Goal: Task Accomplishment & Management: Use online tool/utility

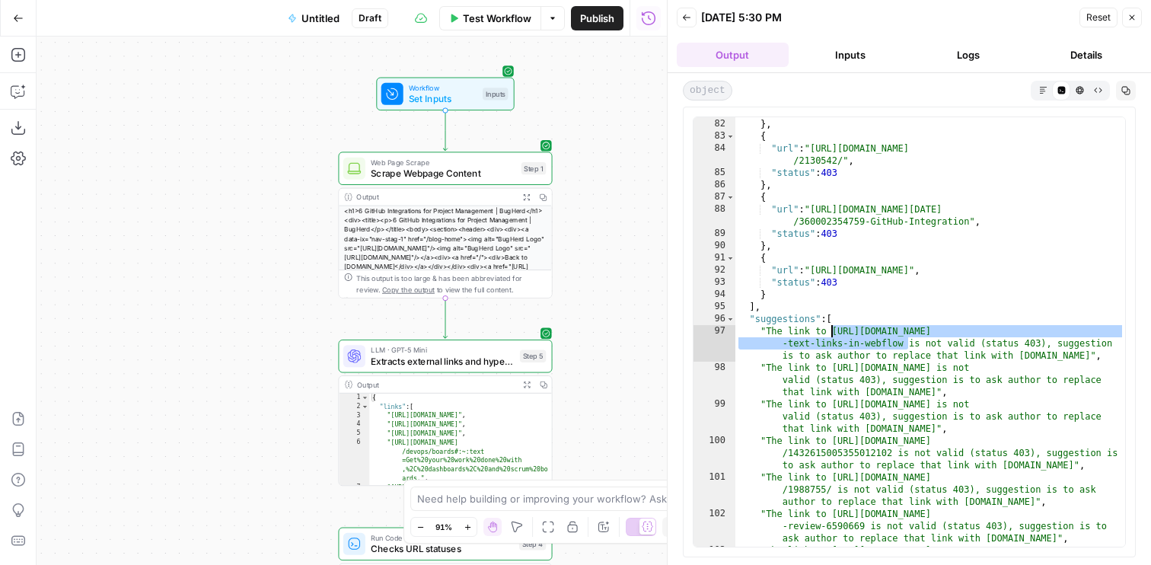
scroll to position [1132, 0]
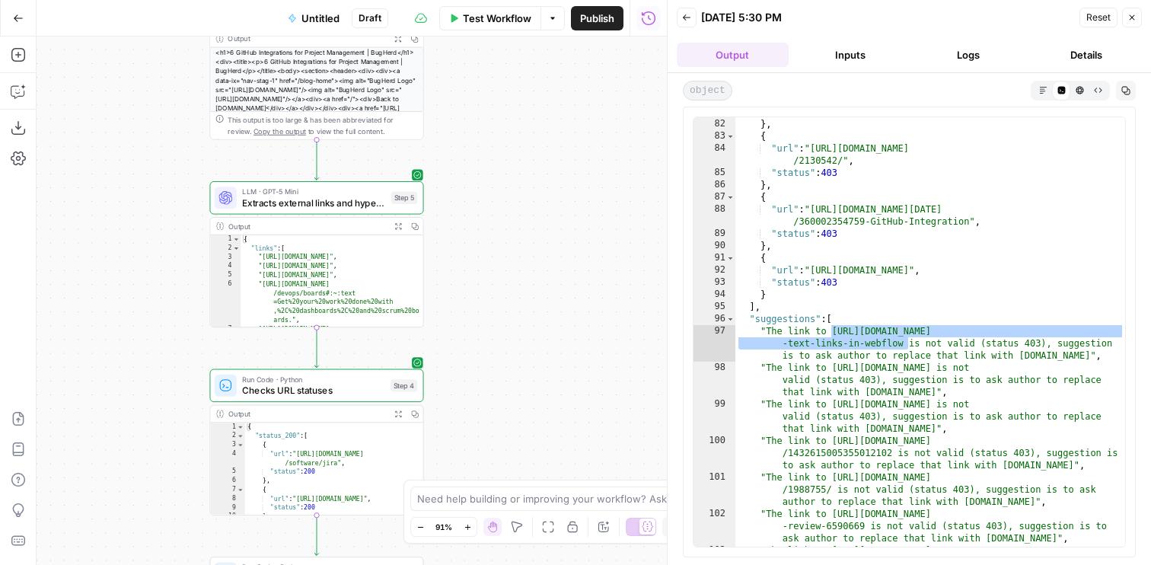
drag, startPoint x: 0, startPoint y: 0, endPoint x: 103, endPoint y: 96, distance: 140.6
click at [103, 96] on div "Workflow Set Inputs Inputs Web Page Scrape Scrape Webpage Content Step 1 Output…" at bounding box center [352, 301] width 630 height 528
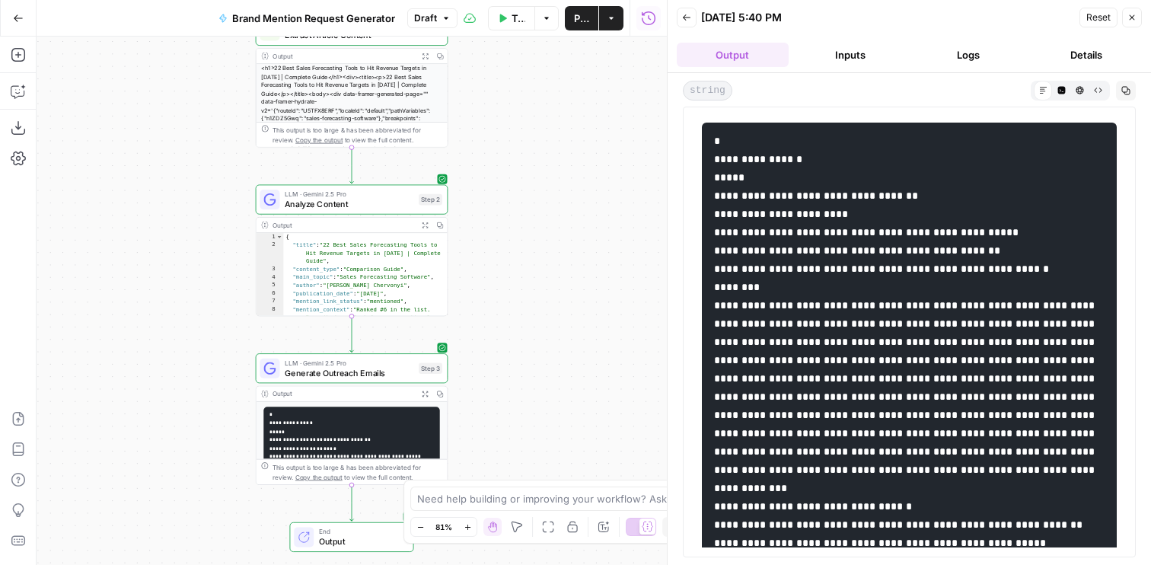
scroll to position [1299, 0]
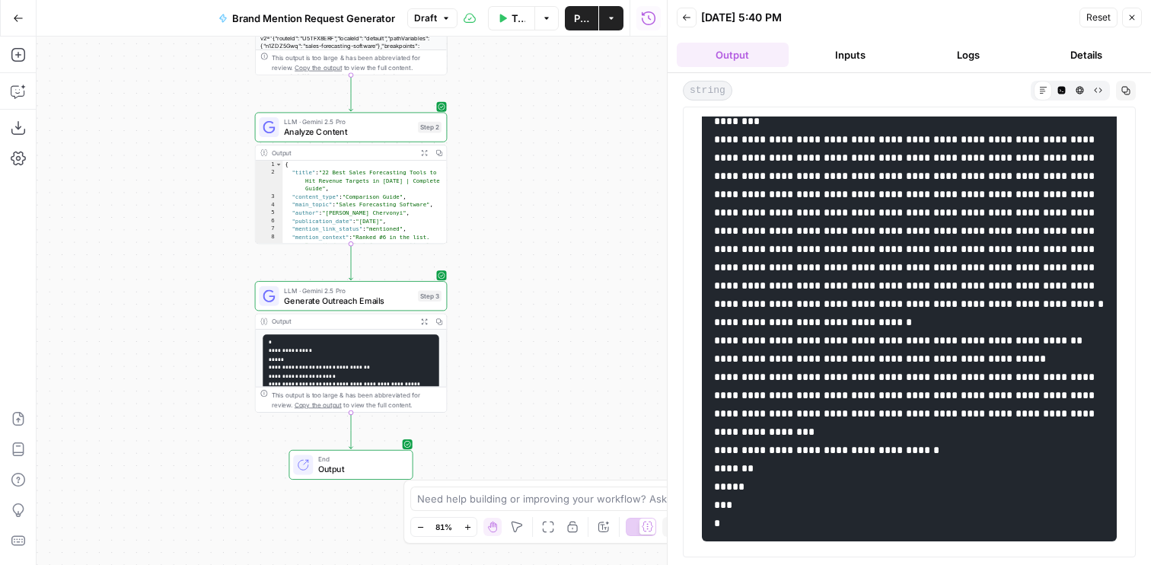
drag, startPoint x: 0, startPoint y: 0, endPoint x: 226, endPoint y: 322, distance: 393.5
click at [226, 322] on div "Workflow Set Inputs Inputs Web Page Scrape Extract Article Content Step 1 Outpu…" at bounding box center [352, 301] width 630 height 528
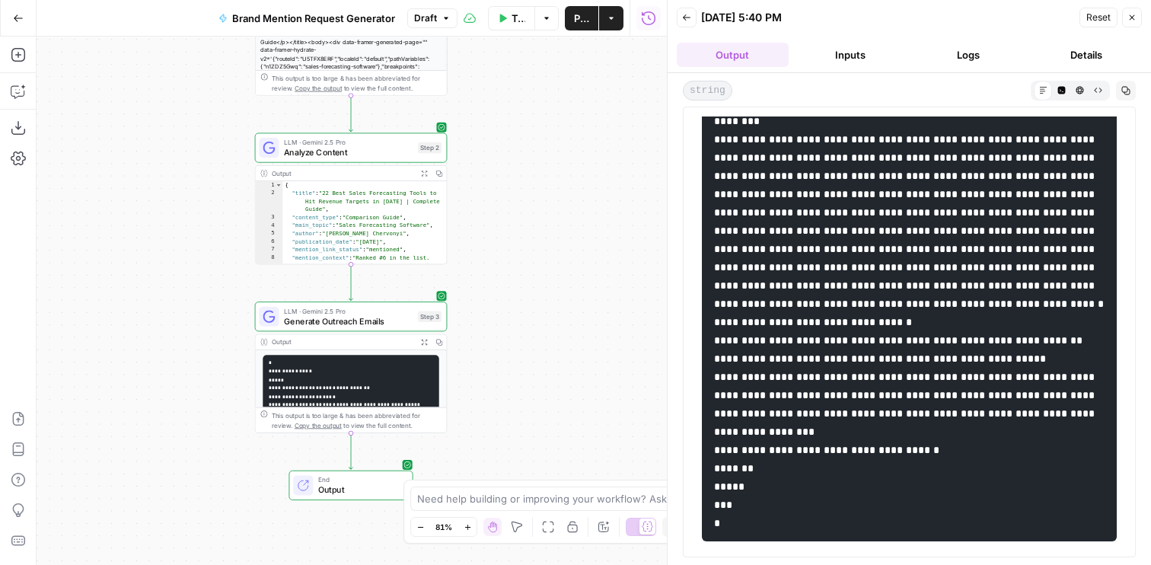
drag, startPoint x: 523, startPoint y: 230, endPoint x: 523, endPoint y: 282, distance: 51.8
click at [523, 282] on div "Workflow Set Inputs Inputs Web Page Scrape Extract Article Content Step 1 Outpu…" at bounding box center [352, 301] width 630 height 528
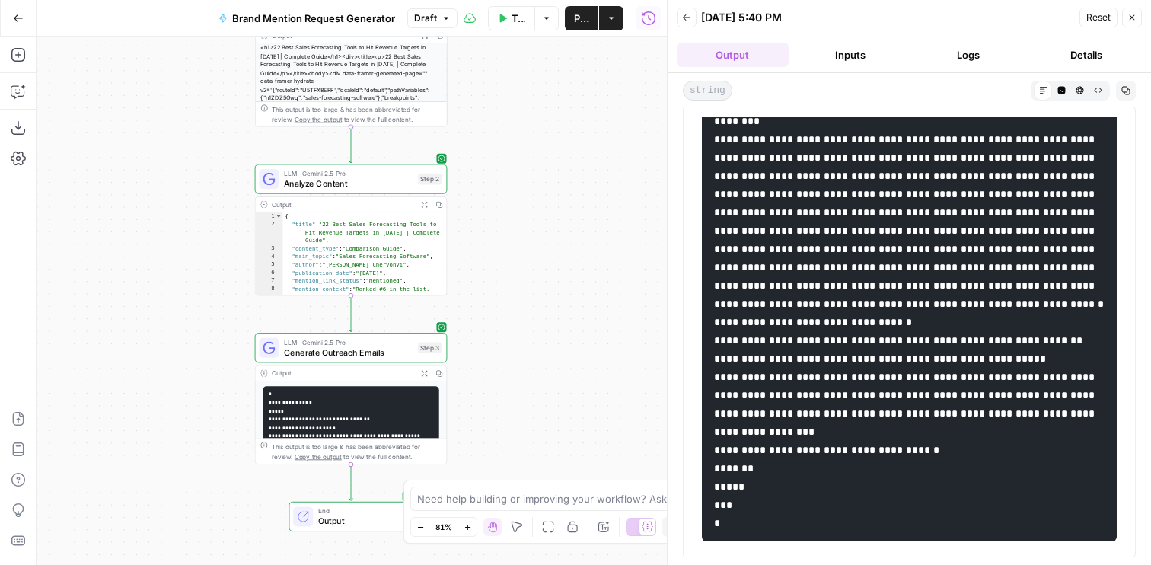
scroll to position [0, 0]
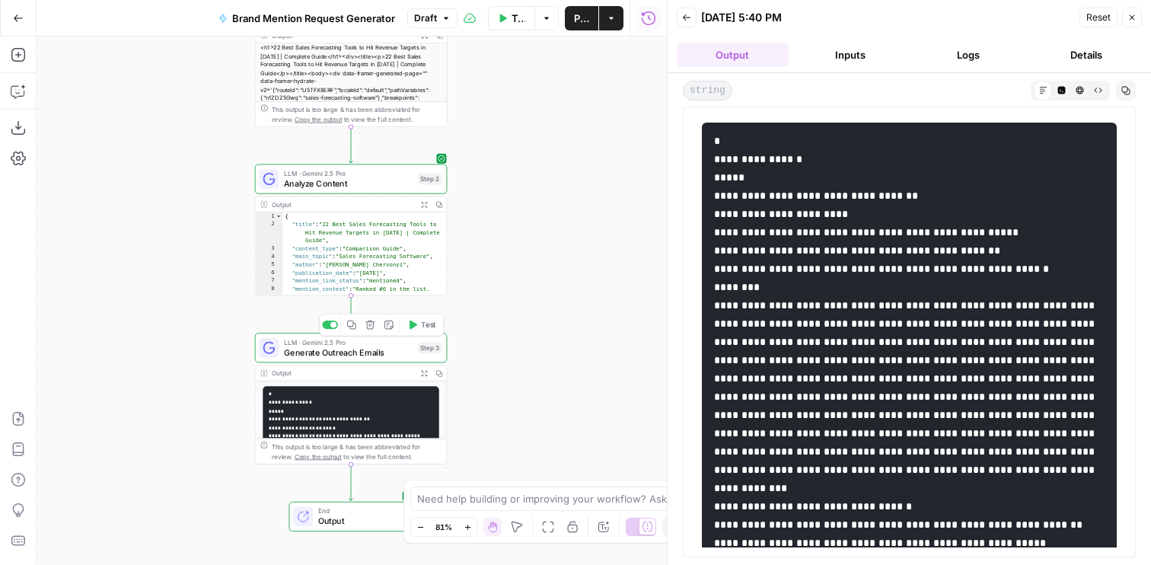
click at [316, 349] on span "Generate Outreach Emails" at bounding box center [348, 352] width 129 height 12
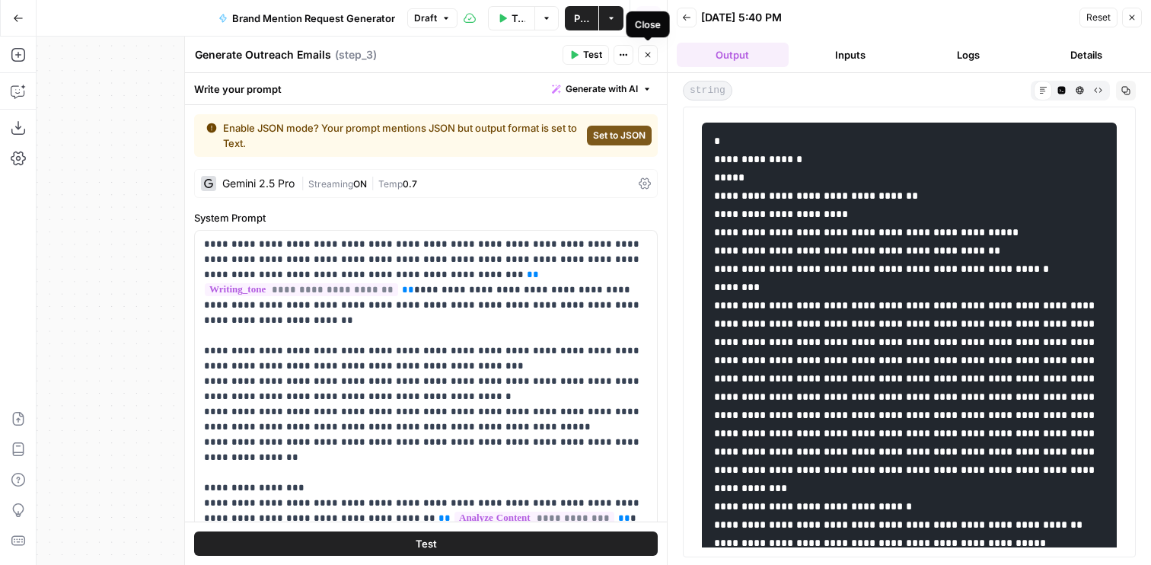
click at [645, 56] on icon "button" at bounding box center [647, 54] width 9 height 9
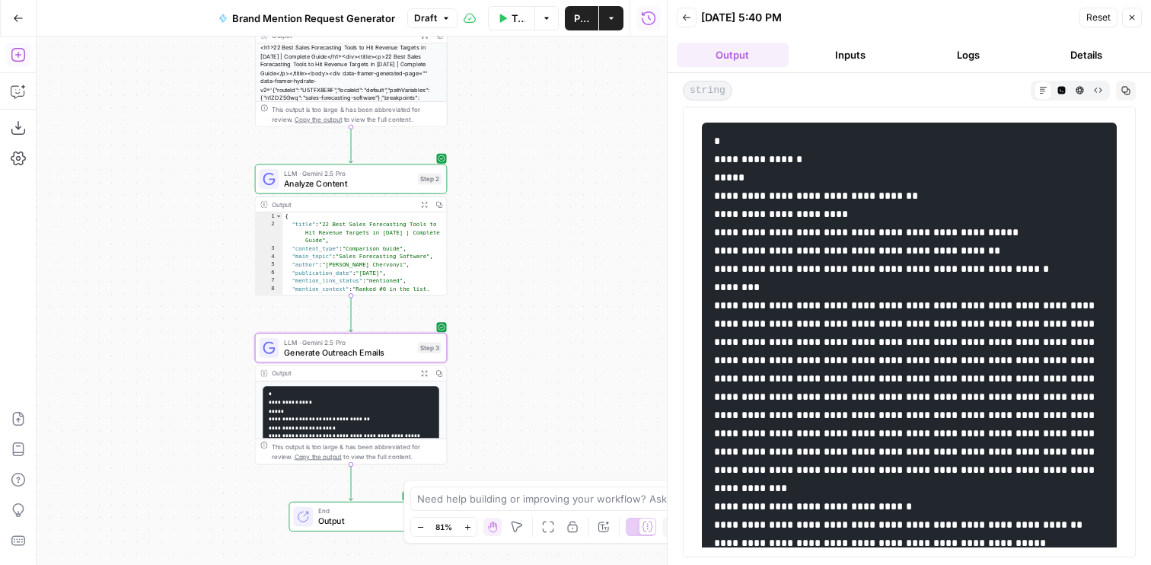
click at [24, 48] on icon "button" at bounding box center [18, 54] width 15 height 15
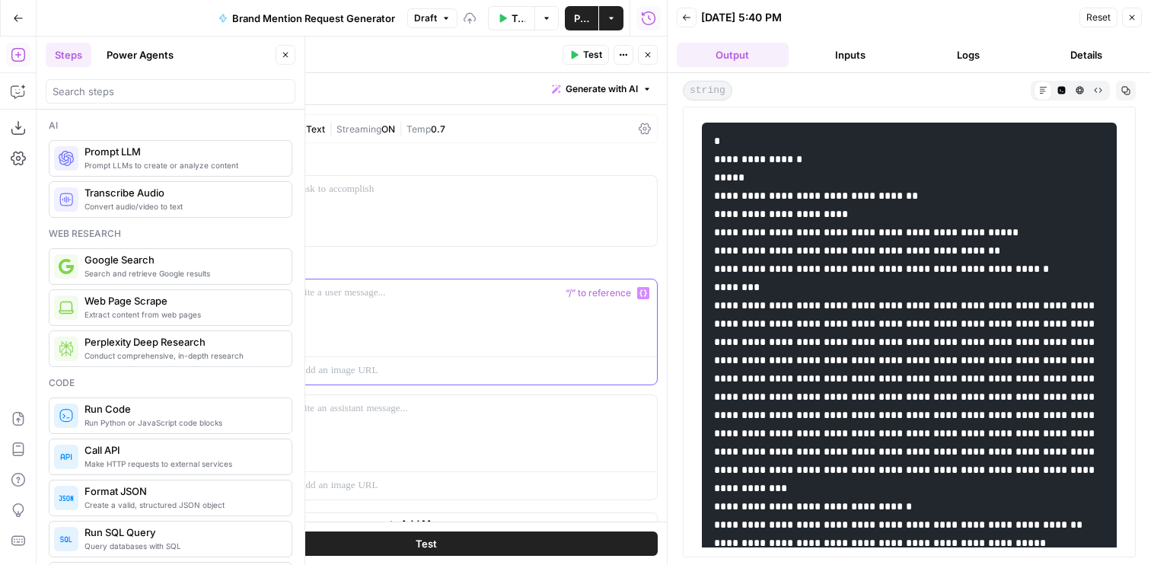
click at [450, 314] on div at bounding box center [470, 314] width 374 height 70
click at [299, 295] on p "**********" at bounding box center [470, 292] width 356 height 15
click at [327, 295] on p "**********" at bounding box center [470, 300] width 356 height 30
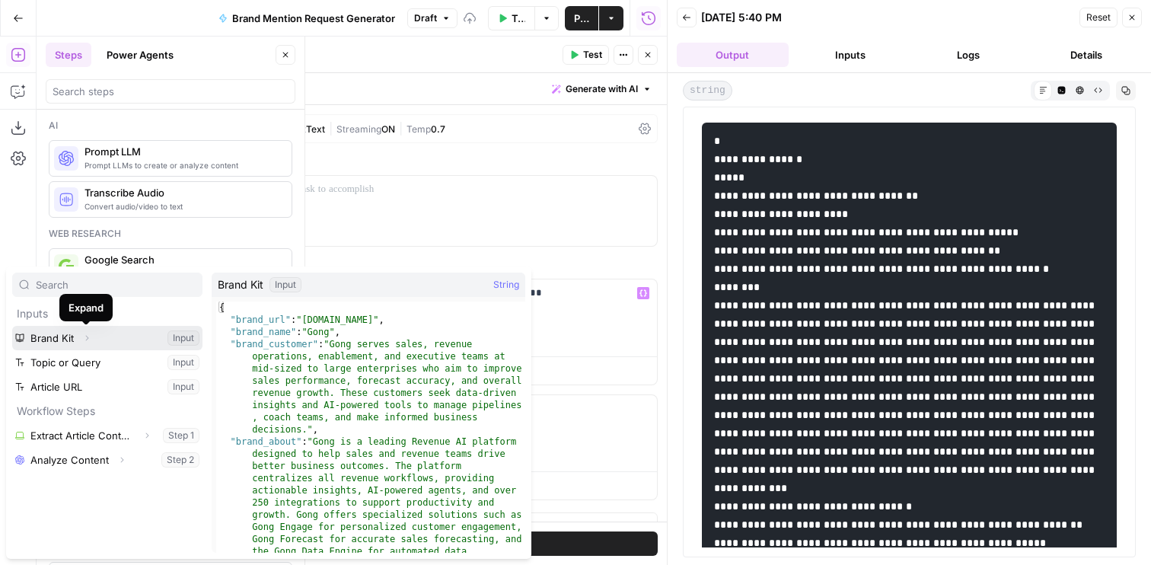
click at [88, 340] on icon "button" at bounding box center [86, 337] width 9 height 9
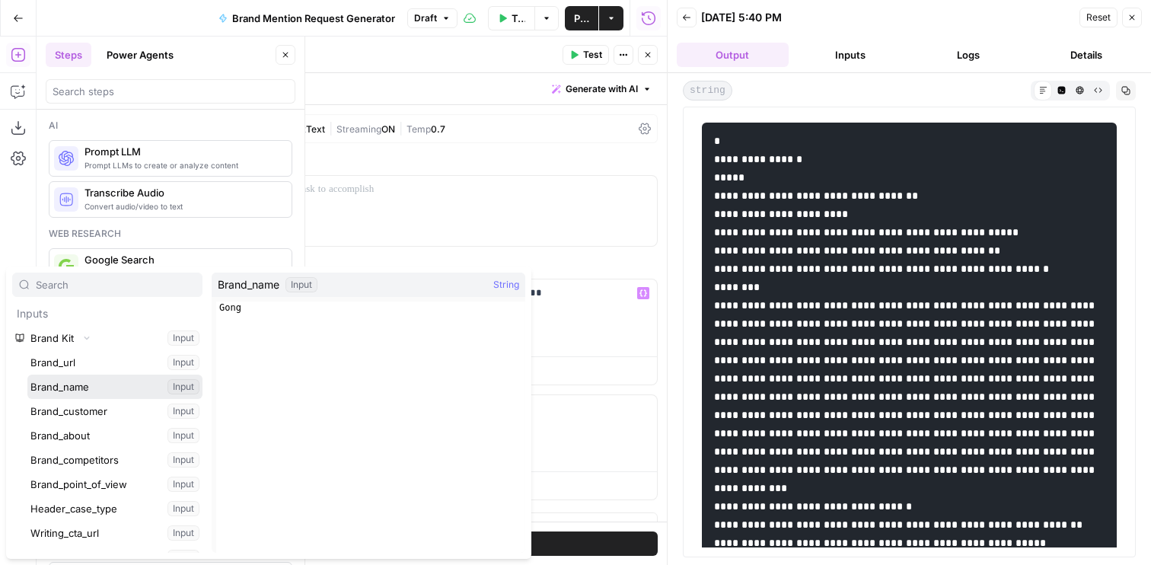
click at [80, 393] on button "Select variable Brand_name" at bounding box center [114, 387] width 175 height 24
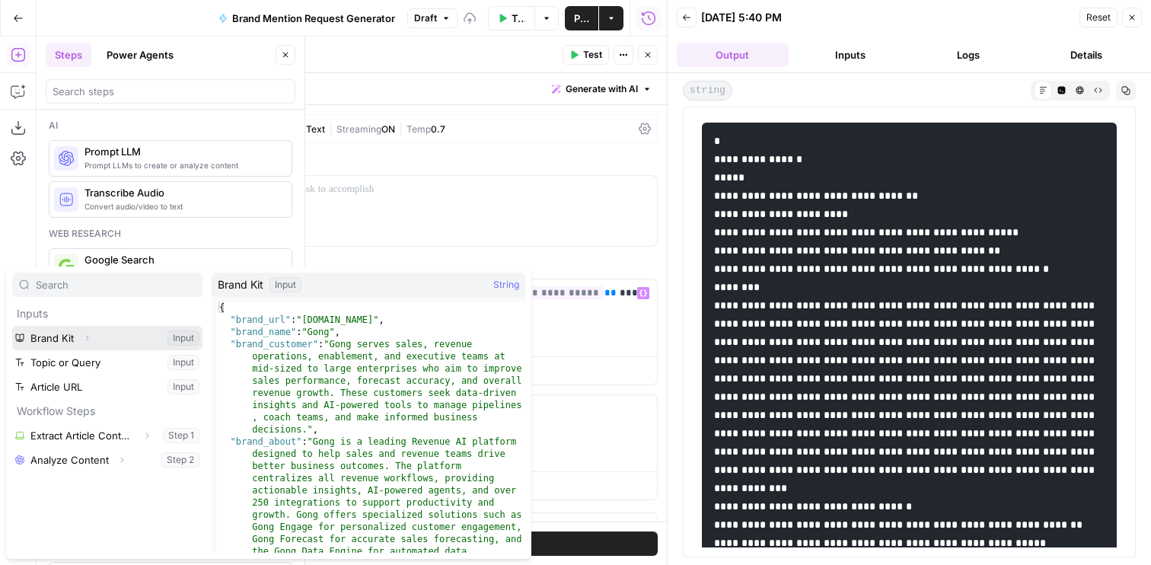
click at [97, 336] on button "Select variable Brand Kit" at bounding box center [107, 338] width 190 height 24
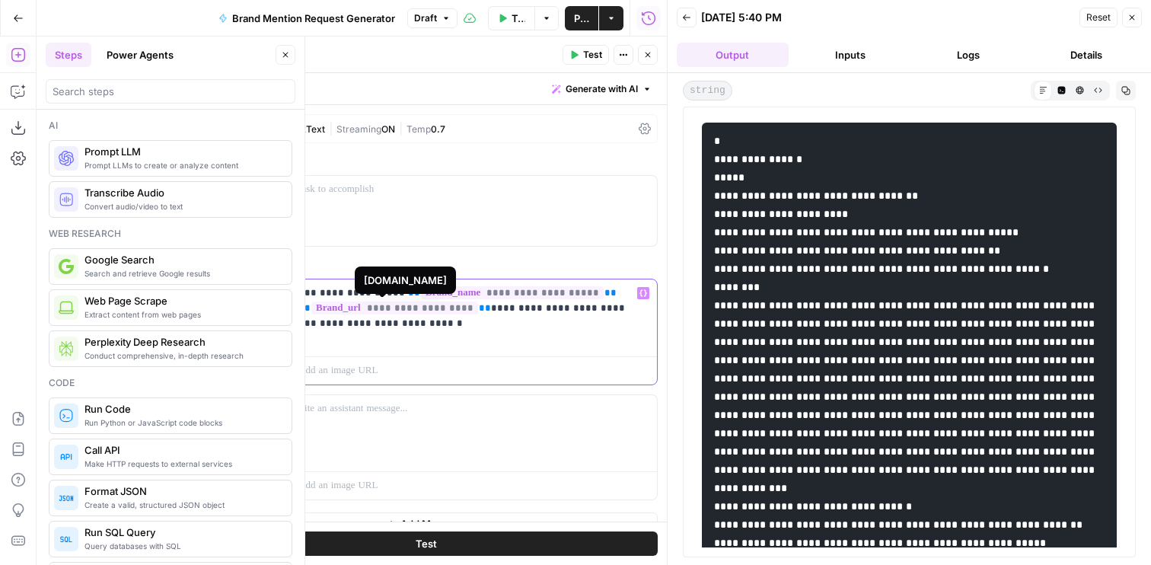
click at [471, 306] on p "**********" at bounding box center [470, 308] width 356 height 46
click at [607, 316] on p "**********" at bounding box center [470, 308] width 356 height 46
drag, startPoint x: 556, startPoint y: 311, endPoint x: 588, endPoint y: 311, distance: 31.2
click at [588, 311] on p "**********" at bounding box center [470, 308] width 356 height 46
click at [589, 311] on p "**********" at bounding box center [470, 308] width 356 height 46
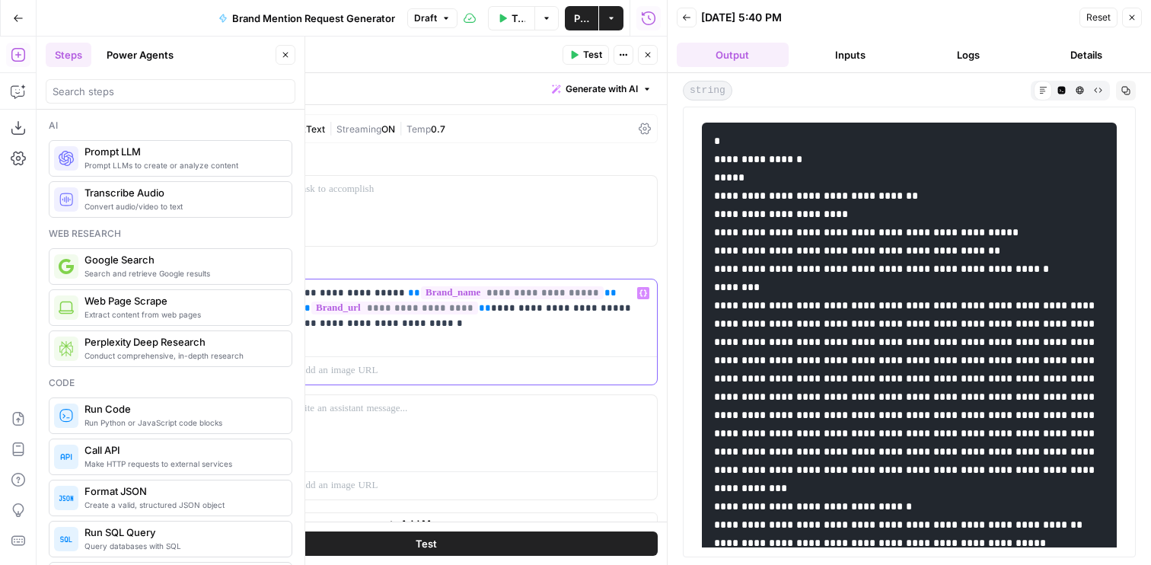
drag, startPoint x: 597, startPoint y: 311, endPoint x: 556, endPoint y: 311, distance: 40.3
click at [556, 311] on p "**********" at bounding box center [470, 308] width 356 height 46
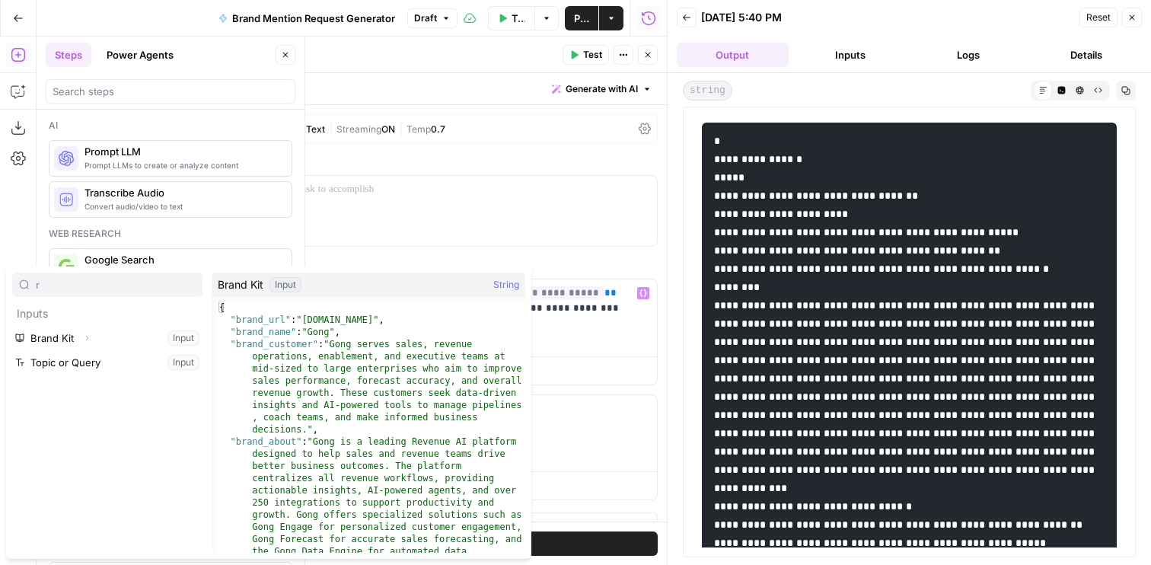
type input "r"
click at [587, 316] on p "**********" at bounding box center [470, 308] width 356 height 46
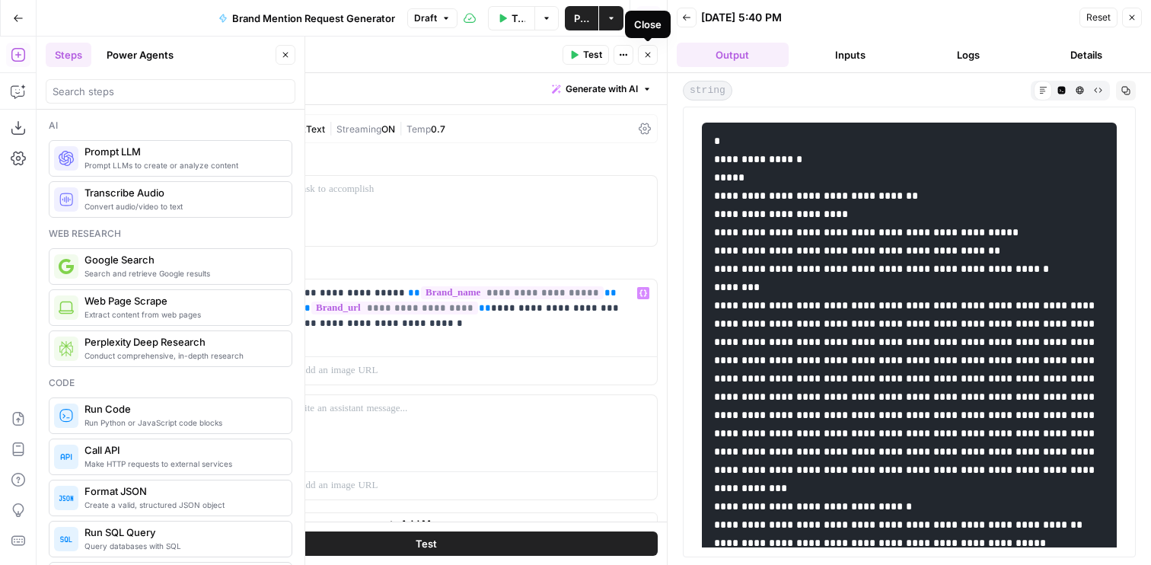
click at [646, 57] on icon "button" at bounding box center [647, 54] width 9 height 9
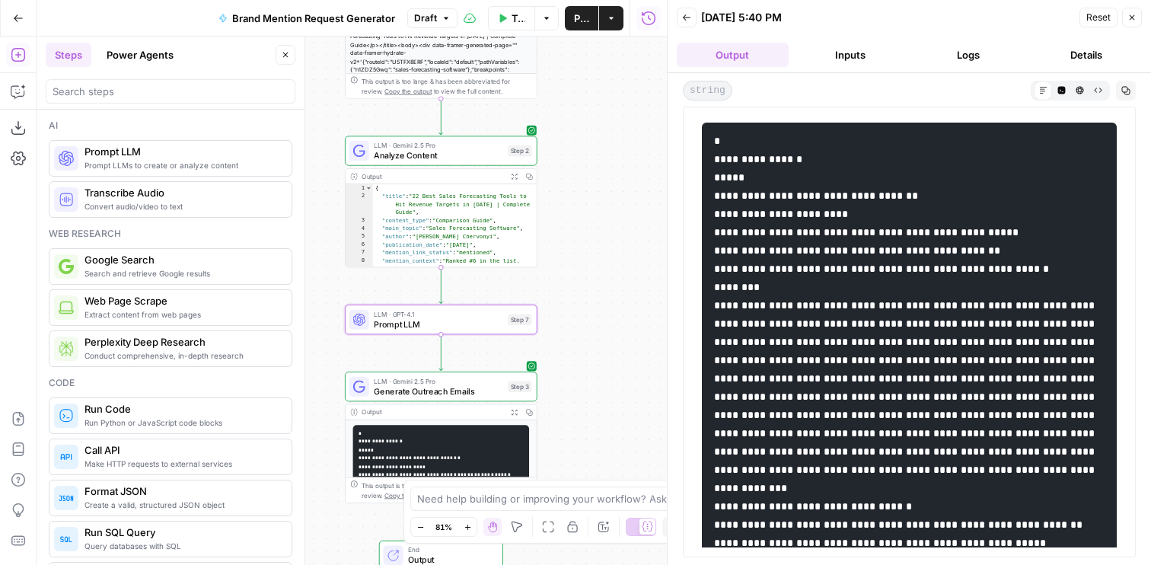
drag, startPoint x: 534, startPoint y: 203, endPoint x: 577, endPoint y: 171, distance: 53.3
click at [577, 171] on div "Workflow Set Inputs Inputs Web Page Scrape Extract Article Content Step 1 Outpu…" at bounding box center [352, 301] width 630 height 528
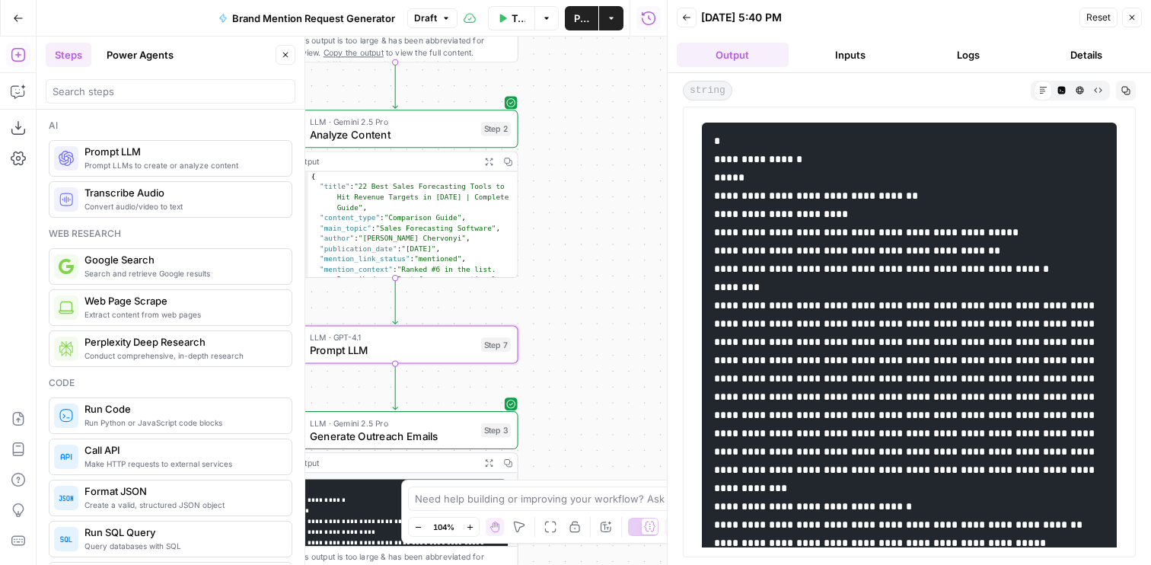
drag, startPoint x: 623, startPoint y: 213, endPoint x: 668, endPoint y: 209, distance: 45.1
click at [668, 209] on body "Power Steps [Admin] New Home Browse Your Data Usage Flightpath Settings Recent …" at bounding box center [575, 282] width 1151 height 565
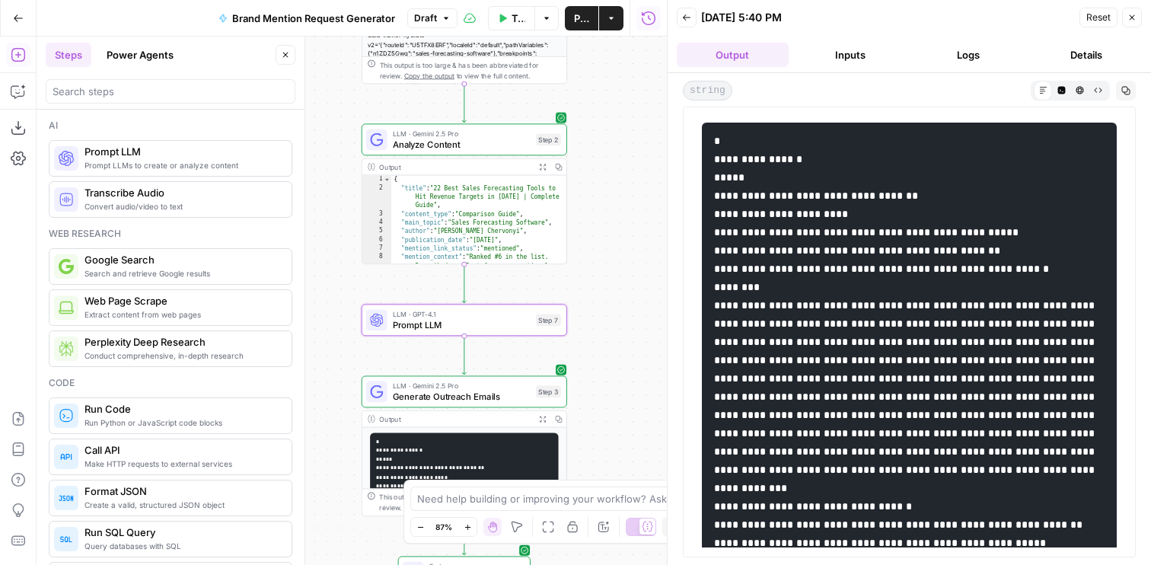
click at [473, 139] on span "Analyze Content" at bounding box center [462, 144] width 138 height 13
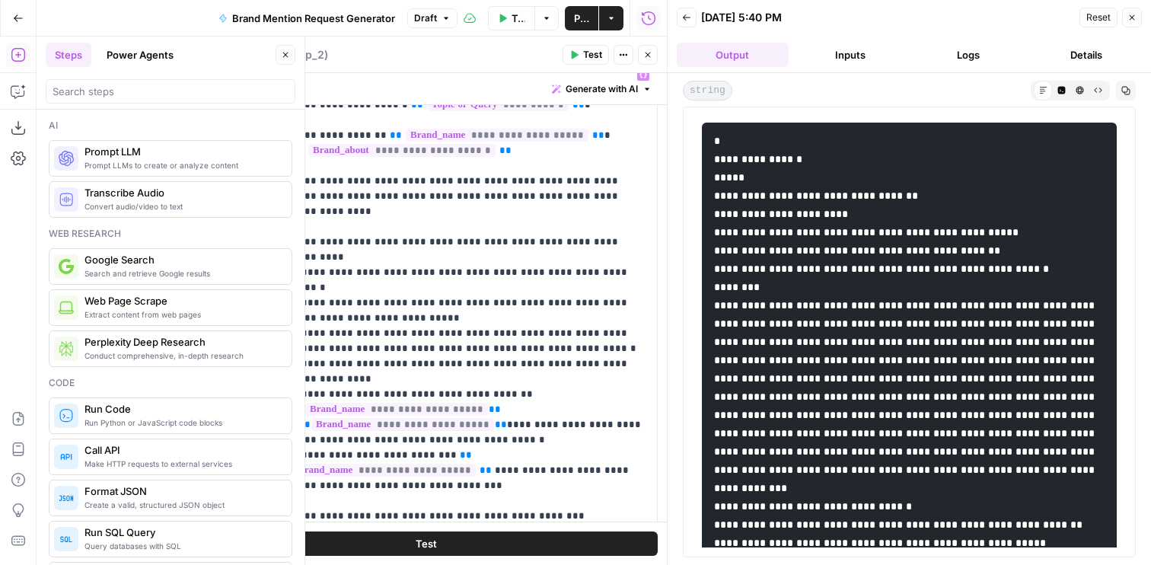
scroll to position [210, 0]
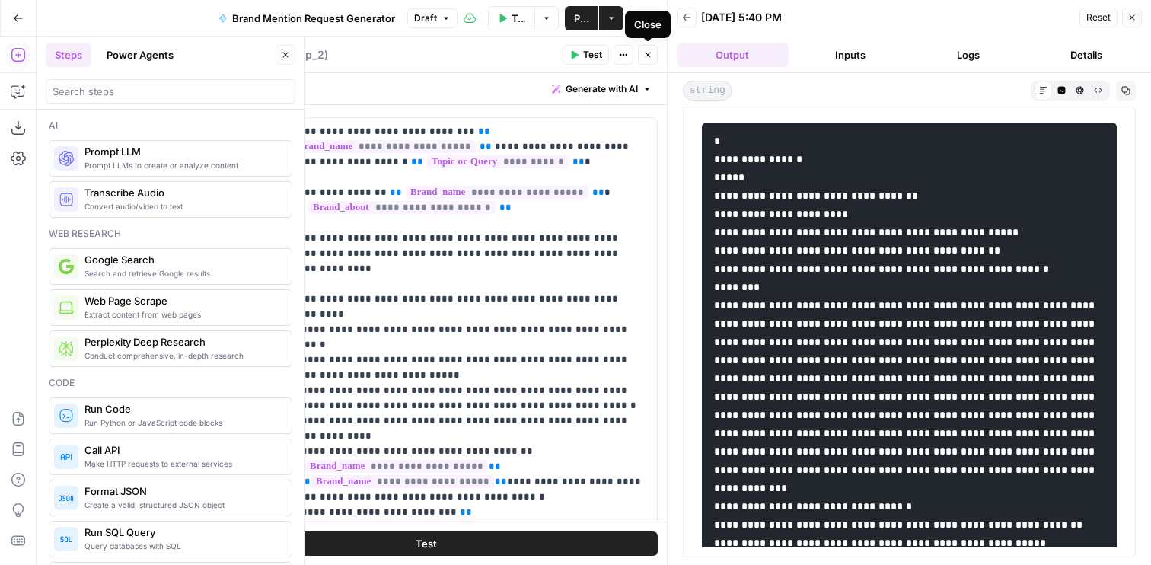
click at [644, 62] on button "Close" at bounding box center [648, 55] width 20 height 20
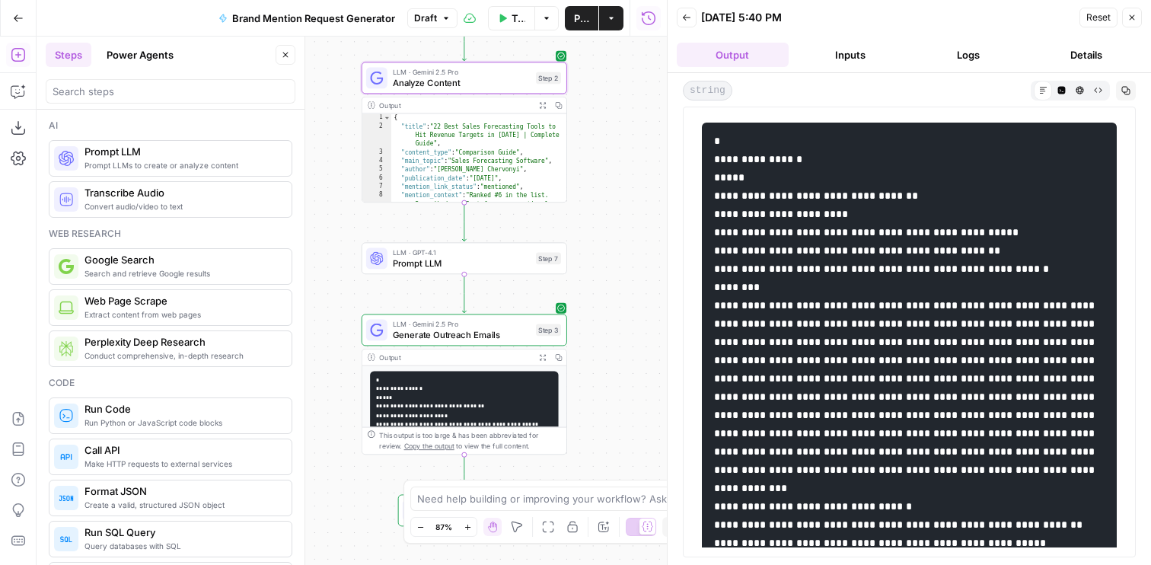
drag, startPoint x: 621, startPoint y: 342, endPoint x: 621, endPoint y: 280, distance: 61.7
click at [621, 280] on div "Workflow Set Inputs Inputs Web Page Scrape Extract Article Content Step 1 Outpu…" at bounding box center [352, 301] width 630 height 528
click at [108, 79] on div at bounding box center [171, 91] width 250 height 24
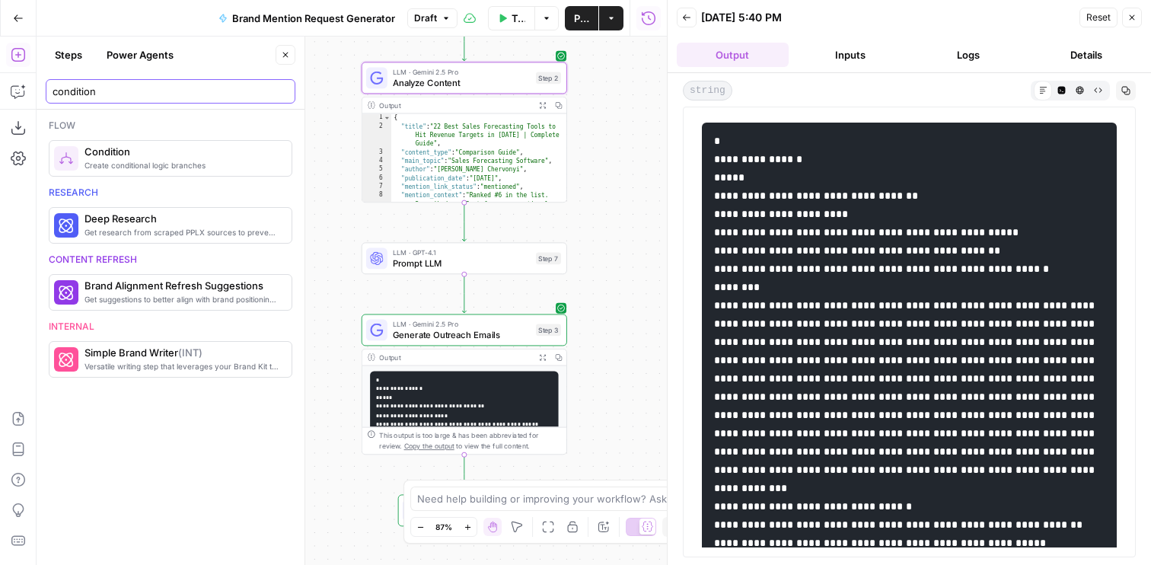
type input "condition"
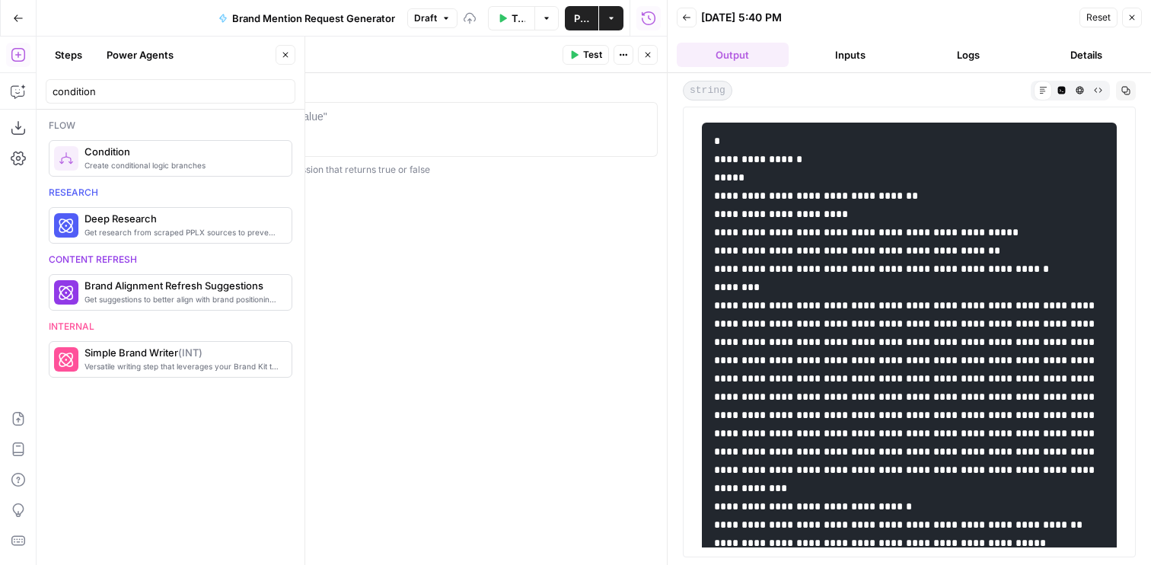
click at [356, 132] on div at bounding box center [426, 143] width 450 height 69
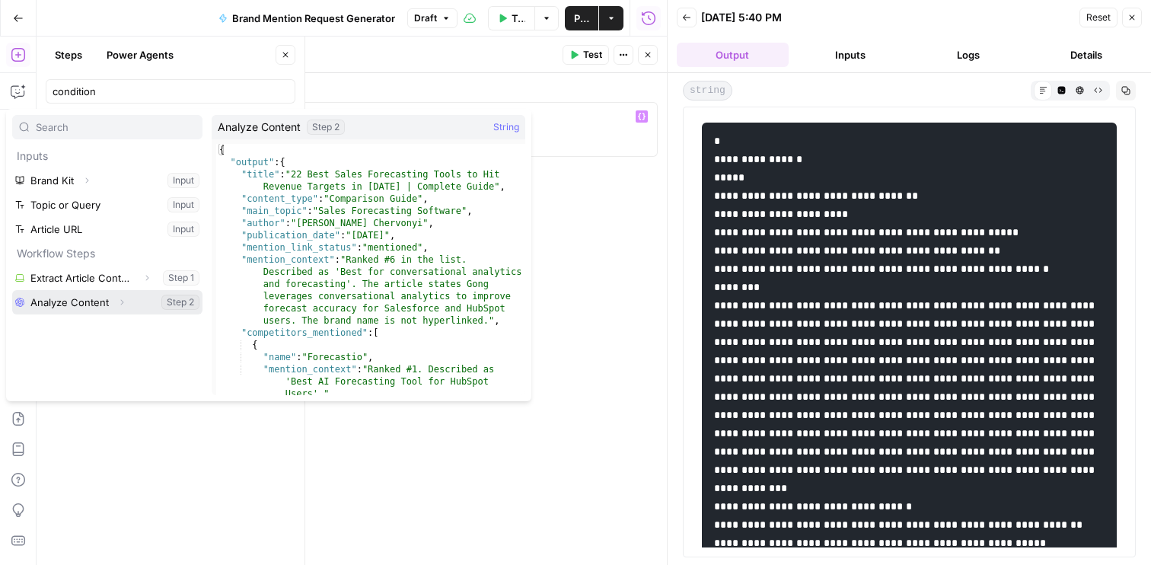
click at [119, 303] on icon "button" at bounding box center [121, 302] width 9 height 9
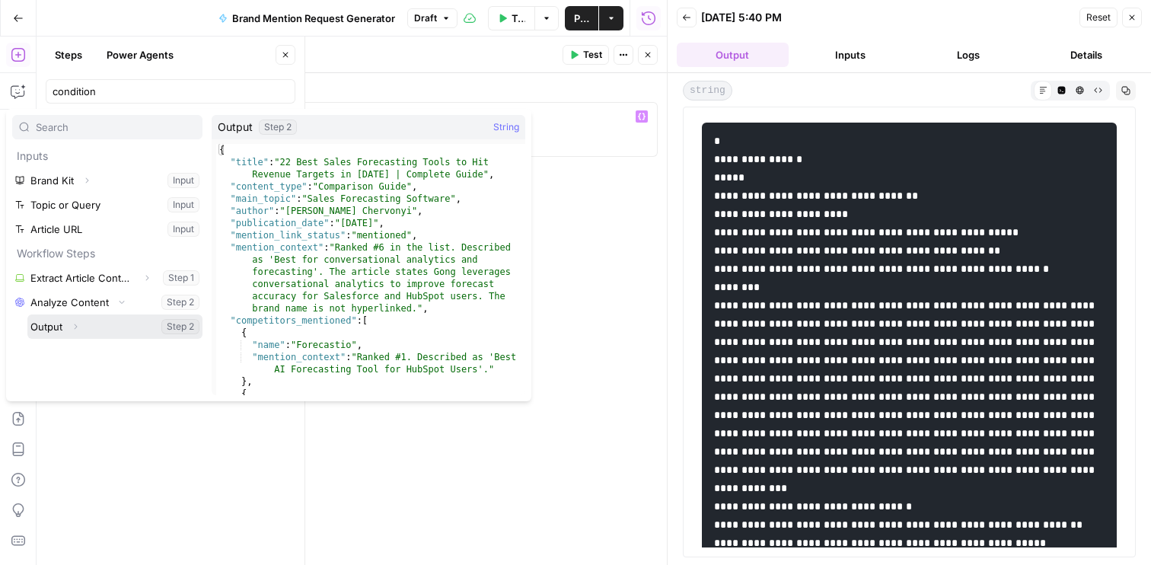
click at [73, 324] on icon "button" at bounding box center [75, 326] width 9 height 9
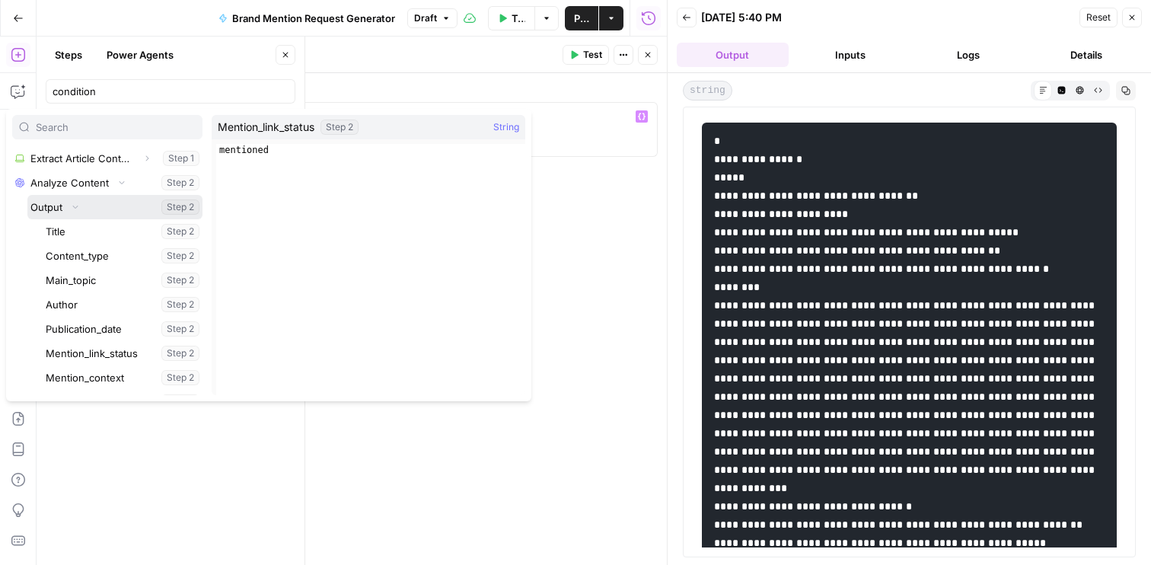
scroll to position [139, 0]
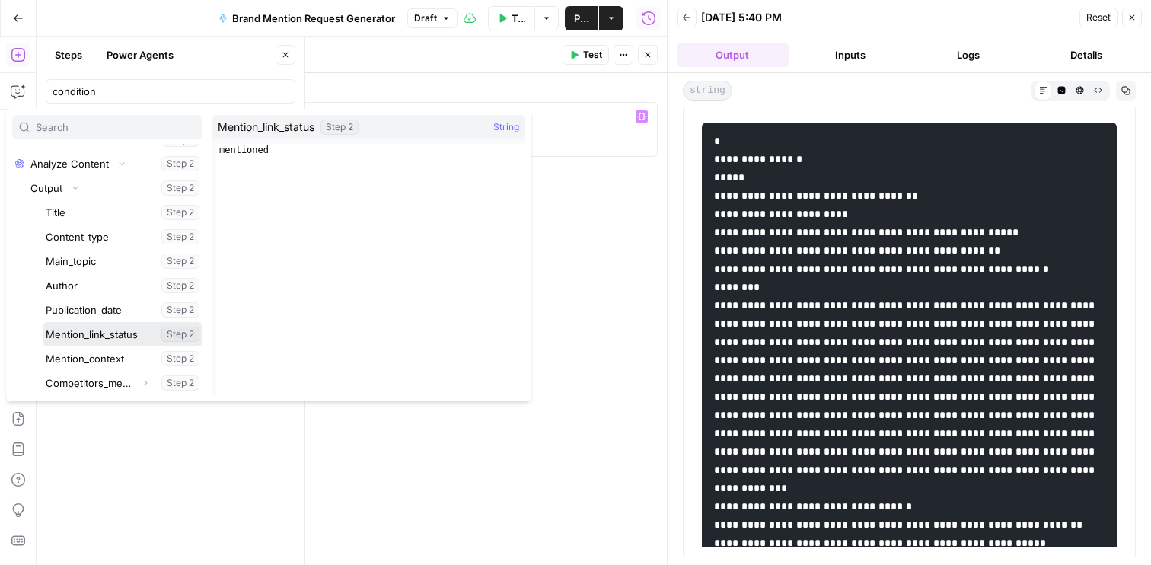
click at [98, 329] on button "Select variable Mention_link_status" at bounding box center [123, 334] width 160 height 24
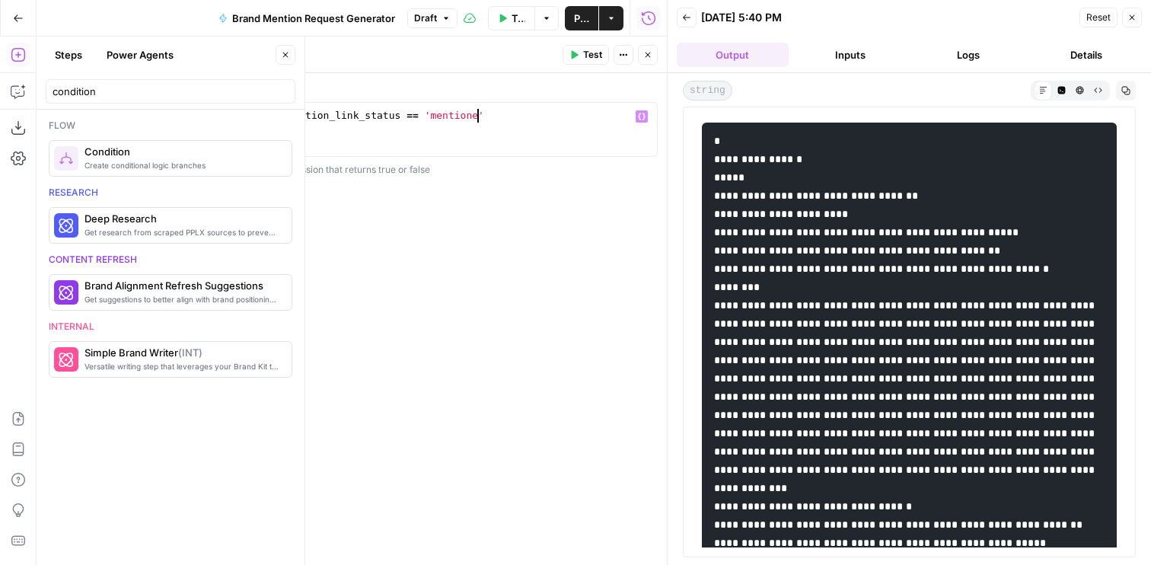
scroll to position [0, 21]
type textarea "**********"
click at [649, 56] on icon "button" at bounding box center [647, 54] width 9 height 9
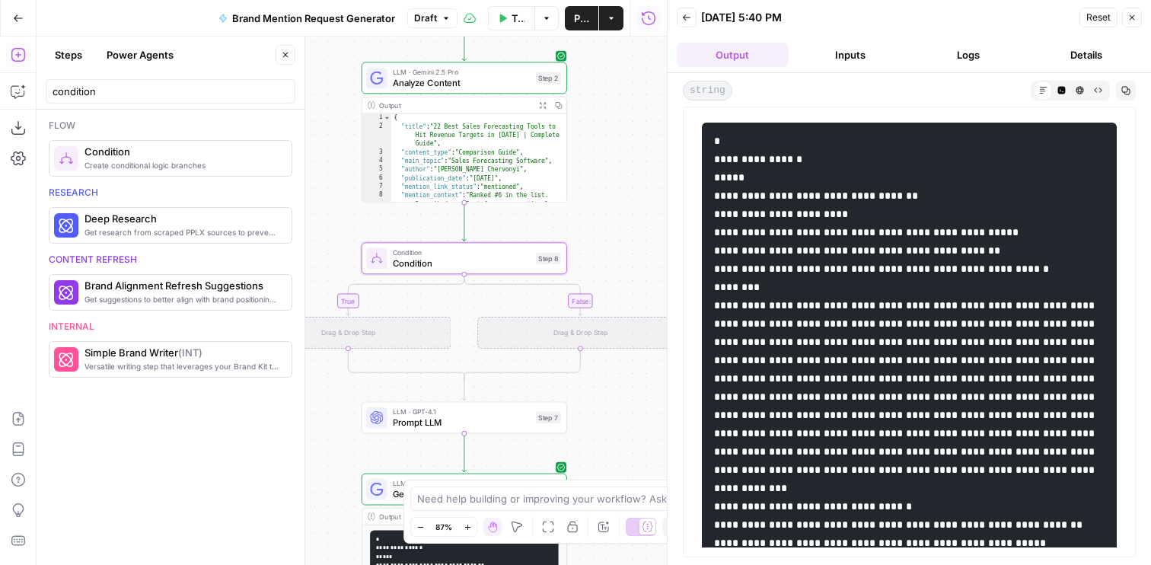
drag, startPoint x: 600, startPoint y: 228, endPoint x: 560, endPoint y: 209, distance: 44.6
click at [560, 209] on div "true false Workflow Set Inputs Inputs Web Page Scrape Extract Article Content S…" at bounding box center [352, 301] width 630 height 528
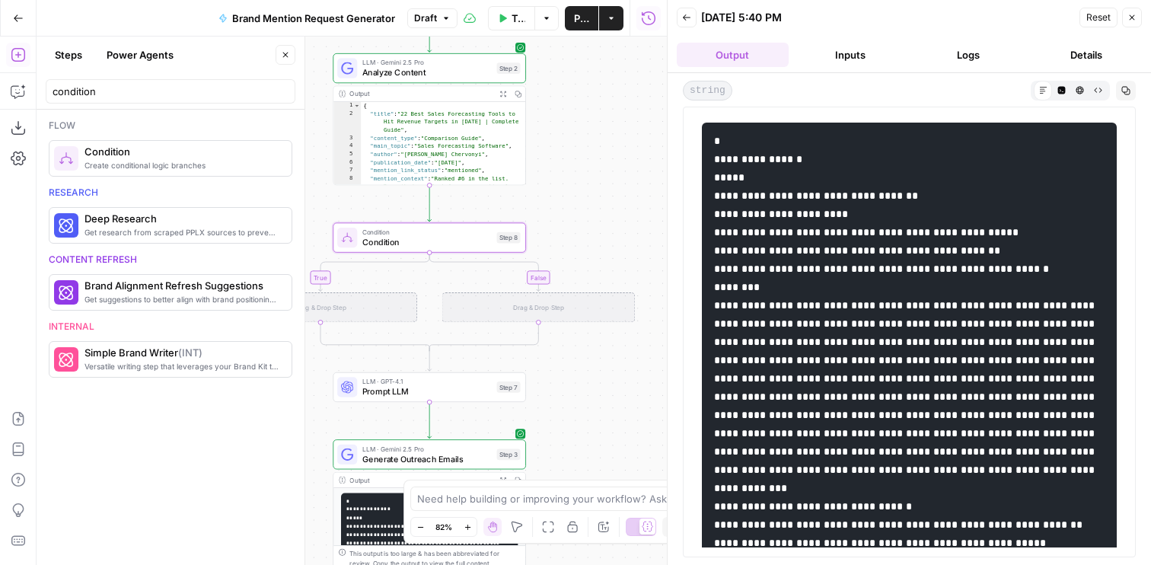
drag, startPoint x: 571, startPoint y: 208, endPoint x: 595, endPoint y: 208, distance: 23.6
click at [595, 208] on div "true false Workflow Set Inputs Inputs Web Page Scrape Extract Article Content S…" at bounding box center [352, 301] width 630 height 528
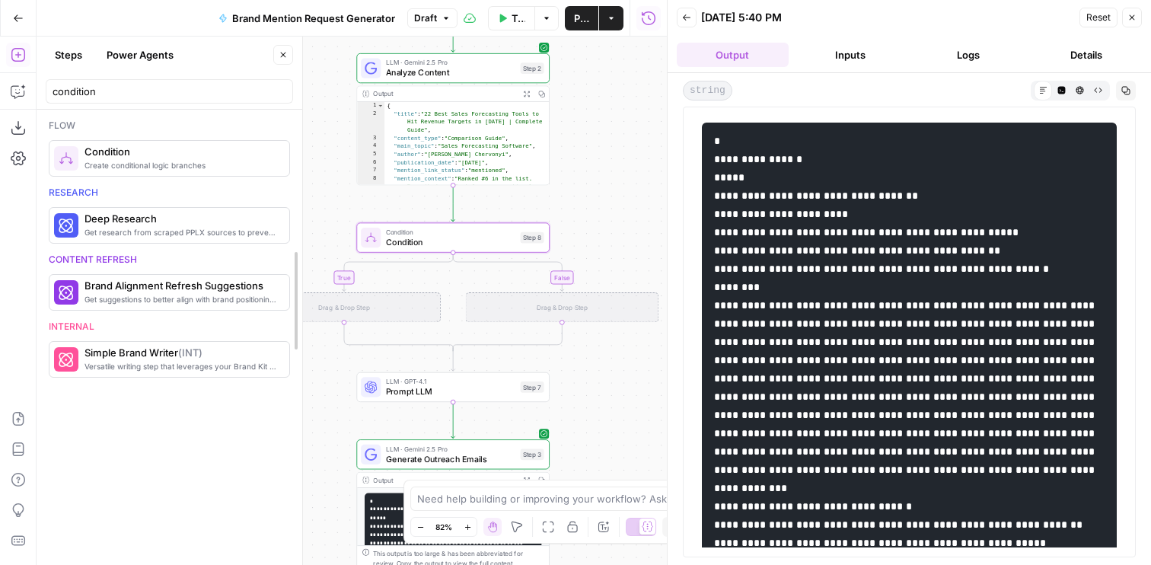
drag, startPoint x: 301, startPoint y: 57, endPoint x: 237, endPoint y: 57, distance: 63.9
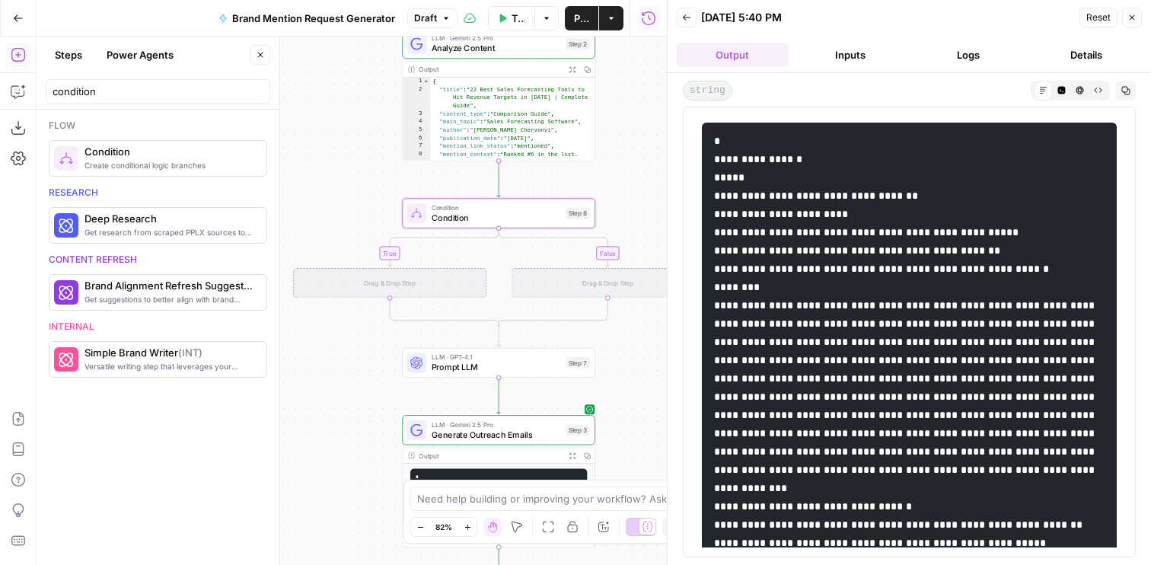
drag, startPoint x: 345, startPoint y: 157, endPoint x: 391, endPoint y: 132, distance: 51.8
click at [391, 132] on div "true false Workflow Set Inputs Inputs Web Page Scrape Extract Article Content S…" at bounding box center [352, 301] width 630 height 528
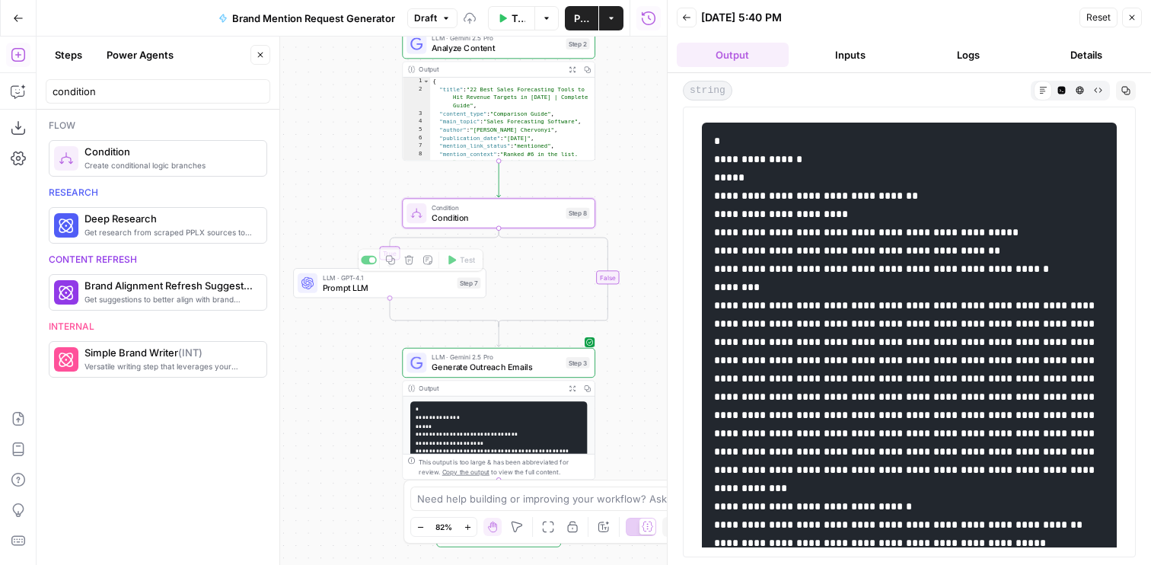
click at [473, 220] on span "Condition" at bounding box center [496, 218] width 129 height 12
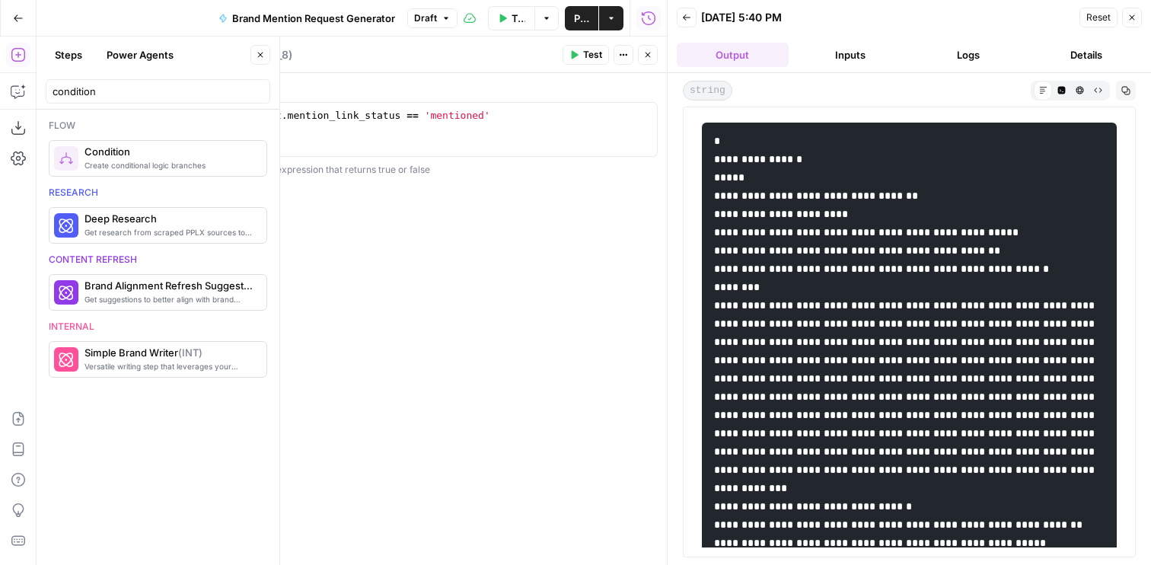
click at [225, 62] on div "Condition Condition" at bounding box center [220, 55] width 59 height 18
type textarea "Mentioned but not linked"
click at [636, 55] on div "Test Actions Close" at bounding box center [610, 55] width 95 height 20
click at [645, 55] on icon "button" at bounding box center [647, 54] width 9 height 9
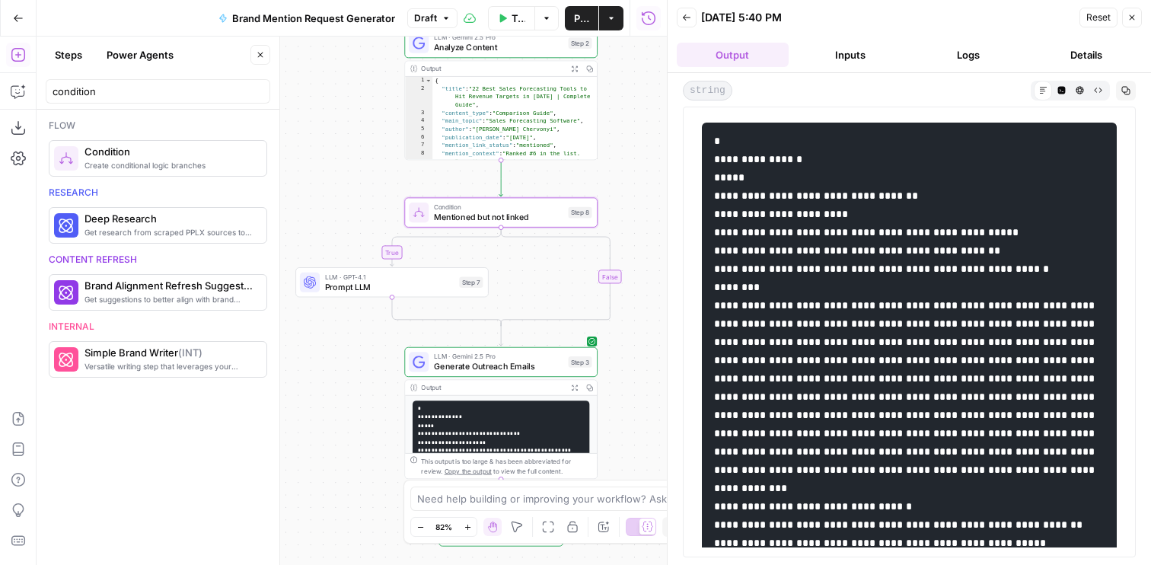
drag, startPoint x: 336, startPoint y: 241, endPoint x: 397, endPoint y: 231, distance: 62.3
click at [397, 231] on div "true false Workflow Set Inputs Inputs Web Page Scrape Extract Article Content S…" at bounding box center [352, 301] width 630 height 528
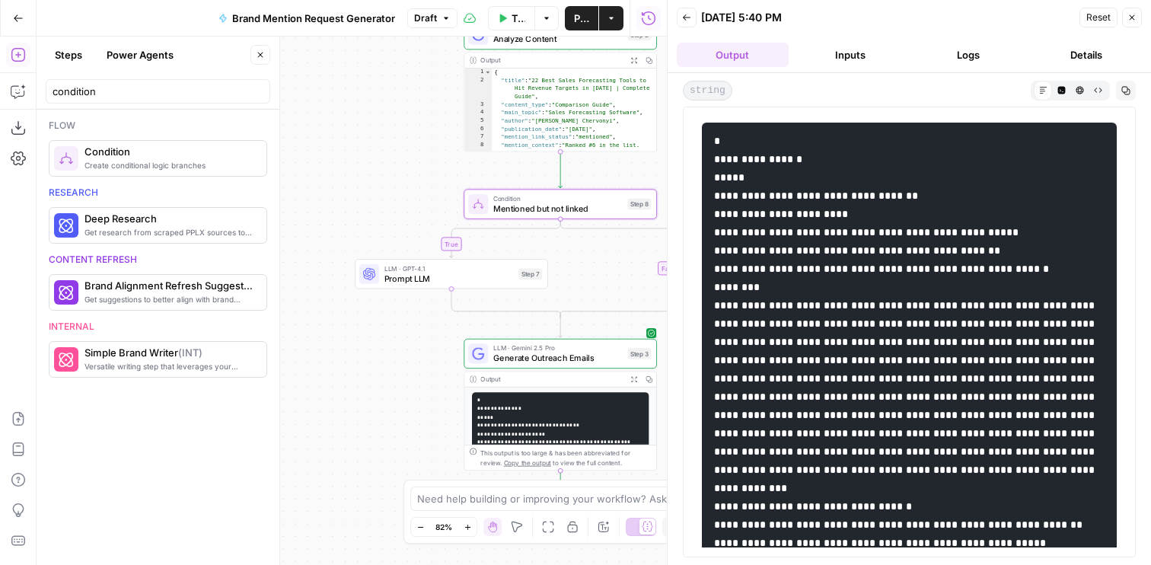
click at [397, 282] on span "Prompt LLM" at bounding box center [448, 278] width 129 height 12
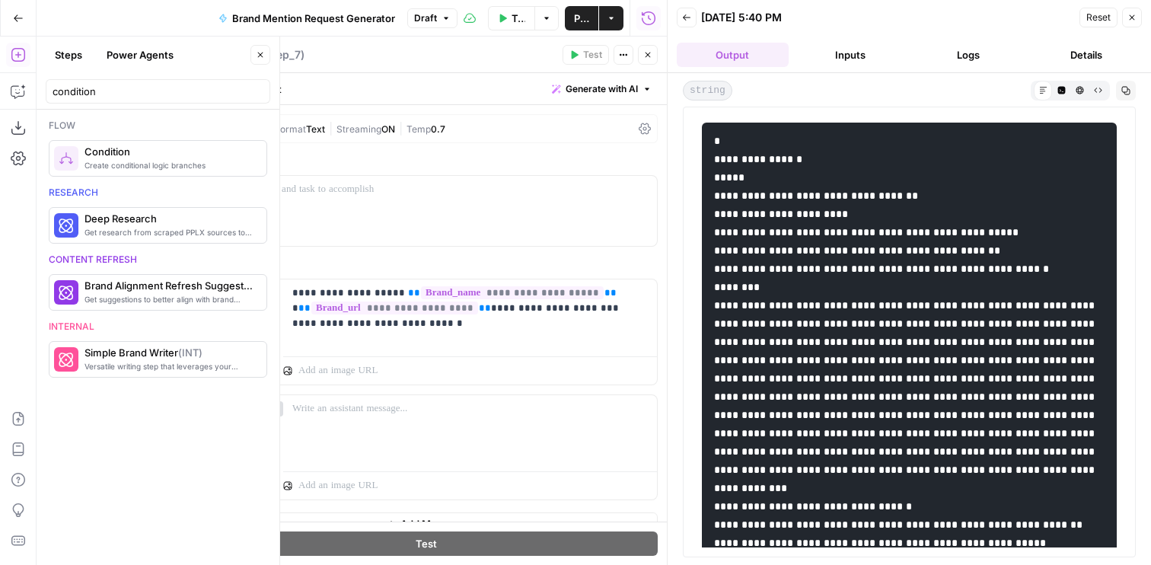
click at [634, 55] on div "Test Actions Close" at bounding box center [610, 55] width 95 height 20
click at [639, 55] on button "Close" at bounding box center [648, 55] width 20 height 20
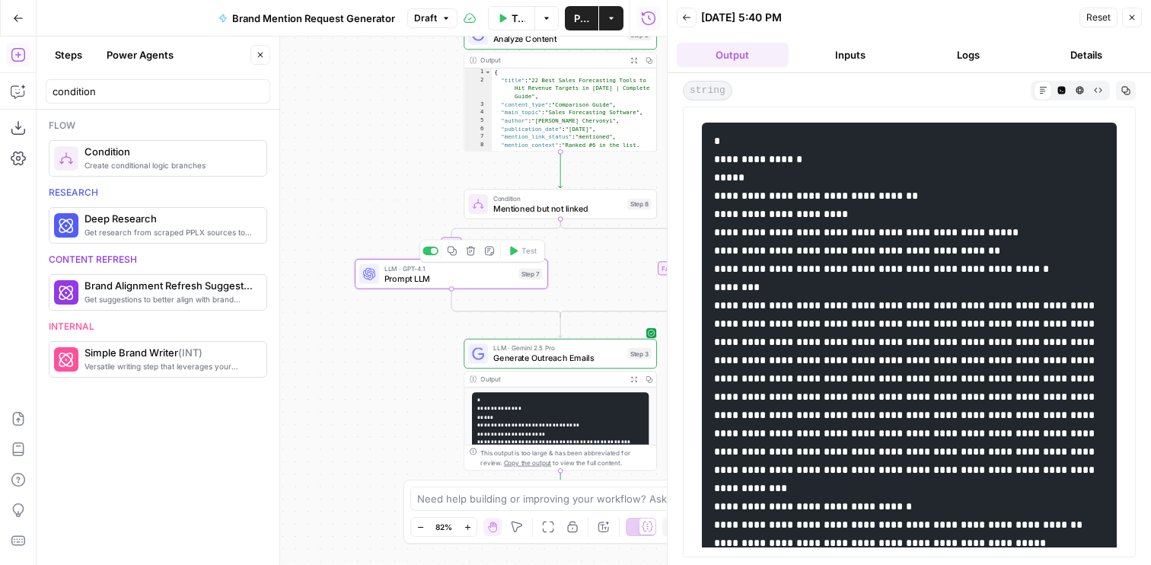
click at [510, 197] on span "Condition" at bounding box center [557, 198] width 129 height 10
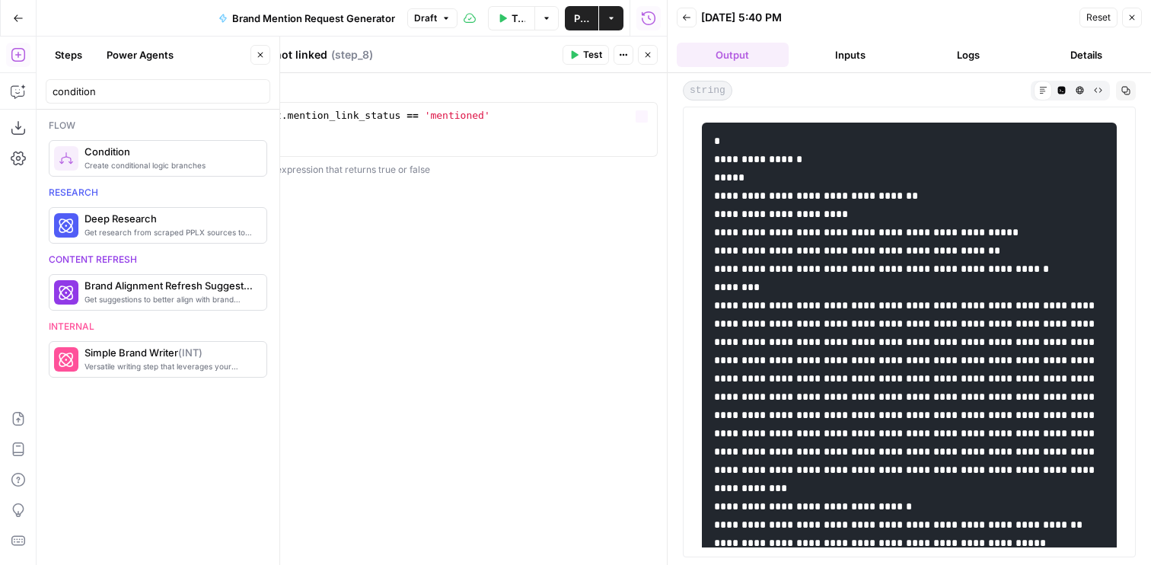
click at [263, 51] on textarea "Mentioned but not linked" at bounding box center [261, 54] width 132 height 15
click at [643, 49] on button "Close" at bounding box center [648, 55] width 20 height 20
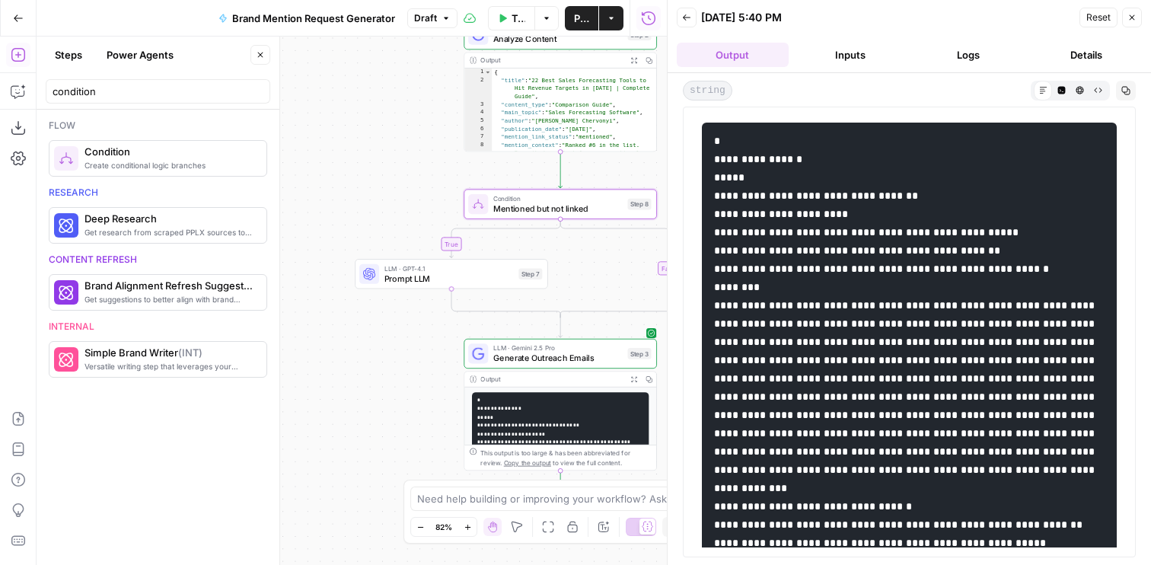
click at [385, 283] on span "Prompt LLM" at bounding box center [448, 278] width 129 height 12
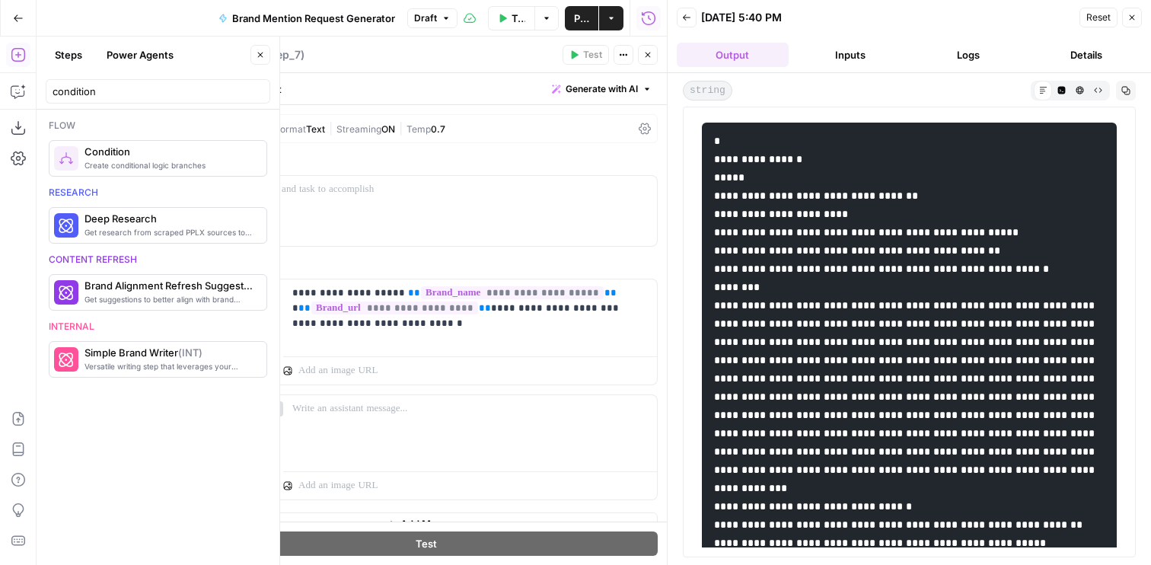
click at [235, 59] on textarea "Prompt LLM" at bounding box center [227, 54] width 64 height 15
paste textarea "Mentioned but not linked"
type textarea "Mentioned but not linked"
click at [496, 321] on p "**********" at bounding box center [470, 308] width 356 height 46
click at [527, 308] on p "**********" at bounding box center [470, 308] width 356 height 46
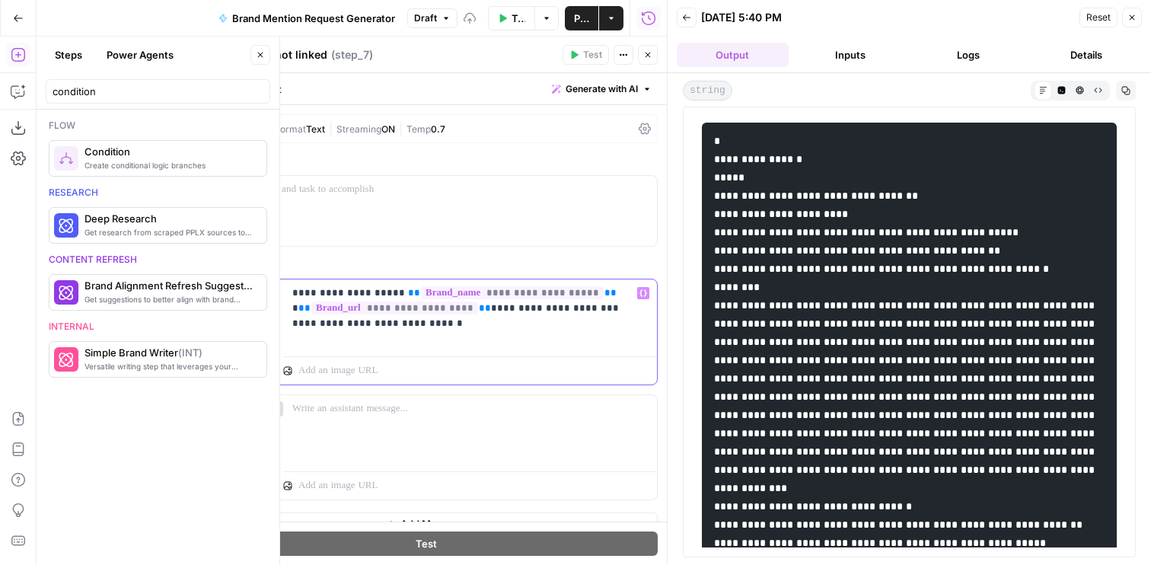
click at [527, 308] on p "**********" at bounding box center [470, 308] width 356 height 46
click at [543, 328] on p "**********" at bounding box center [470, 308] width 356 height 46
click at [256, 432] on button "Delete" at bounding box center [251, 430] width 64 height 17
click at [348, 353] on div "“/” to reference Variables Menu" at bounding box center [470, 367] width 374 height 34
click at [403, 353] on div at bounding box center [470, 367] width 374 height 34
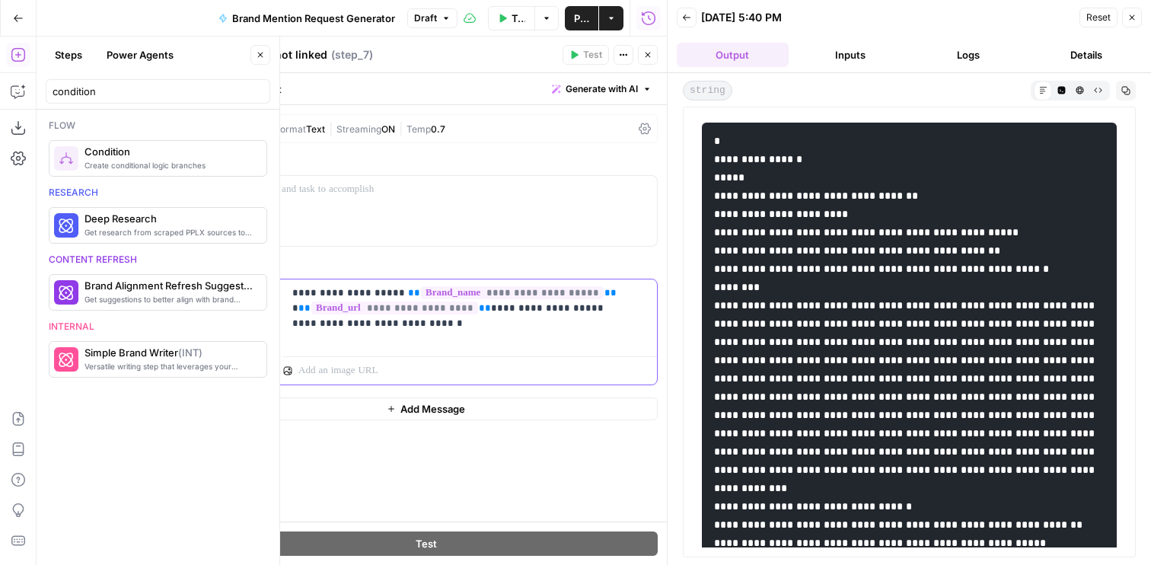
click at [473, 344] on div "**********" at bounding box center [470, 314] width 374 height 70
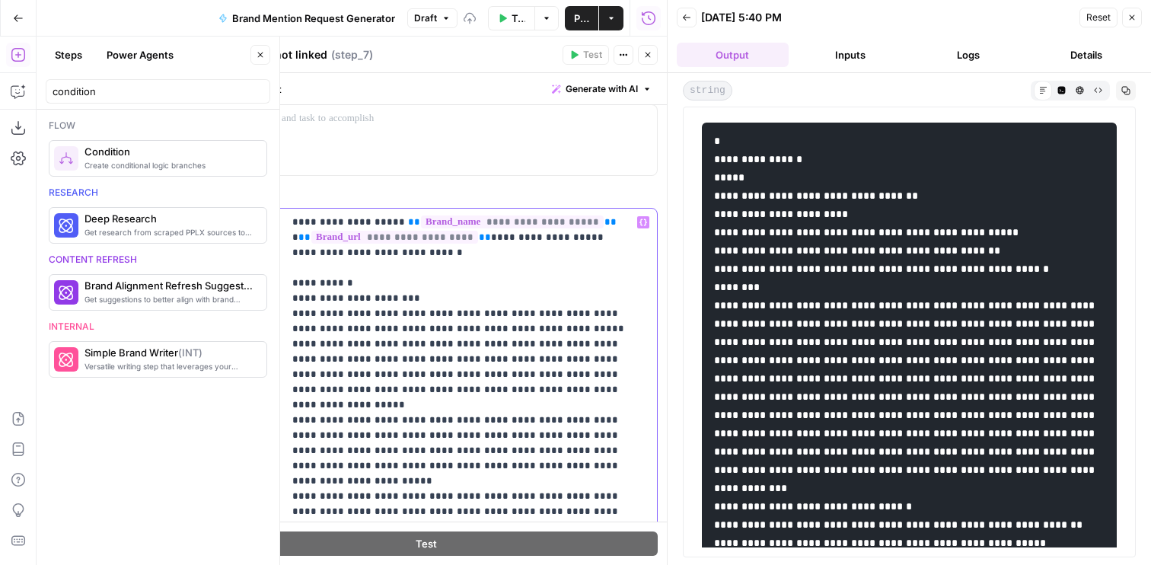
scroll to position [84, 0]
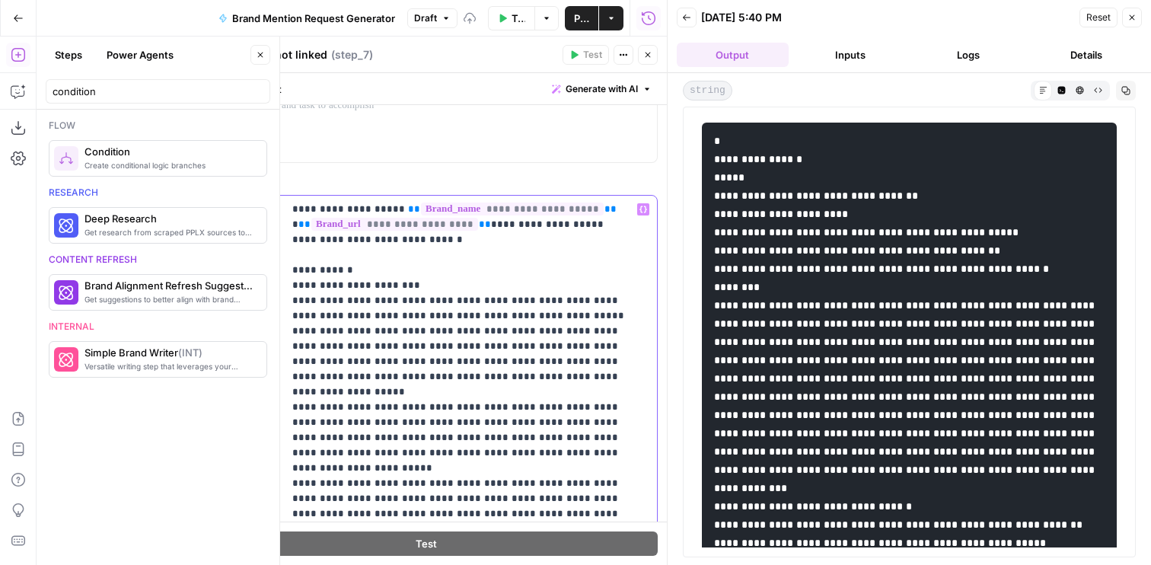
click at [409, 273] on p "**********" at bounding box center [470, 377] width 356 height 350
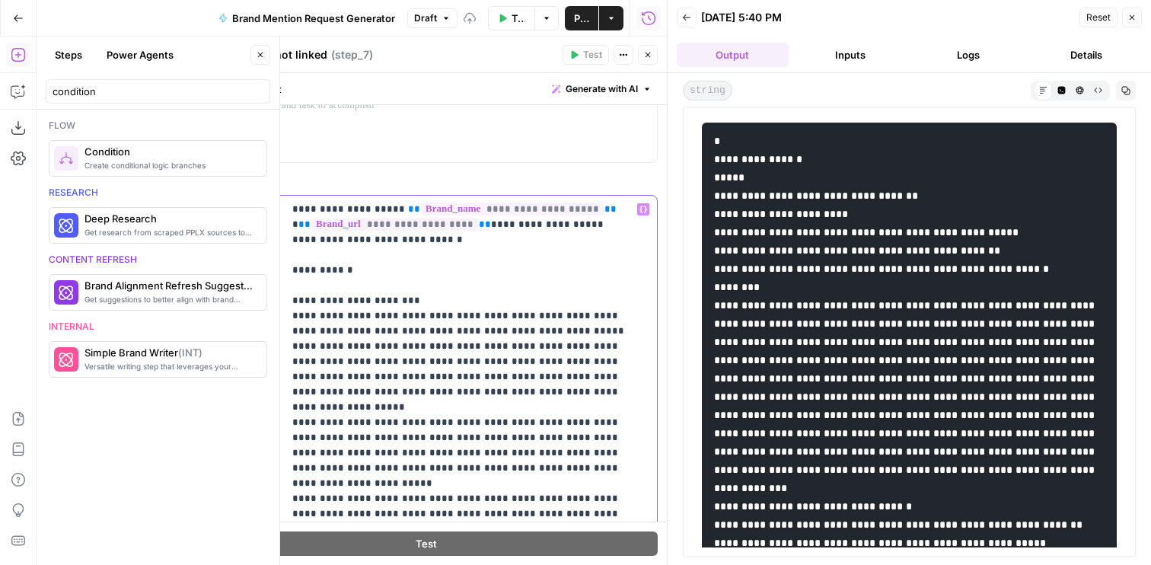
click at [415, 288] on p "**********" at bounding box center [470, 384] width 356 height 365
click at [415, 298] on p "**********" at bounding box center [470, 384] width 356 height 365
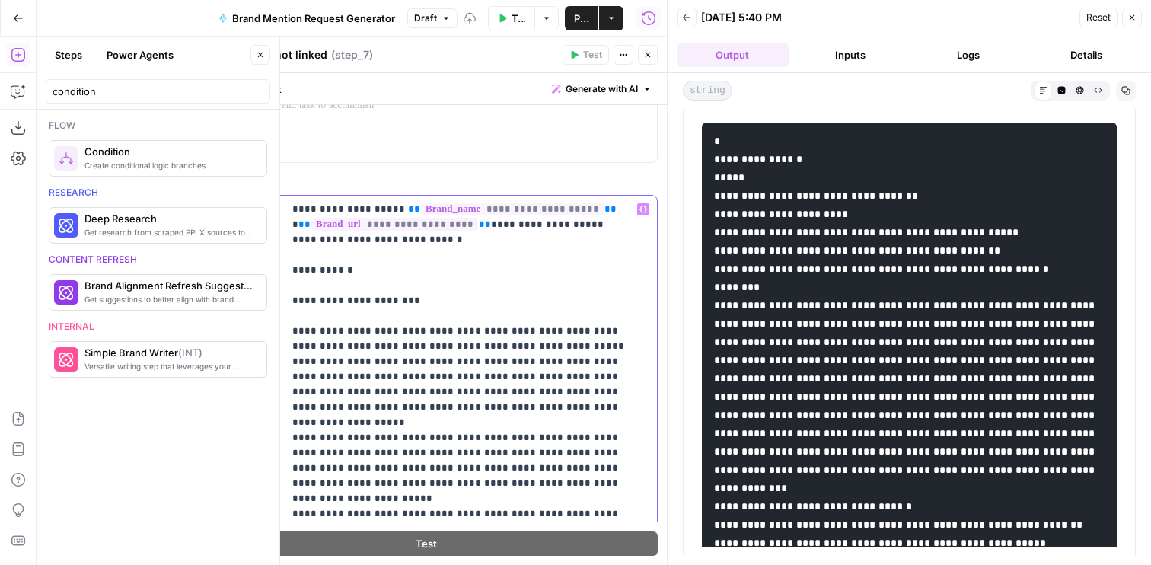
click at [507, 345] on p "**********" at bounding box center [470, 392] width 356 height 381
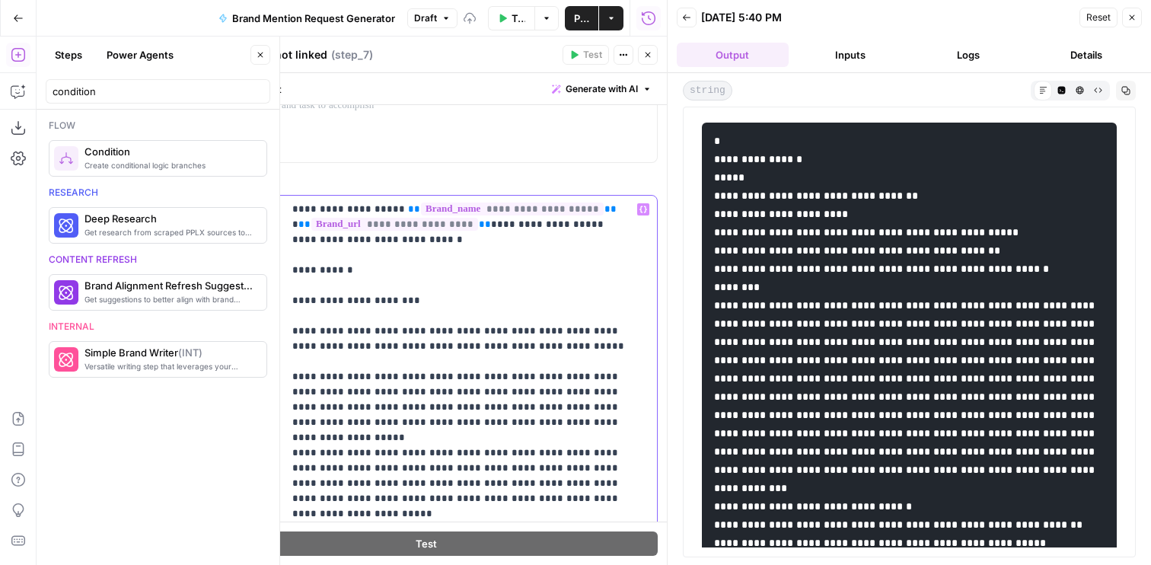
scroll to position [129, 0]
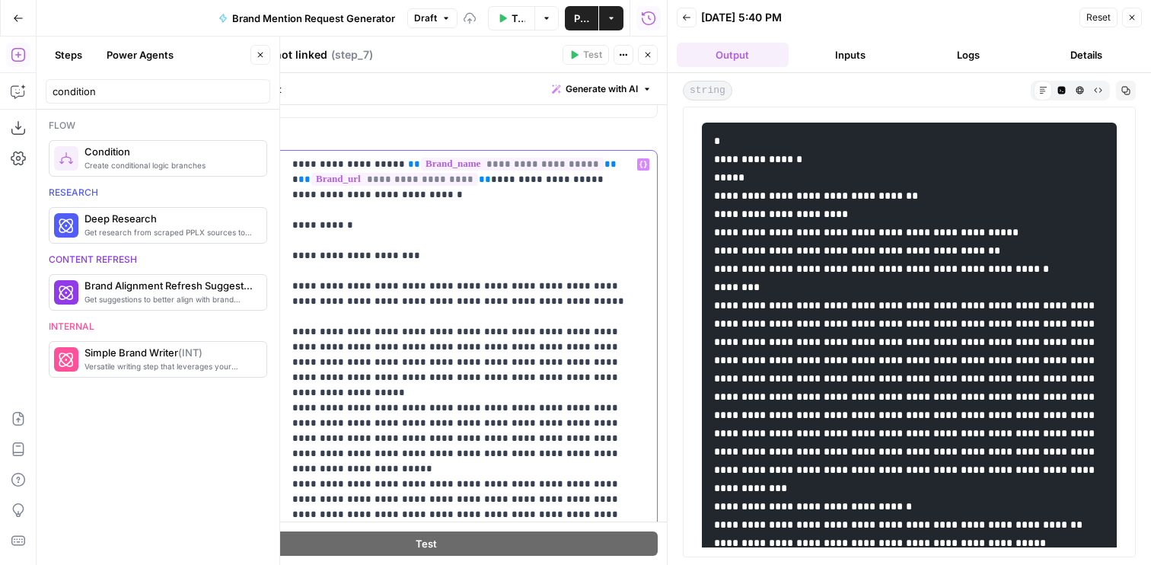
click at [557, 371] on p "**********" at bounding box center [470, 355] width 356 height 396
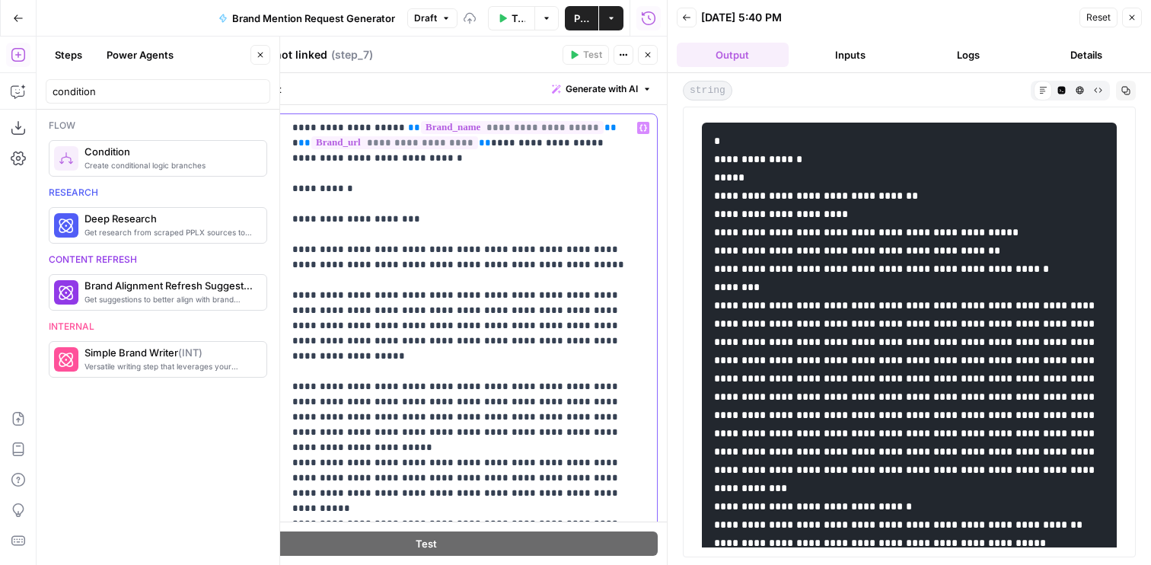
scroll to position [175, 0]
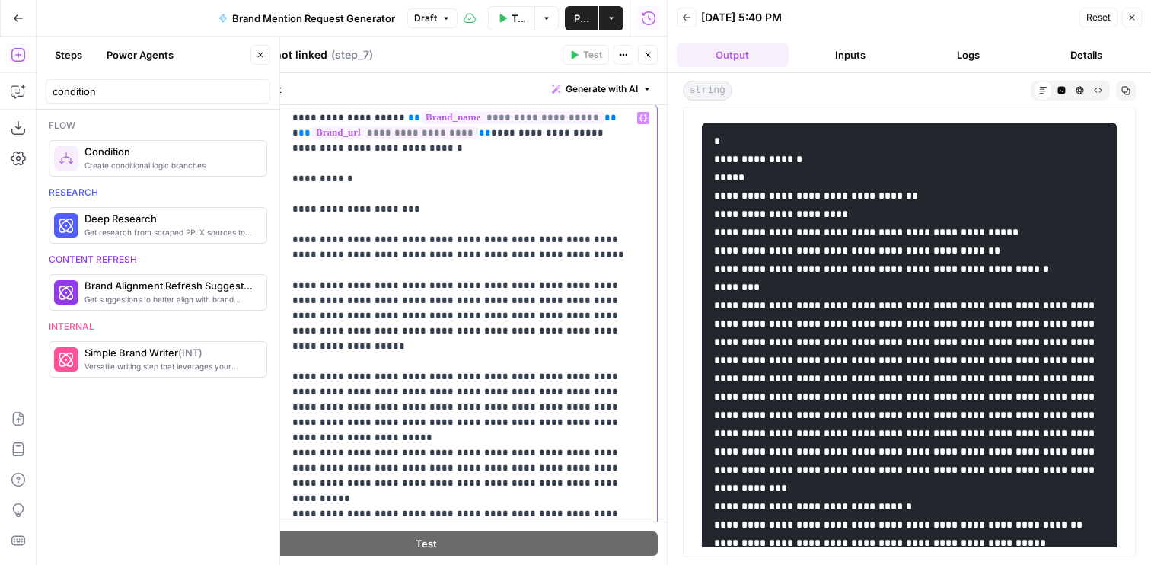
drag, startPoint x: 520, startPoint y: 402, endPoint x: 234, endPoint y: 365, distance: 288.6
click at [234, 365] on div "**********" at bounding box center [426, 333] width 462 height 458
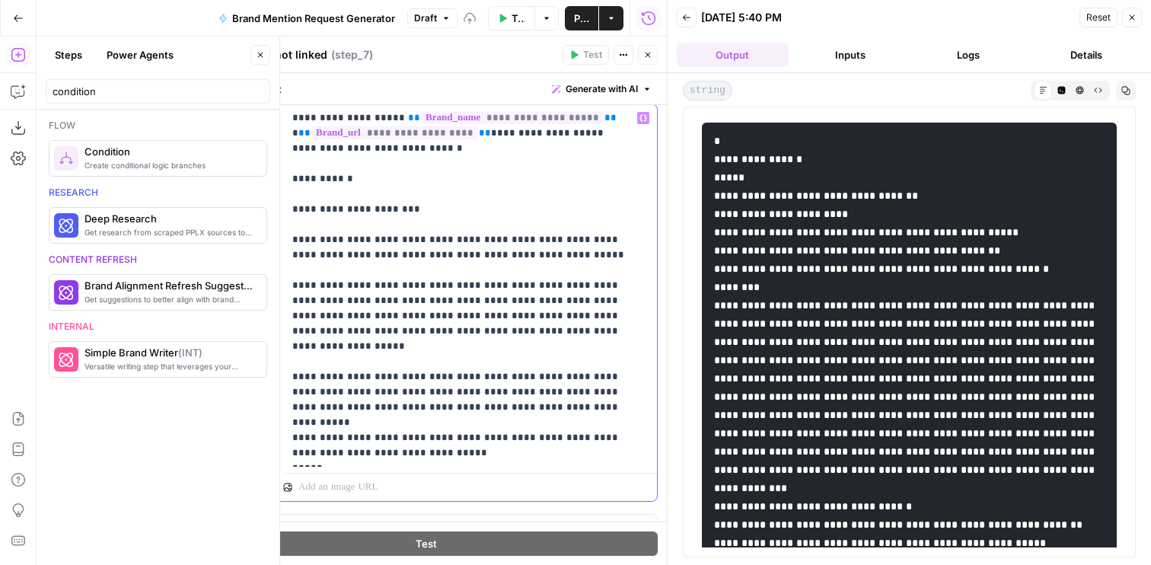
click at [425, 418] on p "**********" at bounding box center [470, 285] width 356 height 350
click at [580, 391] on p "**********" at bounding box center [470, 285] width 356 height 350
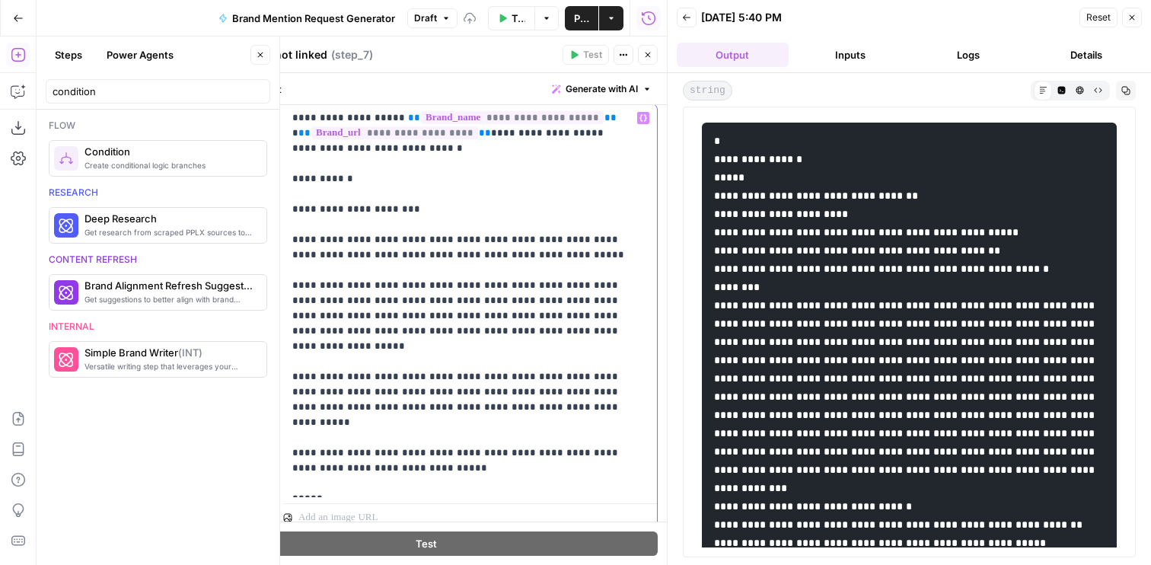
click at [386, 471] on p "**********" at bounding box center [470, 300] width 356 height 381
click at [330, 169] on p "**********" at bounding box center [470, 308] width 356 height 396
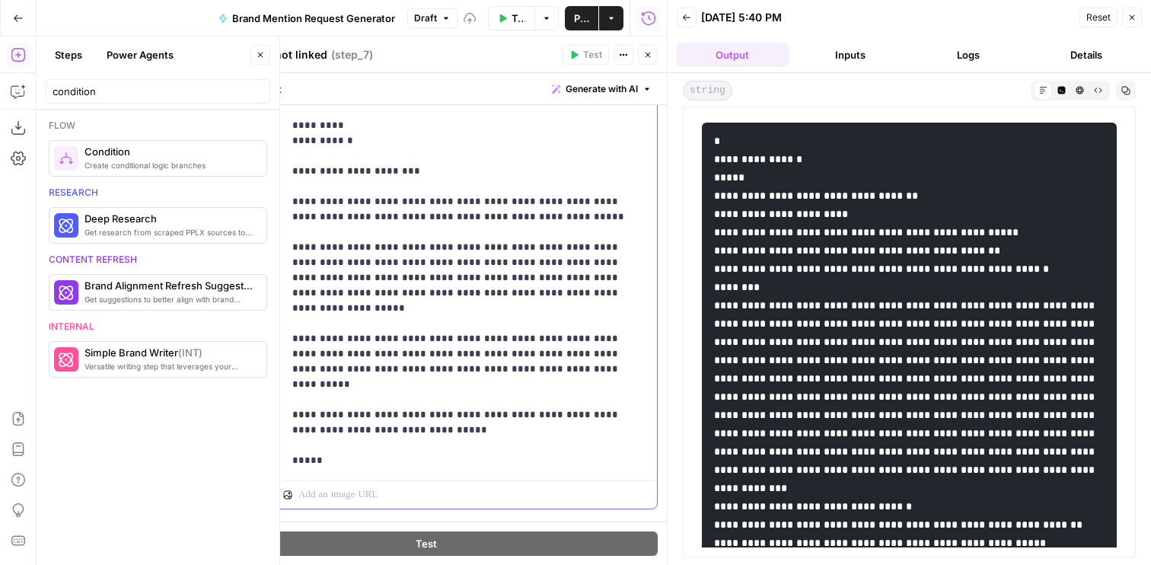
scroll to position [260, 0]
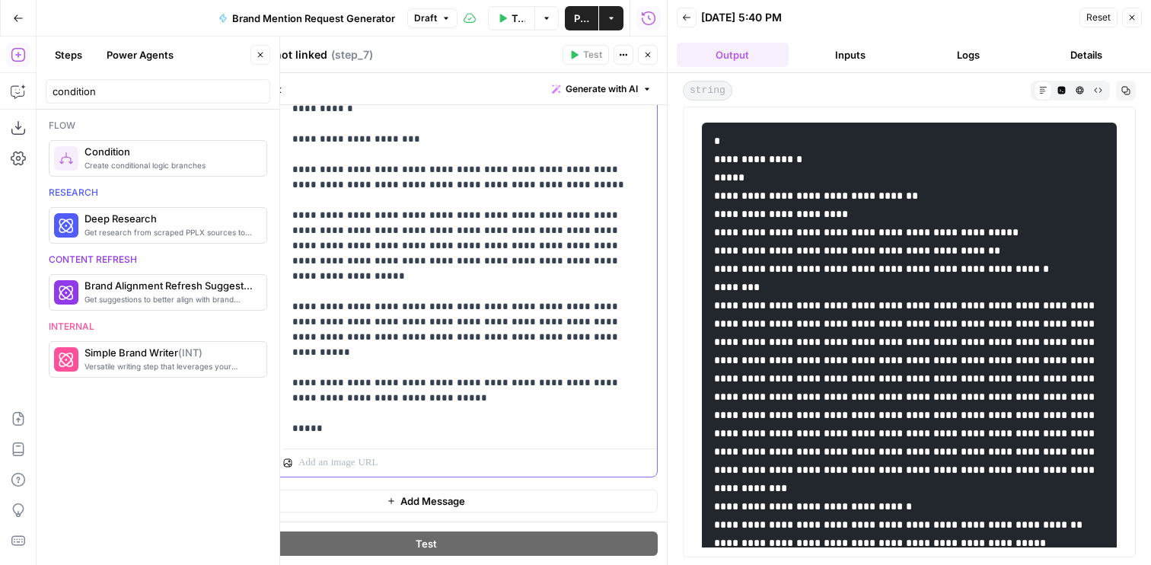
click at [384, 426] on p "**********" at bounding box center [470, 230] width 356 height 411
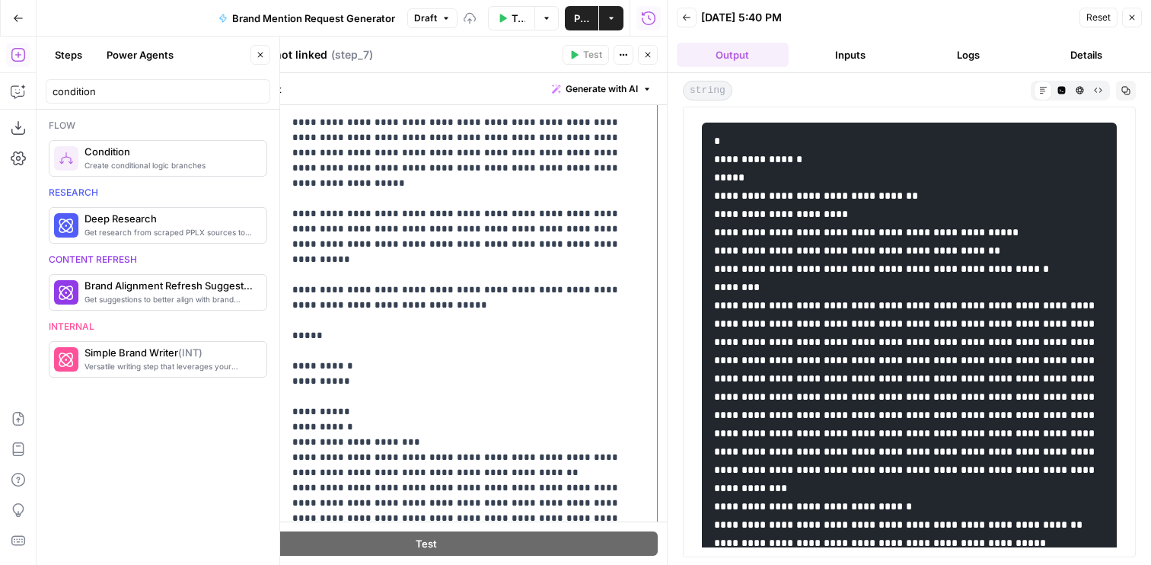
scroll to position [183, 0]
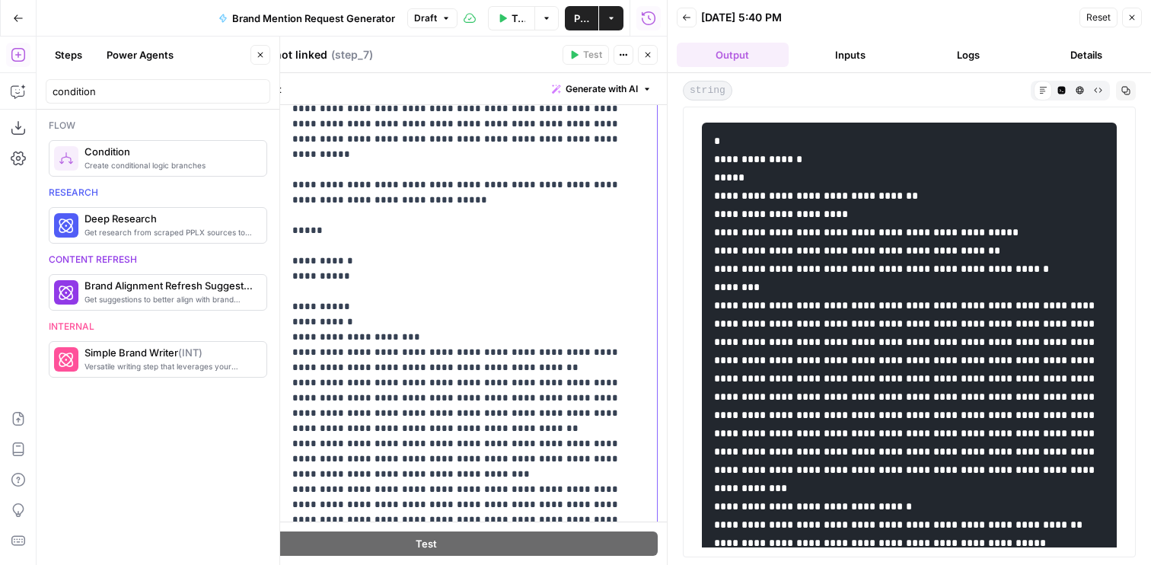
drag, startPoint x: 353, startPoint y: 280, endPoint x: 249, endPoint y: 279, distance: 104.3
click at [249, 279] on div "**********" at bounding box center [426, 331] width 462 height 655
click at [390, 261] on p "**********" at bounding box center [470, 314] width 356 height 974
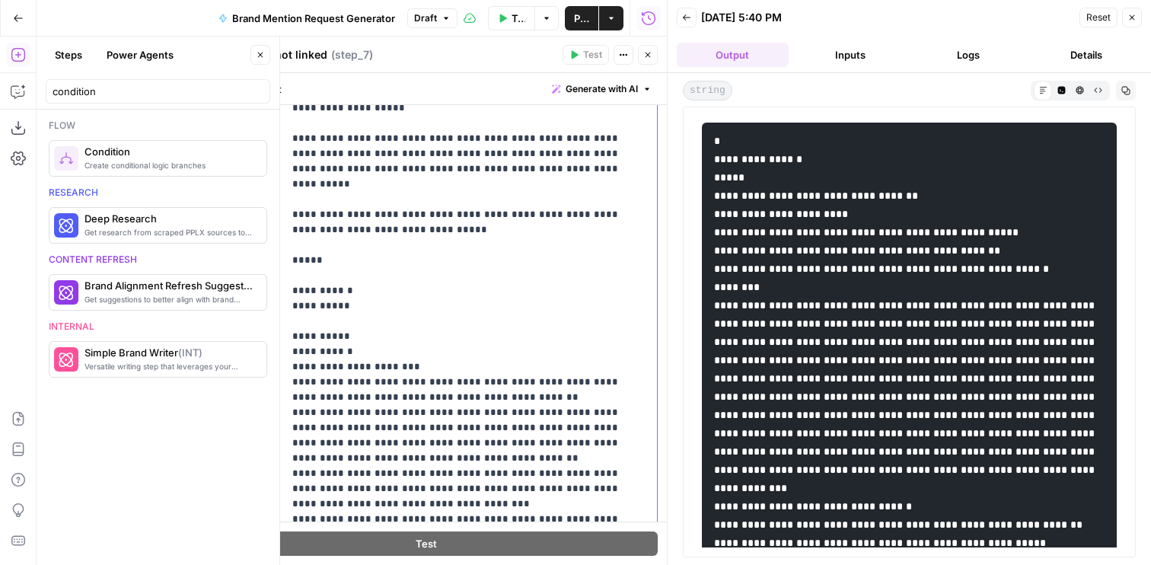
scroll to position [213, 0]
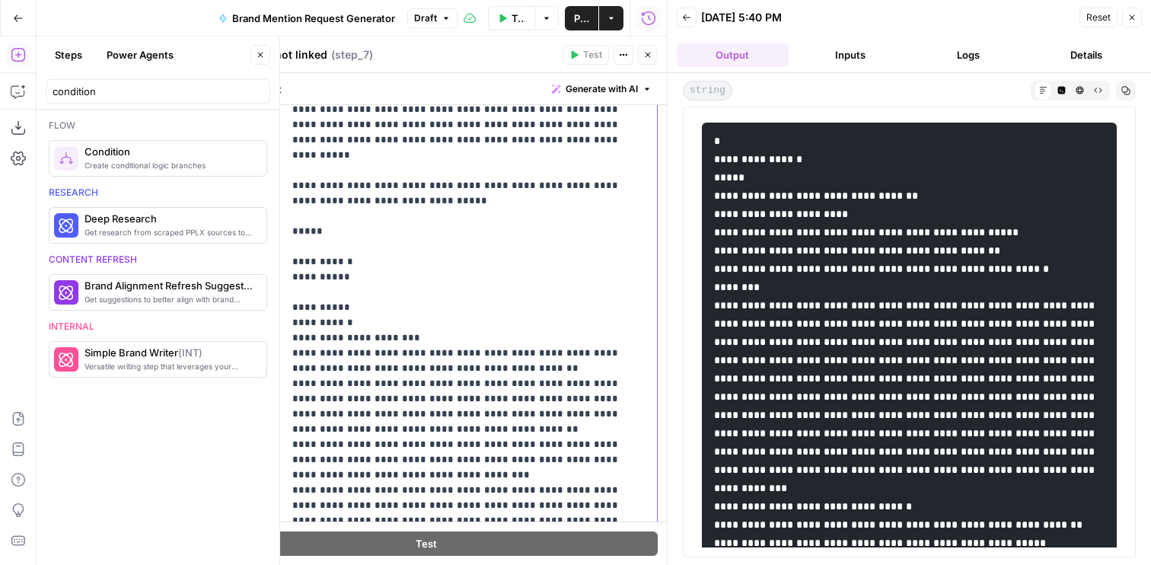
click at [330, 270] on p "**********" at bounding box center [470, 315] width 356 height 974
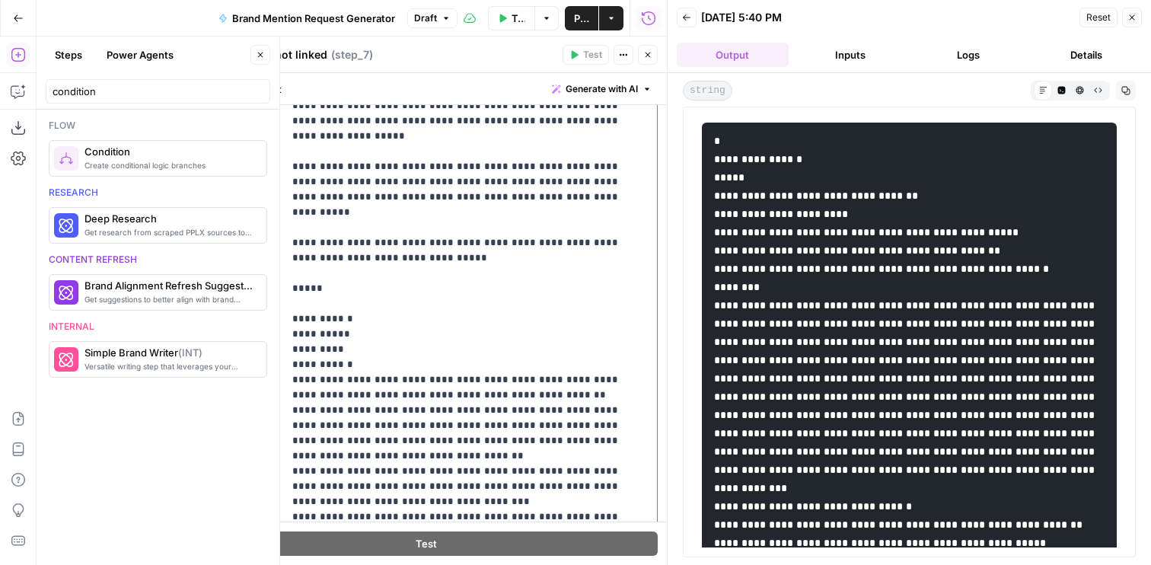
scroll to position [81, 0]
click at [526, 348] on p "**********" at bounding box center [470, 386] width 356 height 1005
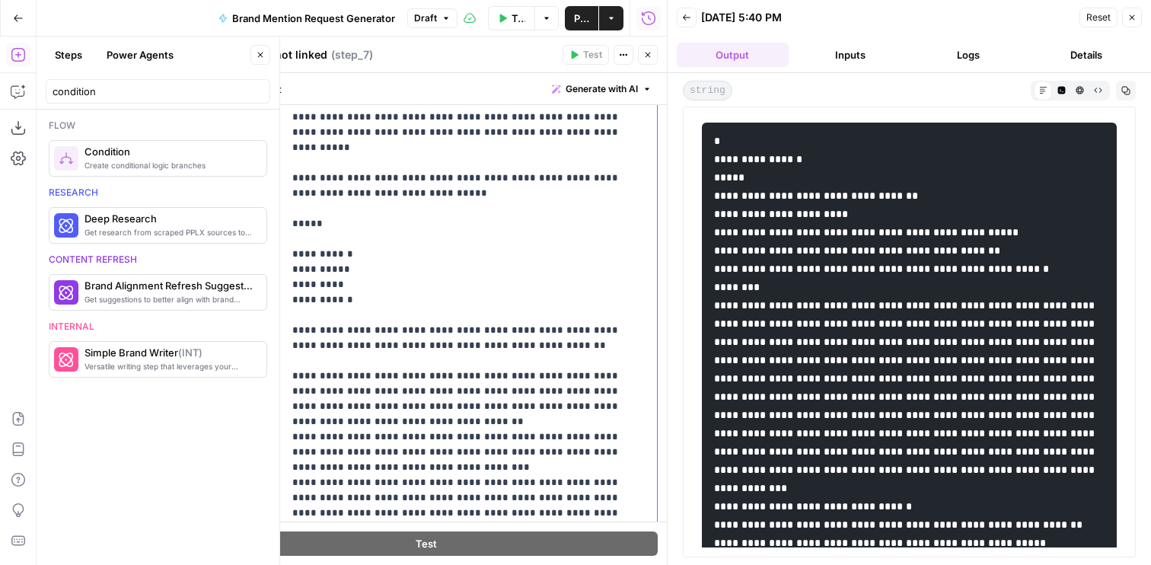
scroll to position [145, 0]
click at [474, 380] on p "**********" at bounding box center [470, 337] width 356 height 1035
click at [476, 384] on p "**********" at bounding box center [470, 337] width 356 height 1035
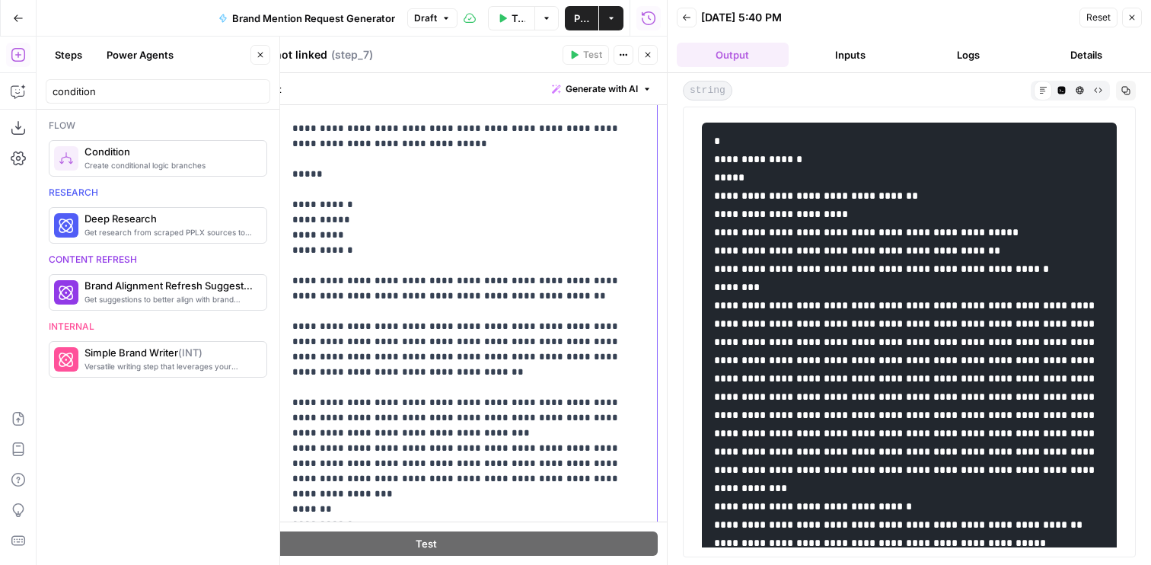
scroll to position [194, 0]
drag, startPoint x: 419, startPoint y: 401, endPoint x: 269, endPoint y: 375, distance: 151.4
click at [269, 375] on div "**********" at bounding box center [426, 285] width 462 height 655
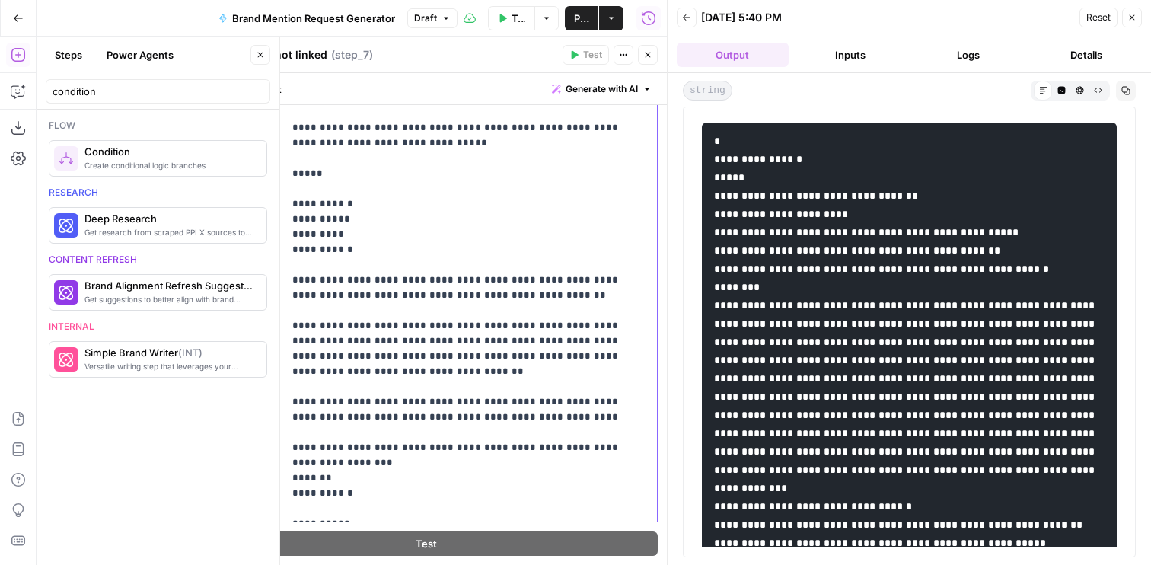
drag, startPoint x: 499, startPoint y: 386, endPoint x: 325, endPoint y: 387, distance: 174.3
click at [325, 387] on p "**********" at bounding box center [470, 280] width 356 height 1020
click at [449, 432] on p "**********" at bounding box center [470, 280] width 356 height 1020
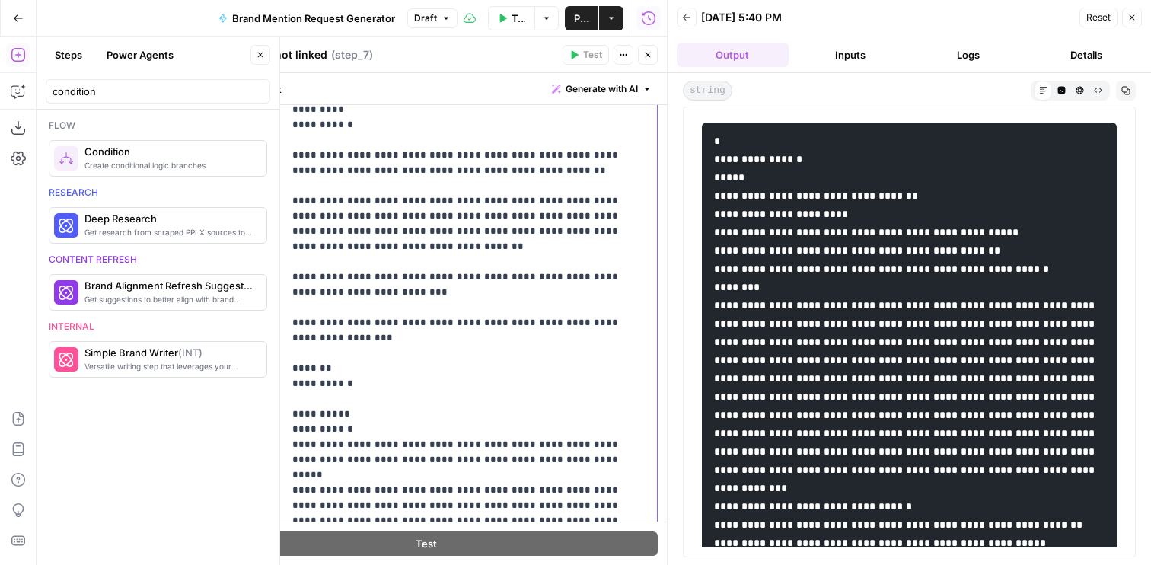
click at [346, 362] on p "**********" at bounding box center [470, 162] width 356 height 1035
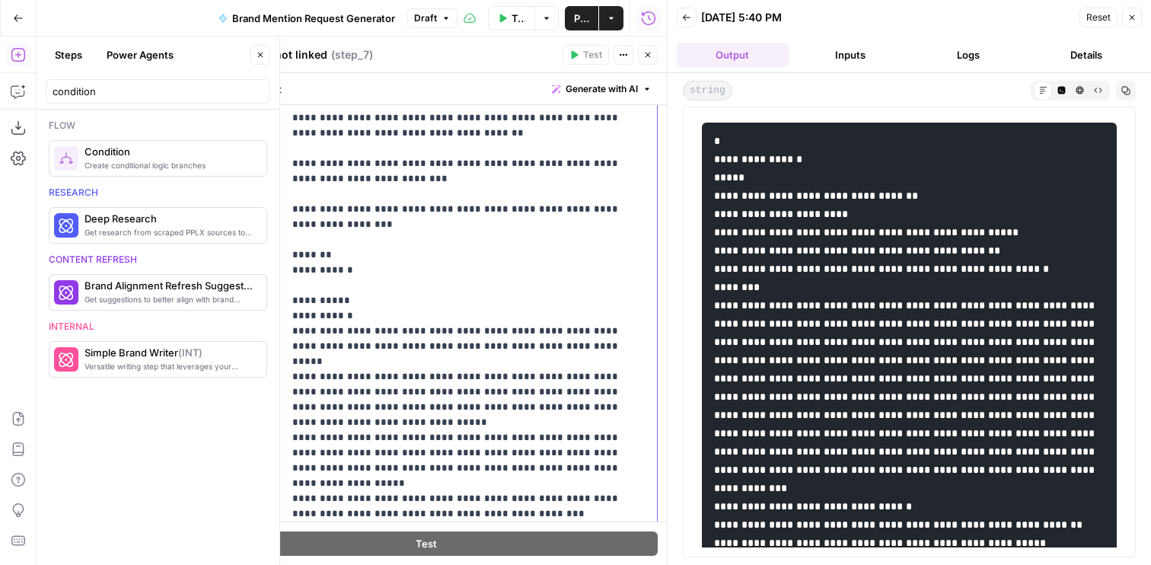
scroll to position [422, 0]
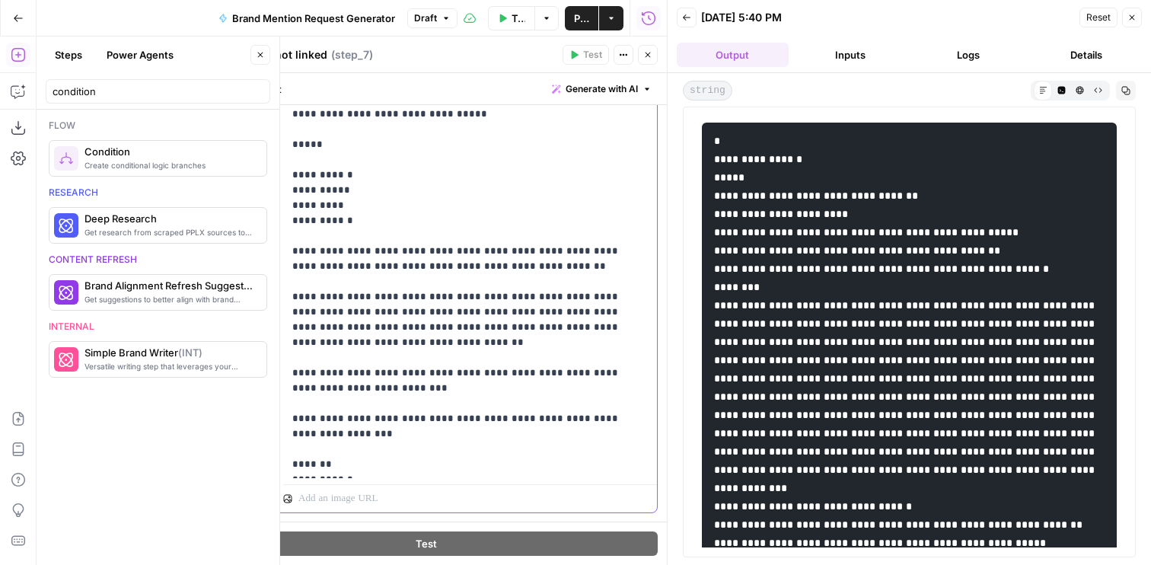
scroll to position [458, 0]
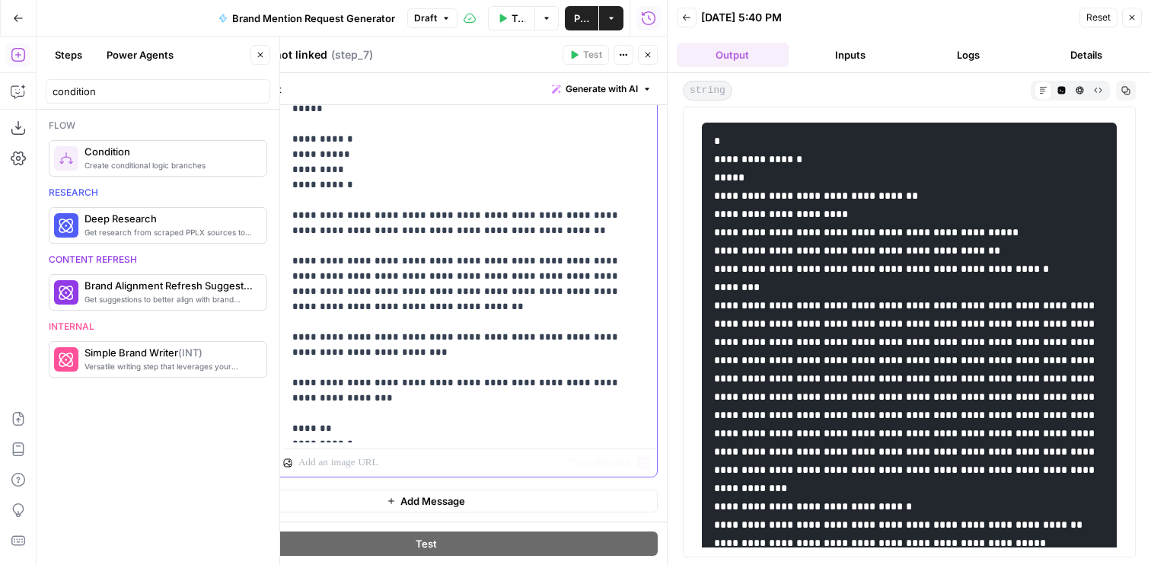
click at [387, 429] on p "**********" at bounding box center [470, 70] width 356 height 731
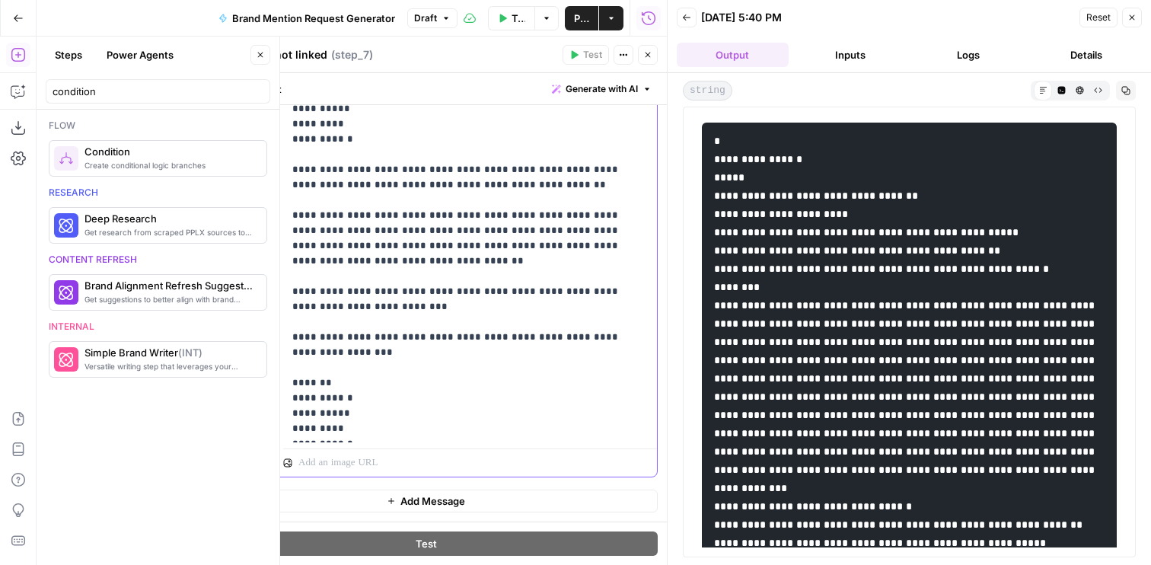
scroll to position [381, 0]
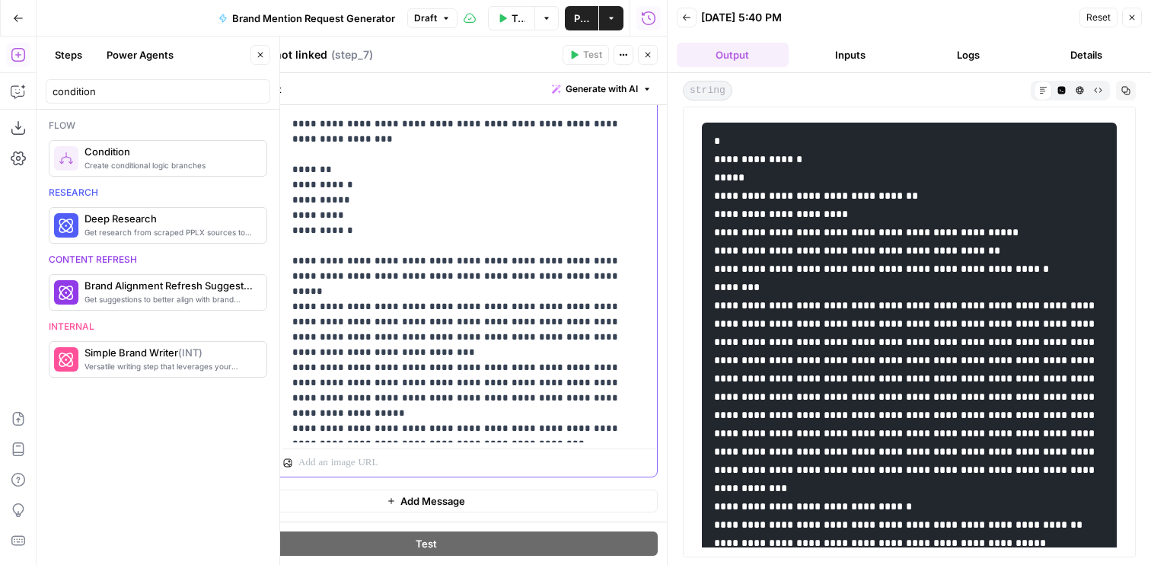
scroll to position [397, 0]
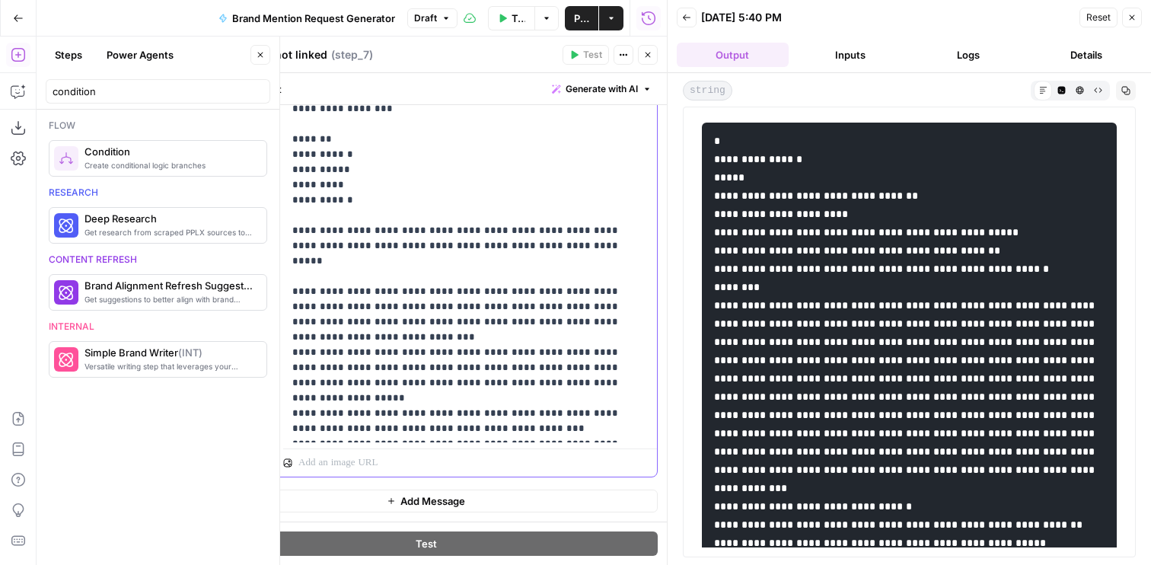
scroll to position [381, 0]
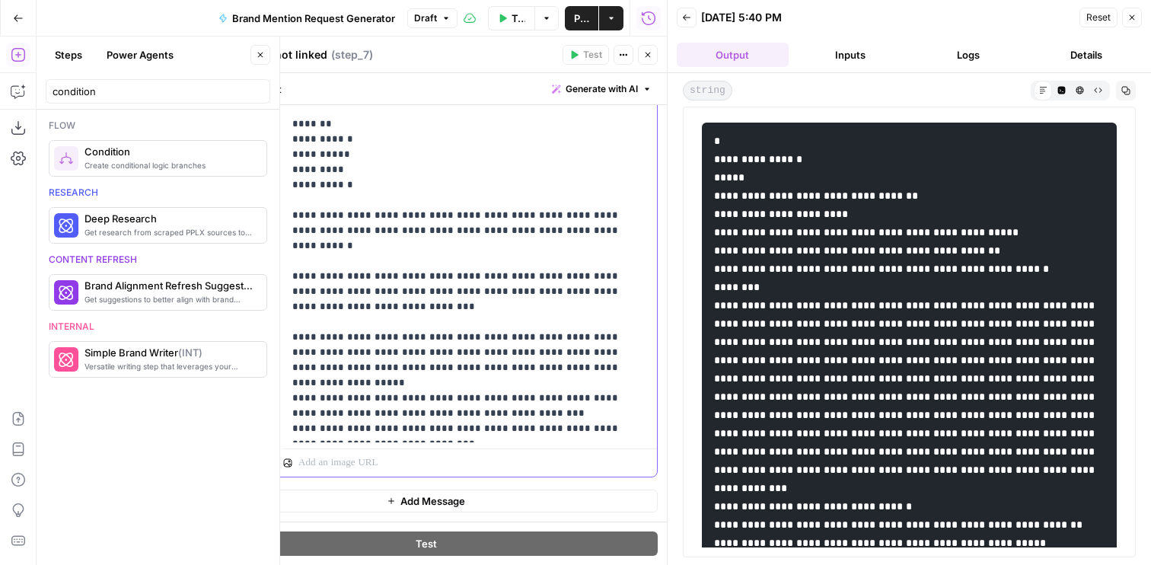
drag, startPoint x: 606, startPoint y: 324, endPoint x: 289, endPoint y: 291, distance: 319.2
click at [289, 291] on div "**********" at bounding box center [470, 132] width 374 height 620
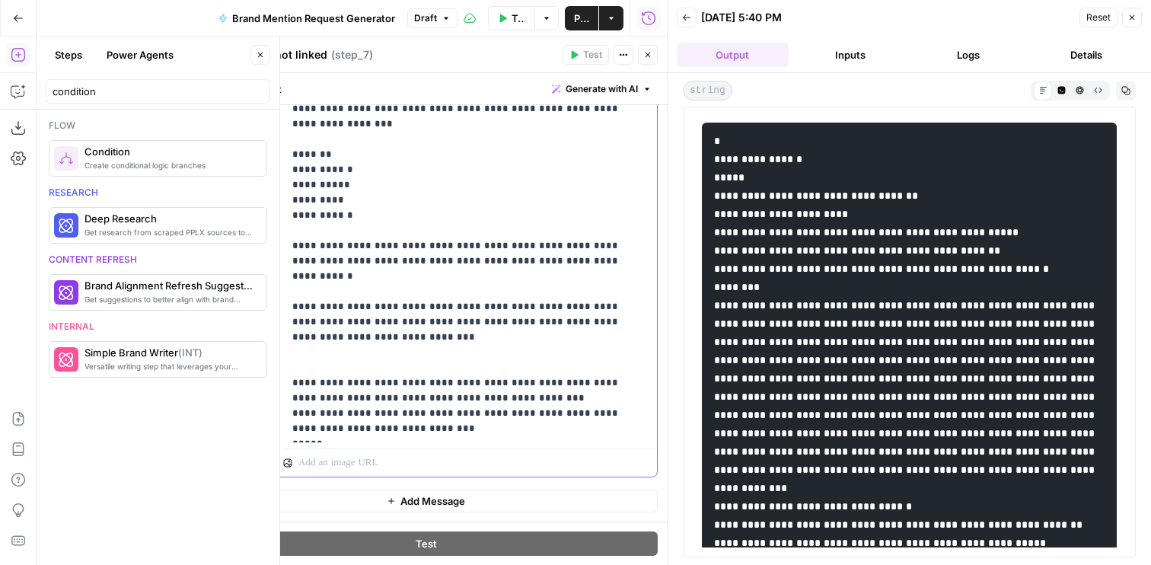
scroll to position [381, 0]
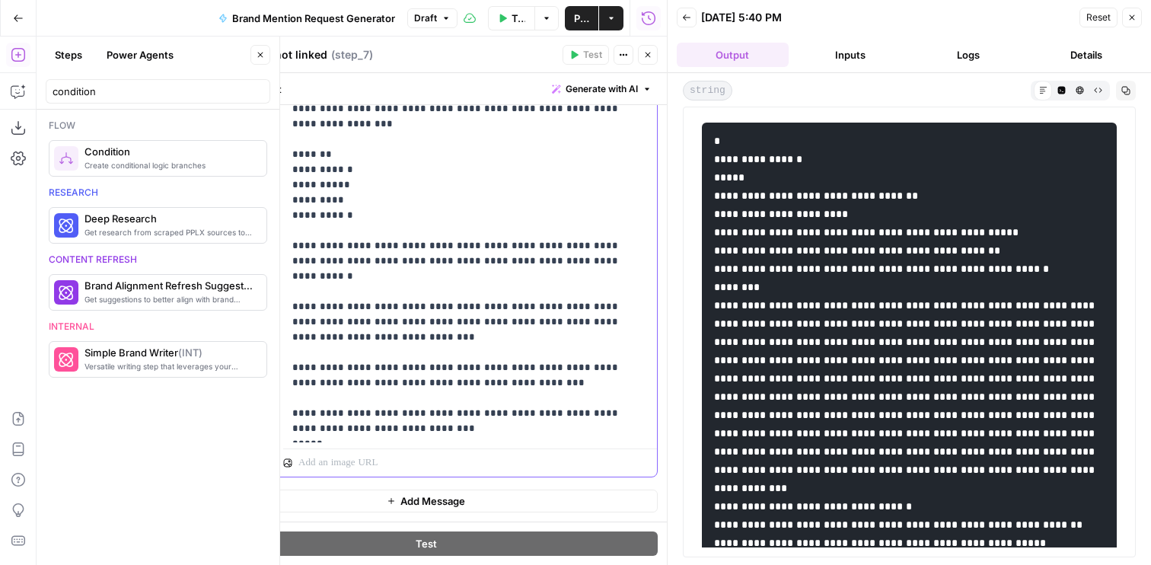
drag, startPoint x: 475, startPoint y: 368, endPoint x: 363, endPoint y: 383, distance: 112.9
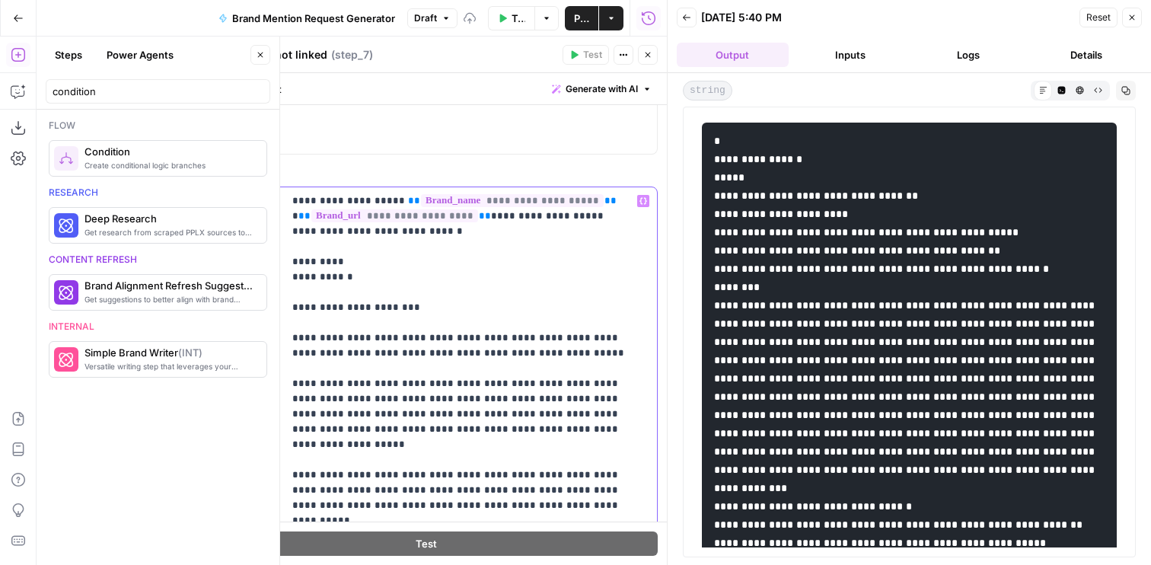
scroll to position [22, 0]
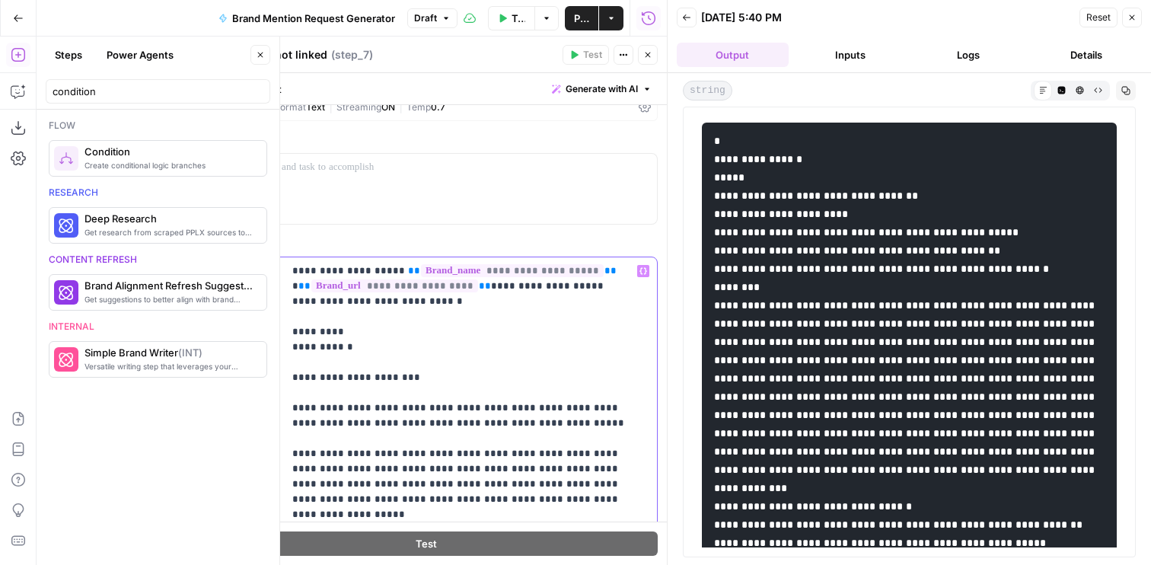
click at [408, 272] on span "**" at bounding box center [414, 271] width 12 height 10
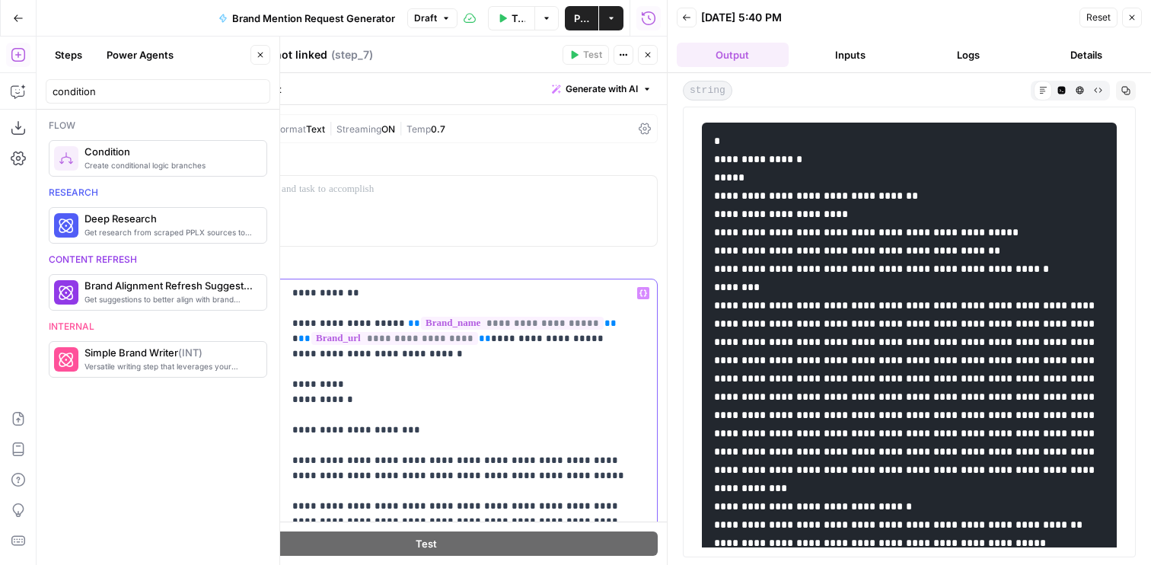
drag, startPoint x: 321, startPoint y: 322, endPoint x: 383, endPoint y: 298, distance: 66.3
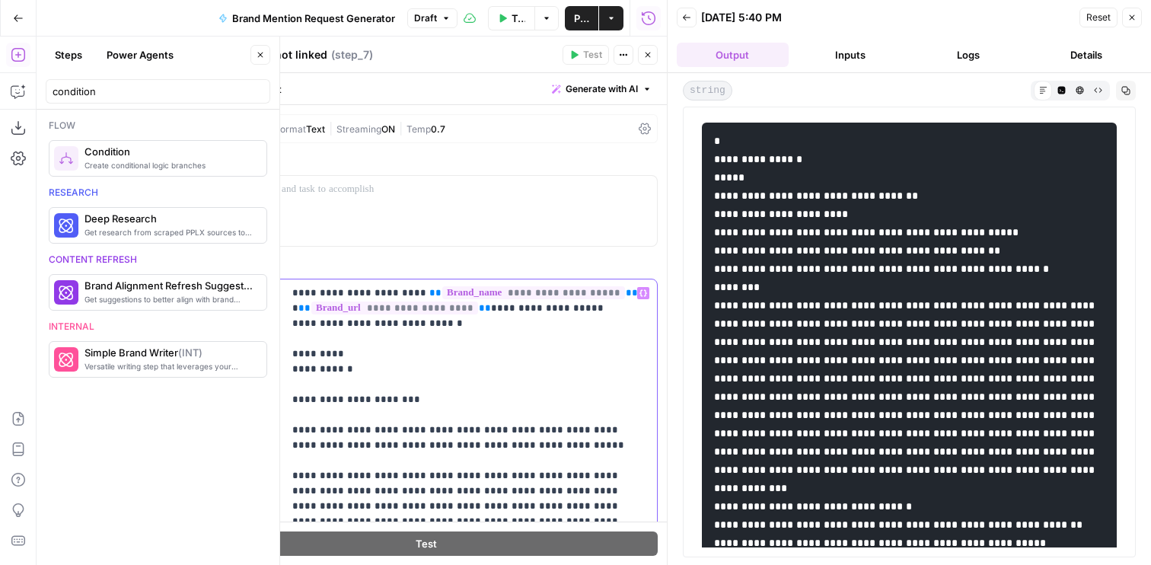
drag, startPoint x: 471, startPoint y: 307, endPoint x: 489, endPoint y: 319, distance: 21.3
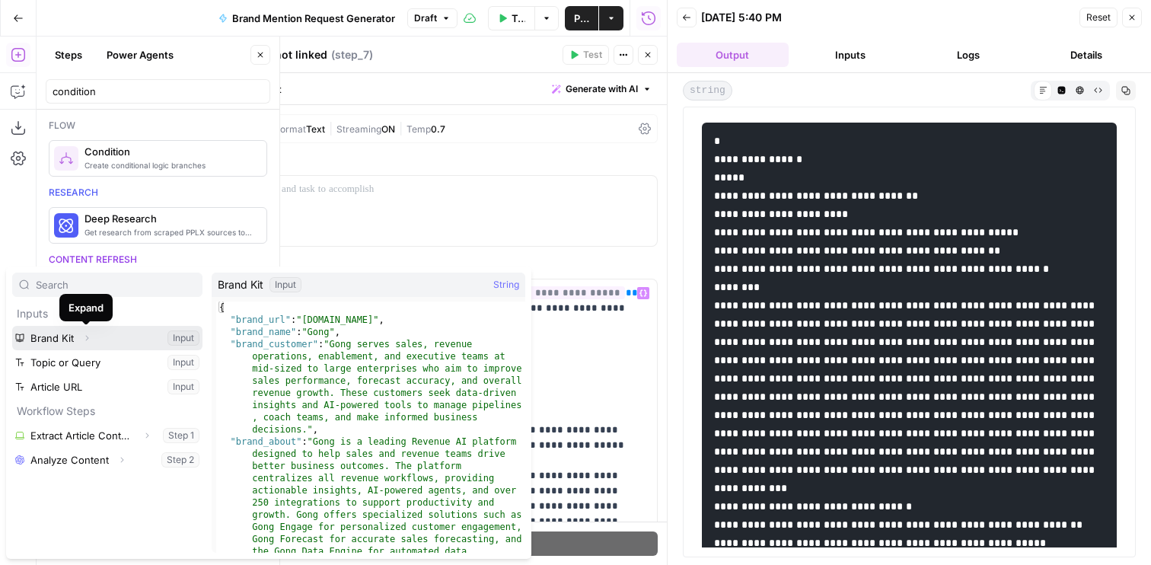
click at [79, 337] on button "Expand" at bounding box center [87, 338] width 20 height 20
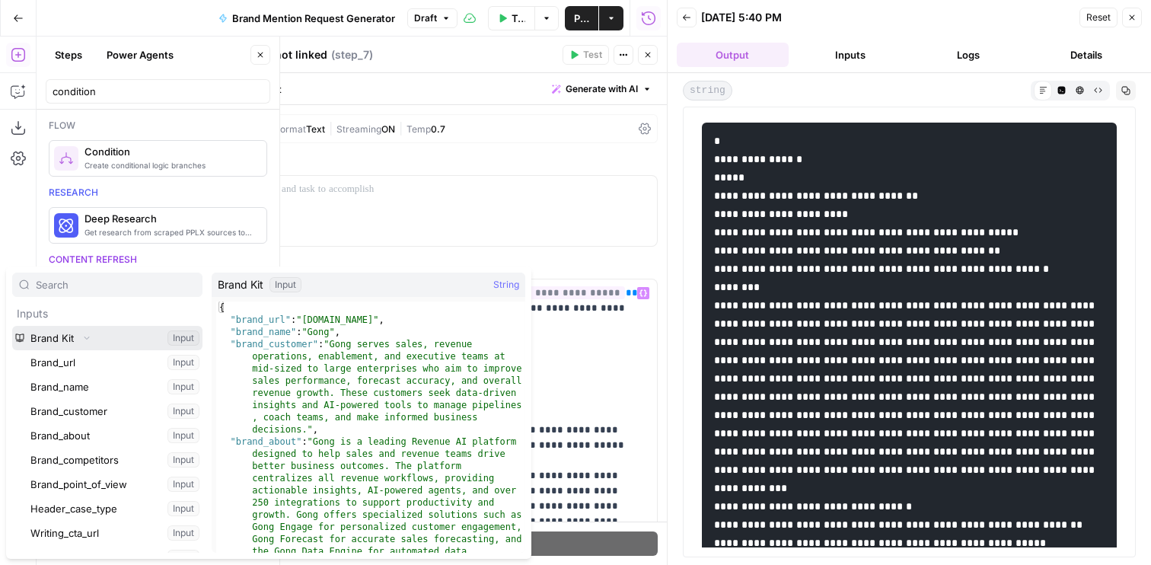
click at [80, 337] on button "Collapse" at bounding box center [87, 338] width 20 height 20
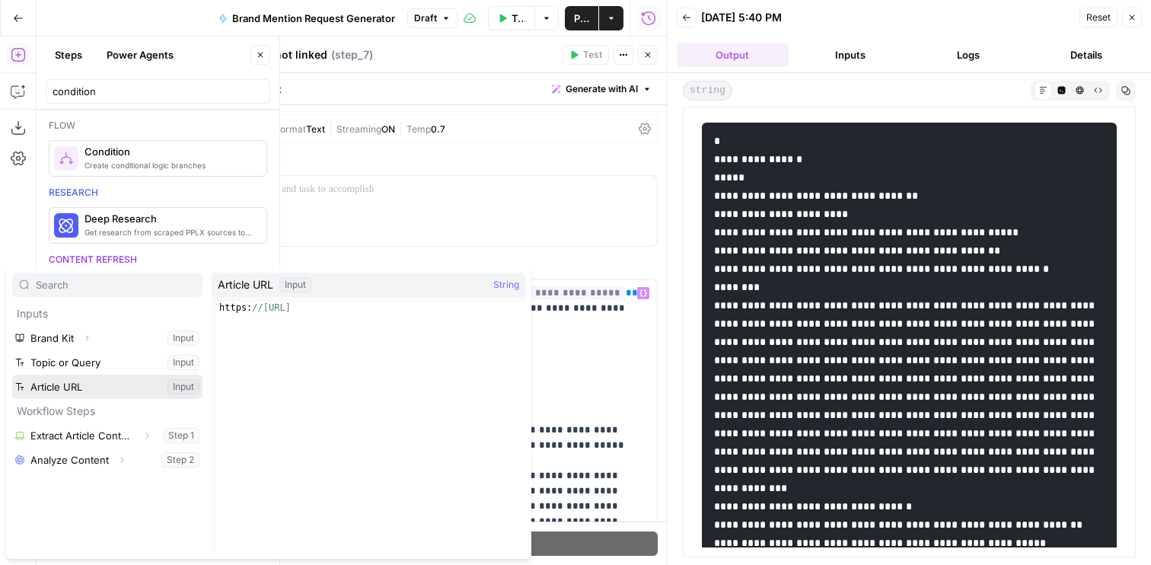
click at [80, 387] on button "Select variable Article URL" at bounding box center [107, 387] width 190 height 24
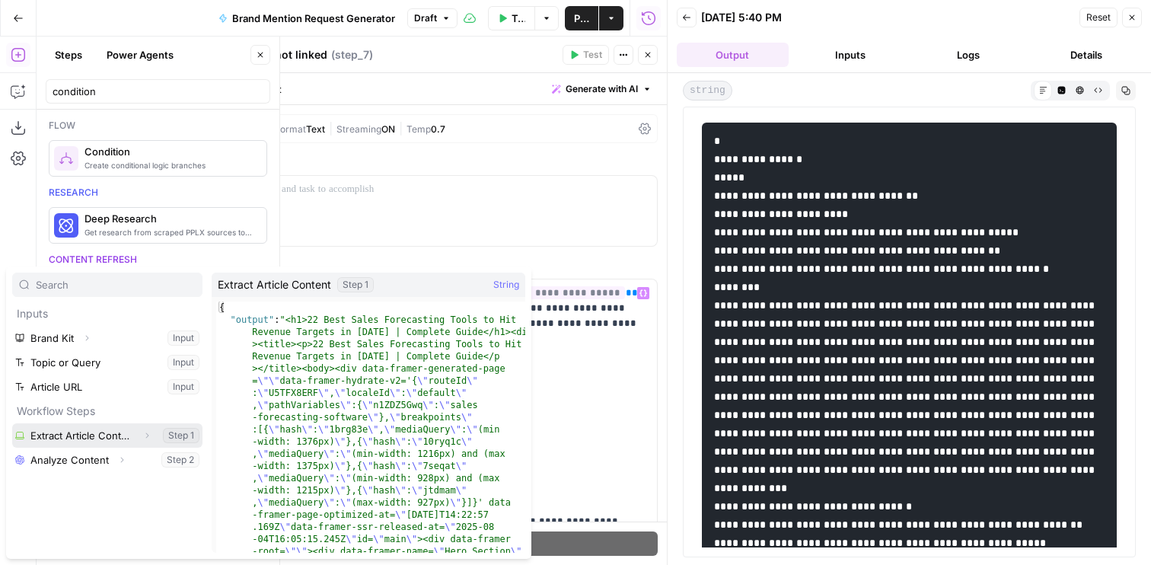
click at [109, 430] on button "Select variable Extract Article Content" at bounding box center [107, 435] width 190 height 24
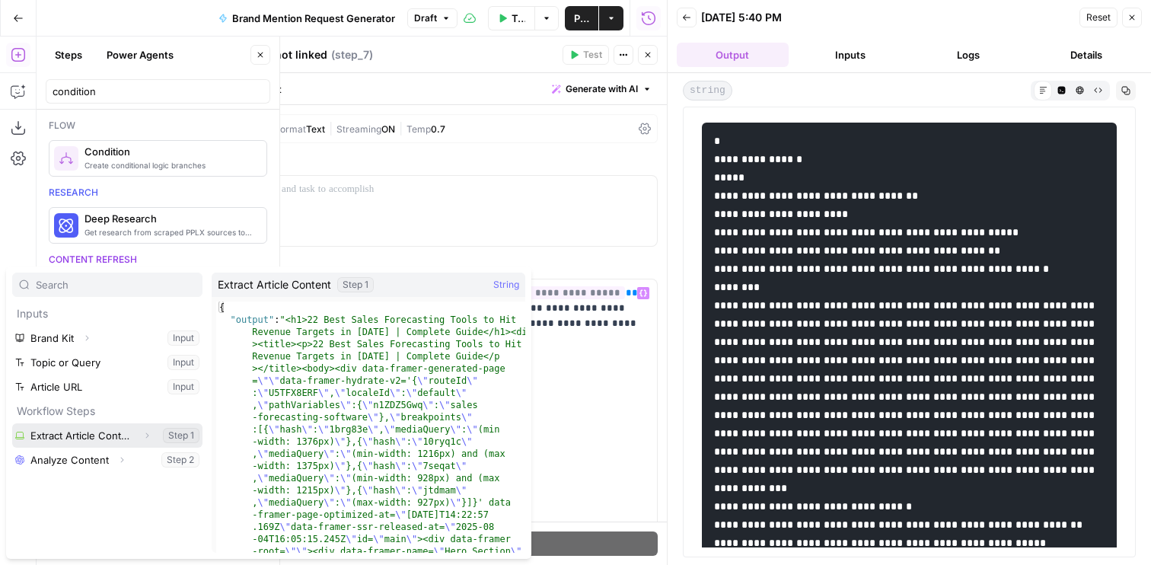
click at [72, 433] on button "Select variable Extract Article Content" at bounding box center [107, 435] width 190 height 24
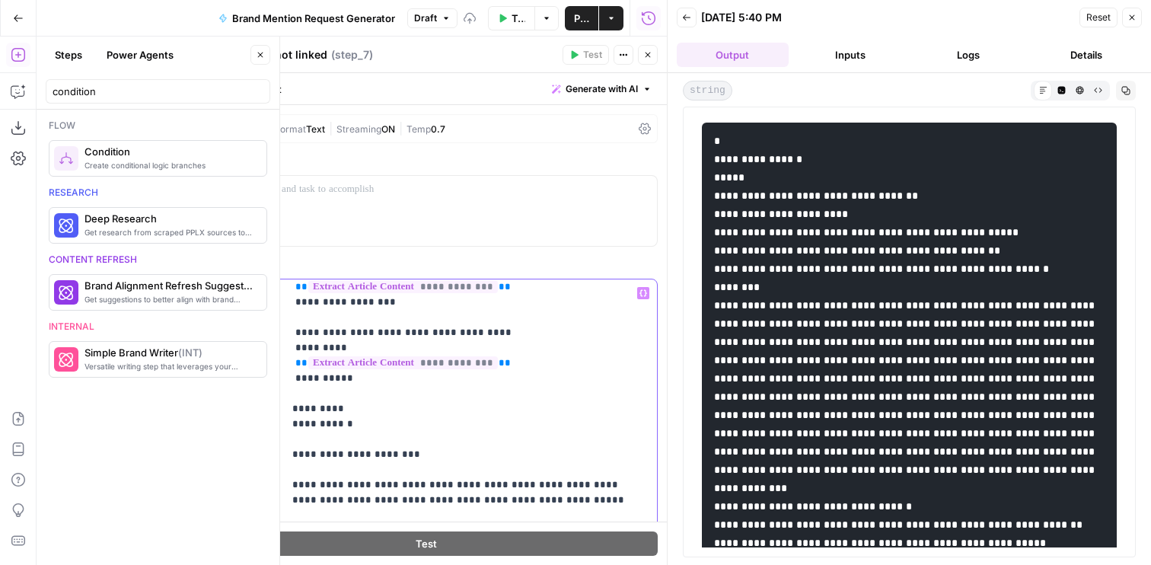
scroll to position [142, 0]
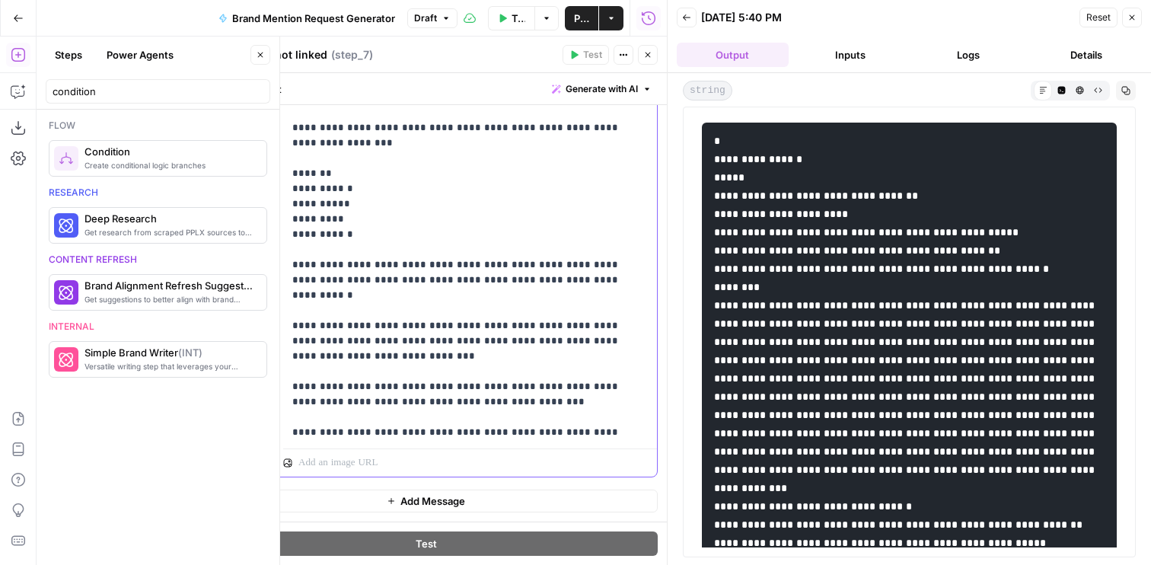
scroll to position [682, 0]
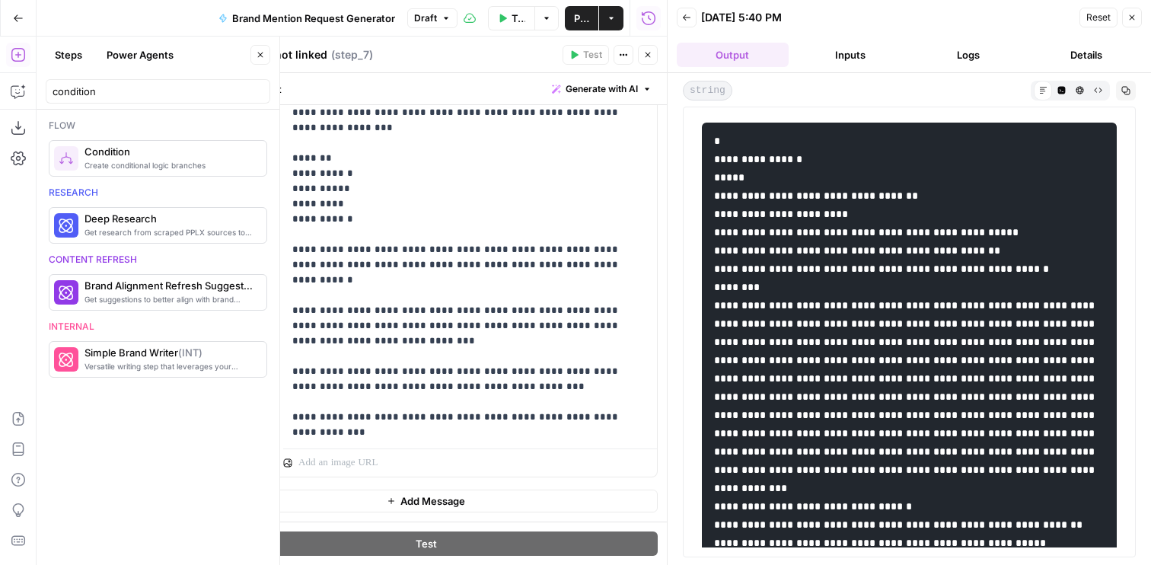
click at [260, 51] on icon "button" at bounding box center [260, 54] width 9 height 9
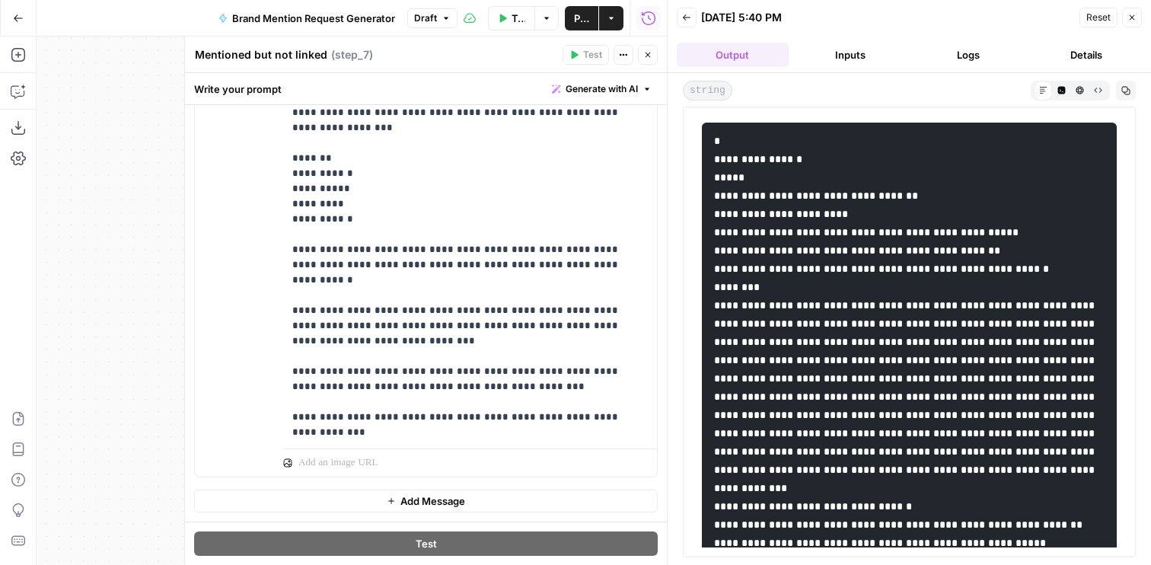
scroll to position [686, 0]
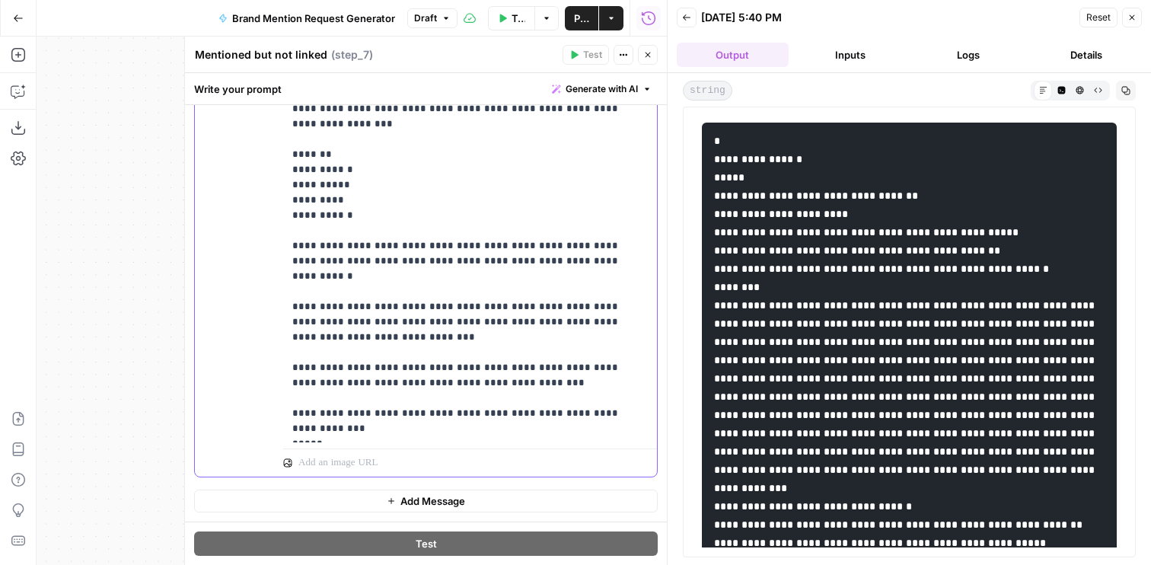
click at [646, 62] on button "Close" at bounding box center [648, 55] width 20 height 20
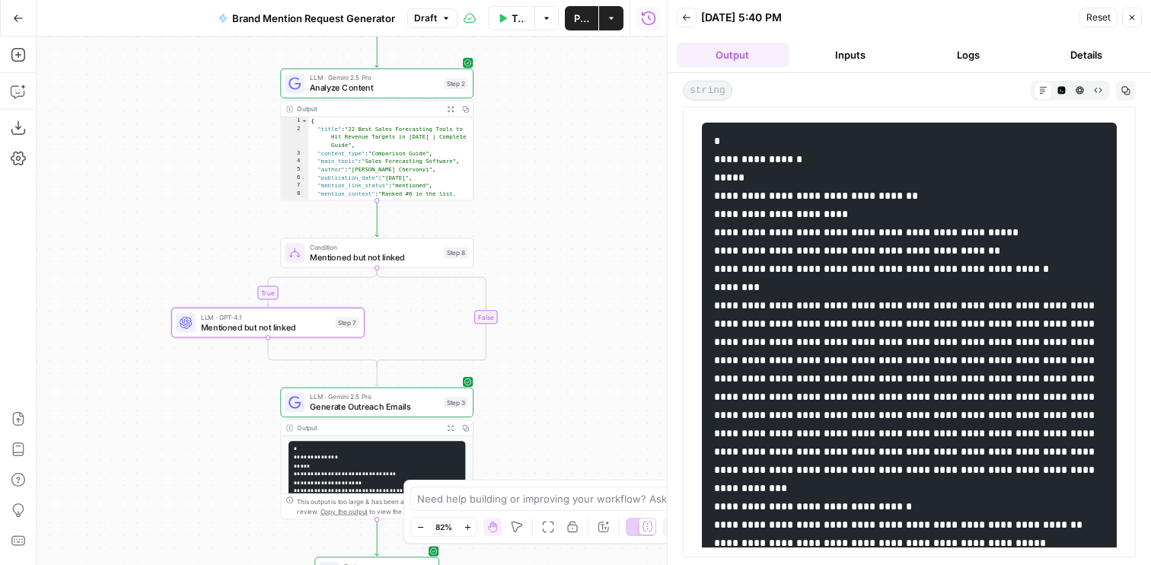
drag, startPoint x: 348, startPoint y: 231, endPoint x: 161, endPoint y: 281, distance: 193.0
click at [126, 282] on div "true false Workflow Set Inputs Inputs Web Page Scrape Extract Article Content S…" at bounding box center [352, 301] width 630 height 528
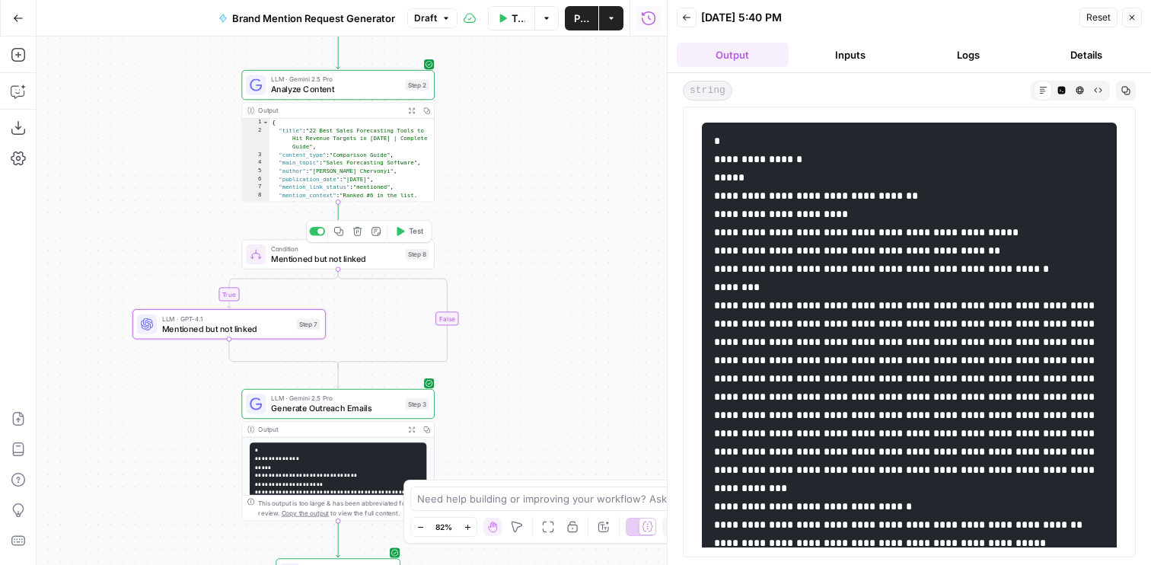
click at [410, 234] on span "Test" at bounding box center [416, 230] width 15 height 11
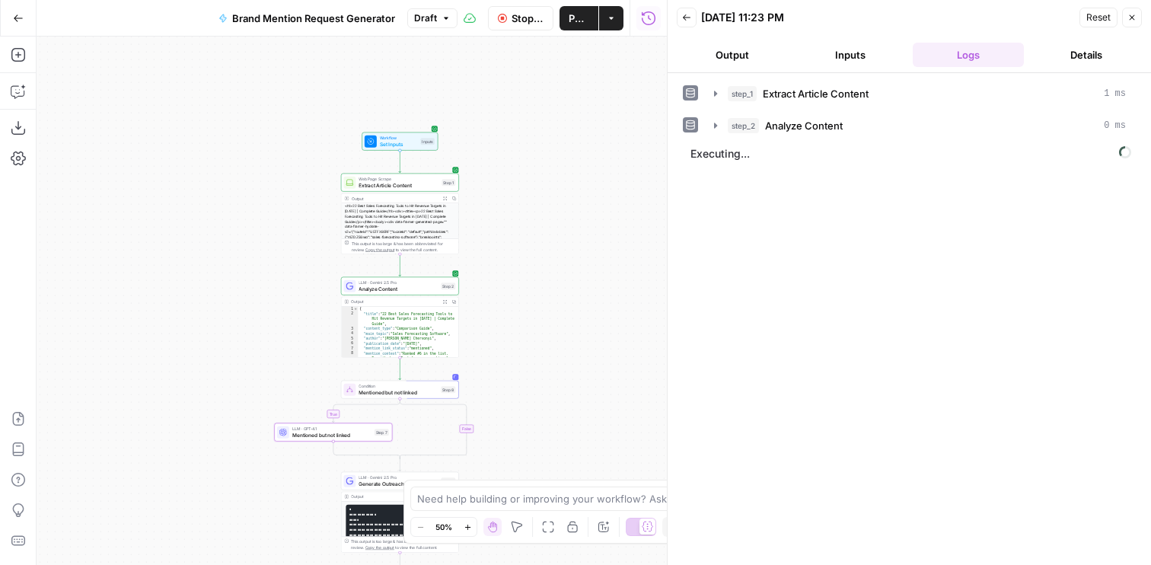
drag, startPoint x: 497, startPoint y: 189, endPoint x: 480, endPoint y: 272, distance: 84.8
click at [480, 272] on div "true false Workflow Set Inputs Inputs Web Page Scrape Extract Article Content S…" at bounding box center [352, 301] width 630 height 528
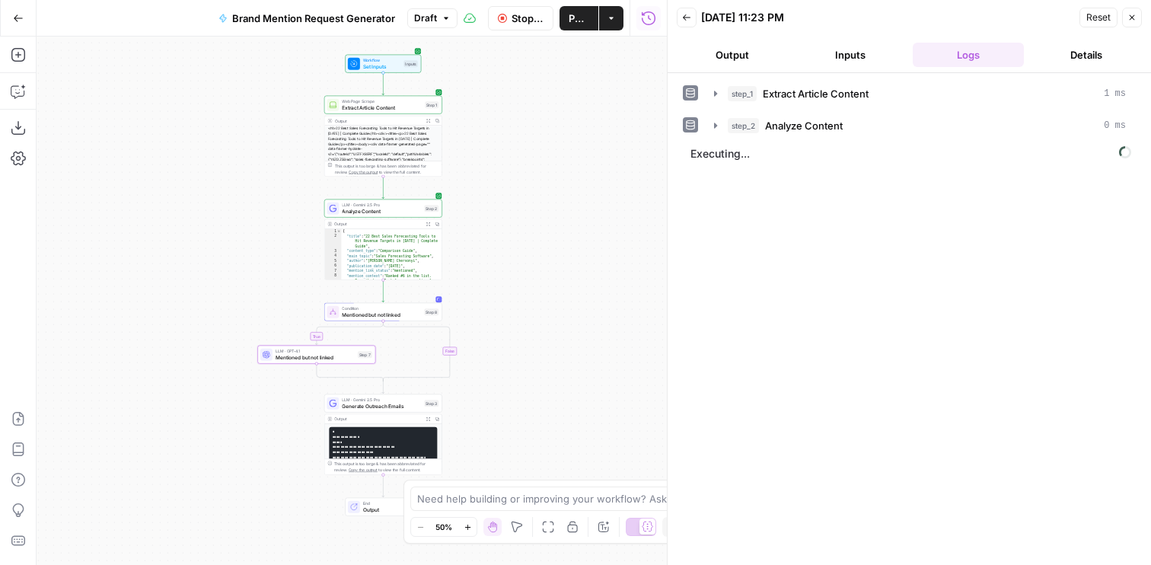
click at [754, 61] on button "Output" at bounding box center [733, 55] width 112 height 24
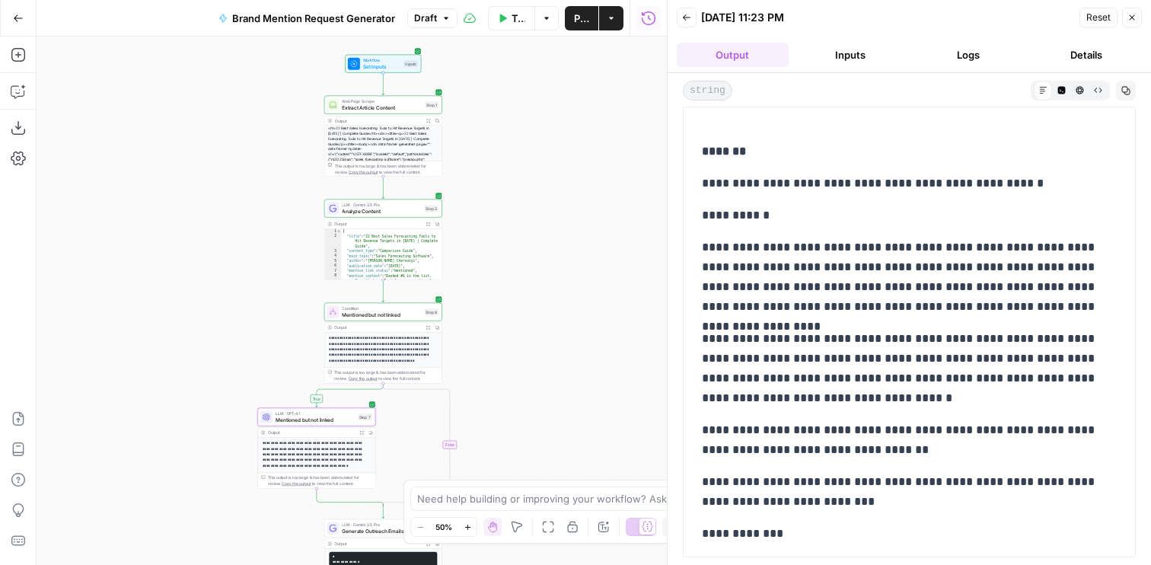
scroll to position [1181, 0]
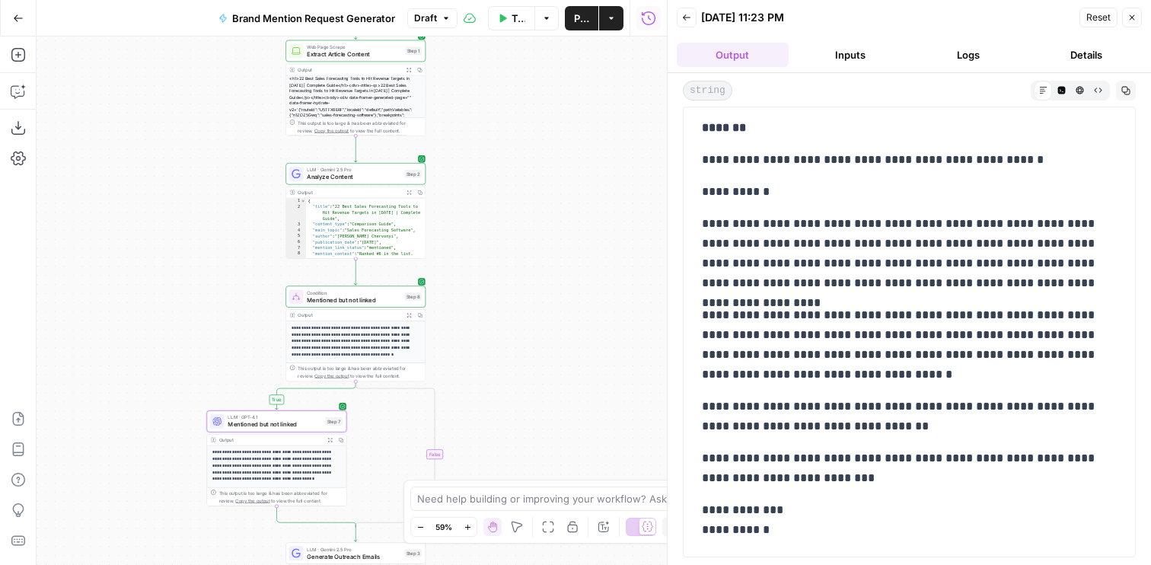
drag, startPoint x: 531, startPoint y: 394, endPoint x: 551, endPoint y: 270, distance: 125.0
click at [550, 270] on div "true false Workflow Set Inputs Inputs Web Page Scrape Extract Article Content S…" at bounding box center [352, 301] width 630 height 528
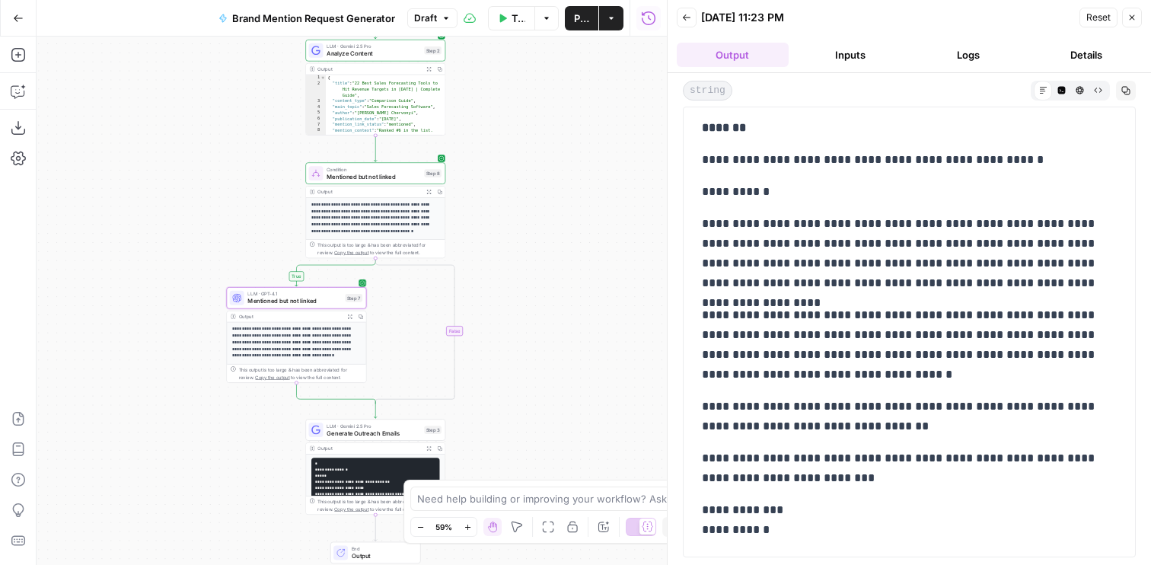
click at [261, 299] on span "Mentioned but not linked" at bounding box center [294, 301] width 94 height 9
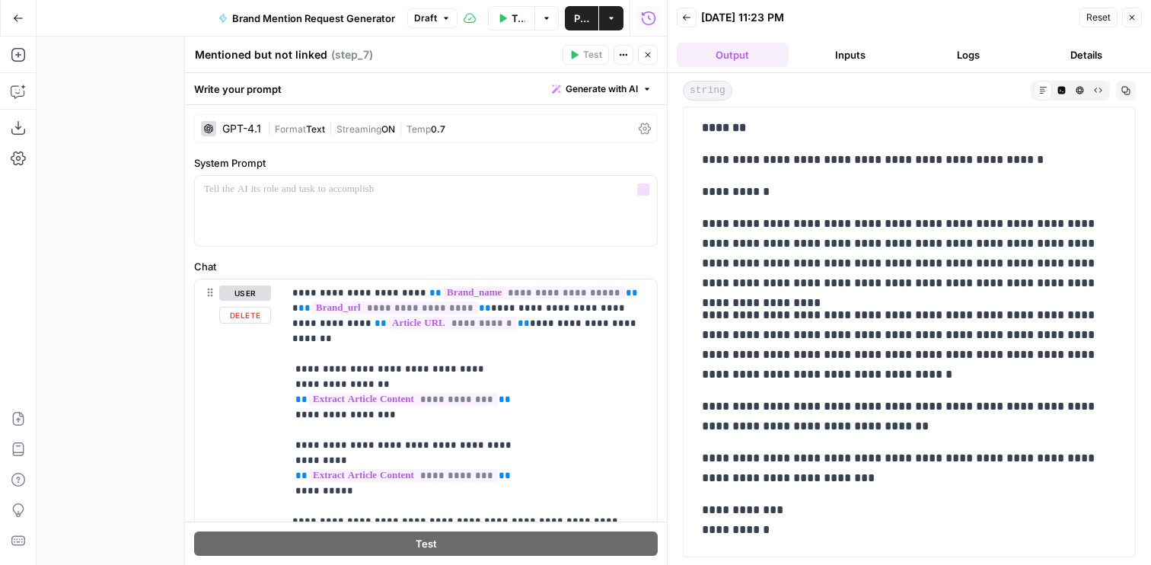
click at [273, 112] on div "**********" at bounding box center [426, 542] width 482 height 874
click at [273, 132] on span "|" at bounding box center [271, 127] width 8 height 15
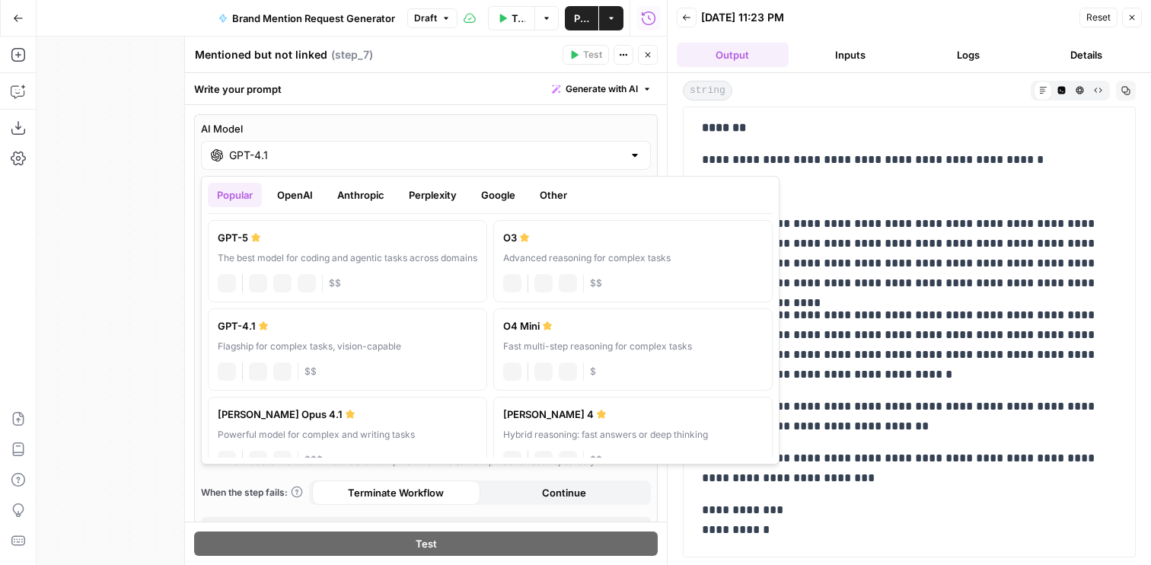
click at [269, 164] on div "GPT-4.1" at bounding box center [426, 155] width 450 height 29
click at [368, 196] on button "Anthropic" at bounding box center [360, 195] width 65 height 24
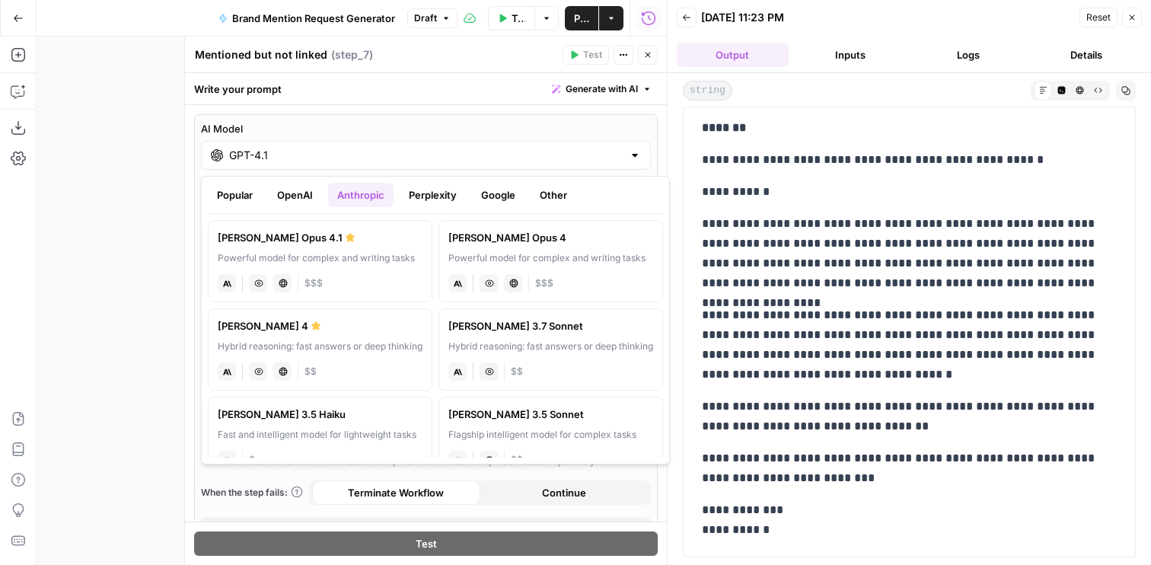
click at [332, 369] on div "anthropic Vision Capabilities Live Web Research $$" at bounding box center [320, 369] width 205 height 21
type input "[PERSON_NAME] 4"
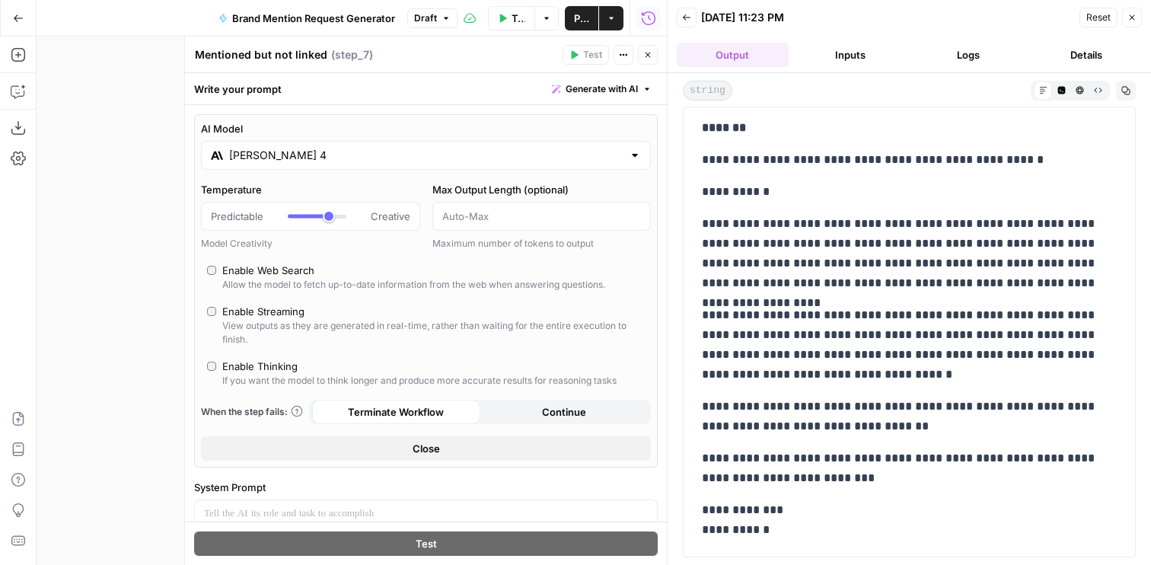
click at [649, 59] on icon "button" at bounding box center [647, 54] width 9 height 9
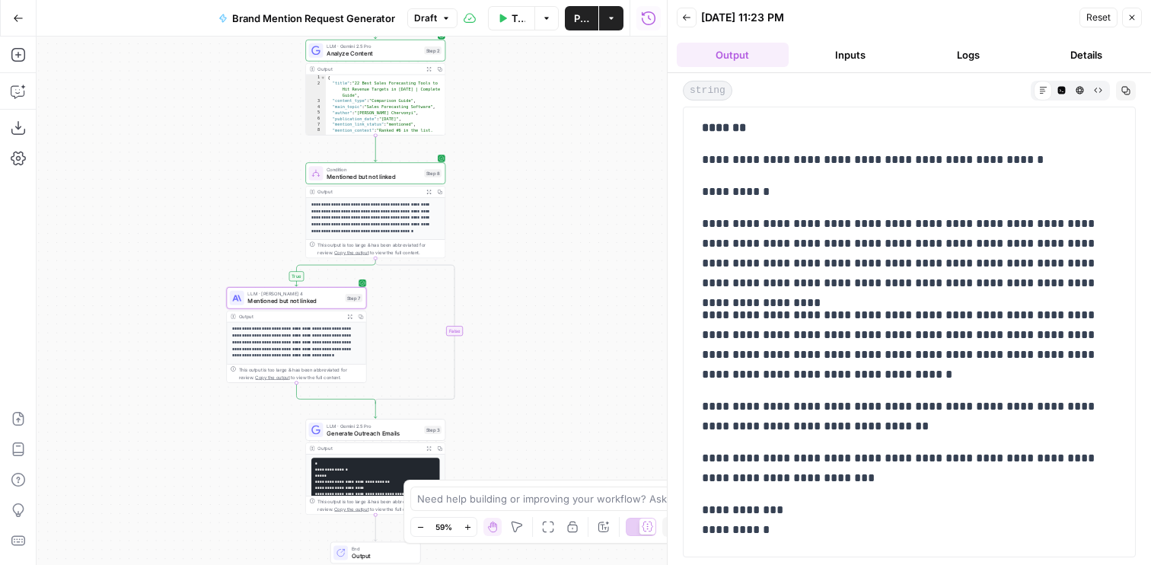
click at [420, 153] on icon "button" at bounding box center [419, 156] width 7 height 7
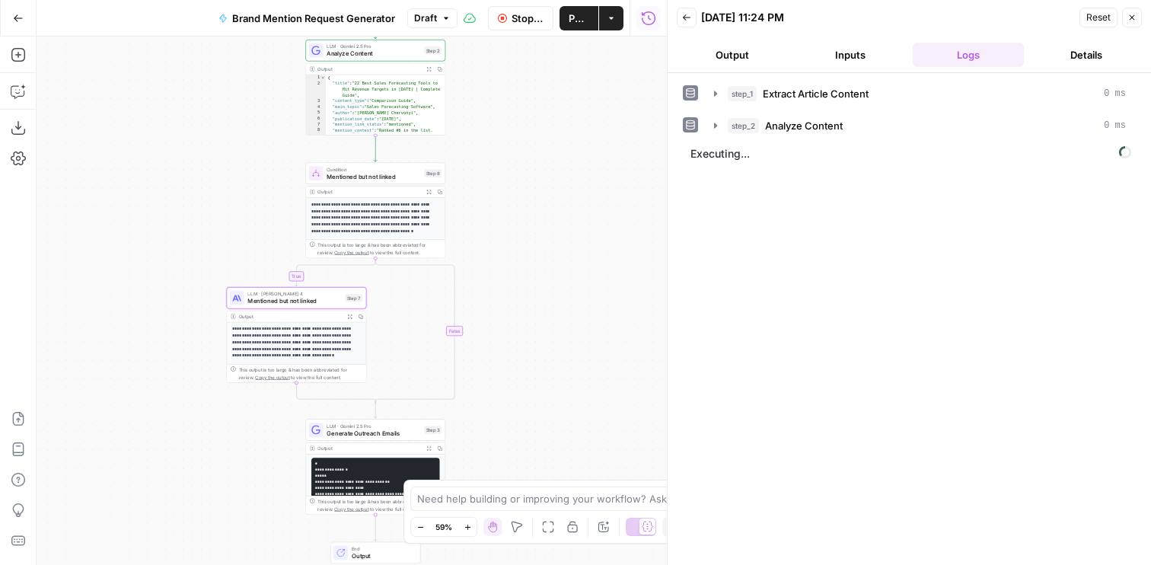
click at [760, 49] on button "Output" at bounding box center [733, 55] width 112 height 24
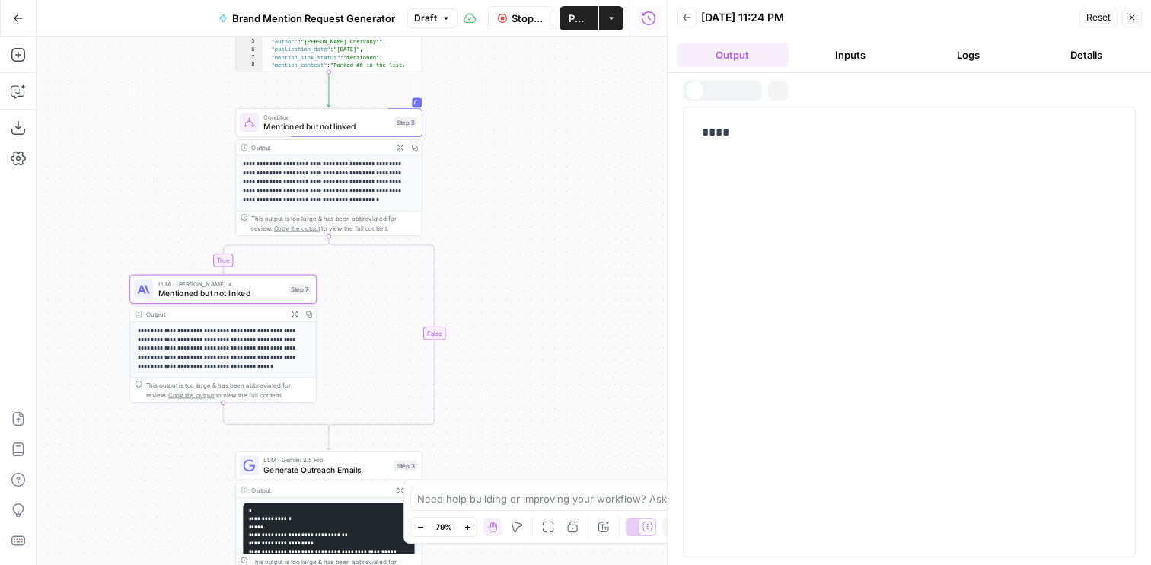
drag, startPoint x: 544, startPoint y: 330, endPoint x: 553, endPoint y: 295, distance: 36.2
click at [553, 295] on div "true false Workflow Set Inputs Inputs Web Page Scrape Extract Article Content S…" at bounding box center [352, 301] width 630 height 528
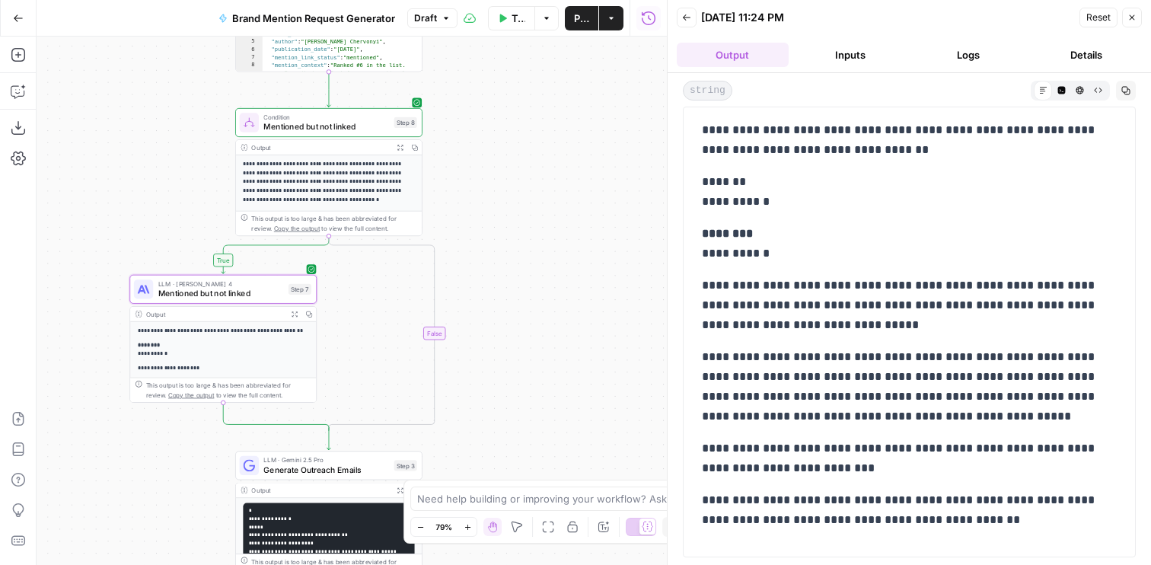
scroll to position [783, 0]
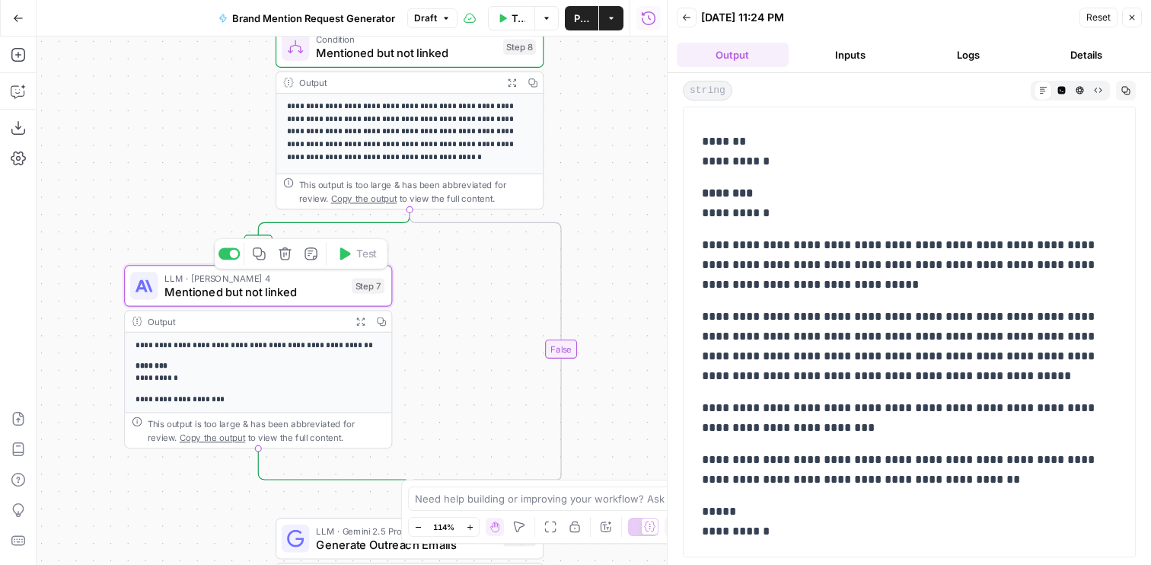
click at [190, 295] on span "Mentioned but not linked" at bounding box center [254, 292] width 180 height 18
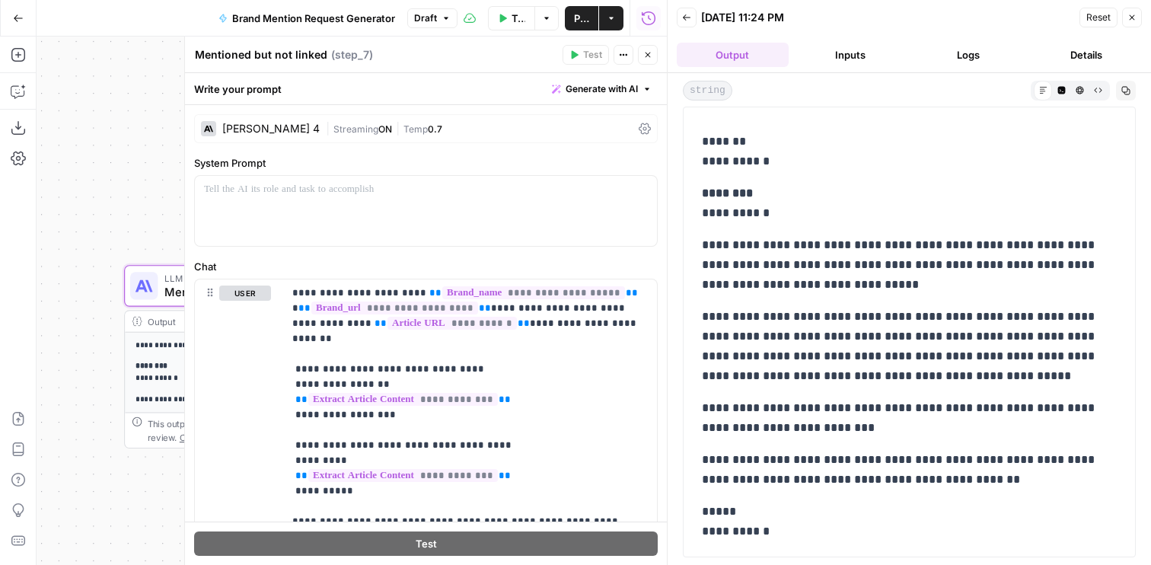
click at [392, 124] on span "|" at bounding box center [397, 127] width 11 height 15
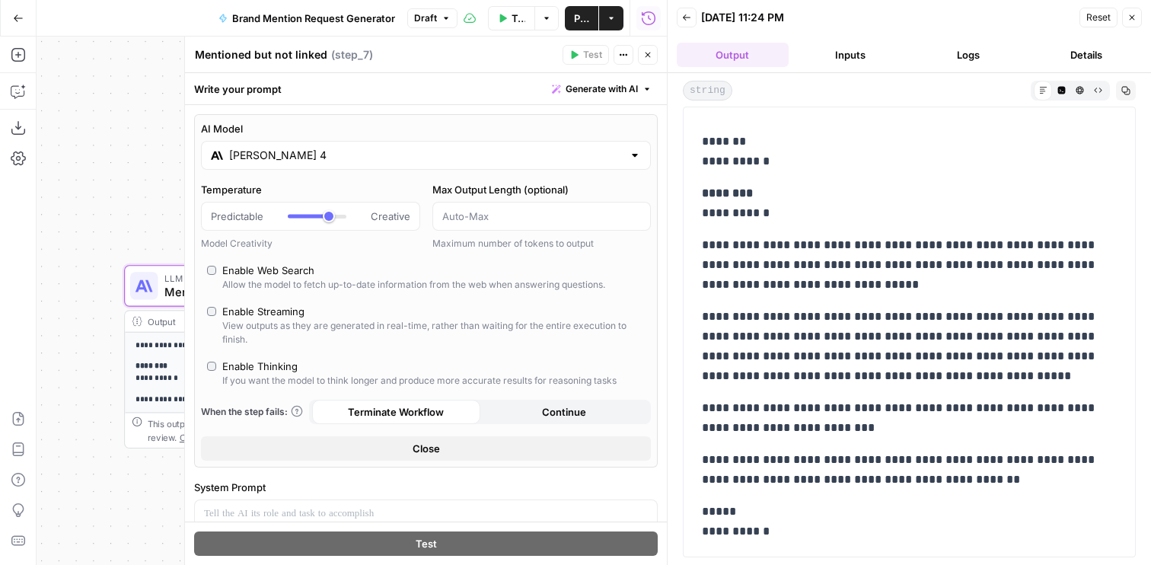
click at [416, 161] on input "[PERSON_NAME] 4" at bounding box center [426, 155] width 394 height 15
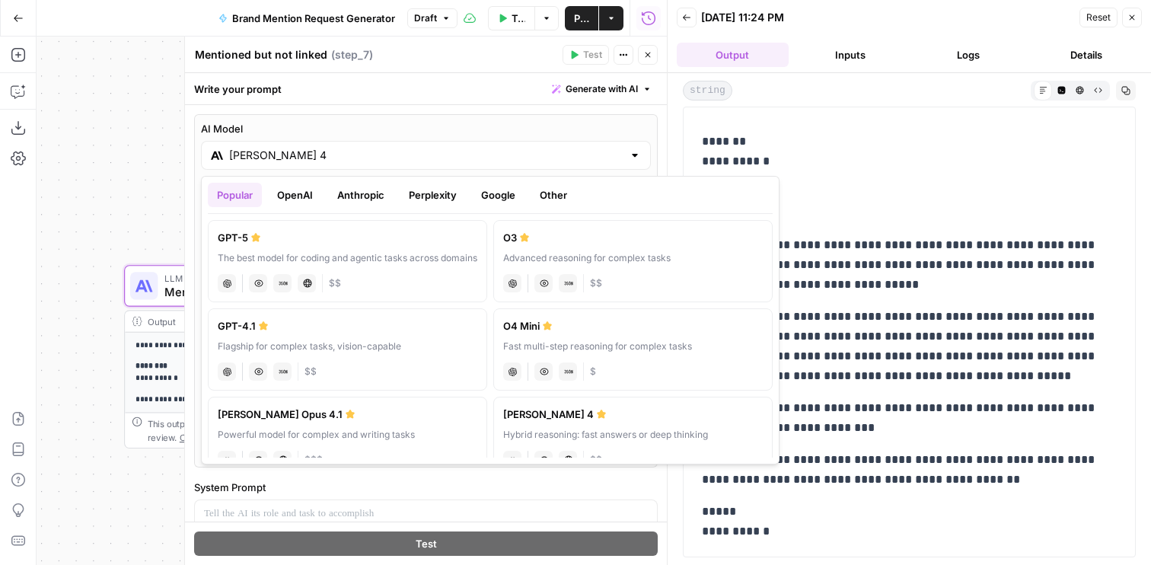
click at [496, 194] on button "Google" at bounding box center [498, 195] width 53 height 24
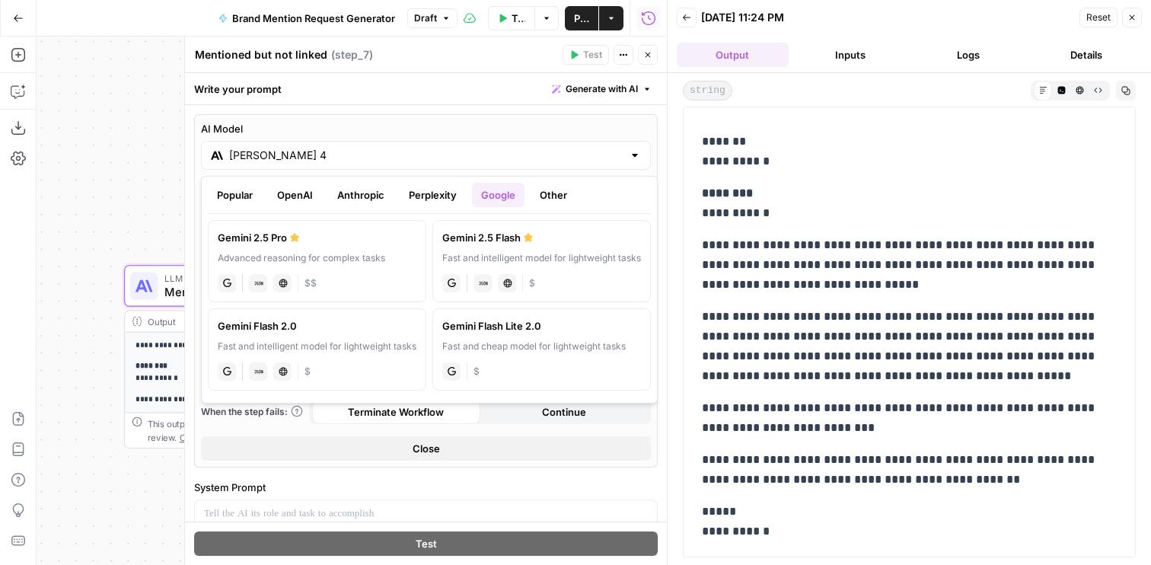
click at [340, 238] on div "Gemini 2.5 Pro" at bounding box center [317, 237] width 199 height 15
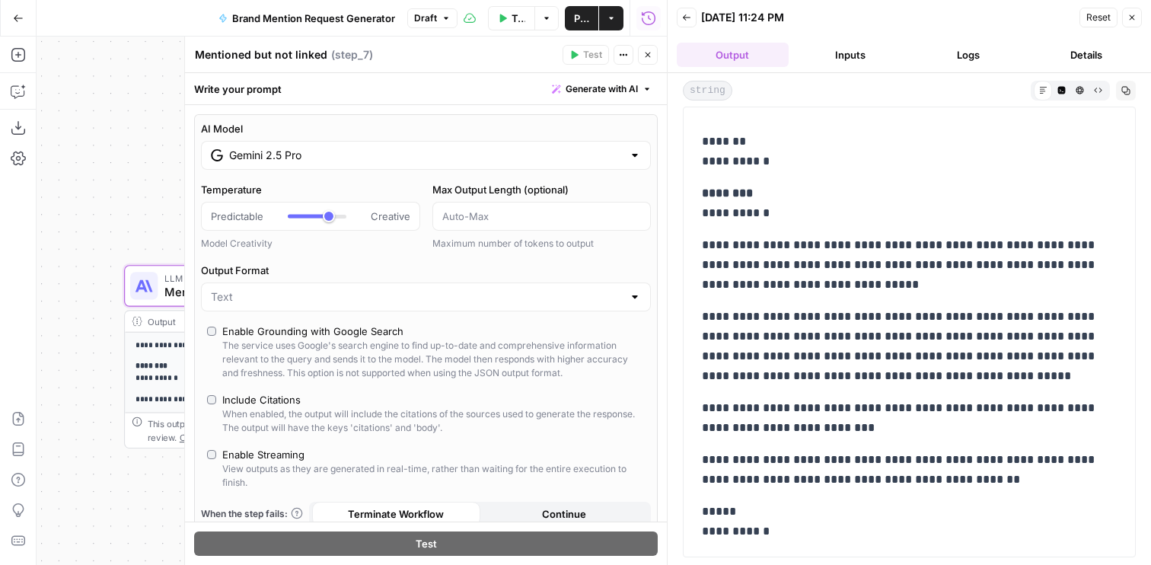
type input "Gemini 2.5 Pro"
click at [654, 58] on button "Close" at bounding box center [648, 55] width 20 height 20
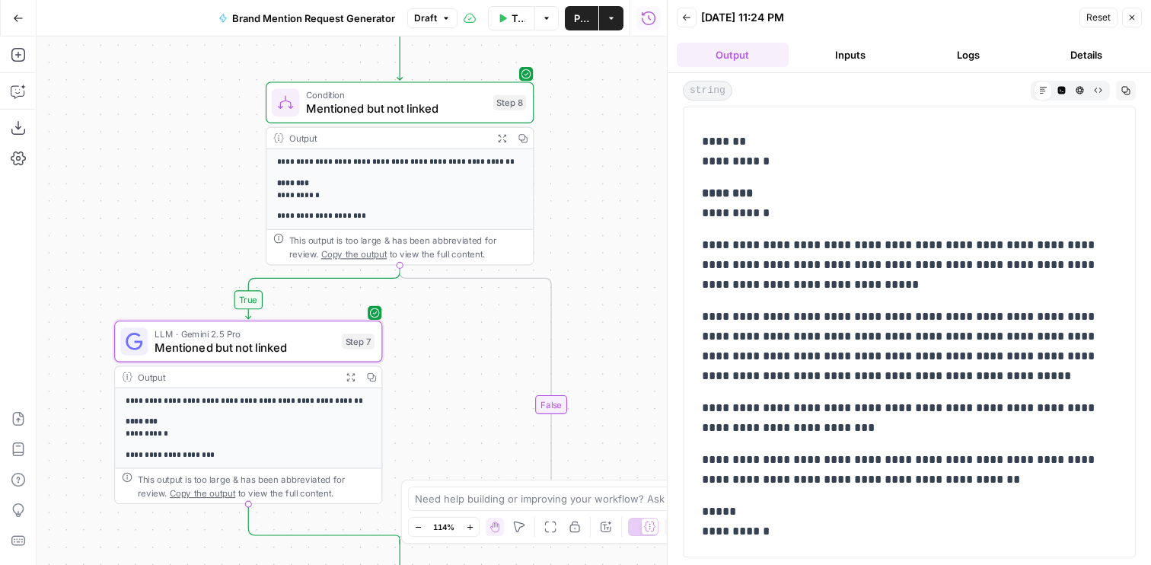
drag, startPoint x: 591, startPoint y: 145, endPoint x: 563, endPoint y: 213, distance: 73.8
click at [569, 213] on div "true false Workflow Set Inputs Inputs Web Page Scrape Extract Article Content S…" at bounding box center [352, 301] width 630 height 528
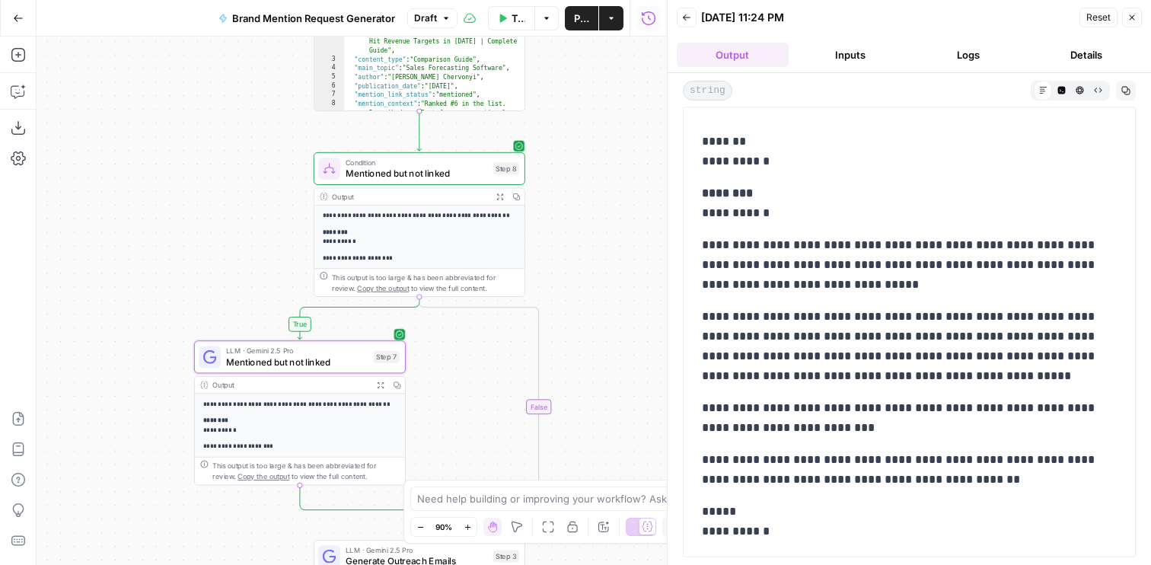
click at [486, 143] on icon "button" at bounding box center [488, 144] width 8 height 10
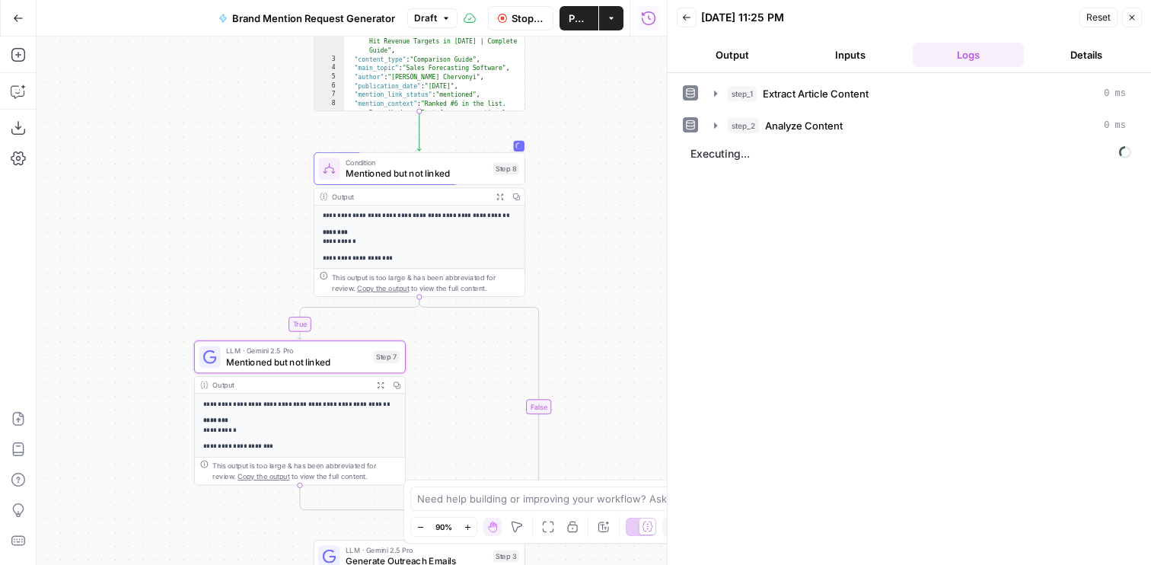
click at [735, 55] on button "Output" at bounding box center [733, 55] width 112 height 24
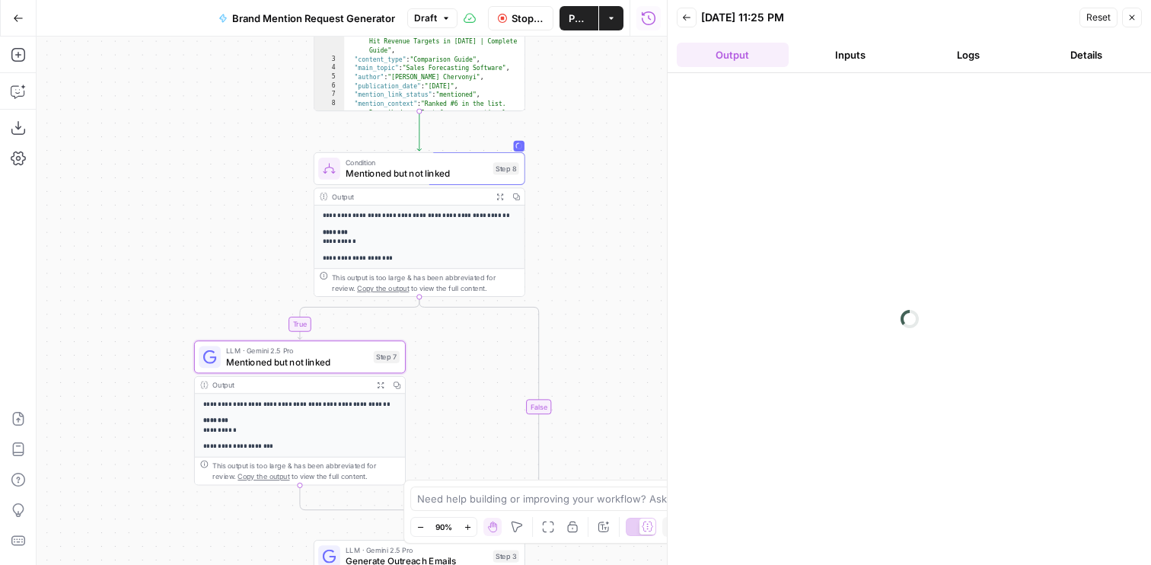
click at [733, 56] on button "Output" at bounding box center [733, 55] width 112 height 24
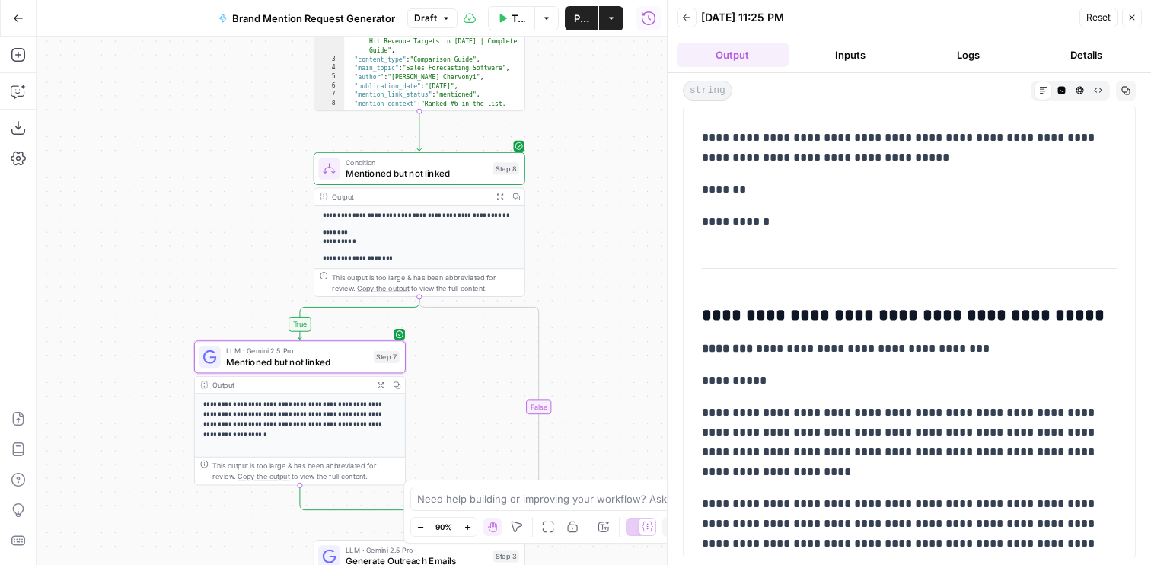
scroll to position [1161, 0]
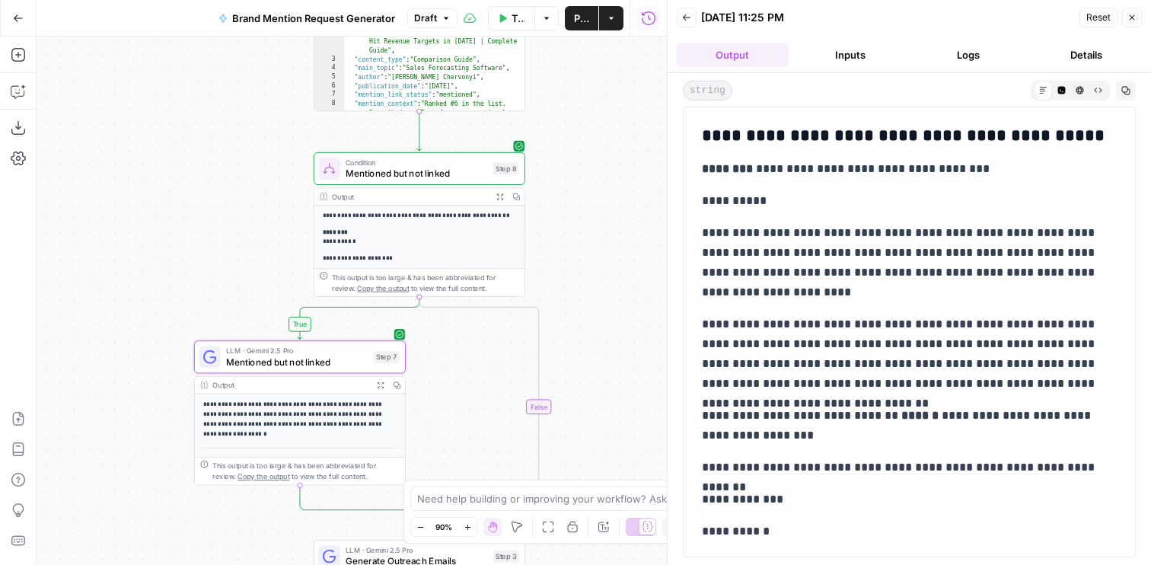
click at [277, 362] on span "Mentioned but not linked" at bounding box center [297, 362] width 142 height 14
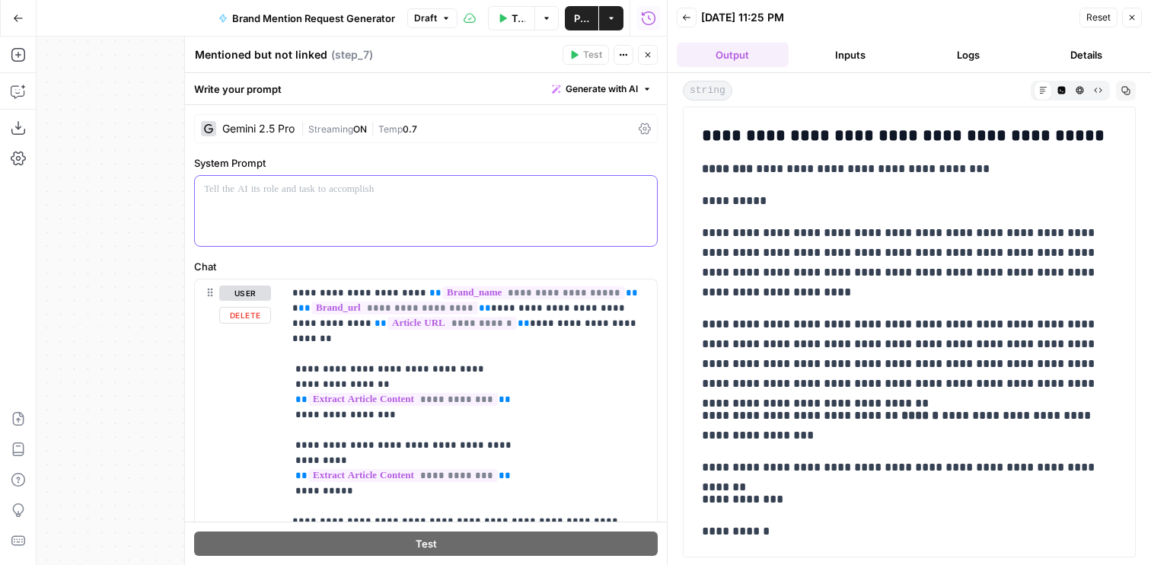
click at [298, 206] on div at bounding box center [426, 211] width 462 height 70
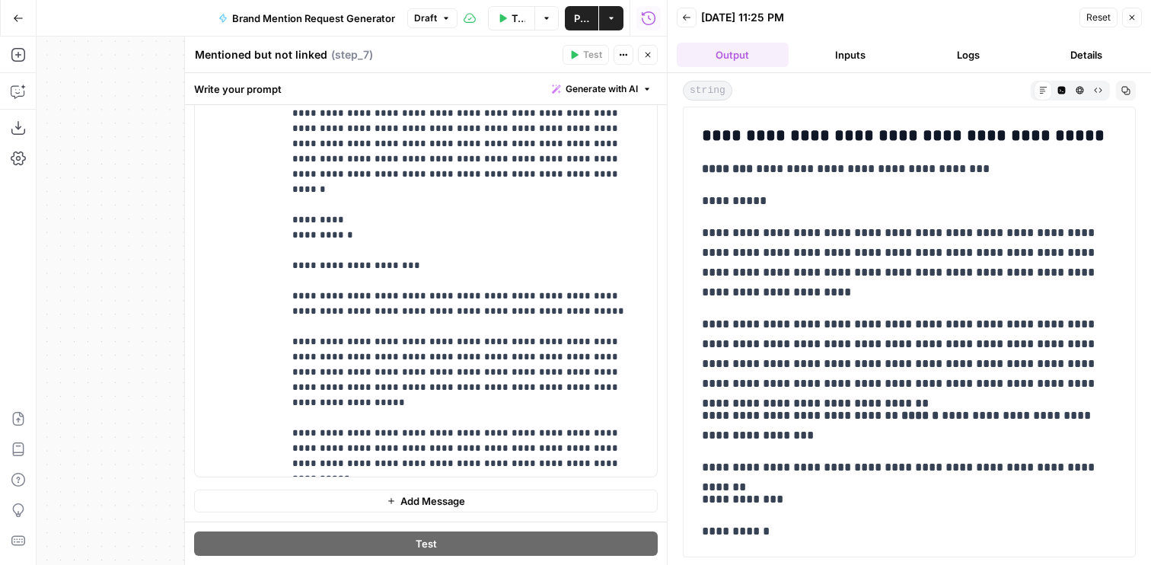
scroll to position [686, 0]
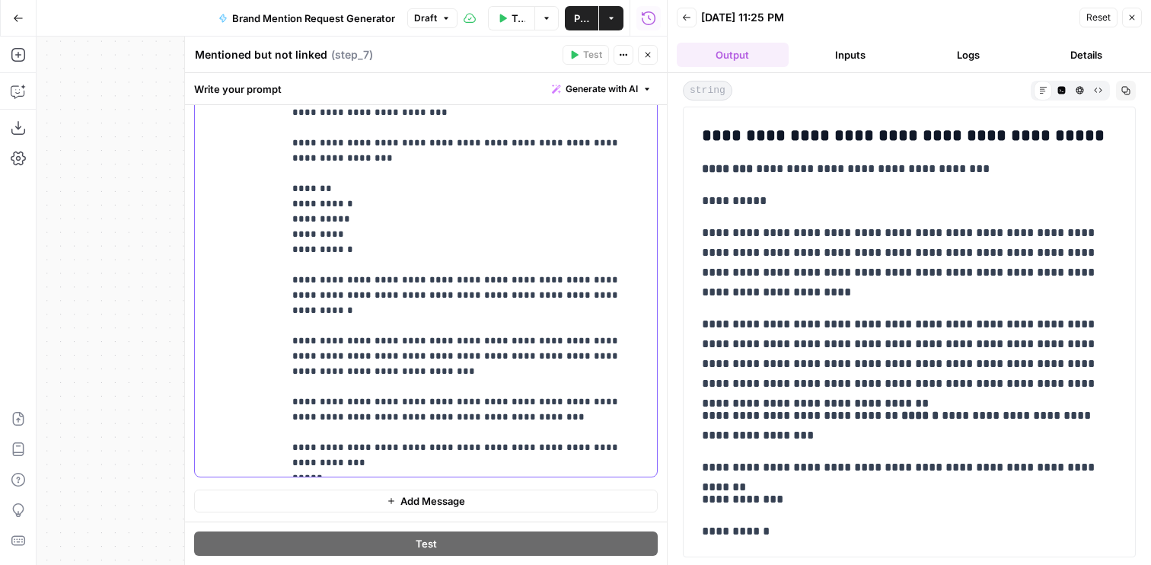
click at [640, 58] on button "Close" at bounding box center [648, 55] width 20 height 20
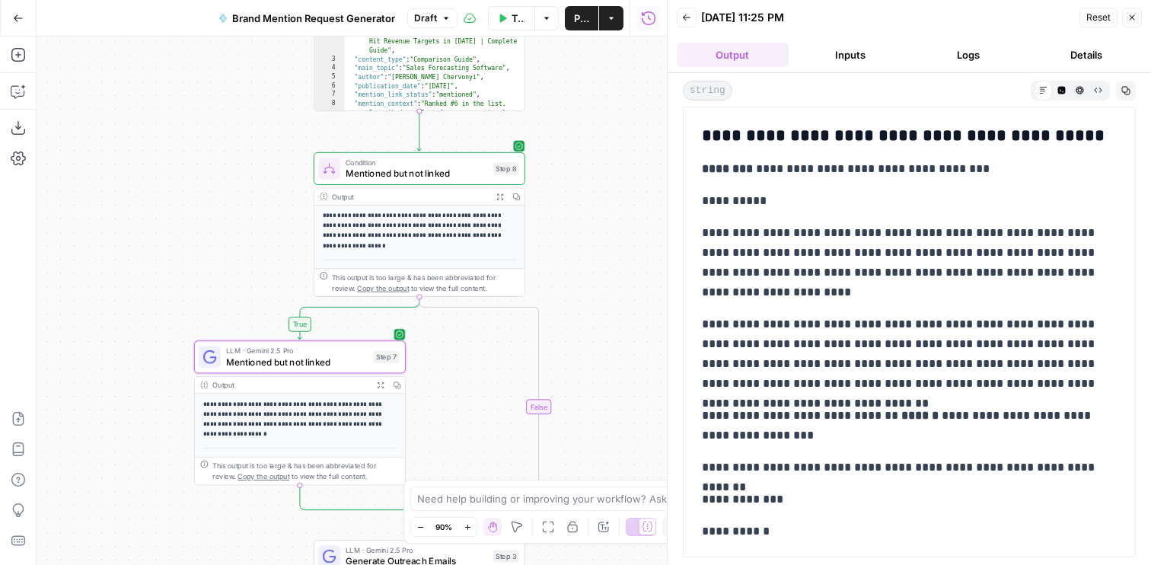
click at [486, 139] on icon "button" at bounding box center [488, 144] width 8 height 10
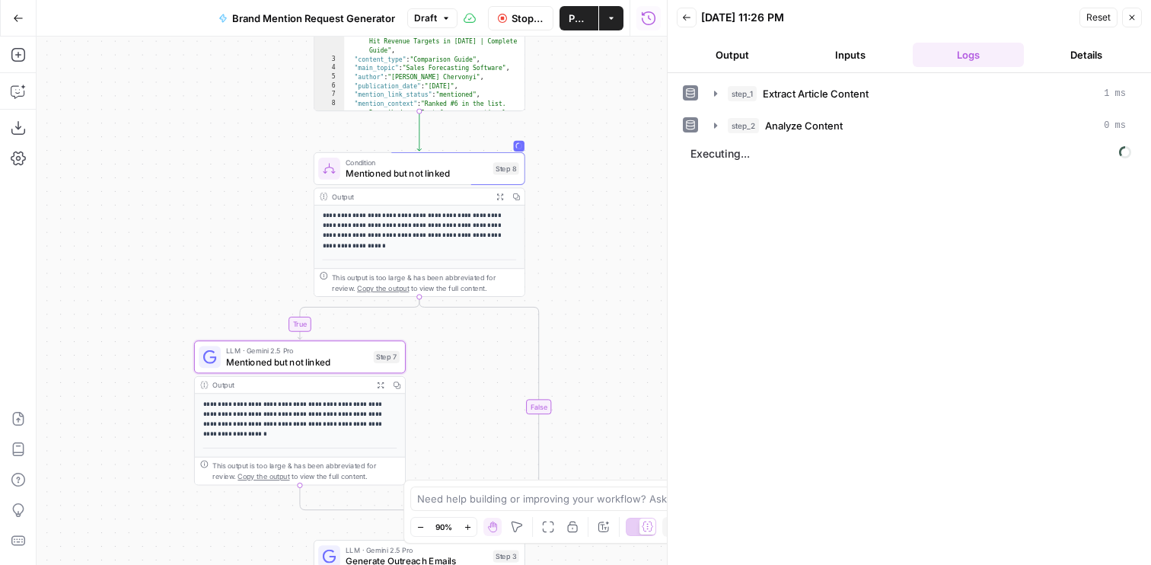
click at [715, 46] on button "Output" at bounding box center [733, 55] width 112 height 24
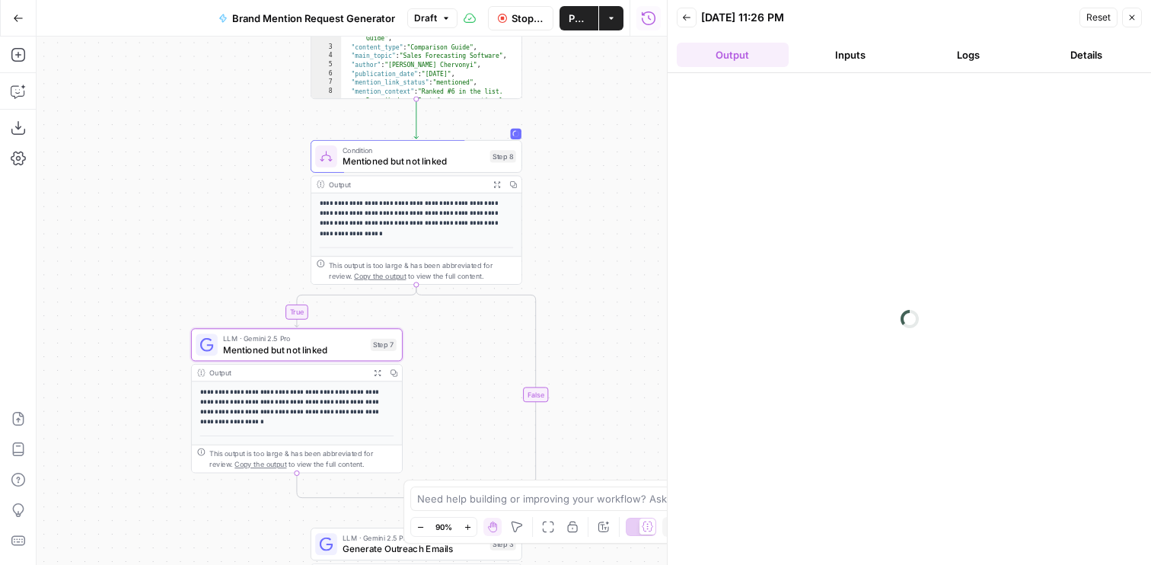
drag, startPoint x: 608, startPoint y: 200, endPoint x: 585, endPoint y: 96, distance: 106.8
click at [585, 96] on div "true false Workflow Set Inputs Inputs Web Page Scrape Extract Article Content S…" at bounding box center [352, 301] width 630 height 528
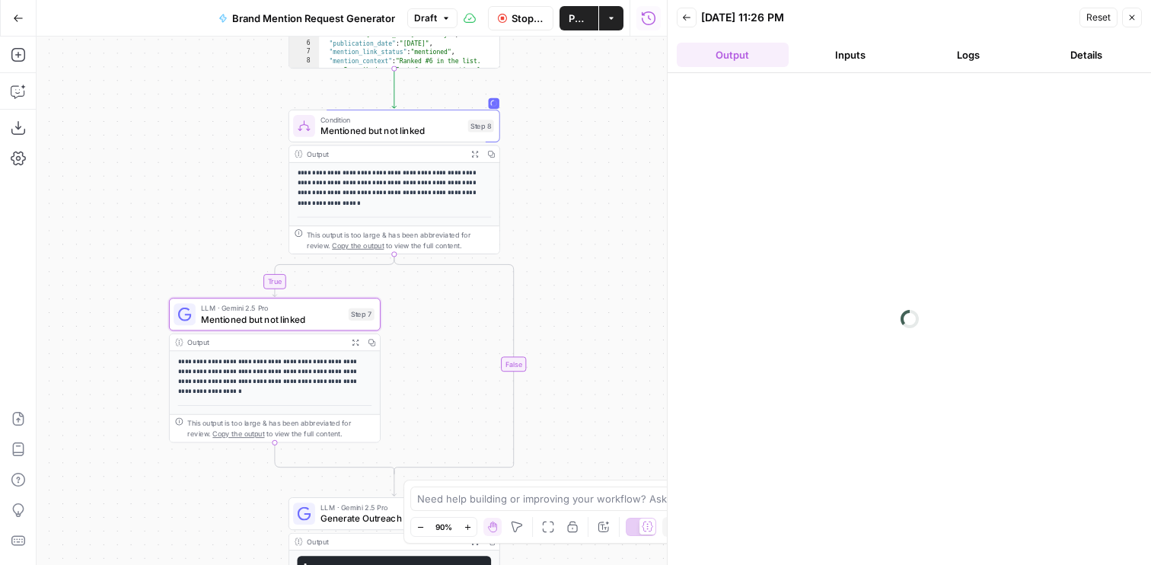
drag, startPoint x: 585, startPoint y: 96, endPoint x: 565, endPoint y: 354, distance: 258.9
click at [565, 354] on div "true false Workflow Set Inputs Inputs Web Page Scrape Extract Article Content S…" at bounding box center [352, 301] width 630 height 528
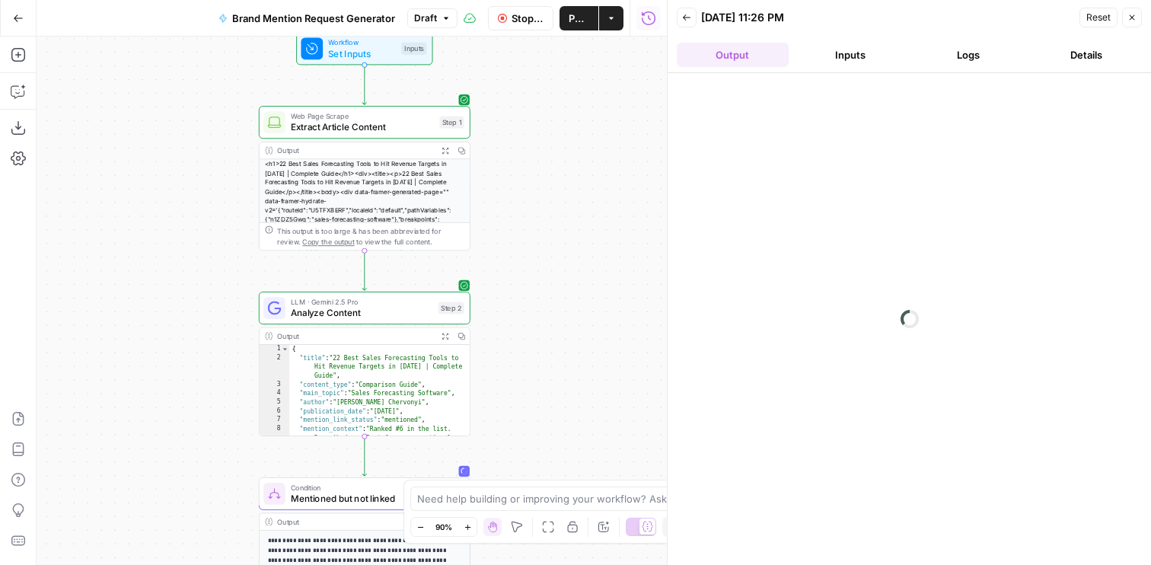
drag, startPoint x: 575, startPoint y: 190, endPoint x: 563, endPoint y: 183, distance: 13.7
click at [563, 183] on div "true false Workflow Set Inputs Inputs Web Page Scrape Extract Article Content S…" at bounding box center [352, 301] width 630 height 528
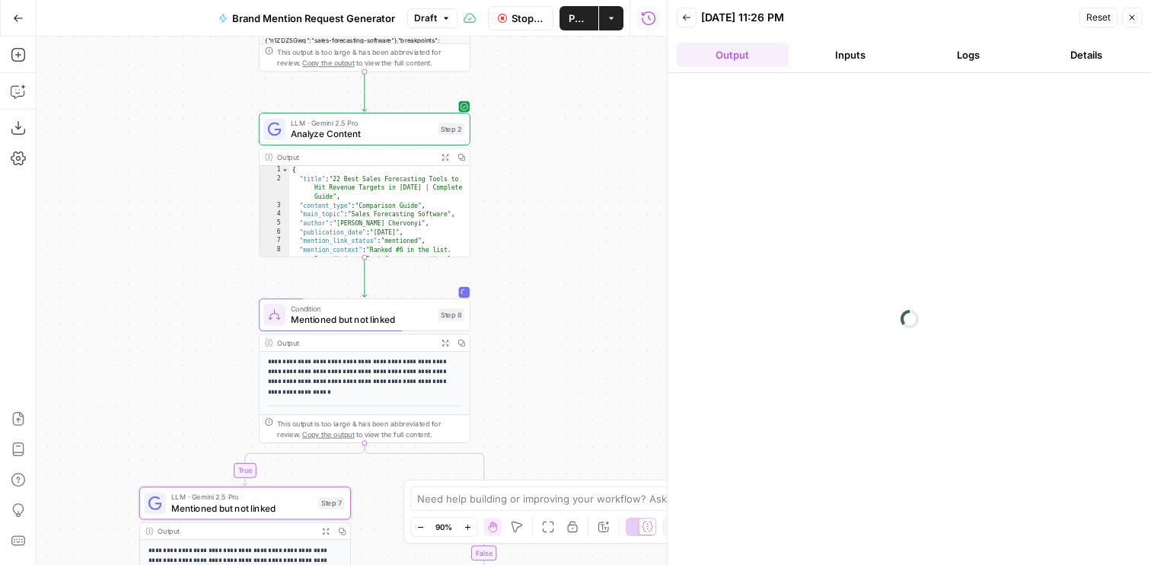
click at [743, 52] on button "Output" at bounding box center [733, 55] width 112 height 24
click at [832, 56] on button "Inputs" at bounding box center [851, 55] width 112 height 24
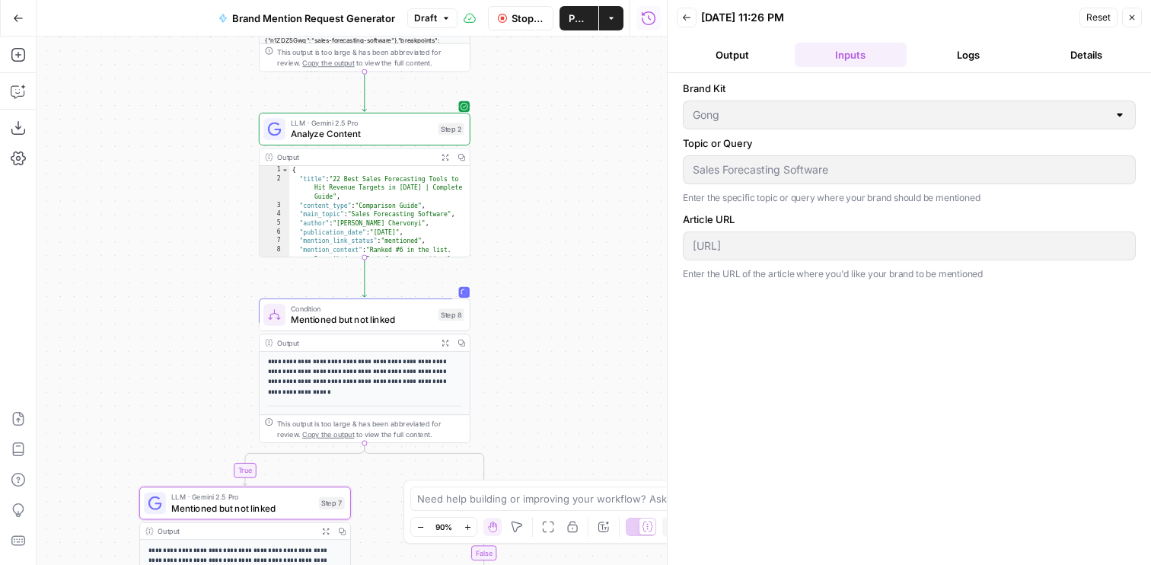
click at [739, 56] on button "Output" at bounding box center [733, 55] width 112 height 24
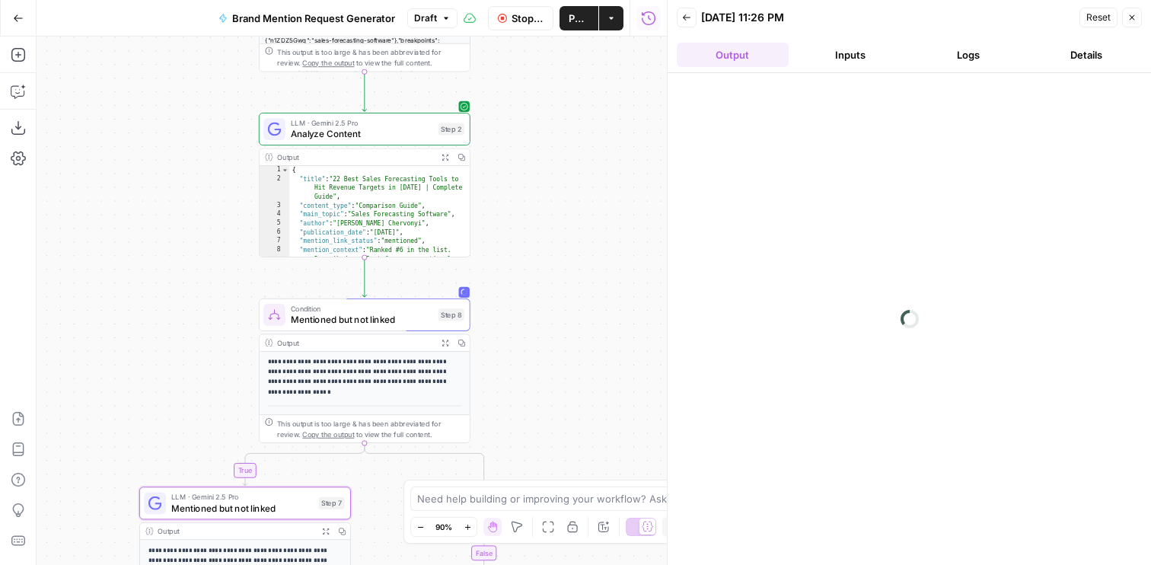
click at [828, 59] on button "Inputs" at bounding box center [851, 55] width 112 height 24
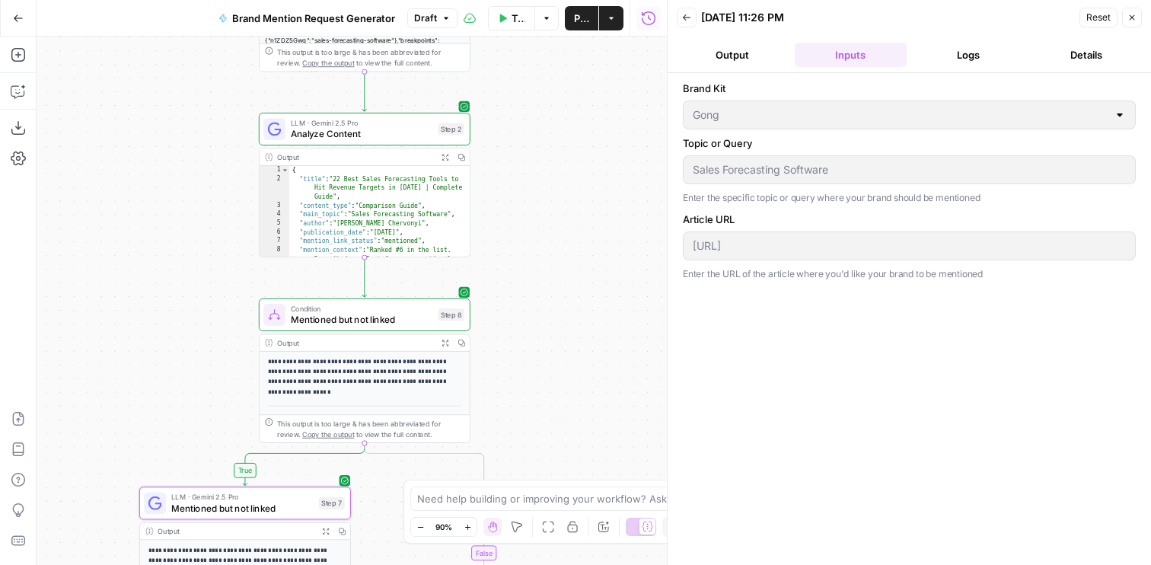
click at [745, 39] on header "Back 08/11/25 at 11:26 PM Reset Close Output Inputs Logs Details" at bounding box center [909, 36] width 483 height 73
click at [748, 45] on button "Output" at bounding box center [733, 55] width 112 height 24
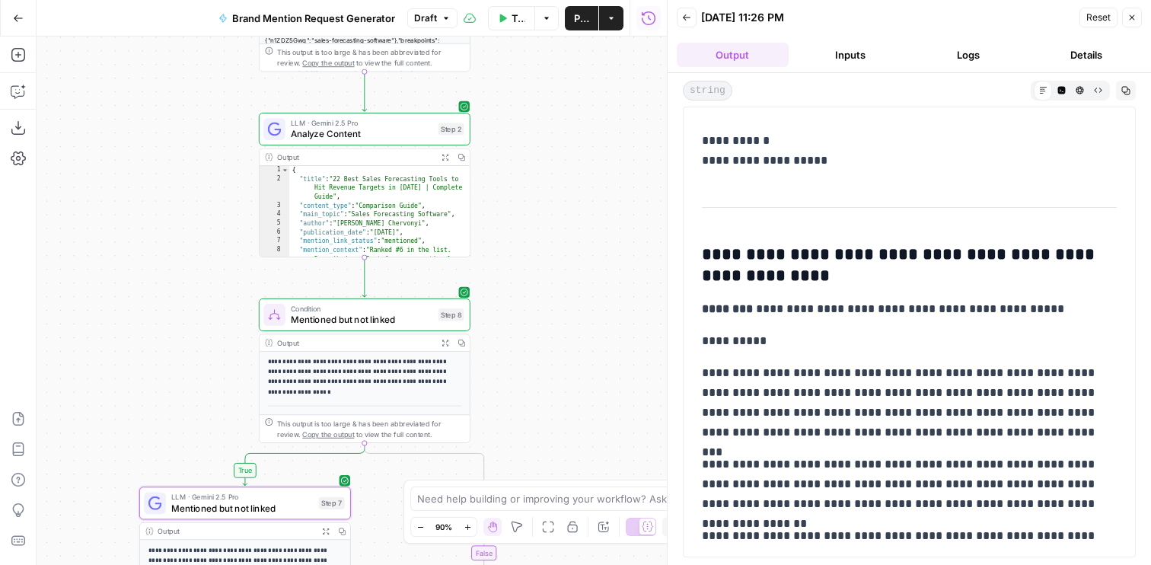
scroll to position [869, 0]
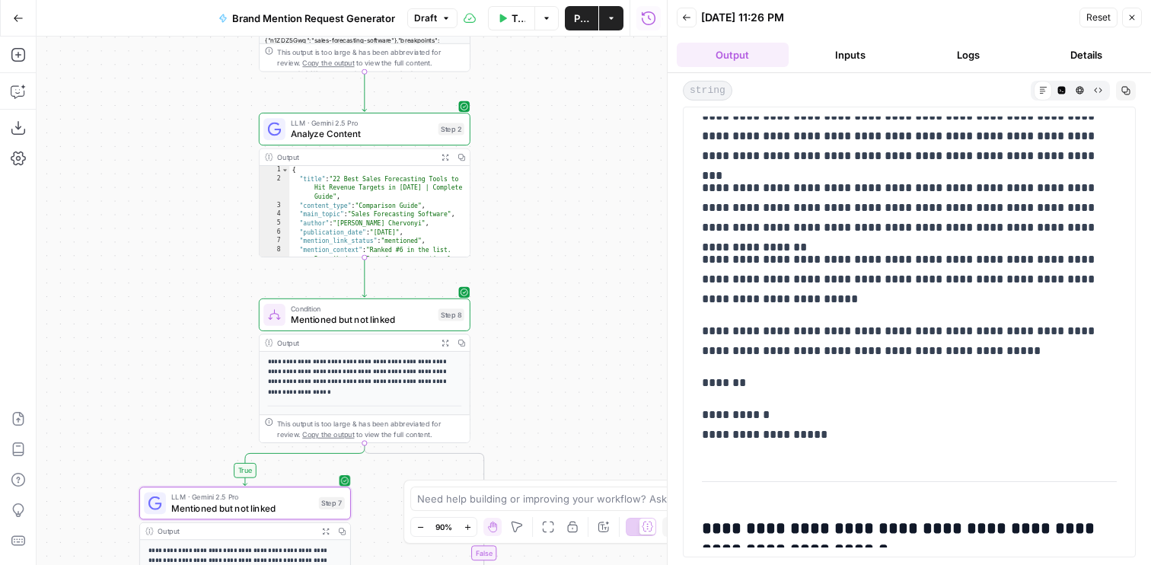
click at [214, 504] on span "Mentioned but not linked" at bounding box center [242, 508] width 142 height 14
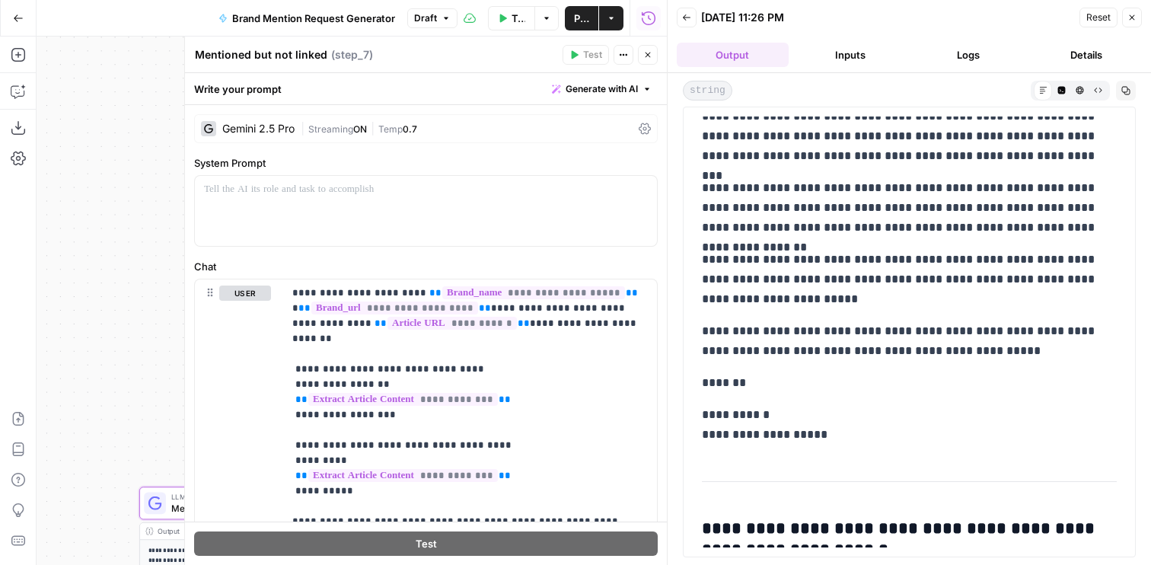
click at [343, 151] on div "**********" at bounding box center [426, 525] width 482 height 840
click at [343, 136] on div "| Streaming ON | Temp 0.7" at bounding box center [467, 129] width 332 height 14
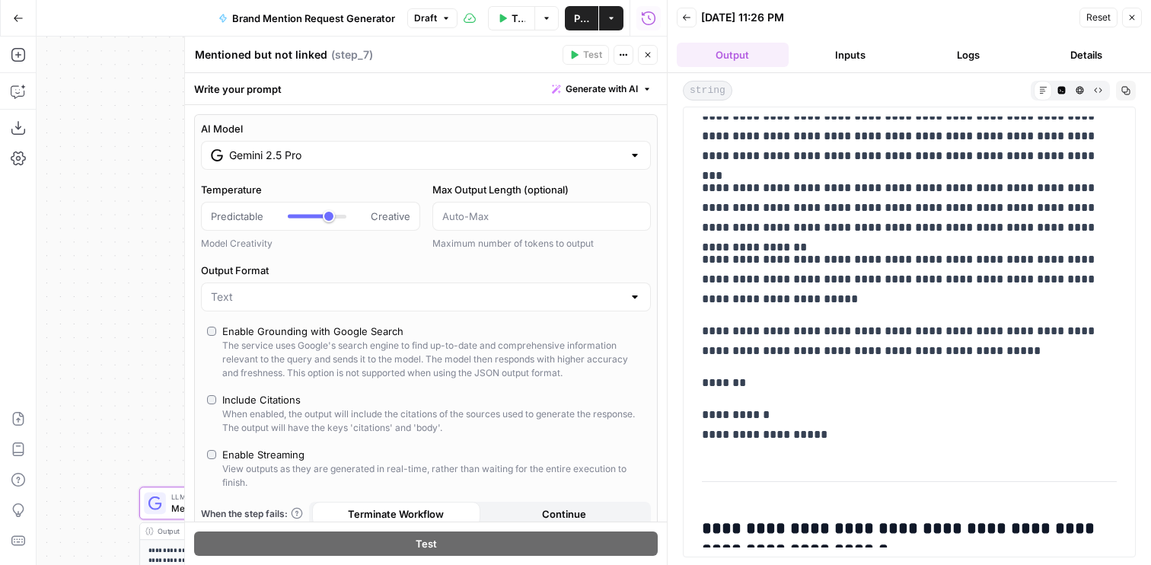
click at [359, 162] on input "Gemini 2.5 Pro" at bounding box center [426, 155] width 394 height 15
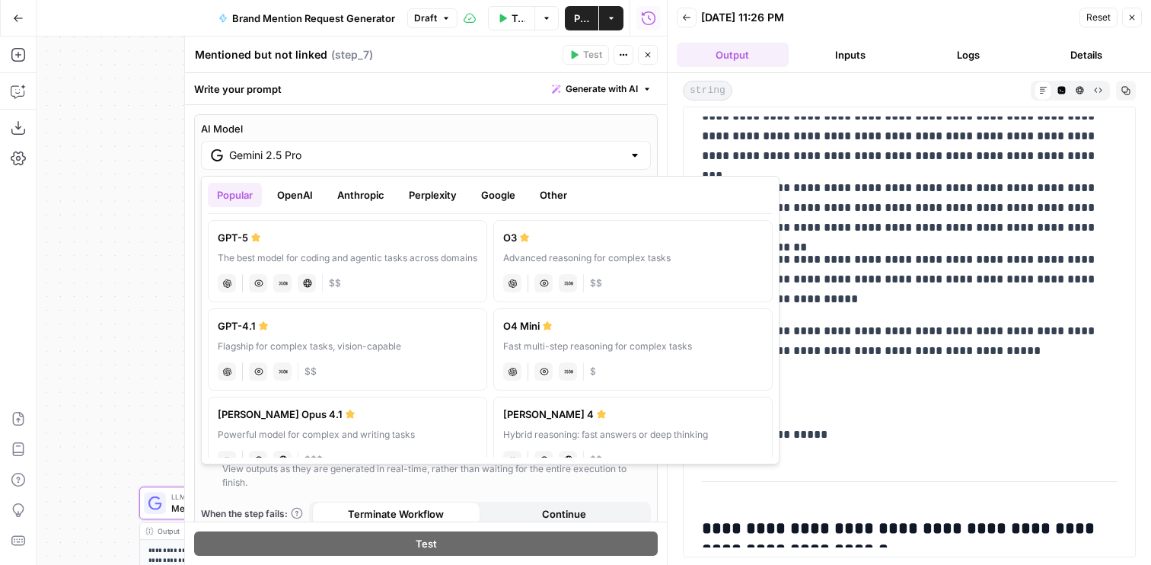
click at [381, 193] on button "Anthropic" at bounding box center [360, 195] width 65 height 24
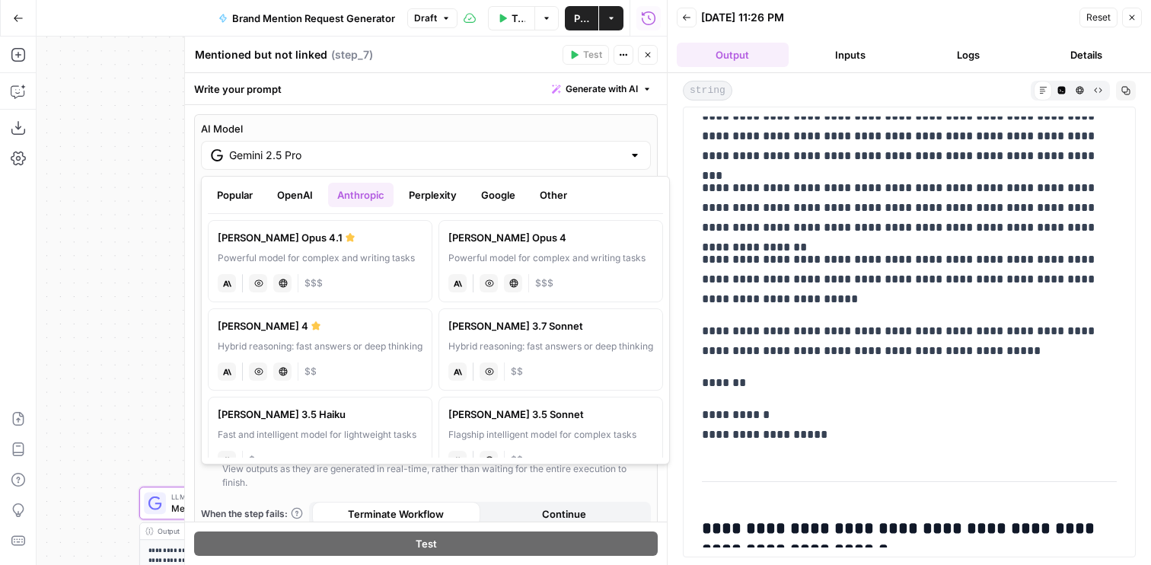
click at [374, 324] on div "[PERSON_NAME] 4" at bounding box center [320, 325] width 205 height 15
type input "[PERSON_NAME] 4"
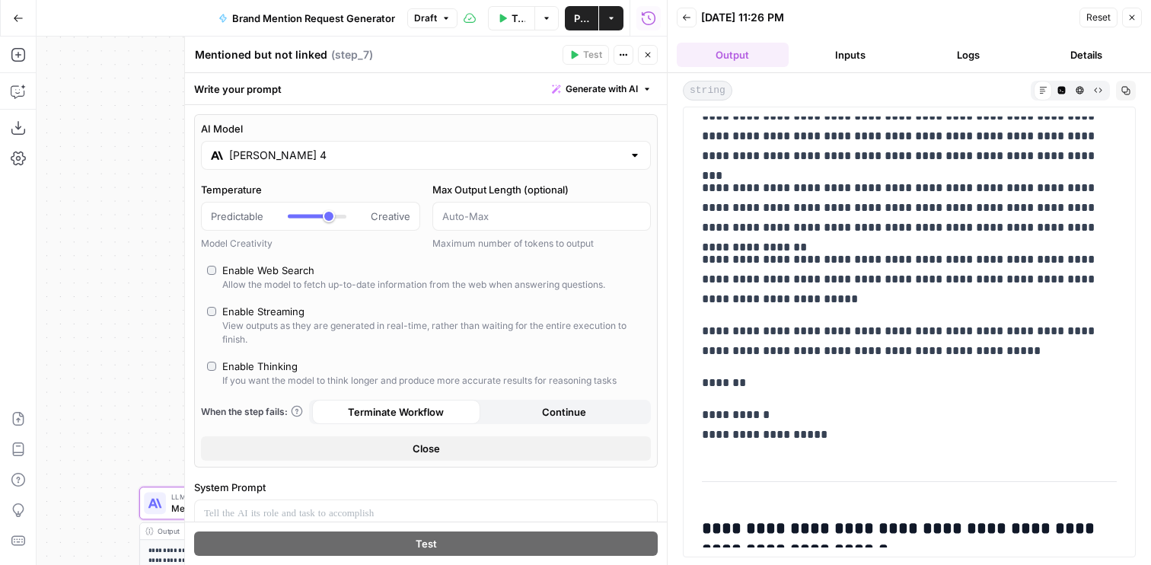
click at [646, 58] on icon "button" at bounding box center [647, 54] width 9 height 9
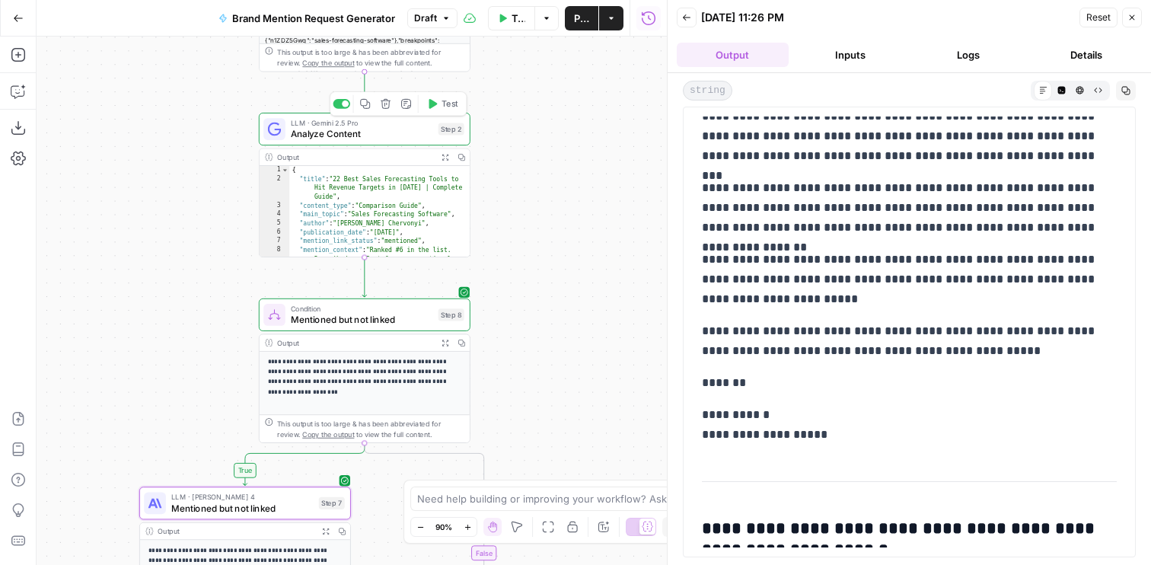
scroll to position [1263, 0]
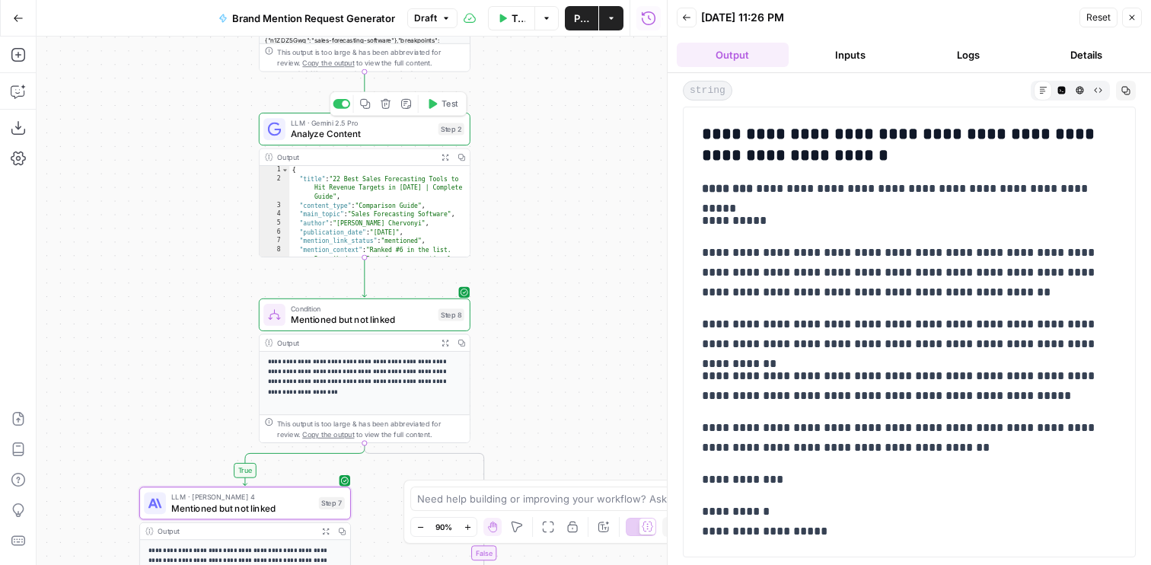
click at [445, 109] on span "Test" at bounding box center [450, 103] width 17 height 12
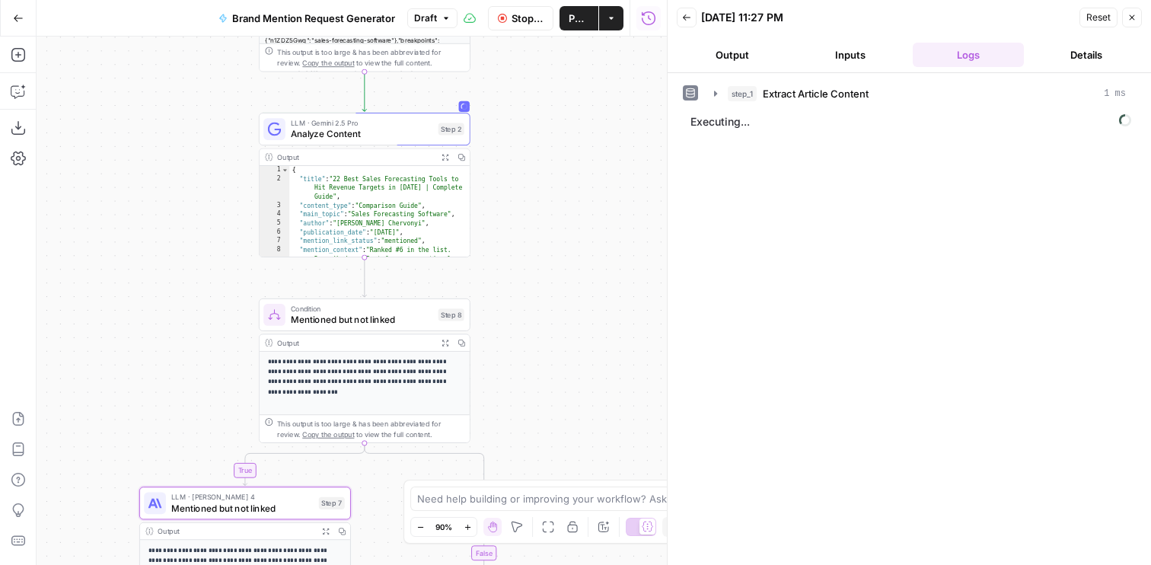
click at [733, 44] on button "Output" at bounding box center [733, 55] width 112 height 24
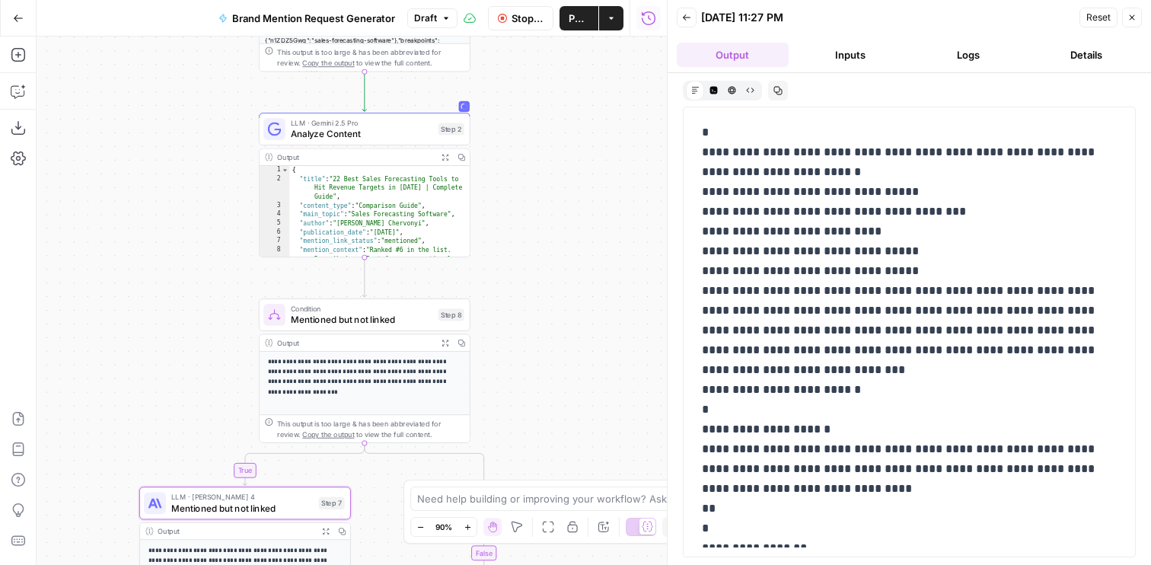
click at [519, 28] on button "Stop Run" at bounding box center [520, 18] width 65 height 24
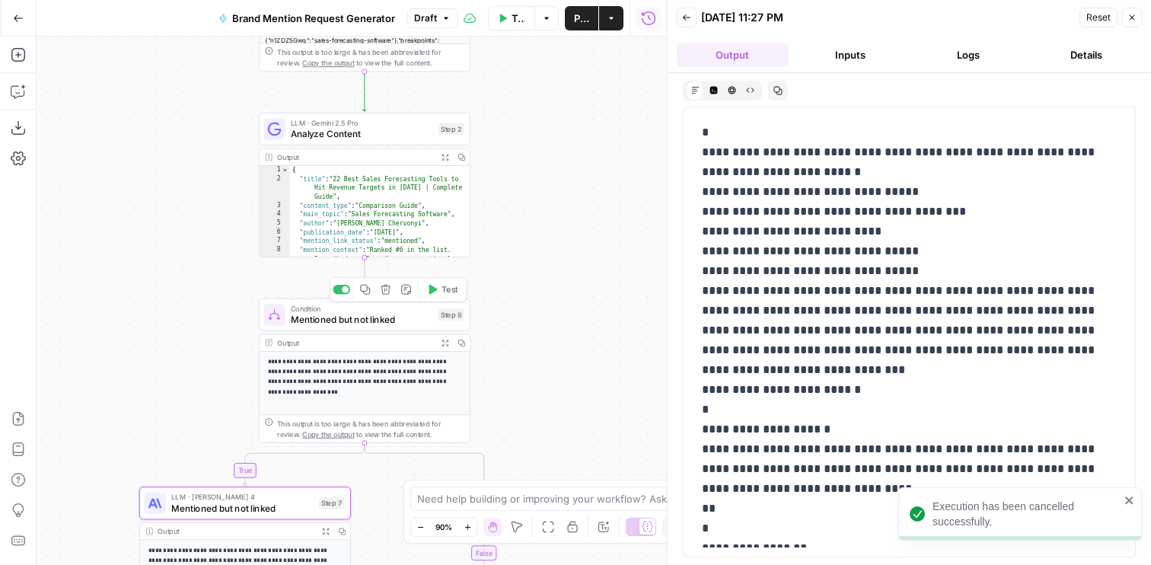
click at [435, 286] on icon "button" at bounding box center [431, 289] width 11 height 11
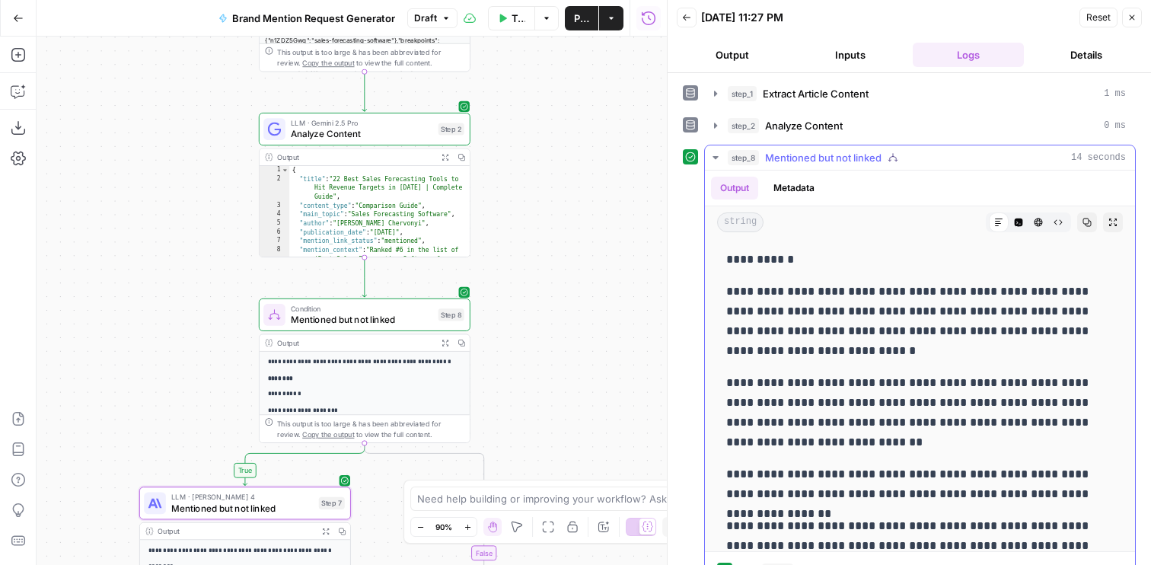
scroll to position [1211, 0]
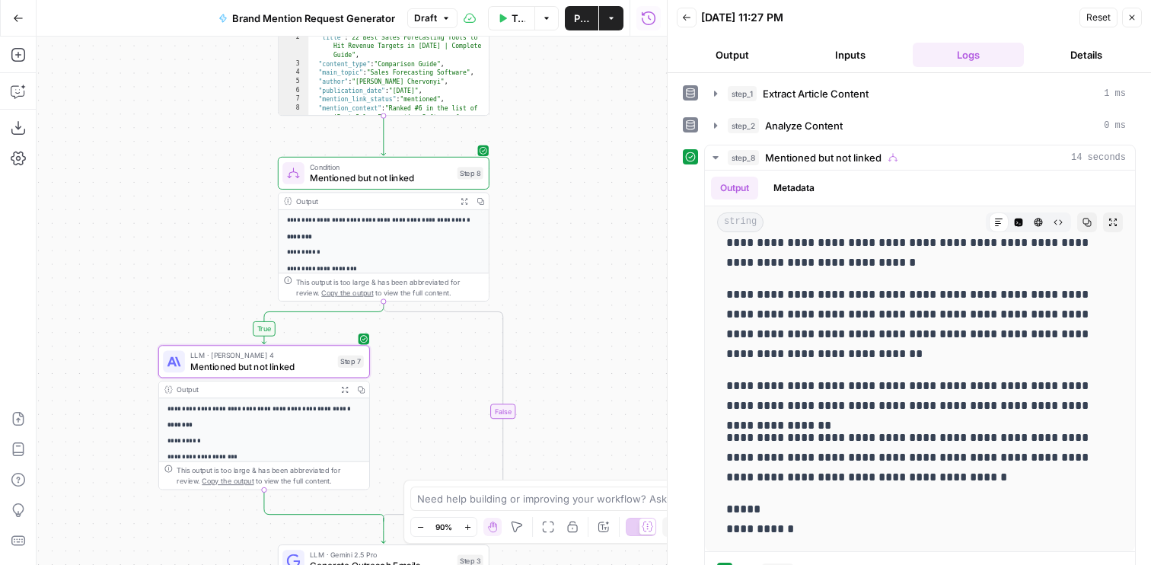
drag, startPoint x: 118, startPoint y: 437, endPoint x: 143, endPoint y: 247, distance: 192.0
click at [143, 247] on div "true false Workflow Set Inputs Inputs Web Page Scrape Extract Article Content S…" at bounding box center [352, 301] width 630 height 528
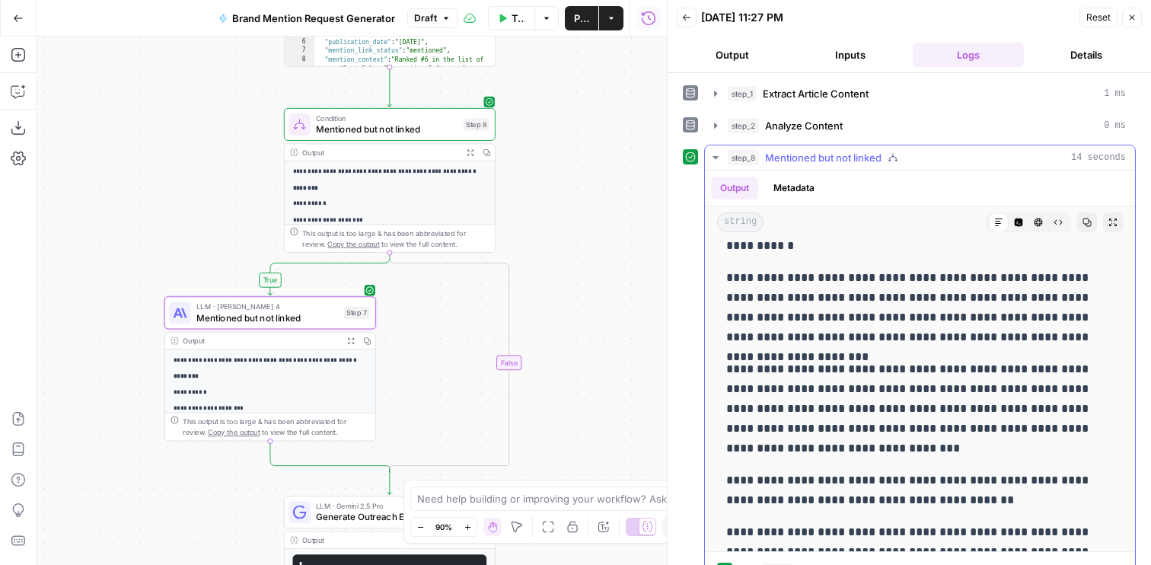
scroll to position [0, 0]
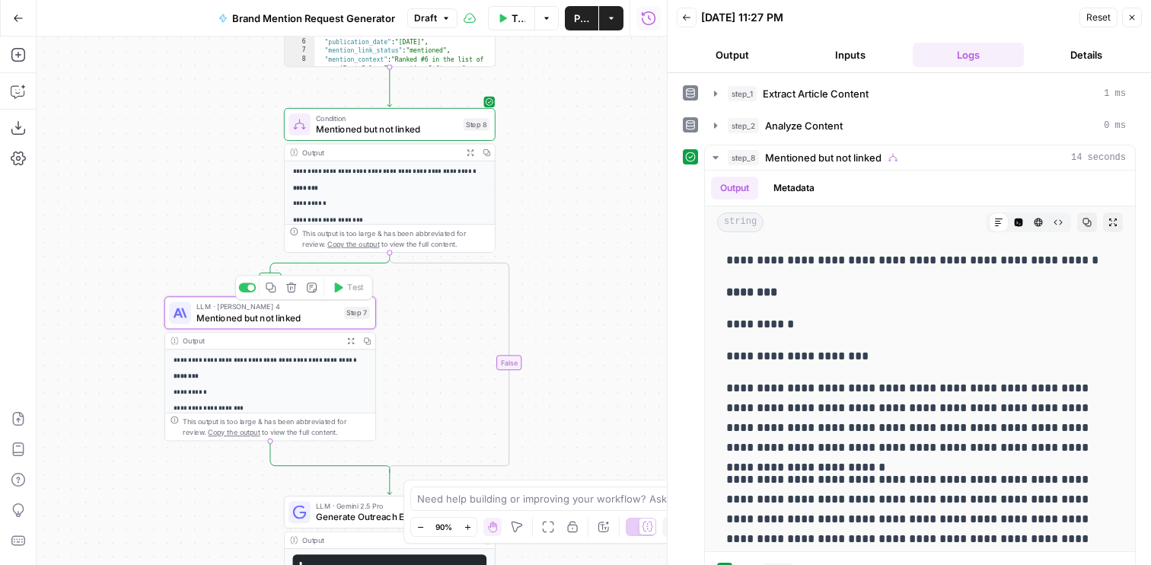
click at [198, 323] on span "Mentioned but not linked" at bounding box center [267, 318] width 142 height 14
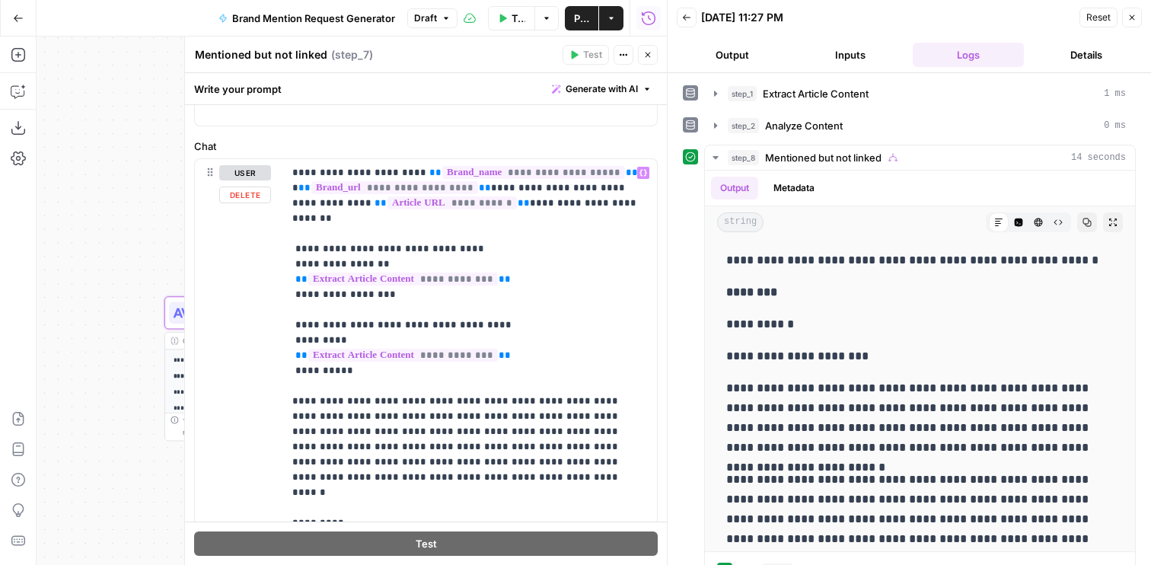
scroll to position [23, 0]
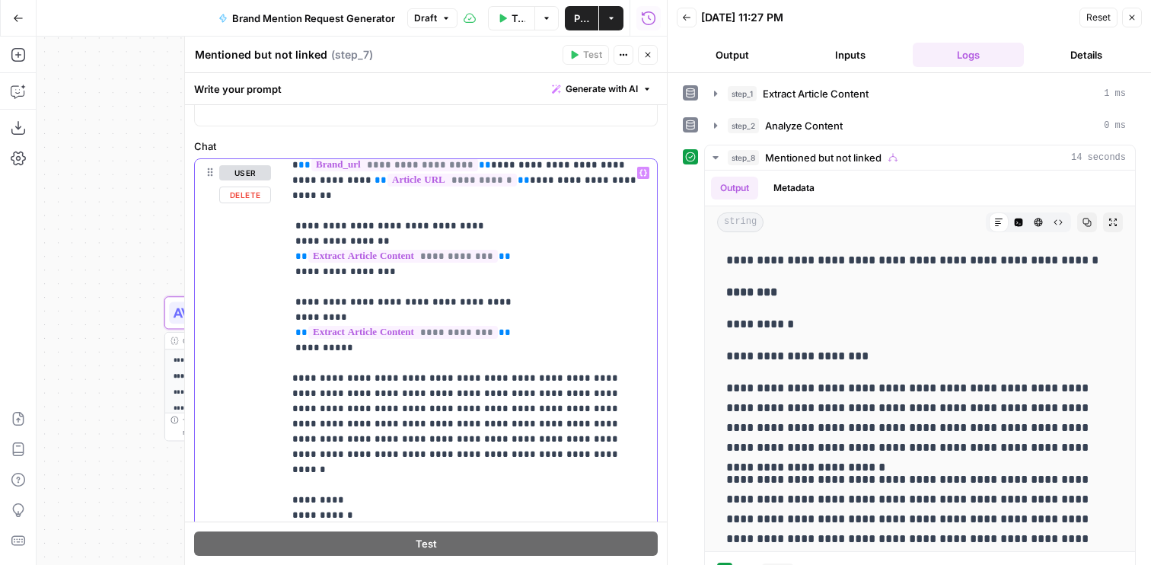
drag, startPoint x: 437, startPoint y: 410, endPoint x: 448, endPoint y: 375, distance: 35.9
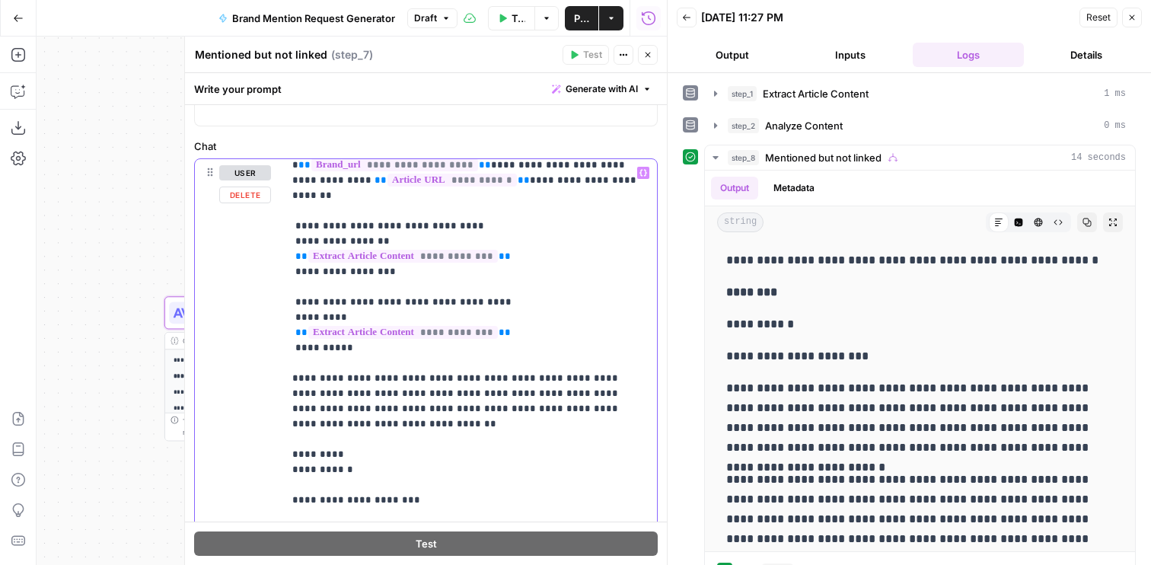
scroll to position [0, 0]
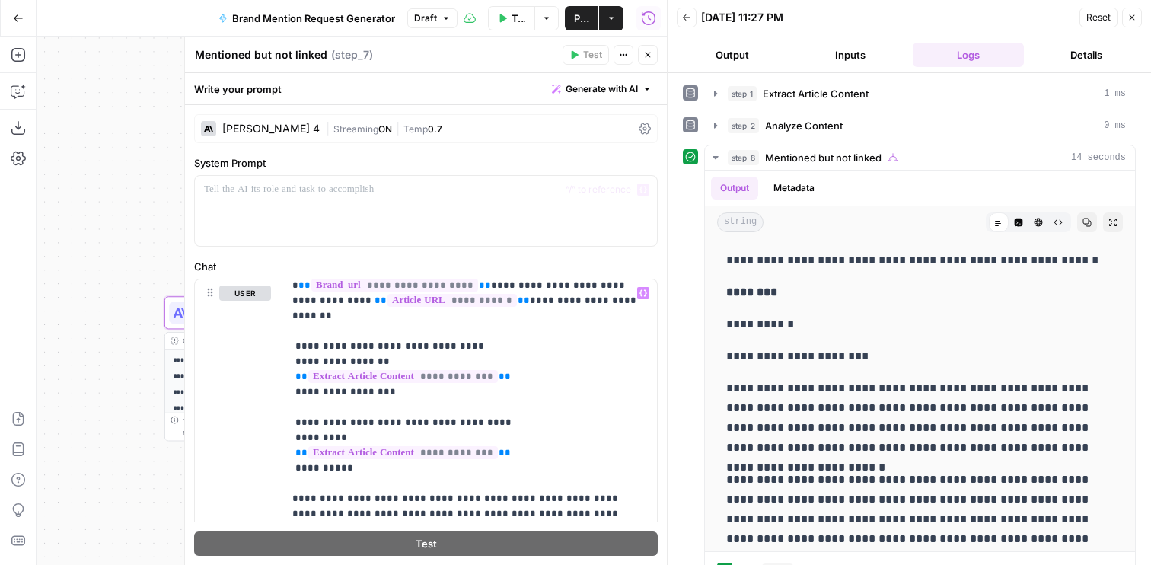
click at [326, 123] on span "|" at bounding box center [330, 127] width 8 height 15
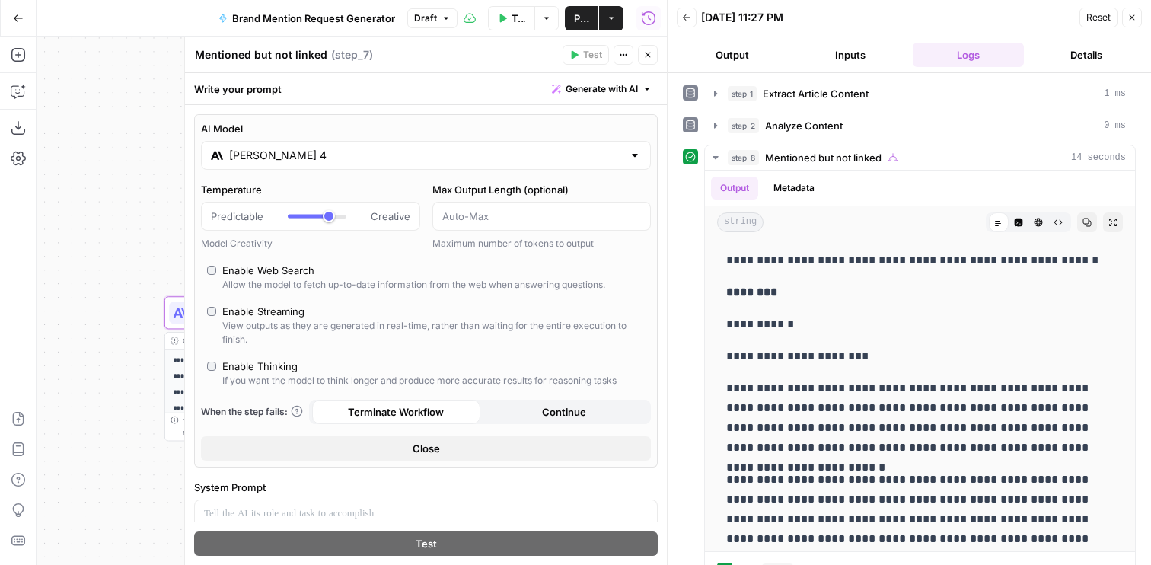
click at [318, 165] on div "[PERSON_NAME] 4" at bounding box center [426, 155] width 450 height 29
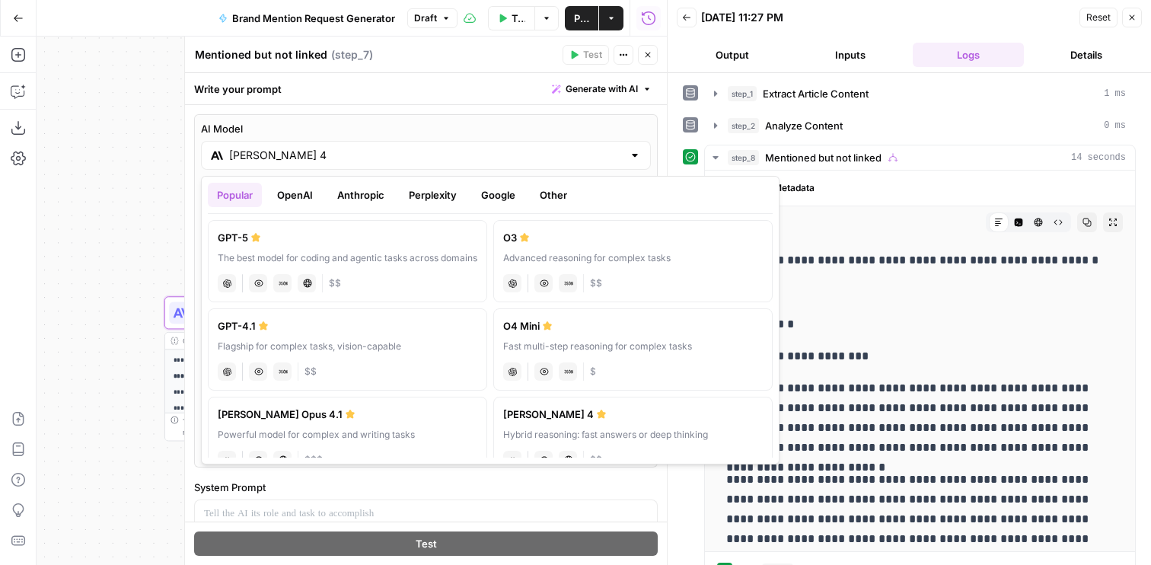
click at [283, 237] on div "GPT-5" at bounding box center [348, 237] width 260 height 15
type input "GPT-5"
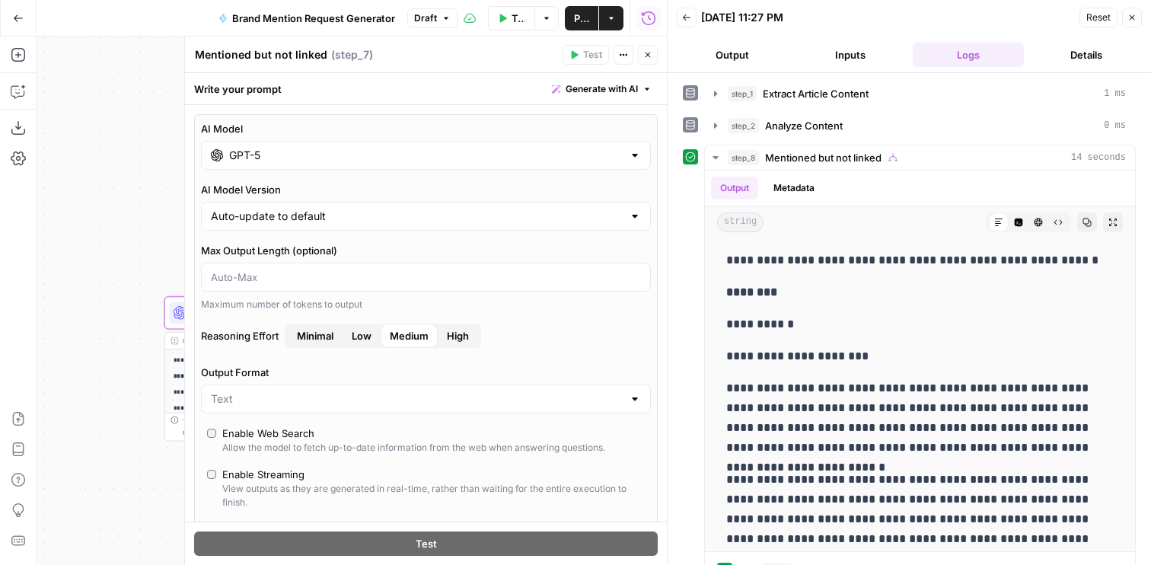
click at [652, 51] on button "Close" at bounding box center [648, 55] width 20 height 20
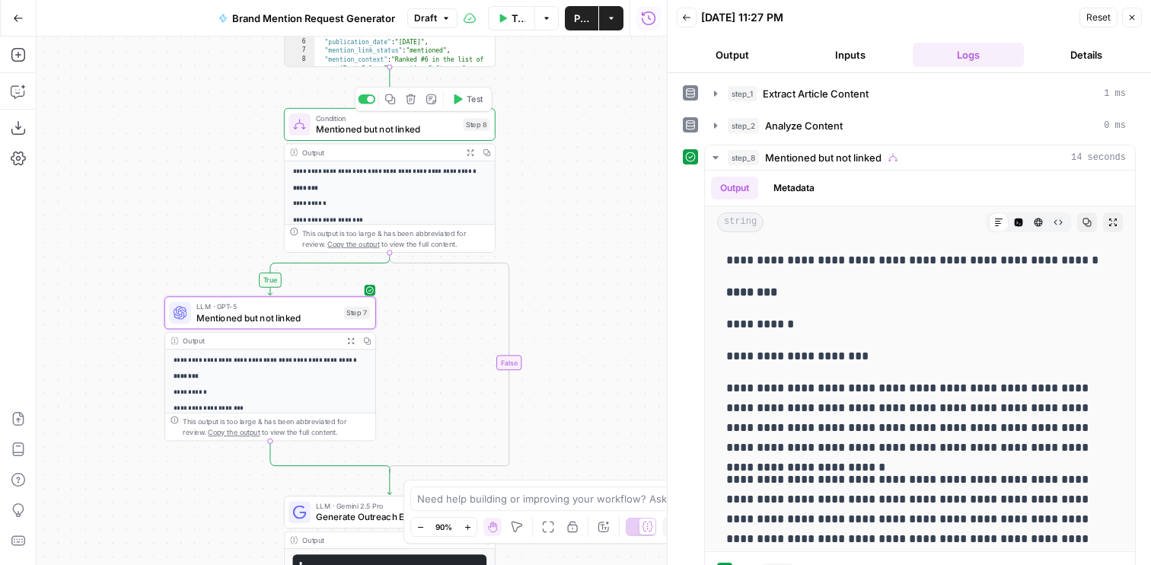
click at [463, 100] on button "Test" at bounding box center [467, 100] width 43 height 18
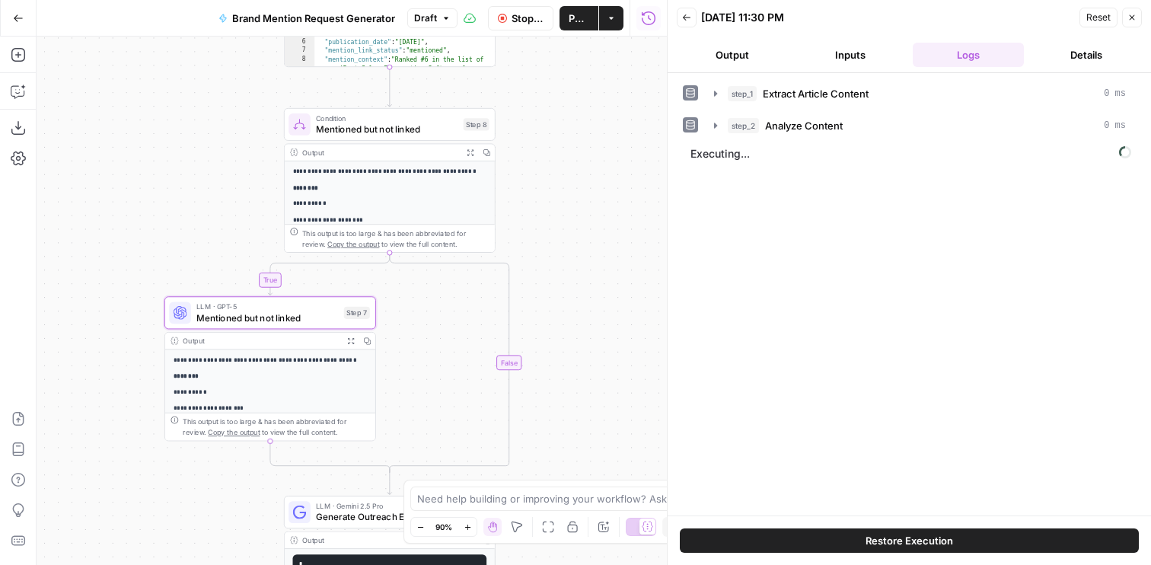
click at [196, 313] on div "LLM · GPT-5 Mentioned but not linked Step 7 Copy step Delete step Add Note Test" at bounding box center [269, 312] width 201 height 23
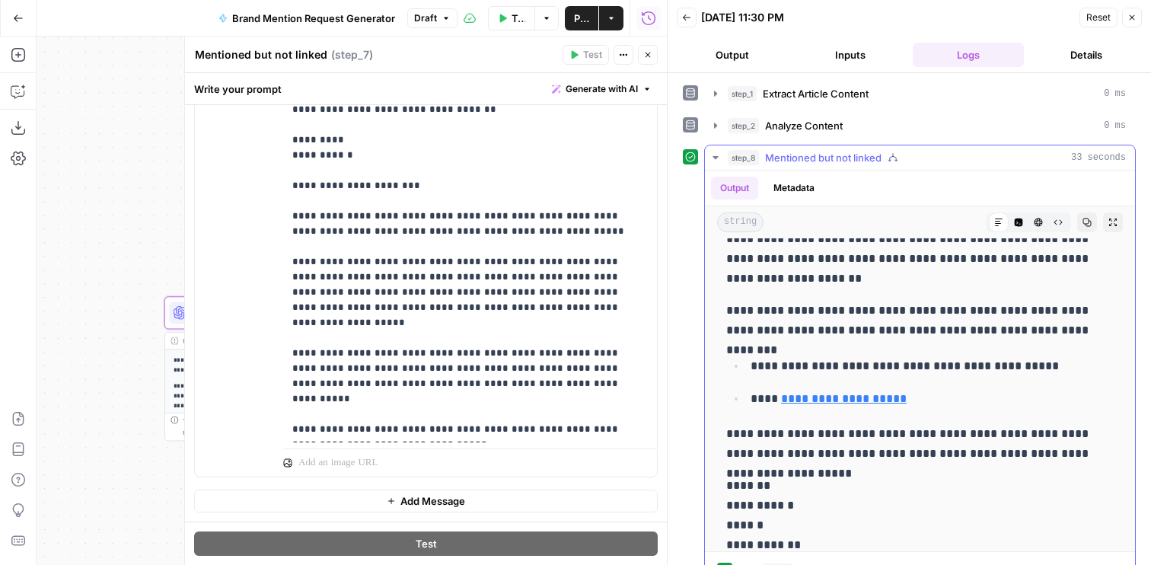
scroll to position [904, 0]
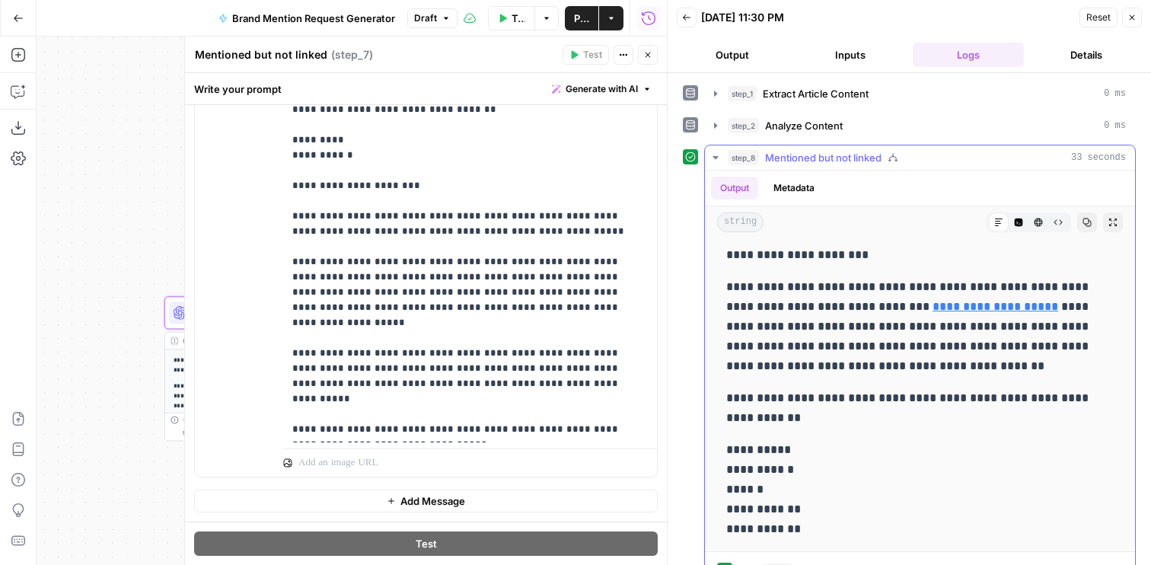
click at [883, 476] on p "**********" at bounding box center [919, 489] width 387 height 99
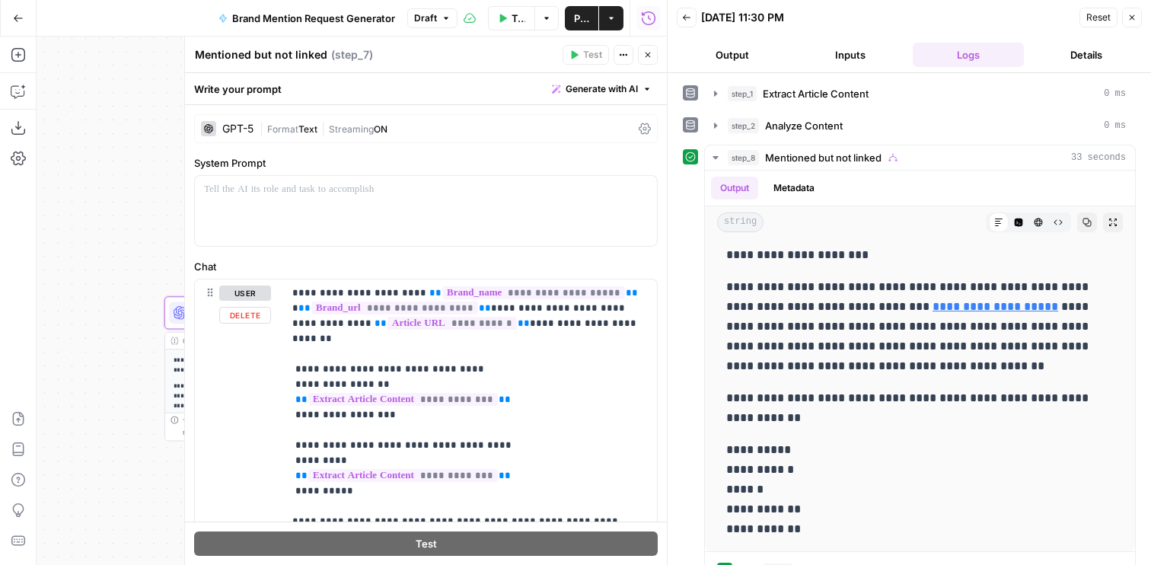
click at [279, 128] on span "Format" at bounding box center [282, 128] width 31 height 11
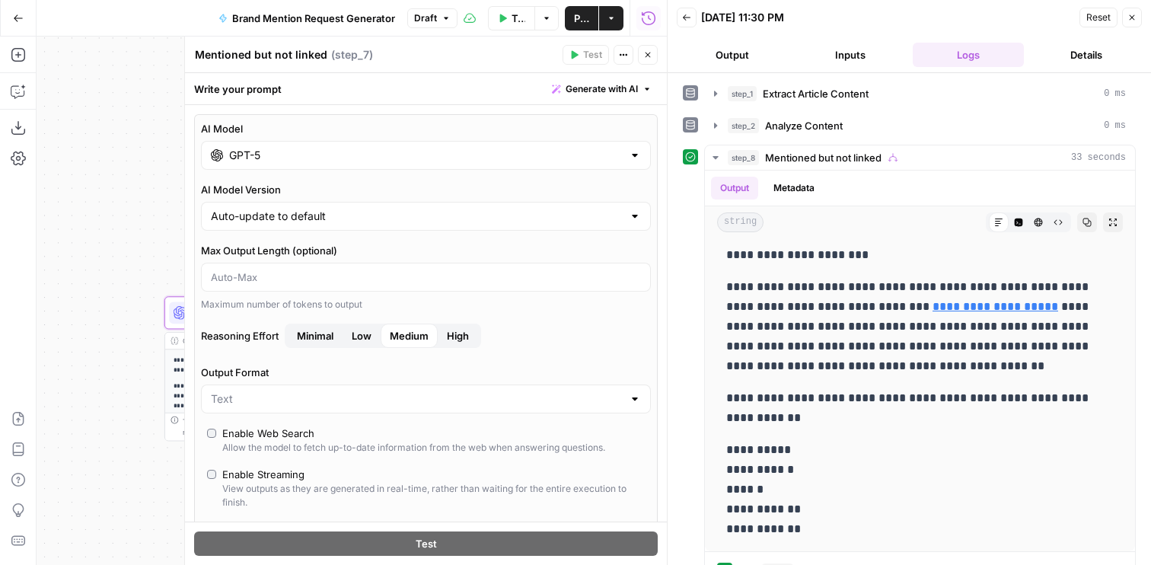
click at [268, 165] on div "GPT-5" at bounding box center [426, 155] width 450 height 29
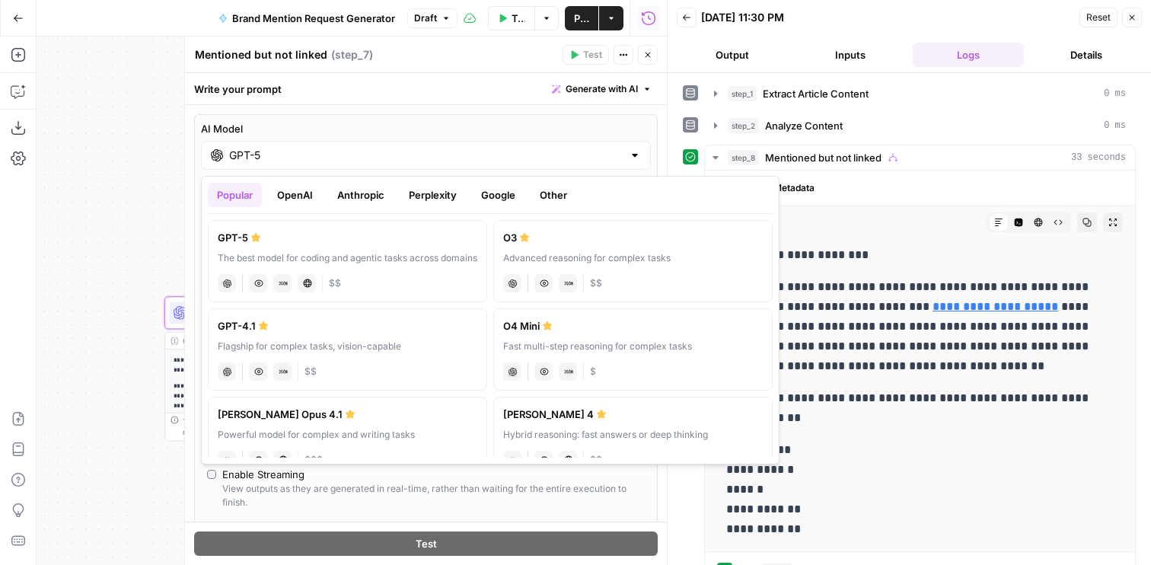
click at [287, 324] on div "GPT-4.1" at bounding box center [348, 325] width 260 height 15
type input "GPT-4.1"
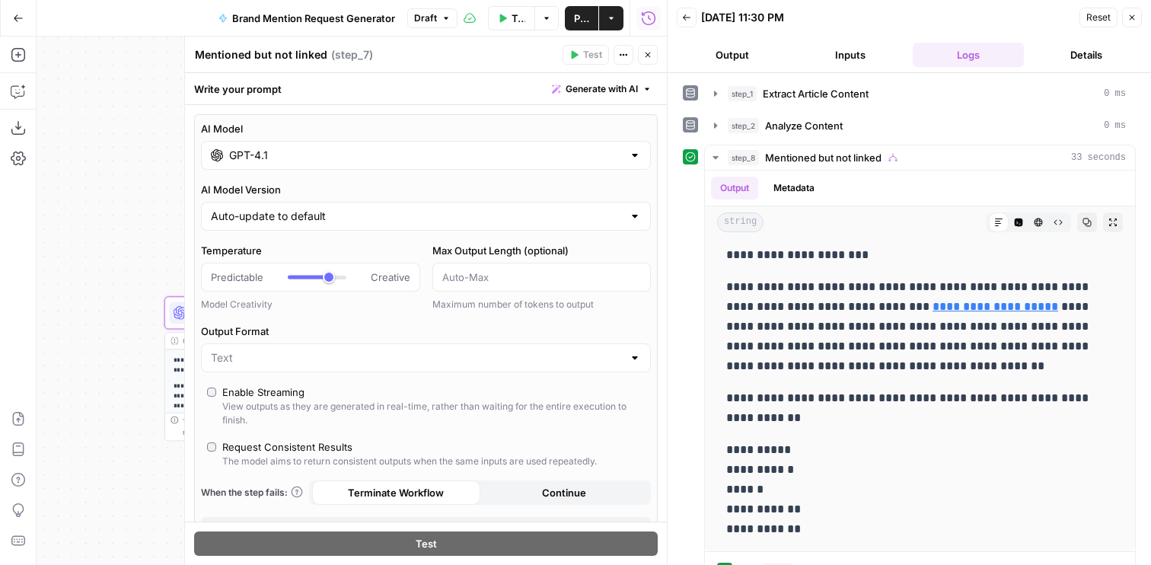
click at [646, 56] on icon "button" at bounding box center [647, 54] width 9 height 9
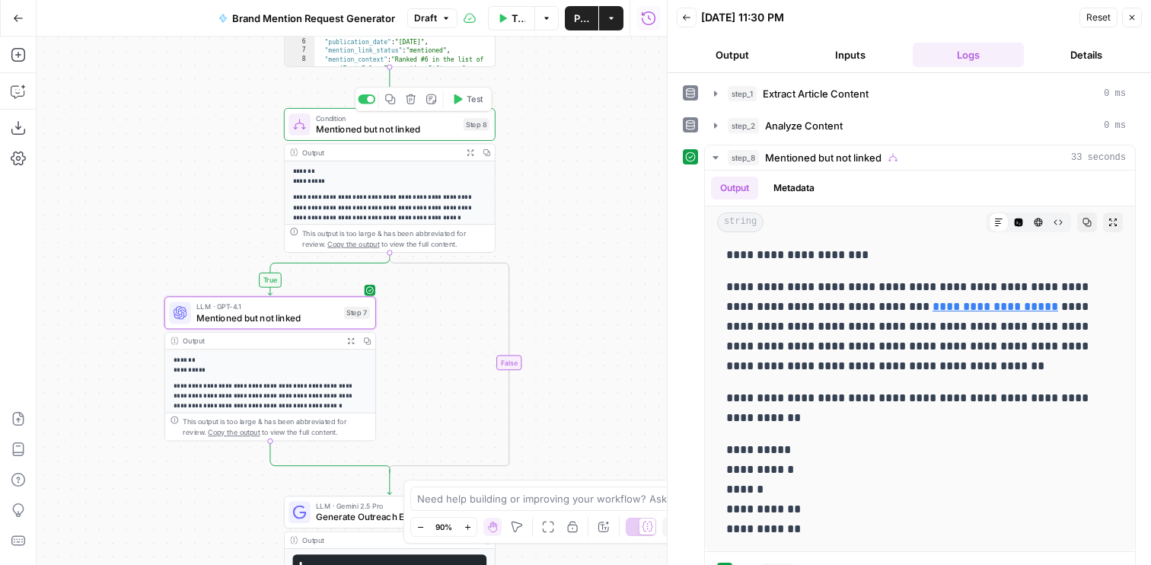
click at [459, 98] on icon "button" at bounding box center [458, 99] width 8 height 10
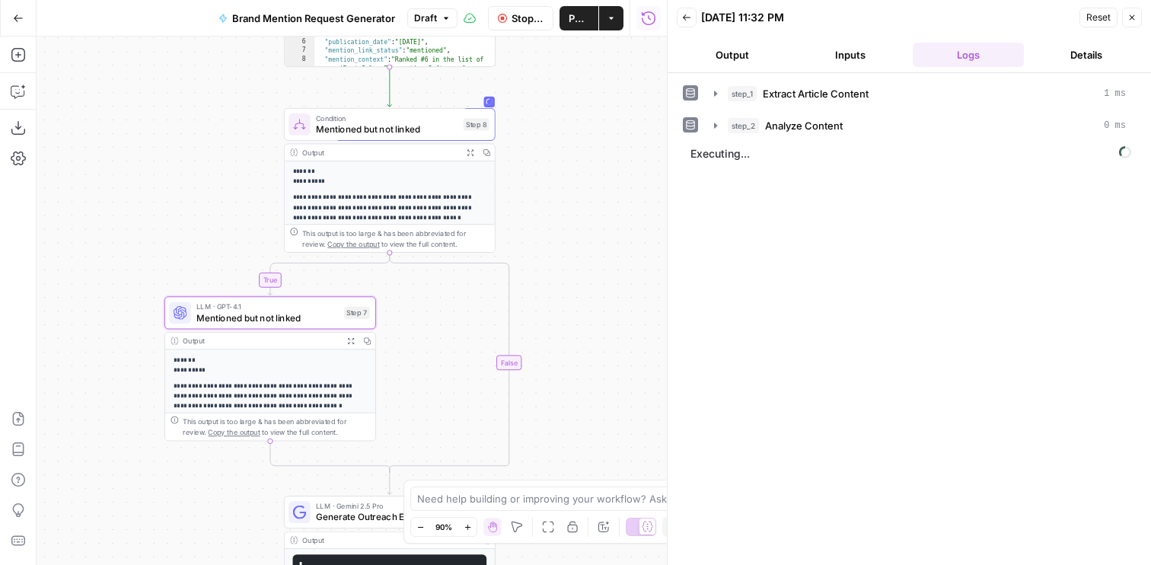
click at [741, 37] on header "Back 08/11/25 at 11:32 PM Reset Close Output Inputs Logs Details" at bounding box center [909, 36] width 483 height 73
click at [741, 50] on button "Output" at bounding box center [733, 55] width 112 height 24
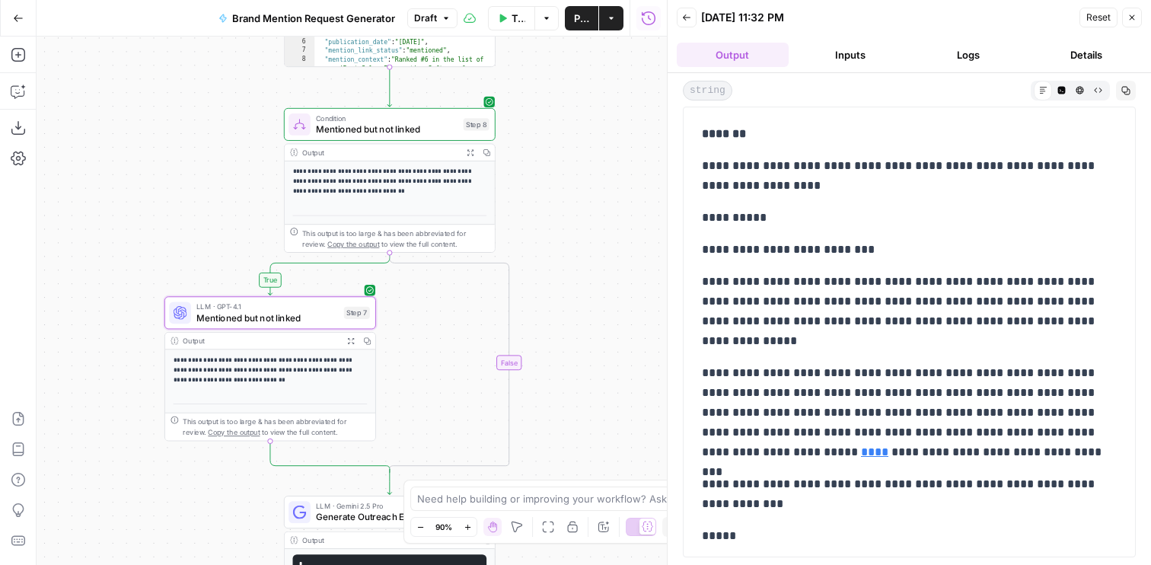
scroll to position [139, 0]
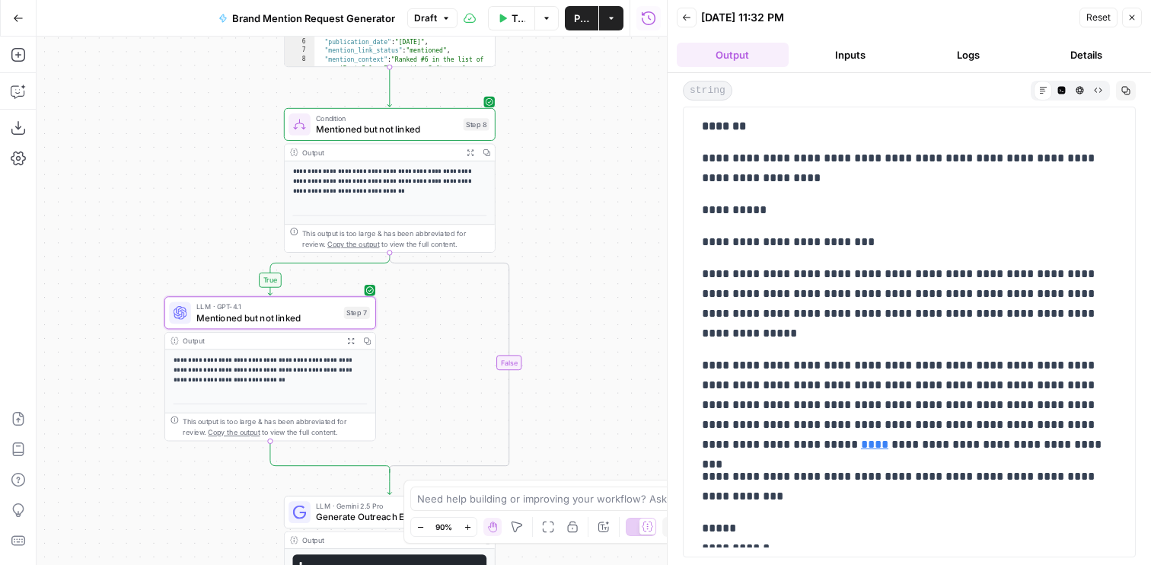
drag, startPoint x: 846, startPoint y: 295, endPoint x: 853, endPoint y: 272, distance: 24.1
click at [853, 272] on p "**********" at bounding box center [909, 303] width 415 height 79
copy p "**********"
click at [287, 319] on span "Mentioned but not linked" at bounding box center [267, 318] width 142 height 14
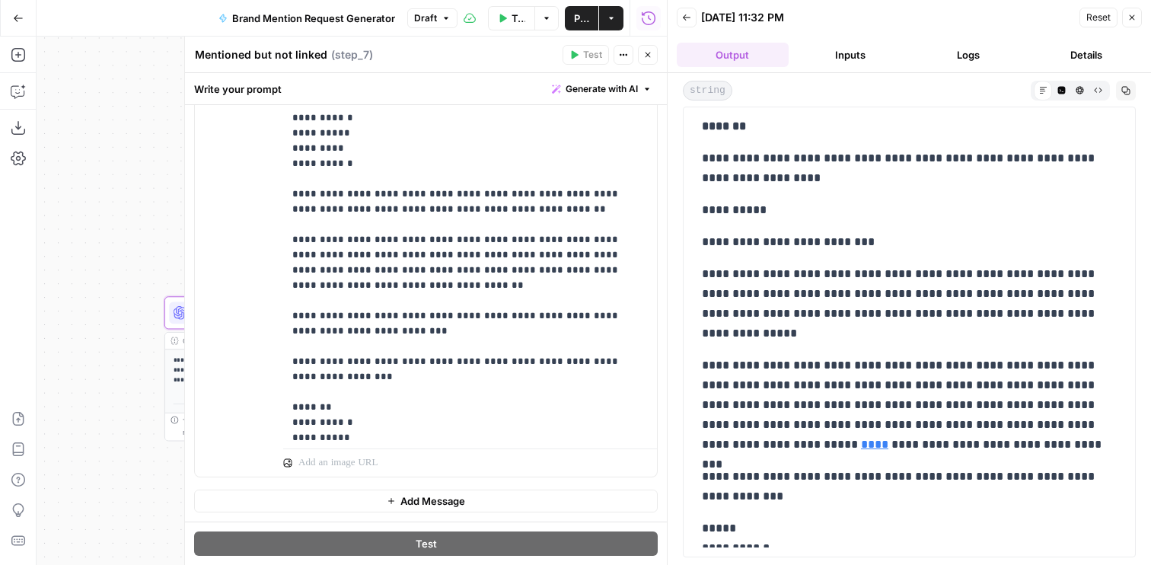
scroll to position [671, 0]
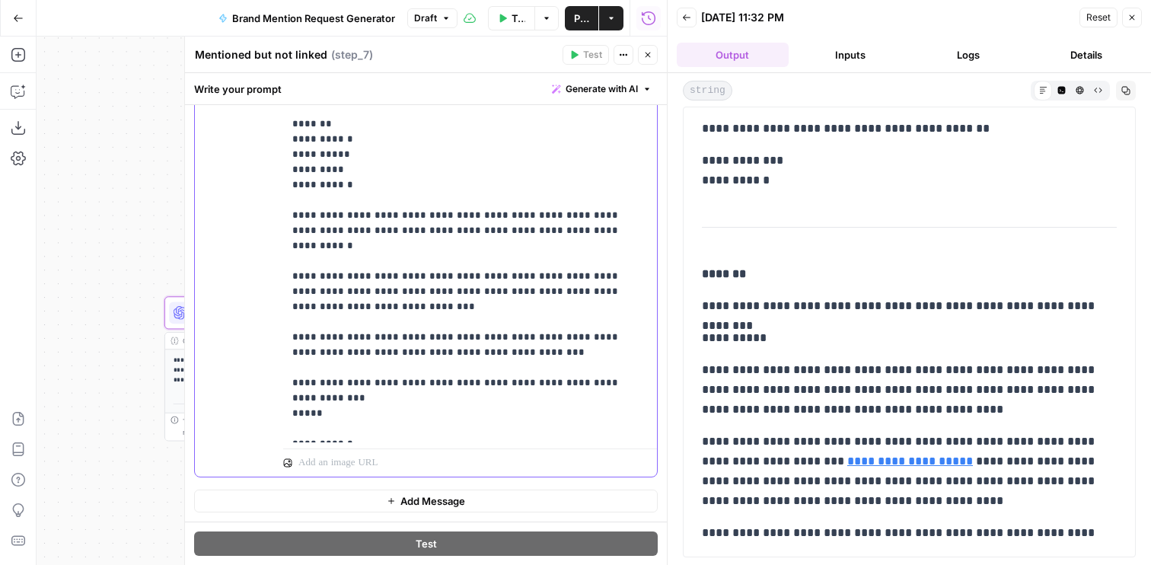
scroll to position [1019, 0]
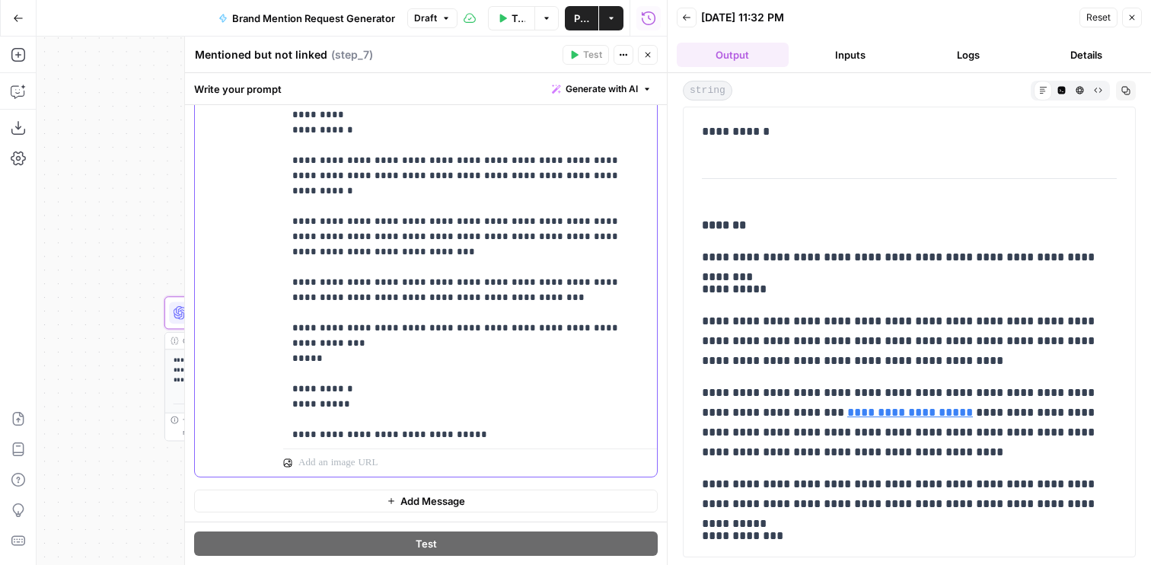
scroll to position [1051, 0]
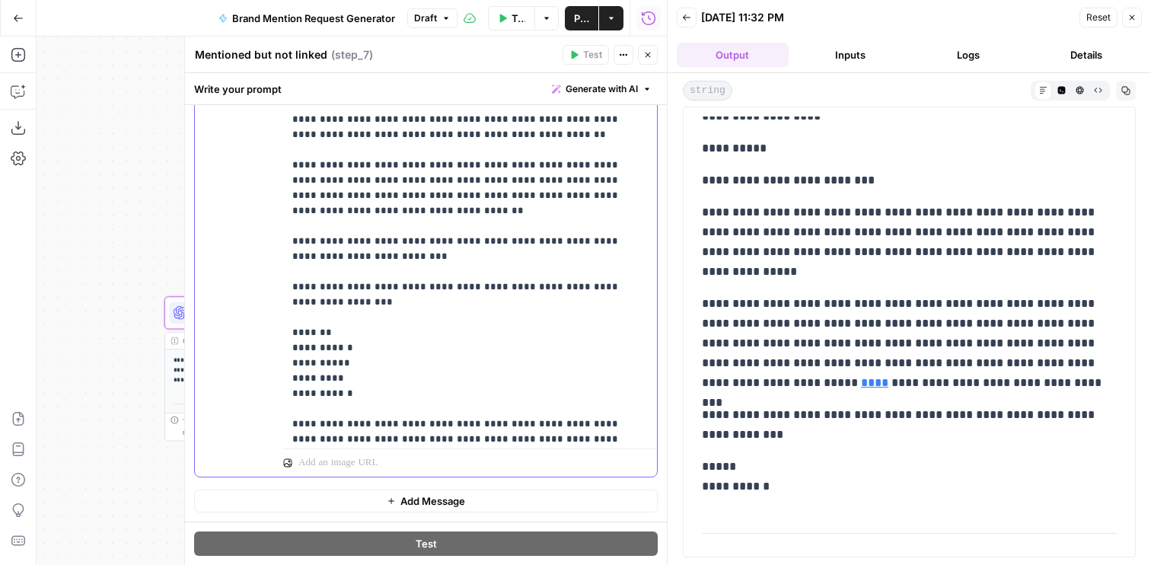
scroll to position [792, 0]
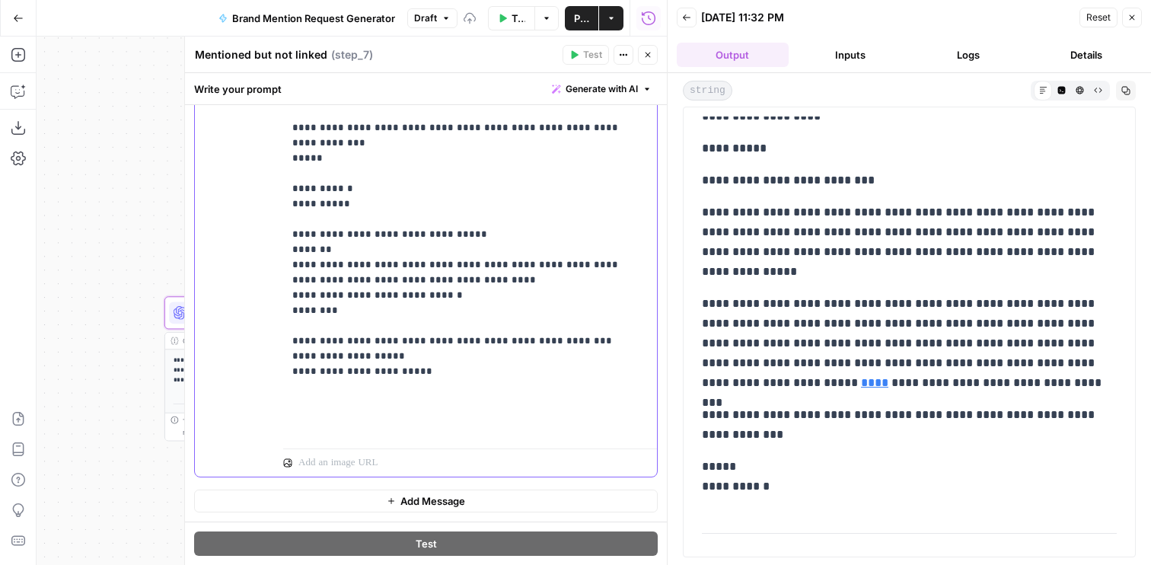
scroll to position [947, 0]
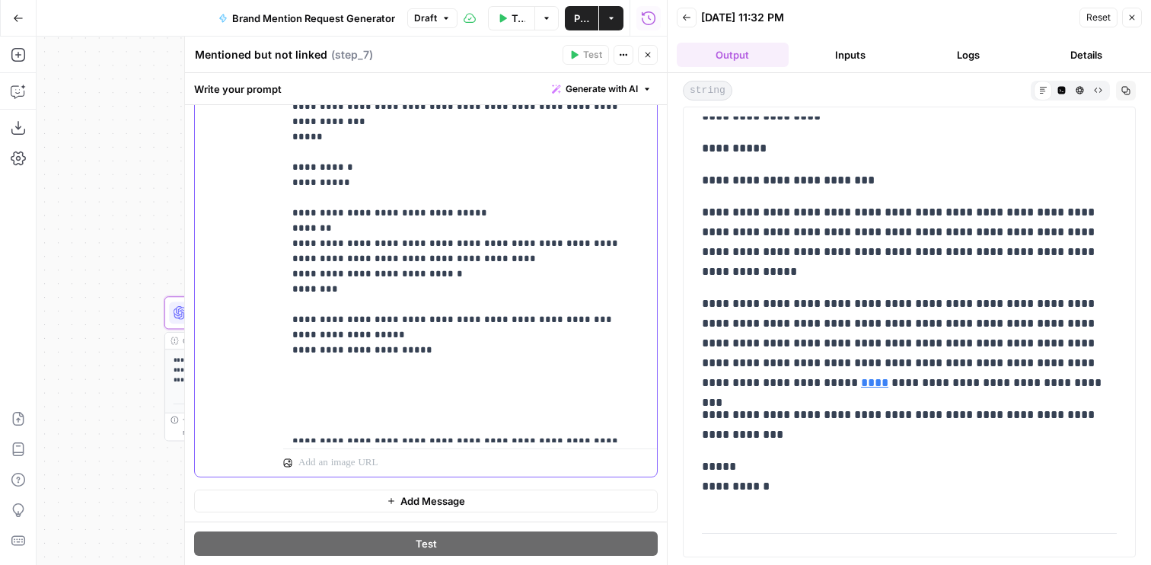
click at [346, 320] on p "**********" at bounding box center [470, 15] width 356 height 2269
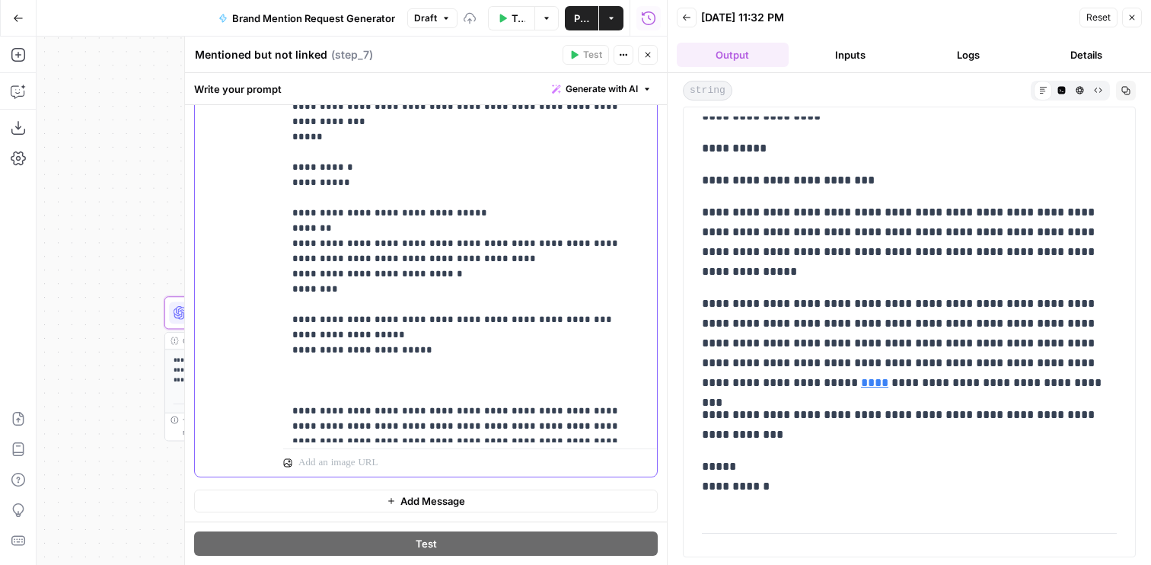
click at [348, 330] on p "**********" at bounding box center [470, 0] width 356 height 2238
click at [295, 260] on p "**********" at bounding box center [470, 0] width 356 height 2238
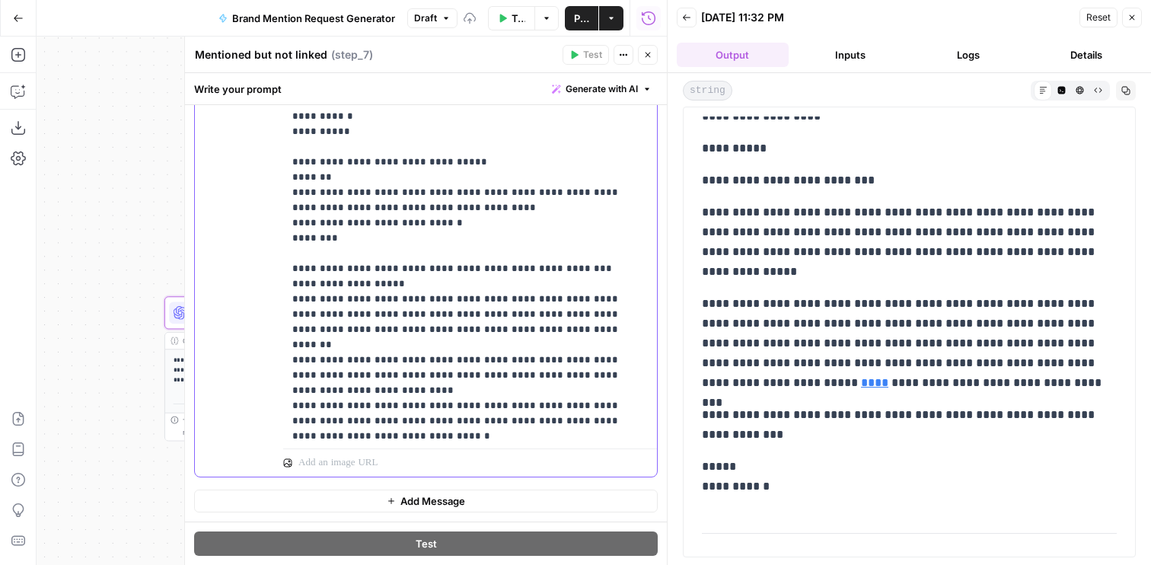
scroll to position [1000, 0]
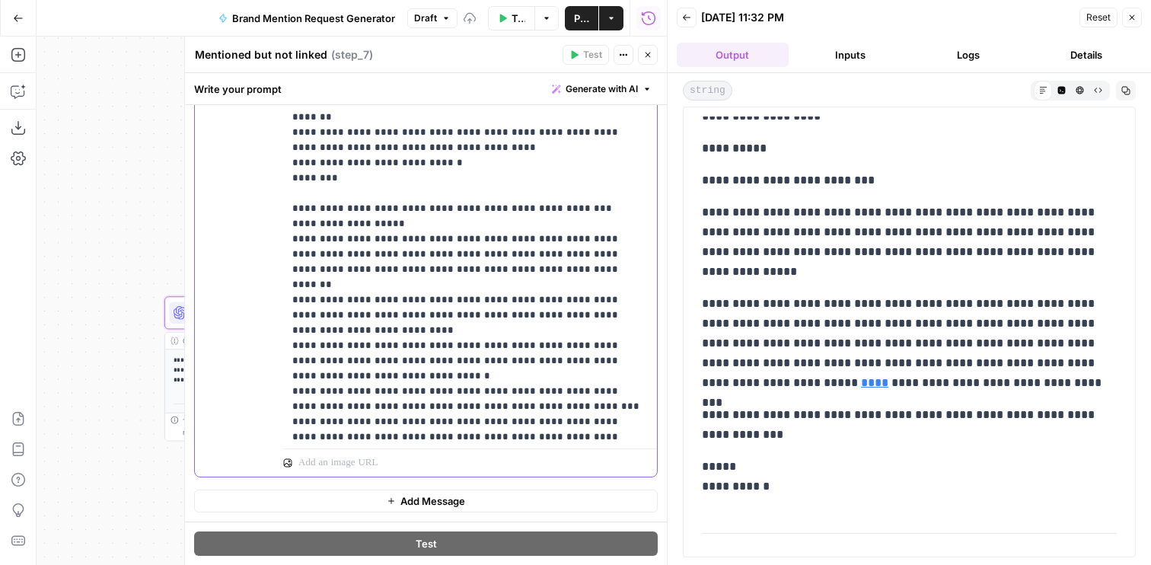
scroll to position [1073, 0]
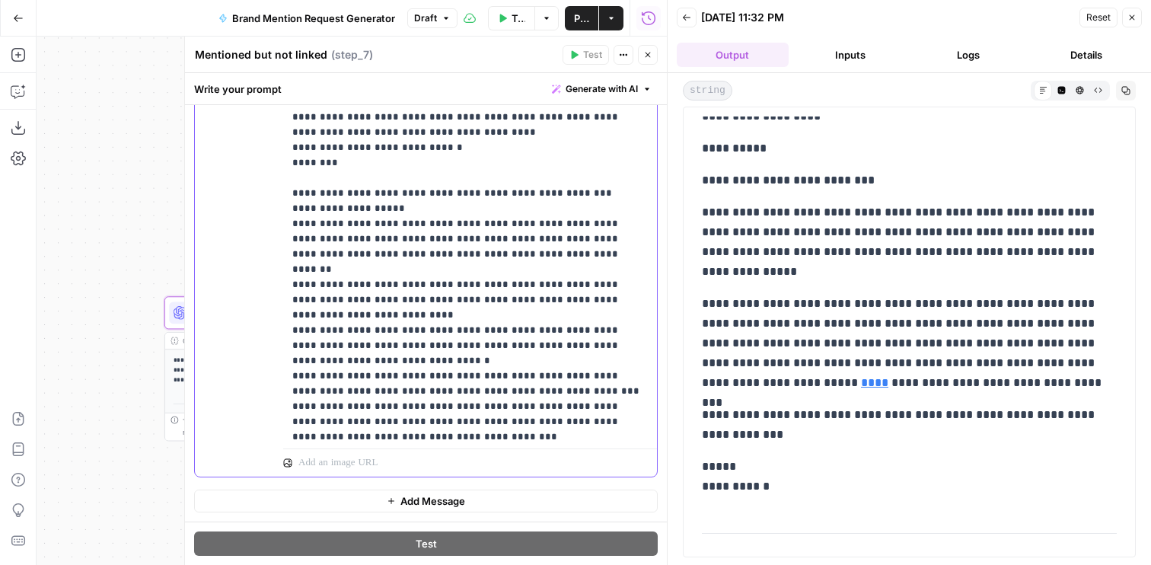
drag, startPoint x: 385, startPoint y: 404, endPoint x: 285, endPoint y: 346, distance: 116.3
click at [285, 346] on div "**********" at bounding box center [470, 132] width 374 height 620
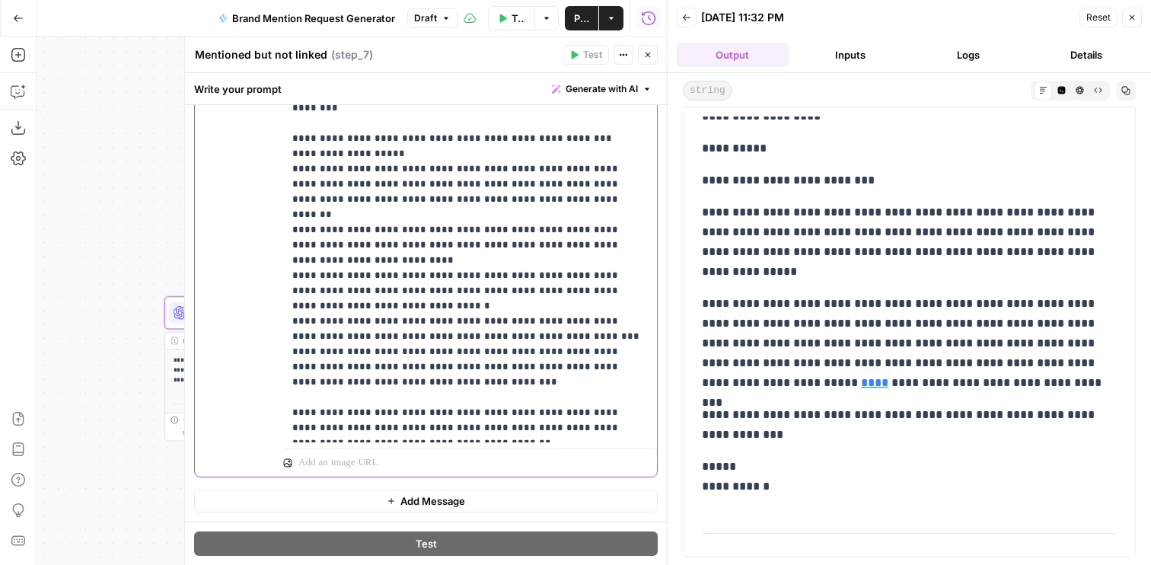
drag, startPoint x: 563, startPoint y: 393, endPoint x: 273, endPoint y: 347, distance: 292.9
click at [273, 347] on div "**********" at bounding box center [426, 149] width 462 height 655
drag, startPoint x: 373, startPoint y: 373, endPoint x: 292, endPoint y: 301, distance: 108.9
click at [292, 301] on div "**********" at bounding box center [470, 132] width 374 height 620
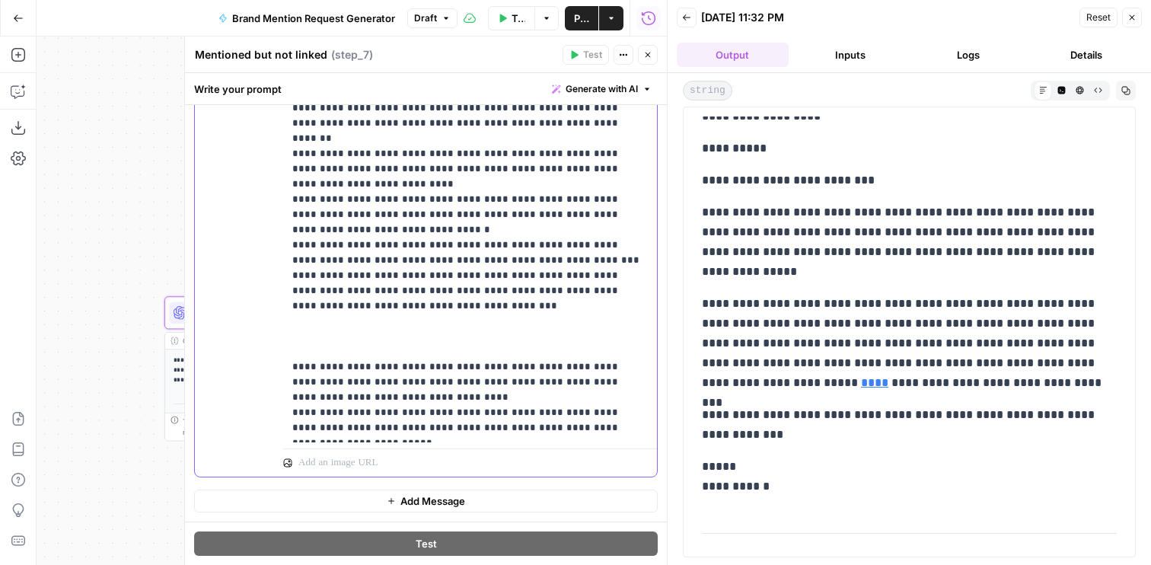
scroll to position [1207, 0]
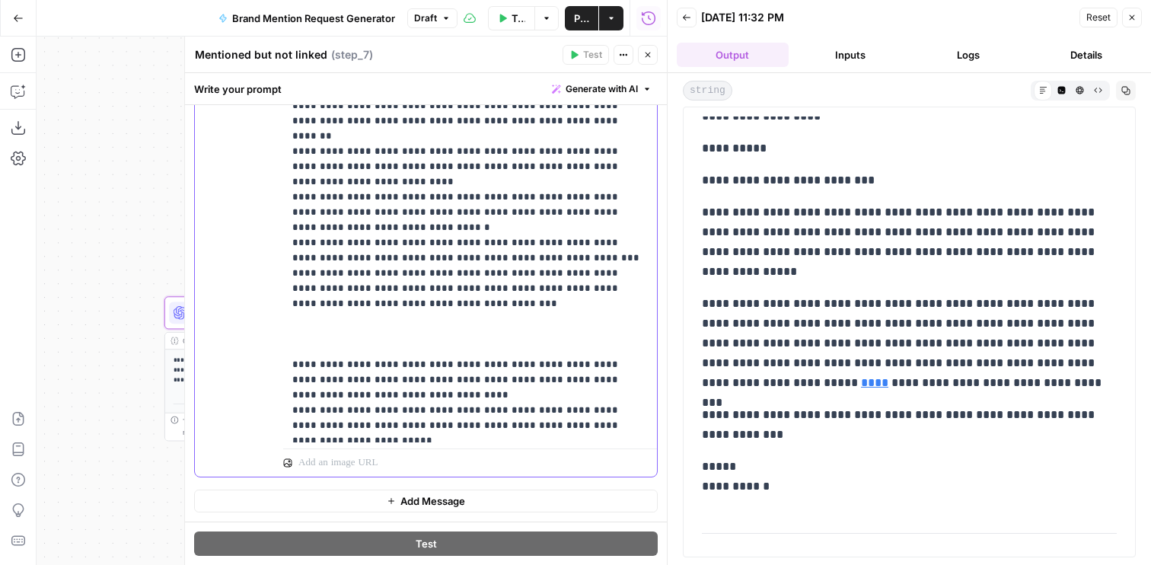
click at [289, 260] on div "**********" at bounding box center [470, 132] width 374 height 620
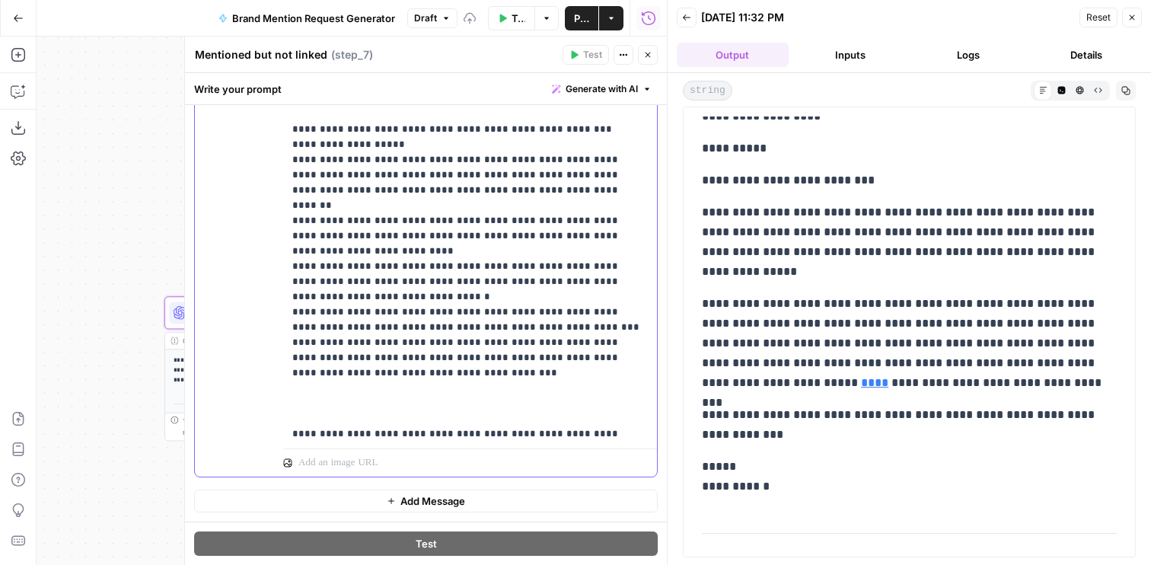
scroll to position [1135, 0]
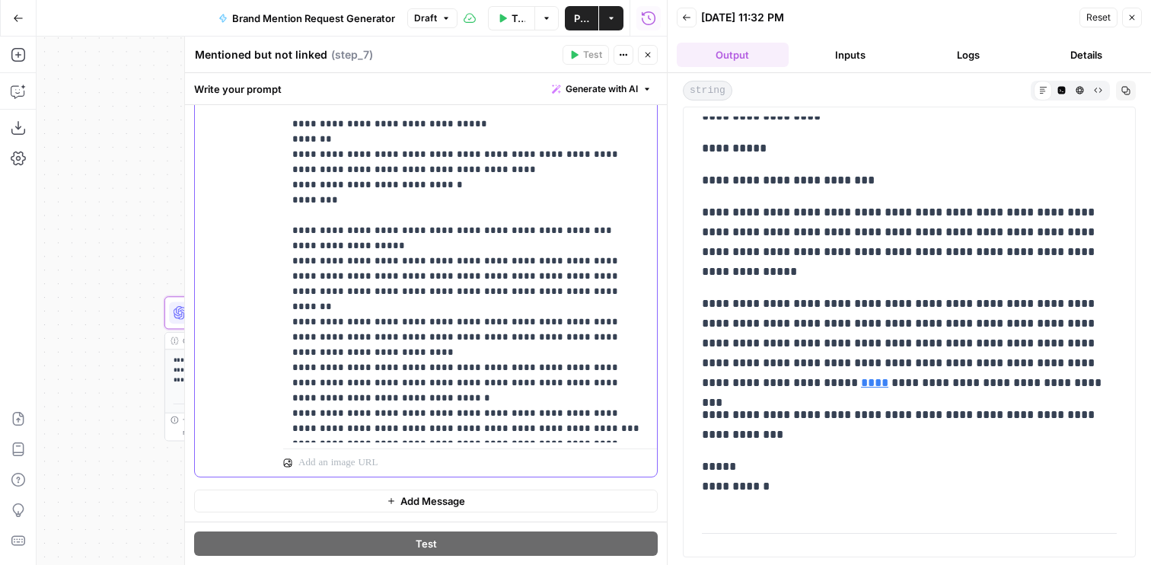
scroll to position [1030, 0]
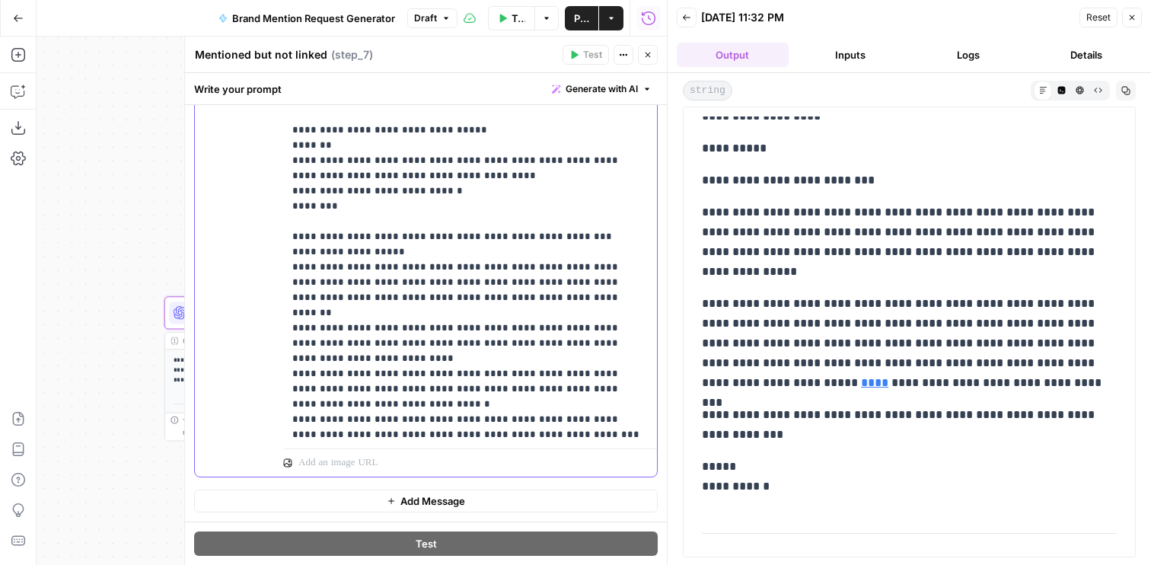
drag, startPoint x: 416, startPoint y: 370, endPoint x: 265, endPoint y: 343, distance: 153.1
click at [265, 343] on div "**********" at bounding box center [426, 149] width 462 height 655
click at [647, 56] on icon "button" at bounding box center [647, 54] width 9 height 9
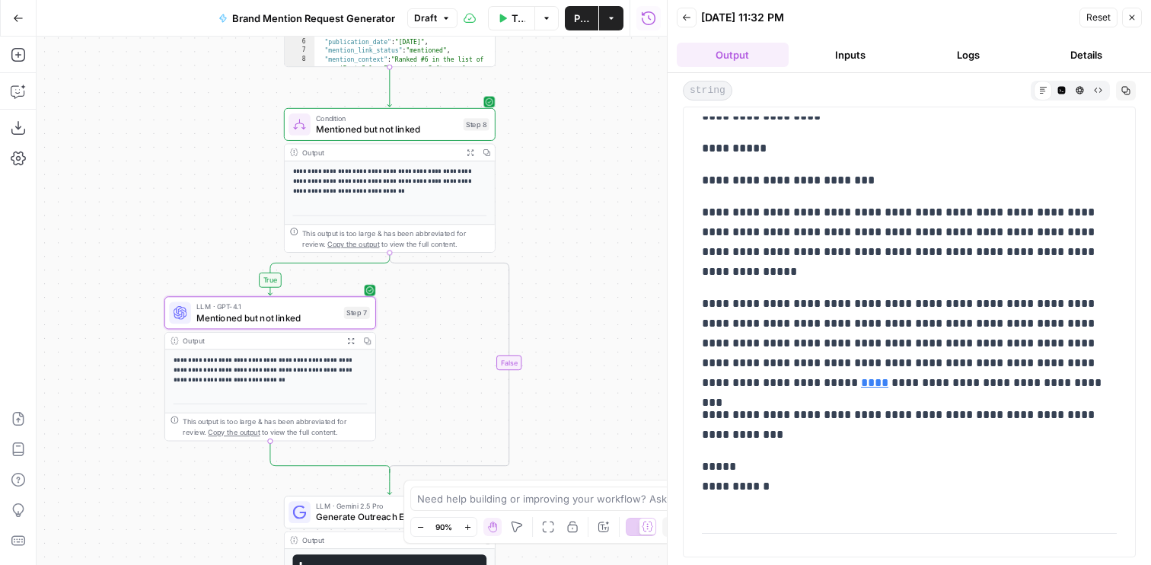
click at [470, 105] on button "Test" at bounding box center [467, 100] width 43 height 18
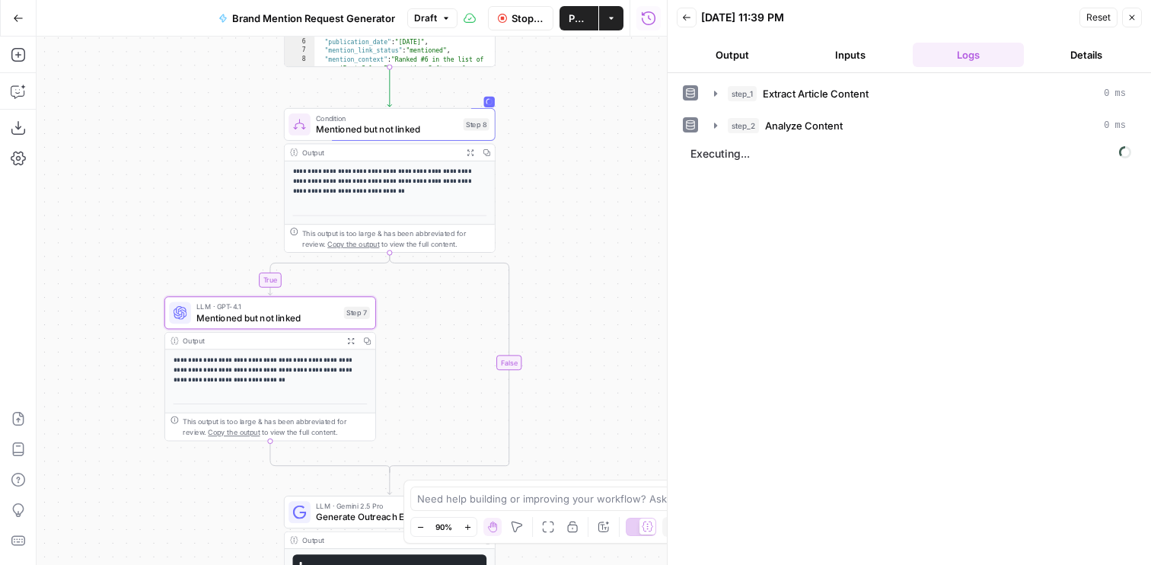
click at [726, 56] on button "Output" at bounding box center [733, 55] width 112 height 24
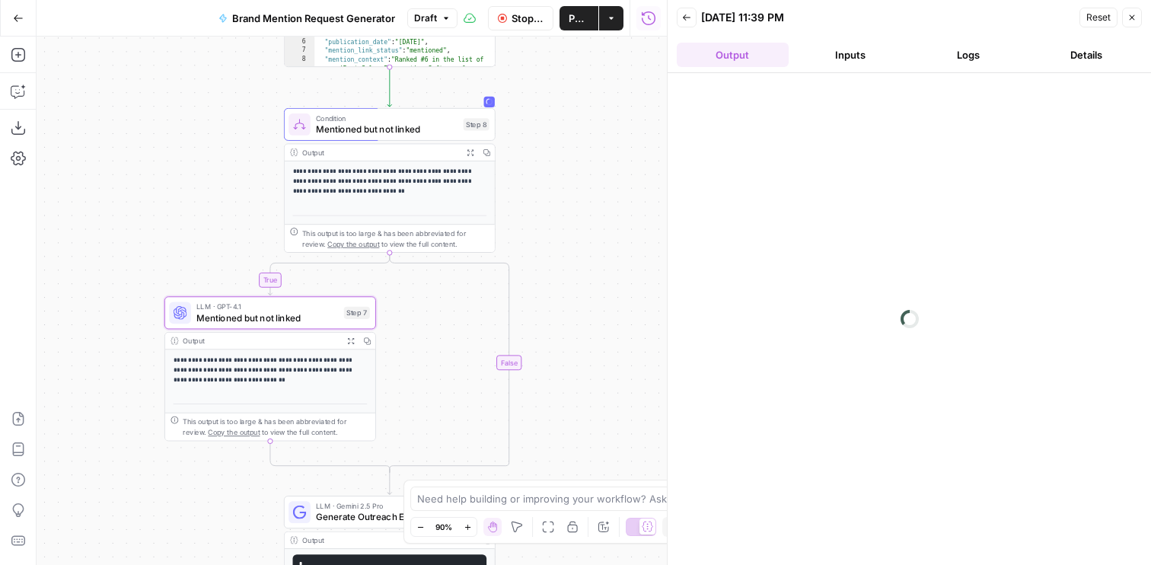
click at [733, 49] on button "Output" at bounding box center [733, 55] width 112 height 24
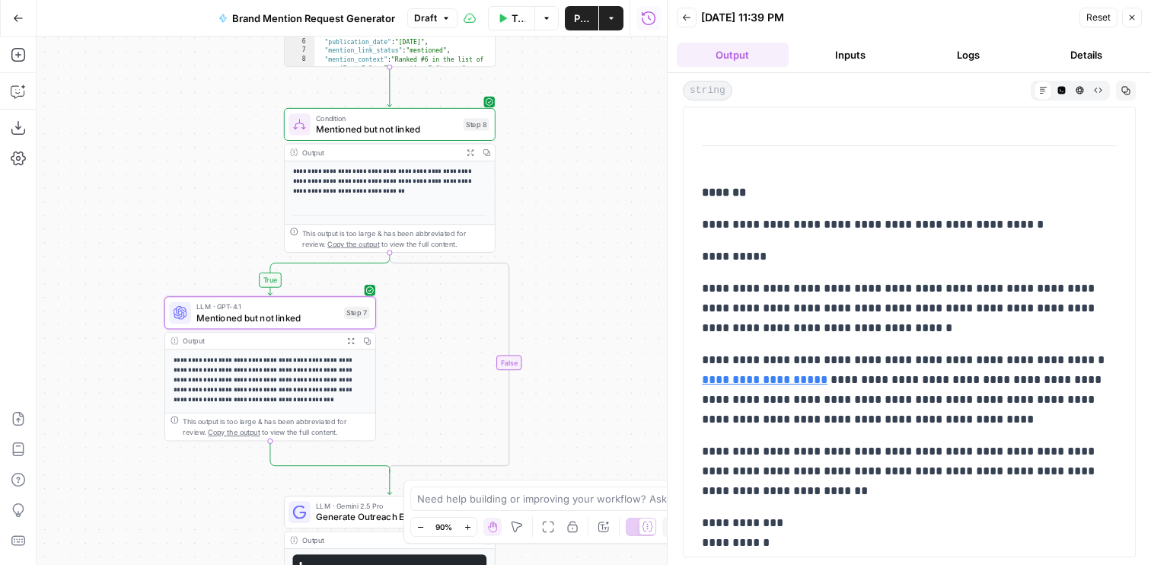
scroll to position [1063, 0]
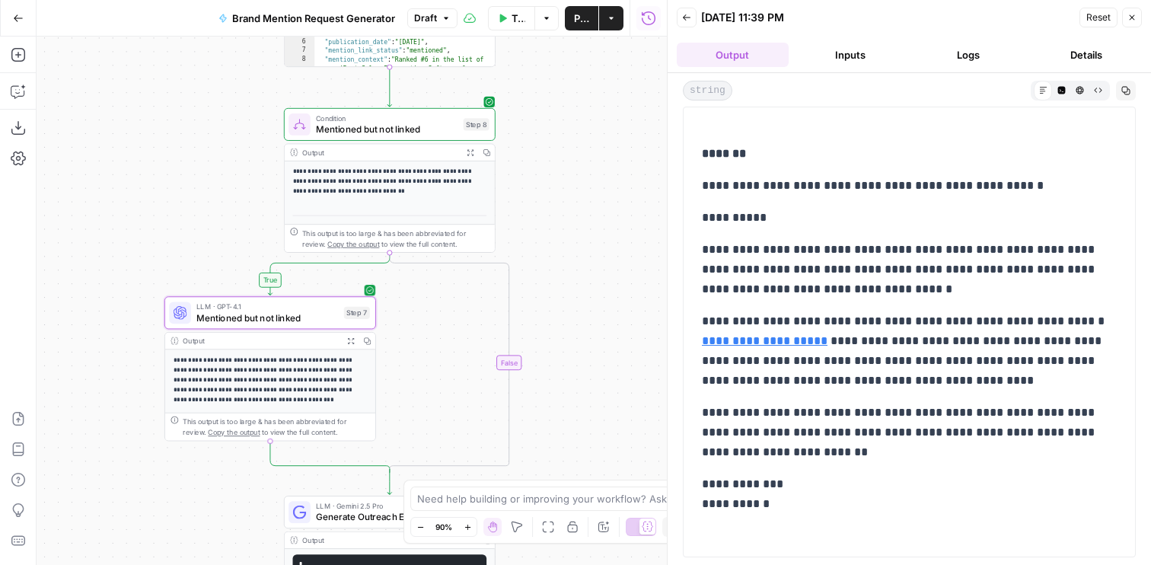
click at [275, 318] on span "Mentioned but not linked" at bounding box center [267, 318] width 142 height 14
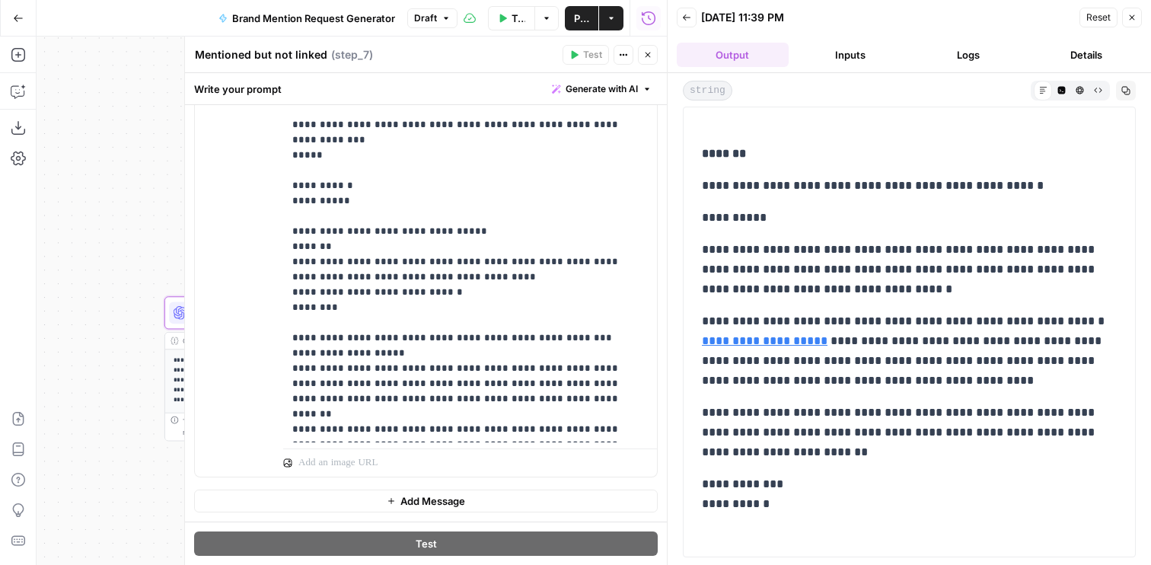
scroll to position [882, 0]
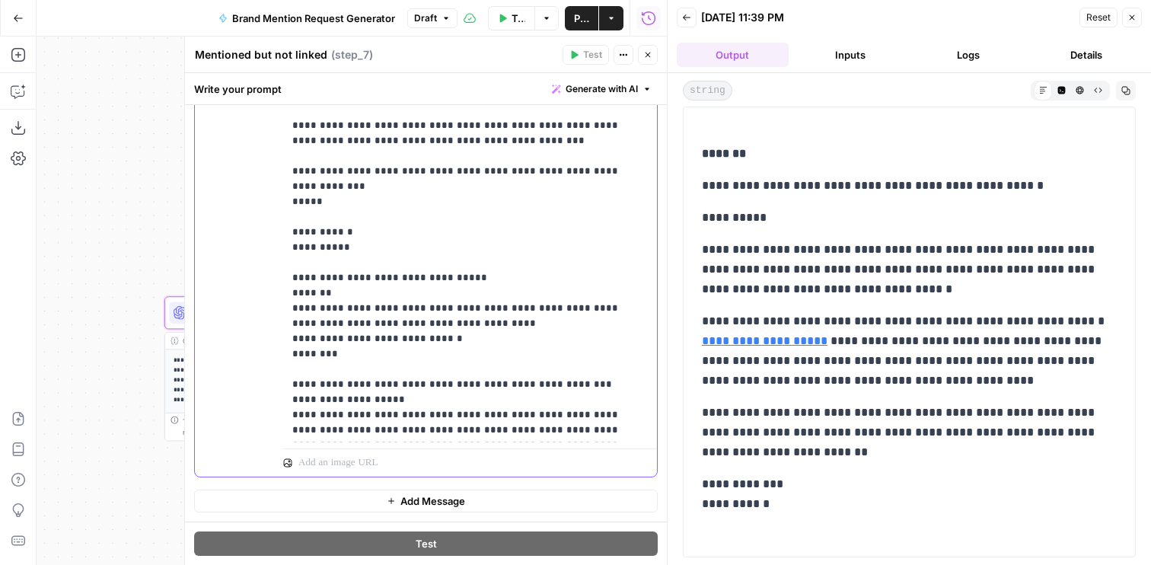
drag, startPoint x: 395, startPoint y: 231, endPoint x: 305, endPoint y: 217, distance: 91.0
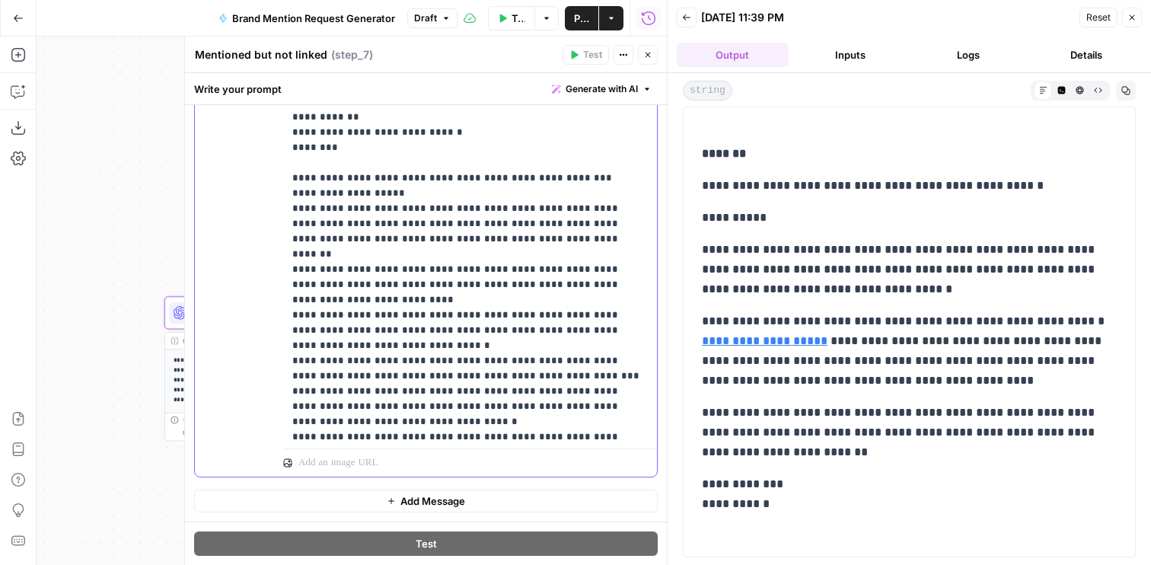
scroll to position [1158, 0]
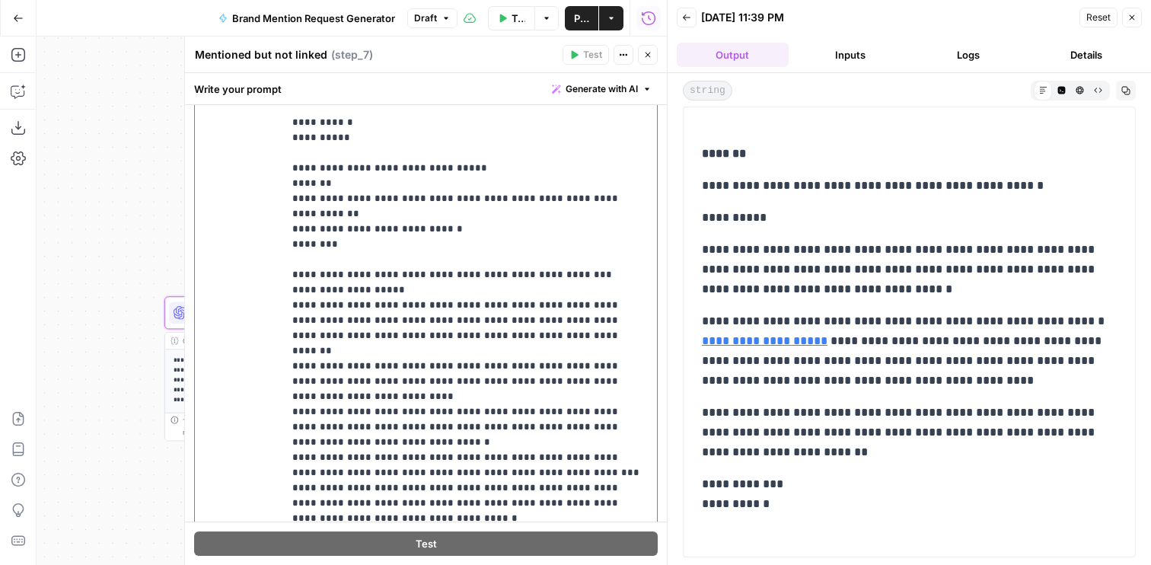
scroll to position [939, 0]
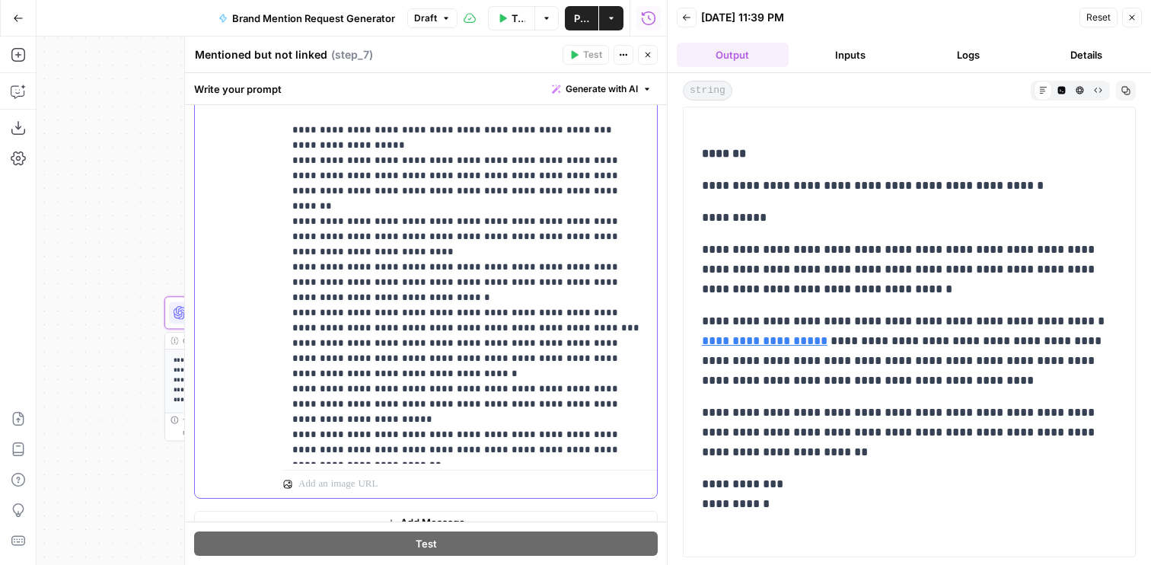
scroll to position [452, 0]
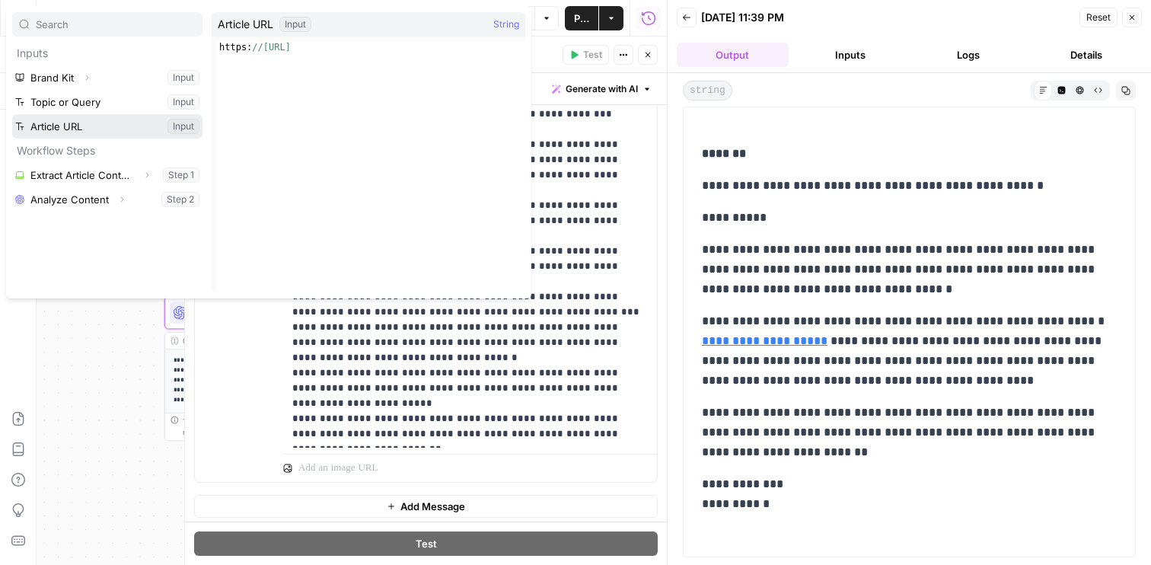
click at [33, 134] on button "Select variable Article URL" at bounding box center [107, 126] width 190 height 24
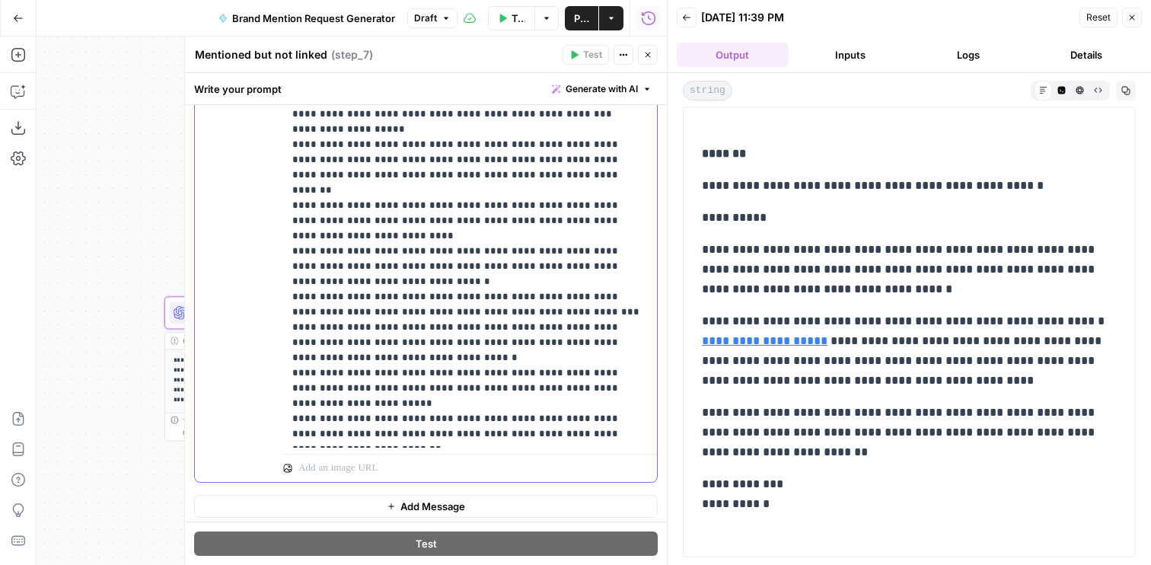
scroll to position [1173, 0]
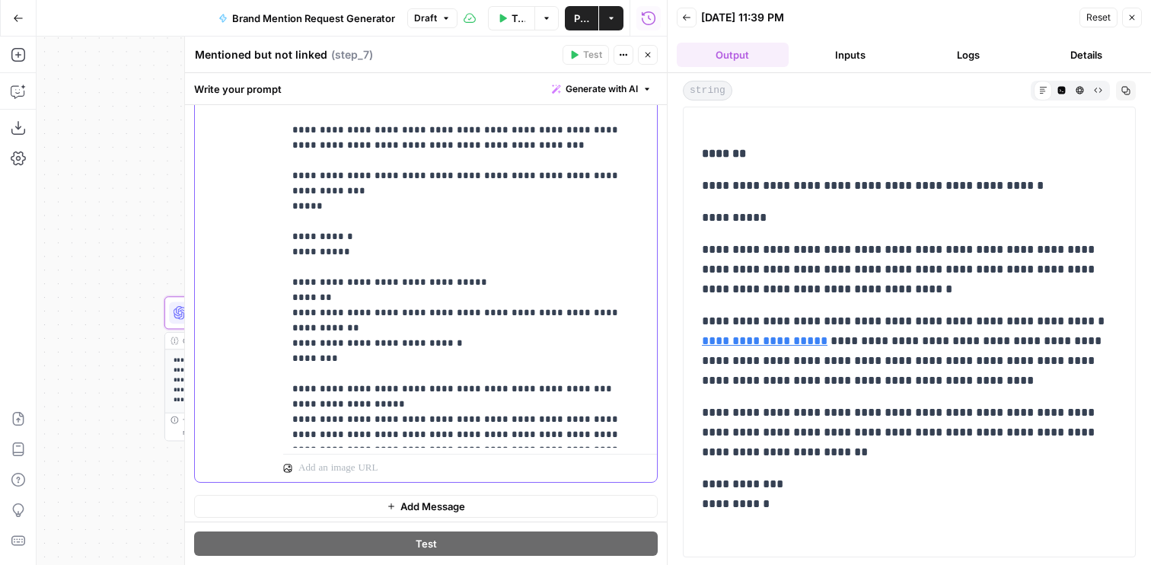
scroll to position [840, 0]
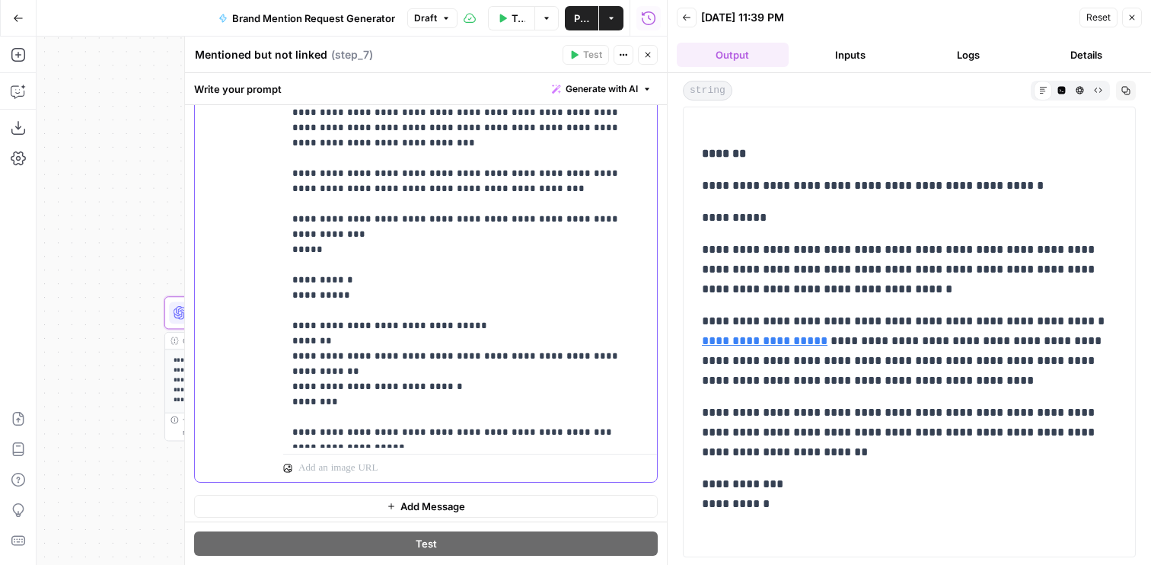
drag, startPoint x: 607, startPoint y: 268, endPoint x: 452, endPoint y: 268, distance: 155.3
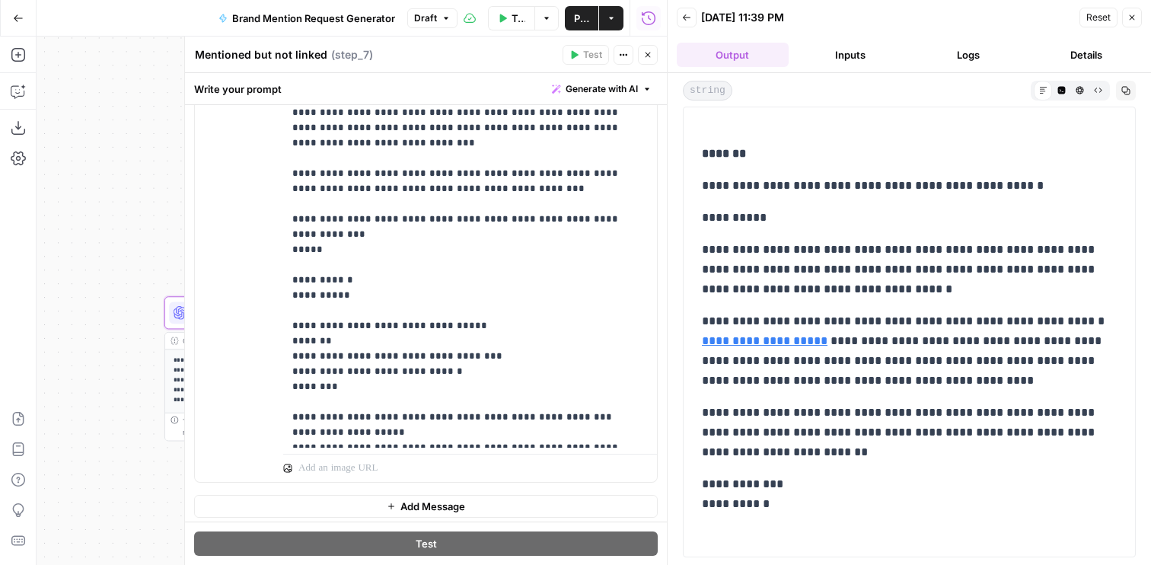
click at [645, 53] on icon "button" at bounding box center [647, 54] width 9 height 9
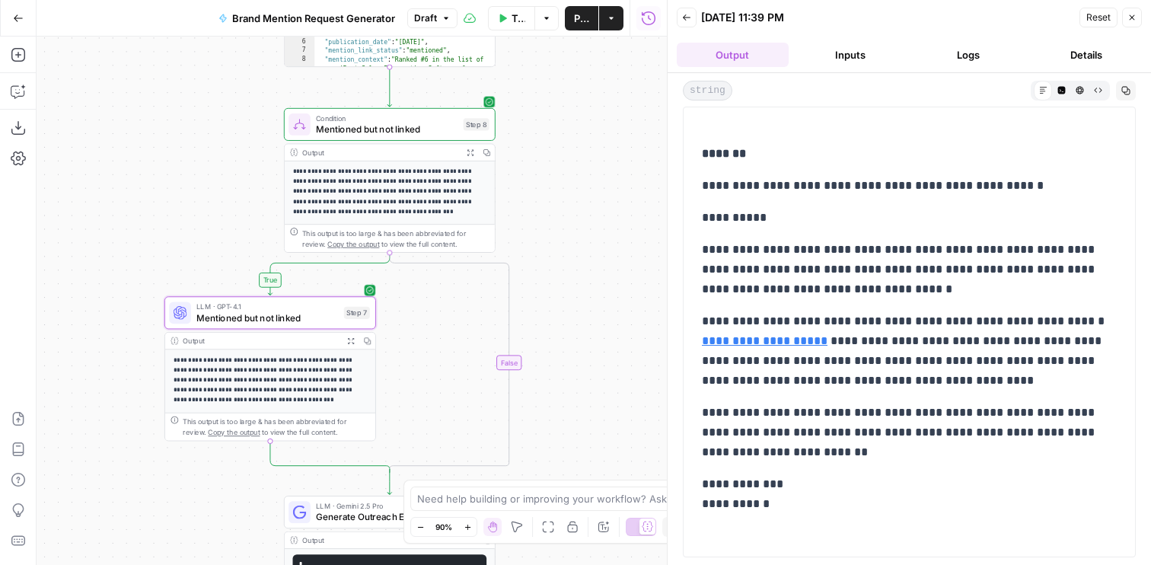
click at [476, 98] on span "Test" at bounding box center [475, 99] width 17 height 12
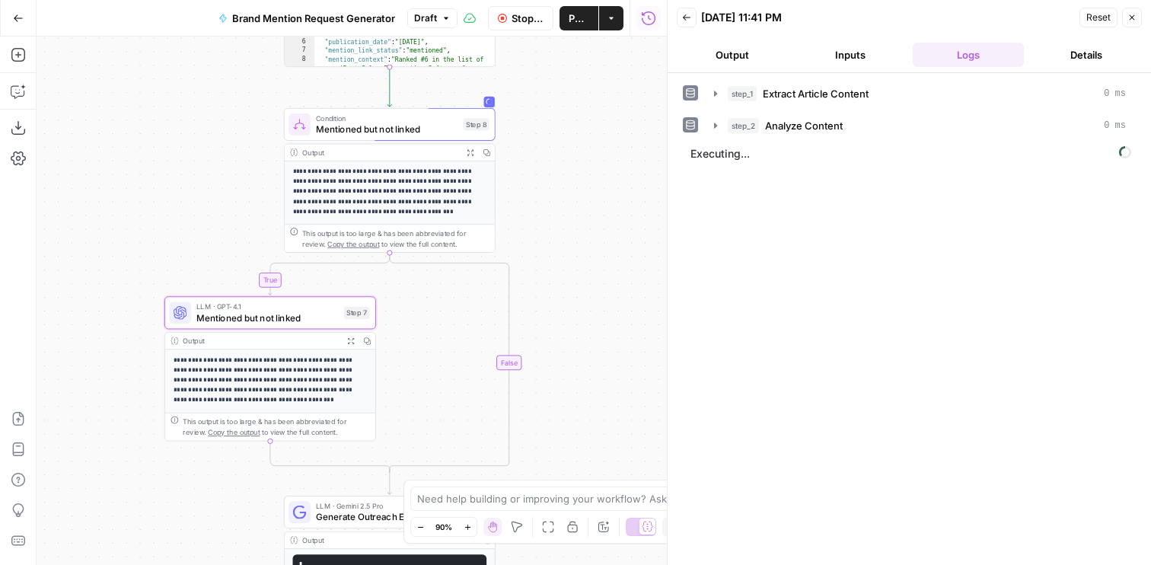
click at [770, 60] on button "Output" at bounding box center [733, 55] width 112 height 24
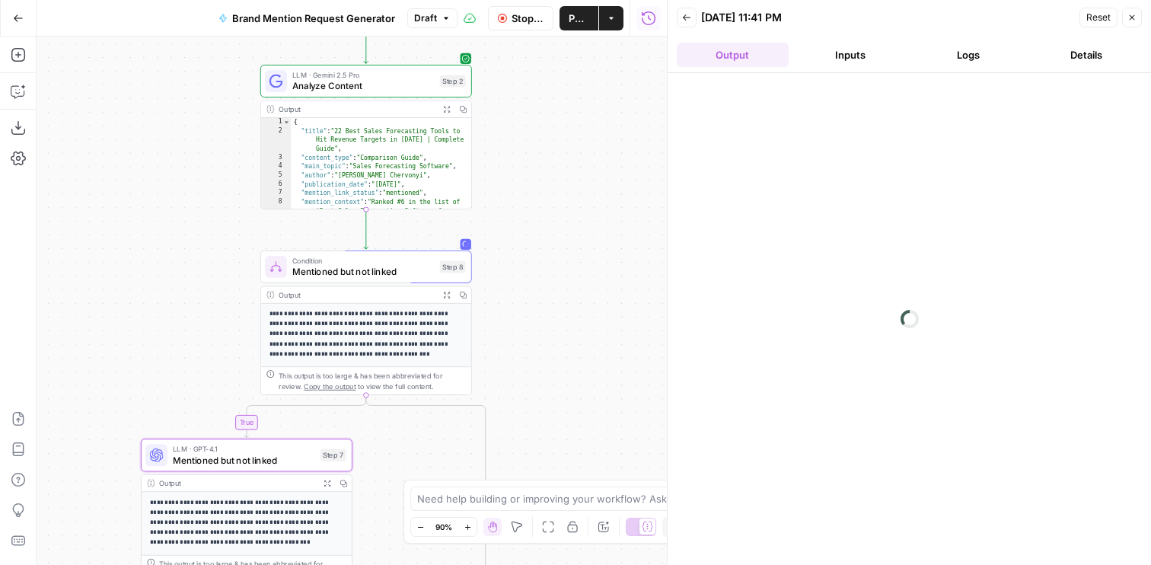
drag, startPoint x: 569, startPoint y: 222, endPoint x: 542, endPoint y: 368, distance: 148.6
click at [542, 368] on div "true false Workflow Set Inputs Inputs Web Page Scrape Extract Article Content S…" at bounding box center [352, 301] width 630 height 528
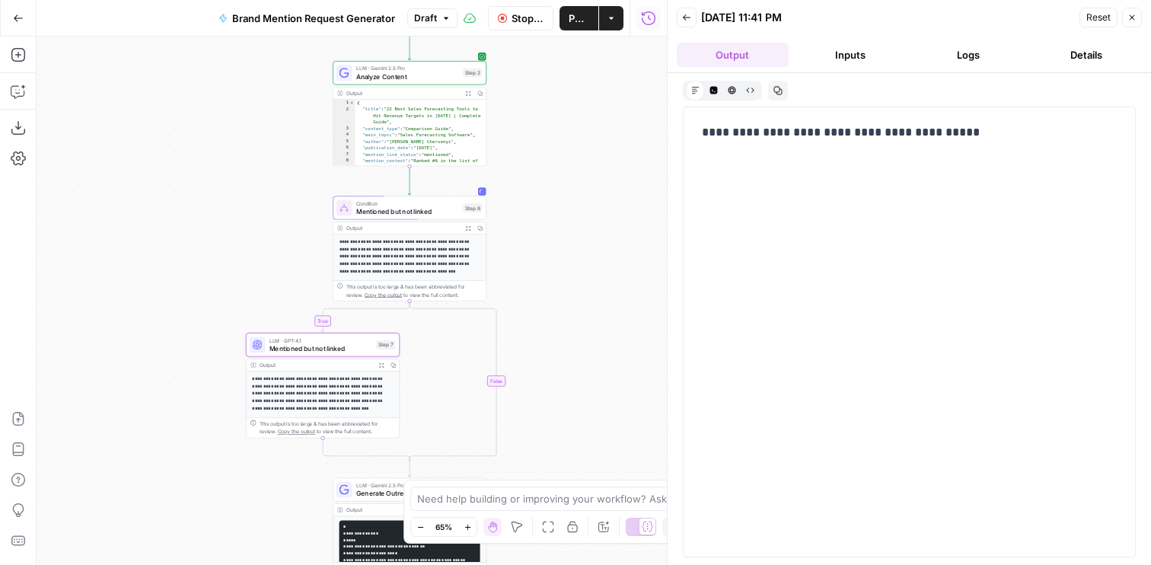
drag, startPoint x: 553, startPoint y: 225, endPoint x: 555, endPoint y: 88, distance: 137.0
click at [555, 88] on div "true false Workflow Set Inputs Inputs Web Page Scrape Extract Article Content S…" at bounding box center [352, 301] width 630 height 528
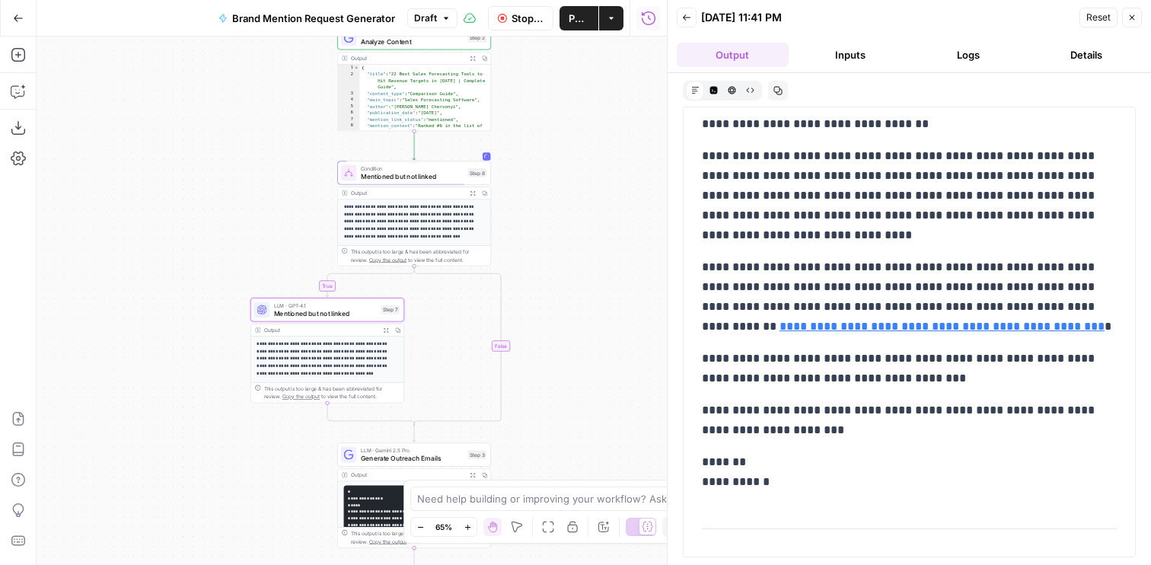
scroll to position [304, 0]
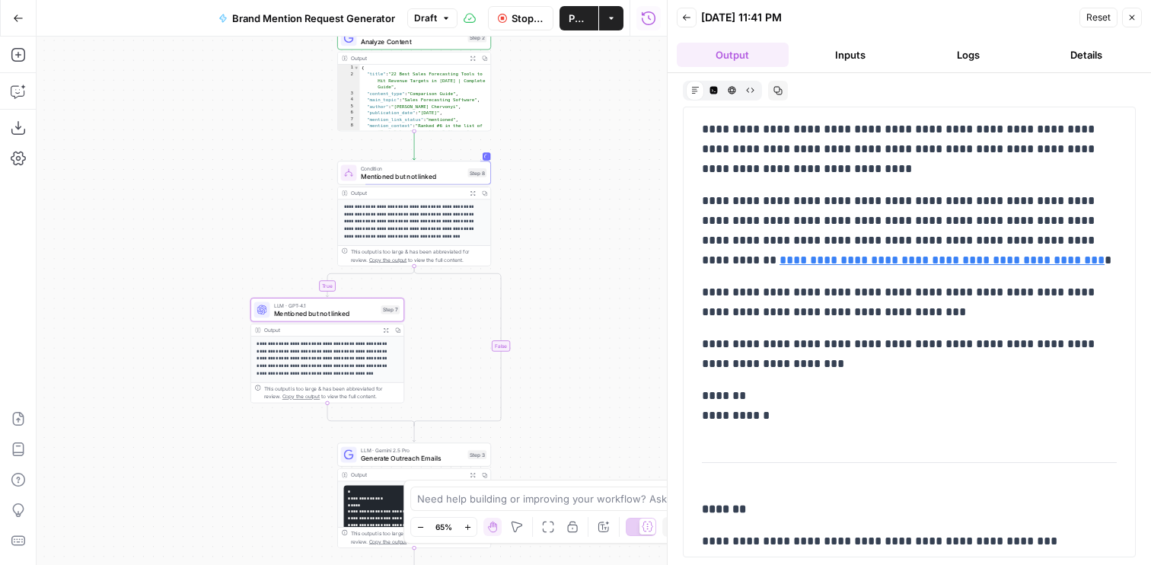
click at [508, 22] on button "Stop Run" at bounding box center [520, 18] width 65 height 24
click at [346, 309] on span "Mentioned but not linked" at bounding box center [326, 313] width 104 height 10
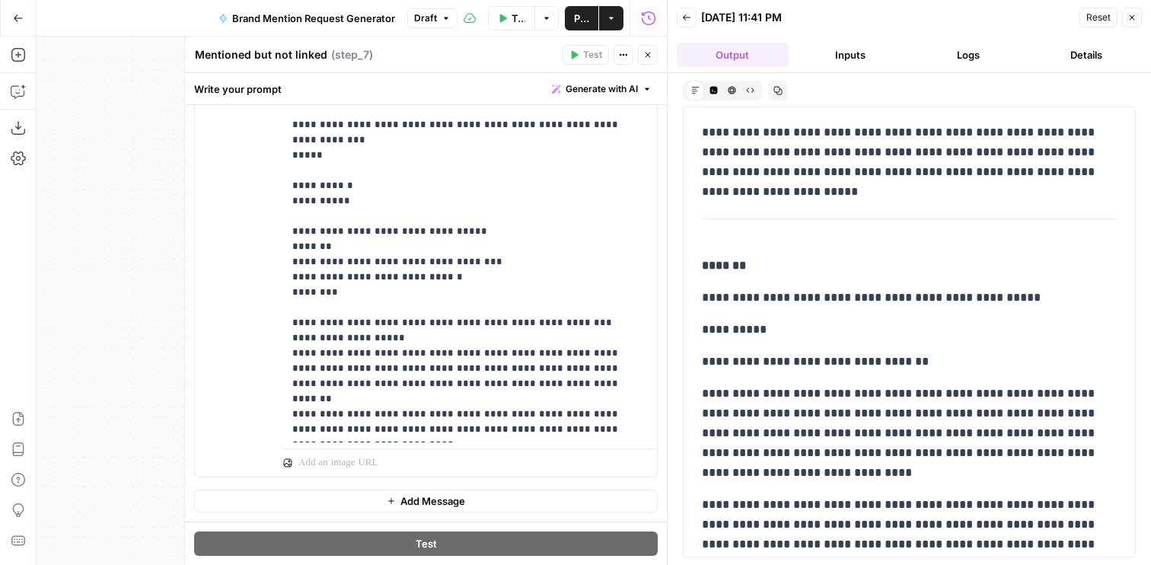
scroll to position [819, 0]
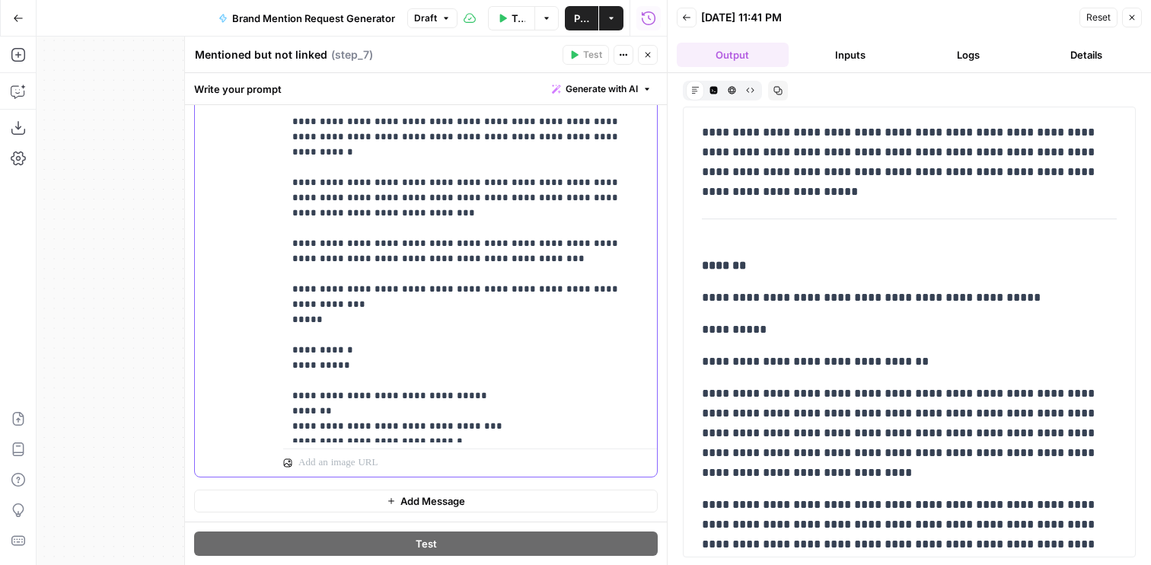
scroll to position [745, 0]
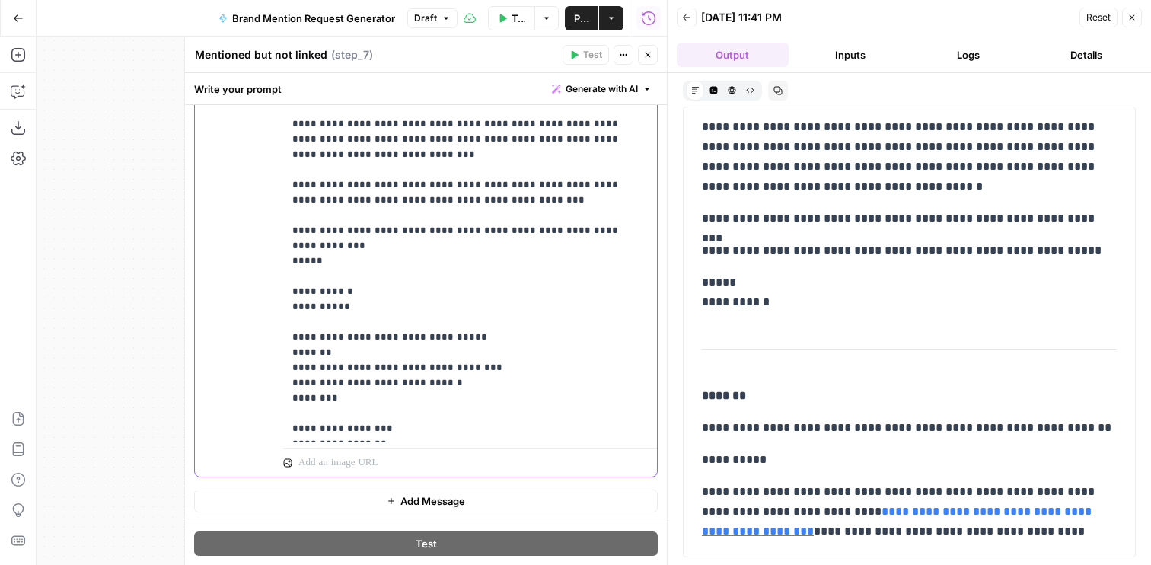
scroll to position [1249, 0]
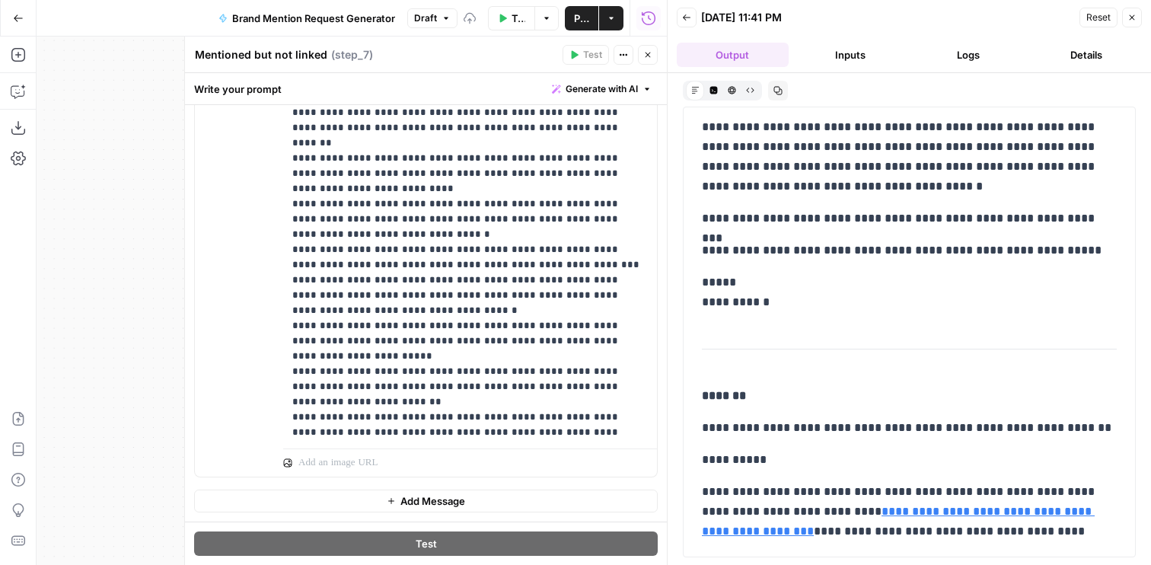
click at [653, 59] on button "Close" at bounding box center [648, 55] width 20 height 20
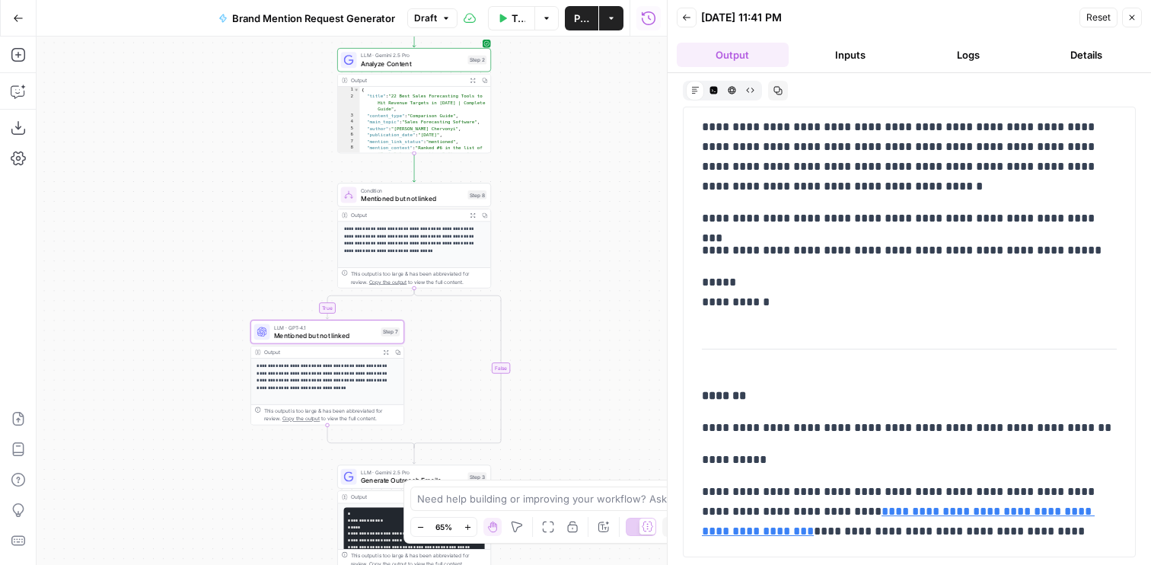
drag, startPoint x: 532, startPoint y: 120, endPoint x: 532, endPoint y: 132, distance: 12.2
click at [532, 132] on div "true false Workflow Set Inputs Inputs Web Page Scrape Extract Article Content S…" at bounding box center [352, 301] width 630 height 528
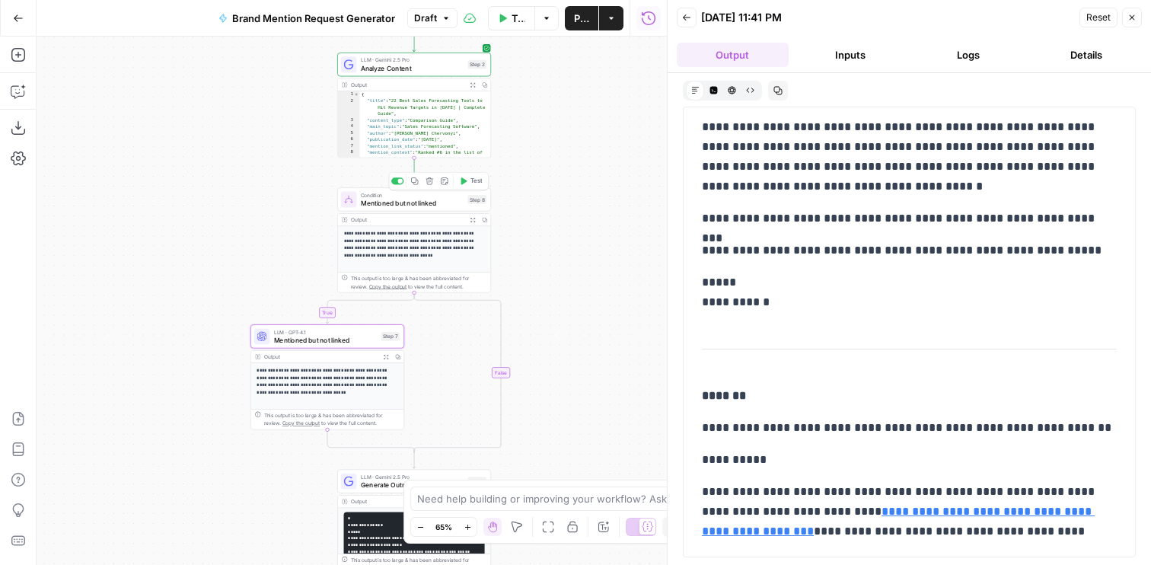
click at [465, 182] on icon "button" at bounding box center [464, 180] width 6 height 7
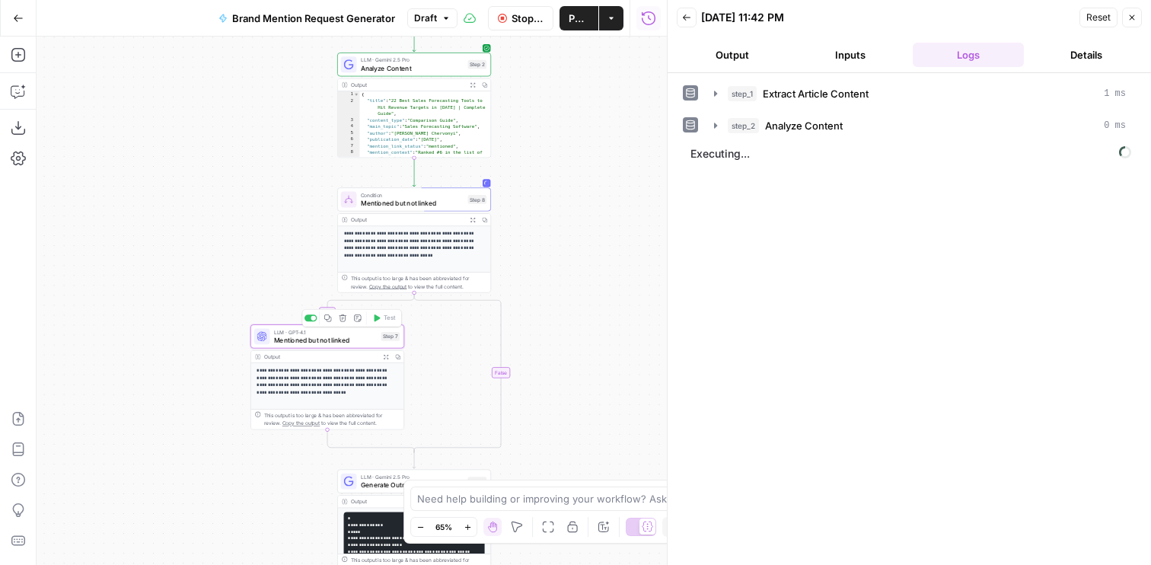
click at [334, 343] on span "Mentioned but not linked" at bounding box center [326, 340] width 104 height 10
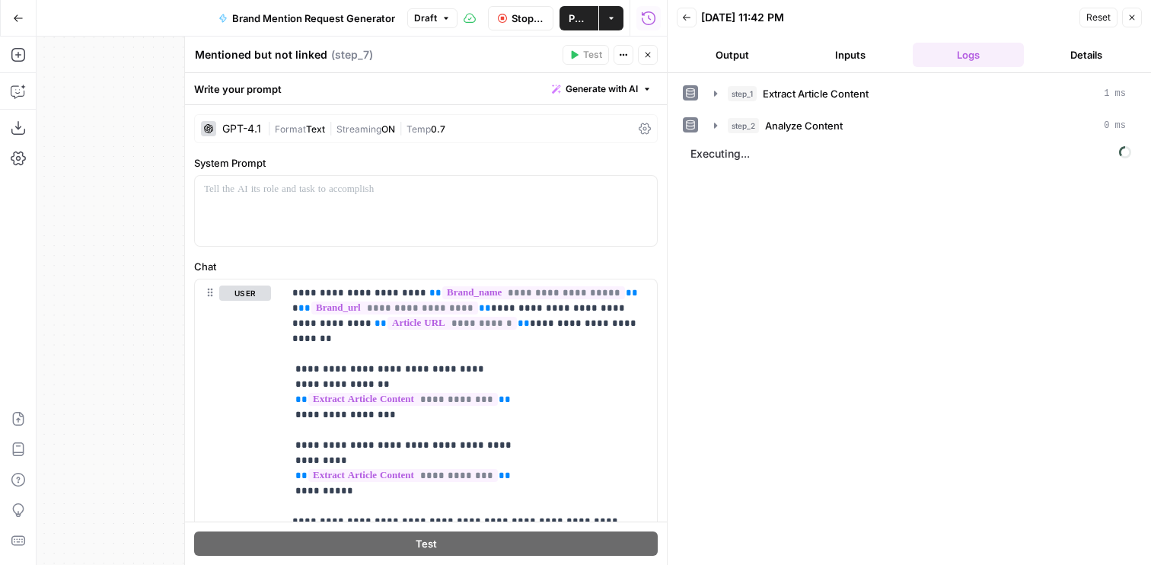
click at [760, 43] on button "Output" at bounding box center [733, 55] width 112 height 24
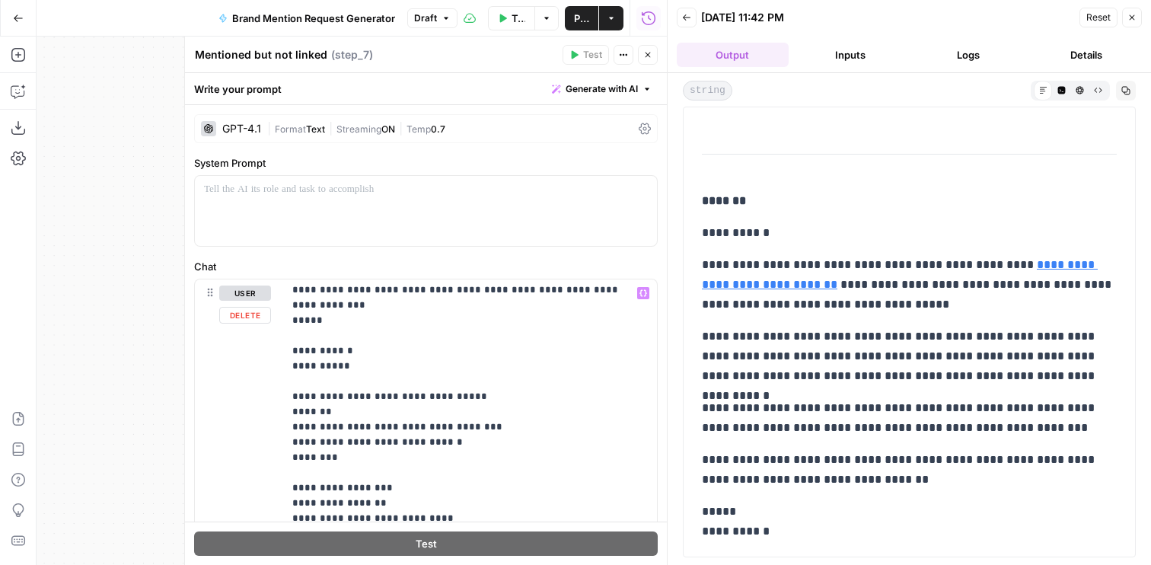
scroll to position [1194, 0]
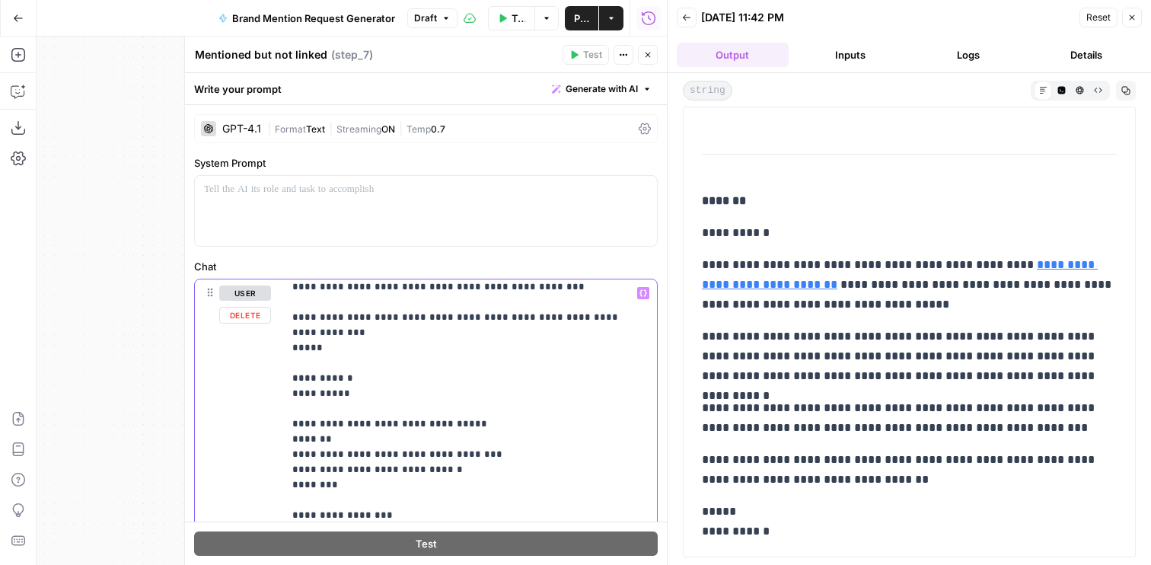
click at [452, 383] on p "**********" at bounding box center [470, 28] width 356 height 1873
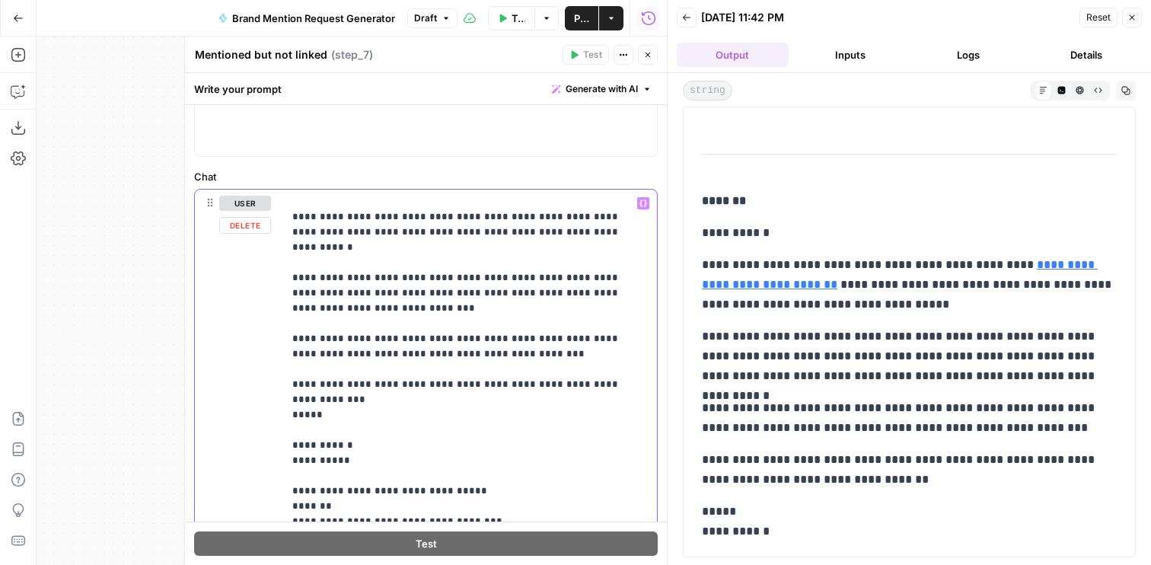
scroll to position [103, 0]
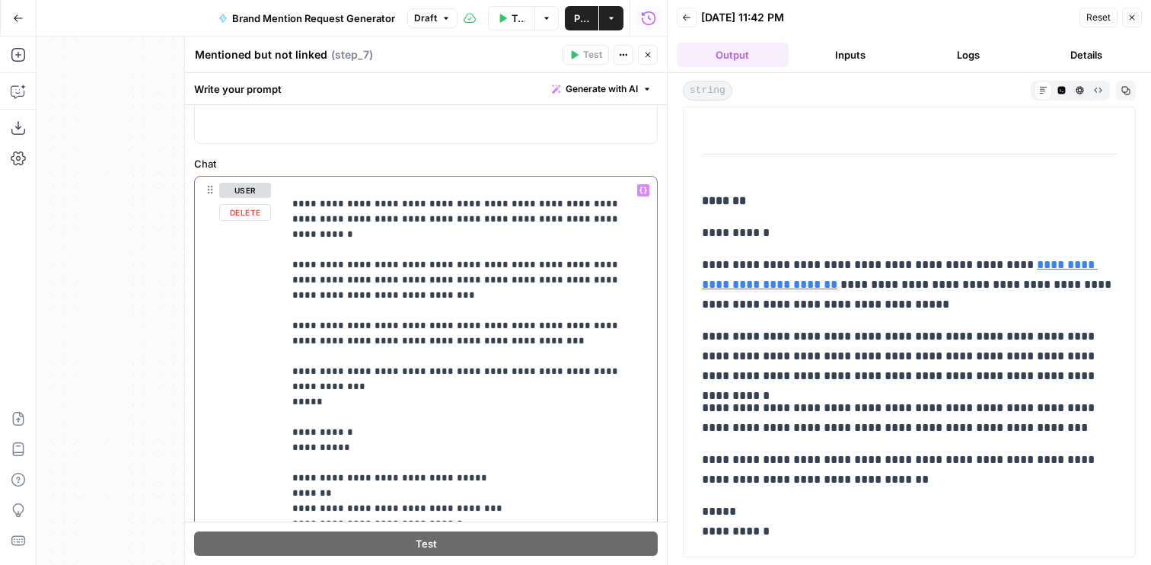
drag, startPoint x: 448, startPoint y: 388, endPoint x: 288, endPoint y: 385, distance: 159.9
click at [281, 385] on div "**********" at bounding box center [426, 504] width 462 height 655
click at [301, 413] on p "**********" at bounding box center [470, 67] width 356 height 1842
click at [415, 417] on p "**********" at bounding box center [470, 67] width 356 height 1842
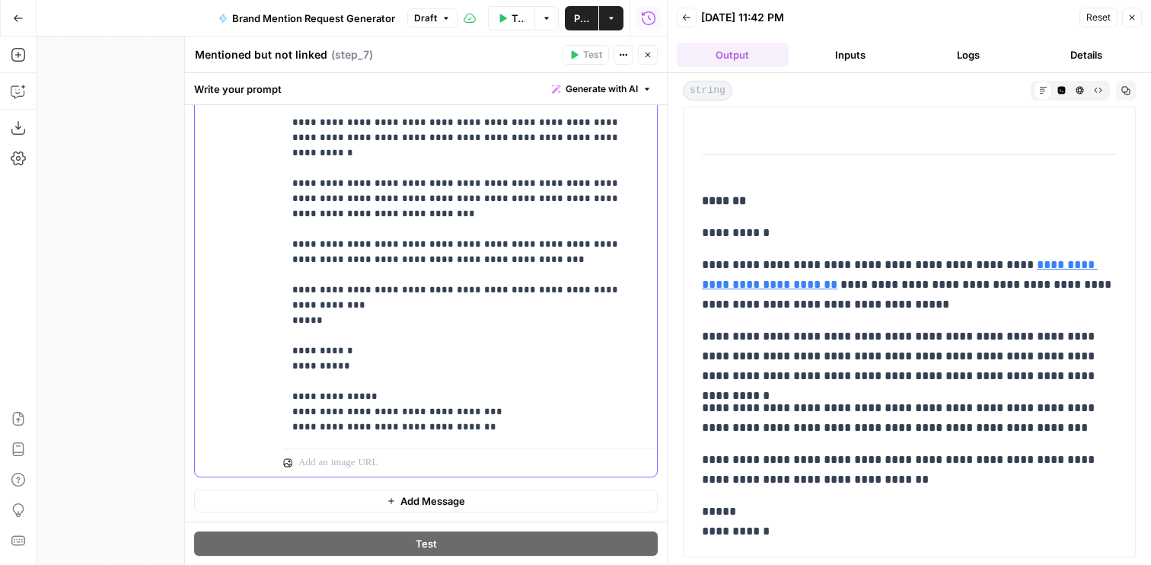
scroll to position [765, 0]
drag, startPoint x: 412, startPoint y: 352, endPoint x: 239, endPoint y: 292, distance: 182.7
click at [239, 292] on div "**********" at bounding box center [426, 149] width 462 height 655
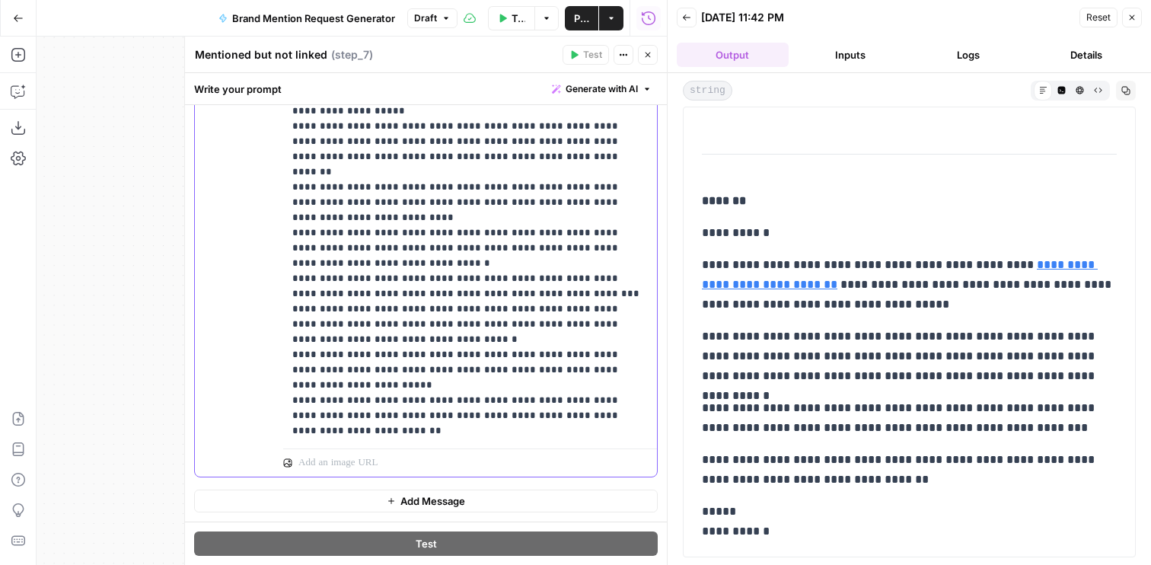
scroll to position [1173, 0]
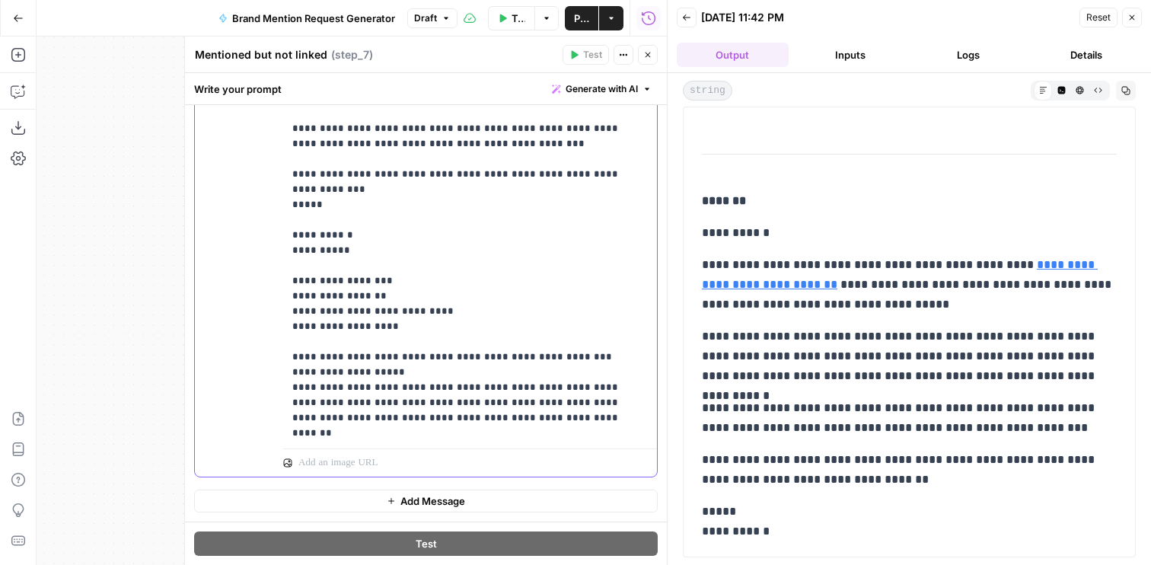
scroll to position [857, 0]
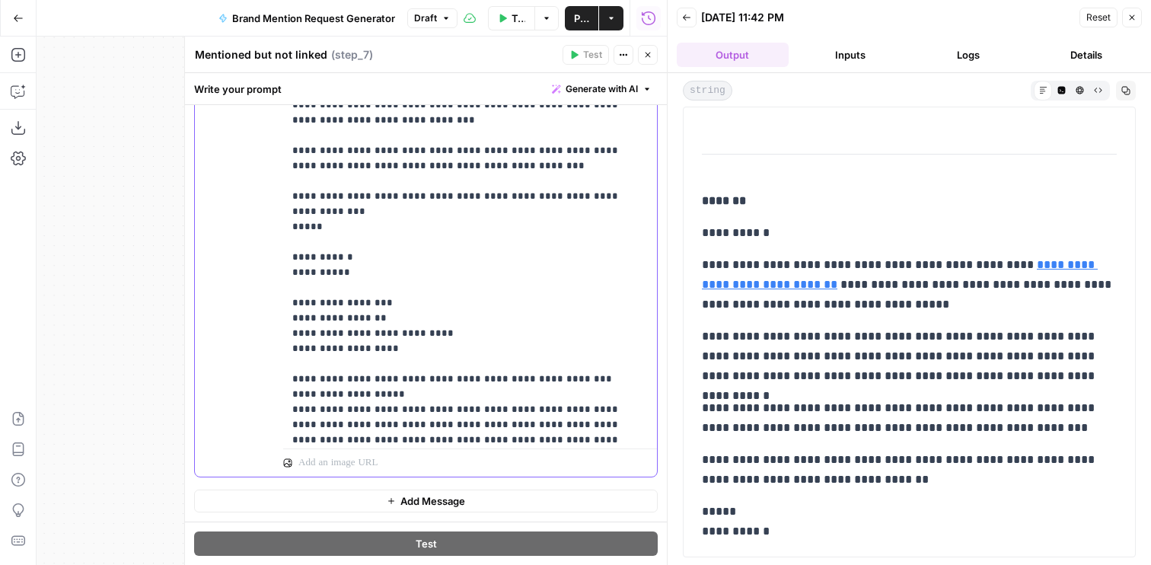
drag, startPoint x: 421, startPoint y: 256, endPoint x: 253, endPoint y: 206, distance: 175.6
click at [253, 206] on div "**********" at bounding box center [426, 149] width 462 height 655
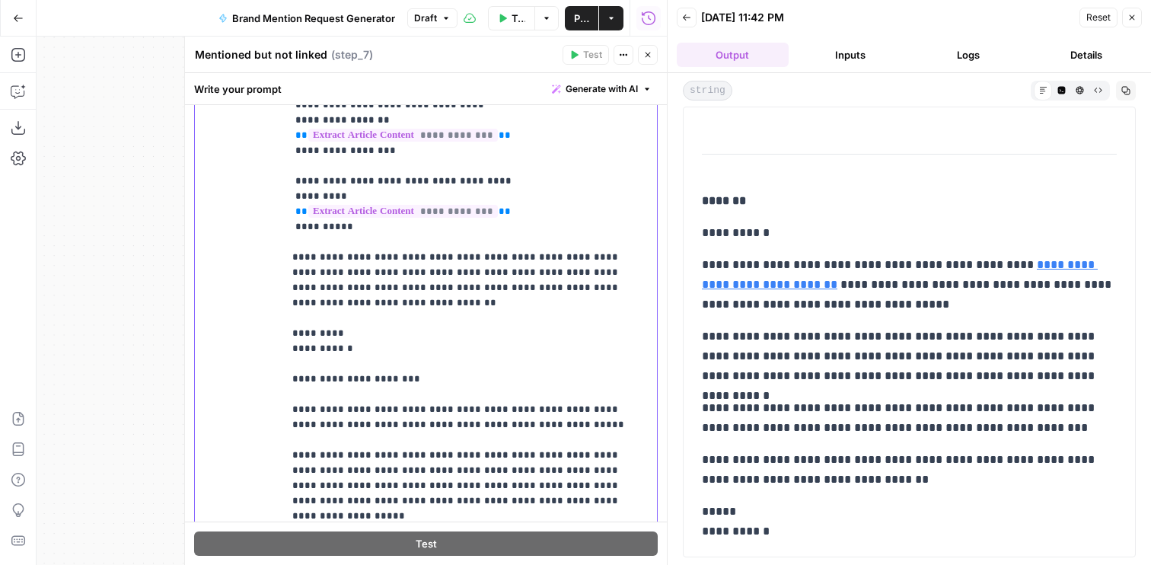
scroll to position [251, 0]
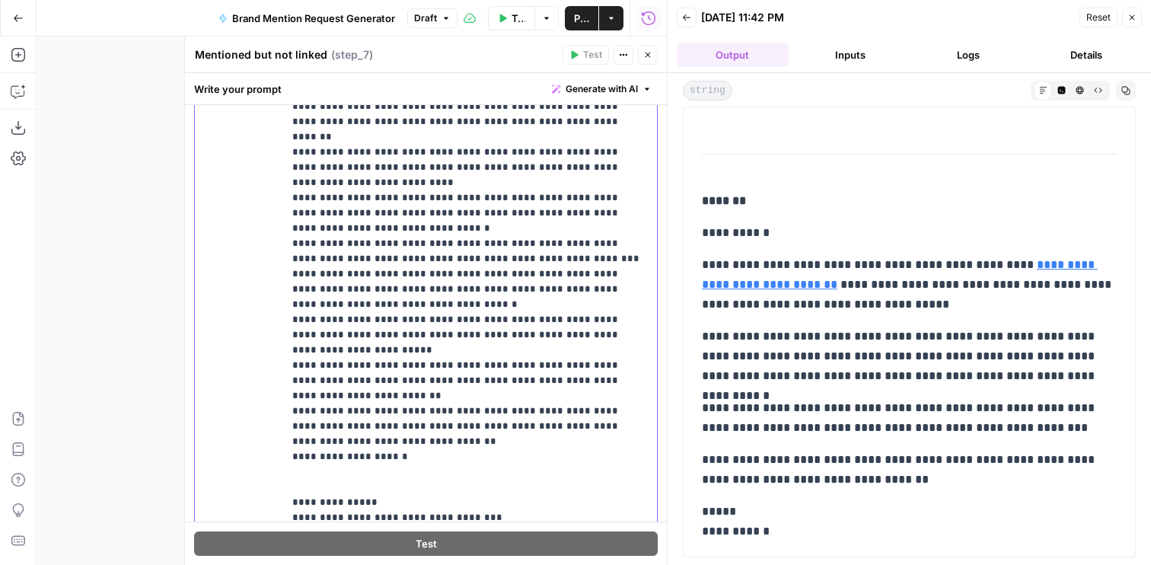
scroll to position [458, 0]
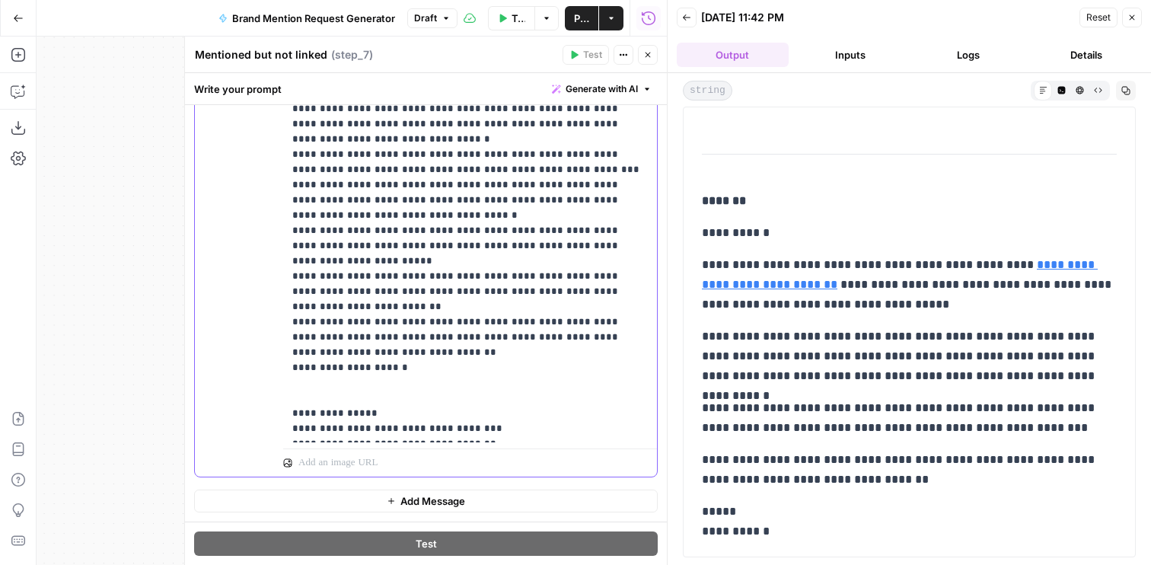
click at [650, 58] on icon "button" at bounding box center [647, 54] width 9 height 9
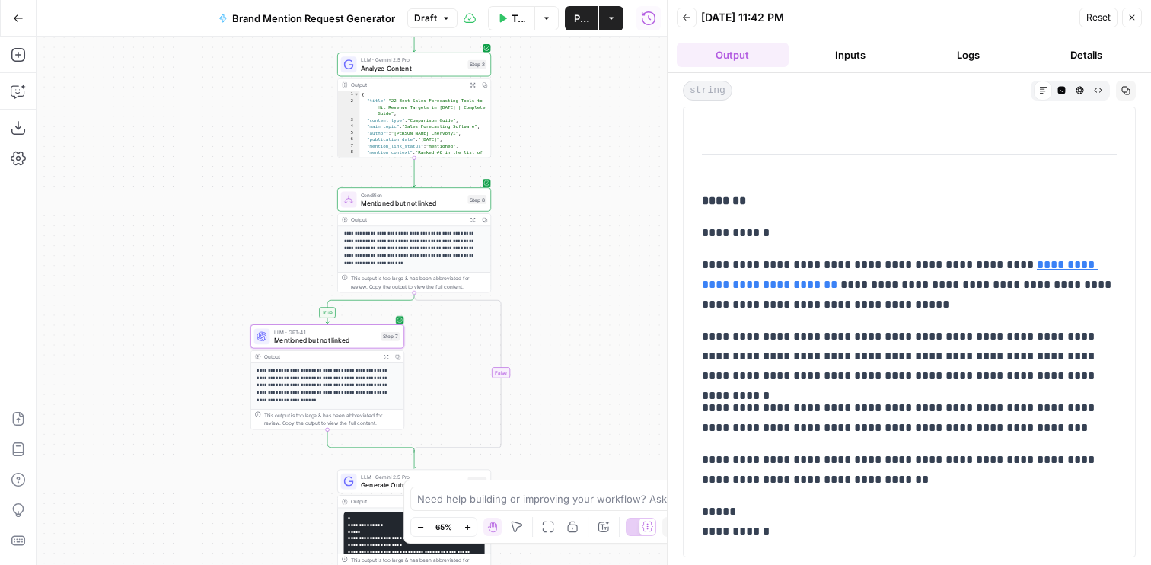
click at [468, 178] on button "Test" at bounding box center [470, 180] width 30 height 13
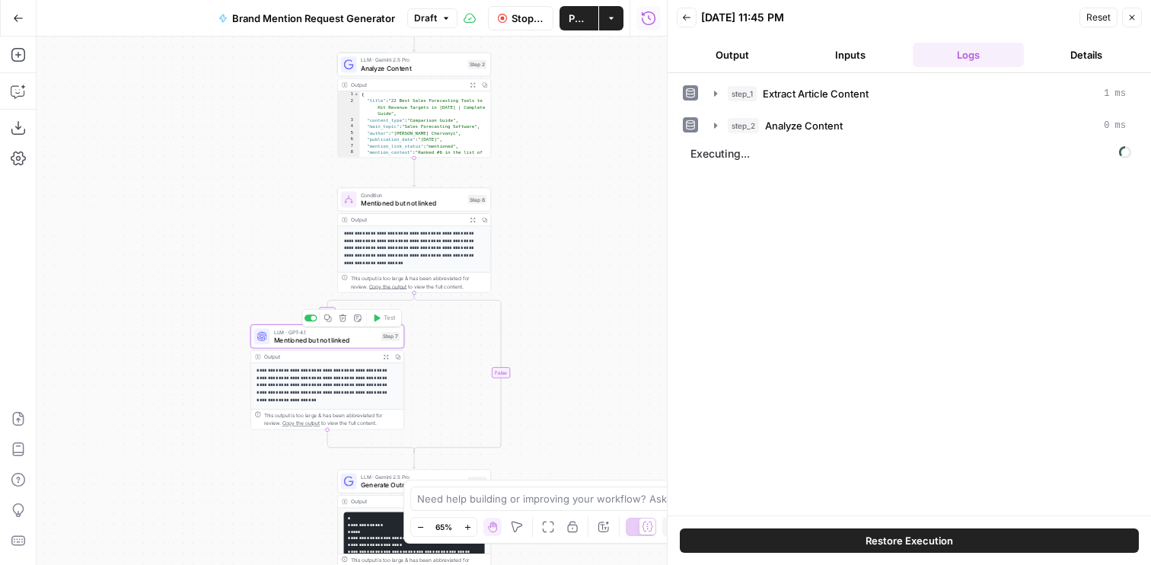
click at [349, 335] on span "Mentioned but not linked" at bounding box center [326, 340] width 104 height 10
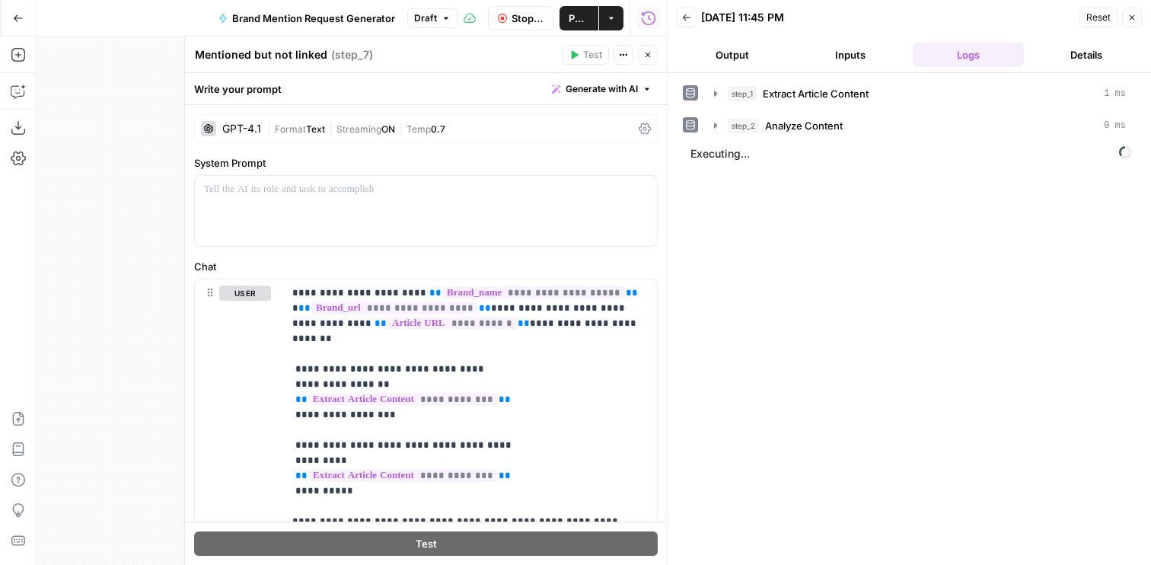
click at [721, 56] on button "Output" at bounding box center [733, 55] width 112 height 24
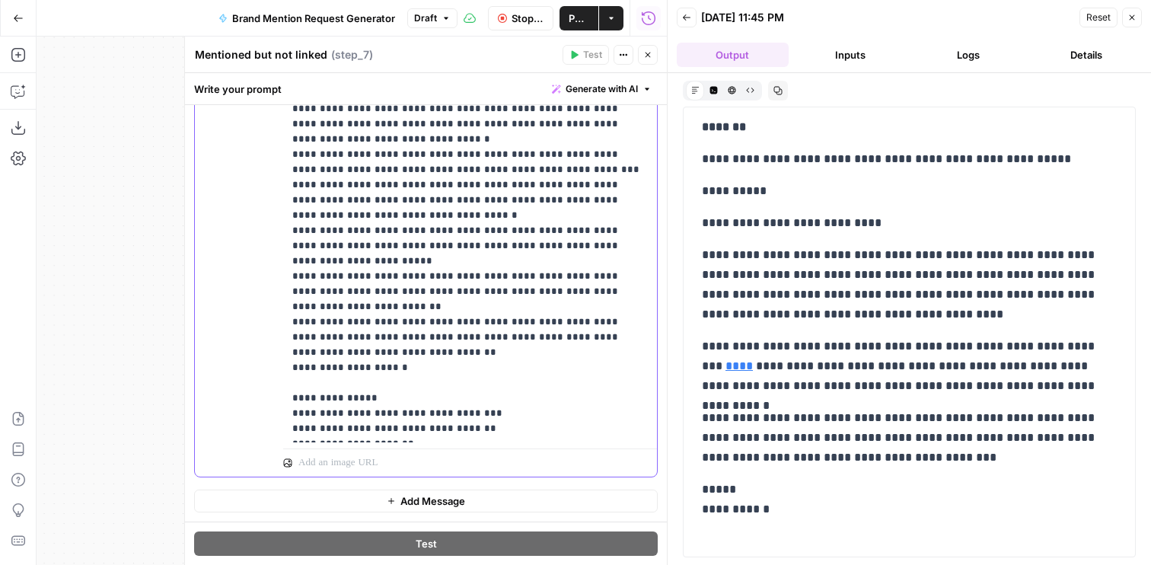
scroll to position [185, 0]
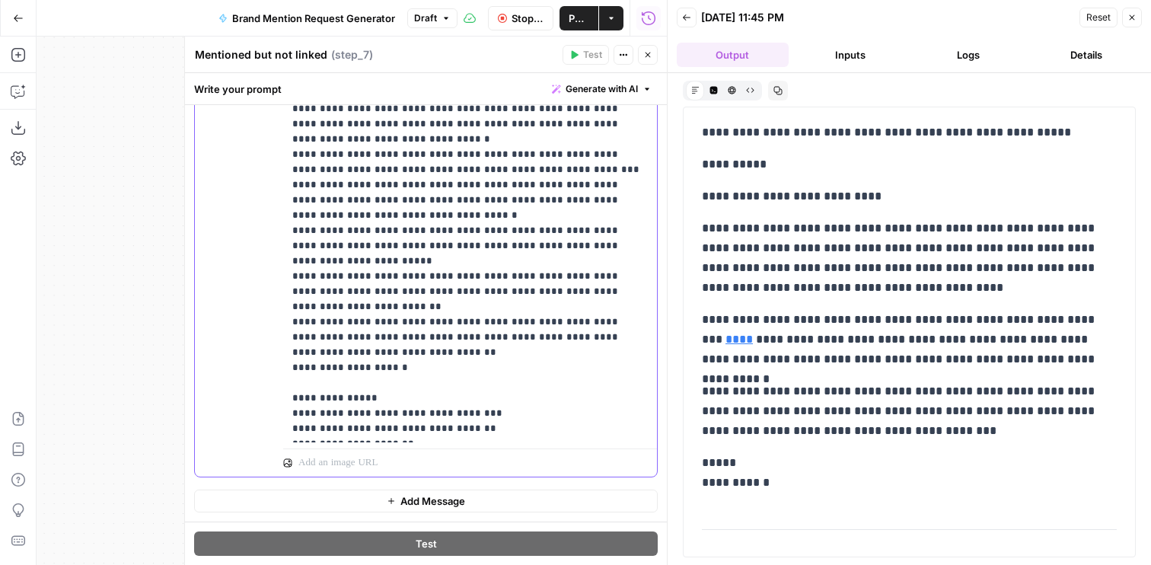
drag, startPoint x: 430, startPoint y: 423, endPoint x: 333, endPoint y: 395, distance: 100.7
copy p "**********"
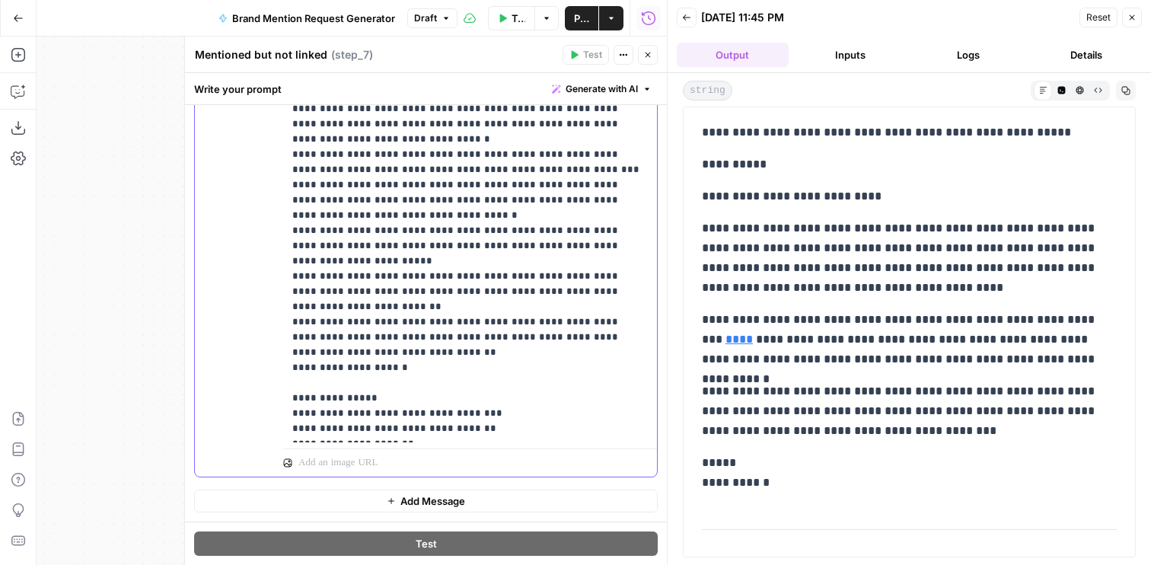
scroll to position [1295, 0]
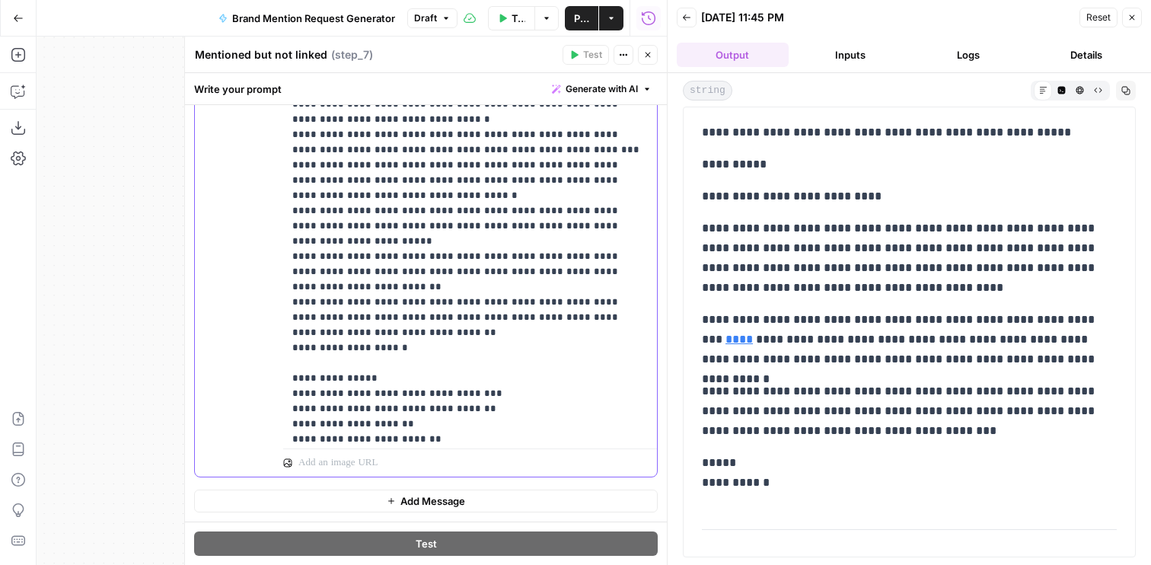
paste div
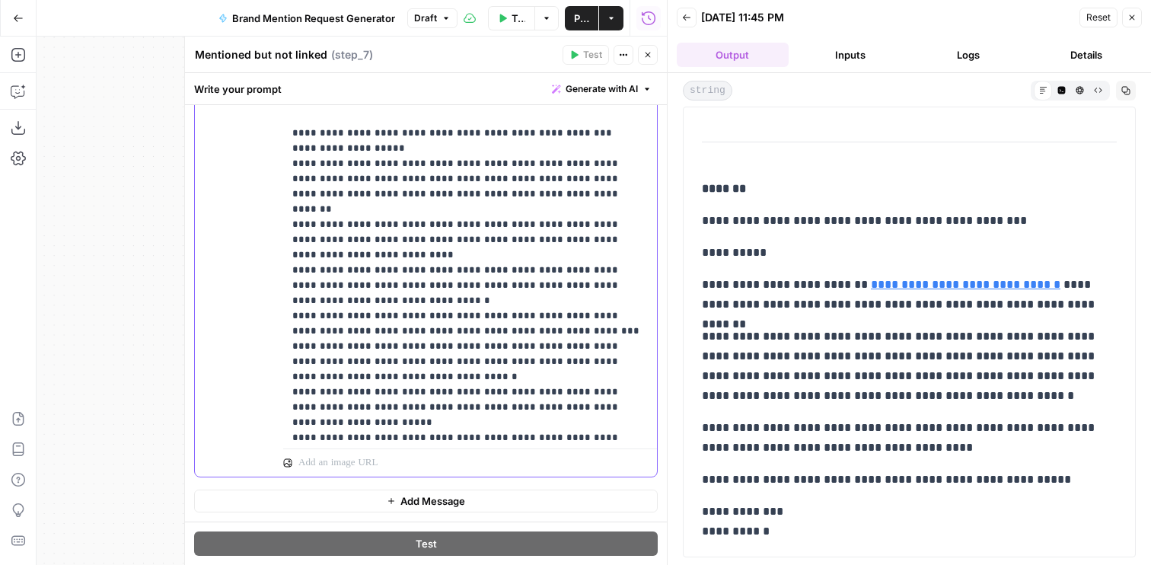
scroll to position [1265, 0]
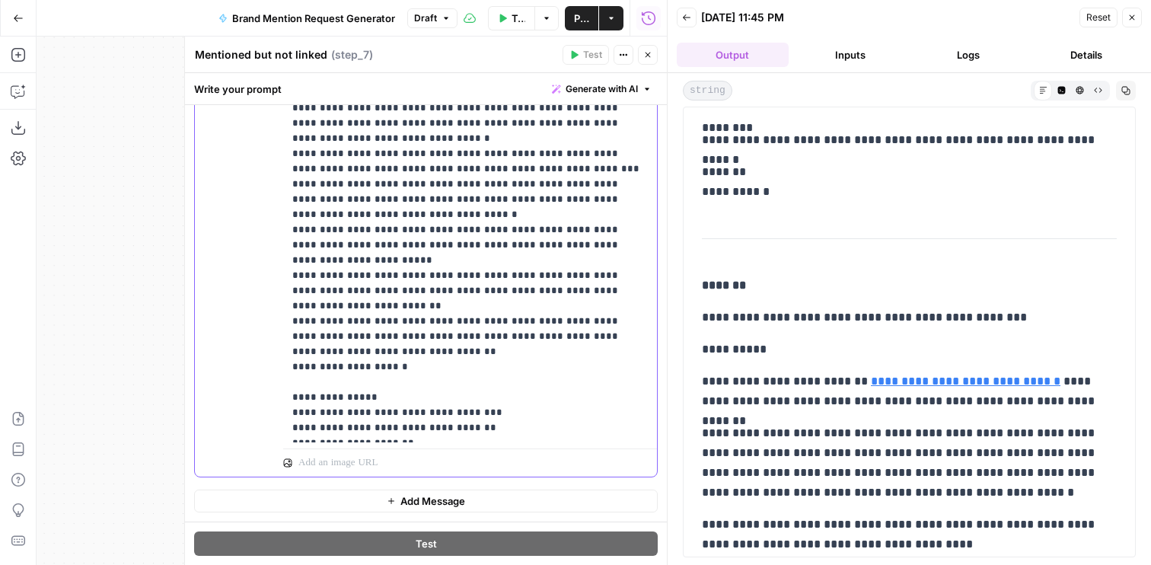
scroll to position [672, 0]
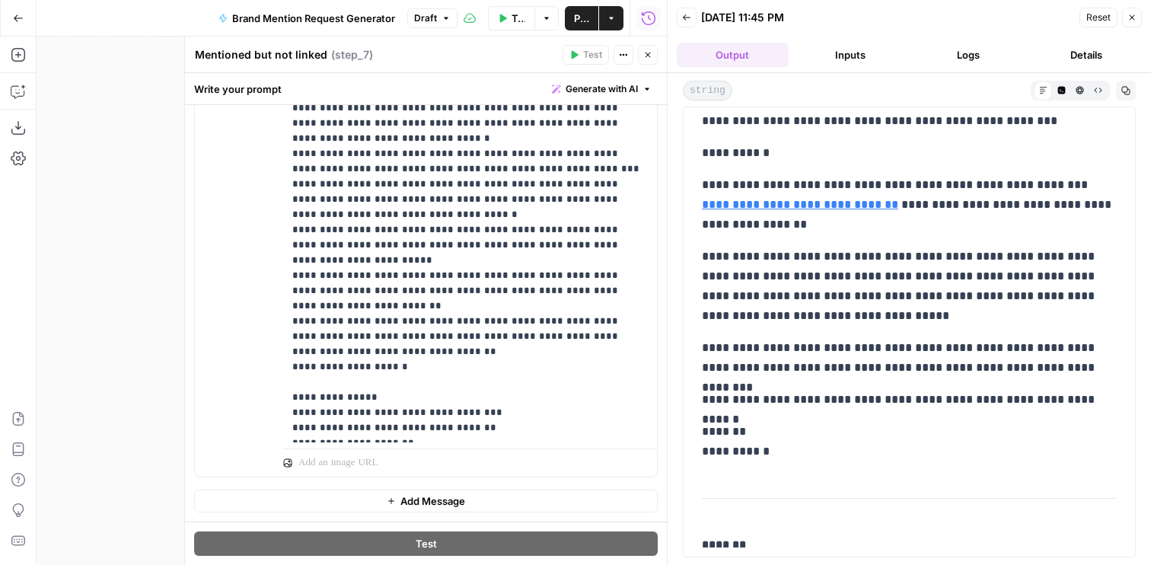
click at [649, 55] on icon "button" at bounding box center [647, 54] width 9 height 9
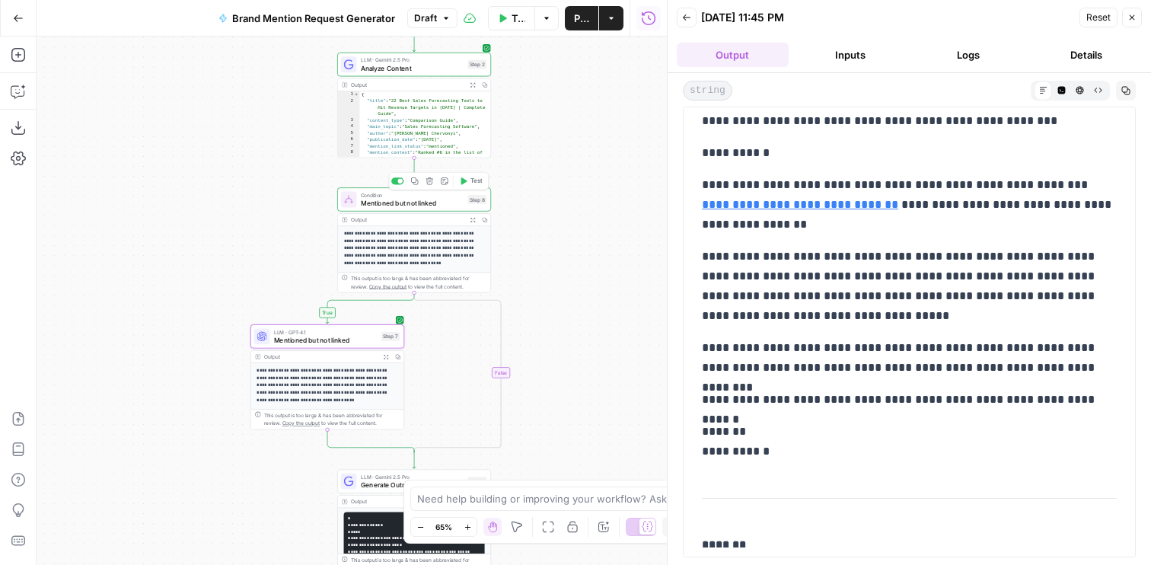
click at [470, 184] on span "Test" at bounding box center [476, 181] width 12 height 9
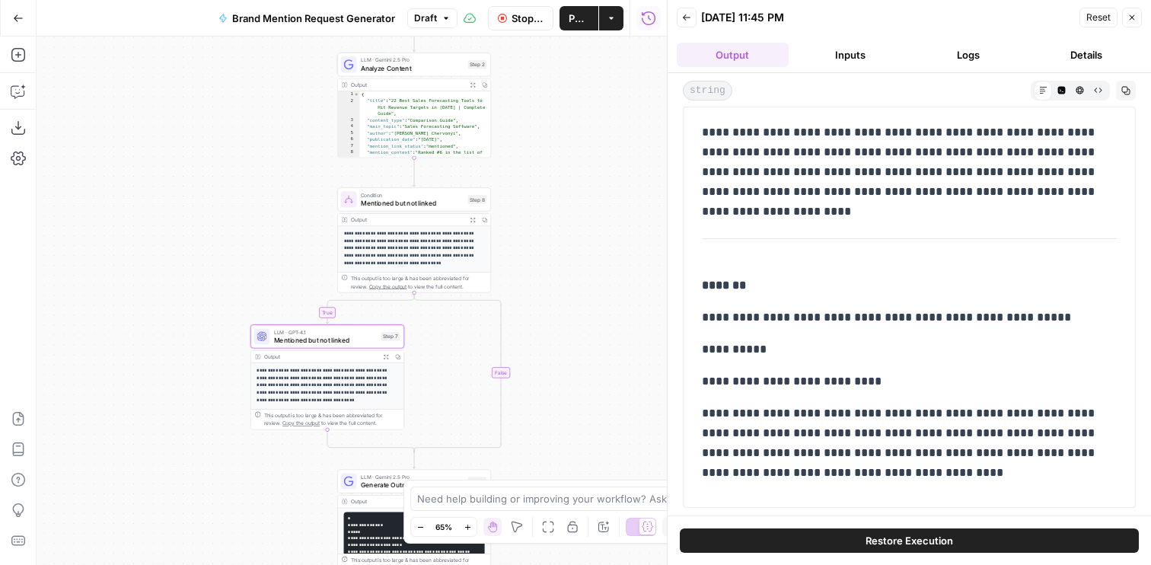
scroll to position [0, 0]
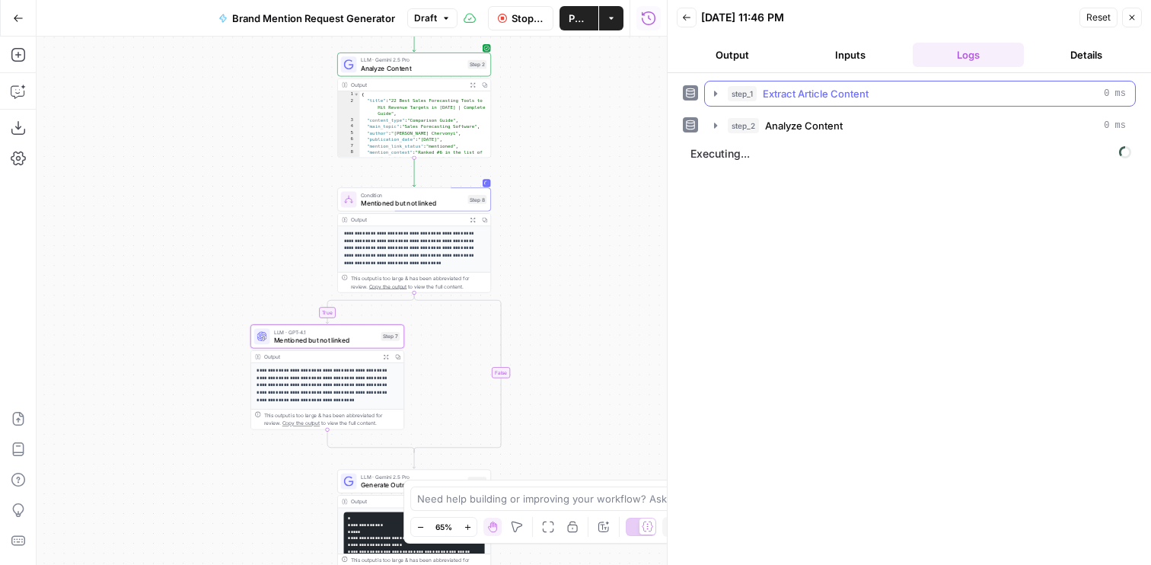
click at [745, 65] on button "Output" at bounding box center [733, 55] width 112 height 24
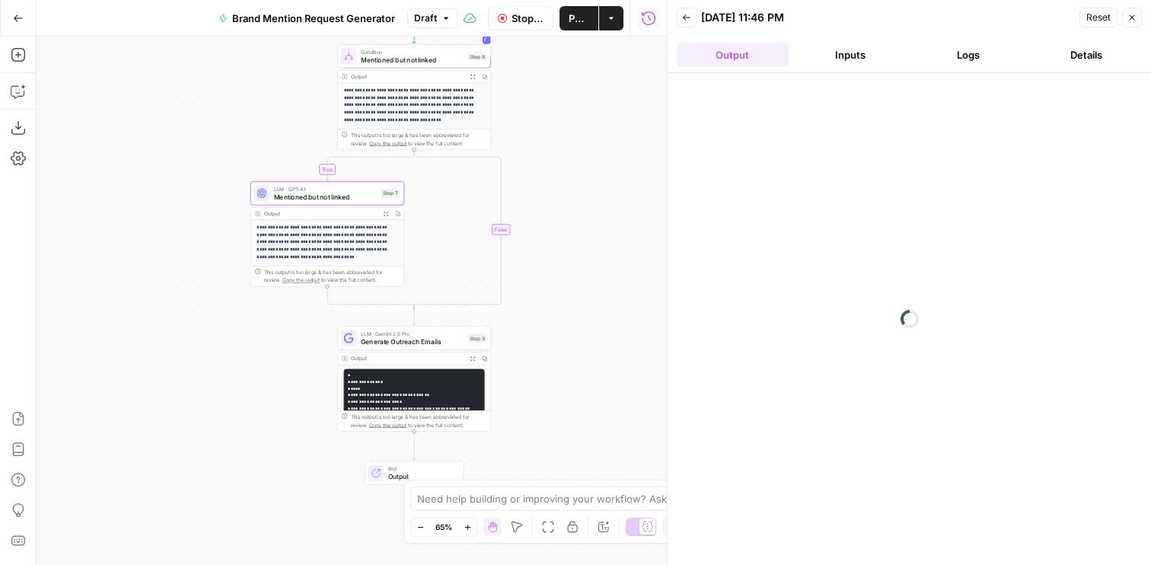
drag, startPoint x: 560, startPoint y: 362, endPoint x: 560, endPoint y: 269, distance: 93.6
click at [560, 269] on div "true false Workflow Set Inputs Inputs Web Page Scrape Extract Article Content S…" at bounding box center [352, 301] width 630 height 528
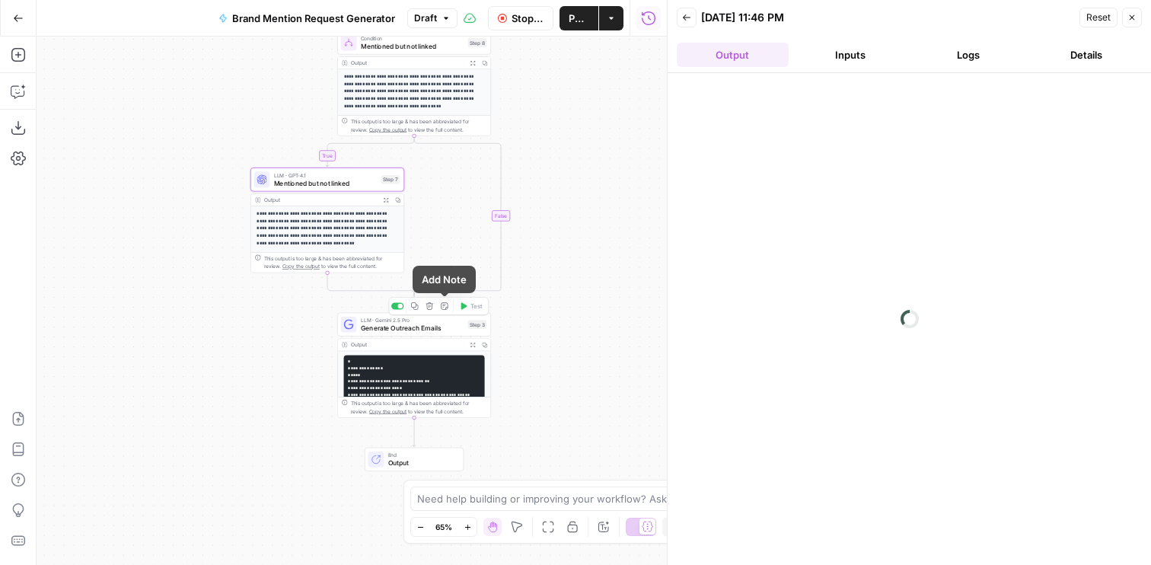
click at [430, 308] on icon "button" at bounding box center [430, 306] width 8 height 8
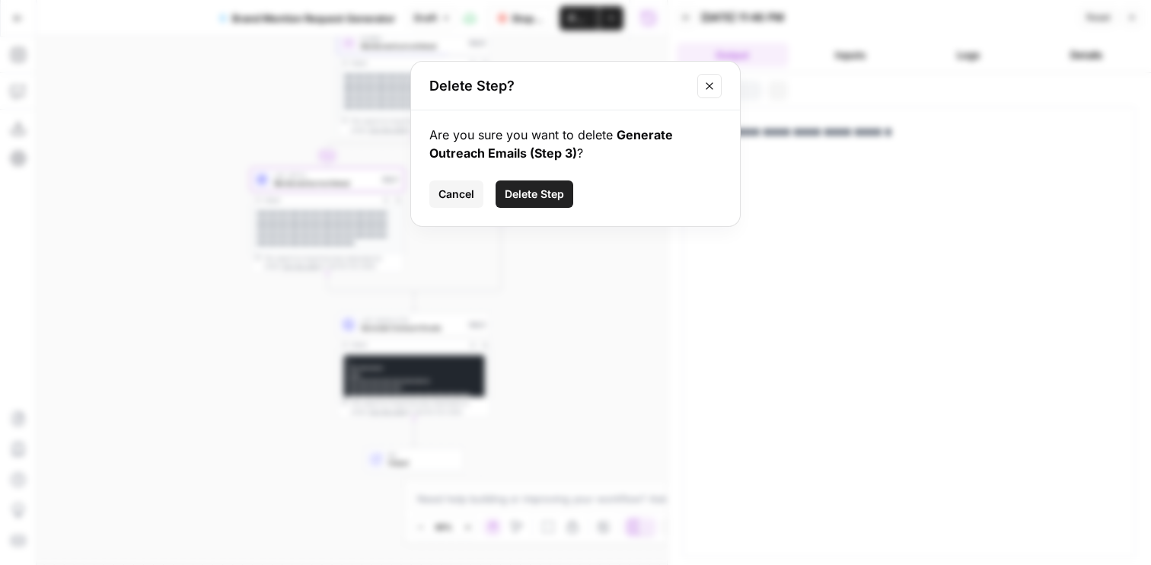
click at [524, 192] on span "Delete Step" at bounding box center [534, 194] width 59 height 15
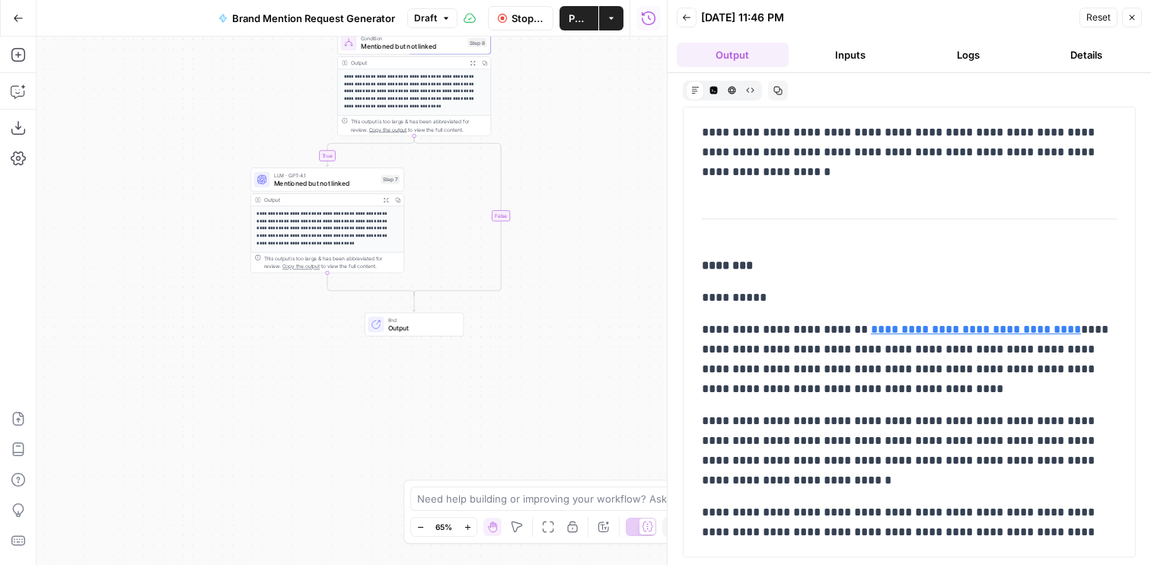
click at [430, 24] on span "Draft" at bounding box center [425, 18] width 23 height 14
click at [548, 231] on div "true false Workflow Set Inputs Inputs Web Page Scrape Extract Article Content S…" at bounding box center [352, 301] width 630 height 528
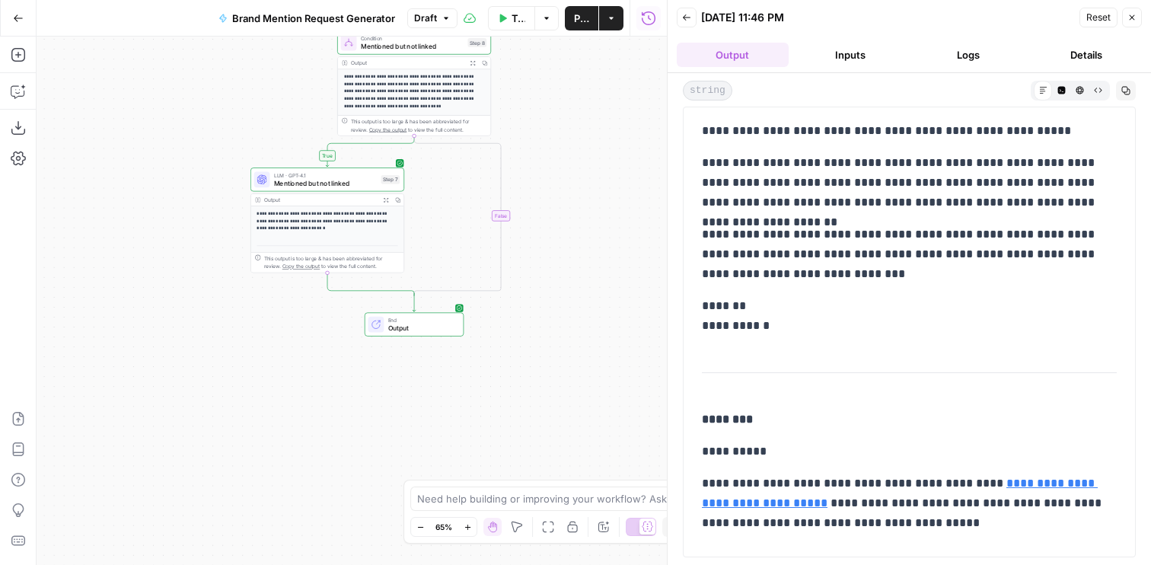
scroll to position [571, 0]
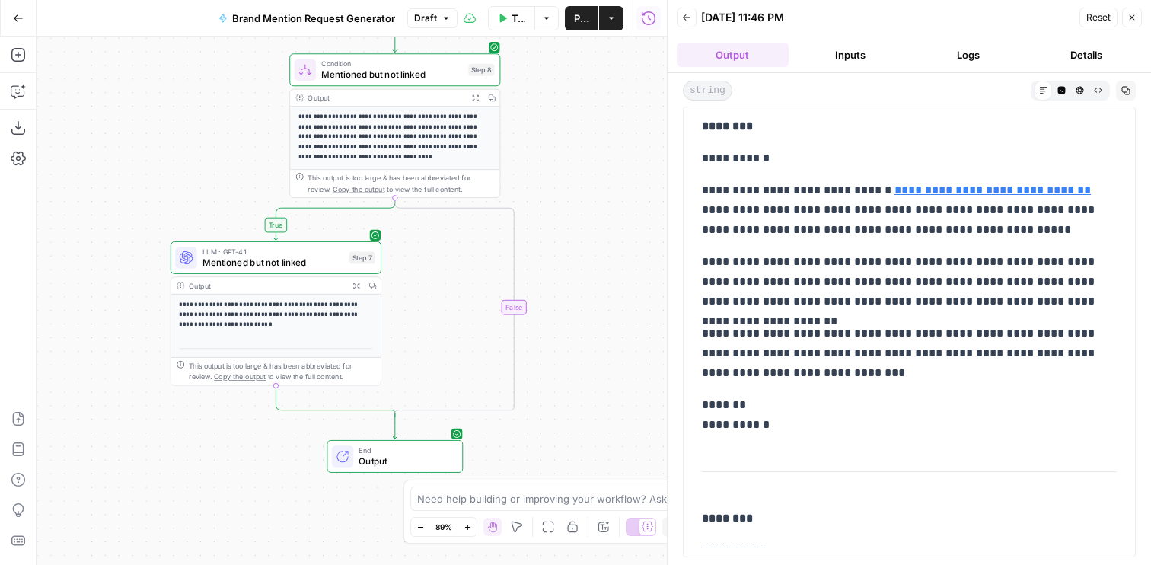
drag, startPoint x: 557, startPoint y: 150, endPoint x: 557, endPoint y: 192, distance: 41.9
click at [557, 192] on div "true false Workflow Set Inputs Inputs Web Page Scrape Extract Article Content S…" at bounding box center [352, 301] width 630 height 528
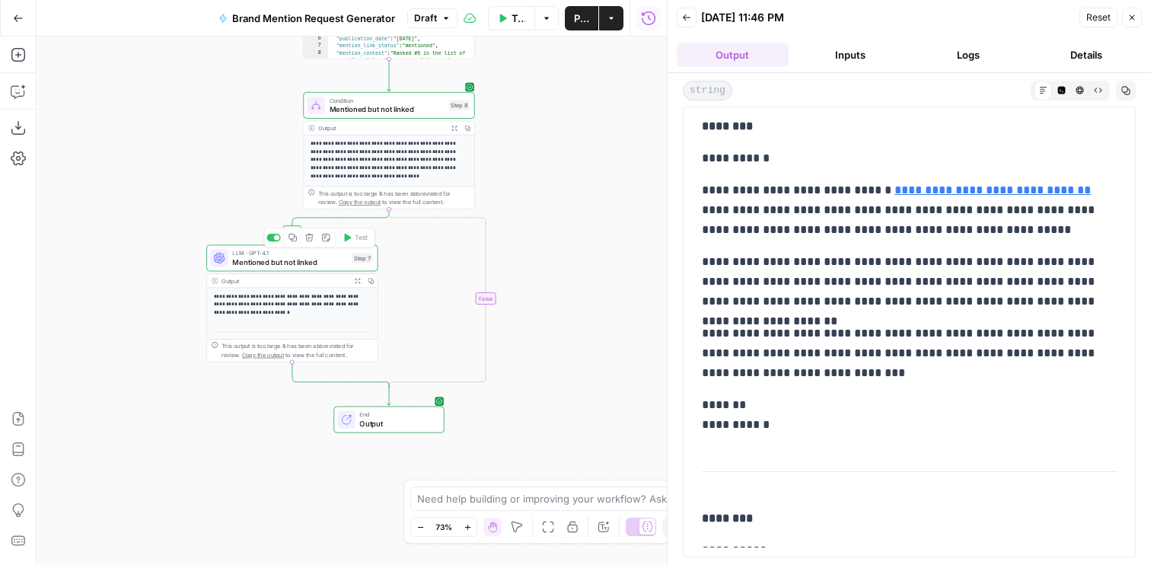
click at [317, 263] on span "Mentioned but not linked" at bounding box center [289, 262] width 115 height 11
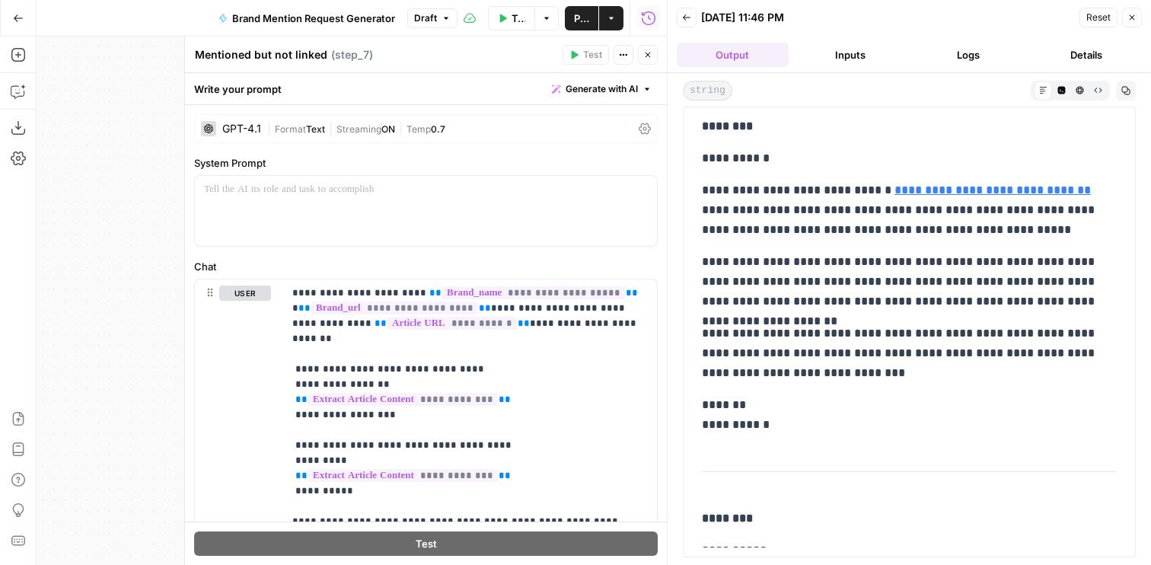
click at [265, 126] on div "GPT-4.1 | Format Text | Streaming ON | Temp 0.7" at bounding box center [426, 128] width 464 height 29
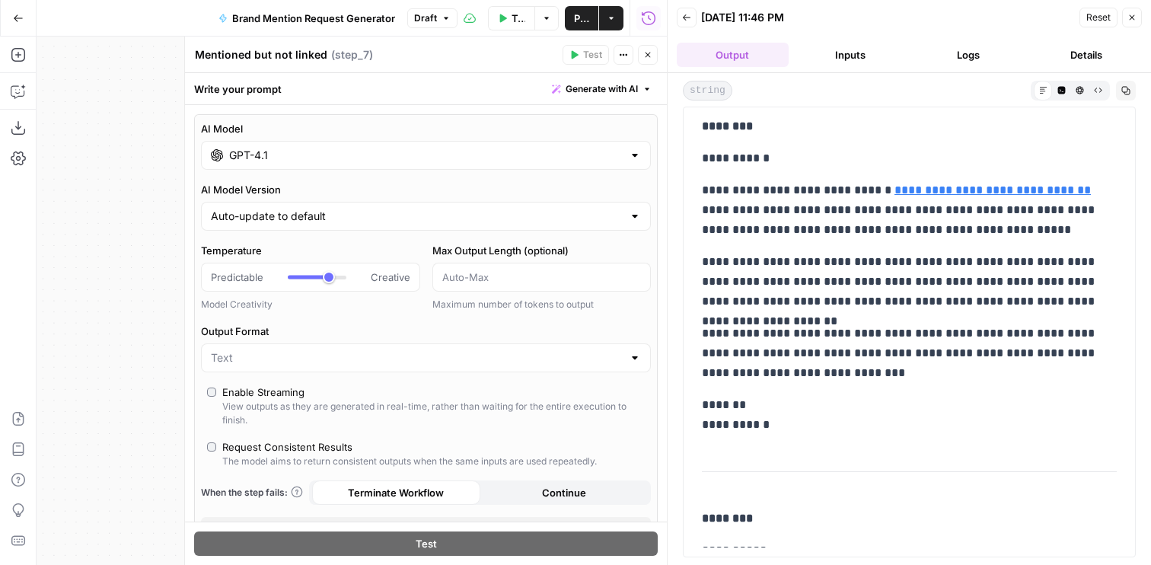
click at [313, 160] on input "GPT-4.1" at bounding box center [426, 155] width 394 height 15
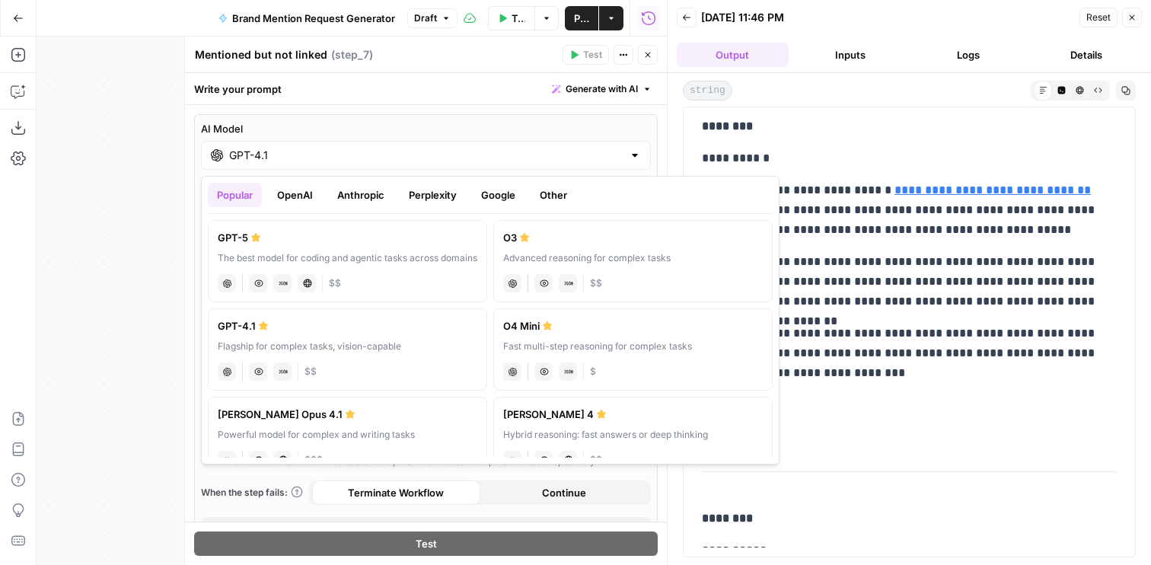
click at [429, 188] on button "Perplexity" at bounding box center [433, 195] width 66 height 24
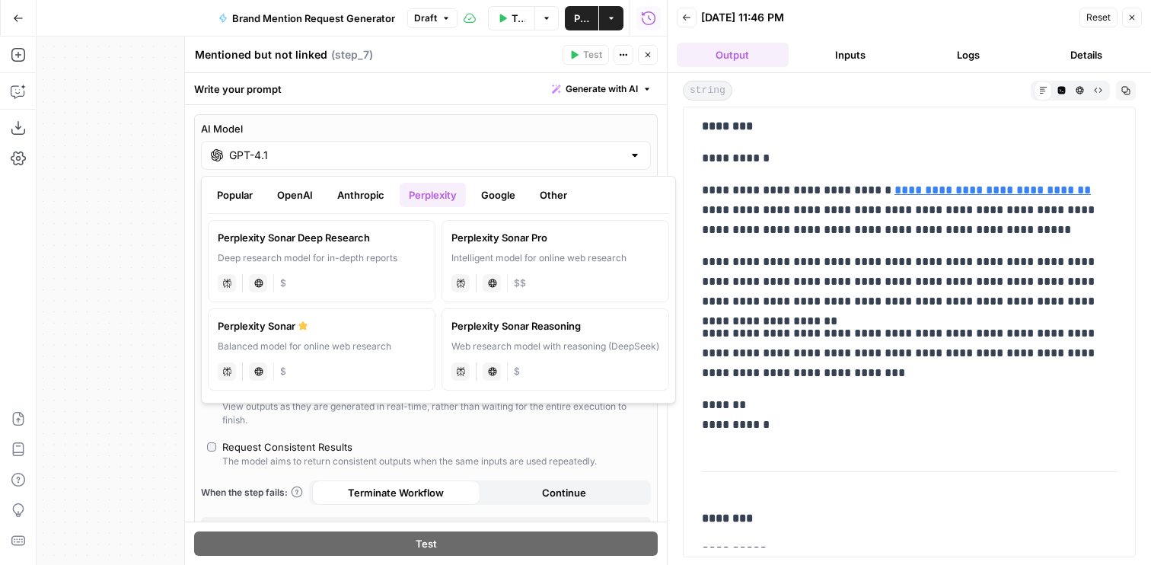
click at [356, 189] on button "Anthropic" at bounding box center [360, 195] width 65 height 24
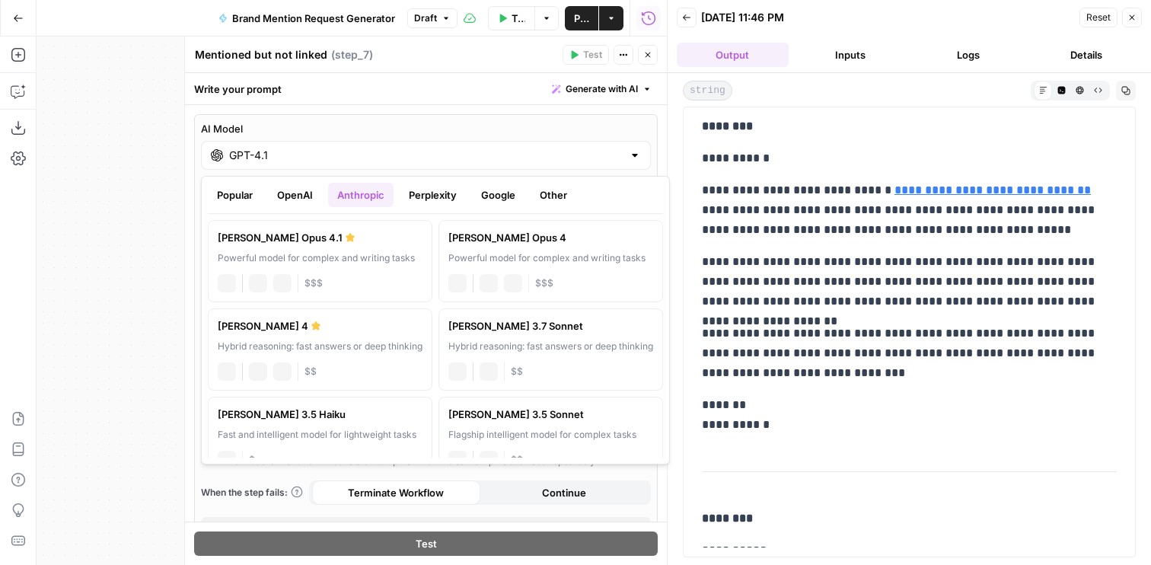
click at [324, 268] on label "Claude Opus 4.1 Powerful model for complex and writing tasks anthropic Vision C…" at bounding box center [320, 261] width 225 height 82
type input "Claude Opus 4.1"
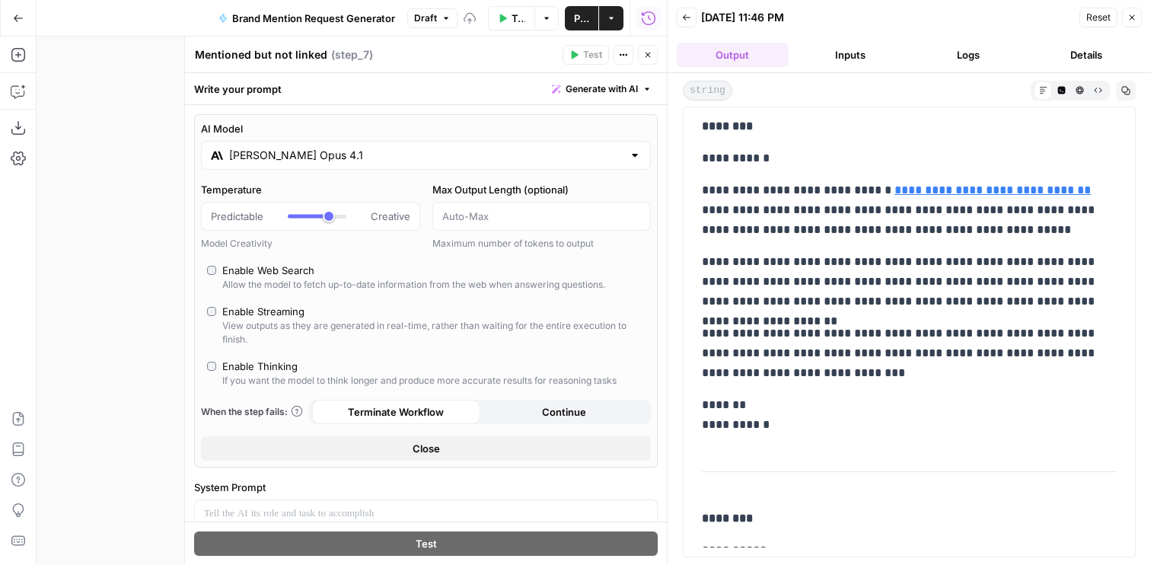
click at [651, 47] on button "Close" at bounding box center [648, 55] width 20 height 20
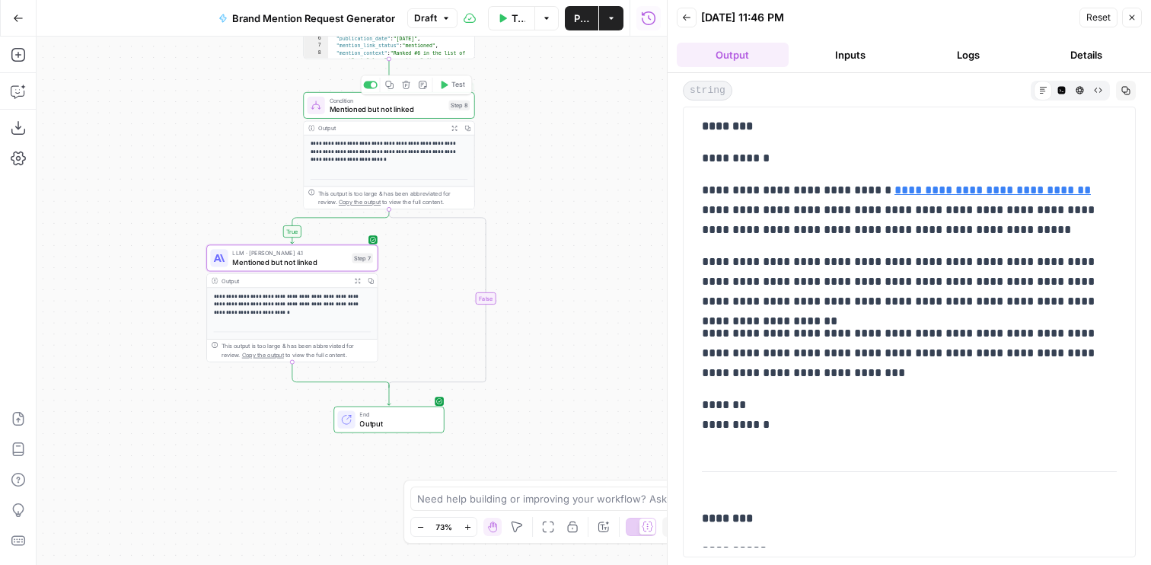
click at [448, 84] on div "true false Workflow Set Inputs Inputs Web Page Scrape Extract Article Content S…" at bounding box center [352, 301] width 630 height 528
click at [449, 78] on button "Test" at bounding box center [452, 85] width 34 height 14
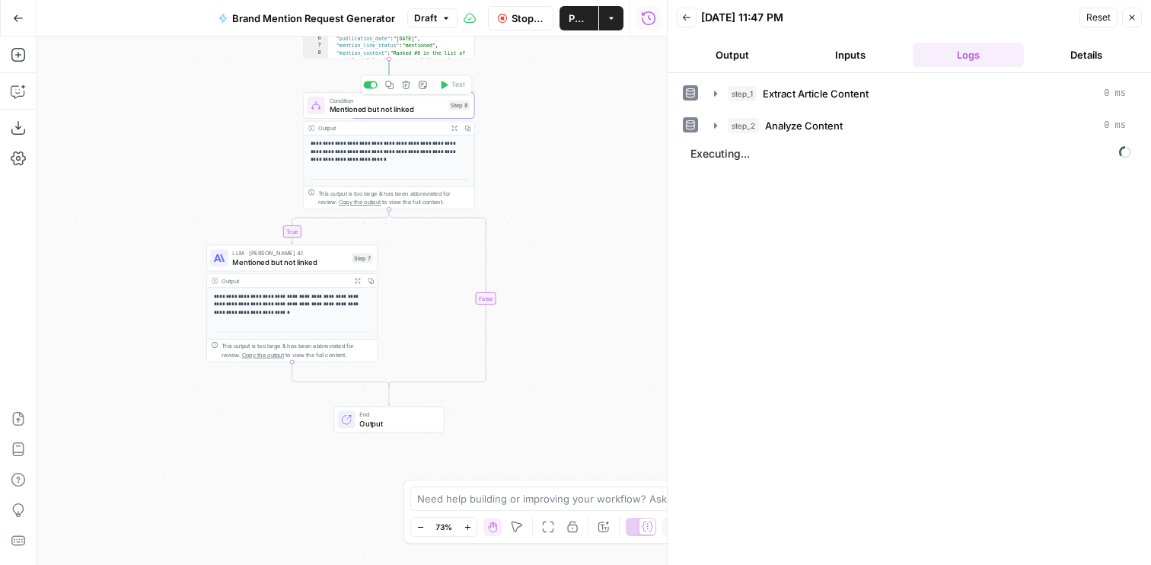
click at [762, 56] on button "Output" at bounding box center [733, 55] width 112 height 24
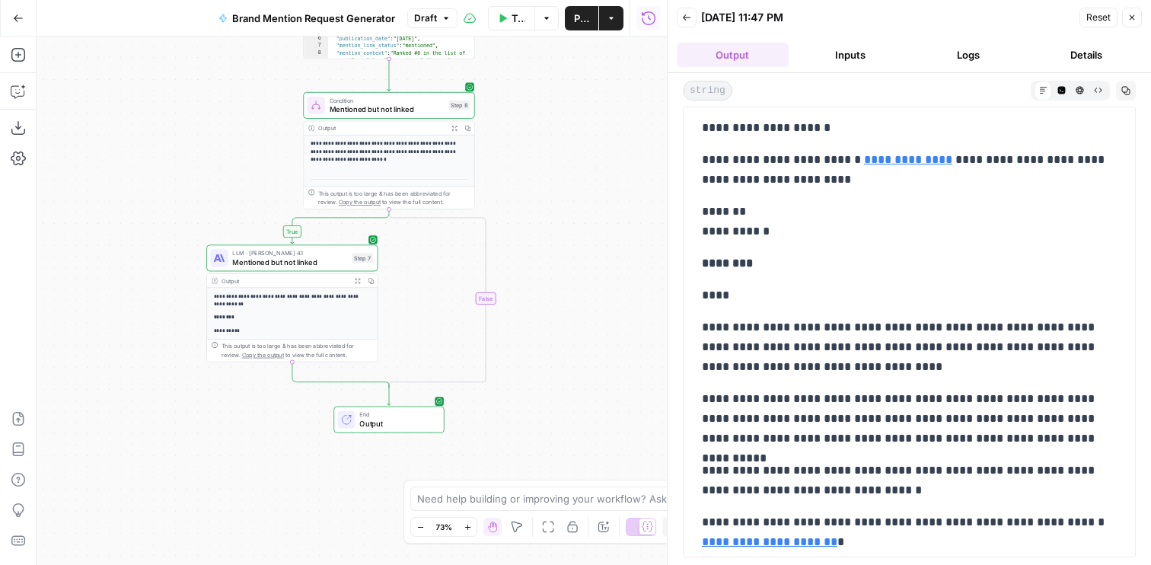
scroll to position [748, 0]
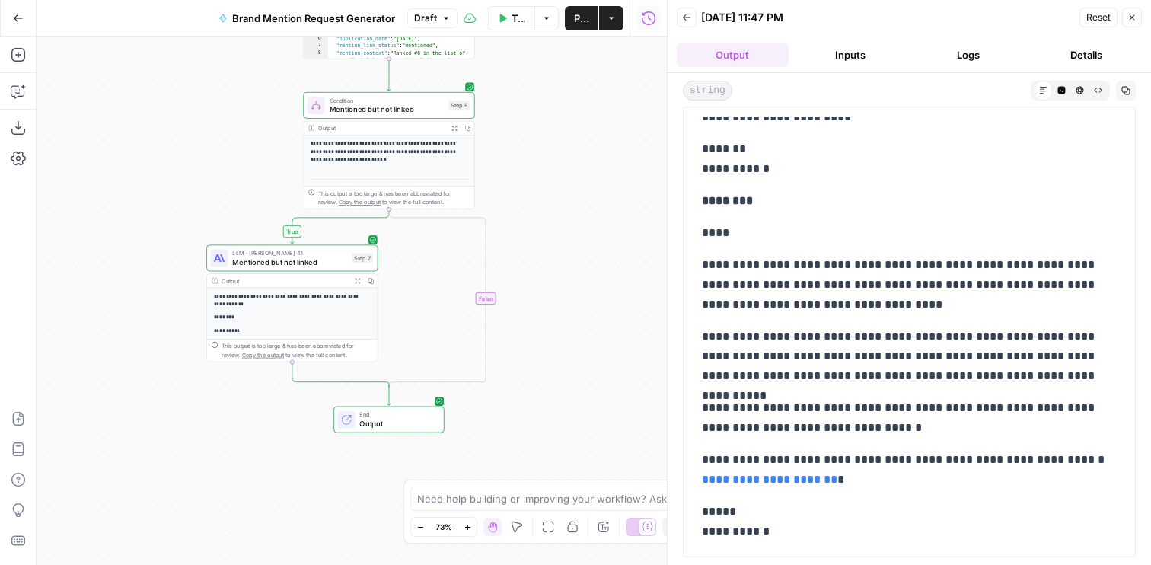
click at [272, 262] on span "Mentioned but not linked" at bounding box center [289, 262] width 115 height 11
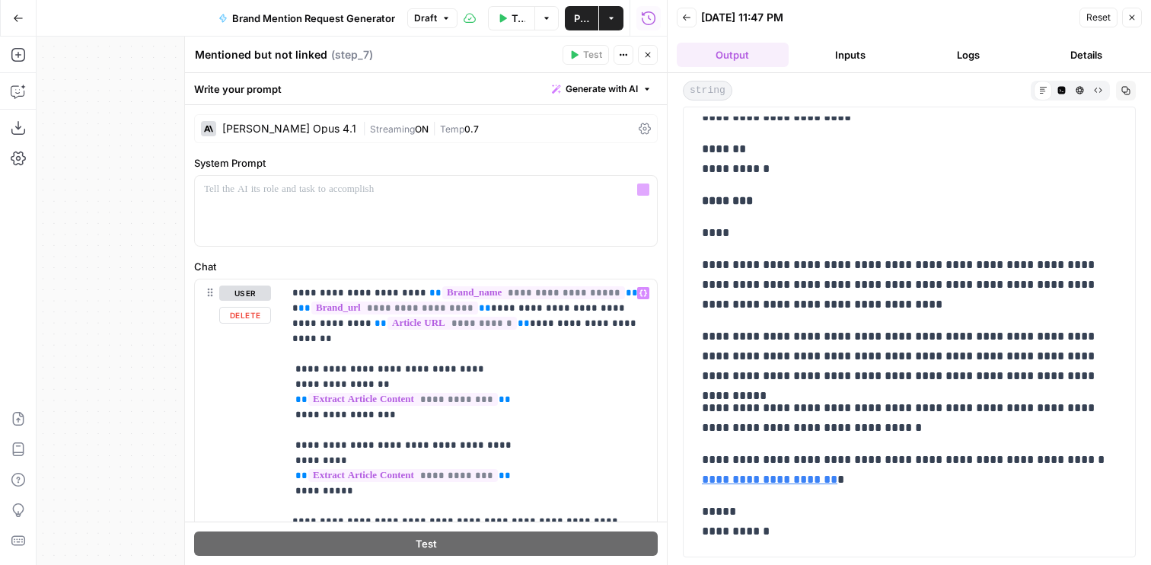
click at [293, 132] on div "Claude Opus 4.1" at bounding box center [289, 128] width 134 height 11
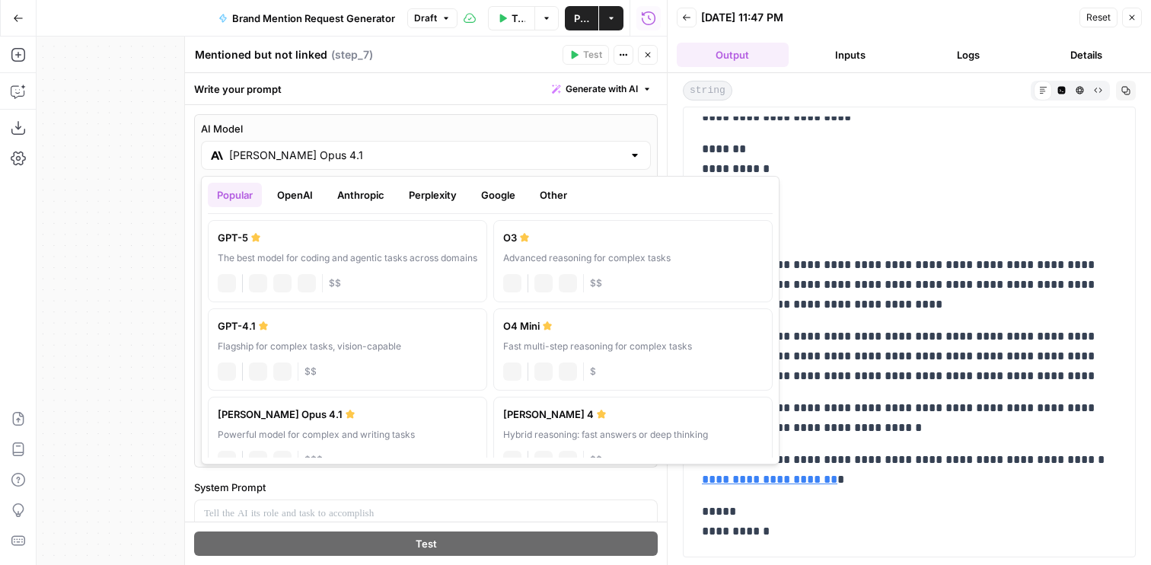
click at [305, 165] on div "Claude Opus 4.1" at bounding box center [426, 155] width 450 height 29
click at [356, 197] on button "Anthropic" at bounding box center [360, 195] width 65 height 24
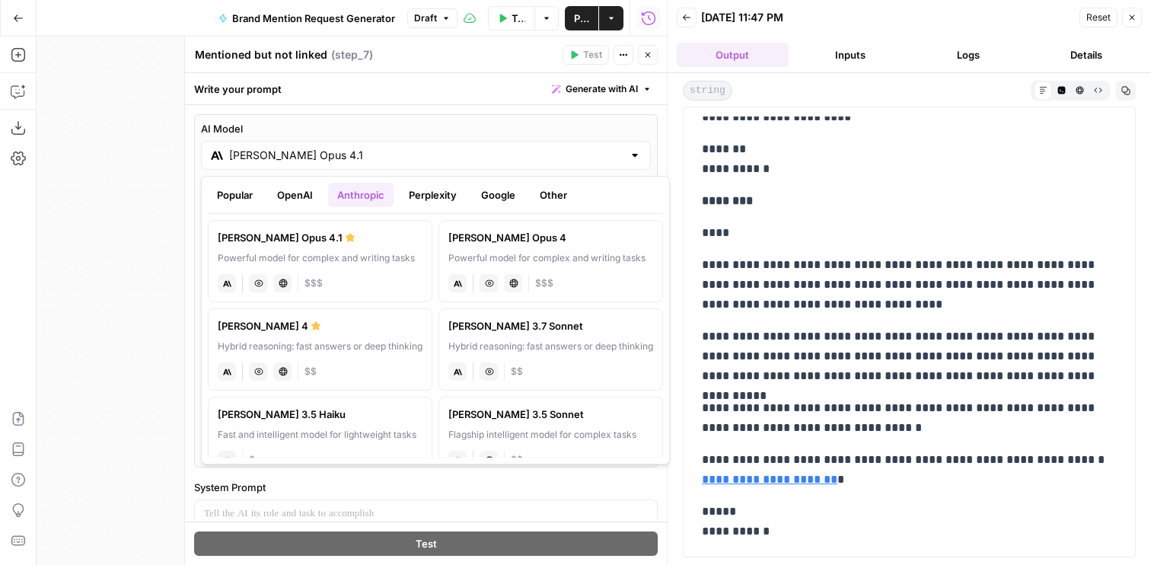
click at [487, 256] on div "Powerful model for complex and writing tasks" at bounding box center [550, 258] width 205 height 14
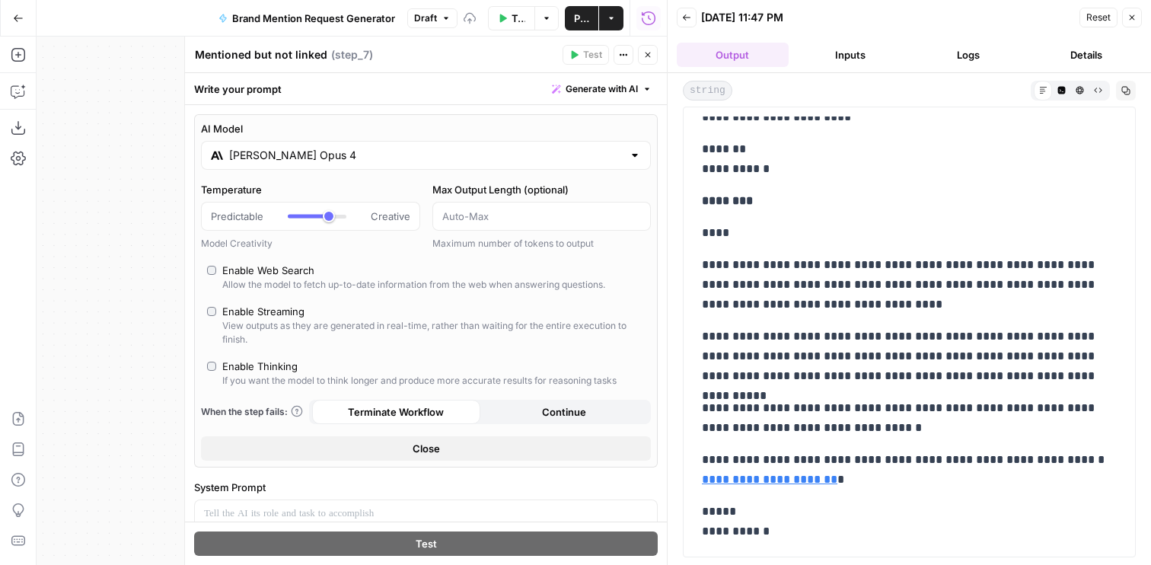
click at [344, 178] on div "AI Model Claude Opus 4 Temperature Predictable Creative Model Creativity Max Ou…" at bounding box center [426, 290] width 464 height 353
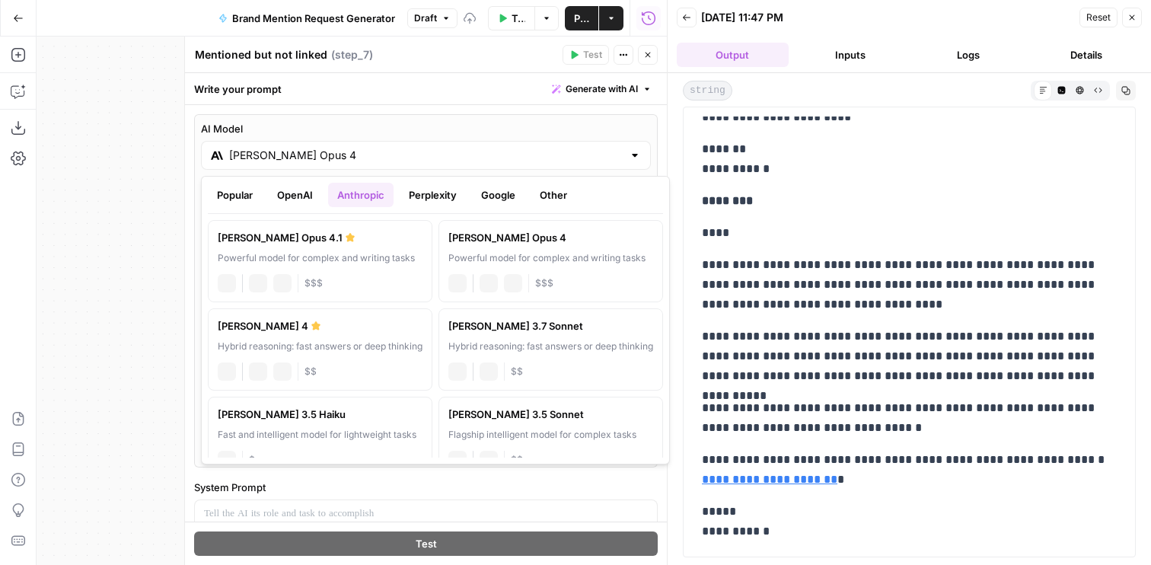
click at [344, 156] on input "Claude Opus 4" at bounding box center [426, 155] width 394 height 15
click at [308, 330] on div "[PERSON_NAME] 4" at bounding box center [320, 325] width 205 height 15
type input "[PERSON_NAME] 4"
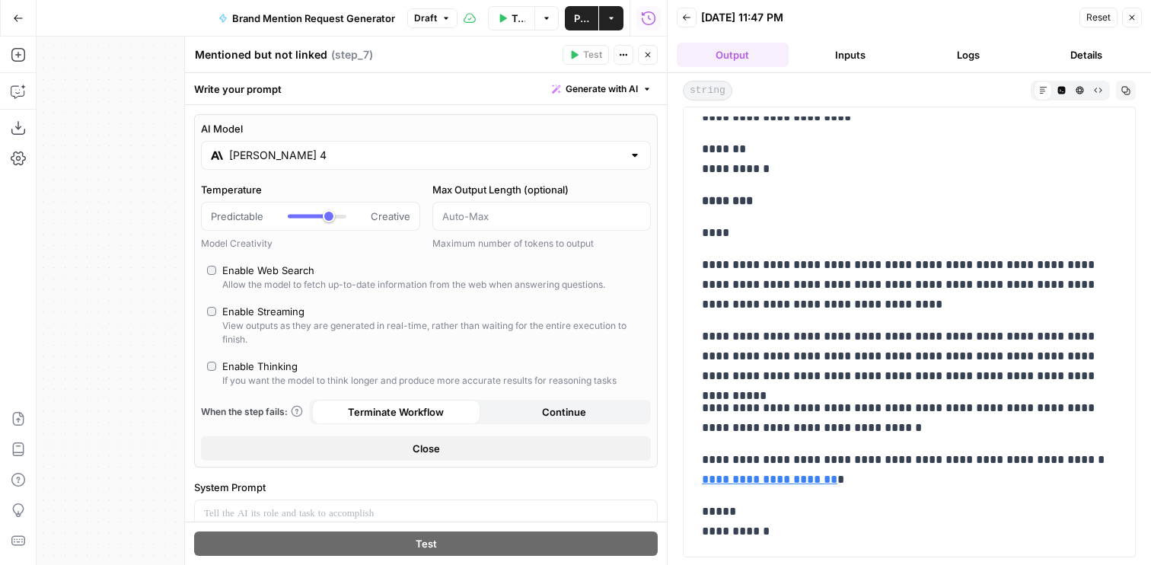
click at [651, 40] on header "Mentioned but not linked Mentioned but not linked ( step_7 ) Test Actions Close" at bounding box center [426, 55] width 482 height 37
click at [651, 46] on button "Close" at bounding box center [648, 55] width 20 height 20
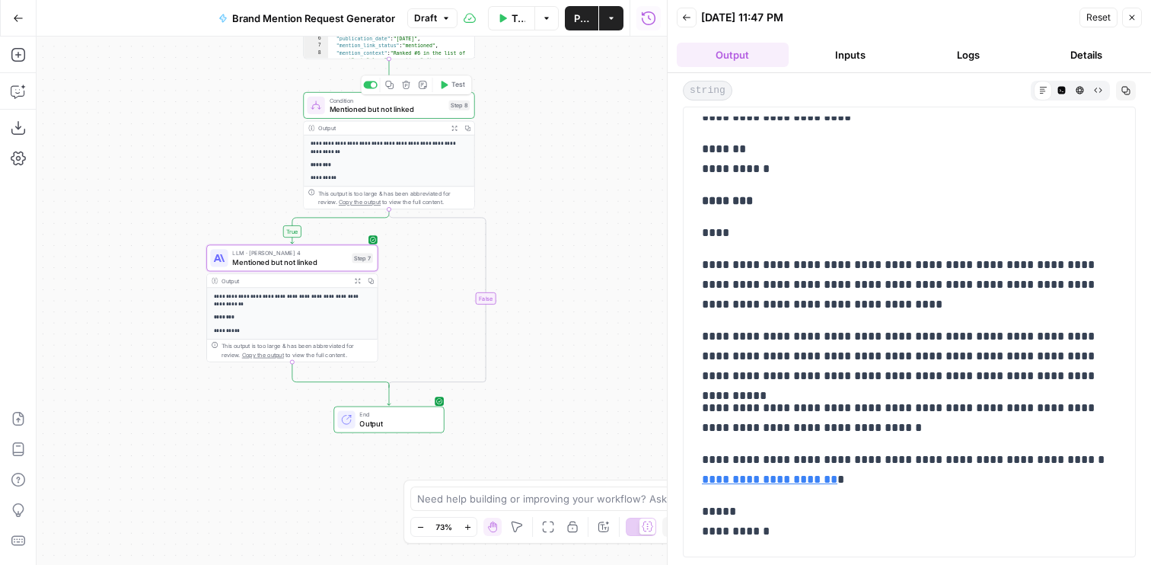
click at [447, 83] on icon "button" at bounding box center [443, 85] width 9 height 9
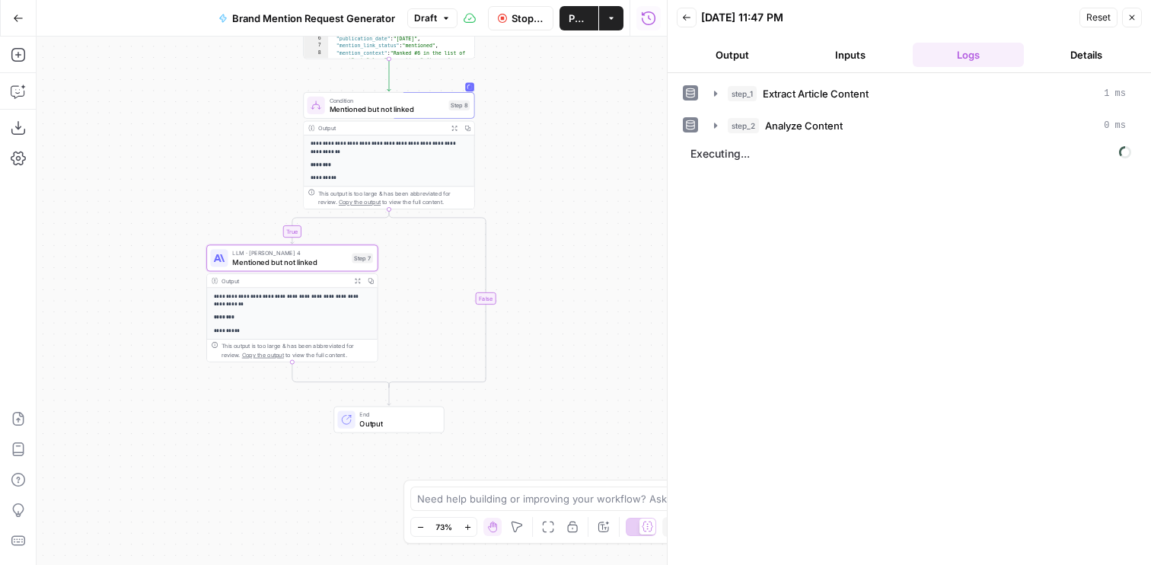
click at [755, 45] on button "Output" at bounding box center [733, 55] width 112 height 24
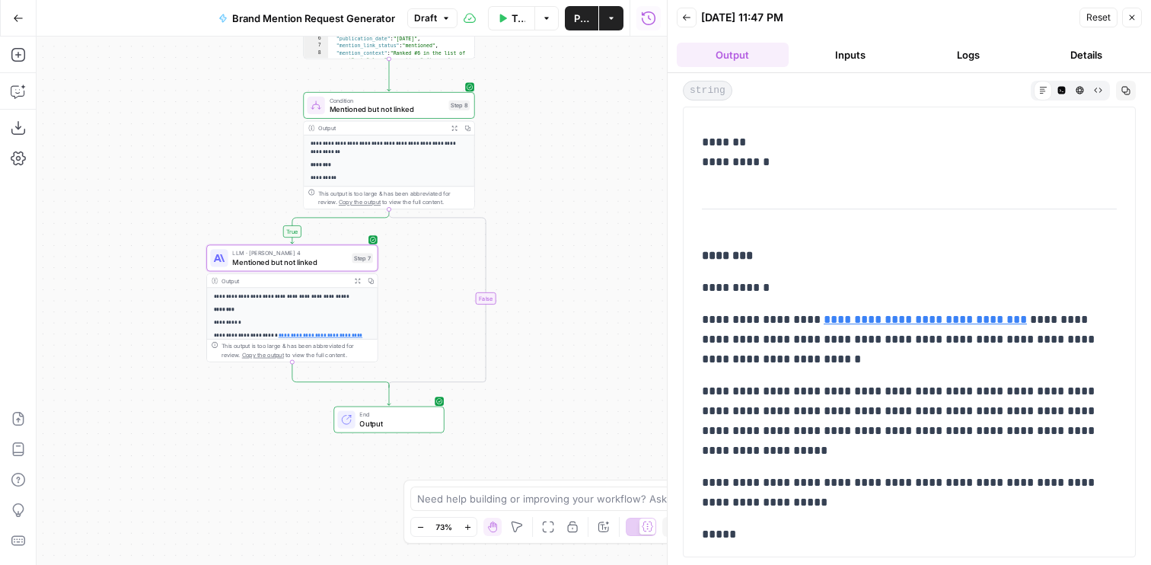
scroll to position [787, 0]
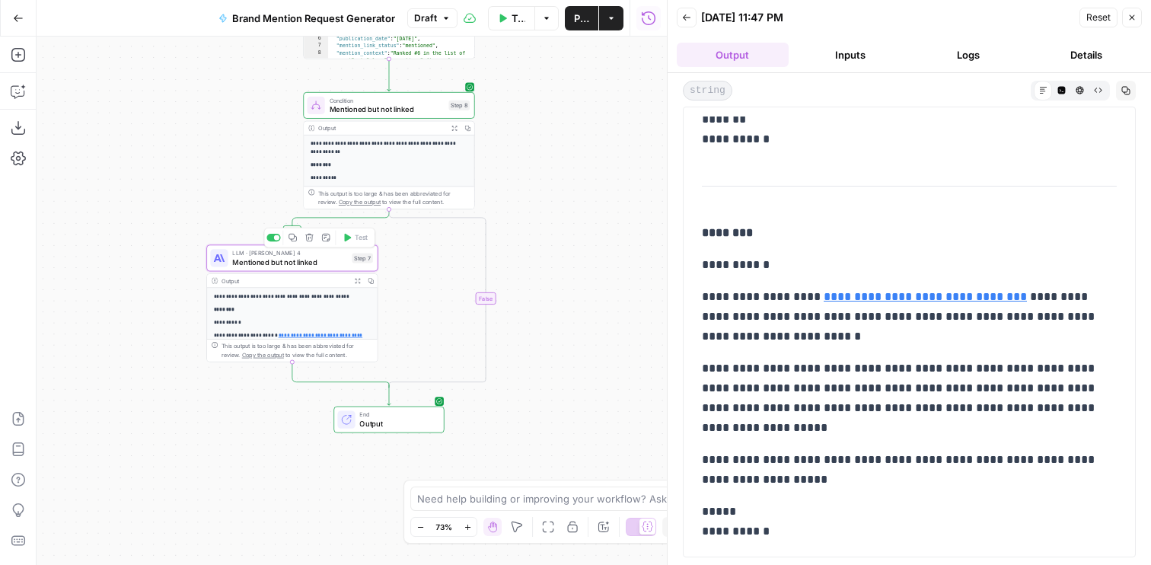
click at [306, 266] on span "Mentioned but not linked" at bounding box center [289, 262] width 115 height 11
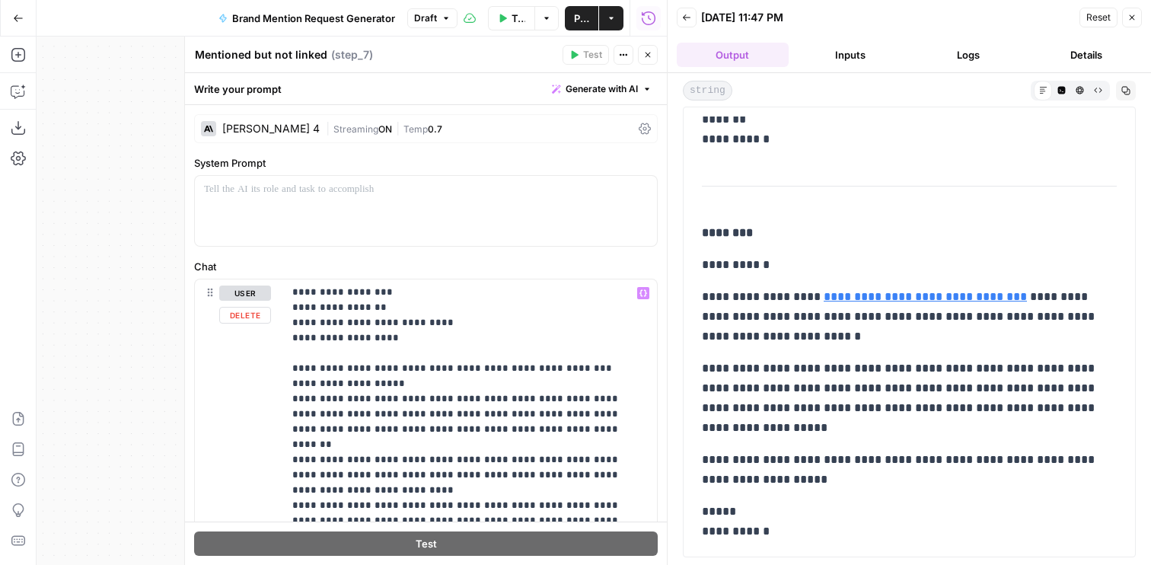
scroll to position [458, 0]
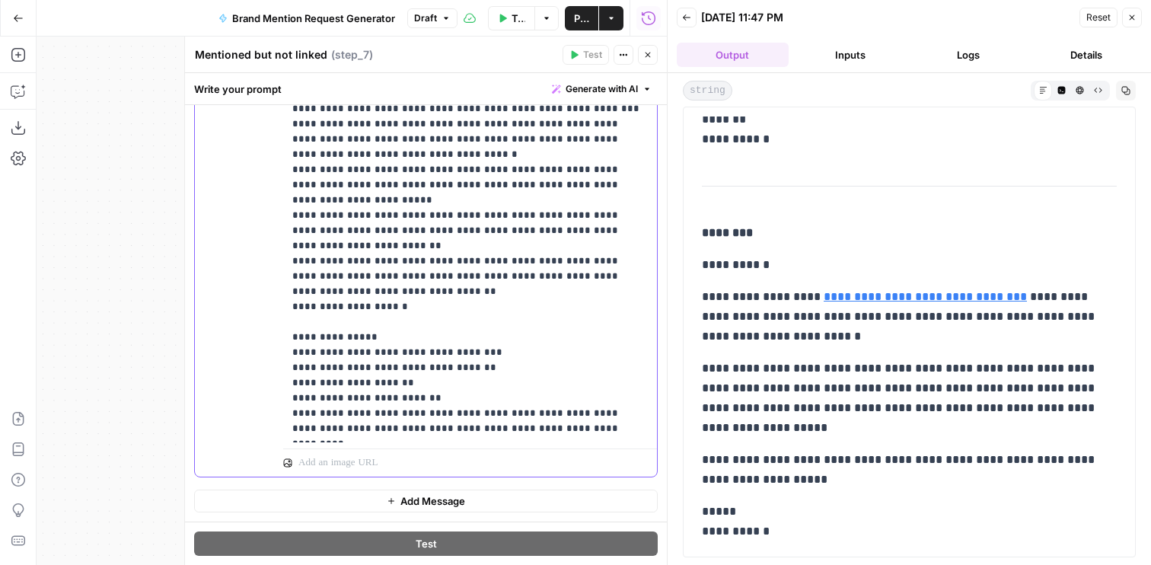
click at [649, 65] on header "Mentioned but not linked Mentioned but not linked ( step_7 ) Test Actions Close" at bounding box center [426, 55] width 482 height 37
click at [648, 53] on icon "button" at bounding box center [647, 54] width 9 height 9
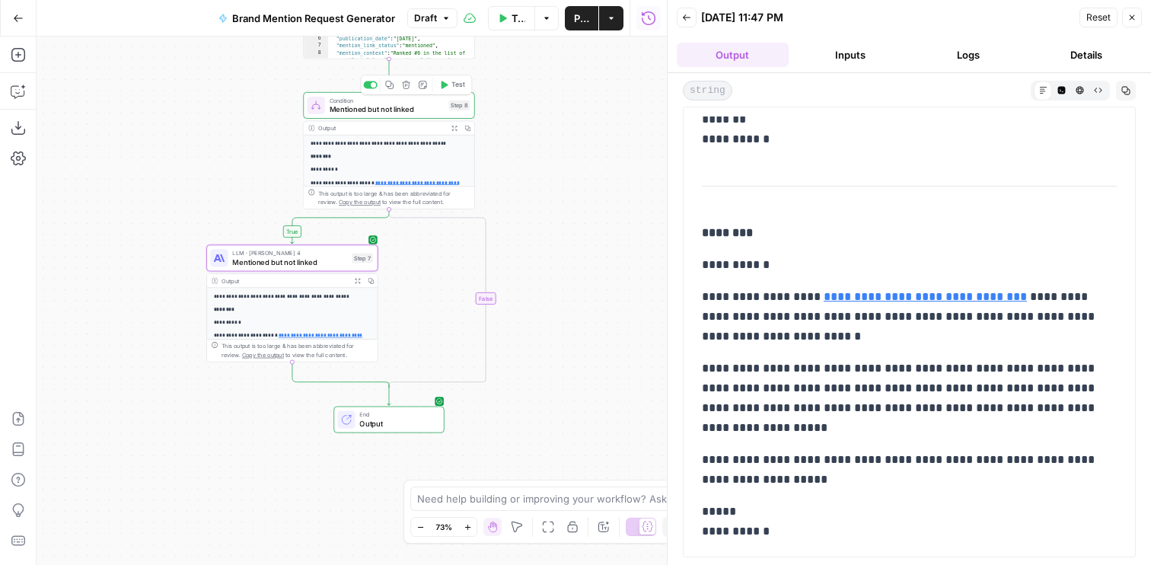
click at [451, 83] on span "Test" at bounding box center [457, 85] width 13 height 10
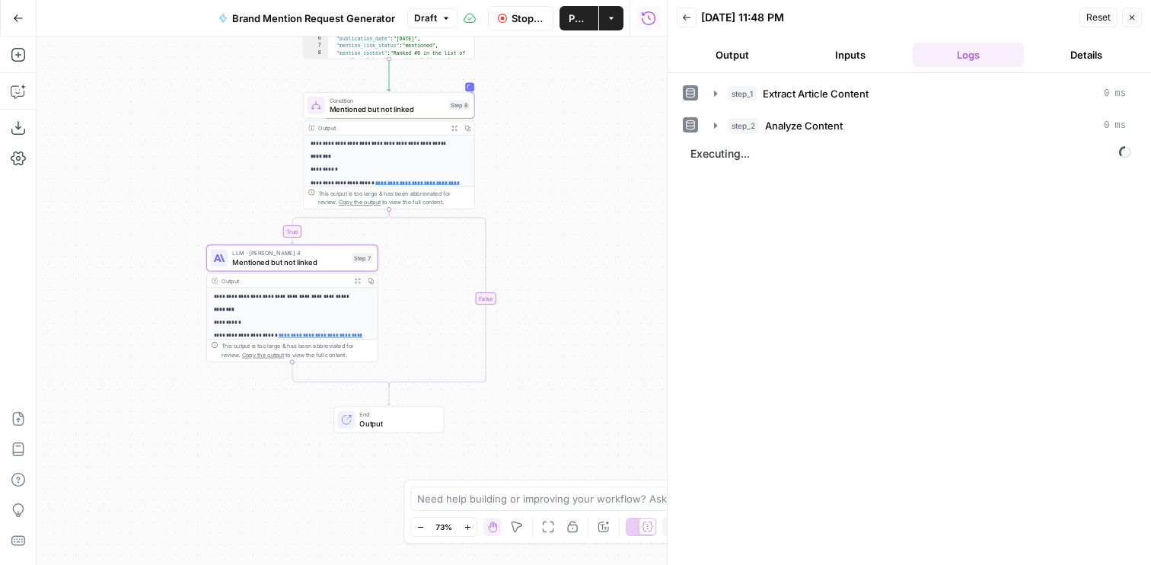
click at [759, 51] on button "Output" at bounding box center [733, 55] width 112 height 24
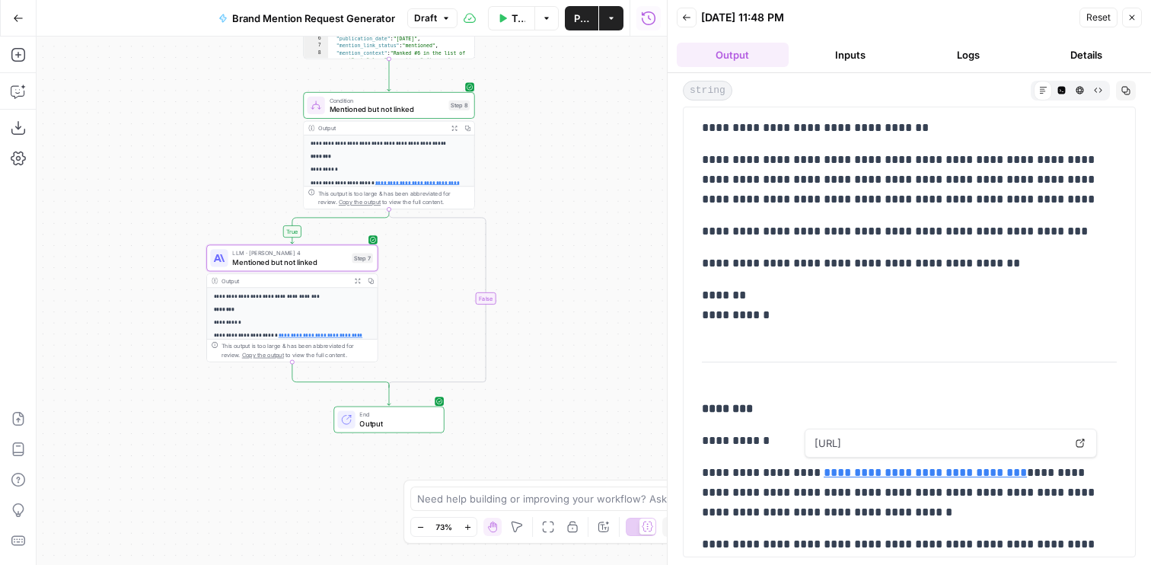
scroll to position [649, 0]
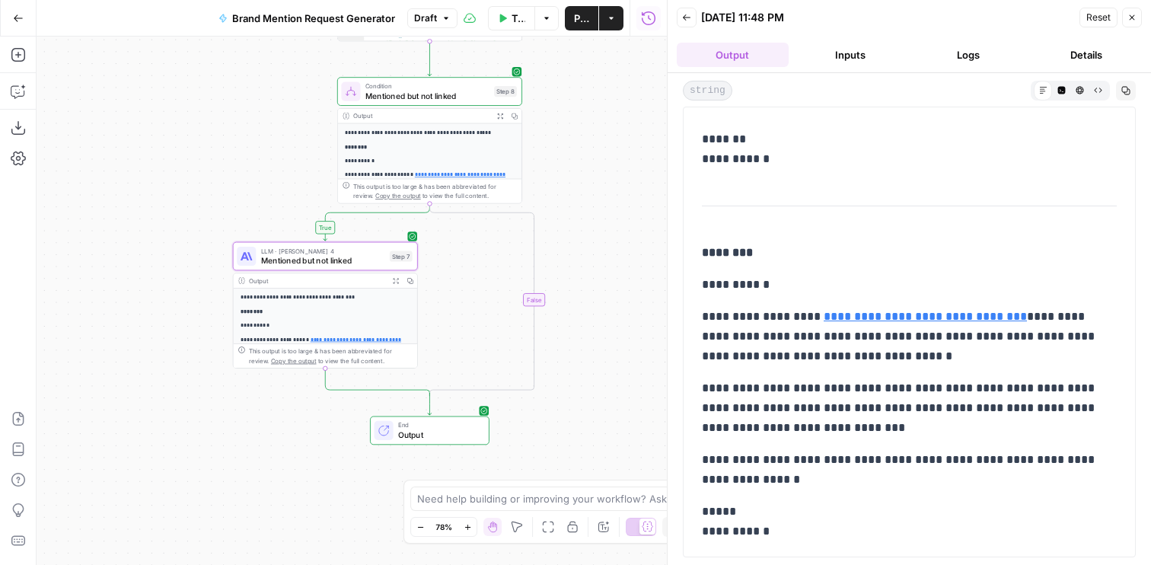
drag, startPoint x: 539, startPoint y: 282, endPoint x: 591, endPoint y: 282, distance: 52.5
click at [591, 282] on div "true false Workflow Set Inputs Inputs Web Page Scrape Extract Article Content S…" at bounding box center [352, 301] width 630 height 528
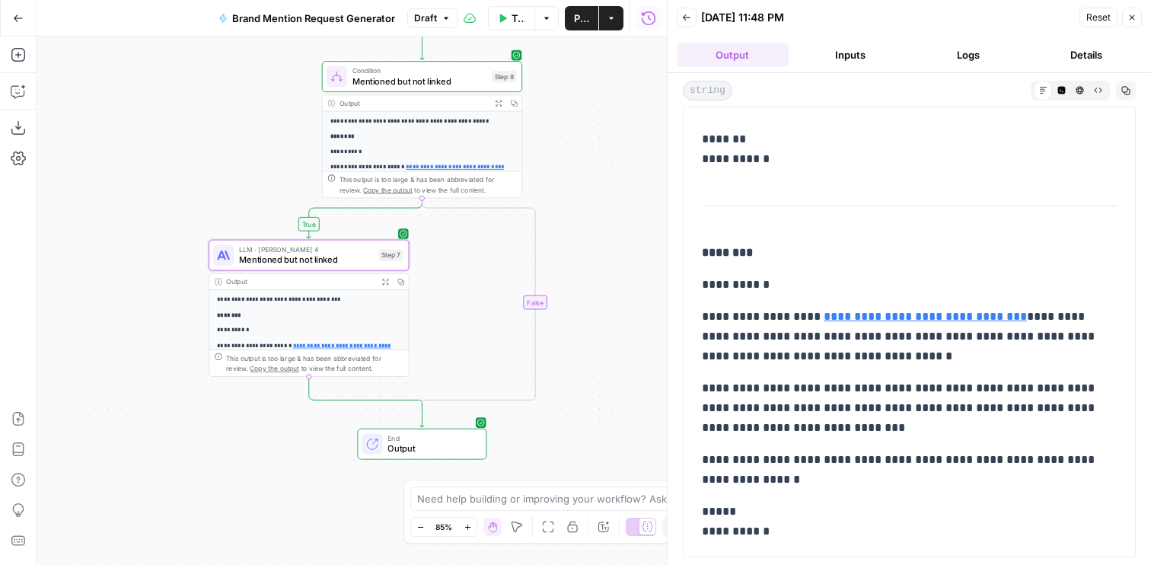
click at [366, 260] on span "Mentioned but not linked" at bounding box center [306, 259] width 135 height 13
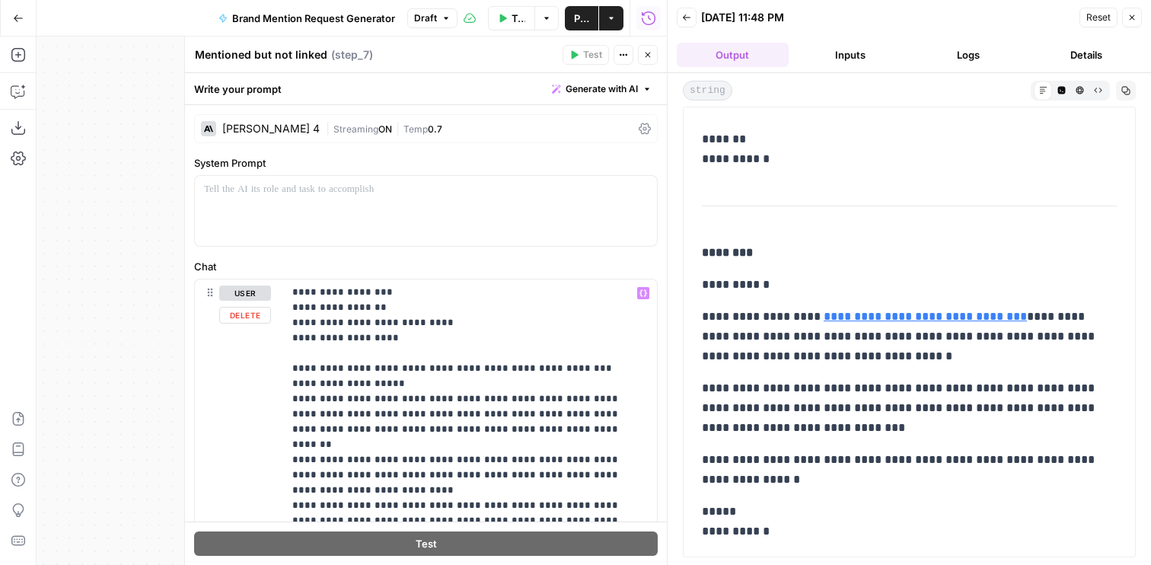
scroll to position [458, 0]
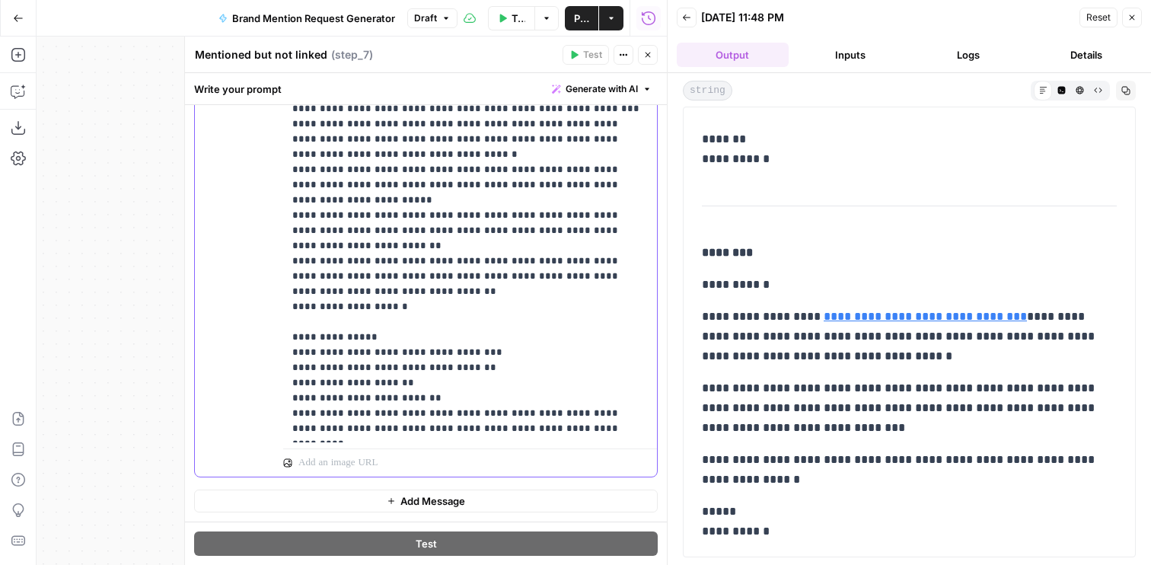
click at [441, 467] on span "**********" at bounding box center [375, 473] width 129 height 13
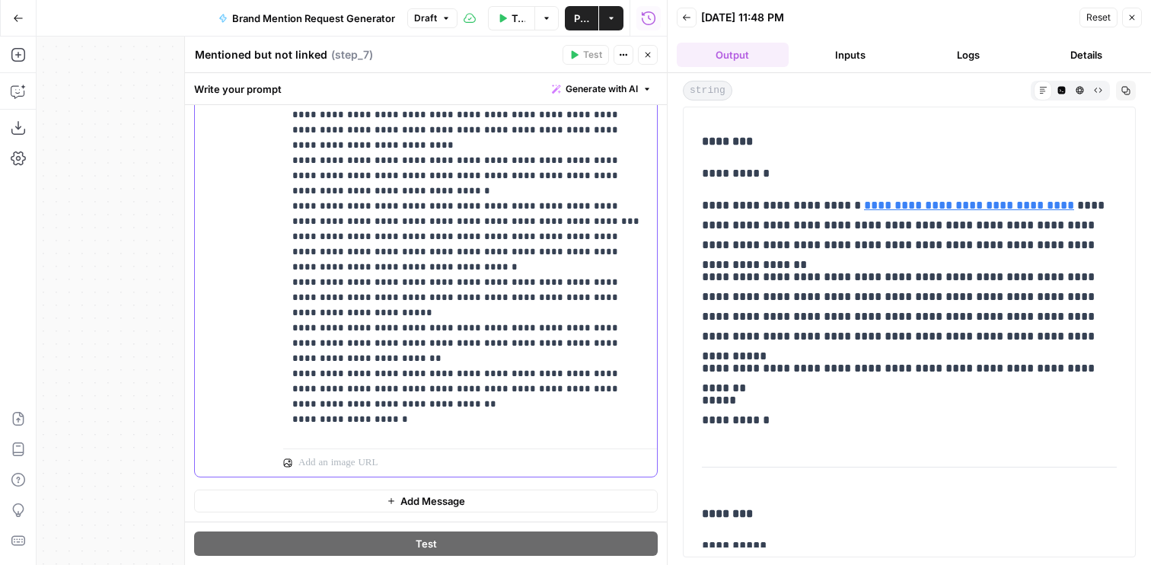
scroll to position [1356, 0]
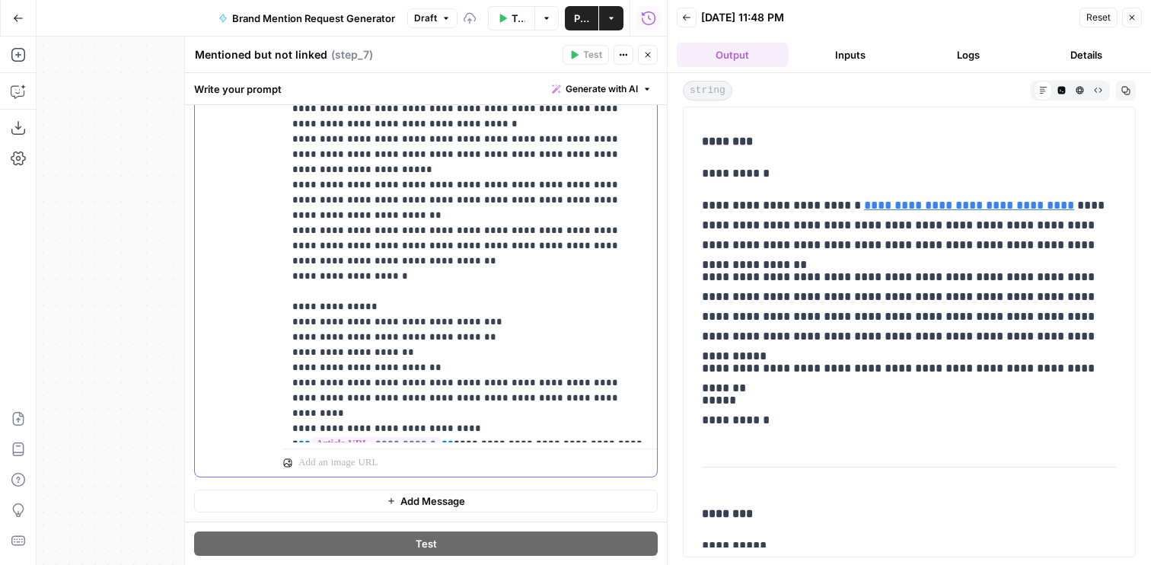
drag, startPoint x: 403, startPoint y: 340, endPoint x: 495, endPoint y: 340, distance: 91.4
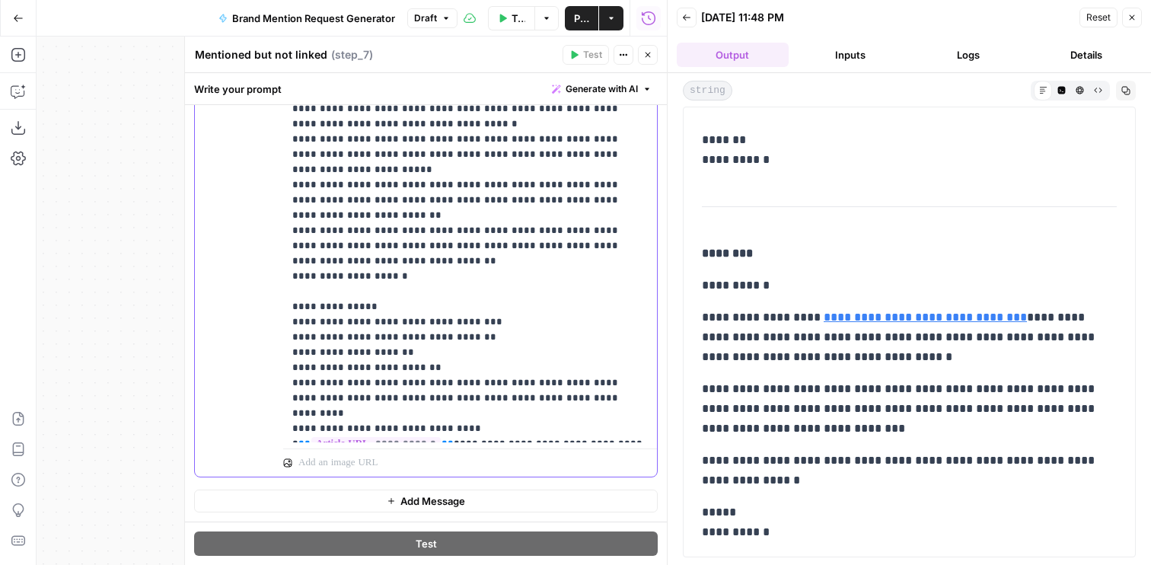
scroll to position [649, 0]
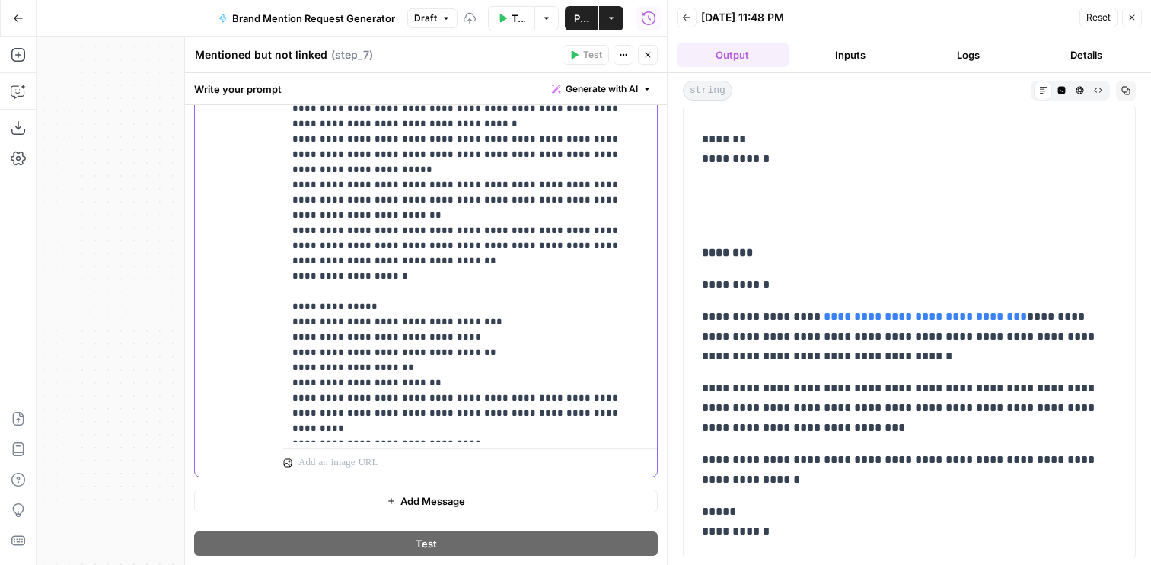
drag, startPoint x: 487, startPoint y: 352, endPoint x: 262, endPoint y: 352, distance: 225.3
click at [262, 352] on div "**********" at bounding box center [426, 149] width 462 height 655
click at [643, 50] on icon "button" at bounding box center [647, 54] width 9 height 9
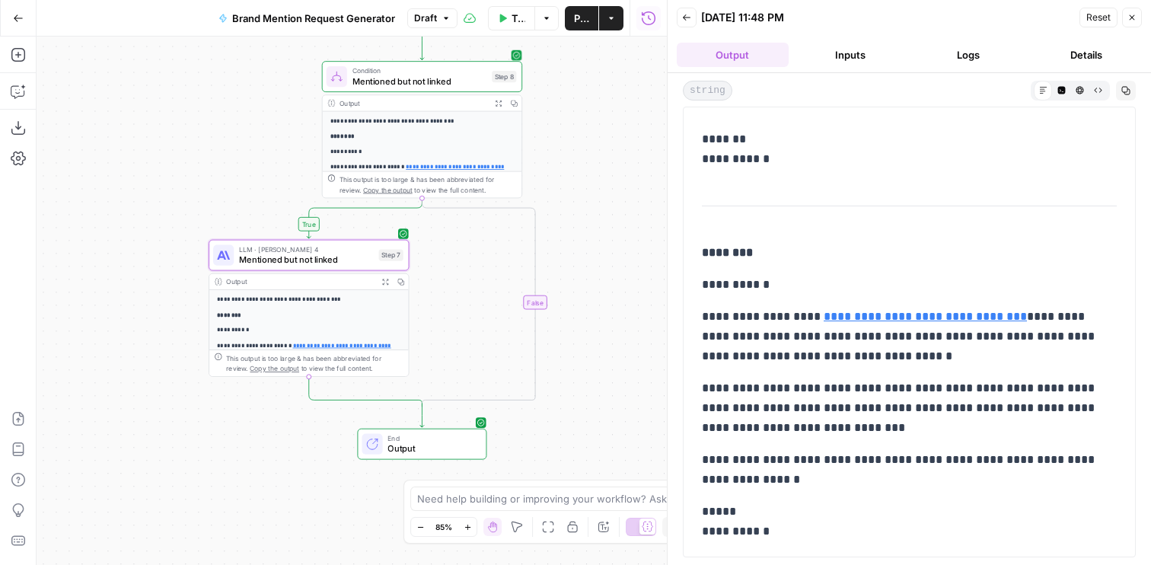
click at [502, 53] on span "Test" at bounding box center [502, 52] width 15 height 11
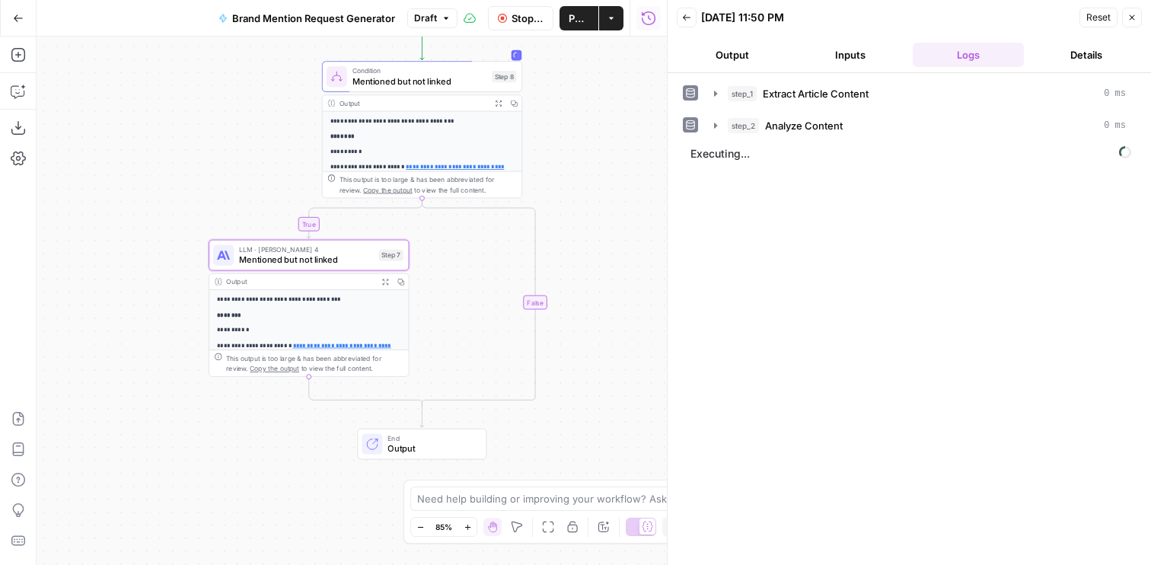
click at [571, 11] on span "Publish" at bounding box center [579, 18] width 21 height 15
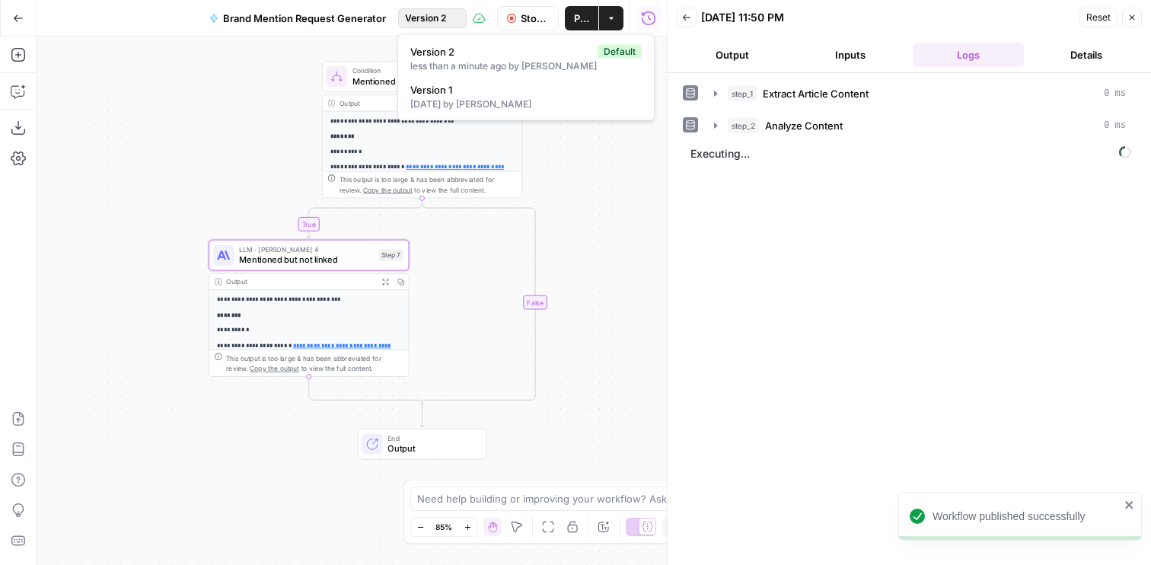
click at [421, 19] on span "Version 2" at bounding box center [425, 18] width 41 height 14
click at [431, 98] on div "5 days ago by Justina Breen" at bounding box center [525, 104] width 231 height 14
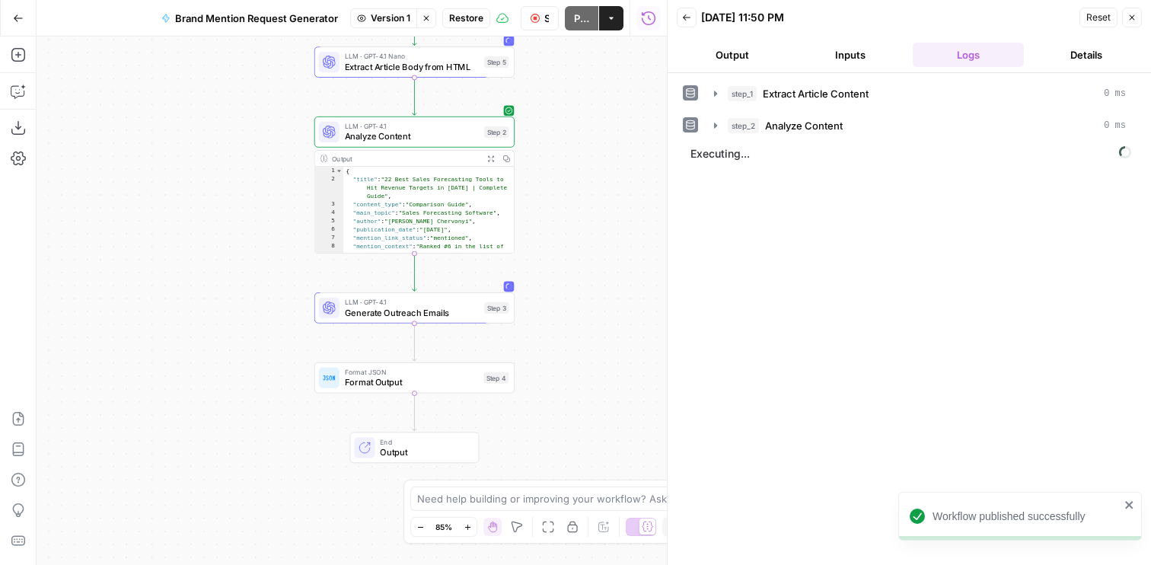
drag, startPoint x: 231, startPoint y: 225, endPoint x: 224, endPoint y: 389, distance: 164.6
click at [224, 389] on div "Workflow Set Inputs Inputs Web Page Scrape Extract Article Content Step 1 Outpu…" at bounding box center [352, 301] width 630 height 528
click at [428, 20] on icon "button" at bounding box center [426, 18] width 9 height 9
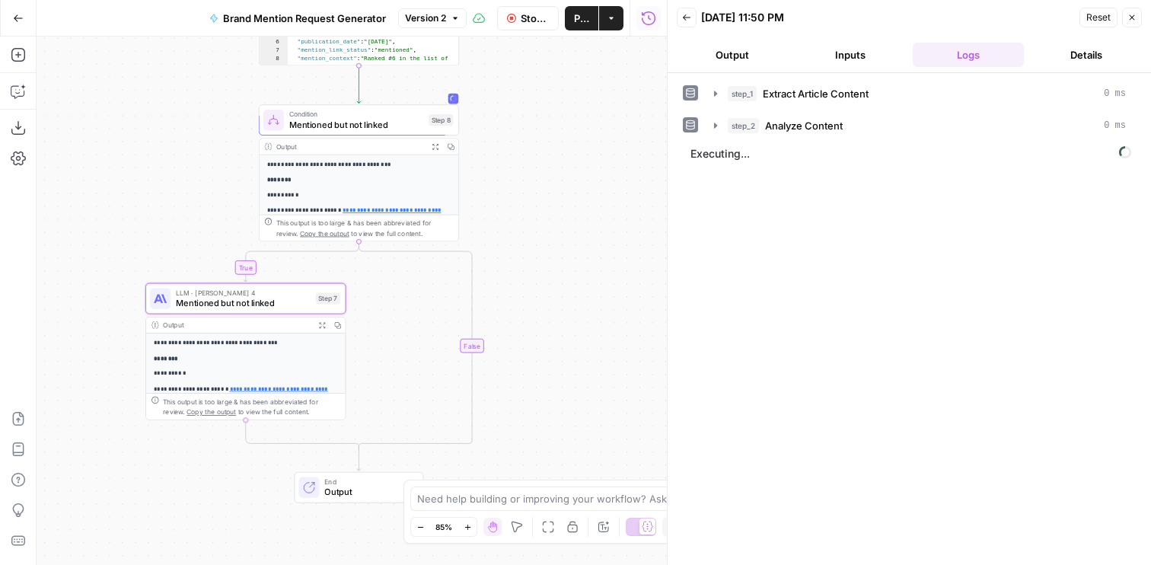
drag, startPoint x: 623, startPoint y: 231, endPoint x: 560, endPoint y: 95, distance: 150.2
click at [560, 96] on div "true false Workflow Set Inputs Inputs Web Page Scrape Extract Article Content S…" at bounding box center [352, 301] width 630 height 528
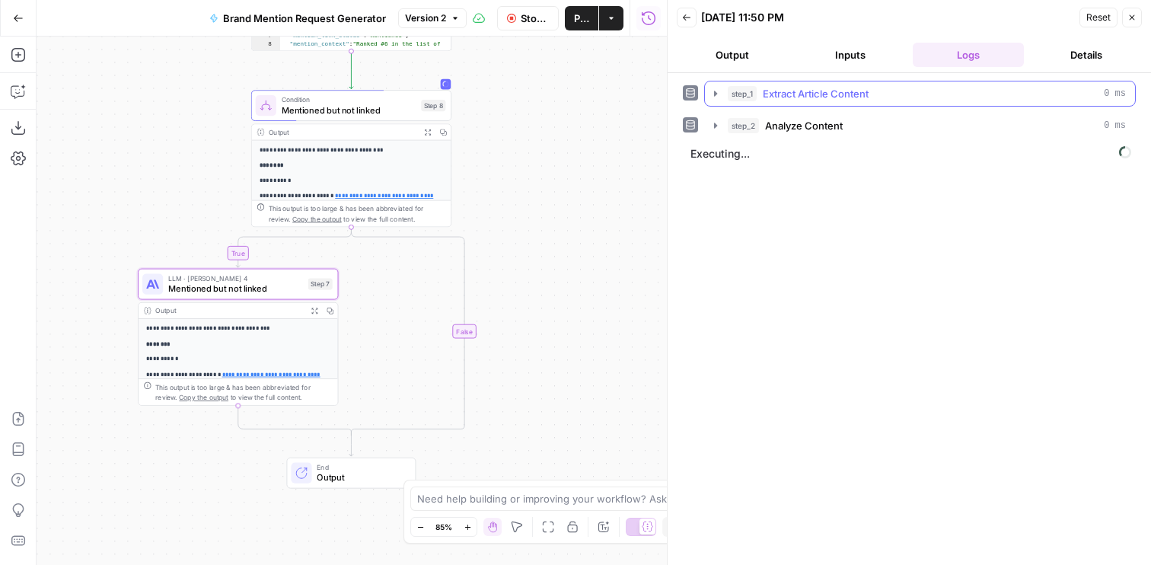
click at [731, 59] on button "Output" at bounding box center [733, 55] width 112 height 24
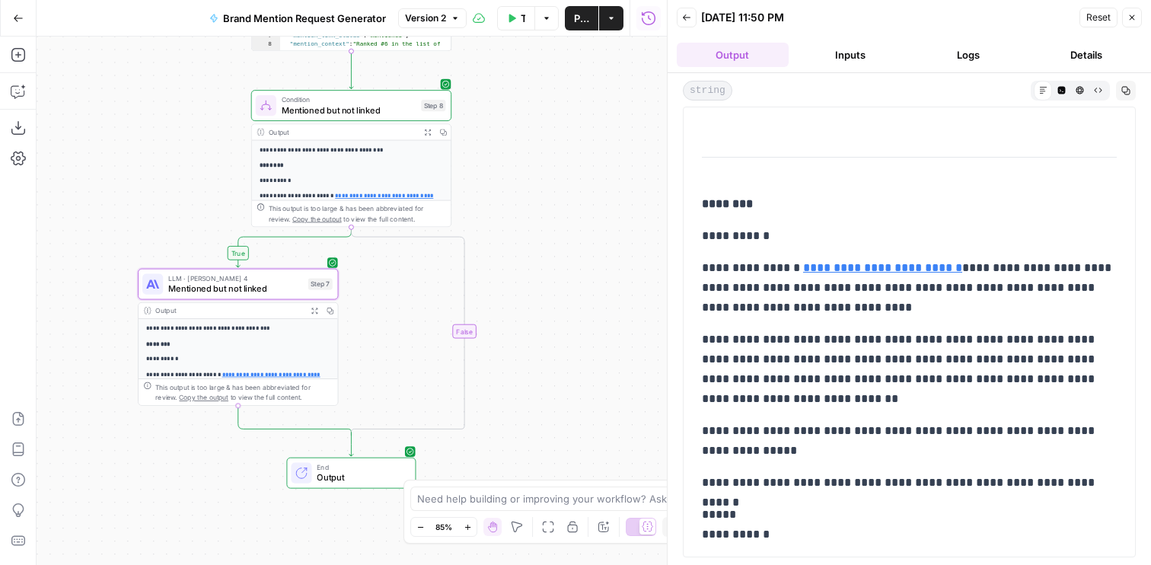
scroll to position [831, 0]
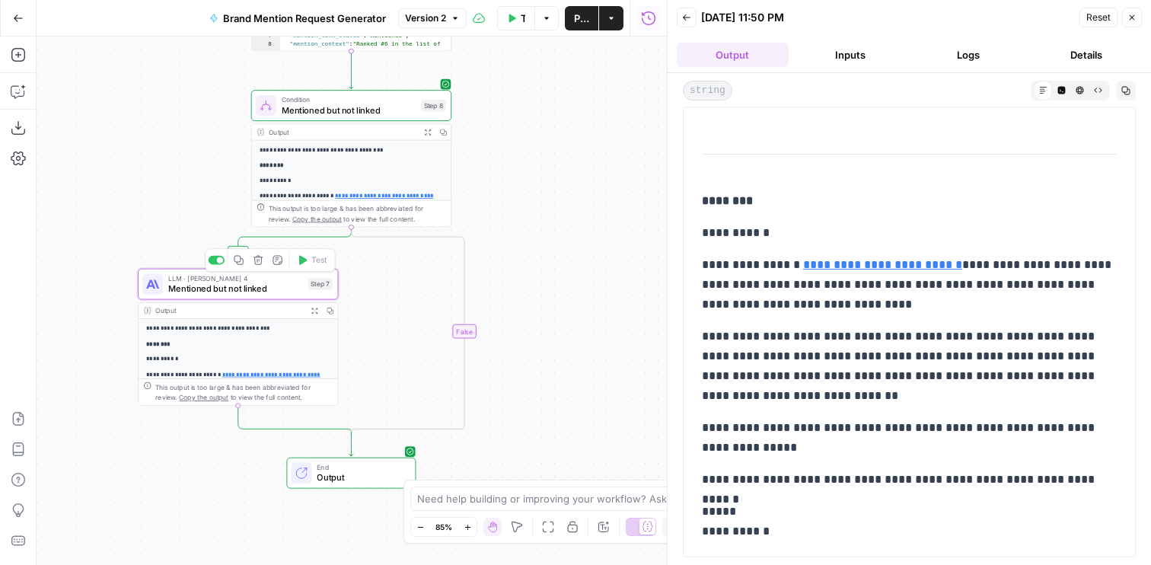
click at [215, 290] on span "Mentioned but not linked" at bounding box center [235, 288] width 135 height 13
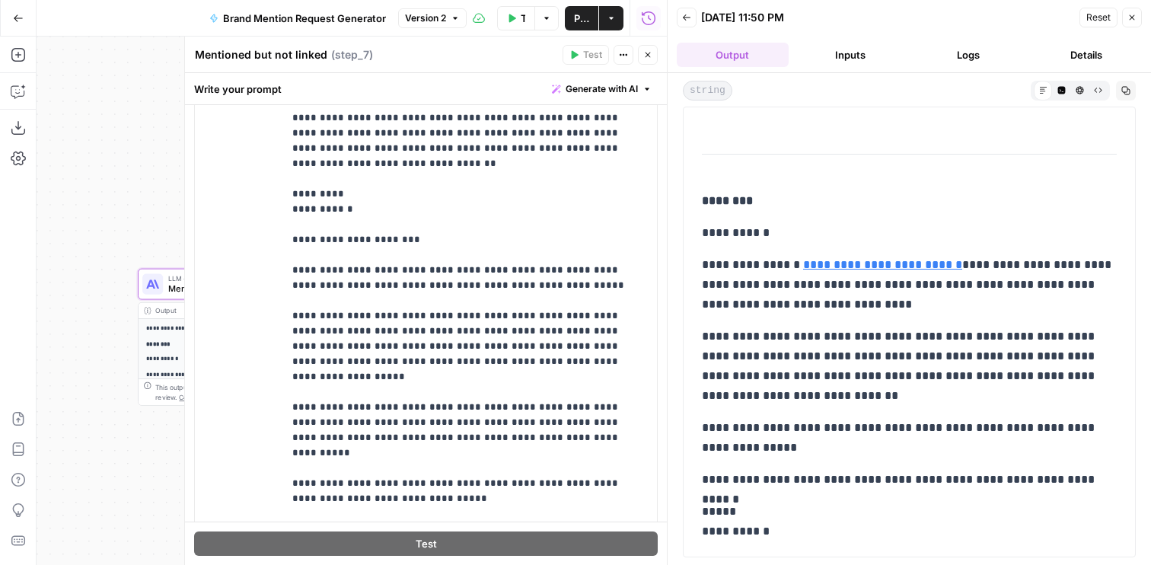
scroll to position [90, 0]
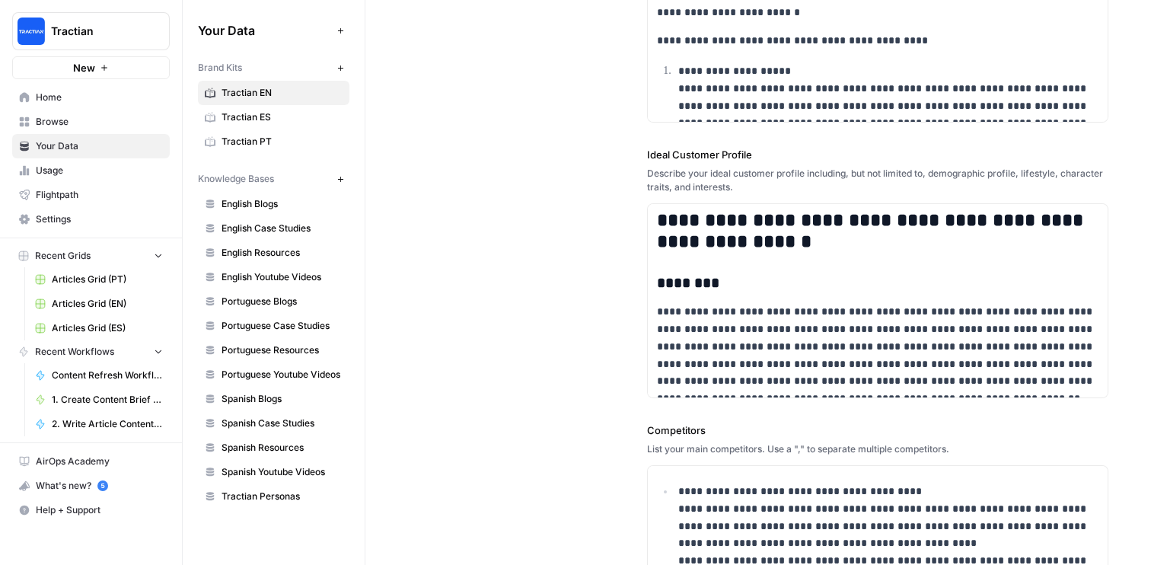
scroll to position [343, 0]
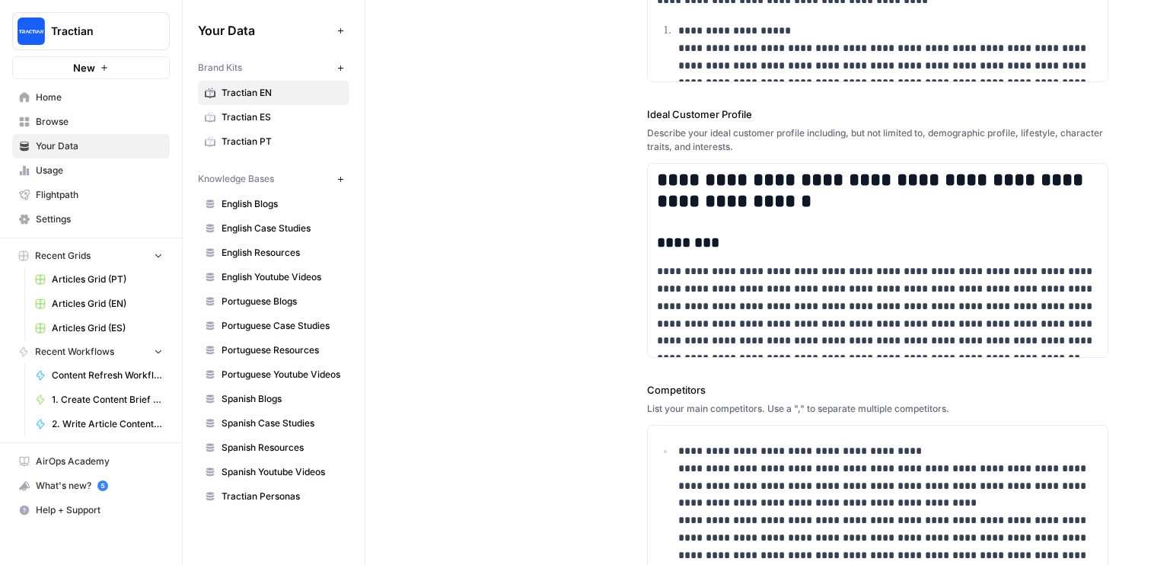
click at [56, 221] on span "Settings" at bounding box center [99, 219] width 127 height 14
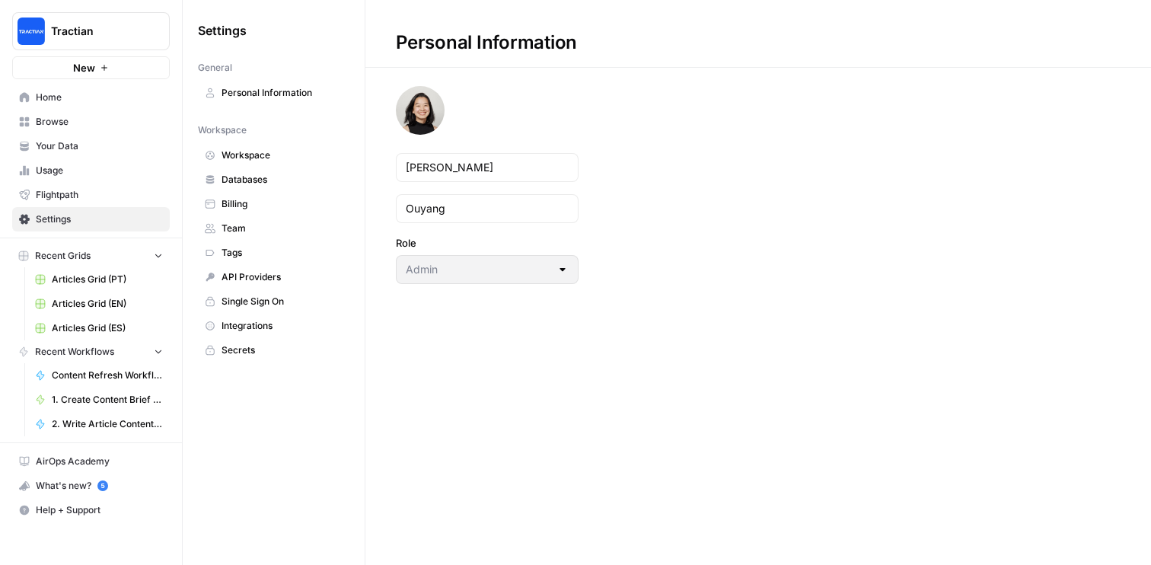
click at [56, 172] on span "Usage" at bounding box center [99, 171] width 127 height 14
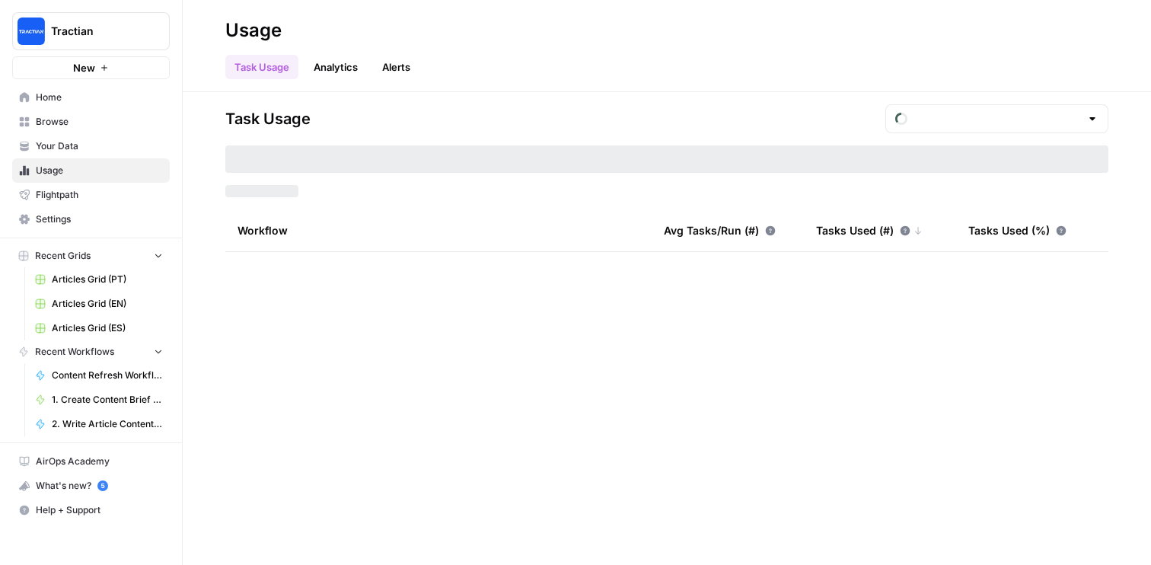
type input "August Tasks"
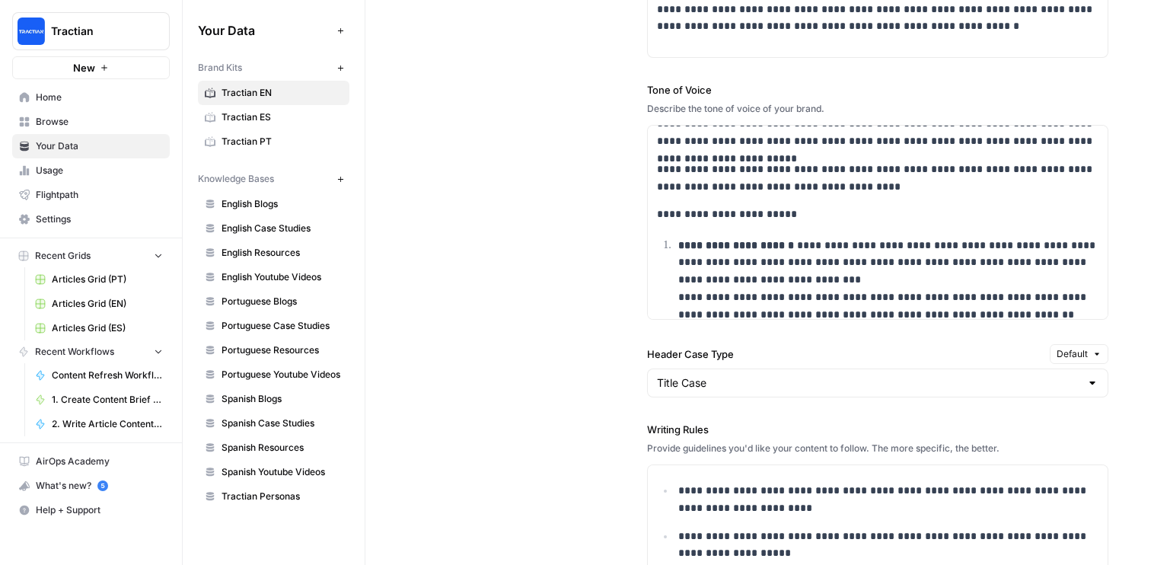
scroll to position [72, 0]
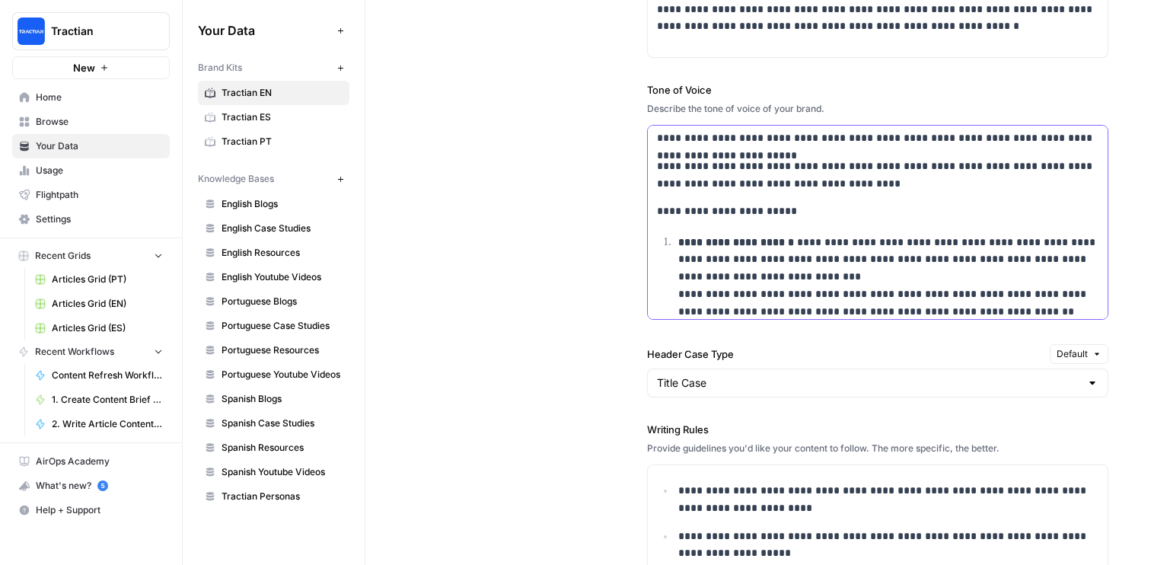
click at [658, 210] on p "**********" at bounding box center [878, 211] width 442 height 18
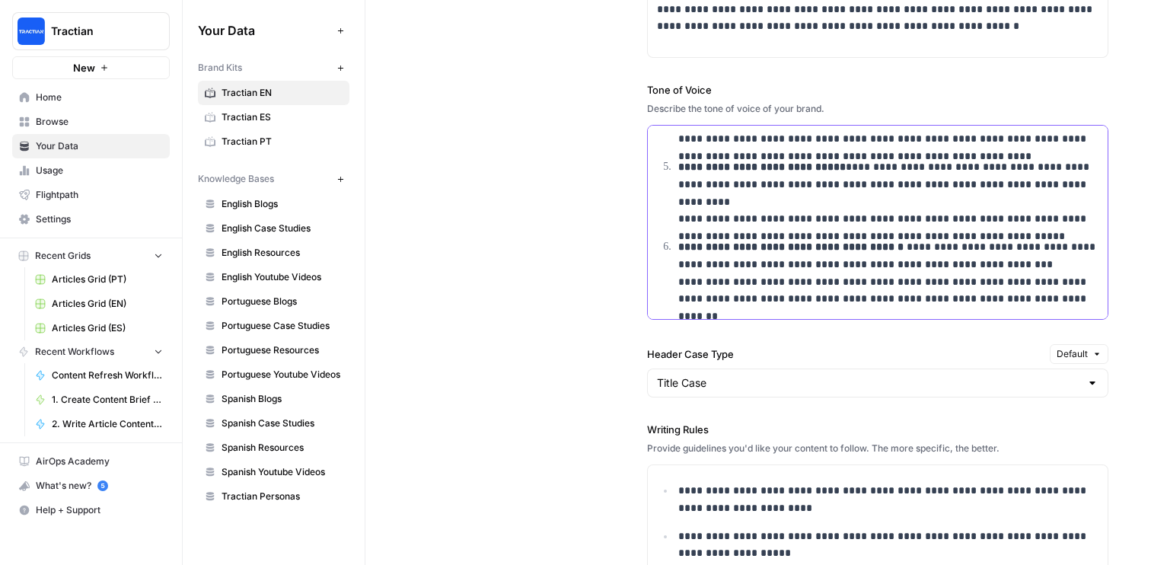
scroll to position [1435, 0]
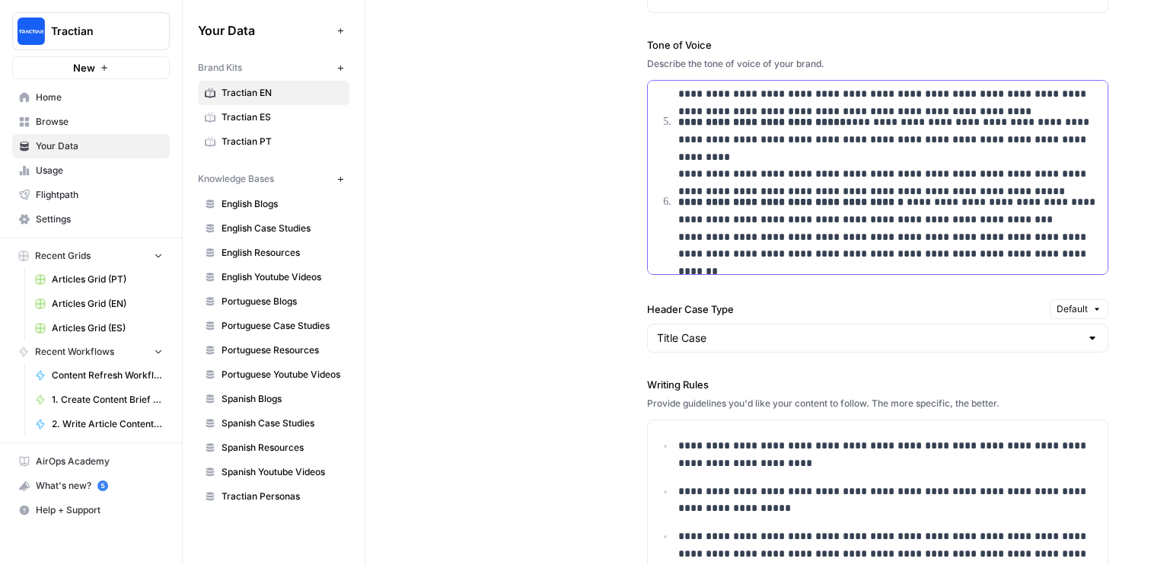
copy div "**********"
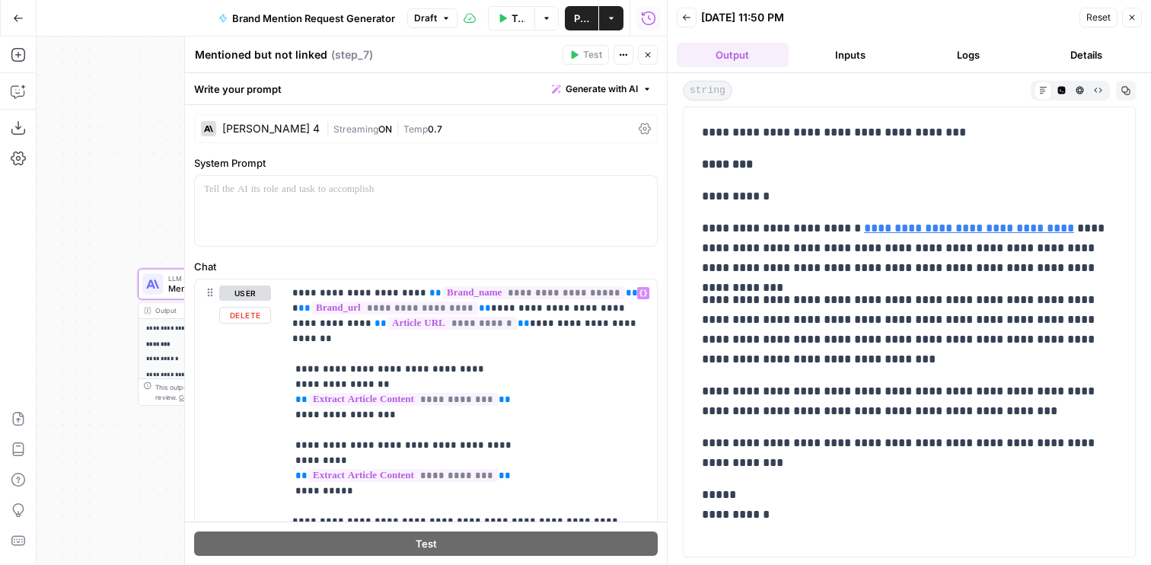
scroll to position [90, 0]
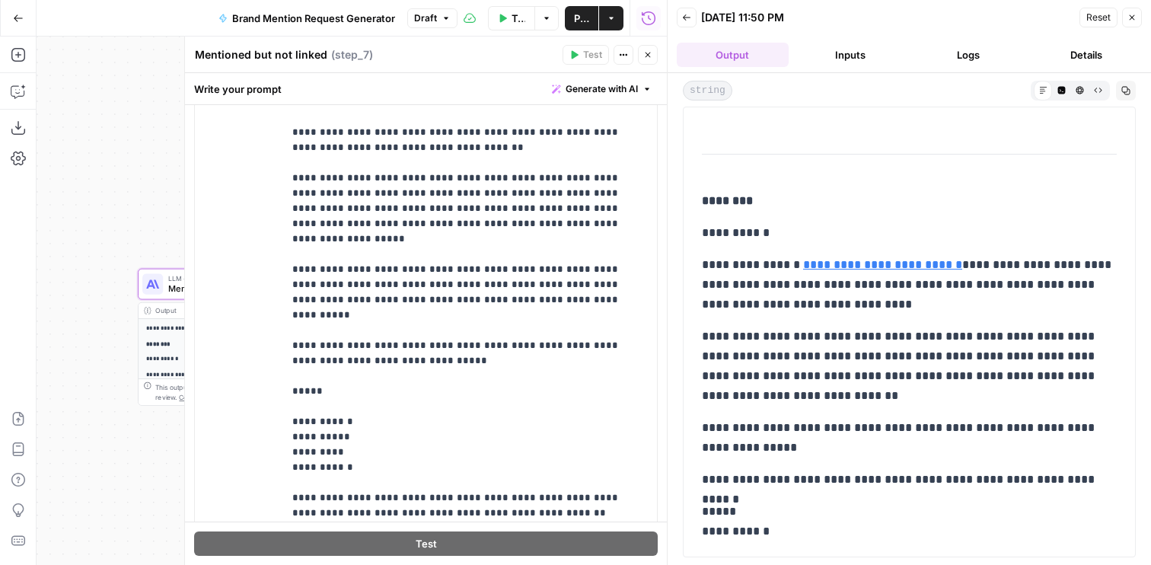
scroll to position [207, 0]
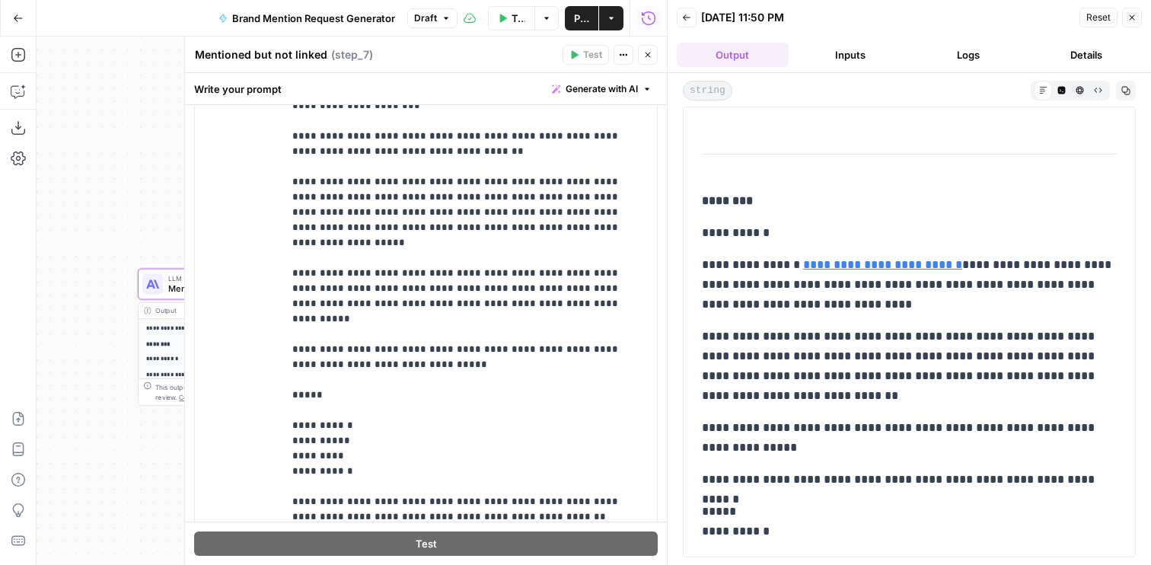
scroll to position [0, 0]
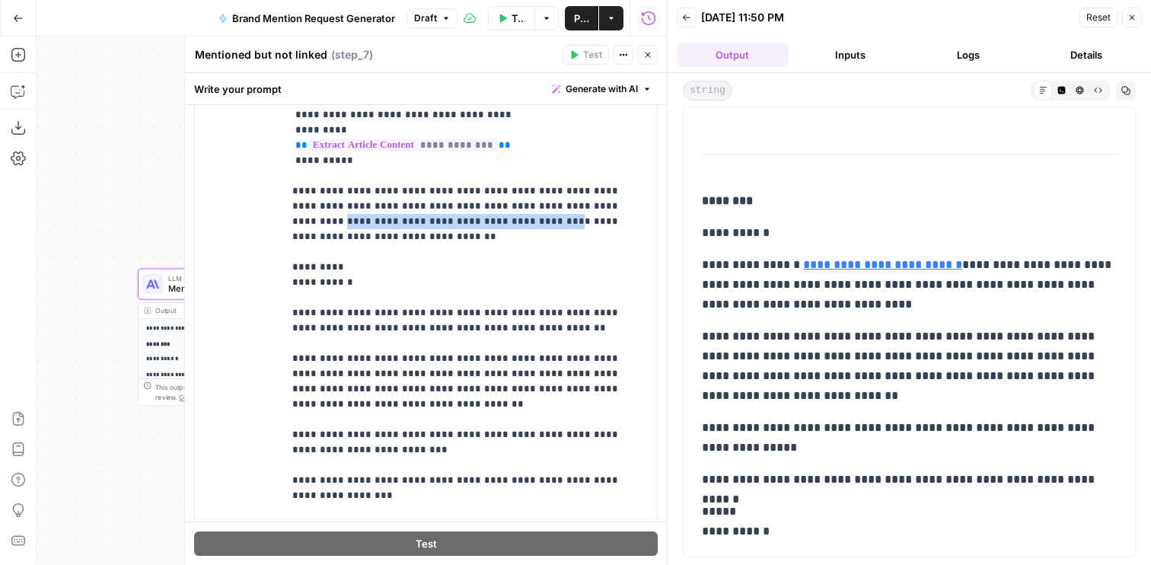
drag, startPoint x: 443, startPoint y: 203, endPoint x: 581, endPoint y: 192, distance: 138.3
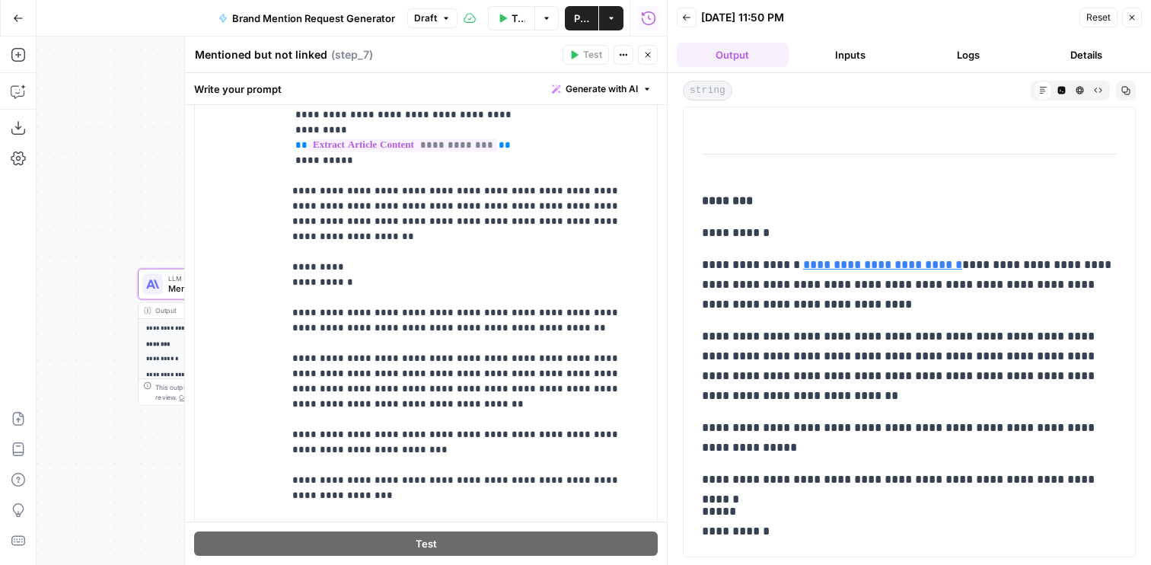
click at [649, 59] on button "Close" at bounding box center [648, 55] width 20 height 20
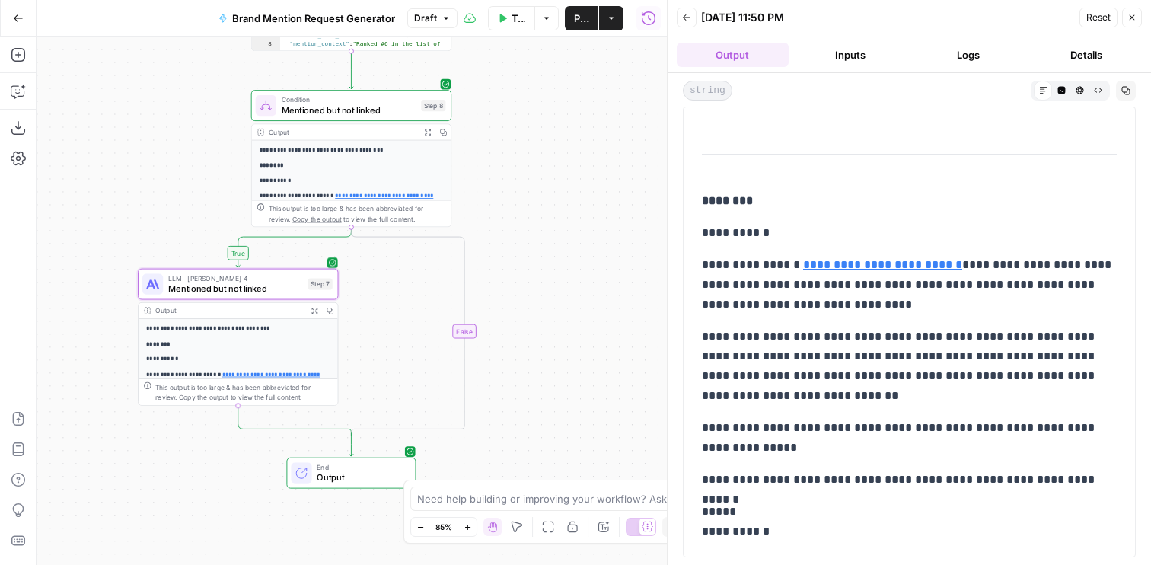
click at [299, 286] on span "Mentioned but not linked" at bounding box center [235, 288] width 135 height 13
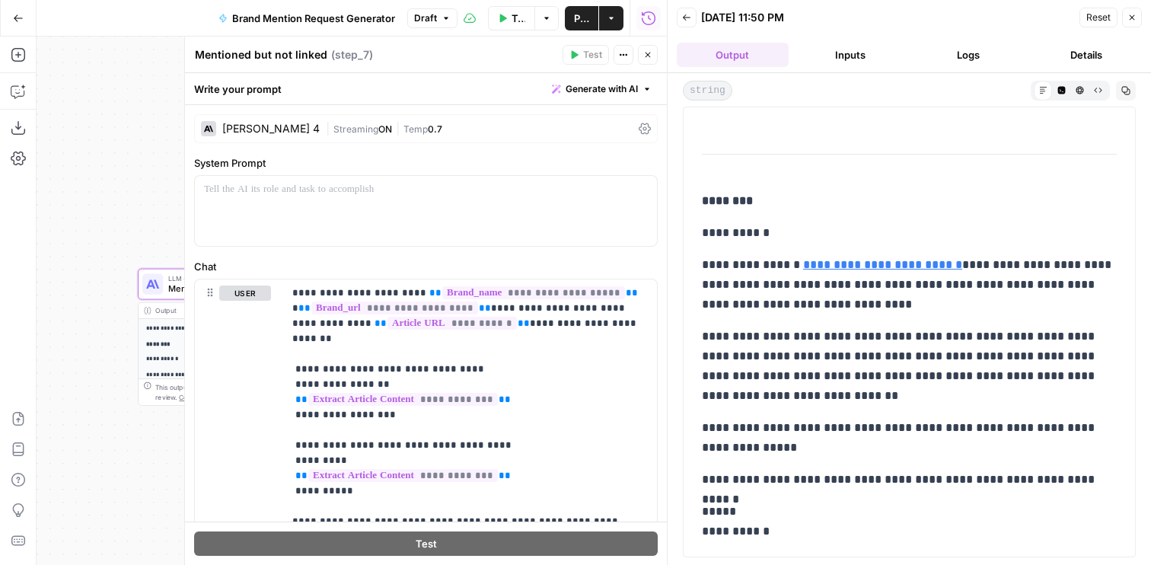
click at [289, 117] on div "Claude Sonnet 4 | Streaming ON | Temp 0.7" at bounding box center [426, 128] width 464 height 29
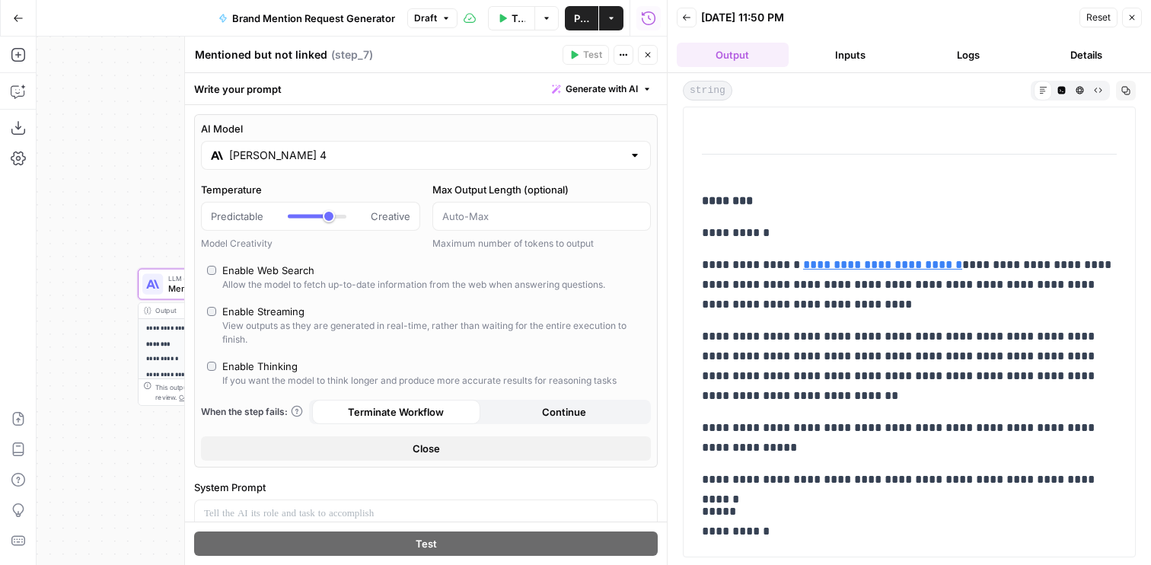
click at [294, 144] on div "[PERSON_NAME] 4" at bounding box center [426, 155] width 450 height 29
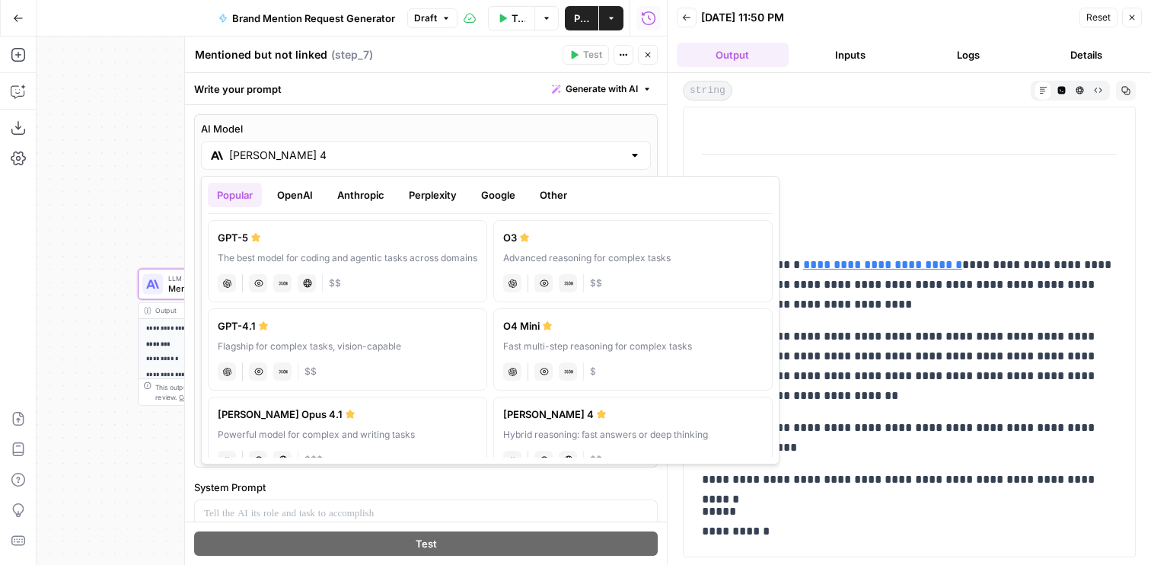
click at [300, 329] on div "GPT-4.1" at bounding box center [348, 325] width 260 height 15
type input "GPT-4.1"
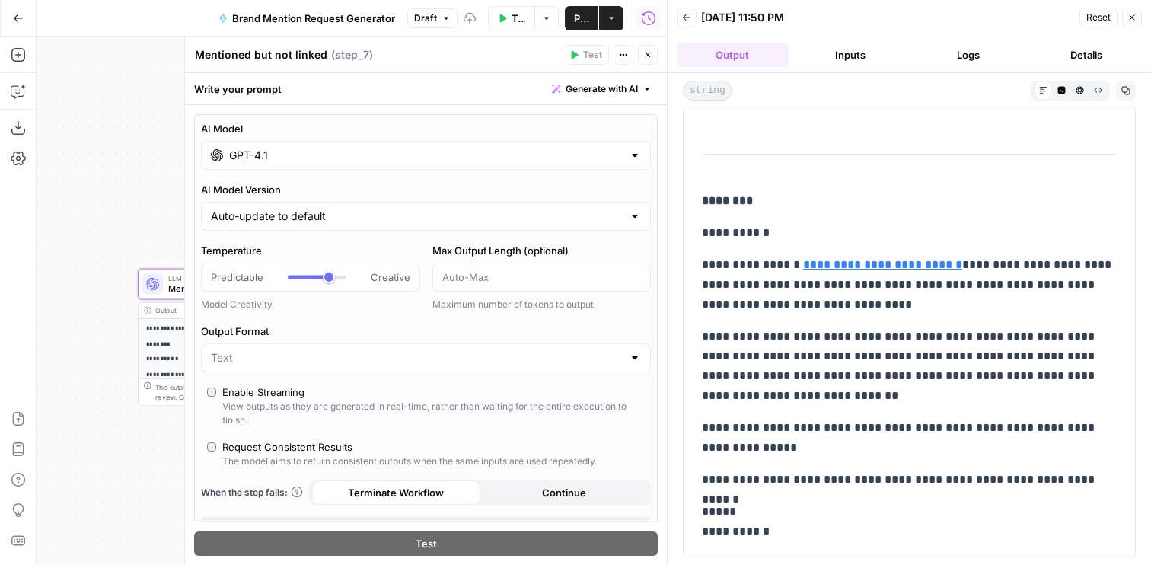
click at [643, 59] on button "Close" at bounding box center [648, 55] width 20 height 20
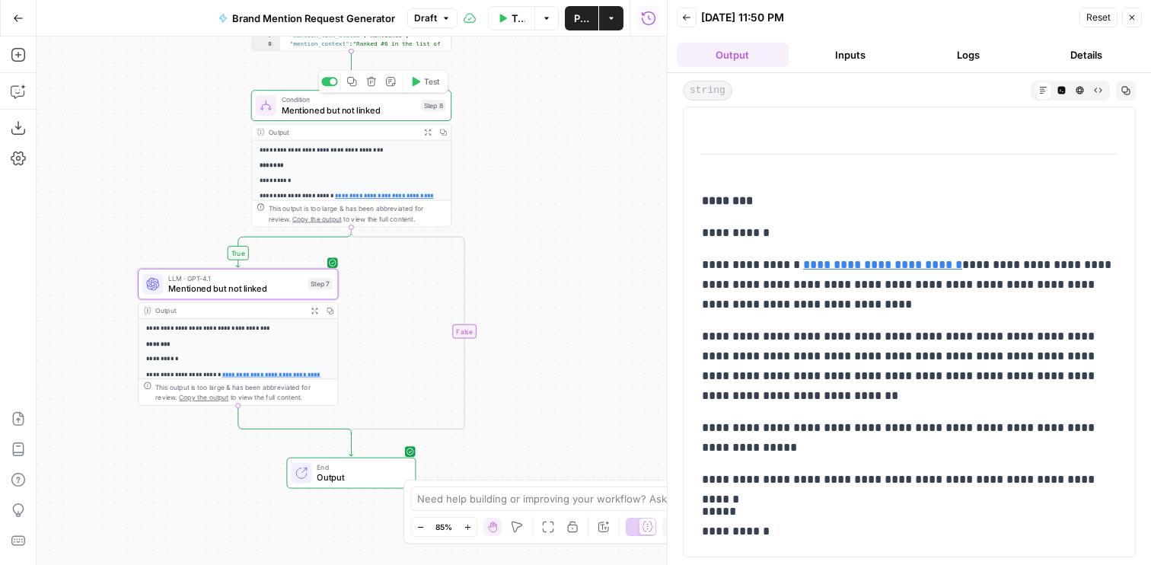
click at [426, 87] on div "true false Workflow Set Inputs Inputs Web Page Scrape Extract Article Content S…" at bounding box center [352, 301] width 630 height 528
click at [425, 84] on span "Test" at bounding box center [431, 81] width 15 height 11
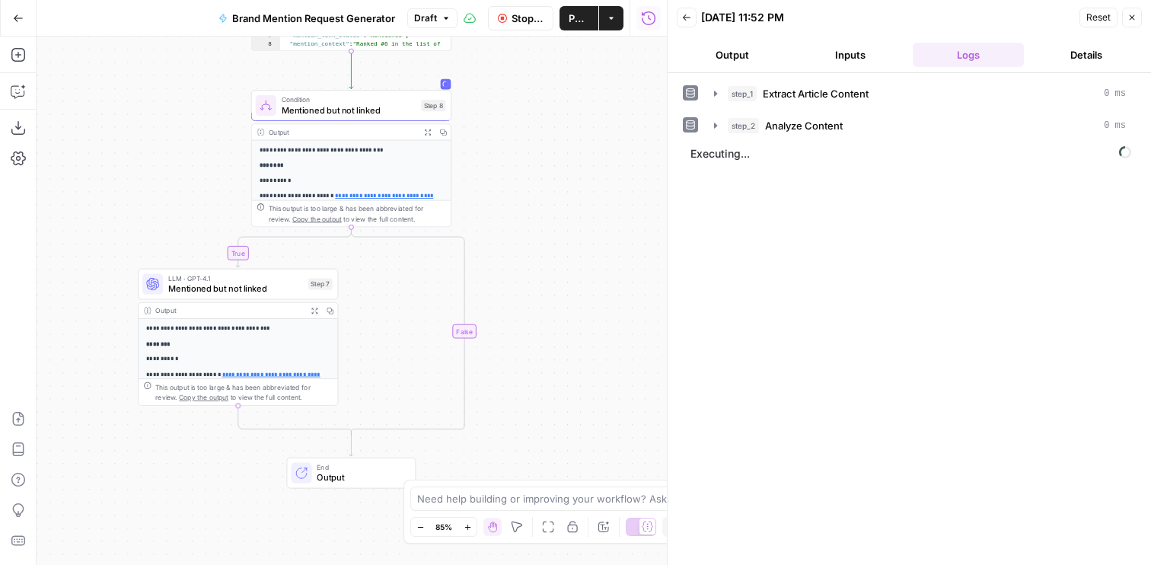
click at [764, 55] on button "Output" at bounding box center [733, 55] width 112 height 24
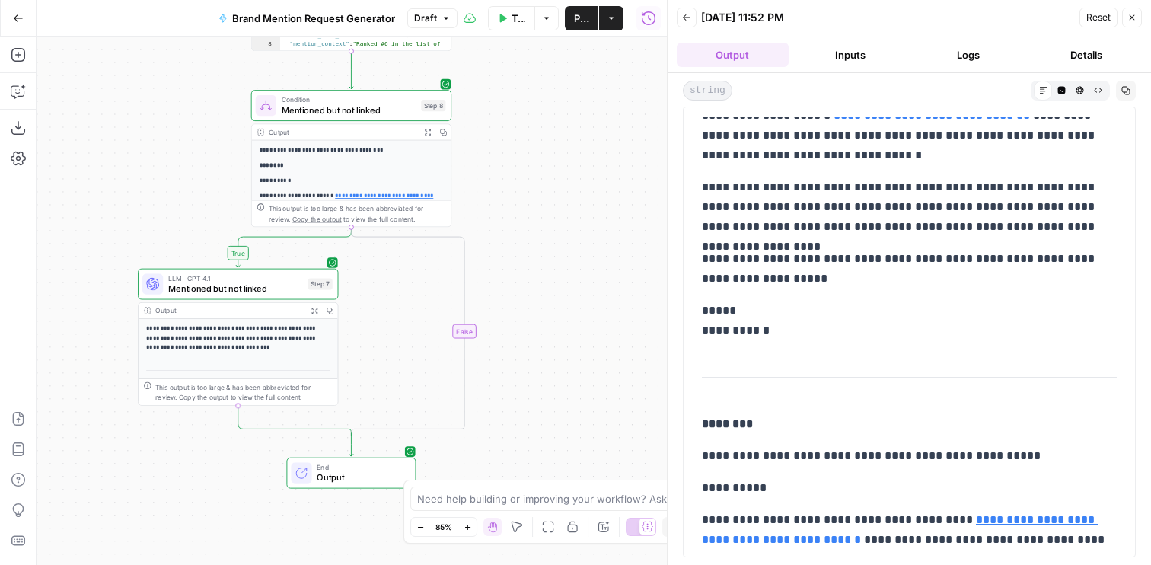
scroll to position [863, 0]
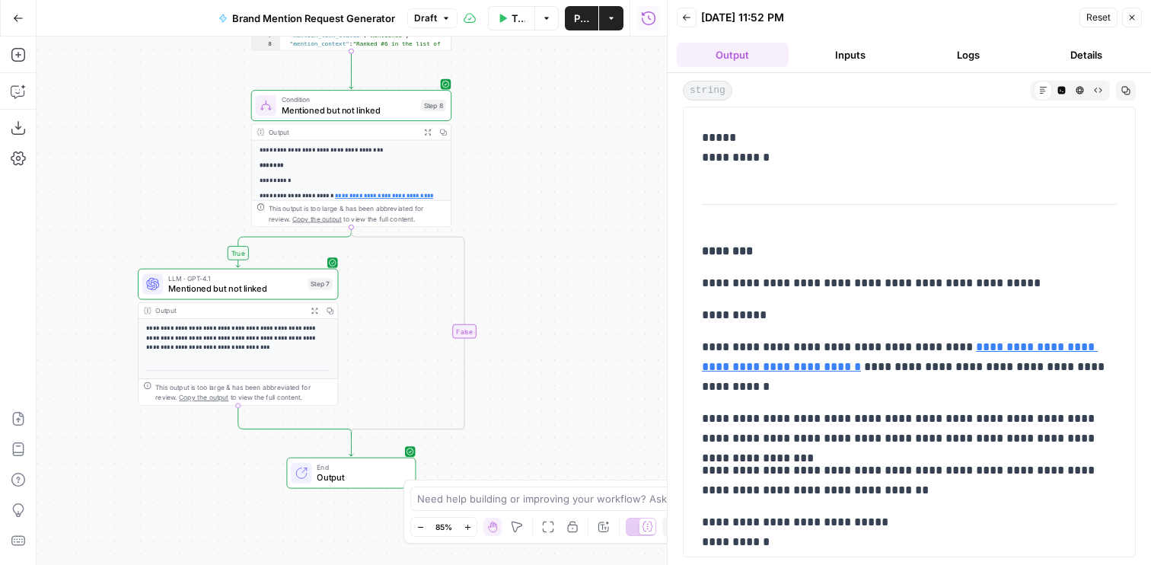
click at [174, 282] on span "Mentioned but not linked" at bounding box center [235, 288] width 135 height 13
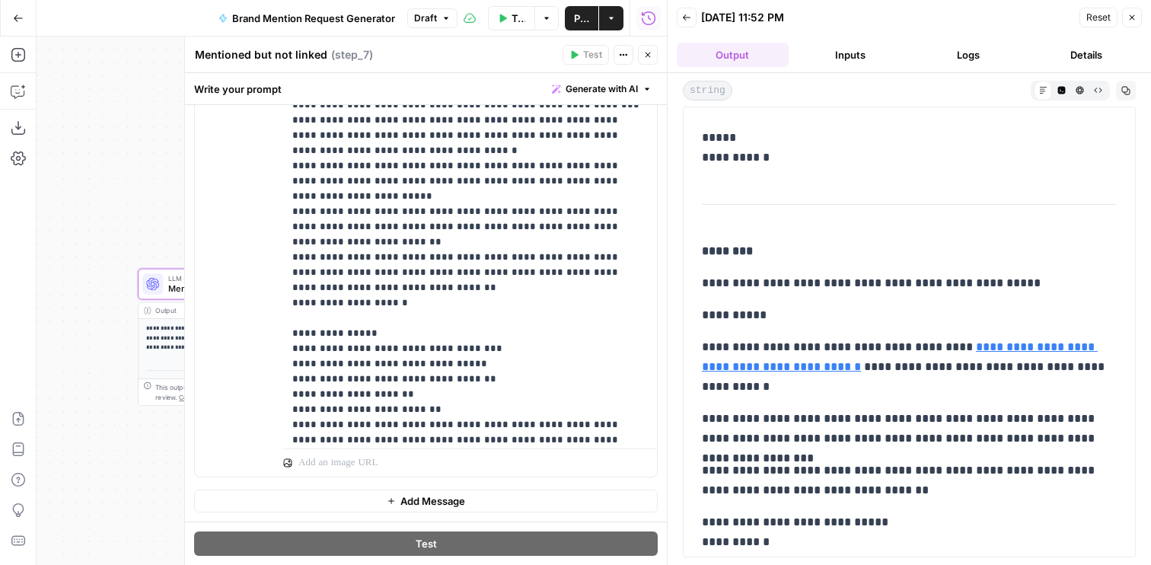
scroll to position [974, 0]
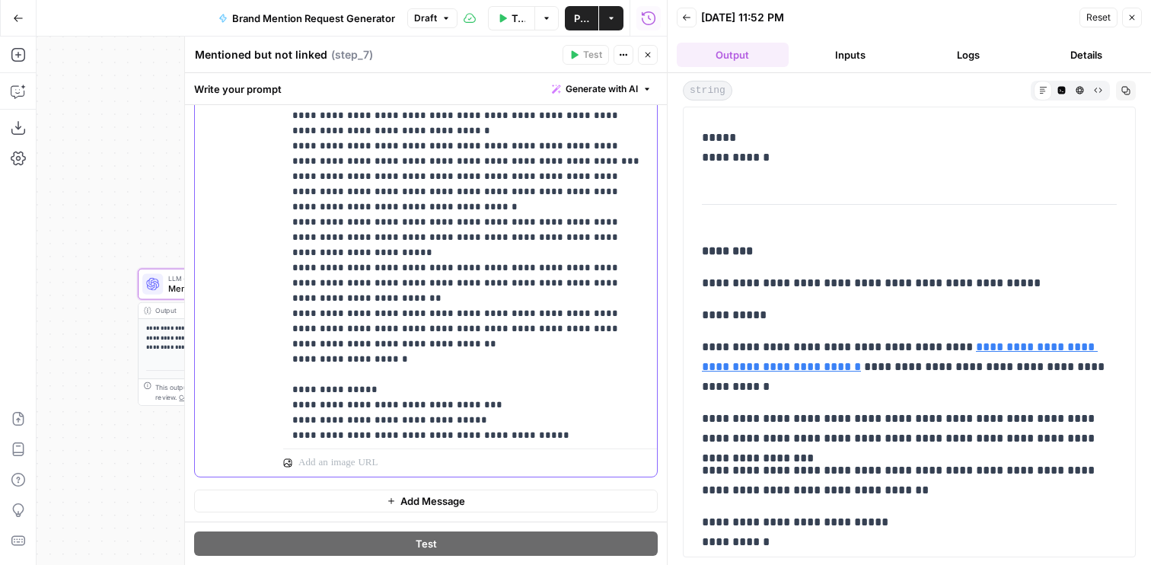
scroll to position [990, 0]
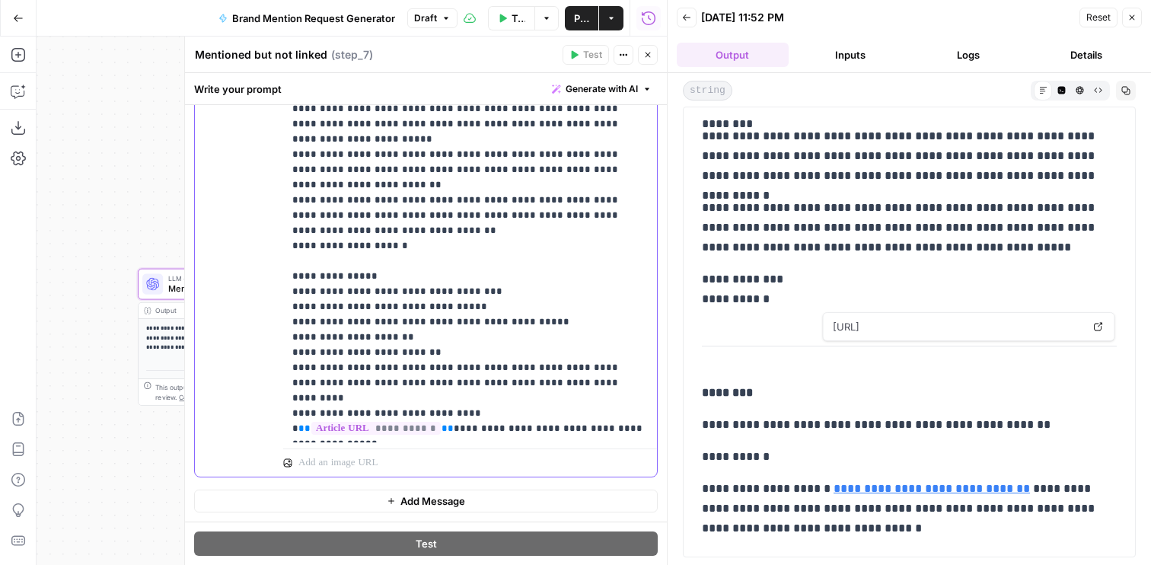
scroll to position [91, 0]
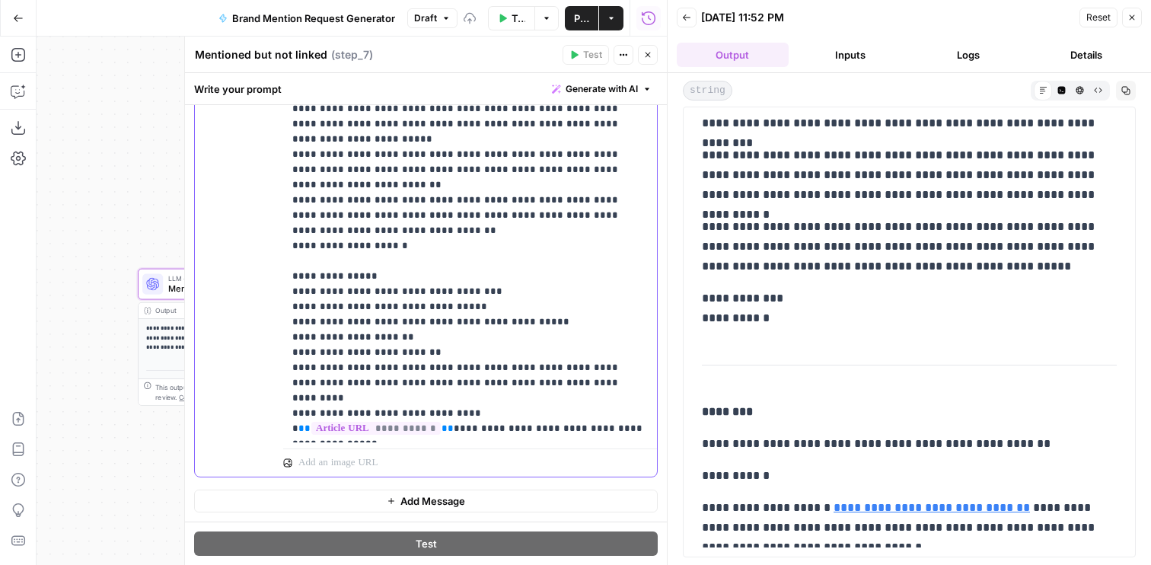
scroll to position [524, 0]
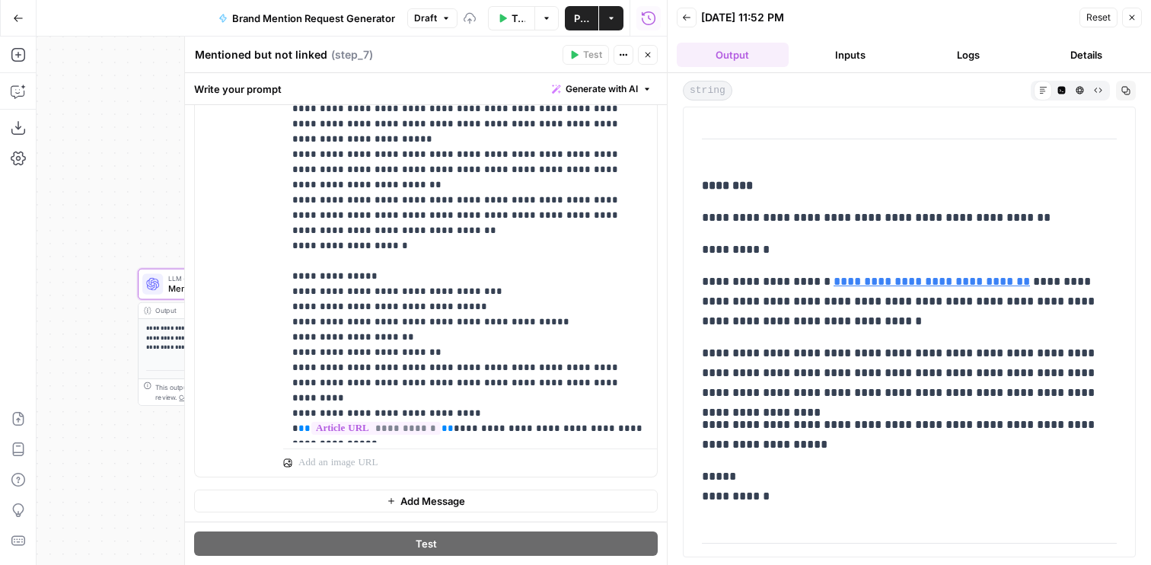
click at [649, 51] on icon "button" at bounding box center [647, 54] width 9 height 9
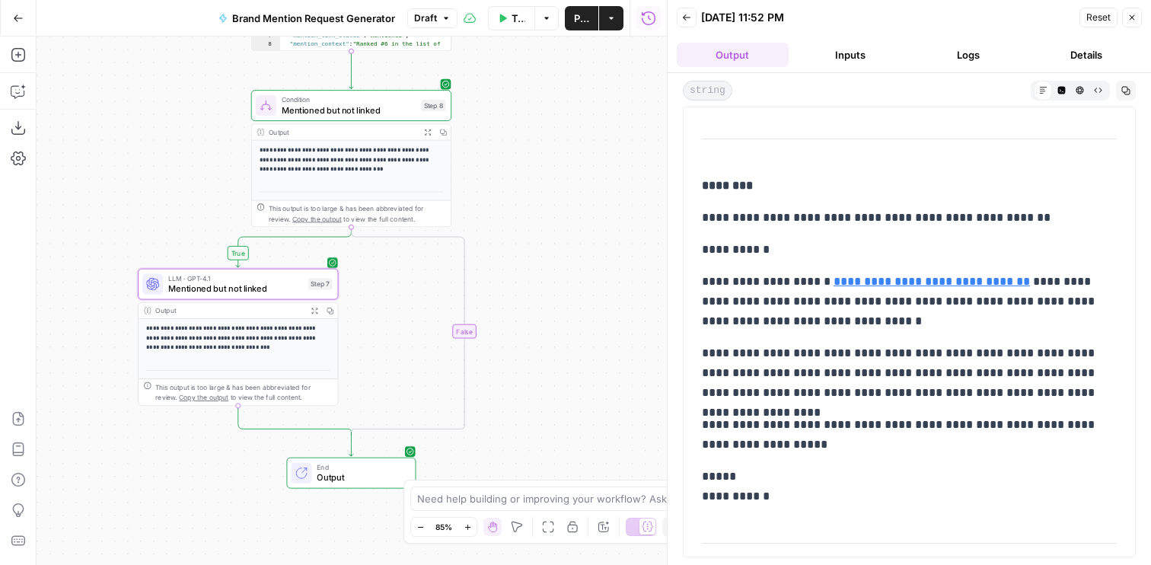
click at [236, 289] on span "Mentioned but not linked" at bounding box center [235, 288] width 135 height 13
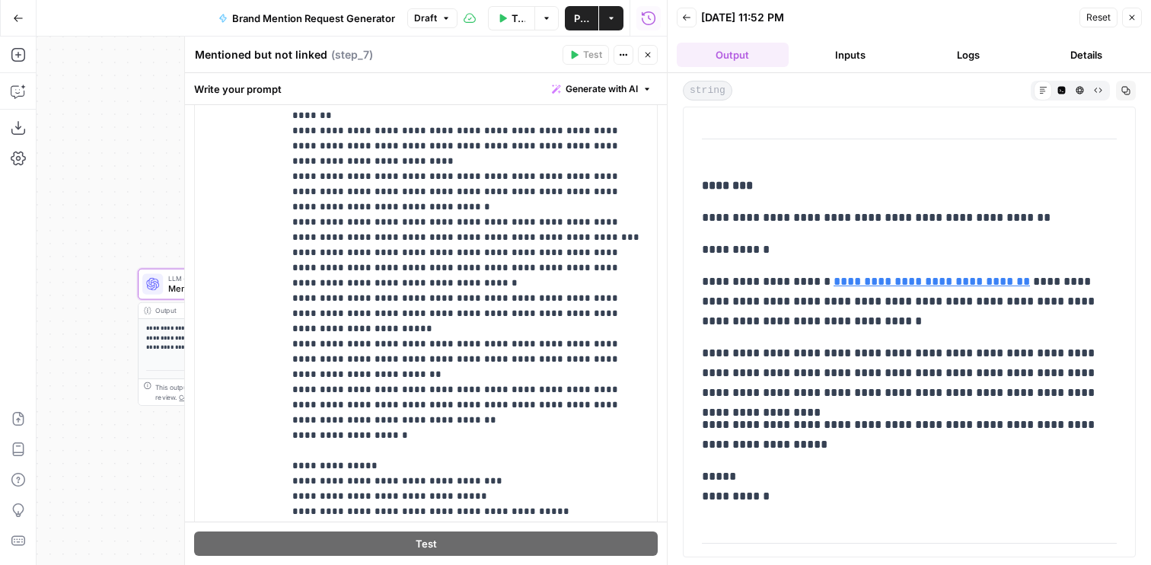
scroll to position [458, 0]
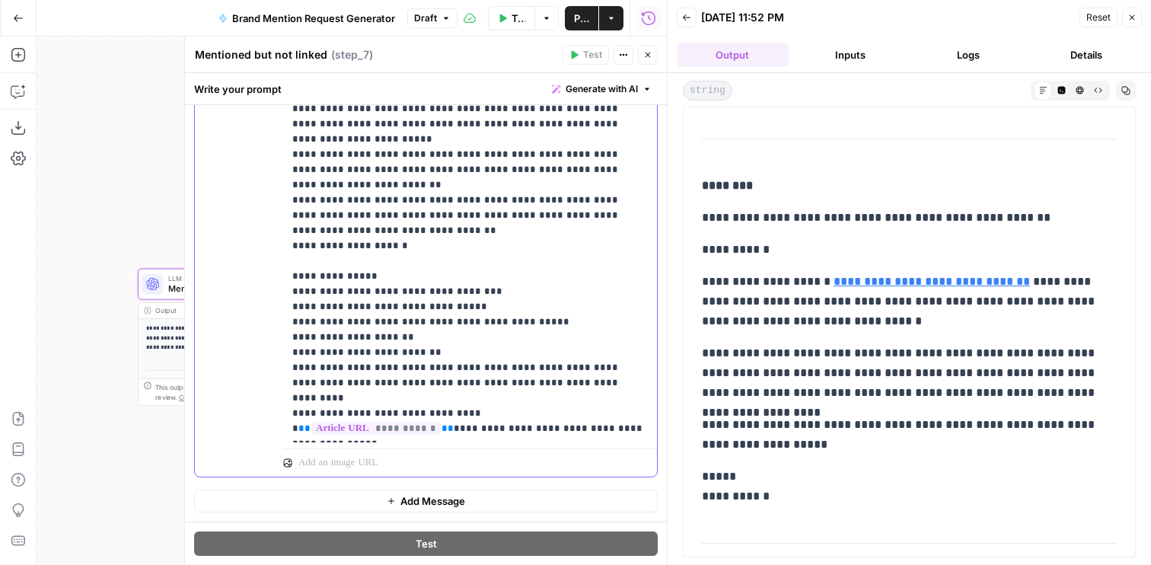
drag, startPoint x: 394, startPoint y: 337, endPoint x: 423, endPoint y: 332, distance: 30.2
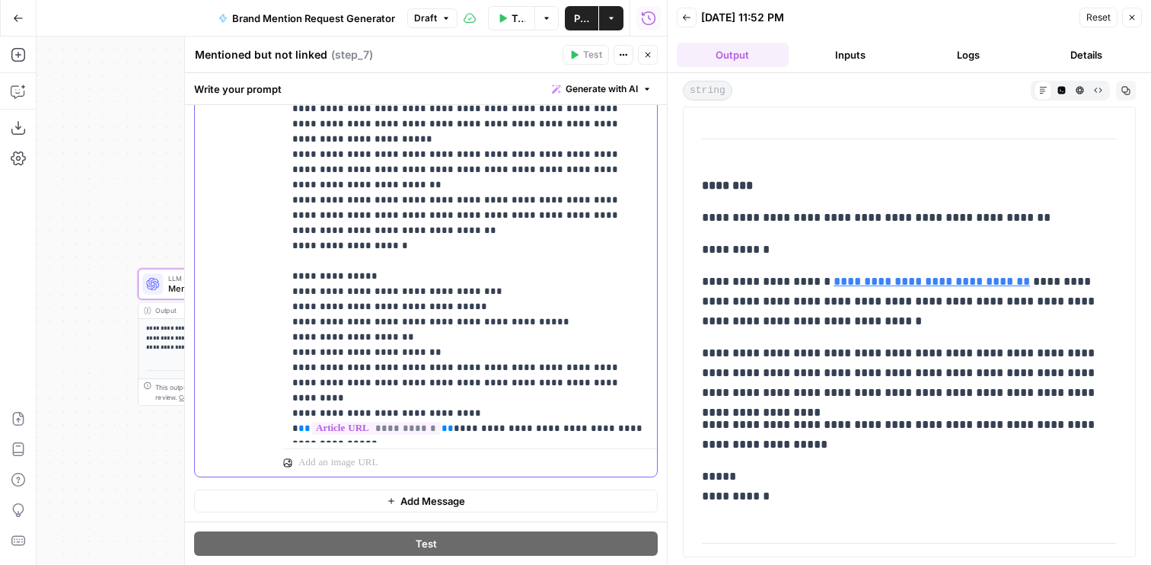
click at [649, 51] on icon "button" at bounding box center [647, 54] width 9 height 9
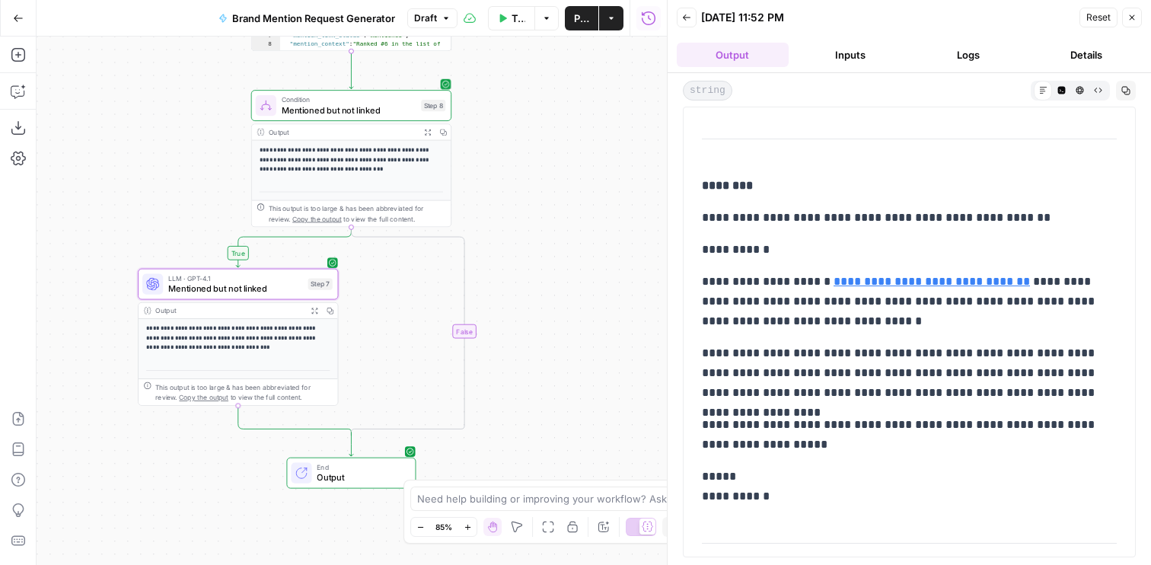
click at [419, 82] on icon "button" at bounding box center [415, 81] width 11 height 11
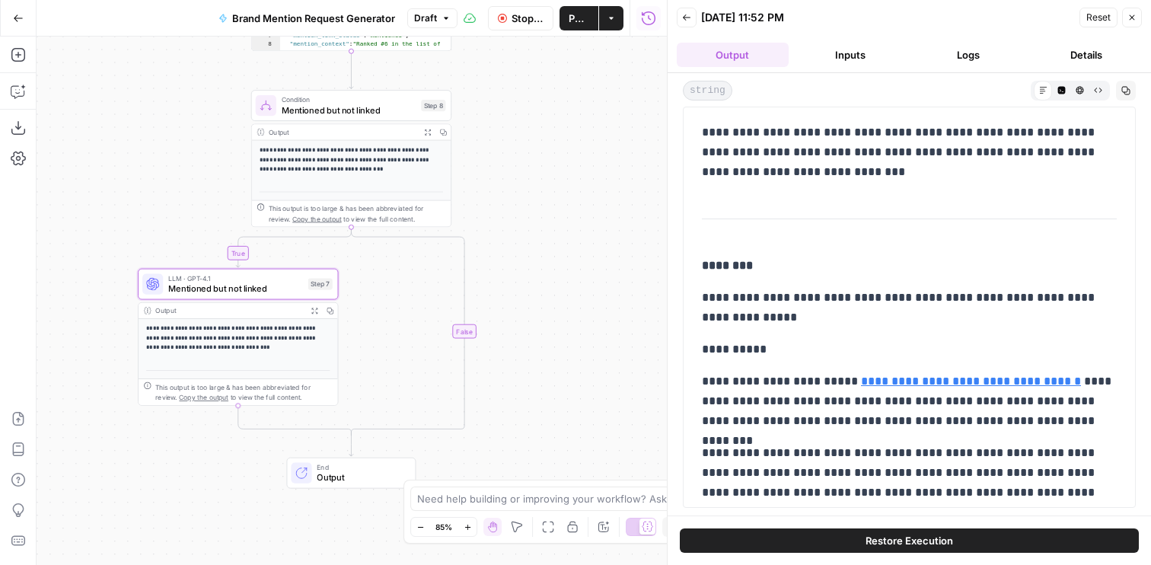
click at [246, 294] on span "Mentioned but not linked" at bounding box center [235, 288] width 135 height 13
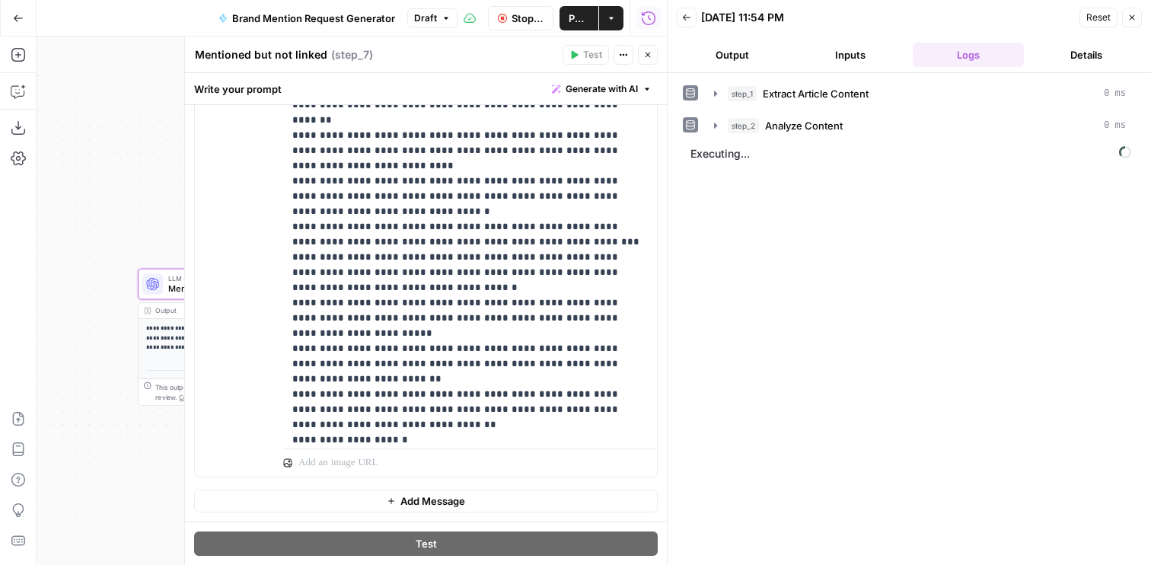
scroll to position [1036, 0]
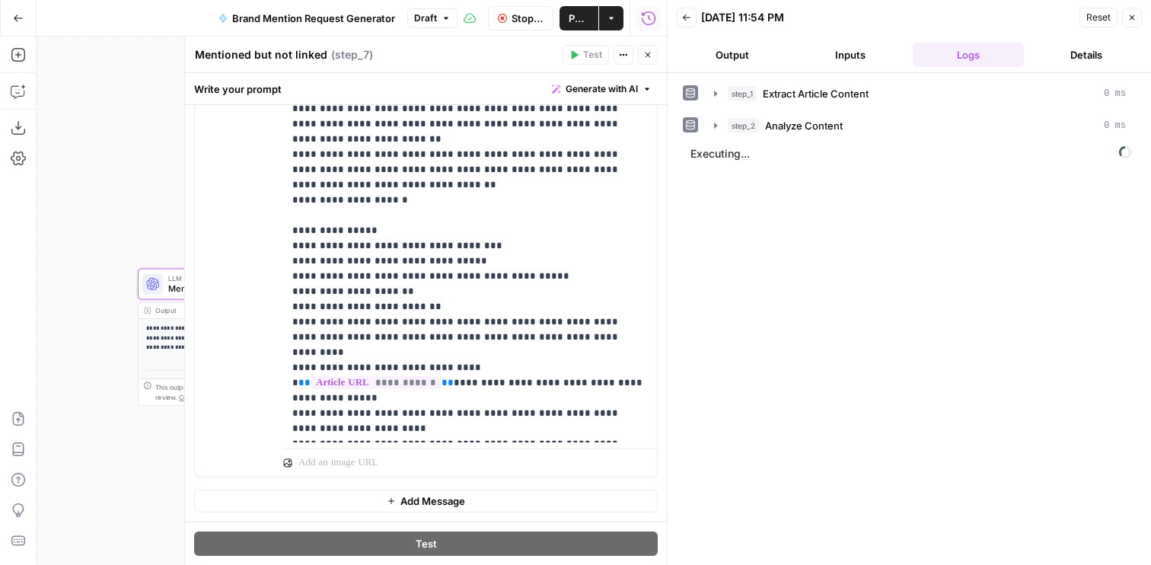
click at [732, 67] on header "Back 08/11/25 at 11:54 PM Reset Close Output Inputs Logs Details" at bounding box center [909, 36] width 483 height 73
click at [732, 56] on button "Output" at bounding box center [733, 55] width 112 height 24
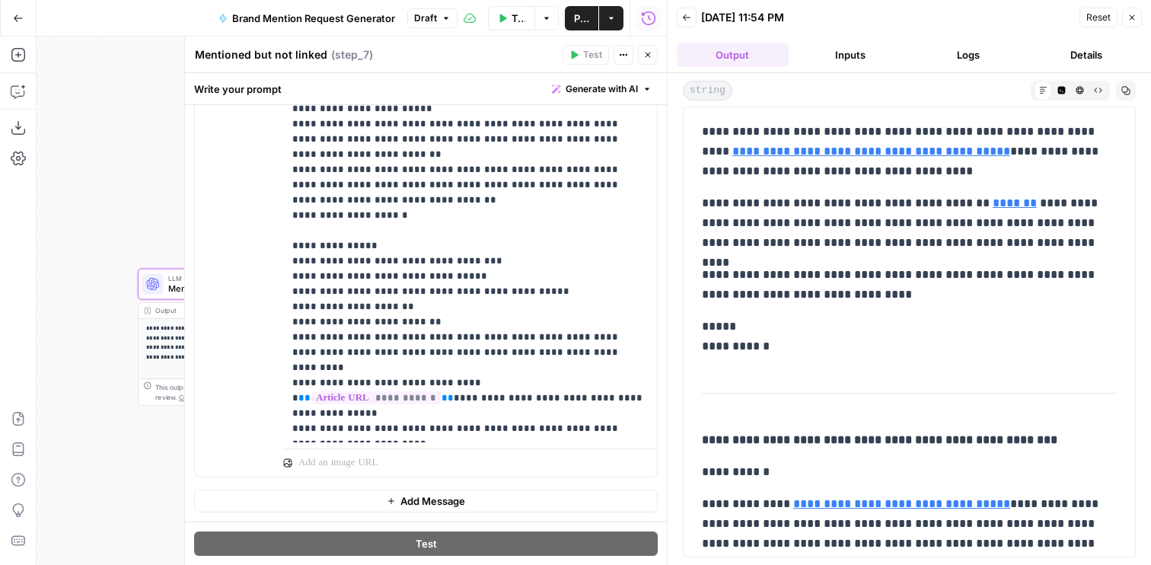
scroll to position [1009, 0]
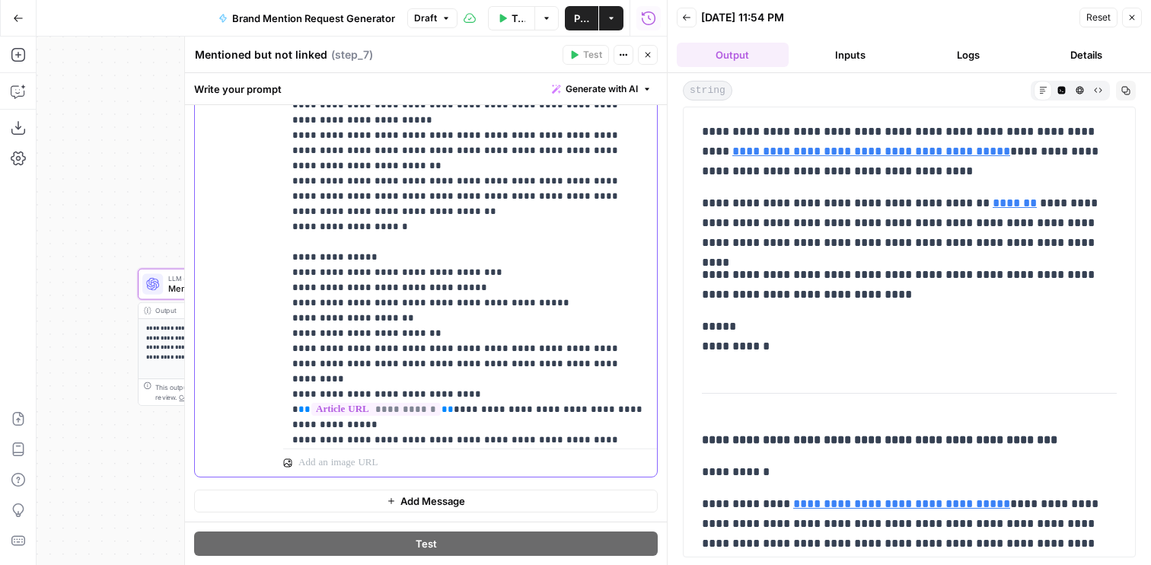
drag, startPoint x: 582, startPoint y: 267, endPoint x: 266, endPoint y: 261, distance: 315.2
click at [266, 261] on div "**********" at bounding box center [426, 149] width 462 height 655
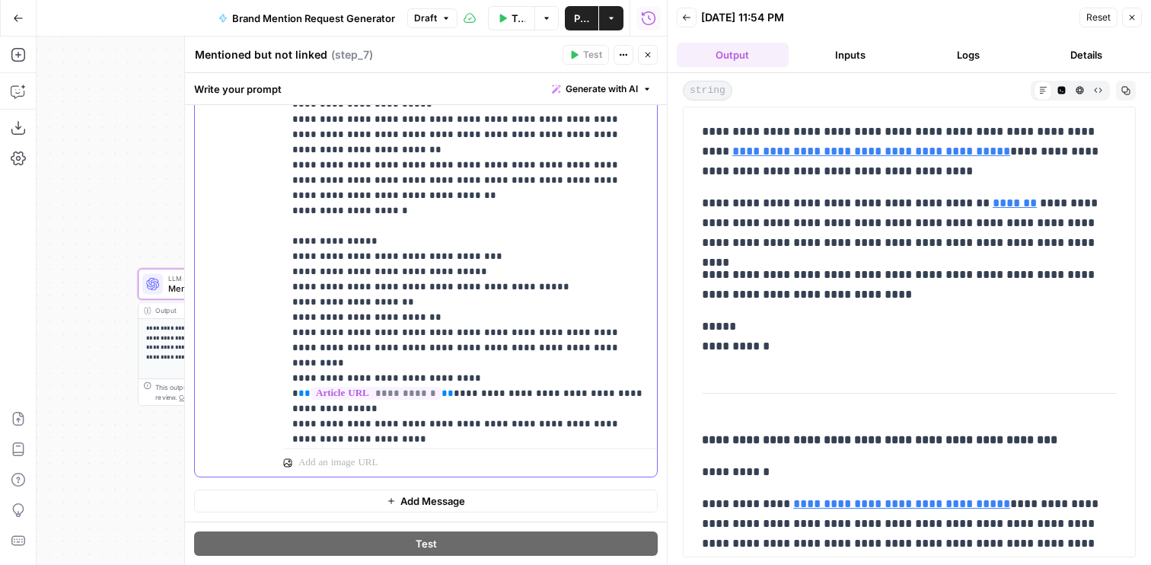
scroll to position [1036, 0]
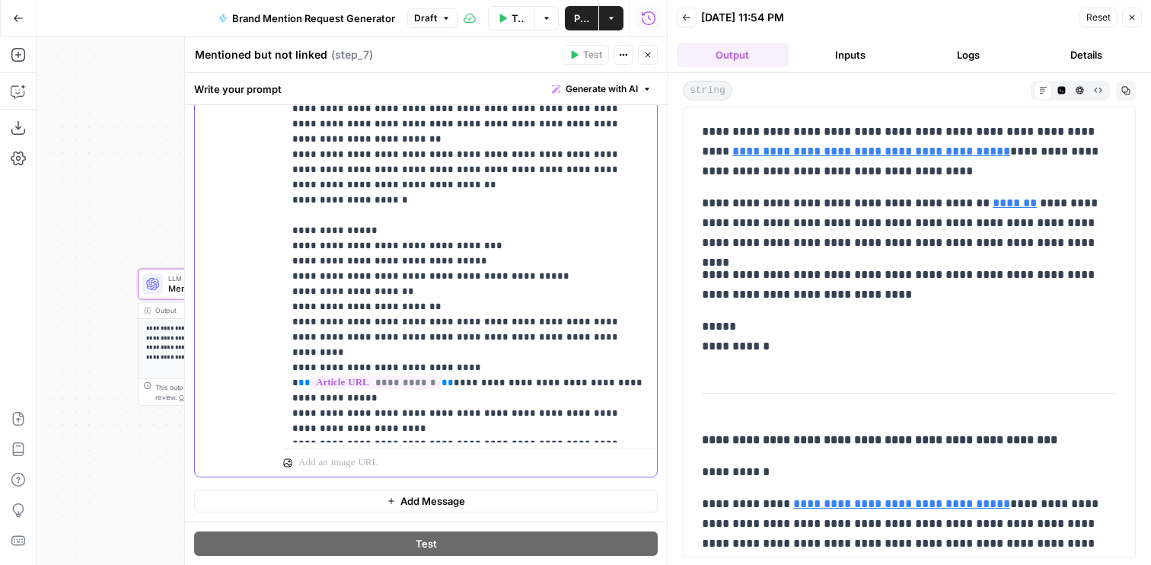
drag, startPoint x: 595, startPoint y: 240, endPoint x: 301, endPoint y: 234, distance: 293.1
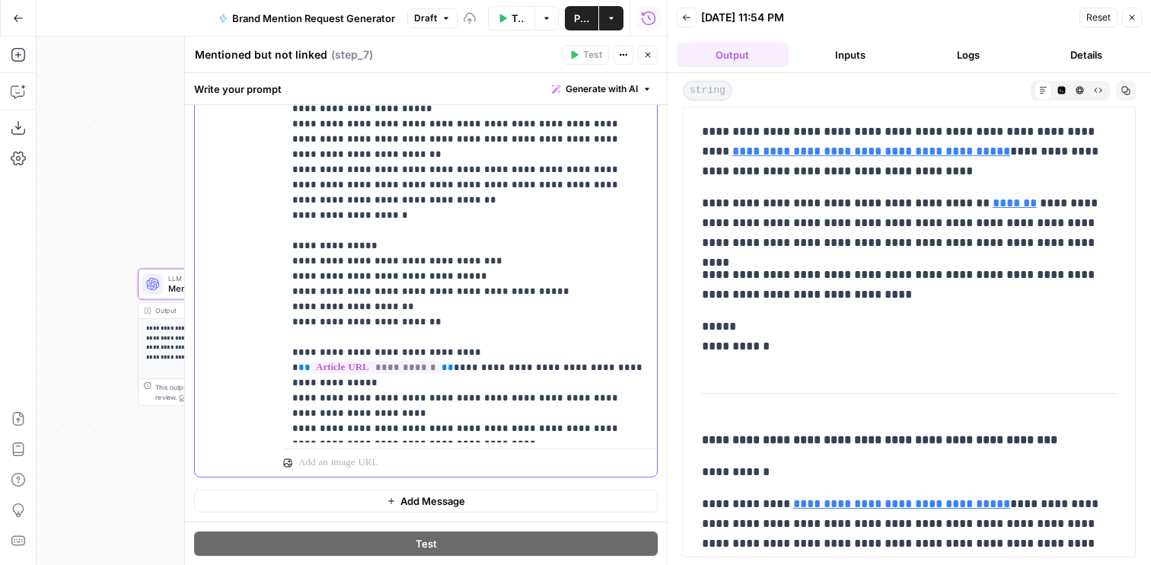
scroll to position [1006, 0]
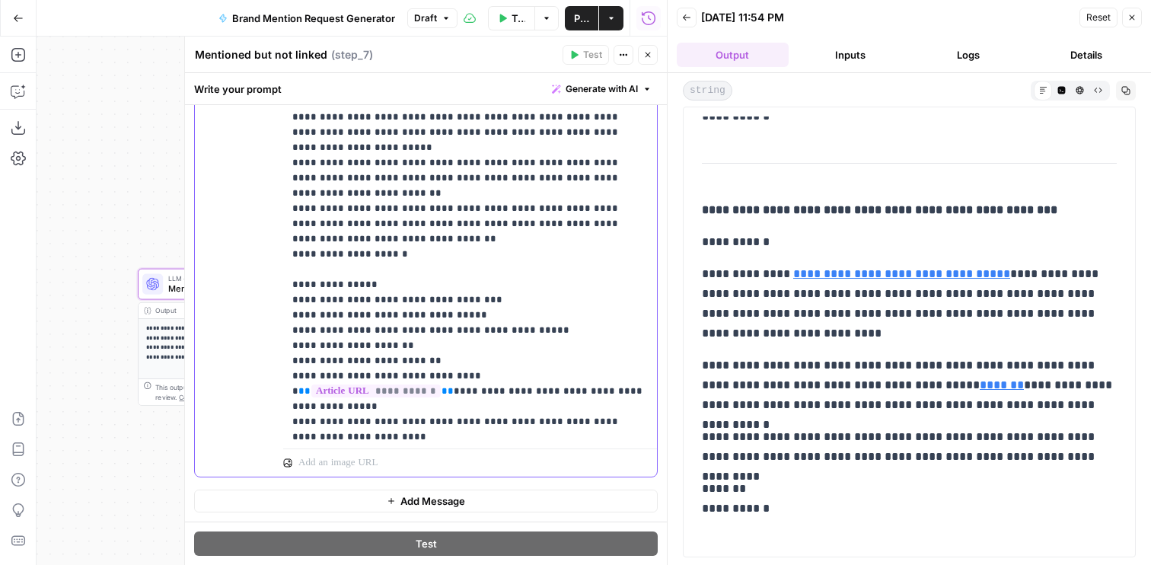
scroll to position [980, 0]
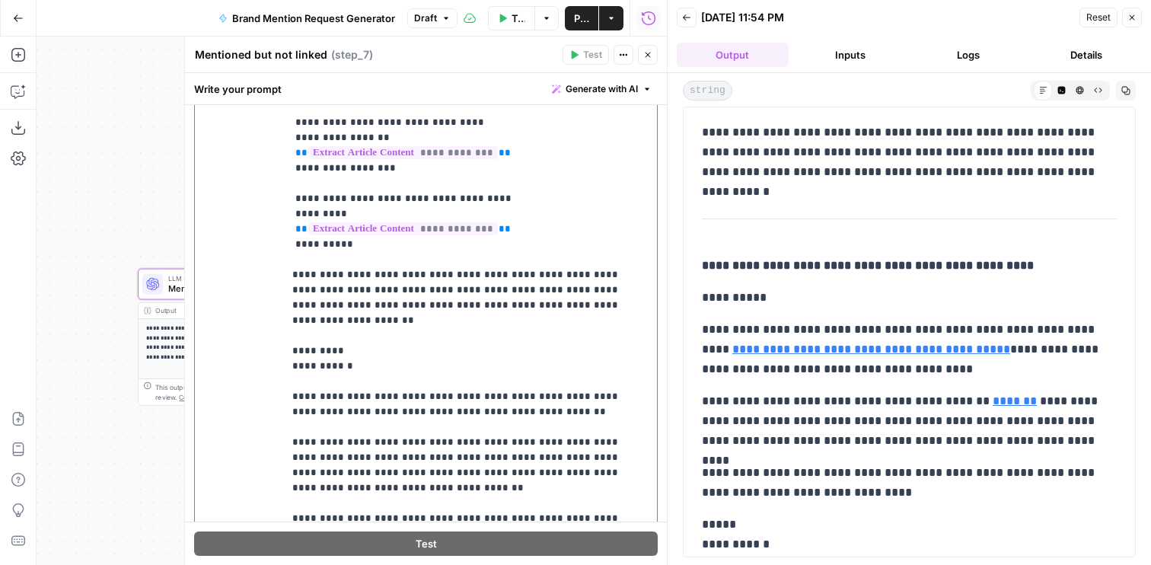
scroll to position [0, 0]
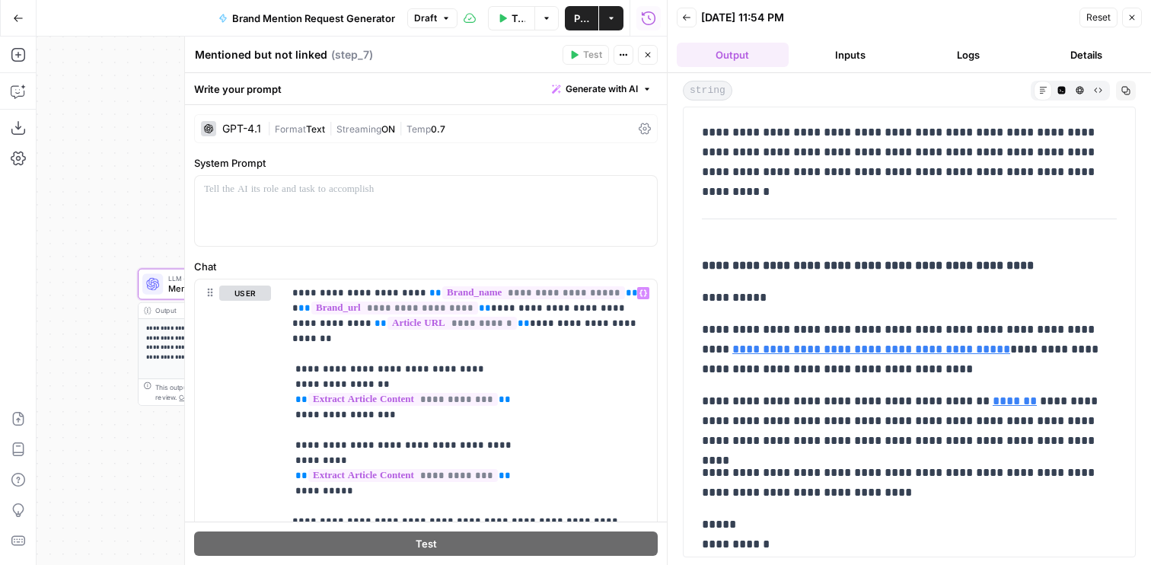
click at [282, 123] on span "Format" at bounding box center [290, 128] width 31 height 11
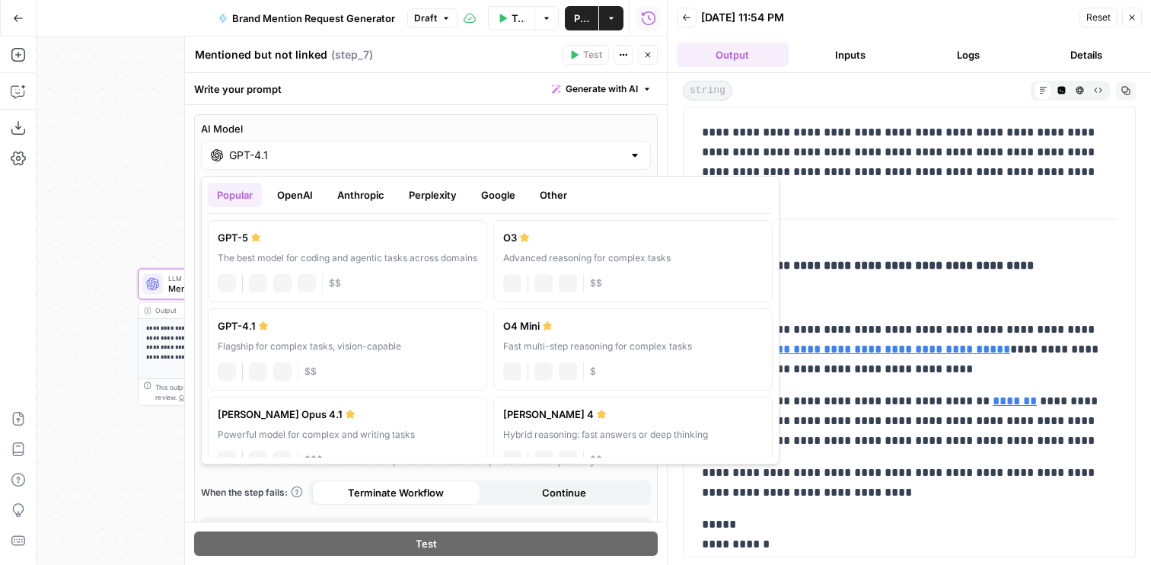
click at [282, 163] on div "GPT-4.1" at bounding box center [426, 155] width 450 height 29
click at [279, 240] on div "GPT-5" at bounding box center [348, 237] width 260 height 15
type input "GPT-5"
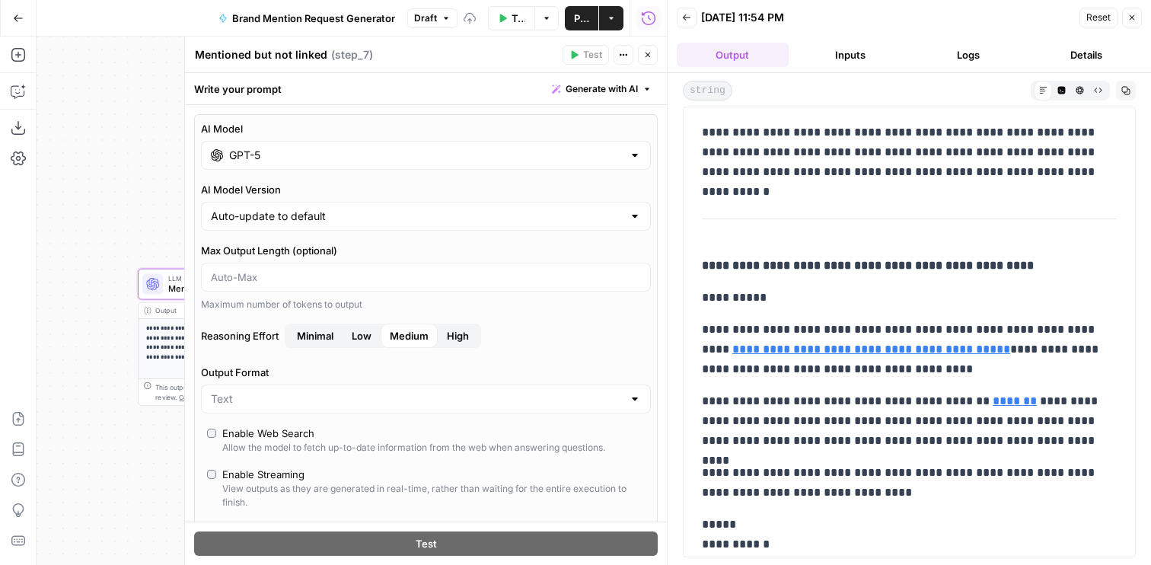
click at [649, 55] on icon "button" at bounding box center [647, 54] width 9 height 9
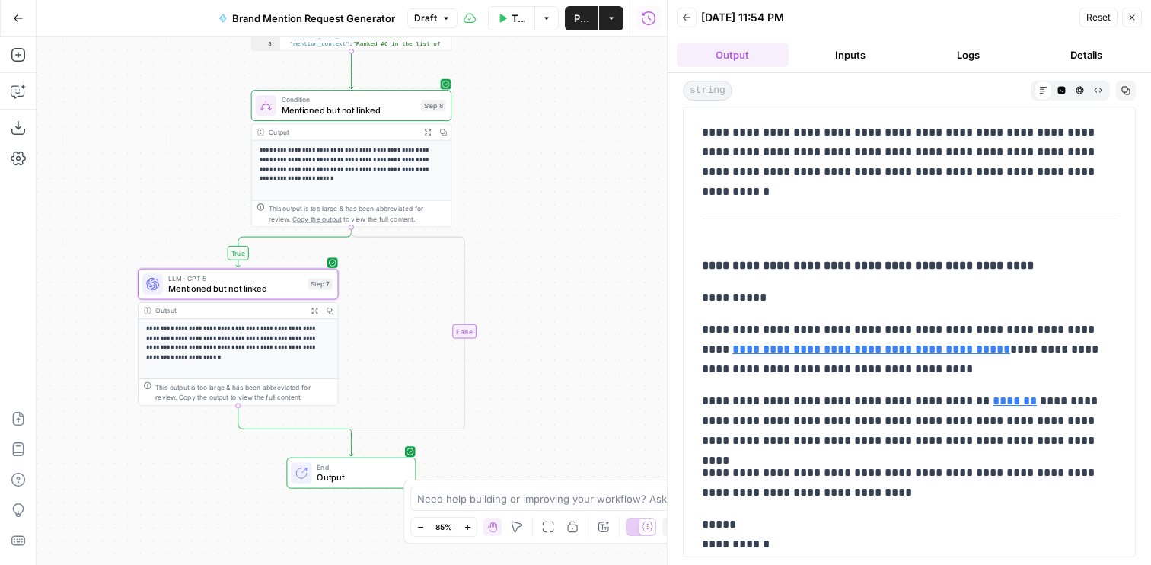
click at [419, 80] on icon "button" at bounding box center [415, 81] width 11 height 11
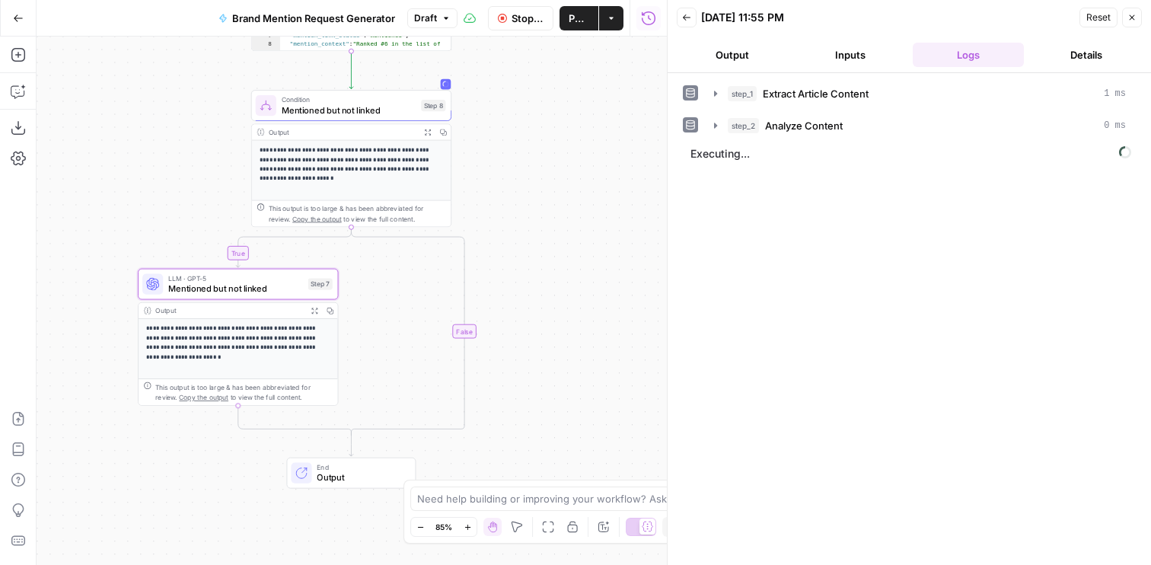
click at [266, 292] on span "Mentioned but not linked" at bounding box center [235, 288] width 135 height 13
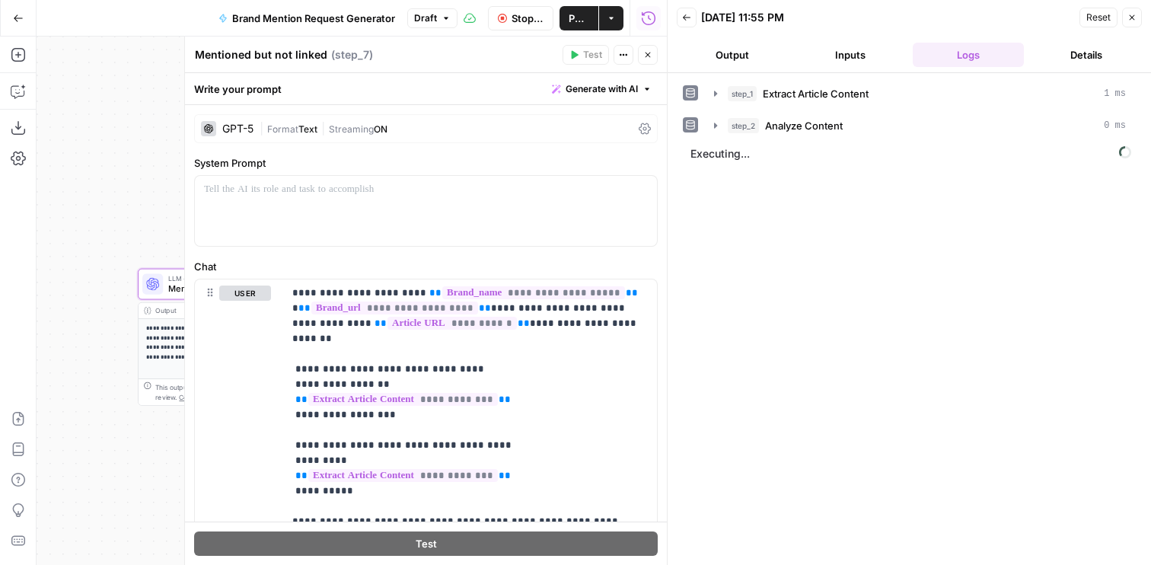
click at [742, 75] on div "step_1 Extract Article Content 1 ms step_2 Analyze Content 0 ms Executing..." at bounding box center [909, 319] width 483 height 492
click at [737, 62] on button "Output" at bounding box center [733, 55] width 112 height 24
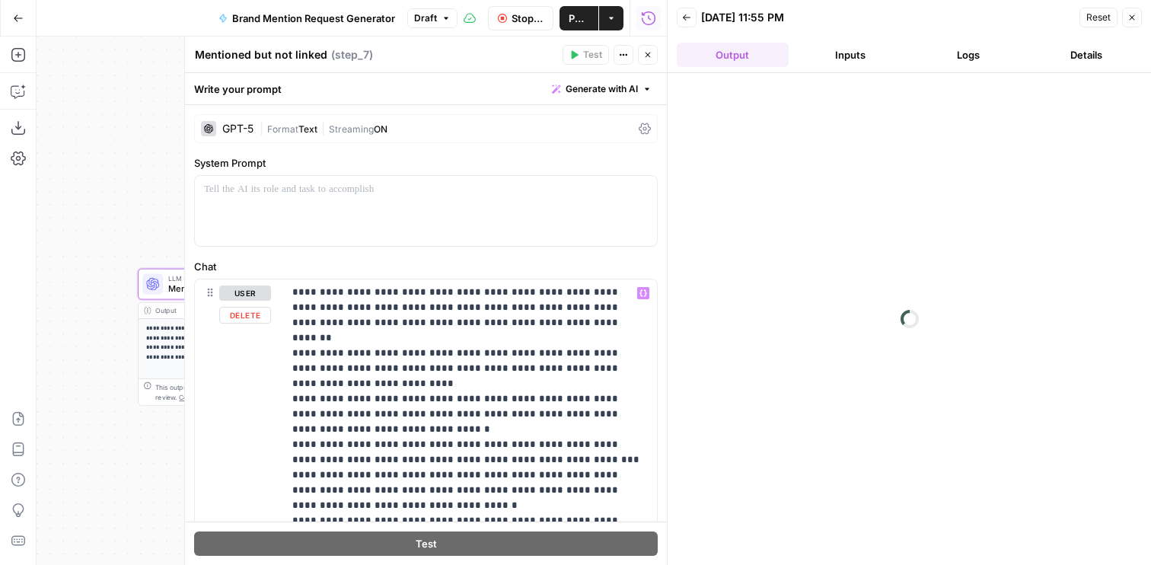
scroll to position [458, 0]
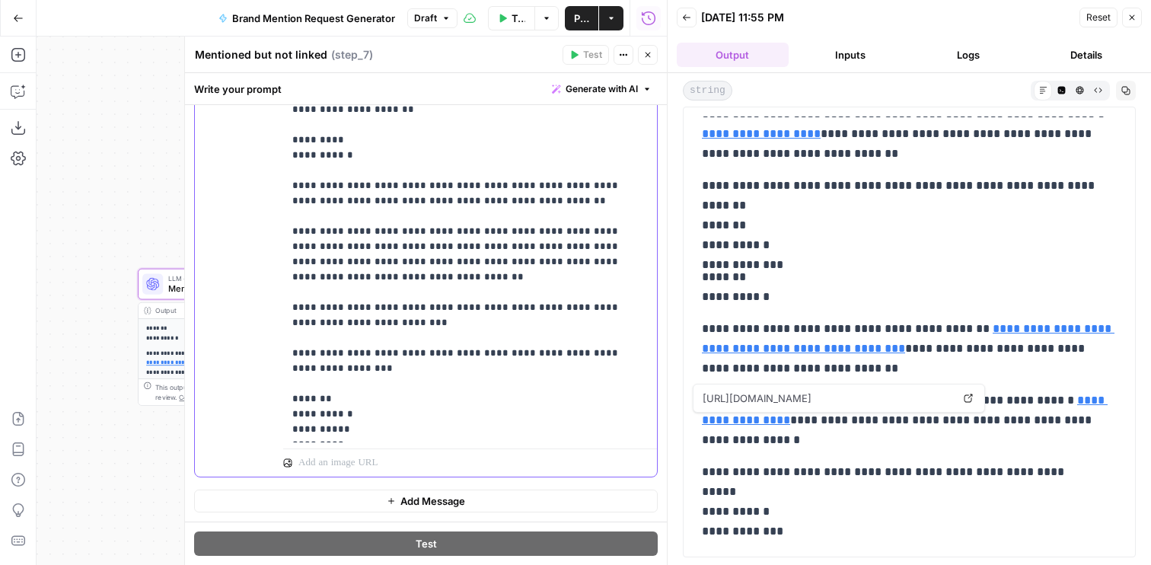
scroll to position [0, 0]
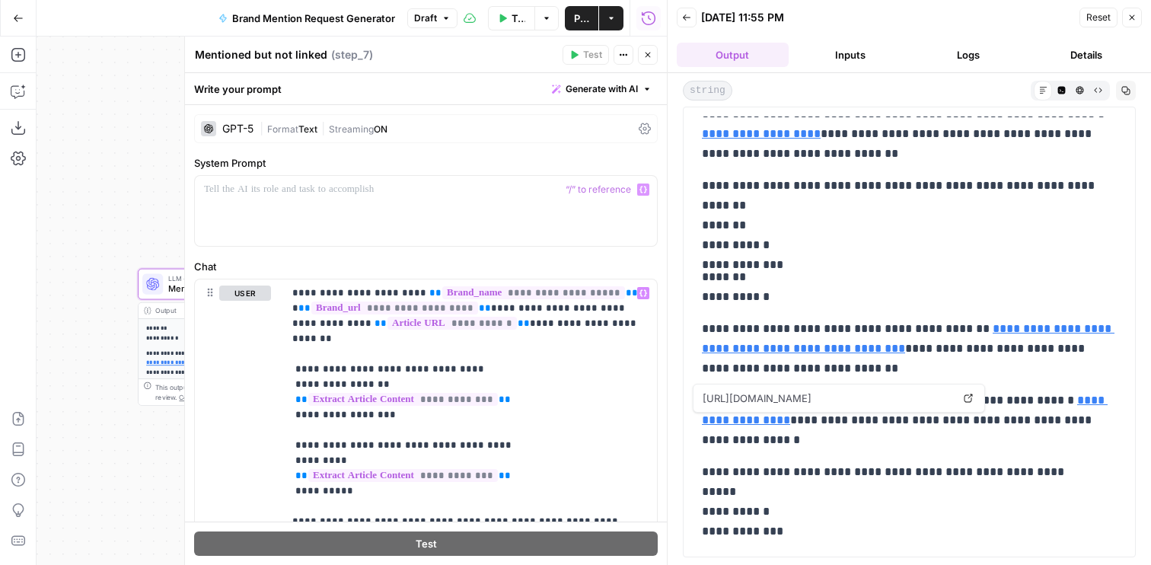
click at [311, 136] on div "GPT-5 | Format Text | Streaming ON" at bounding box center [426, 128] width 464 height 29
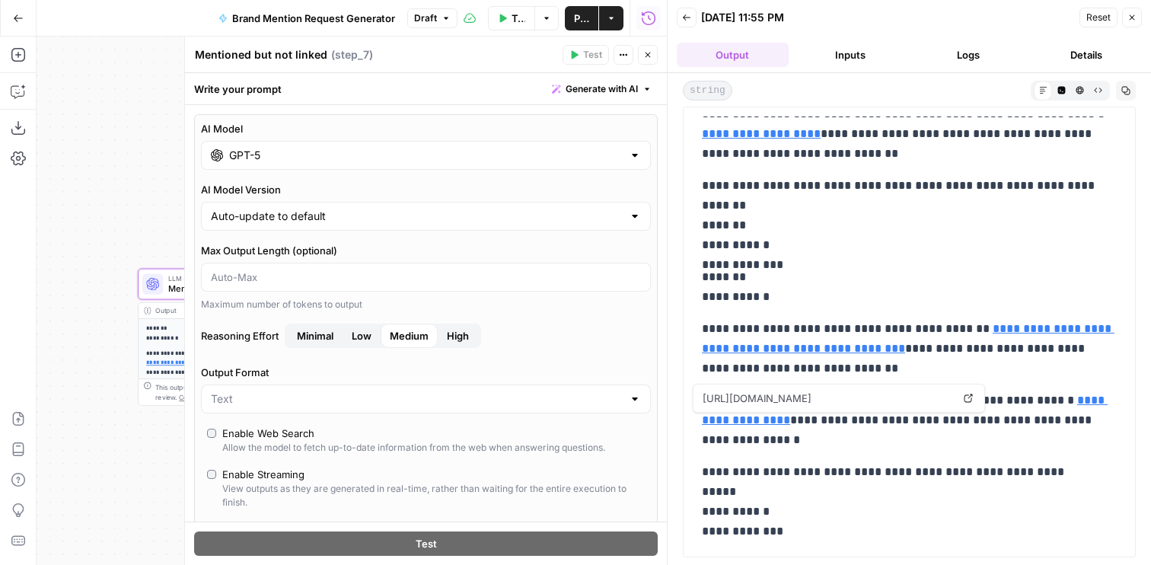
click at [294, 158] on input "GPT-5" at bounding box center [426, 155] width 394 height 15
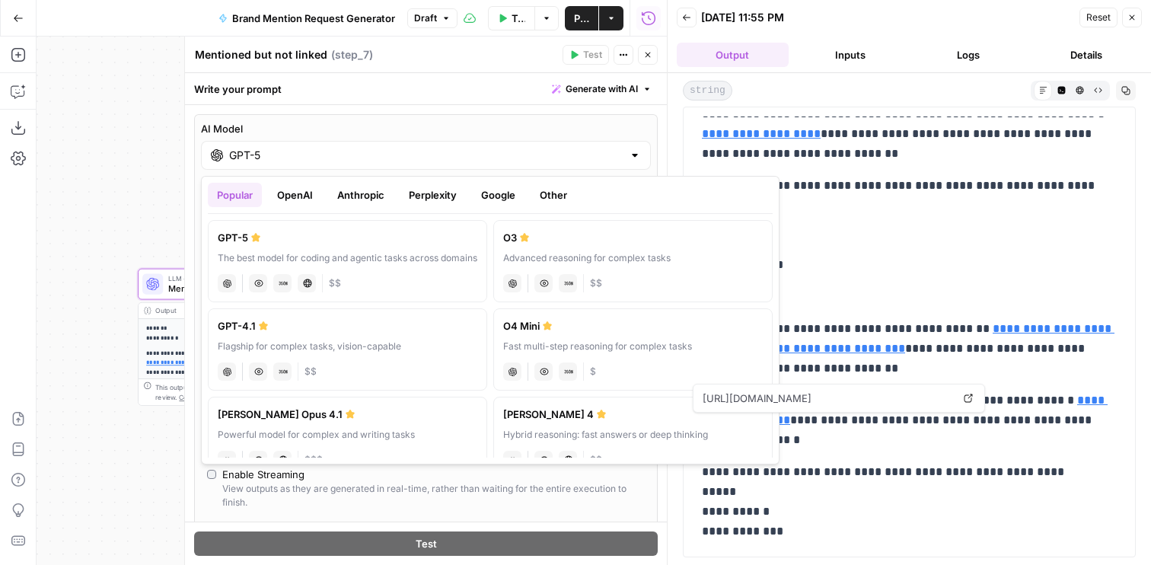
click at [290, 329] on div "GPT-4.1" at bounding box center [348, 325] width 260 height 15
type input "GPT-4.1"
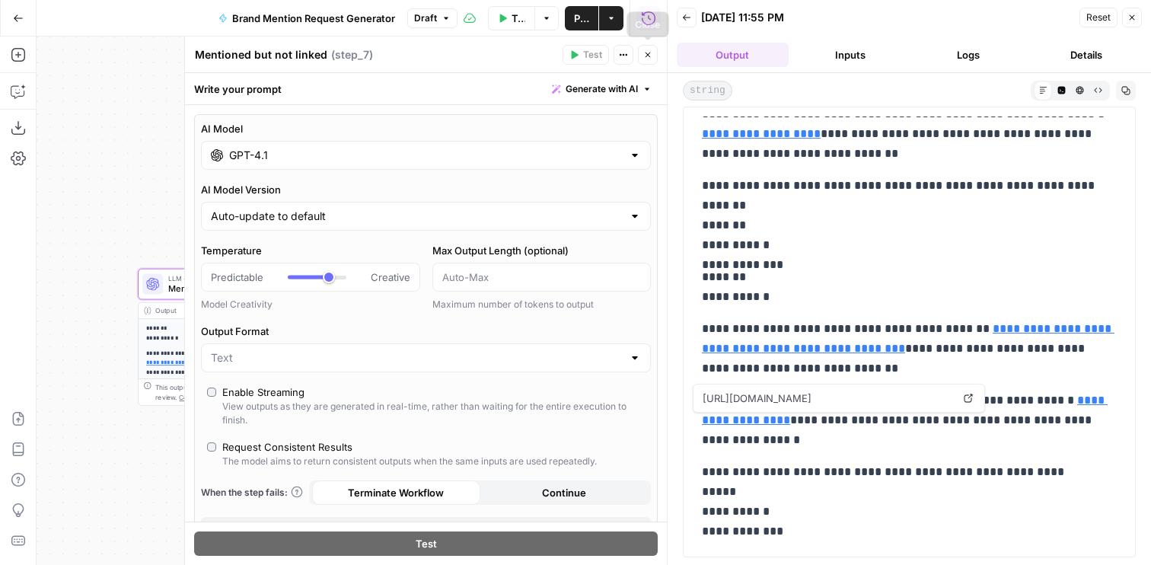
click at [653, 60] on button "Close" at bounding box center [648, 55] width 20 height 20
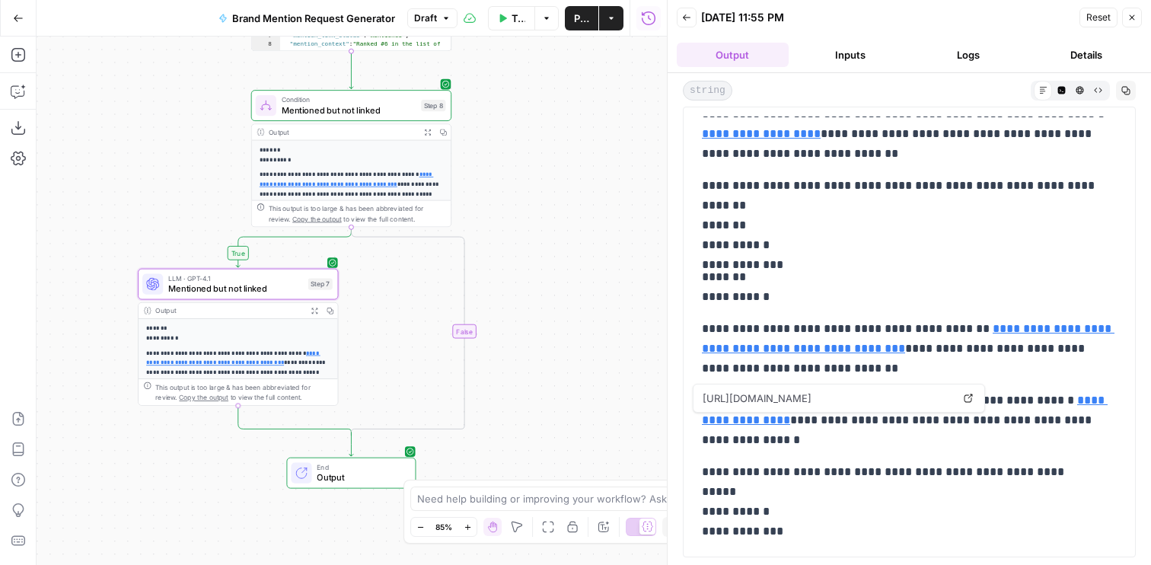
click at [373, 108] on span "Mentioned but not linked" at bounding box center [349, 110] width 135 height 13
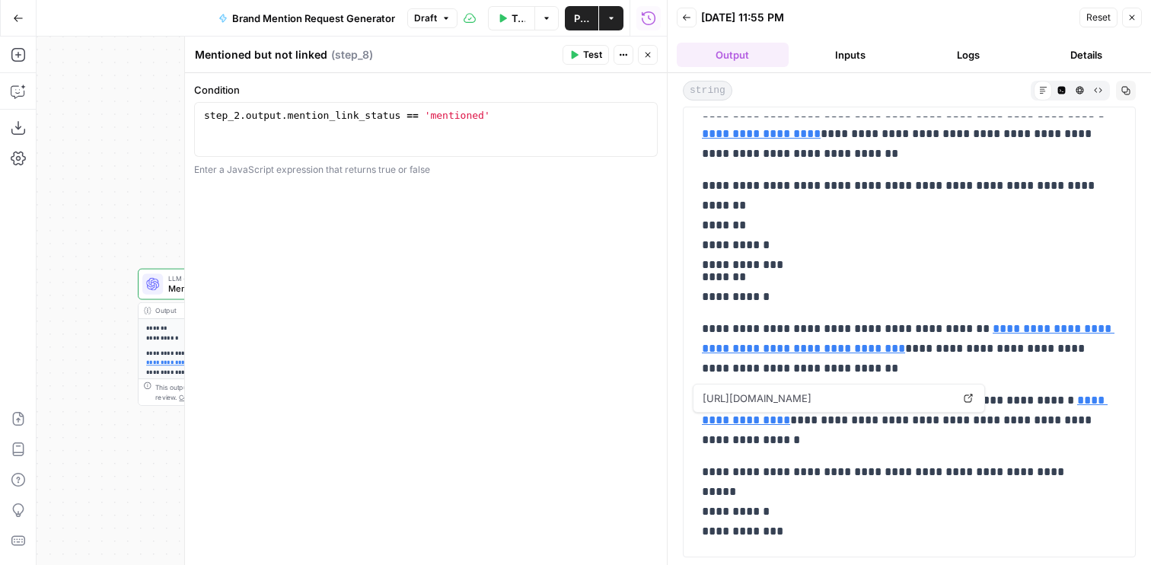
click at [652, 55] on icon "button" at bounding box center [647, 54] width 9 height 9
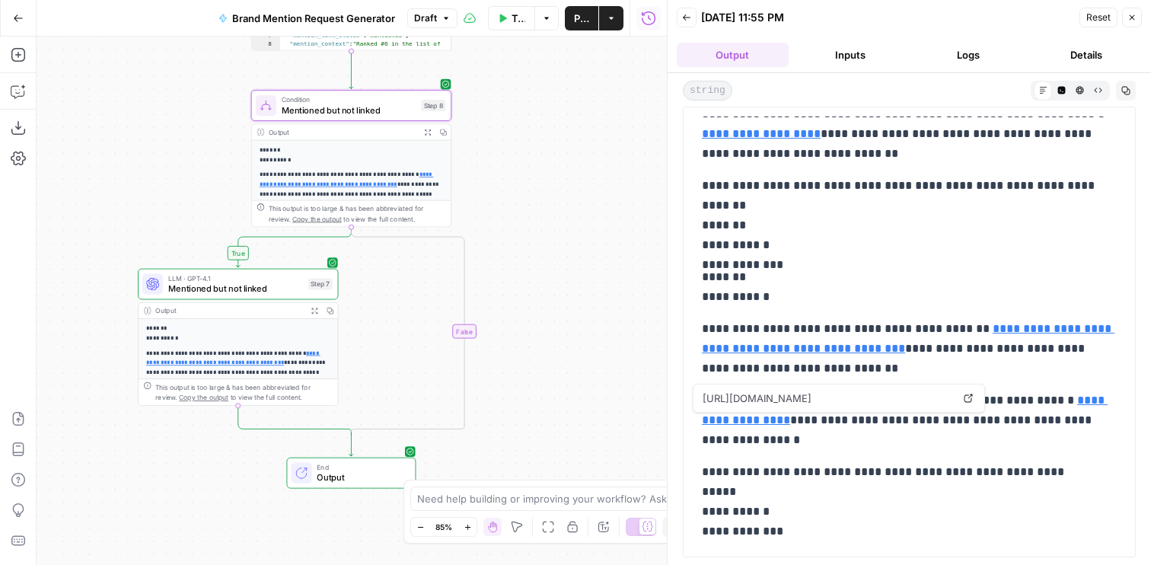
click at [234, 290] on span "Mentioned but not linked" at bounding box center [235, 288] width 135 height 13
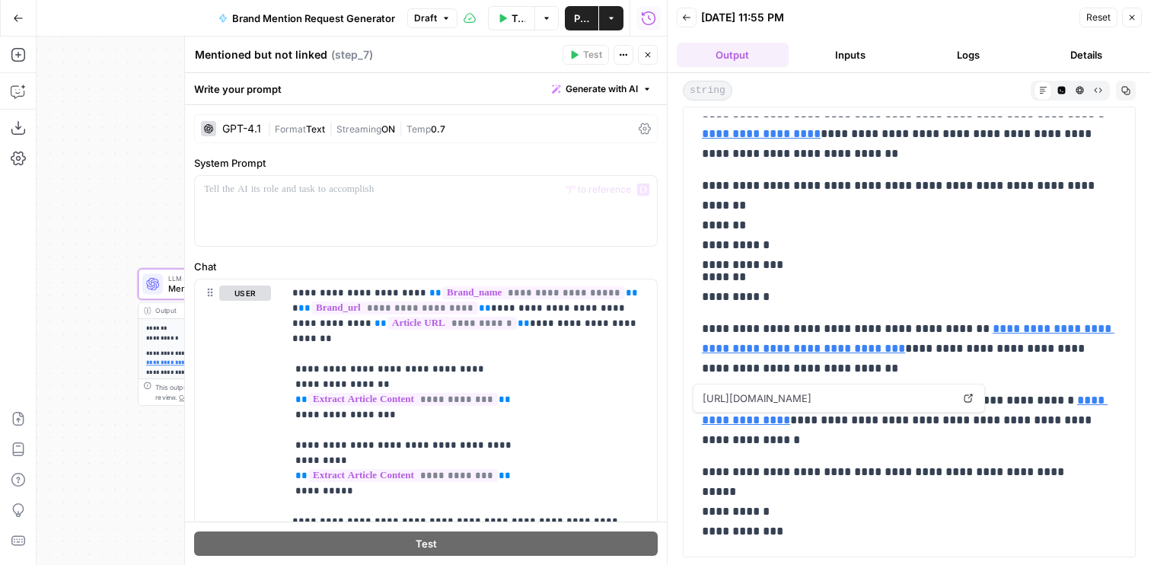
click at [380, 120] on div "GPT-4.1 | Format Text | Streaming ON | Temp 0.7" at bounding box center [426, 128] width 464 height 29
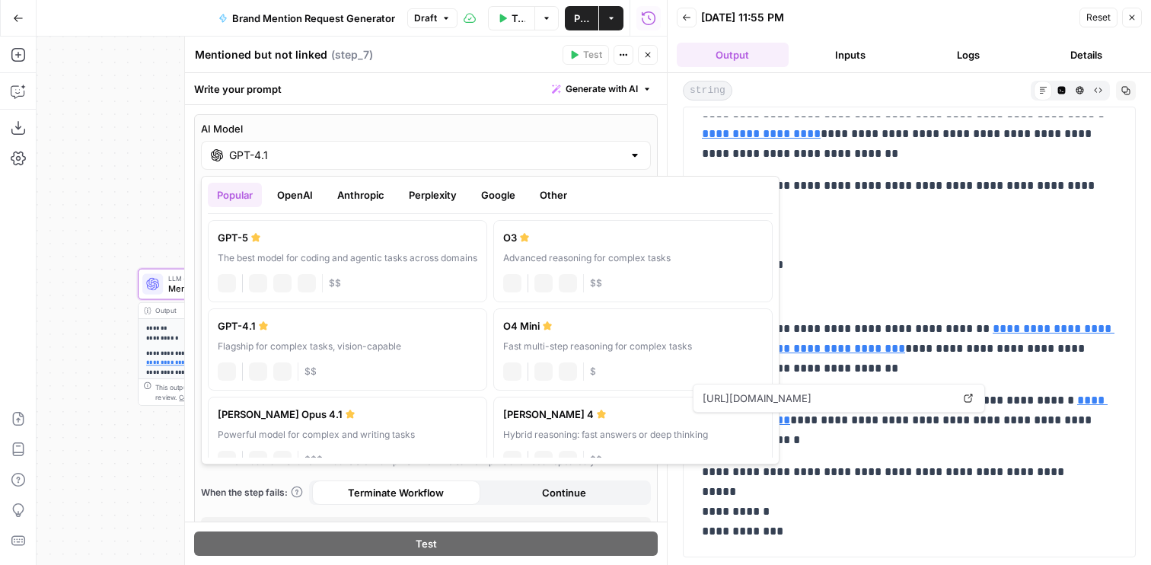
click at [469, 145] on div "GPT-4.1" at bounding box center [426, 155] width 450 height 29
click at [511, 190] on button "Google" at bounding box center [498, 195] width 53 height 24
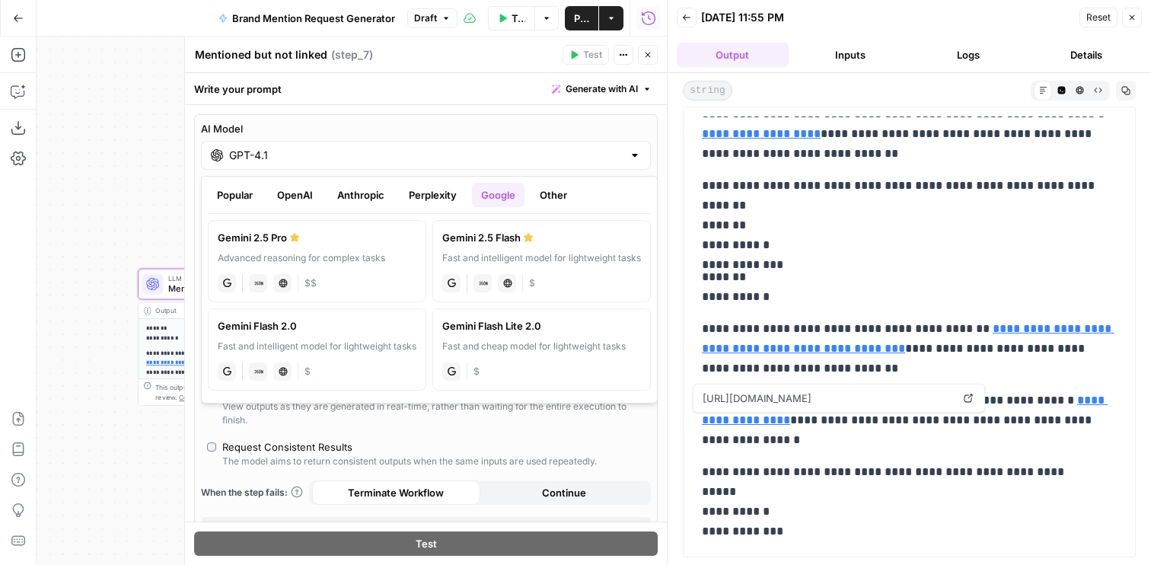
click at [354, 274] on div "gemini JSON Mode Live Web Research $$" at bounding box center [317, 281] width 199 height 21
type input "Gemini 2.5 Pro"
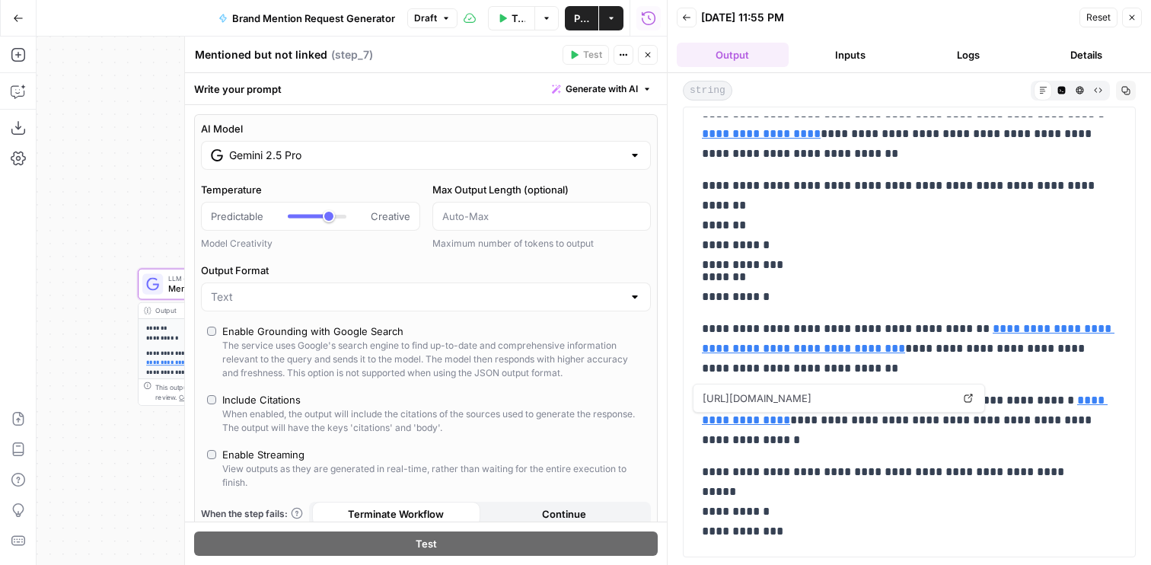
click at [649, 67] on header "Mentioned but not linked Mentioned but not linked ( step_7 ) Test Actions Close" at bounding box center [426, 55] width 482 height 37
click at [645, 57] on icon "button" at bounding box center [647, 54] width 9 height 9
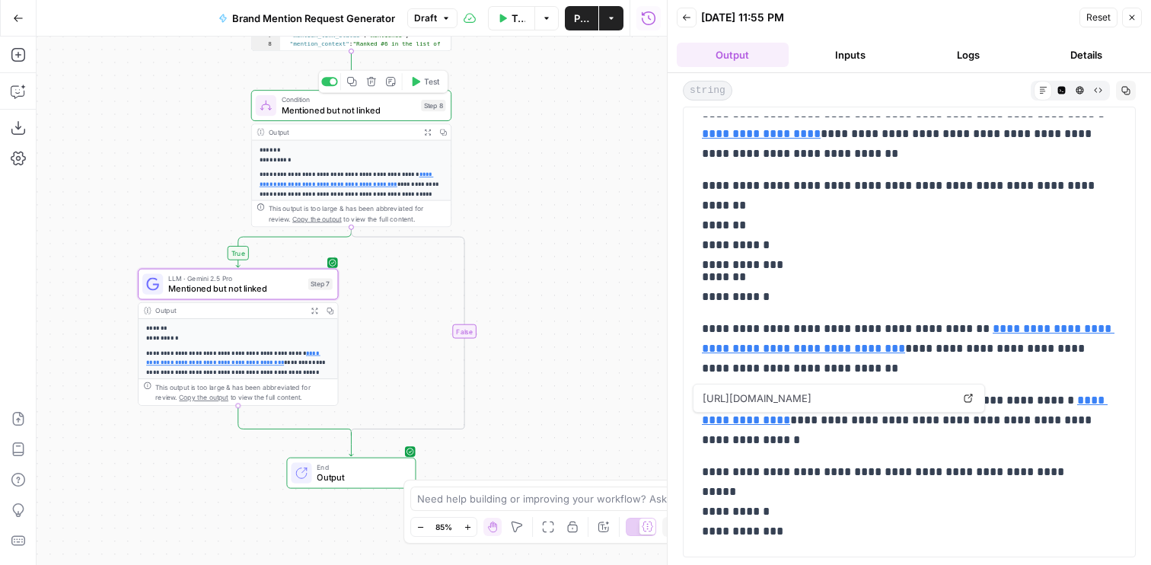
click at [435, 84] on span "Test" at bounding box center [431, 81] width 15 height 11
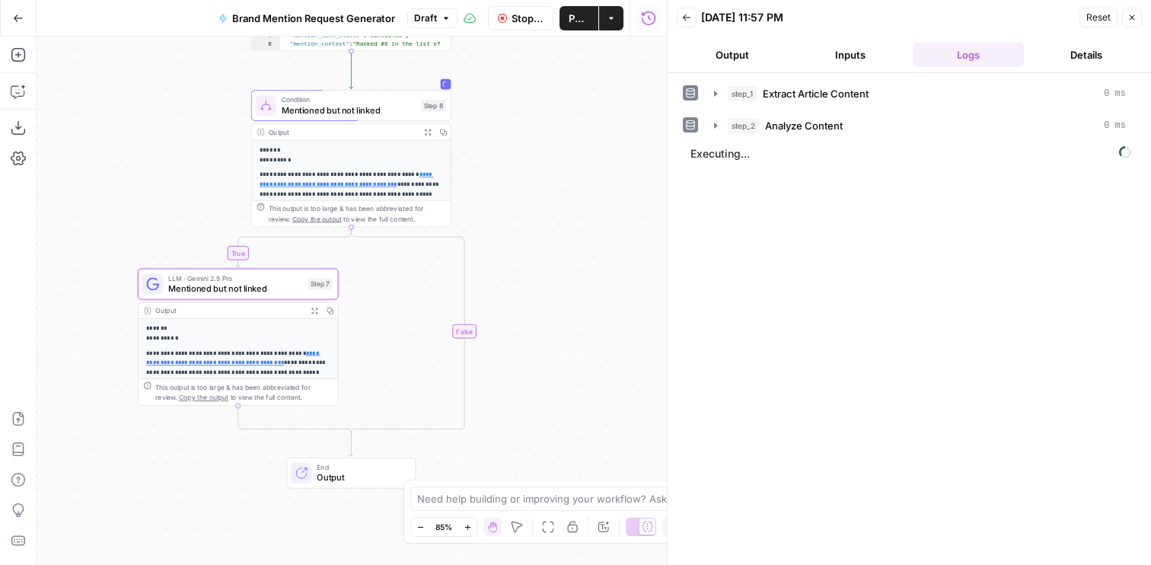
click at [713, 60] on button "Output" at bounding box center [733, 55] width 112 height 24
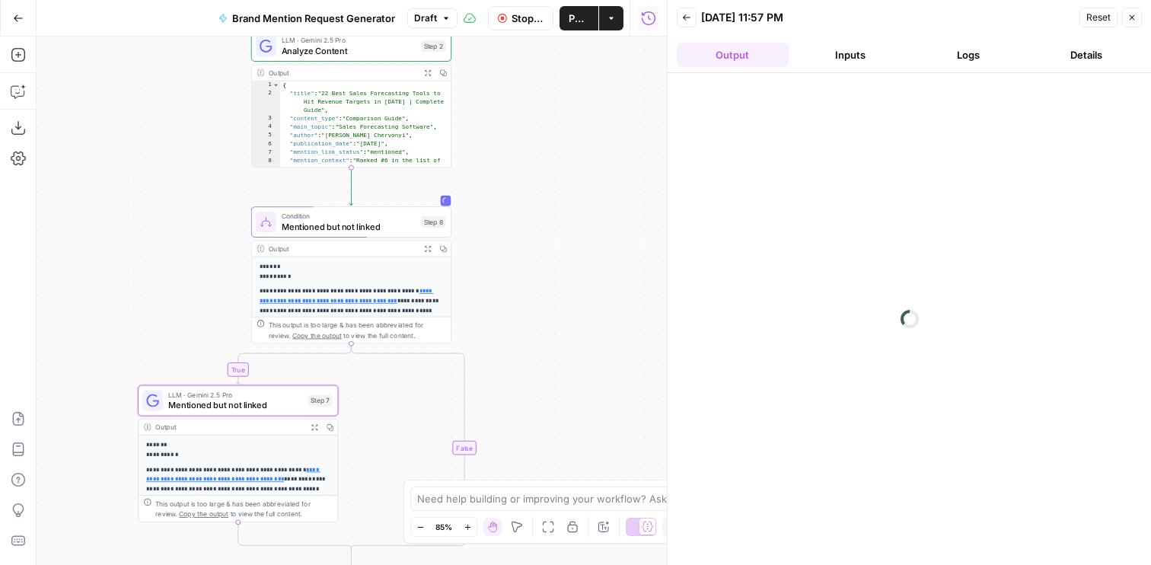
drag, startPoint x: 600, startPoint y: 179, endPoint x: 600, endPoint y: 413, distance: 233.7
click at [600, 413] on div "true false Workflow Set Inputs Inputs Web Page Scrape Extract Article Content S…" at bounding box center [352, 301] width 630 height 528
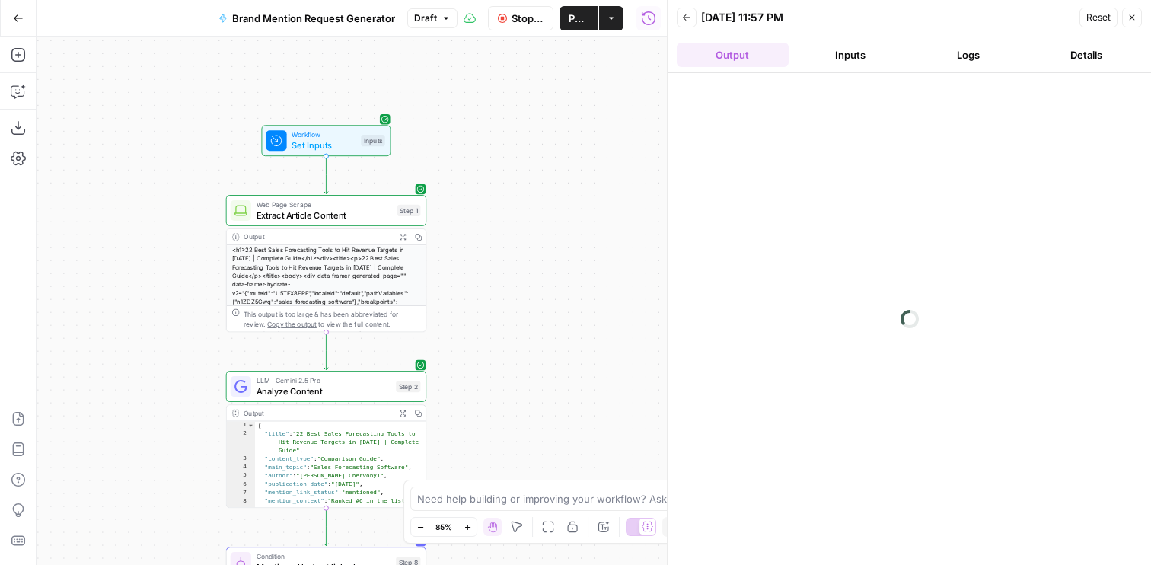
drag, startPoint x: 568, startPoint y: 190, endPoint x: 543, endPoint y: 413, distance: 224.5
click at [543, 413] on div "true false Workflow Set Inputs Inputs Web Page Scrape Extract Article Content S…" at bounding box center [352, 301] width 630 height 528
click at [327, 190] on icon "button" at bounding box center [326, 186] width 11 height 11
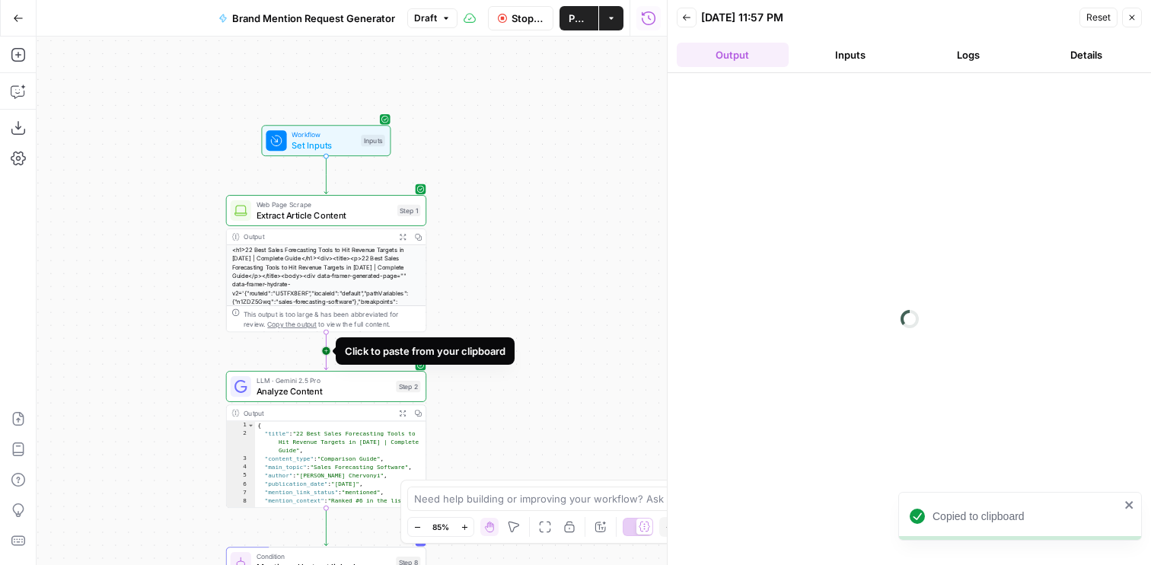
click at [325, 348] on icon "Edge from step_1 to step_2" at bounding box center [326, 350] width 4 height 37
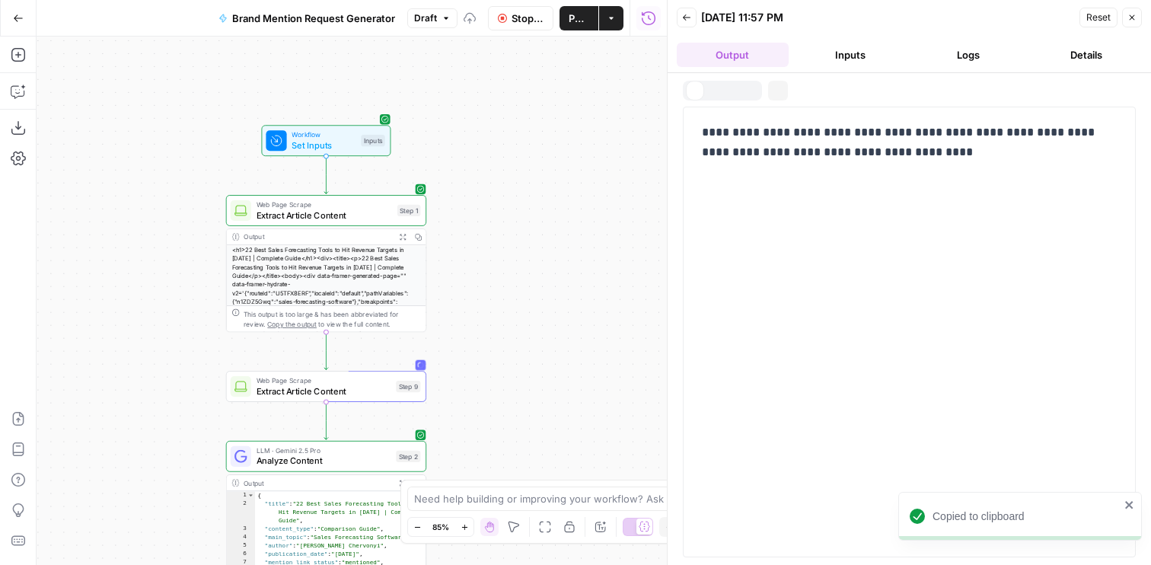
click at [276, 376] on span "Web Page Scrape" at bounding box center [324, 380] width 135 height 11
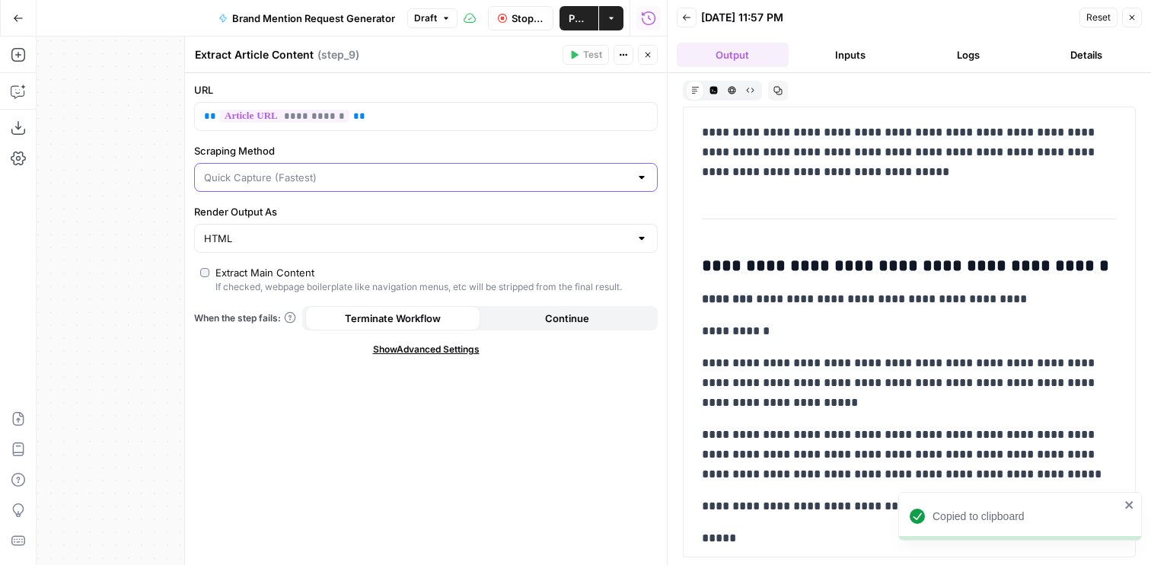
click at [311, 176] on input "Scraping Method" at bounding box center [417, 177] width 426 height 15
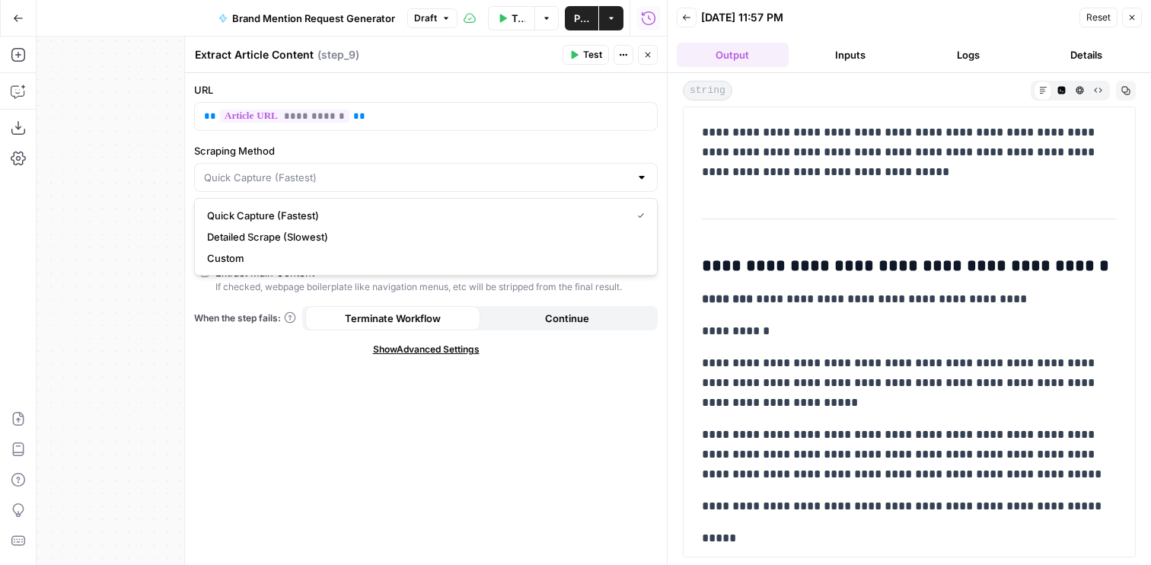
click at [285, 218] on span "Quick Capture (Fastest)" at bounding box center [416, 215] width 418 height 15
type input "Quick Capture (Fastest)"
click at [260, 258] on div "**********" at bounding box center [426, 319] width 482 height 492
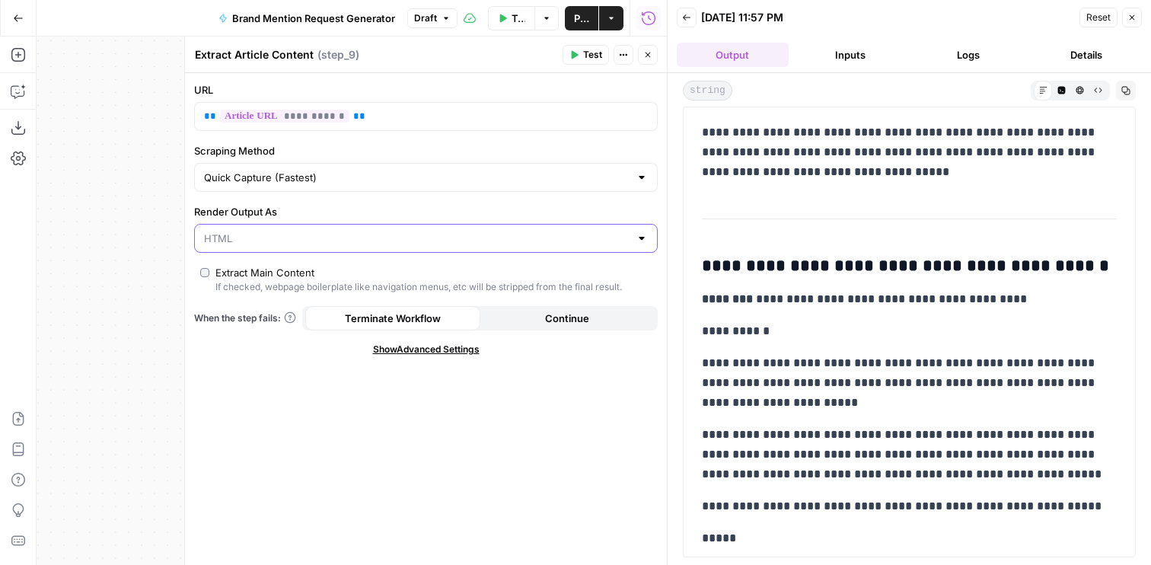
click at [260, 241] on input "Render Output As" at bounding box center [417, 238] width 426 height 15
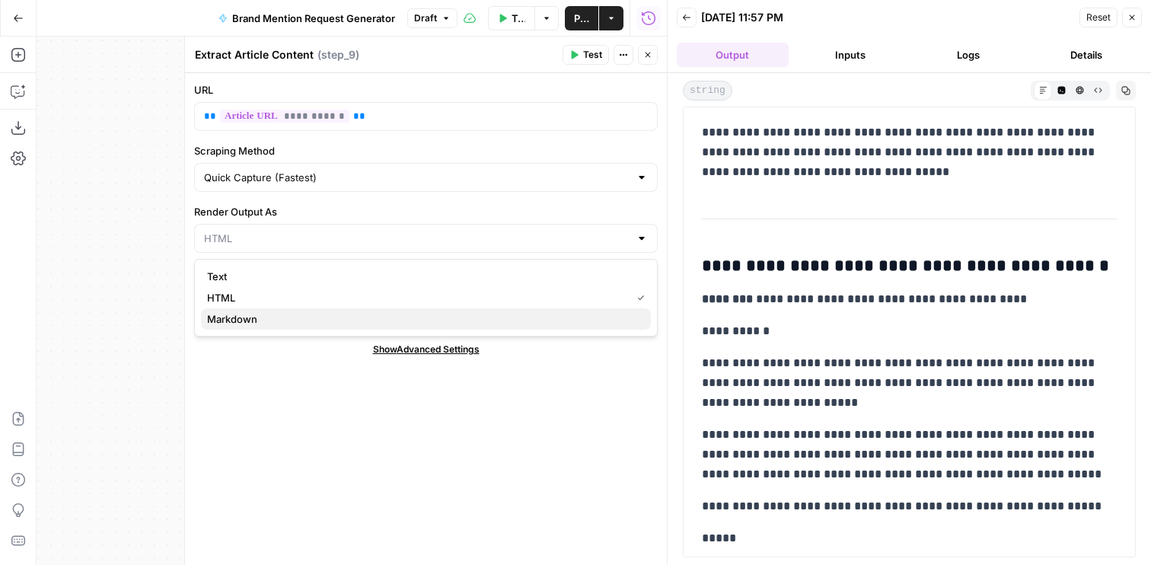
click at [260, 317] on span "Markdown" at bounding box center [423, 318] width 432 height 15
type input "Markdown"
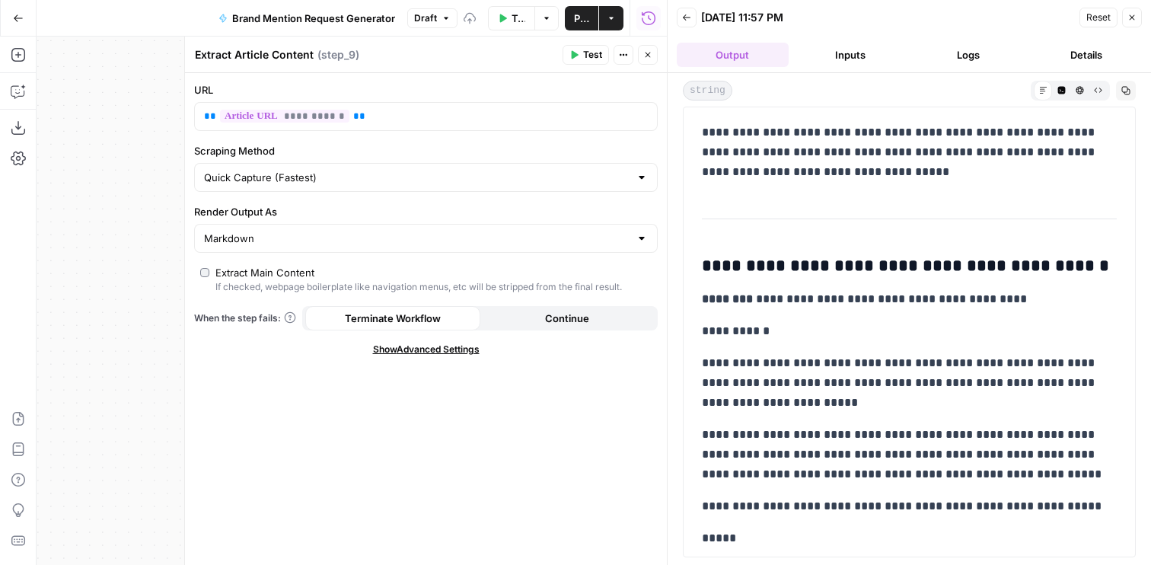
click at [643, 55] on icon "button" at bounding box center [647, 54] width 9 height 9
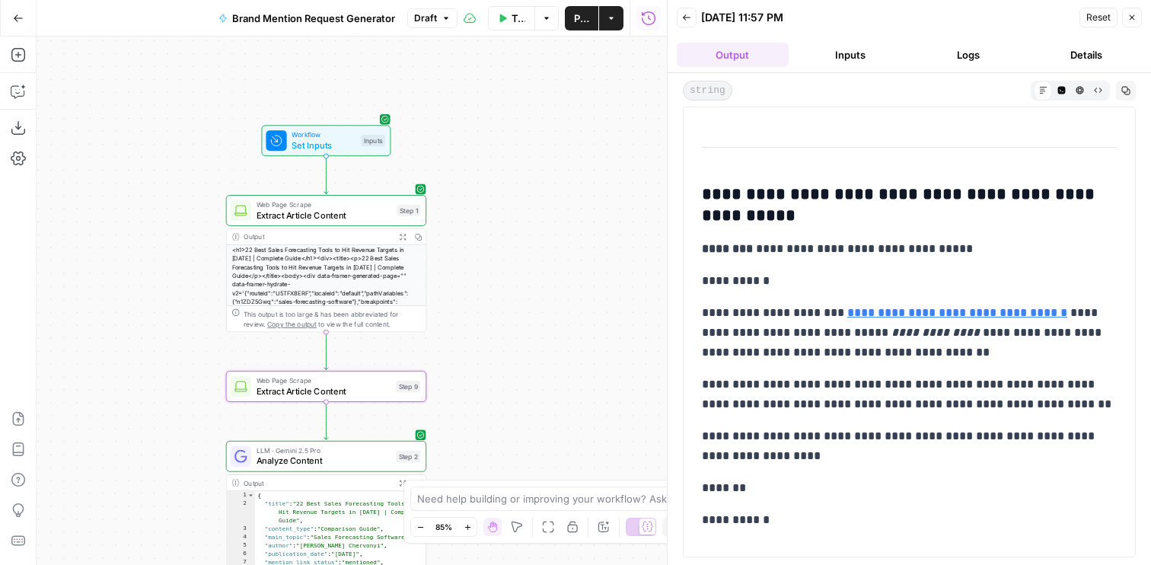
scroll to position [247, 0]
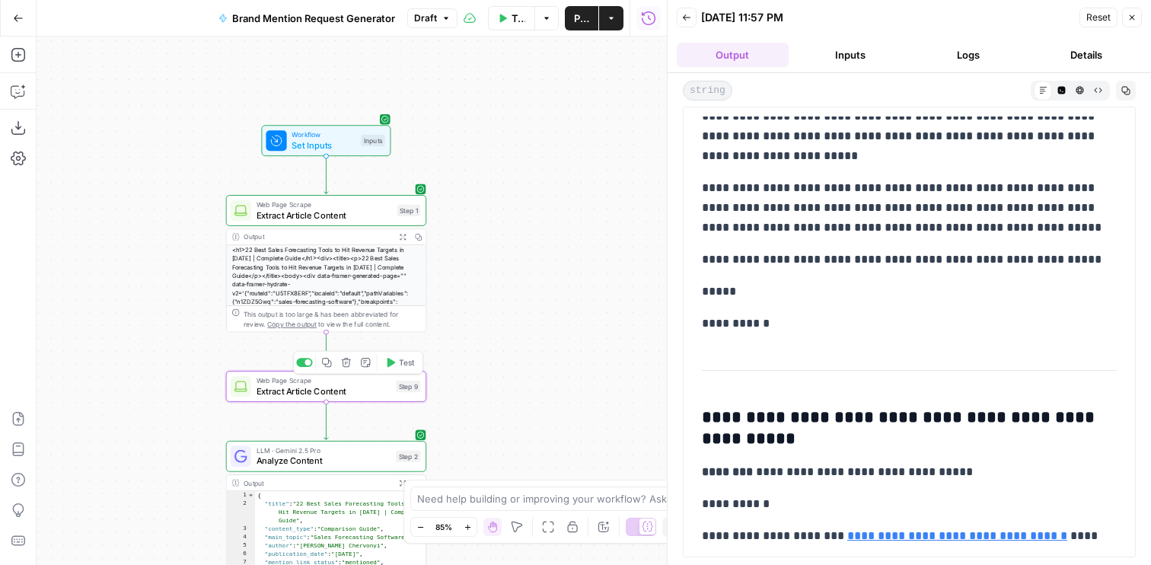
click at [394, 357] on icon "button" at bounding box center [390, 362] width 11 height 11
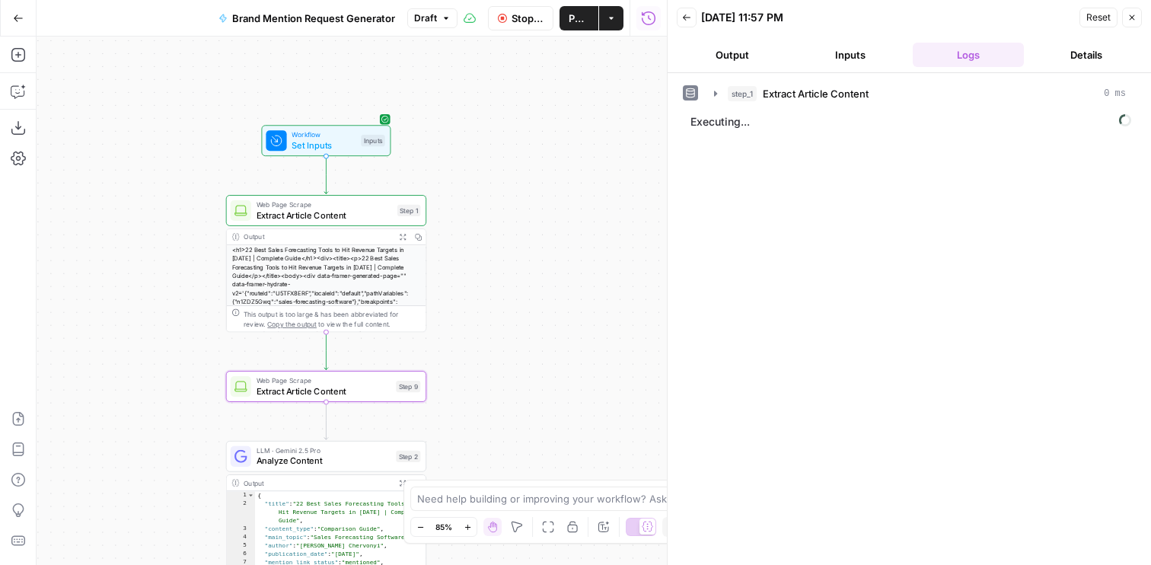
drag, startPoint x: 505, startPoint y: 363, endPoint x: 523, endPoint y: 89, distance: 274.6
click at [523, 89] on div "true false Workflow Set Inputs Inputs Web Page Scrape Extract Article Content S…" at bounding box center [352, 301] width 630 height 528
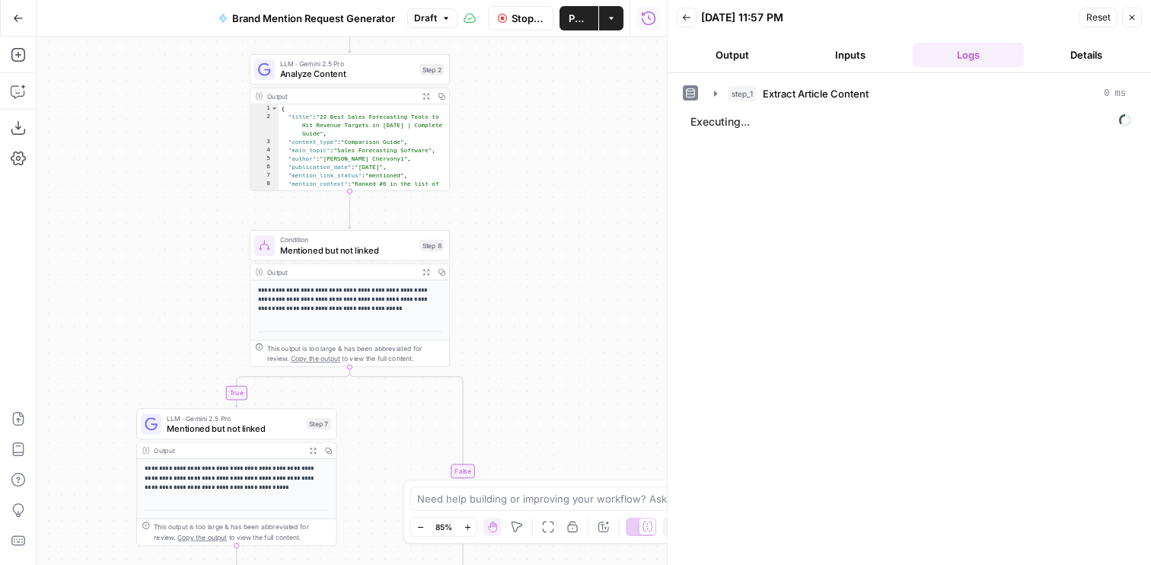
drag, startPoint x: 528, startPoint y: 318, endPoint x: 535, endPoint y: 201, distance: 117.4
click at [535, 201] on div "true false Workflow Set Inputs Inputs Web Page Scrape Extract Article Content S…" at bounding box center [352, 301] width 630 height 528
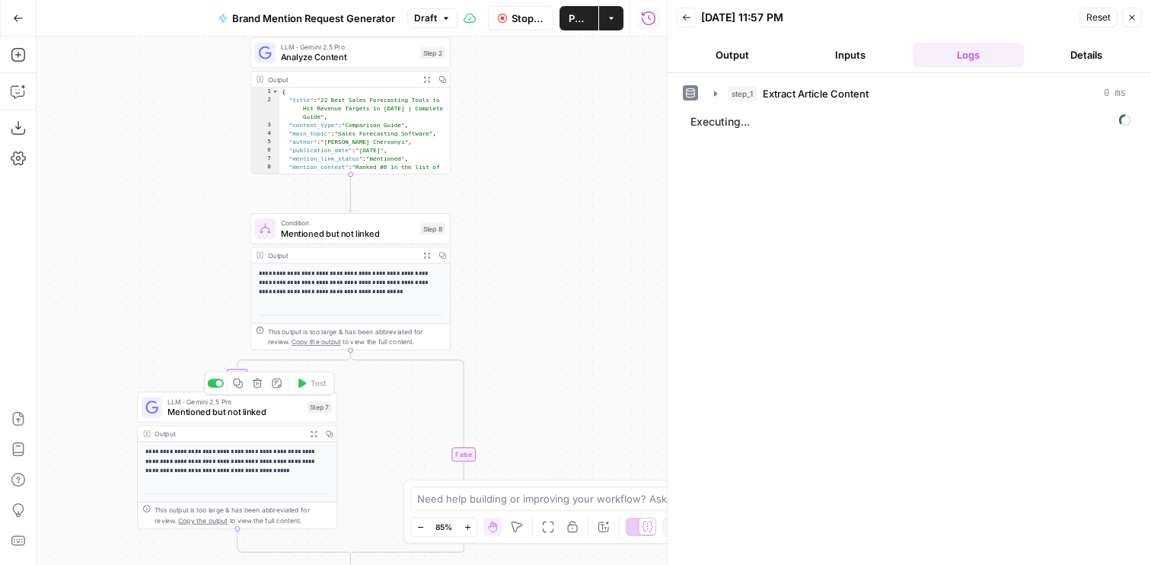
click at [276, 407] on span "Mentioned but not linked" at bounding box center [234, 411] width 135 height 13
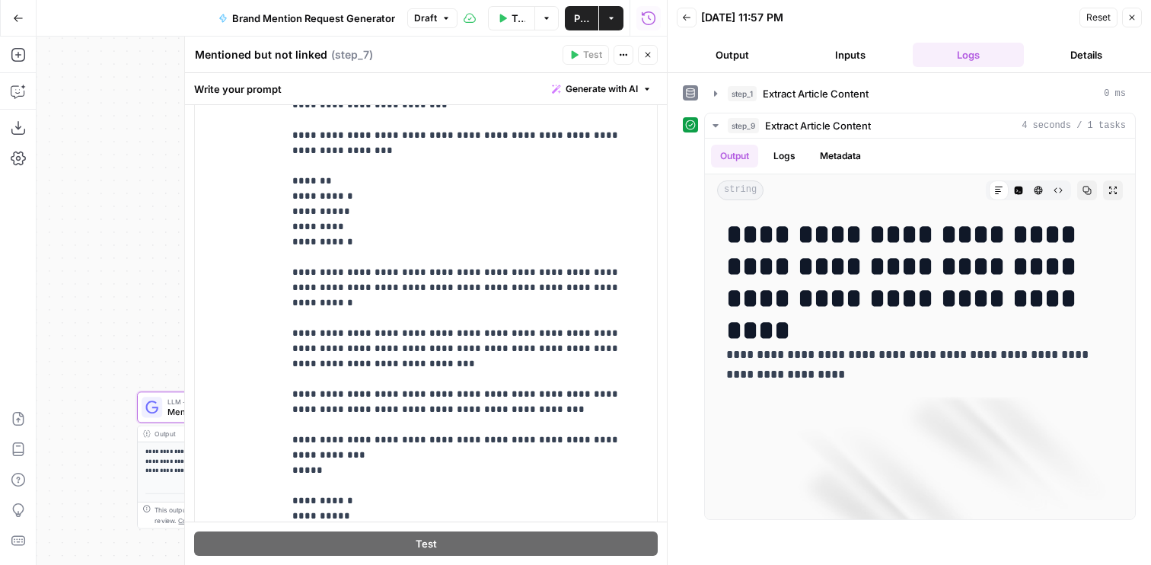
scroll to position [360, 0]
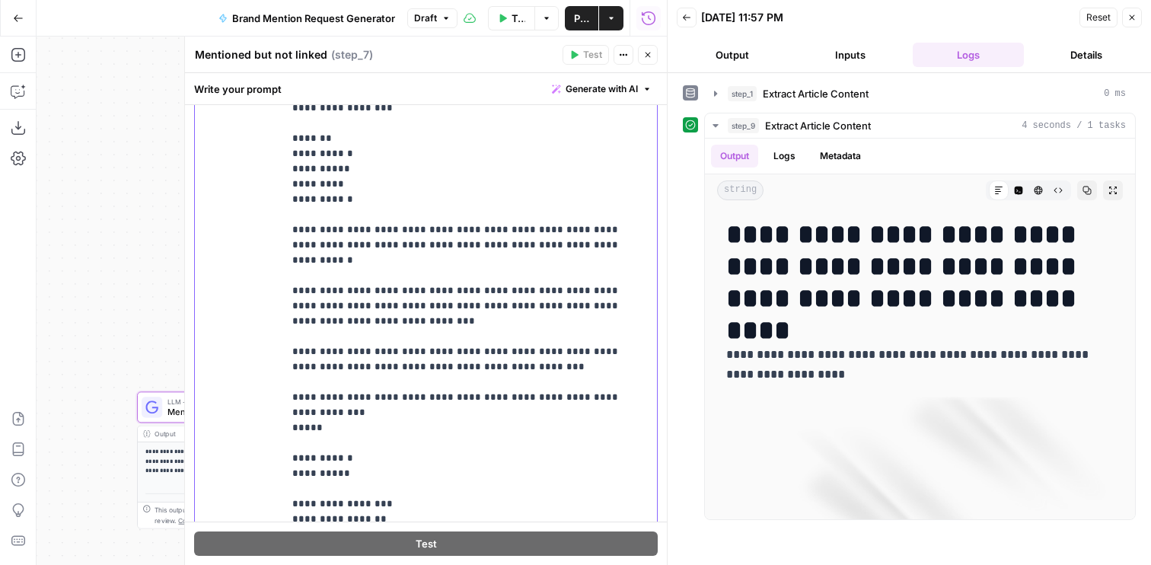
drag, startPoint x: 633, startPoint y: 354, endPoint x: 478, endPoint y: 355, distance: 155.3
click at [478, 355] on p "**********" at bounding box center [470, 390] width 356 height 1644
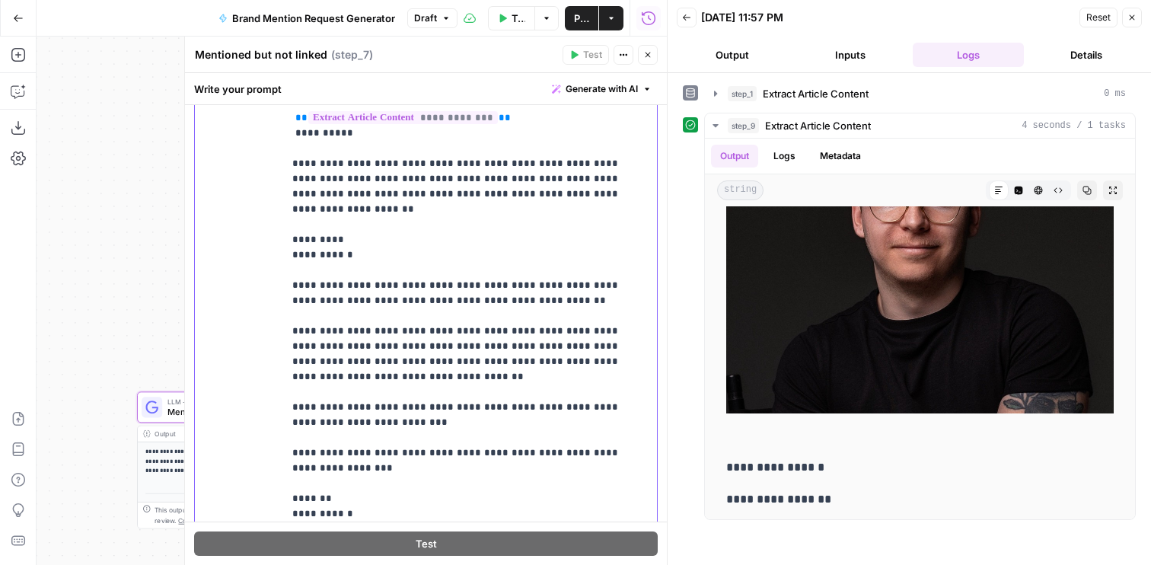
scroll to position [120, 0]
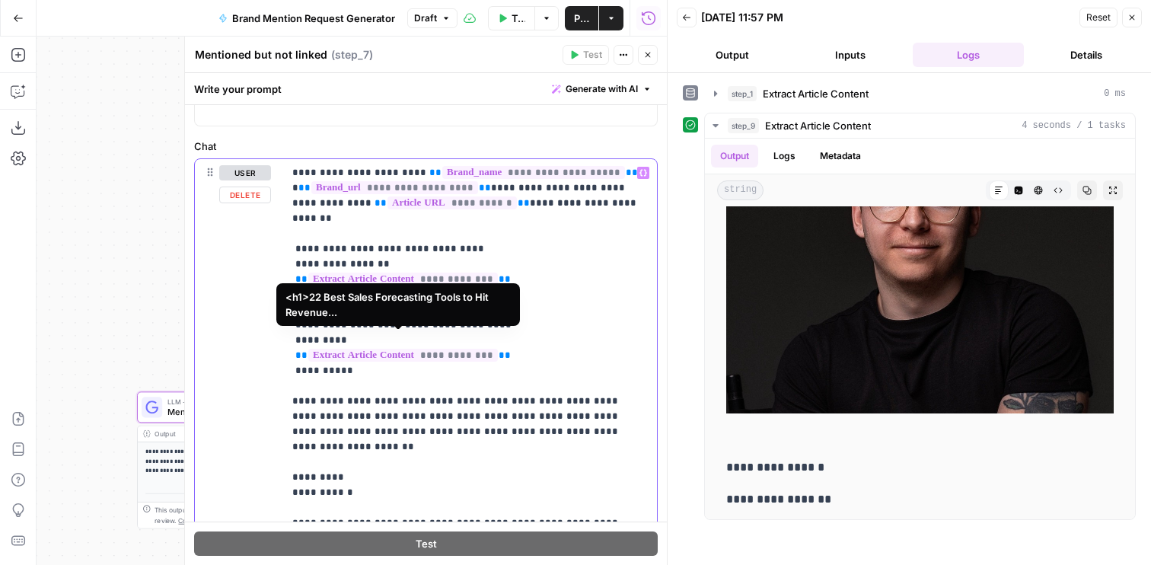
drag, startPoint x: 515, startPoint y: 336, endPoint x: 454, endPoint y: 336, distance: 61.7
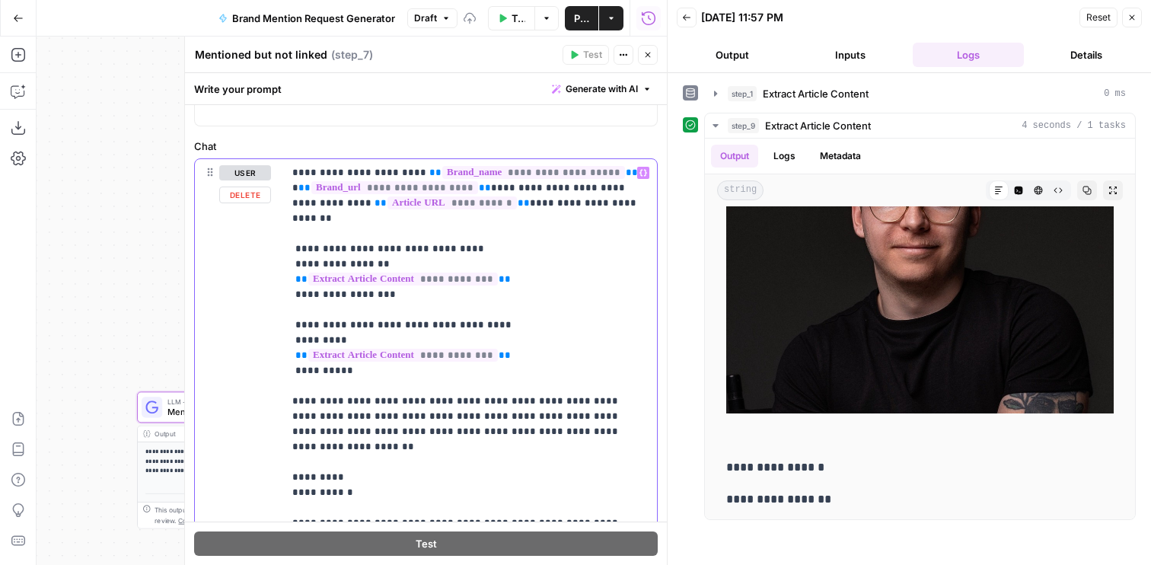
scroll to position [0, 0]
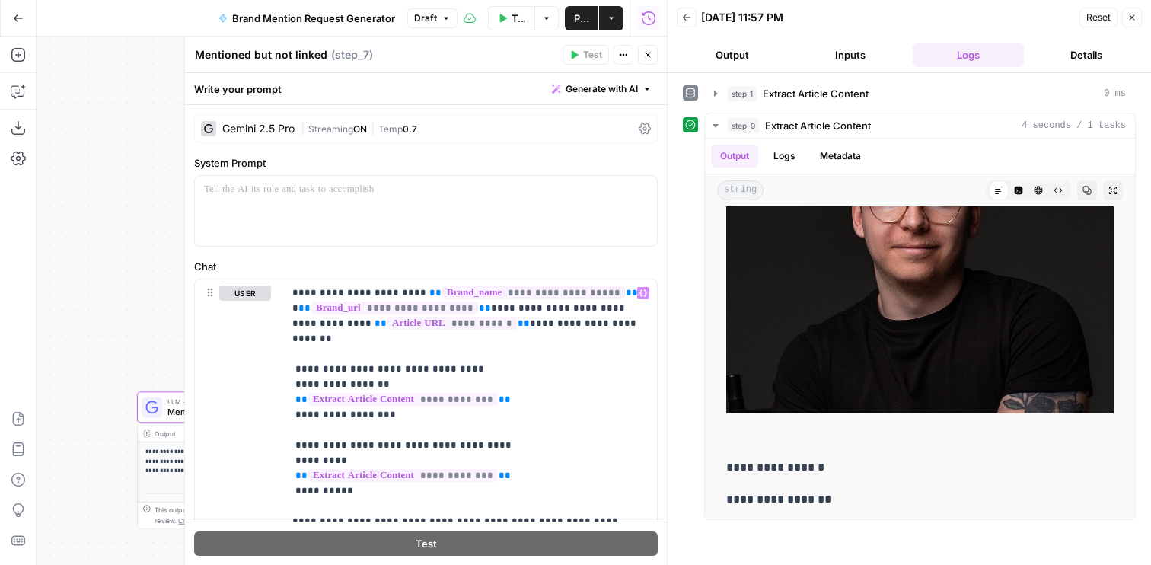
click at [302, 133] on span "|" at bounding box center [305, 127] width 8 height 15
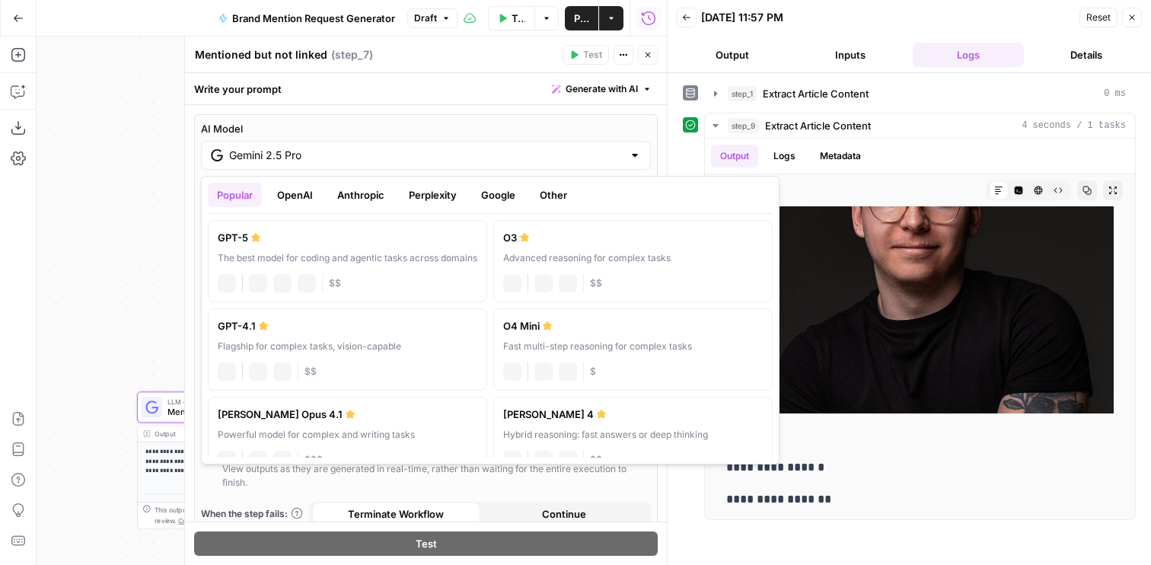
click at [297, 150] on input "Gemini 2.5 Pro" at bounding box center [426, 155] width 394 height 15
click at [286, 343] on div "Flagship for complex tasks, vision-capable" at bounding box center [348, 347] width 260 height 14
type input "GPT-4.1"
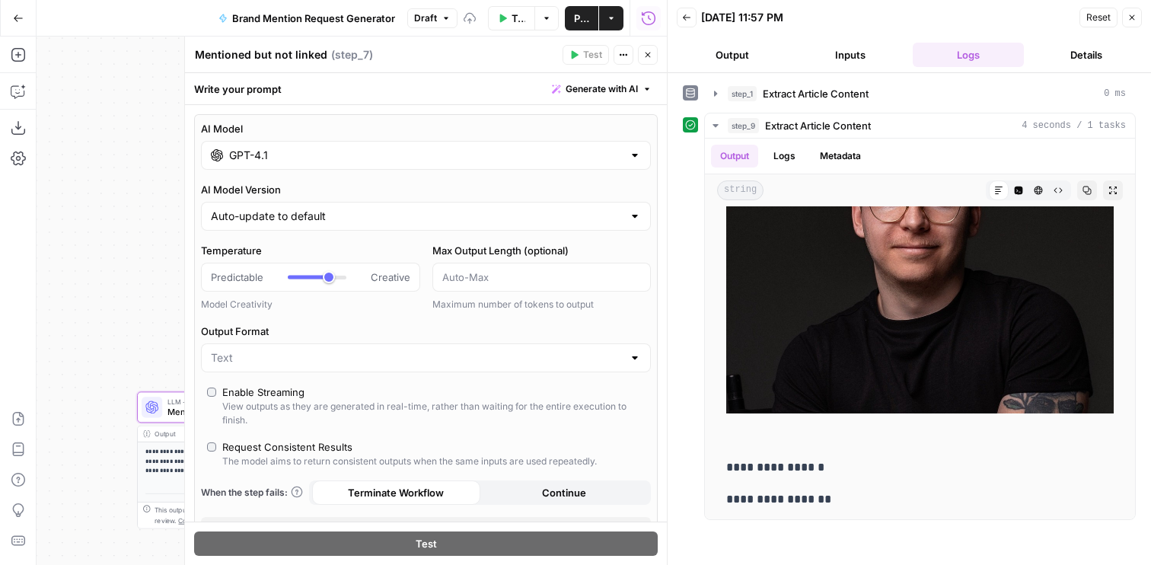
click at [642, 61] on button "Close" at bounding box center [648, 55] width 20 height 20
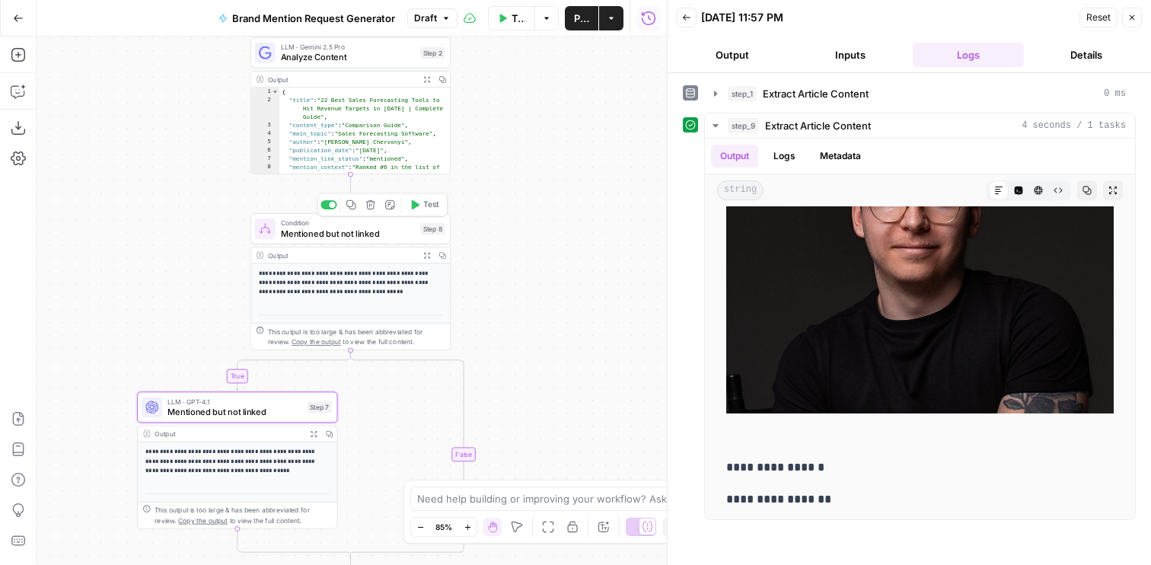
click at [412, 202] on icon "button" at bounding box center [416, 204] width 8 height 9
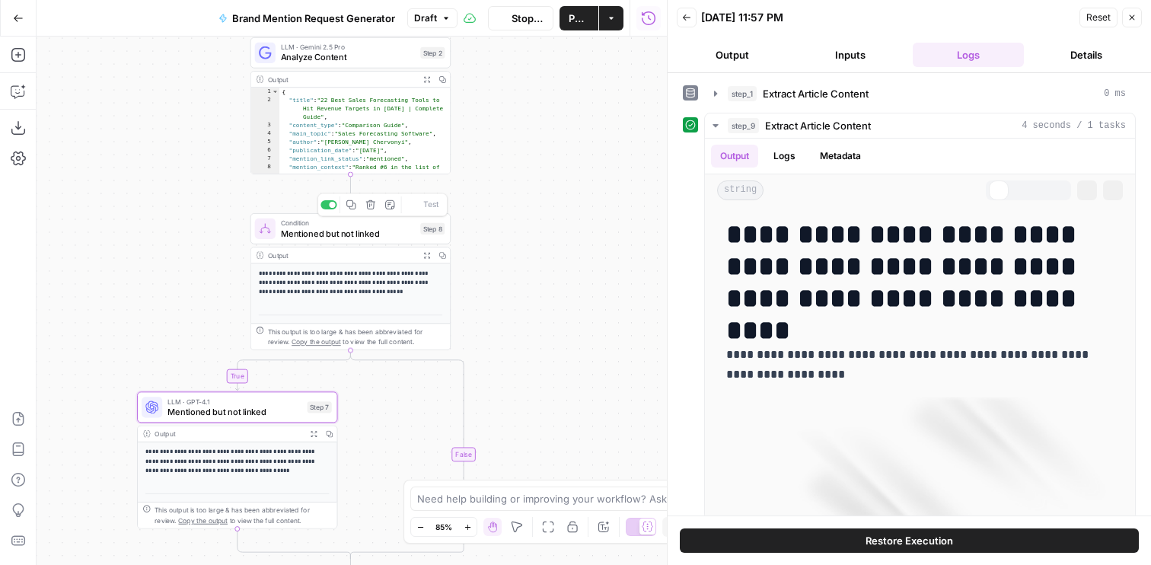
drag, startPoint x: 525, startPoint y: 297, endPoint x: 525, endPoint y: 167, distance: 129.4
click at [525, 167] on div "**********" at bounding box center [352, 301] width 630 height 528
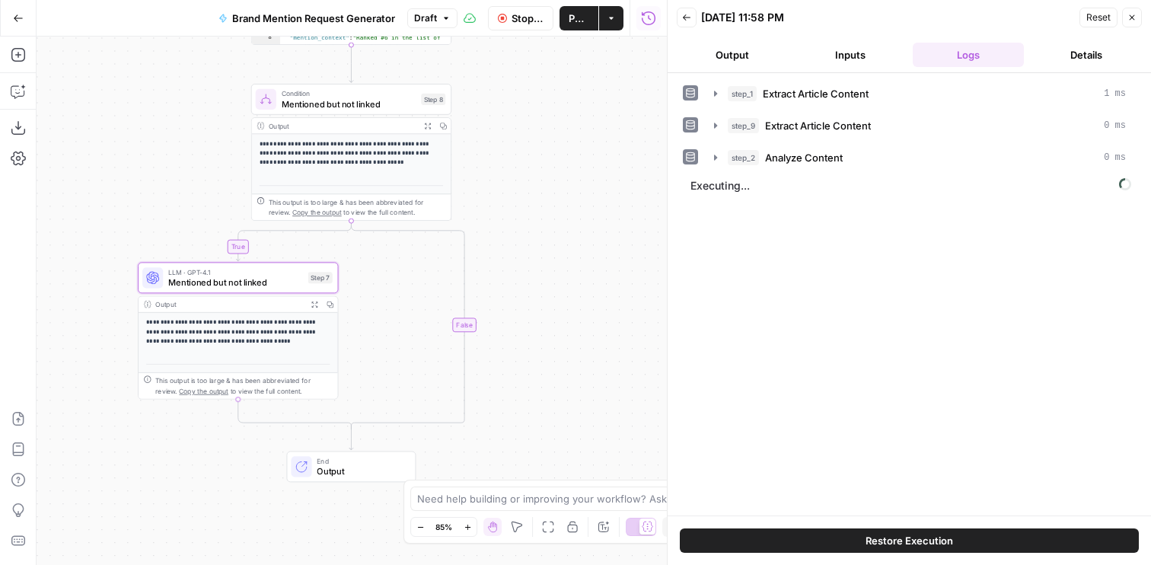
click at [771, 62] on button "Output" at bounding box center [733, 55] width 112 height 24
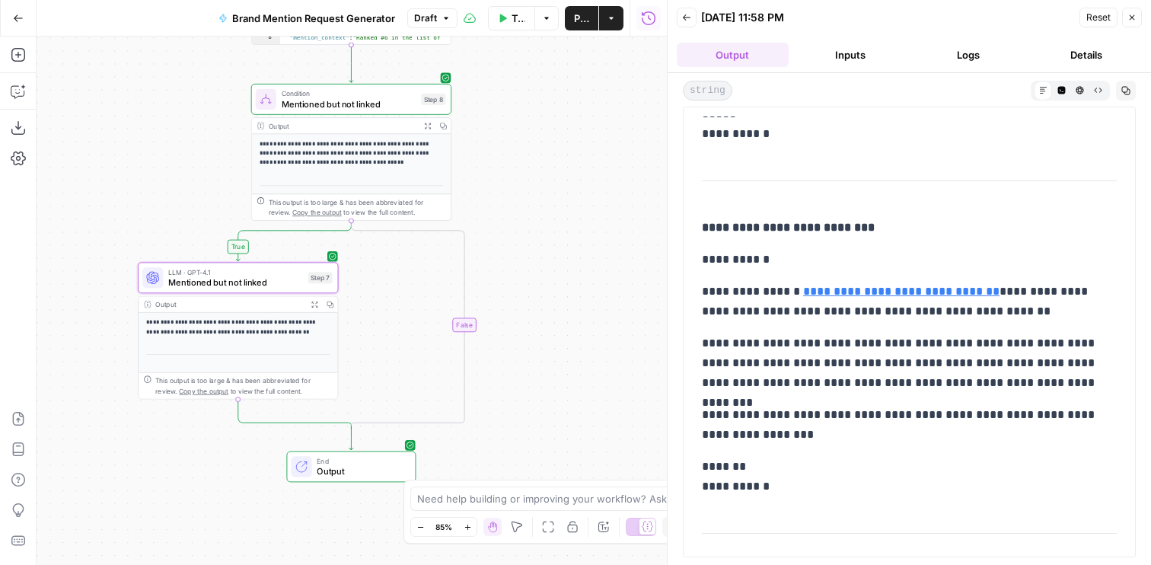
scroll to position [263, 0]
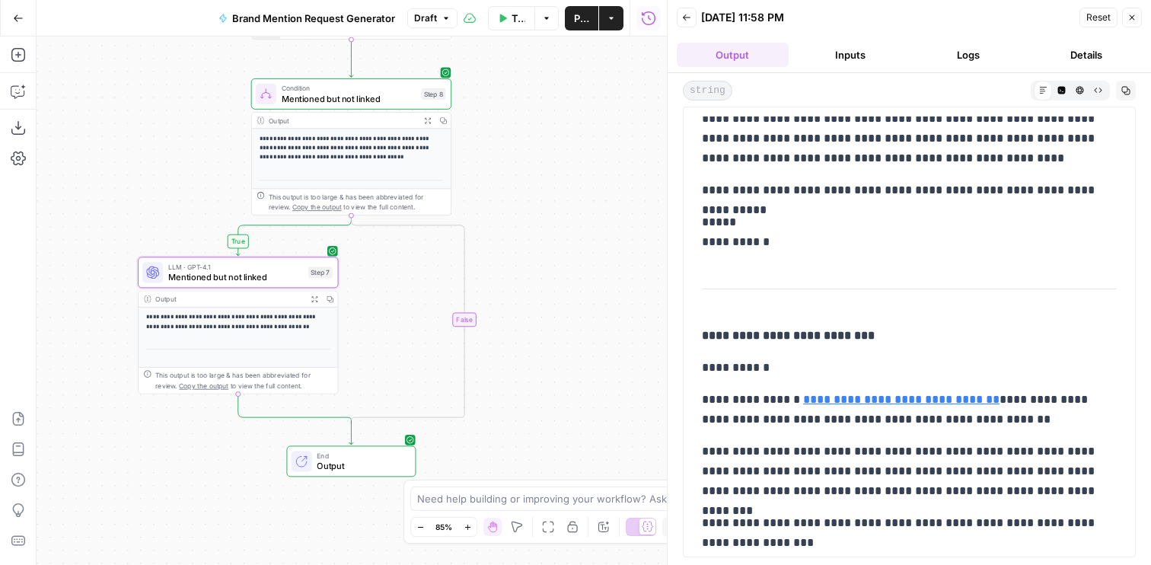
drag, startPoint x: 566, startPoint y: 268, endPoint x: 569, endPoint y: 226, distance: 41.9
click at [569, 226] on div "**********" at bounding box center [352, 301] width 630 height 528
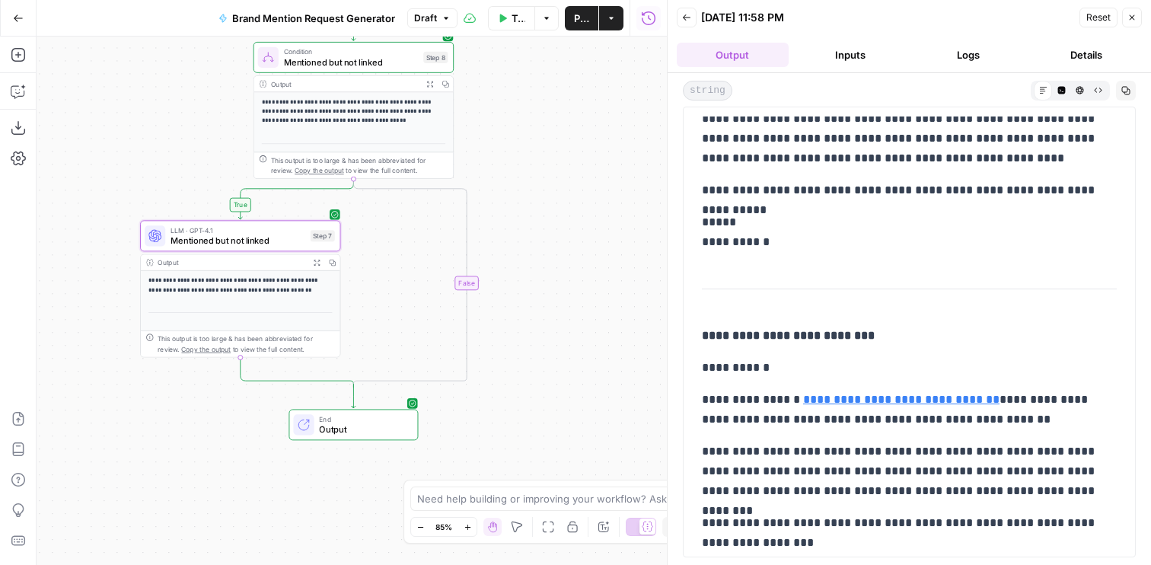
click at [234, 240] on span "Mentioned but not linked" at bounding box center [238, 240] width 135 height 13
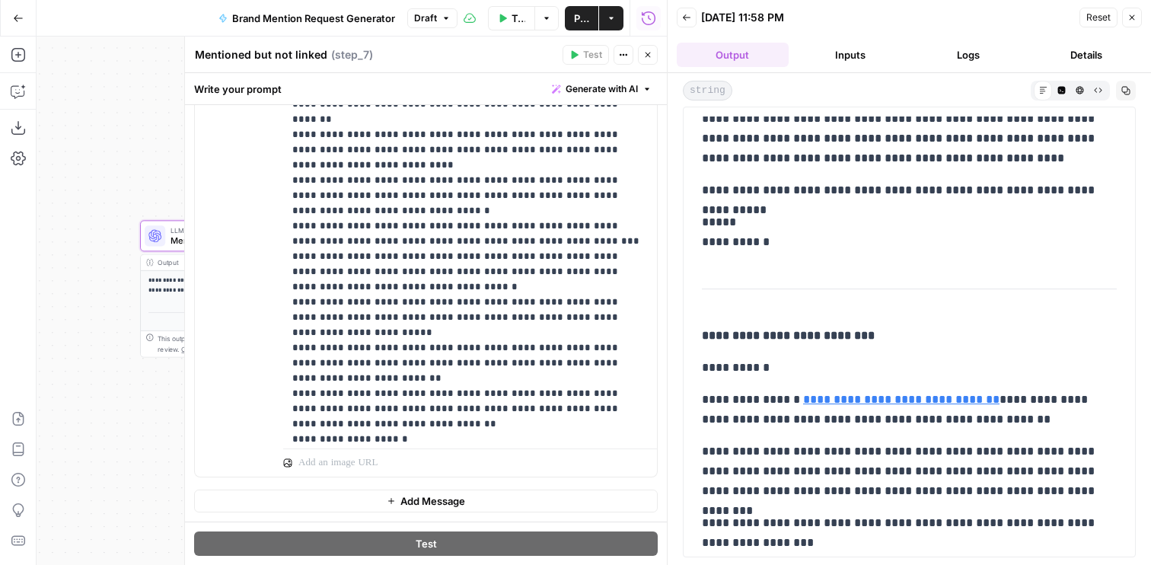
scroll to position [1036, 0]
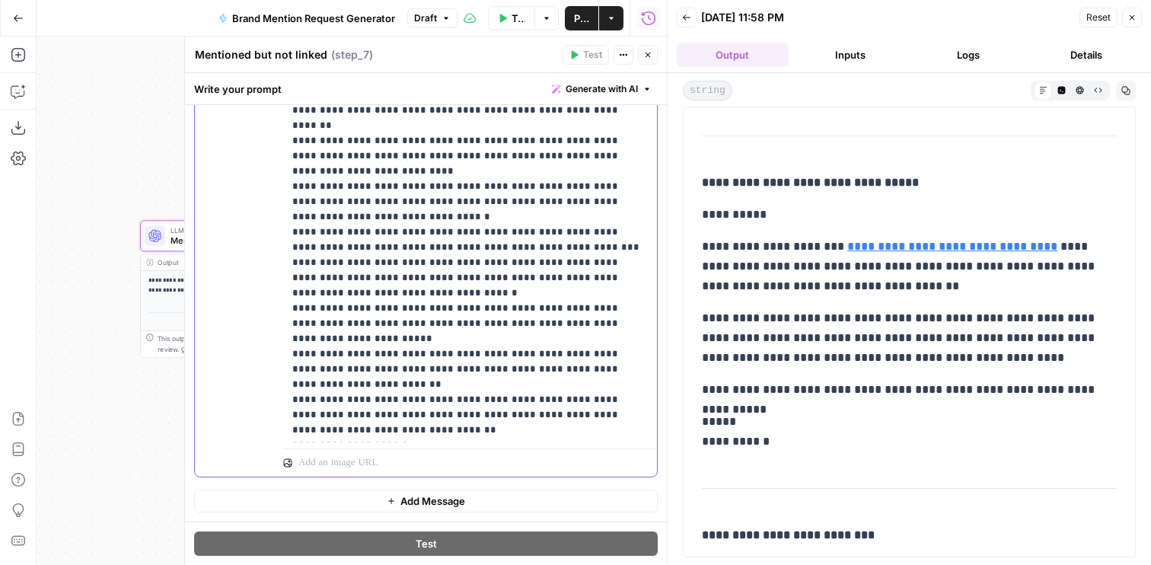
scroll to position [764, 0]
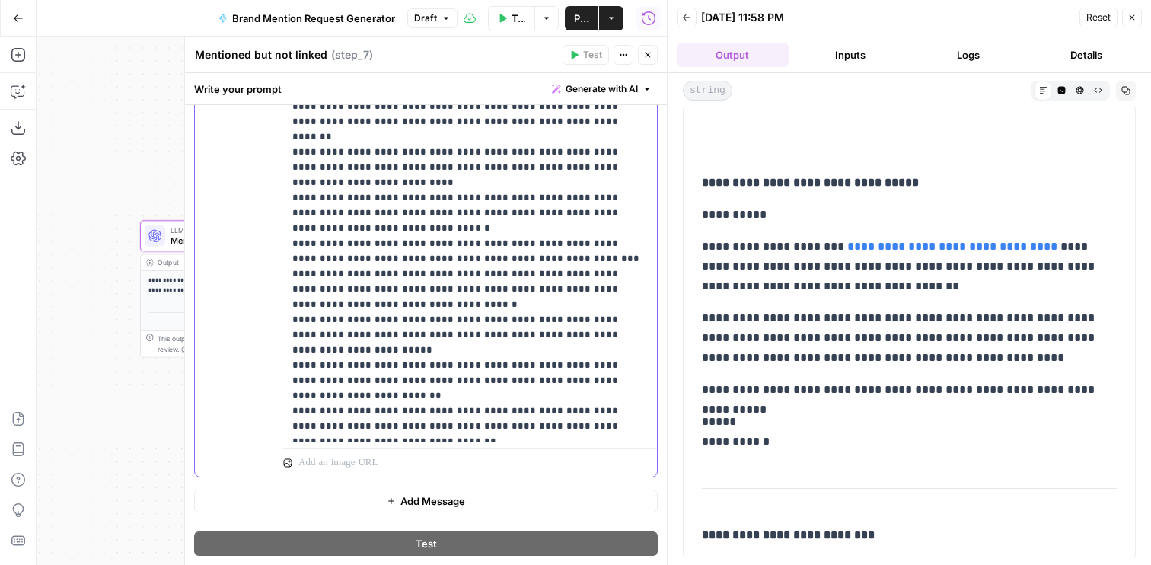
drag, startPoint x: 420, startPoint y: 321, endPoint x: 249, endPoint y: 289, distance: 174.2
click at [249, 289] on div "**********" at bounding box center [426, 149] width 462 height 655
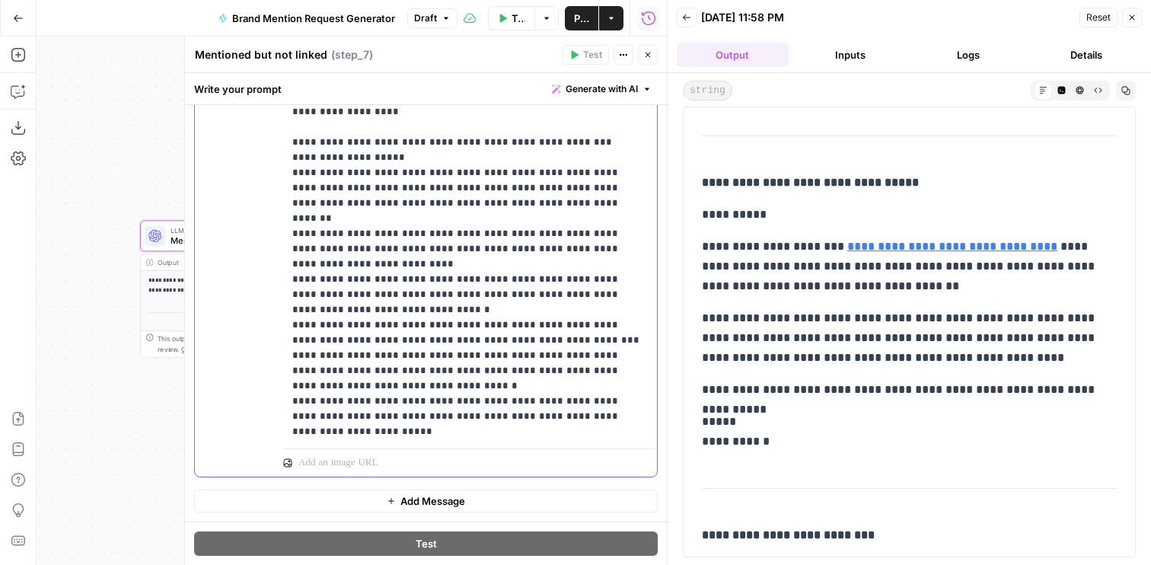
scroll to position [712, 0]
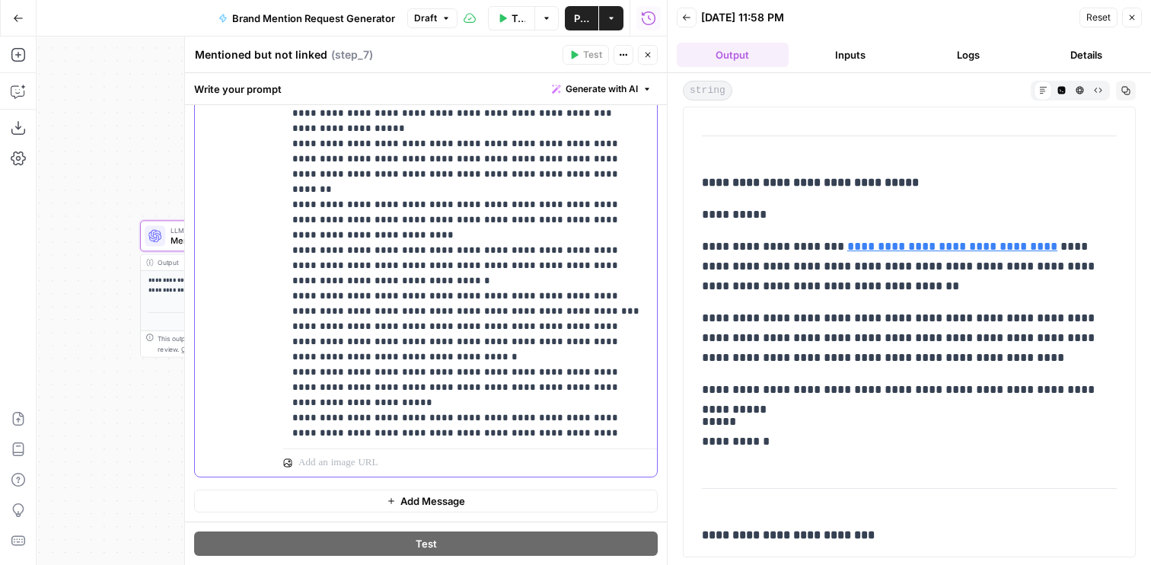
drag, startPoint x: 359, startPoint y: 377, endPoint x: 273, endPoint y: 340, distance: 93.5
click at [273, 340] on div "**********" at bounding box center [426, 149] width 462 height 655
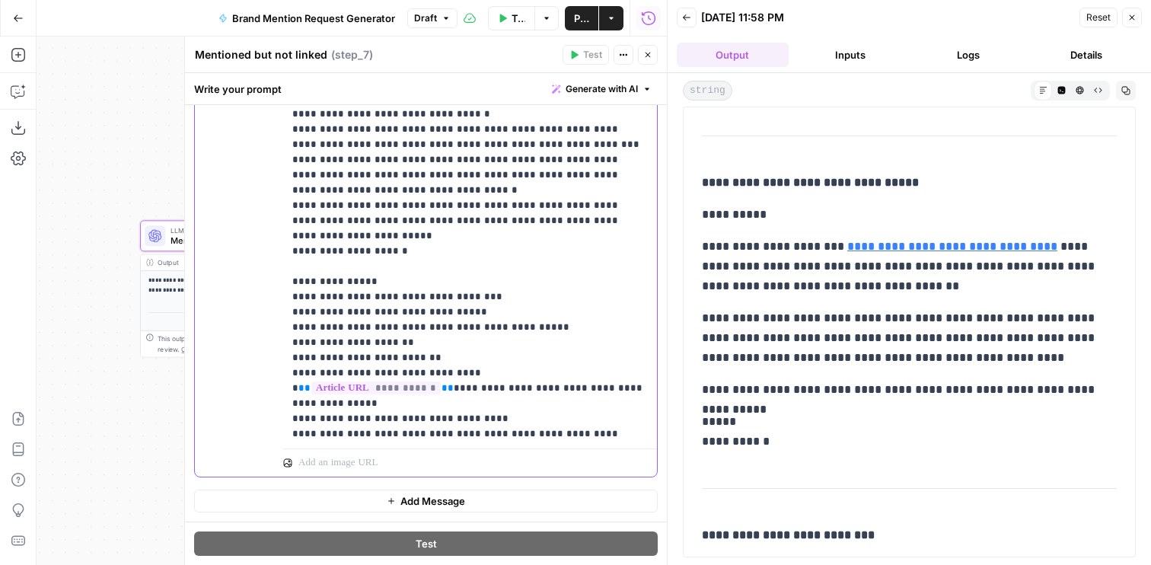
scroll to position [945, 0]
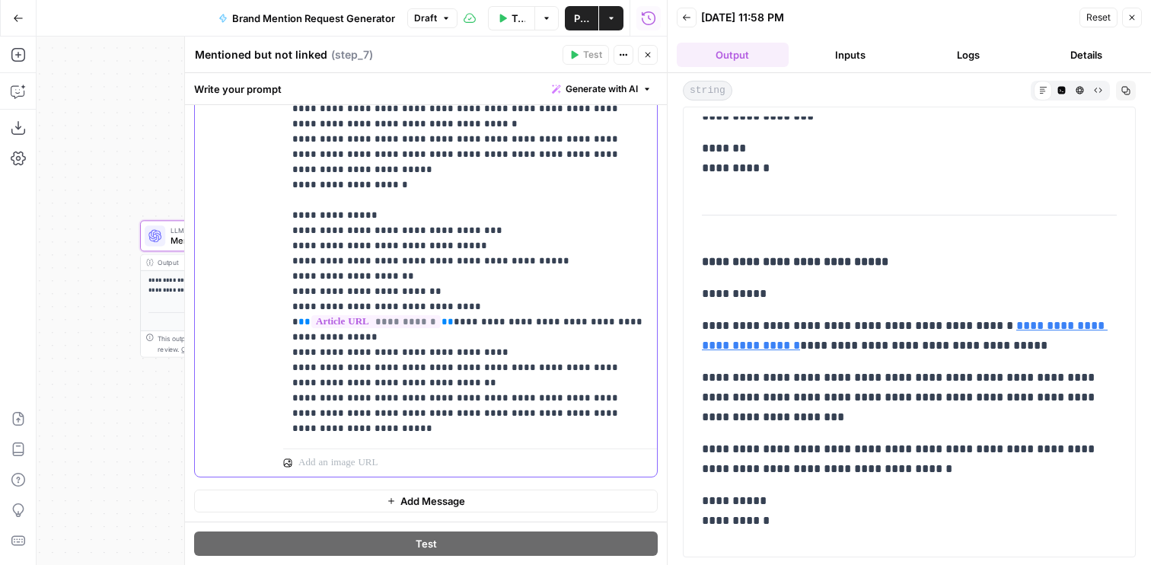
scroll to position [541, 0]
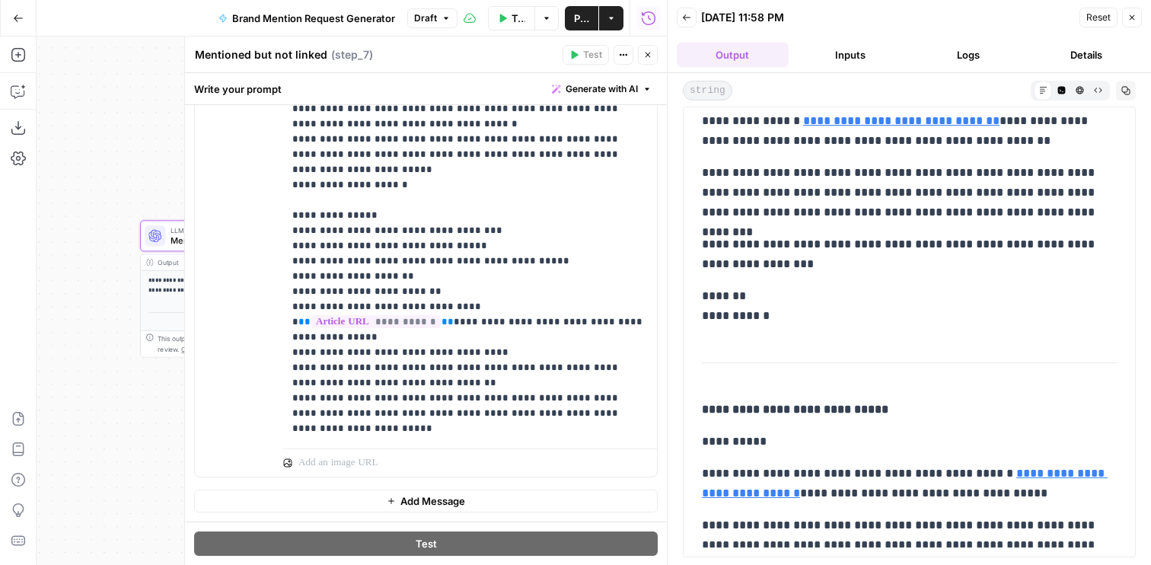
click at [648, 54] on icon "button" at bounding box center [647, 54] width 9 height 9
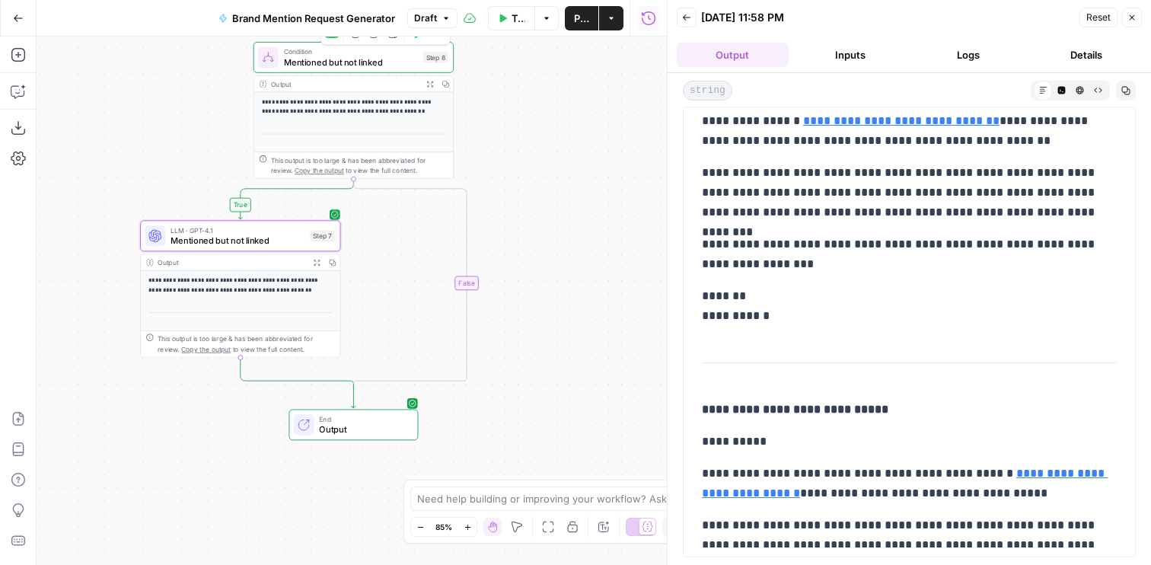
drag, startPoint x: 505, startPoint y: 88, endPoint x: 506, endPoint y: 151, distance: 63.2
click at [506, 150] on div "**********" at bounding box center [352, 301] width 630 height 528
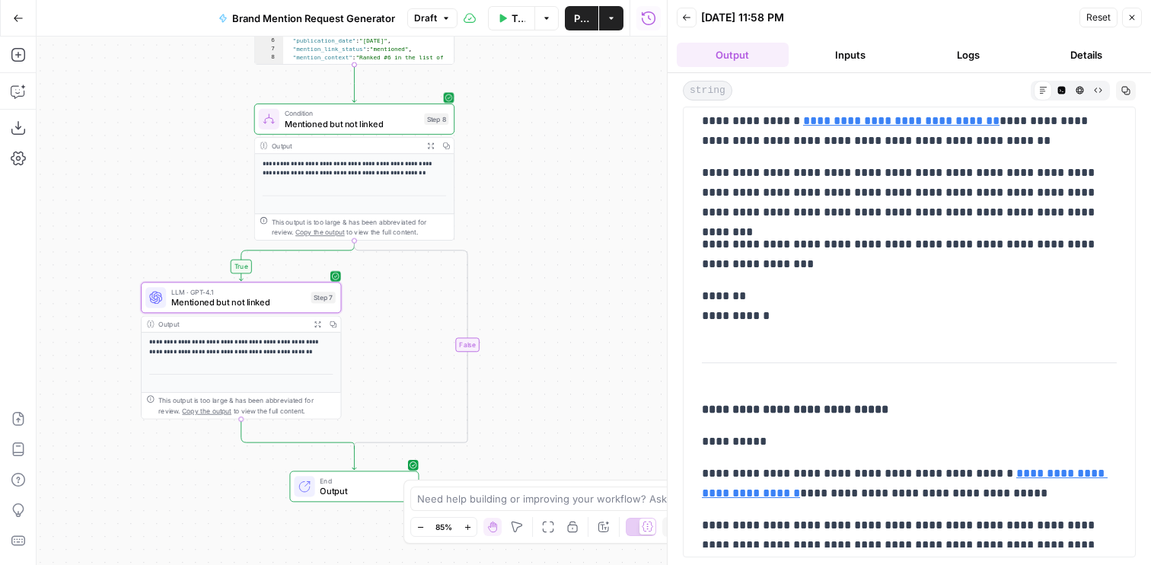
click at [421, 92] on icon "button" at bounding box center [418, 95] width 11 height 11
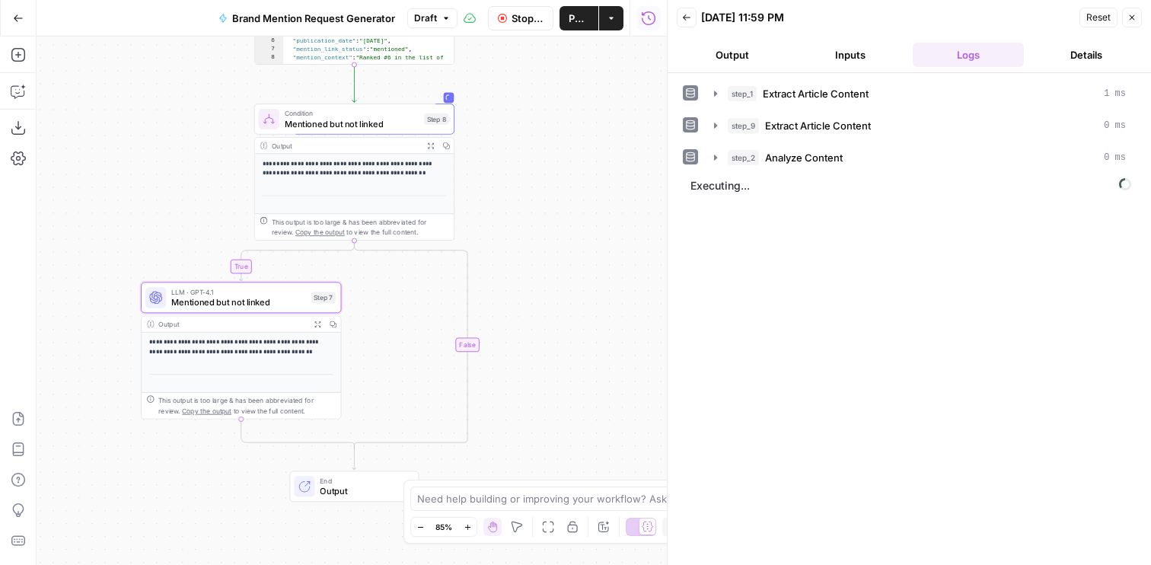
click at [283, 305] on span "Mentioned but not linked" at bounding box center [238, 301] width 135 height 13
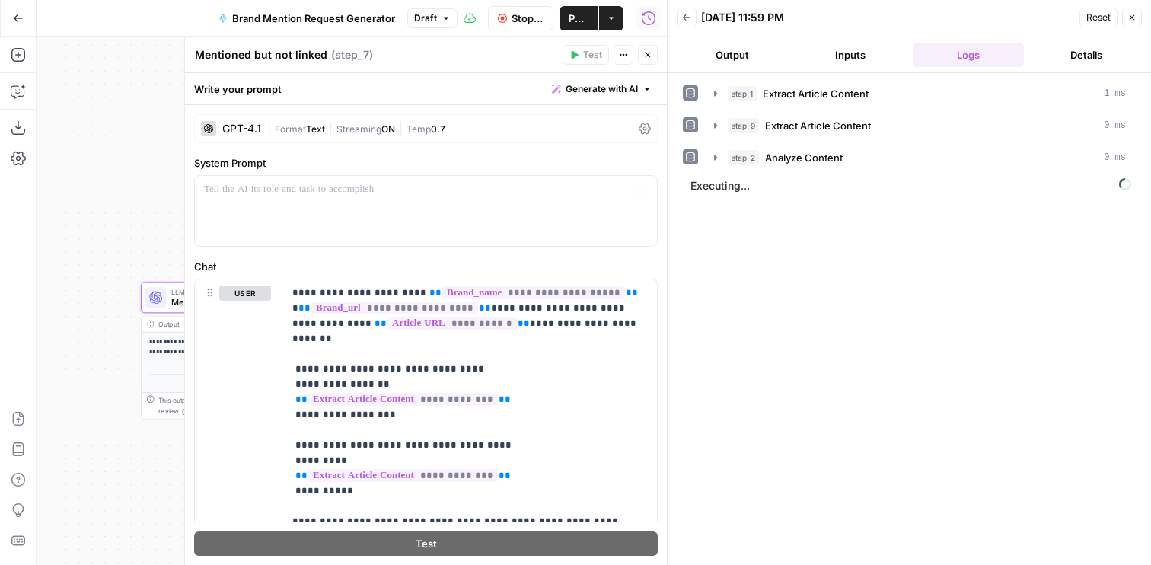
click at [725, 69] on header "Back 08/11/25 at 11:59 PM Reset Close Output Inputs Logs Details" at bounding box center [909, 36] width 483 height 73
click at [725, 70] on header "Back 08/11/25 at 11:59 PM Reset Close Output Inputs Logs Details" at bounding box center [909, 36] width 483 height 73
click at [724, 53] on button "Output" at bounding box center [733, 55] width 112 height 24
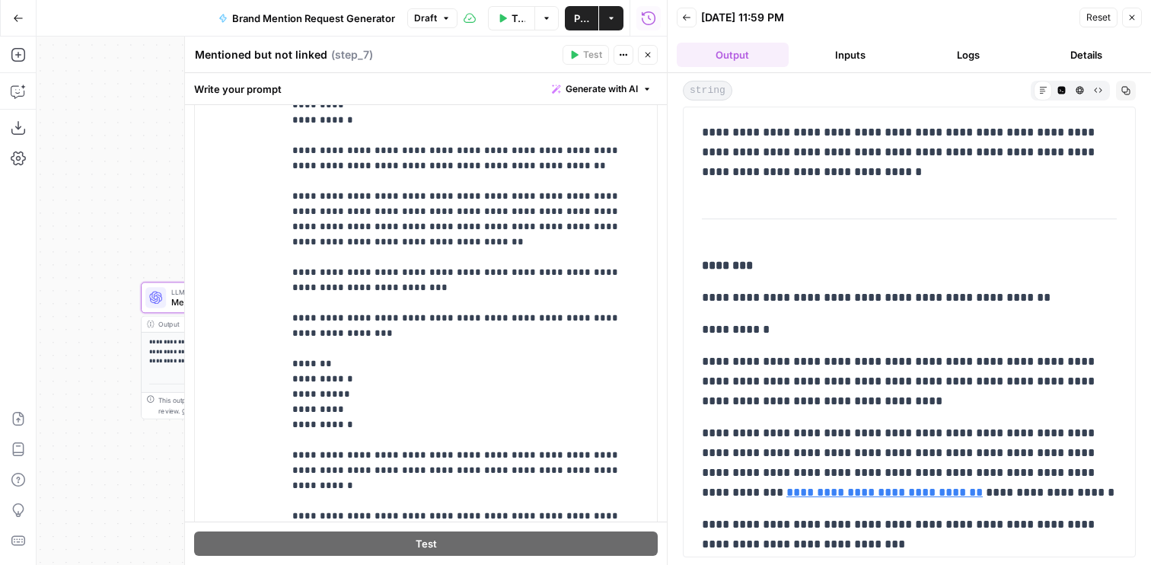
scroll to position [163, 0]
drag, startPoint x: 385, startPoint y: 211, endPoint x: 493, endPoint y: 187, distance: 109.9
click at [493, 187] on p "**********" at bounding box center [470, 570] width 356 height 1553
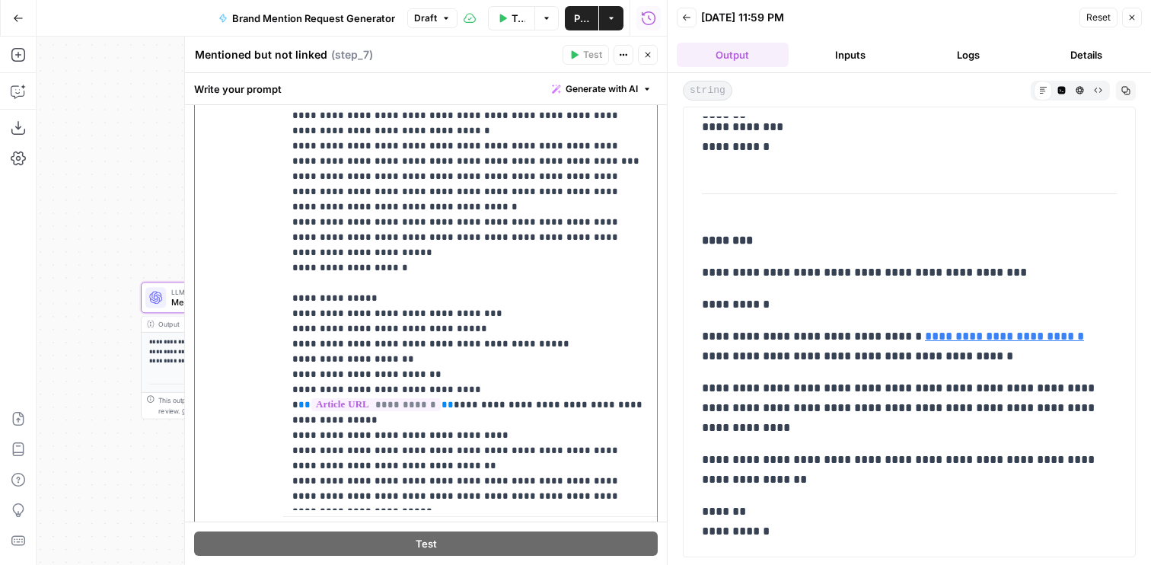
scroll to position [458, 0]
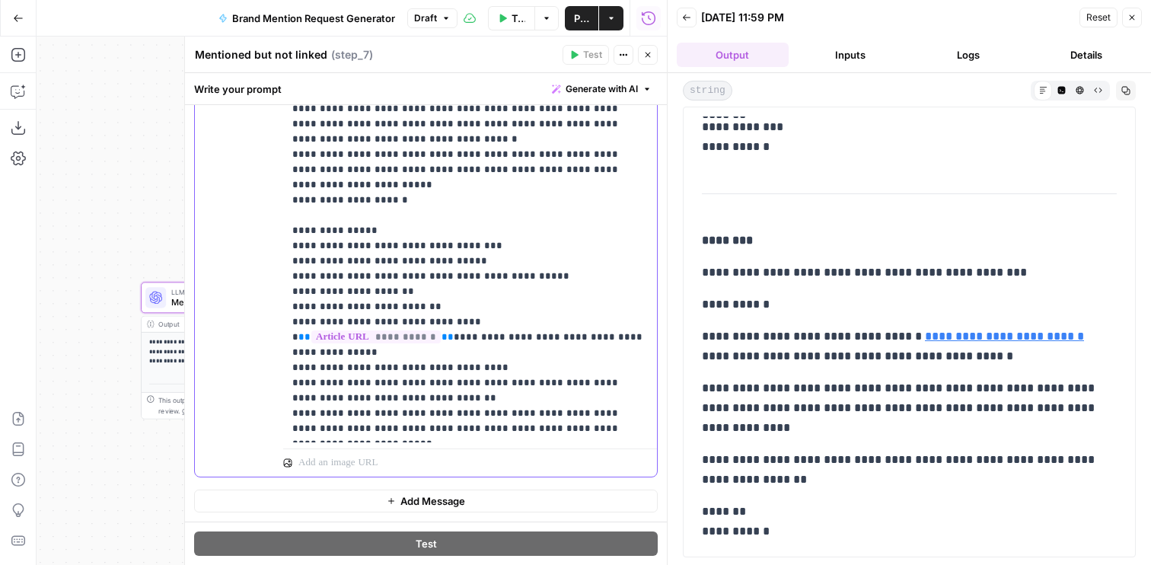
drag, startPoint x: 521, startPoint y: 307, endPoint x: 585, endPoint y: 308, distance: 63.2
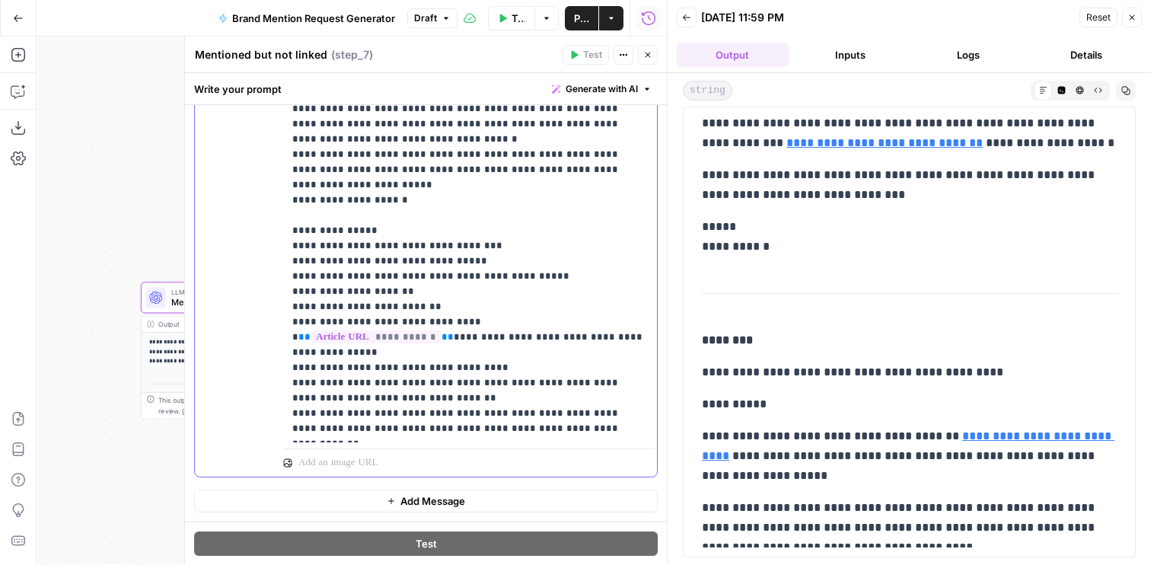
scroll to position [254, 0]
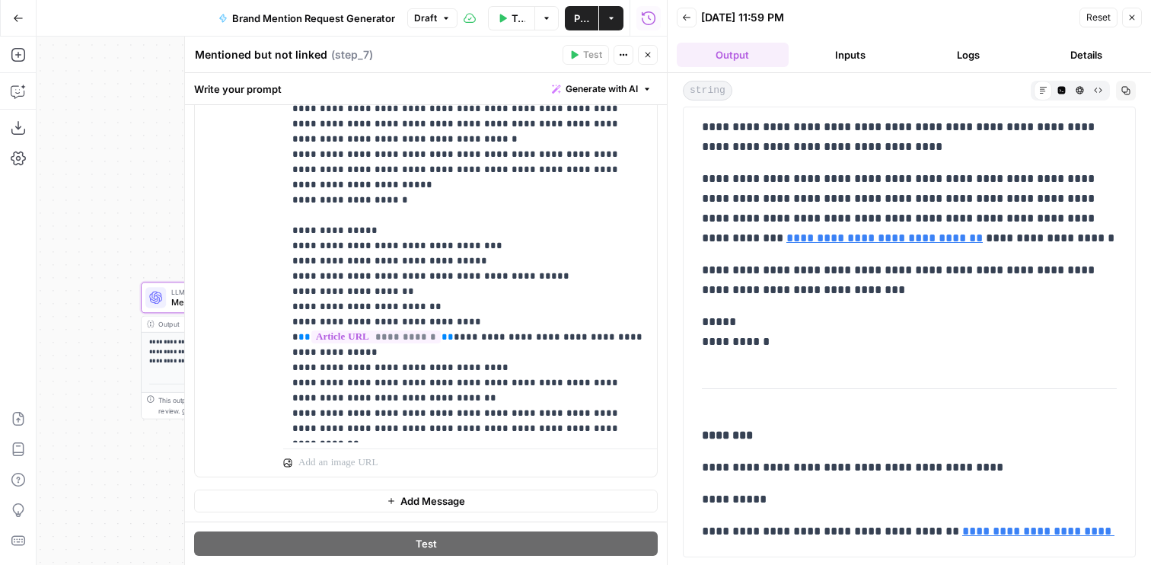
click at [649, 60] on button "Close" at bounding box center [648, 55] width 20 height 20
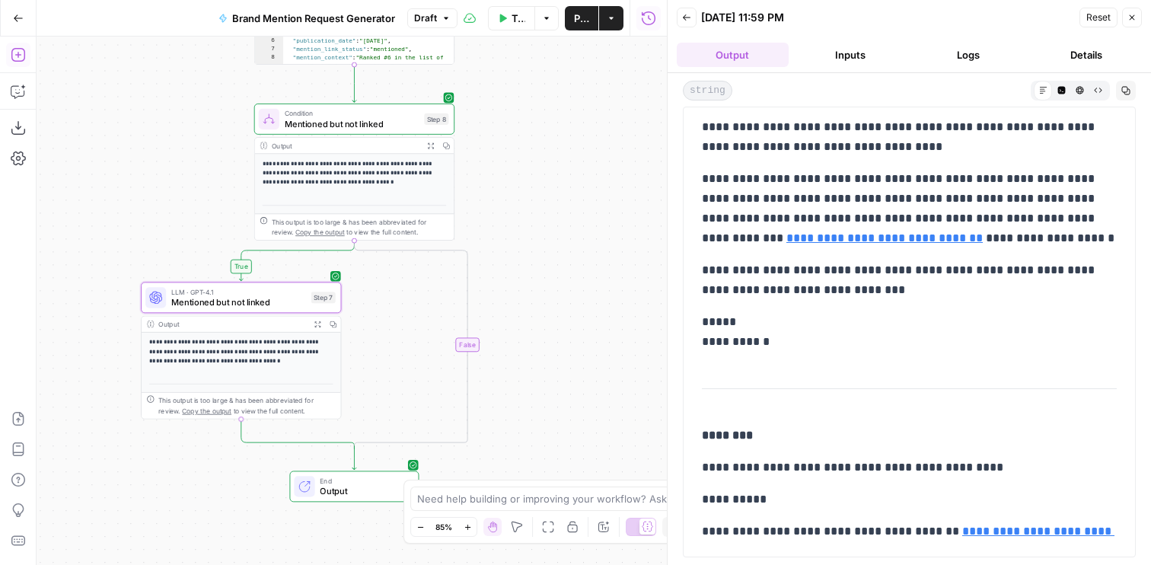
click at [21, 53] on icon "button" at bounding box center [18, 54] width 15 height 15
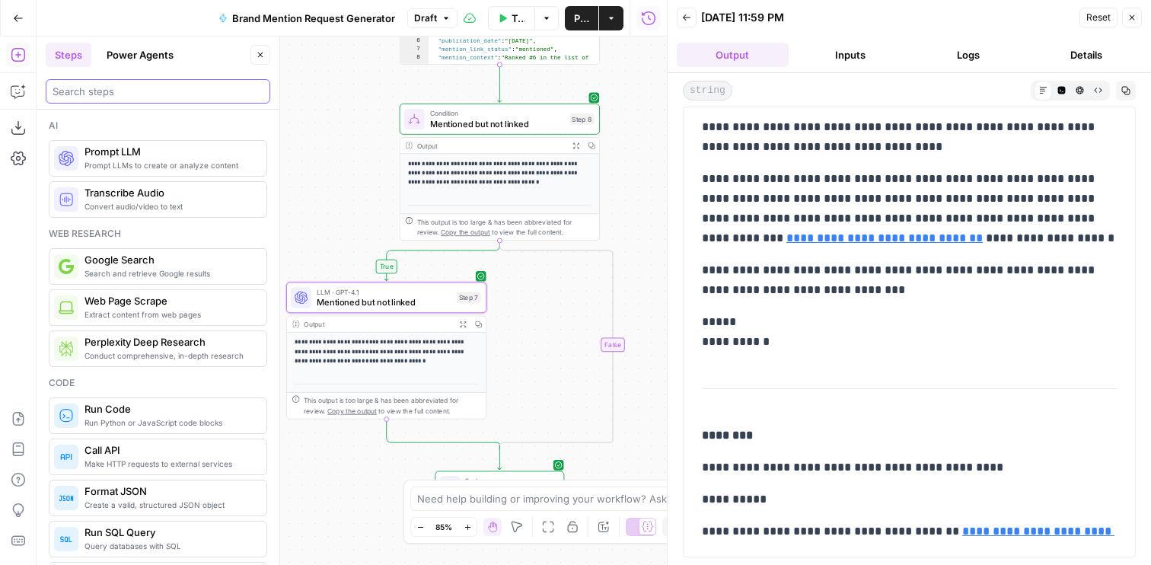
click at [70, 86] on input "search" at bounding box center [158, 91] width 211 height 15
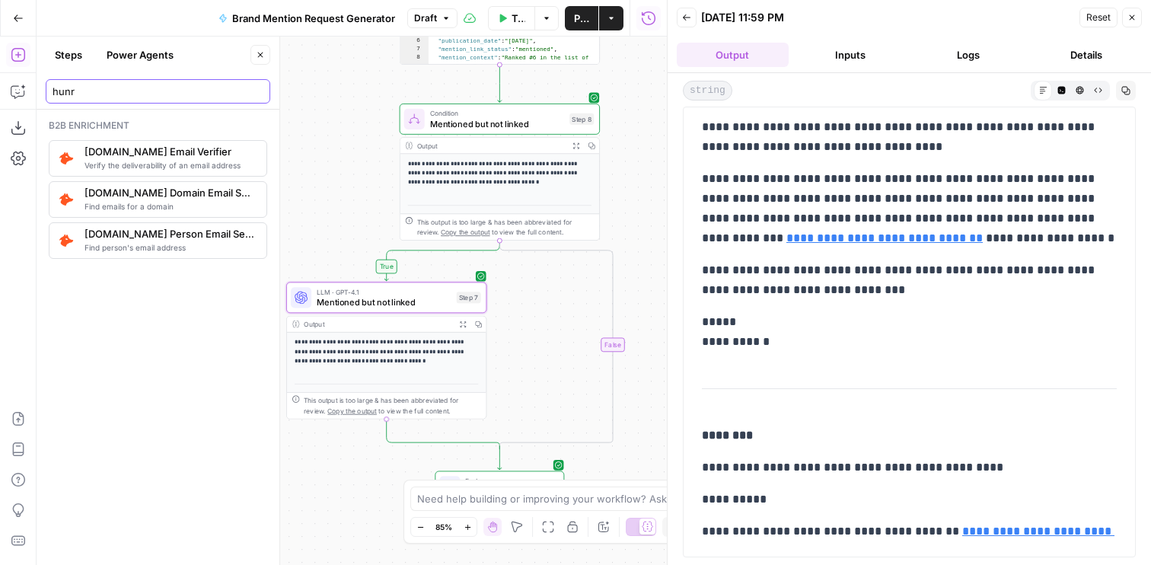
type input "hunr"
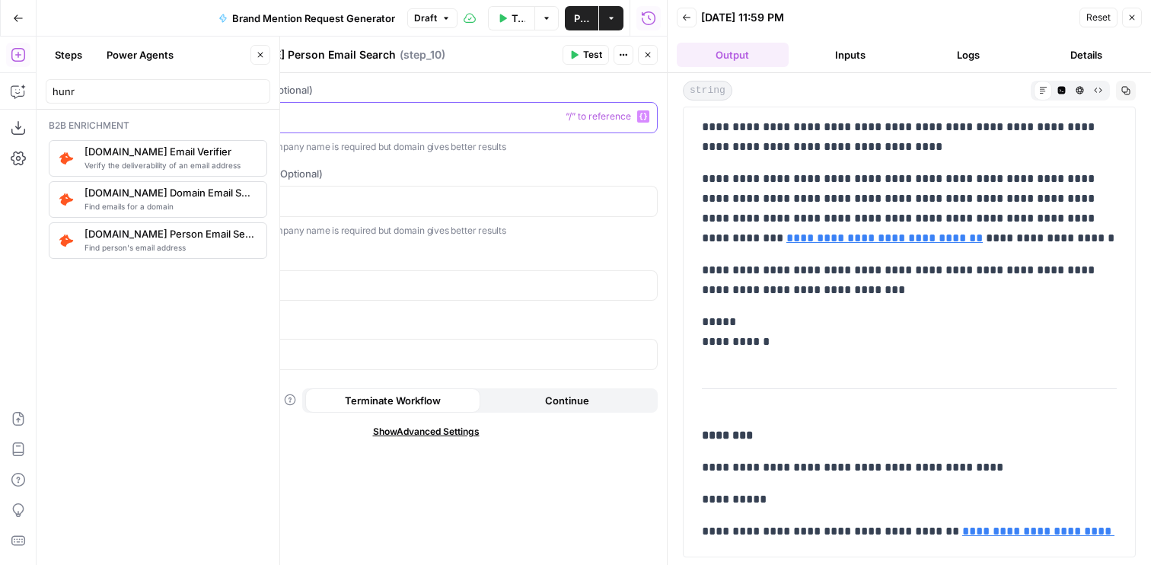
click at [341, 120] on p at bounding box center [426, 116] width 444 height 15
click at [294, 273] on div at bounding box center [426, 286] width 462 height 30
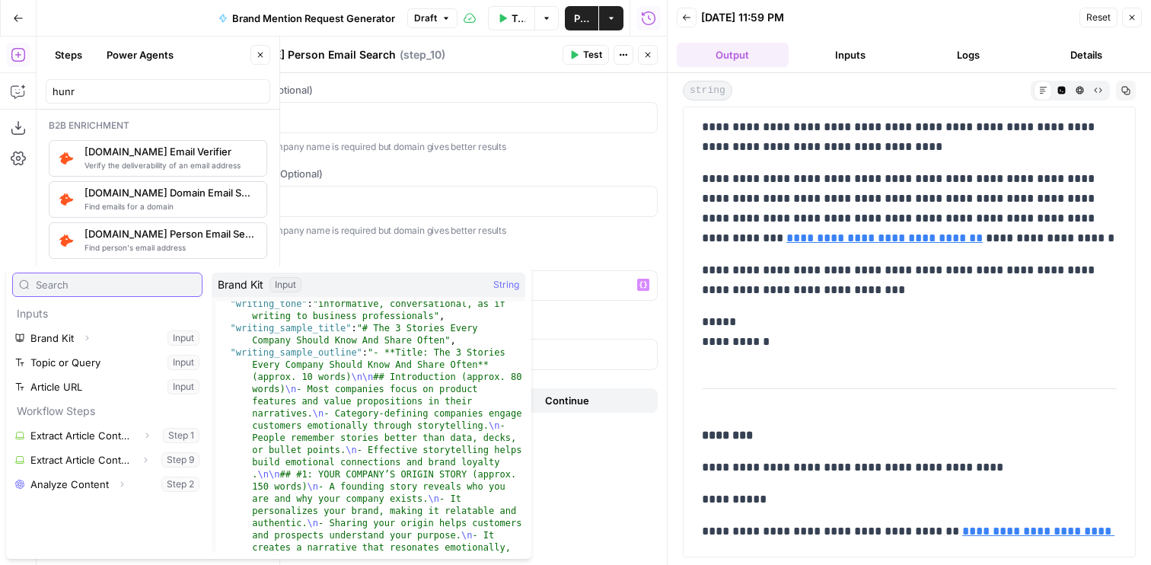
scroll to position [662, 0]
click at [648, 50] on icon "button" at bounding box center [647, 54] width 9 height 9
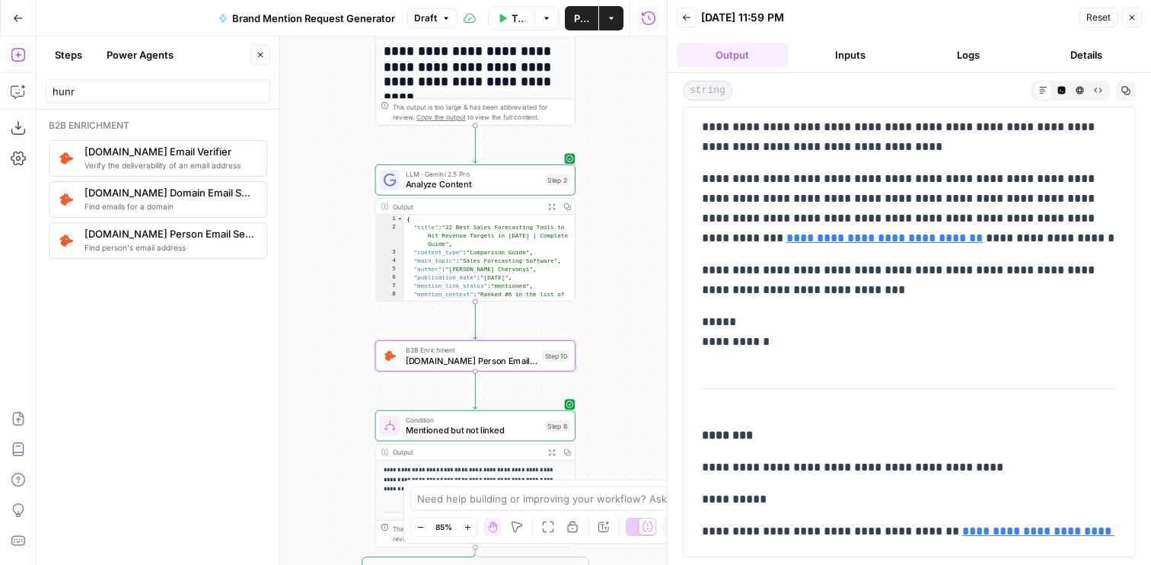
drag, startPoint x: 628, startPoint y: 78, endPoint x: 604, endPoint y: 314, distance: 237.2
click at [604, 314] on div "**********" at bounding box center [352, 301] width 630 height 528
click at [489, 182] on span "Analyze Content" at bounding box center [473, 184] width 135 height 13
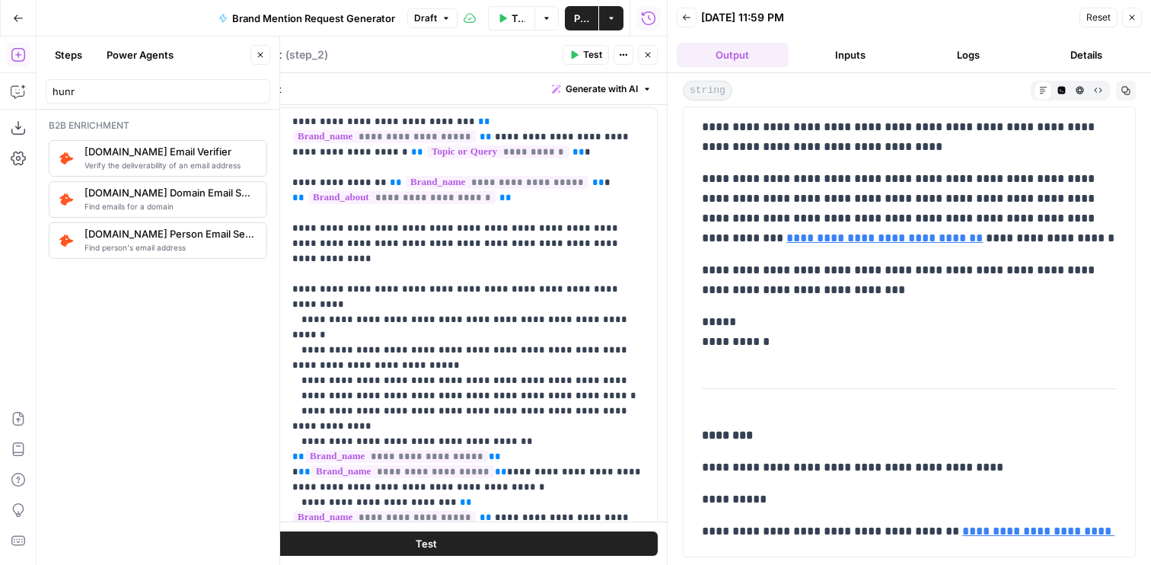
scroll to position [253, 0]
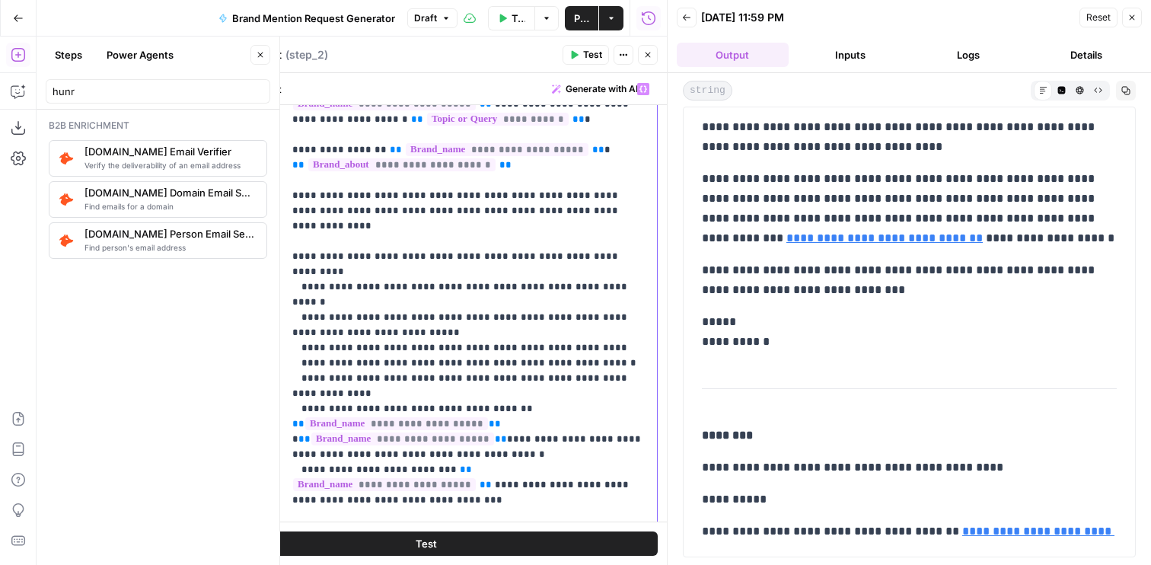
click at [344, 316] on p "**********" at bounding box center [470, 446] width 356 height 731
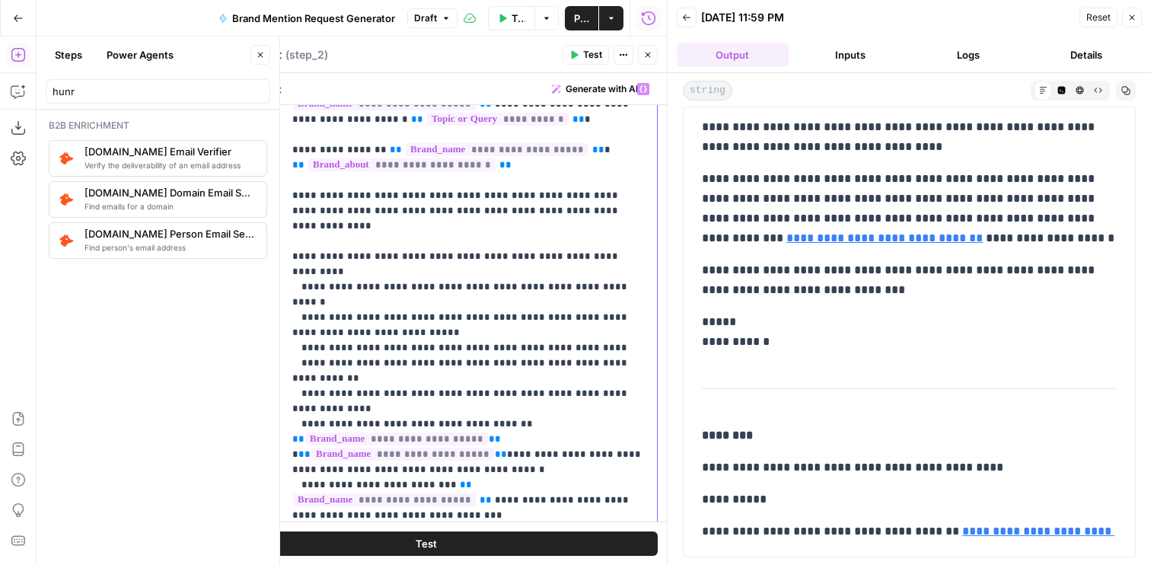
click at [461, 315] on p "**********" at bounding box center [470, 446] width 356 height 731
click at [546, 332] on p "**********" at bounding box center [470, 454] width 356 height 746
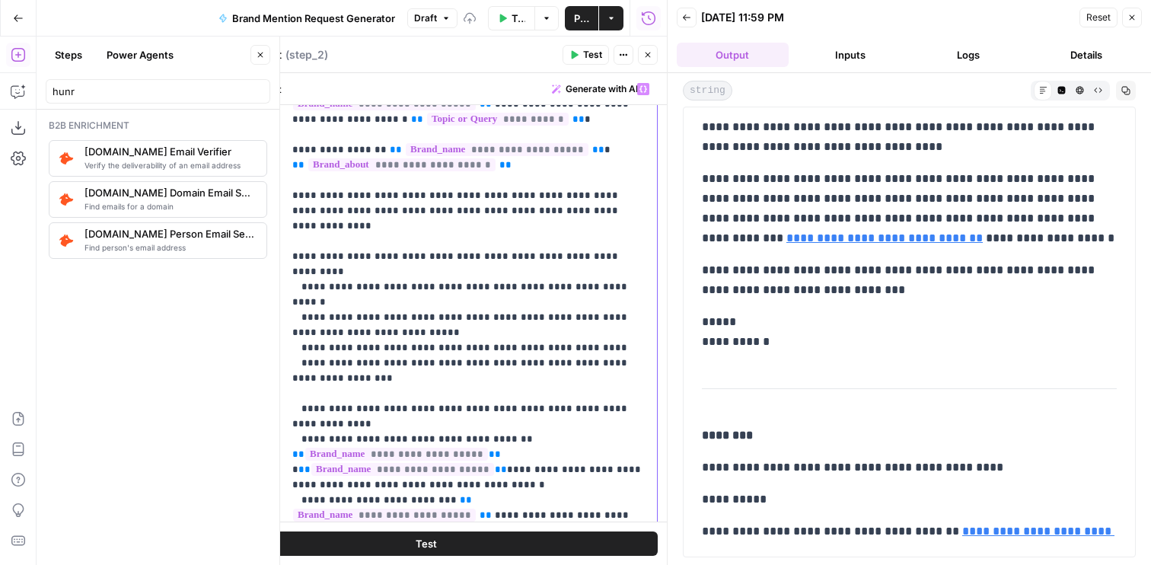
drag, startPoint x: 302, startPoint y: 320, endPoint x: 368, endPoint y: 333, distance: 67.3
click at [368, 333] on p "**********" at bounding box center [470, 461] width 356 height 761
copy p "**********"
click at [358, 342] on p "**********" at bounding box center [470, 461] width 356 height 761
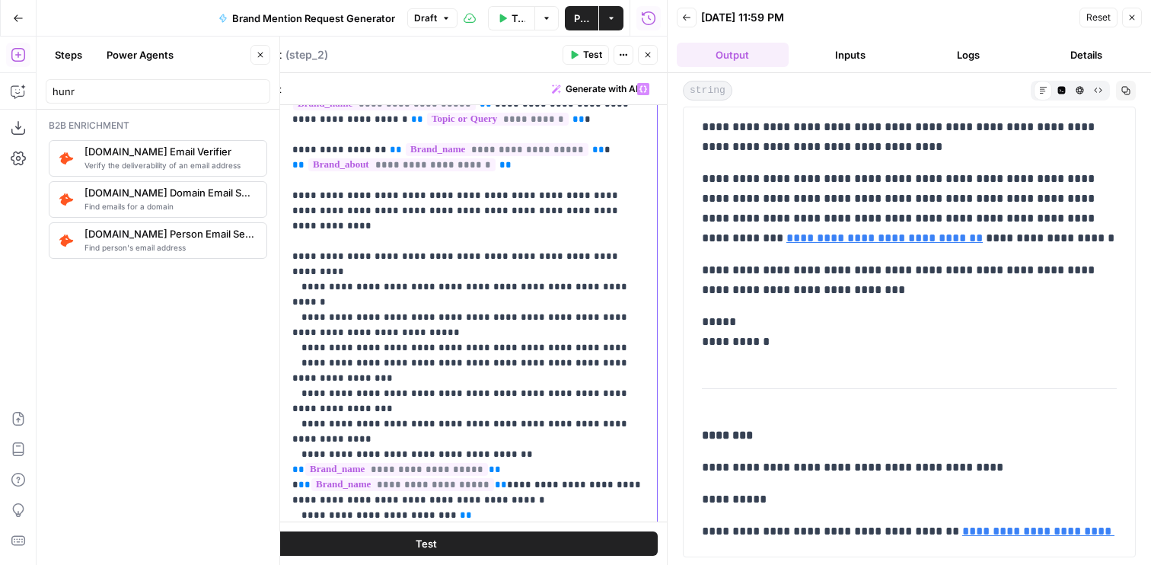
click at [363, 348] on p "**********" at bounding box center [470, 469] width 356 height 776
click at [649, 59] on icon "button" at bounding box center [647, 54] width 9 height 9
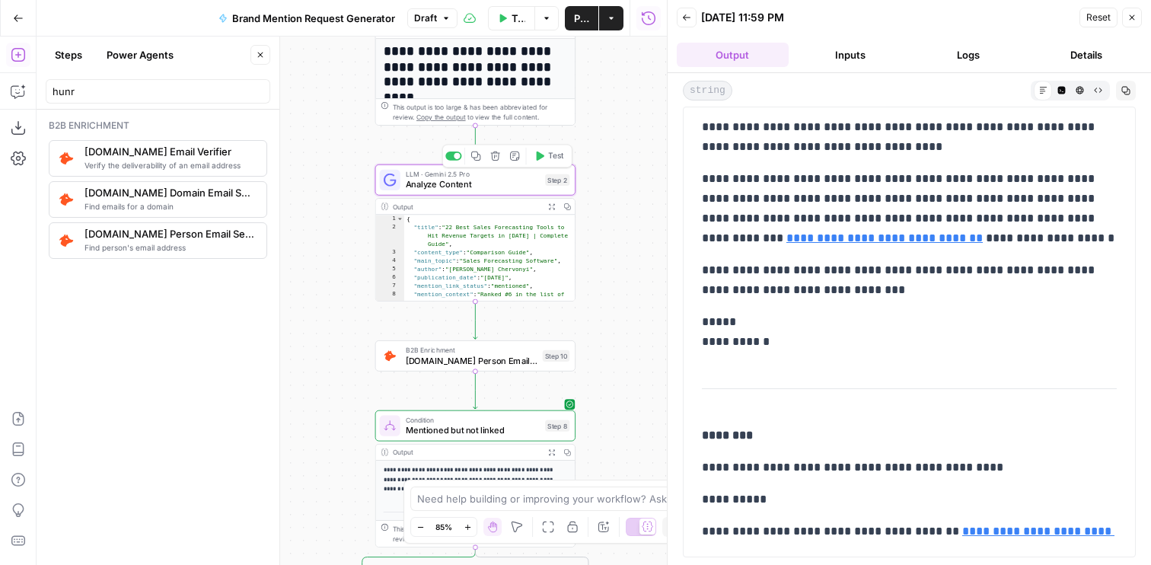
click at [537, 155] on icon "button" at bounding box center [541, 155] width 8 height 9
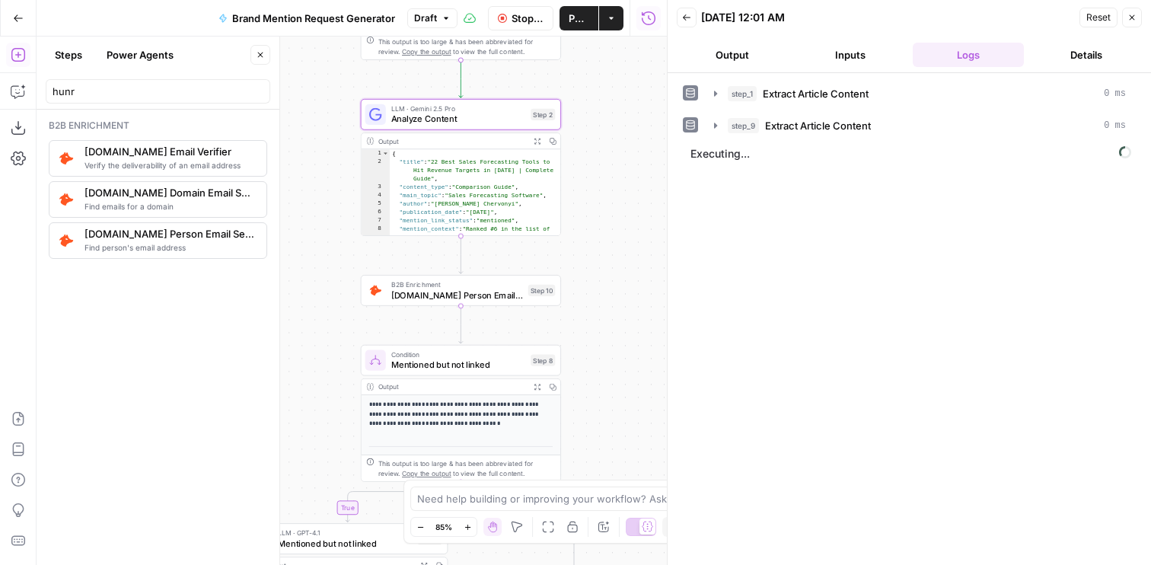
drag, startPoint x: 606, startPoint y: 305, endPoint x: 591, endPoint y: 239, distance: 67.0
click at [591, 239] on div "**********" at bounding box center [352, 301] width 630 height 528
click at [105, 91] on input "hunr" at bounding box center [158, 91] width 211 height 15
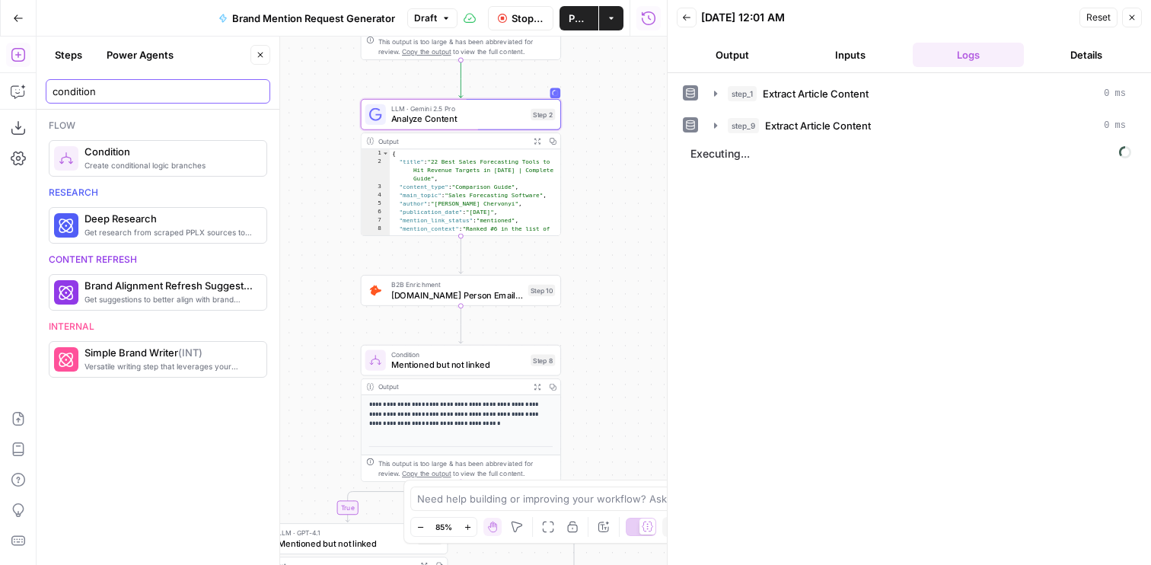
type input "condition"
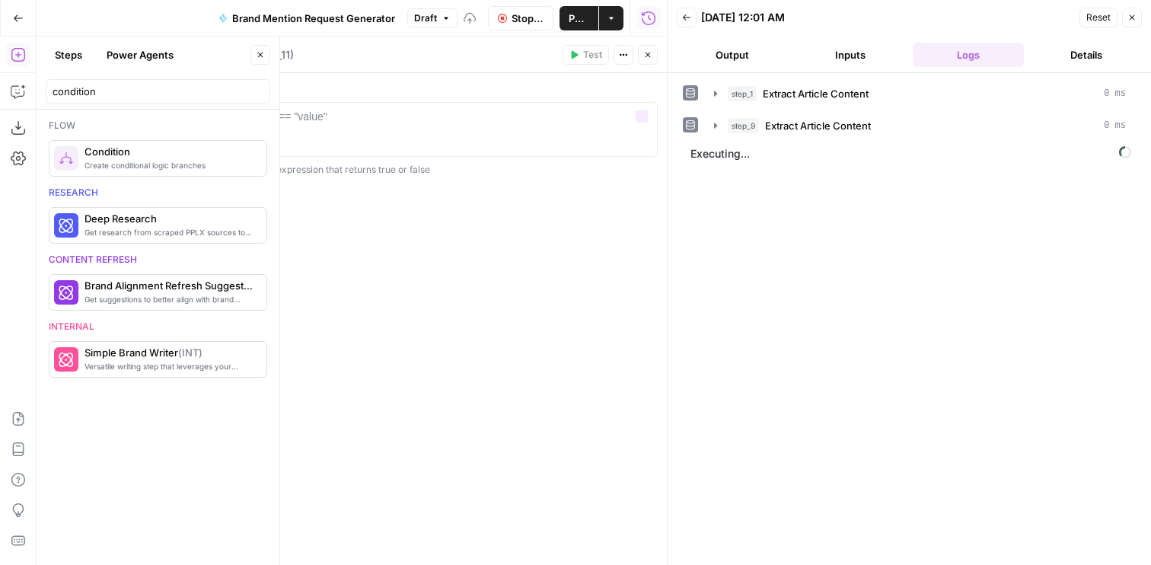
click at [328, 95] on label "Condition" at bounding box center [426, 89] width 464 height 15
click at [329, 113] on div at bounding box center [426, 143] width 450 height 69
type textarea "**********"
click at [646, 51] on icon "button" at bounding box center [647, 54] width 9 height 9
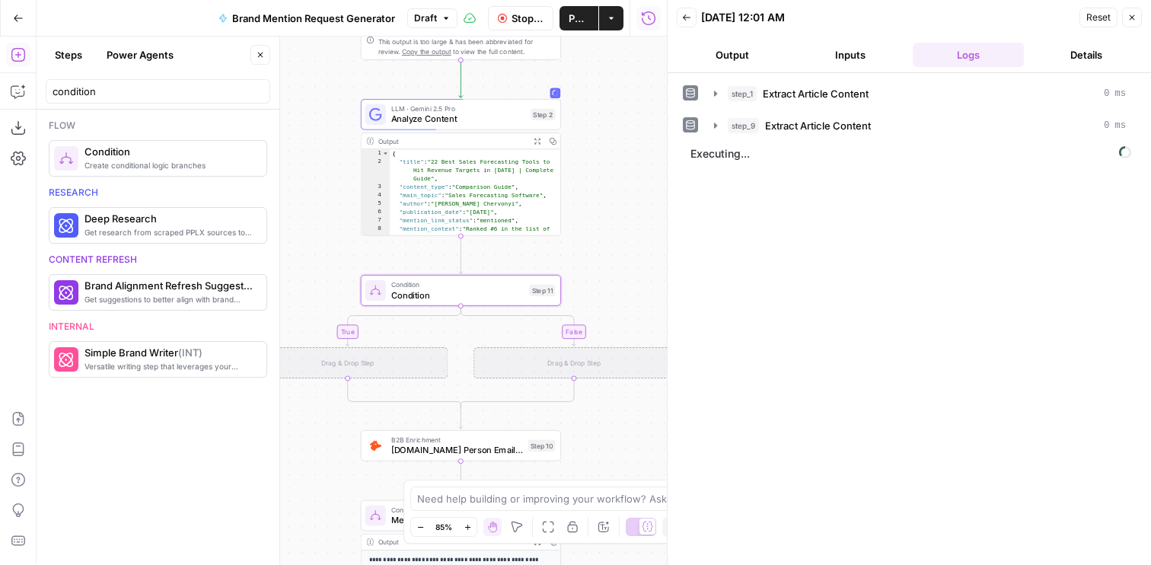
click at [738, 52] on button "Output" at bounding box center [733, 55] width 112 height 24
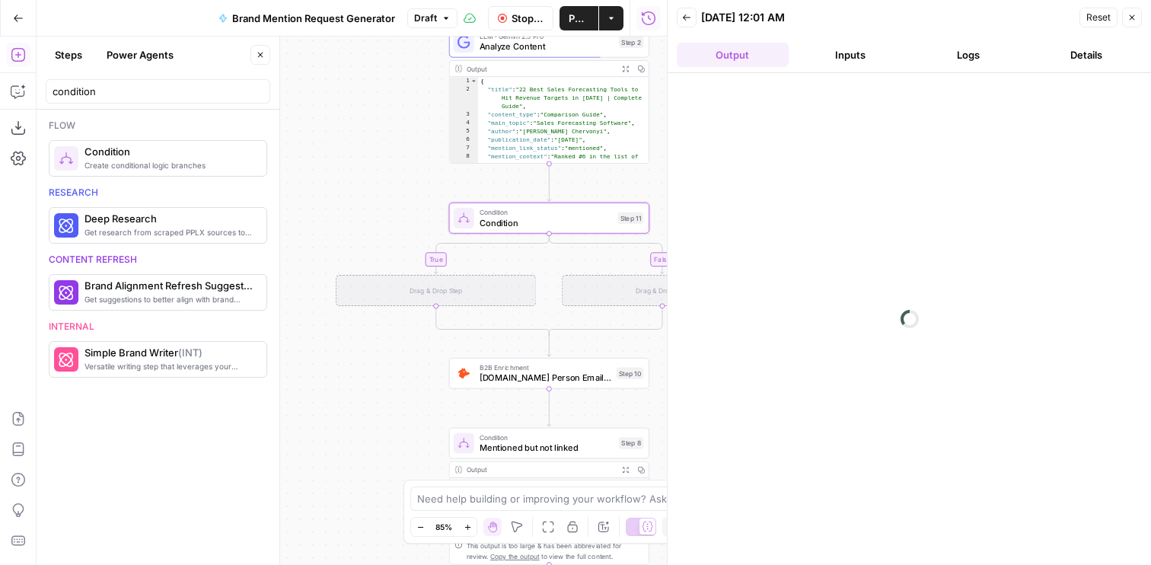
drag, startPoint x: 330, startPoint y: 276, endPoint x: 415, endPoint y: 207, distance: 109.9
click at [415, 207] on div "**********" at bounding box center [352, 301] width 630 height 528
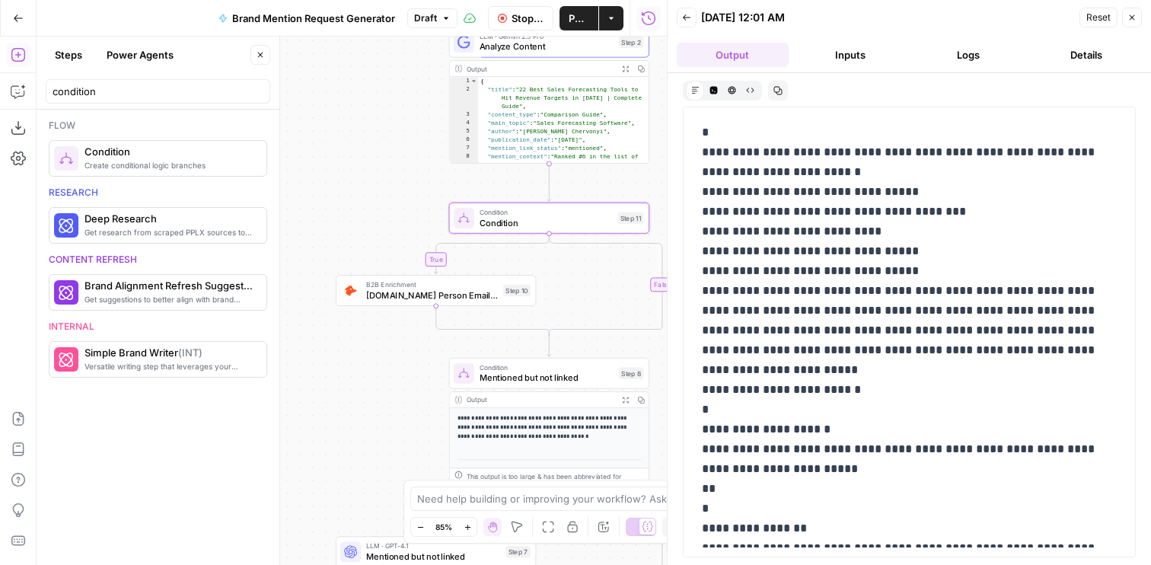
click at [505, 14] on icon "button" at bounding box center [502, 18] width 9 height 9
click at [499, 53] on span "Analyze Content" at bounding box center [547, 46] width 135 height 13
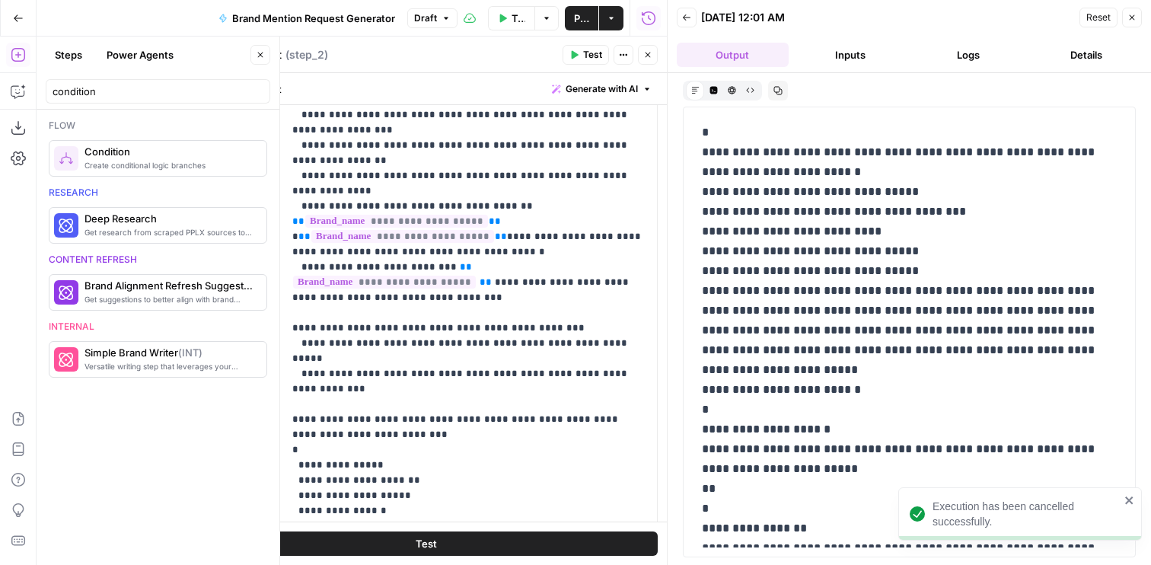
scroll to position [471, 0]
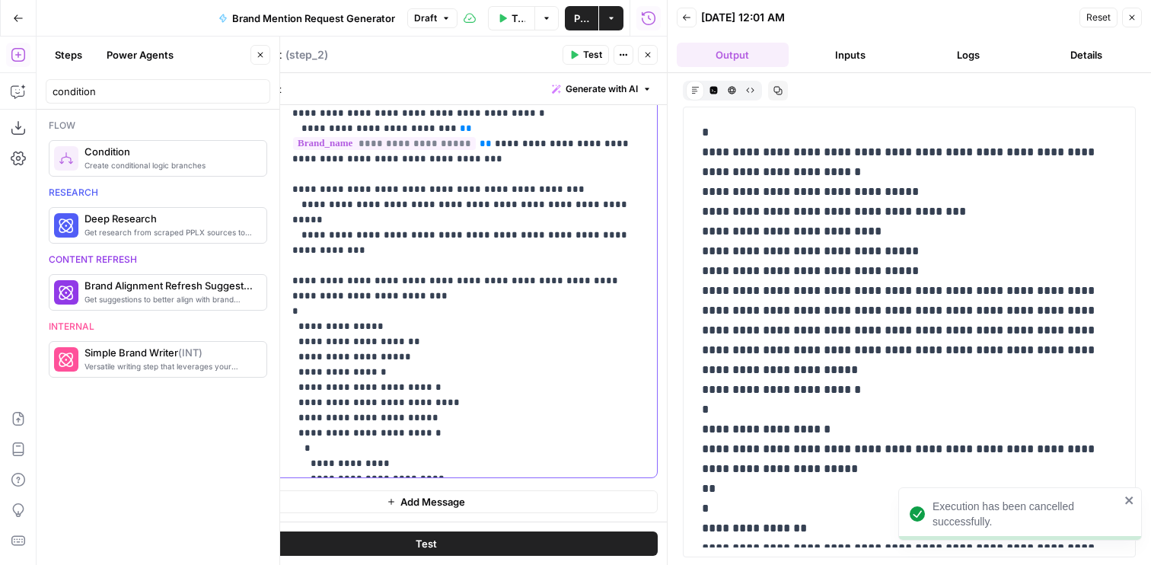
click at [332, 267] on p "**********" at bounding box center [470, 83] width 356 height 776
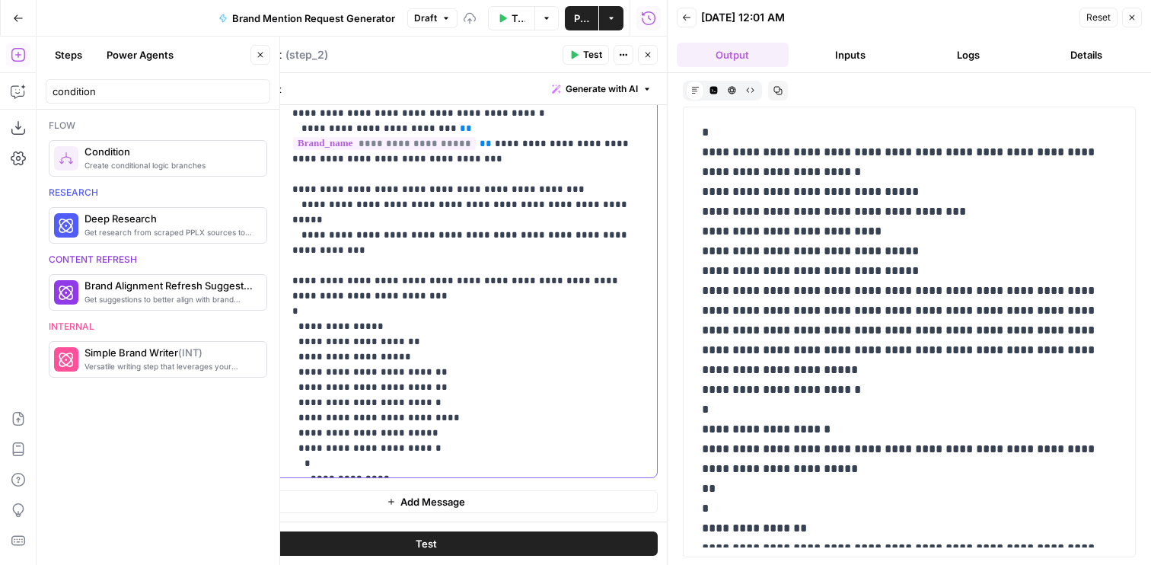
click at [359, 285] on p "**********" at bounding box center [470, 91] width 356 height 792
click at [643, 56] on icon "button" at bounding box center [647, 54] width 9 height 9
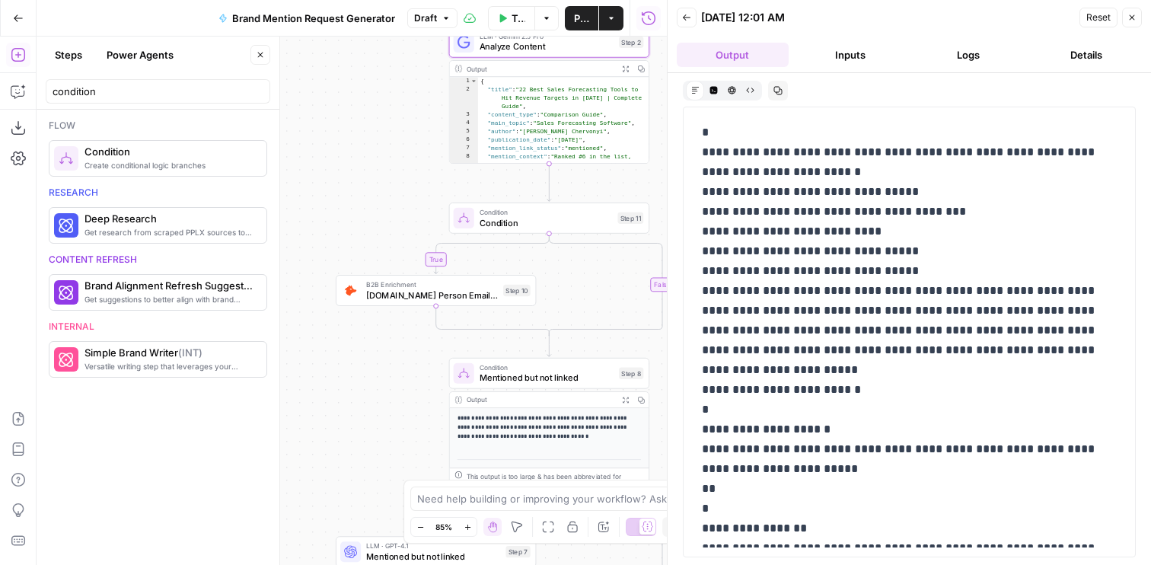
drag, startPoint x: 660, startPoint y: 82, endPoint x: 618, endPoint y: 178, distance: 104.7
click at [660, 178] on div at bounding box center [667, 282] width 15 height 565
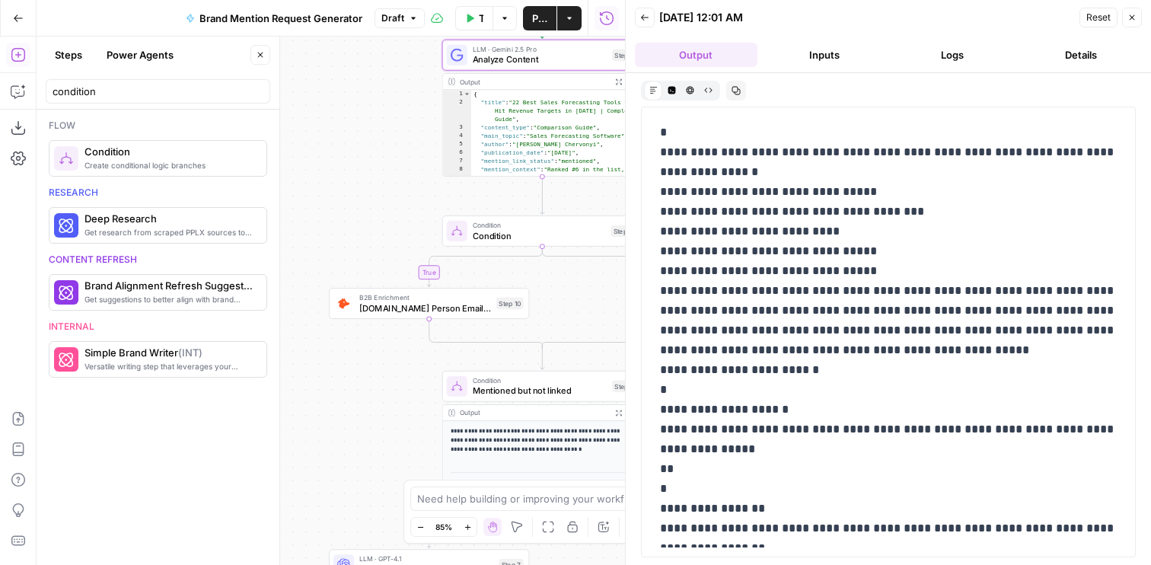
drag, startPoint x: 339, startPoint y: 139, endPoint x: 269, endPoint y: 244, distance: 126.3
click at [269, 241] on body "**********" at bounding box center [575, 282] width 1151 height 565
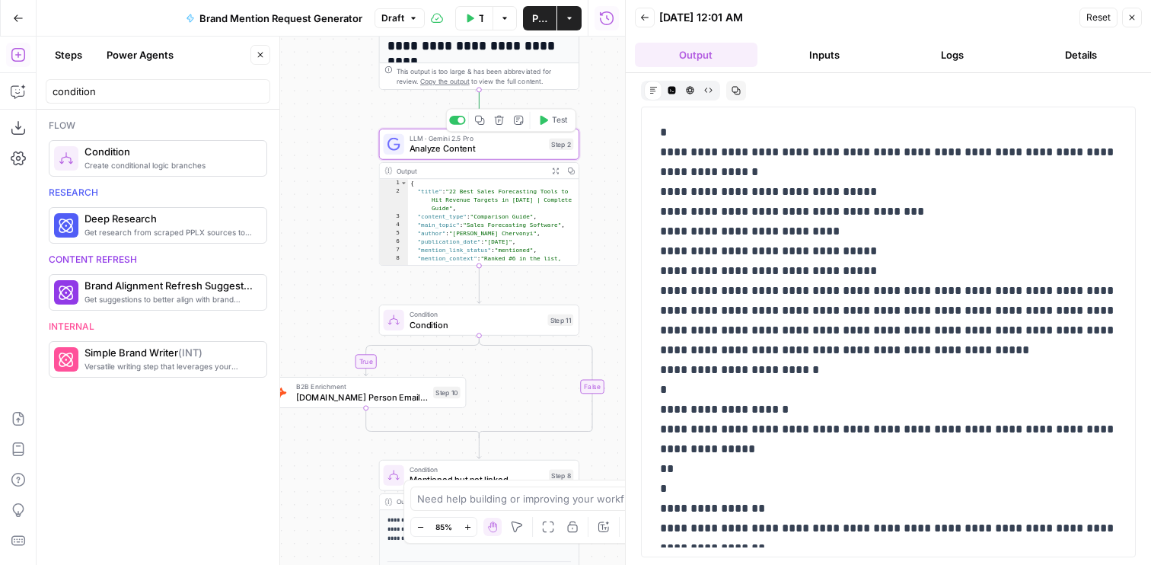
click at [558, 121] on span "Test" at bounding box center [559, 119] width 15 height 11
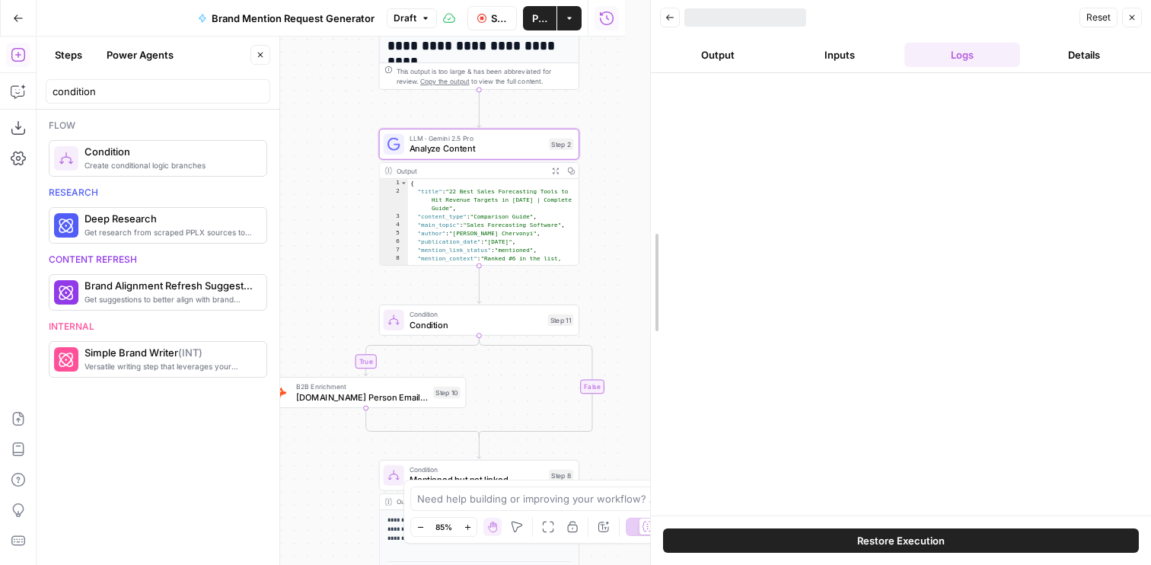
drag, startPoint x: 630, startPoint y: 138, endPoint x: 684, endPoint y: 138, distance: 54.8
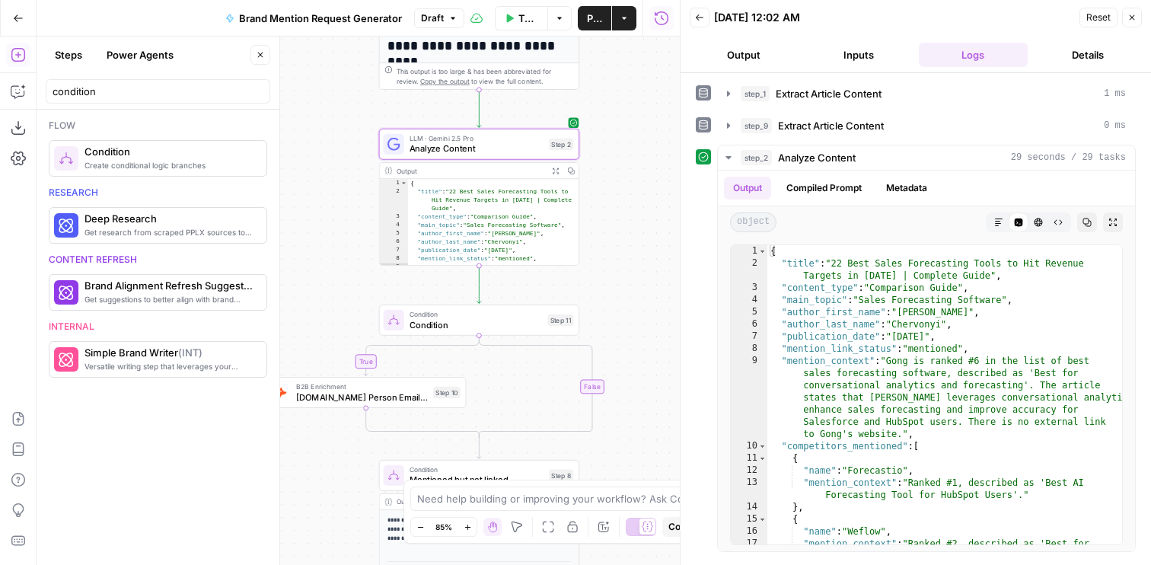
click at [369, 397] on span "[DOMAIN_NAME] Person Email Search" at bounding box center [362, 397] width 132 height 13
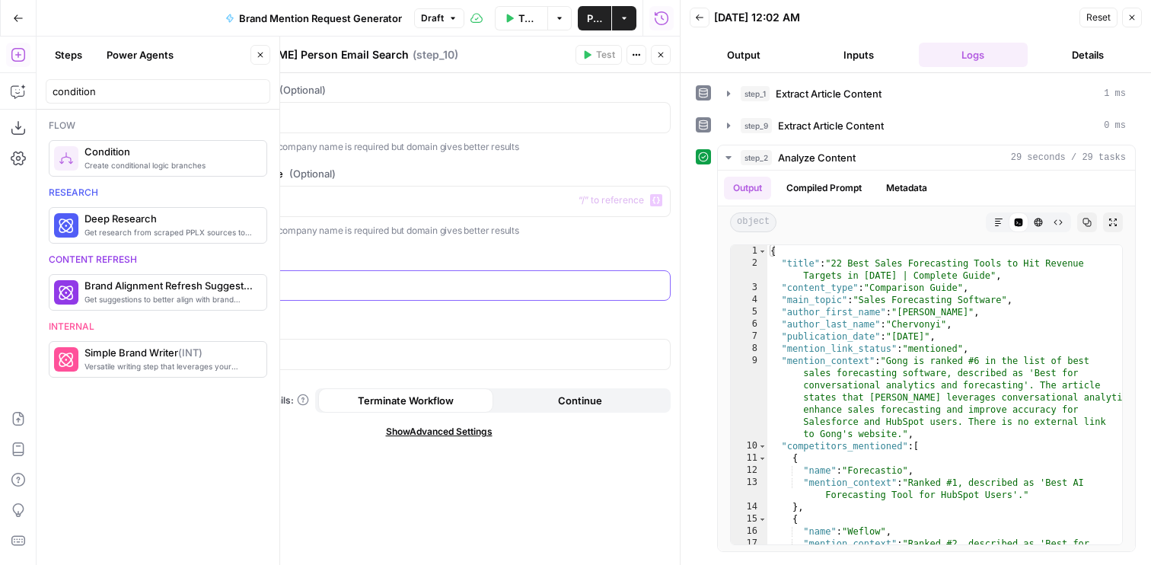
click at [257, 279] on p "*" at bounding box center [439, 284] width 444 height 15
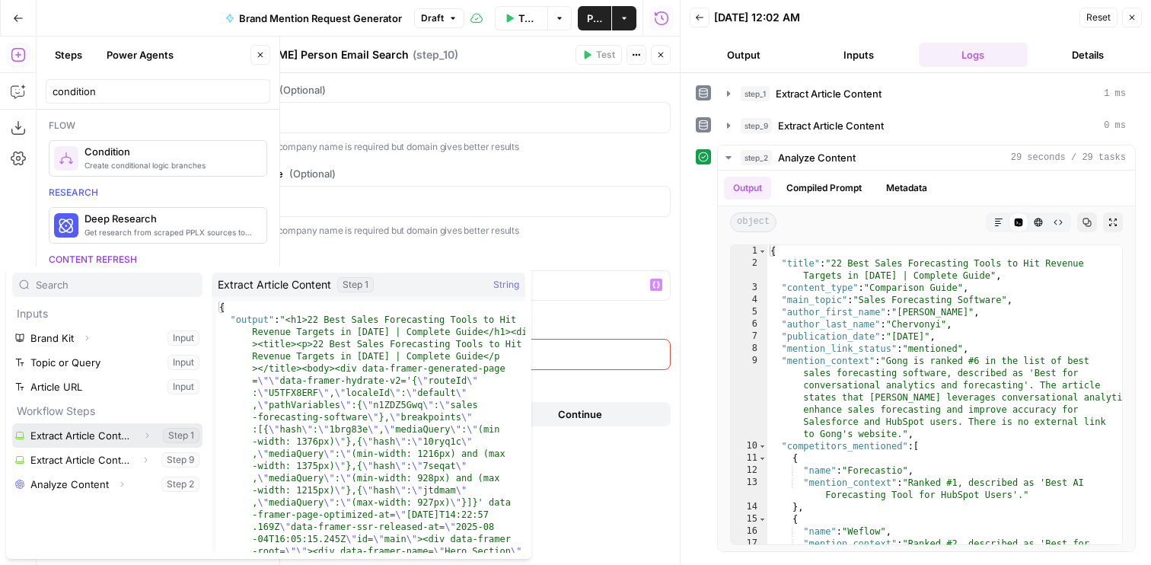
click at [146, 435] on icon "button" at bounding box center [146, 435] width 9 height 9
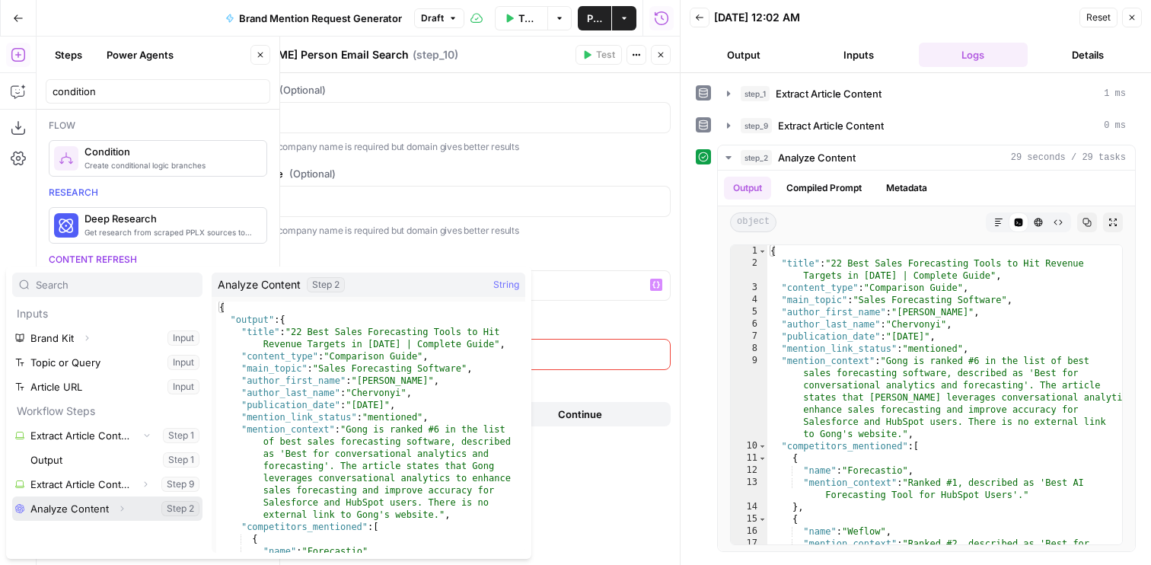
click at [121, 511] on icon "button" at bounding box center [121, 508] width 9 height 9
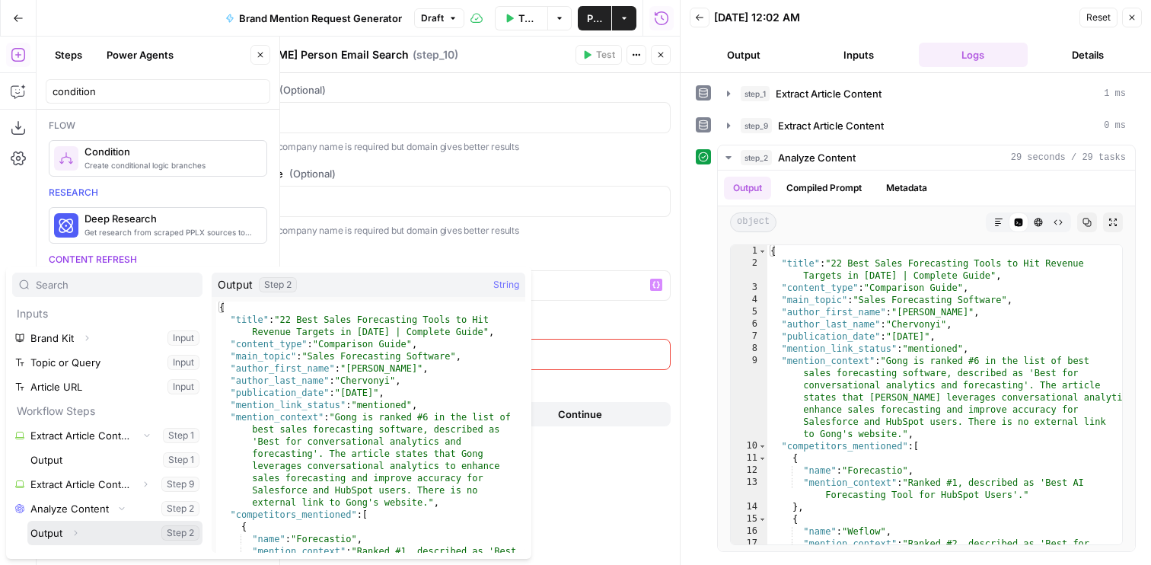
click at [72, 529] on icon "button" at bounding box center [75, 532] width 9 height 9
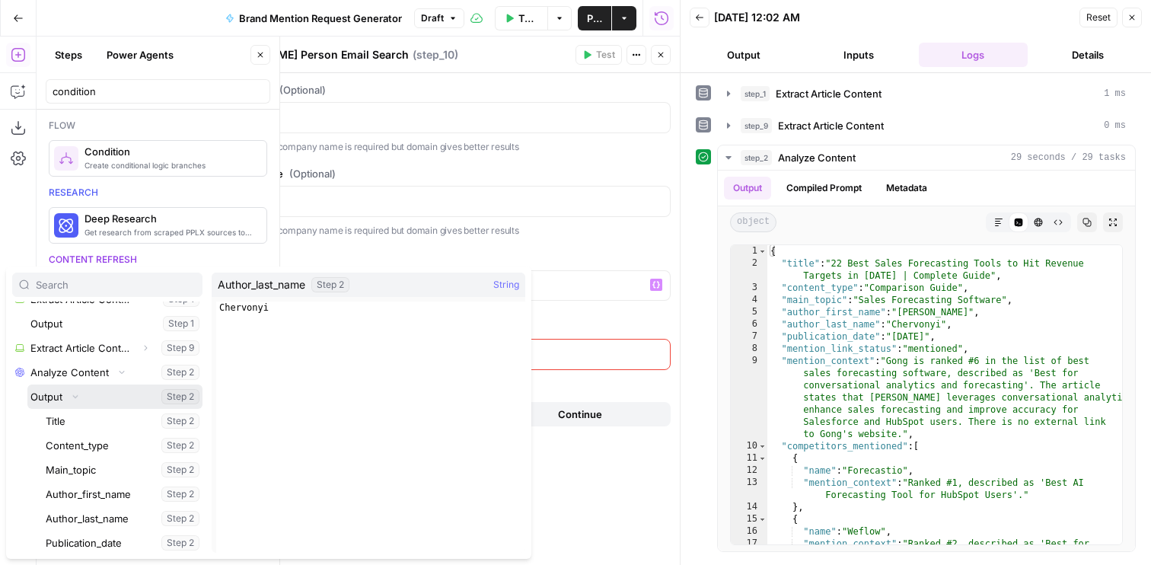
scroll to position [138, 0]
click at [83, 501] on button "Select variable Author_first_name" at bounding box center [123, 492] width 160 height 24
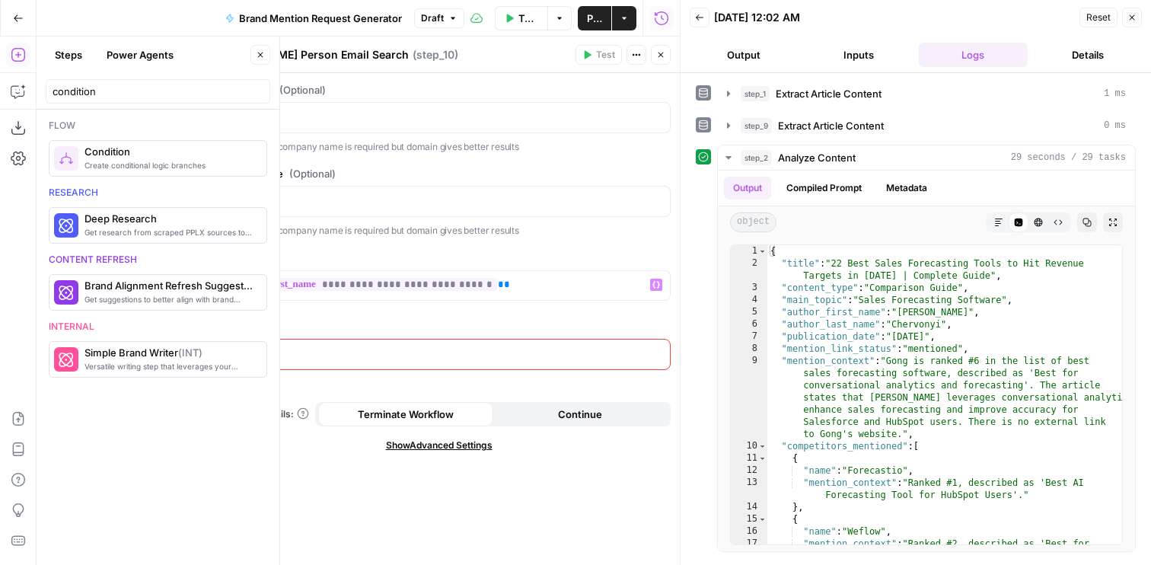
click at [461, 349] on p at bounding box center [439, 353] width 444 height 15
paste div
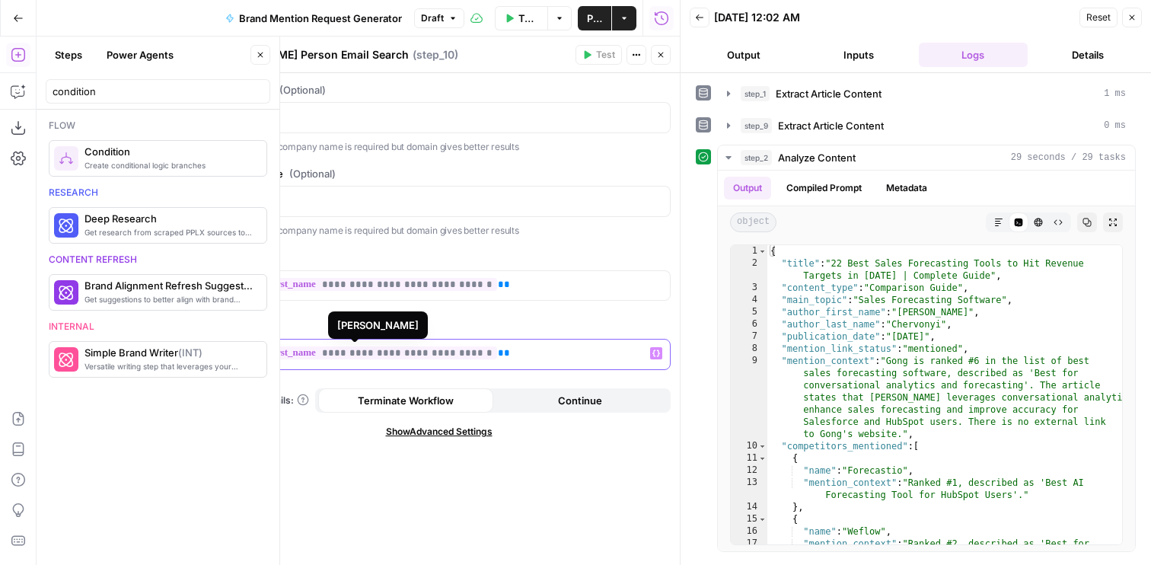
drag, startPoint x: 448, startPoint y: 356, endPoint x: 431, endPoint y: 356, distance: 16.8
click at [431, 356] on span "**********" at bounding box center [363, 352] width 267 height 13
click at [664, 43] on header "Hunter.io Person Email Search Hunter.io Person Email Search ( step_10 ) Test Ac…" at bounding box center [439, 55] width 482 height 37
click at [662, 53] on icon "button" at bounding box center [660, 55] width 5 height 5
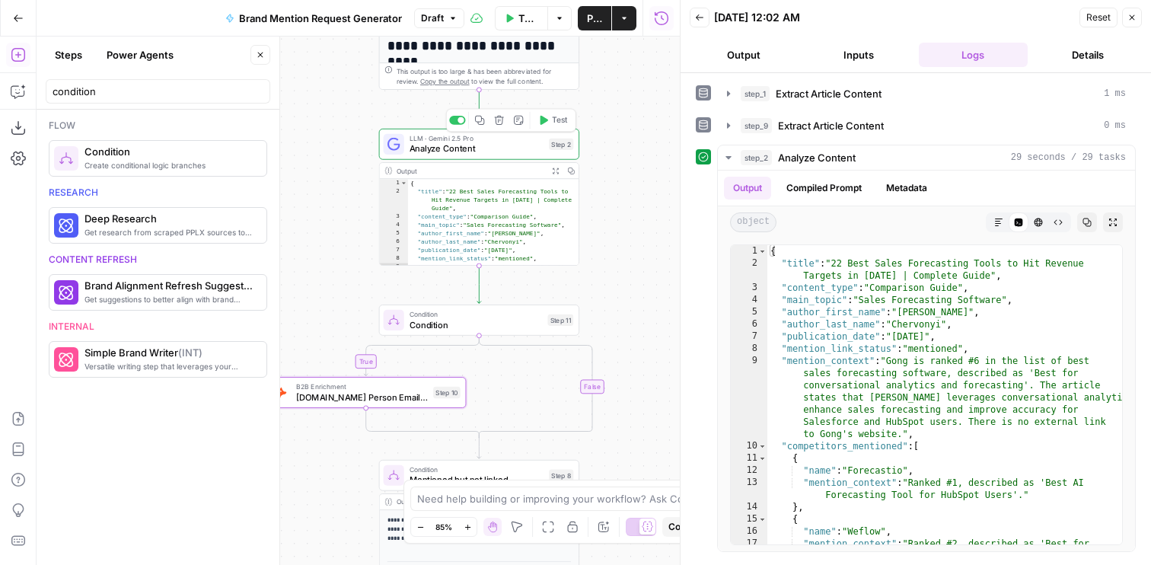
click at [432, 154] on span "Analyze Content" at bounding box center [477, 148] width 135 height 13
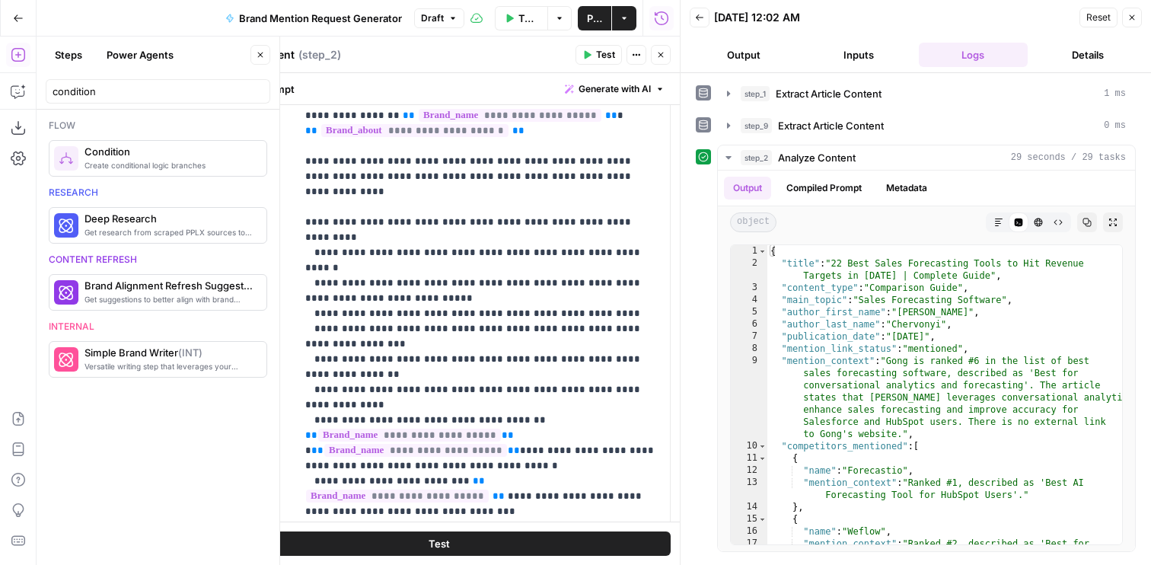
scroll to position [291, 0]
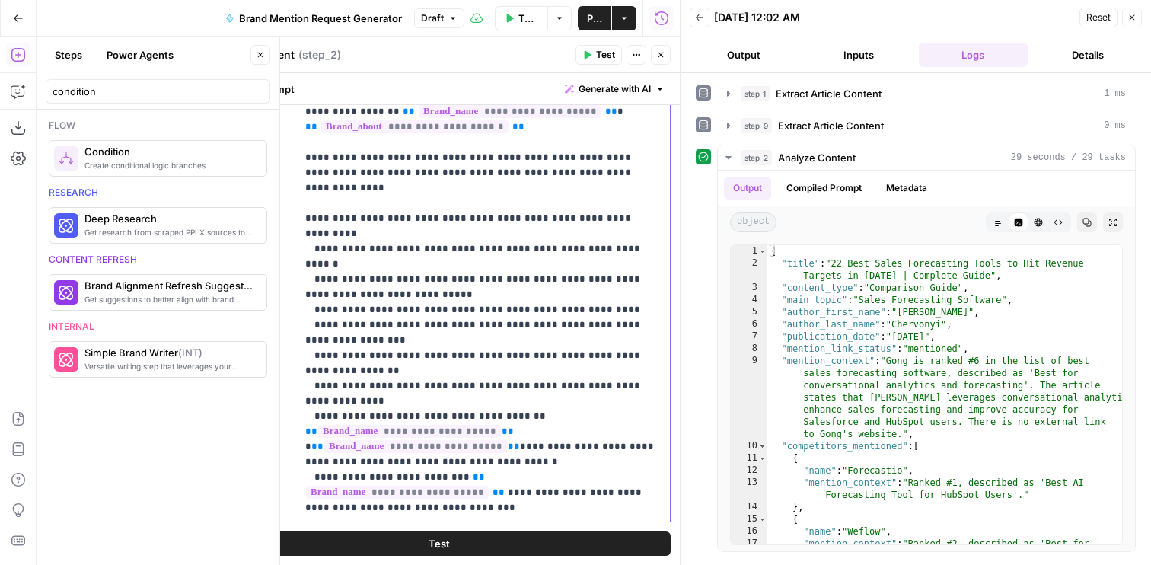
click at [620, 219] on p "**********" at bounding box center [483, 439] width 356 height 792
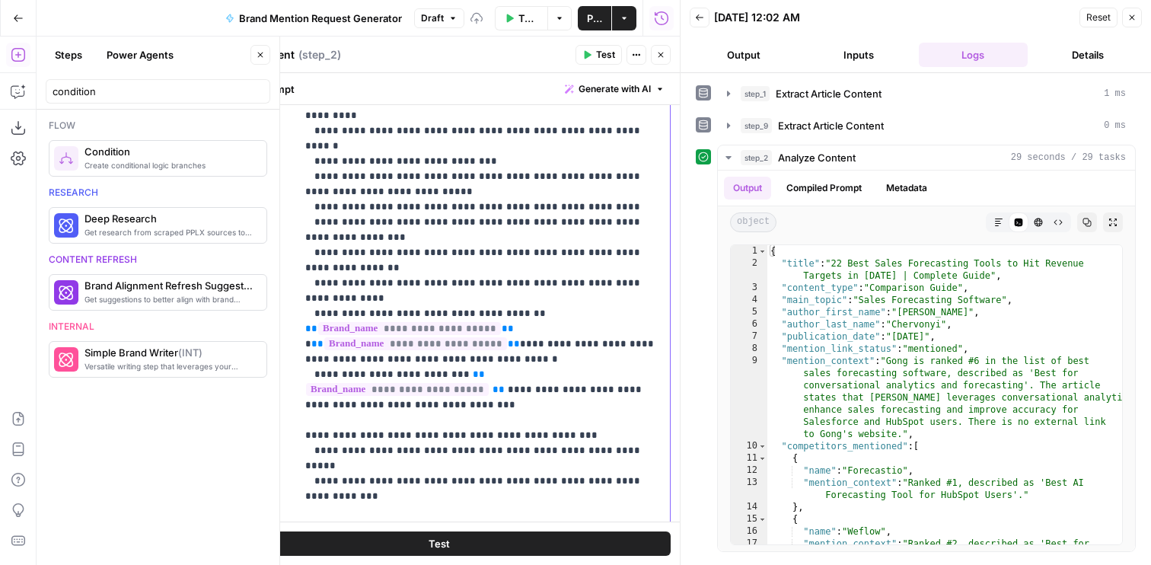
scroll to position [471, 0]
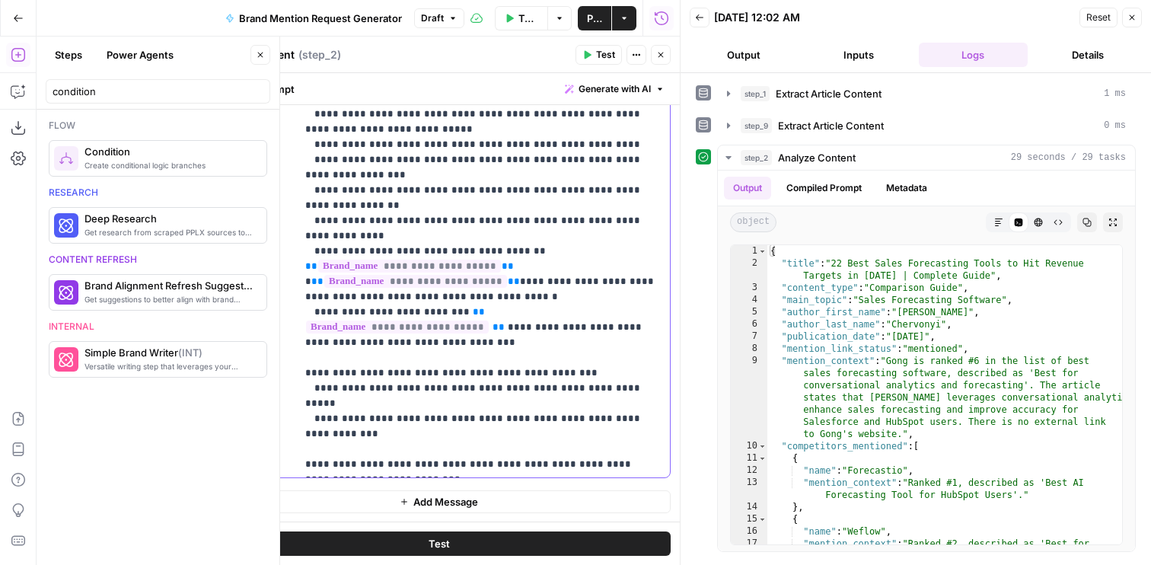
click at [374, 404] on p "**********" at bounding box center [483, 266] width 356 height 807
click at [661, 58] on icon "button" at bounding box center [660, 54] width 9 height 9
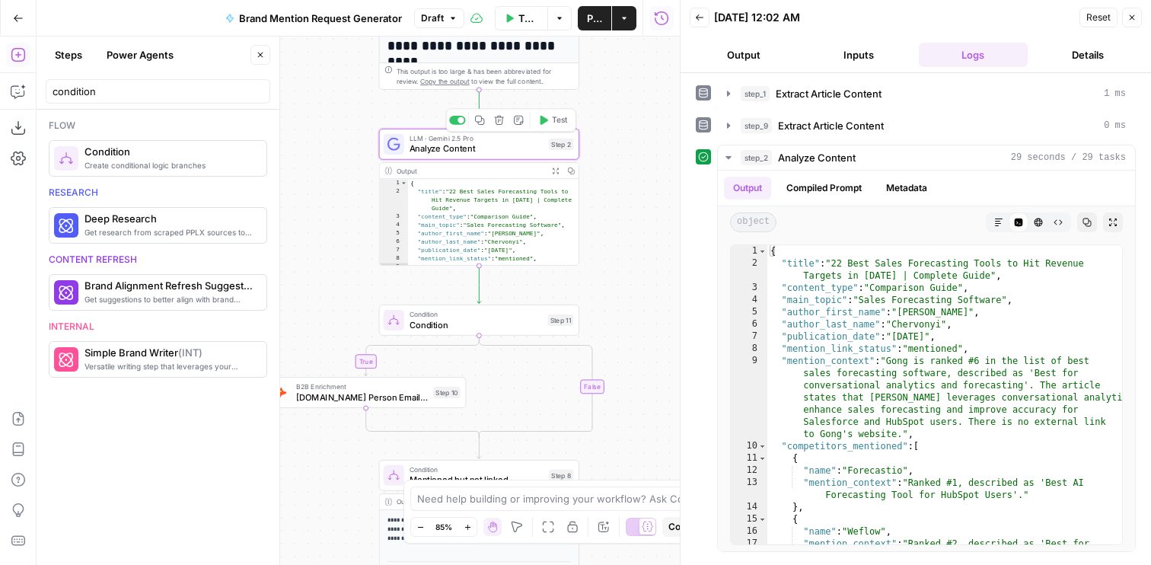
click at [552, 123] on span "Test" at bounding box center [559, 119] width 15 height 11
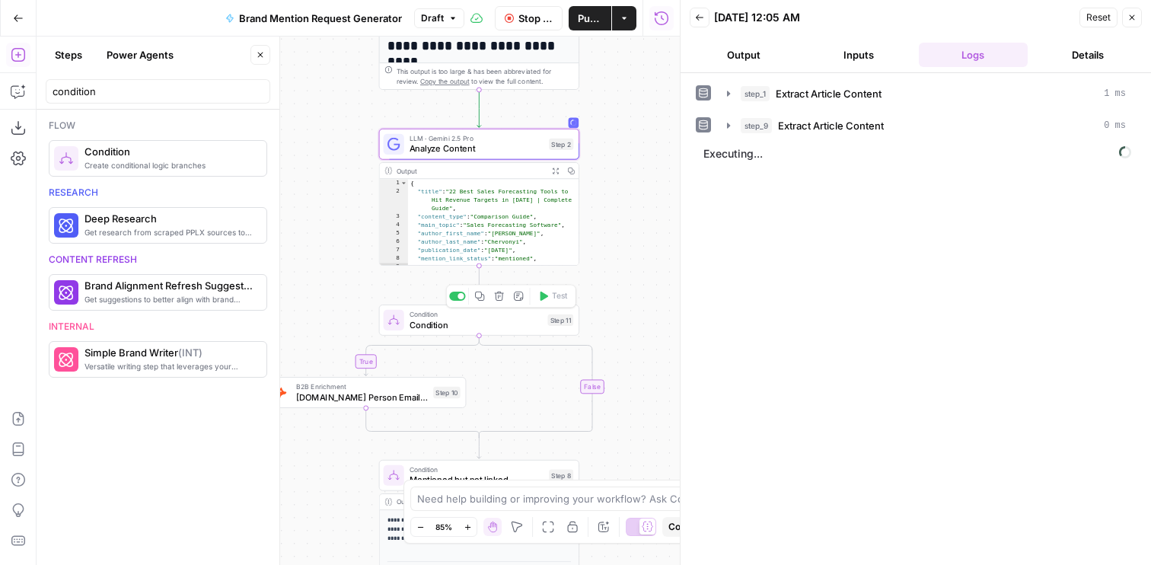
click at [378, 391] on span "[DOMAIN_NAME] Person Email Search" at bounding box center [362, 397] width 132 height 13
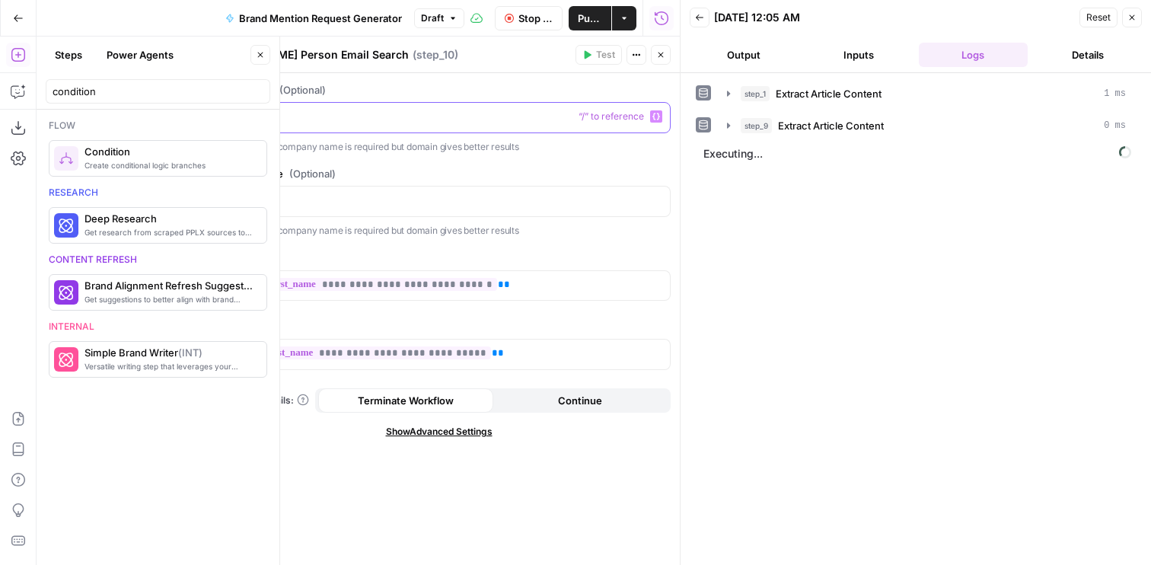
click at [247, 115] on p at bounding box center [439, 116] width 444 height 15
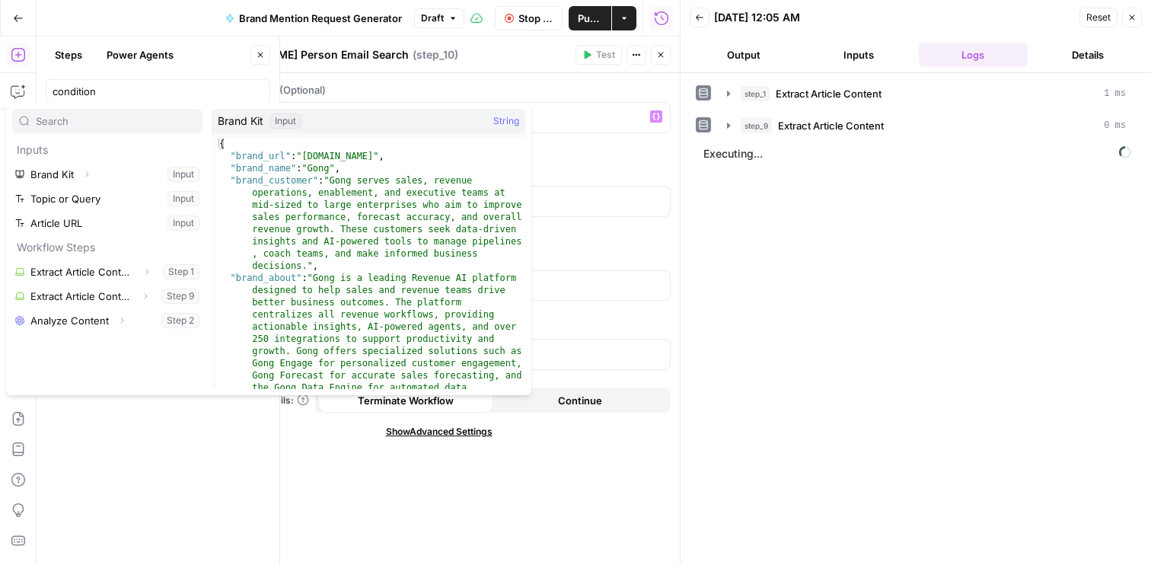
click at [774, 52] on button "Output" at bounding box center [744, 55] width 109 height 24
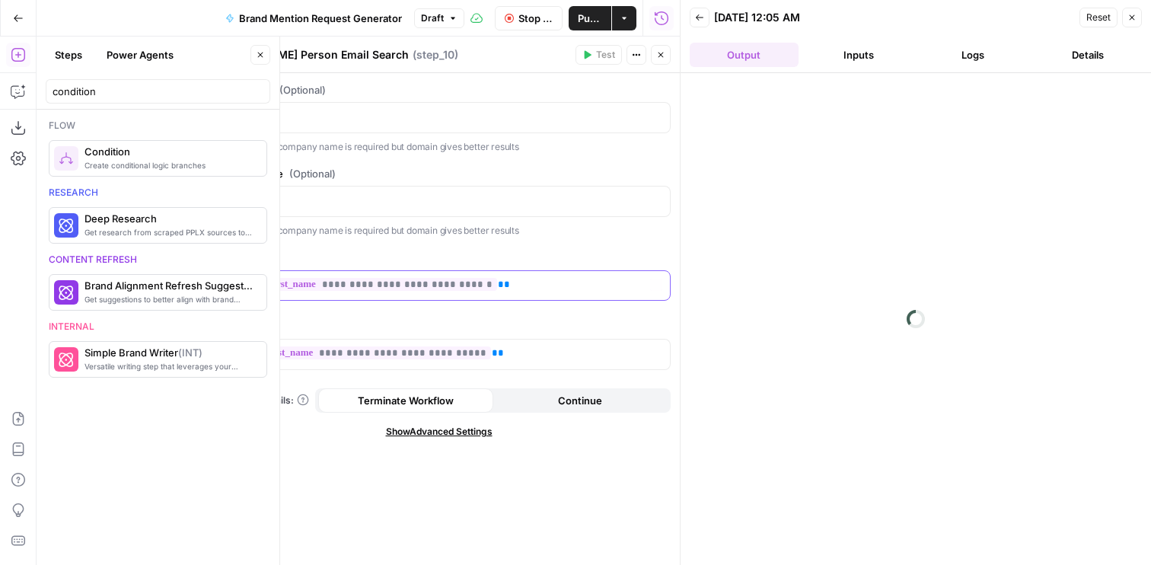
click at [535, 280] on p "**********" at bounding box center [439, 284] width 444 height 15
click at [389, 203] on p at bounding box center [439, 200] width 444 height 15
paste div
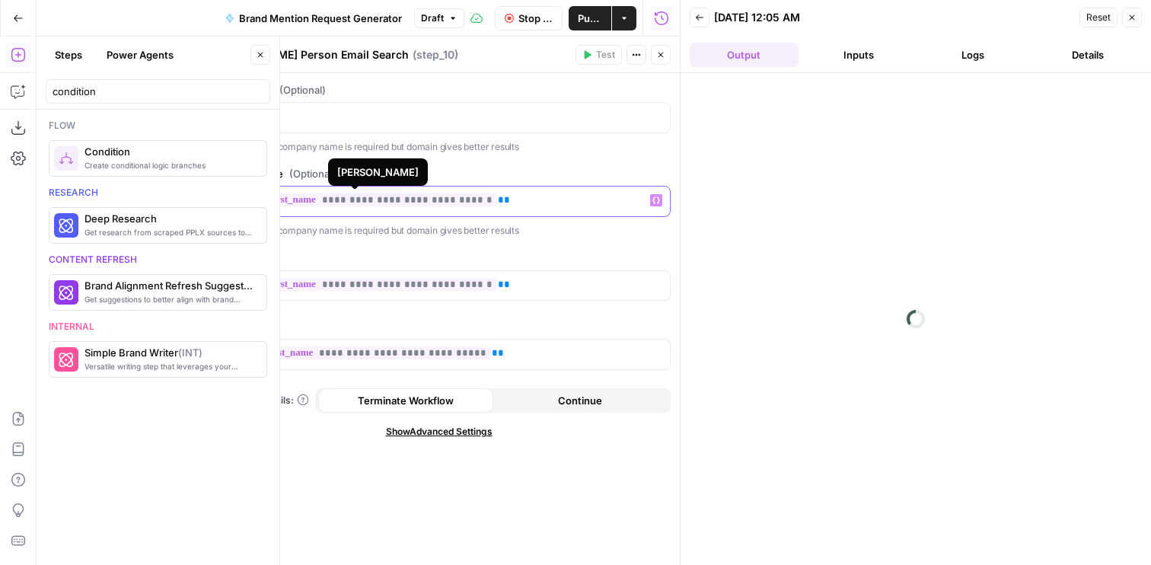
drag, startPoint x: 479, startPoint y: 206, endPoint x: 395, endPoint y: 206, distance: 83.7
click at [395, 206] on span "**********" at bounding box center [363, 199] width 267 height 13
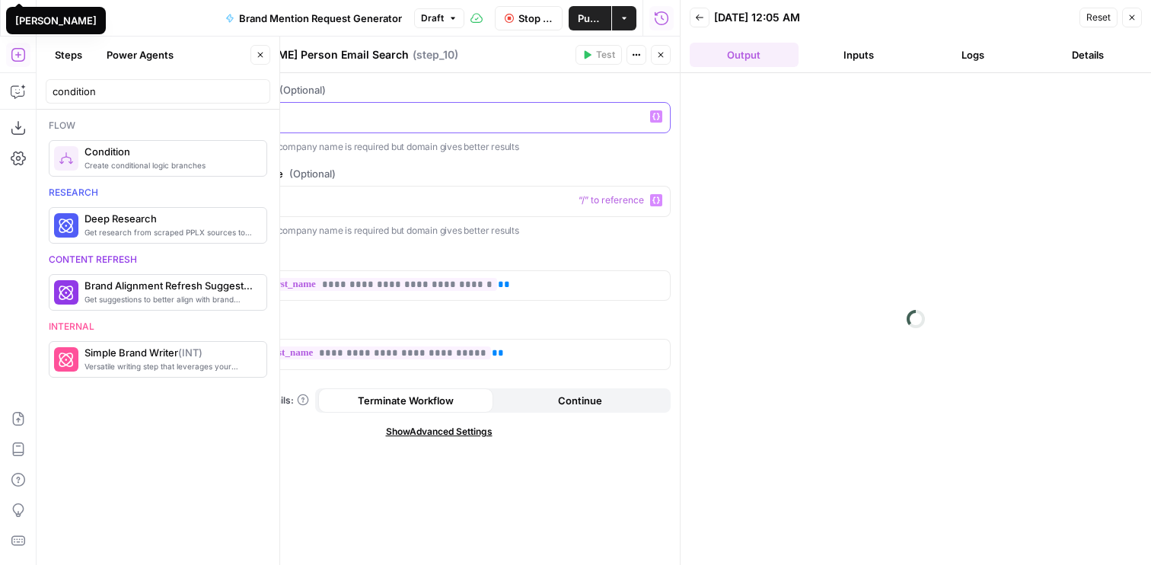
click at [394, 112] on p "*" at bounding box center [439, 116] width 444 height 15
click at [664, 53] on icon "button" at bounding box center [660, 54] width 9 height 9
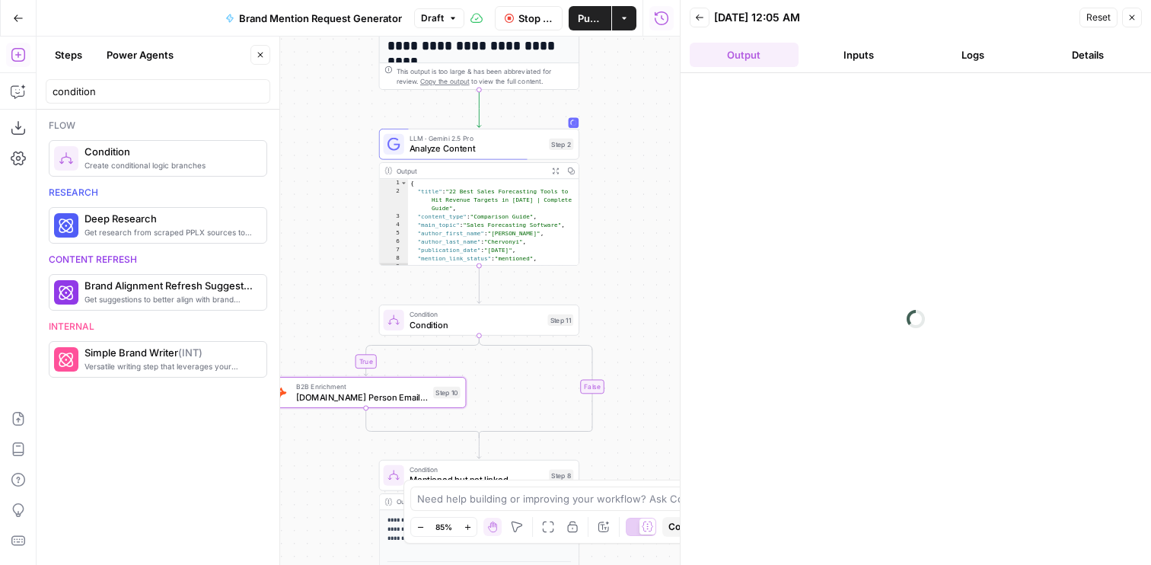
drag, startPoint x: 311, startPoint y: 319, endPoint x: 323, endPoint y: 301, distance: 21.3
click at [323, 301] on div "**********" at bounding box center [358, 301] width 643 height 528
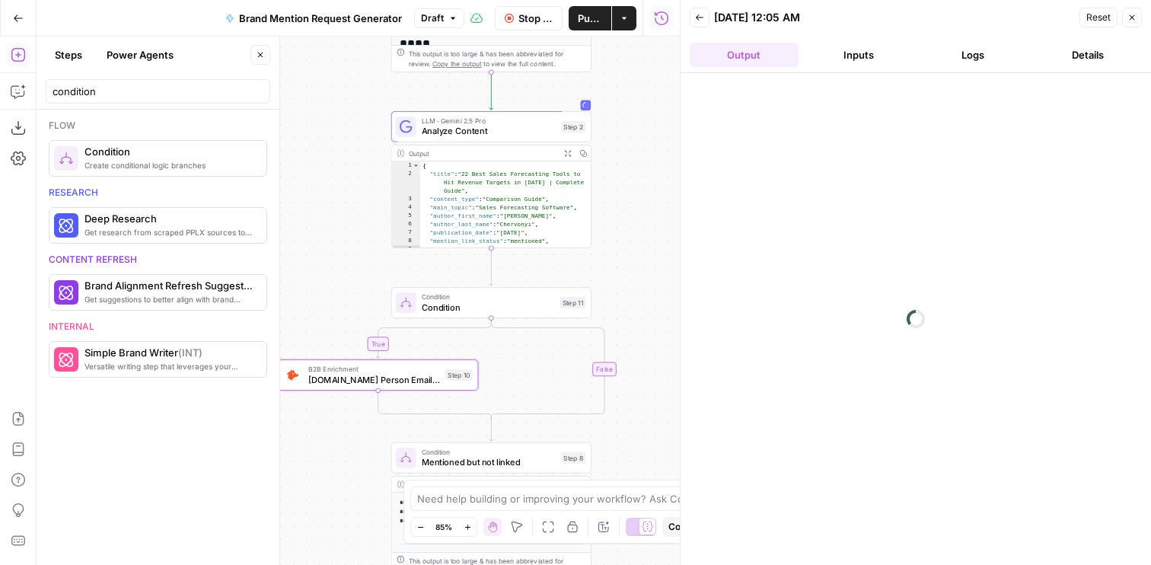
click at [439, 309] on span "Condition" at bounding box center [488, 307] width 133 height 13
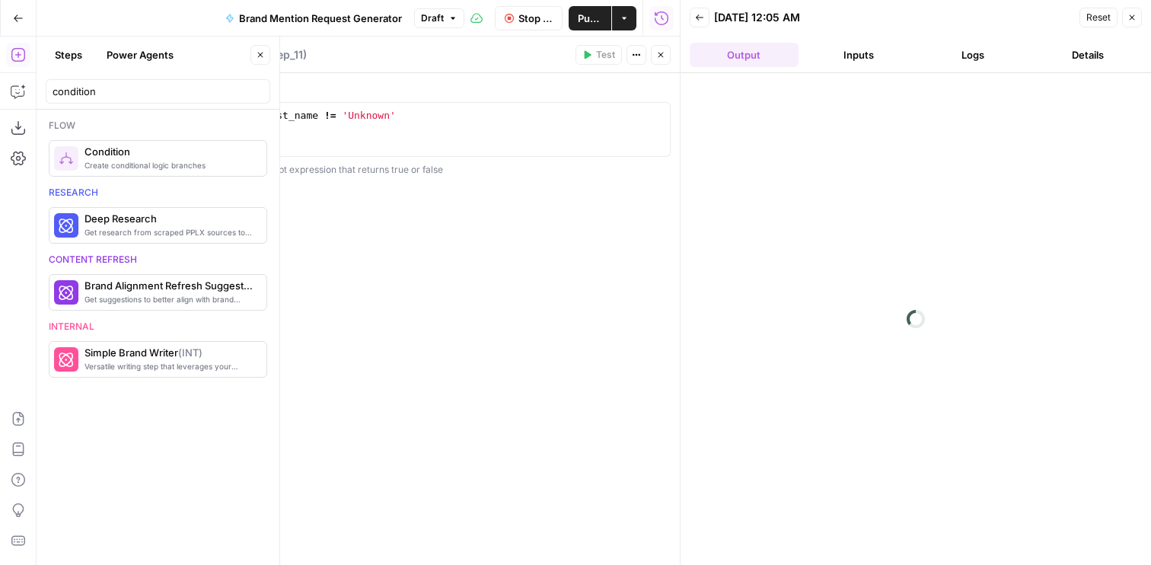
click at [225, 51] on textarea "Condition" at bounding box center [234, 54] width 52 height 15
type textarea "Get author email"
click at [662, 51] on icon "button" at bounding box center [660, 54] width 9 height 9
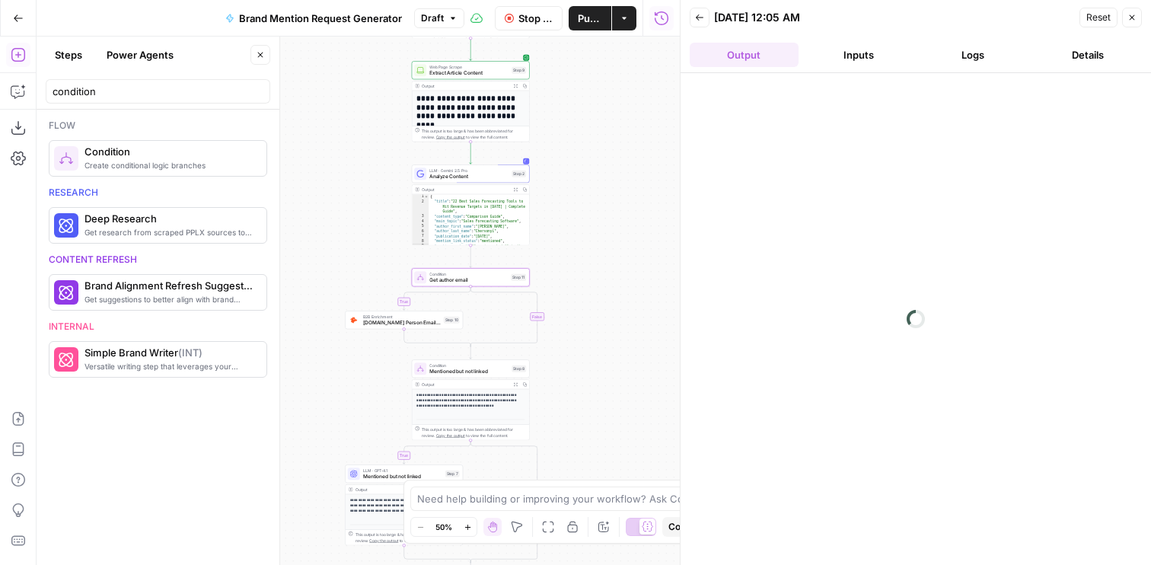
drag, startPoint x: 620, startPoint y: 266, endPoint x: 566, endPoint y: 218, distance: 72.3
click at [566, 218] on div "**********" at bounding box center [358, 301] width 643 height 528
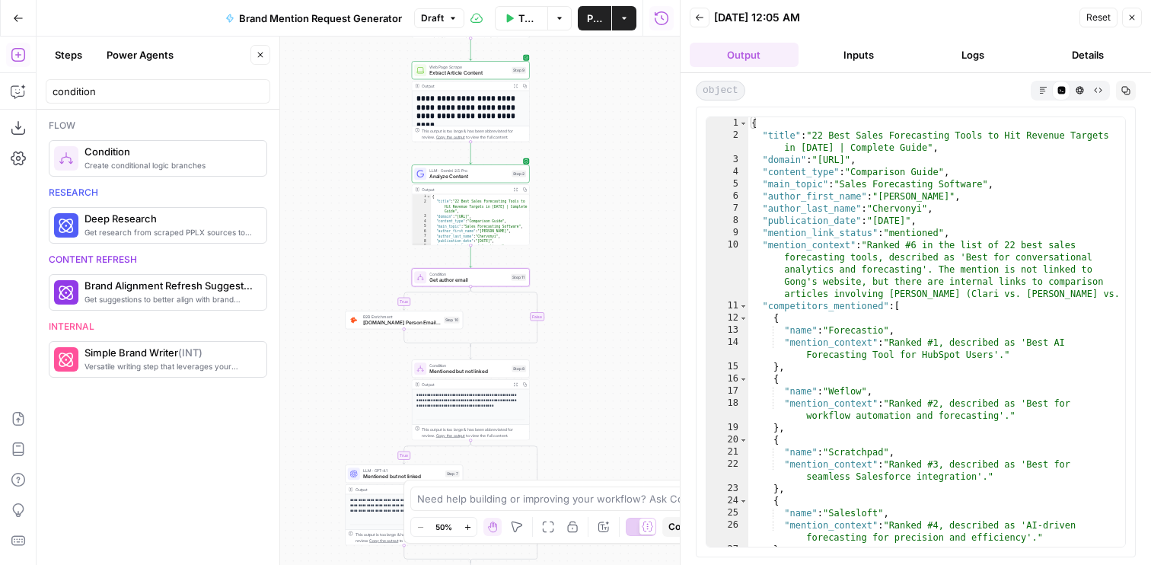
click at [514, 265] on span "Test" at bounding box center [518, 263] width 9 height 7
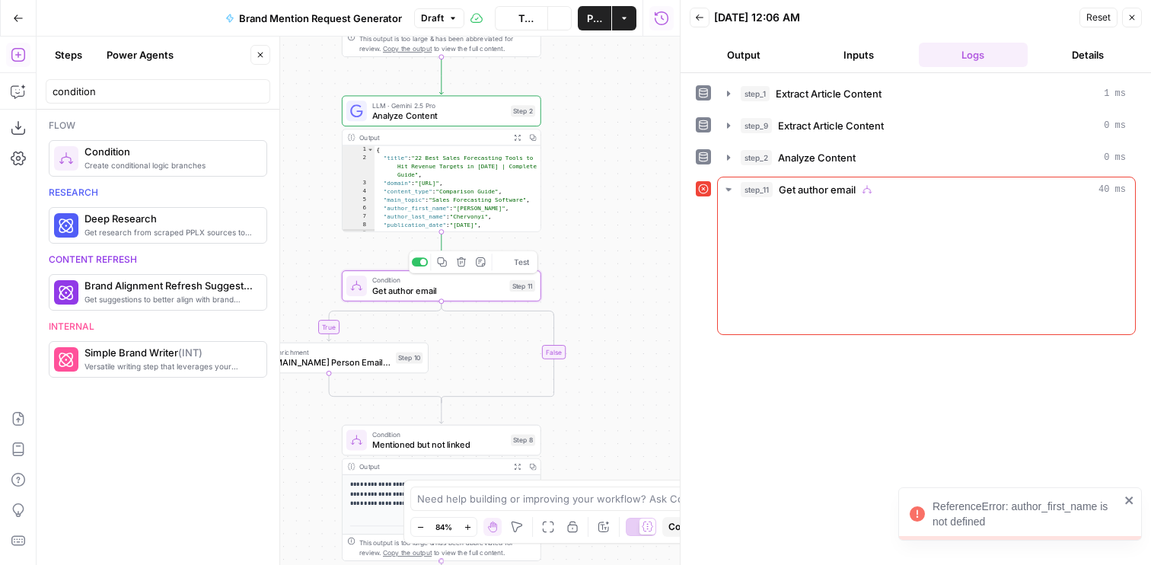
drag, startPoint x: 595, startPoint y: 260, endPoint x: 661, endPoint y: 260, distance: 66.2
click at [662, 260] on div "**********" at bounding box center [358, 301] width 643 height 528
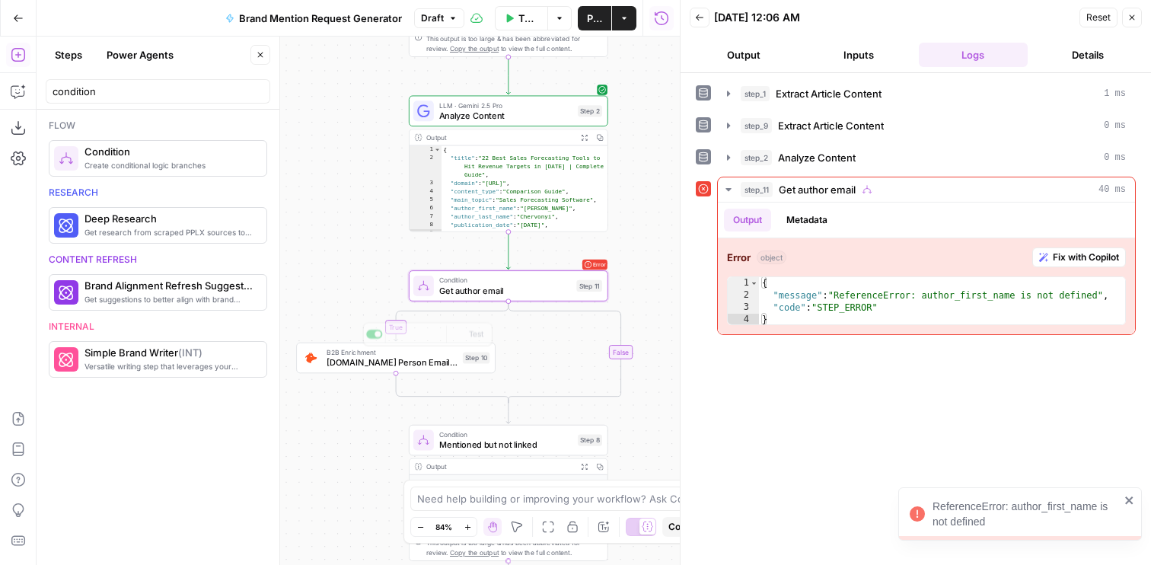
click at [375, 364] on span "[DOMAIN_NAME] Person Email Search" at bounding box center [392, 362] width 131 height 13
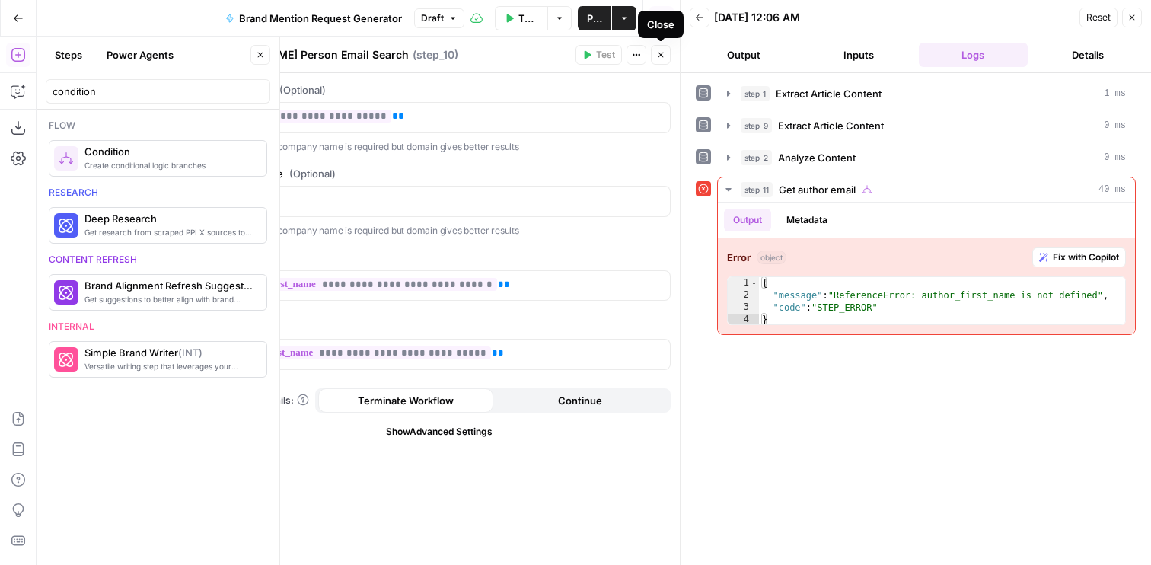
click at [664, 53] on icon "button" at bounding box center [660, 54] width 9 height 9
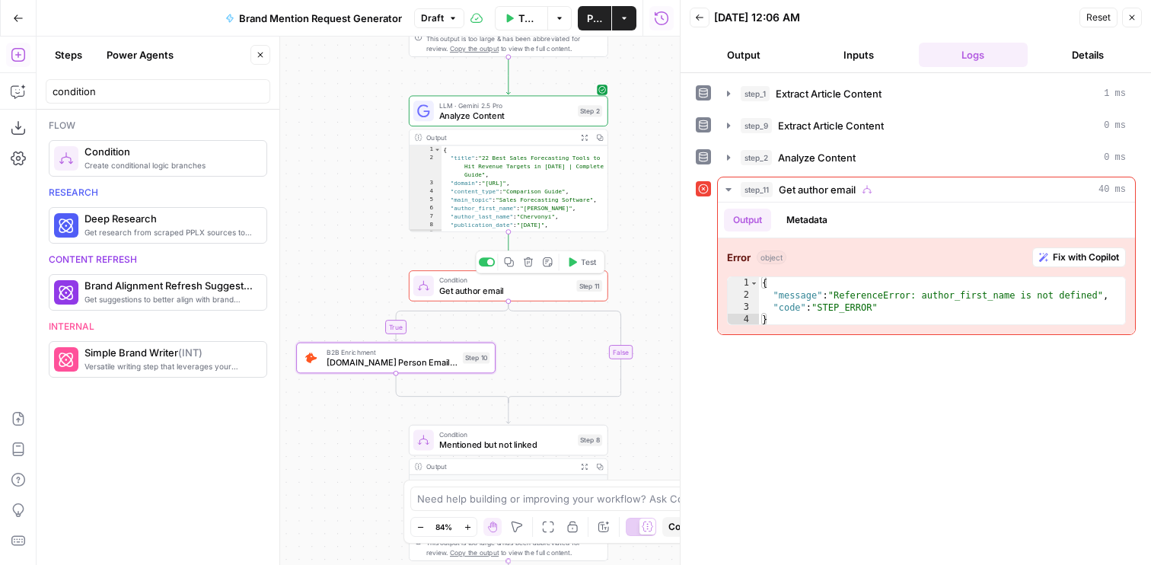
click at [567, 260] on icon "button" at bounding box center [572, 262] width 11 height 11
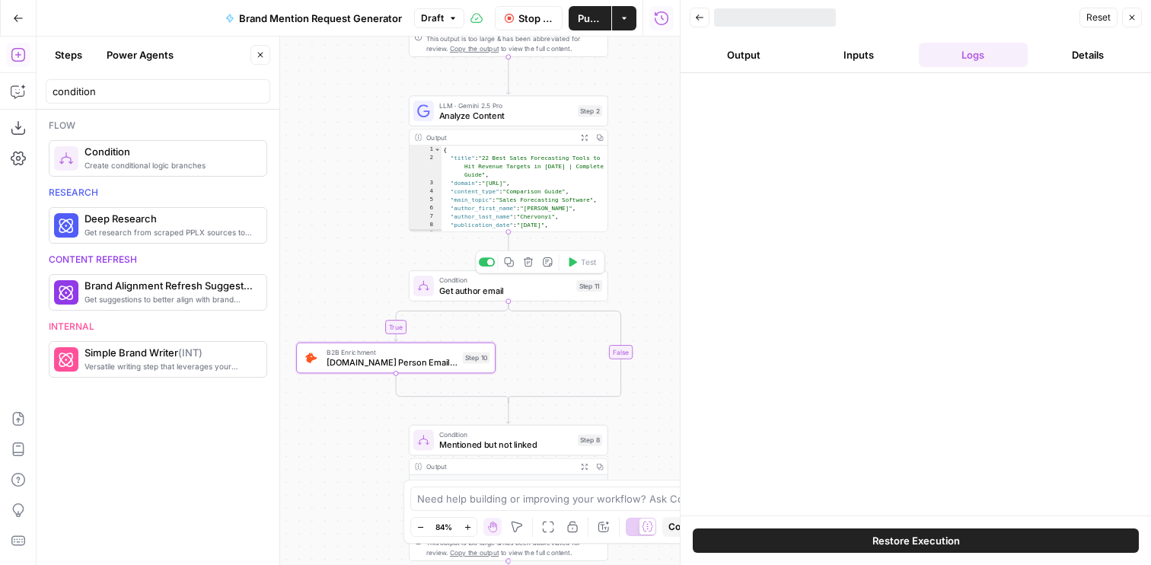
click at [506, 288] on span "Get author email" at bounding box center [505, 290] width 132 height 13
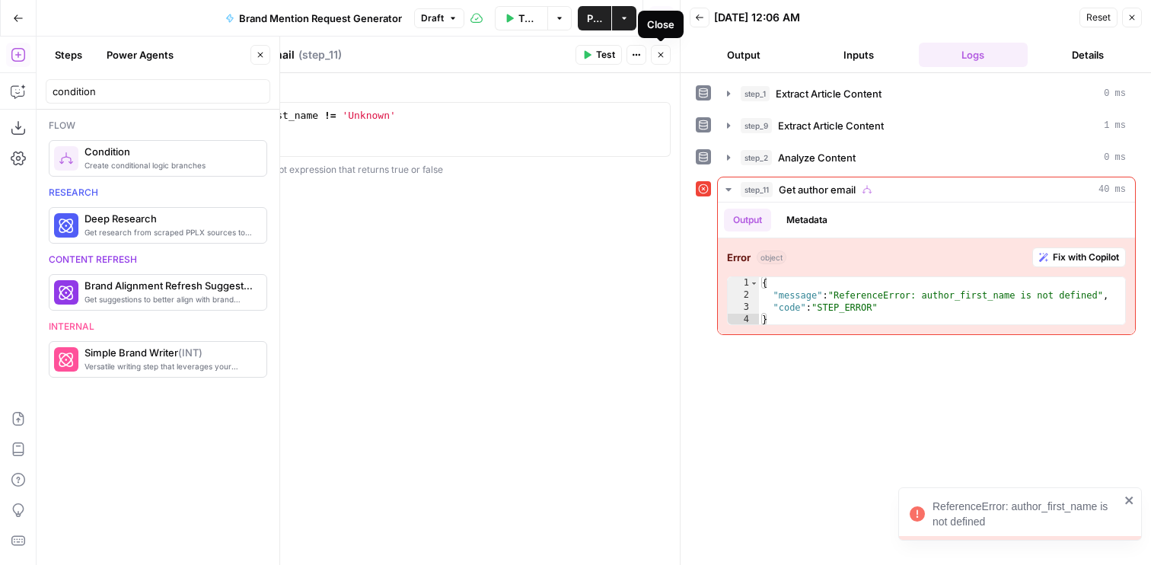
click at [656, 52] on icon "button" at bounding box center [660, 54] width 9 height 9
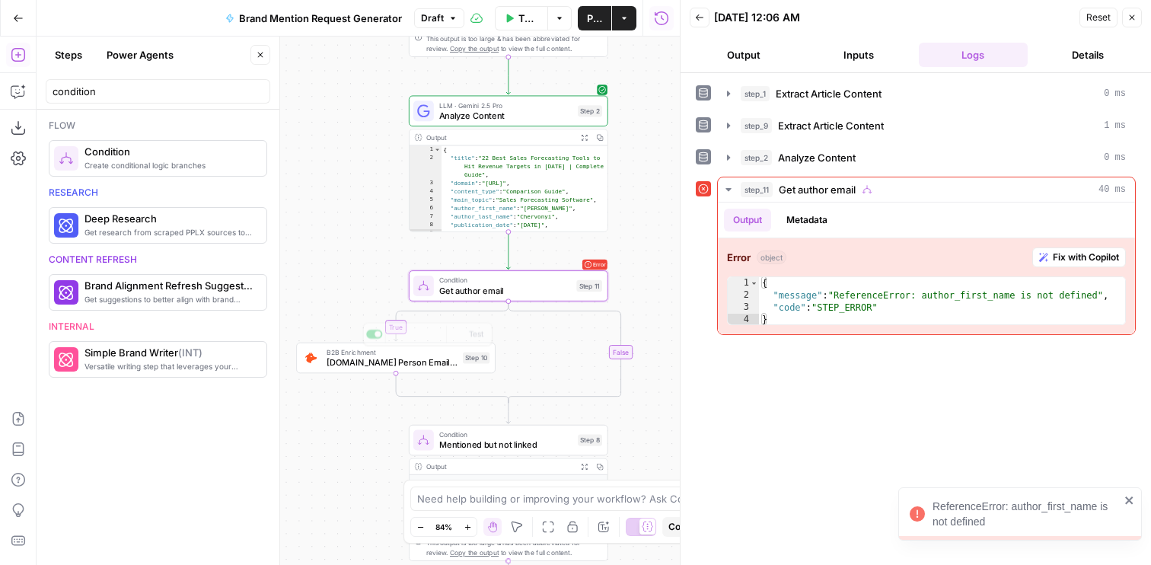
click at [465, 285] on span "Get author email" at bounding box center [505, 290] width 132 height 13
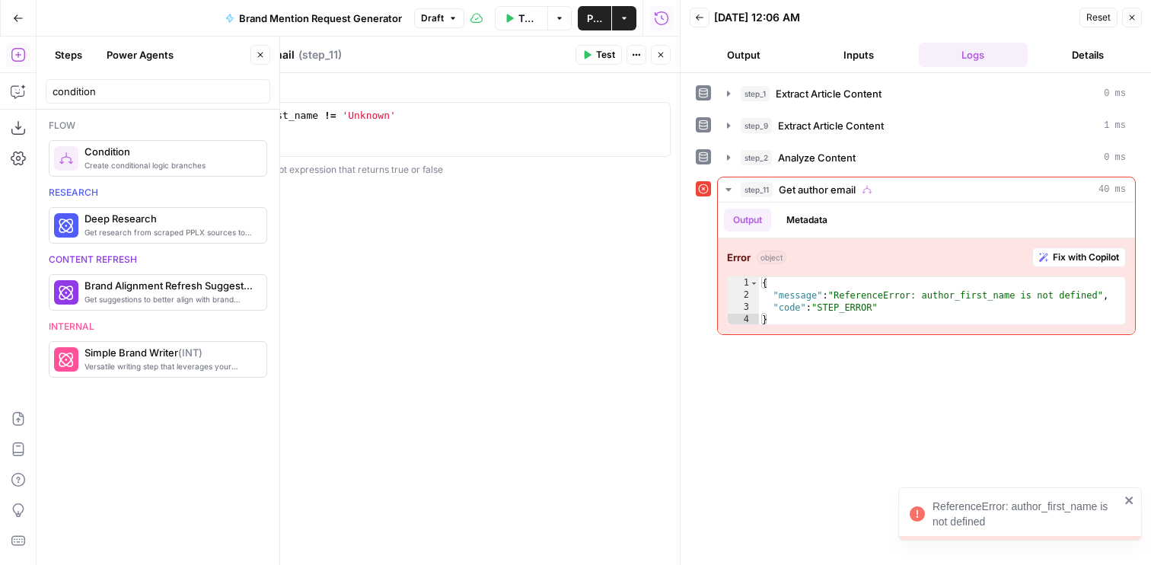
click at [269, 108] on div "1 author_first_name != 'Unknown' XXXXXXXXXXXXXXXXXXXXXXXXXXXXXXXXXXXXXXXXXXXXXX…" at bounding box center [439, 129] width 464 height 55
click at [273, 121] on div "author_first_name != 'Unknown'" at bounding box center [439, 143] width 450 height 69
type textarea "**********"
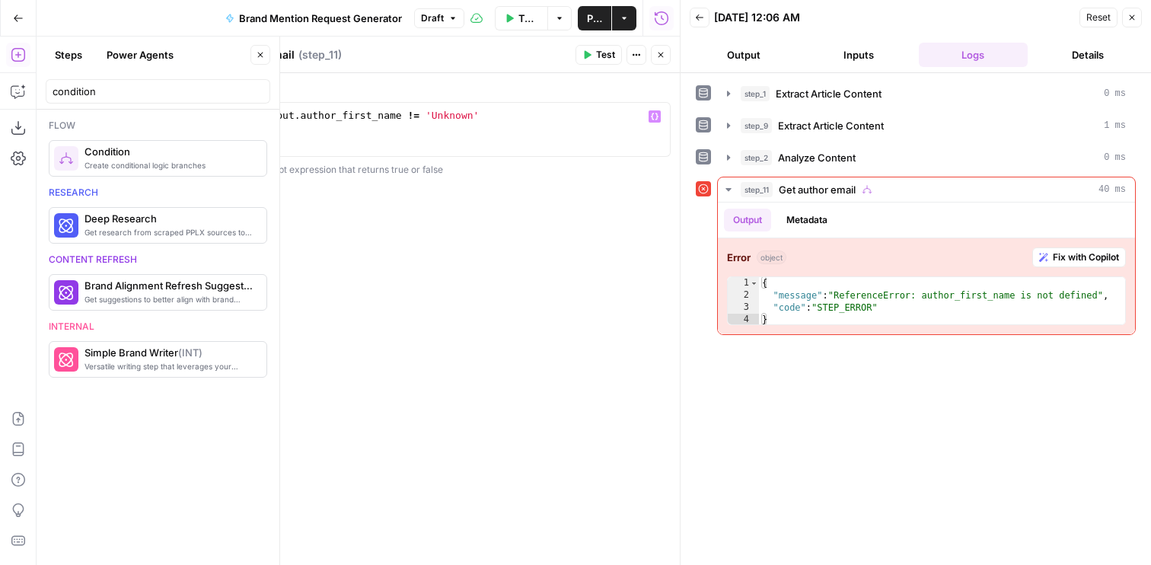
click at [596, 61] on span "Test" at bounding box center [605, 55] width 19 height 14
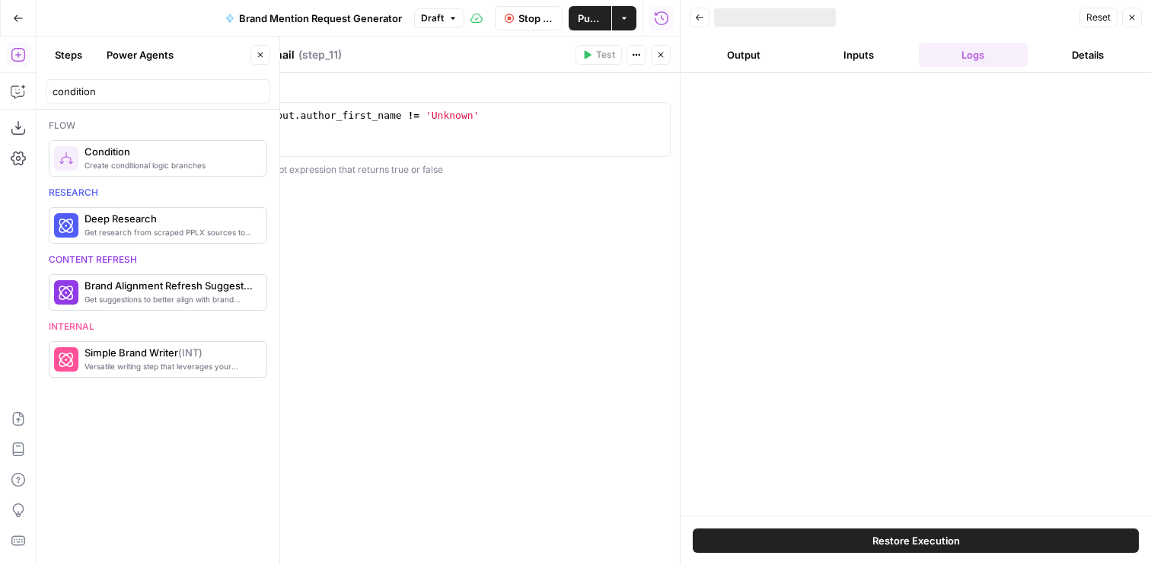
click at [657, 59] on button "Close" at bounding box center [661, 55] width 20 height 20
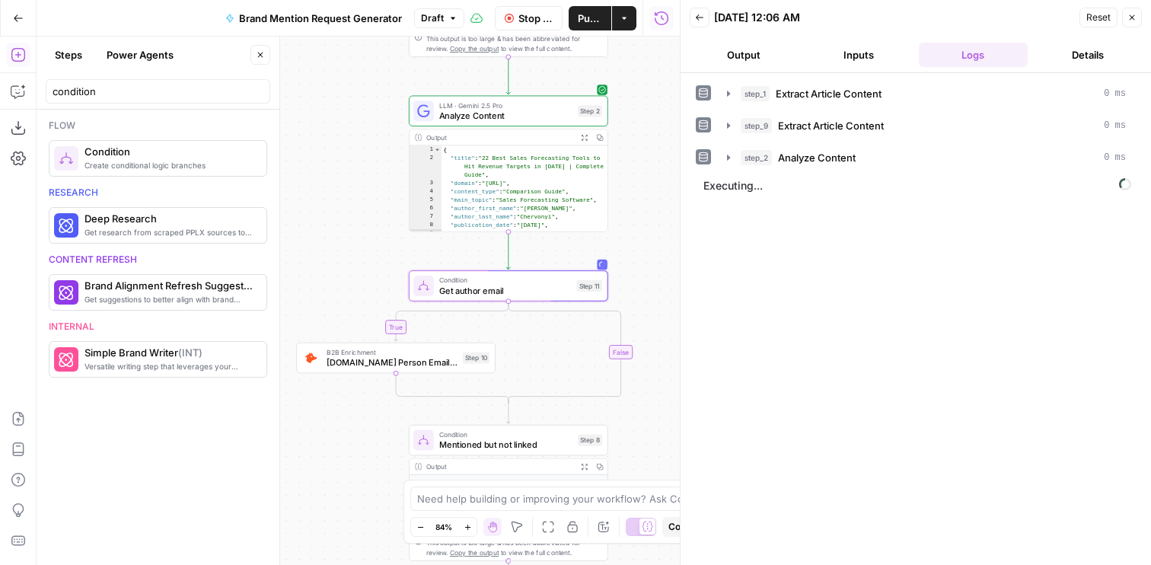
click at [737, 57] on button "Output" at bounding box center [744, 55] width 109 height 24
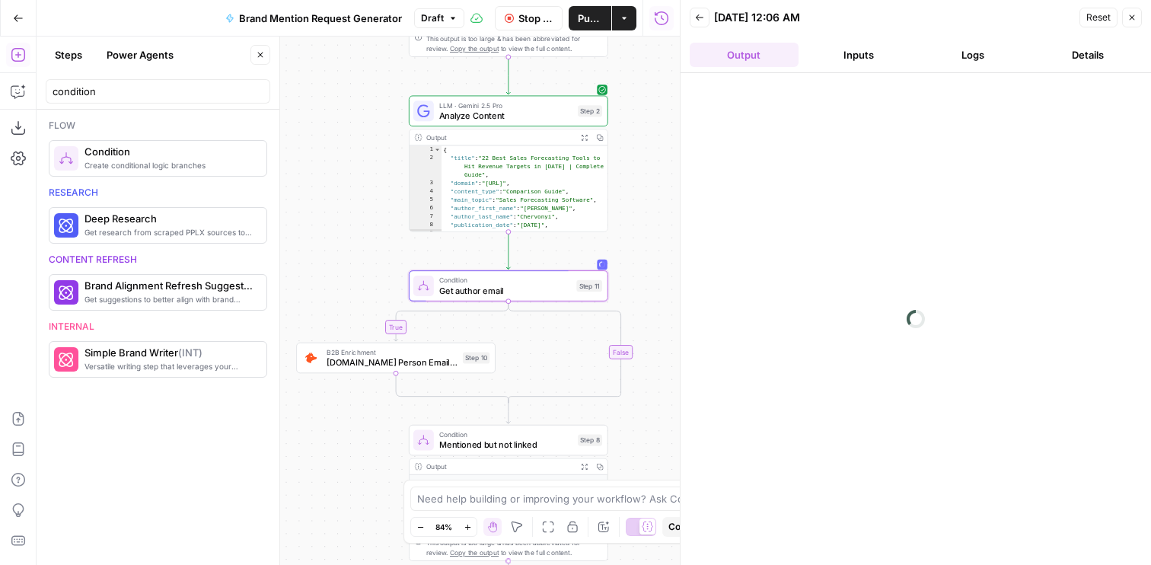
scroll to position [11, 0]
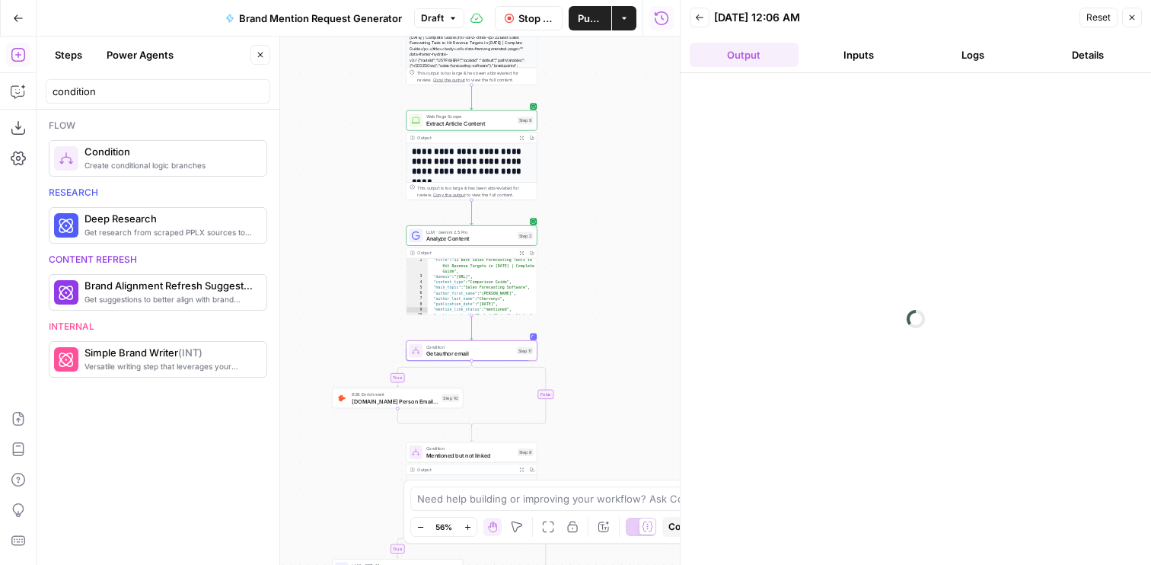
drag, startPoint x: 620, startPoint y: 282, endPoint x: 567, endPoint y: 326, distance: 69.2
click at [567, 326] on div "**********" at bounding box center [358, 301] width 643 height 528
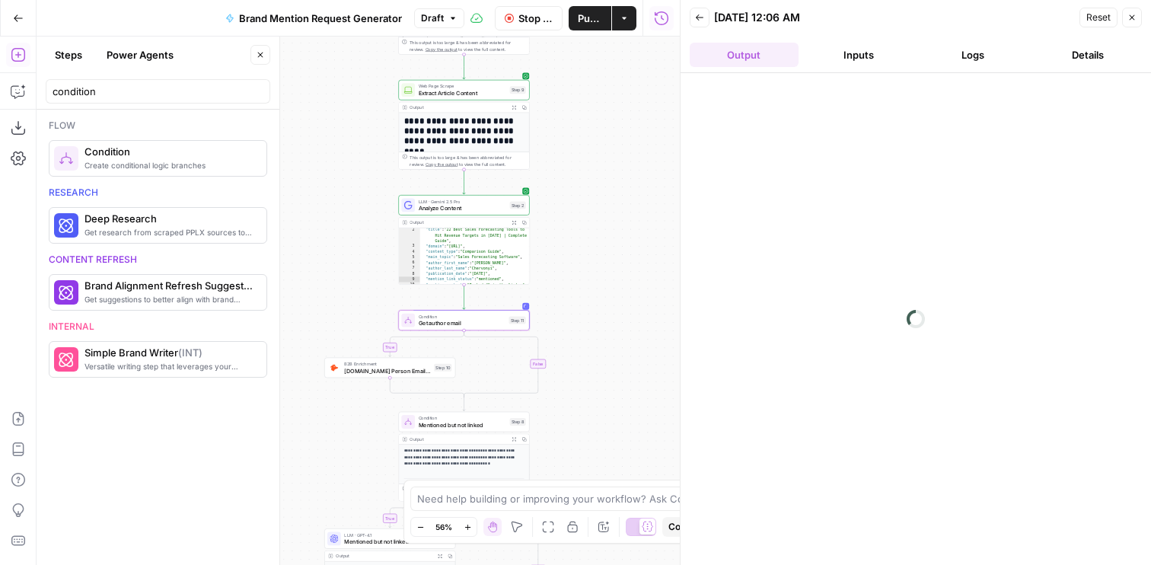
drag, startPoint x: 596, startPoint y: 330, endPoint x: 587, endPoint y: 179, distance: 151.8
click at [587, 179] on div "**********" at bounding box center [358, 301] width 643 height 528
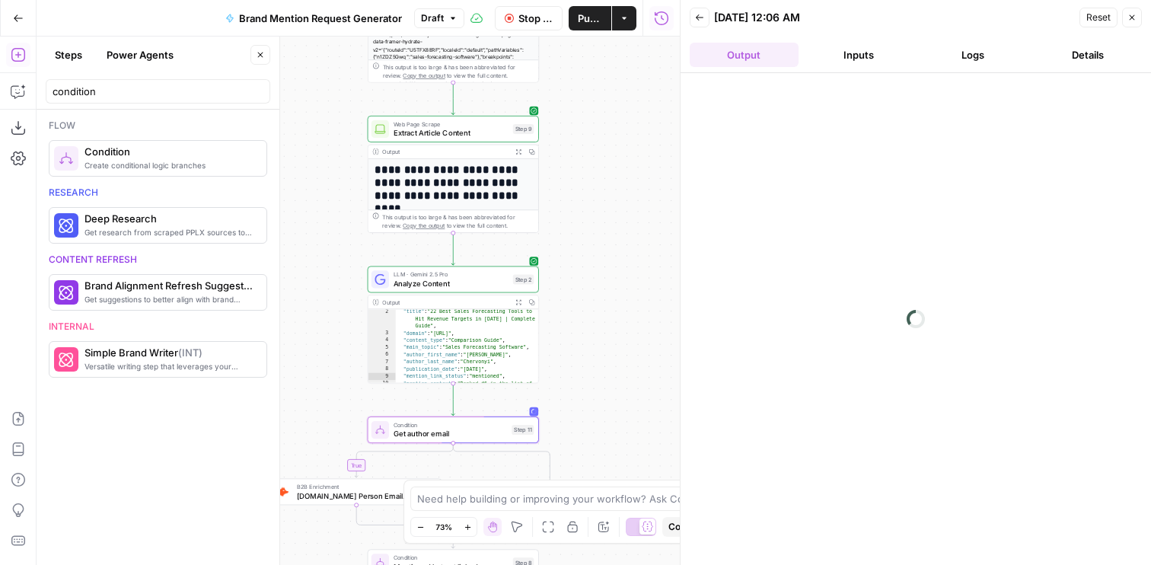
drag, startPoint x: 556, startPoint y: 147, endPoint x: 586, endPoint y: 276, distance: 132.0
click at [586, 274] on div "**********" at bounding box center [358, 301] width 643 height 528
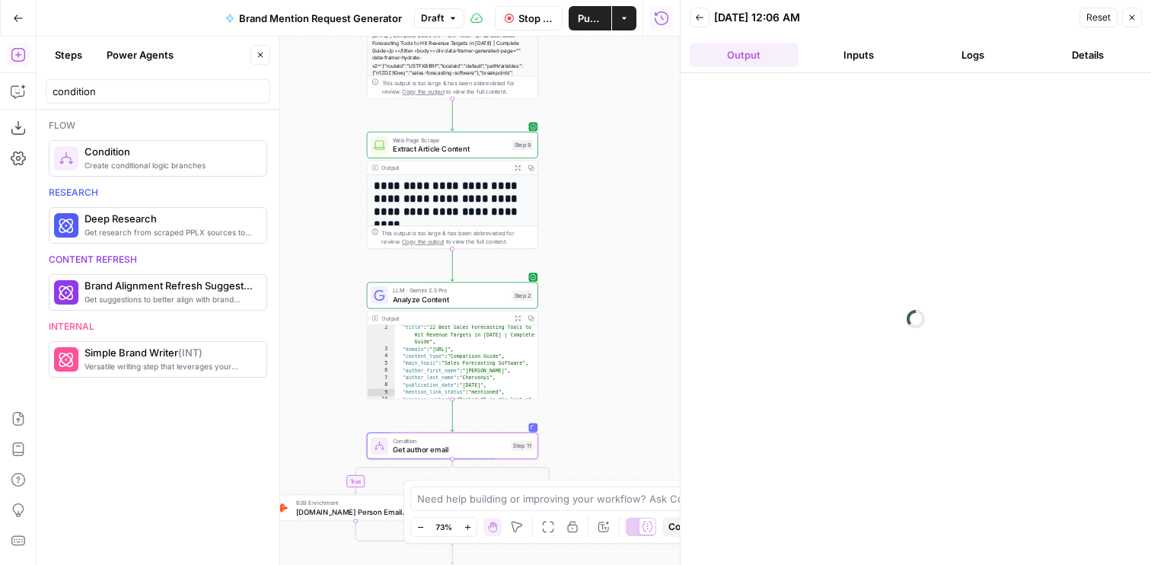
click at [493, 150] on span "Extract Article Content" at bounding box center [450, 148] width 115 height 11
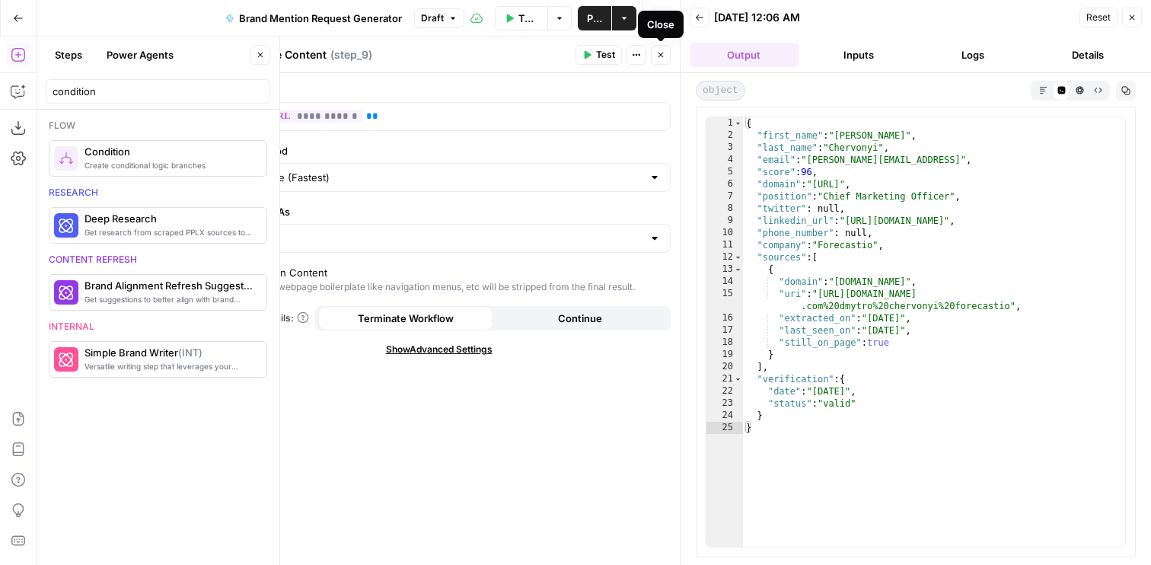
click at [658, 59] on icon "button" at bounding box center [660, 54] width 9 height 9
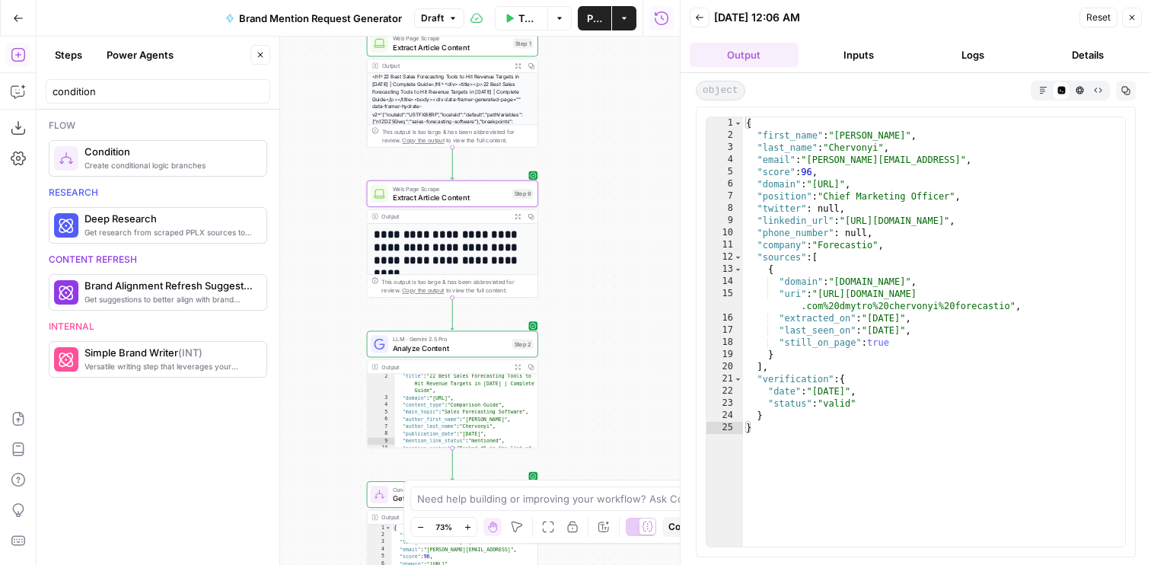
drag, startPoint x: 631, startPoint y: 183, endPoint x: 631, endPoint y: 311, distance: 127.9
click at [631, 311] on div "**********" at bounding box center [358, 301] width 643 height 528
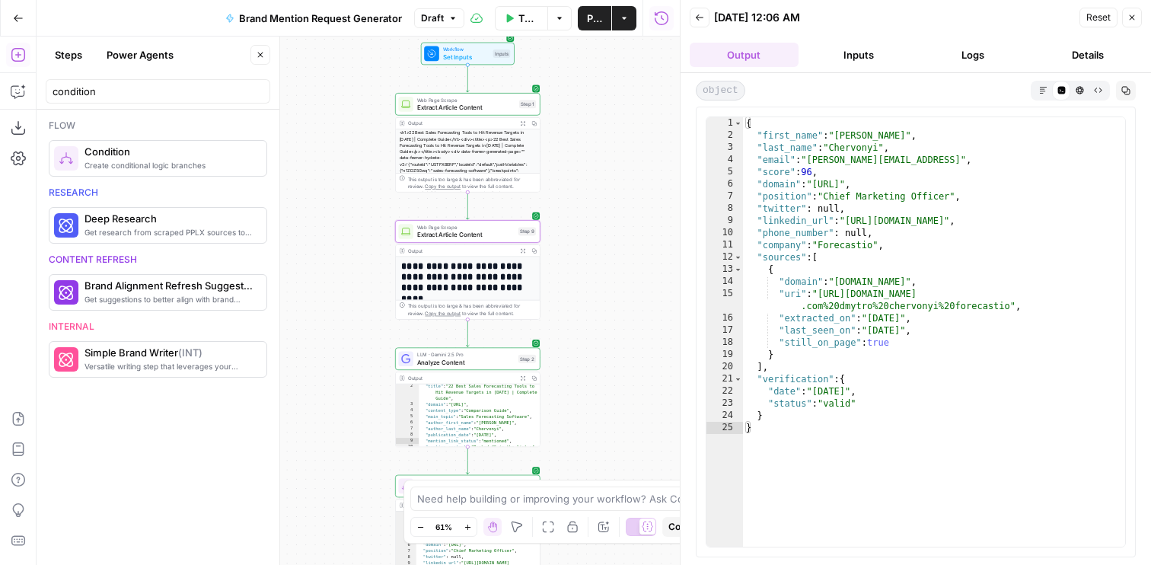
drag, startPoint x: 623, startPoint y: 328, endPoint x: 584, endPoint y: 180, distance: 153.4
click at [584, 180] on div "**********" at bounding box center [358, 301] width 643 height 528
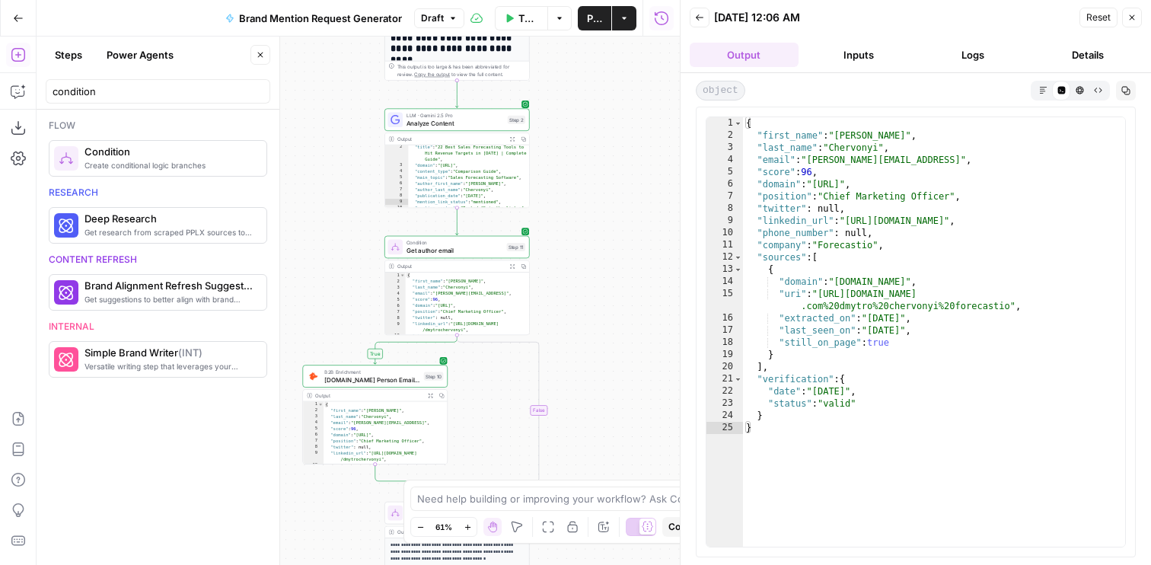
drag, startPoint x: 585, startPoint y: 340, endPoint x: 623, endPoint y: 111, distance: 231.7
click at [623, 111] on div "**********" at bounding box center [358, 301] width 643 height 528
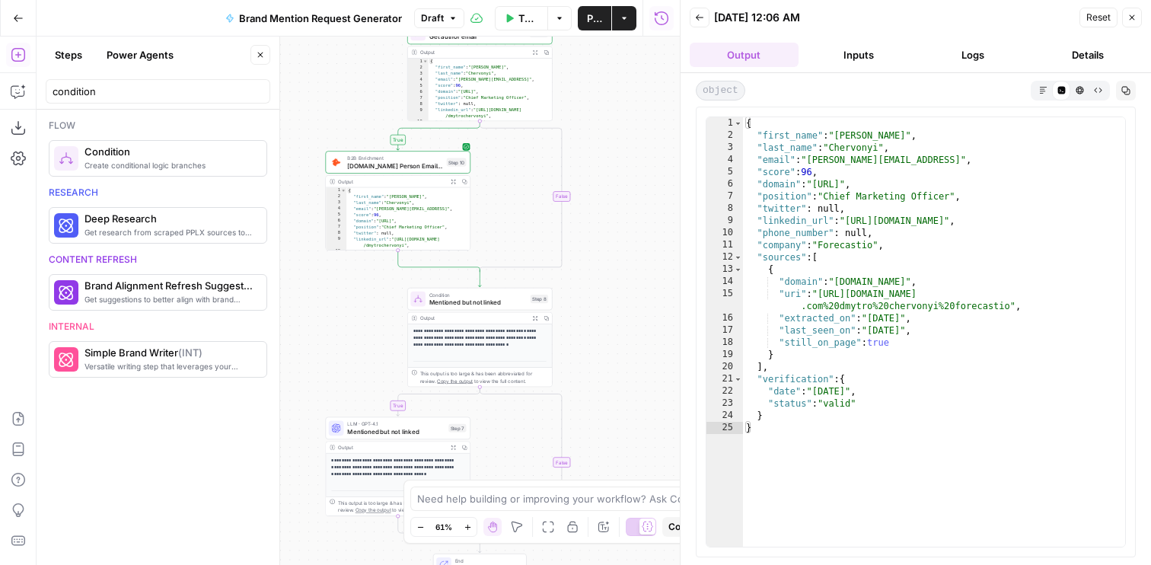
drag, startPoint x: 590, startPoint y: 228, endPoint x: 590, endPoint y: 60, distance: 167.5
click at [590, 60] on div "**********" at bounding box center [358, 301] width 643 height 528
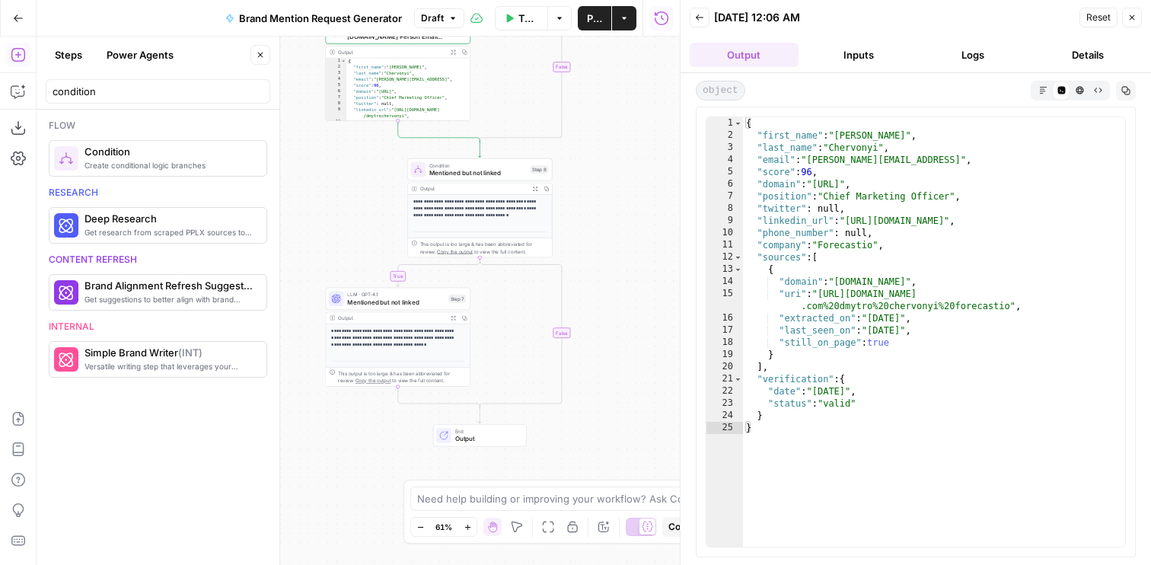
drag, startPoint x: 577, startPoint y: 334, endPoint x: 577, endPoint y: 253, distance: 80.7
click at [577, 253] on div "**********" at bounding box center [358, 301] width 643 height 528
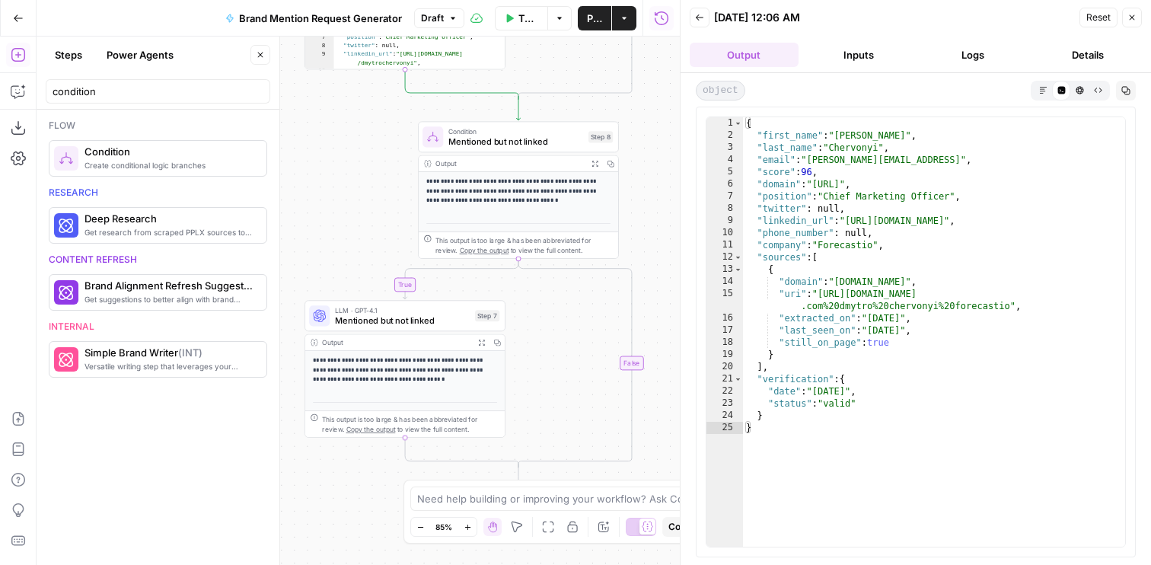
drag, startPoint x: 597, startPoint y: 172, endPoint x: 681, endPoint y: 132, distance: 93.0
click at [681, 132] on body "**********" at bounding box center [575, 282] width 1151 height 565
click at [521, 148] on div "Condition Mentioned but not linked Step 8 Copy step Delete step Add Note Test" at bounding box center [519, 136] width 201 height 31
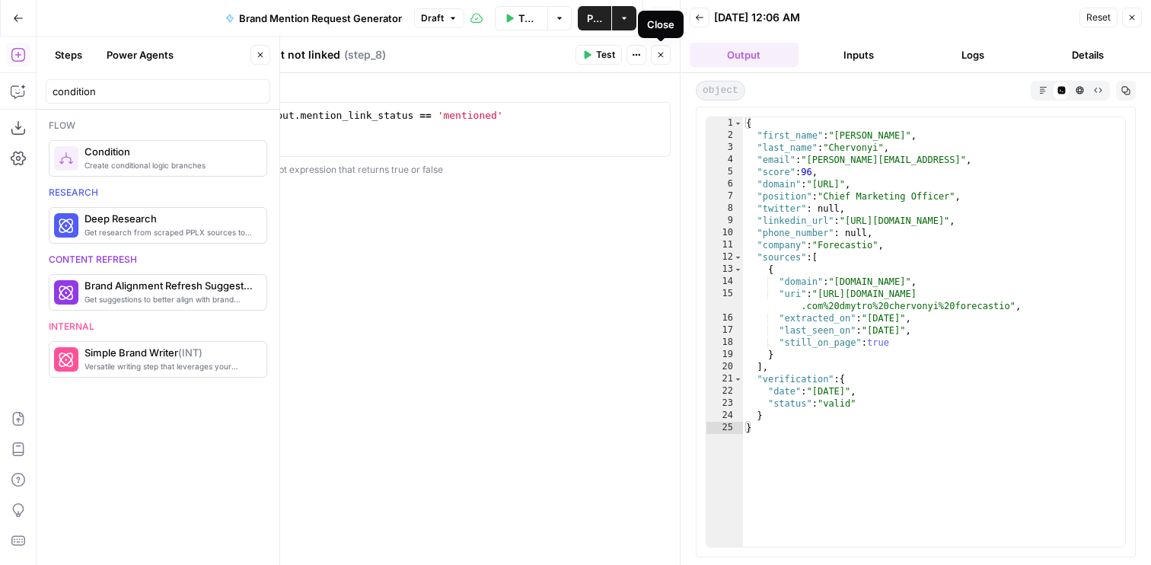
click at [656, 58] on icon "button" at bounding box center [660, 54] width 9 height 9
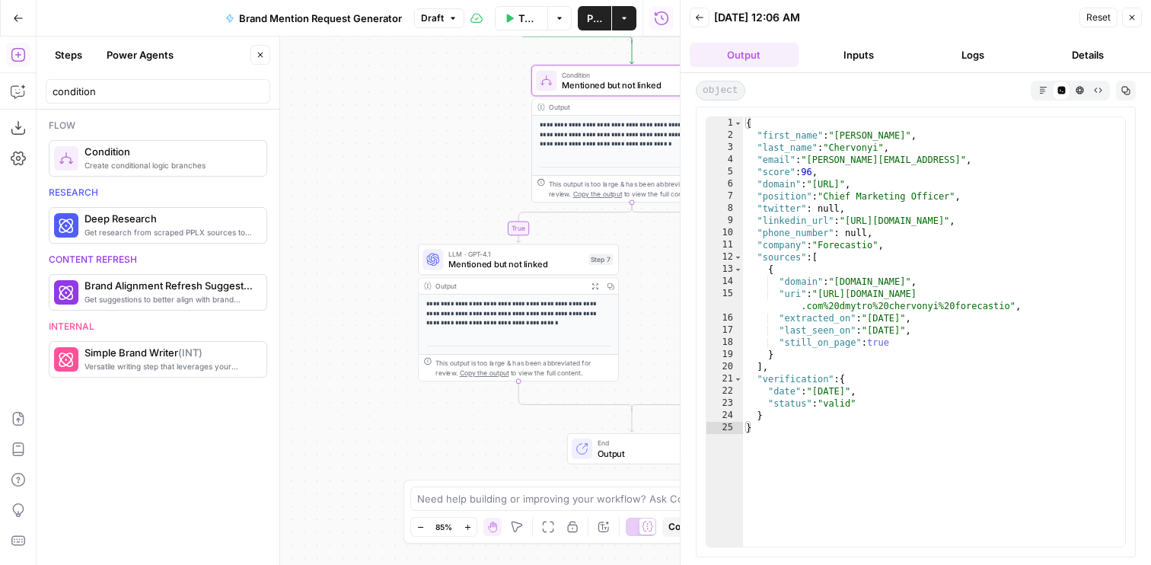
drag, startPoint x: 371, startPoint y: 231, endPoint x: 483, endPoint y: 175, distance: 124.9
click at [483, 174] on div "**********" at bounding box center [358, 301] width 643 height 528
click at [483, 261] on span "Mentioned but not linked" at bounding box center [515, 263] width 135 height 13
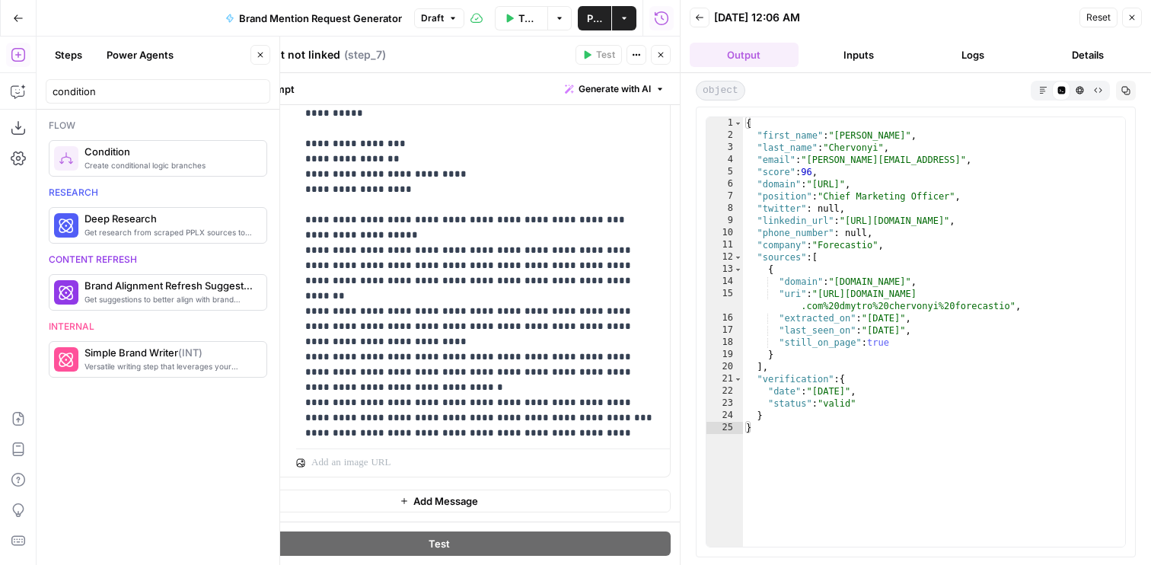
scroll to position [598, 0]
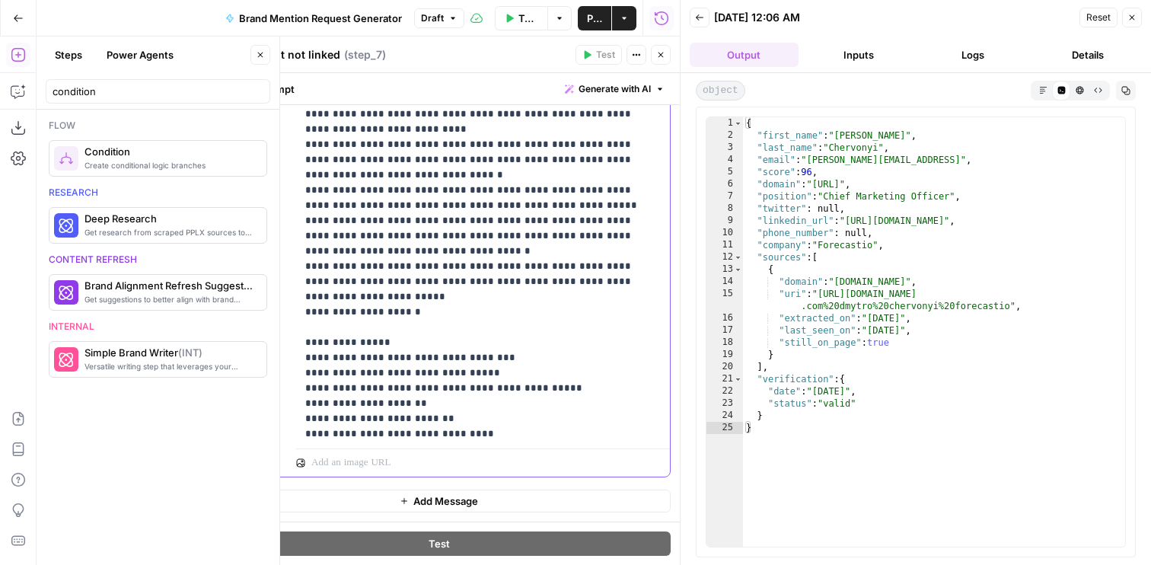
scroll to position [914, 0]
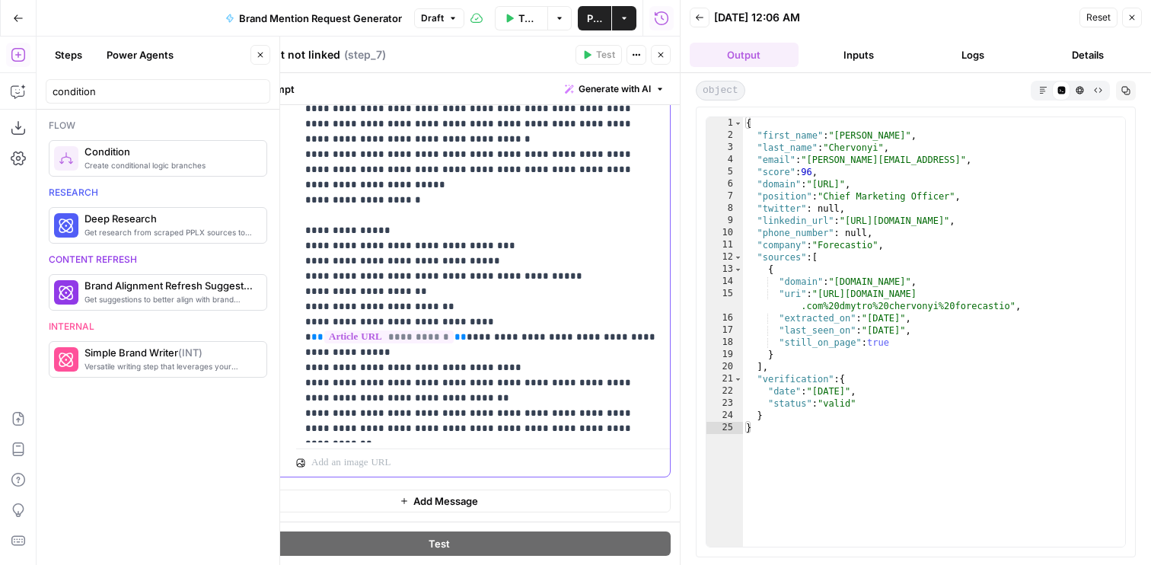
drag, startPoint x: 339, startPoint y: 187, endPoint x: 269, endPoint y: 187, distance: 70.0
click at [269, 187] on div "**********" at bounding box center [439, 149] width 462 height 655
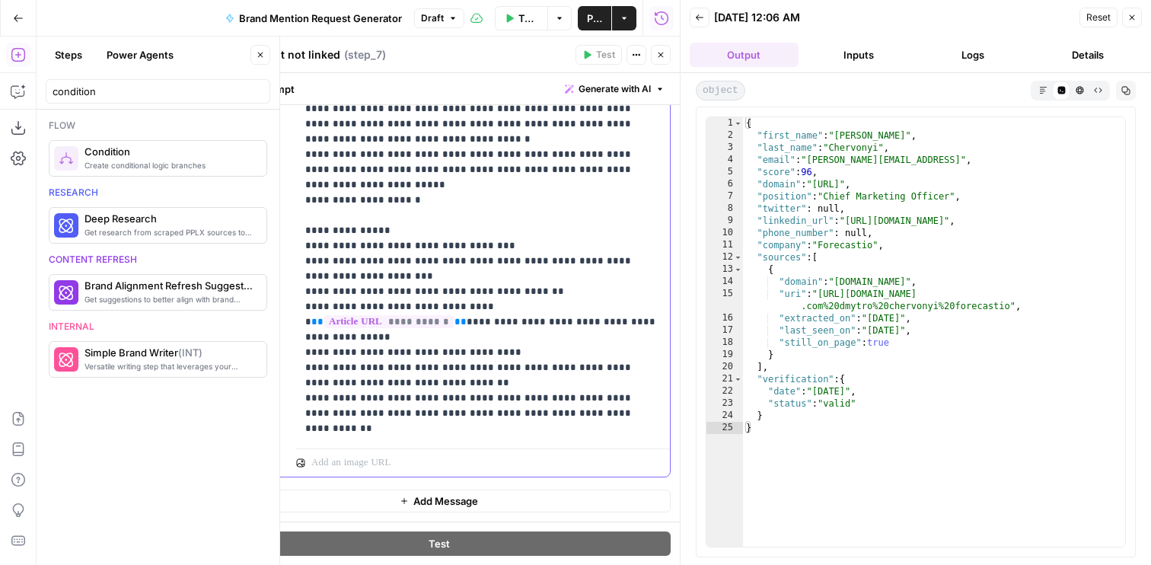
scroll to position [899, 0]
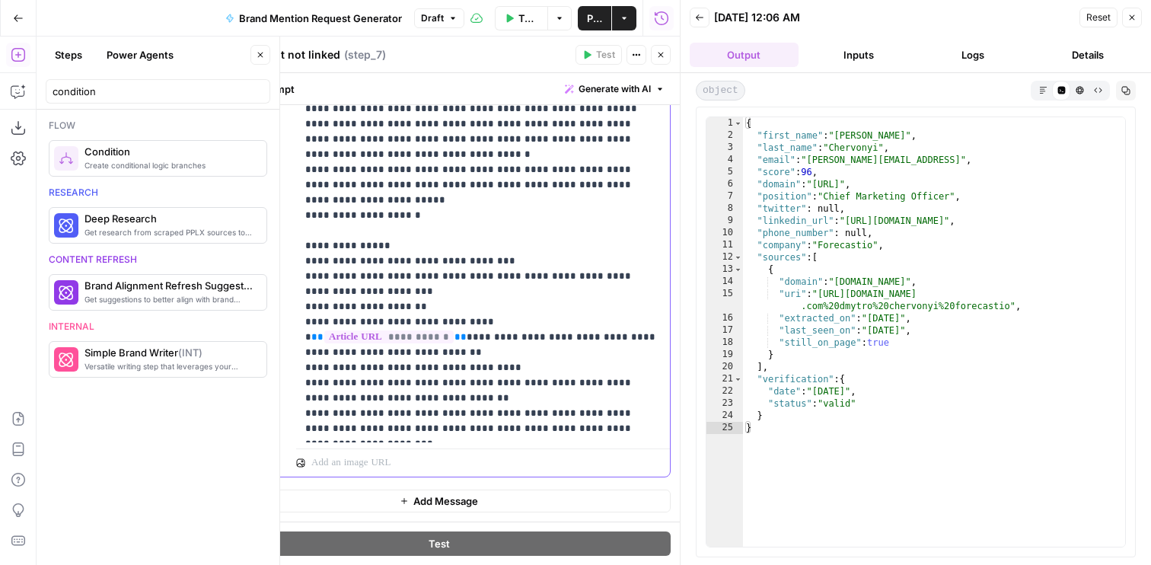
scroll to position [914, 0]
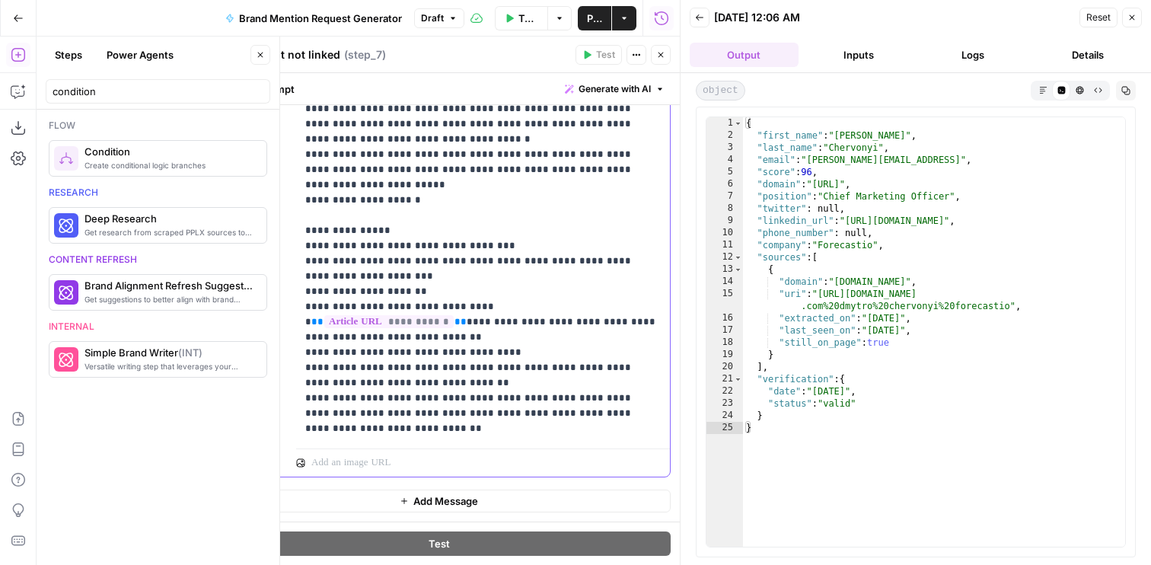
click at [670, 58] on button "Close" at bounding box center [661, 55] width 20 height 20
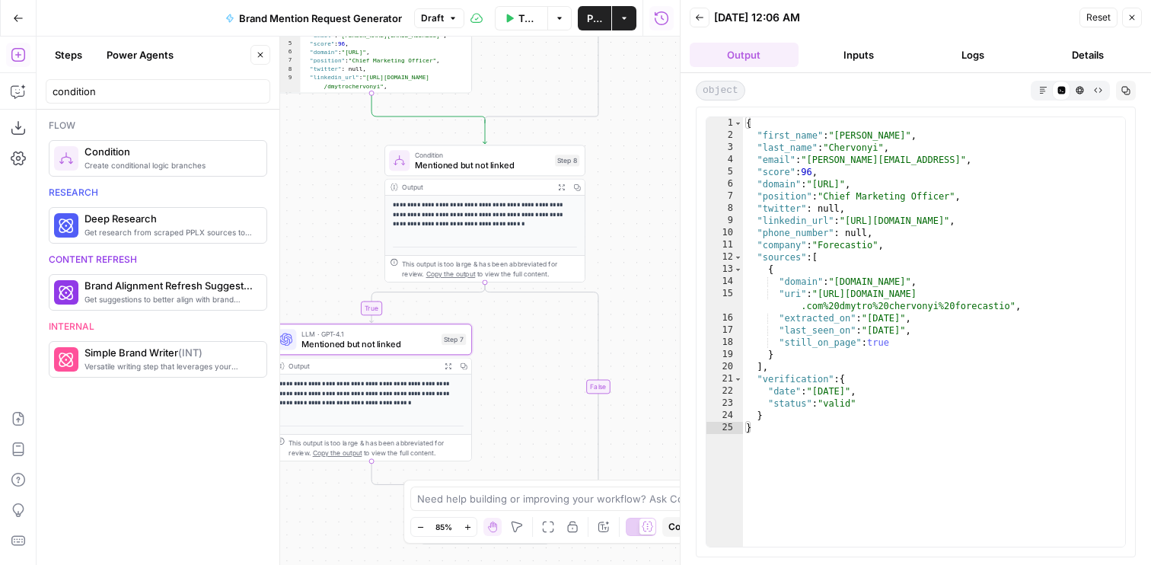
drag, startPoint x: 433, startPoint y: 134, endPoint x: 284, endPoint y: 215, distance: 170.0
click at [285, 215] on body "**********" at bounding box center [575, 282] width 1151 height 565
click at [556, 142] on span "Test" at bounding box center [563, 137] width 15 height 11
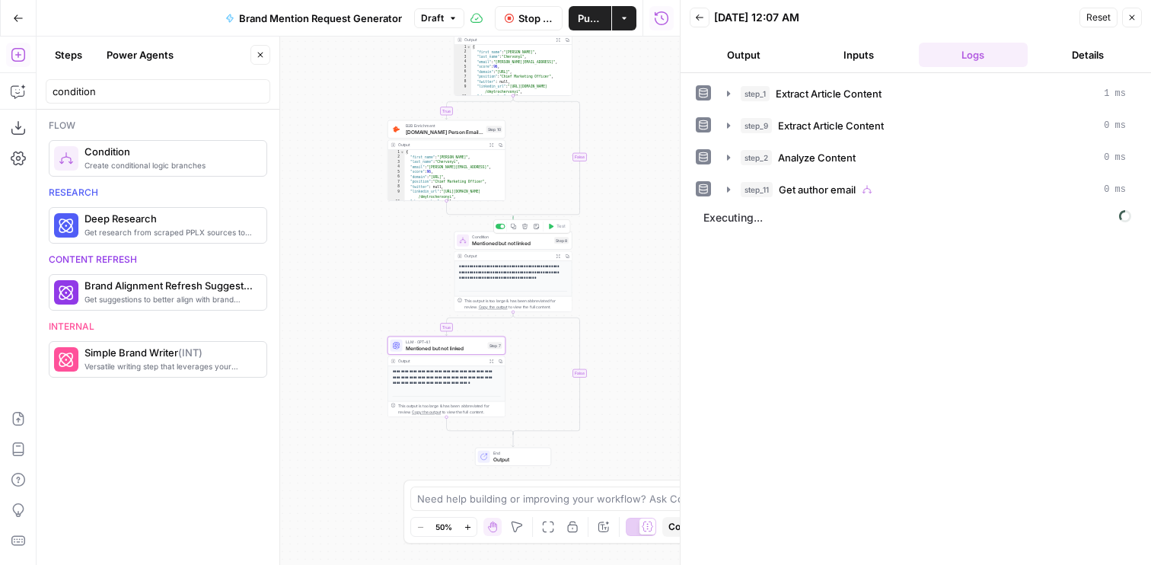
drag, startPoint x: 618, startPoint y: 162, endPoint x: 618, endPoint y: 318, distance: 156.1
click at [618, 317] on div "**********" at bounding box center [358, 301] width 643 height 528
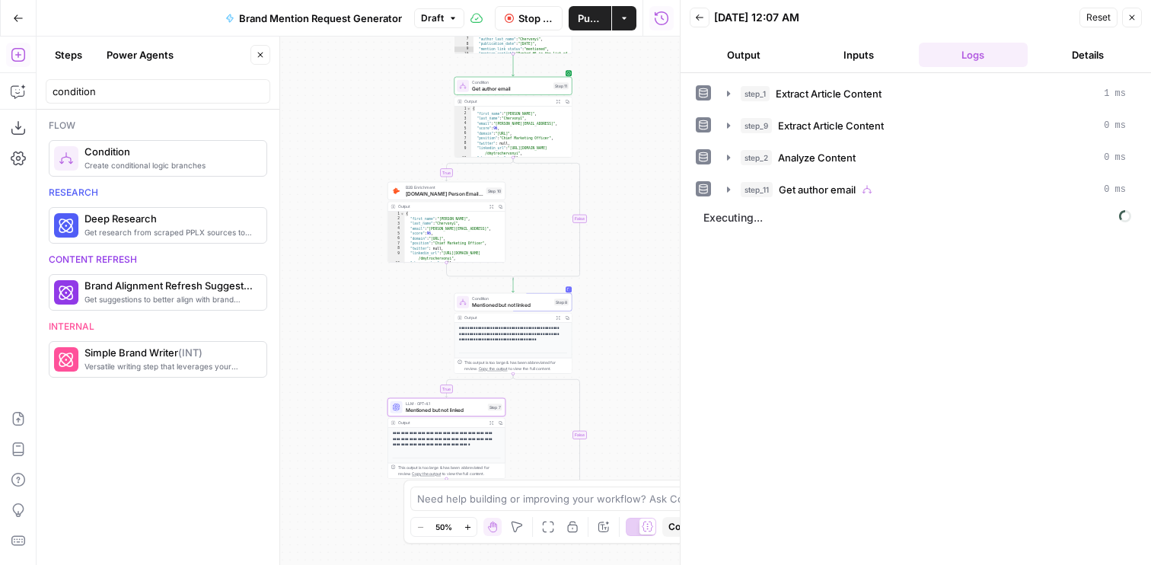
drag, startPoint x: 618, startPoint y: 318, endPoint x: 618, endPoint y: 263, distance: 55.6
click at [618, 263] on div "**********" at bounding box center [358, 301] width 643 height 528
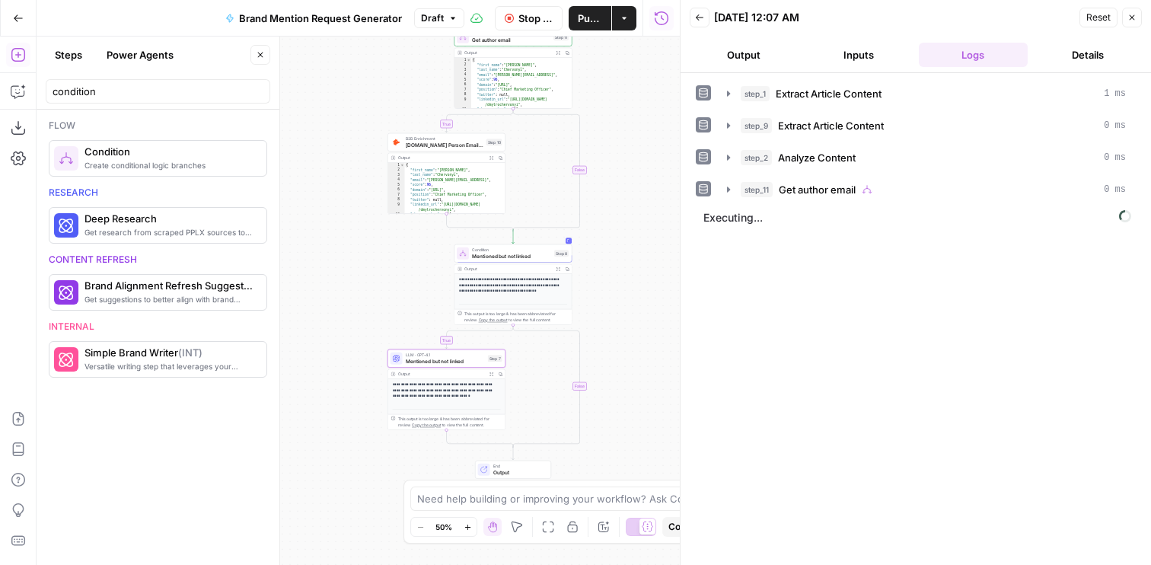
click at [770, 52] on button "Output" at bounding box center [744, 55] width 109 height 24
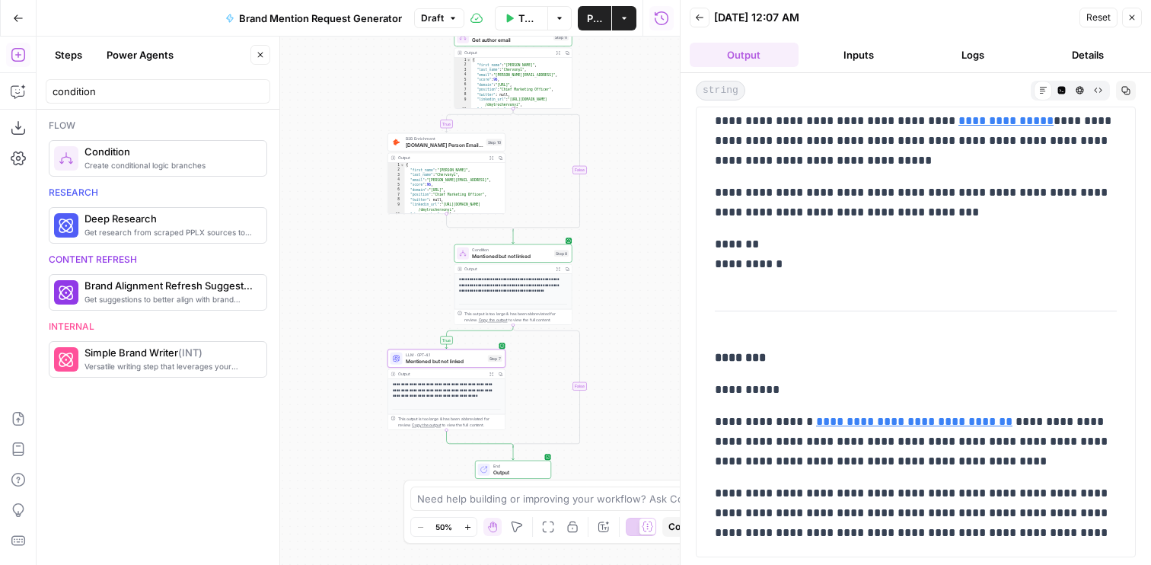
scroll to position [410, 0]
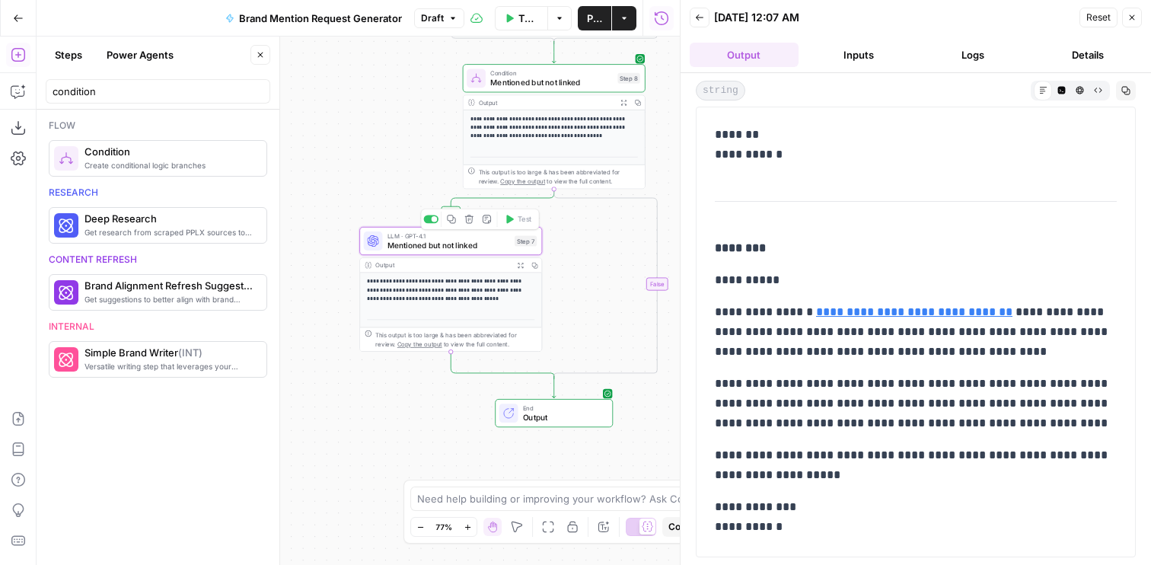
drag, startPoint x: 384, startPoint y: 327, endPoint x: 368, endPoint y: 187, distance: 140.2
click at [368, 187] on div "**********" at bounding box center [358, 301] width 643 height 528
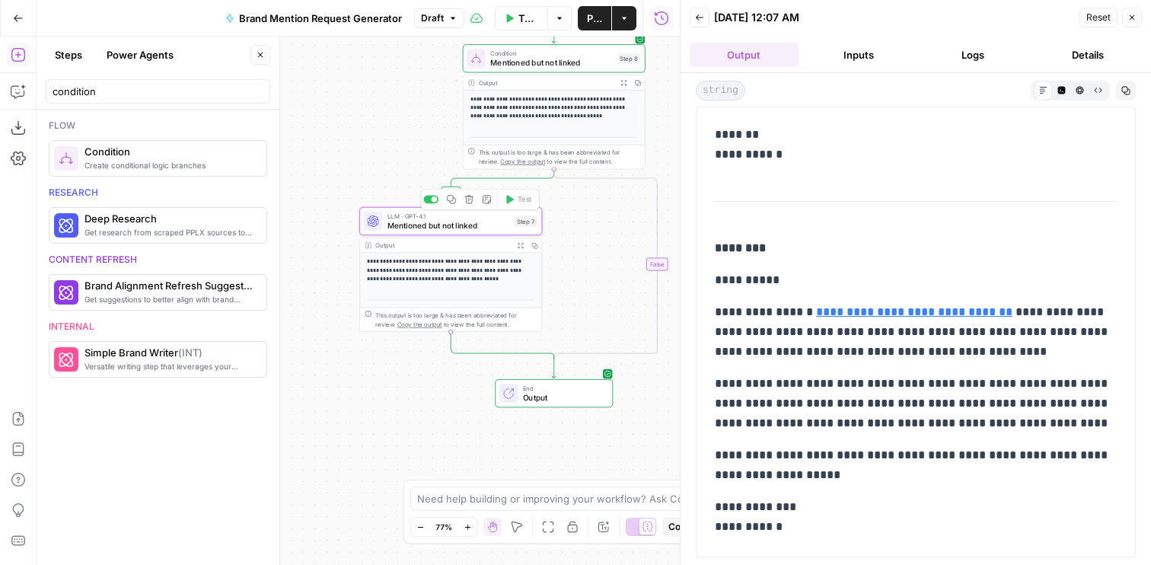
click at [413, 223] on span "Mentioned but not linked" at bounding box center [448, 224] width 123 height 11
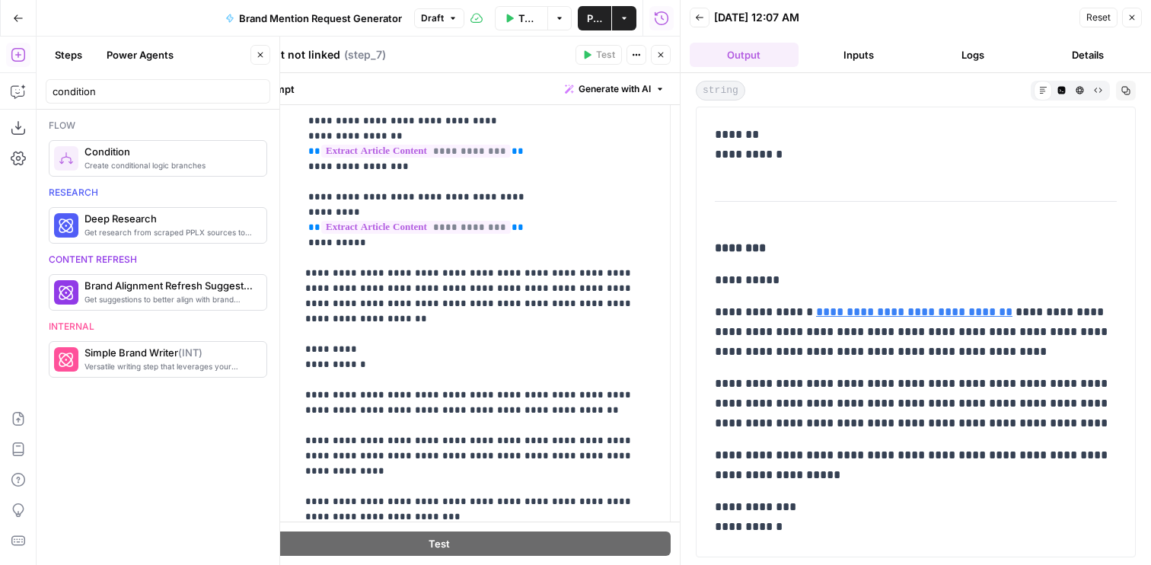
scroll to position [237, 0]
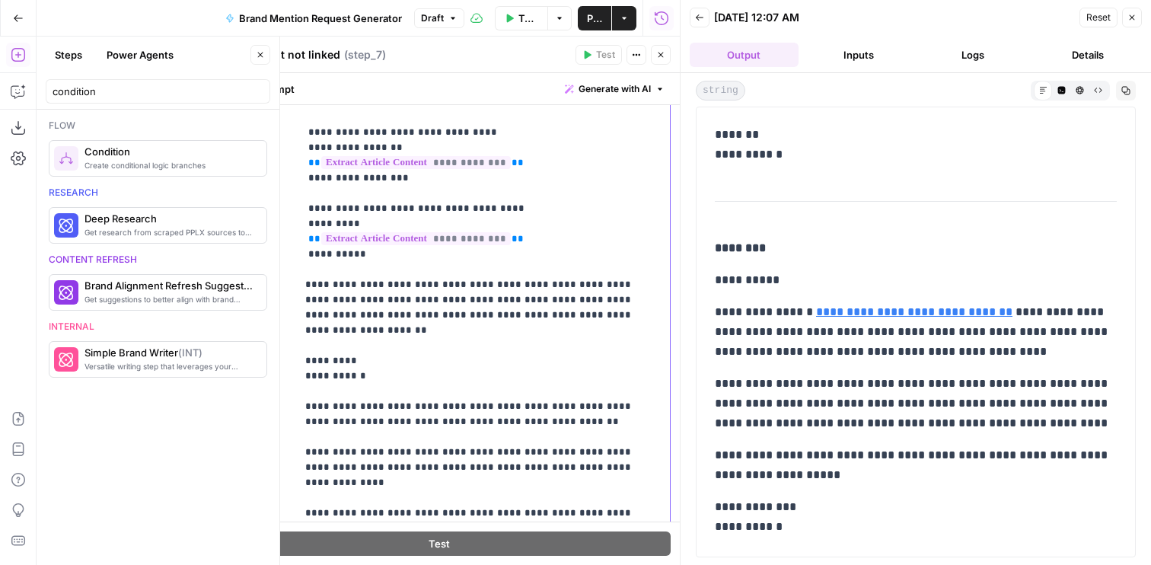
drag, startPoint x: 509, startPoint y: 393, endPoint x: 551, endPoint y: 381, distance: 43.6
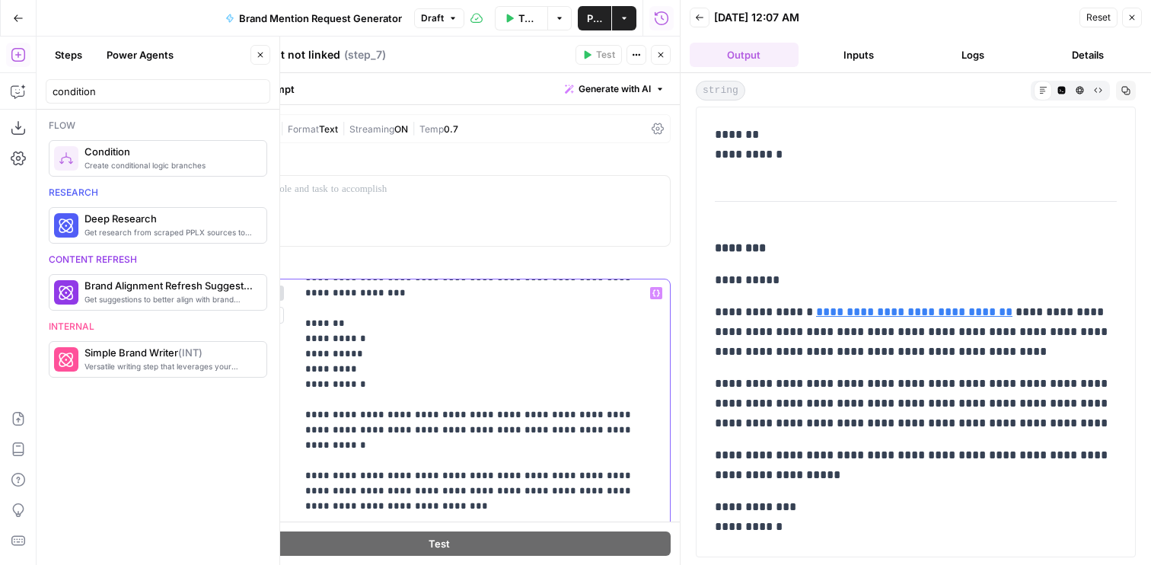
scroll to position [507, 0]
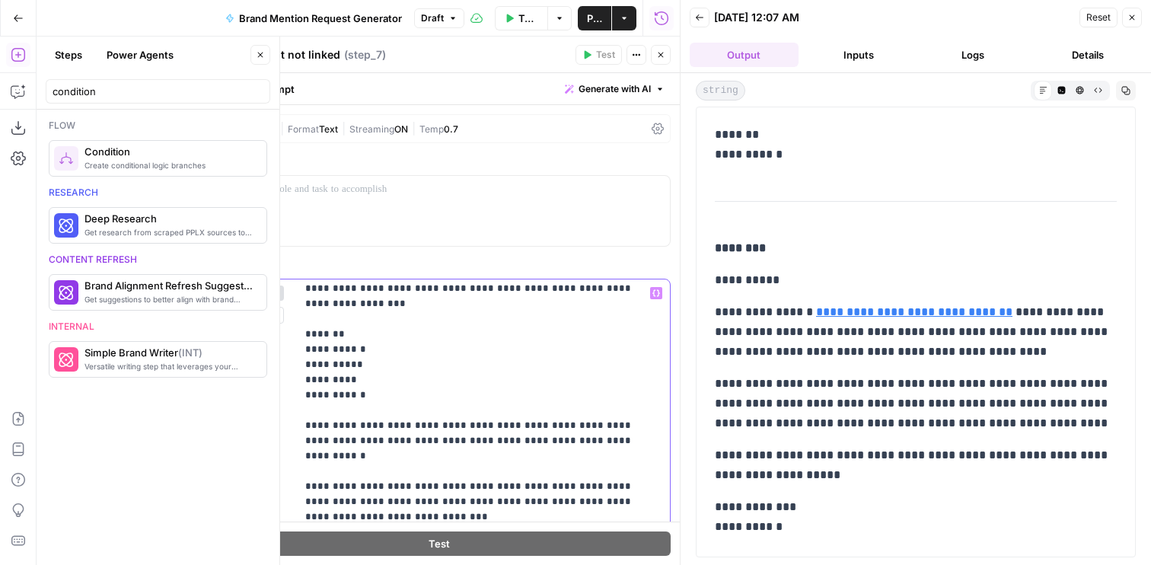
click at [330, 393] on p "**********" at bounding box center [483, 539] width 356 height 1523
click at [324, 393] on p "**********" at bounding box center [483, 539] width 356 height 1523
click at [318, 393] on p "**********" at bounding box center [483, 539] width 356 height 1523
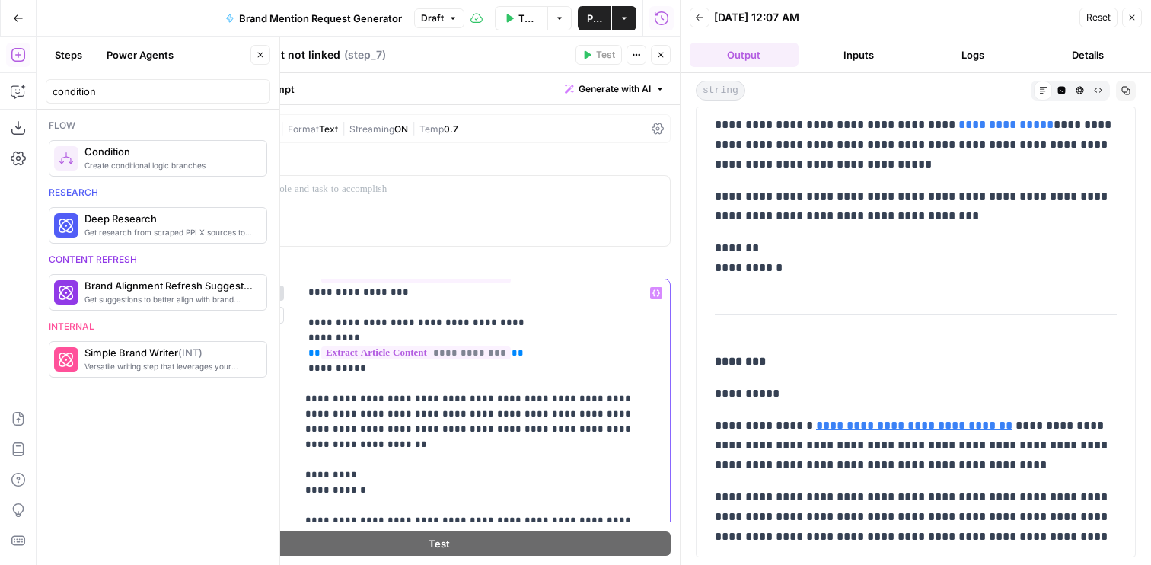
scroll to position [193, 0]
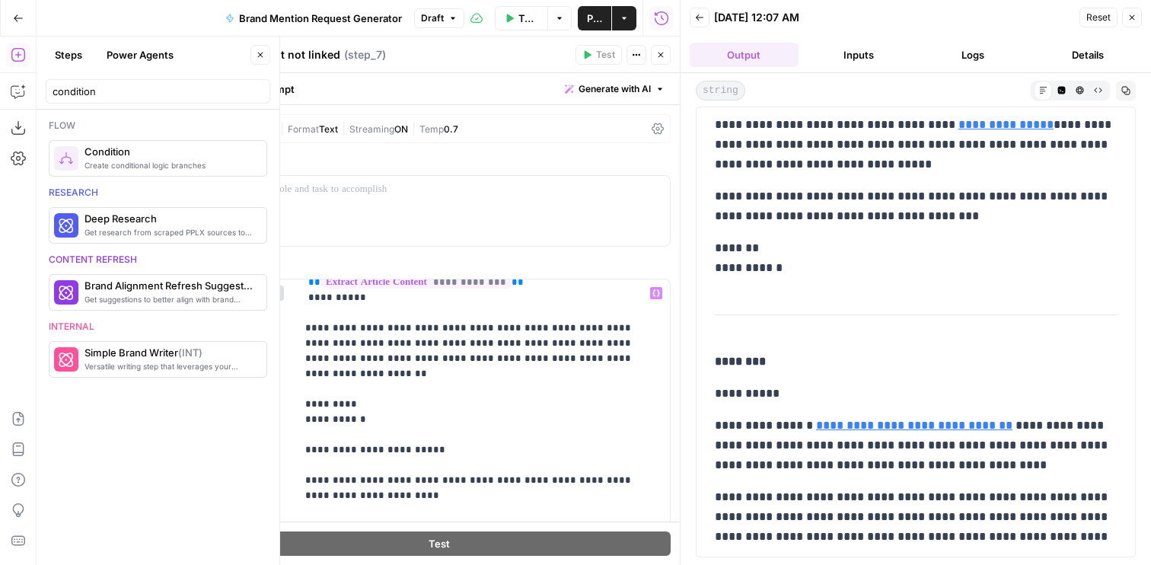
click at [665, 51] on button "Close" at bounding box center [661, 55] width 20 height 20
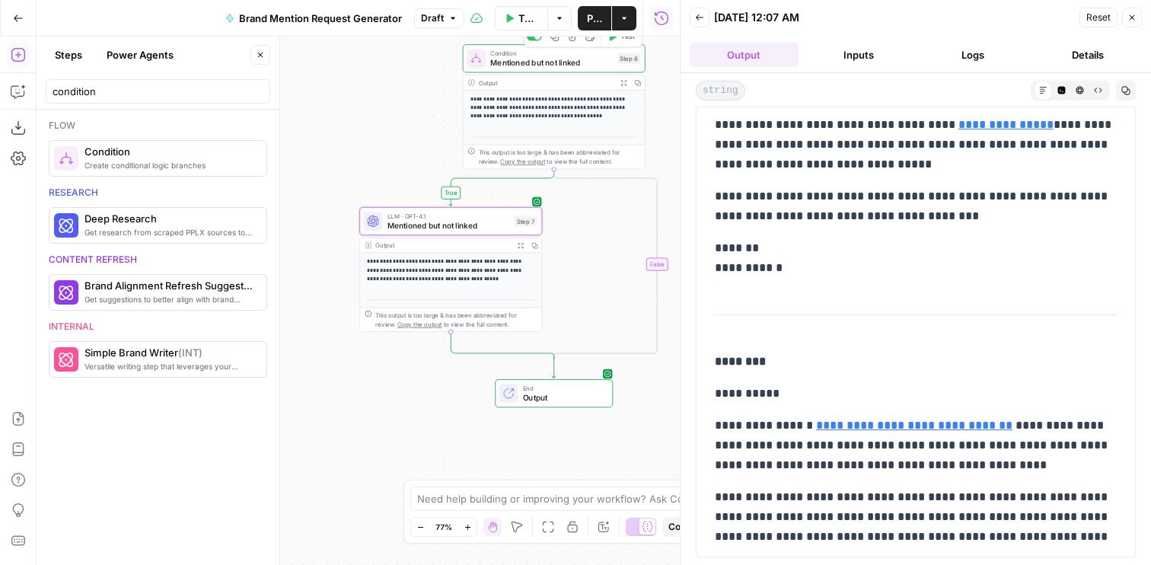
click at [623, 40] on span "Test" at bounding box center [627, 36] width 14 height 11
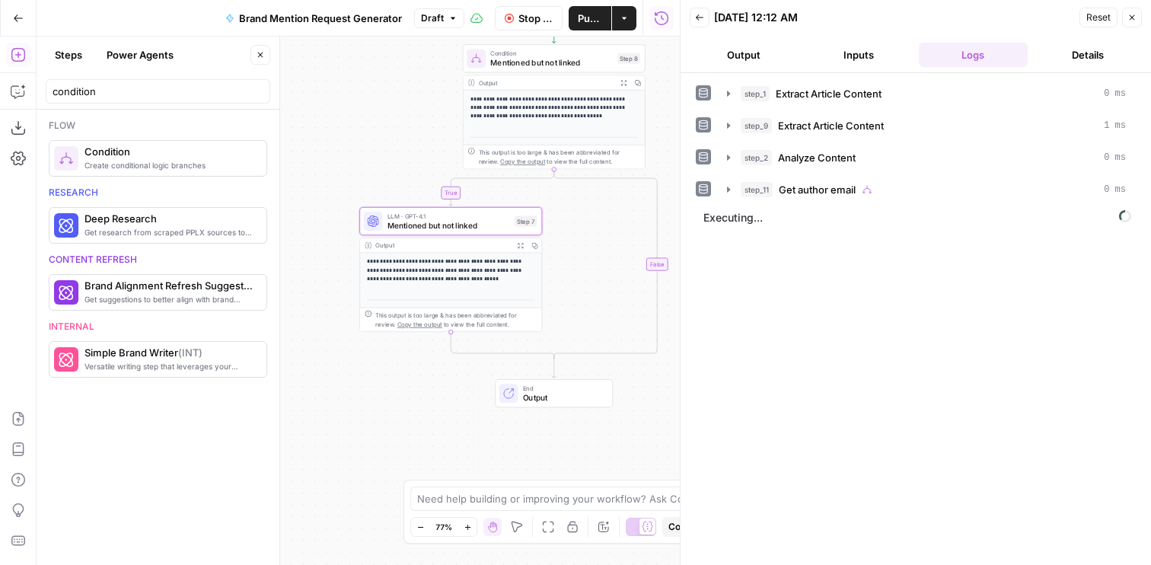
click at [780, 51] on button "Output" at bounding box center [744, 55] width 109 height 24
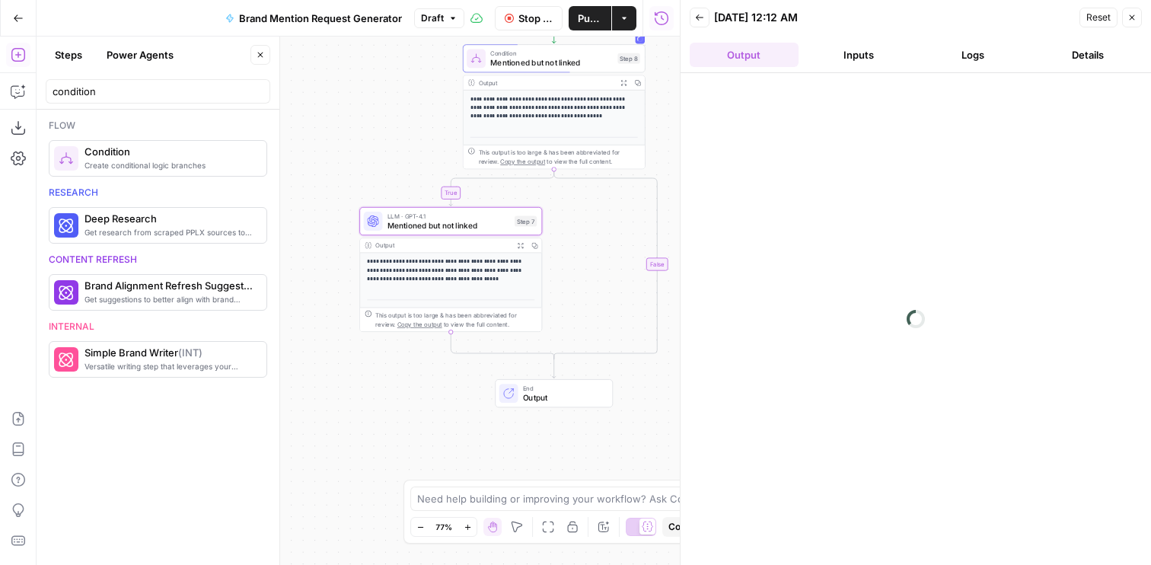
click at [772, 56] on button "Output" at bounding box center [744, 55] width 109 height 24
click at [868, 54] on button "Inputs" at bounding box center [859, 55] width 109 height 24
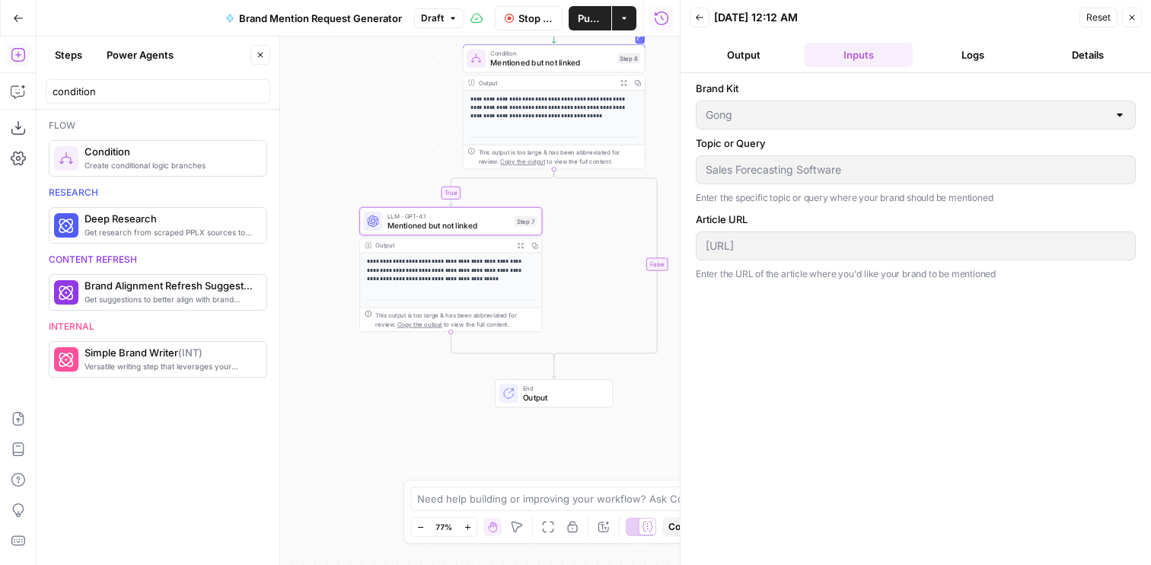
click at [755, 59] on button "Output" at bounding box center [744, 55] width 109 height 24
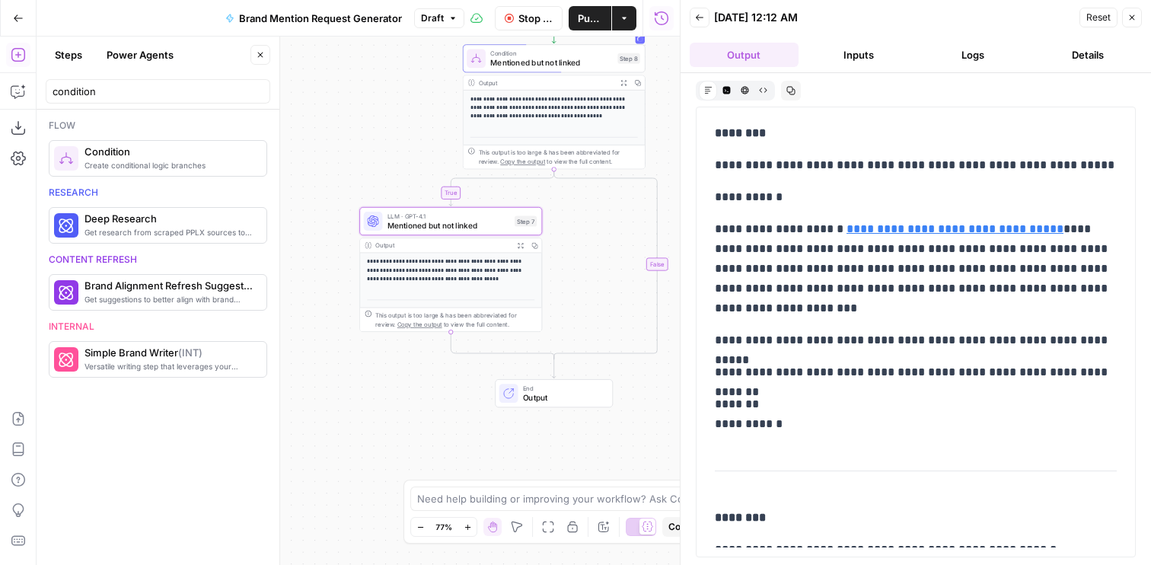
scroll to position [690, 0]
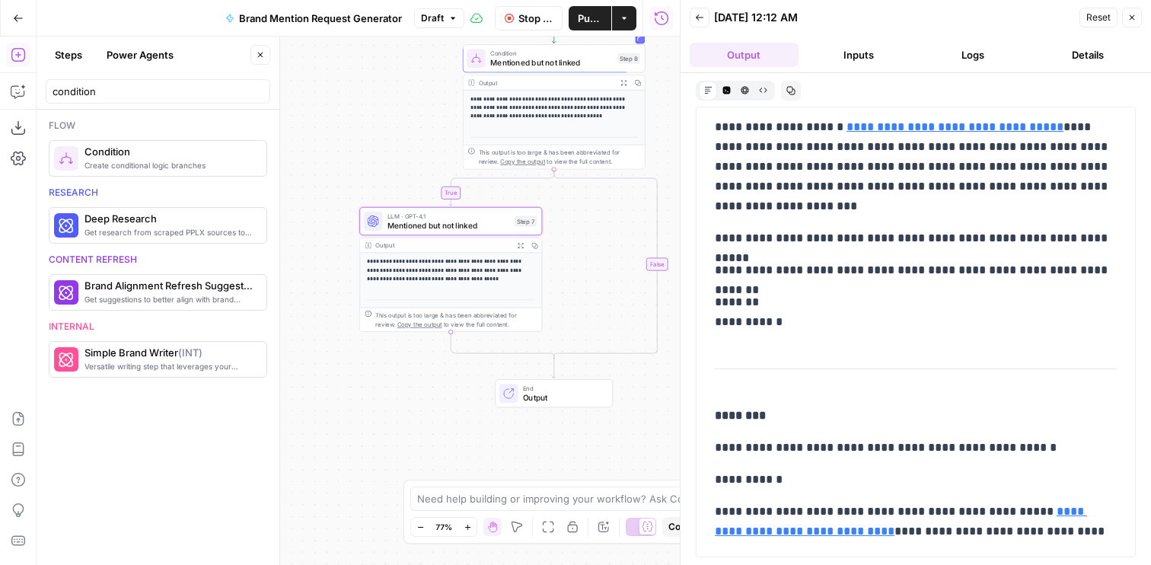
click at [435, 225] on span "Mentioned but not linked" at bounding box center [448, 224] width 123 height 11
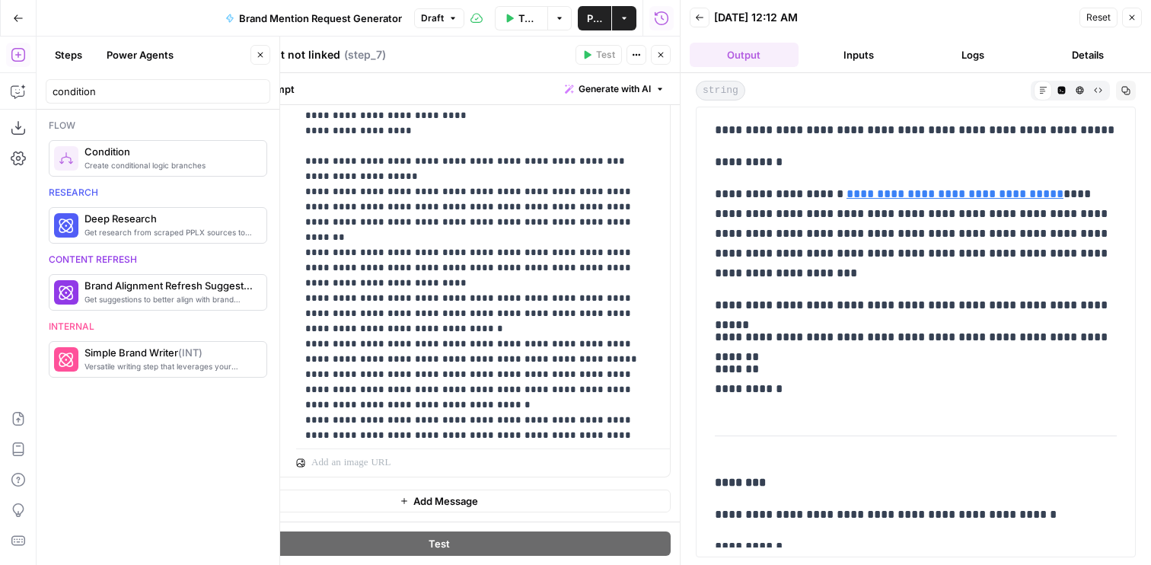
scroll to position [626, 0]
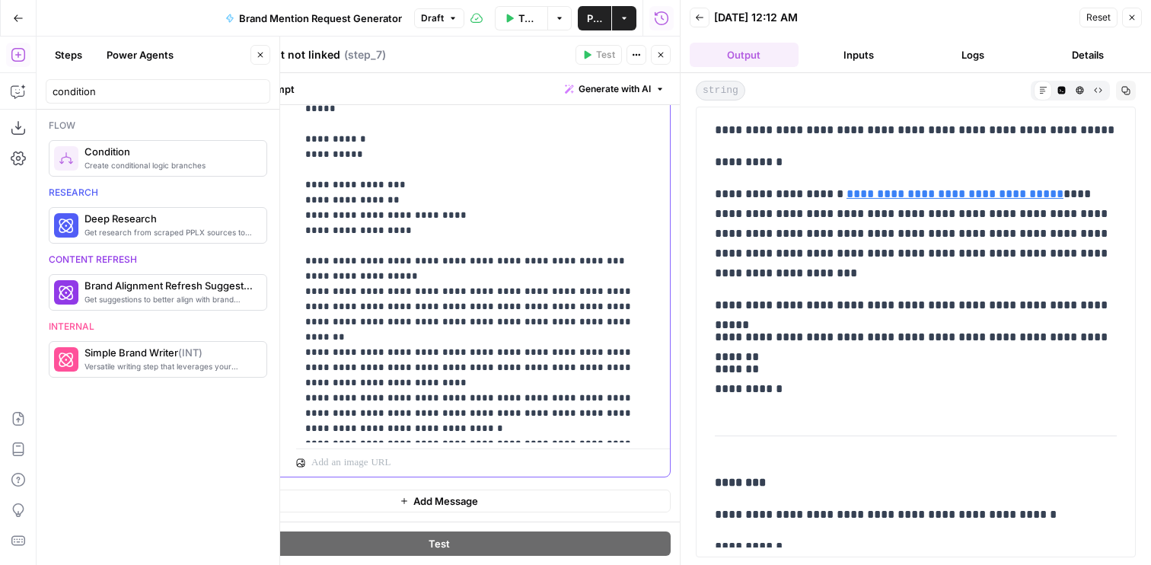
scroll to position [505, 0]
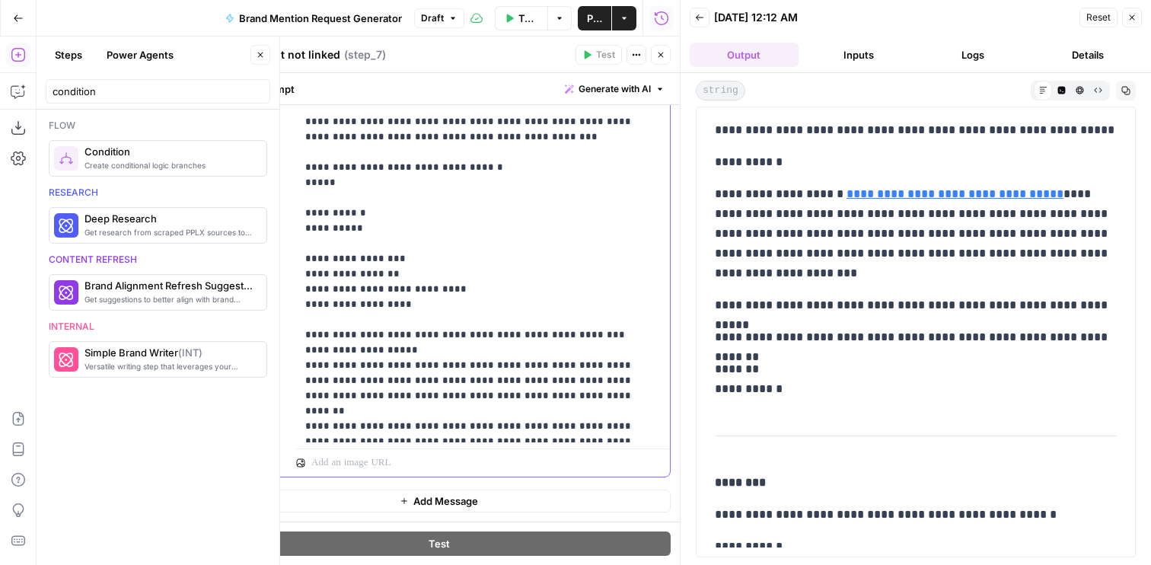
click at [387, 271] on p "**********" at bounding box center [483, 98] width 356 height 1553
click at [383, 265] on p "**********" at bounding box center [483, 98] width 356 height 1553
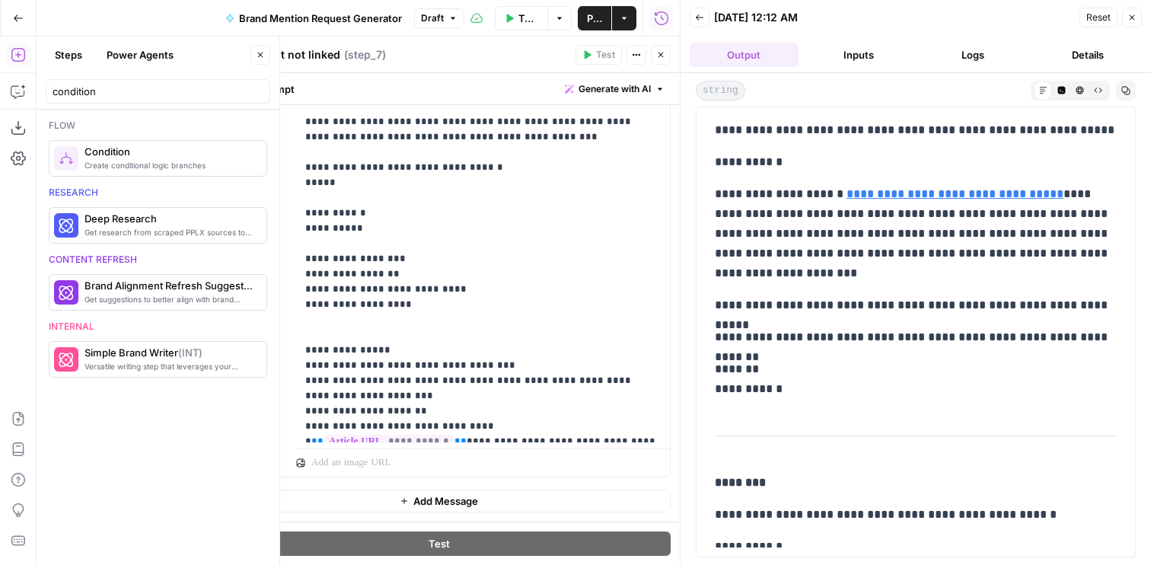
click at [662, 46] on button "Close" at bounding box center [661, 55] width 20 height 20
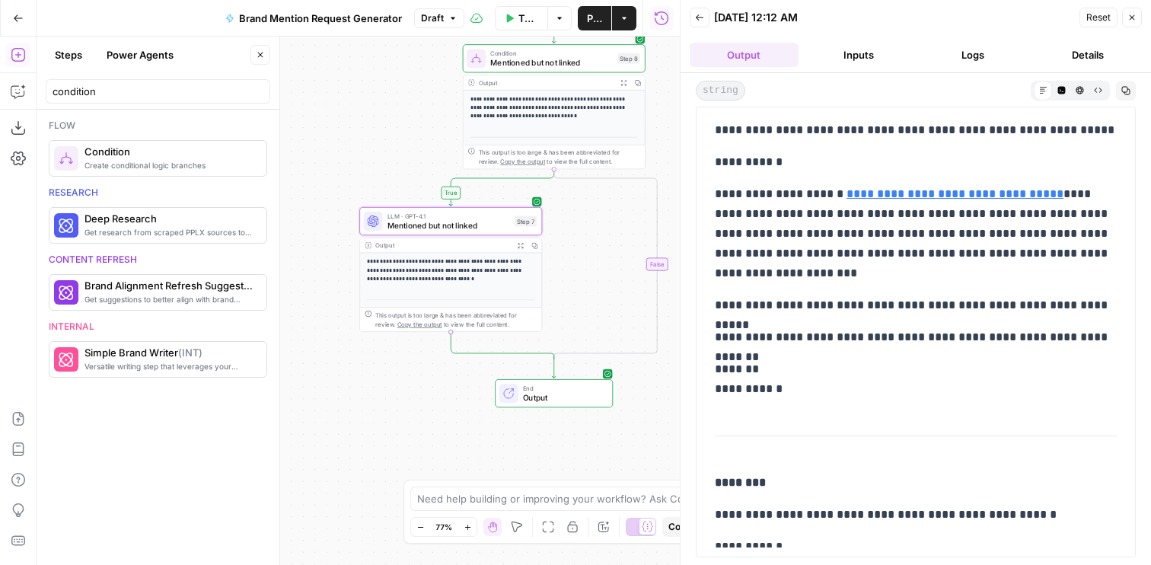
drag, startPoint x: 655, startPoint y: 55, endPoint x: 649, endPoint y: 113, distance: 58.2
click at [649, 113] on div "**********" at bounding box center [358, 301] width 643 height 528
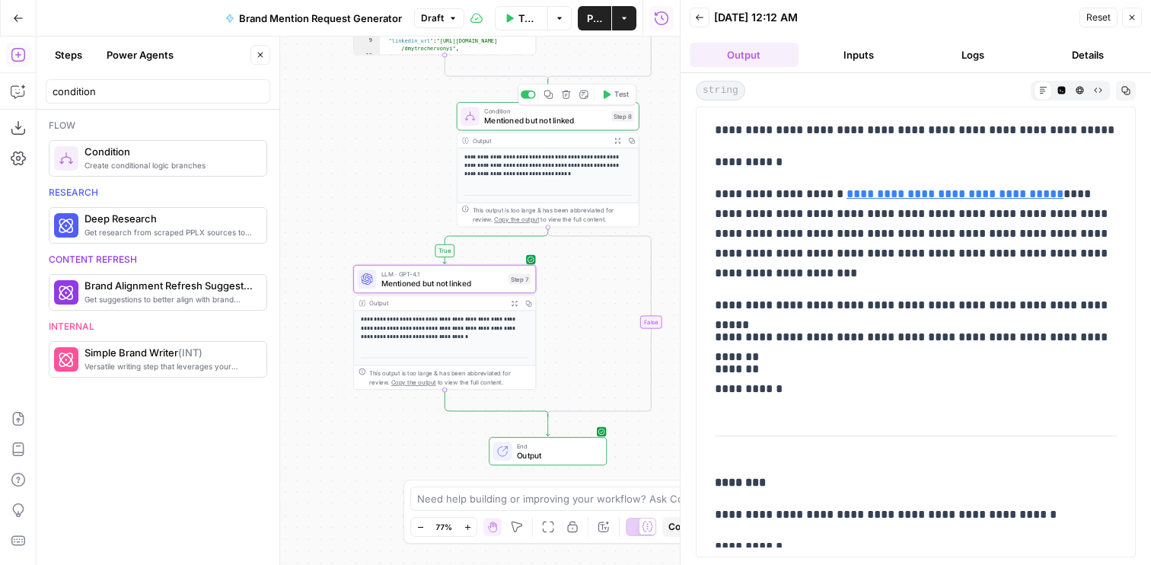
click at [612, 97] on button "Test" at bounding box center [615, 94] width 37 height 15
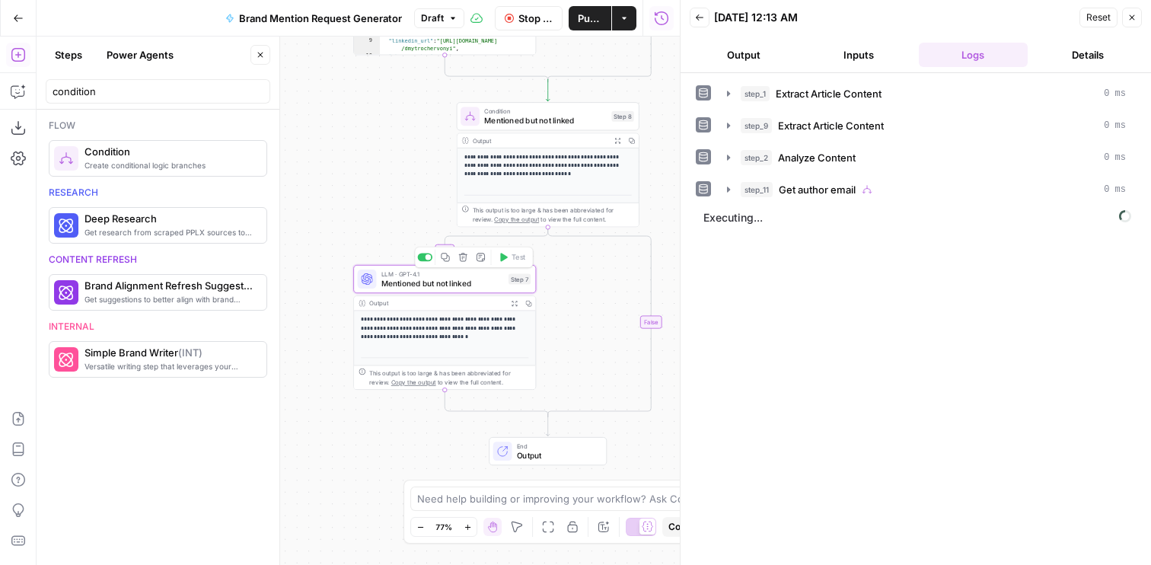
click at [391, 278] on span "Mentioned but not linked" at bounding box center [442, 282] width 123 height 11
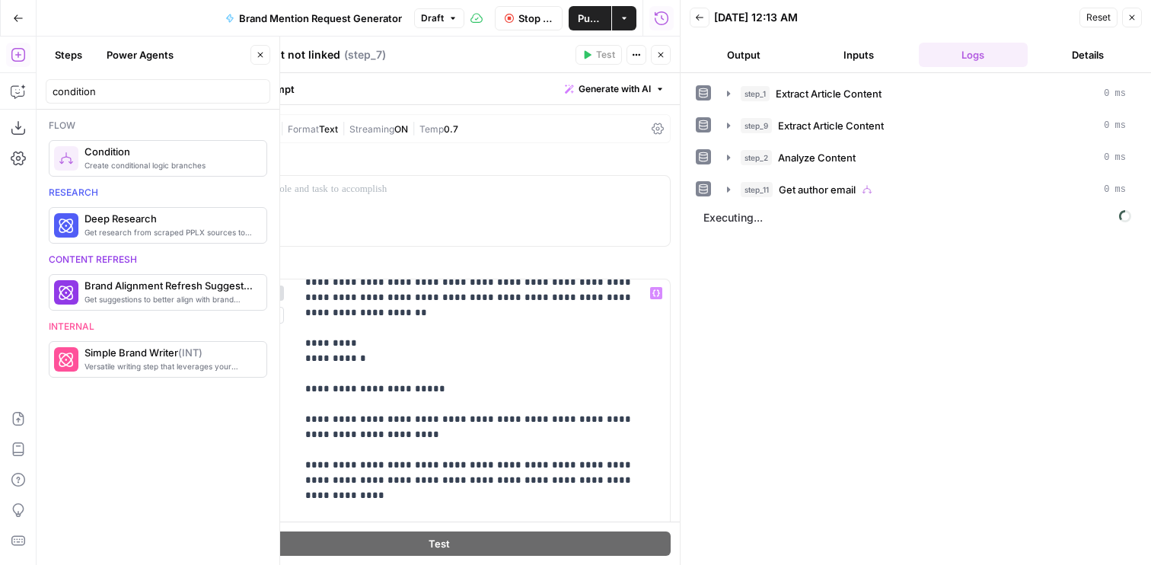
scroll to position [458, 0]
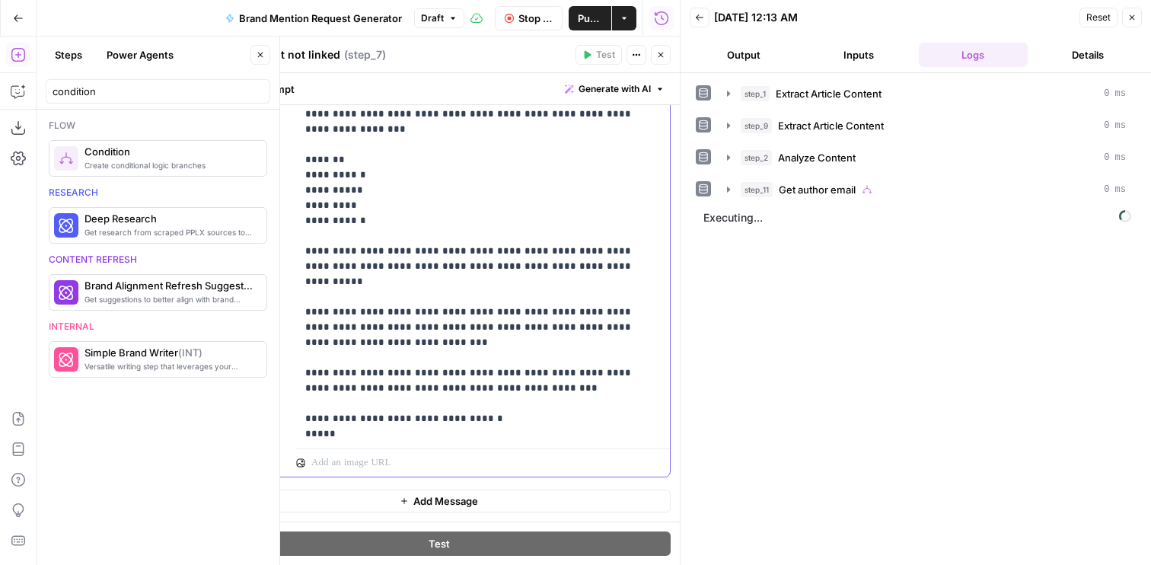
click at [416, 370] on p "**********" at bounding box center [483, 206] width 356 height 1264
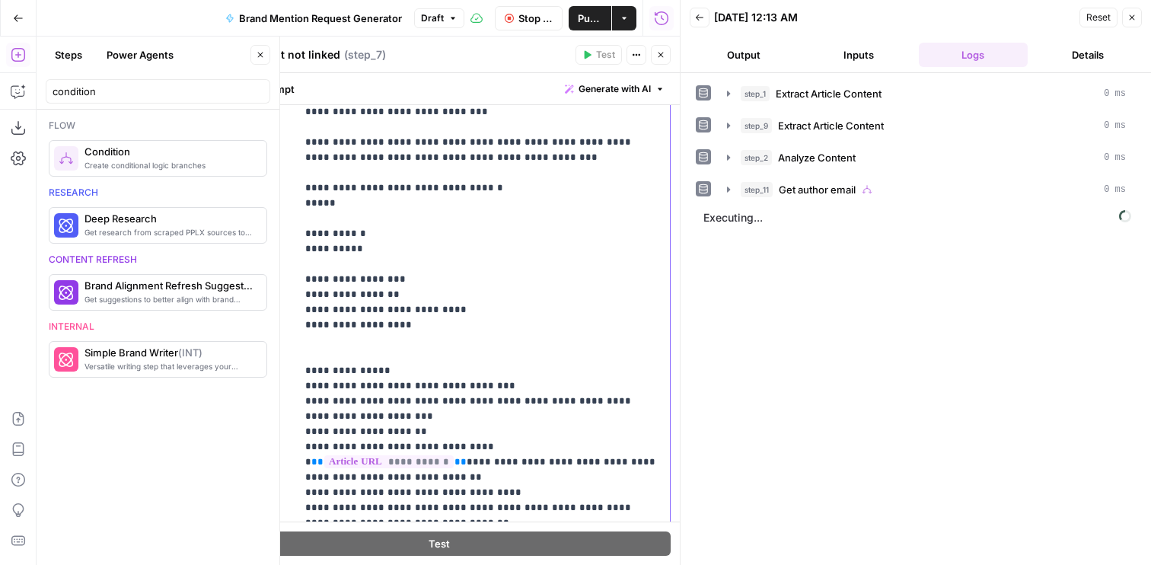
scroll to position [614, 0]
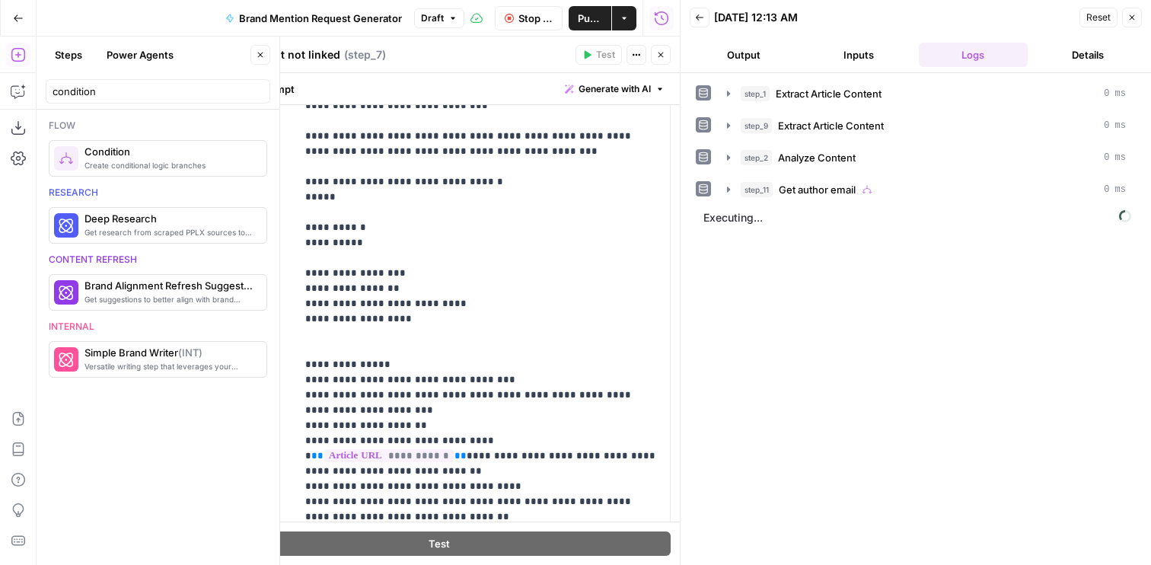
click at [750, 51] on button "Output" at bounding box center [744, 55] width 109 height 24
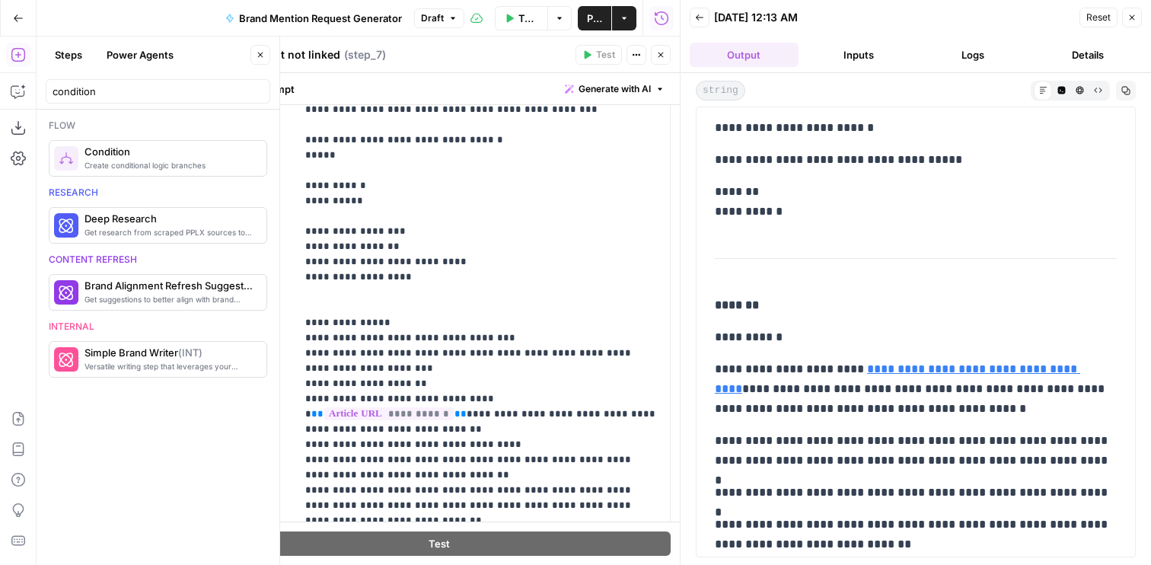
scroll to position [814, 0]
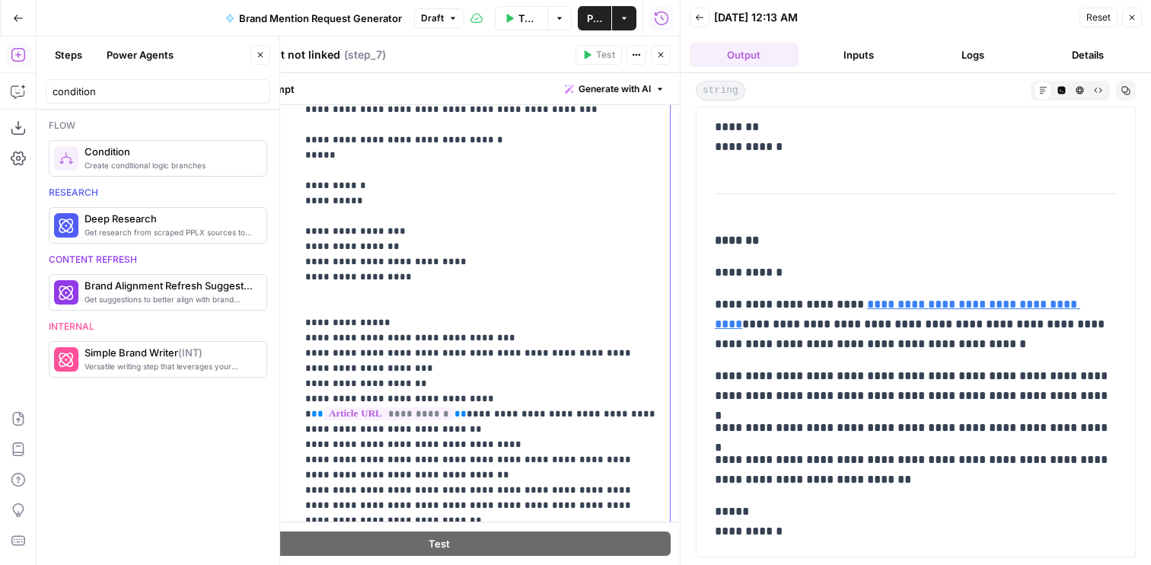
drag, startPoint x: 543, startPoint y: 417, endPoint x: 487, endPoint y: 417, distance: 55.6
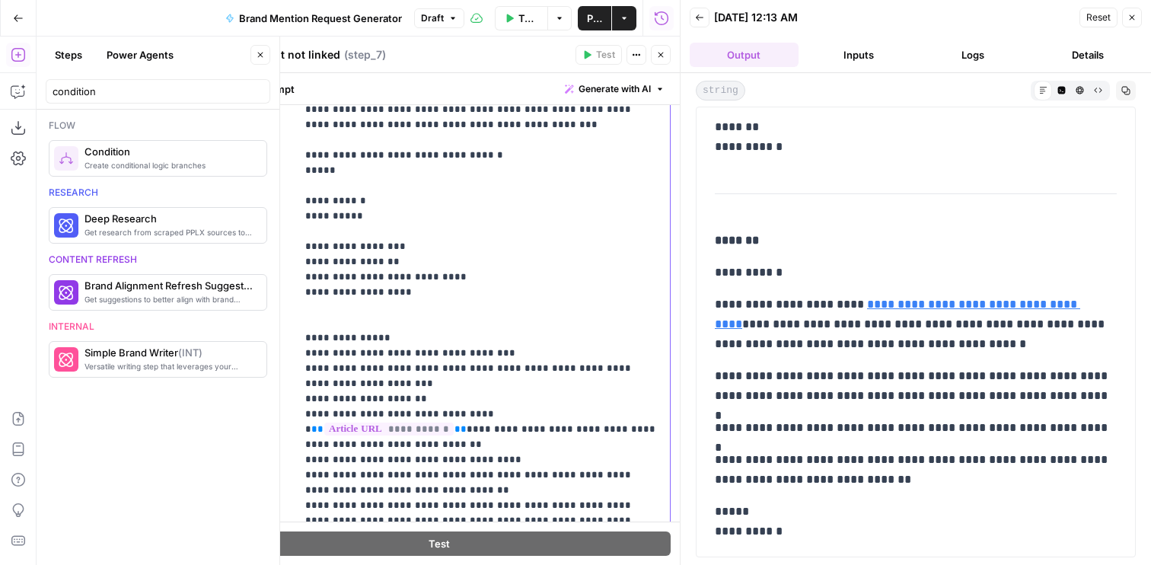
drag, startPoint x: 365, startPoint y: 429, endPoint x: 314, endPoint y: 429, distance: 51.0
drag, startPoint x: 633, startPoint y: 448, endPoint x: 561, endPoint y: 448, distance: 72.3
click at [665, 56] on button "Close" at bounding box center [661, 55] width 20 height 20
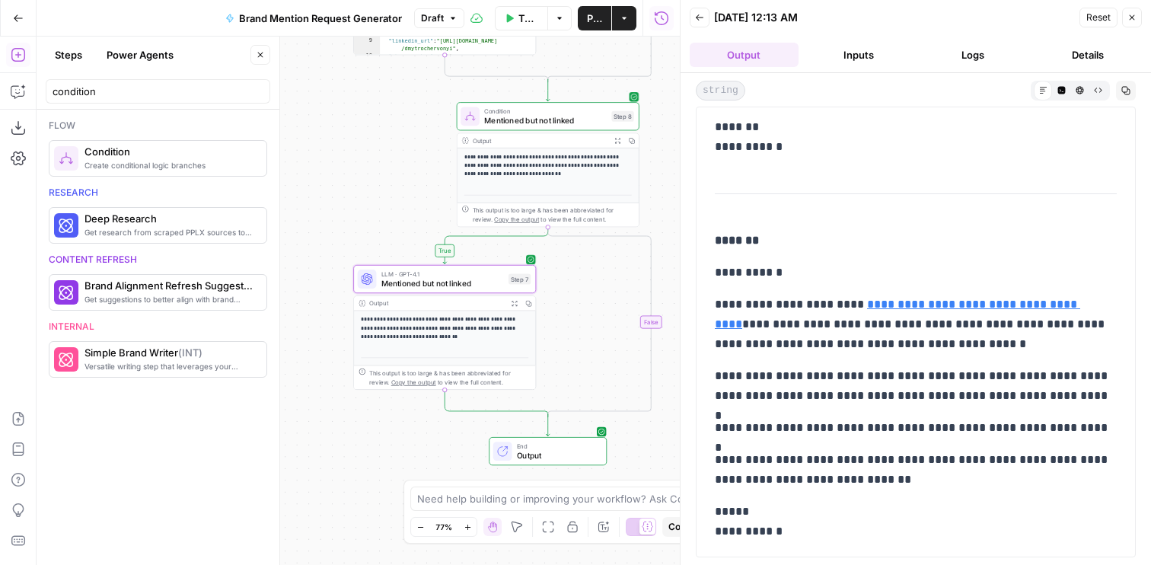
click at [615, 95] on span "Test" at bounding box center [621, 94] width 14 height 11
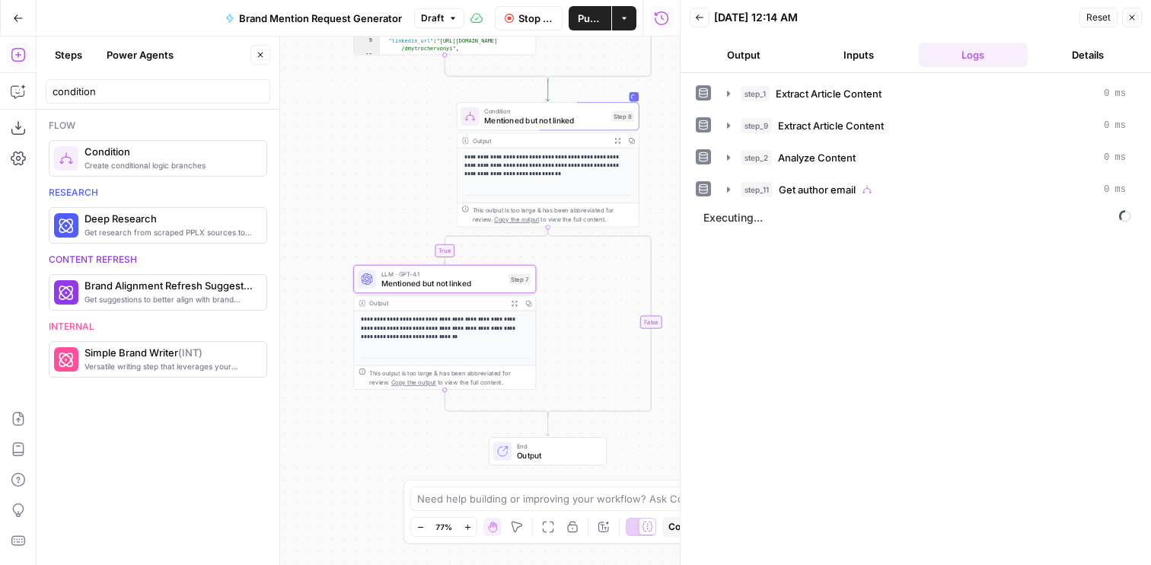
click at [774, 49] on button "Output" at bounding box center [744, 55] width 109 height 24
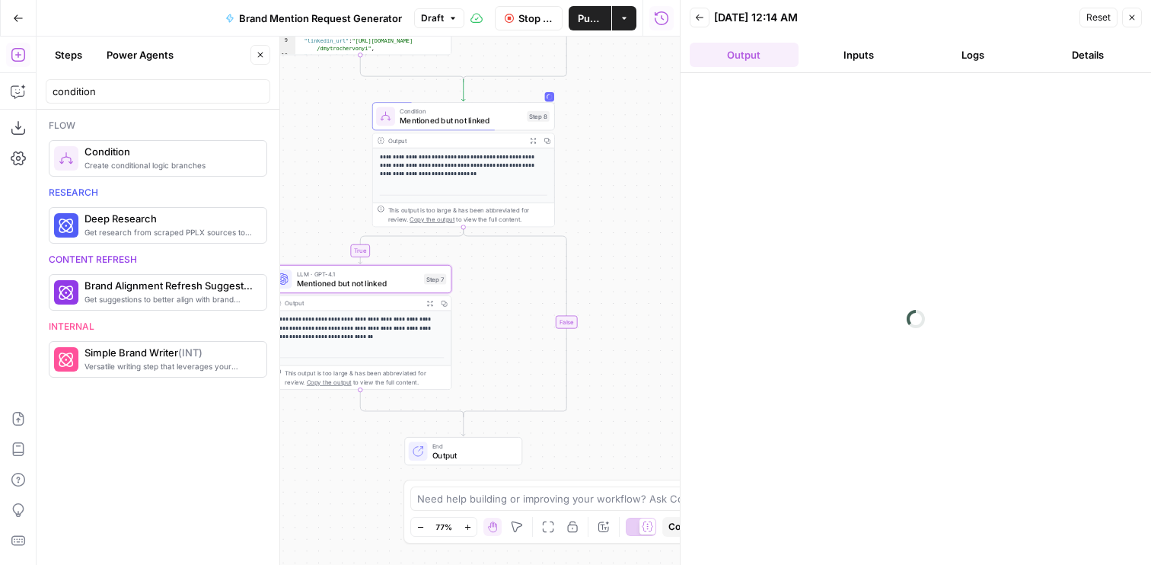
drag, startPoint x: 393, startPoint y: 150, endPoint x: 308, endPoint y: 150, distance: 84.5
click at [308, 150] on div "**********" at bounding box center [358, 301] width 643 height 528
click at [365, 262] on button "Copy step" at bounding box center [360, 257] width 15 height 15
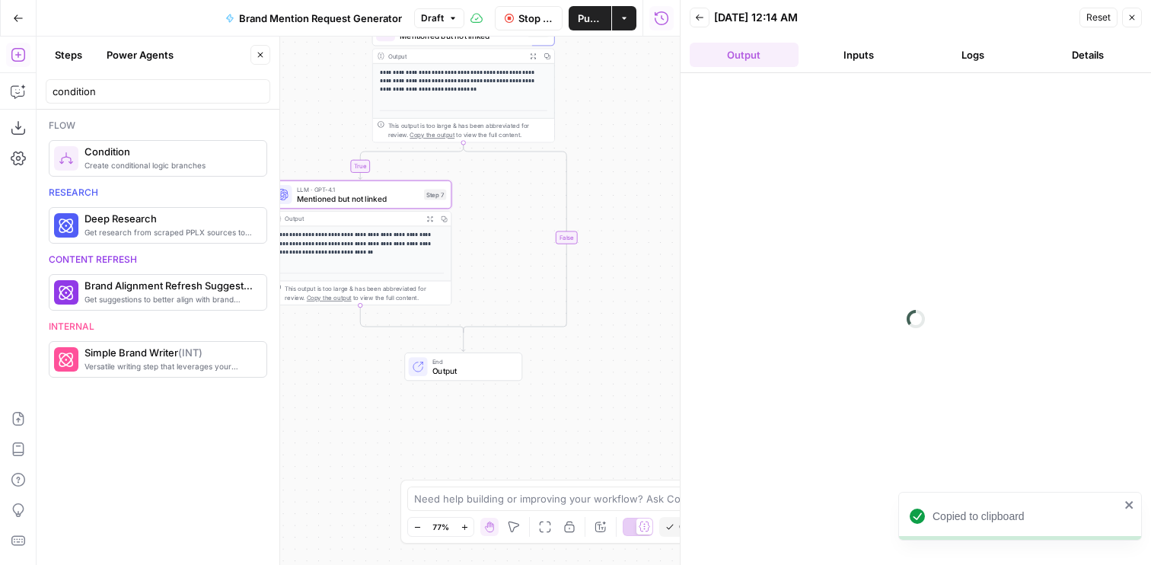
drag, startPoint x: 346, startPoint y: 434, endPoint x: 346, endPoint y: 349, distance: 84.5
click at [346, 349] on div "**********" at bounding box center [358, 301] width 643 height 528
click at [787, 54] on button "Output" at bounding box center [744, 55] width 109 height 24
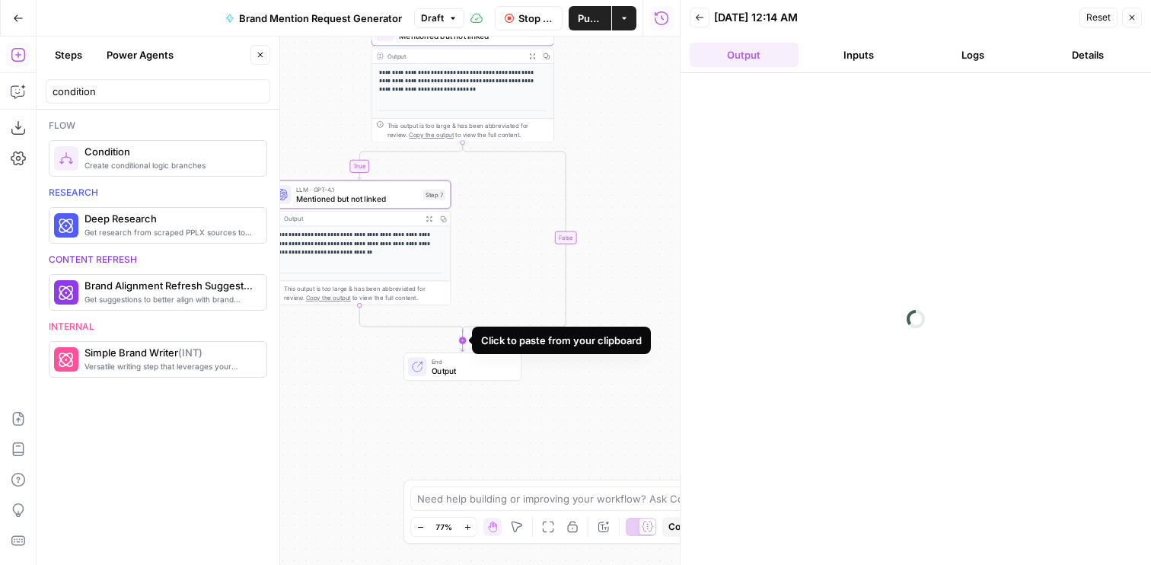
click at [461, 337] on icon "Edge from step_8-conditional-end to end" at bounding box center [463, 341] width 4 height 22
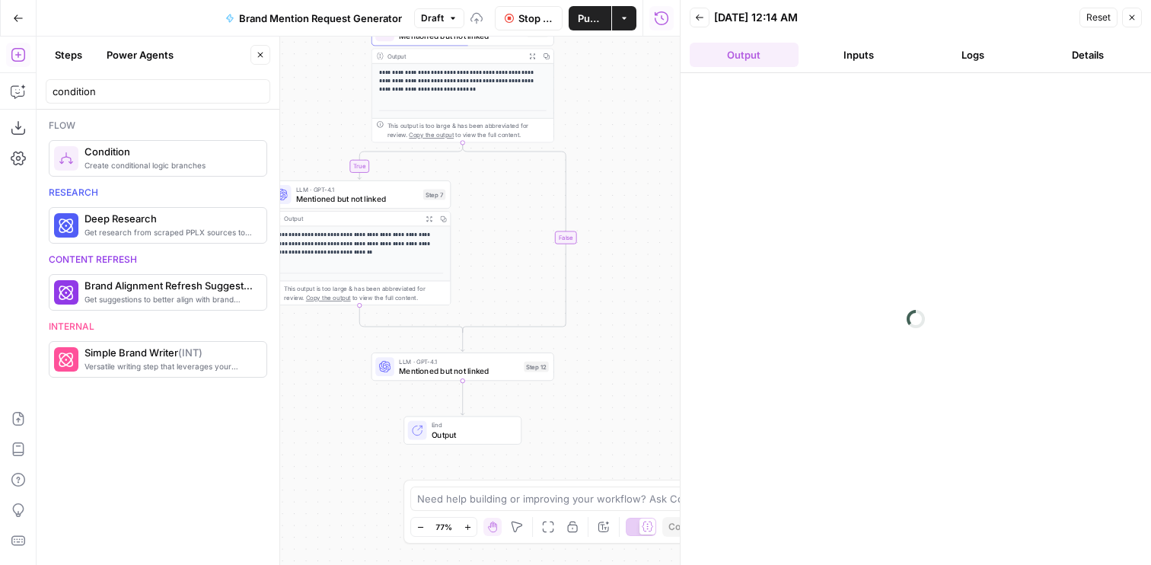
click at [427, 367] on span "Mentioned but not linked" at bounding box center [459, 370] width 120 height 11
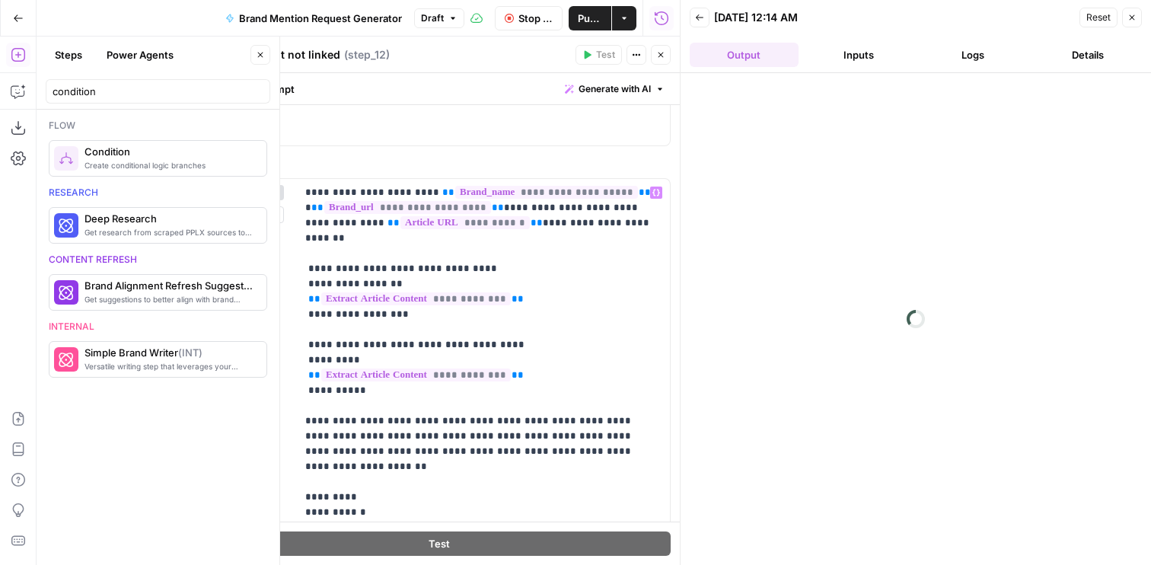
scroll to position [458, 0]
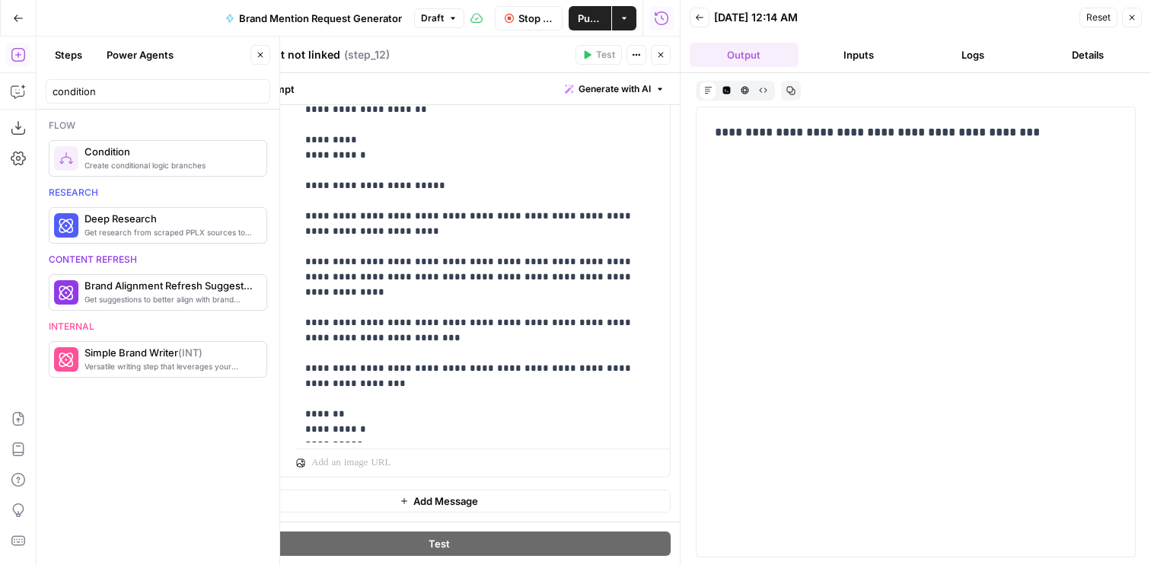
click at [400, 509] on button "Add Message" at bounding box center [439, 500] width 464 height 23
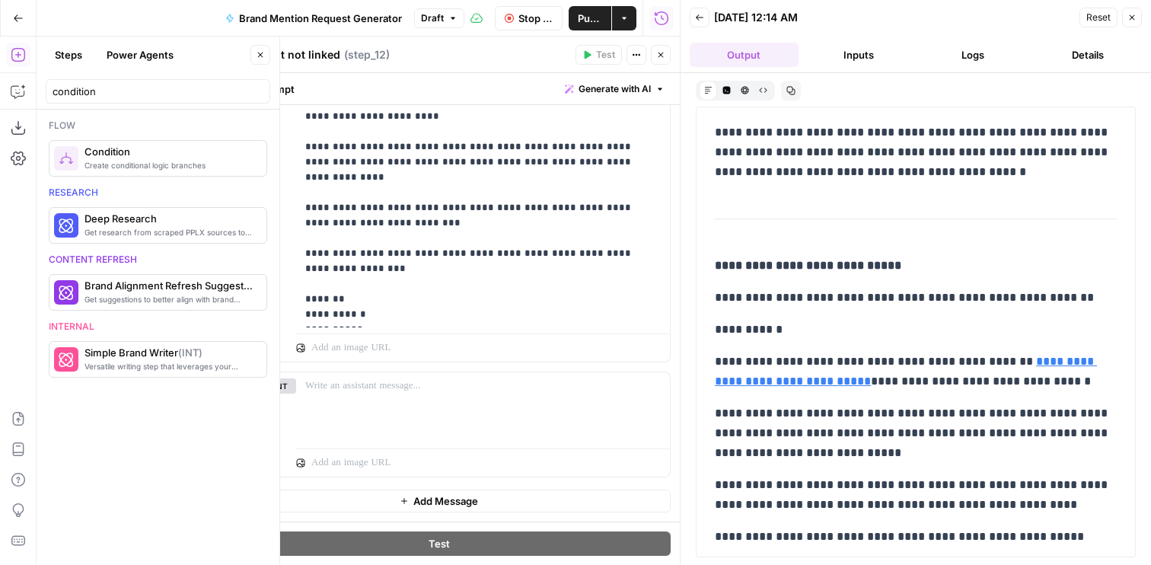
scroll to position [46, 0]
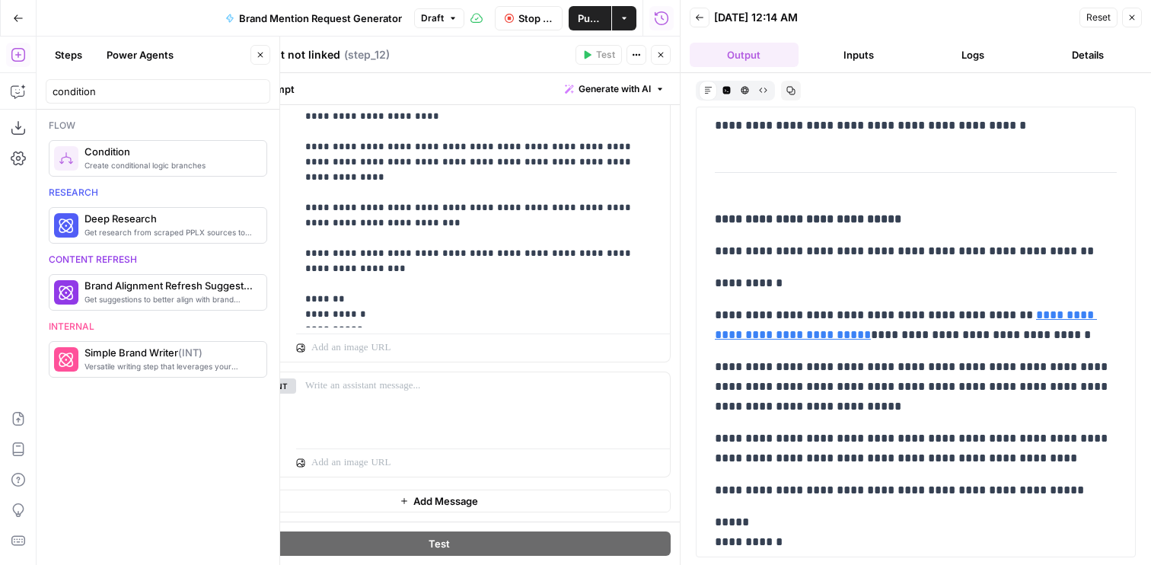
click at [1127, 18] on icon "button" at bounding box center [1131, 17] width 9 height 9
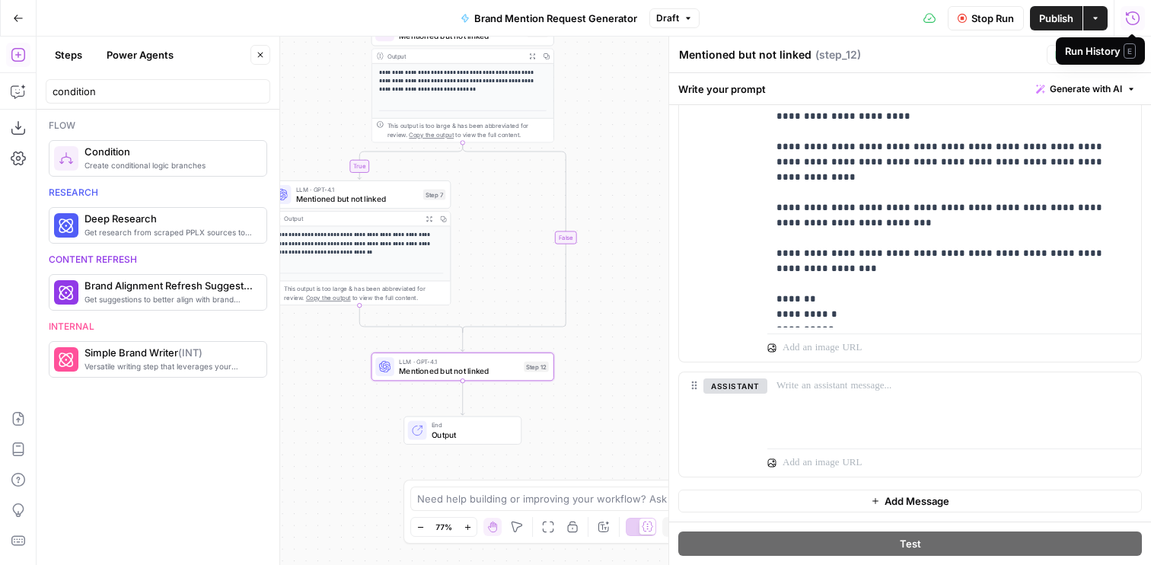
click at [333, 200] on span "Mentioned but not linked" at bounding box center [357, 198] width 123 height 11
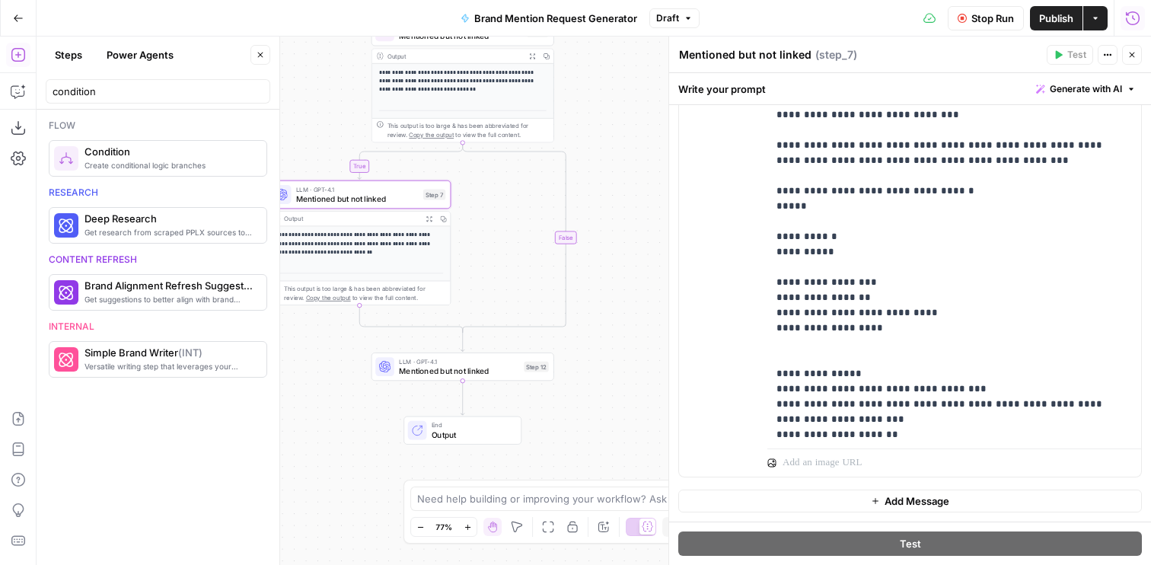
scroll to position [640, 0]
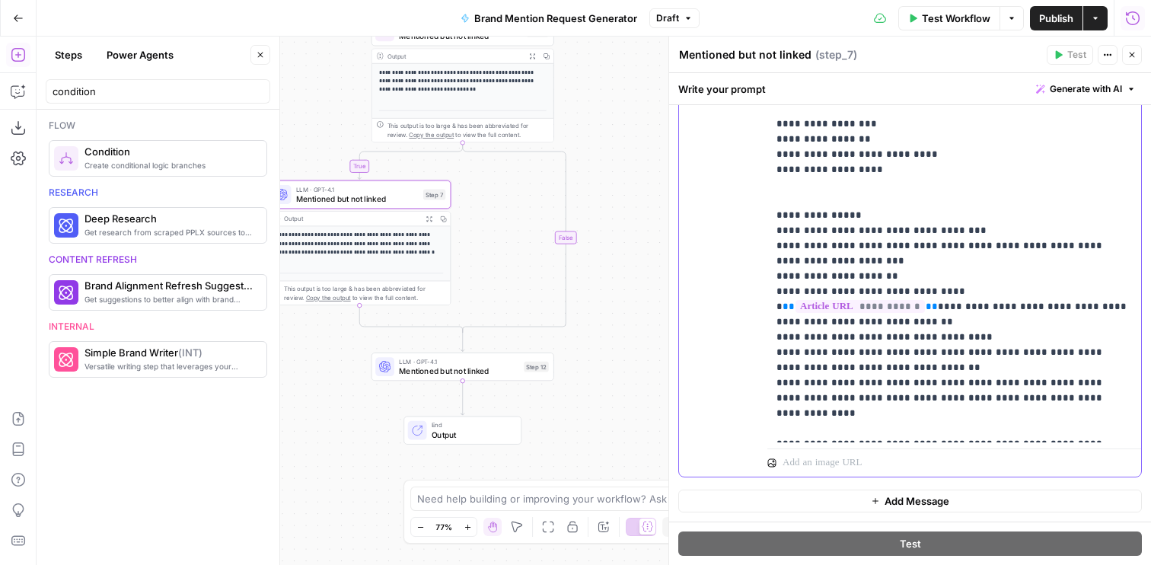
click at [1137, 18] on icon "button" at bounding box center [1132, 18] width 15 height 15
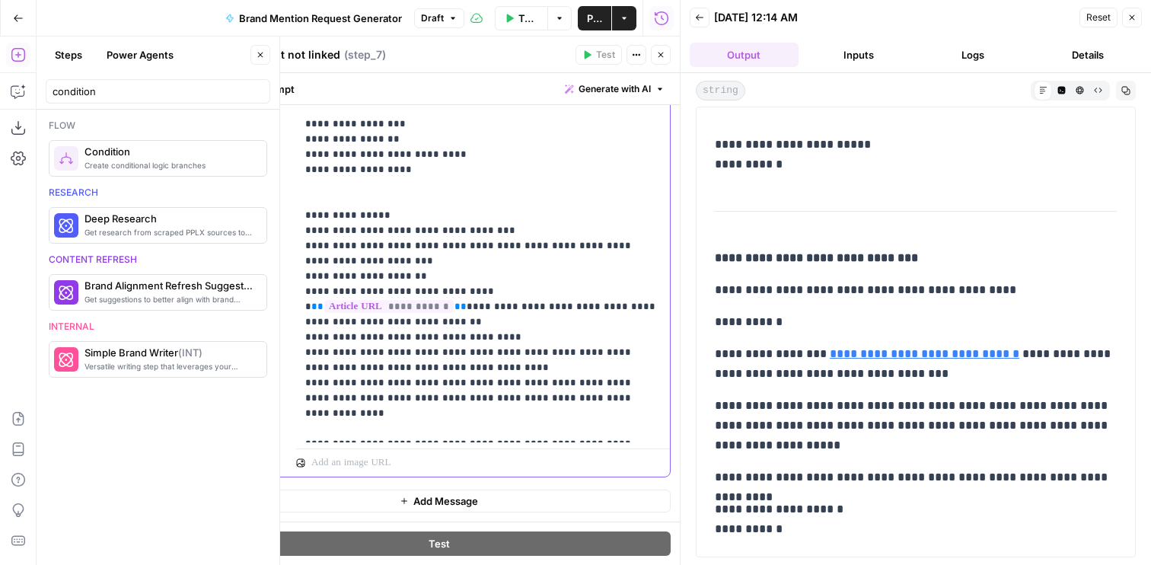
scroll to position [863, 0]
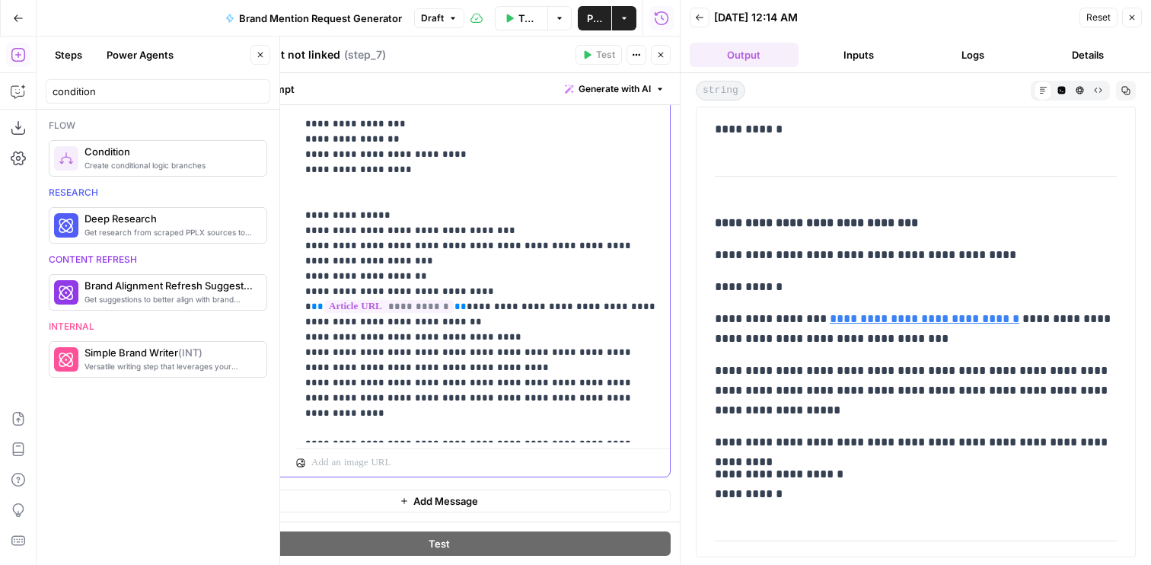
click at [659, 61] on button "Close" at bounding box center [661, 55] width 20 height 20
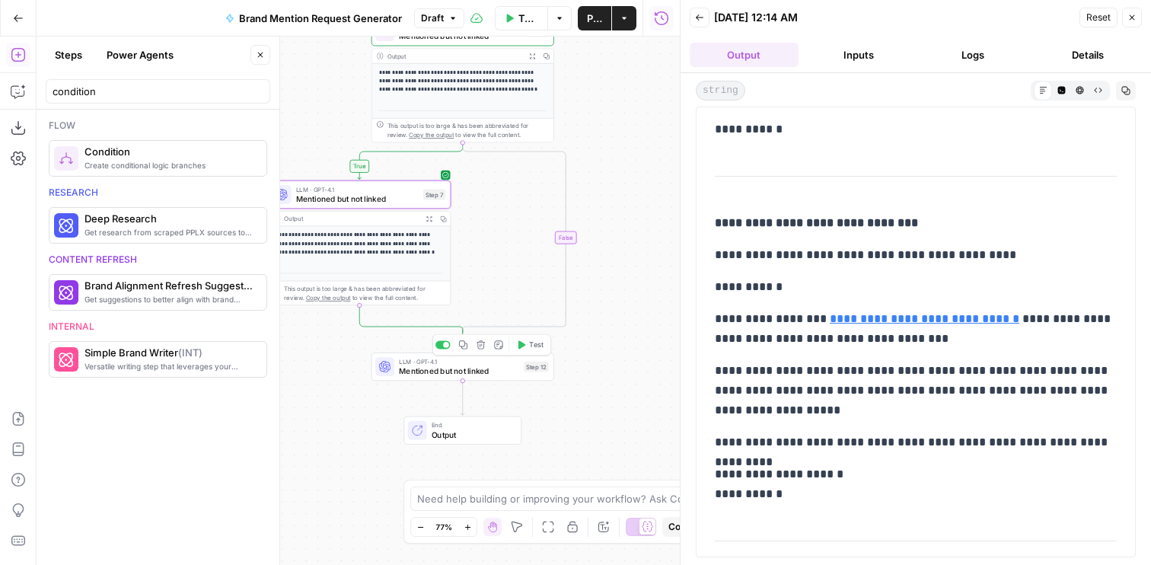
click at [434, 371] on span "Mentioned but not linked" at bounding box center [459, 370] width 120 height 11
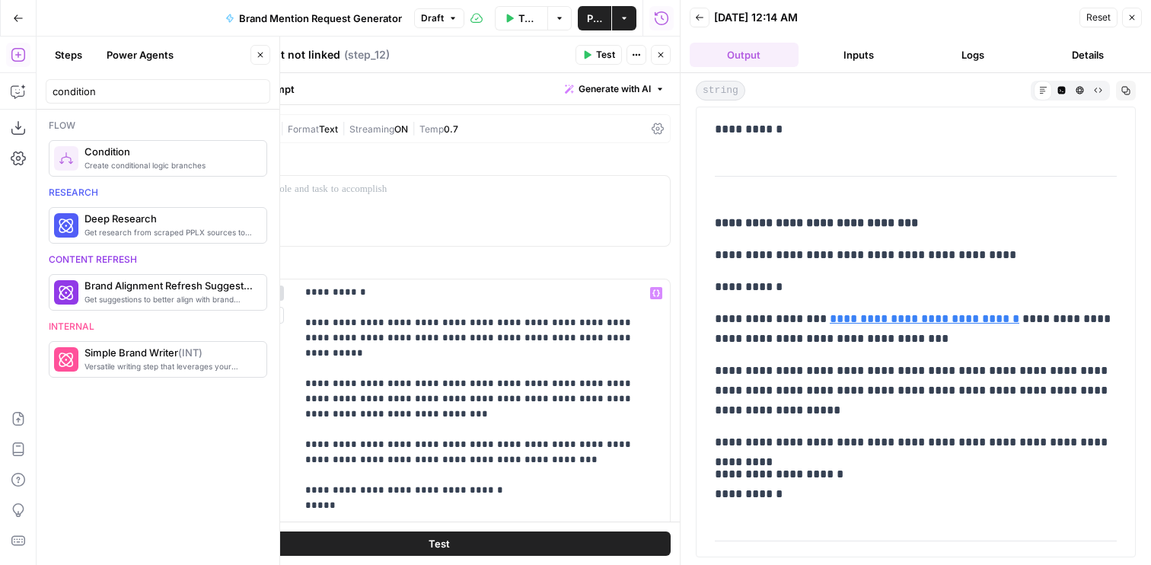
scroll to position [572, 0]
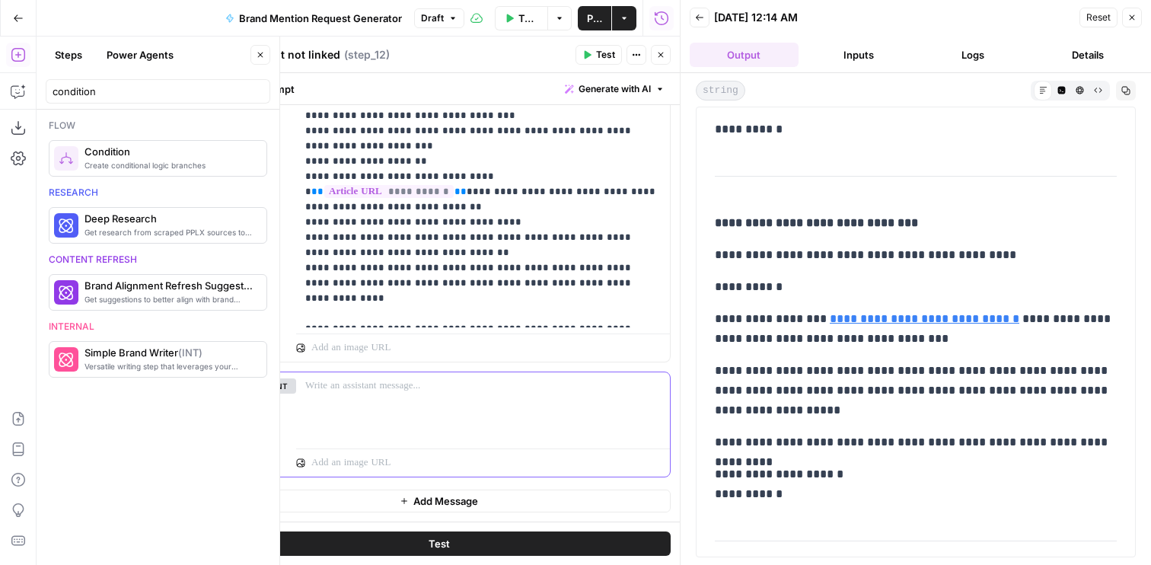
click at [366, 426] on div at bounding box center [483, 407] width 374 height 70
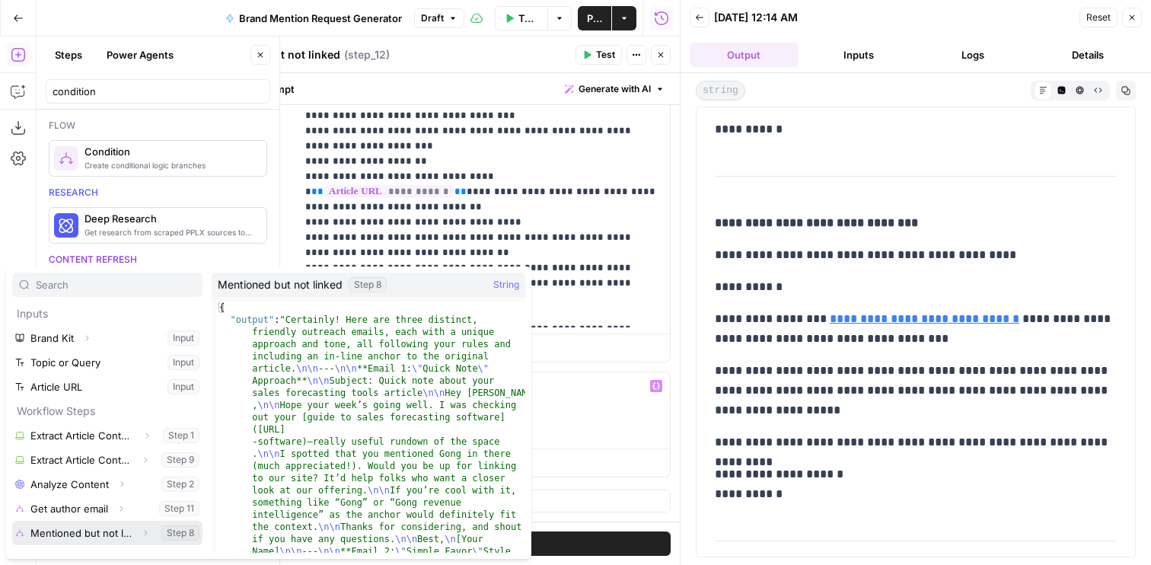
click at [77, 531] on button "Select variable Mentioned but not linked" at bounding box center [107, 533] width 190 height 24
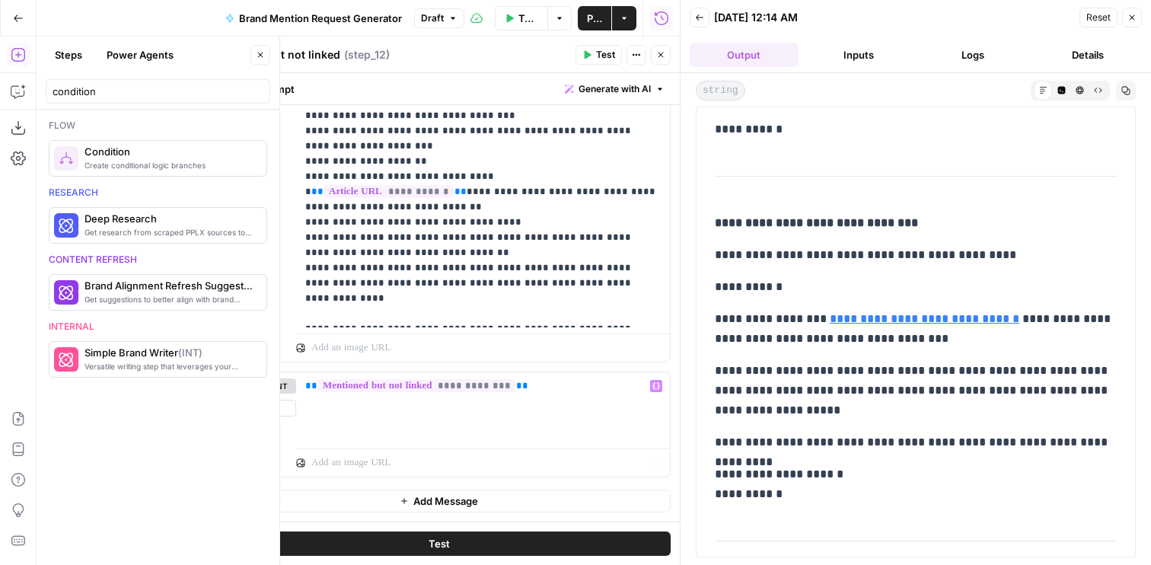
click at [417, 500] on span "Add Message" at bounding box center [445, 500] width 65 height 15
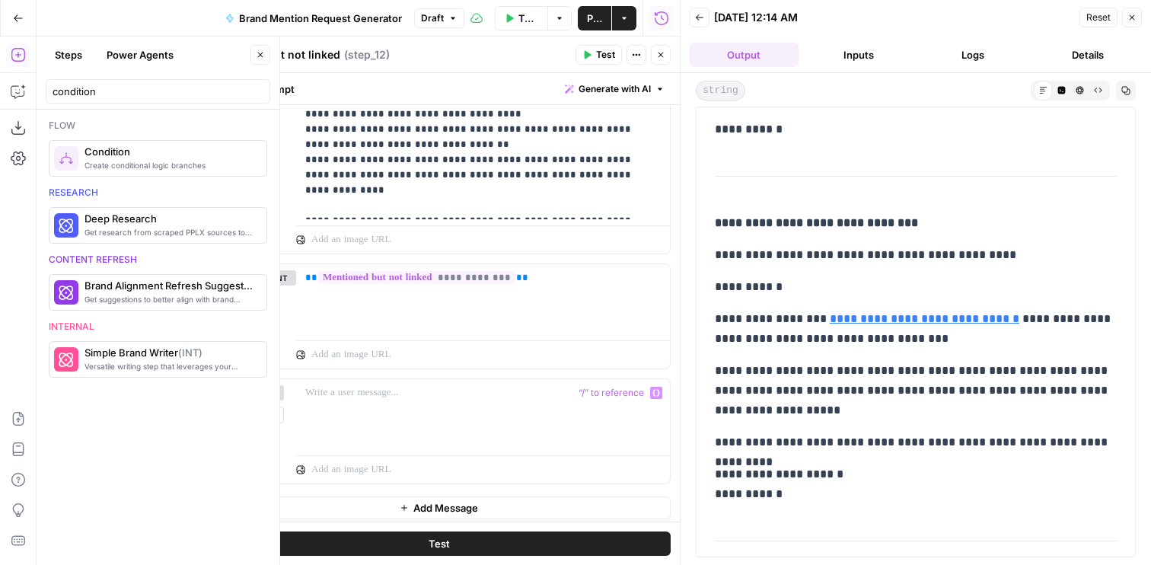
scroll to position [687, 0]
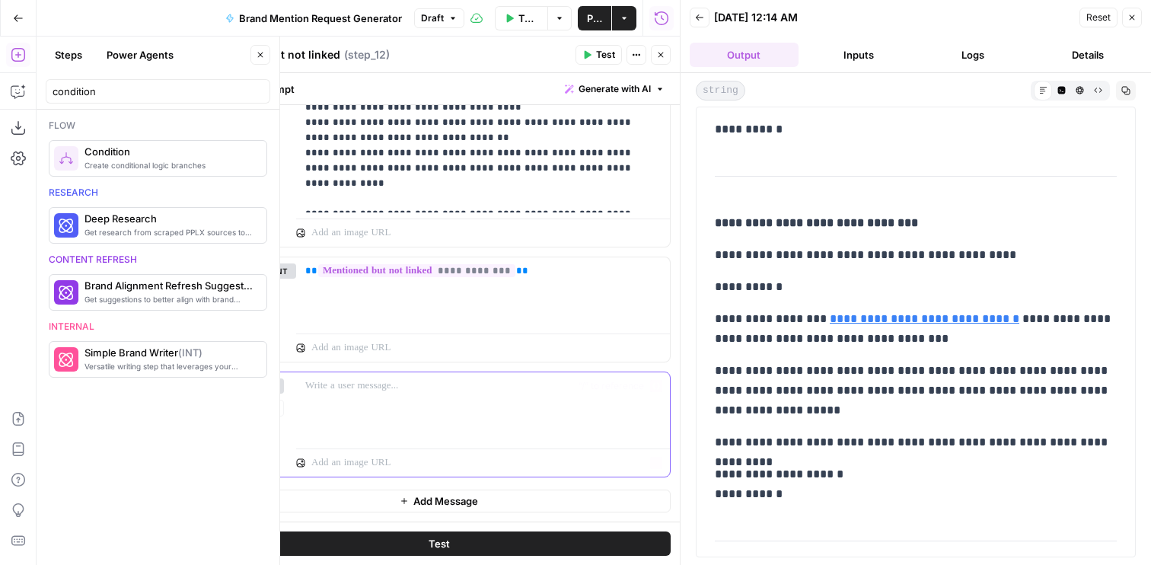
click at [372, 383] on p at bounding box center [483, 385] width 356 height 15
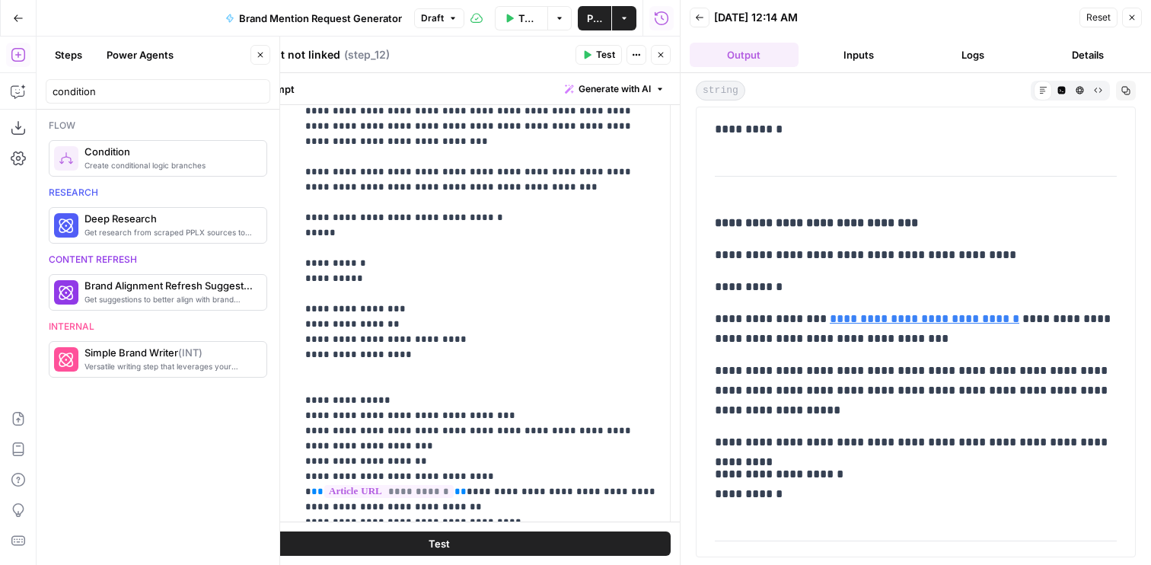
scroll to position [0, 0]
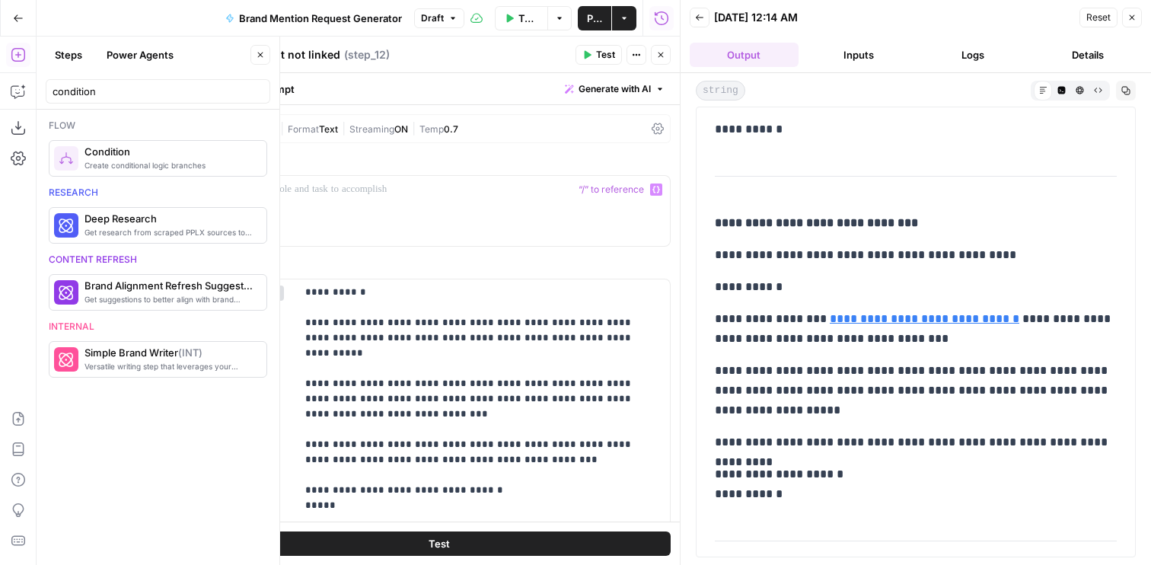
click at [399, 119] on div "GPT-4.1 | Format Text | Streaming ON | Temp 0.7" at bounding box center [439, 128] width 464 height 29
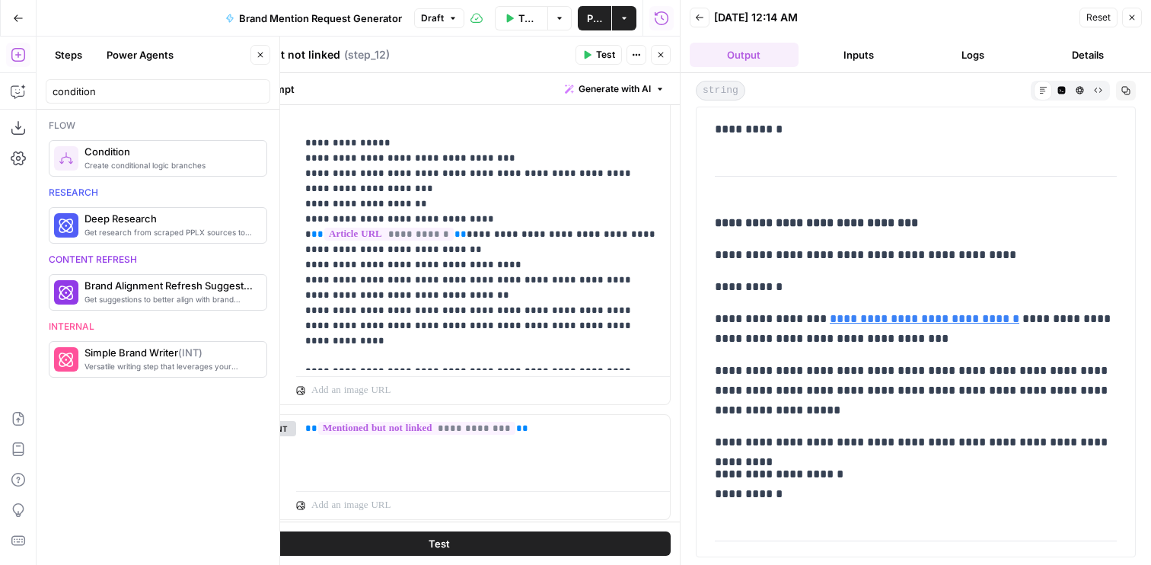
scroll to position [1095, 0]
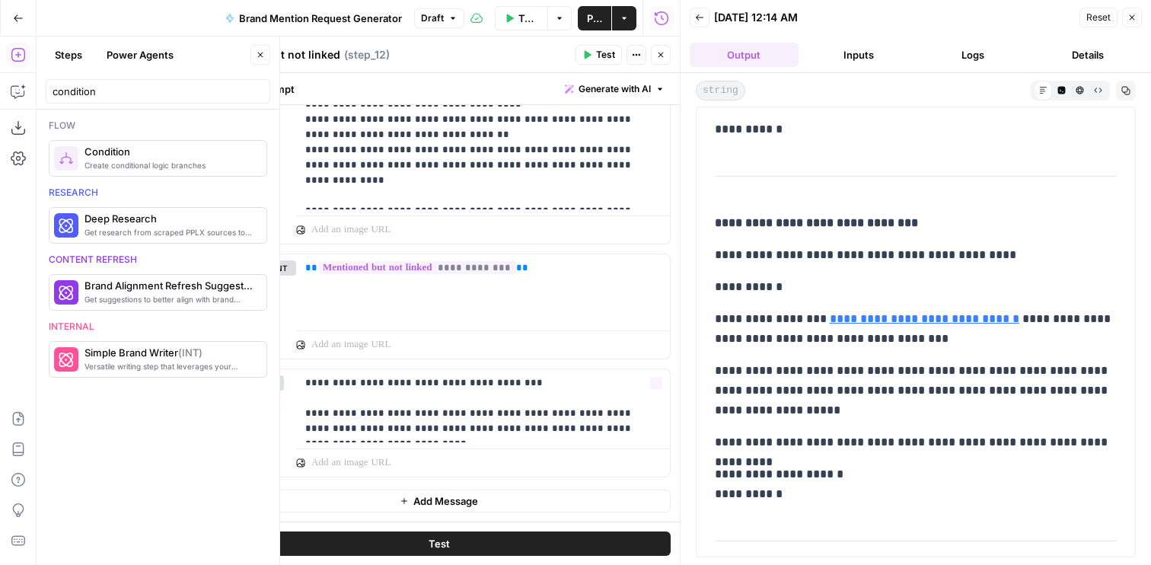
click at [421, 547] on button "Test" at bounding box center [439, 543] width 464 height 24
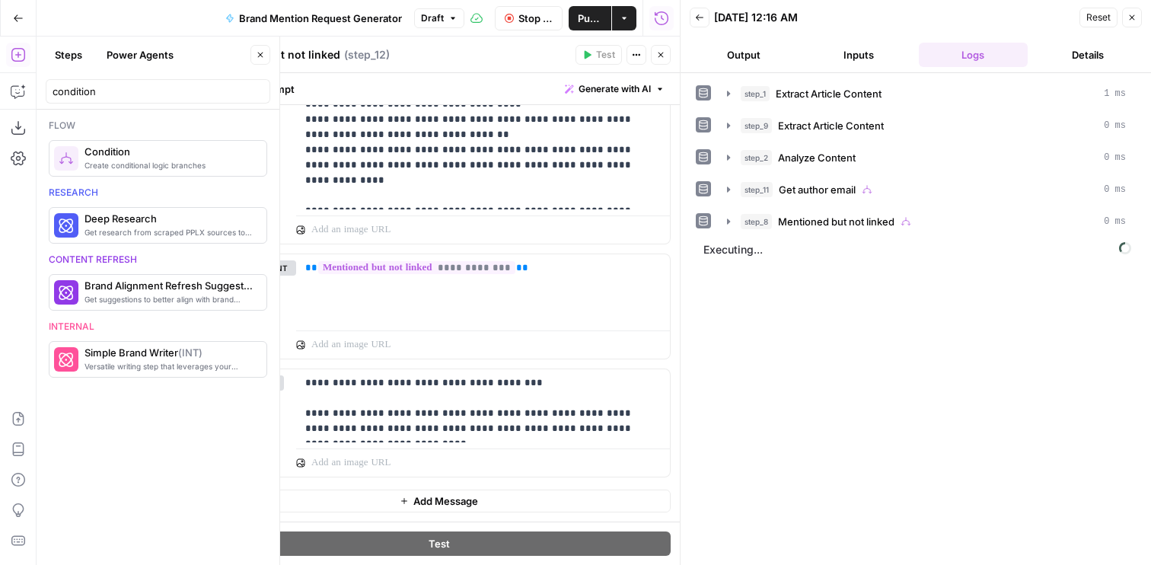
click at [749, 50] on button "Output" at bounding box center [744, 55] width 109 height 24
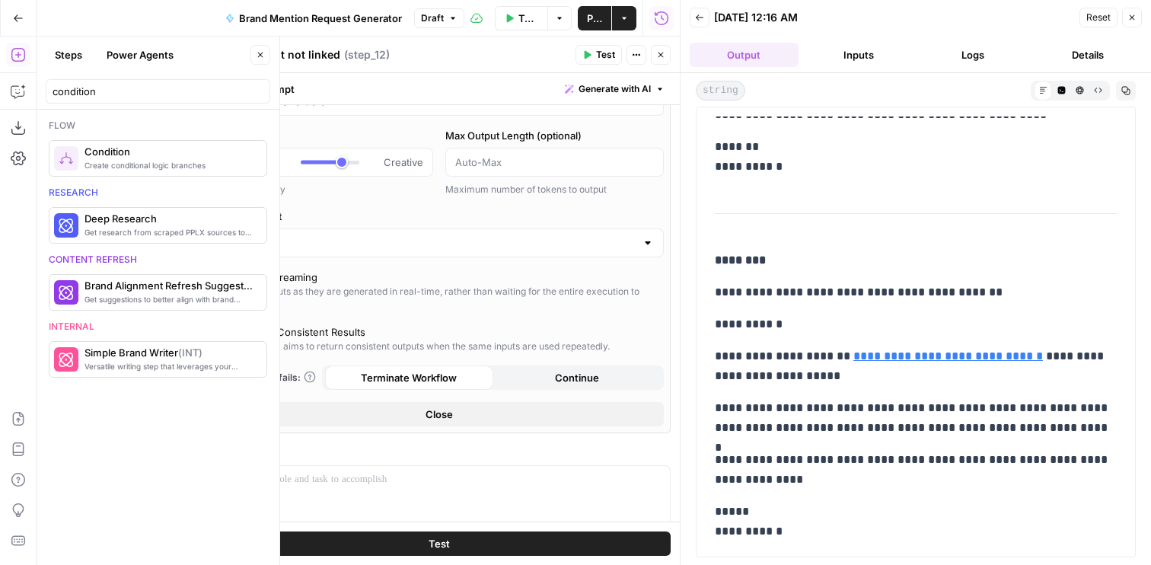
scroll to position [0, 0]
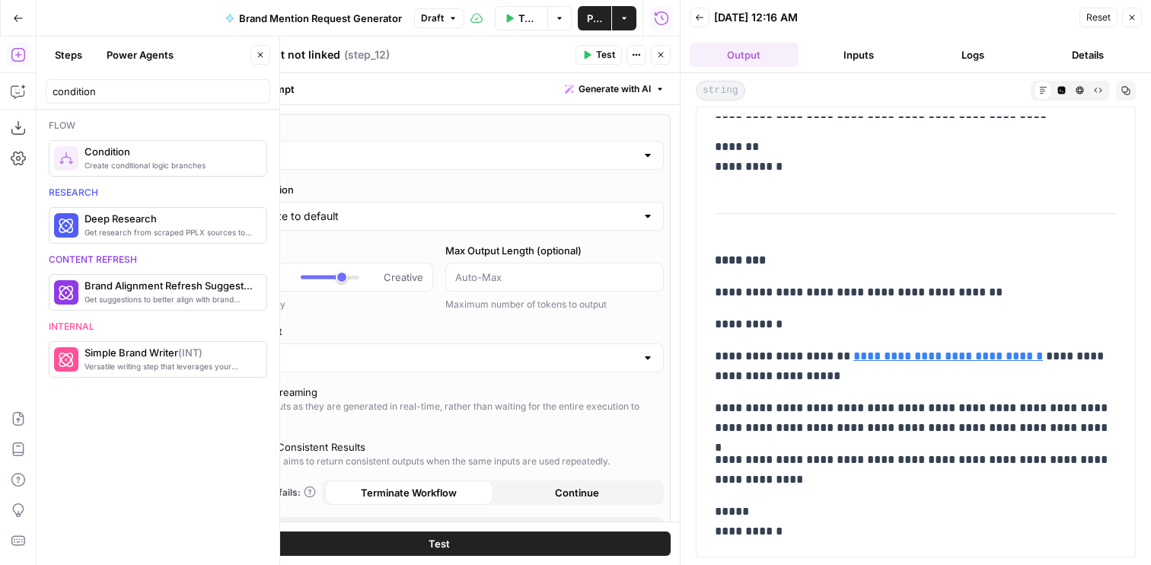
click at [298, 159] on input "GPT-4.1" at bounding box center [439, 155] width 394 height 15
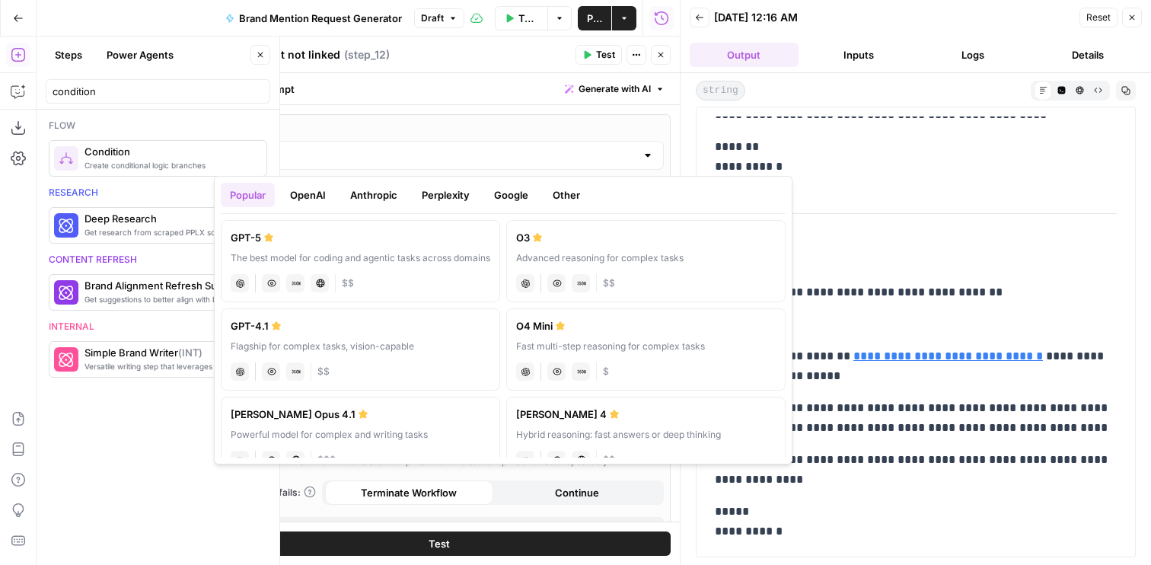
click at [288, 267] on label "GPT-5 The best model for coding and agentic tasks across domains chat Vision Ca…" at bounding box center [360, 261] width 279 height 82
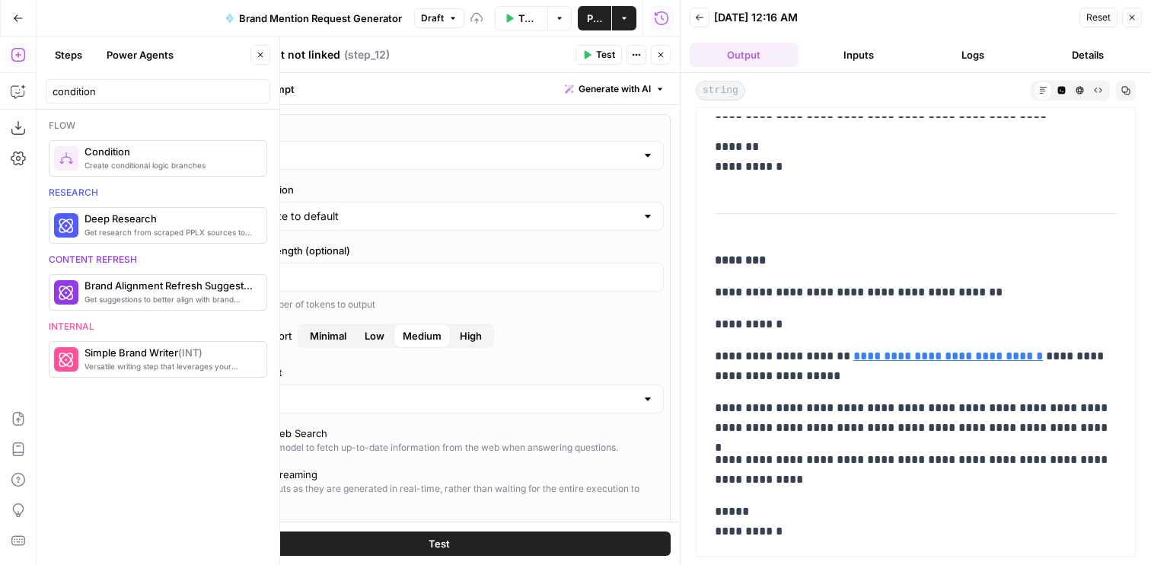
click at [439, 542] on span "Test" at bounding box center [439, 543] width 21 height 15
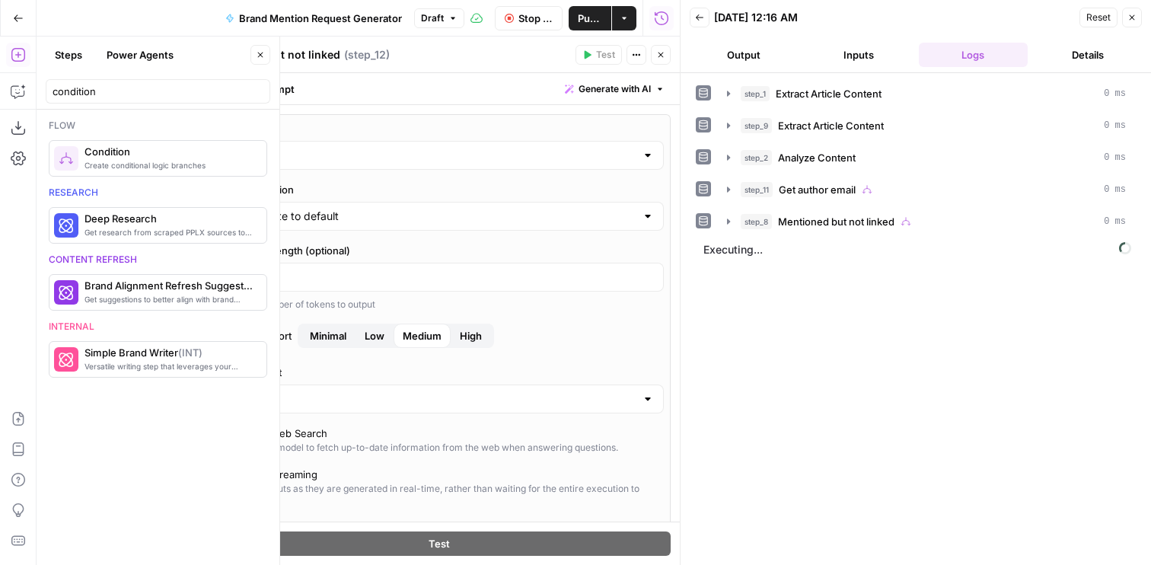
click at [737, 46] on button "Output" at bounding box center [744, 55] width 109 height 24
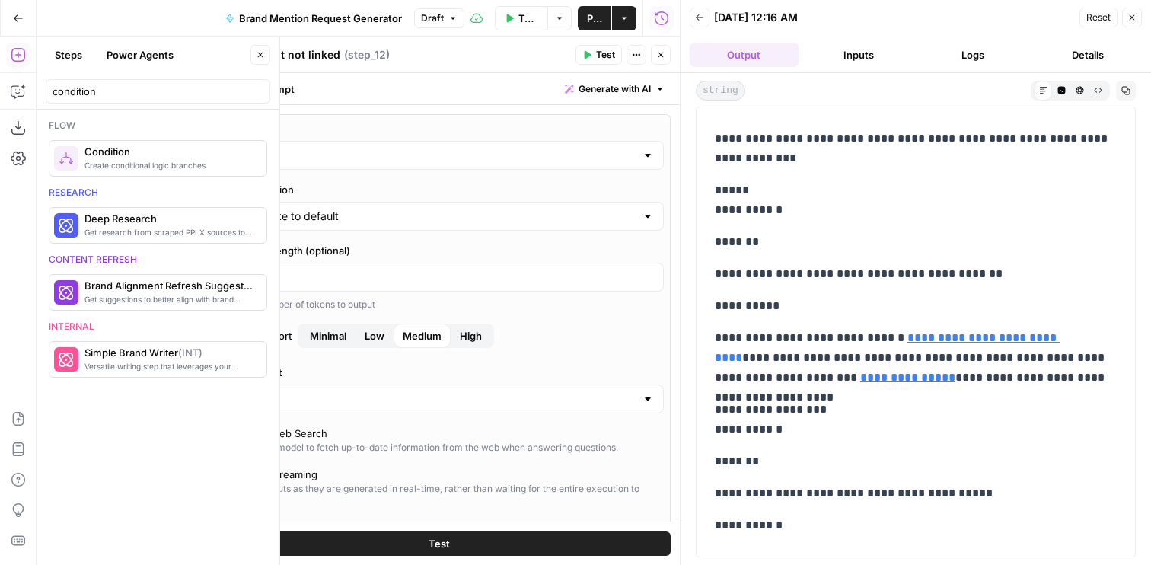
click at [353, 142] on div "GPT-5" at bounding box center [439, 155] width 450 height 29
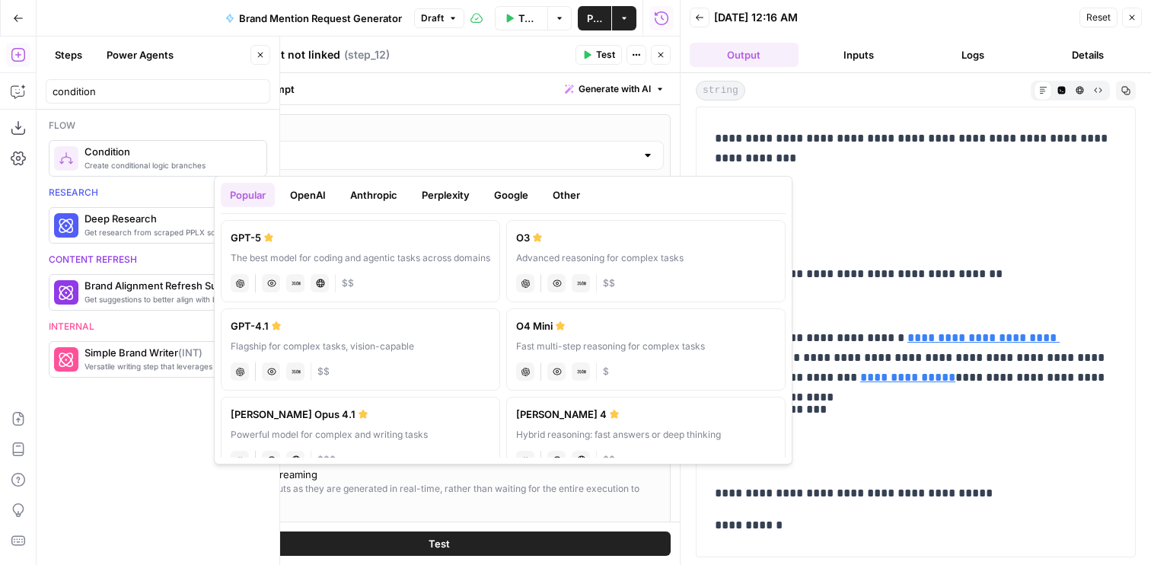
click at [528, 196] on button "Google" at bounding box center [511, 195] width 53 height 24
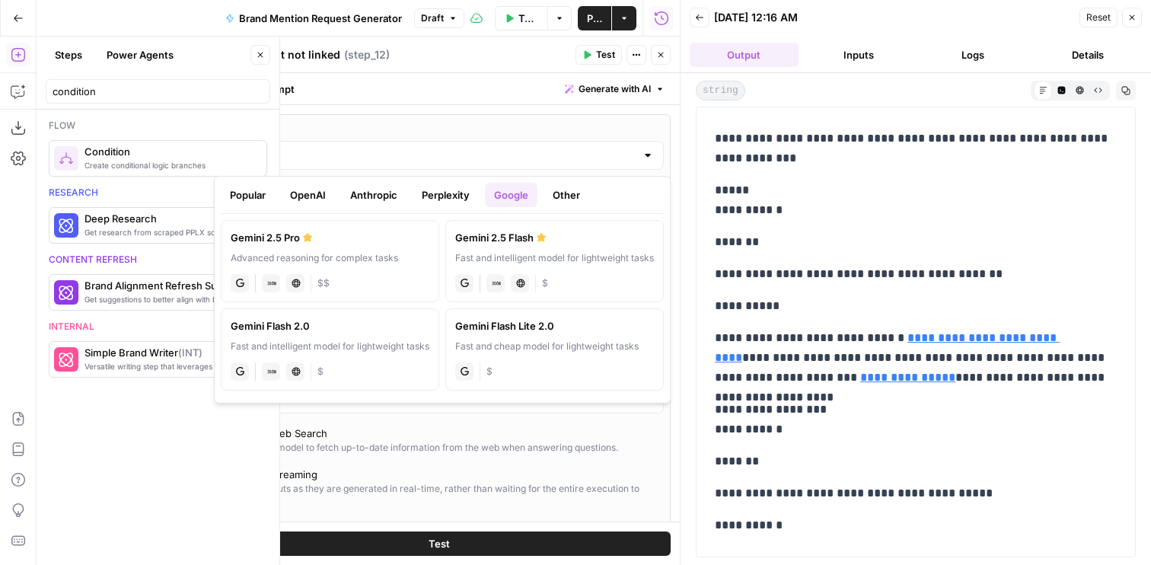
click at [311, 284] on hr at bounding box center [311, 283] width 1 height 18
type input "Gemini 2.5 Pro"
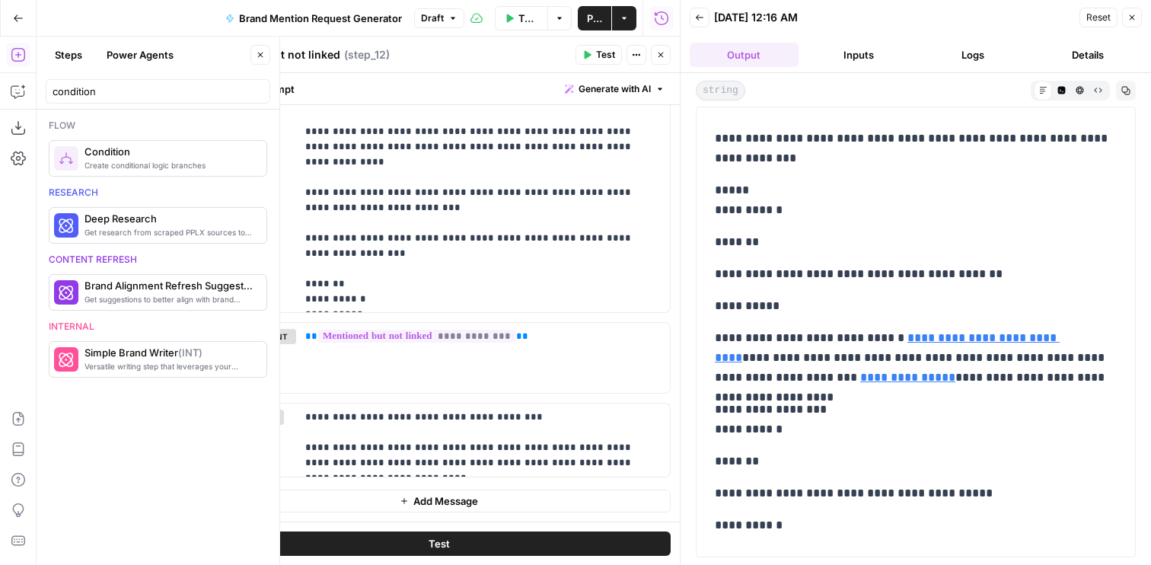
scroll to position [66, 0]
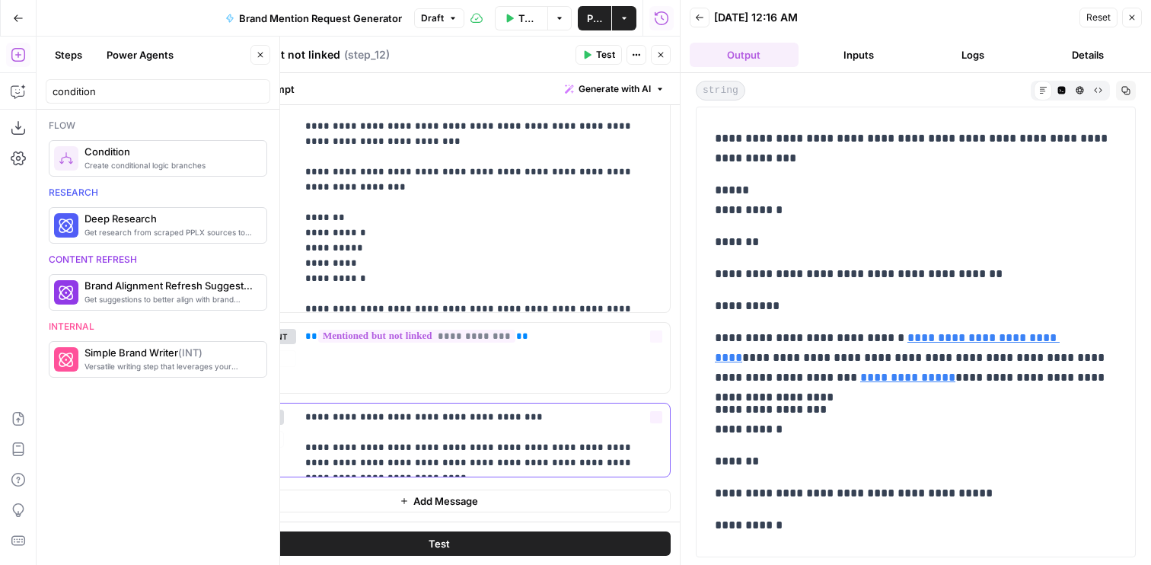
click at [560, 435] on p "**********" at bounding box center [483, 440] width 356 height 61
drag, startPoint x: 621, startPoint y: 445, endPoint x: 442, endPoint y: 448, distance: 178.9
click at [442, 448] on p "**********" at bounding box center [483, 440] width 356 height 61
click at [424, 453] on p "**********" at bounding box center [483, 440] width 356 height 61
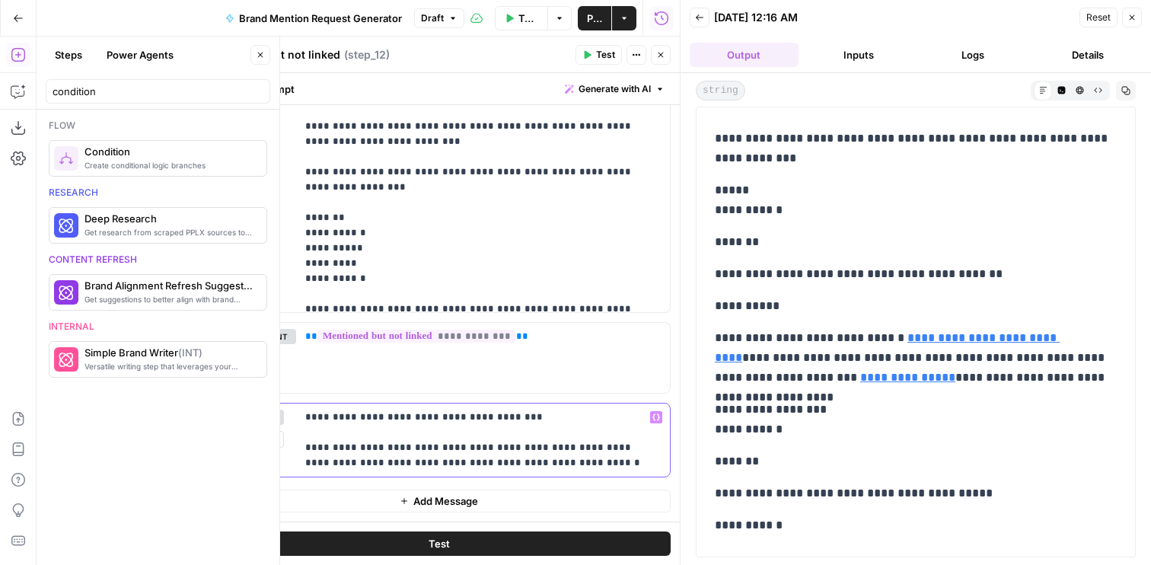
click at [574, 445] on p "**********" at bounding box center [483, 440] width 356 height 61
click at [649, 449] on p "**********" at bounding box center [483, 440] width 356 height 61
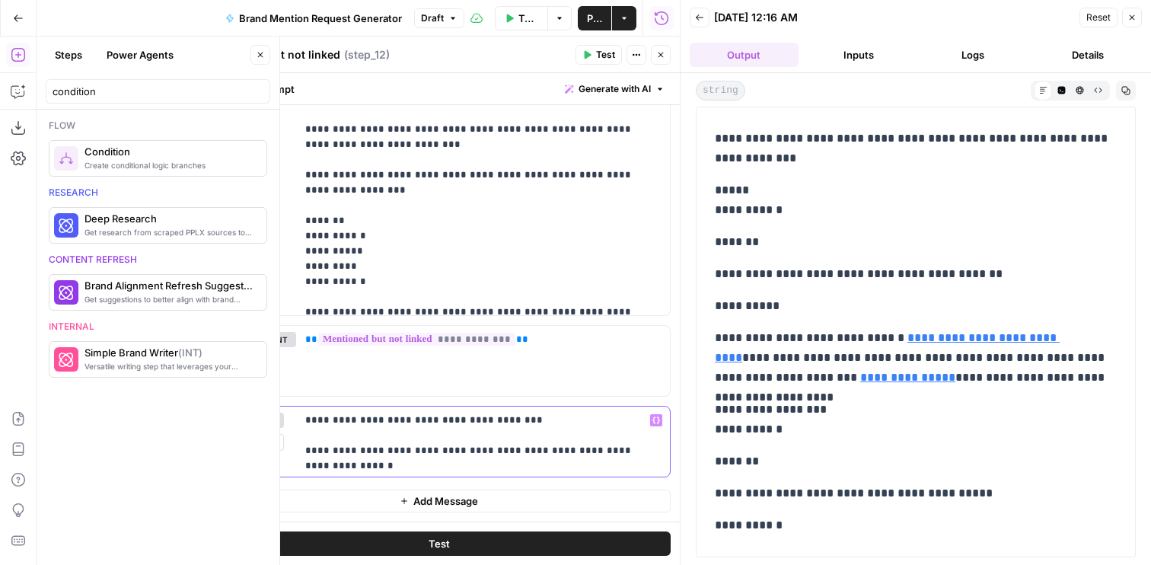
scroll to position [1014, 0]
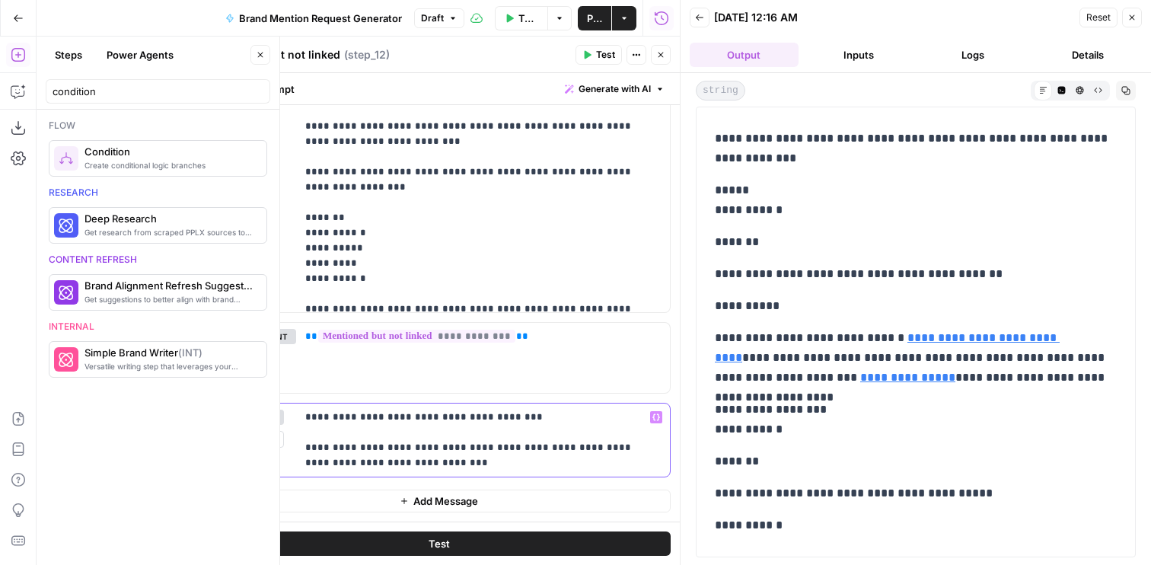
click at [352, 435] on p "**********" at bounding box center [483, 440] width 356 height 61
click at [430, 533] on button "Test" at bounding box center [439, 543] width 464 height 24
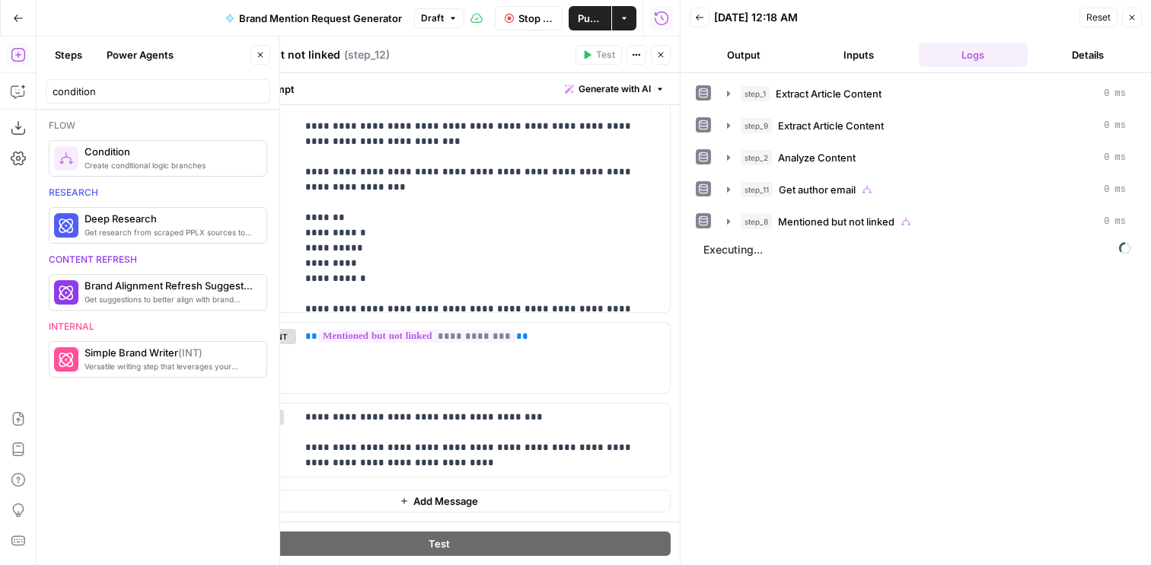
click at [658, 60] on button "Close" at bounding box center [661, 55] width 20 height 20
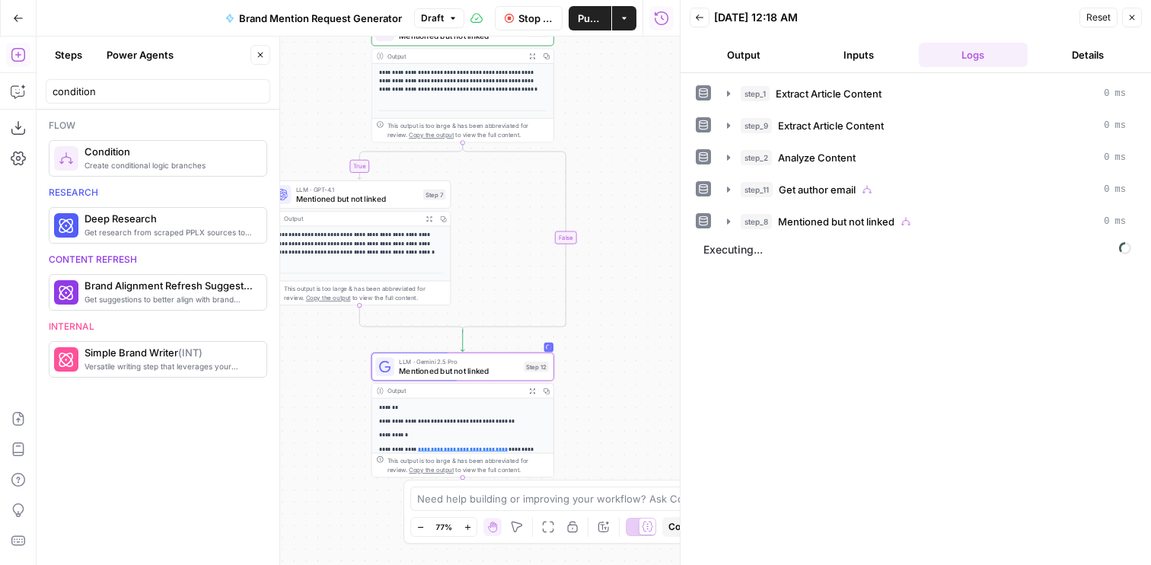
click at [391, 205] on div "LLM · GPT-4.1 Mentioned but not linked Step 7 Copy step Delete step Add Note Te…" at bounding box center [359, 194] width 183 height 28
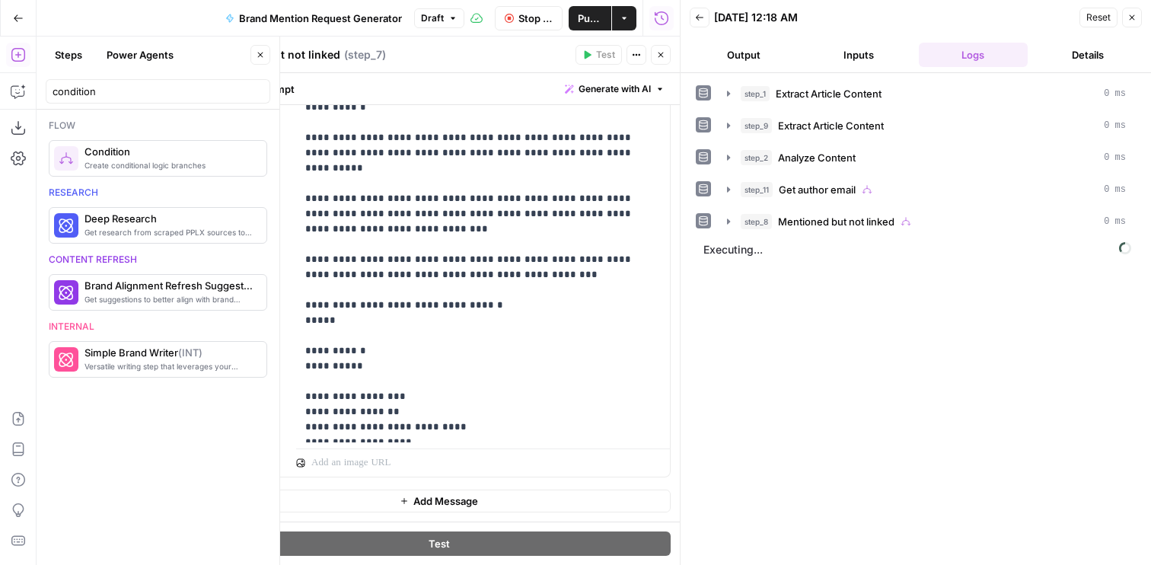
scroll to position [640, 0]
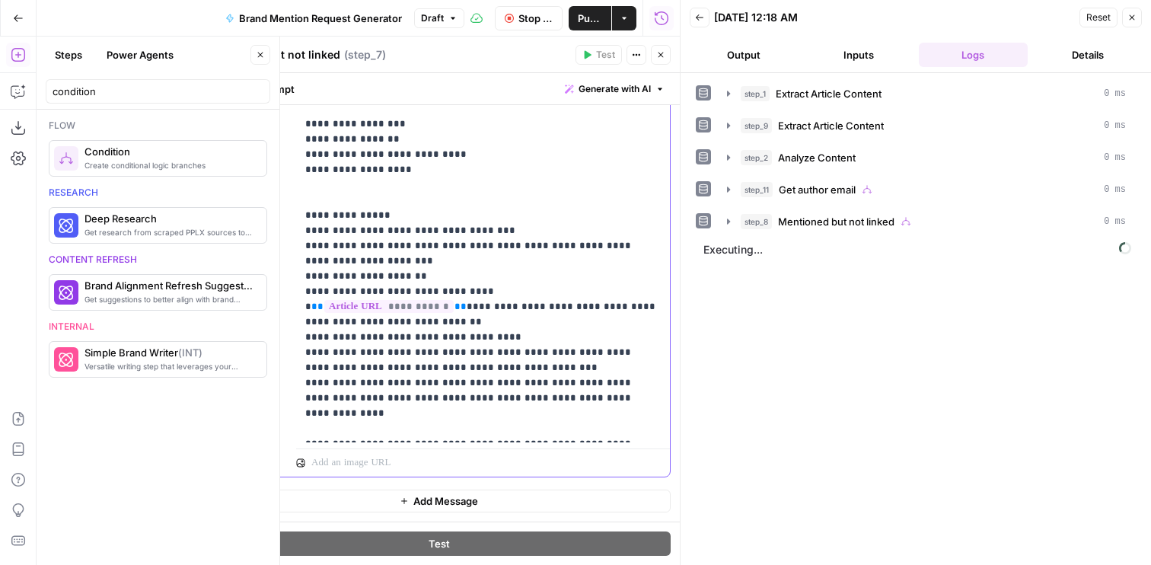
click at [757, 55] on button "Output" at bounding box center [744, 55] width 109 height 24
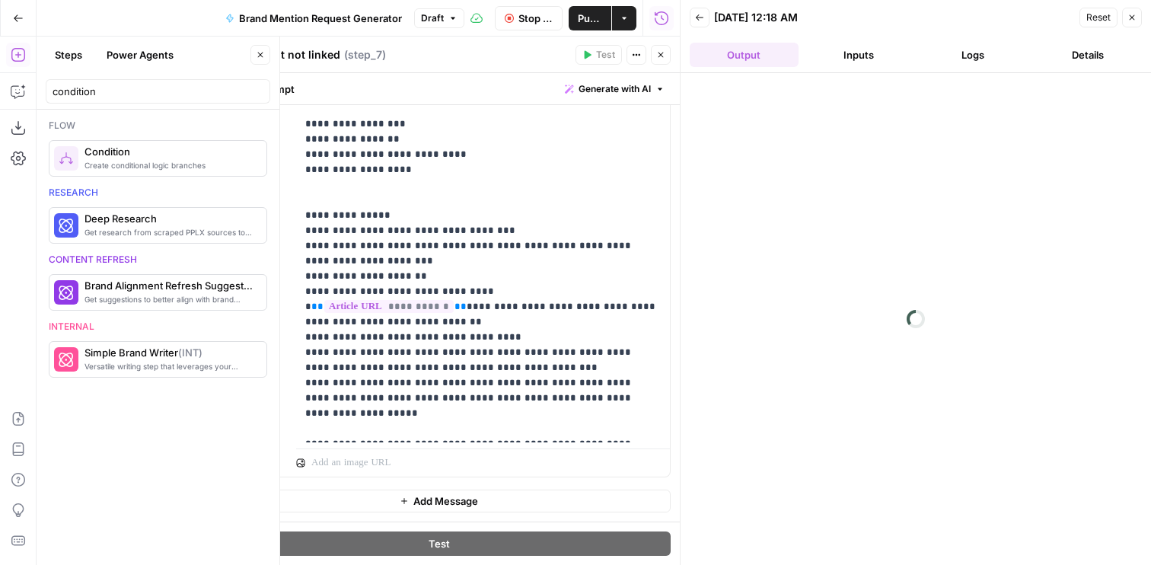
click at [655, 65] on header "Mentioned but not linked Mentioned but not linked ( step_7 ) Test Actions Close" at bounding box center [439, 55] width 482 height 37
click at [665, 59] on button "Close" at bounding box center [661, 55] width 20 height 20
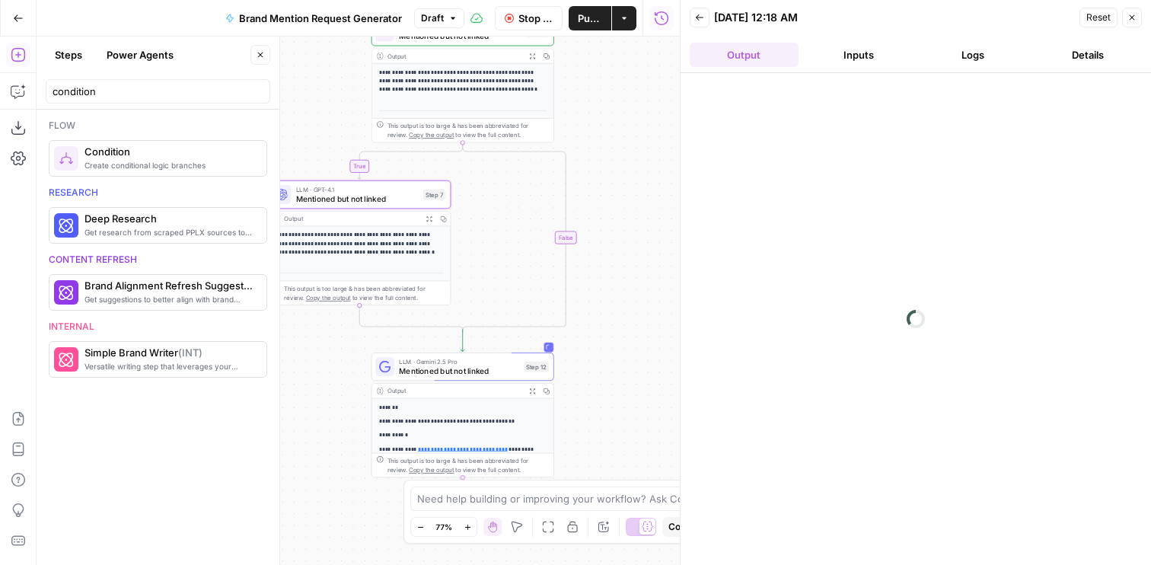
click at [461, 377] on div "LLM · Gemini 2.5 Pro Mentioned but not linked Step 12 Copy step Delete step Add…" at bounding box center [462, 366] width 183 height 28
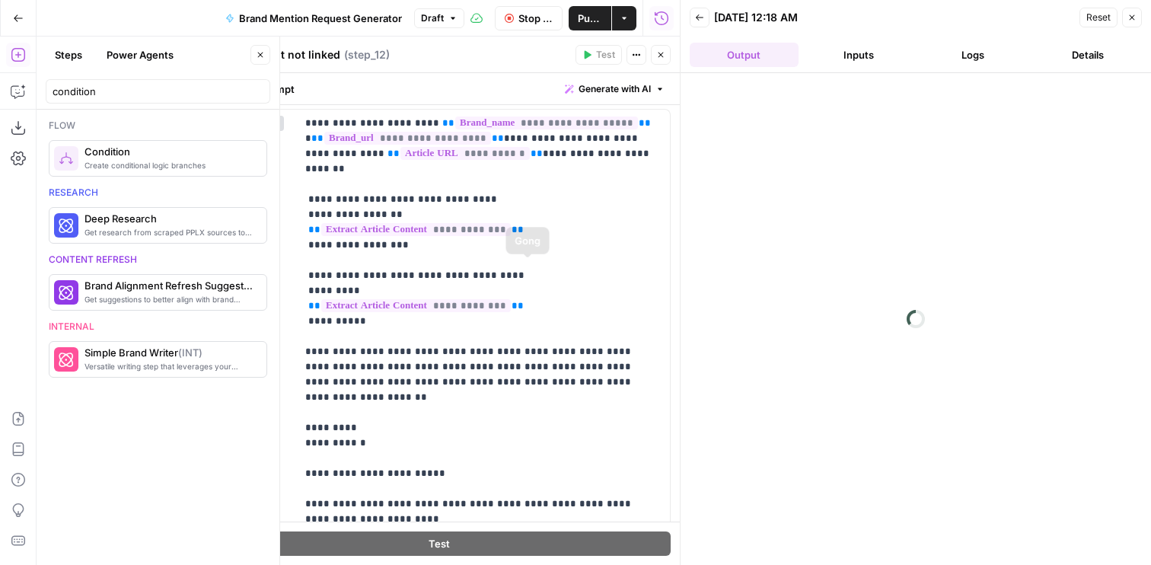
scroll to position [588, 0]
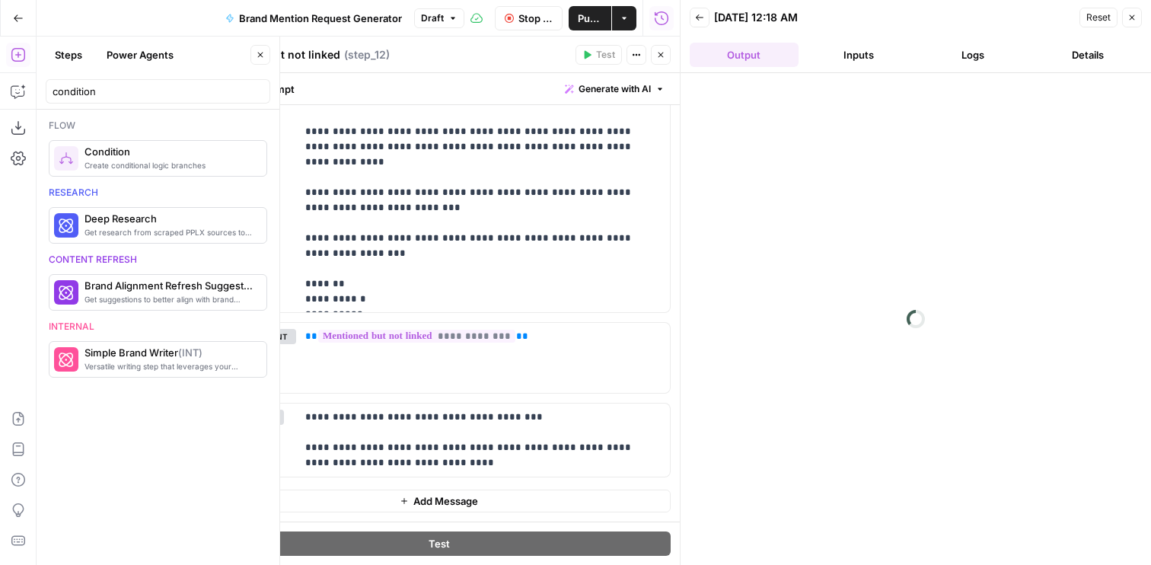
click at [669, 58] on button "Close" at bounding box center [661, 55] width 20 height 20
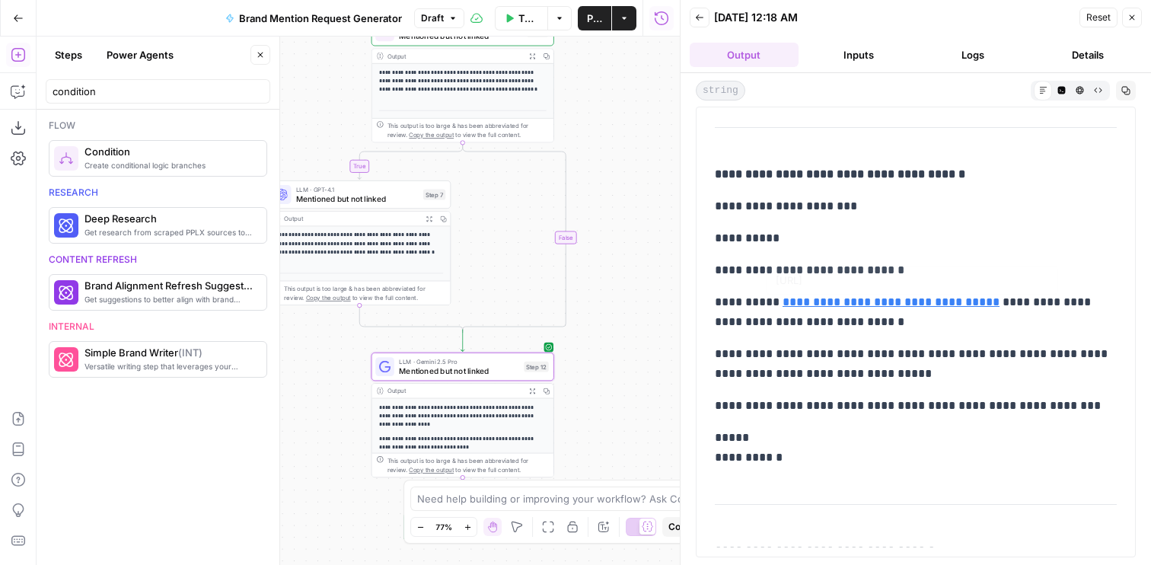
scroll to position [759, 0]
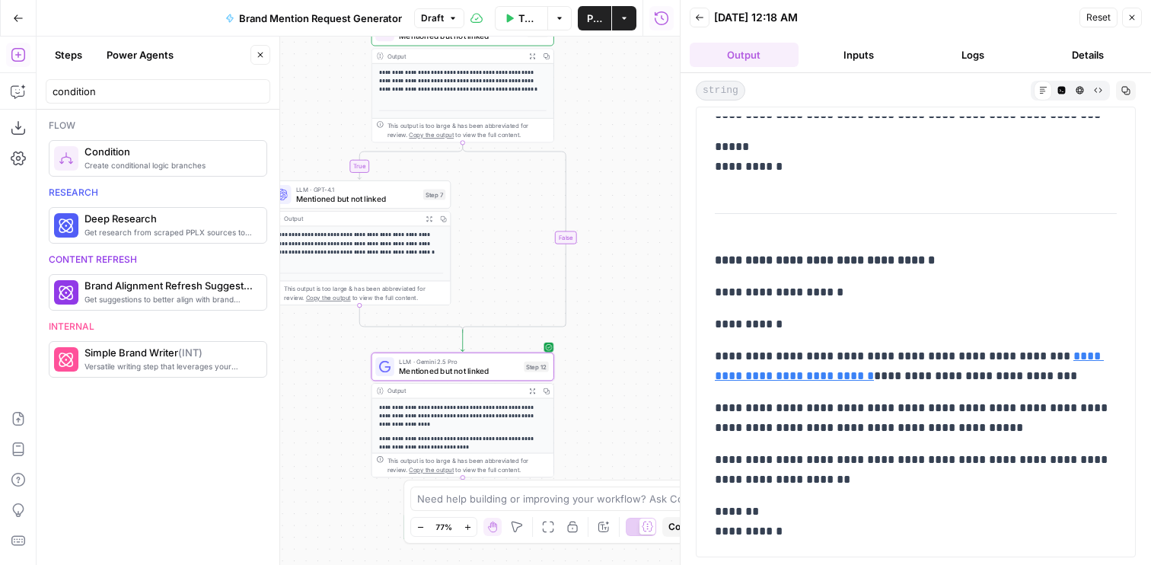
click at [496, 368] on span "Mentioned but not linked" at bounding box center [459, 370] width 120 height 11
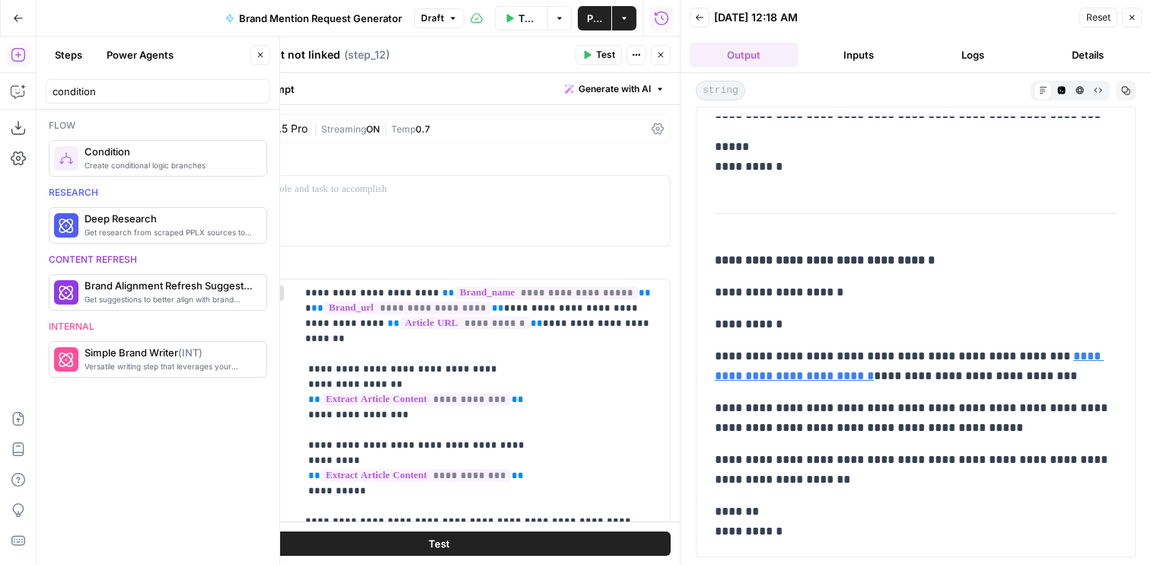
click at [285, 121] on div "Gemini 2.5 Pro" at bounding box center [261, 128] width 94 height 15
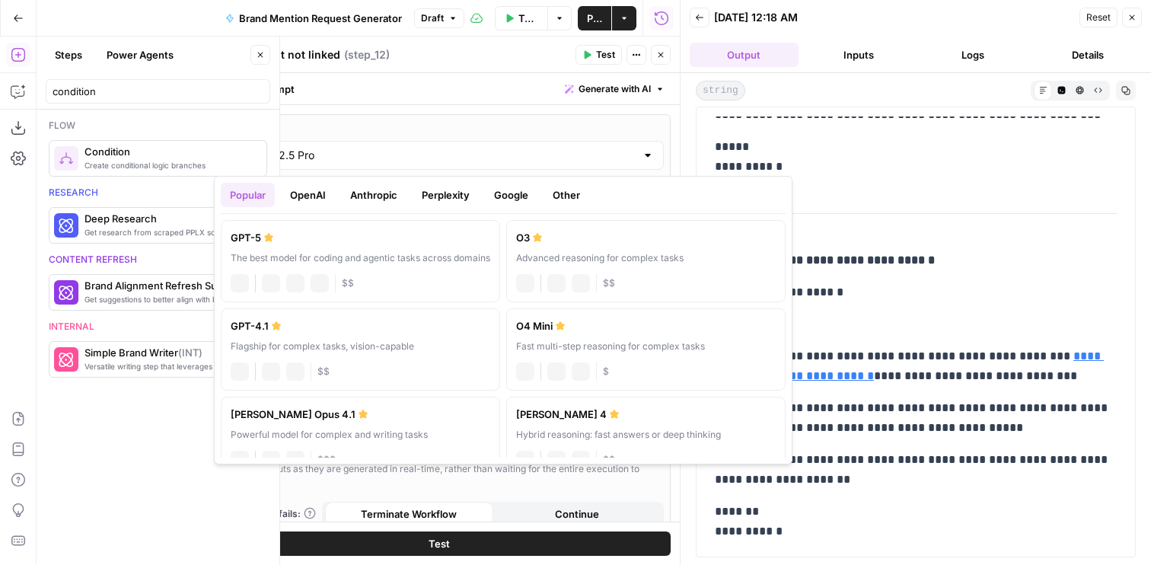
click at [285, 165] on div "Gemini 2.5 Pro" at bounding box center [439, 155] width 450 height 29
click at [283, 364] on div "chat Vision Capabilities JSON Mode $$" at bounding box center [361, 369] width 260 height 21
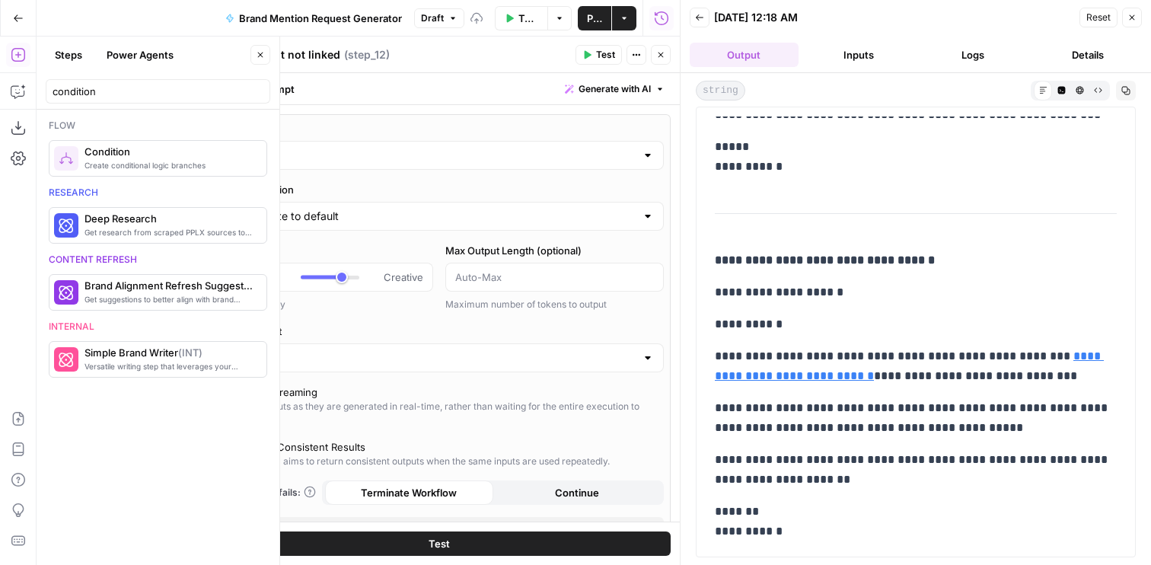
click at [417, 538] on button "Test" at bounding box center [439, 543] width 464 height 24
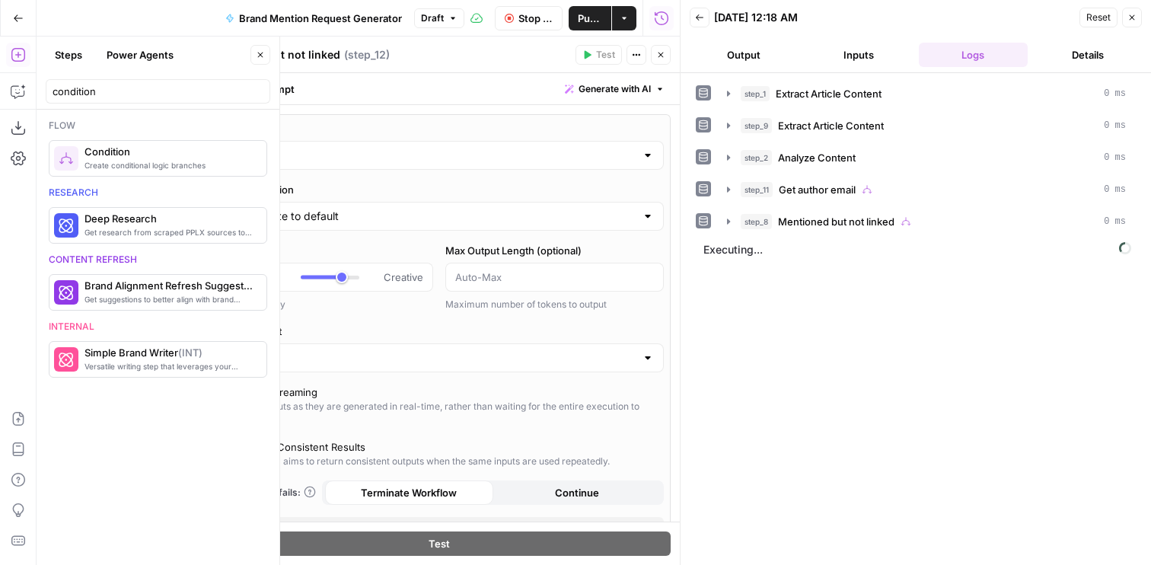
click at [764, 52] on button "Output" at bounding box center [744, 55] width 109 height 24
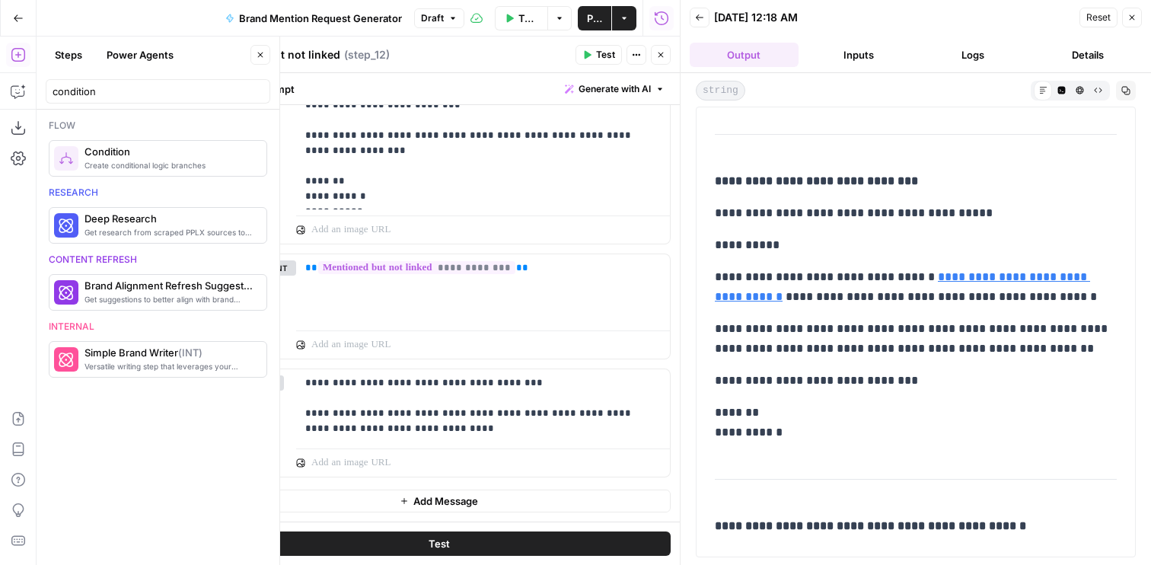
scroll to position [375, 0]
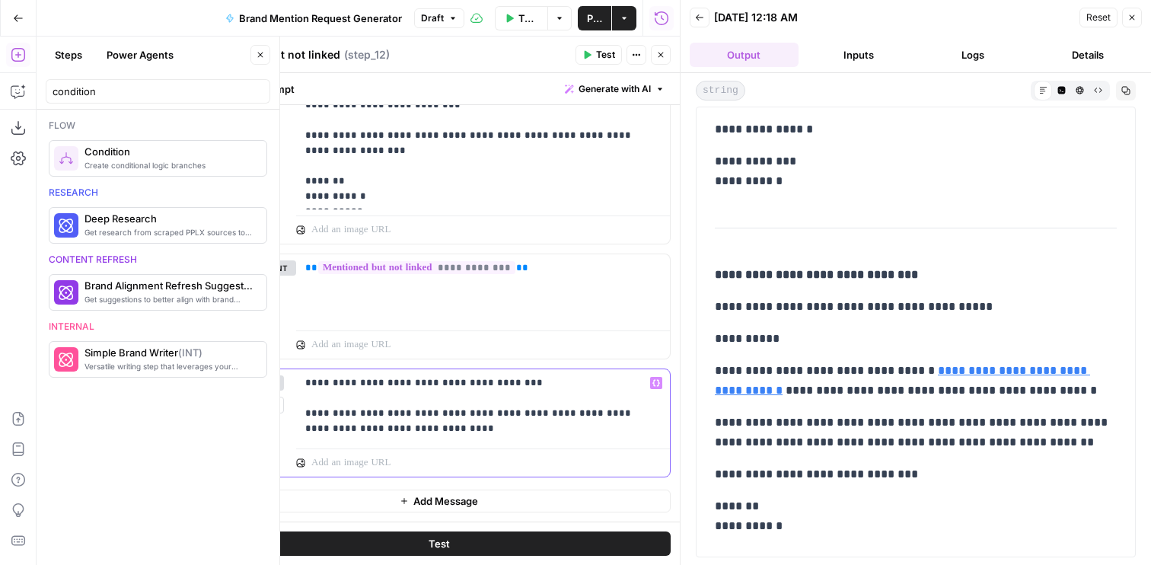
click at [561, 416] on p "**********" at bounding box center [483, 405] width 356 height 61
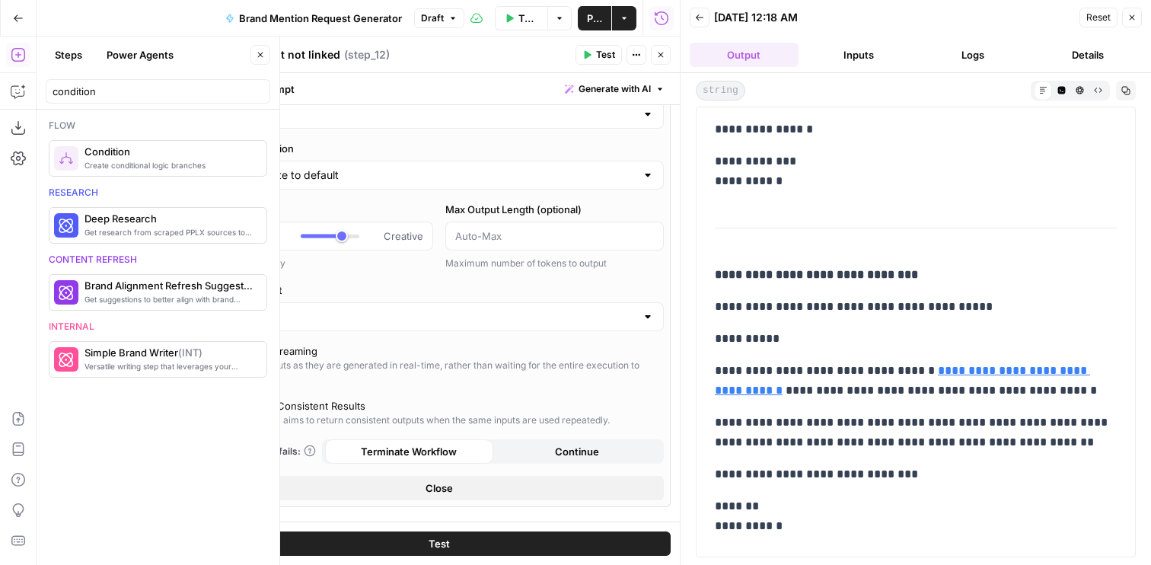
scroll to position [0, 0]
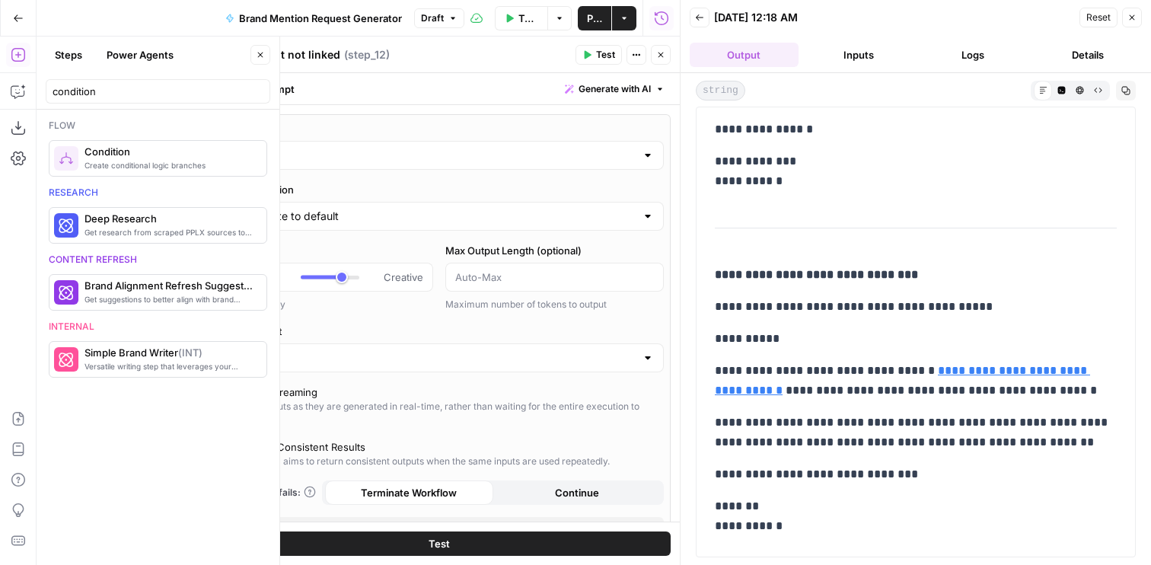
click at [331, 147] on div "GPT-4.1" at bounding box center [439, 155] width 450 height 29
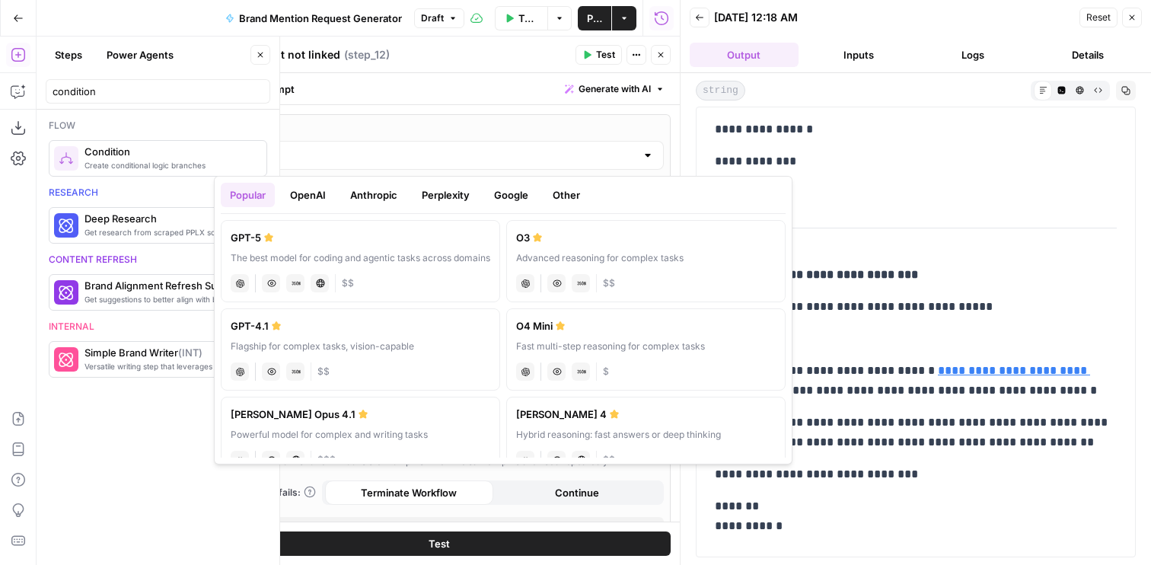
click at [365, 192] on button "Anthropic" at bounding box center [373, 195] width 65 height 24
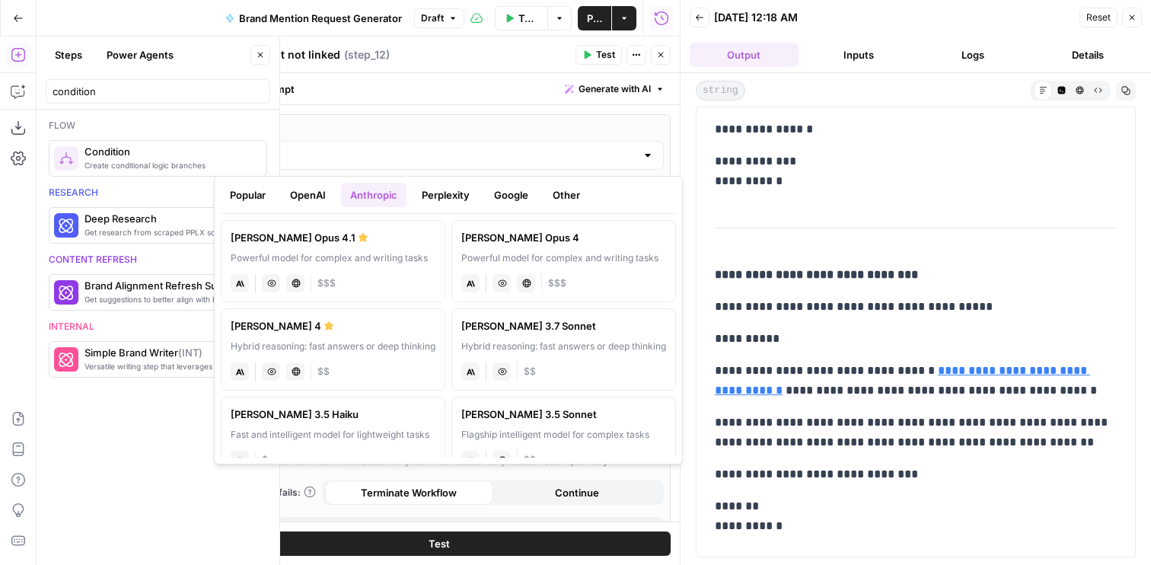
click at [354, 340] on div "Hybrid reasoning: fast answers or deep thinking" at bounding box center [333, 347] width 205 height 14
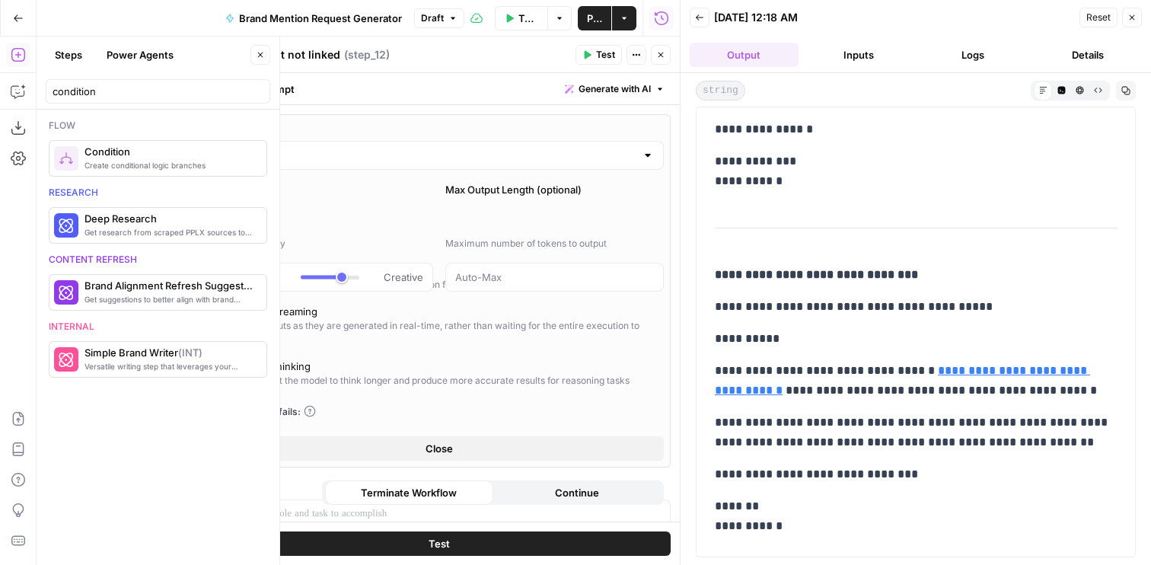
type input "[PERSON_NAME] 4"
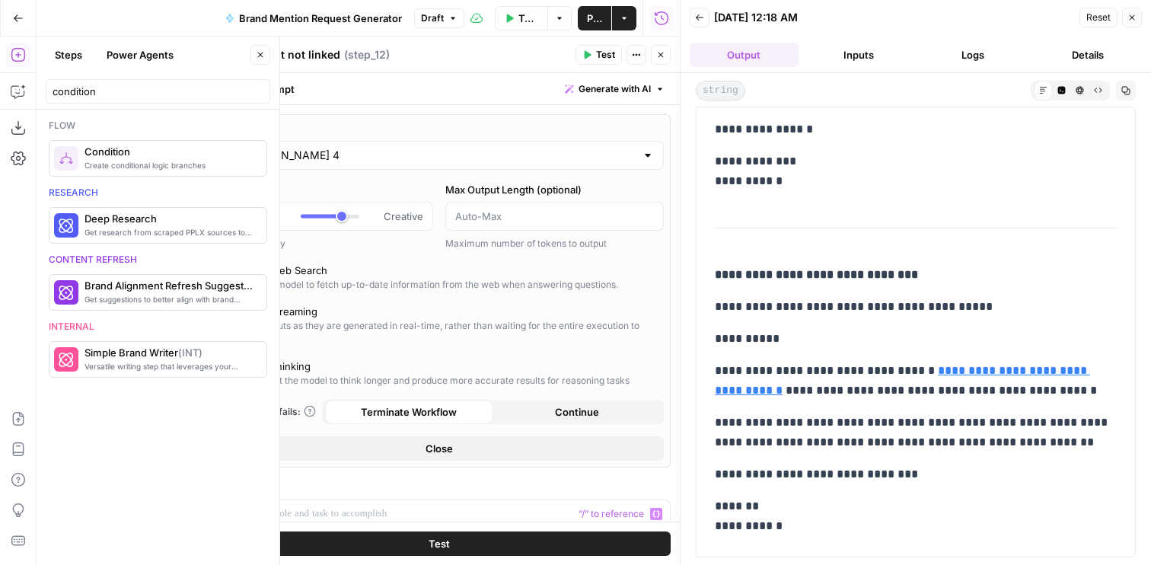
click at [461, 538] on button "Test" at bounding box center [439, 543] width 464 height 24
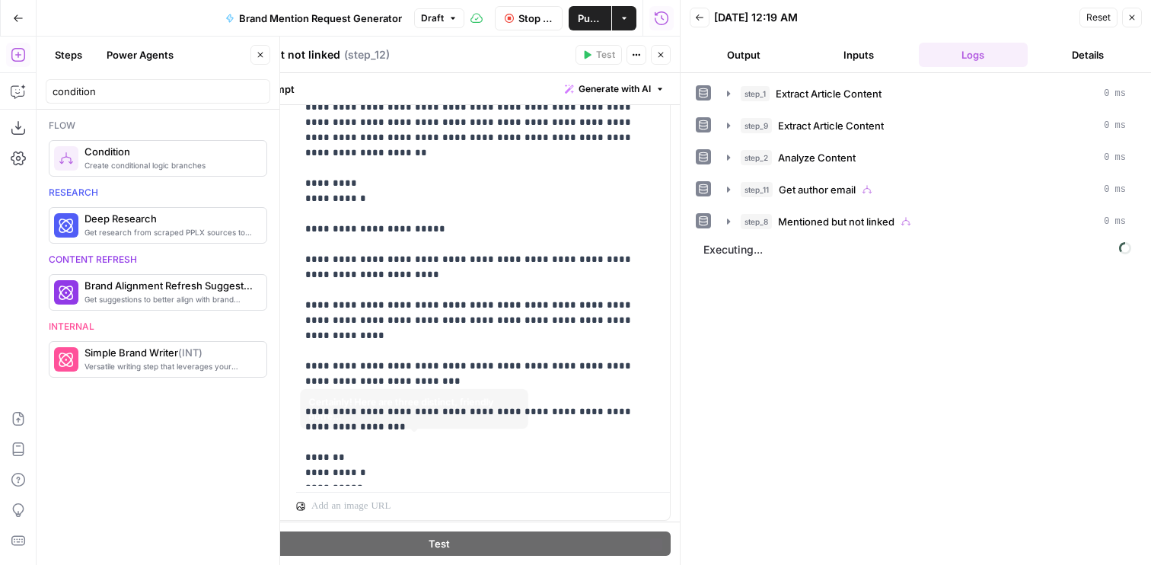
scroll to position [1015, 0]
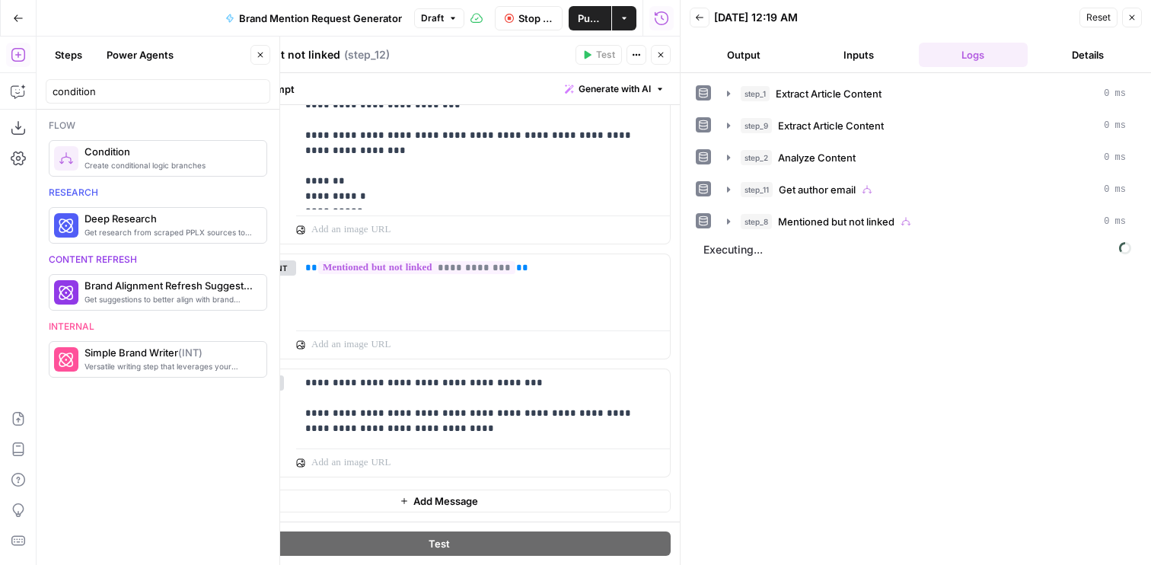
click at [750, 56] on button "Output" at bounding box center [744, 55] width 109 height 24
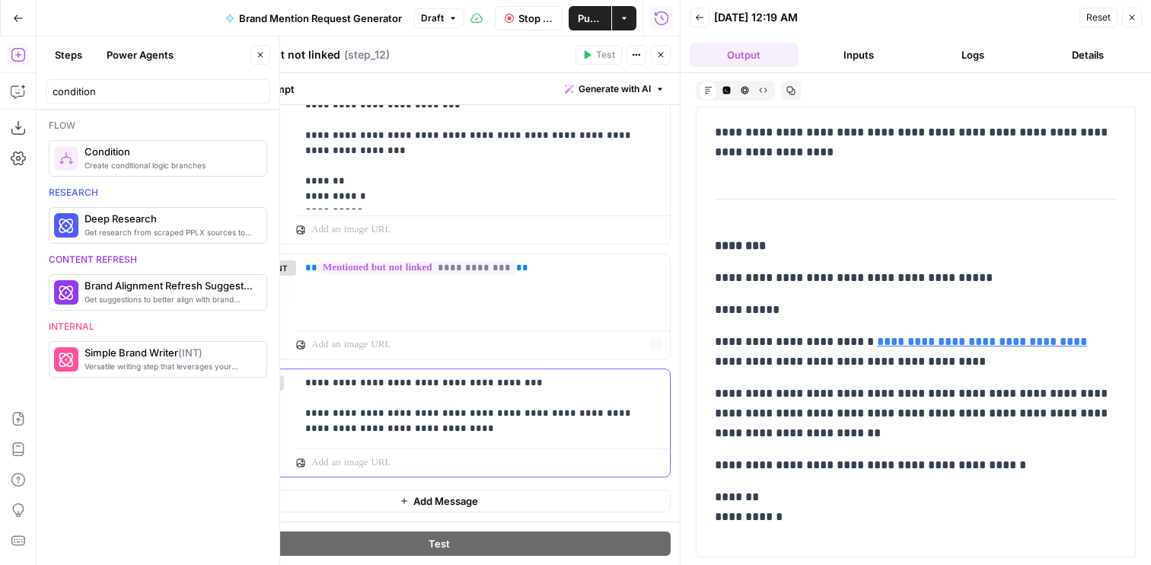
click at [588, 393] on p "**********" at bounding box center [483, 405] width 356 height 61
click at [544, 389] on p "**********" at bounding box center [483, 405] width 356 height 61
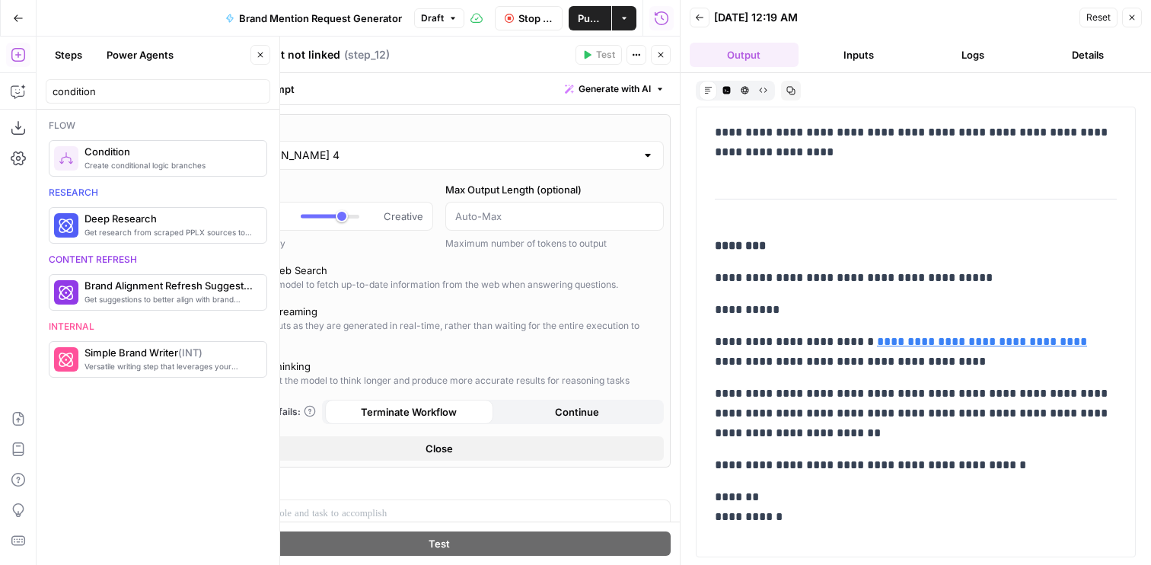
scroll to position [1015, 0]
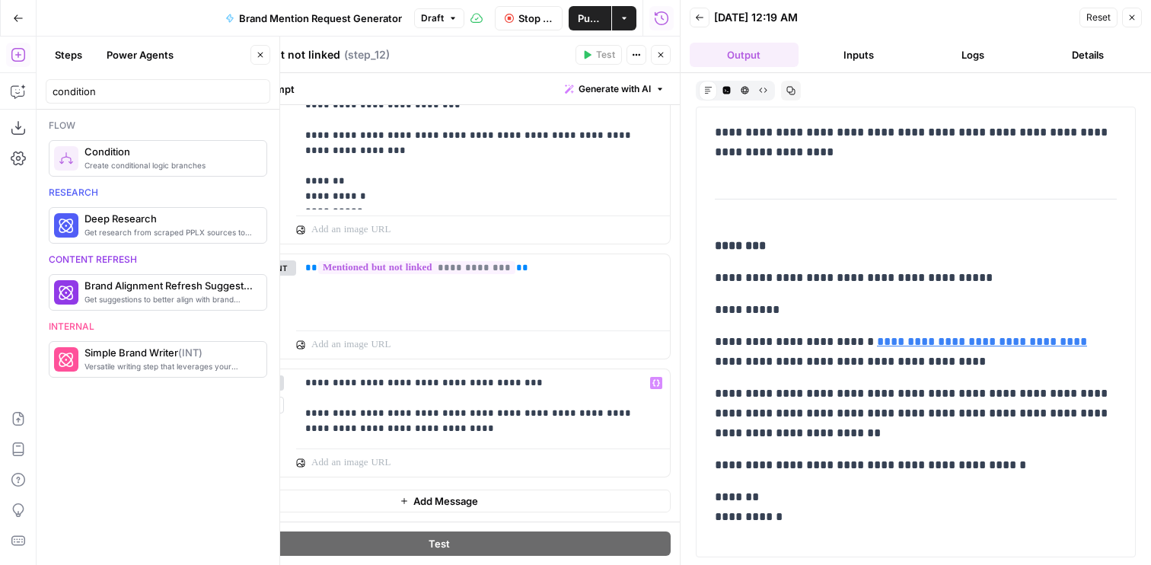
click at [418, 432] on p "**********" at bounding box center [483, 405] width 356 height 61
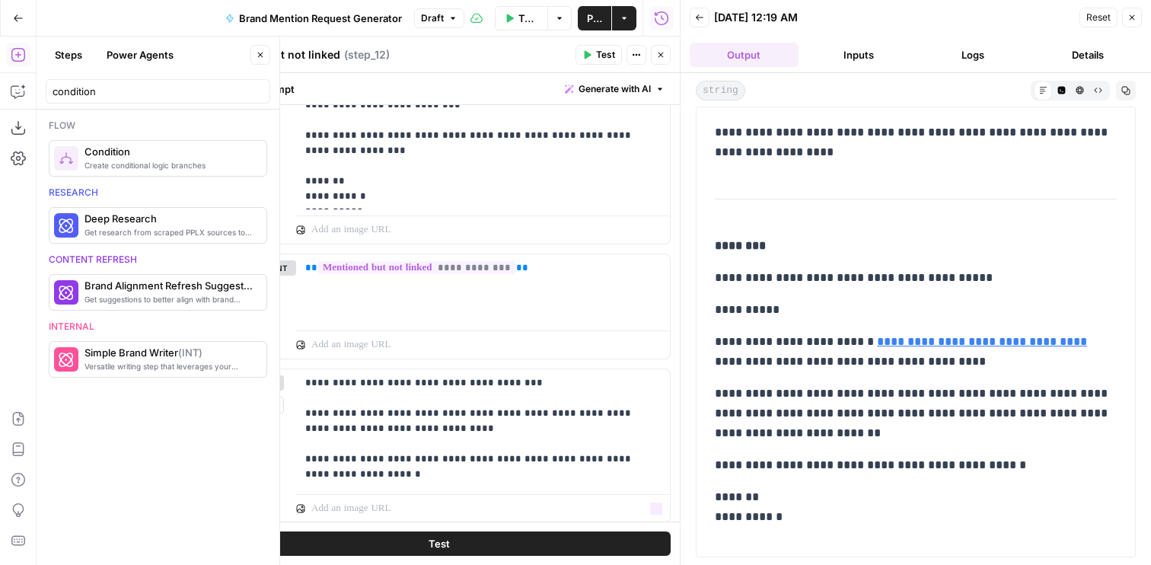
click at [416, 548] on button "Test" at bounding box center [439, 543] width 464 height 24
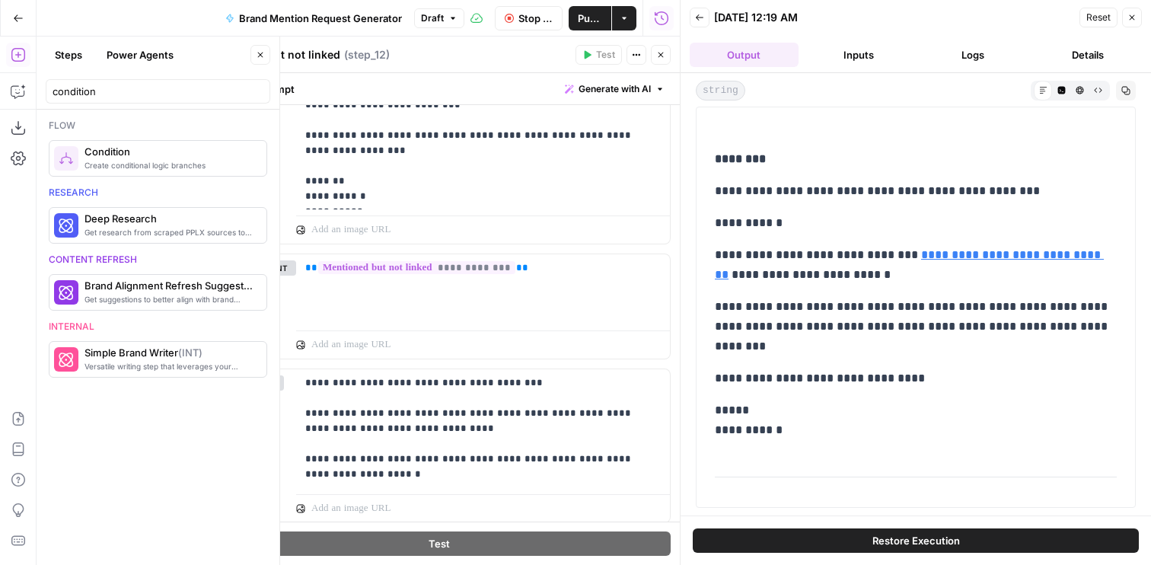
scroll to position [770, 0]
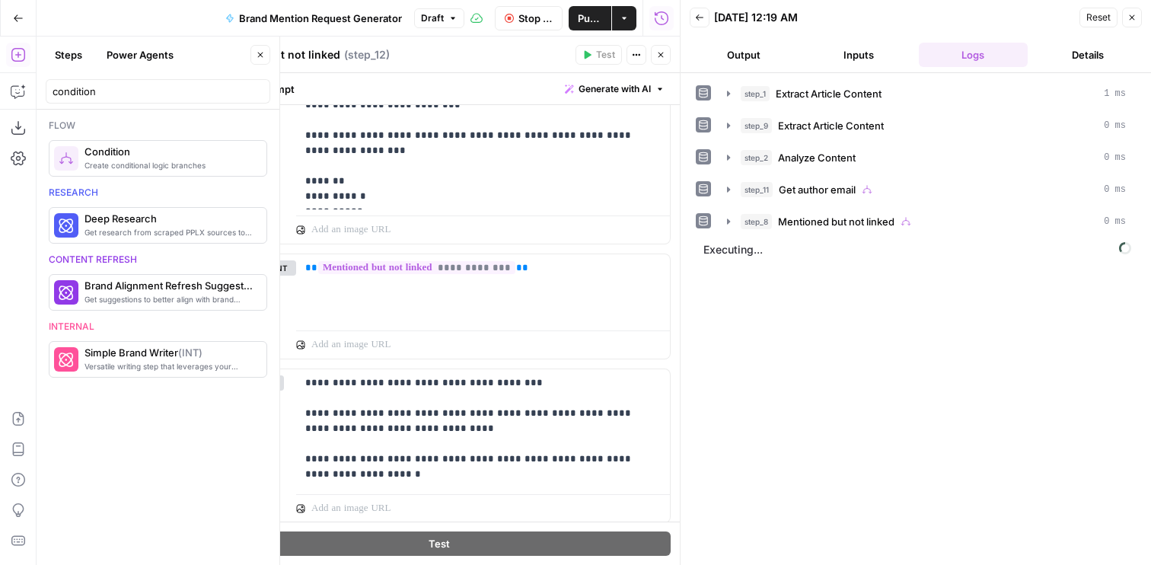
click at [729, 49] on button "Output" at bounding box center [744, 55] width 109 height 24
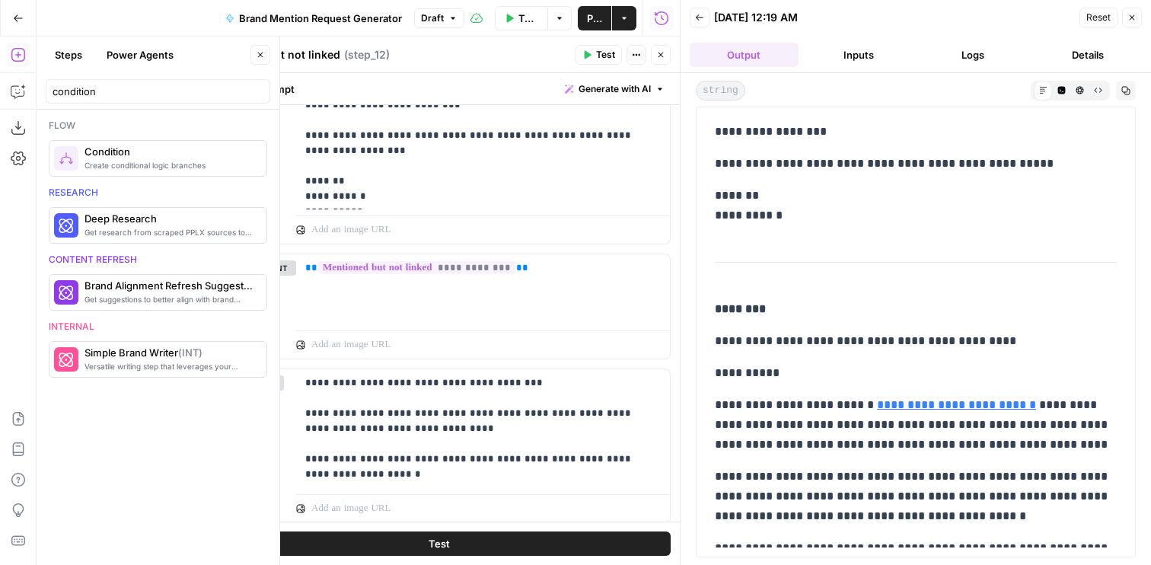
scroll to position [814, 0]
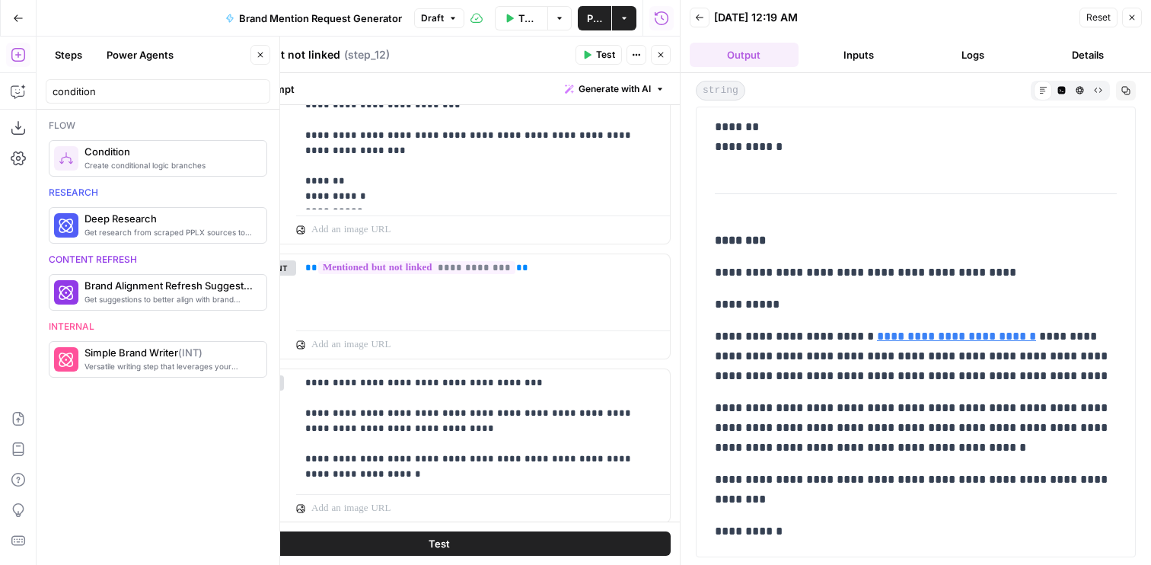
click at [657, 53] on icon "button" at bounding box center [660, 54] width 9 height 9
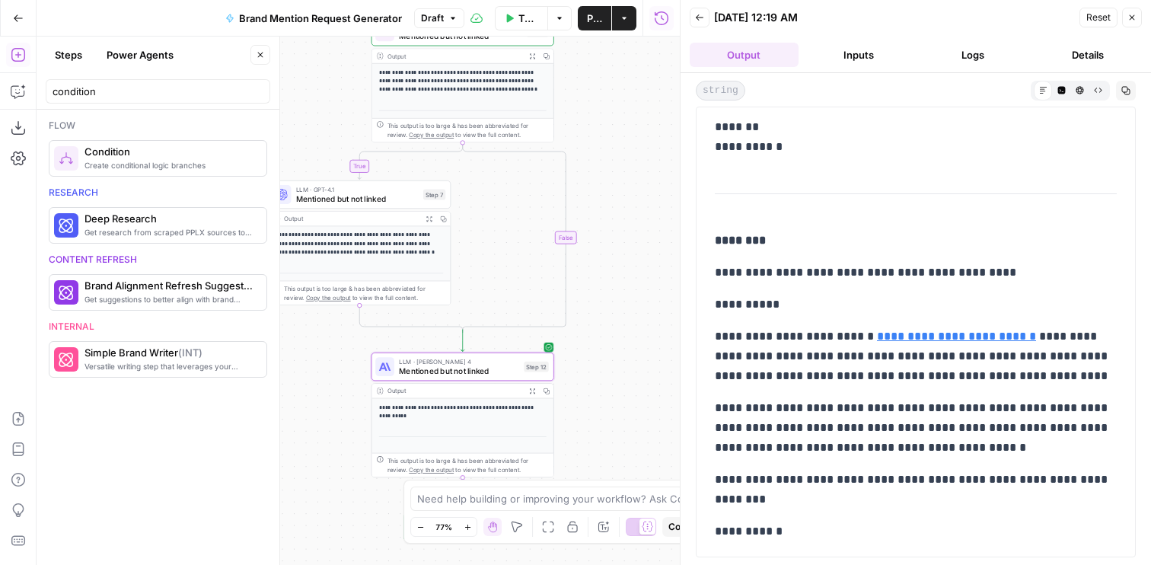
click at [441, 362] on span "LLM · [PERSON_NAME] 4" at bounding box center [459, 360] width 120 height 9
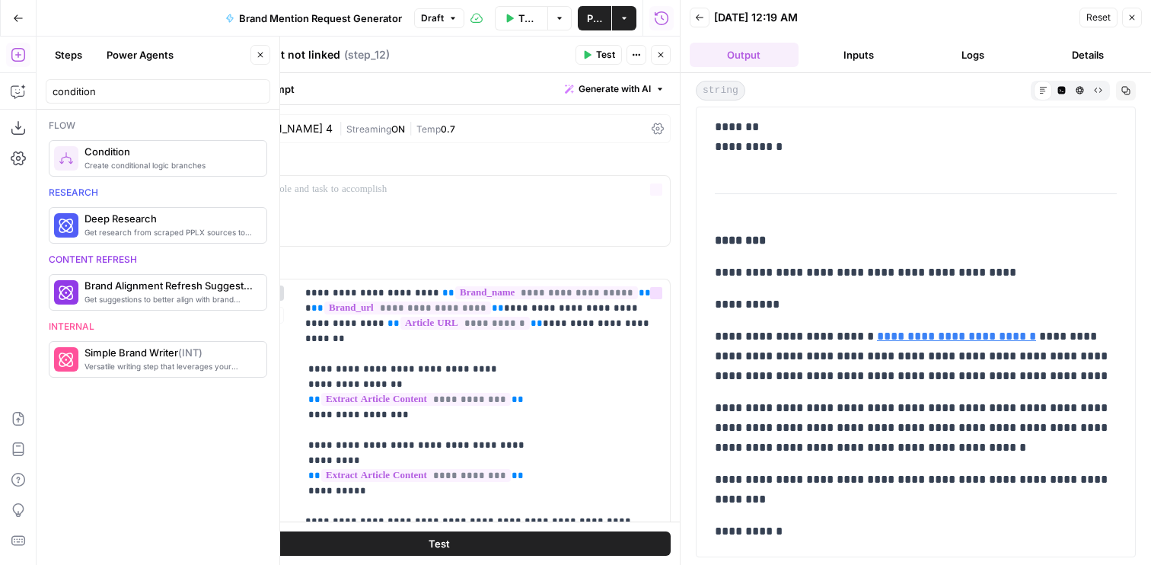
click at [300, 126] on div "[PERSON_NAME] 4" at bounding box center [283, 128] width 97 height 11
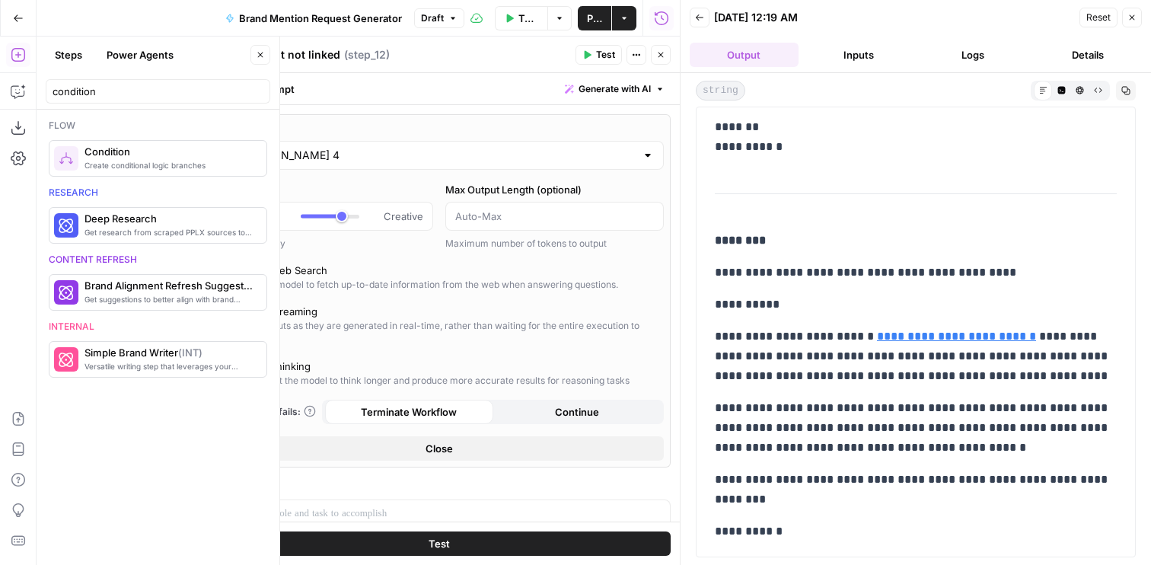
click at [292, 158] on input "[PERSON_NAME] 4" at bounding box center [439, 155] width 394 height 15
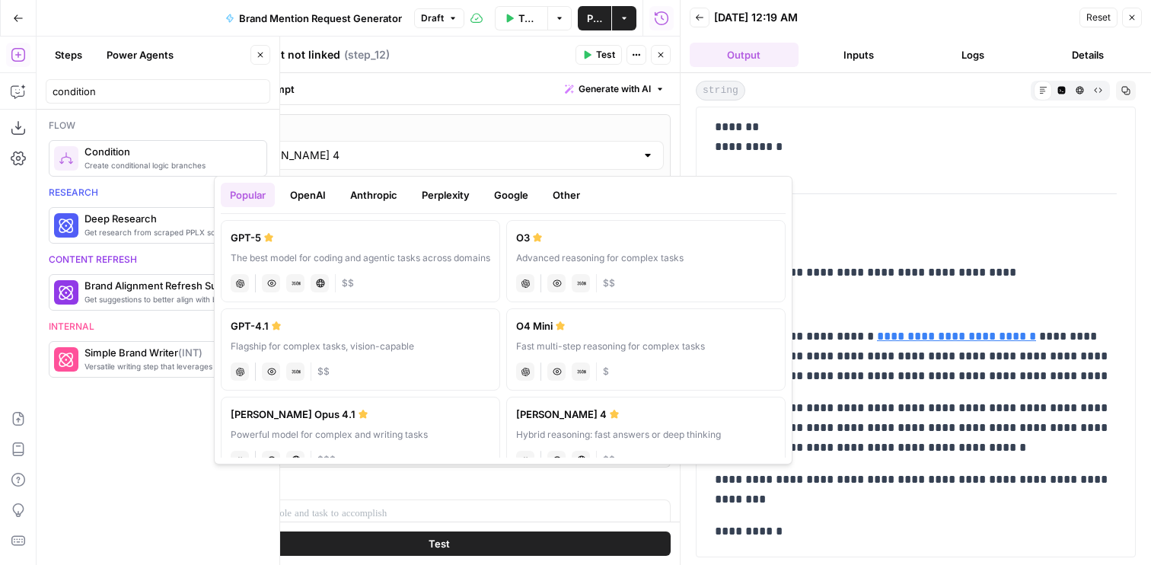
click at [289, 357] on label "GPT-4.1 Flagship for complex tasks, vision-capable chat Vision Capabilities JSO…" at bounding box center [360, 349] width 279 height 82
type input "GPT-4.1"
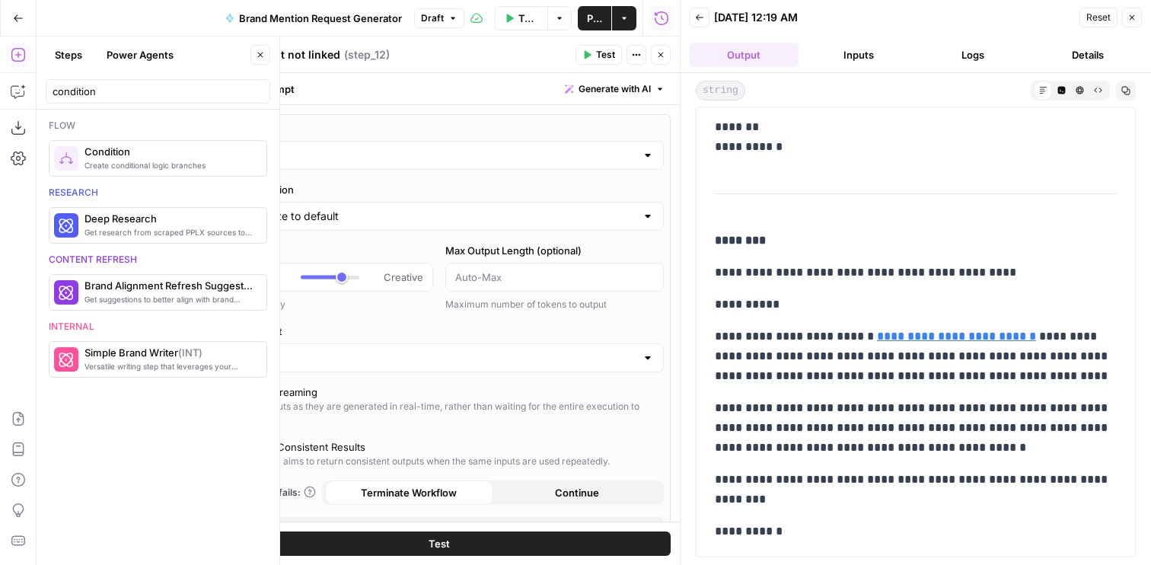
click at [415, 545] on button "Test" at bounding box center [439, 543] width 464 height 24
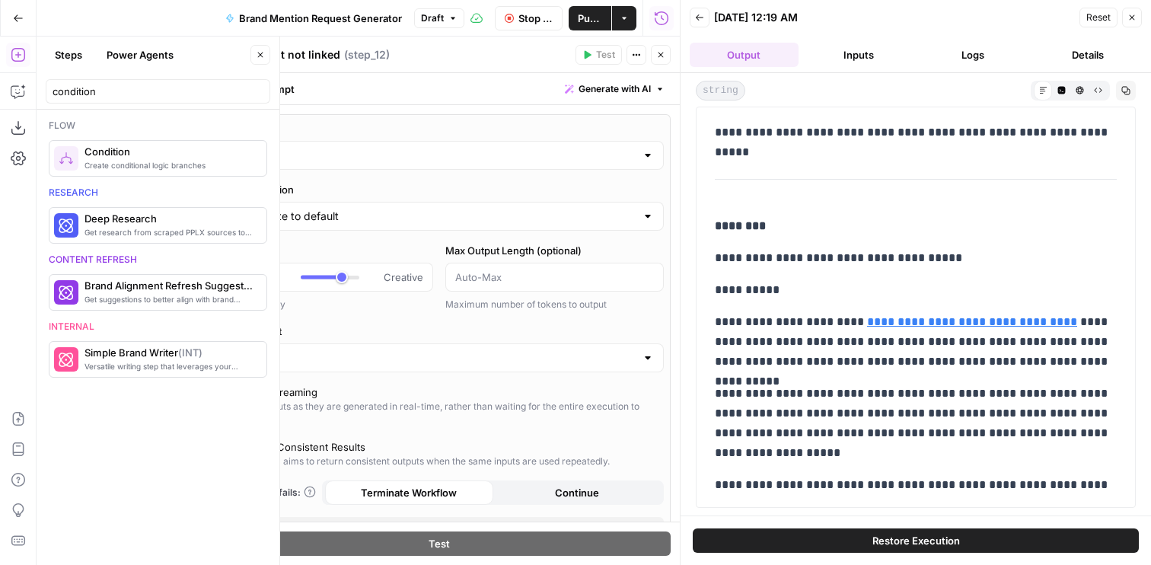
click at [659, 53] on icon "button" at bounding box center [660, 54] width 9 height 9
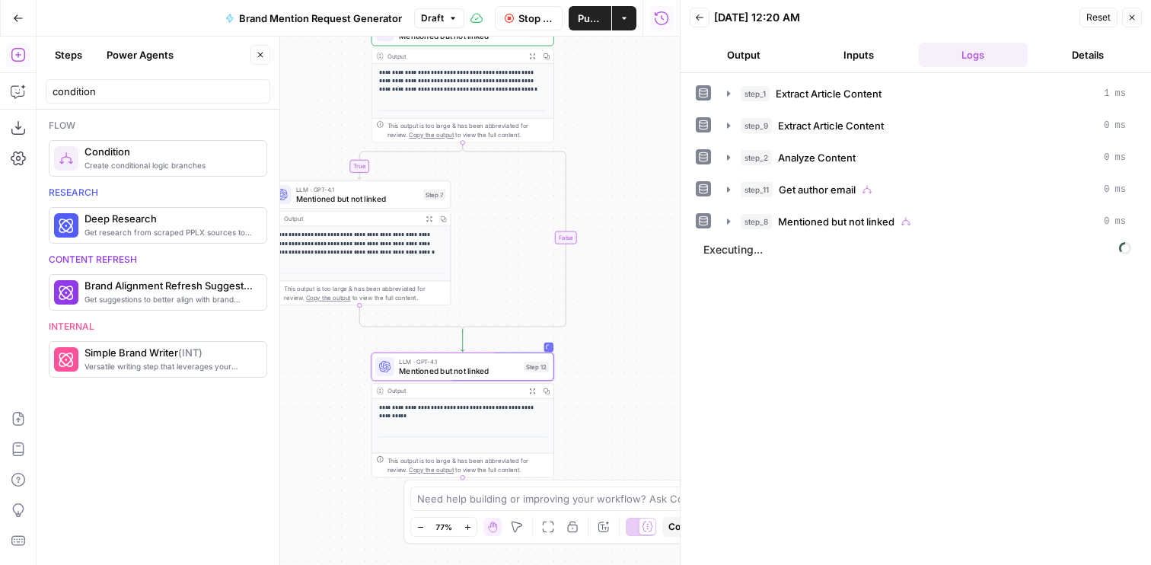
click at [313, 201] on span "Mentioned but not linked" at bounding box center [357, 198] width 123 height 11
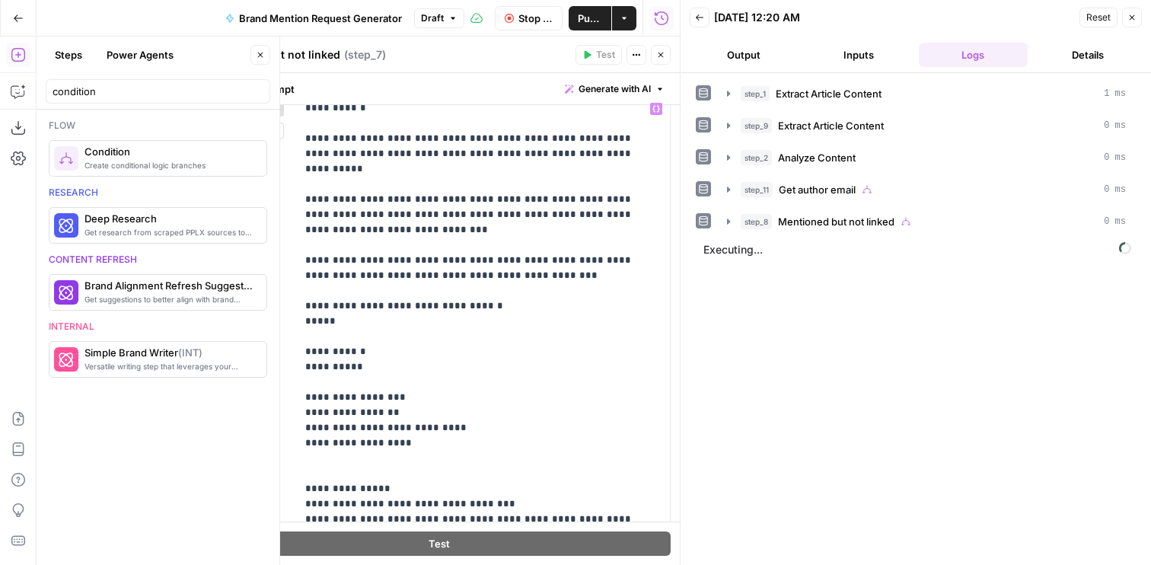
scroll to position [387, 0]
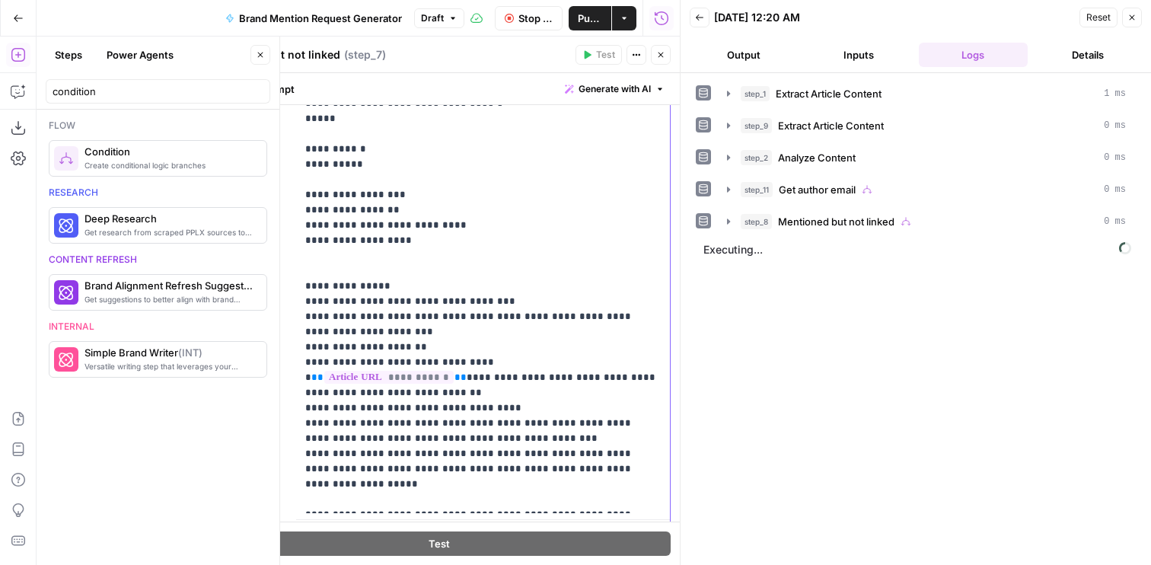
click at [740, 50] on button "Output" at bounding box center [744, 55] width 109 height 24
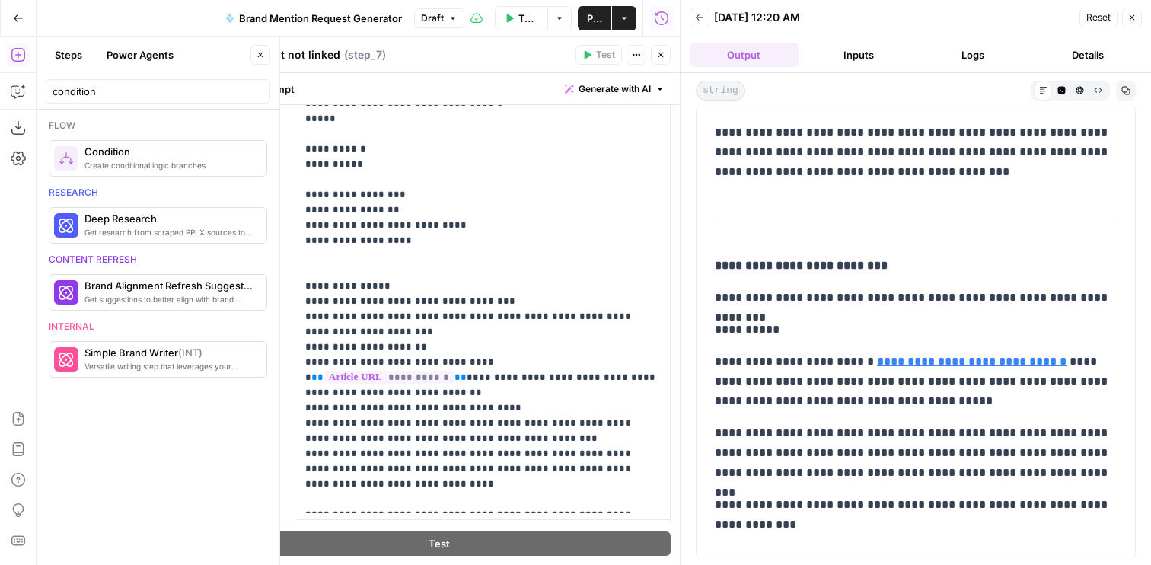
scroll to position [185, 0]
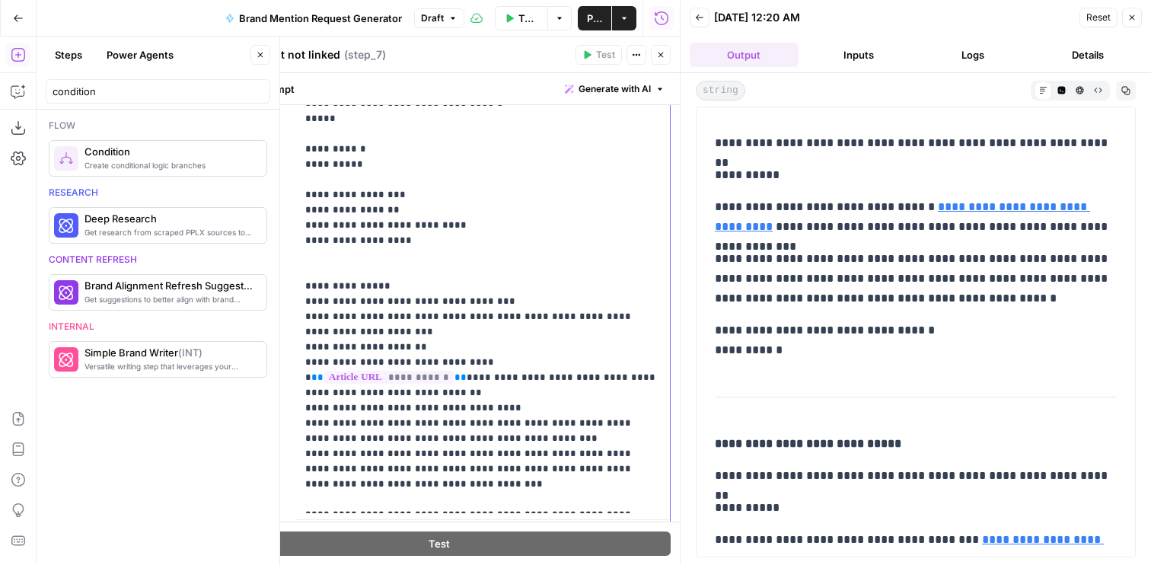
scroll to position [748, 0]
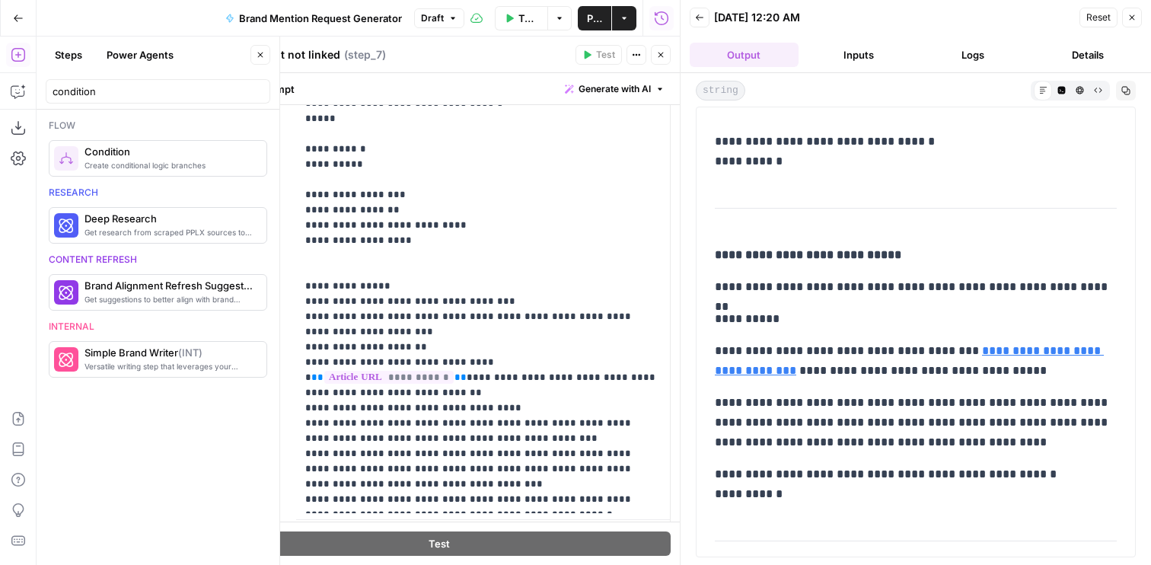
click at [662, 55] on icon "button" at bounding box center [660, 54] width 9 height 9
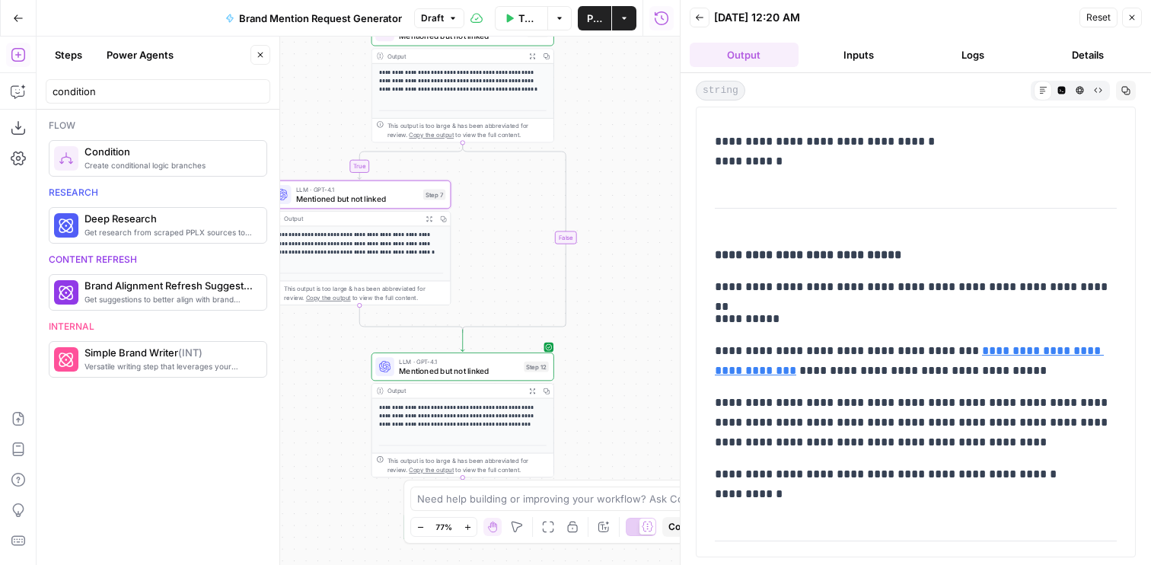
drag, startPoint x: 622, startPoint y: 136, endPoint x: 622, endPoint y: 218, distance: 82.2
click at [622, 216] on div "**********" at bounding box center [358, 301] width 643 height 528
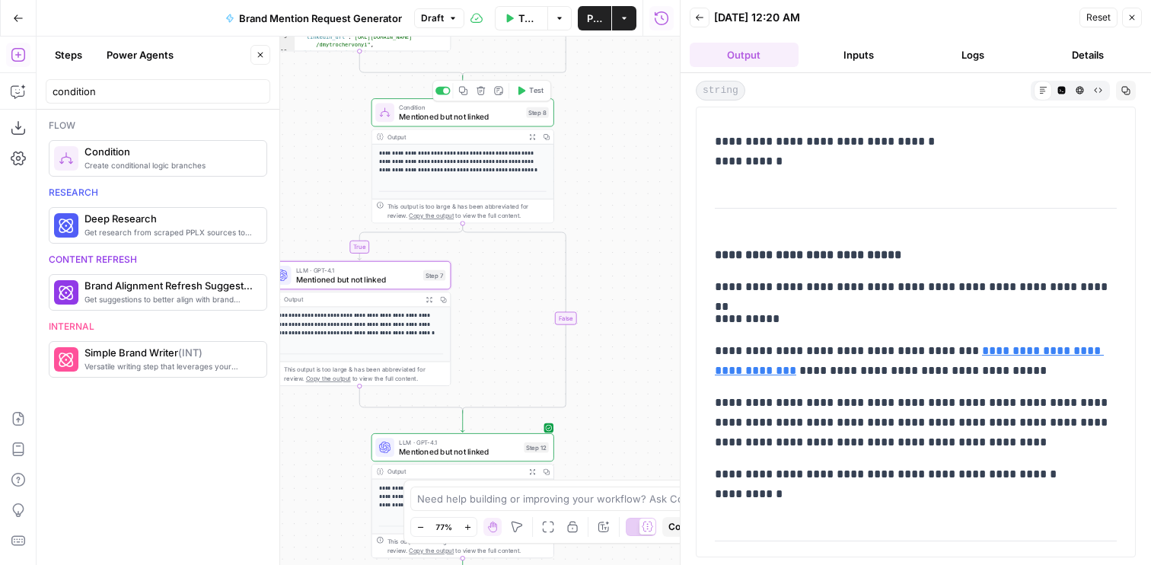
click at [535, 94] on span "Test" at bounding box center [536, 90] width 14 height 11
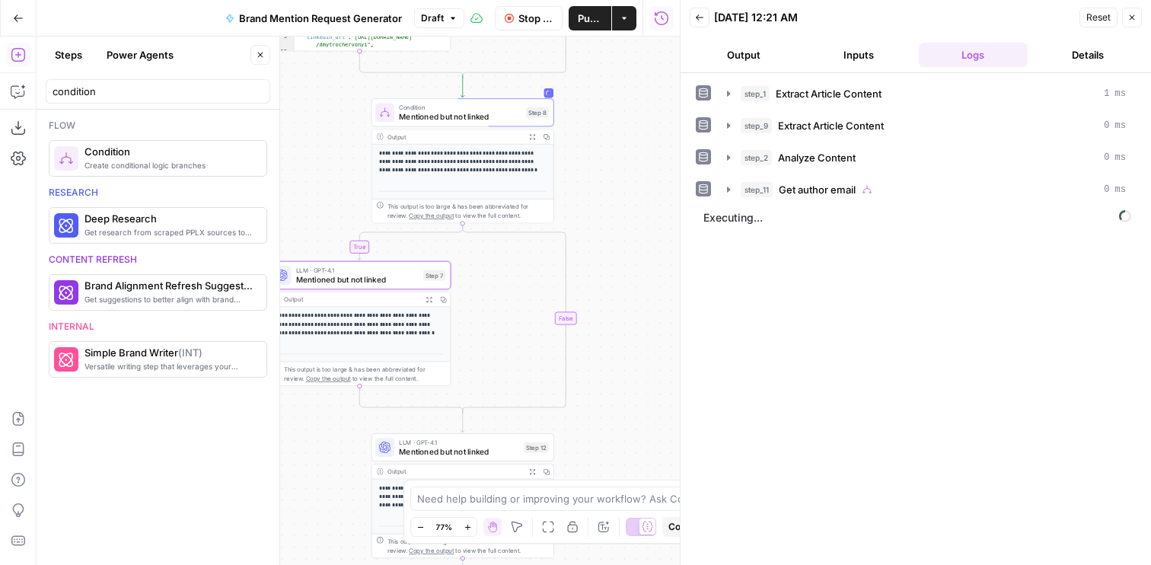
click at [734, 49] on button "Output" at bounding box center [744, 55] width 109 height 24
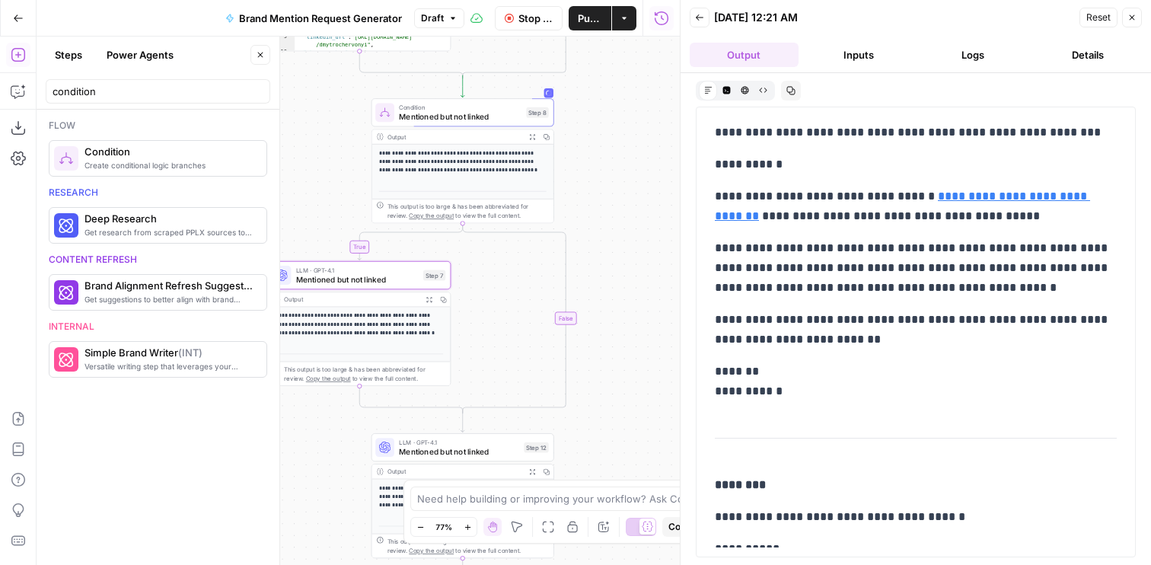
scroll to position [453, 0]
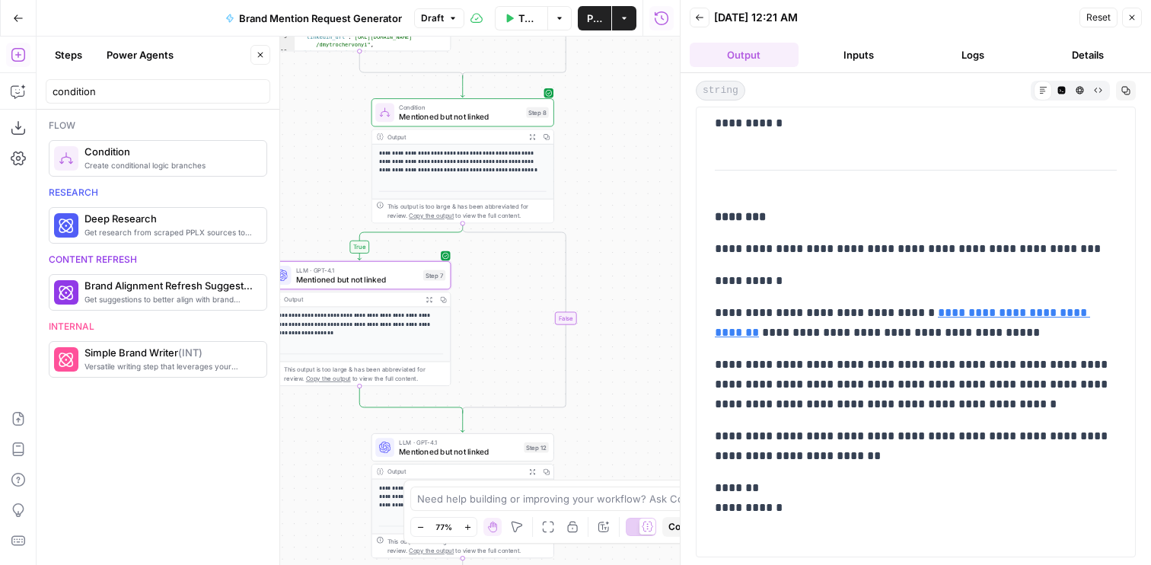
drag, startPoint x: 569, startPoint y: 299, endPoint x: 630, endPoint y: 299, distance: 61.7
click at [631, 299] on div "**********" at bounding box center [358, 301] width 643 height 528
drag, startPoint x: 557, startPoint y: 273, endPoint x: 610, endPoint y: 273, distance: 52.5
click at [610, 273] on div "**********" at bounding box center [358, 301] width 643 height 528
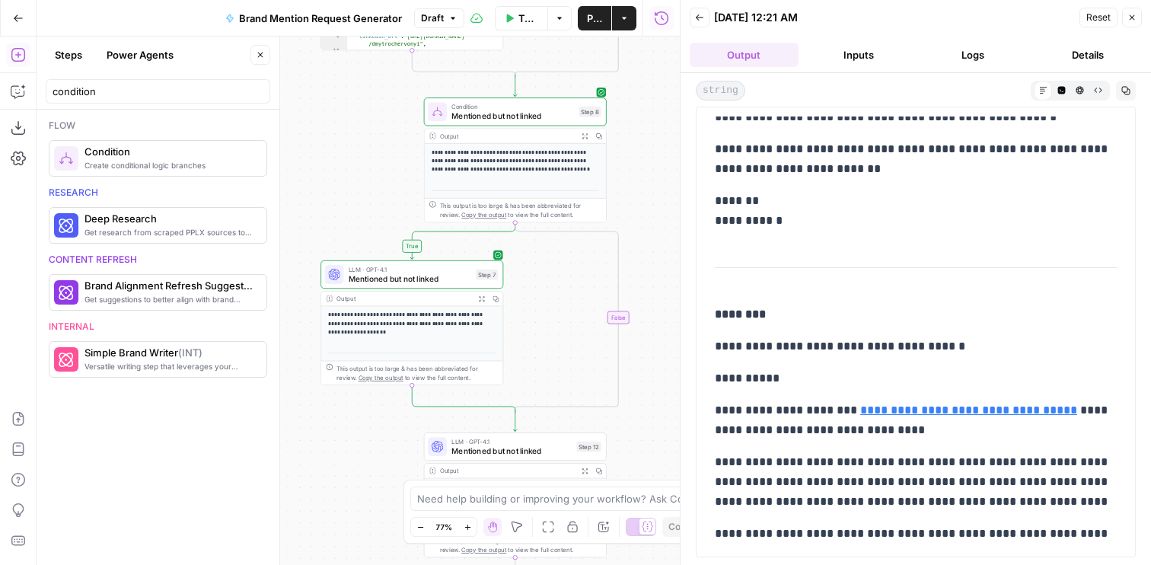
scroll to position [851, 0]
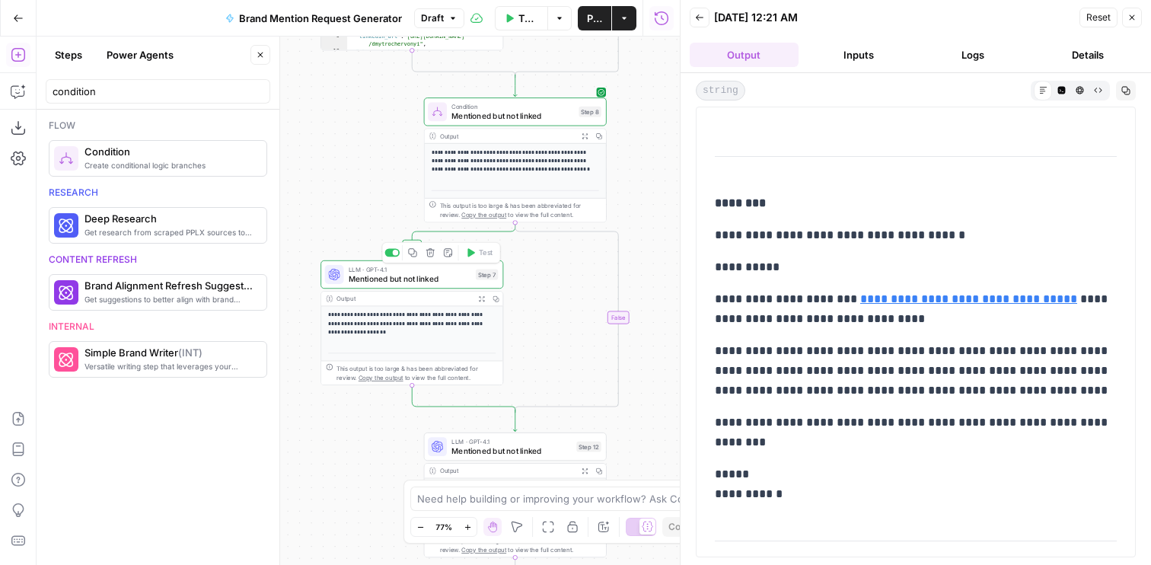
click at [374, 279] on span "Mentioned but not linked" at bounding box center [410, 278] width 123 height 11
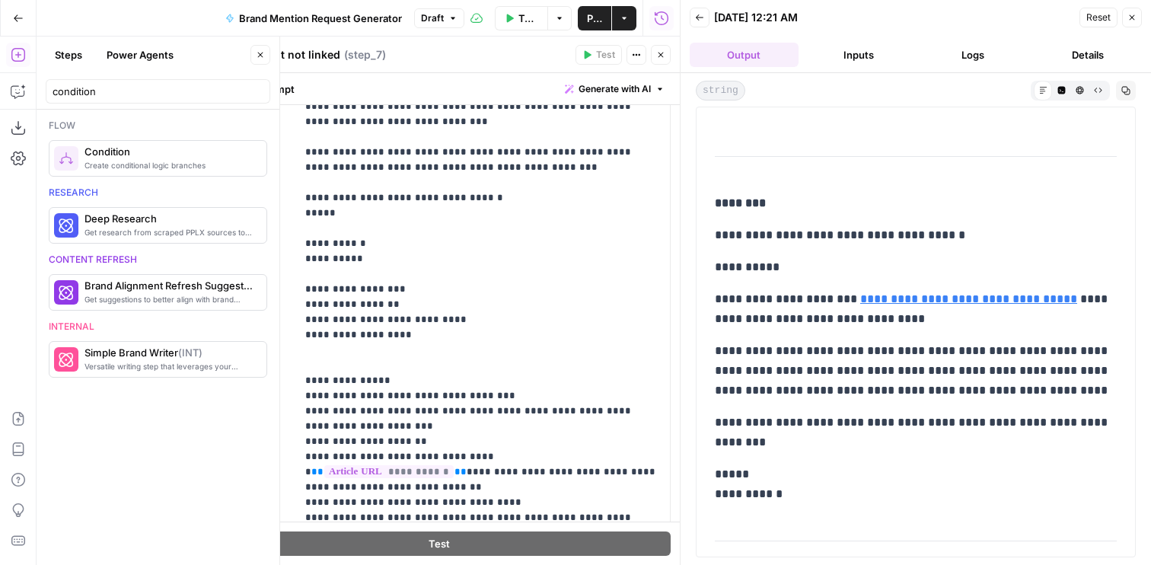
scroll to position [458, 0]
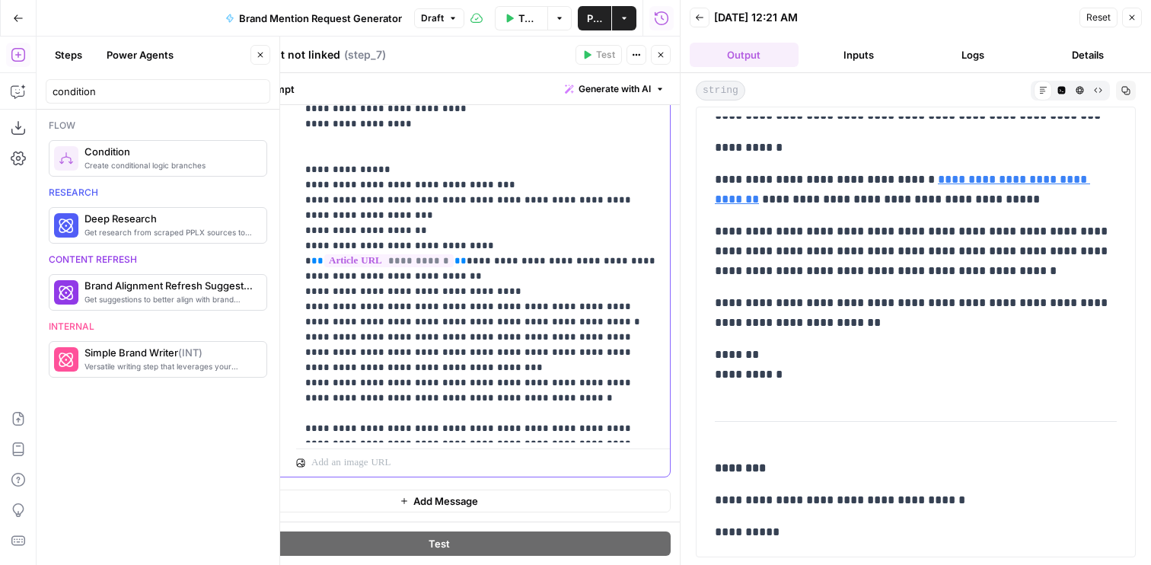
scroll to position [497, 0]
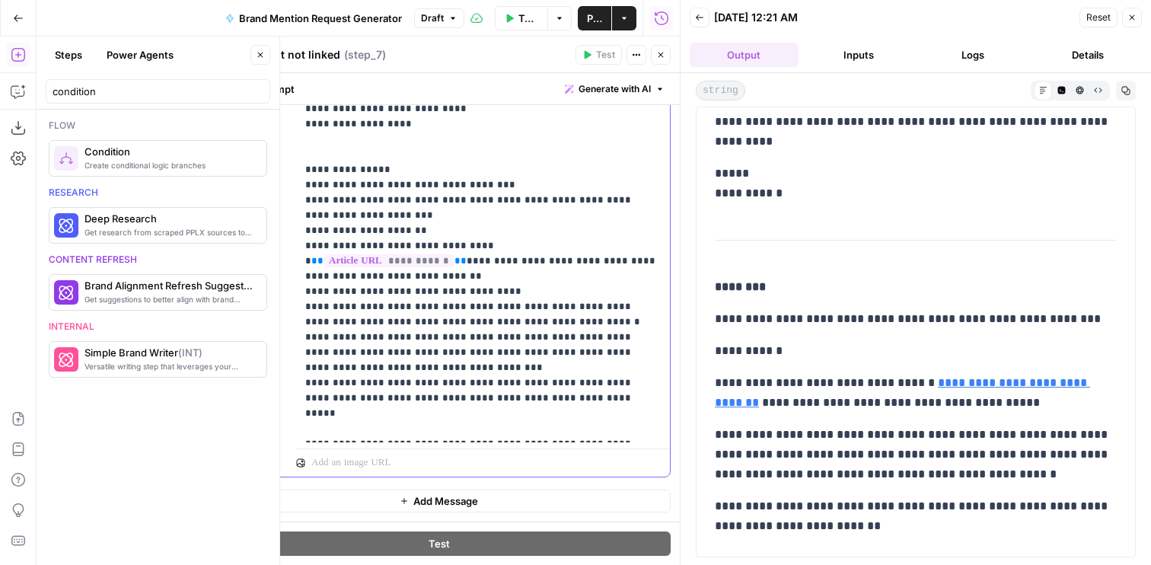
scroll to position [397, 0]
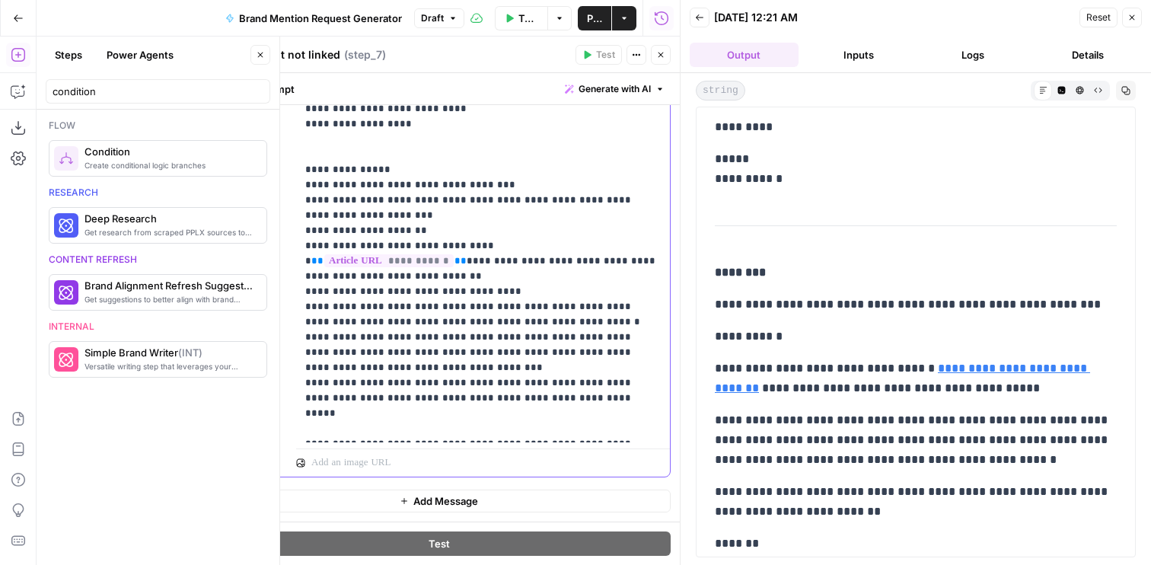
drag, startPoint x: 610, startPoint y: 429, endPoint x: 378, endPoint y: 434, distance: 231.5
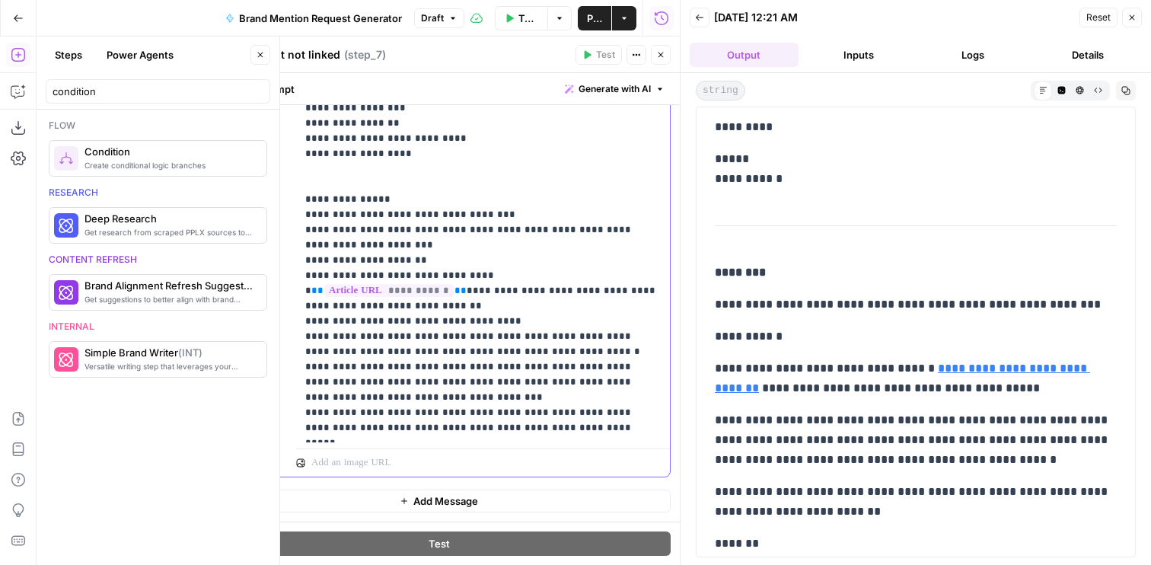
drag, startPoint x: 510, startPoint y: 353, endPoint x: 580, endPoint y: 353, distance: 70.0
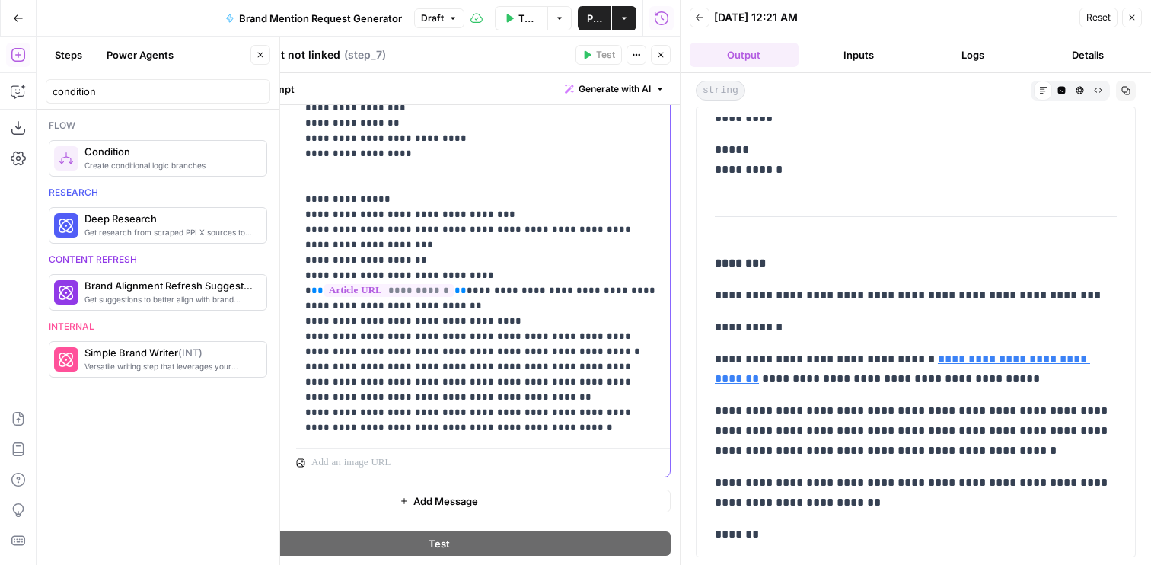
scroll to position [429, 0]
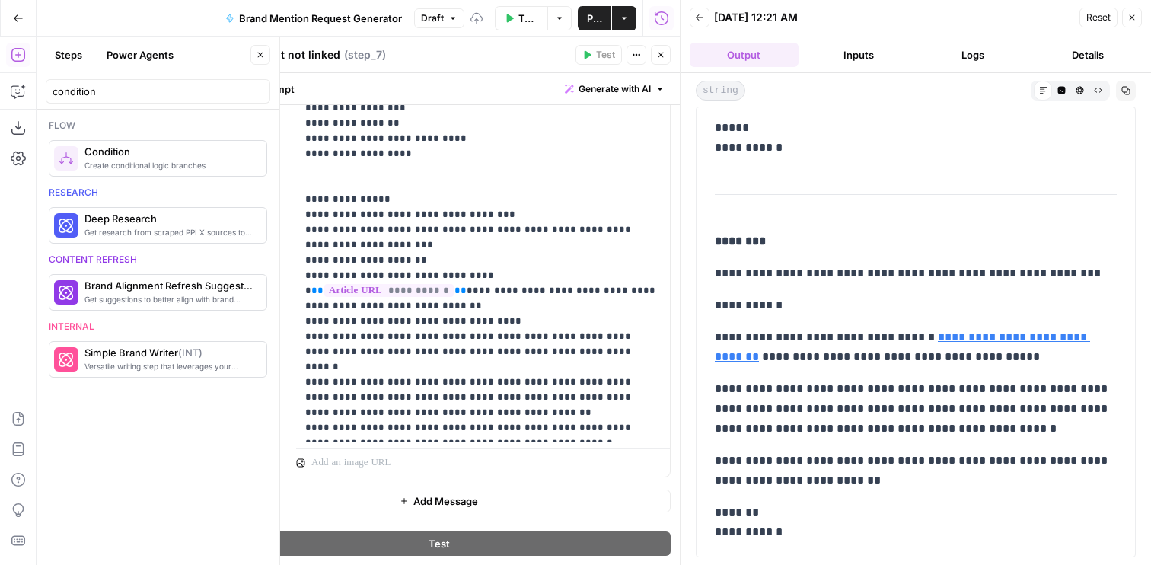
click at [659, 55] on icon "button" at bounding box center [660, 54] width 9 height 9
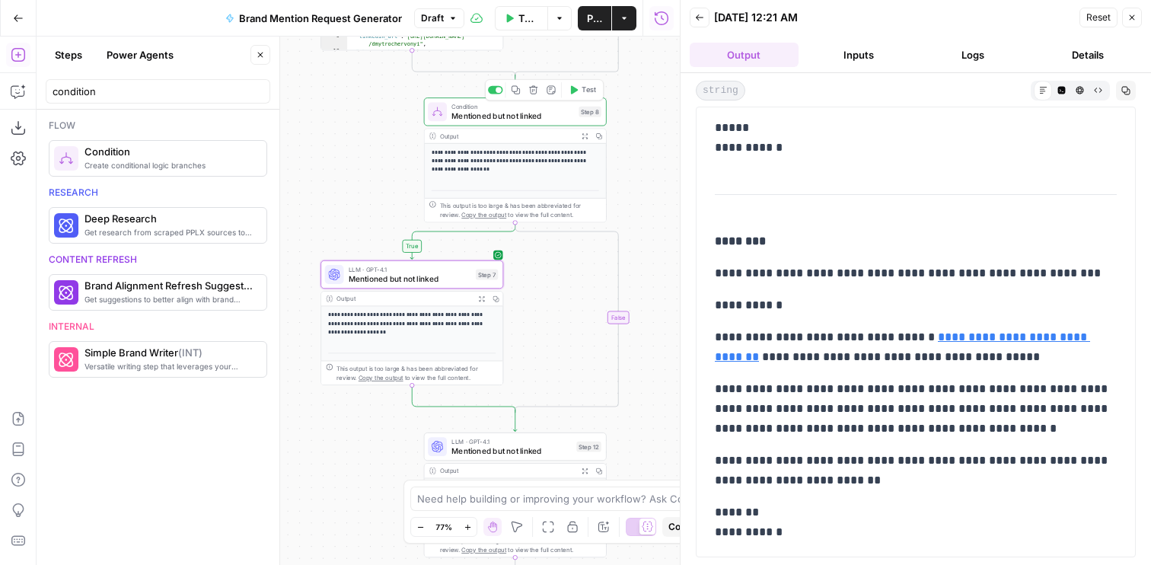
click at [587, 91] on span "Test" at bounding box center [589, 89] width 14 height 11
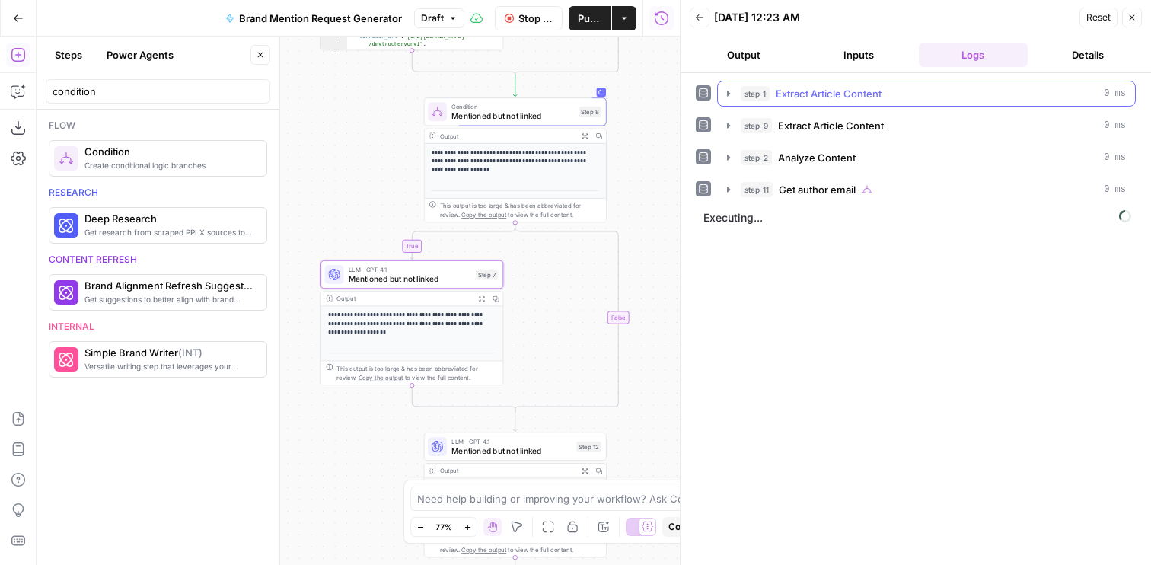
click at [751, 56] on button "Output" at bounding box center [744, 55] width 109 height 24
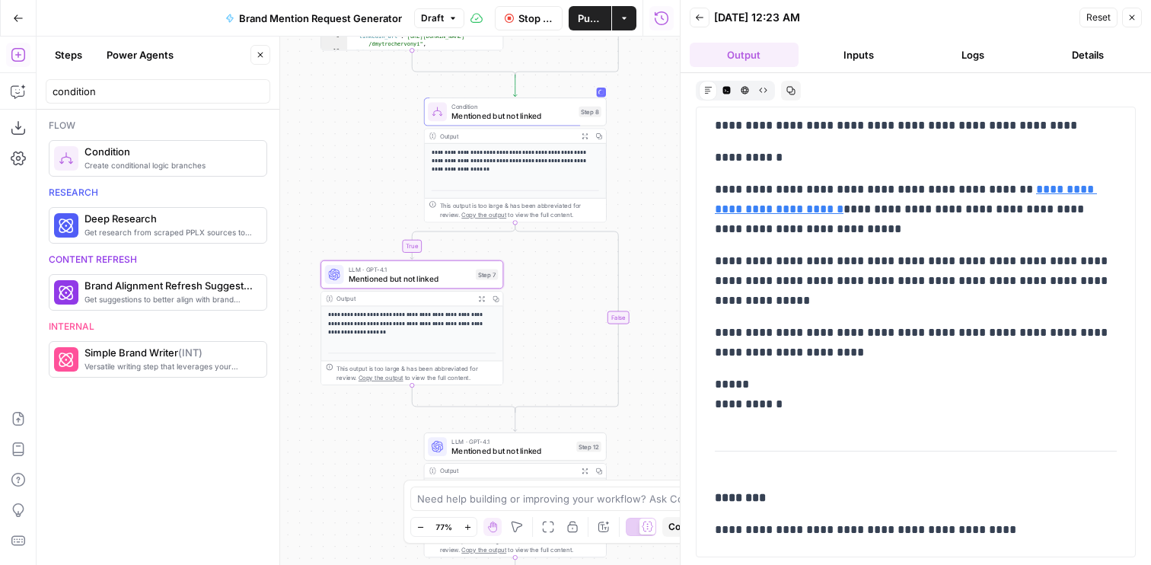
scroll to position [129, 0]
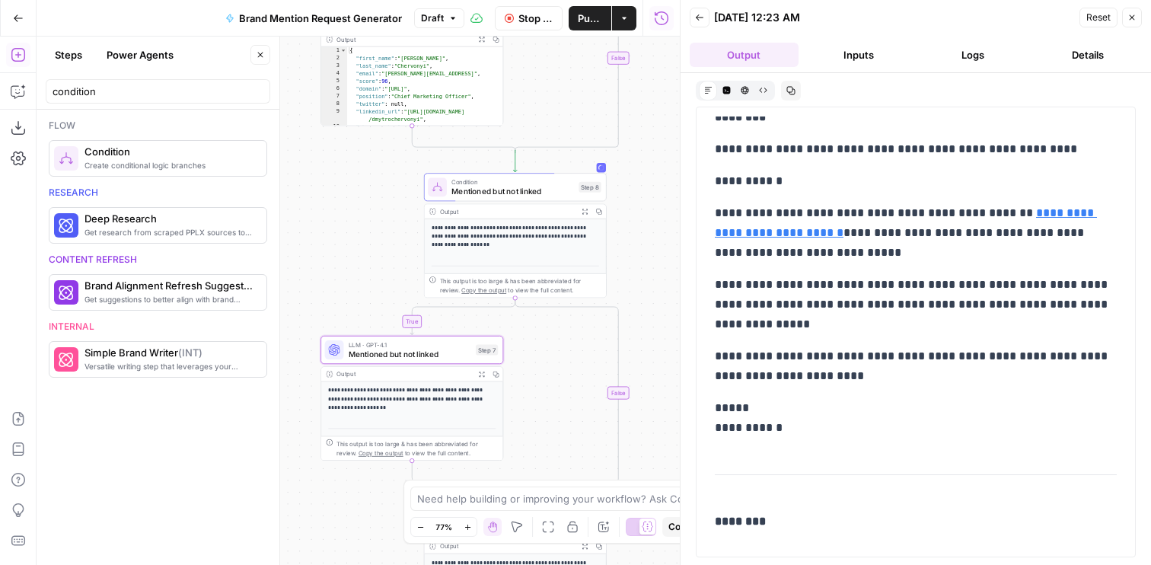
drag, startPoint x: 357, startPoint y: 247, endPoint x: 357, endPoint y: 256, distance: 8.4
click at [357, 256] on div "**********" at bounding box center [358, 301] width 643 height 528
click at [387, 356] on span "Mentioned but not linked" at bounding box center [410, 354] width 123 height 11
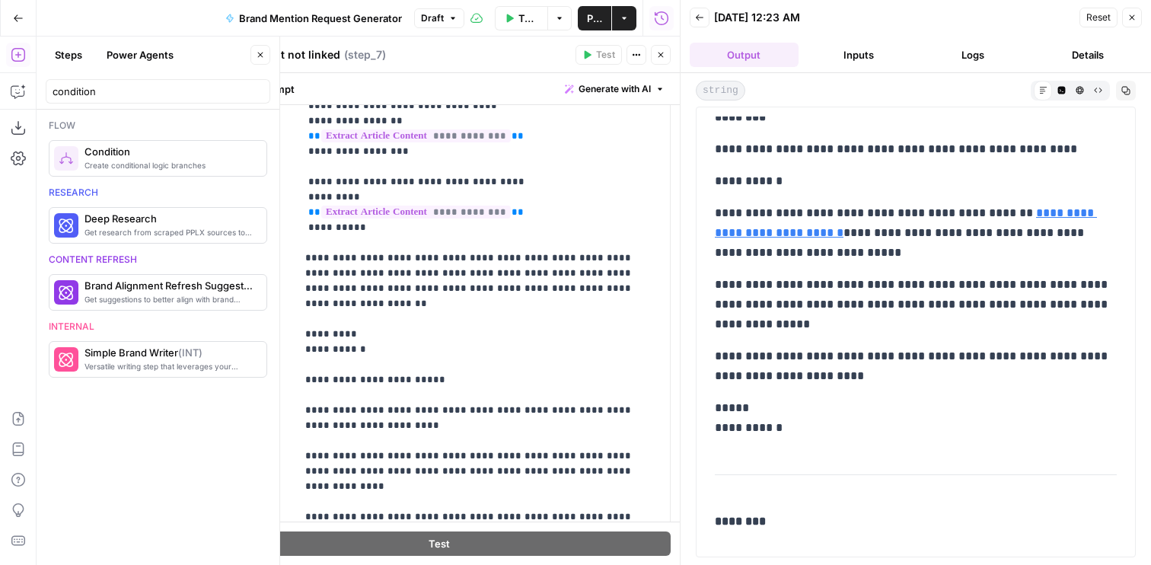
scroll to position [279, 0]
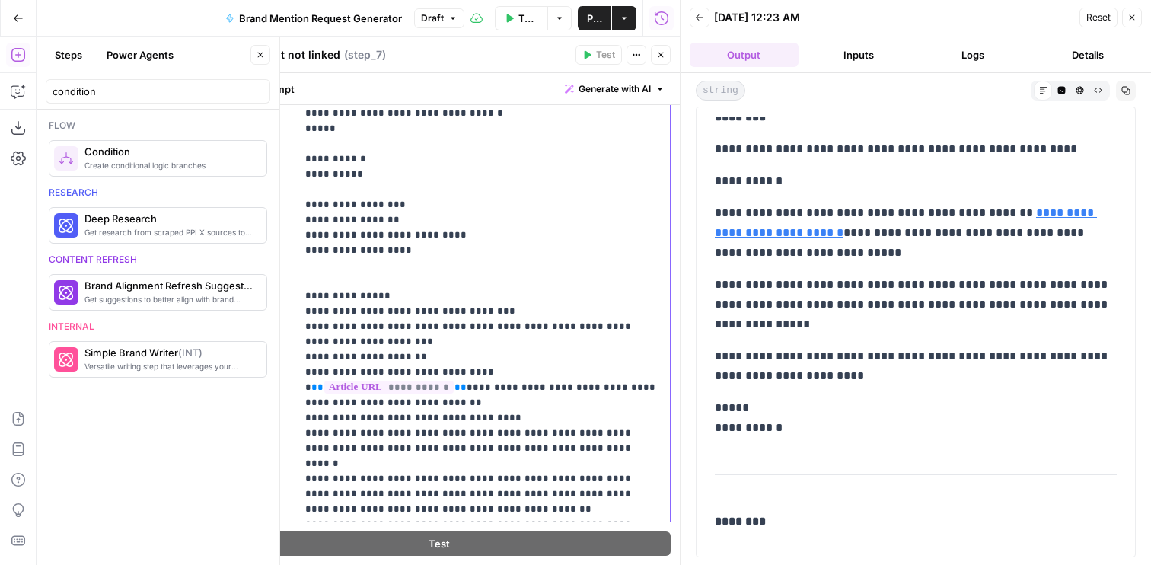
scroll to position [349, 0]
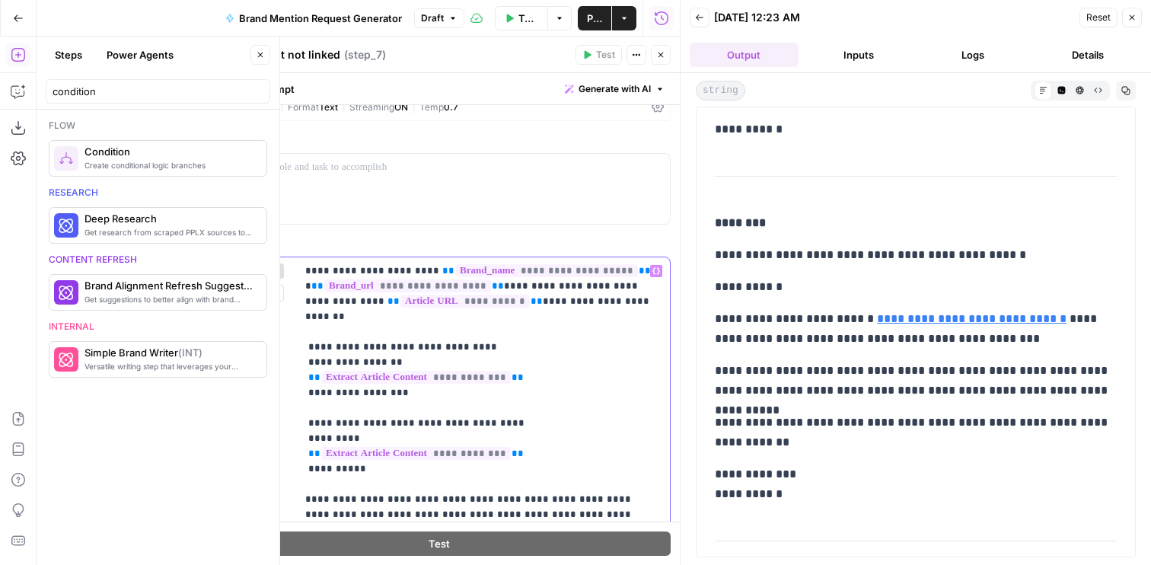
scroll to position [0, 0]
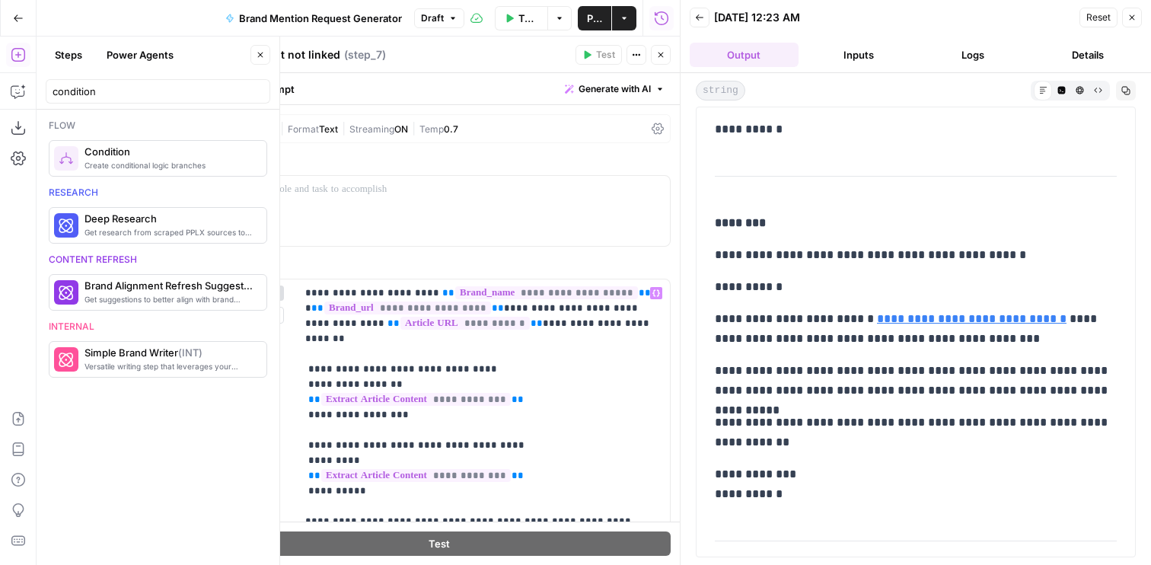
click at [419, 134] on span "|" at bounding box center [413, 127] width 11 height 15
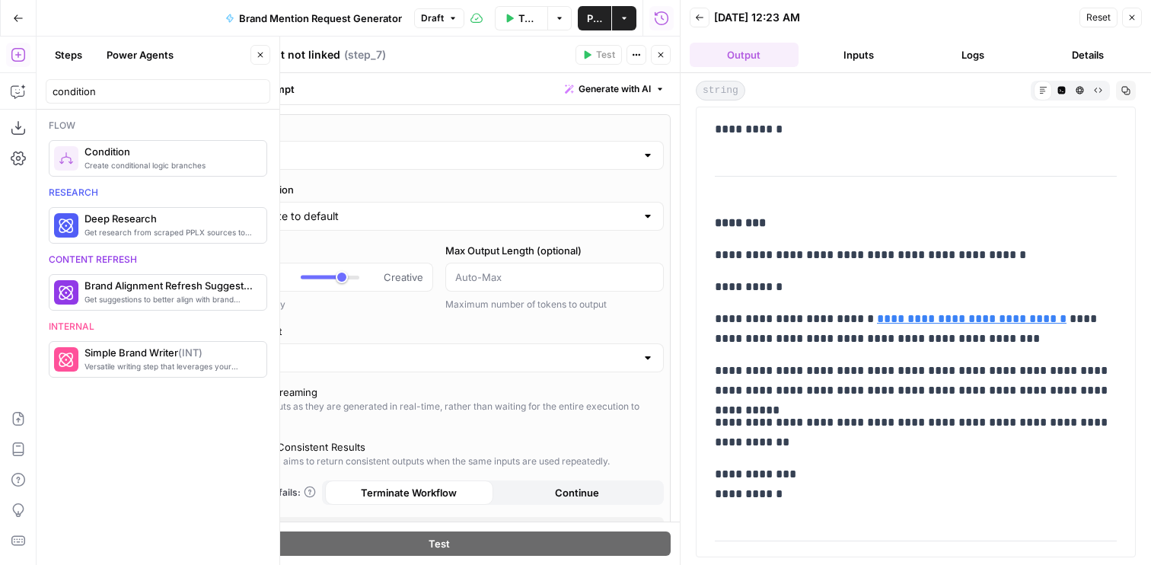
click at [432, 148] on input "GPT-4.1" at bounding box center [439, 155] width 394 height 15
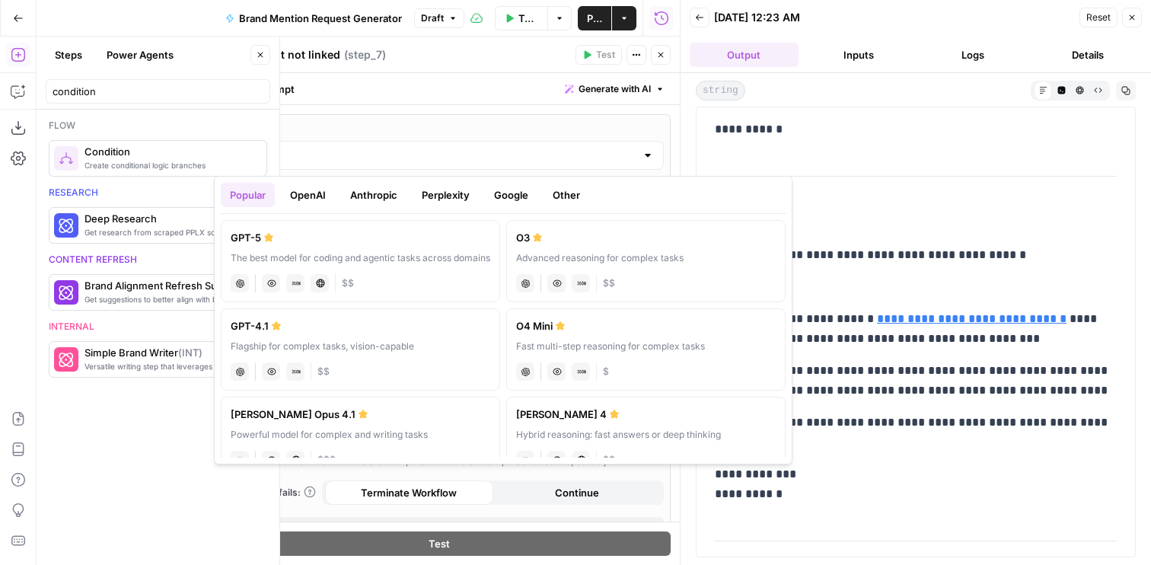
click at [492, 196] on button "Google" at bounding box center [511, 195] width 53 height 24
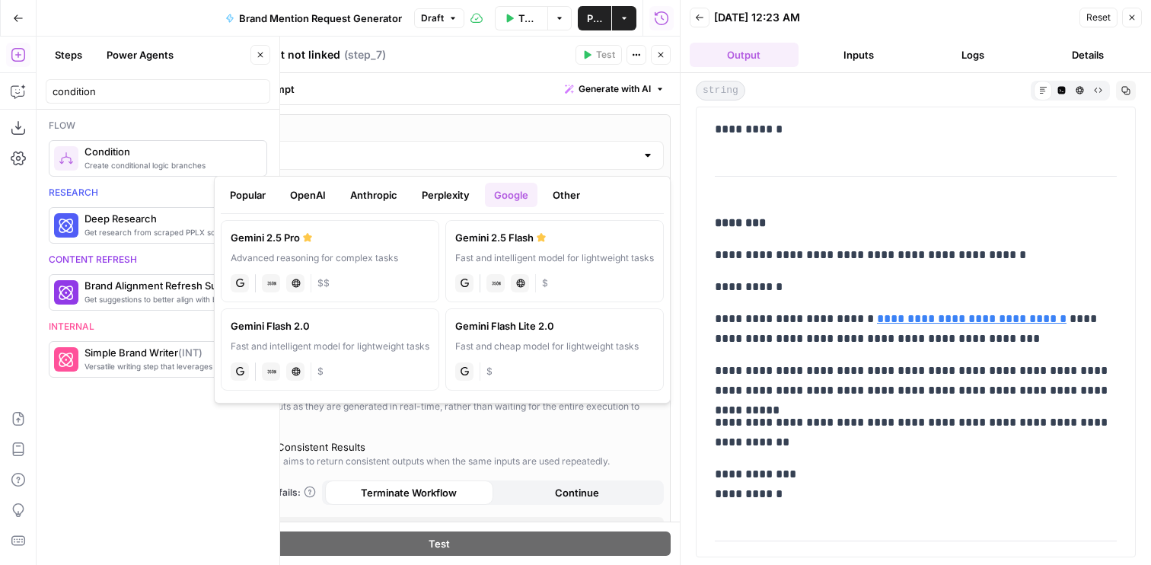
click at [391, 230] on div "Gemini 2.5 Pro" at bounding box center [330, 237] width 199 height 15
type input "Gemini 2.5 Pro"
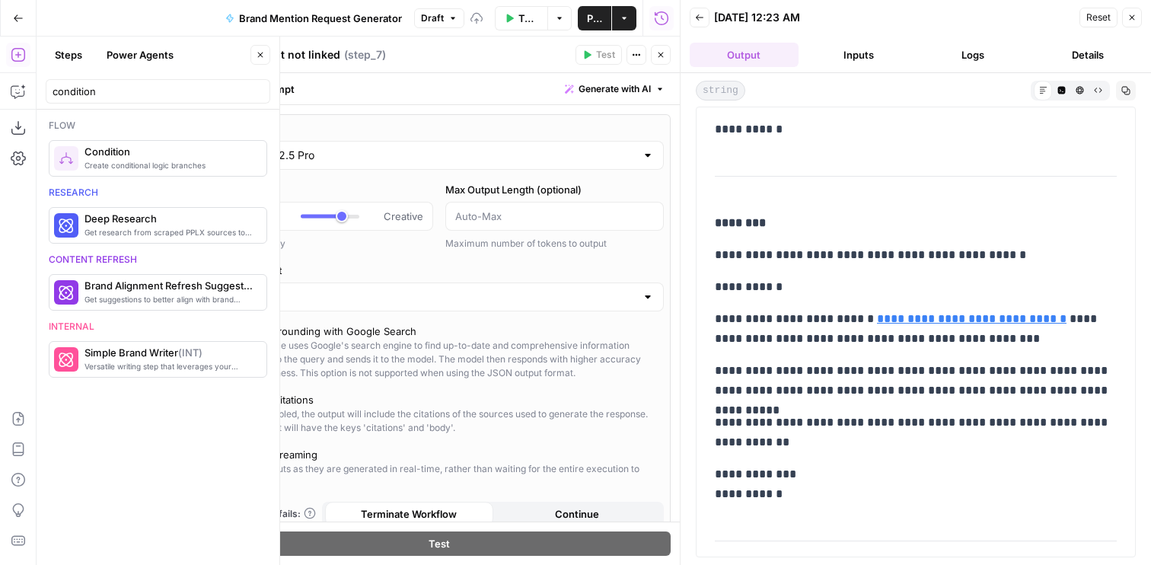
click at [660, 51] on icon "button" at bounding box center [660, 54] width 9 height 9
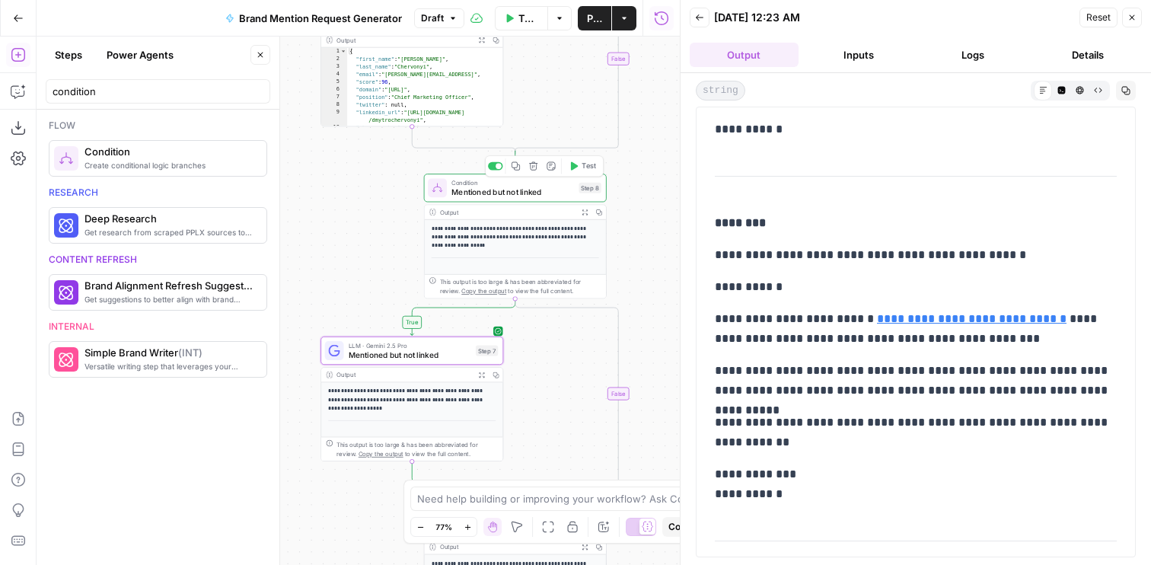
click at [585, 167] on span "Test" at bounding box center [589, 166] width 14 height 11
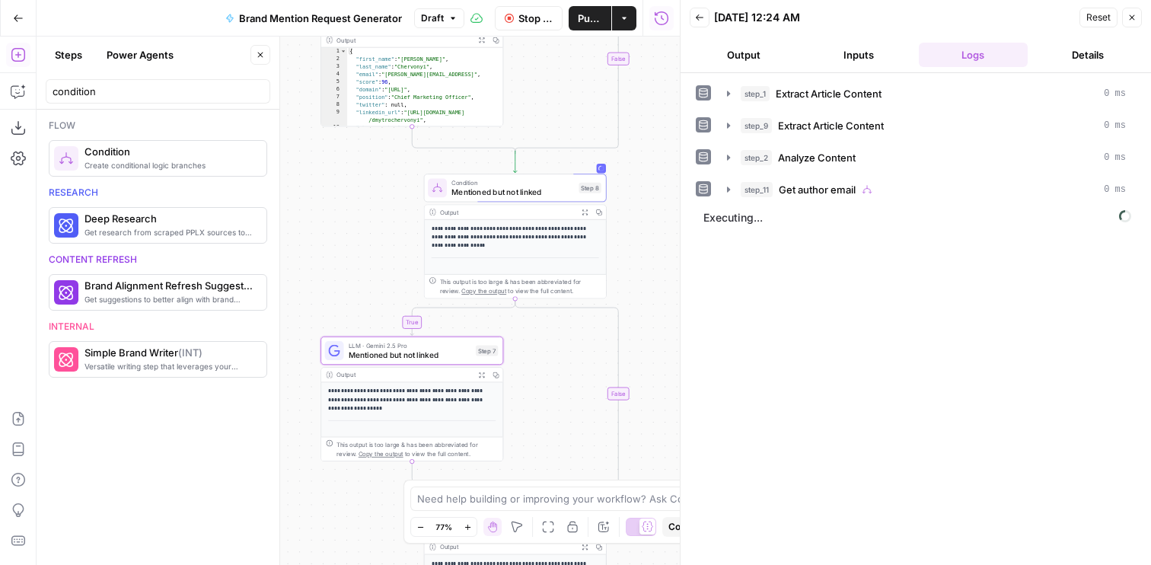
click at [758, 61] on button "Output" at bounding box center [744, 55] width 109 height 24
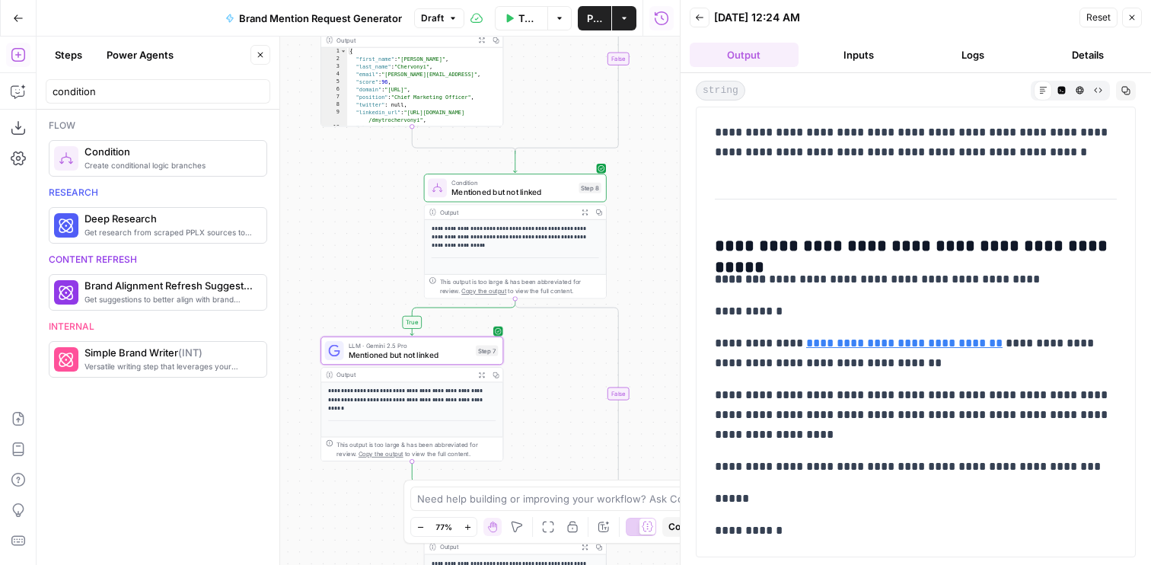
click at [452, 345] on span "LLM · Gemini 2.5 Pro" at bounding box center [410, 344] width 123 height 9
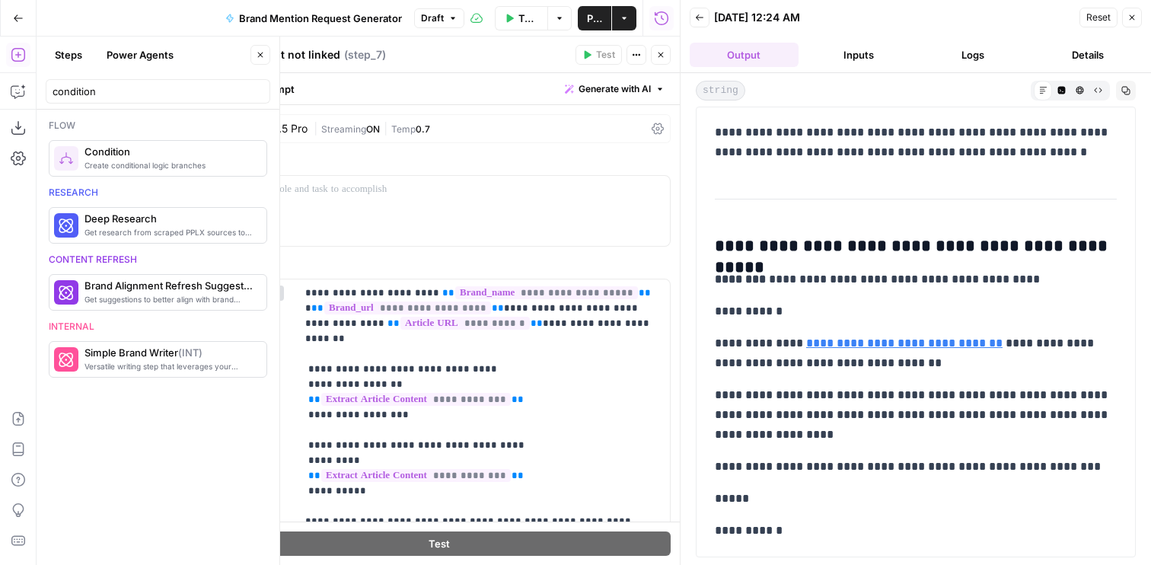
click at [362, 136] on div "Gemini 2.5 Pro | Streaming ON | Temp 0.7" at bounding box center [439, 128] width 464 height 29
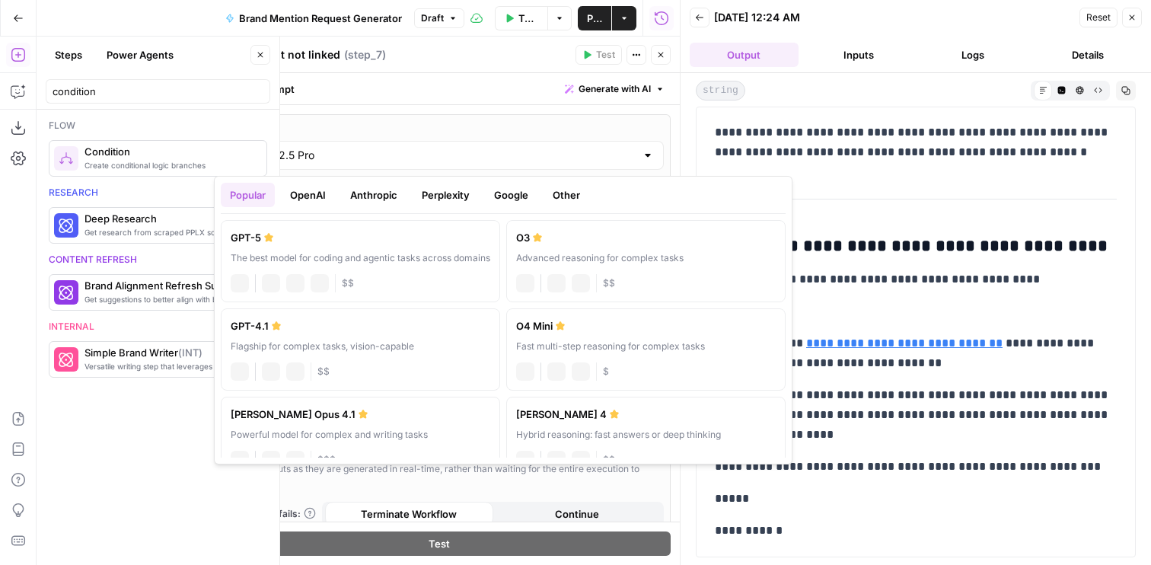
click at [377, 169] on div "Gemini 2.5 Pro" at bounding box center [439, 155] width 450 height 29
click at [512, 198] on button "Google" at bounding box center [511, 195] width 53 height 24
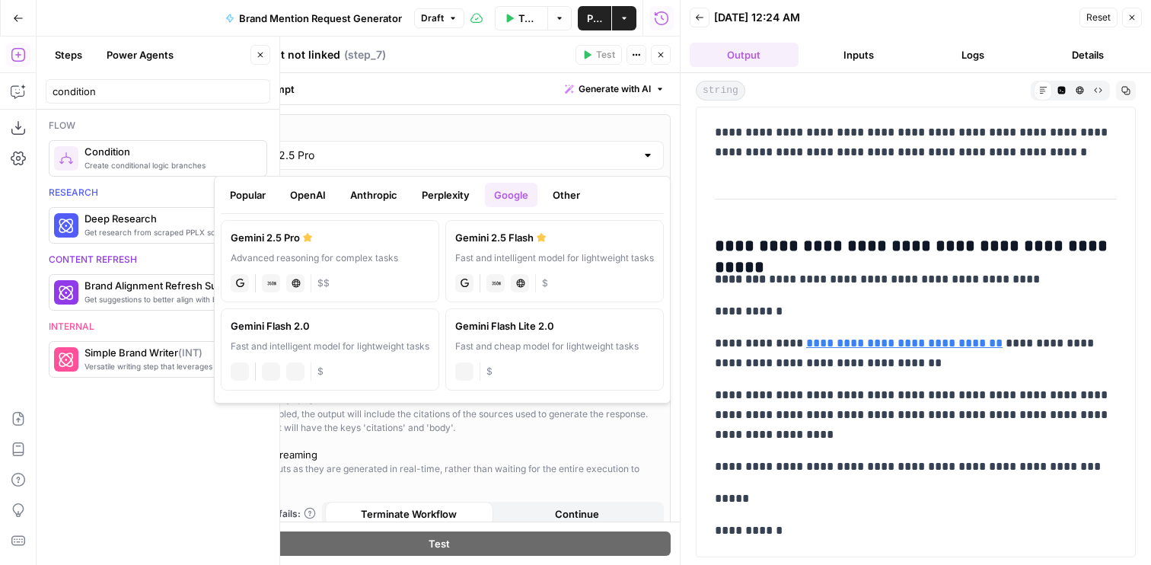
click at [394, 197] on button "Anthropic" at bounding box center [373, 195] width 65 height 24
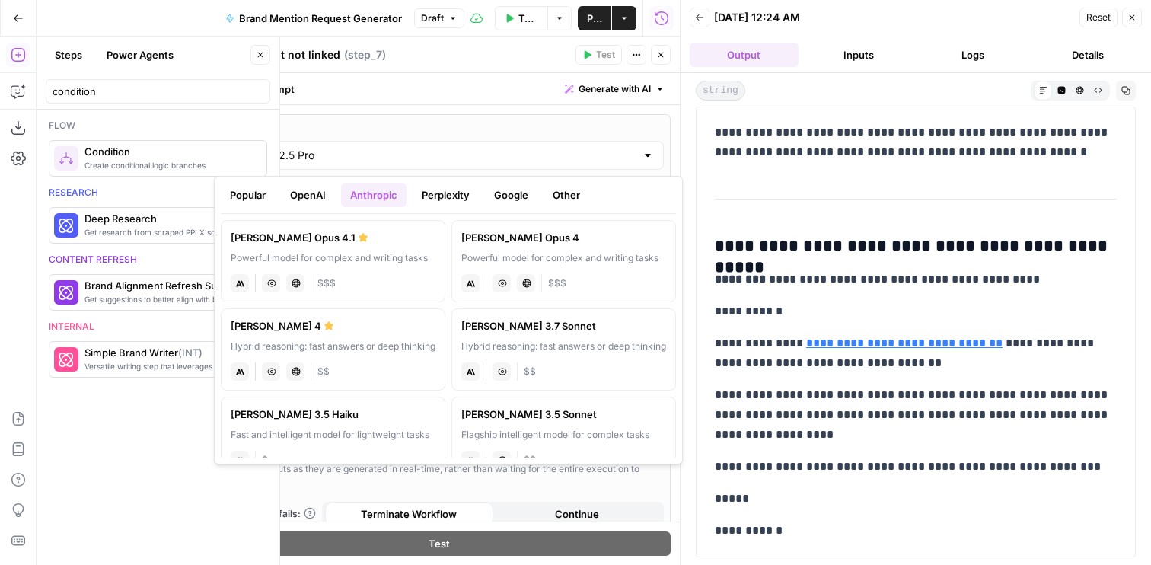
click at [330, 336] on label "Claude Sonnet 4 Hybrid reasoning: fast answers or deep thinking anthropic Visio…" at bounding box center [333, 349] width 225 height 82
type input "[PERSON_NAME] 4"
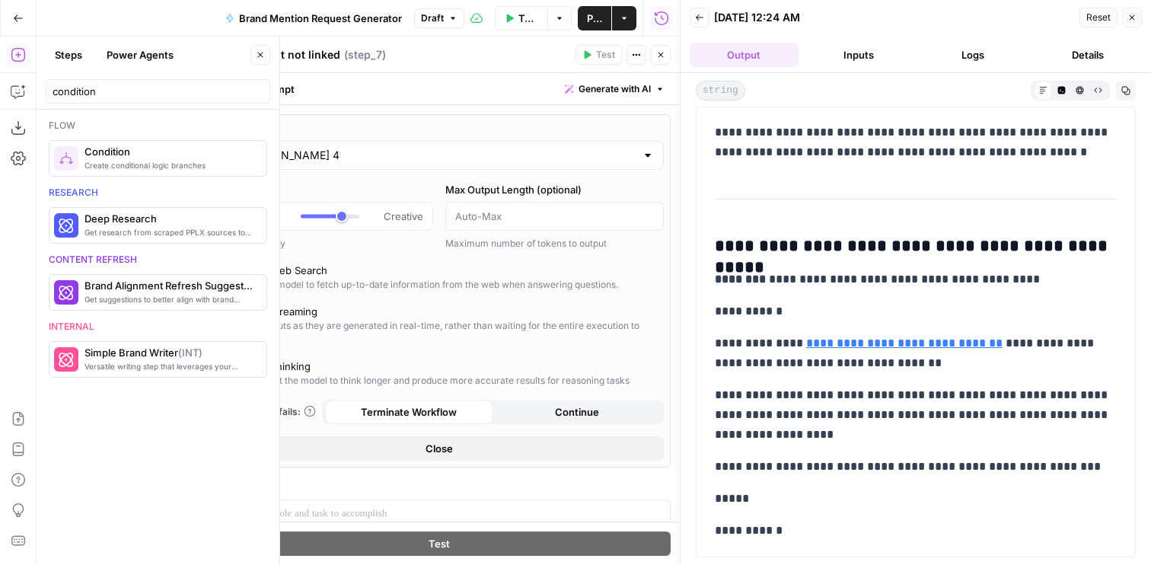
click at [664, 50] on icon "button" at bounding box center [660, 54] width 9 height 9
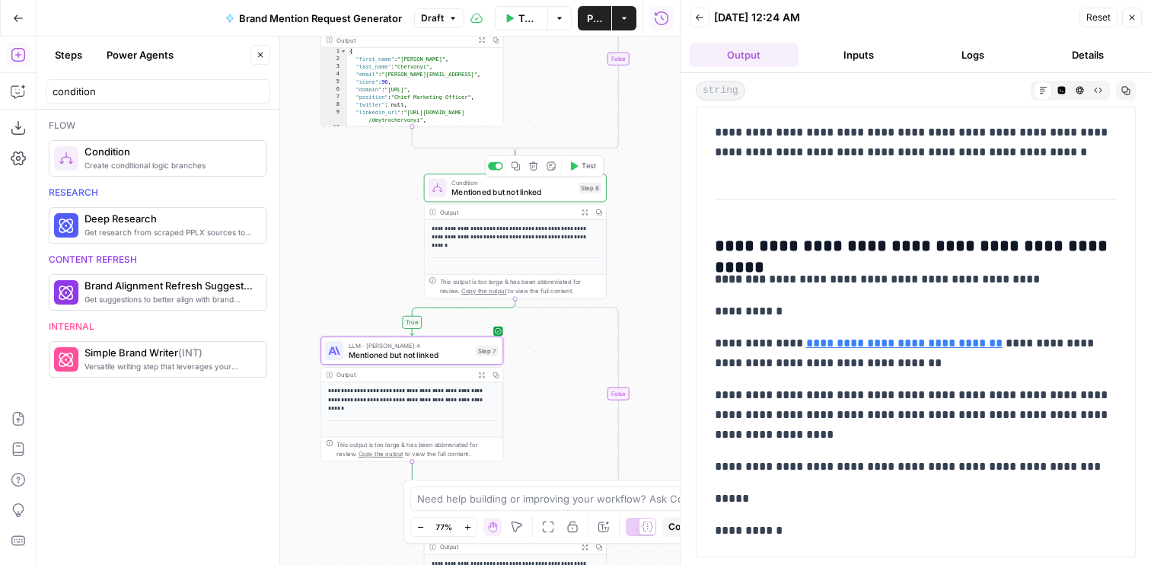
click at [585, 164] on span "Test" at bounding box center [589, 166] width 14 height 11
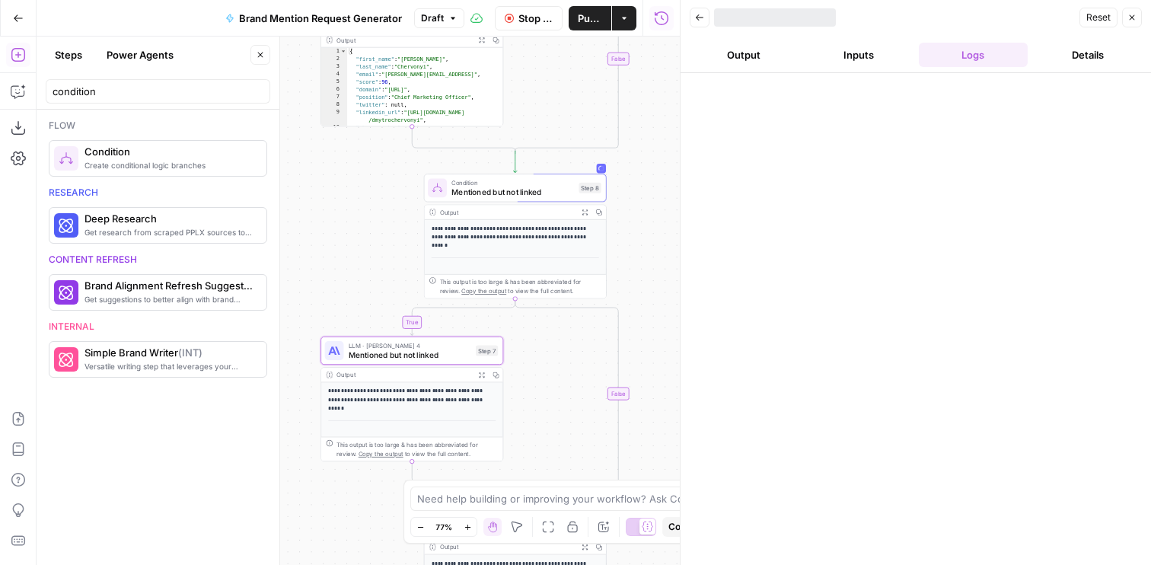
click at [741, 73] on div at bounding box center [916, 319] width 470 height 492
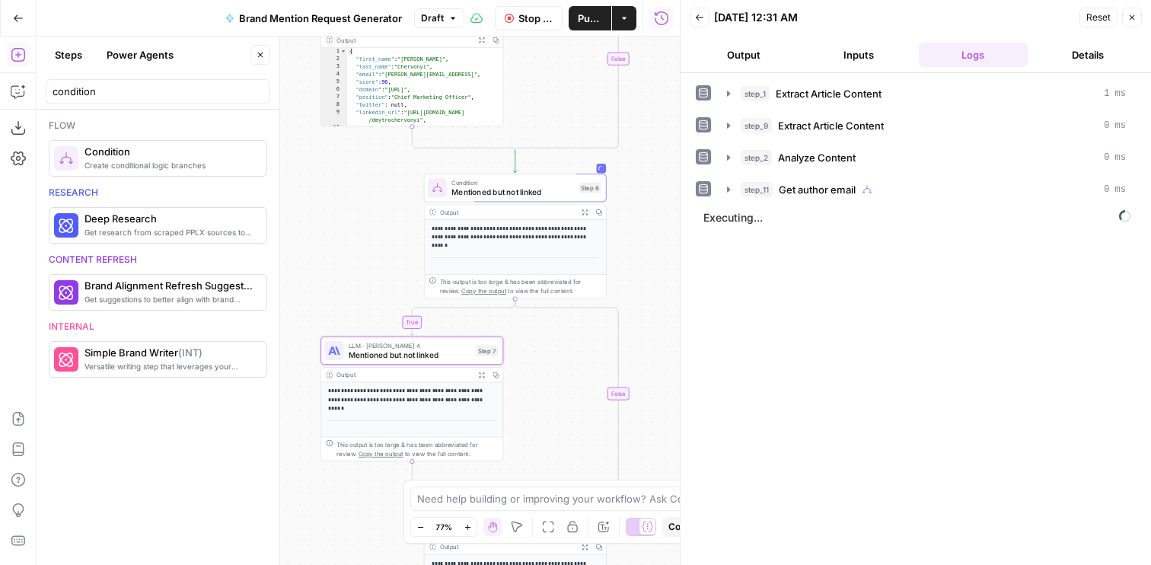
click at [735, 61] on button "Output" at bounding box center [744, 55] width 109 height 24
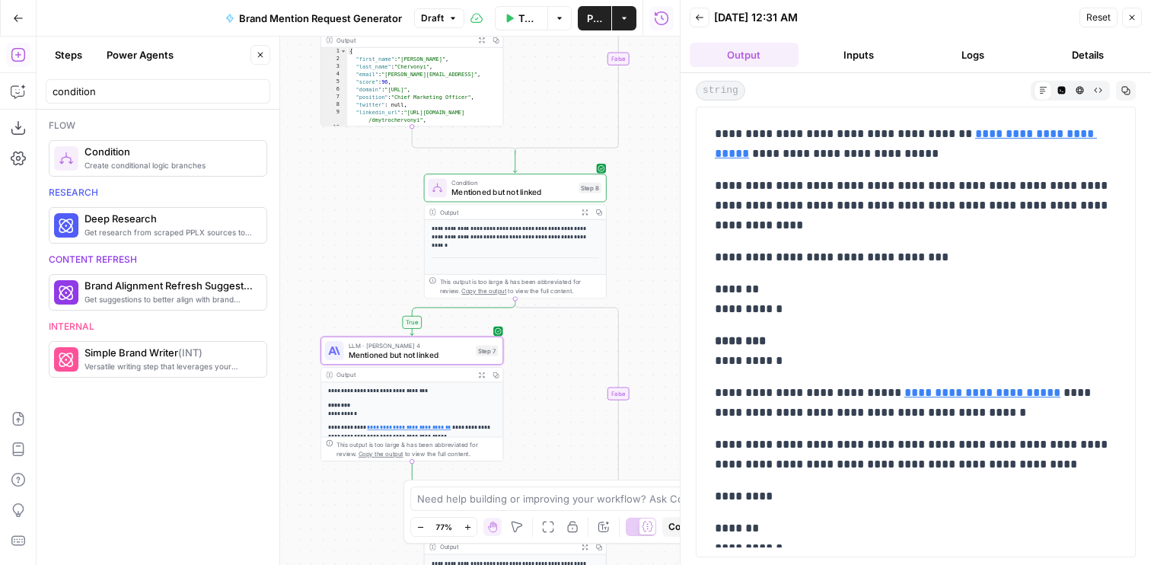
scroll to position [338, 0]
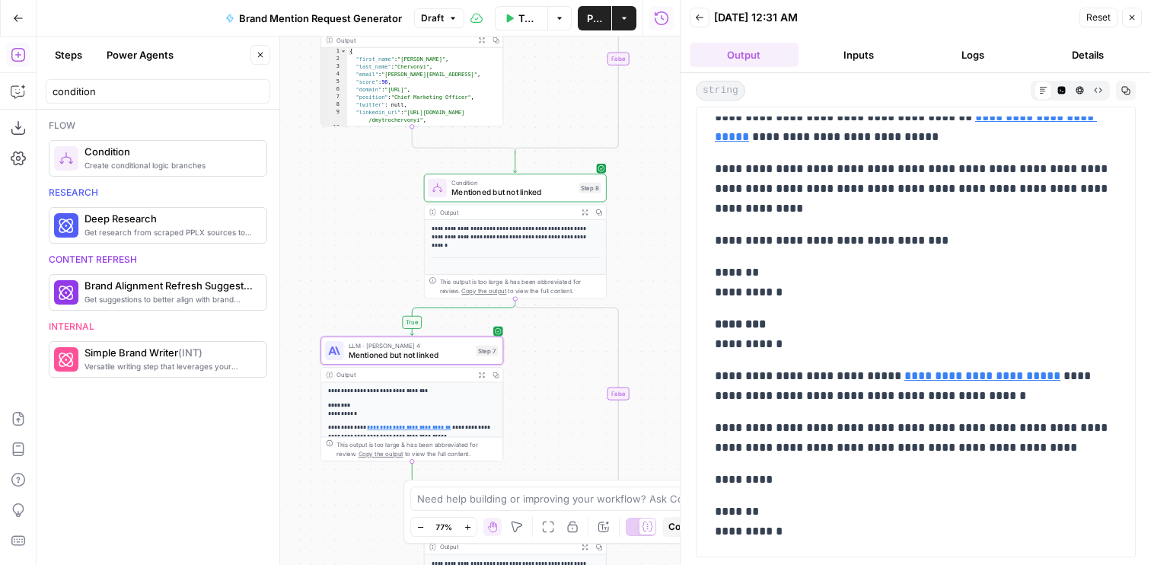
click at [407, 362] on div "LLM · Claude Sonnet 4 Mentioned but not linked Step 7 Copy step Delete step Add…" at bounding box center [411, 350] width 183 height 28
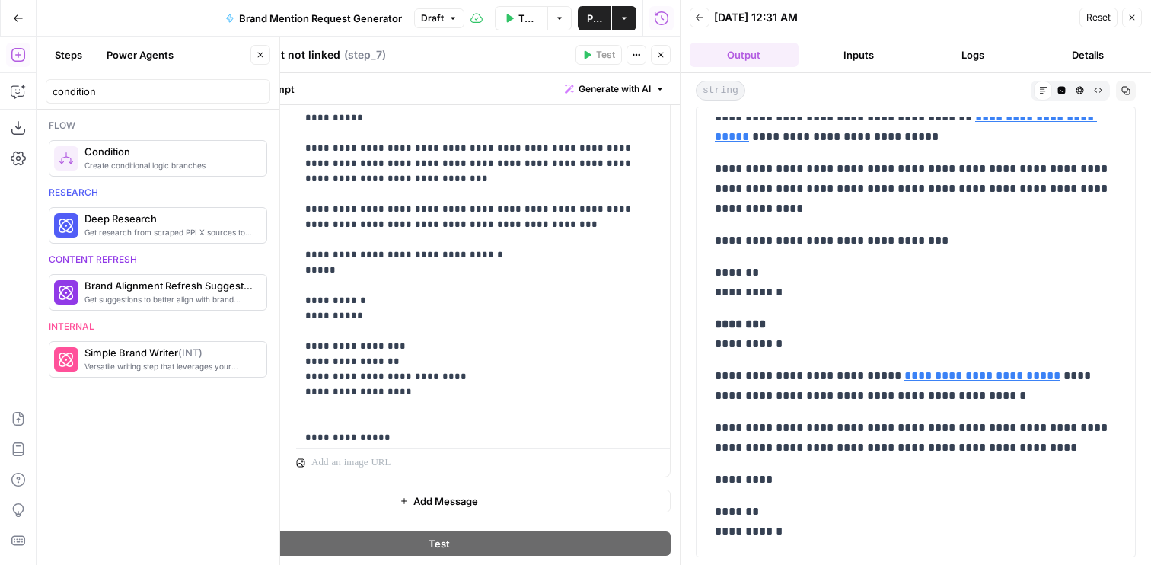
scroll to position [686, 0]
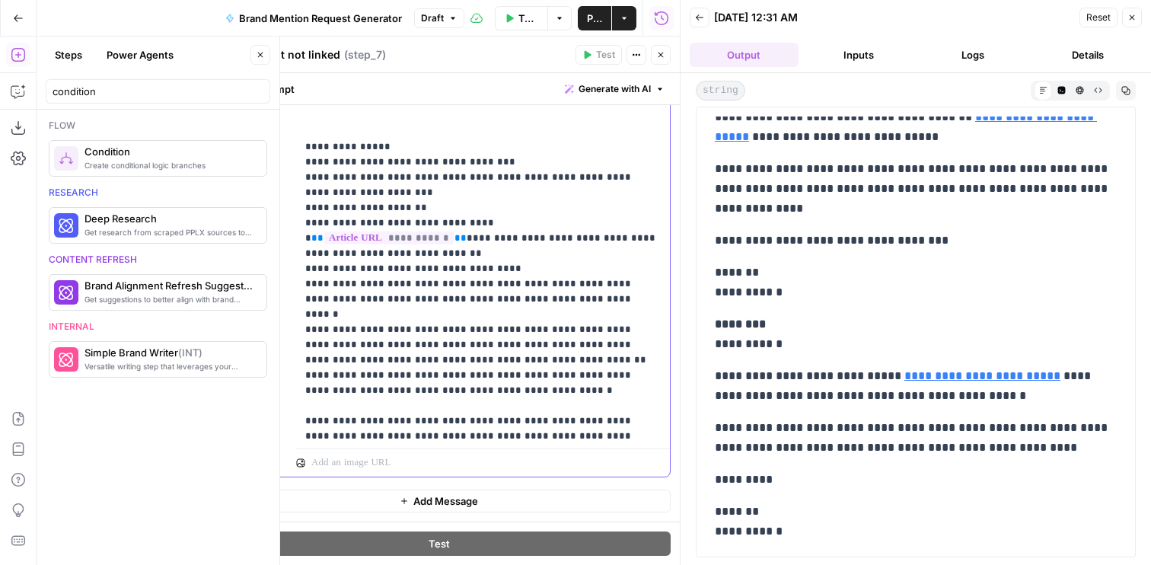
click at [660, 59] on icon "button" at bounding box center [660, 54] width 9 height 9
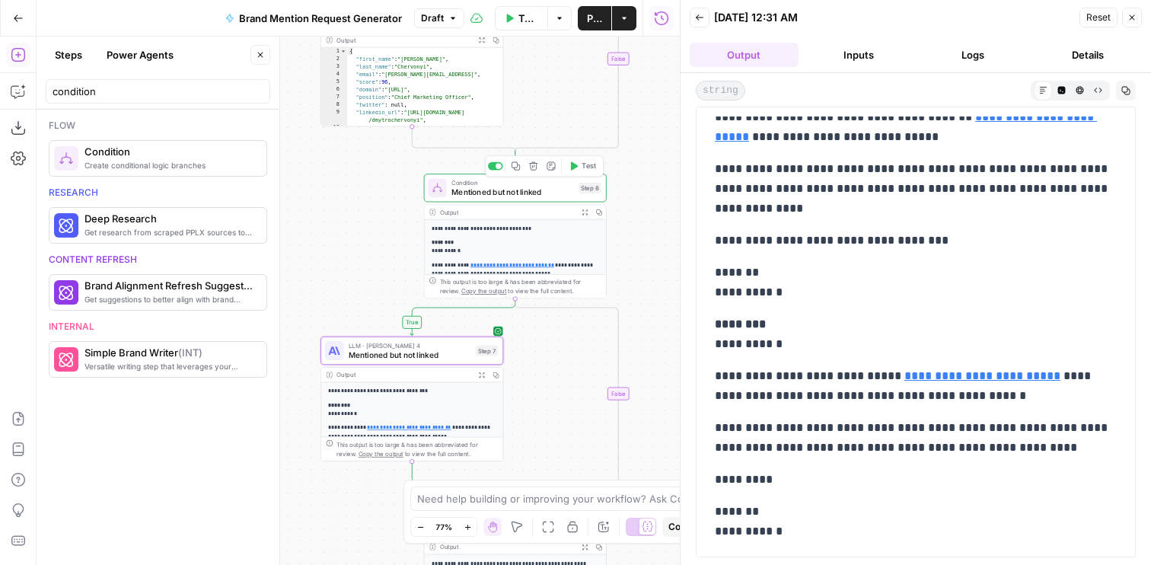
click at [586, 167] on span "Test" at bounding box center [589, 166] width 14 height 11
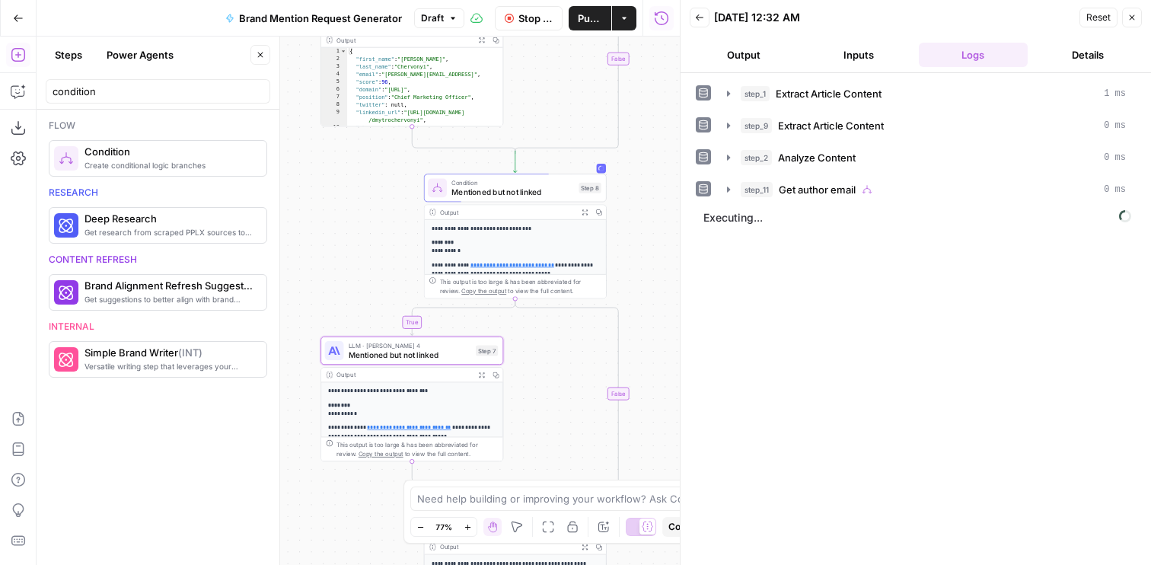
click at [780, 56] on button "Output" at bounding box center [744, 55] width 109 height 24
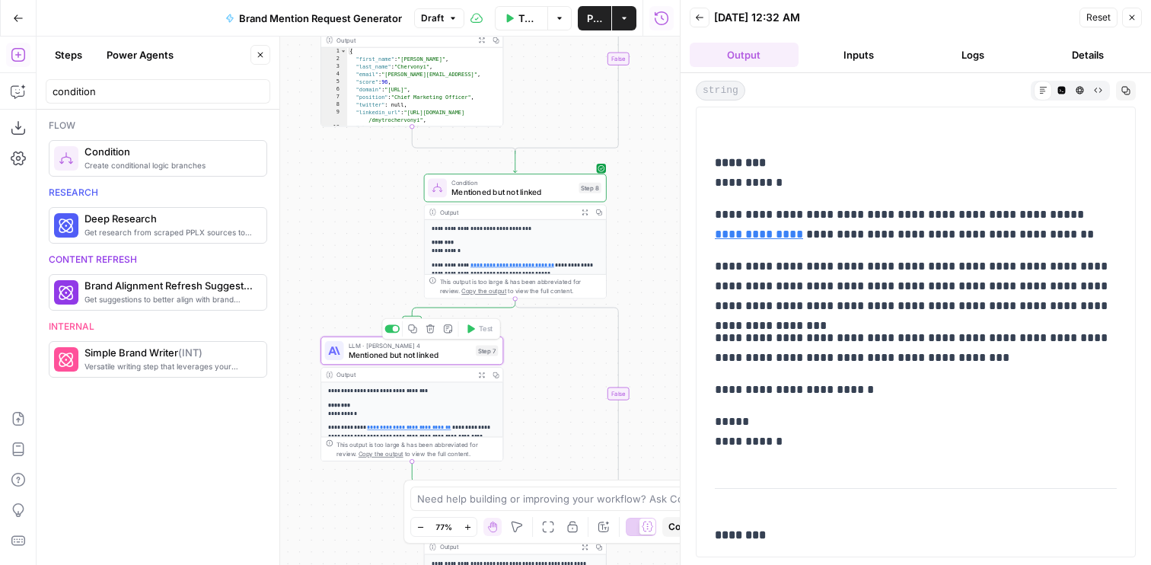
scroll to position [676, 0]
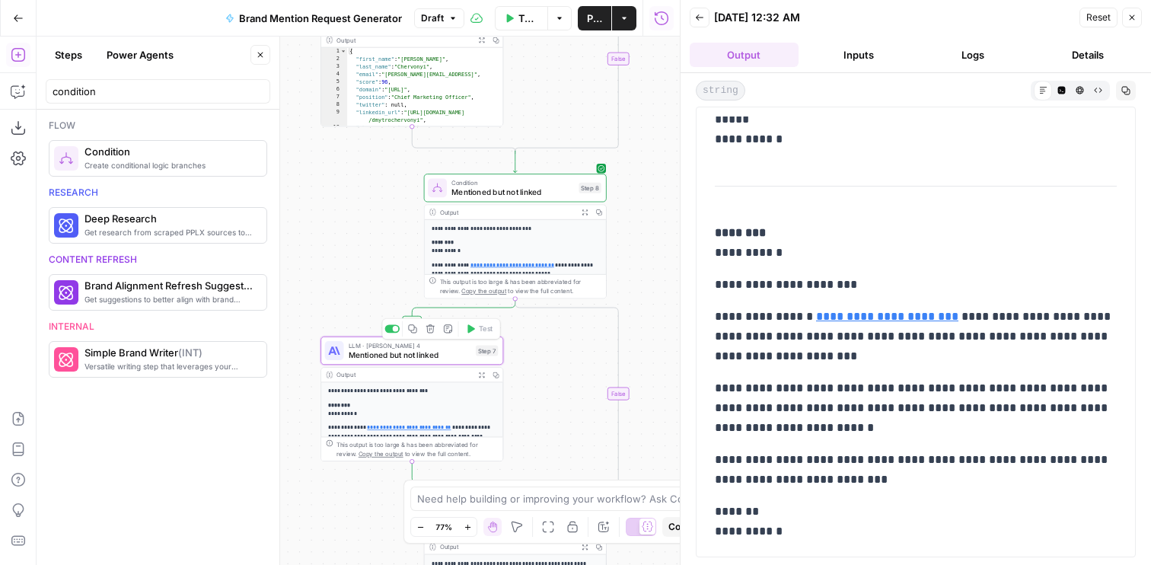
click at [452, 352] on span "Mentioned but not linked" at bounding box center [410, 354] width 123 height 11
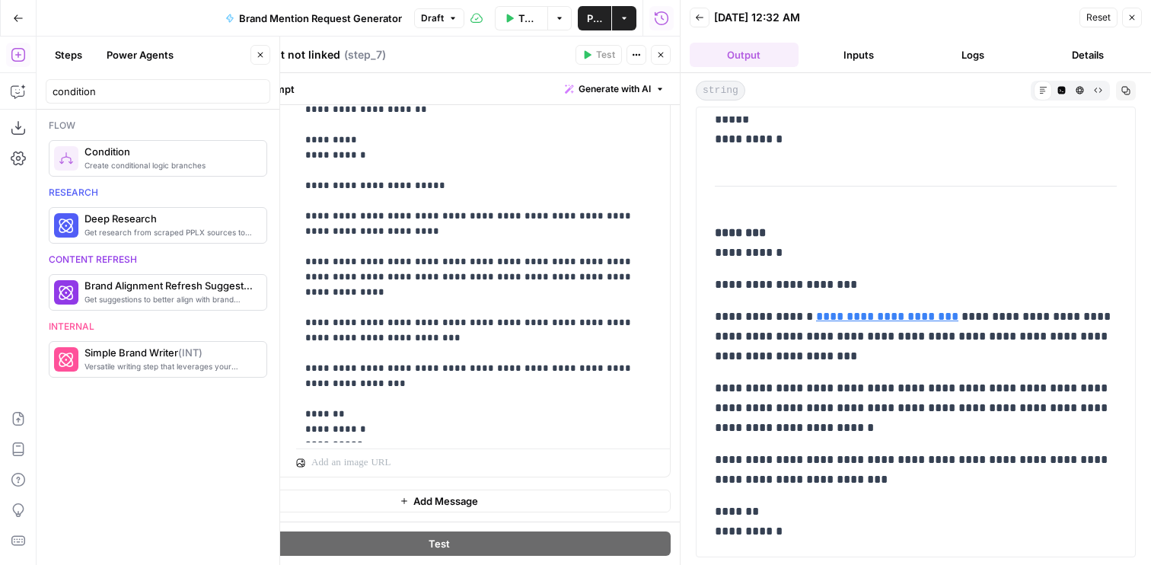
scroll to position [716, 0]
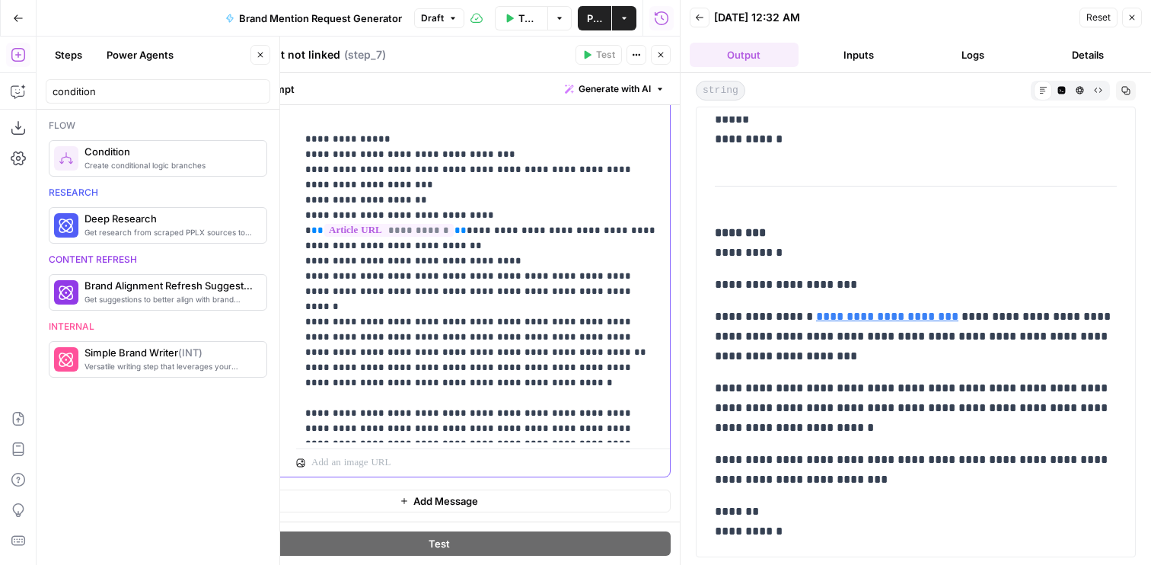
drag, startPoint x: 566, startPoint y: 400, endPoint x: 443, endPoint y: 413, distance: 124.0
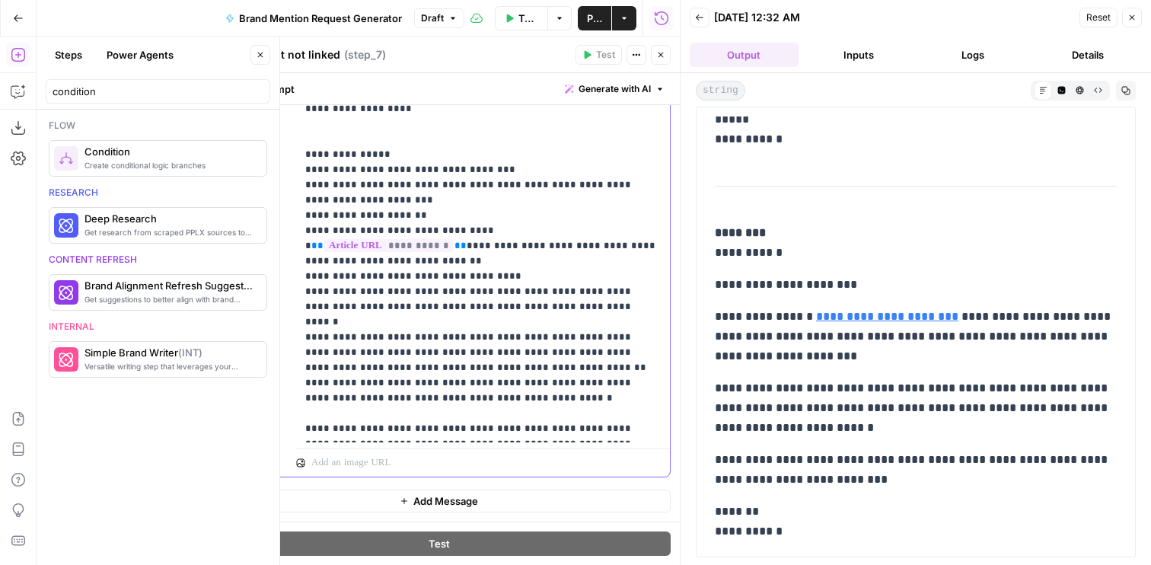
click at [661, 49] on button "Close" at bounding box center [661, 55] width 20 height 20
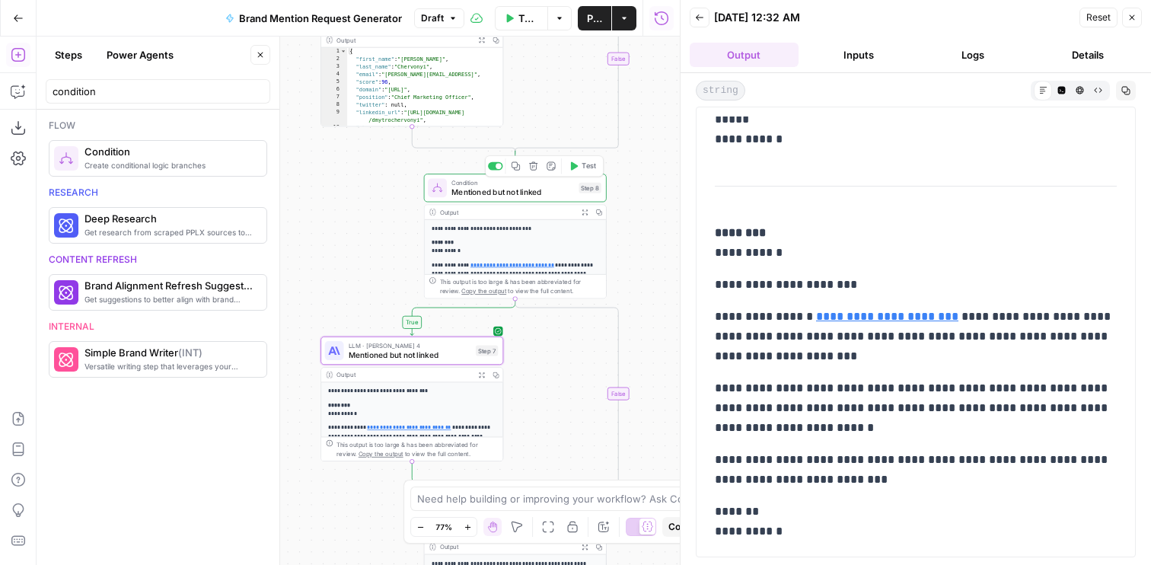
click at [582, 167] on span "Test" at bounding box center [589, 166] width 14 height 11
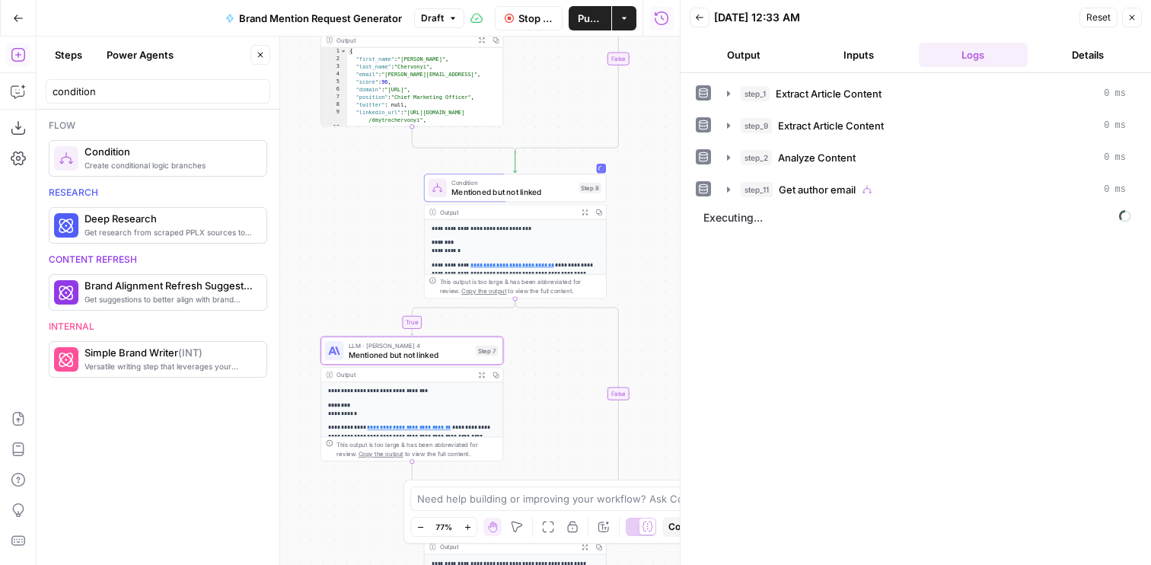
click at [745, 45] on button "Output" at bounding box center [744, 55] width 109 height 24
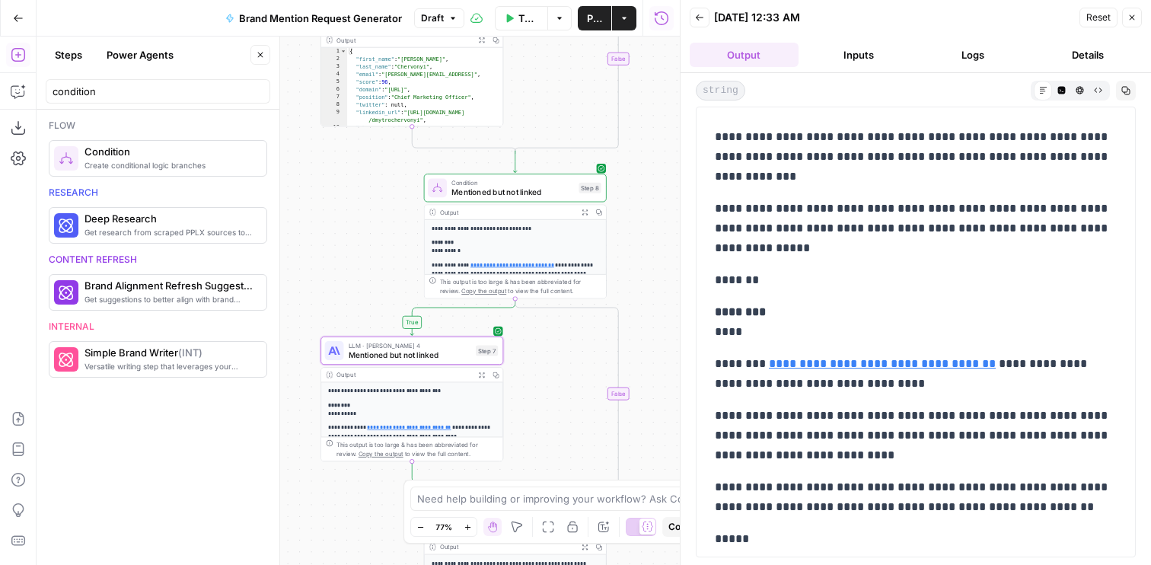
scroll to position [397, 0]
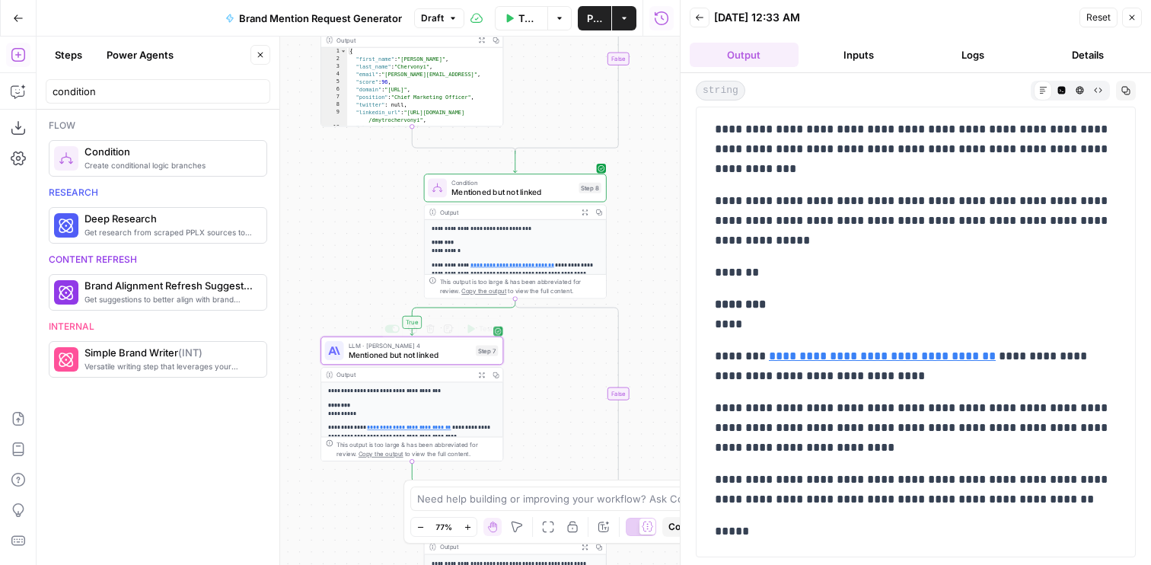
click at [458, 357] on div "Expand Output" at bounding box center [482, 346] width 88 height 27
click at [423, 352] on span "Mentioned but not linked" at bounding box center [410, 354] width 123 height 11
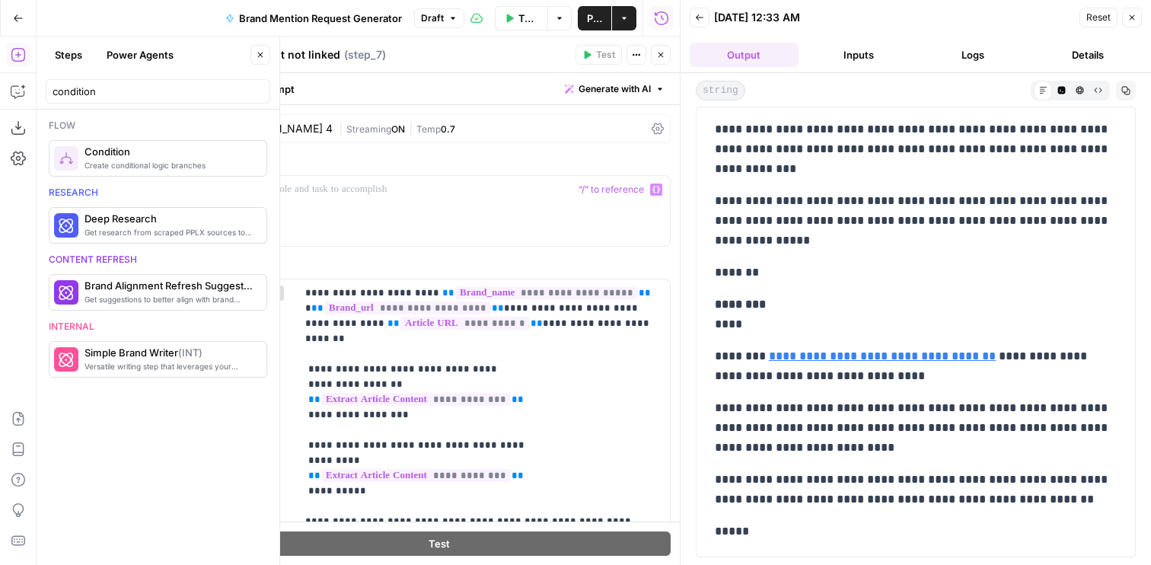
click at [318, 132] on div "[PERSON_NAME] 4" at bounding box center [283, 128] width 97 height 11
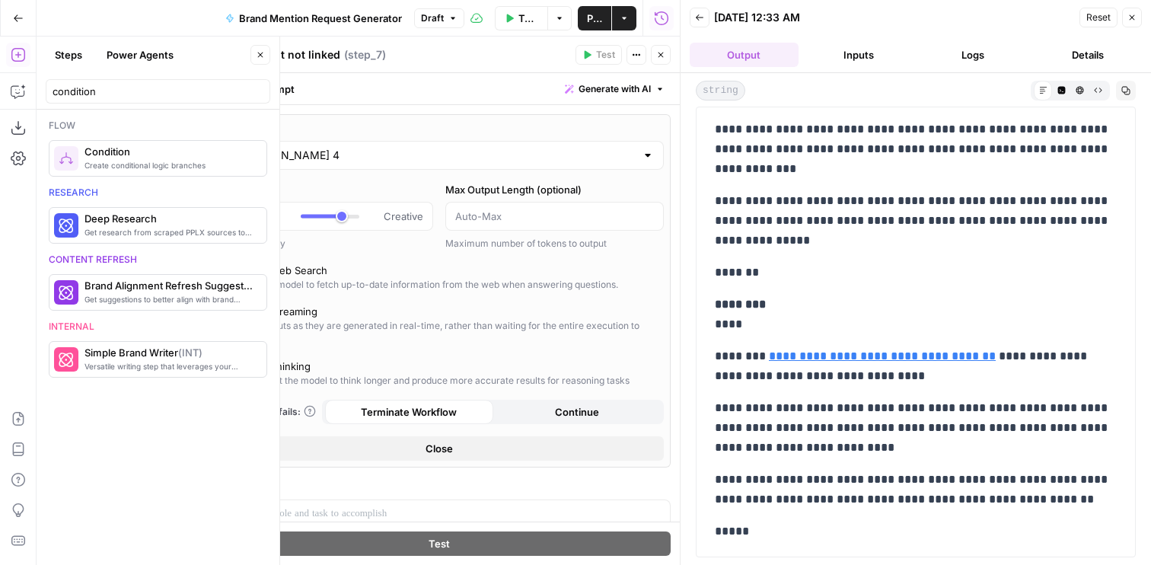
click at [299, 157] on input "[PERSON_NAME] 4" at bounding box center [439, 155] width 394 height 15
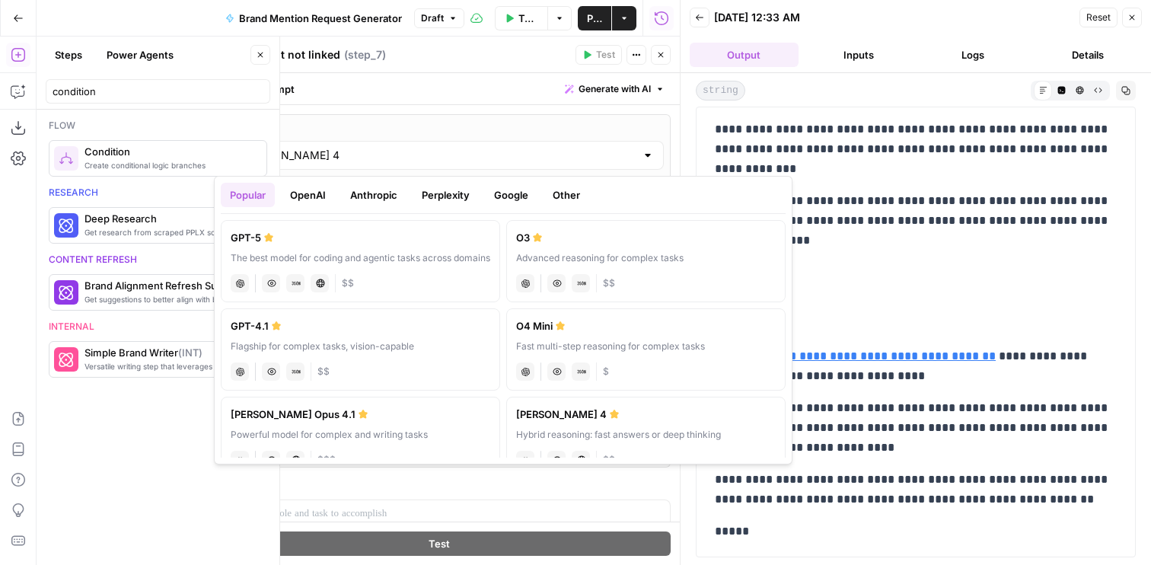
click at [293, 333] on label "GPT-4.1 Flagship for complex tasks, vision-capable chat Vision Capabilities JSO…" at bounding box center [360, 349] width 279 height 82
type input "GPT-4.1"
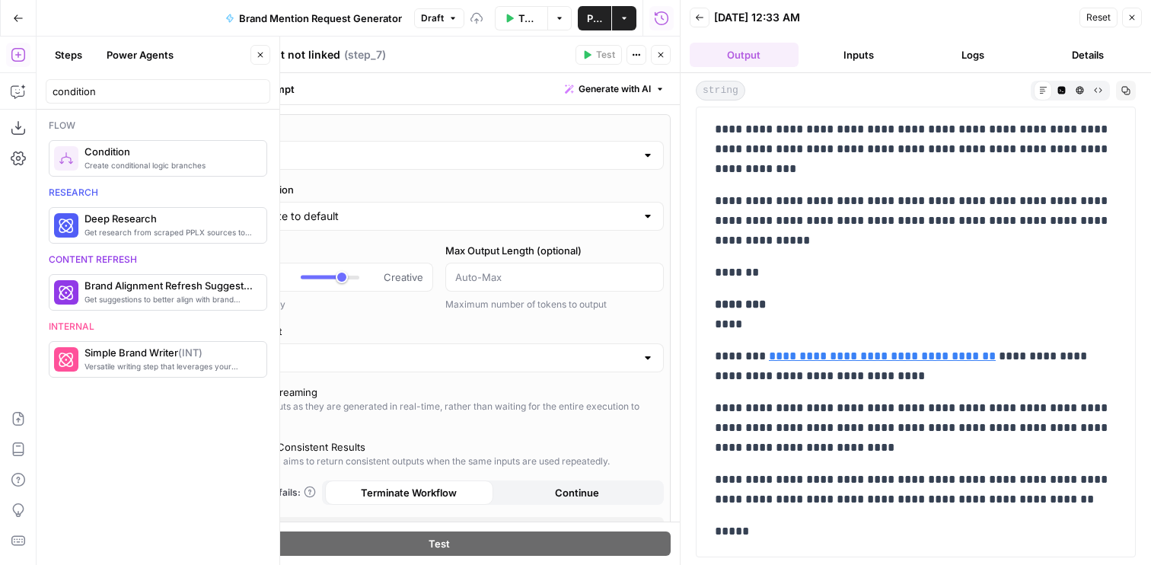
click at [655, 59] on button "Close" at bounding box center [661, 55] width 20 height 20
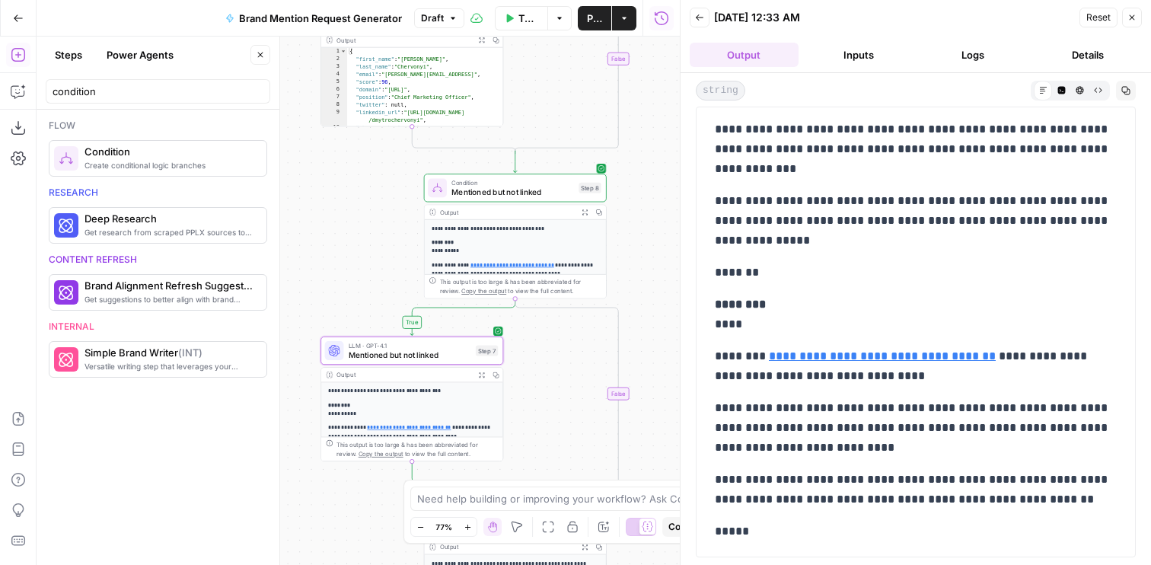
click at [582, 171] on span "Test" at bounding box center [589, 166] width 14 height 11
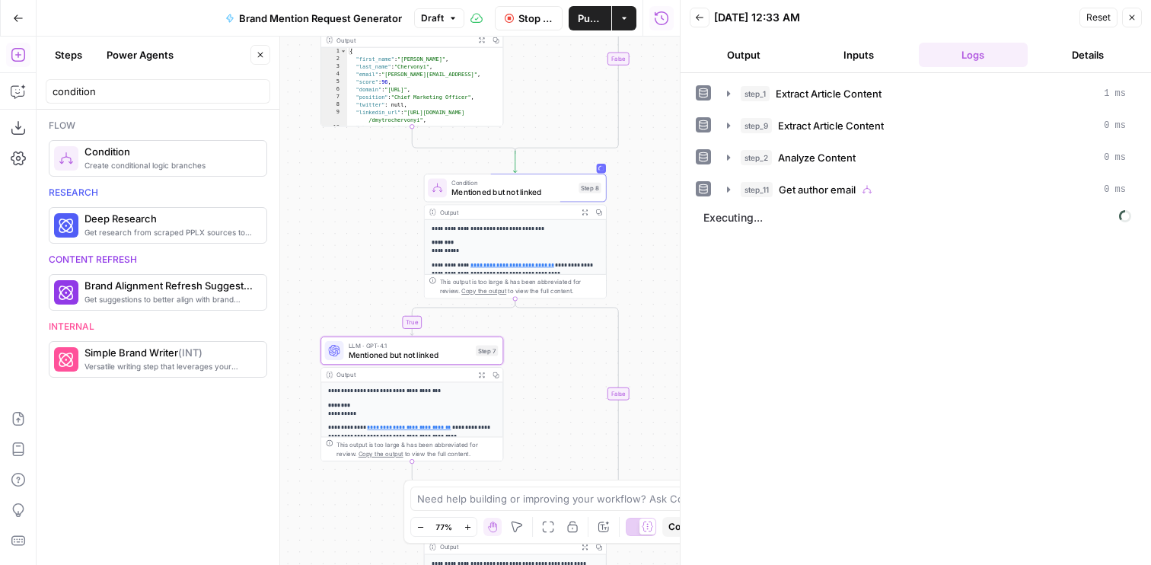
click at [719, 44] on button "Output" at bounding box center [744, 55] width 109 height 24
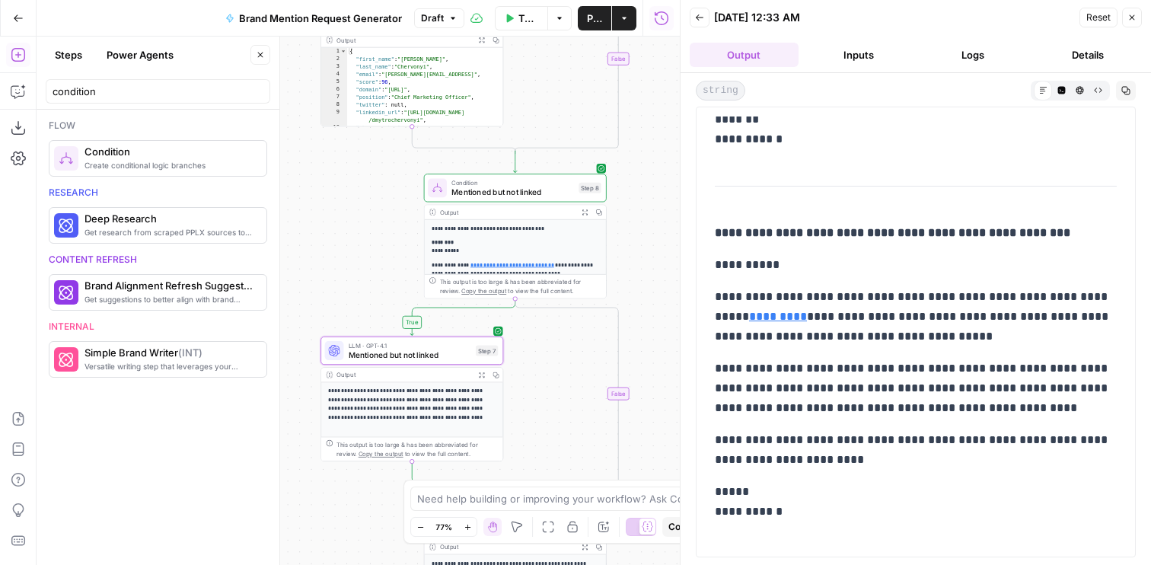
scroll to position [815, 0]
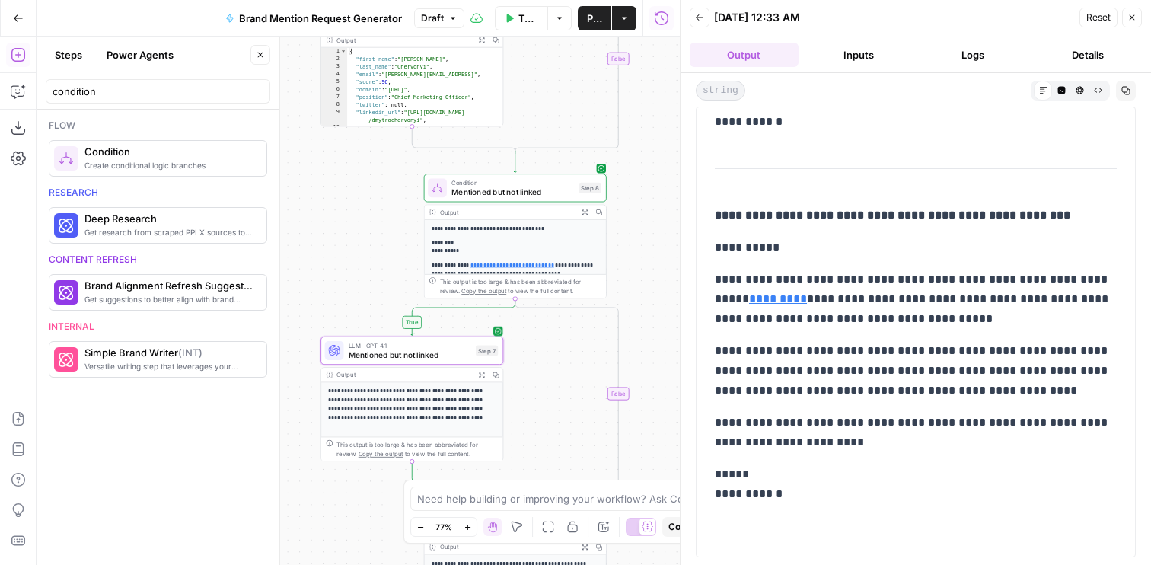
click at [401, 356] on span "Mentioned but not linked" at bounding box center [410, 354] width 123 height 11
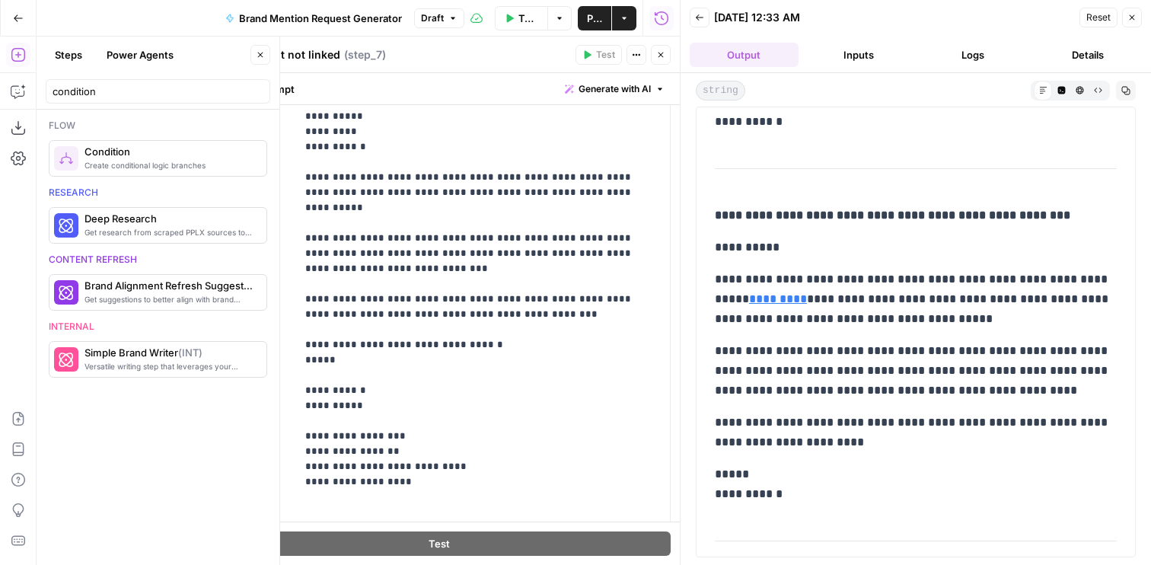
scroll to position [575, 0]
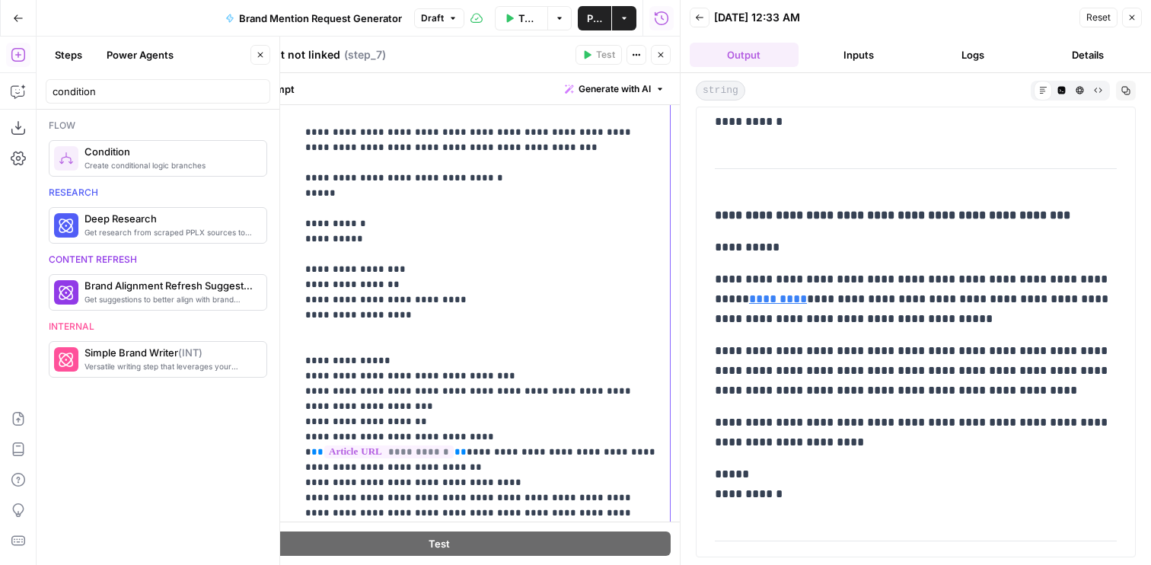
copy p "**********"
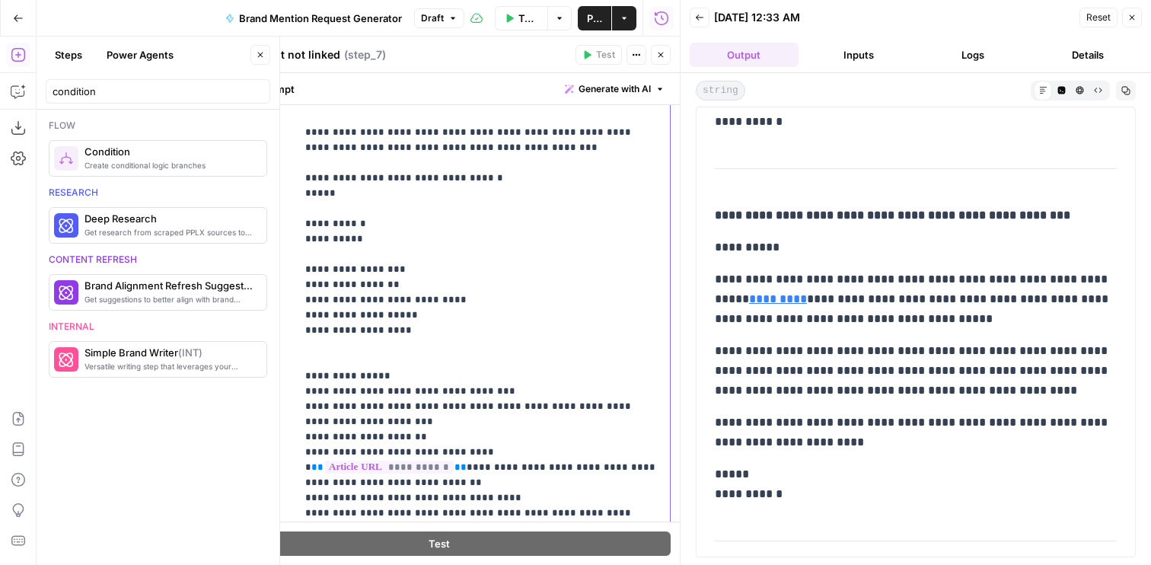
drag, startPoint x: 445, startPoint y: 265, endPoint x: 298, endPoint y: 207, distance: 158.6
click at [298, 207] on div "**********" at bounding box center [483, 212] width 374 height 620
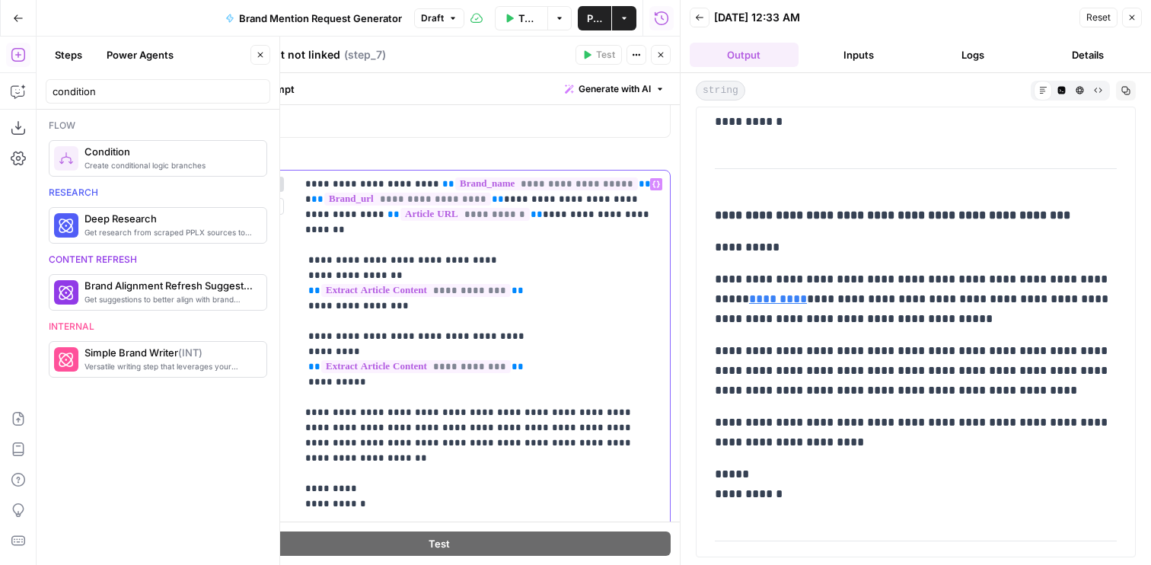
scroll to position [89, 0]
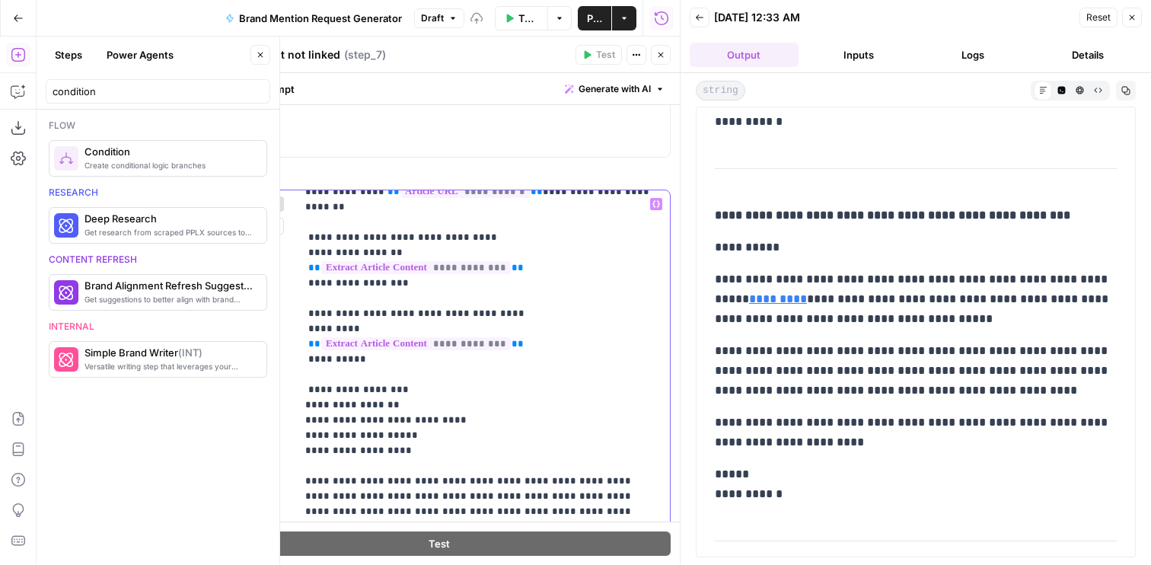
scroll to position [44, 0]
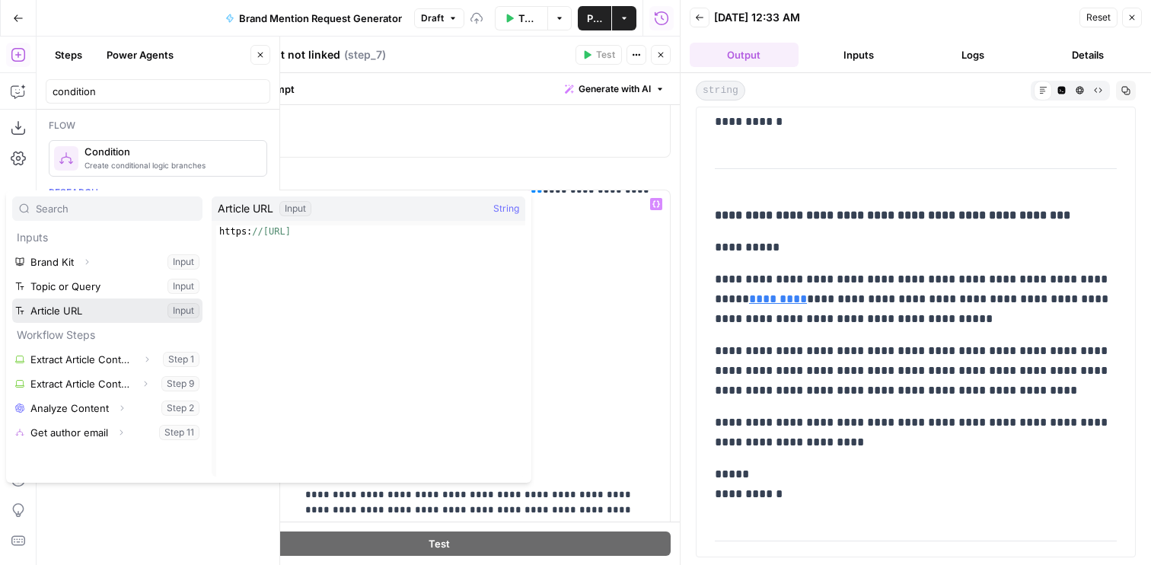
click at [72, 306] on button "Select variable Article URL" at bounding box center [107, 310] width 190 height 24
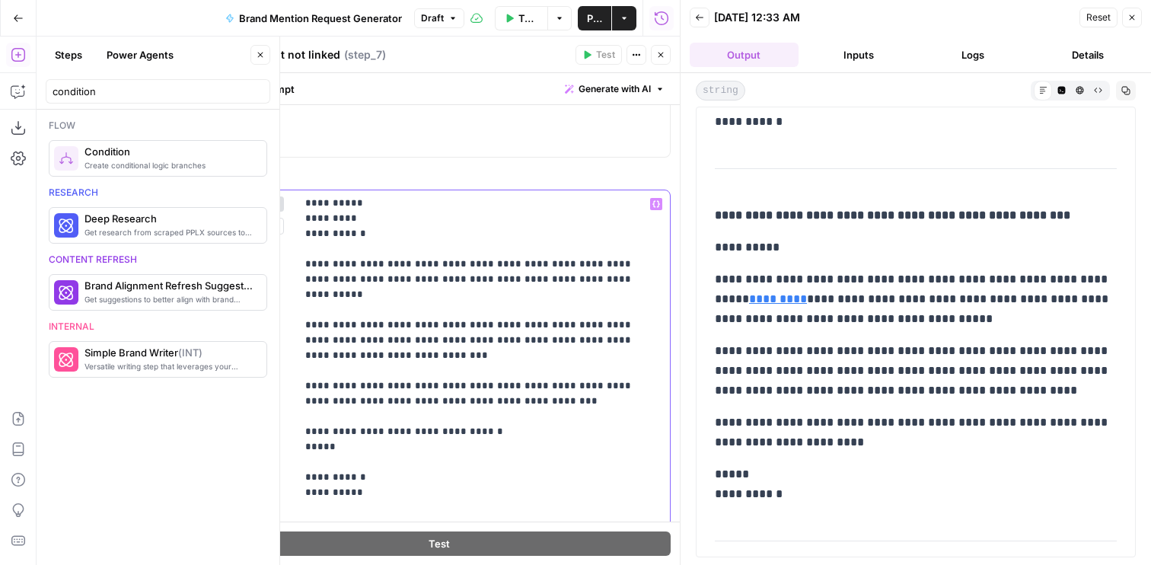
scroll to position [458, 0]
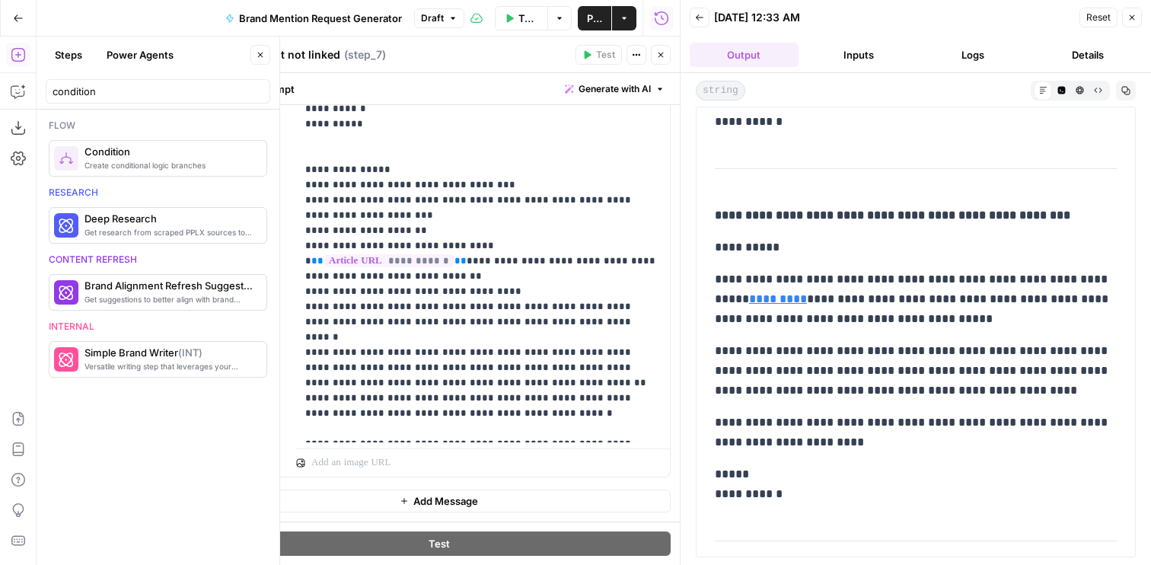
click at [662, 58] on icon "button" at bounding box center [660, 54] width 9 height 9
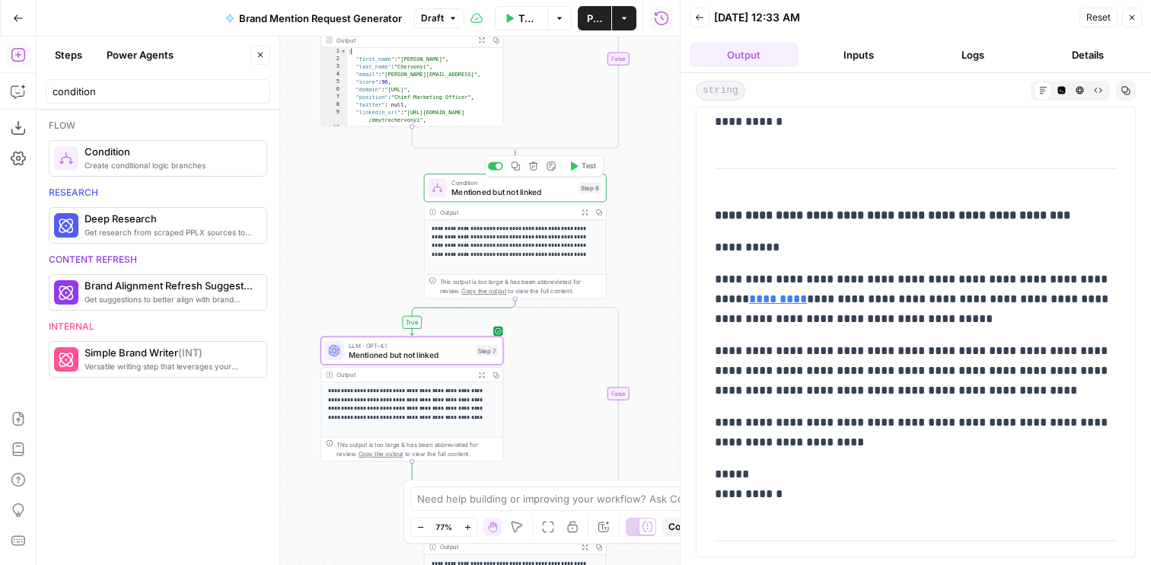
click at [583, 167] on span "Test" at bounding box center [589, 166] width 14 height 11
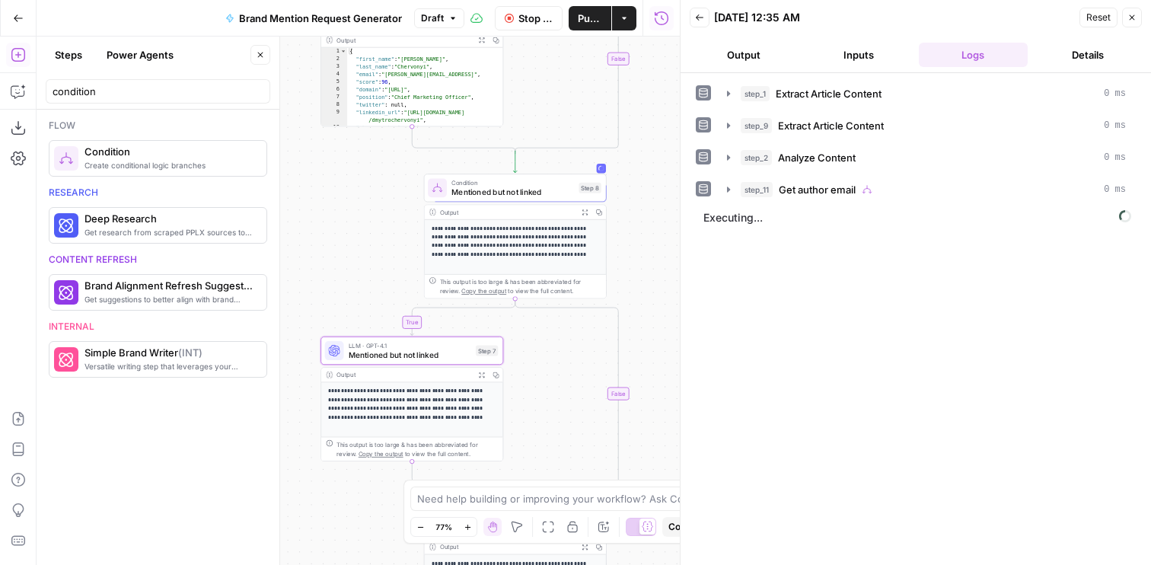
click at [716, 62] on button "Output" at bounding box center [744, 55] width 109 height 24
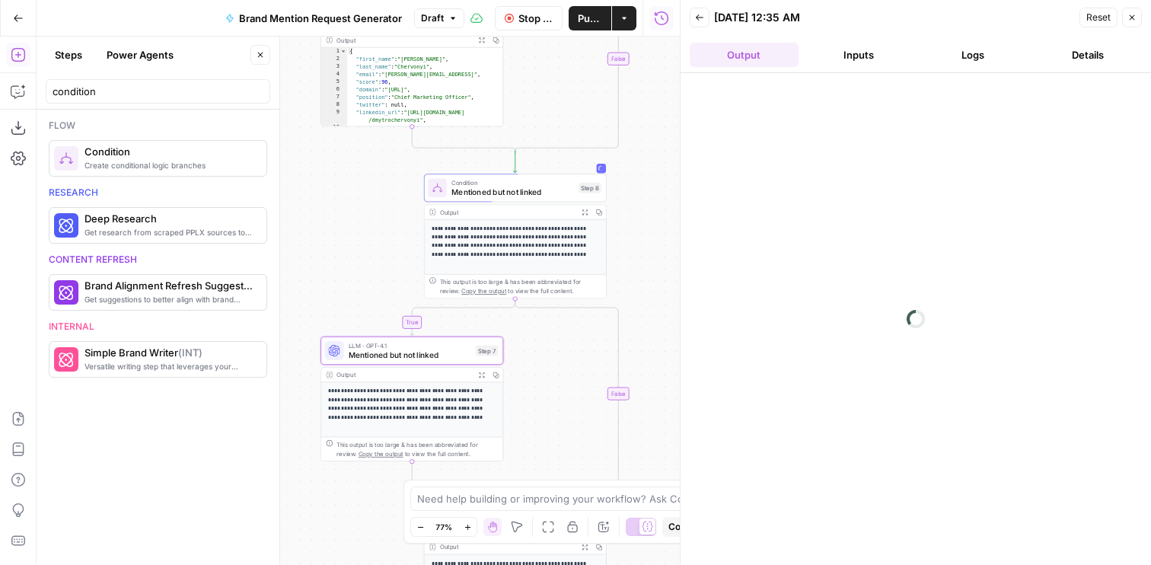
drag, startPoint x: 655, startPoint y: 122, endPoint x: 625, endPoint y: 95, distance: 39.9
click at [625, 95] on div "**********" at bounding box center [358, 301] width 643 height 528
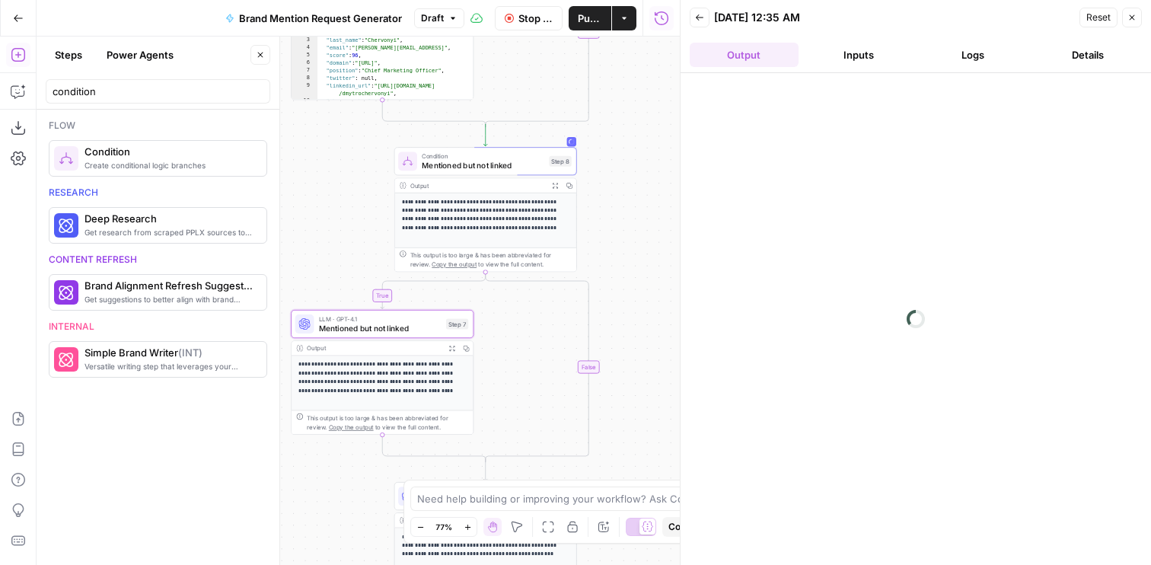
click at [754, 51] on button "Output" at bounding box center [744, 55] width 109 height 24
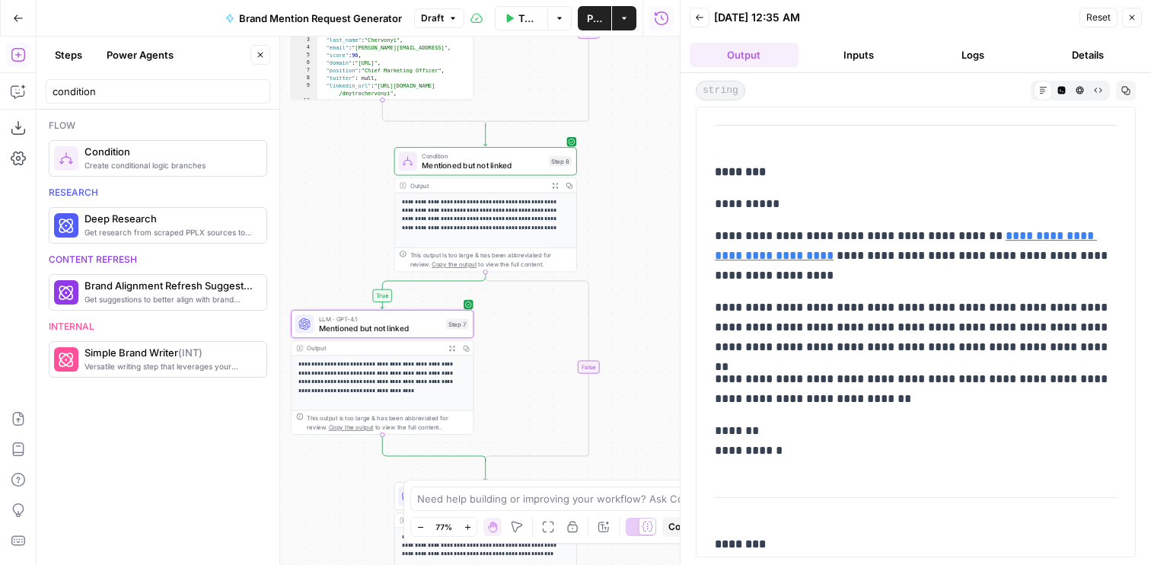
scroll to position [777, 0]
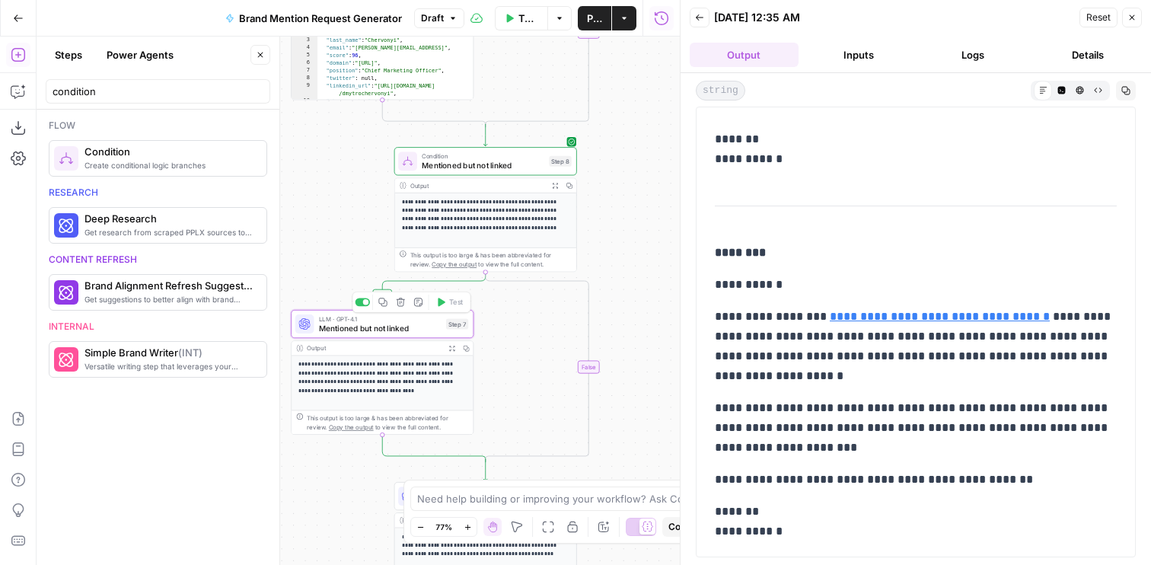
click at [373, 324] on span "Mentioned but not linked" at bounding box center [380, 327] width 123 height 11
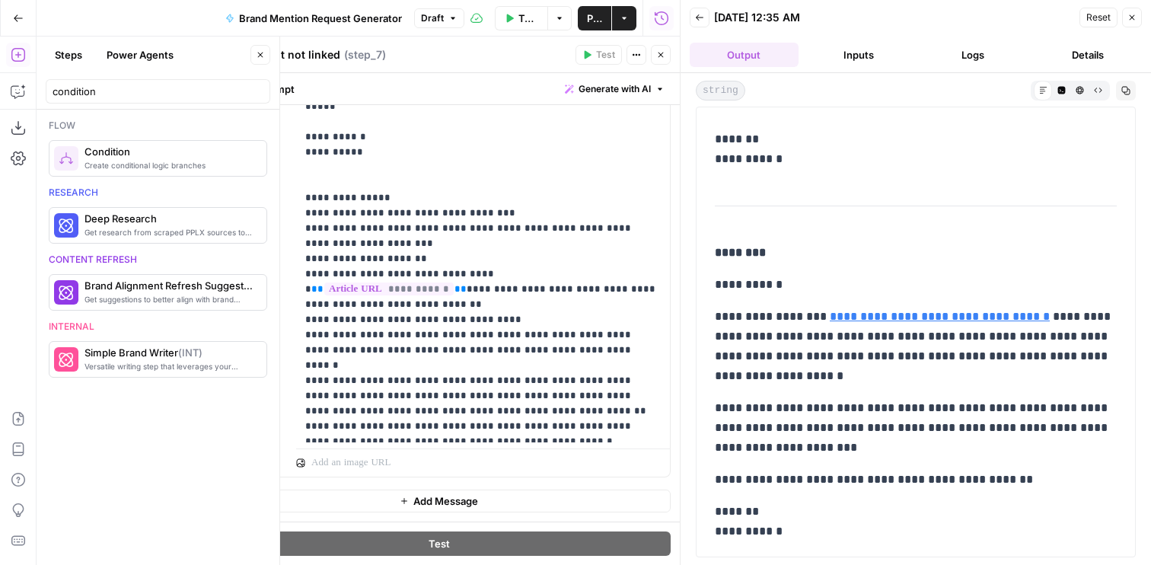
scroll to position [732, 0]
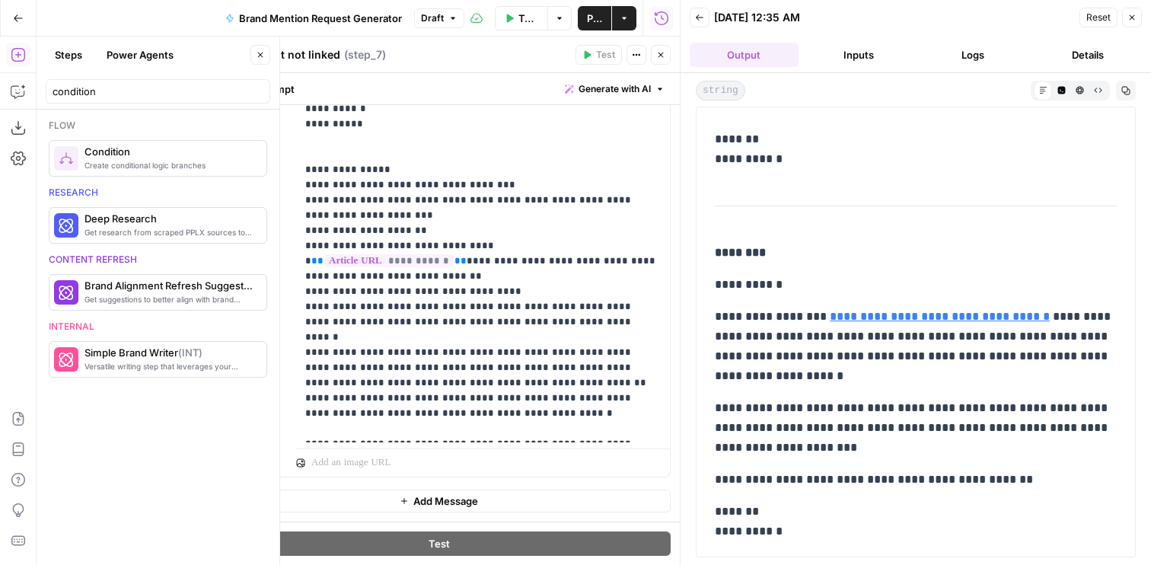
click at [659, 53] on icon "button" at bounding box center [660, 54] width 9 height 9
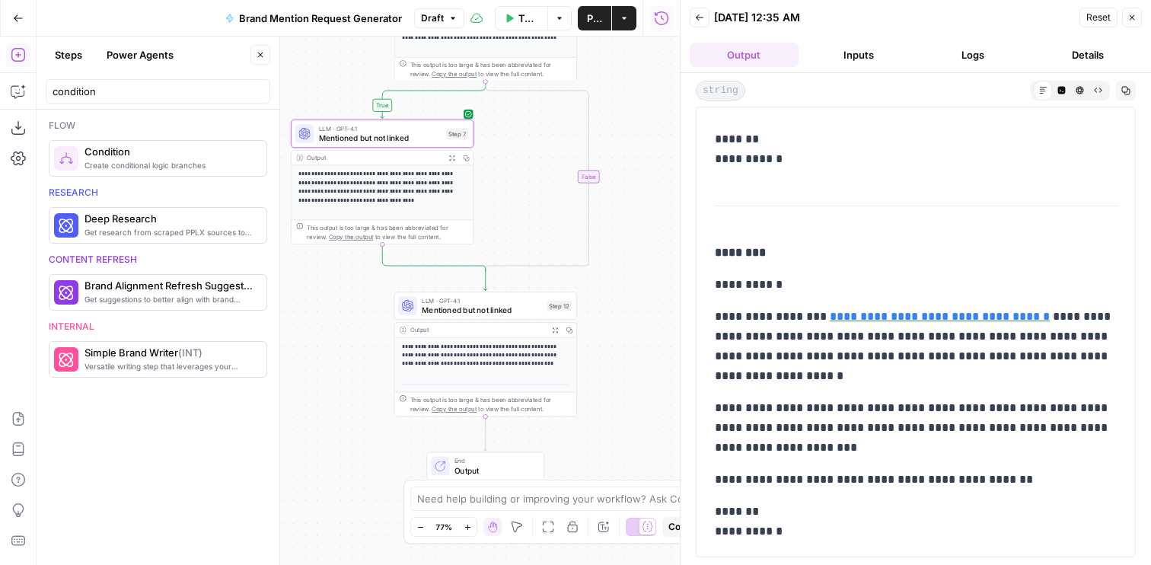
drag, startPoint x: 609, startPoint y: 450, endPoint x: 609, endPoint y: 257, distance: 193.4
click at [609, 257] on div "**********" at bounding box center [358, 301] width 643 height 528
click at [448, 309] on span "Mentioned but not linked" at bounding box center [482, 306] width 120 height 11
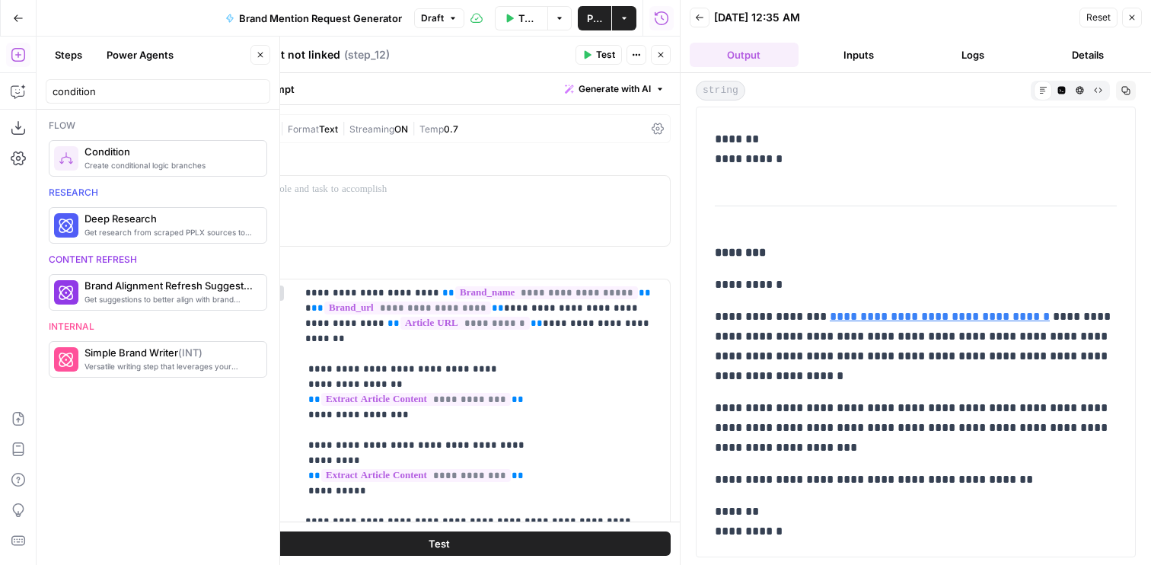
click at [660, 55] on icon "button" at bounding box center [660, 55] width 5 height 5
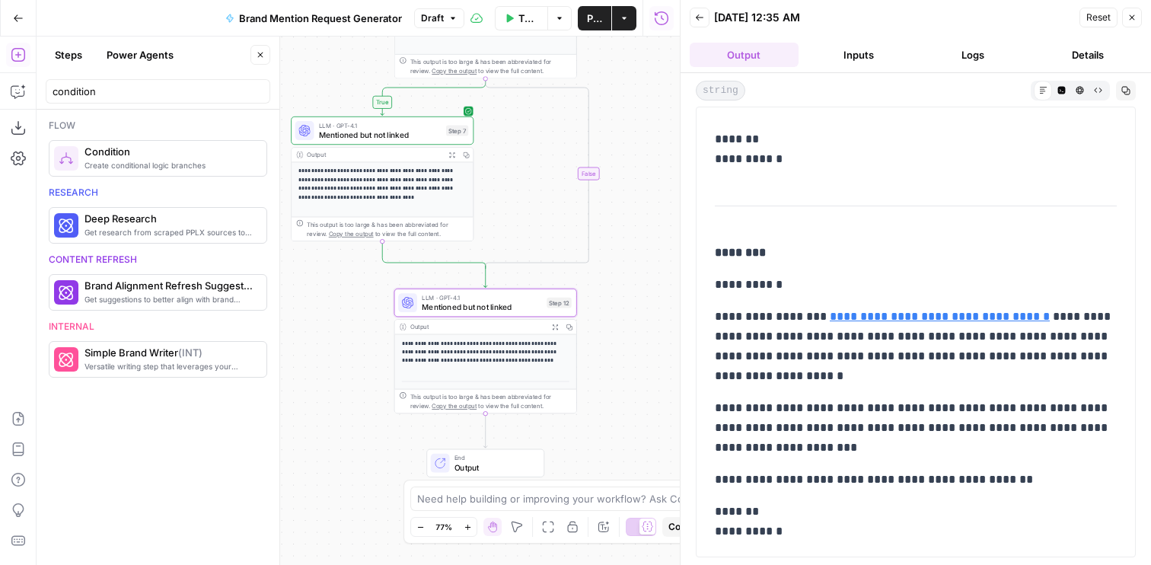
click at [347, 138] on span "Mentioned but not linked" at bounding box center [380, 134] width 123 height 11
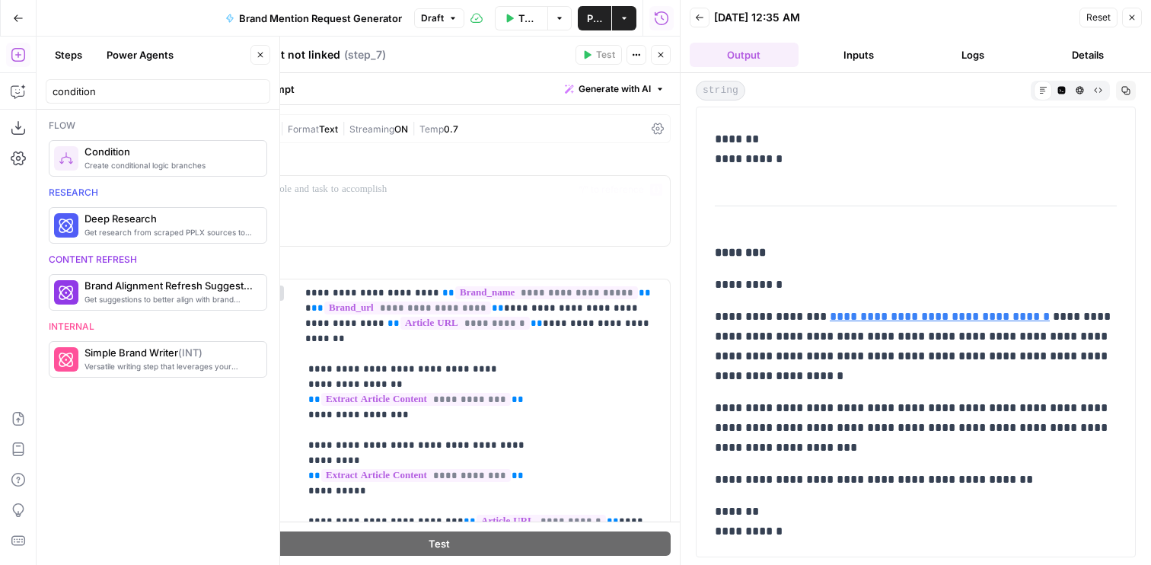
click at [446, 393] on span "**********" at bounding box center [416, 399] width 190 height 13
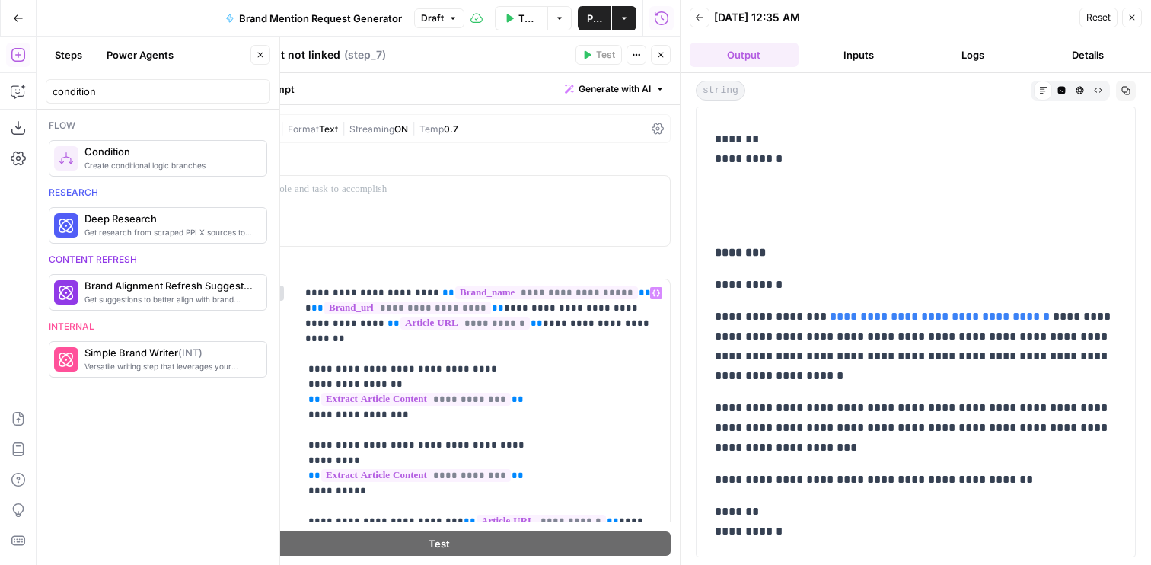
click at [664, 59] on button "Close" at bounding box center [661, 55] width 20 height 20
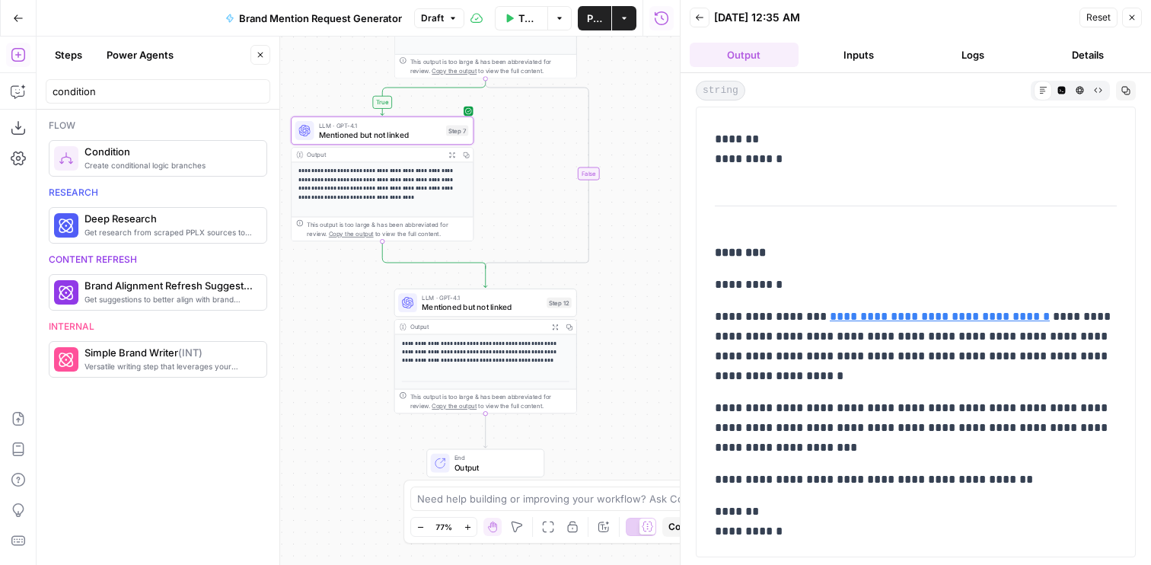
click at [458, 308] on span "Mentioned but not linked" at bounding box center [482, 306] width 120 height 11
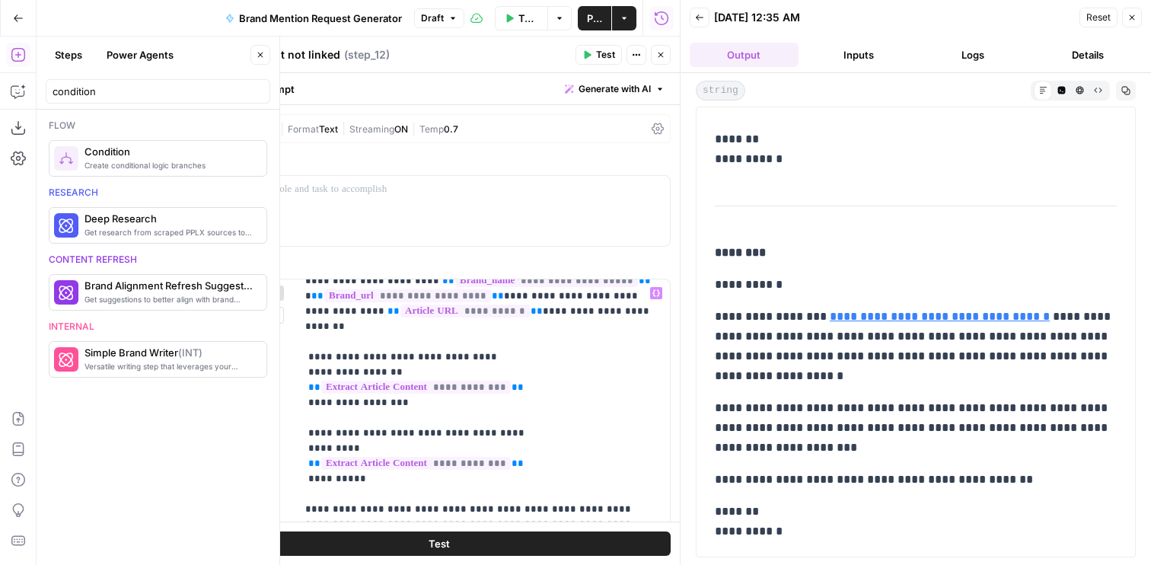
scroll to position [16, 0]
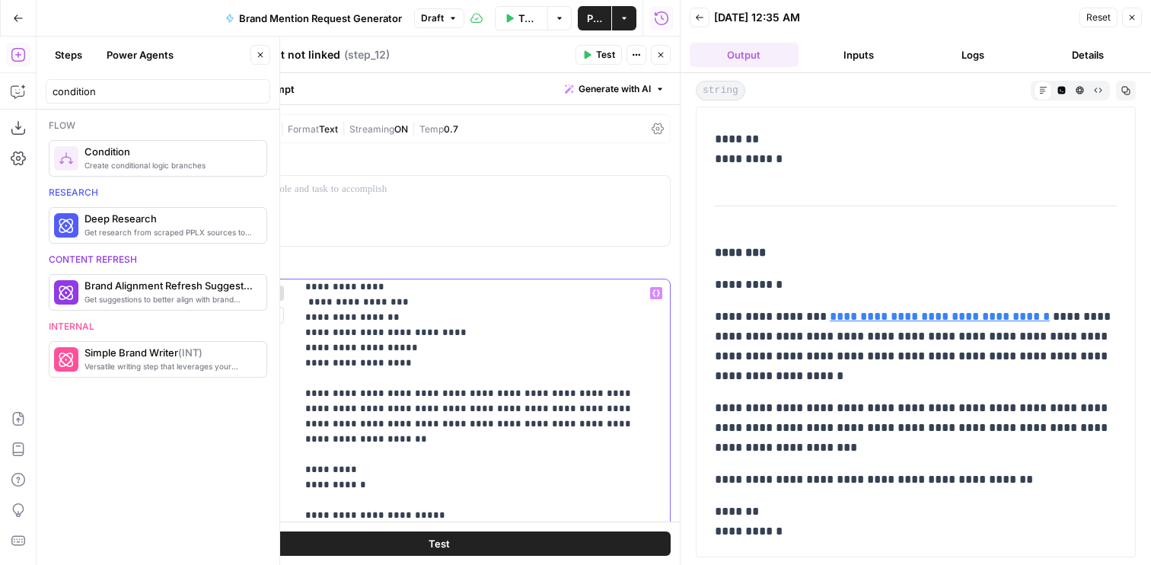
scroll to position [22, 0]
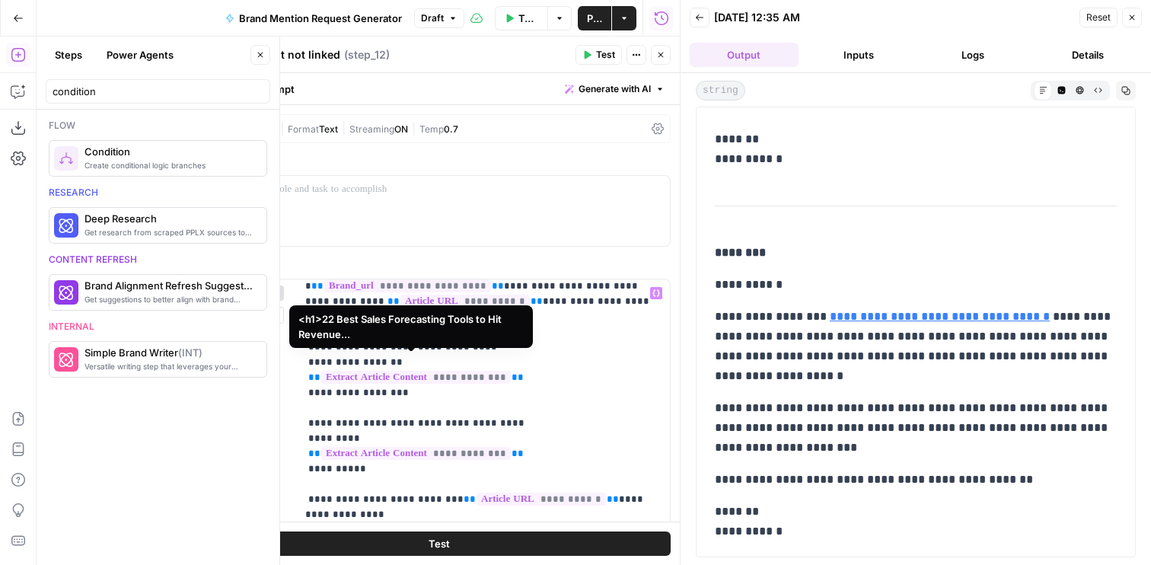
click at [435, 371] on span "**********" at bounding box center [416, 377] width 190 height 13
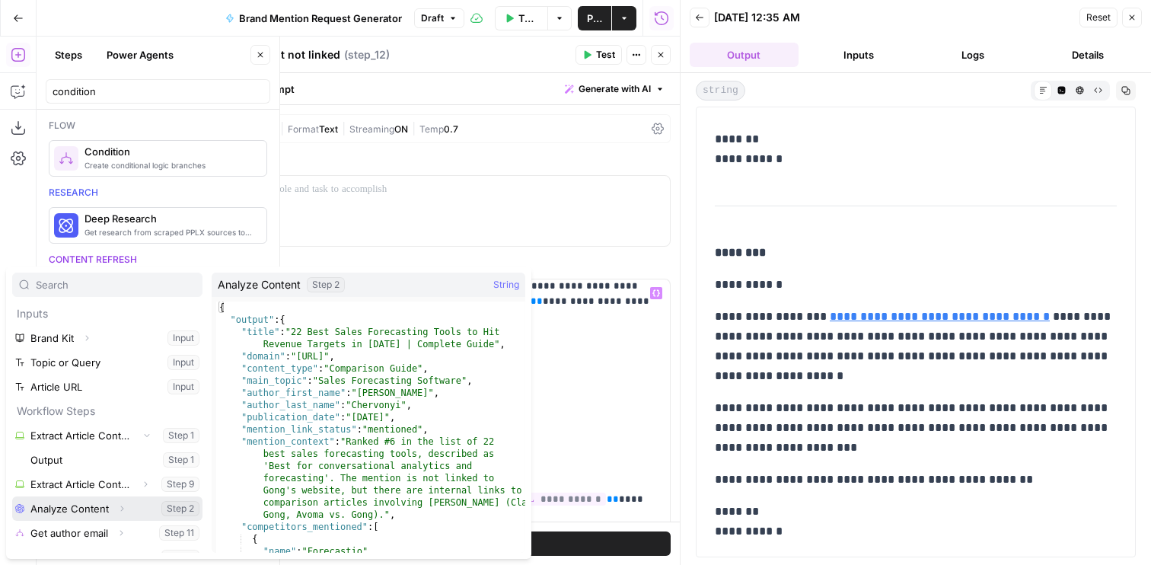
click at [69, 512] on button "Select variable Analyze Content" at bounding box center [107, 508] width 190 height 24
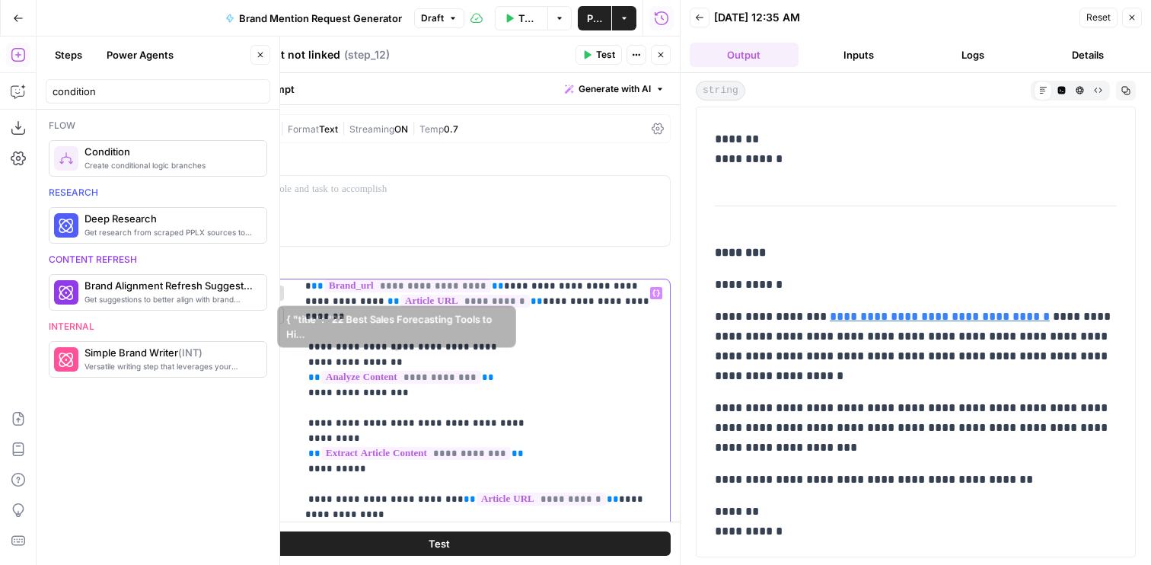
drag, startPoint x: 508, startPoint y: 362, endPoint x: 263, endPoint y: 362, distance: 245.1
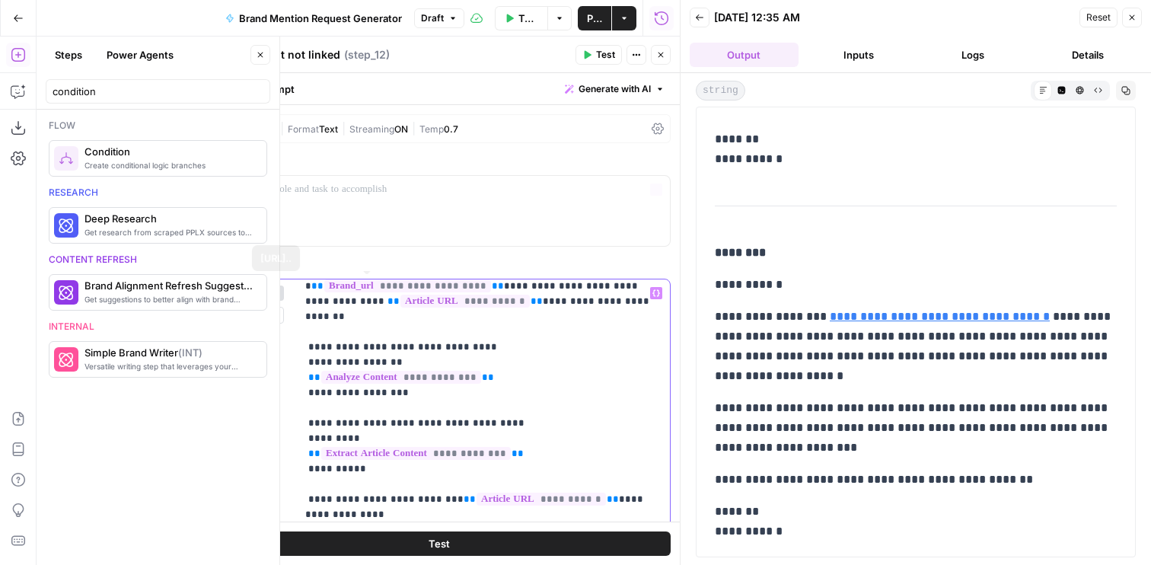
copy p "**********"
click at [658, 48] on button "Close" at bounding box center [661, 55] width 20 height 20
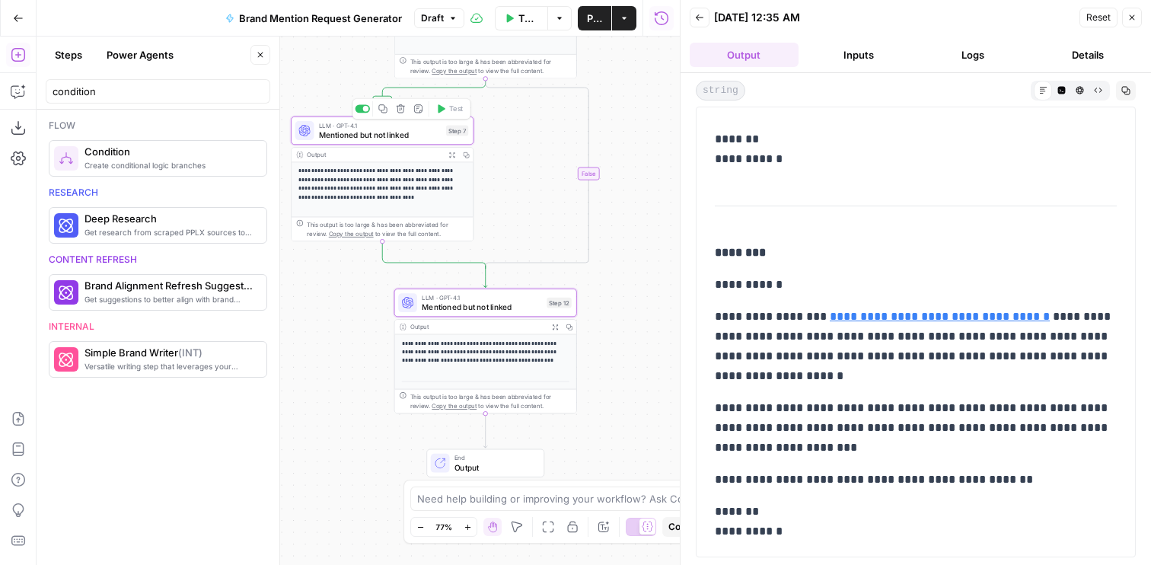
click at [387, 128] on span "LLM · GPT-4.1" at bounding box center [380, 124] width 123 height 9
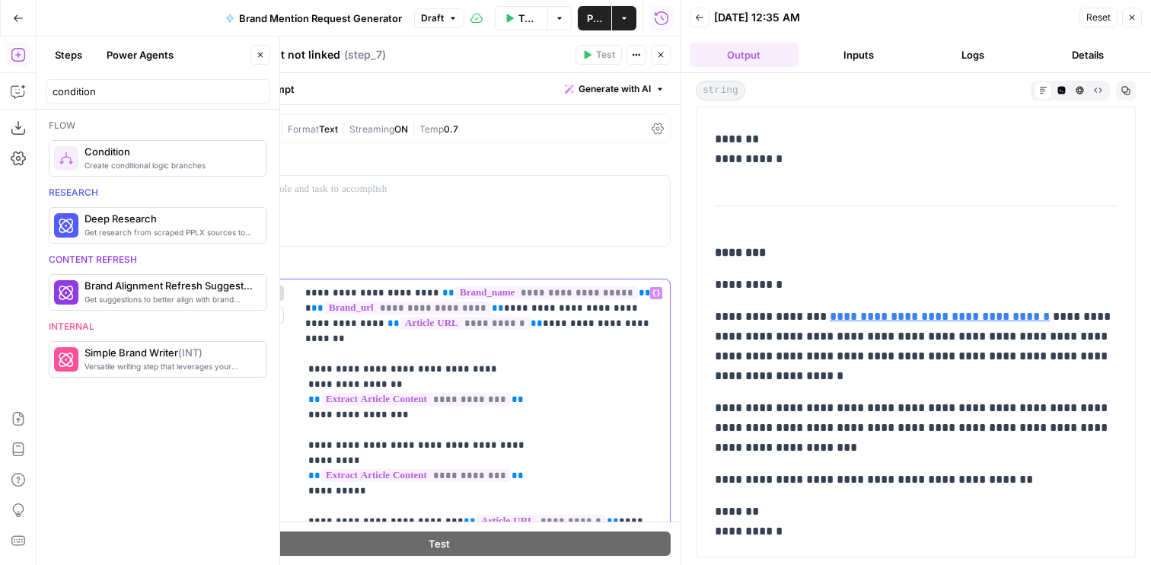
drag, startPoint x: 525, startPoint y: 388, endPoint x: 222, endPoint y: 388, distance: 303.7
click at [662, 49] on button "Close" at bounding box center [661, 55] width 20 height 20
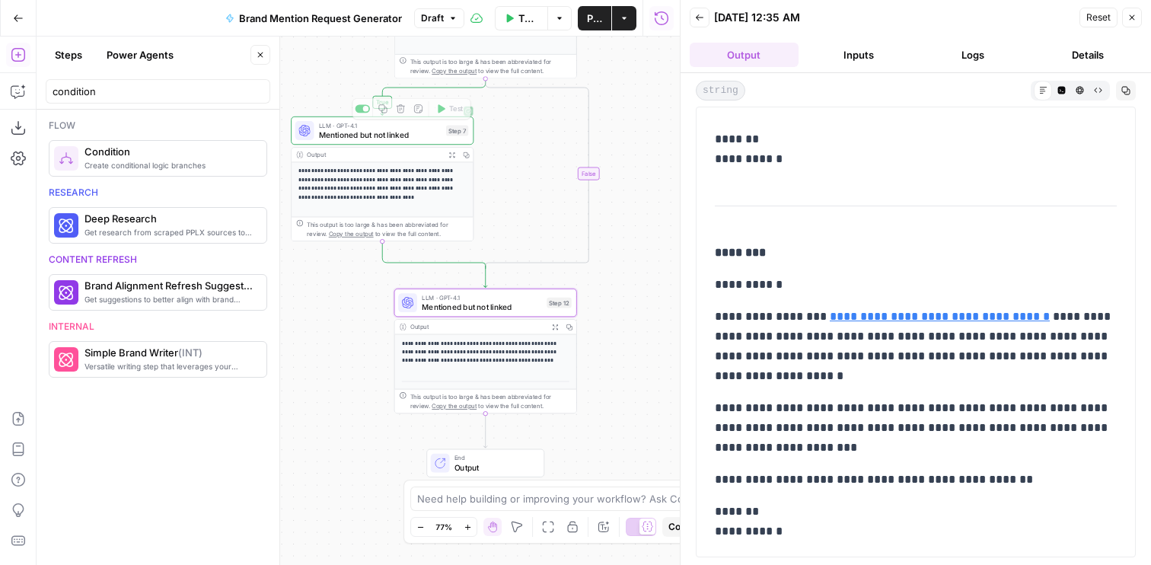
drag, startPoint x: 623, startPoint y: 130, endPoint x: 623, endPoint y: 162, distance: 32.0
click at [623, 162] on div "**********" at bounding box center [358, 301] width 643 height 528
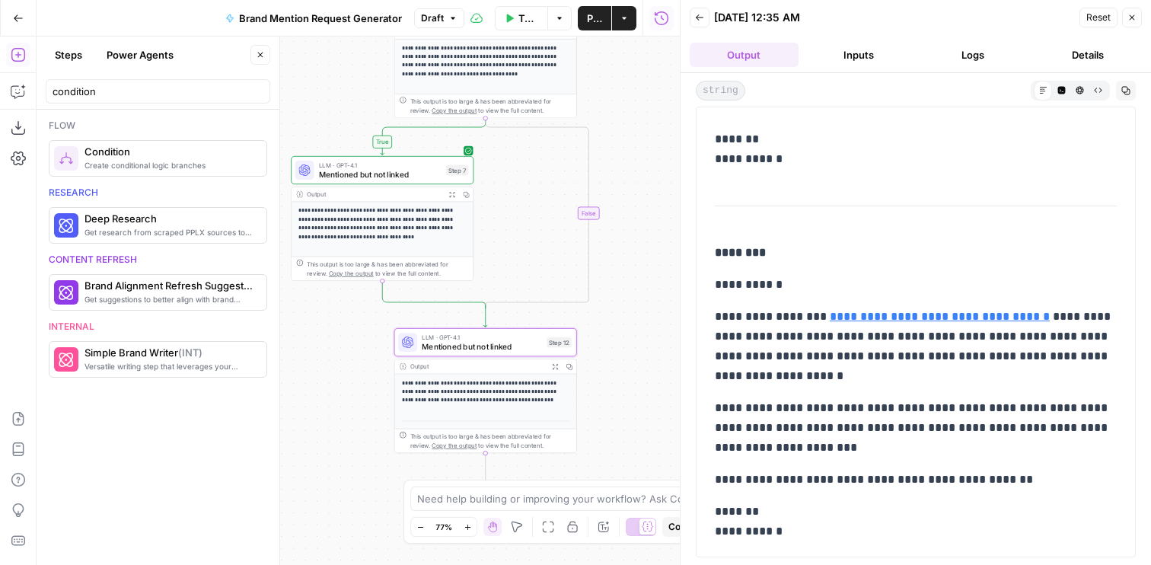
drag, startPoint x: 617, startPoint y: 89, endPoint x: 617, endPoint y: 156, distance: 67.0
click at [617, 151] on div "**********" at bounding box center [358, 301] width 643 height 528
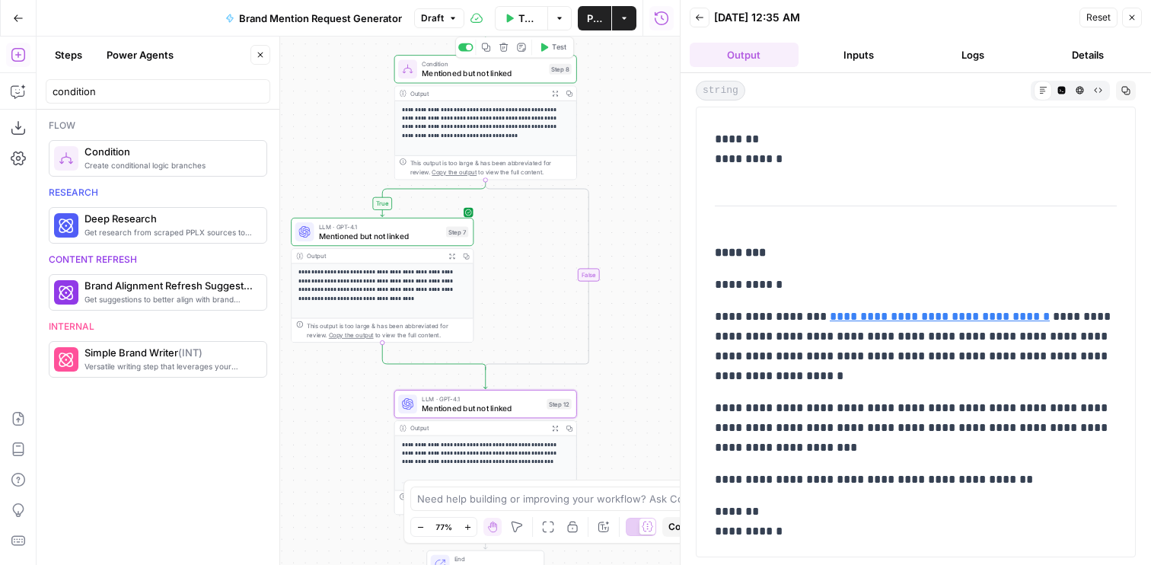
click at [544, 53] on button "Test" at bounding box center [552, 47] width 37 height 15
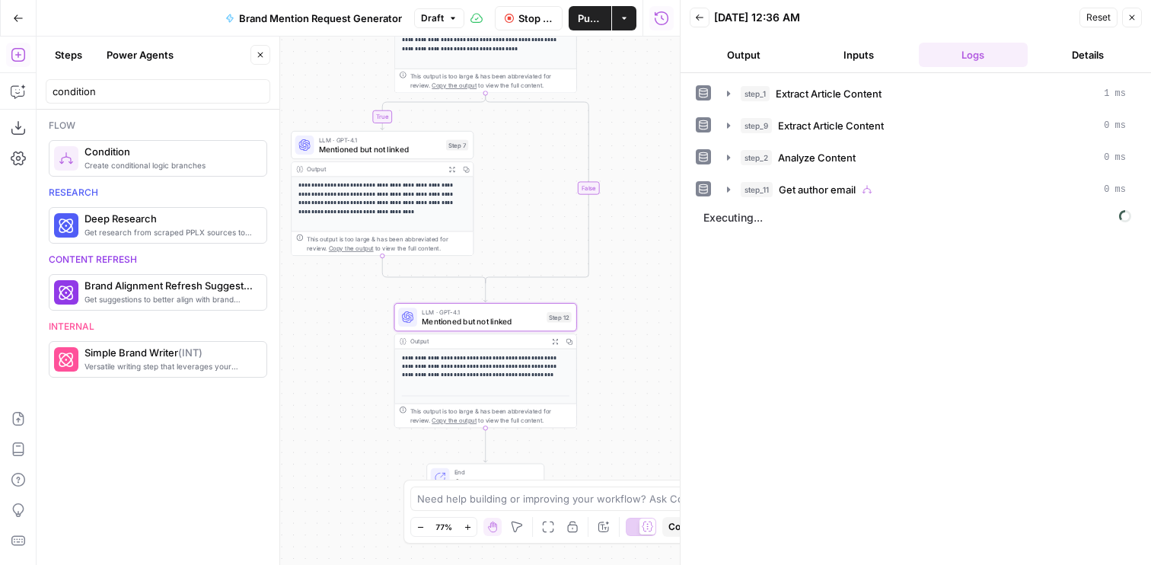
drag, startPoint x: 617, startPoint y: 297, endPoint x: 617, endPoint y: 203, distance: 93.6
click at [617, 203] on div "**********" at bounding box center [358, 301] width 643 height 528
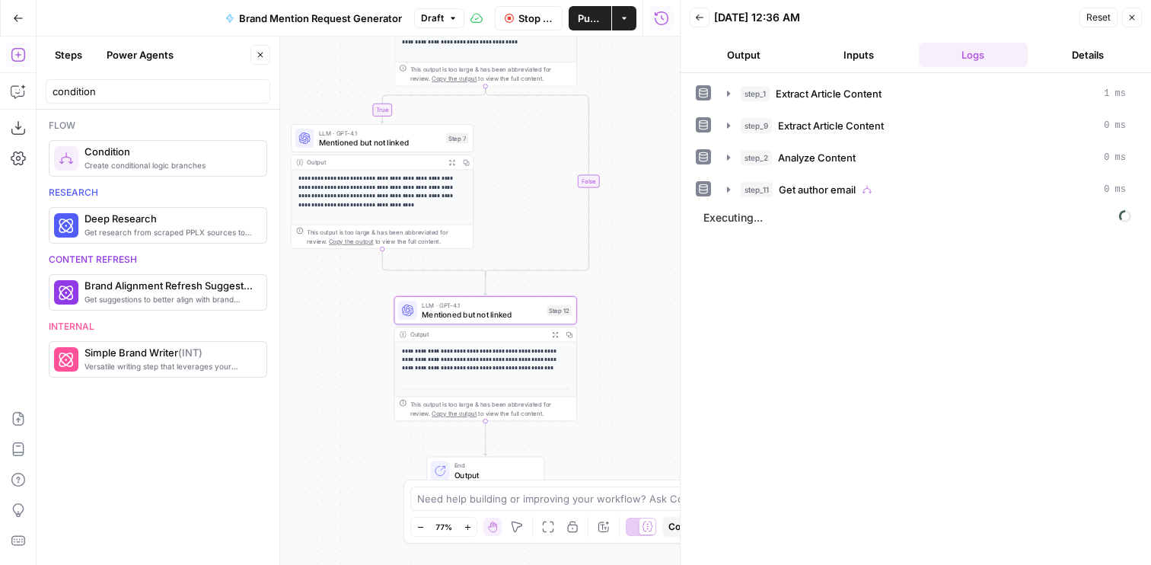
click at [721, 75] on div "step_1 Extract Article Content 1 ms step_9 Extract Article Content 0 ms step_2 …" at bounding box center [916, 319] width 470 height 492
click at [721, 60] on button "Output" at bounding box center [744, 55] width 109 height 24
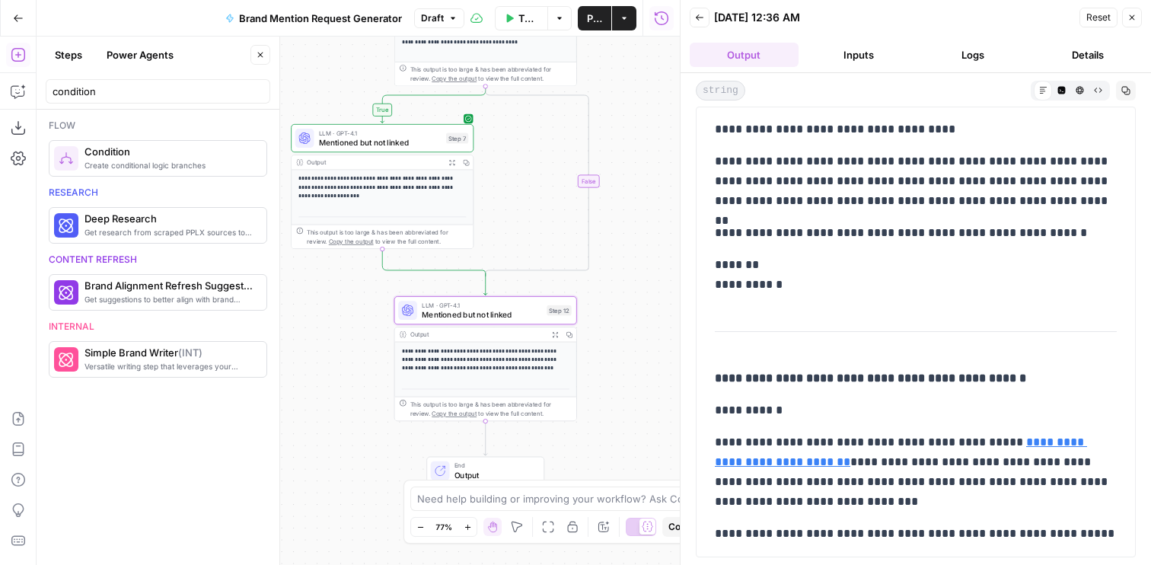
scroll to position [664, 0]
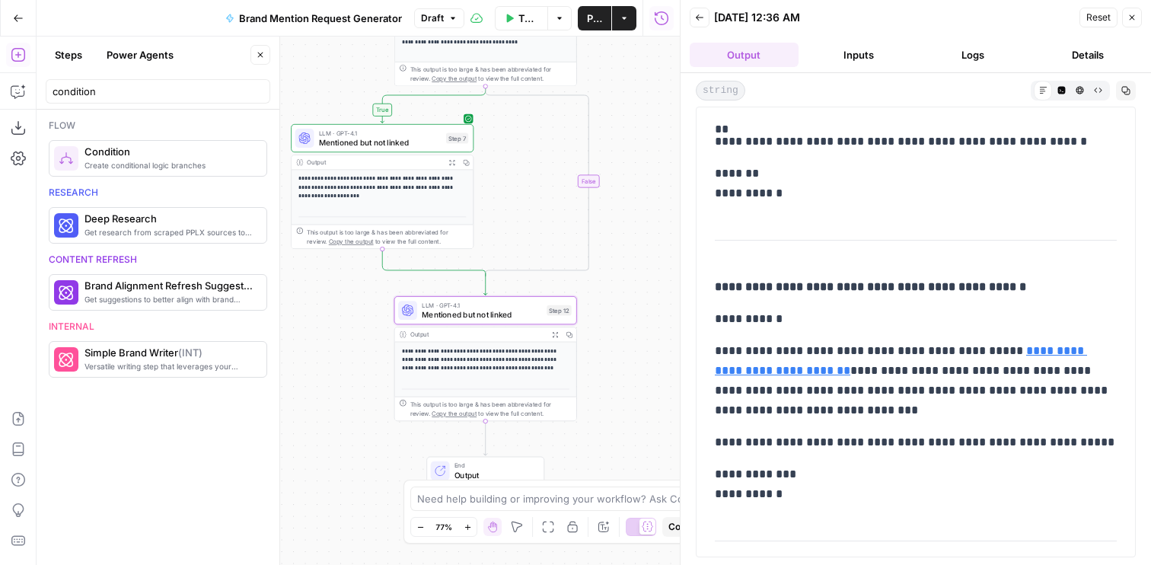
click at [556, 316] on div "LLM · GPT-4.1 Mentioned but not linked Step 12 Copy step Delete step Add Note T…" at bounding box center [485, 310] width 174 height 20
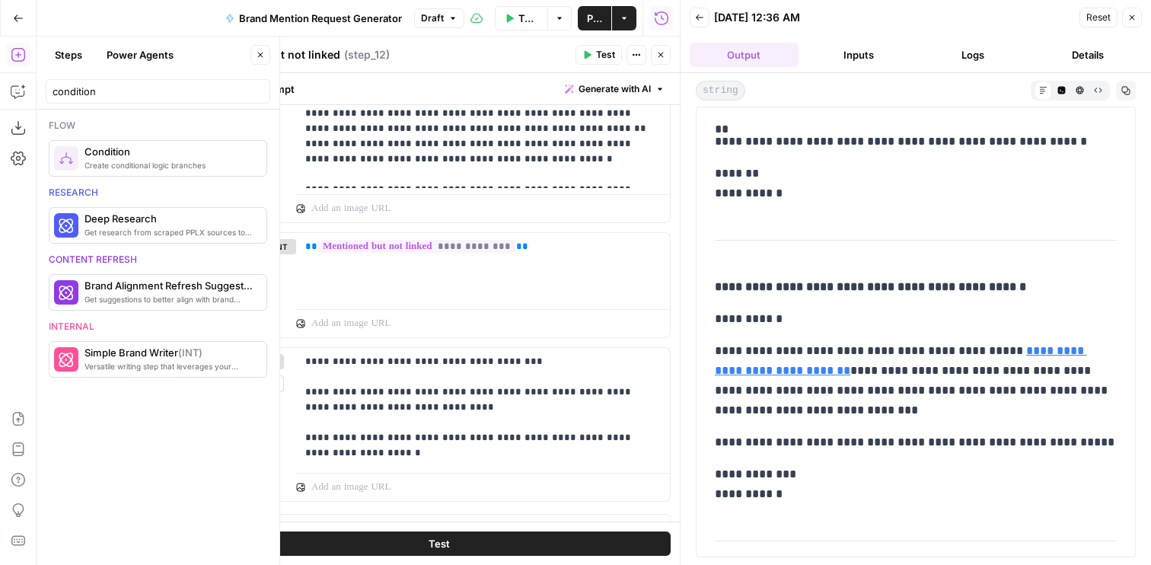
scroll to position [736, 0]
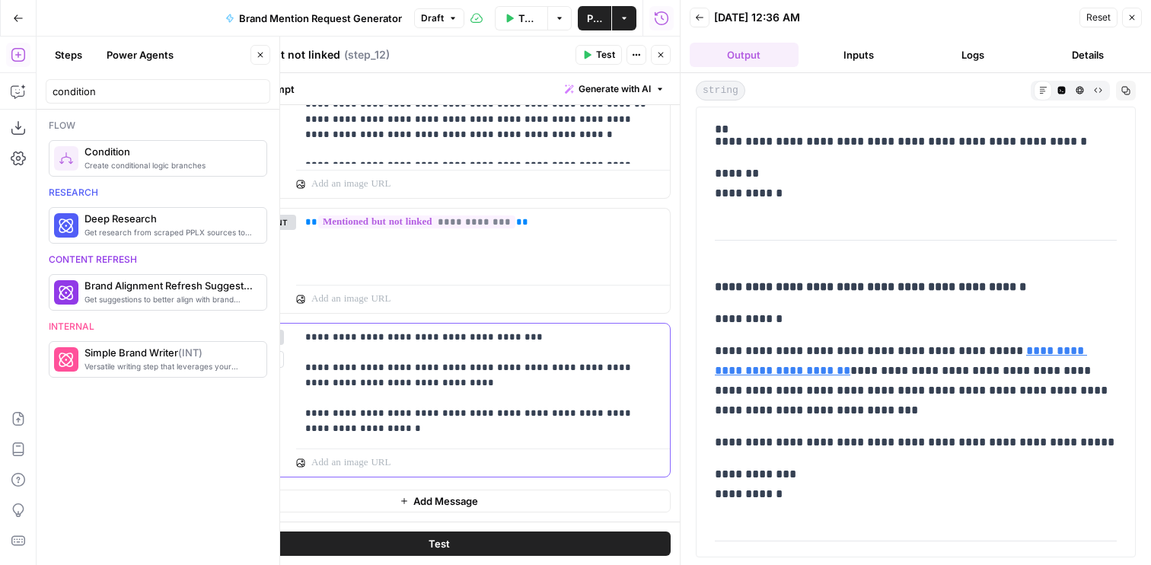
click at [451, 358] on p "**********" at bounding box center [483, 383] width 356 height 107
click at [515, 341] on p "**********" at bounding box center [483, 383] width 356 height 107
click at [424, 382] on p "**********" at bounding box center [483, 383] width 356 height 107
click at [473, 539] on button "Test" at bounding box center [439, 543] width 464 height 24
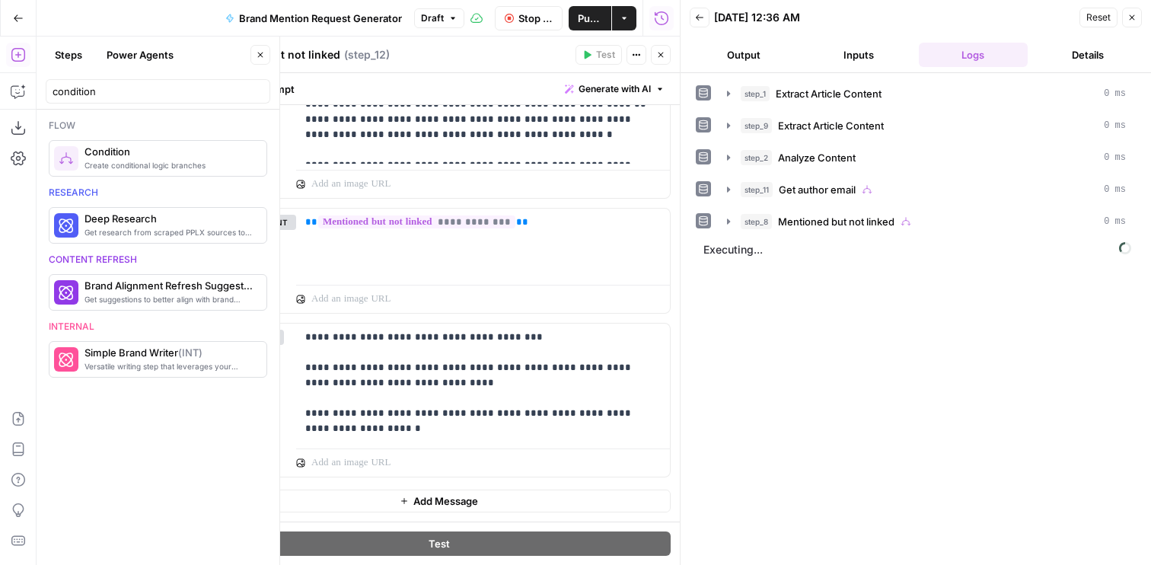
click at [747, 58] on button "Output" at bounding box center [744, 55] width 109 height 24
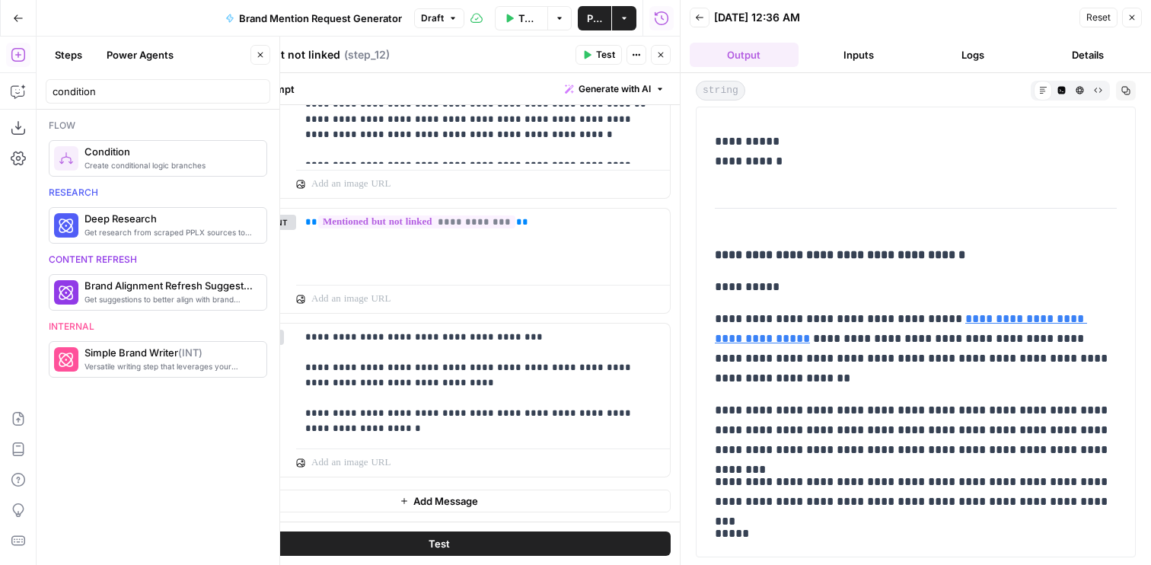
scroll to position [874, 0]
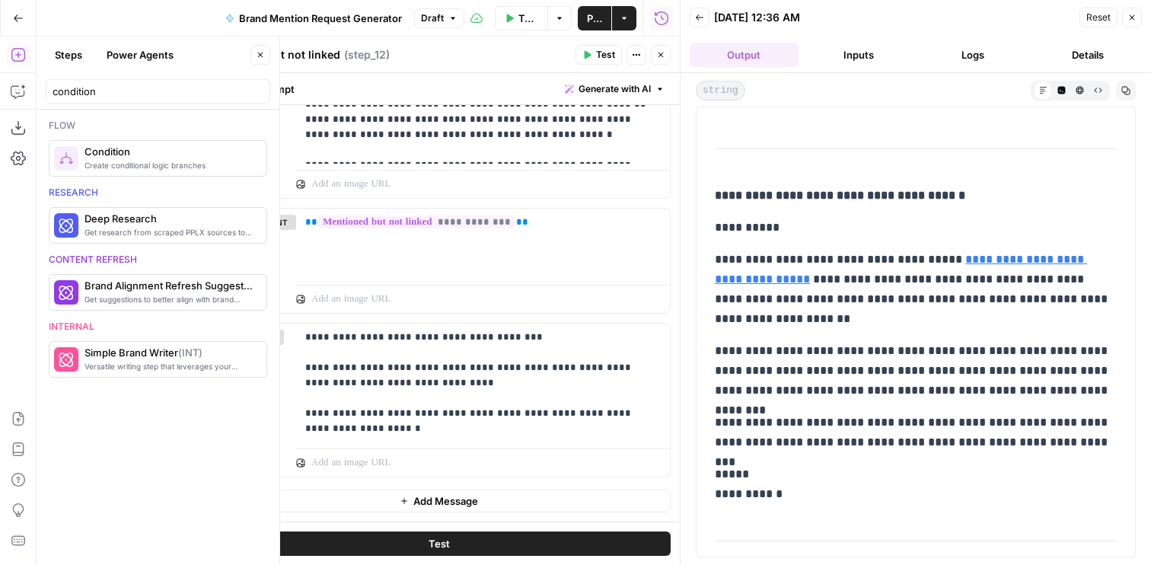
click at [658, 57] on icon "button" at bounding box center [660, 54] width 9 height 9
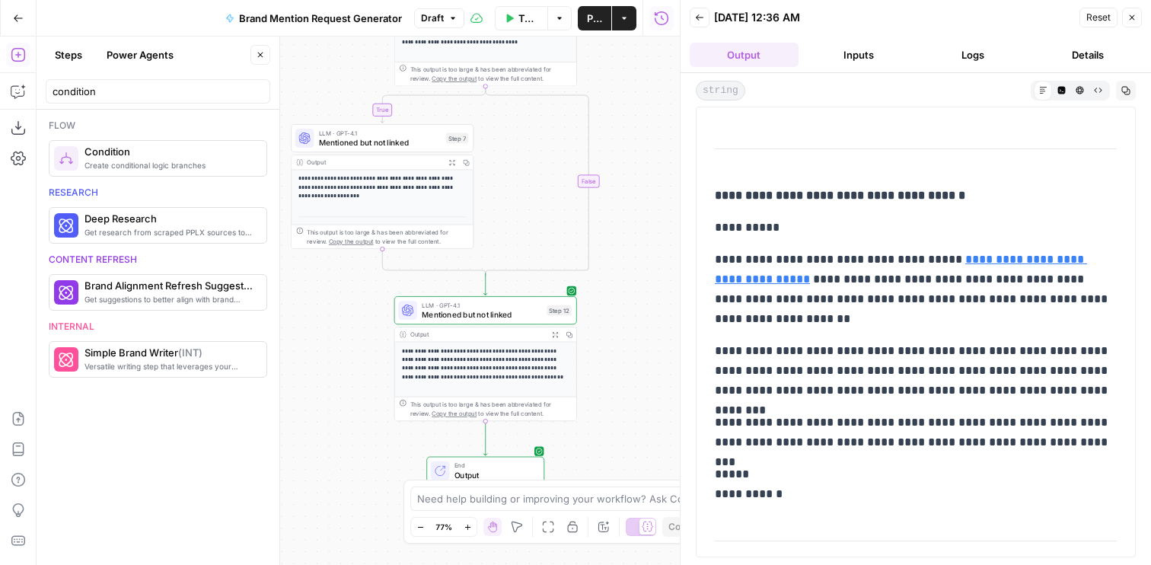
click at [356, 138] on span "Mentioned but not linked" at bounding box center [380, 141] width 123 height 11
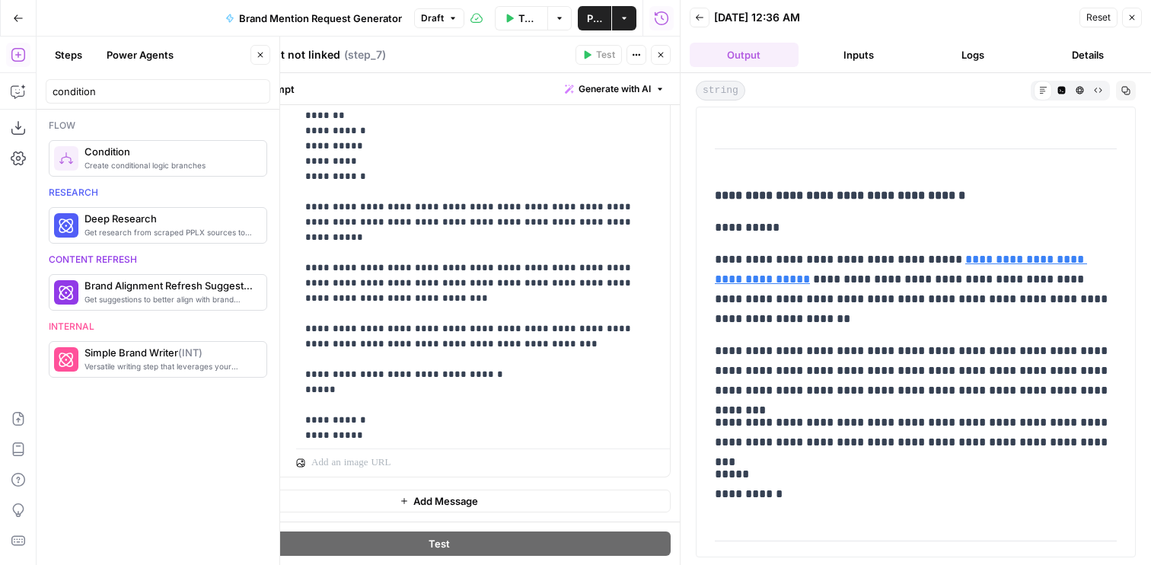
scroll to position [419, 0]
click at [445, 257] on p "**********" at bounding box center [483, 79] width 356 height 1340
click at [518, 257] on p "**********" at bounding box center [483, 79] width 356 height 1340
click at [424, 254] on p "**********" at bounding box center [483, 79] width 356 height 1340
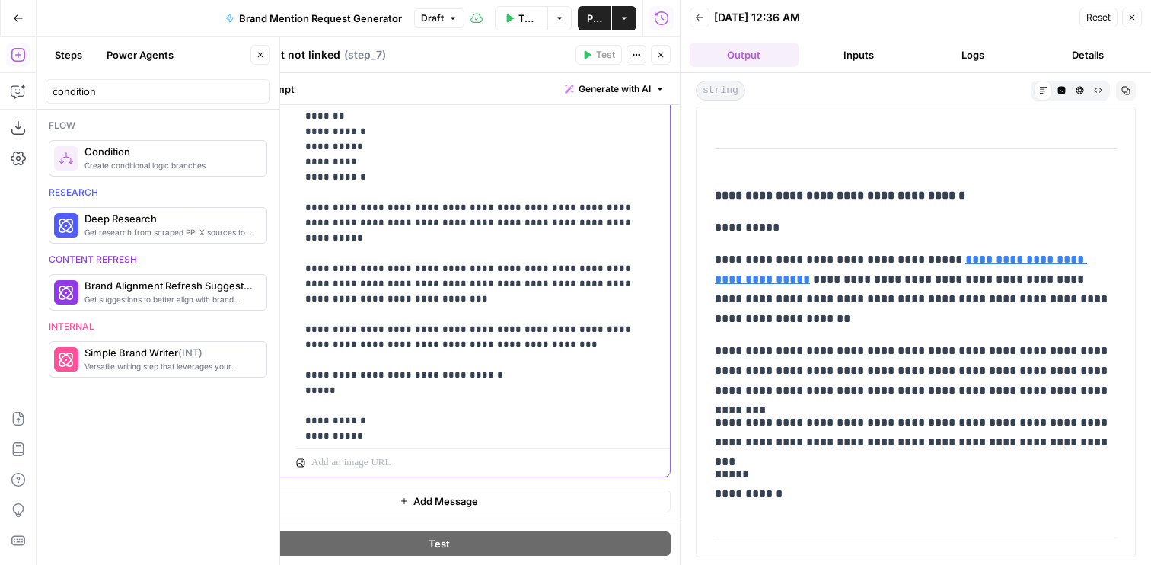
click at [424, 254] on p "**********" at bounding box center [483, 79] width 356 height 1340
click at [514, 254] on p "**********" at bounding box center [483, 79] width 356 height 1340
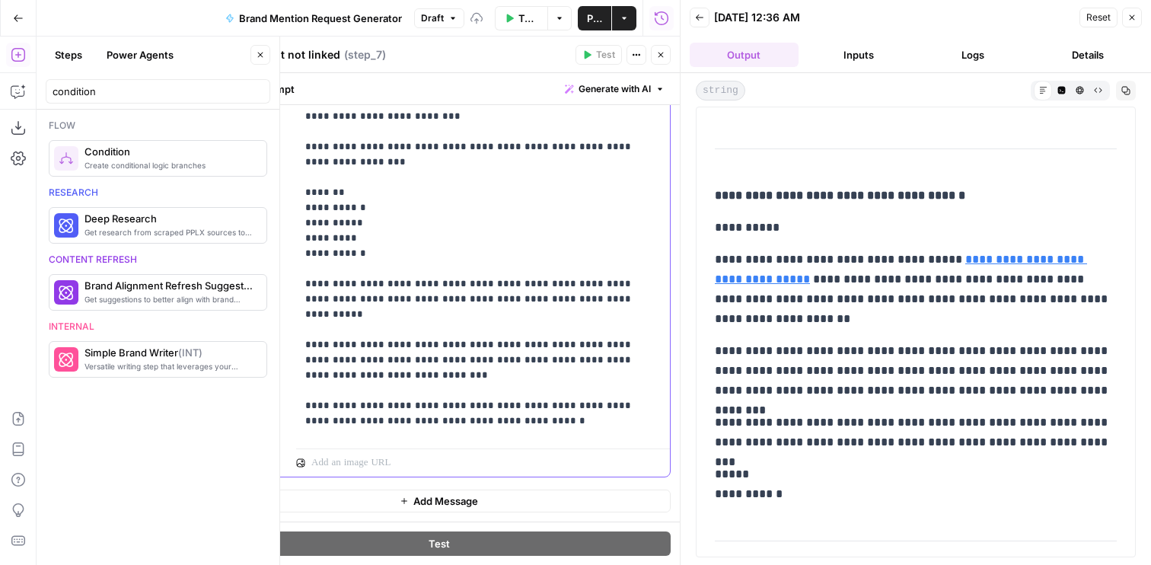
scroll to position [346, 0]
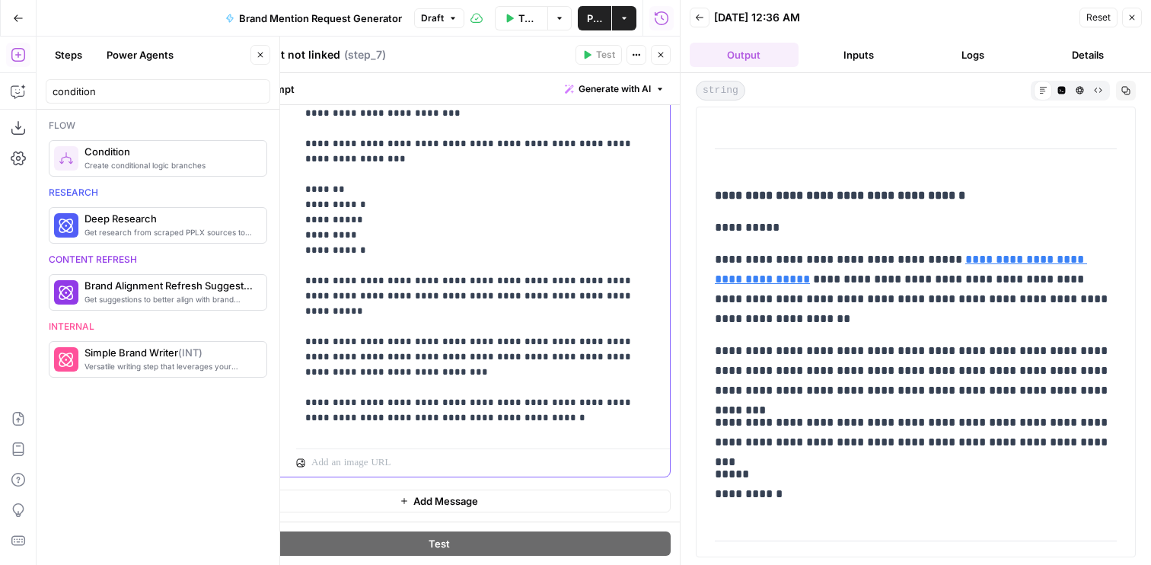
click at [502, 328] on p "**********" at bounding box center [483, 152] width 356 height 1340
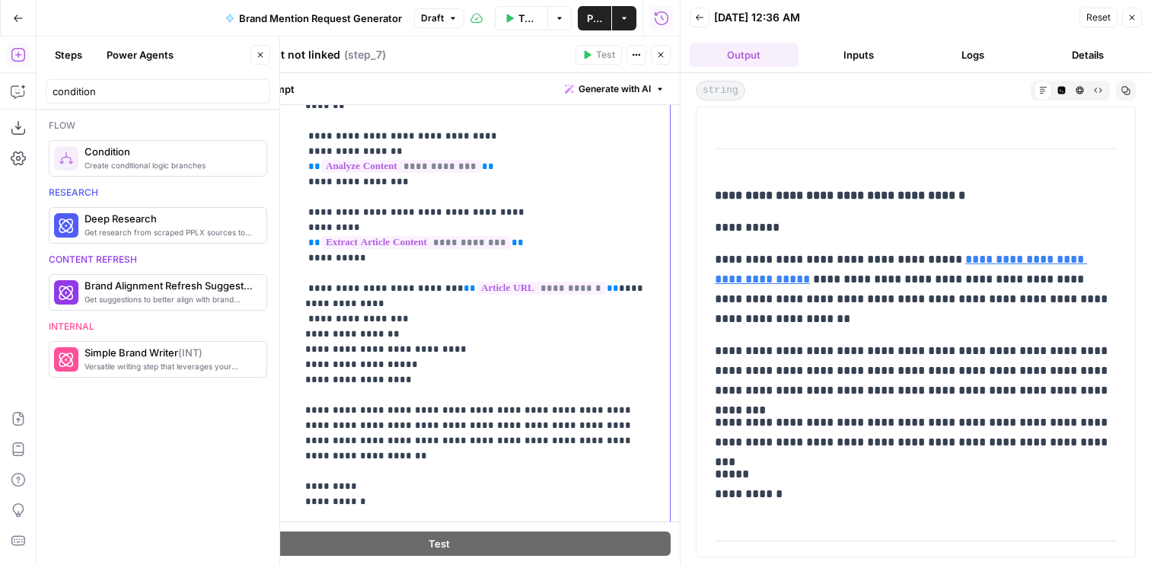
scroll to position [230, 0]
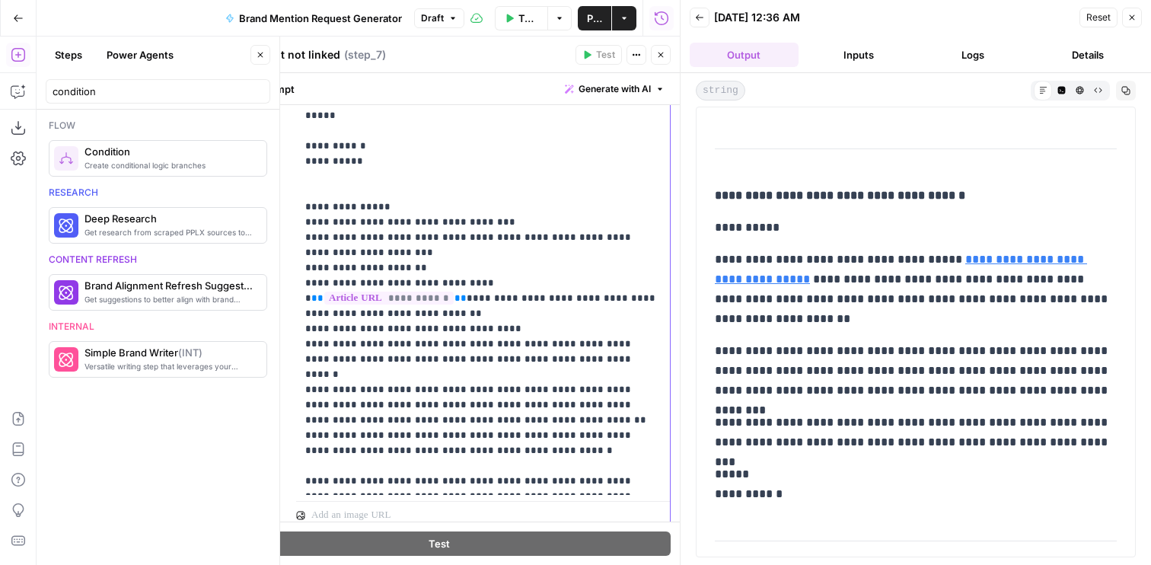
scroll to position [458, 0]
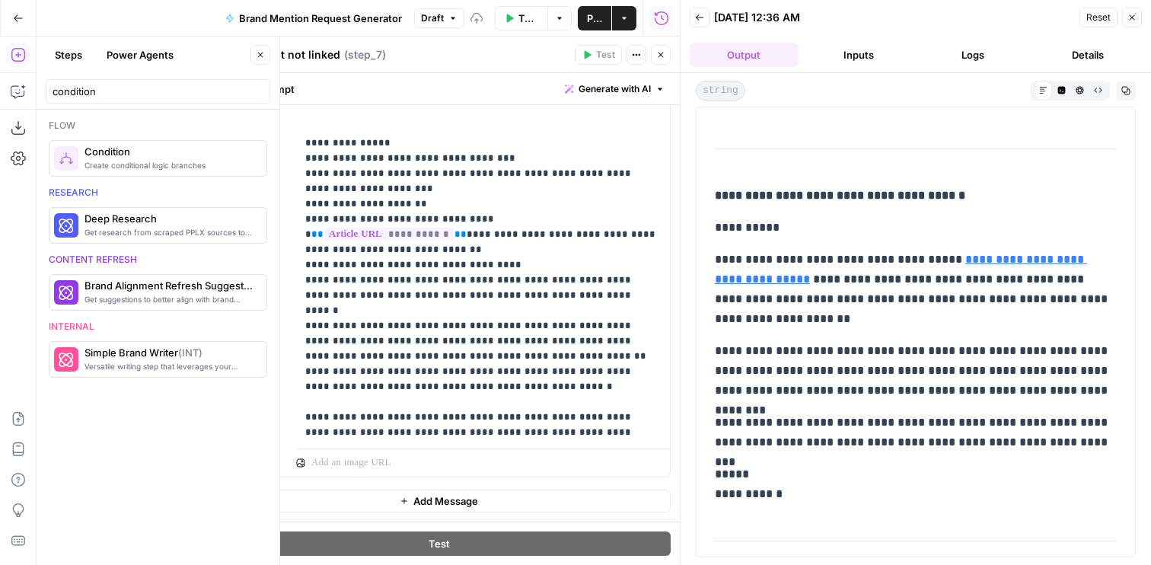
click at [669, 58] on button "Close" at bounding box center [661, 55] width 20 height 20
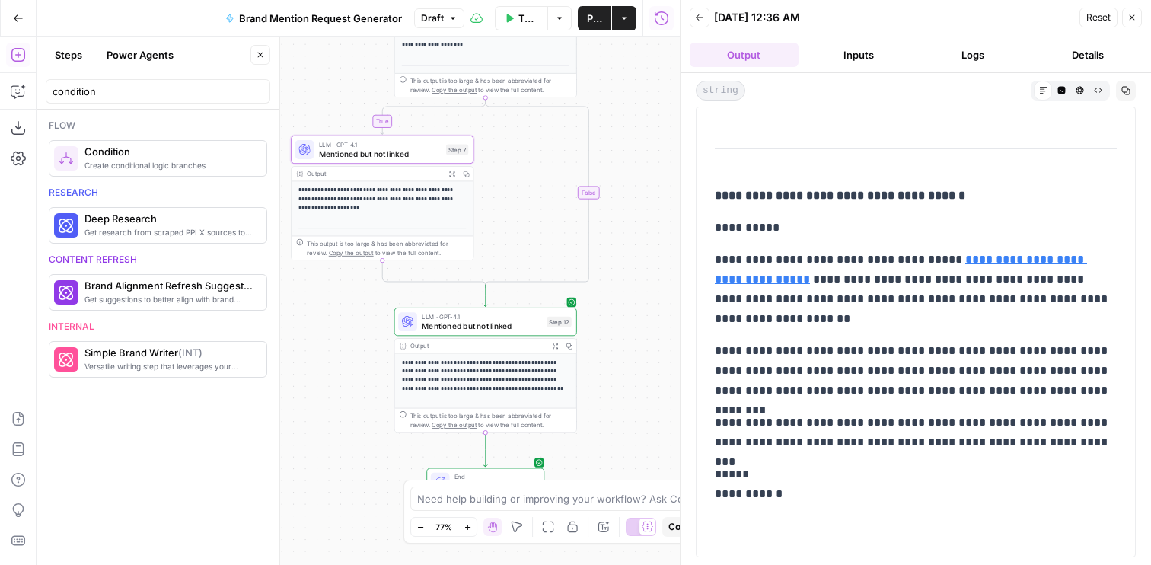
drag, startPoint x: 616, startPoint y: 129, endPoint x: 616, endPoint y: 288, distance: 158.3
click at [616, 288] on div "**********" at bounding box center [358, 301] width 643 height 528
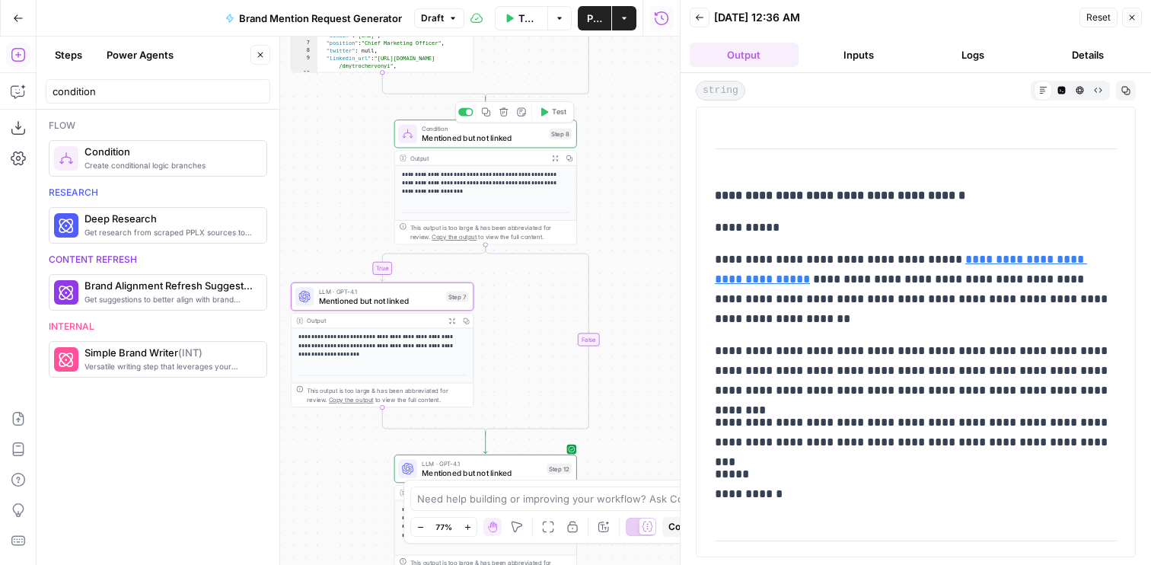
click at [556, 107] on span "Test" at bounding box center [559, 112] width 14 height 11
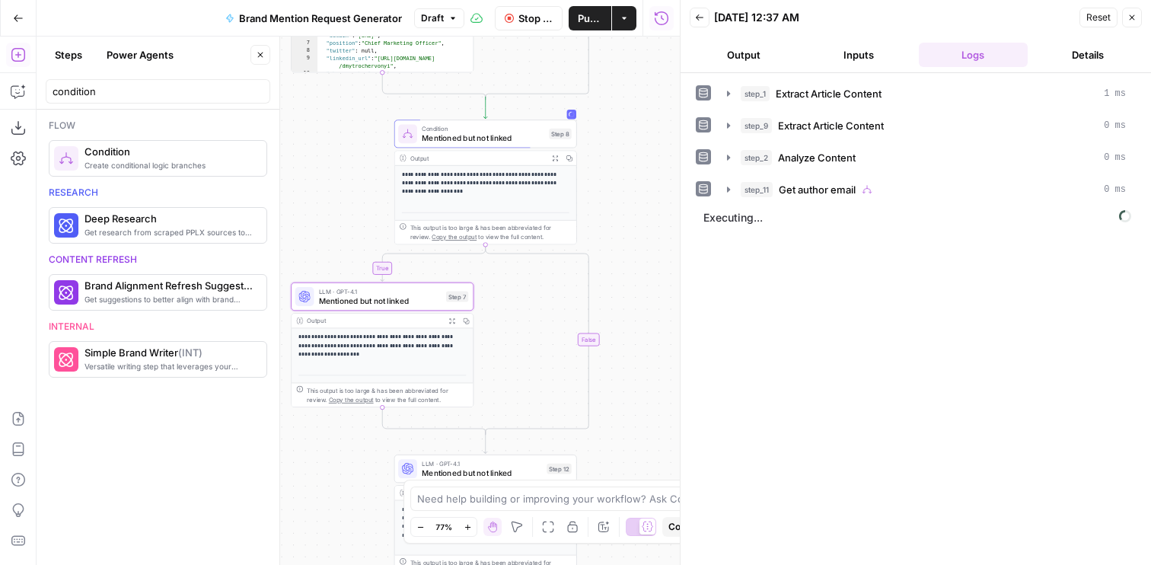
click at [737, 62] on button "Output" at bounding box center [744, 55] width 109 height 24
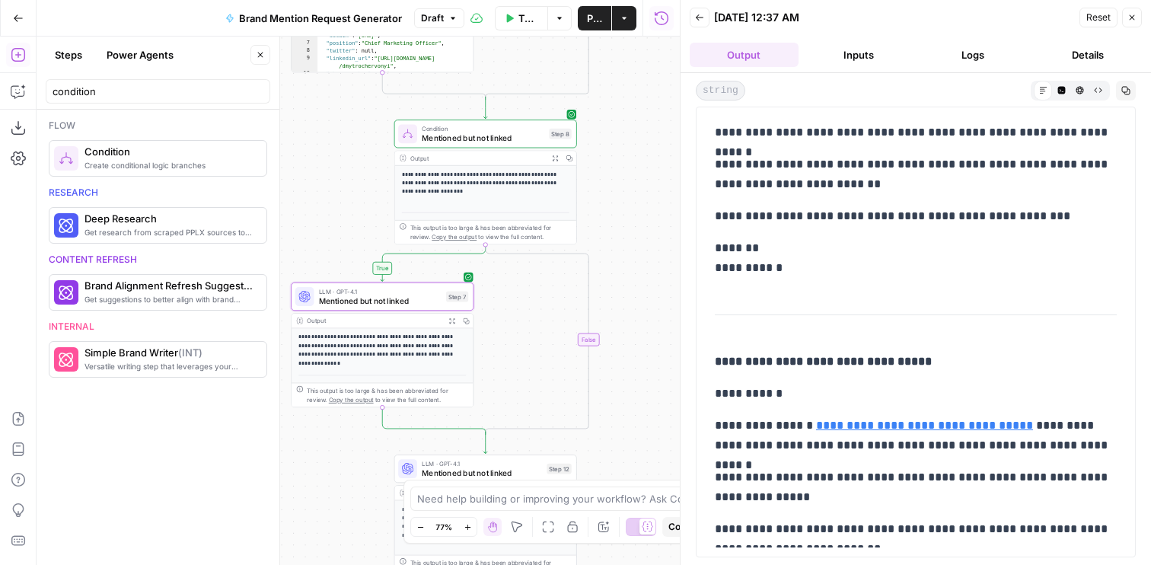
scroll to position [838, 0]
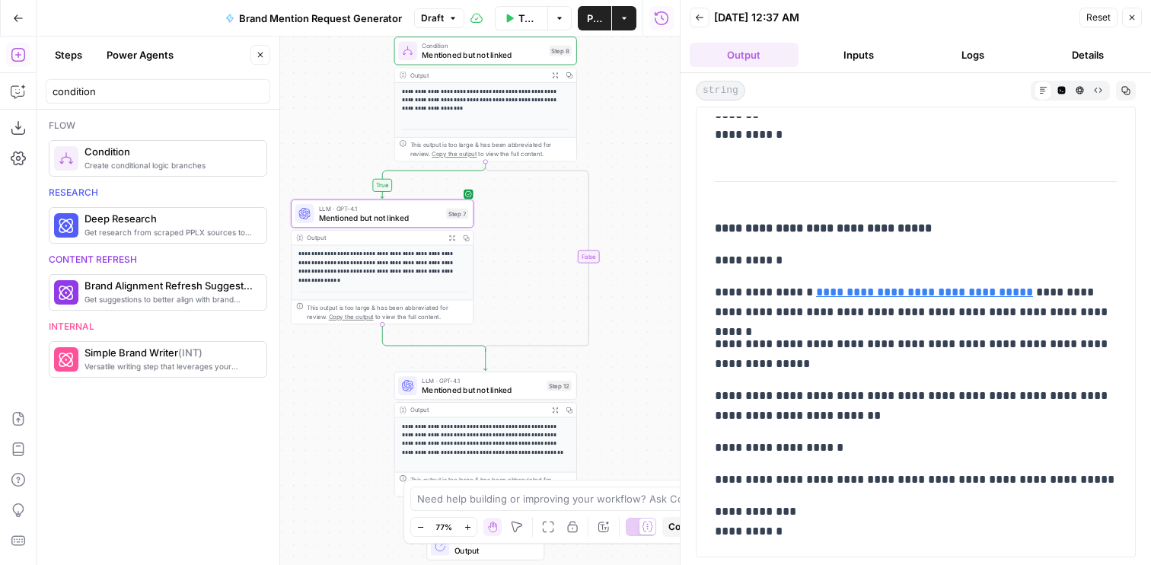
drag, startPoint x: 303, startPoint y: 479, endPoint x: 302, endPoint y: 394, distance: 84.5
click at [303, 394] on div "**********" at bounding box center [358, 301] width 643 height 528
click at [391, 223] on div "LLM · GPT-4.1 Mentioned but not linked Step 7 Copy step Delete step Add Note Te…" at bounding box center [382, 212] width 183 height 28
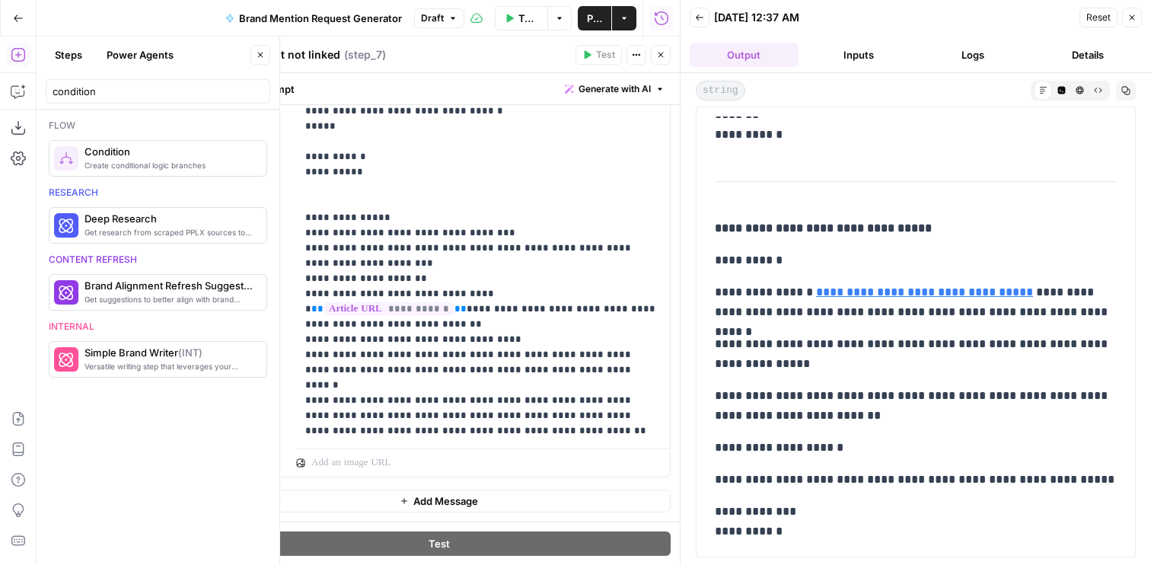
scroll to position [762, 0]
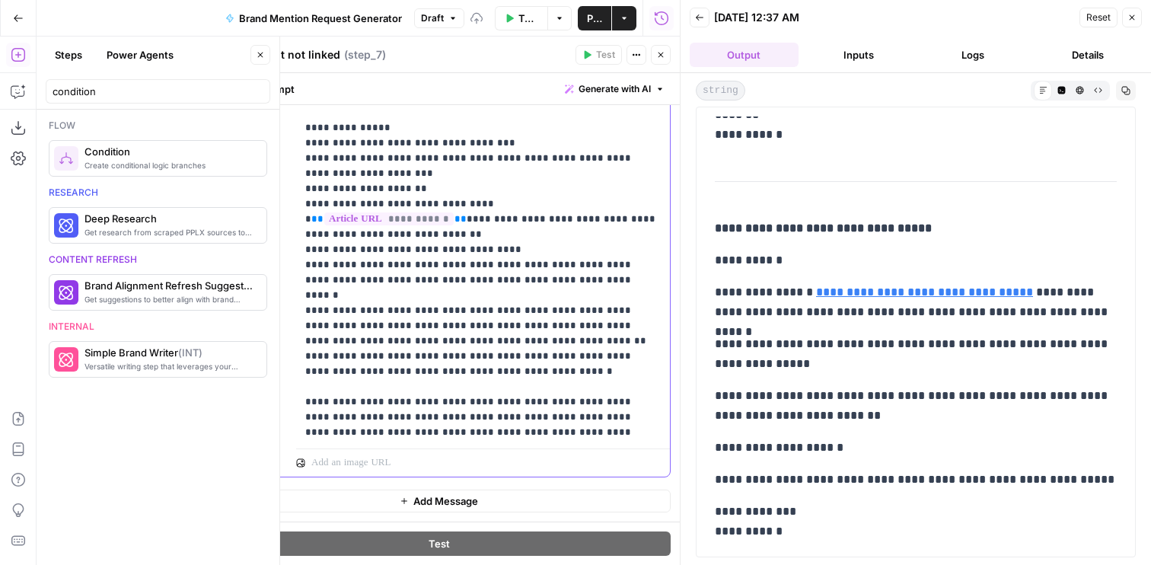
copy p "**********"
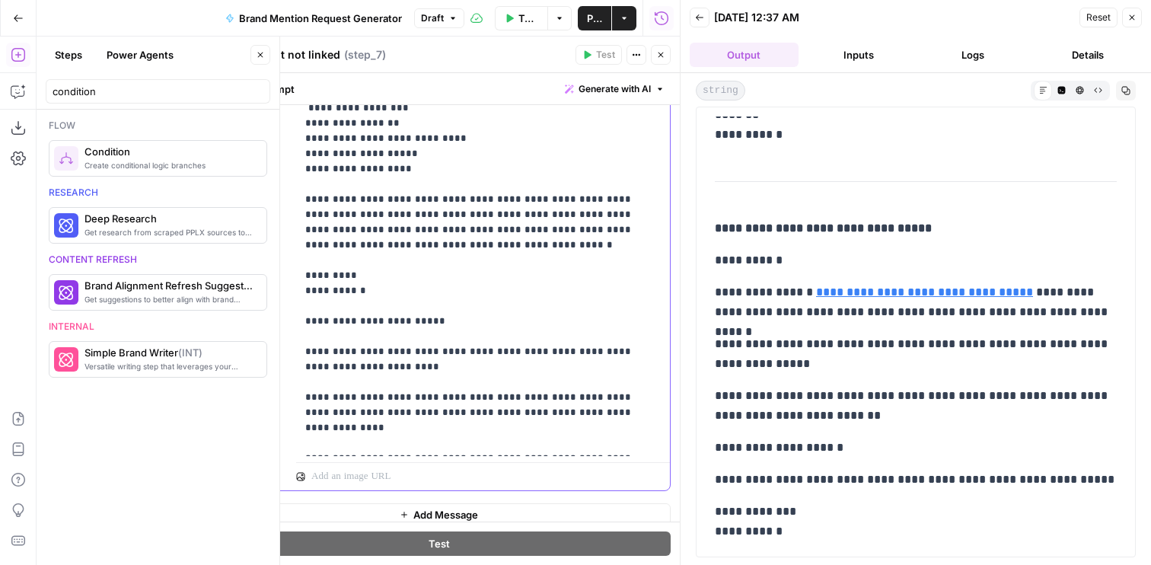
scroll to position [438, 0]
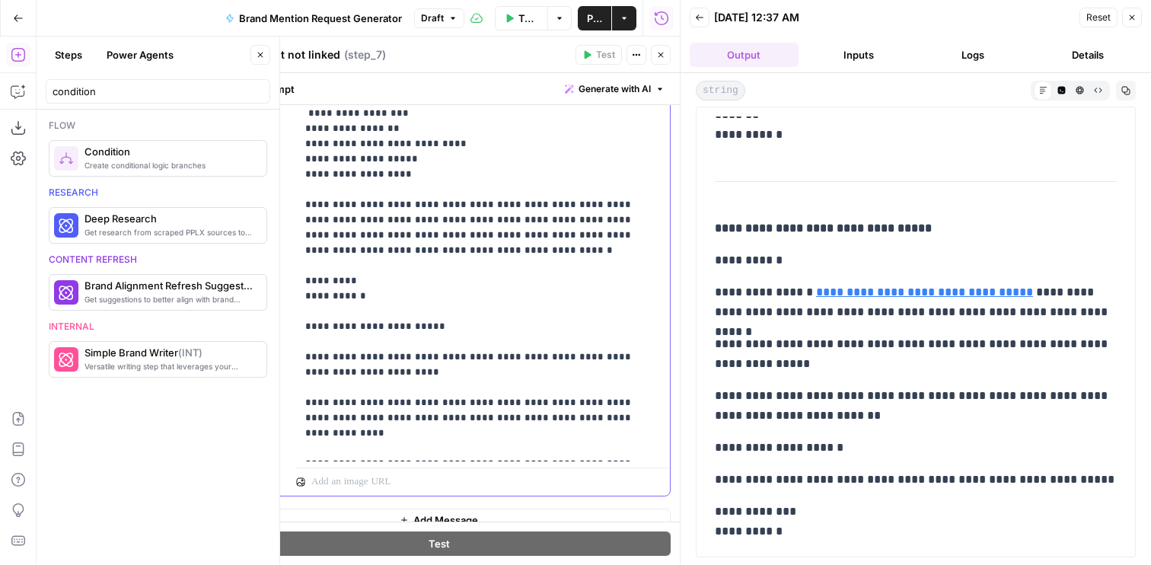
click at [614, 188] on p "**********" at bounding box center [483, 539] width 356 height 1385
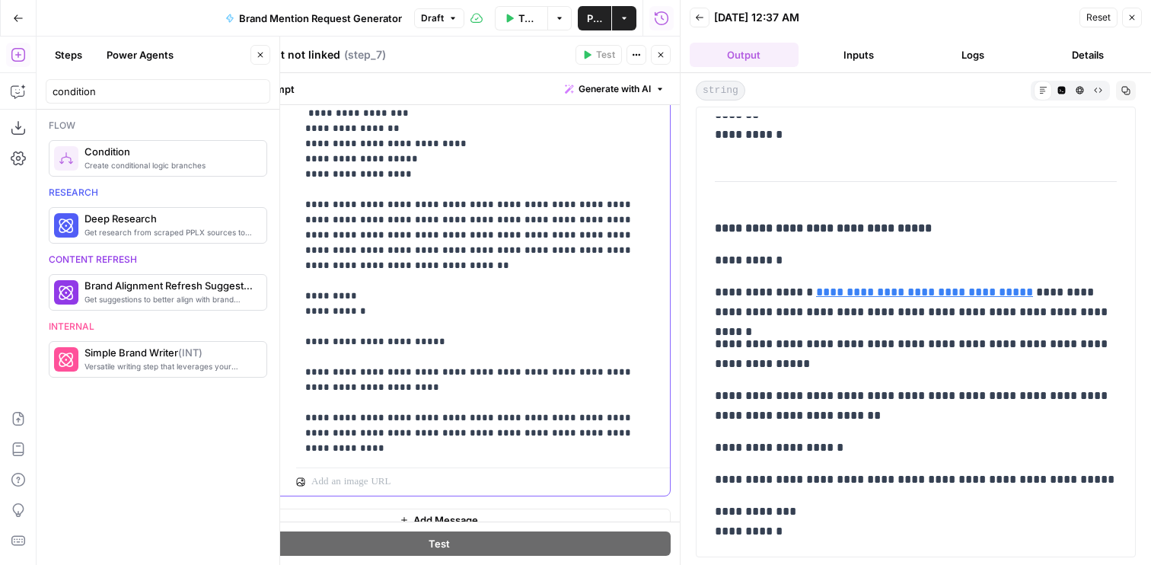
scroll to position [0, 0]
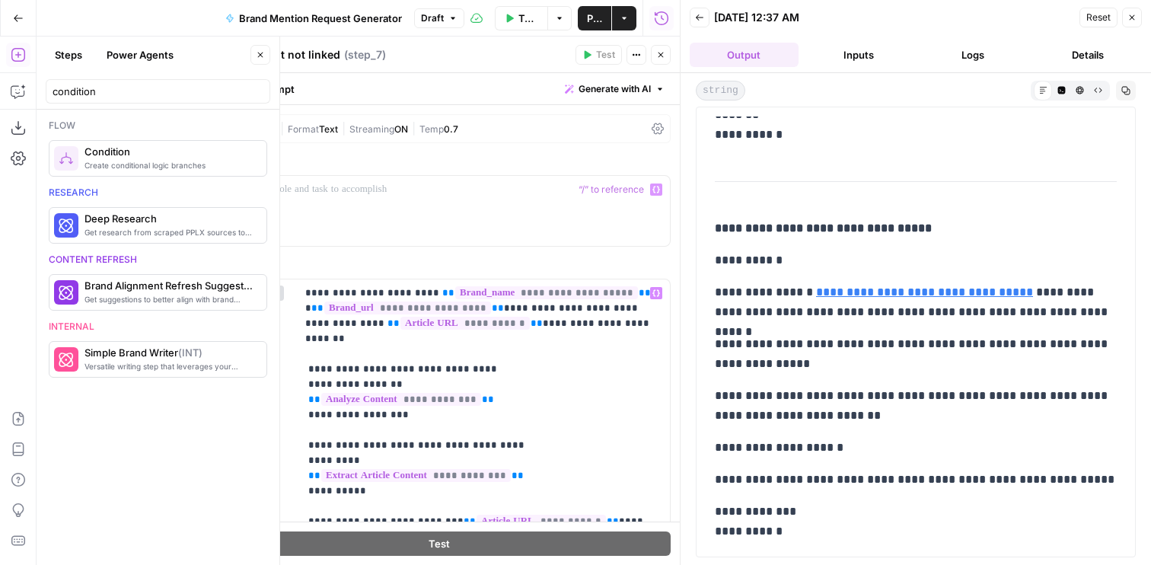
click at [358, 134] on div "| Format Text | Streaming ON | Temp 0.7" at bounding box center [462, 129] width 365 height 14
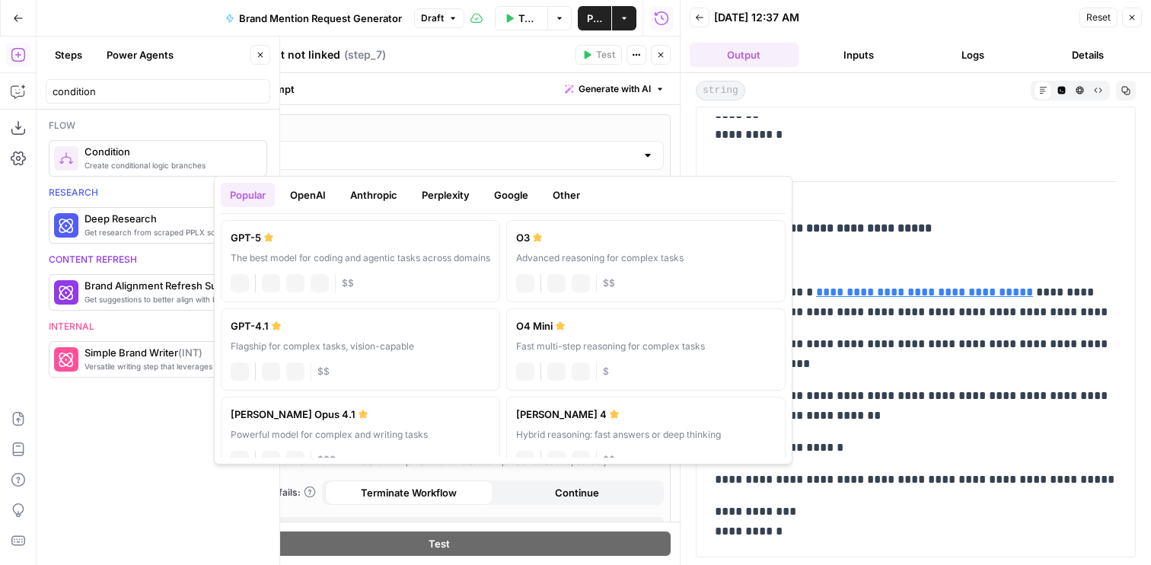
click at [363, 161] on input "GPT-4.1" at bounding box center [439, 155] width 394 height 15
click at [328, 225] on label "GPT-5 The best model for coding and agentic tasks across domains chat Vision Ca…" at bounding box center [360, 261] width 279 height 82
click at [311, 163] on div "GPT-5" at bounding box center [439, 155] width 450 height 29
click at [312, 193] on button "OpenAI" at bounding box center [308, 195] width 54 height 24
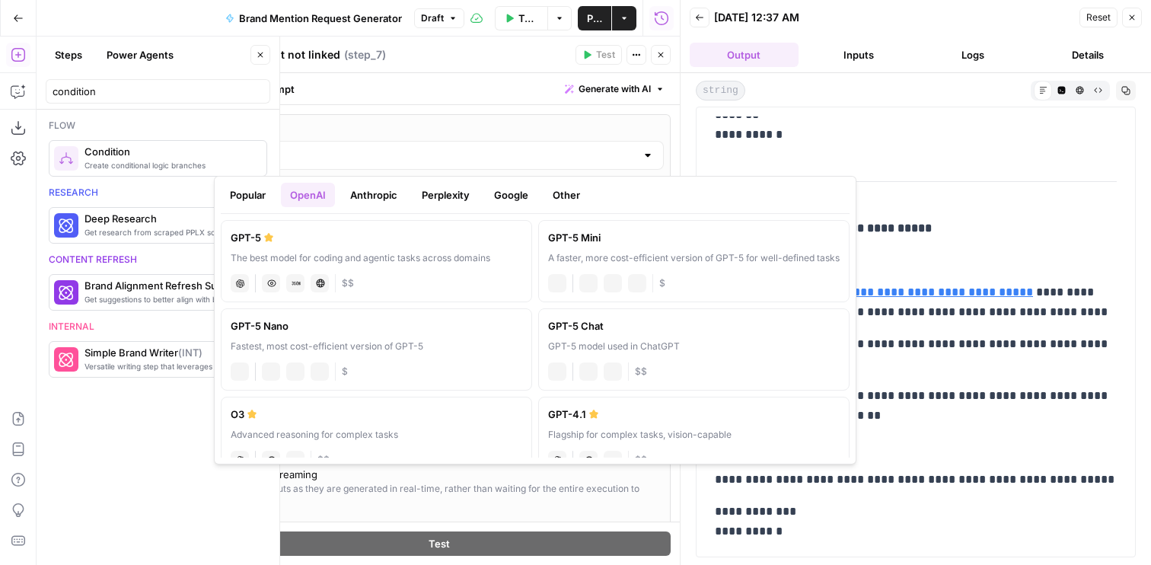
click at [368, 193] on button "Anthropic" at bounding box center [373, 195] width 65 height 24
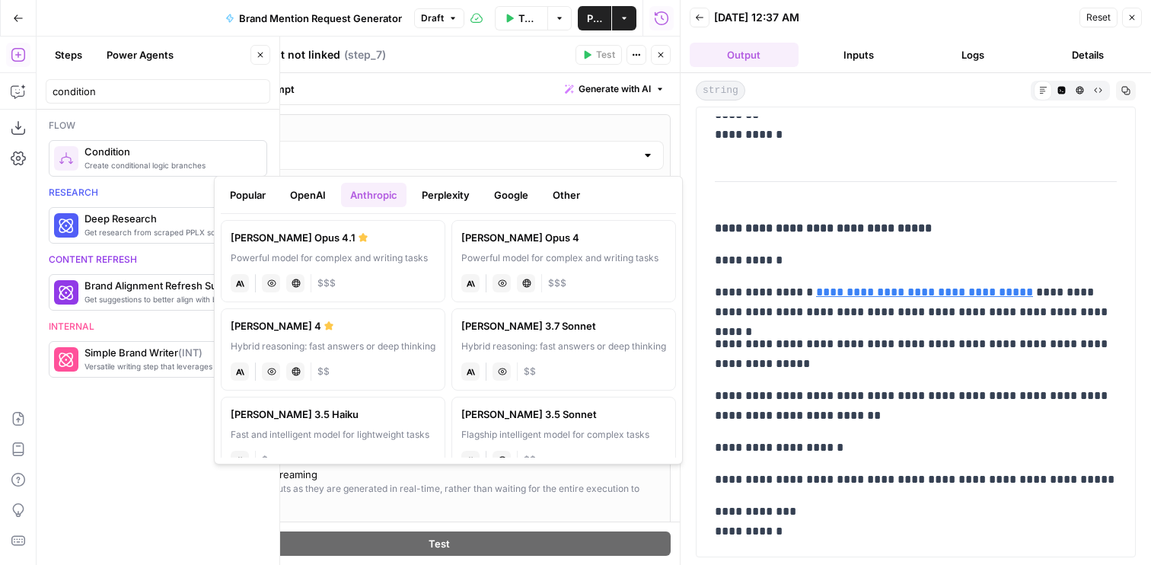
click at [337, 252] on div "Powerful model for complex and writing tasks" at bounding box center [333, 258] width 205 height 14
type input "Claude Opus 4.1"
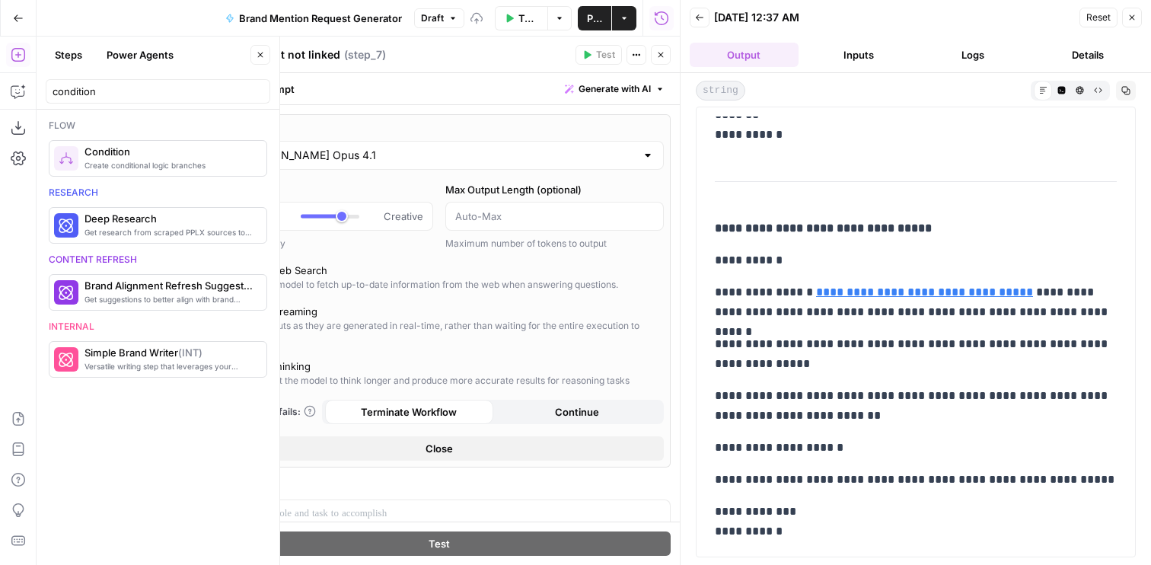
click at [660, 54] on icon "button" at bounding box center [660, 55] width 5 height 5
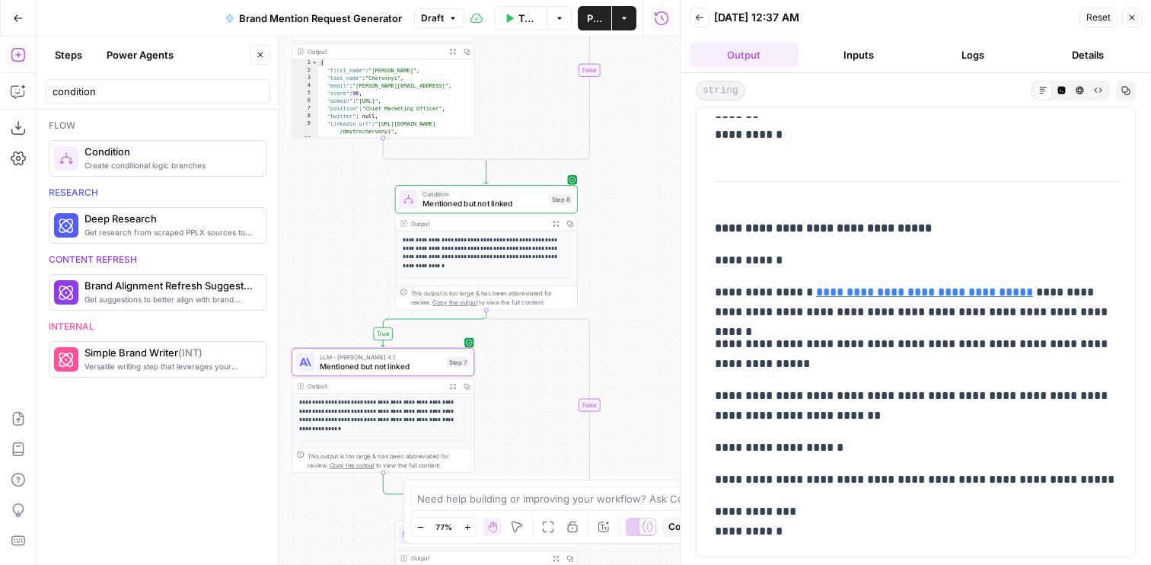
drag, startPoint x: 609, startPoint y: 120, endPoint x: 609, endPoint y: 266, distance: 146.2
click at [609, 266] on div "**********" at bounding box center [358, 301] width 643 height 528
click at [553, 179] on span "Test" at bounding box center [560, 177] width 14 height 11
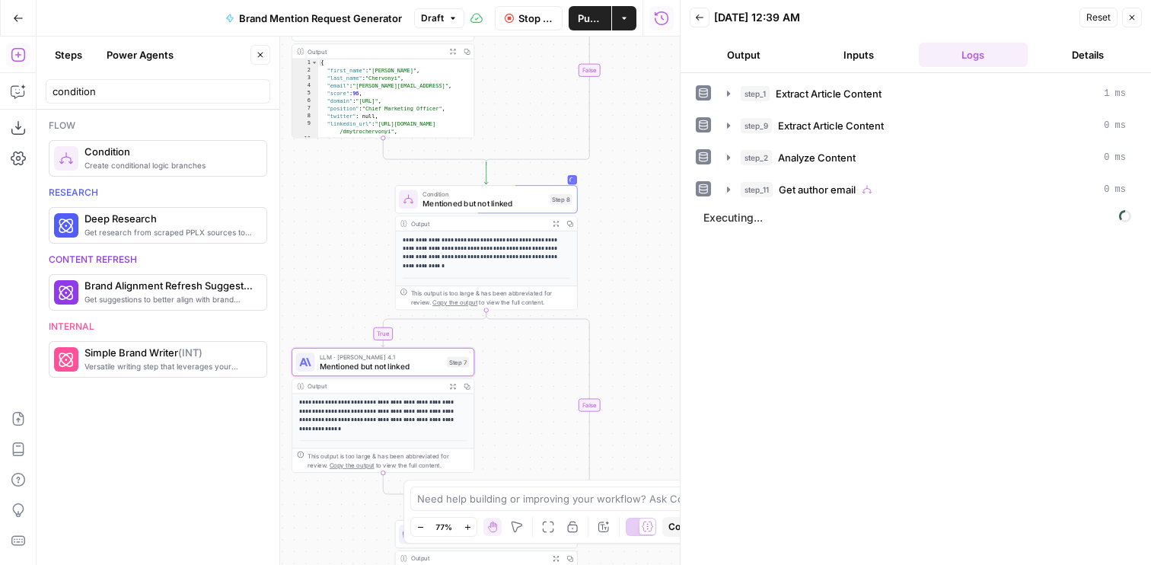
click at [793, 49] on button "Output" at bounding box center [744, 55] width 109 height 24
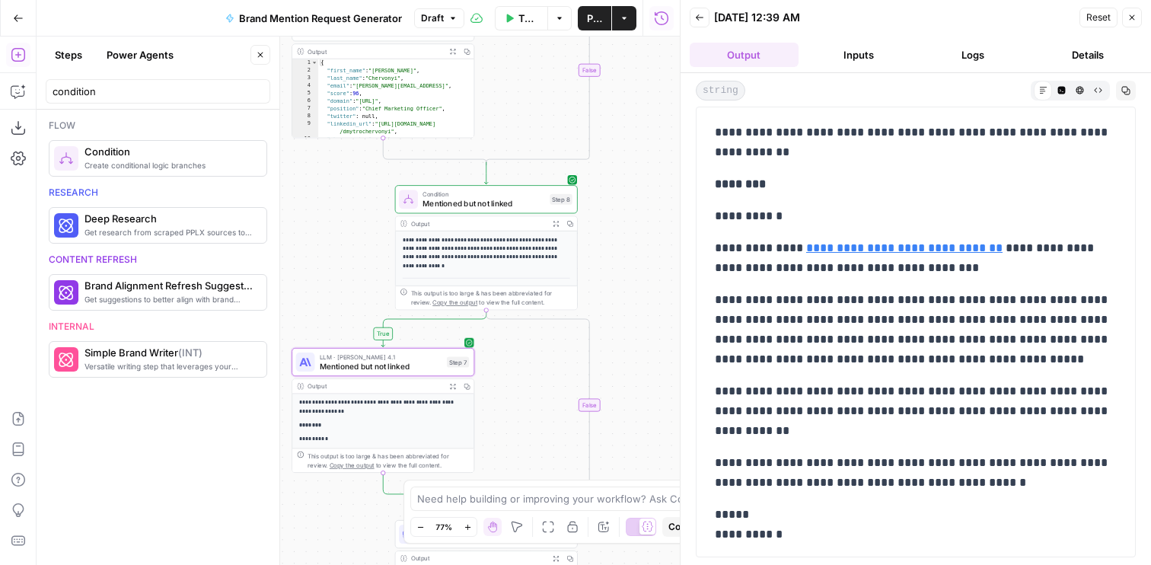
click at [412, 368] on span "Mentioned but not linked" at bounding box center [381, 365] width 123 height 11
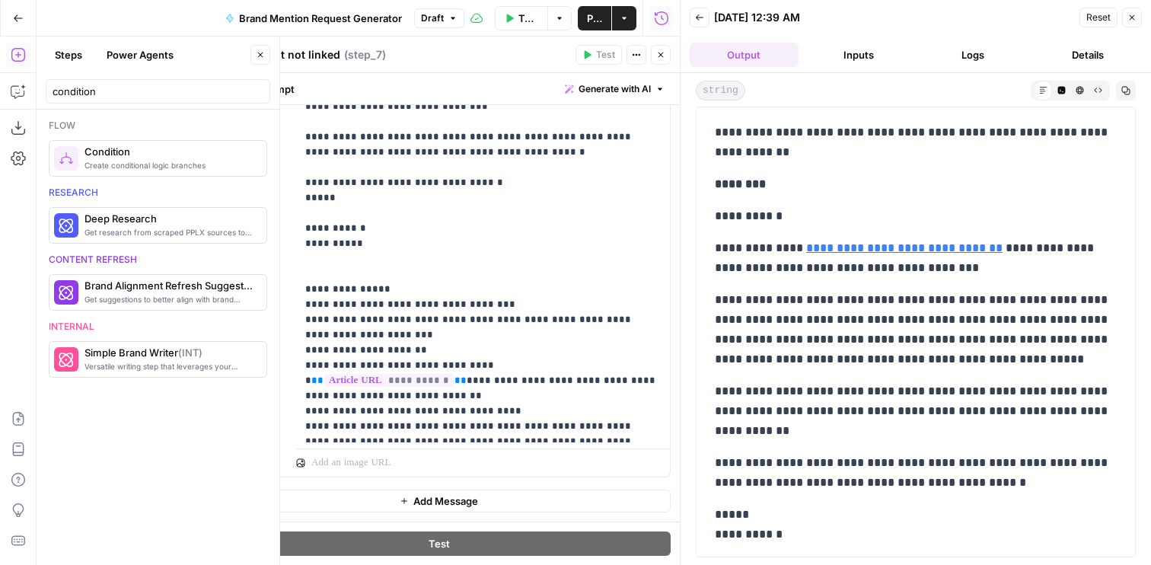
scroll to position [777, 0]
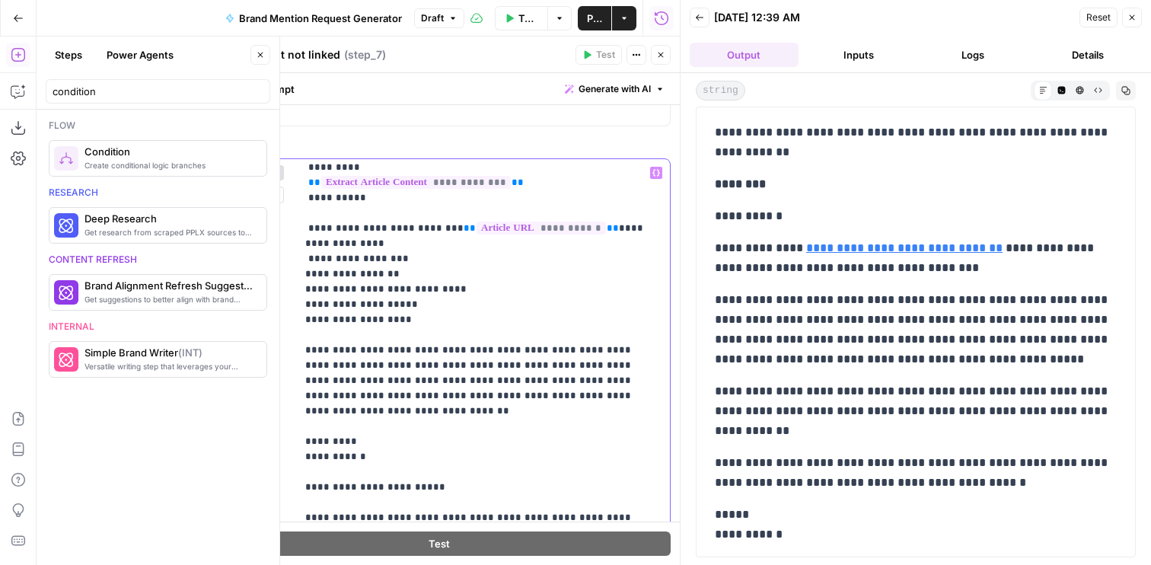
scroll to position [230, 0]
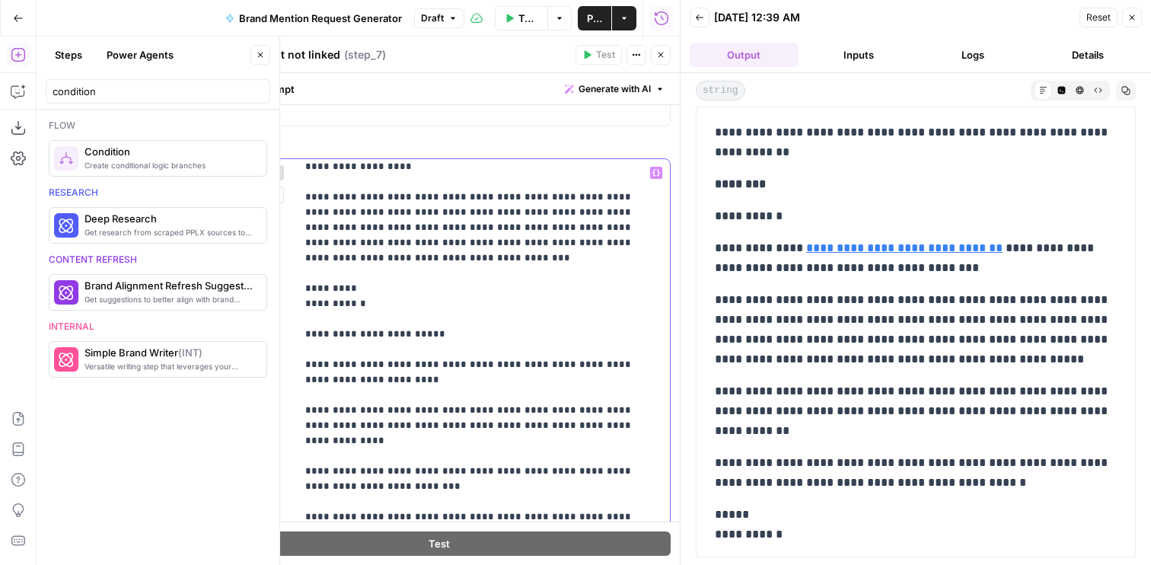
scroll to position [334, 0]
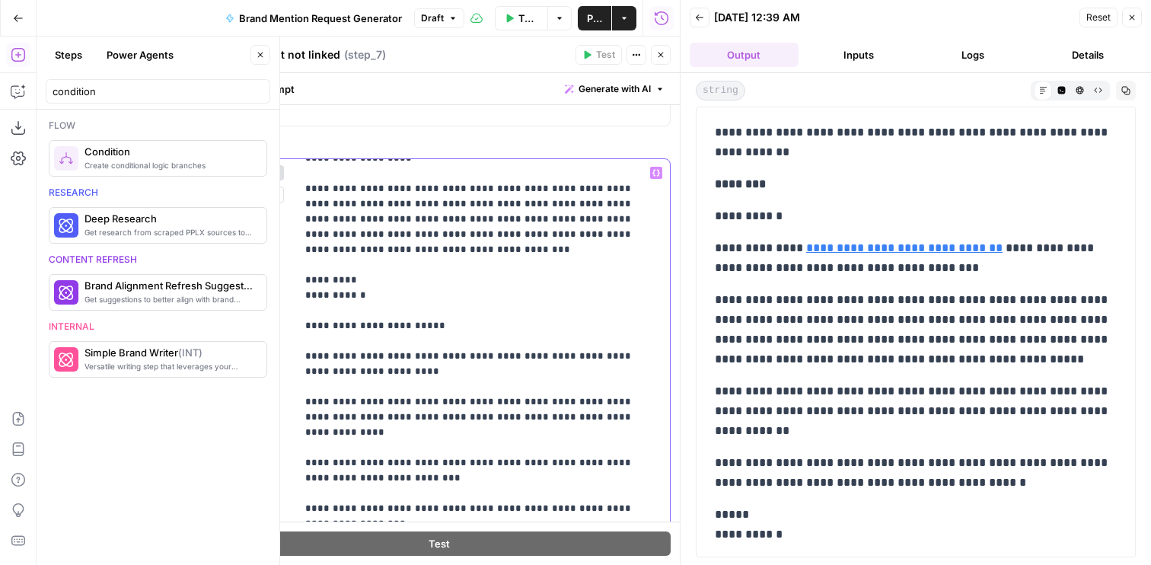
click at [509, 320] on p "**********" at bounding box center [483, 531] width 356 height 1401
click at [516, 326] on p "**********" at bounding box center [483, 531] width 356 height 1401
click at [538, 417] on p "**********" at bounding box center [483, 531] width 356 height 1401
click at [591, 417] on p "**********" at bounding box center [483, 531] width 356 height 1401
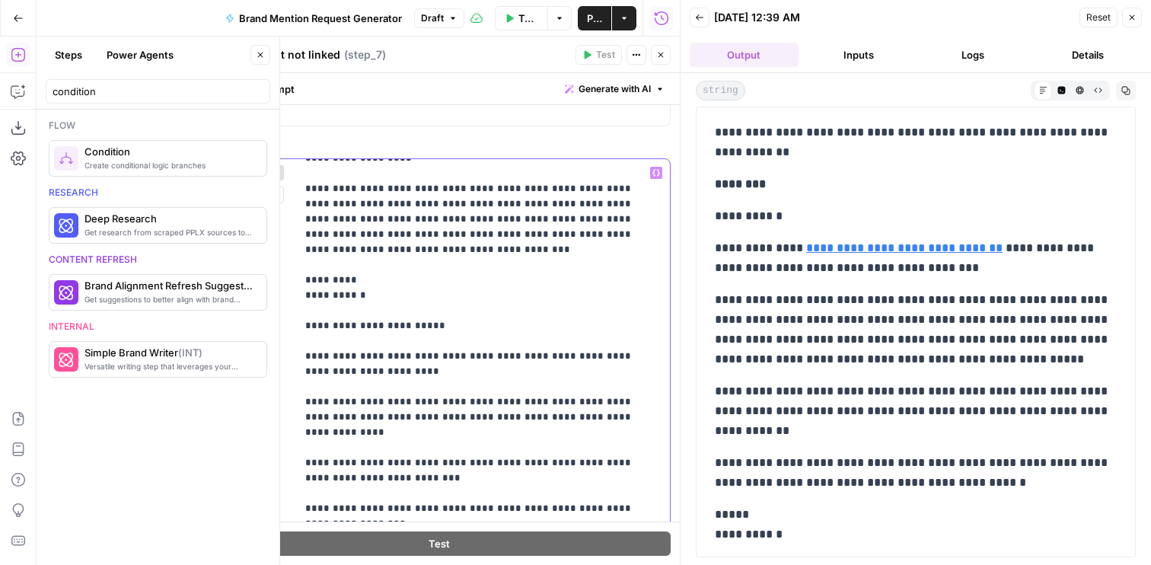
click at [591, 417] on p "**********" at bounding box center [483, 531] width 356 height 1401
click at [611, 417] on p "**********" at bounding box center [483, 531] width 356 height 1401
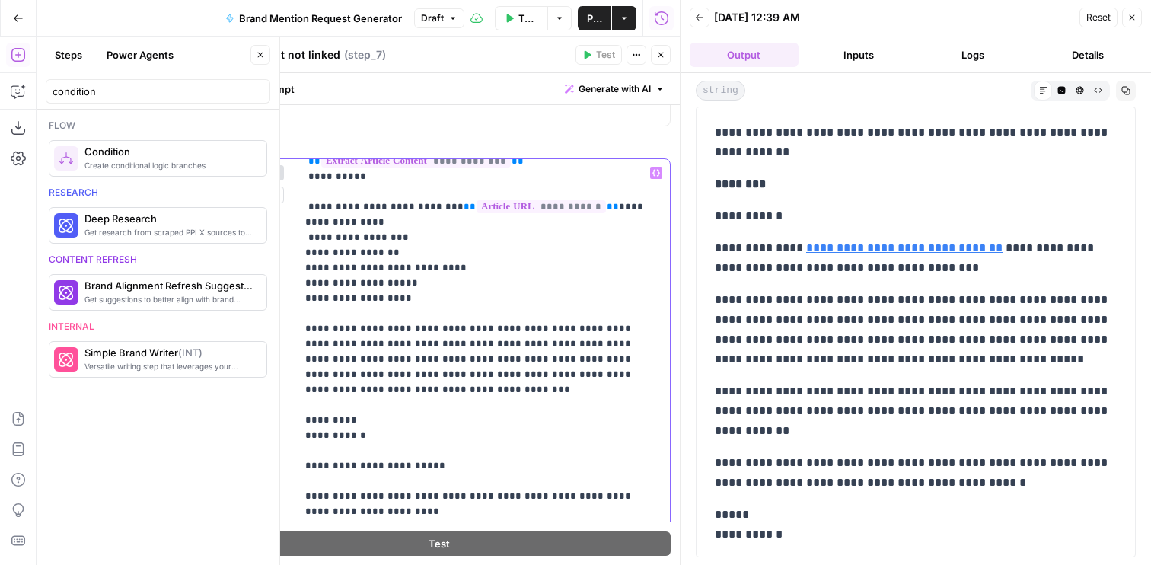
scroll to position [183, 0]
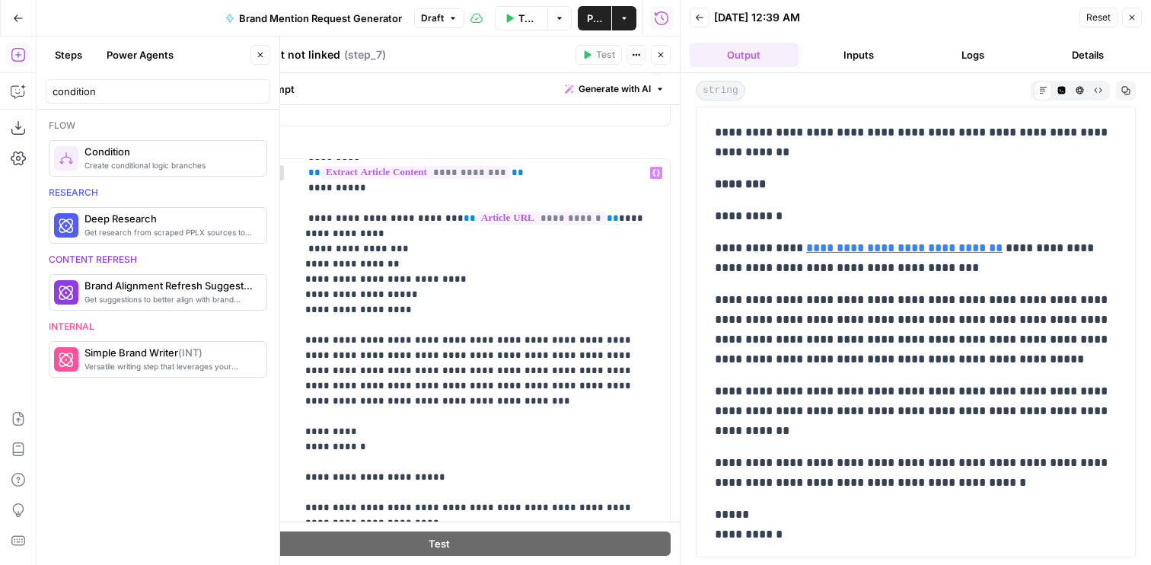
click at [665, 49] on button "Close" at bounding box center [661, 55] width 20 height 20
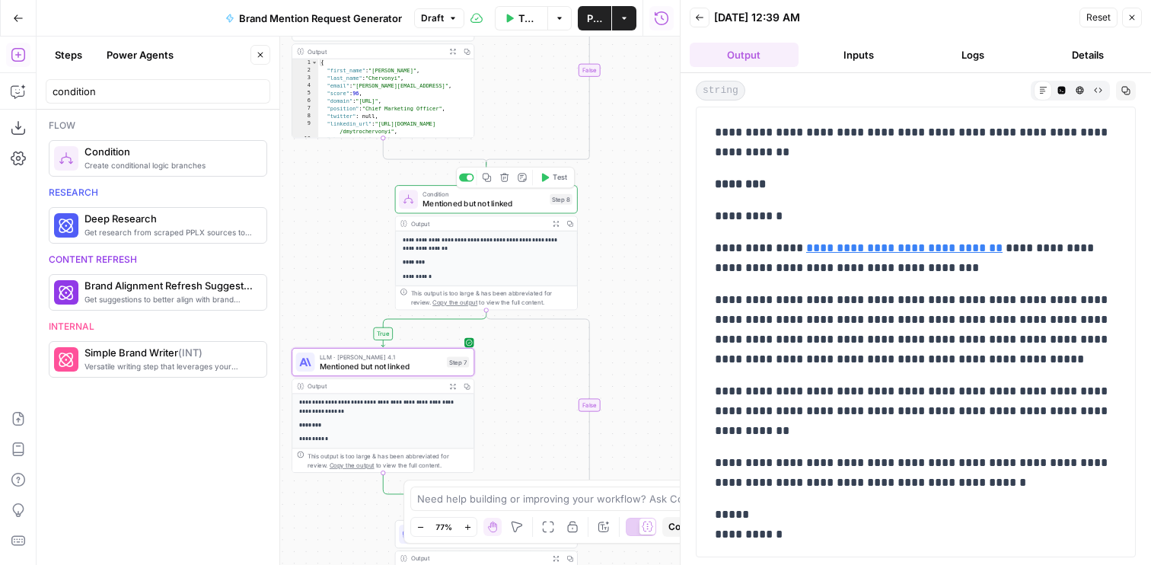
click at [552, 182] on button "Test" at bounding box center [553, 177] width 37 height 15
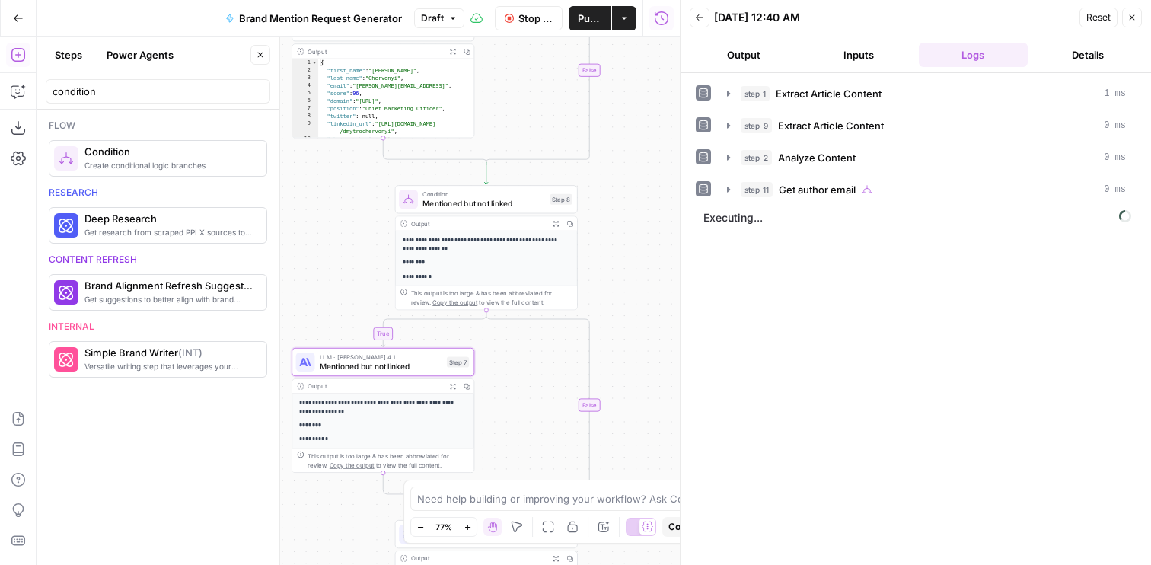
click at [762, 61] on button "Output" at bounding box center [744, 55] width 109 height 24
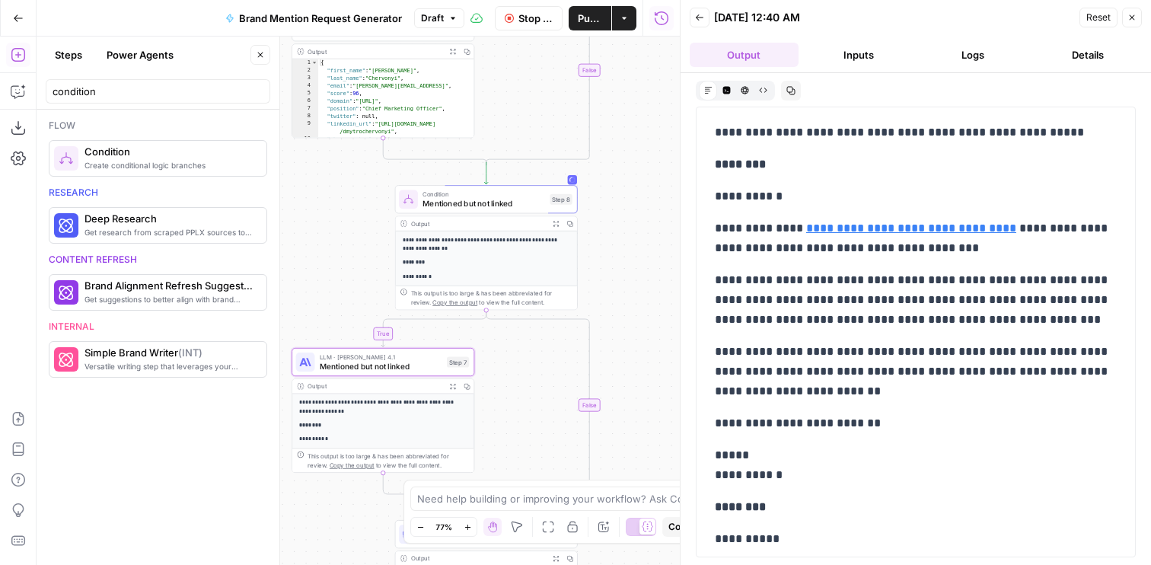
click at [527, 27] on button "Stop Run" at bounding box center [529, 18] width 69 height 24
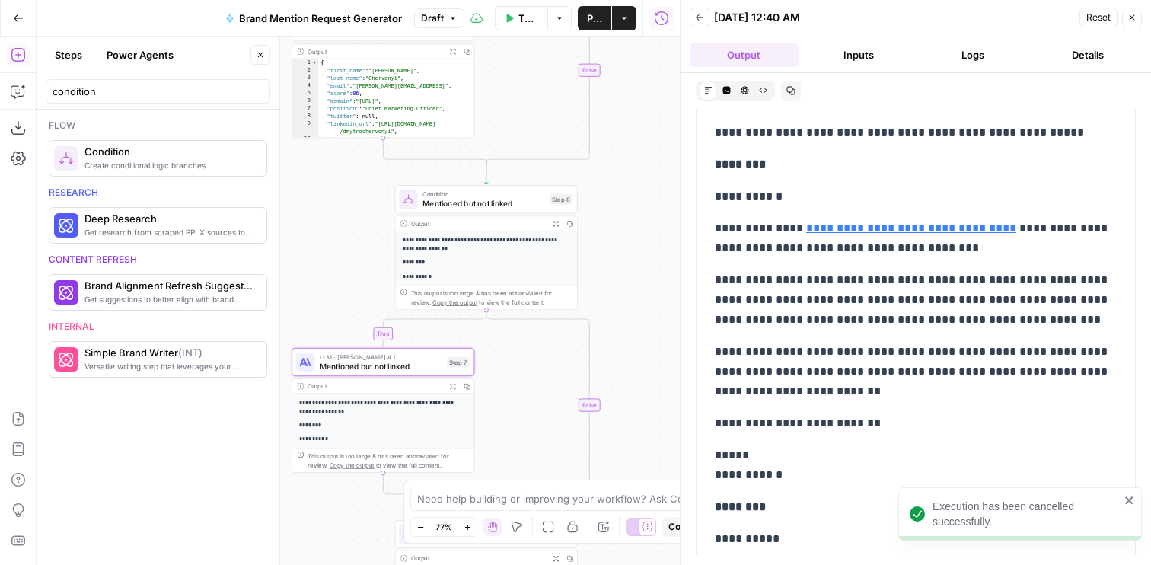
click at [461, 213] on div "**********" at bounding box center [486, 247] width 183 height 125
click at [454, 209] on span "Mentioned but not linked" at bounding box center [483, 202] width 123 height 11
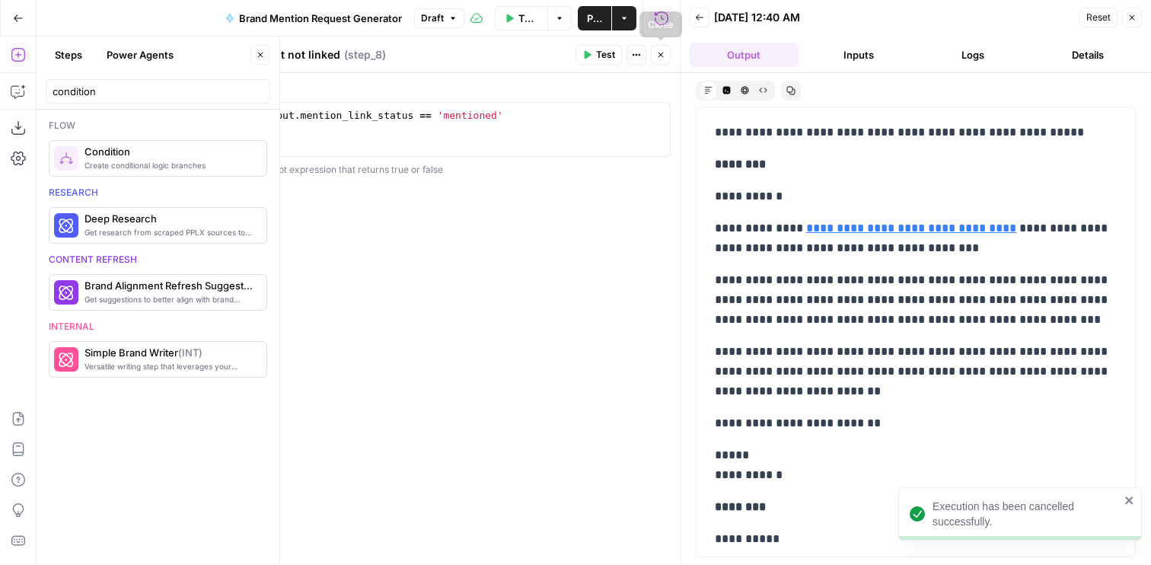
click at [668, 51] on button "Close" at bounding box center [661, 55] width 20 height 20
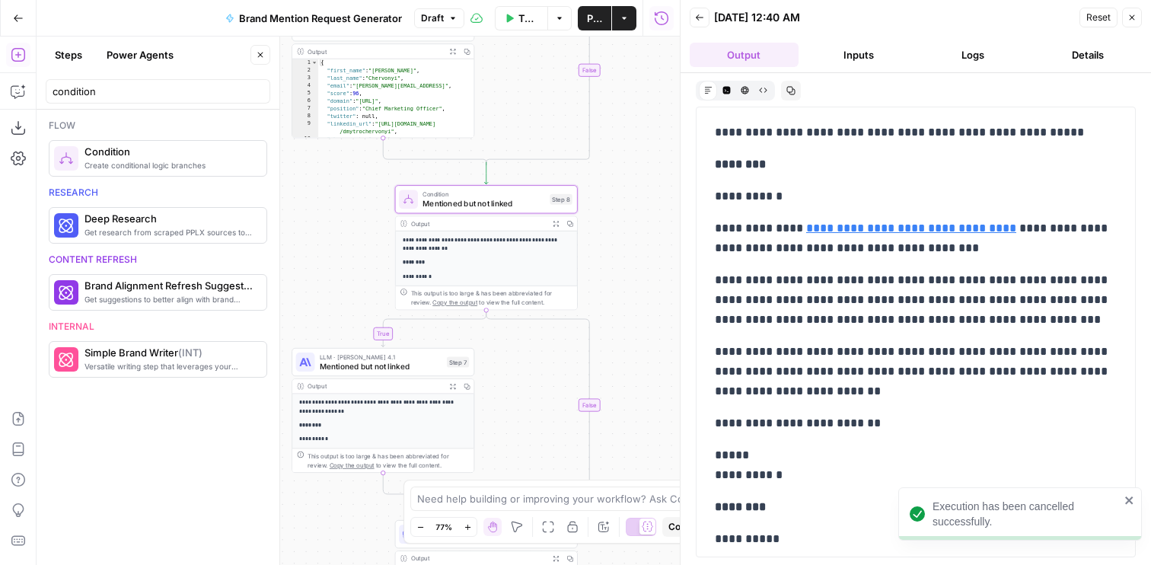
click at [381, 365] on span "Mentioned but not linked" at bounding box center [381, 365] width 123 height 11
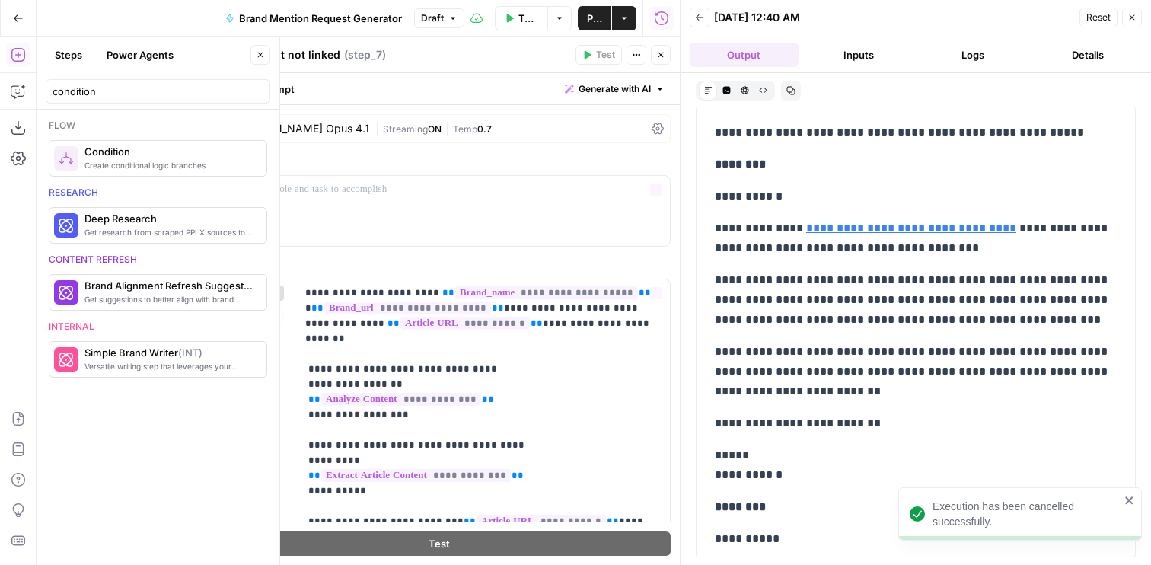
click at [383, 126] on span "Streaming" at bounding box center [405, 128] width 45 height 11
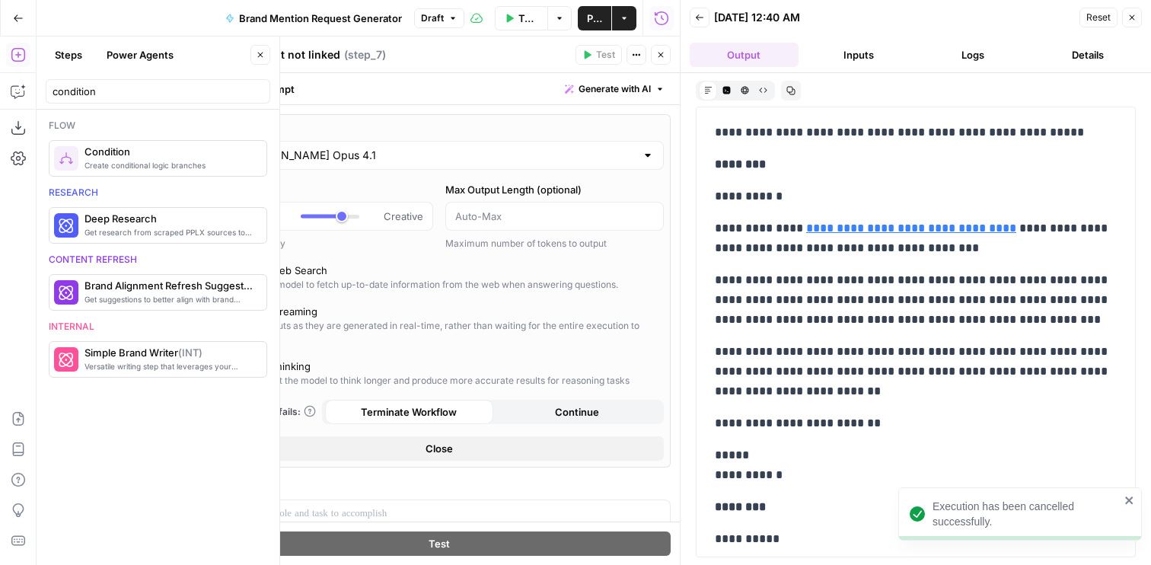
click at [371, 165] on div "Claude Opus 4.1" at bounding box center [439, 155] width 450 height 29
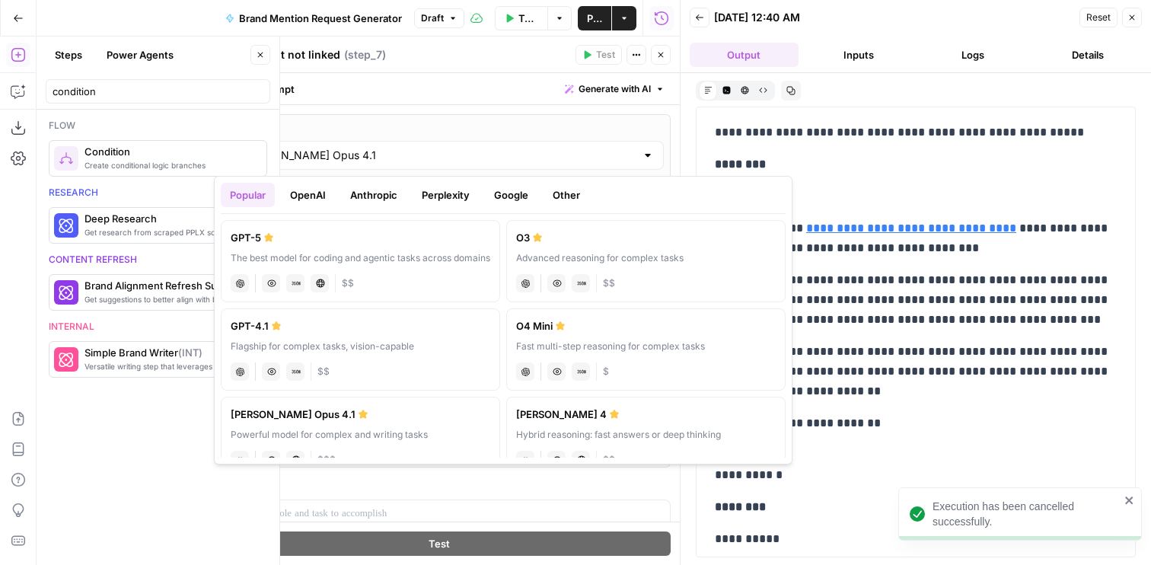
click at [446, 195] on button "Perplexity" at bounding box center [446, 195] width 66 height 24
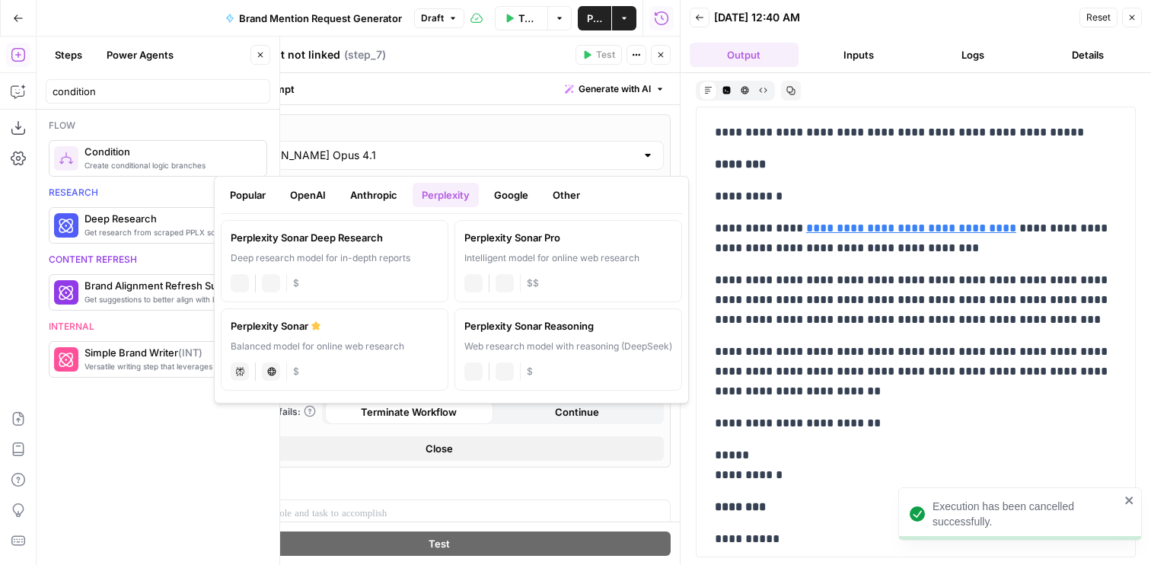
click at [383, 196] on button "Anthropic" at bounding box center [373, 195] width 65 height 24
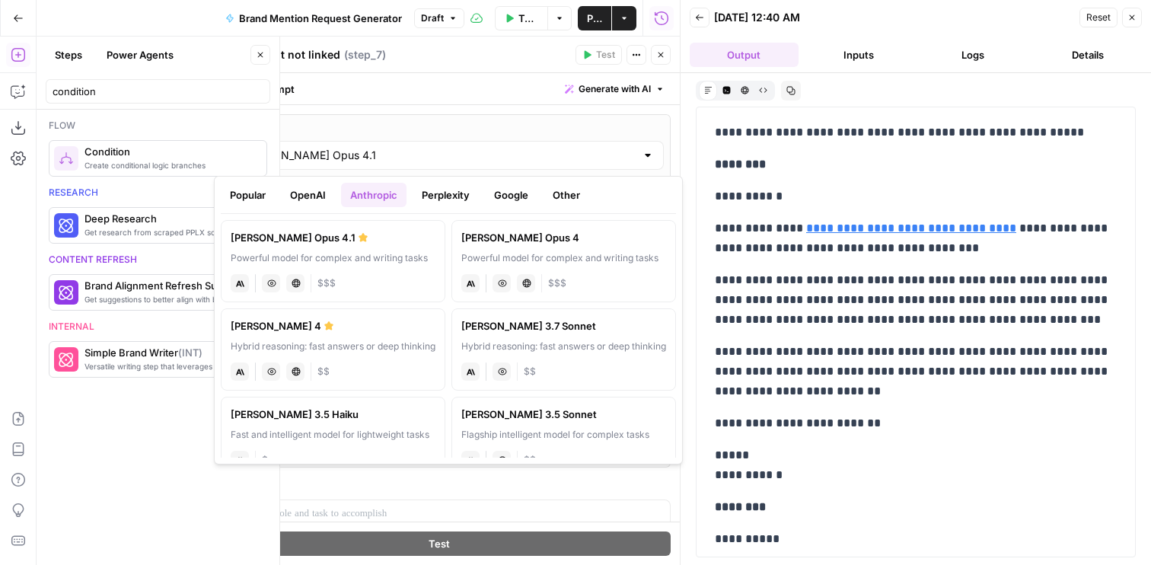
click at [522, 337] on label "Claude 3.7 Sonnet Hybrid reasoning: fast answers or deep thinking anthropic Vis…" at bounding box center [563, 349] width 225 height 82
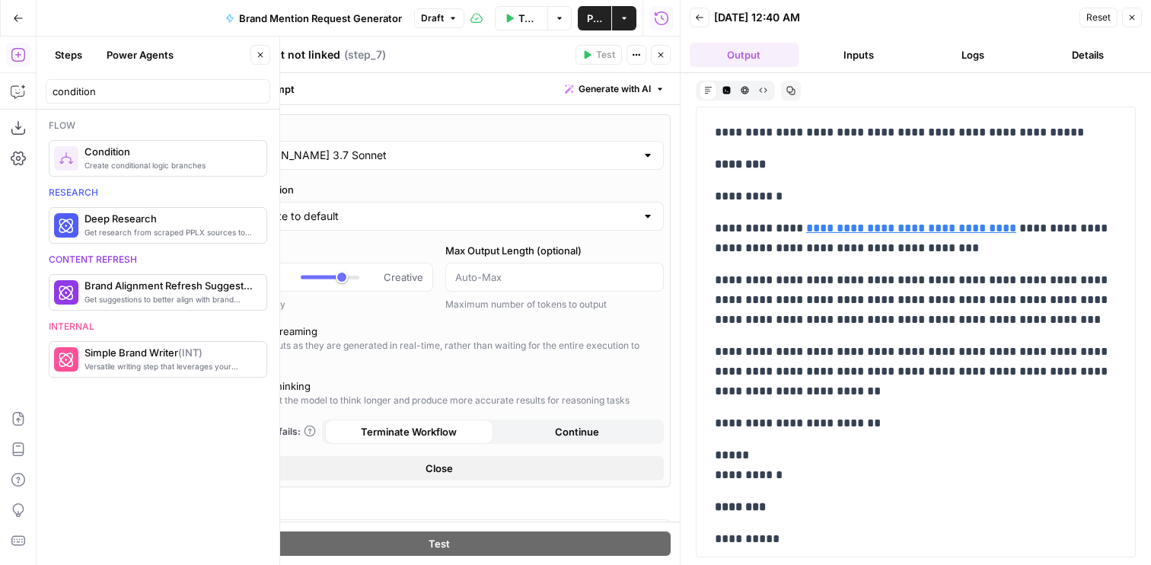
click at [369, 162] on div "Claude 3.7 Sonnet" at bounding box center [439, 155] width 450 height 29
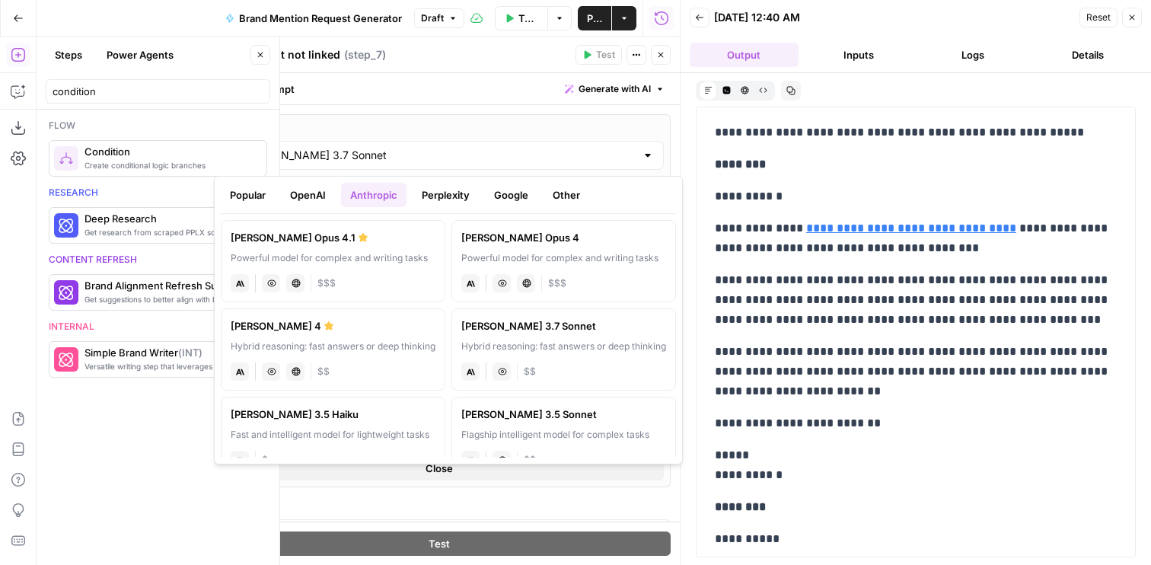
click at [366, 347] on div "Hybrid reasoning: fast answers or deep thinking" at bounding box center [333, 347] width 205 height 14
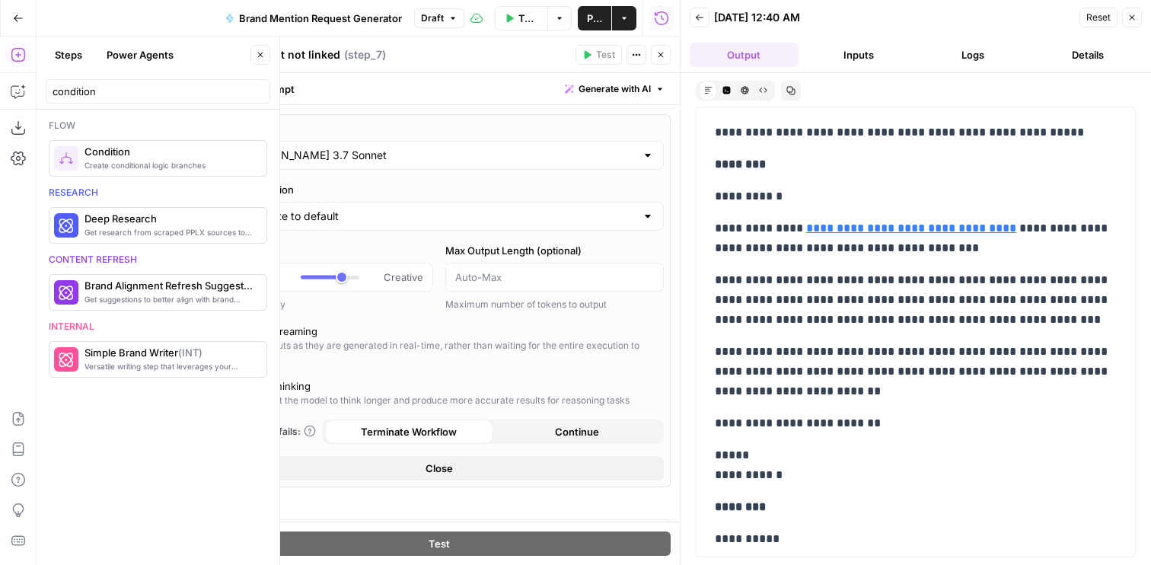
type input "[PERSON_NAME] 4"
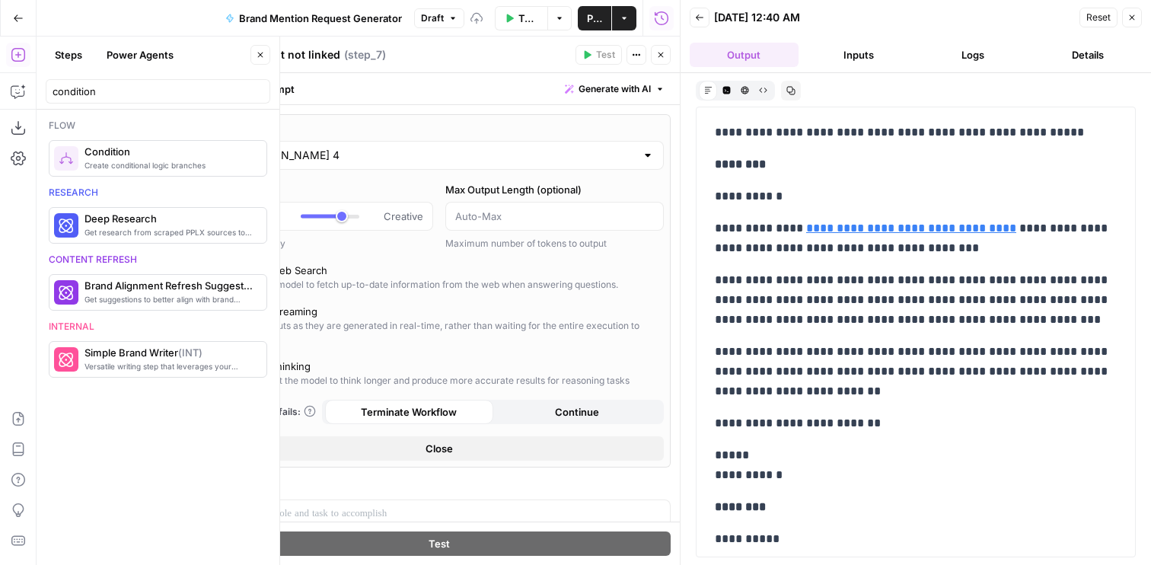
click at [662, 55] on icon "button" at bounding box center [660, 54] width 9 height 9
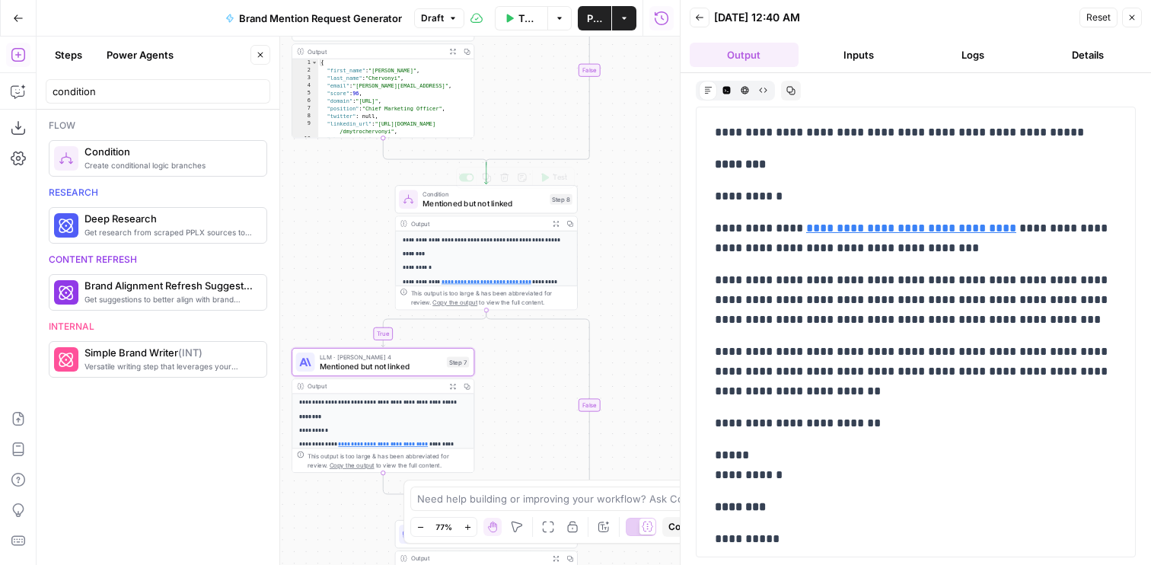
click at [551, 180] on button "Test" at bounding box center [553, 177] width 37 height 15
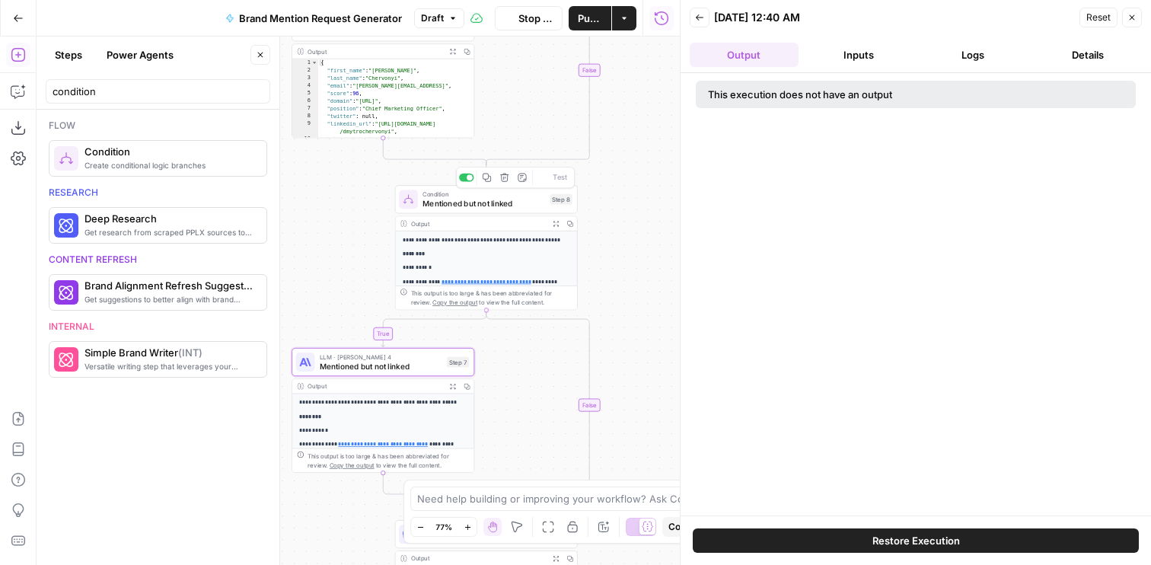
drag, startPoint x: 623, startPoint y: 321, endPoint x: 566, endPoint y: 145, distance: 185.6
click at [567, 145] on div "**********" at bounding box center [358, 301] width 643 height 528
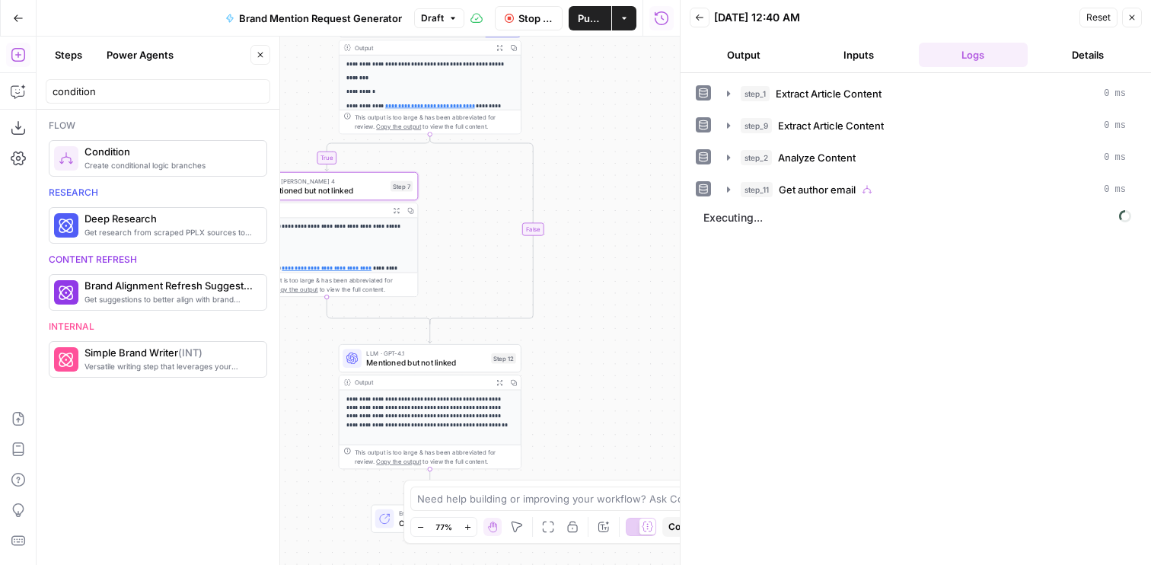
click at [336, 184] on span "Mentioned but not linked" at bounding box center [324, 189] width 123 height 11
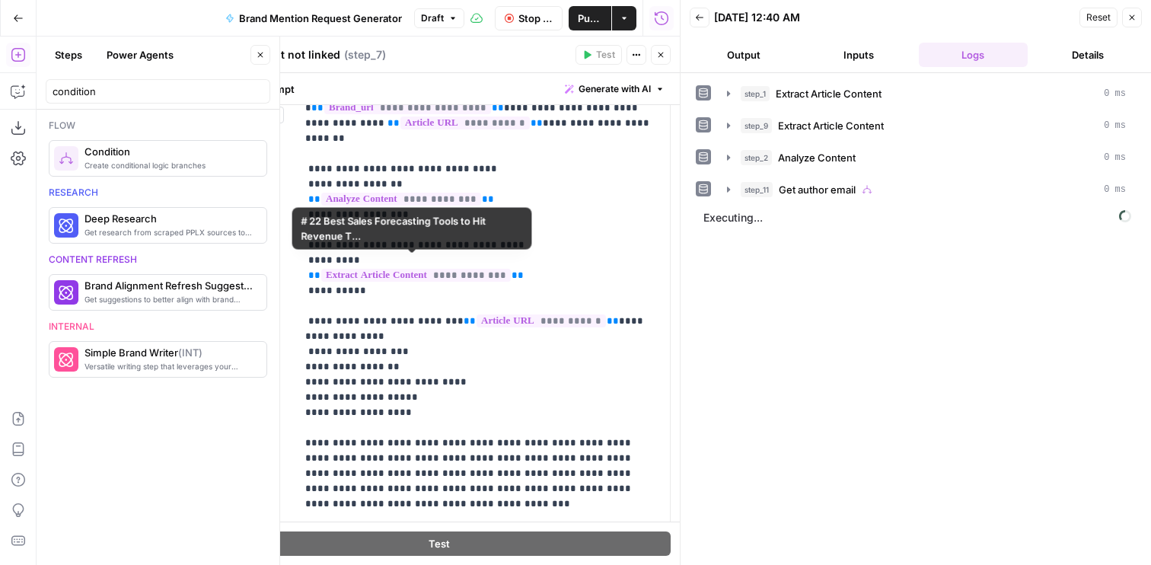
scroll to position [0, 0]
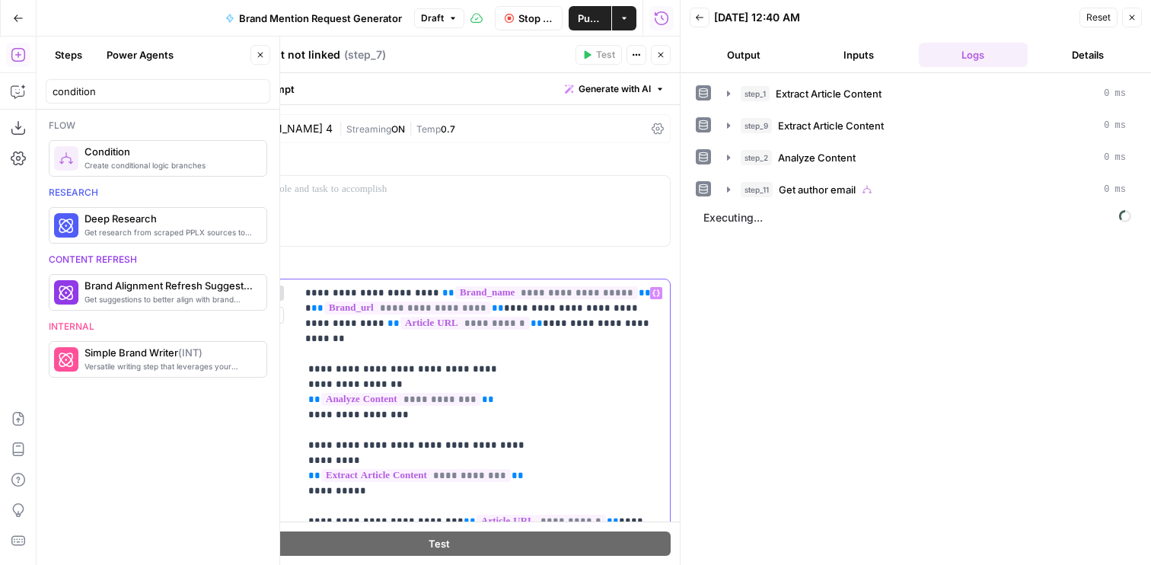
drag, startPoint x: 368, startPoint y: 291, endPoint x: 273, endPoint y: 291, distance: 95.9
click at [758, 68] on header "Back 08/12/25 at 12:40 AM Reset Close Output Inputs Logs Details" at bounding box center [916, 36] width 470 height 73
click at [758, 56] on button "Output" at bounding box center [744, 55] width 109 height 24
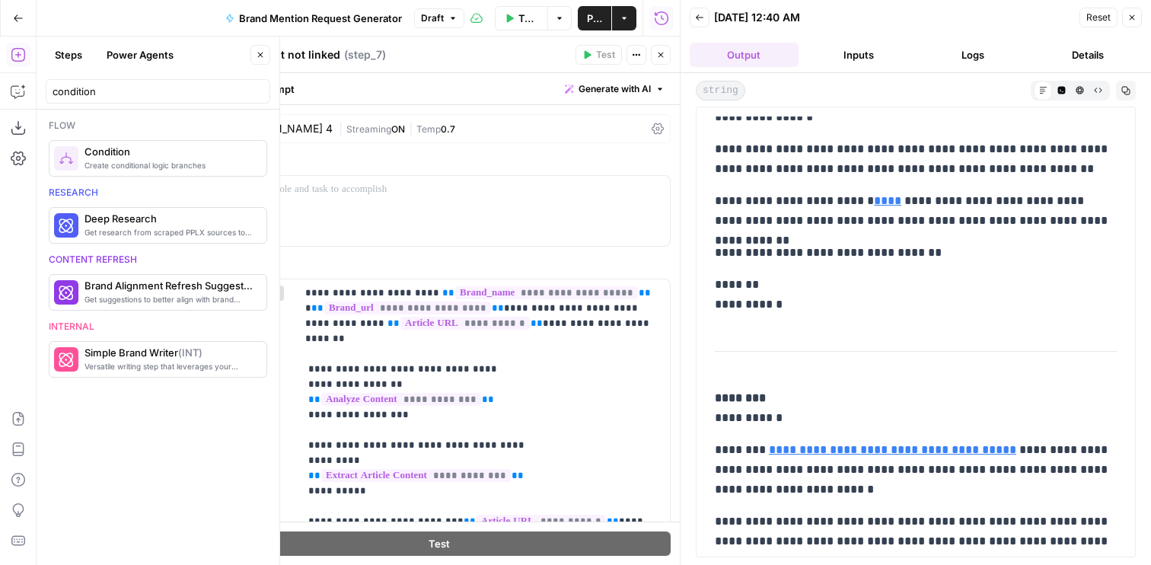
scroll to position [446, 0]
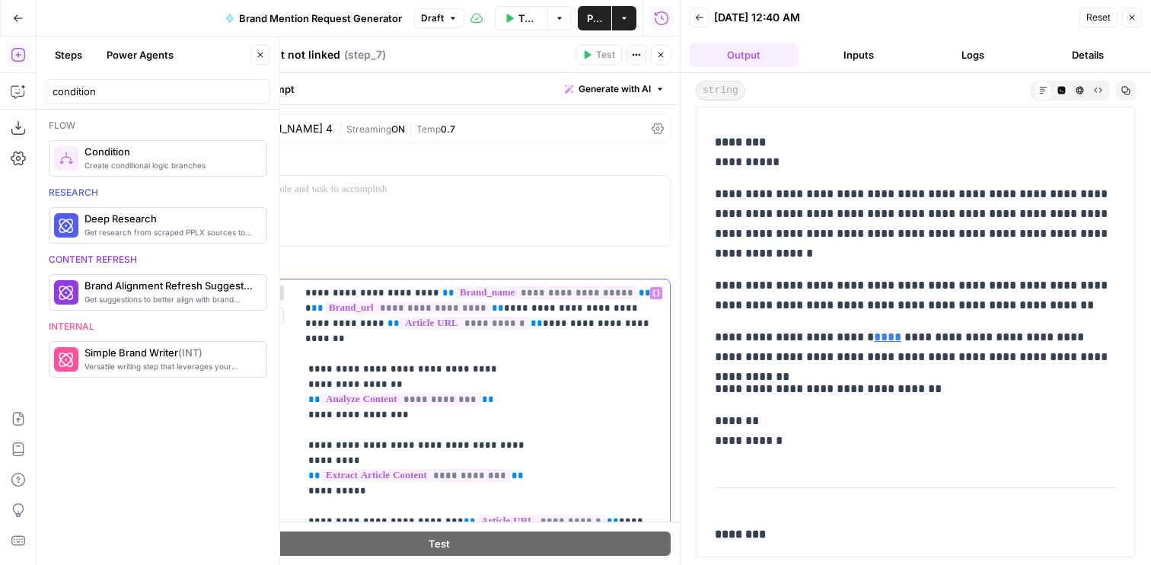
drag, startPoint x: 364, startPoint y: 294, endPoint x: 266, endPoint y: 291, distance: 97.5
drag, startPoint x: 448, startPoint y: 322, endPoint x: 590, endPoint y: 322, distance: 142.4
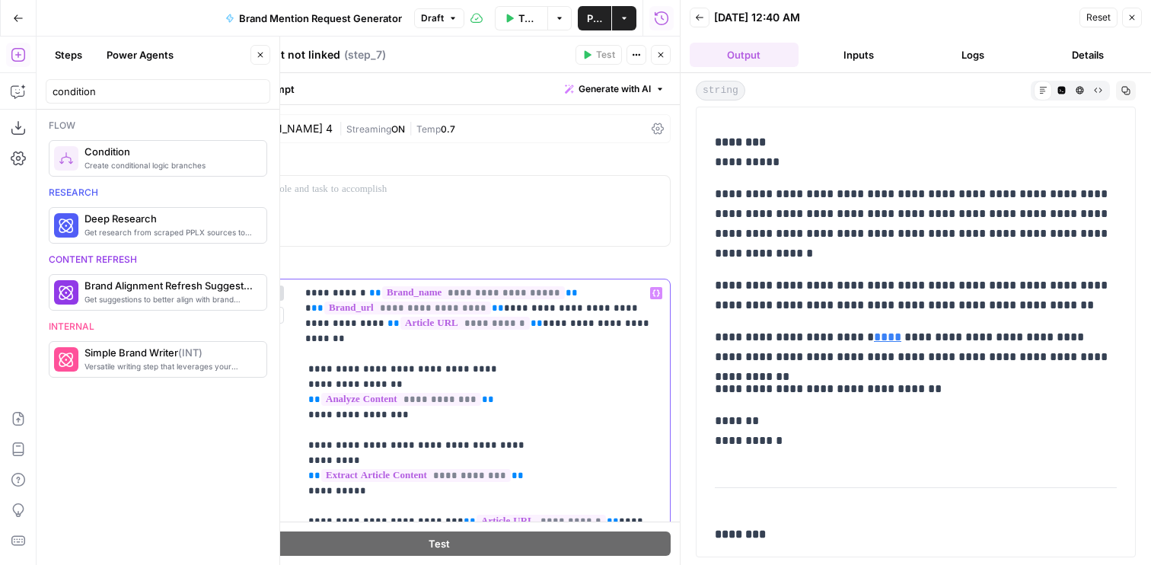
drag, startPoint x: 590, startPoint y: 322, endPoint x: 444, endPoint y: 323, distance: 146.2
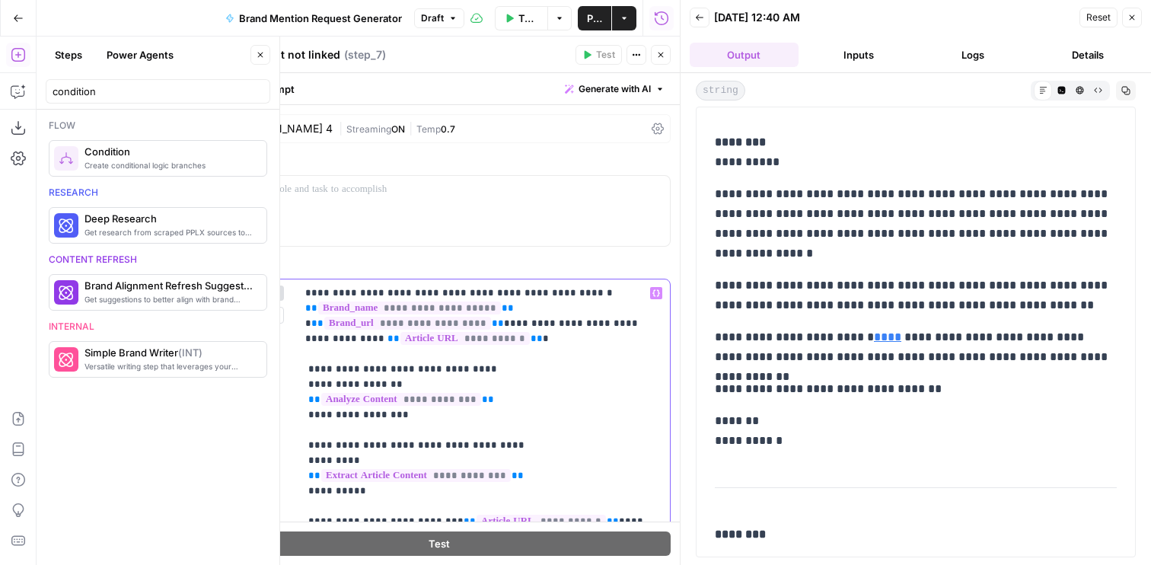
drag, startPoint x: 591, startPoint y: 324, endPoint x: 490, endPoint y: 323, distance: 101.3
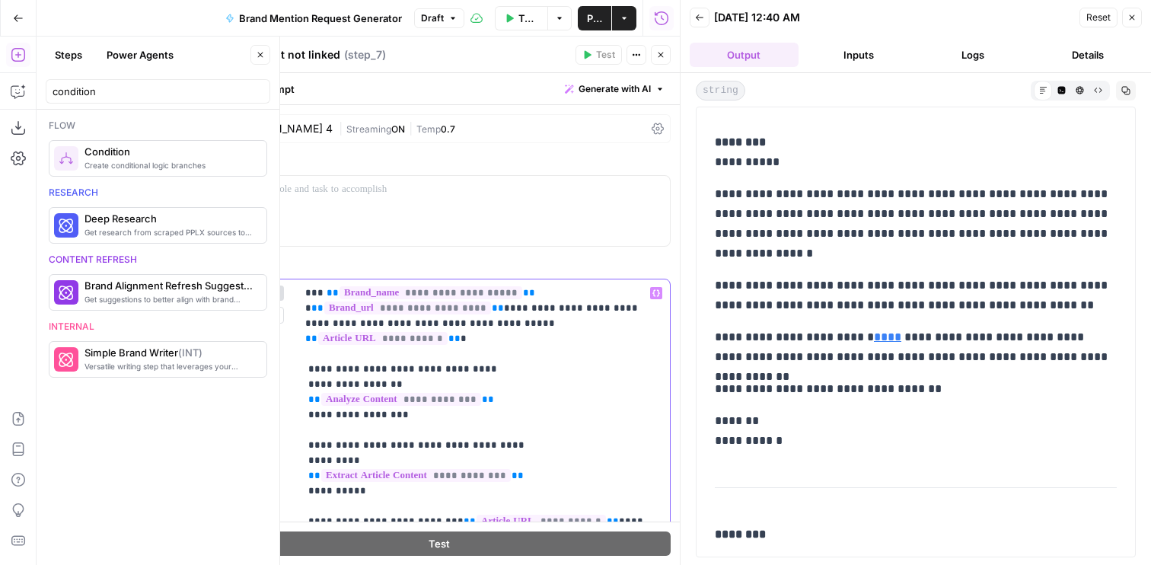
drag, startPoint x: 326, startPoint y: 289, endPoint x: 526, endPoint y: 295, distance: 200.3
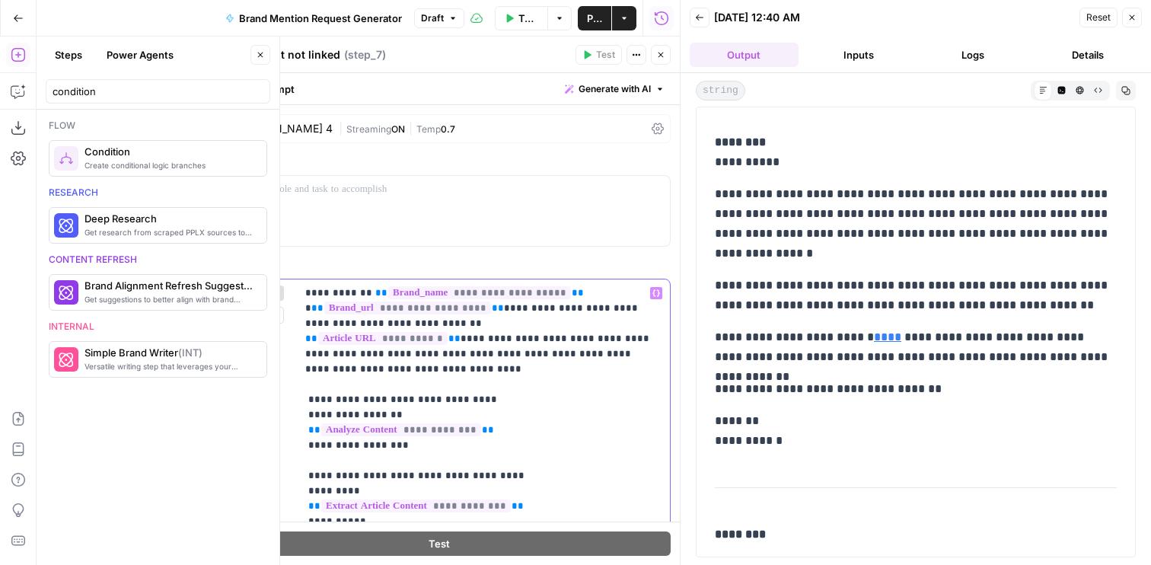
drag, startPoint x: 480, startPoint y: 307, endPoint x: 308, endPoint y: 305, distance: 172.1
copy p "**********"
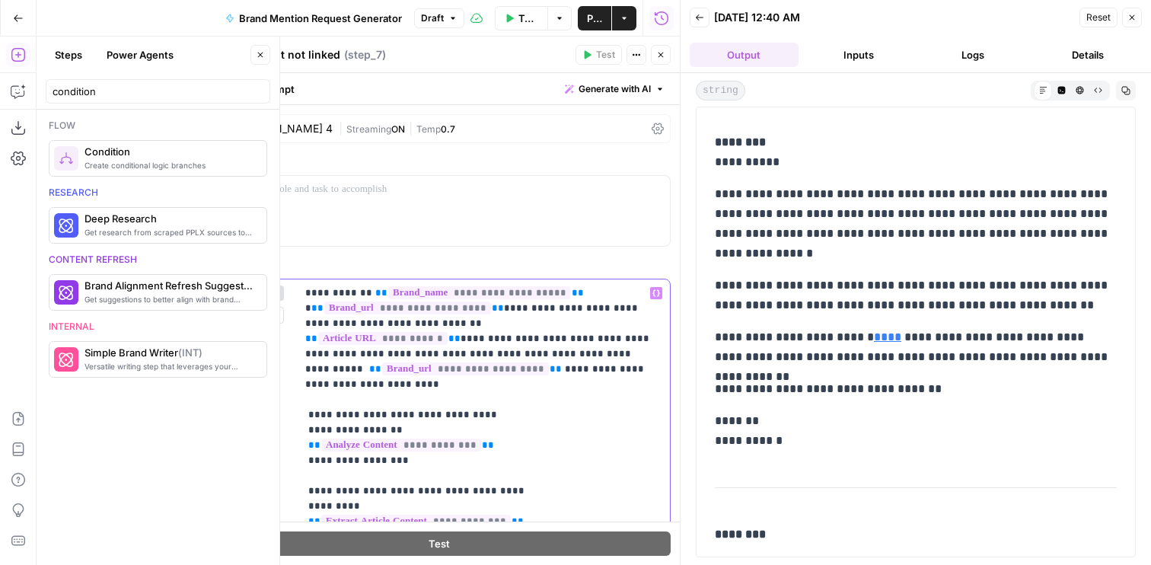
click at [664, 56] on icon "button" at bounding box center [660, 54] width 9 height 9
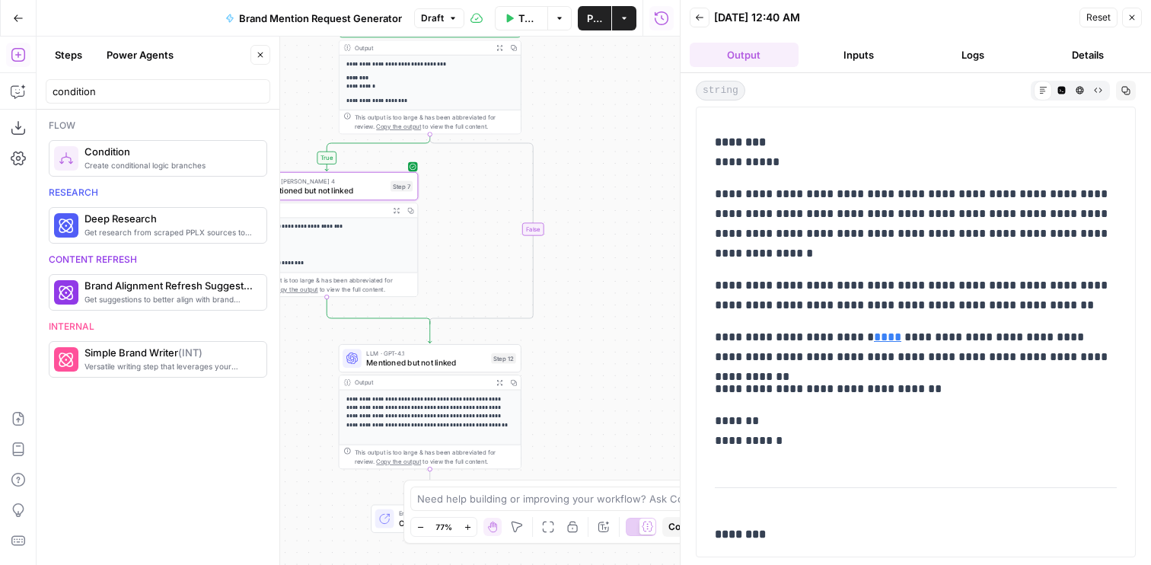
drag, startPoint x: 560, startPoint y: 118, endPoint x: 634, endPoint y: 195, distance: 106.6
click at [634, 195] on div "**********" at bounding box center [358, 301] width 643 height 528
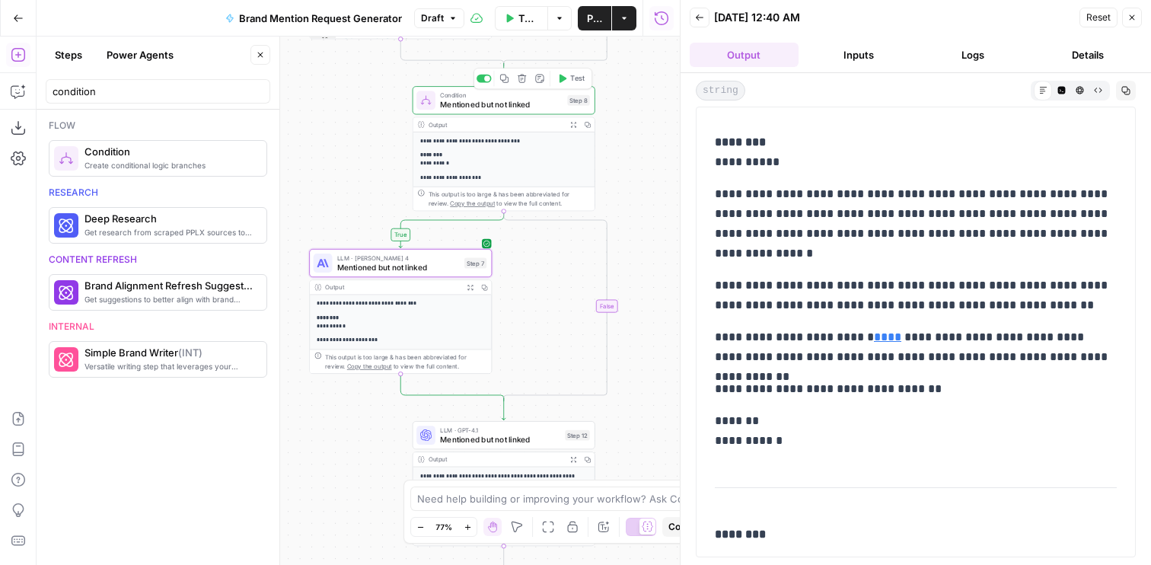
click at [566, 80] on button "Test" at bounding box center [571, 78] width 37 height 15
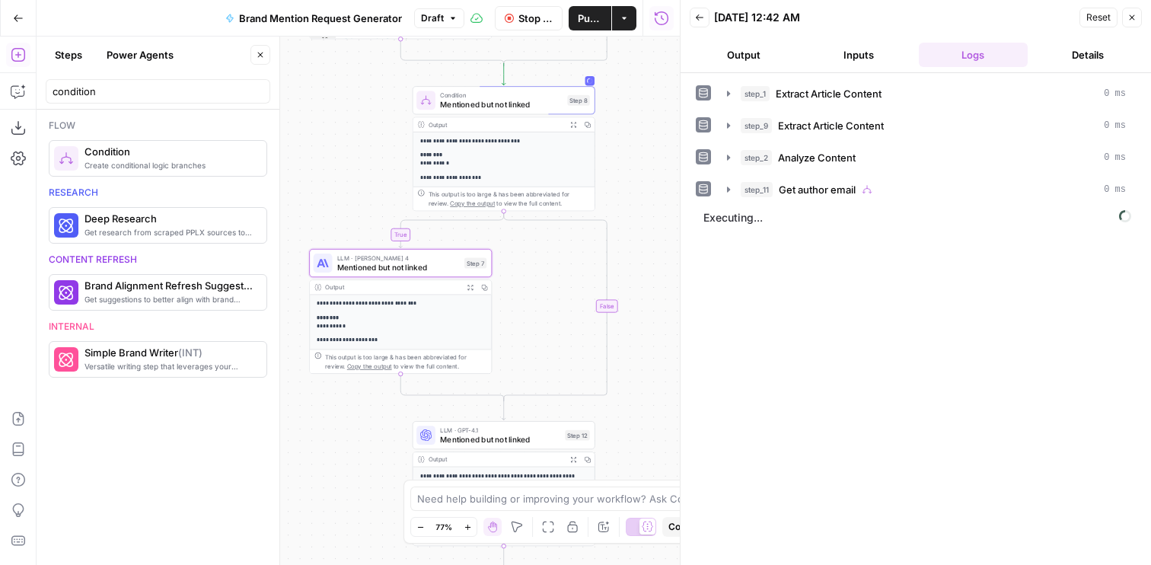
click at [780, 59] on button "Output" at bounding box center [744, 55] width 109 height 24
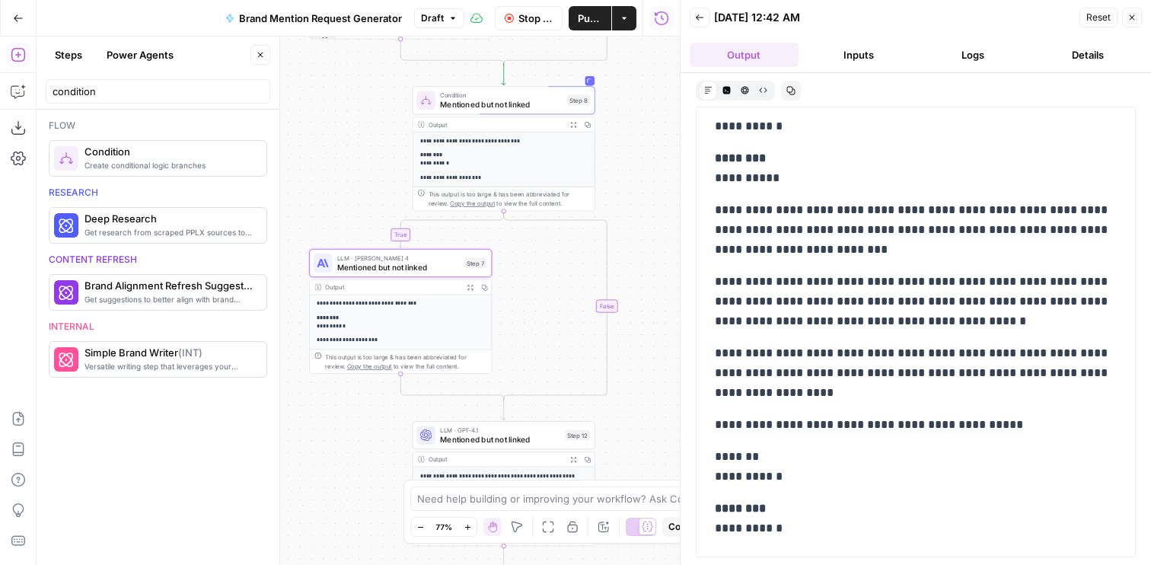
scroll to position [405, 0]
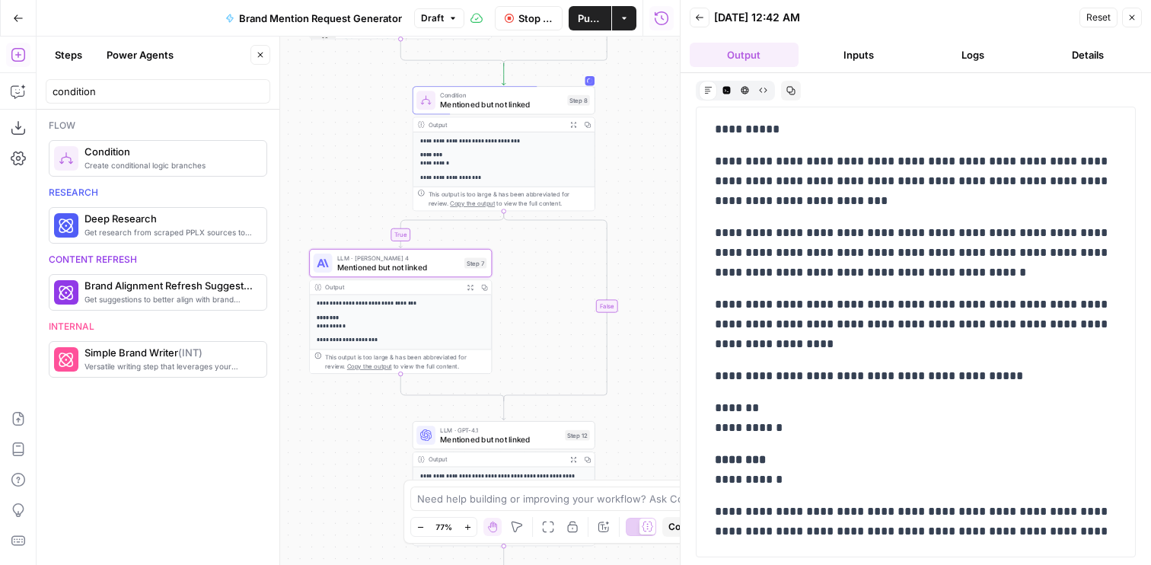
click at [530, 25] on button "Stop Run" at bounding box center [529, 18] width 69 height 24
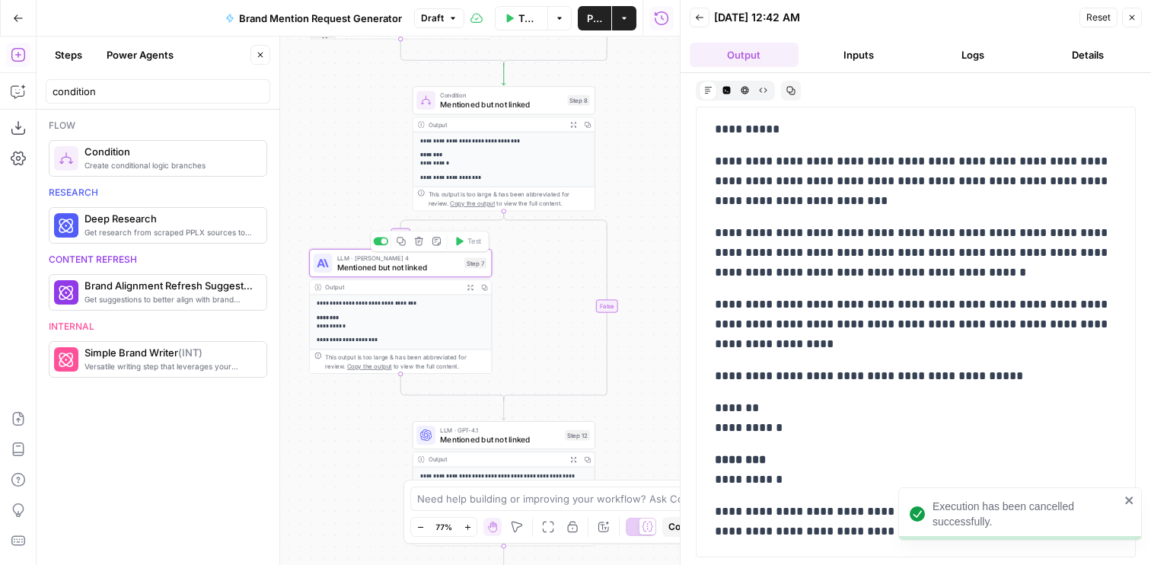
click at [410, 267] on span "Mentioned but not linked" at bounding box center [398, 266] width 123 height 11
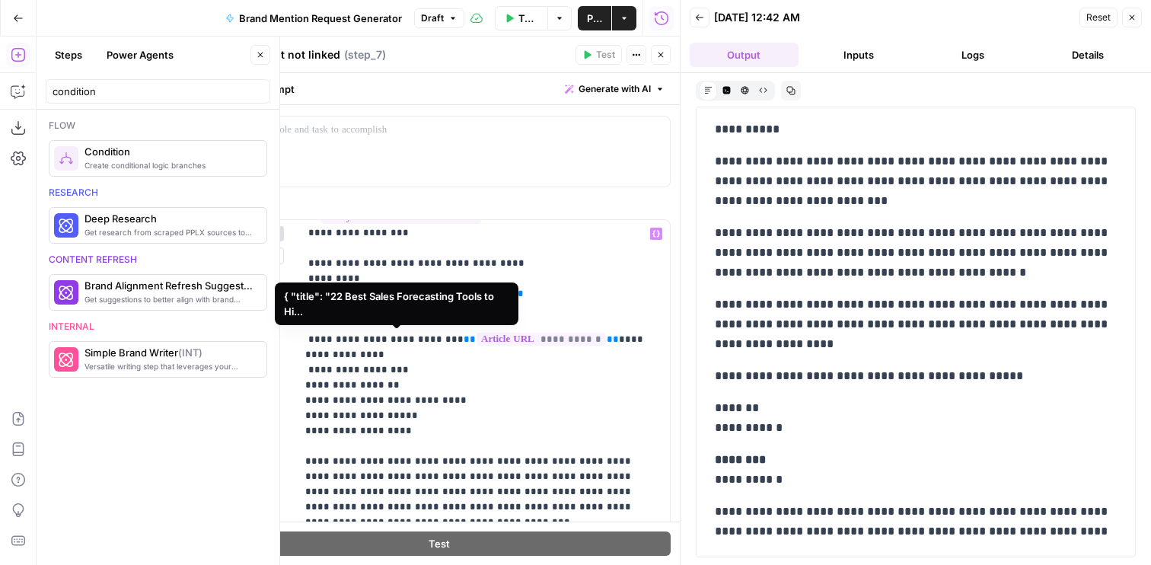
scroll to position [225, 0]
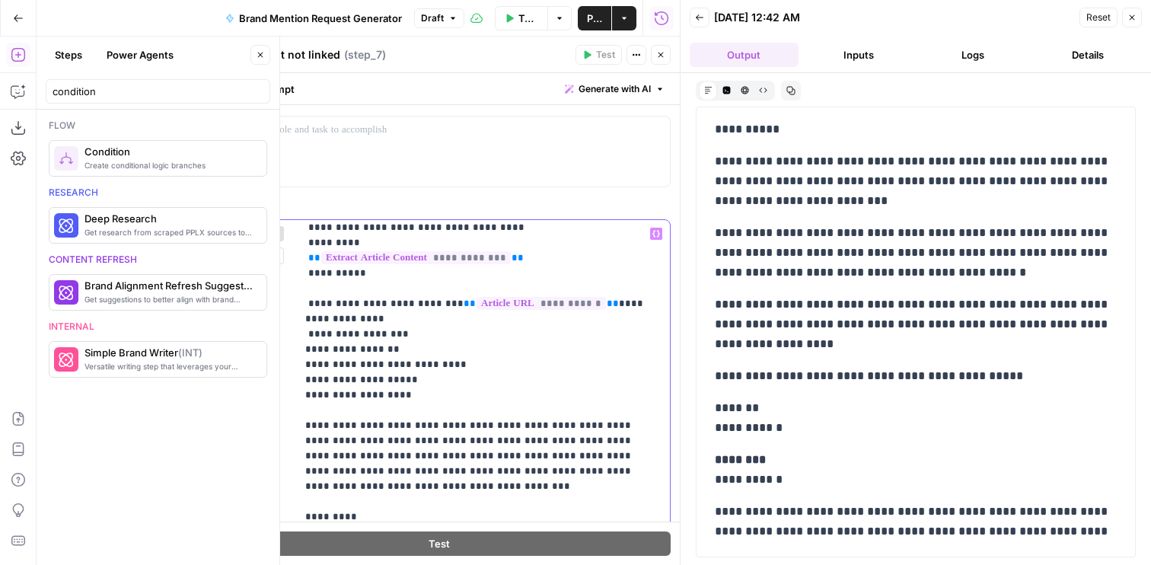
drag, startPoint x: 394, startPoint y: 289, endPoint x: 358, endPoint y: 289, distance: 36.5
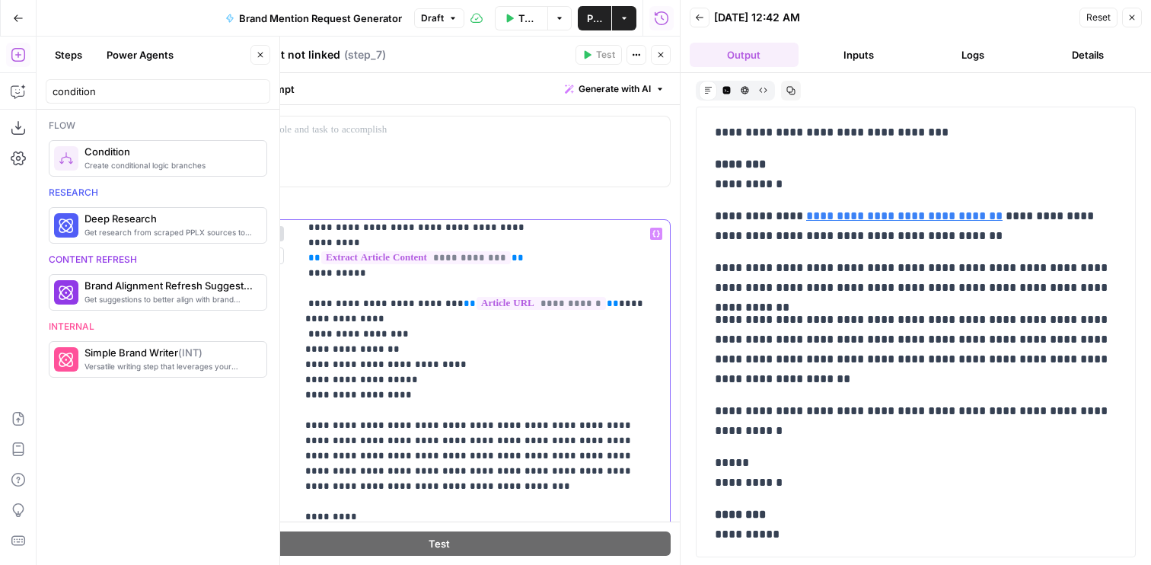
copy p "**********"
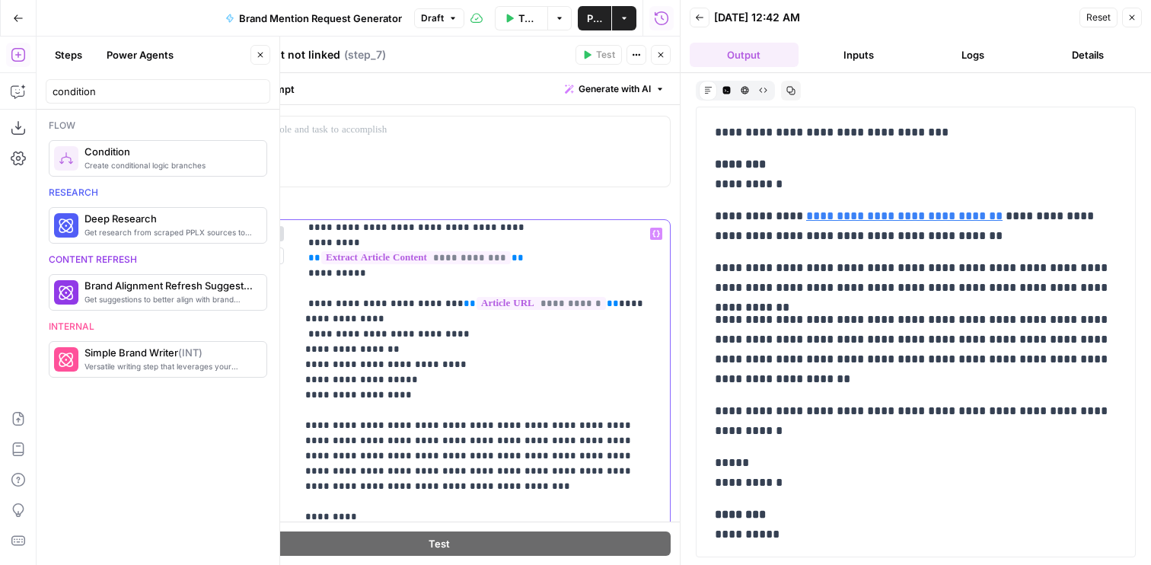
drag, startPoint x: 485, startPoint y: 348, endPoint x: 293, endPoint y: 289, distance: 200.8
click at [293, 289] on div "**********" at bounding box center [439, 547] width 462 height 655
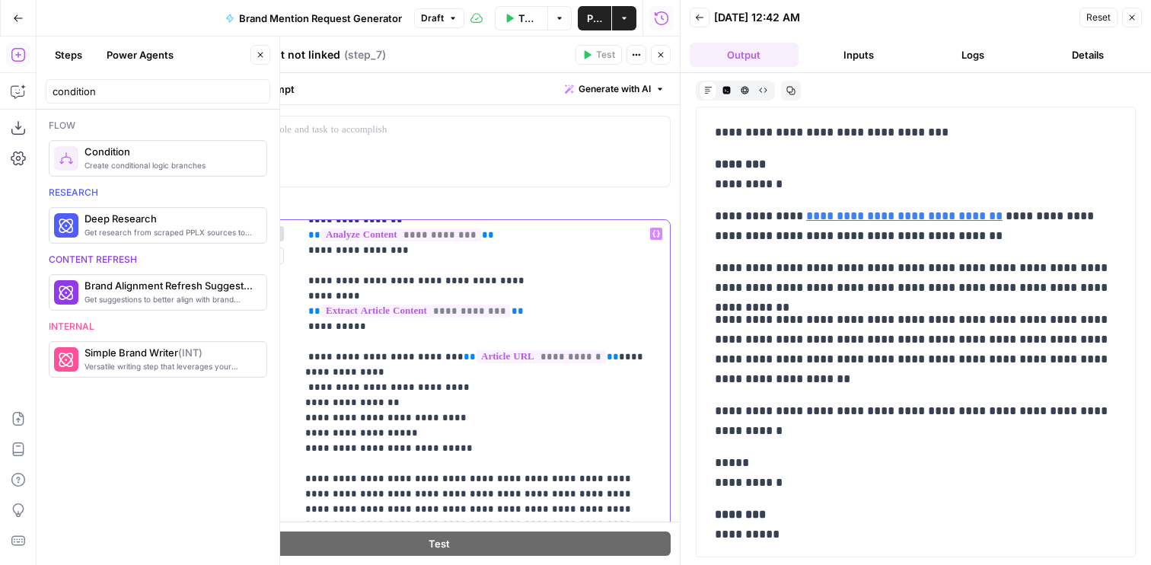
scroll to position [149, 0]
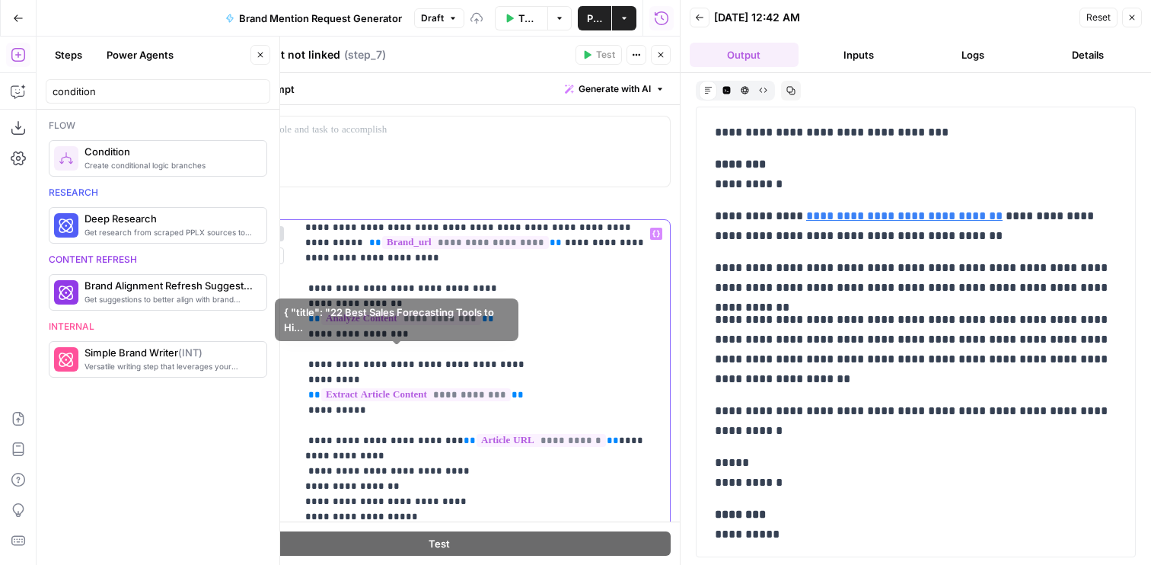
scroll to position [0, 0]
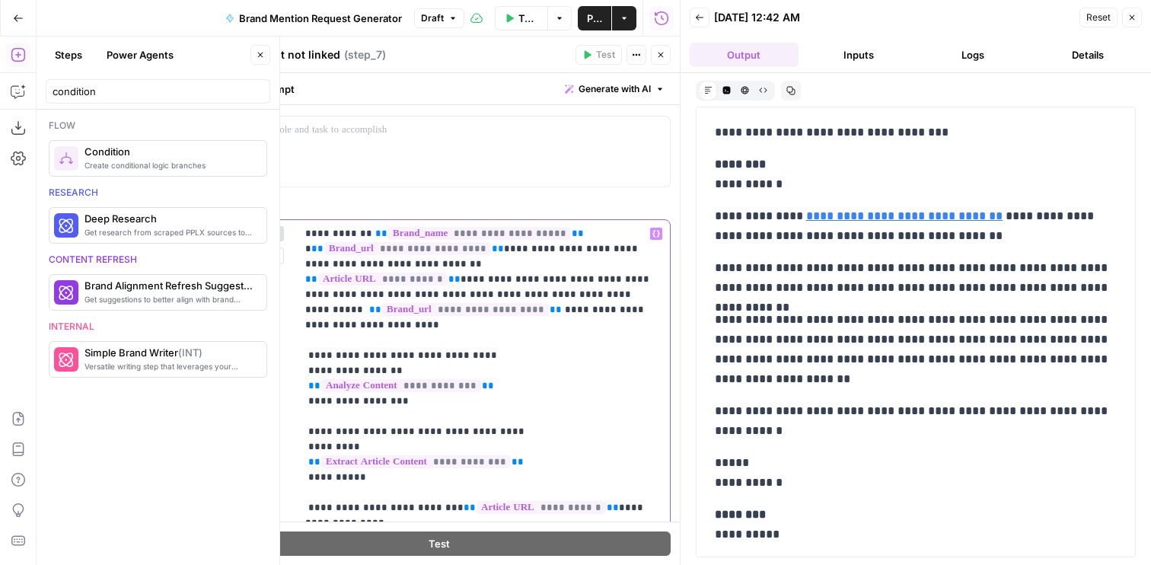
drag, startPoint x: 493, startPoint y: 293, endPoint x: 320, endPoint y: 296, distance: 173.6
copy p "**********"
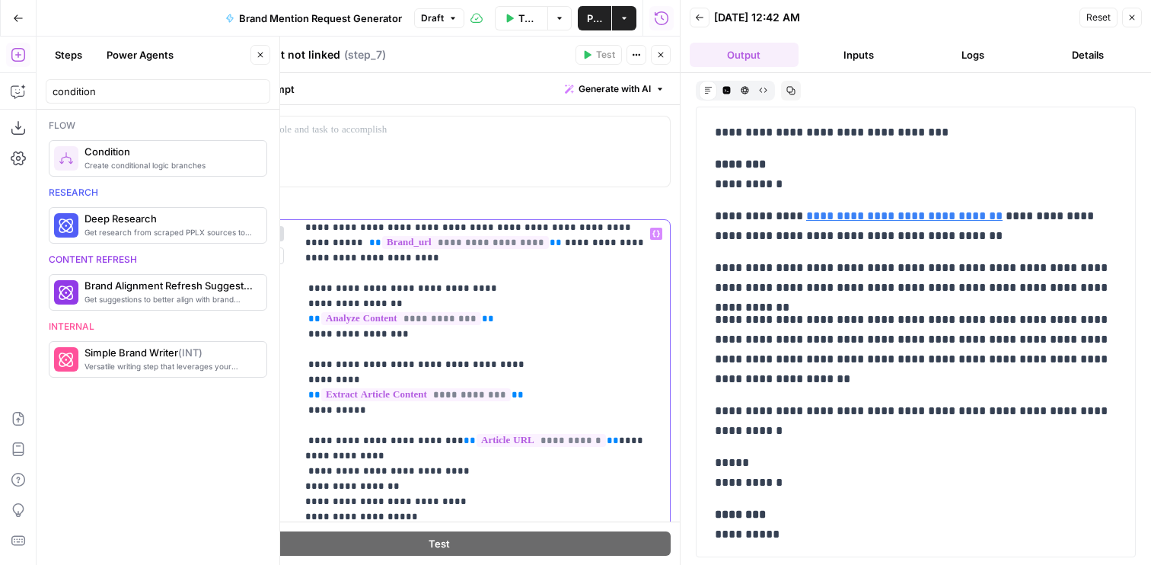
scroll to position [276, 0]
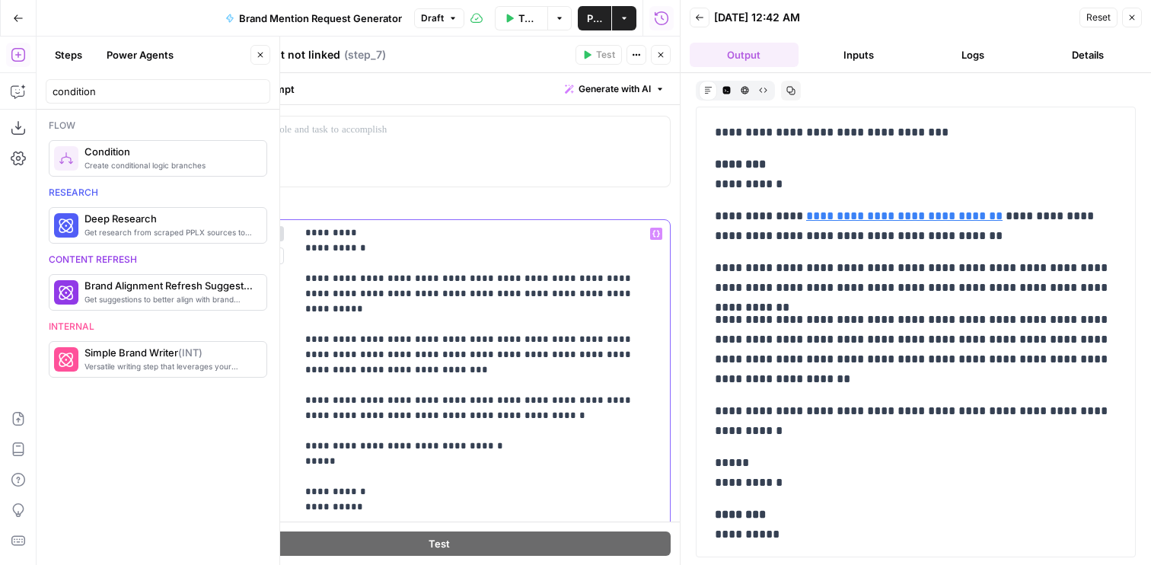
scroll to position [458, 0]
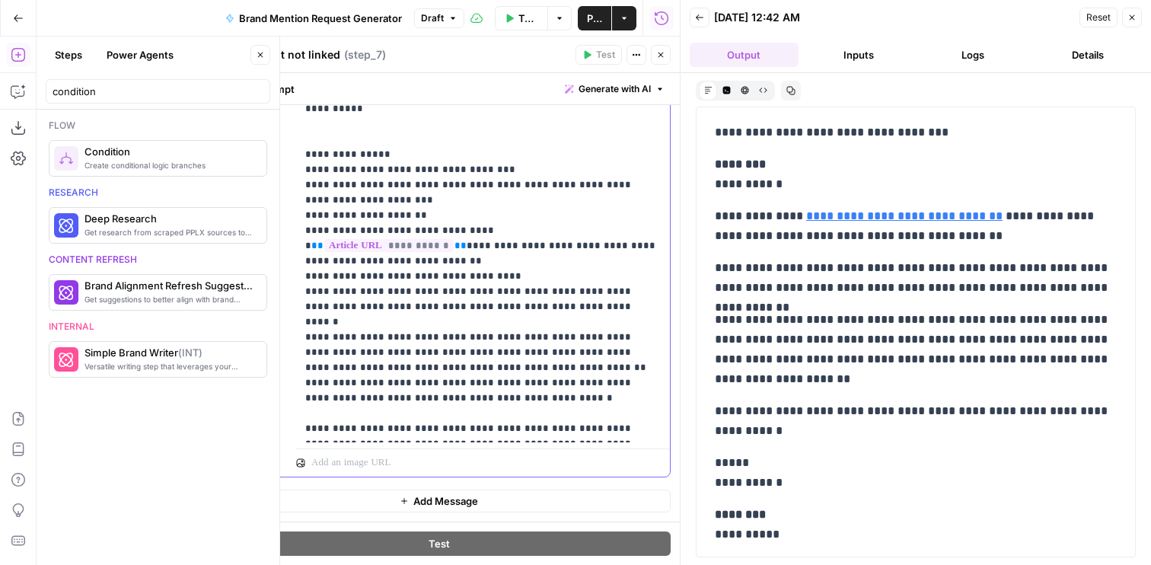
click at [658, 53] on icon "button" at bounding box center [660, 54] width 9 height 9
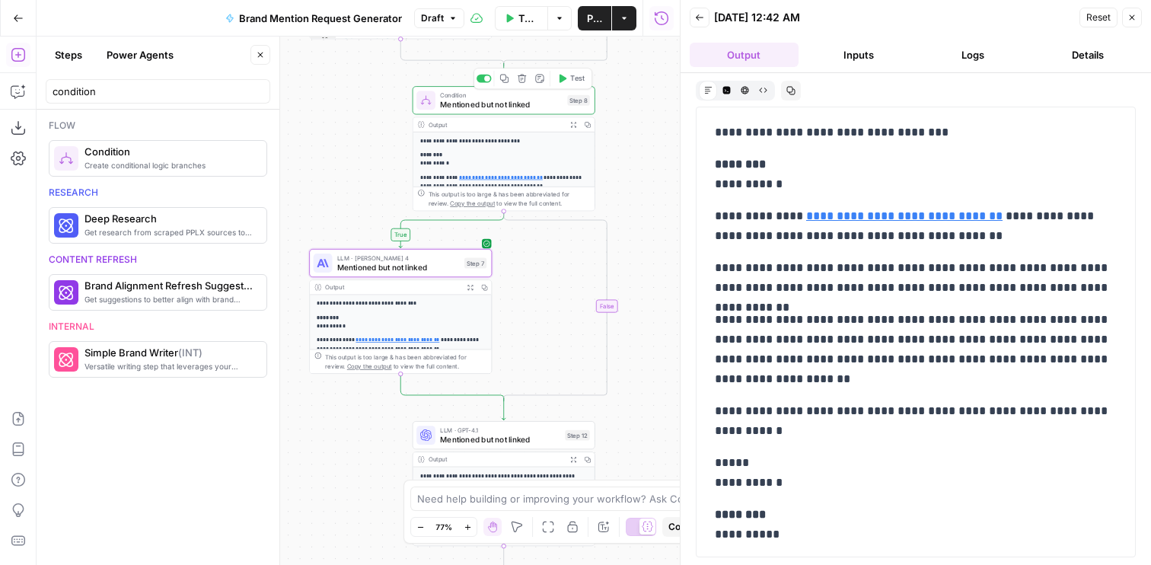
click at [575, 78] on span "Test" at bounding box center [577, 78] width 14 height 11
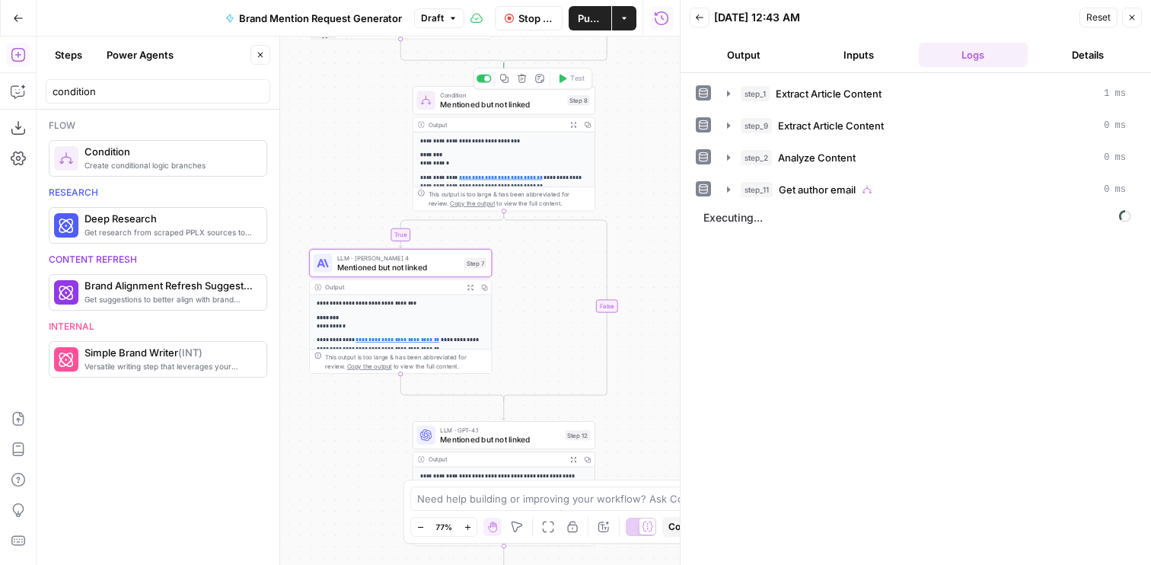
click at [752, 47] on button "Output" at bounding box center [744, 55] width 109 height 24
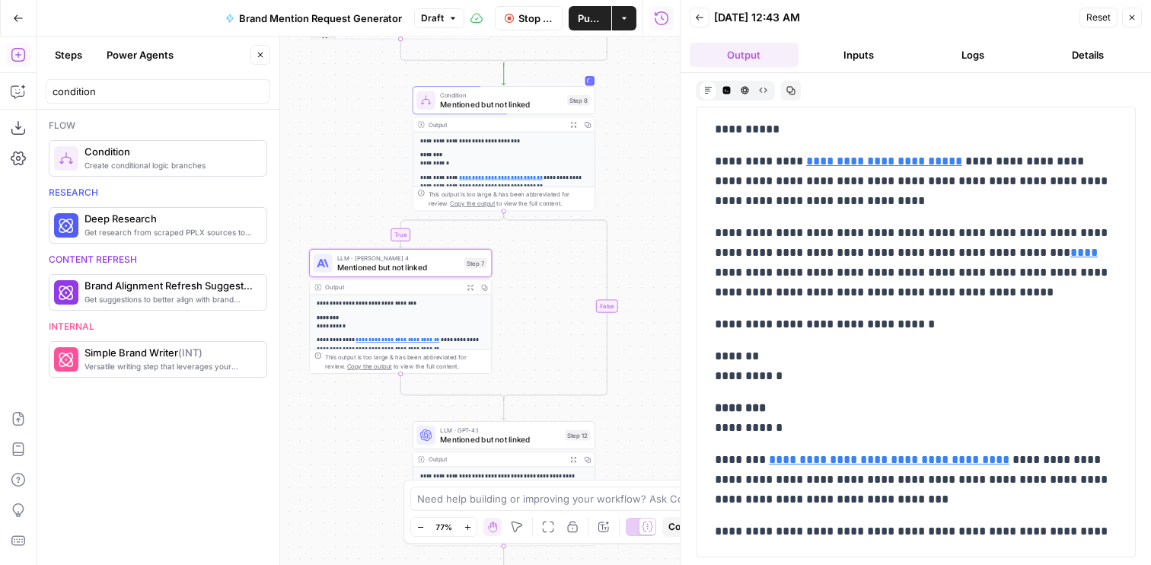
scroll to position [413, 0]
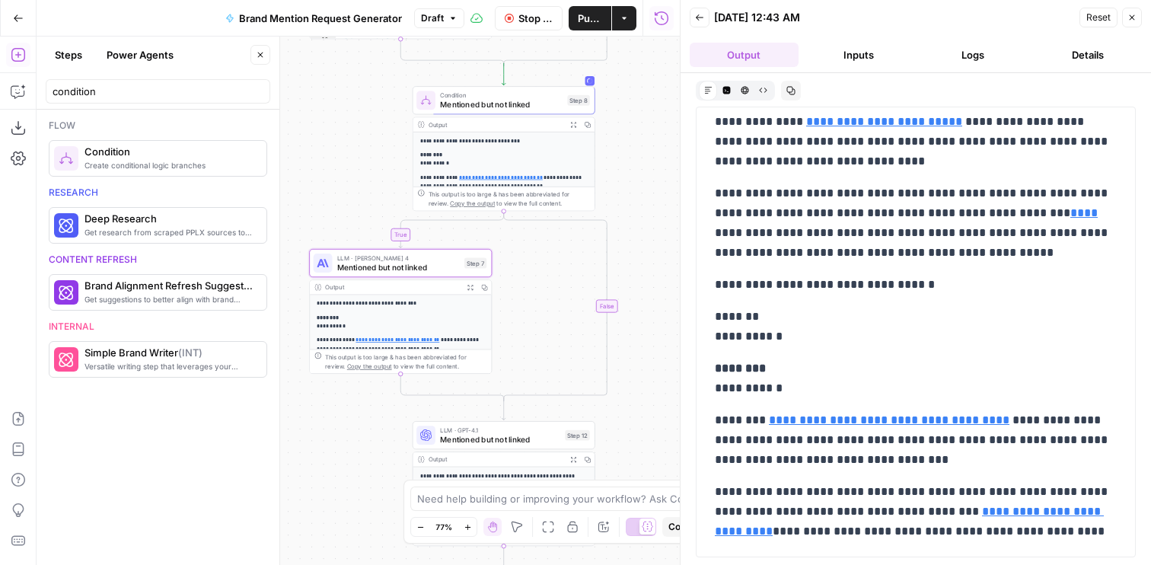
click at [391, 276] on div "LLM · Claude Sonnet 4 Mentioned but not linked Step 7 Copy step Delete step Add…" at bounding box center [400, 263] width 183 height 28
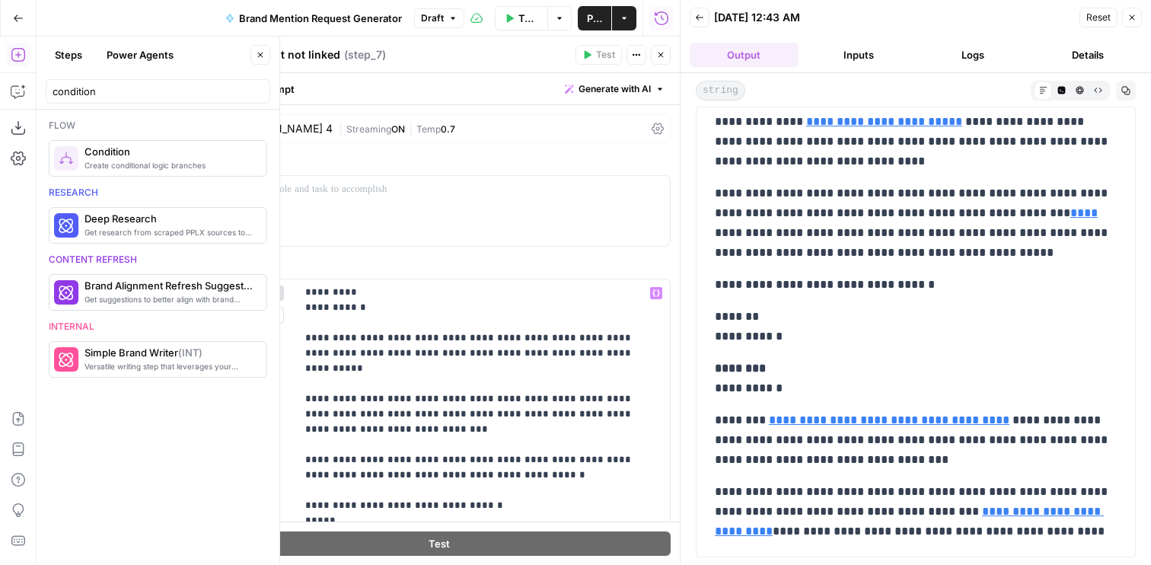
scroll to position [458, 0]
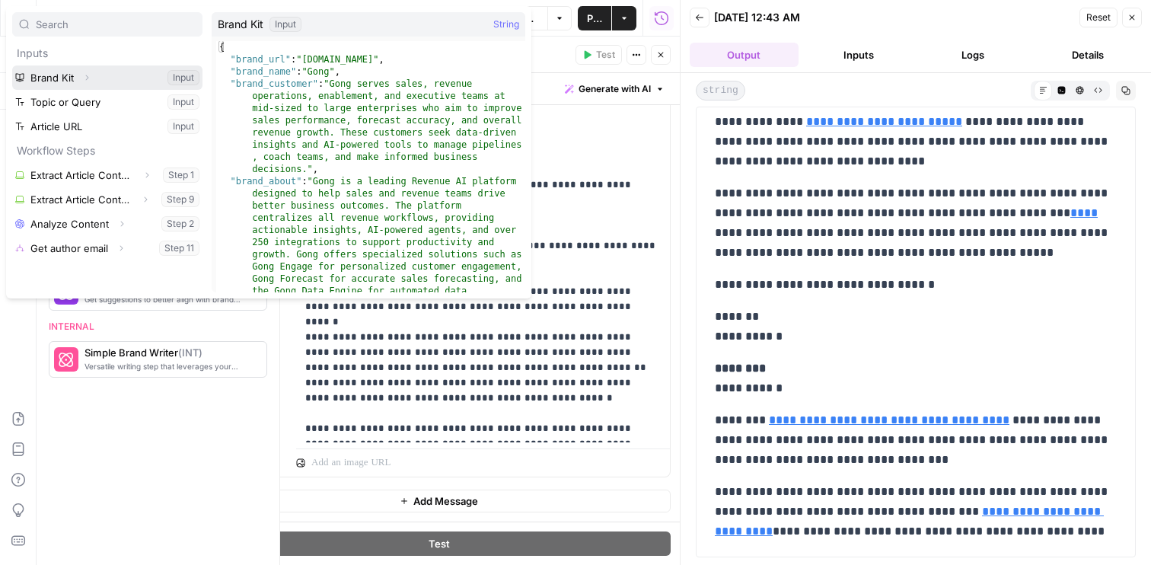
click at [91, 77] on button "Expand" at bounding box center [87, 78] width 20 height 20
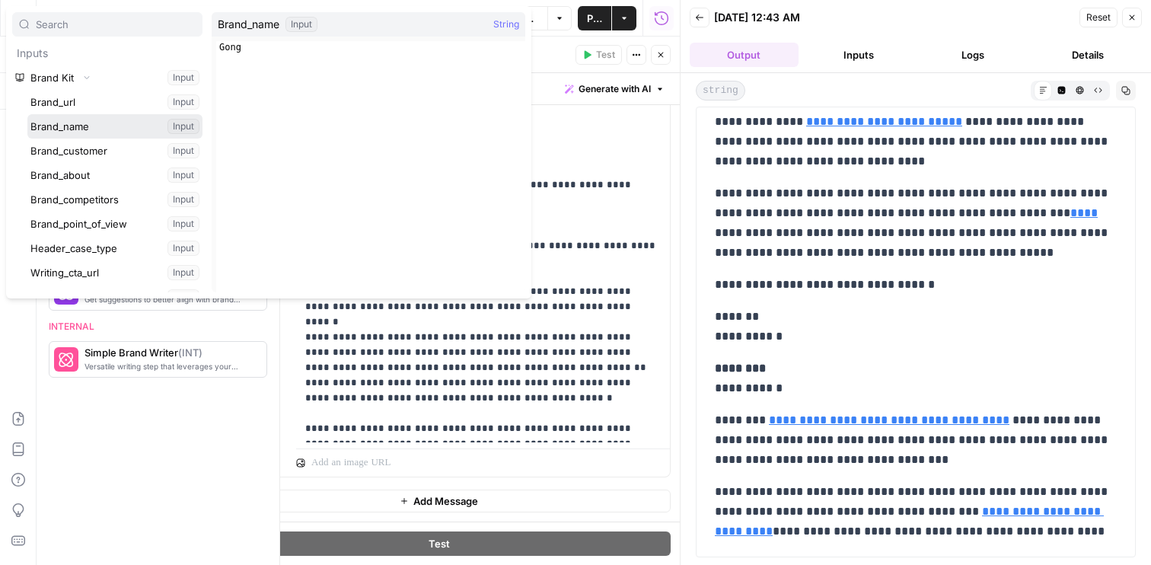
click at [87, 119] on button "Select variable Brand_name" at bounding box center [114, 126] width 175 height 24
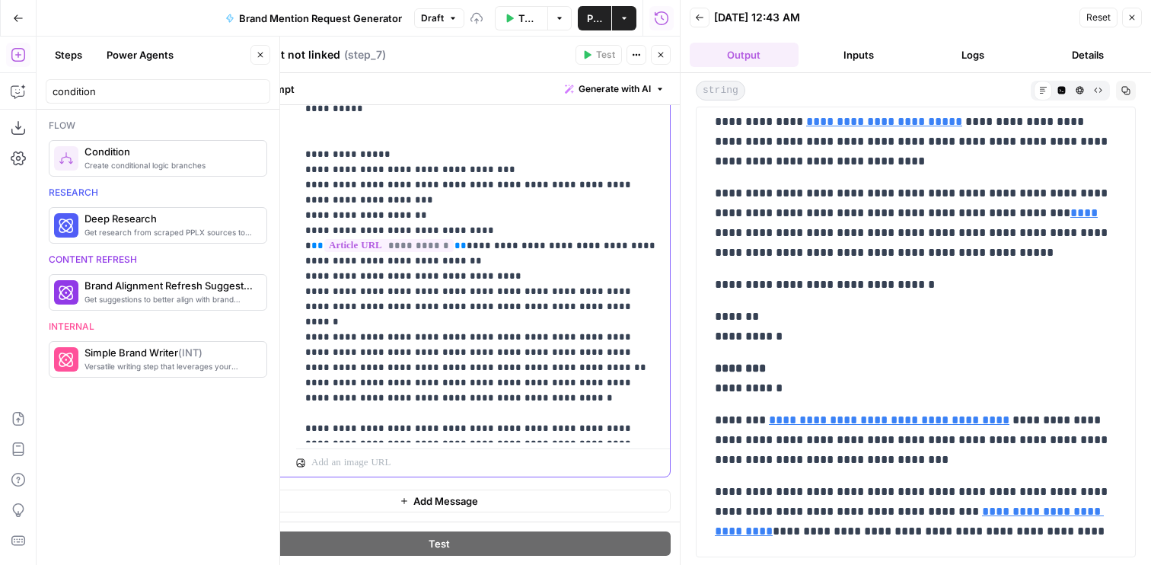
scroll to position [876, 0]
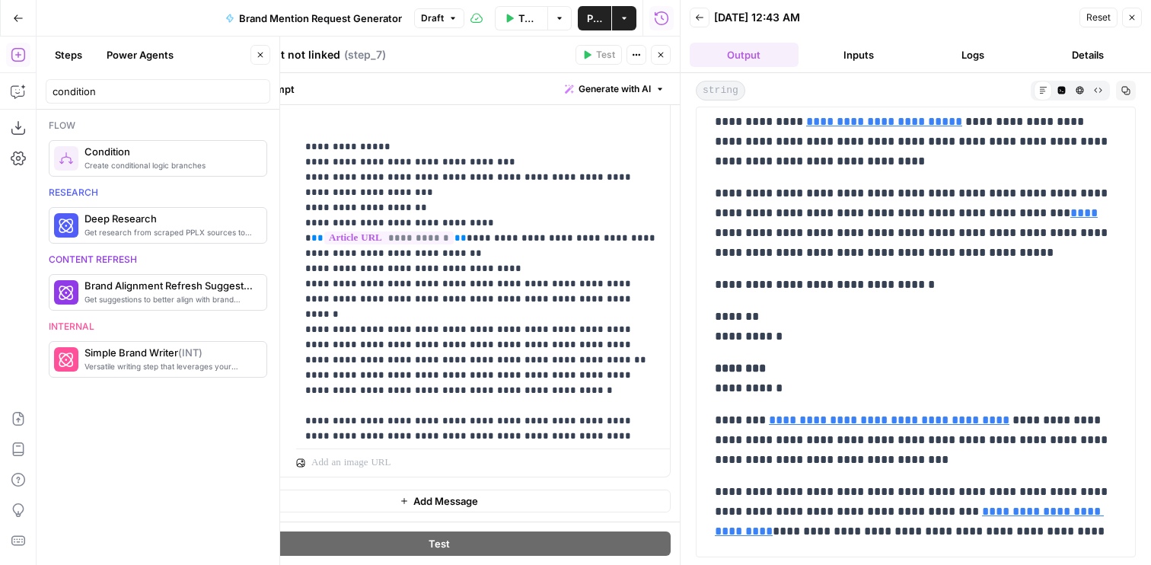
click at [438, 72] on header "Mentioned but not linked Mentioned but not linked ( step_7 ) Test Actions Close" at bounding box center [439, 55] width 482 height 37
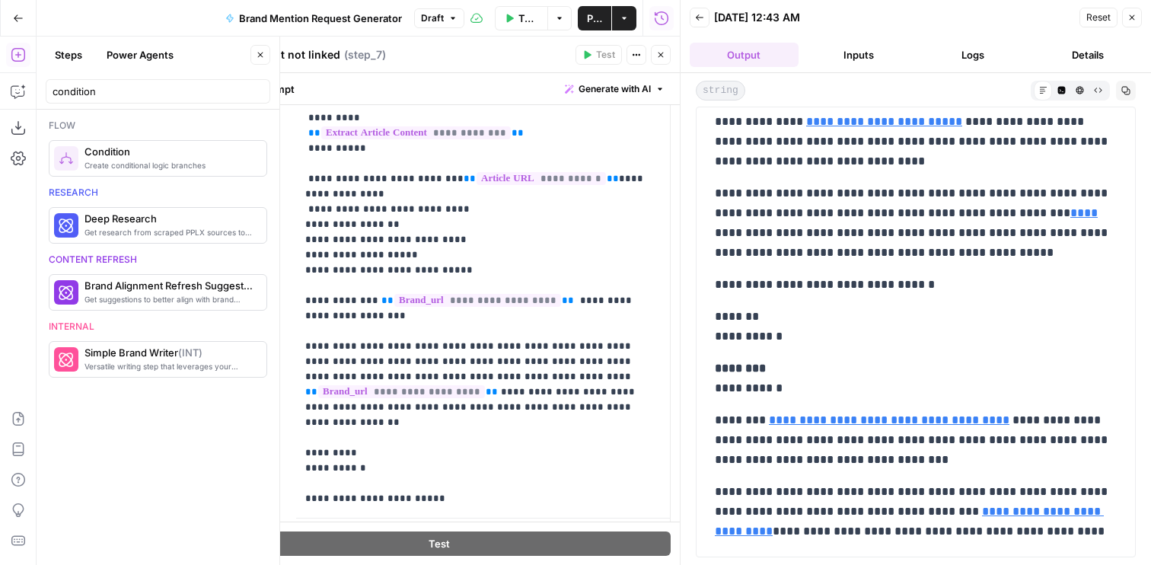
scroll to position [374, 0]
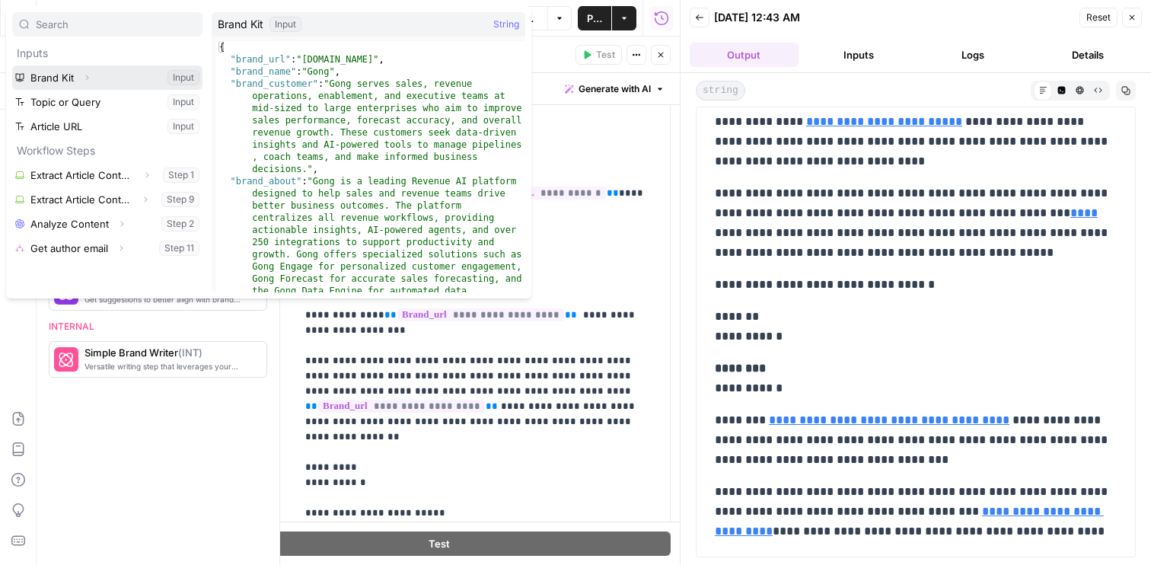
click at [92, 84] on button "Expand" at bounding box center [87, 78] width 20 height 20
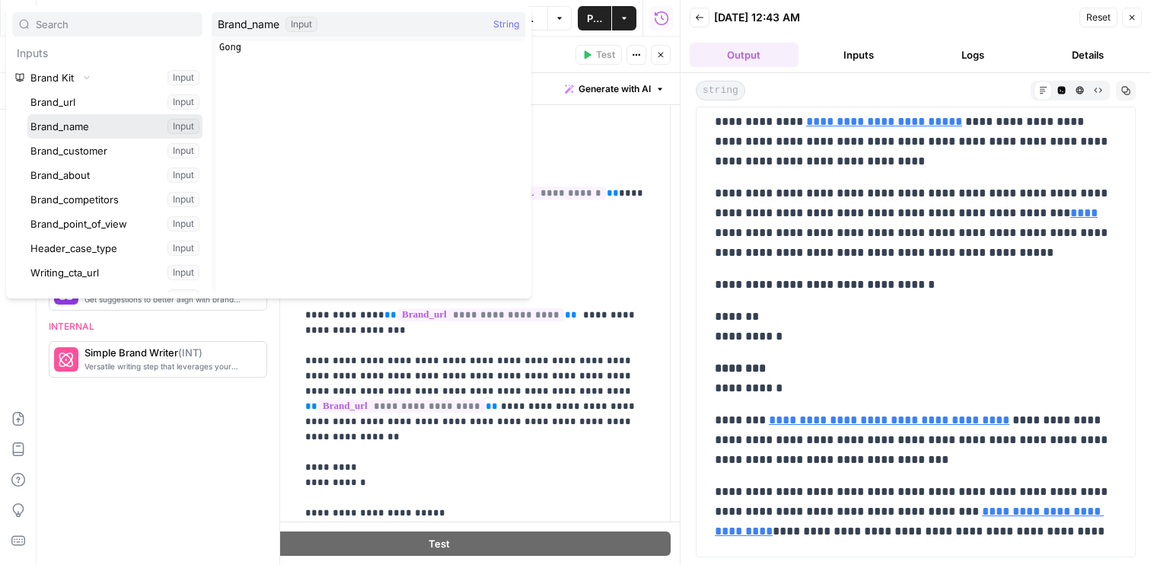
click at [81, 122] on button "Select variable Brand_name" at bounding box center [114, 126] width 175 height 24
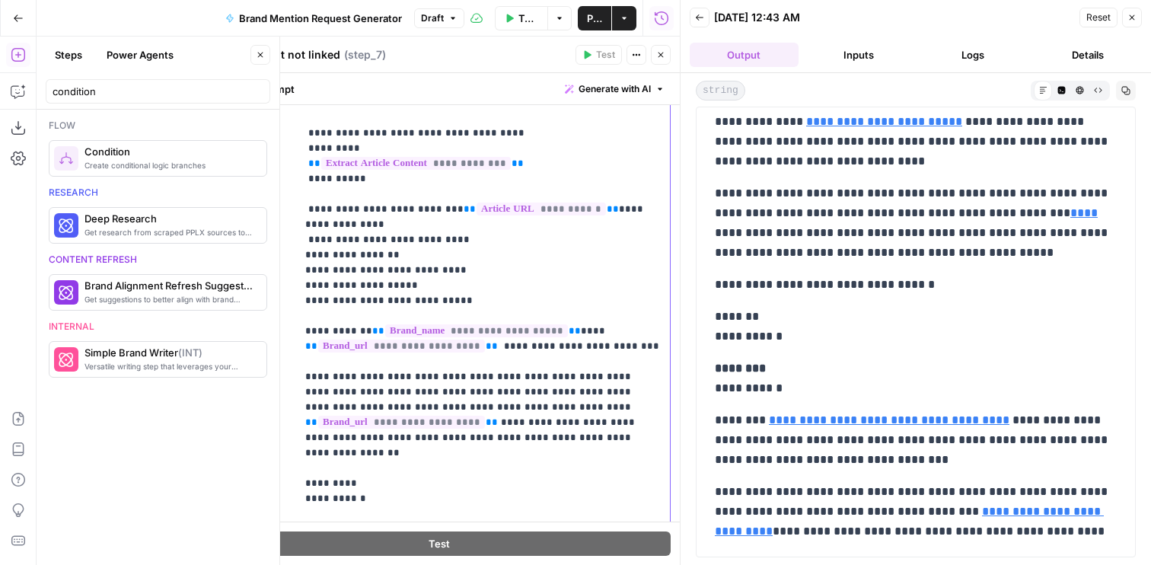
drag, startPoint x: 629, startPoint y: 301, endPoint x: 355, endPoint y: 284, distance: 274.6
copy p "**********"
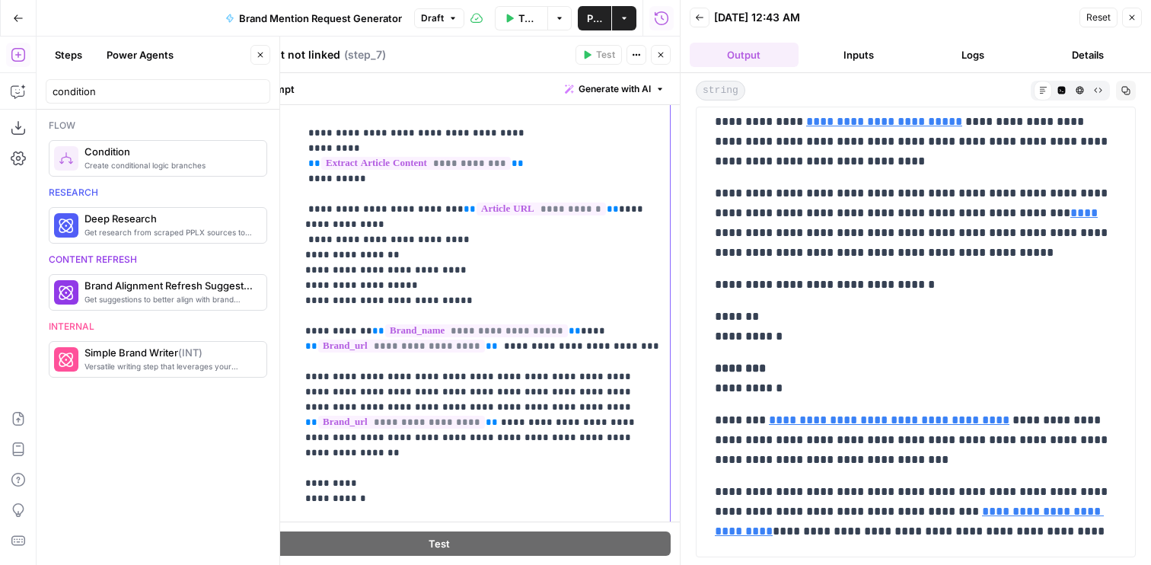
drag, startPoint x: 306, startPoint y: 361, endPoint x: 477, endPoint y: 364, distance: 170.5
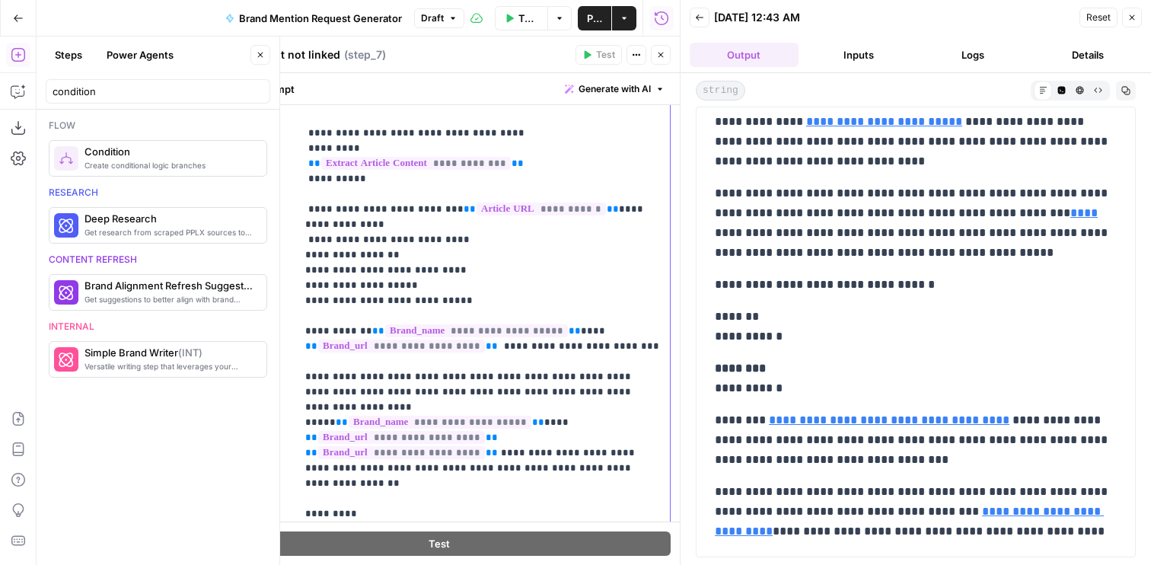
drag, startPoint x: 483, startPoint y: 375, endPoint x: 651, endPoint y: 375, distance: 168.2
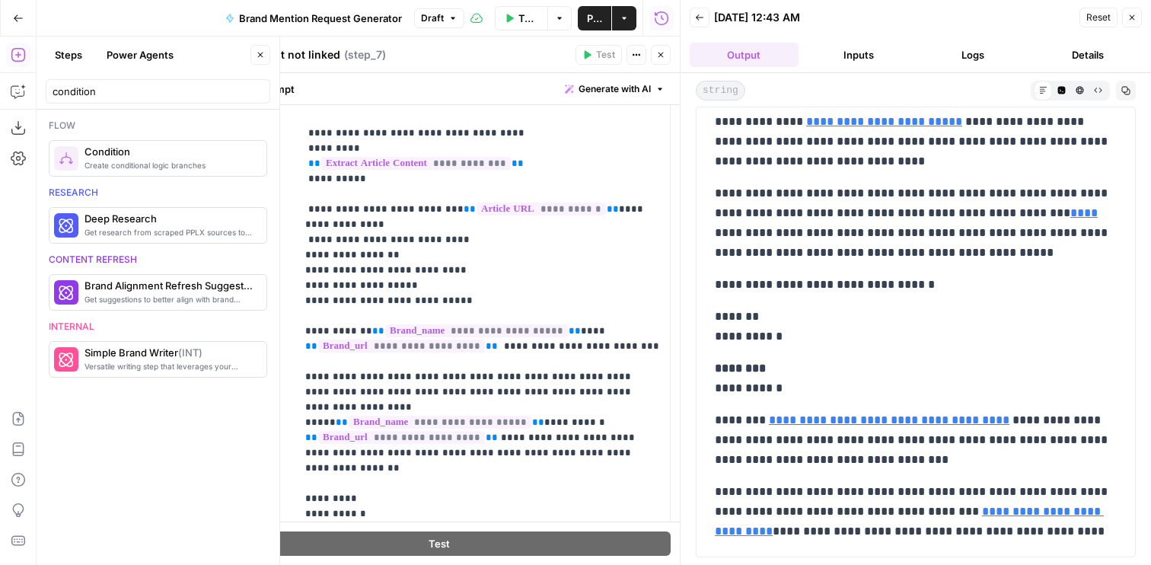
click at [671, 40] on header "Mentioned but not linked Mentioned but not linked ( step_7 ) Test Actions Close" at bounding box center [439, 55] width 482 height 37
click at [667, 52] on button "Close" at bounding box center [661, 55] width 20 height 20
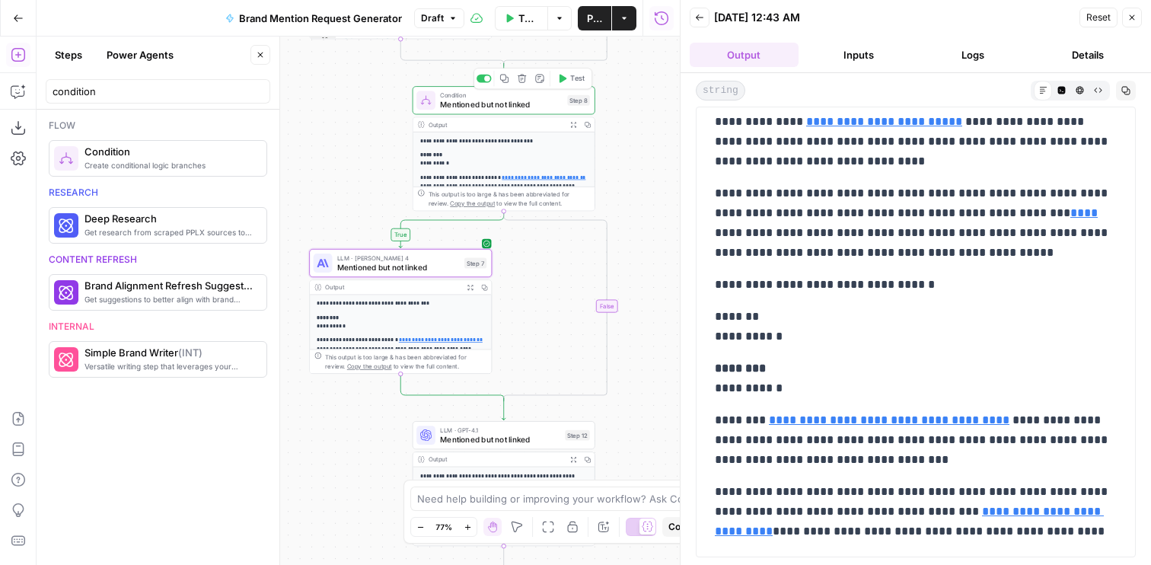
click at [570, 78] on span "Test" at bounding box center [577, 78] width 14 height 11
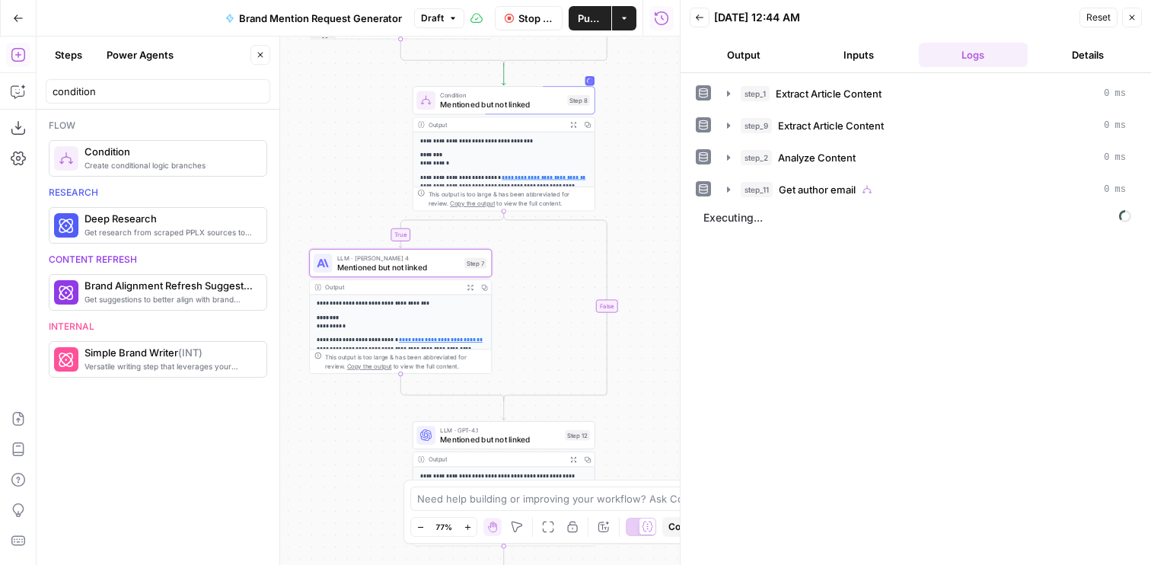
click at [758, 60] on button "Output" at bounding box center [744, 55] width 109 height 24
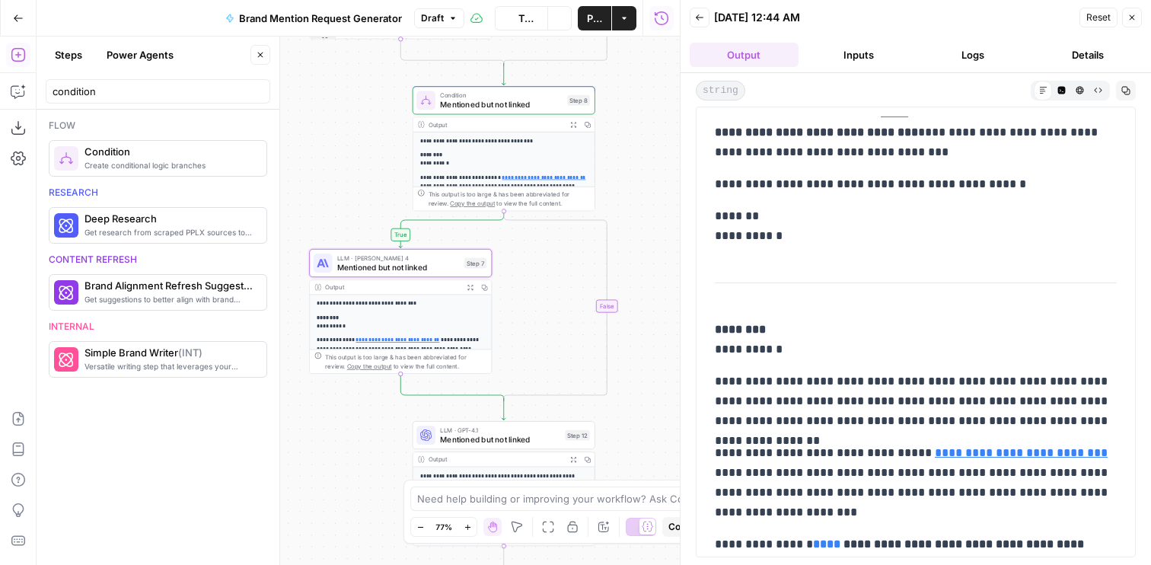
scroll to position [874, 0]
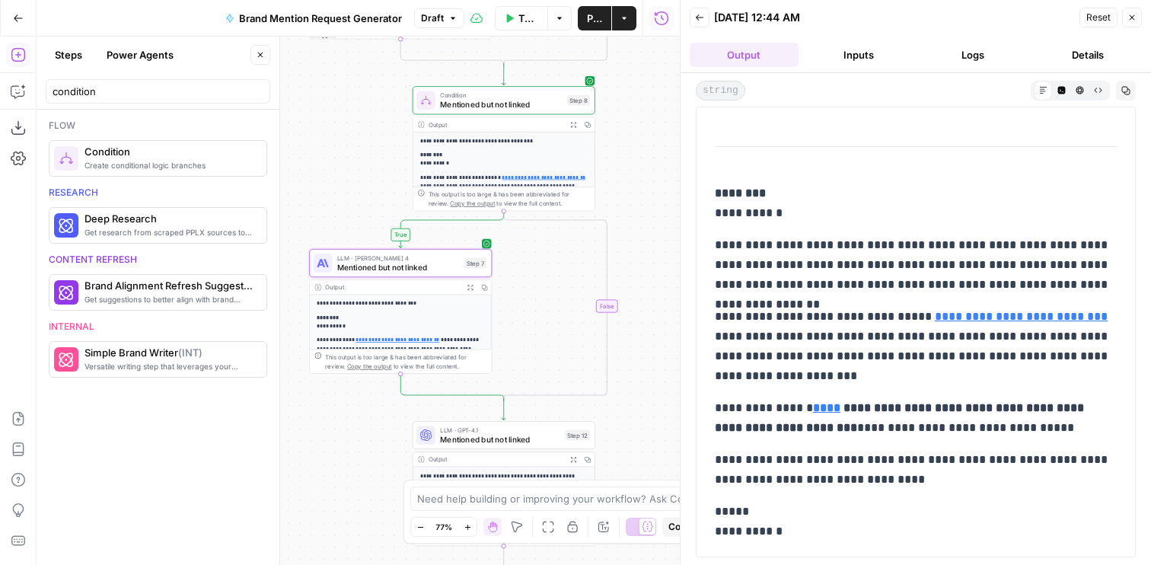
click at [375, 274] on div "LLM · Claude Sonnet 4 Mentioned but not linked Step 7 Copy step Delete step Add…" at bounding box center [400, 263] width 183 height 28
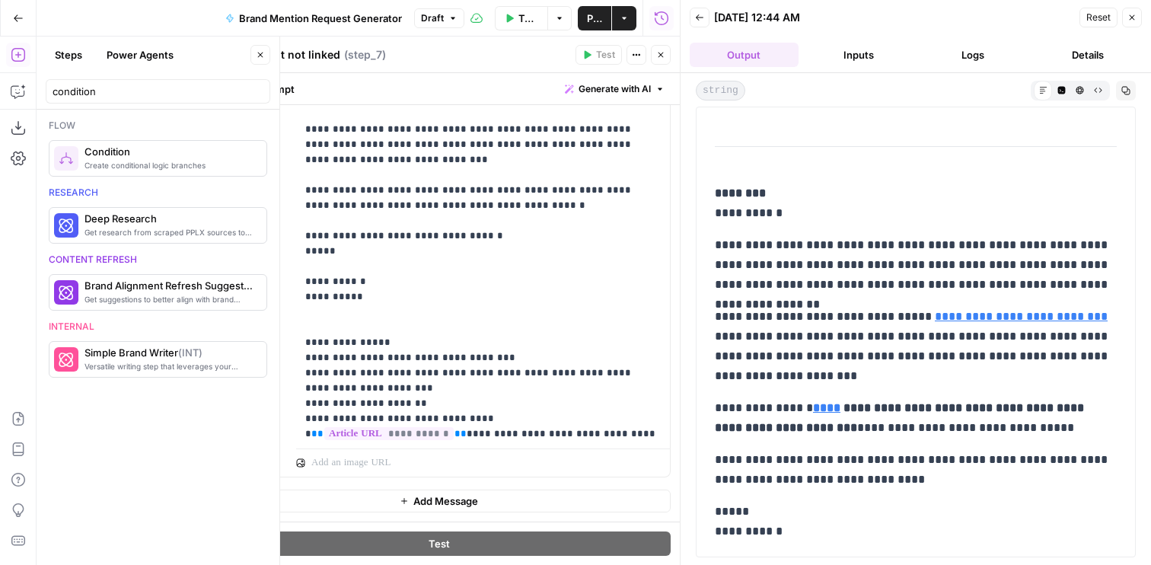
scroll to position [713, 0]
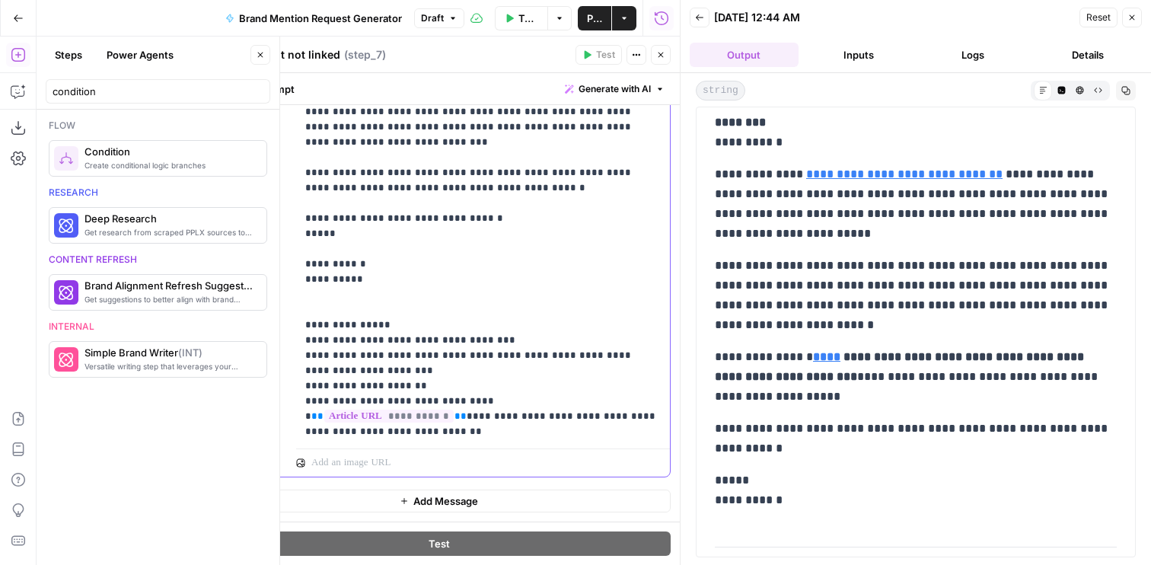
scroll to position [0, 0]
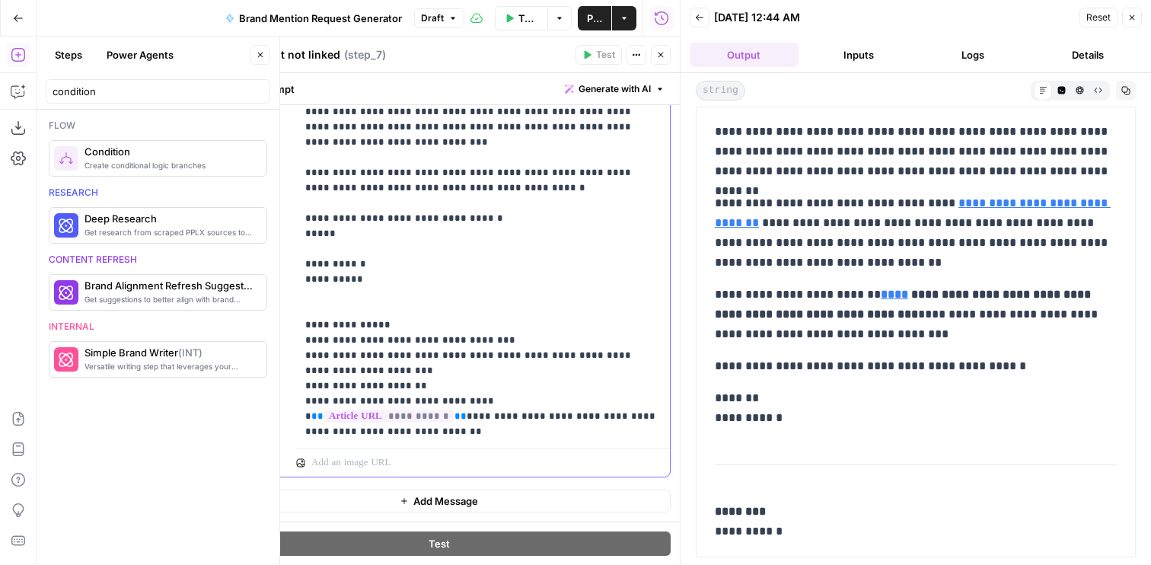
scroll to position [874, 0]
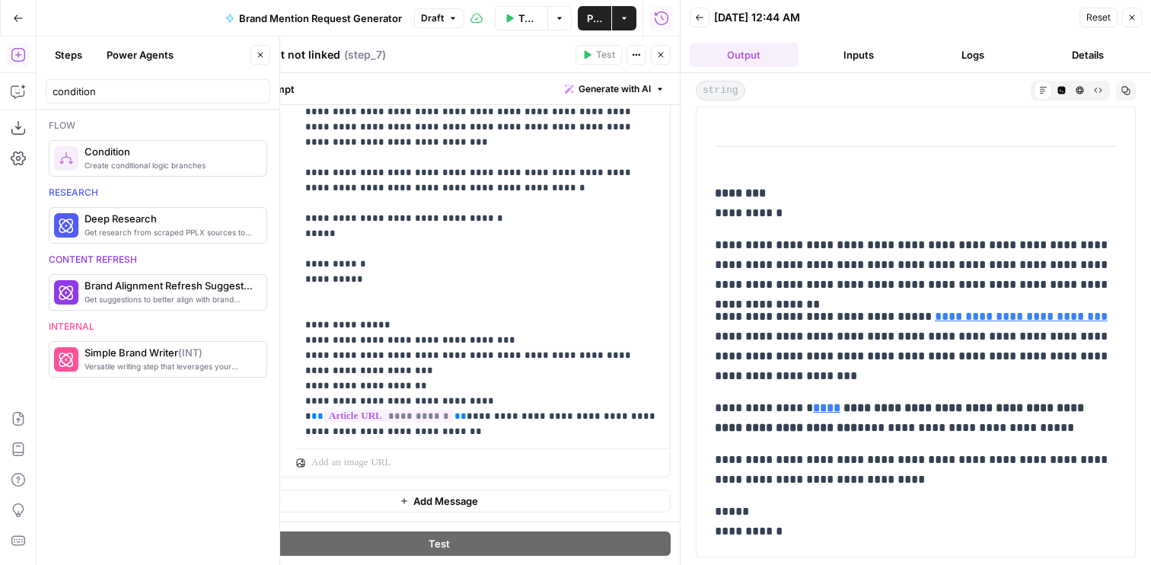
click at [1131, 17] on icon "button" at bounding box center [1132, 17] width 5 height 5
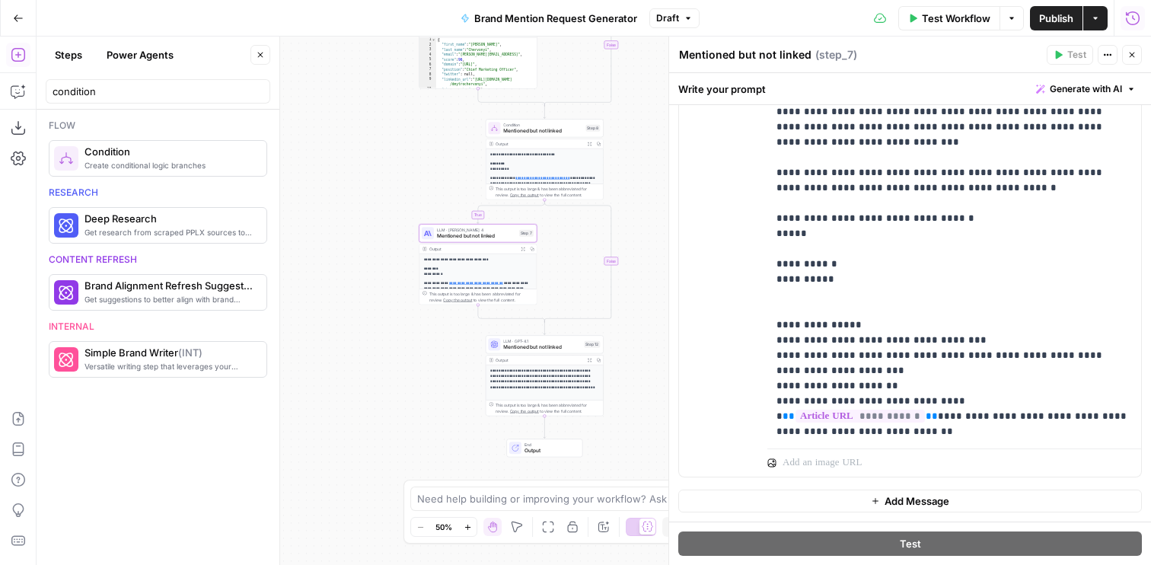
drag, startPoint x: 385, startPoint y: 408, endPoint x: 326, endPoint y: 408, distance: 59.4
click at [326, 408] on div "**********" at bounding box center [594, 301] width 1114 height 528
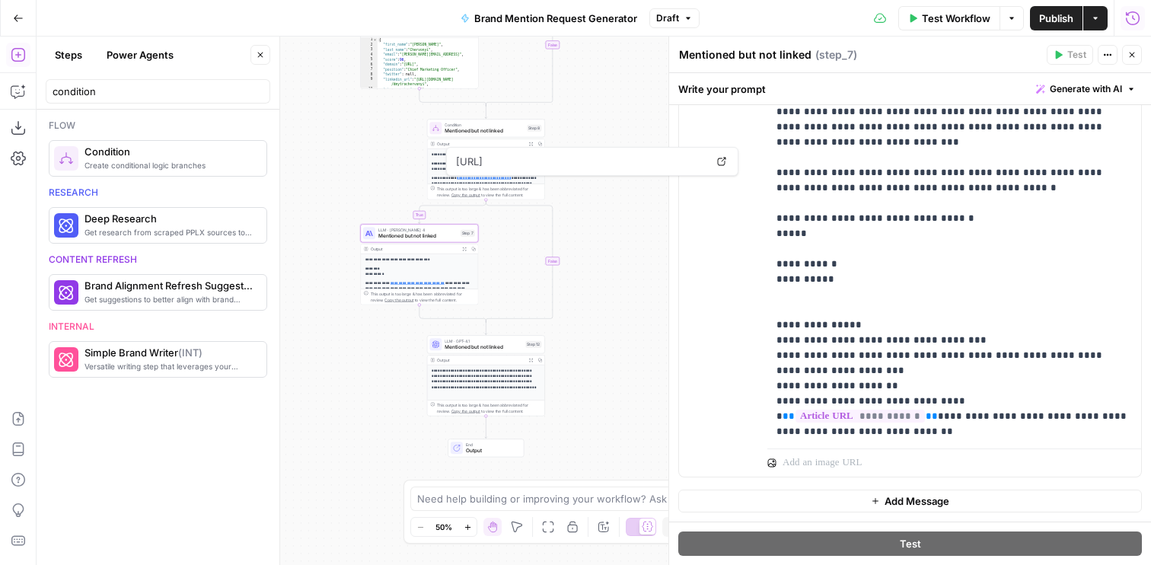
click at [413, 238] on span "Mentioned but not linked" at bounding box center [417, 236] width 79 height 8
click at [384, 232] on span "Mentioned but not linked" at bounding box center [417, 236] width 79 height 8
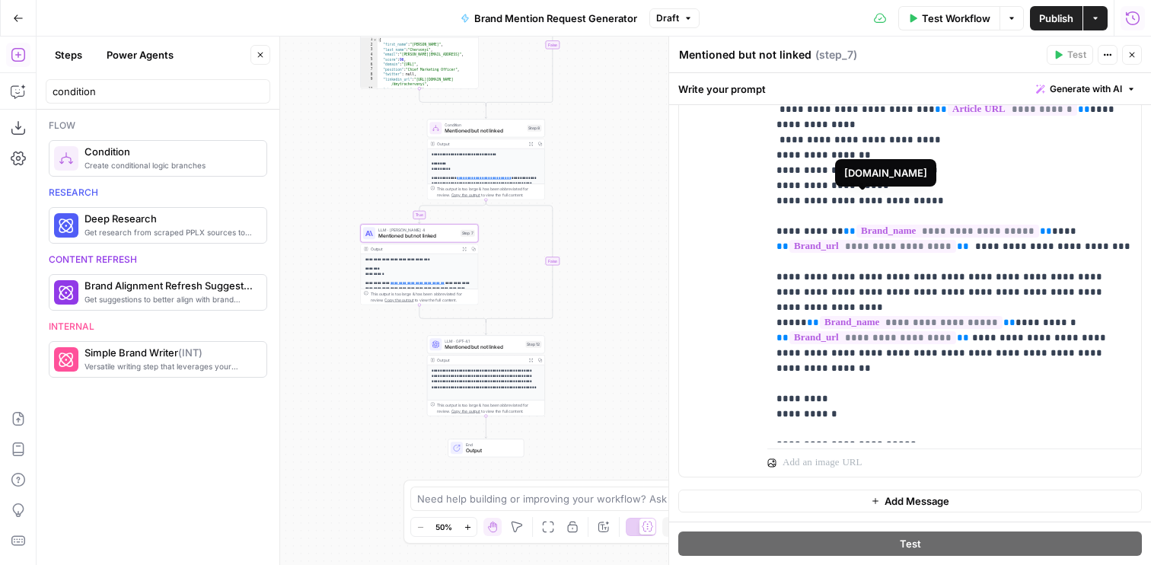
scroll to position [0, 0]
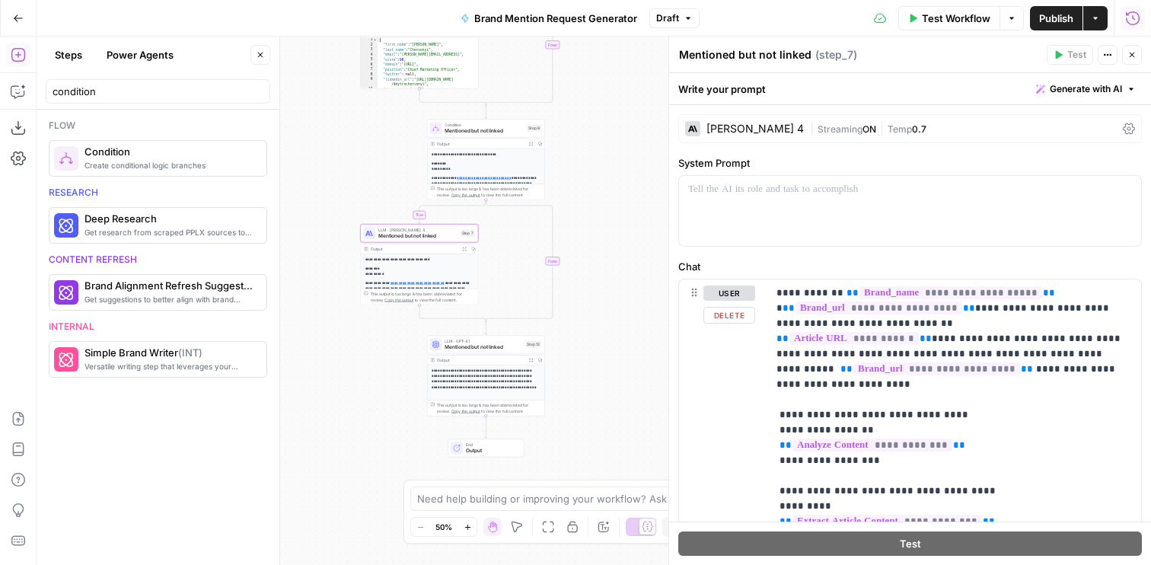
click at [724, 137] on div "Claude Sonnet 4 | Streaming ON | Temp 0.7" at bounding box center [910, 128] width 464 height 29
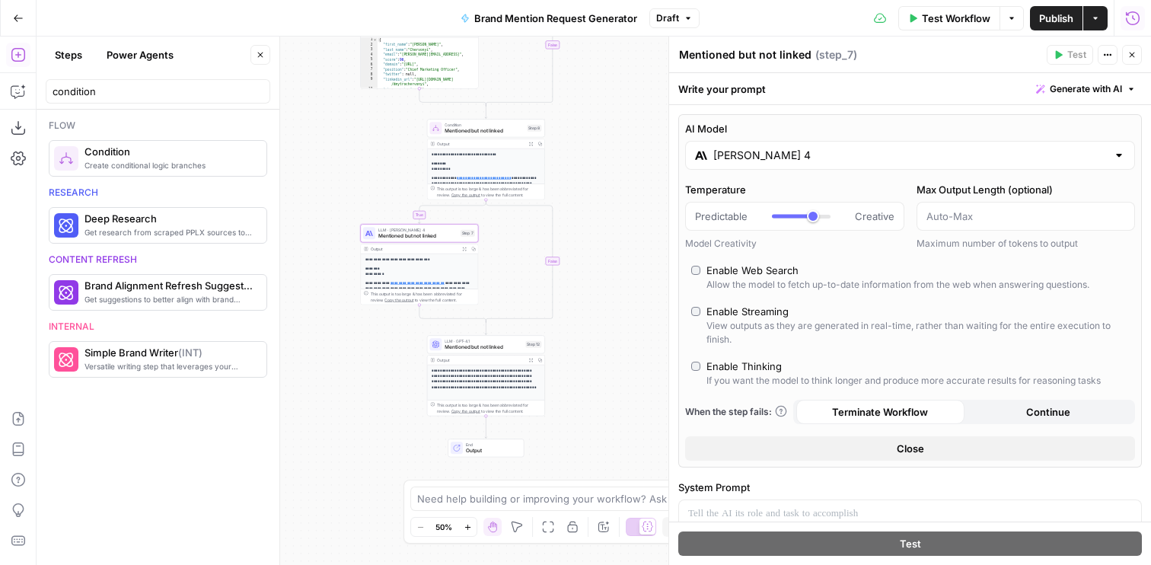
click at [738, 162] on div "[PERSON_NAME] 4" at bounding box center [910, 155] width 450 height 29
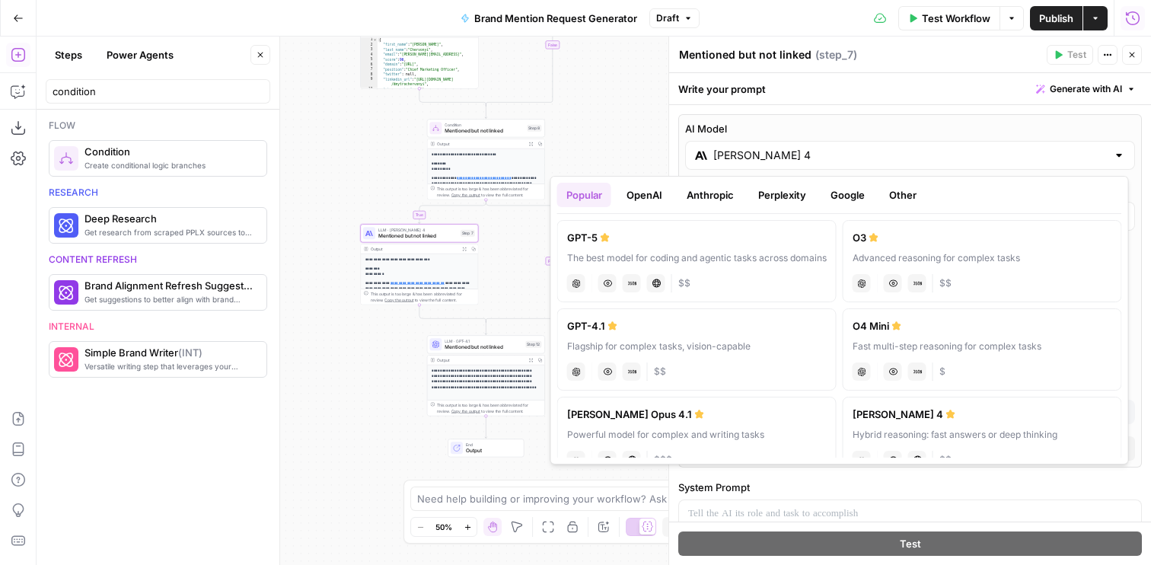
click at [665, 311] on label "GPT-4.1 Flagship for complex tasks, vision-capable chat Vision Capabilities JSO…" at bounding box center [696, 349] width 279 height 82
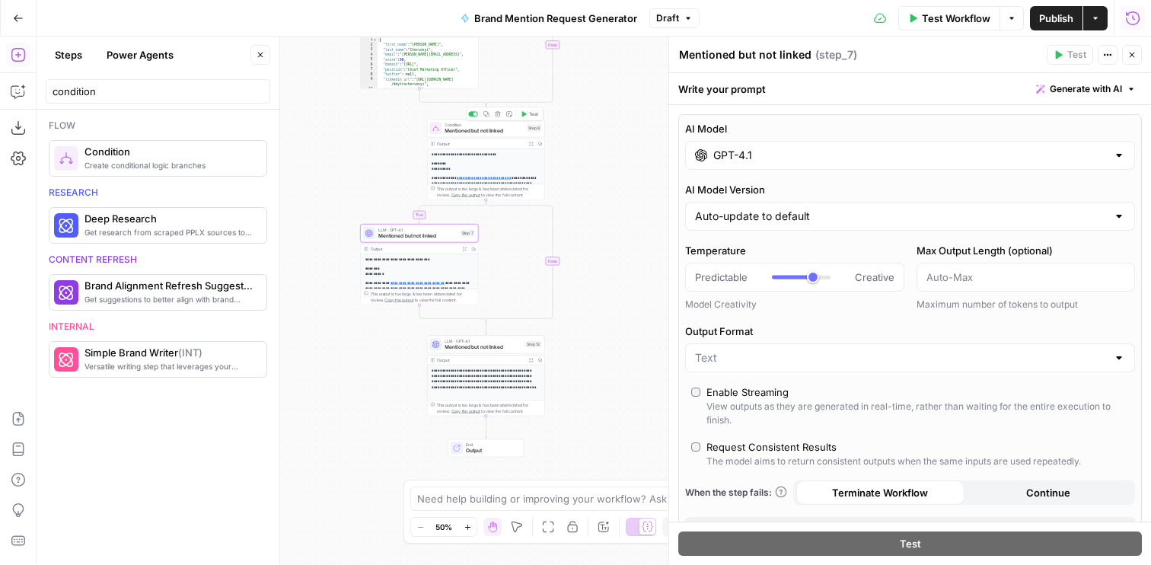
click at [524, 116] on icon "button" at bounding box center [524, 114] width 6 height 6
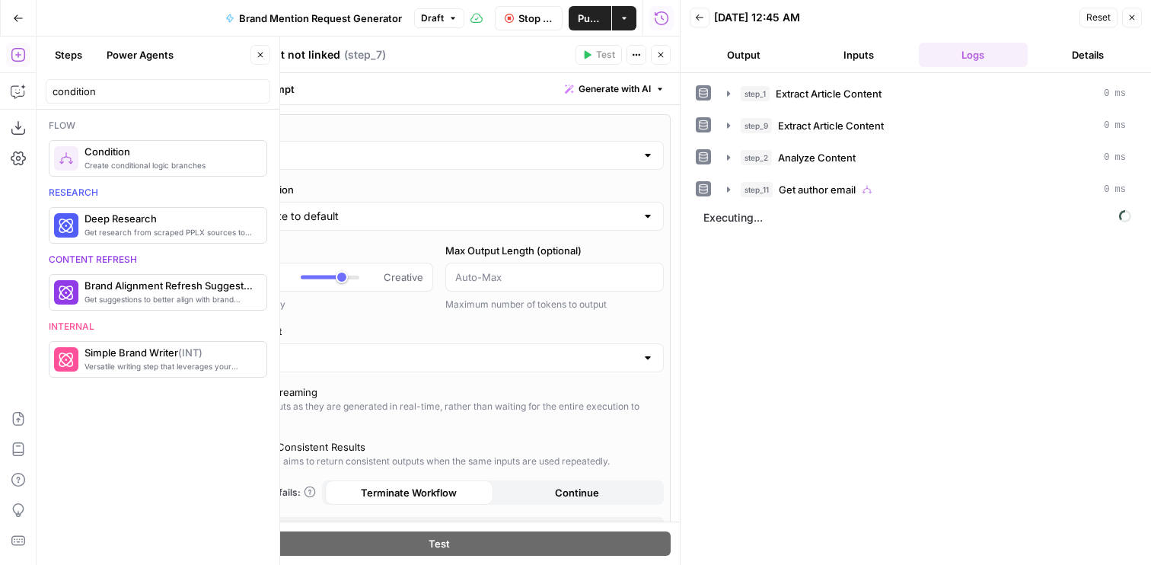
click at [730, 61] on button "Output" at bounding box center [744, 55] width 109 height 24
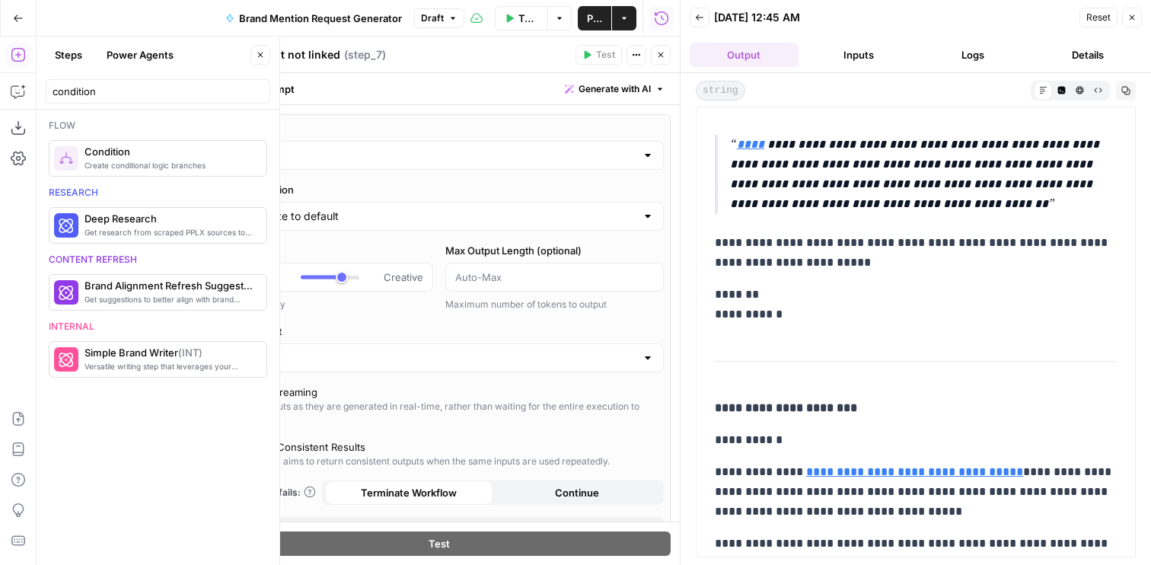
scroll to position [1035, 0]
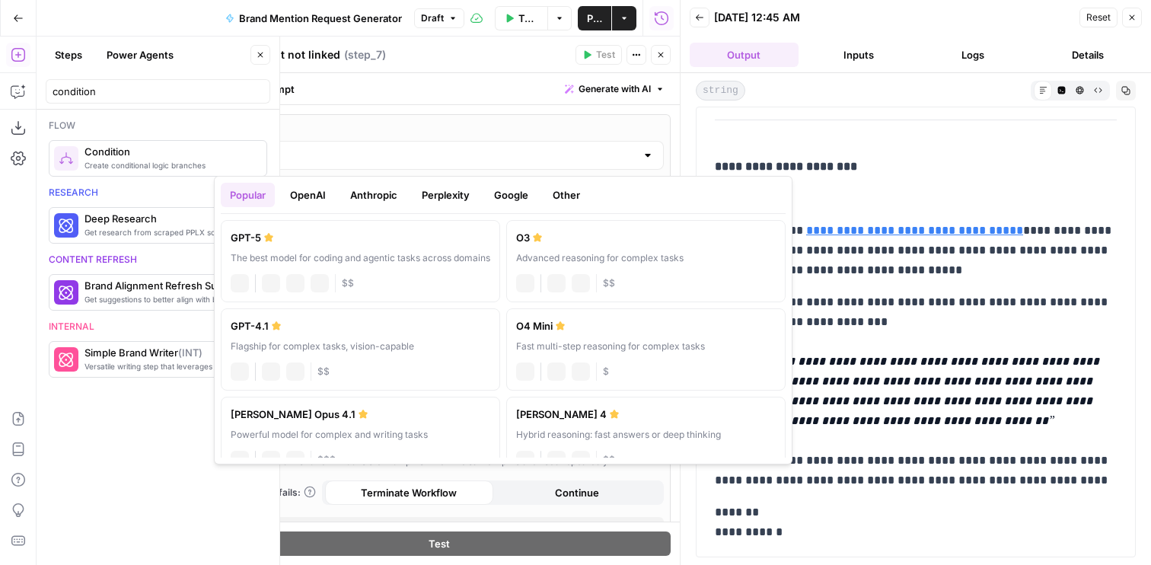
click at [334, 152] on input "GPT-4.1" at bounding box center [439, 155] width 394 height 15
click at [305, 258] on div "The best model for coding and agentic tasks across domains" at bounding box center [361, 258] width 260 height 14
type input "GPT-5"
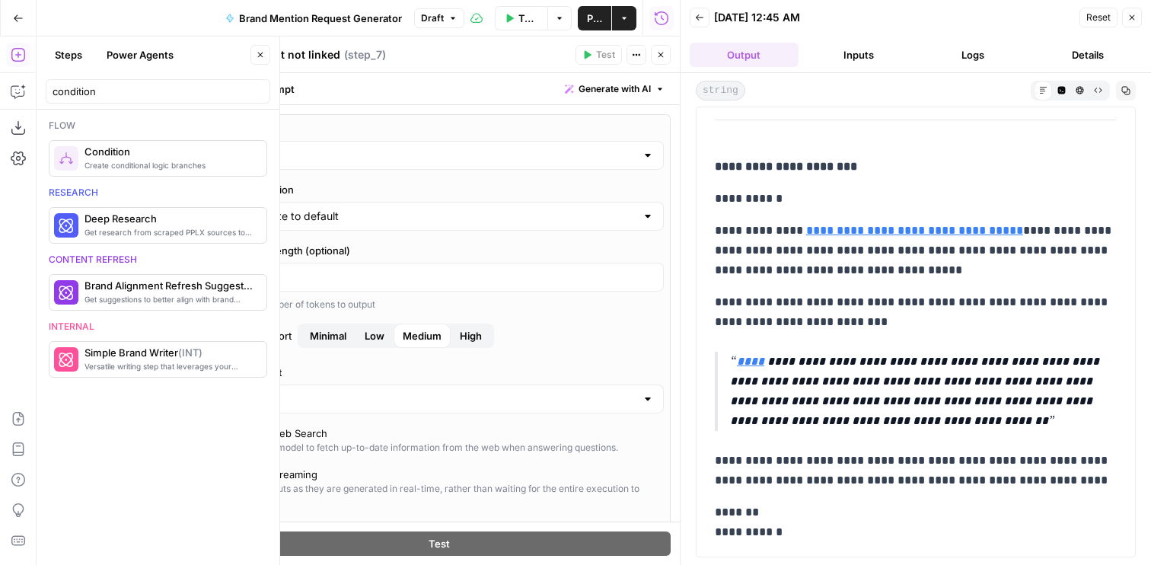
click at [656, 51] on icon "button" at bounding box center [660, 54] width 9 height 9
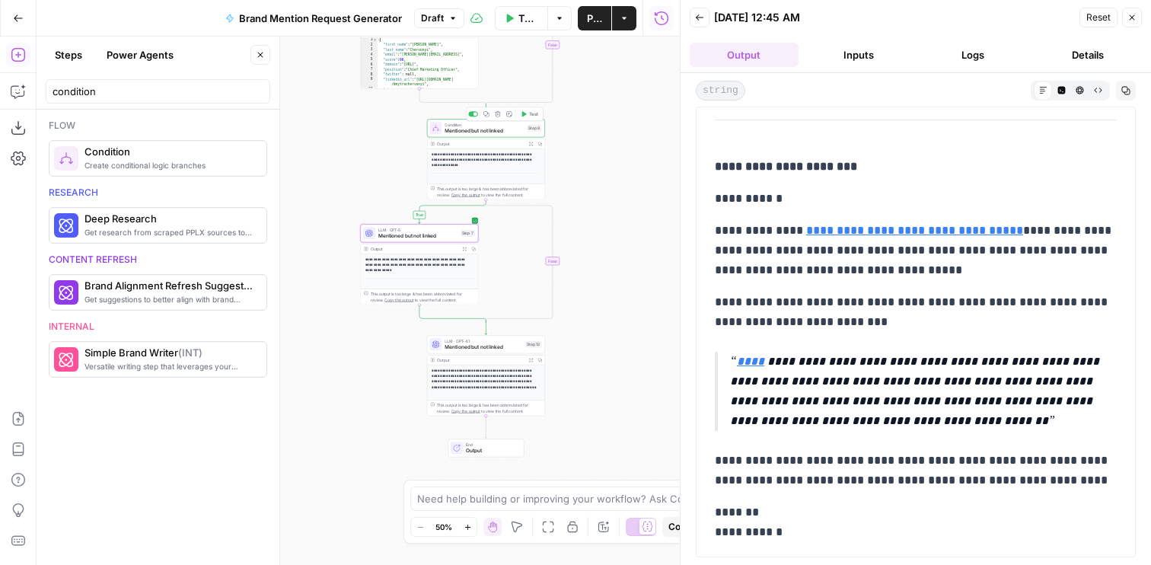
click at [523, 116] on icon "button" at bounding box center [524, 113] width 5 height 5
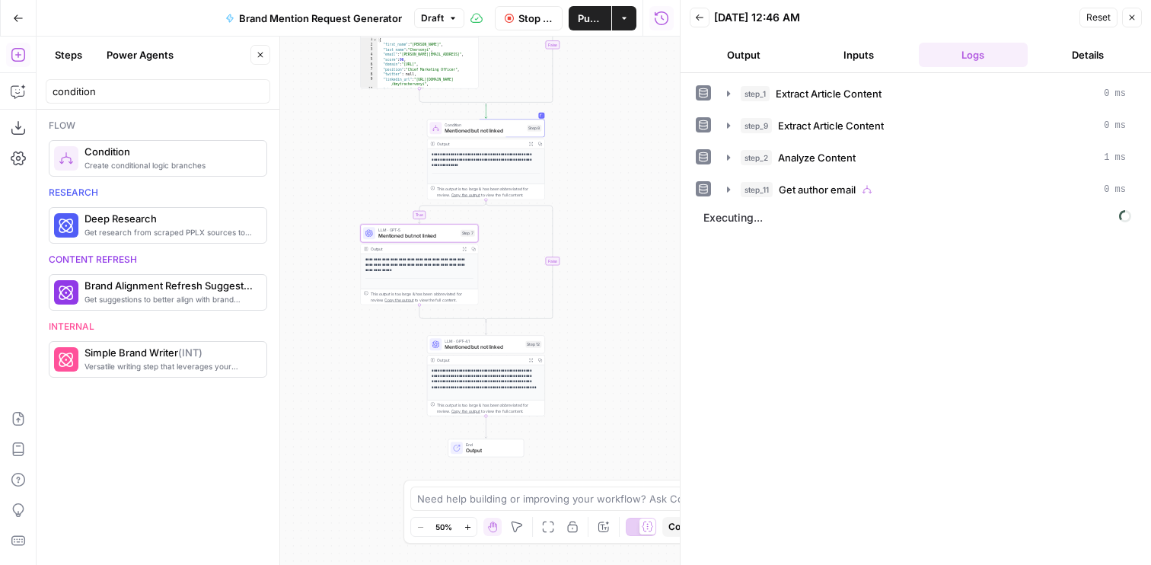
click at [757, 61] on button "Output" at bounding box center [744, 55] width 109 height 24
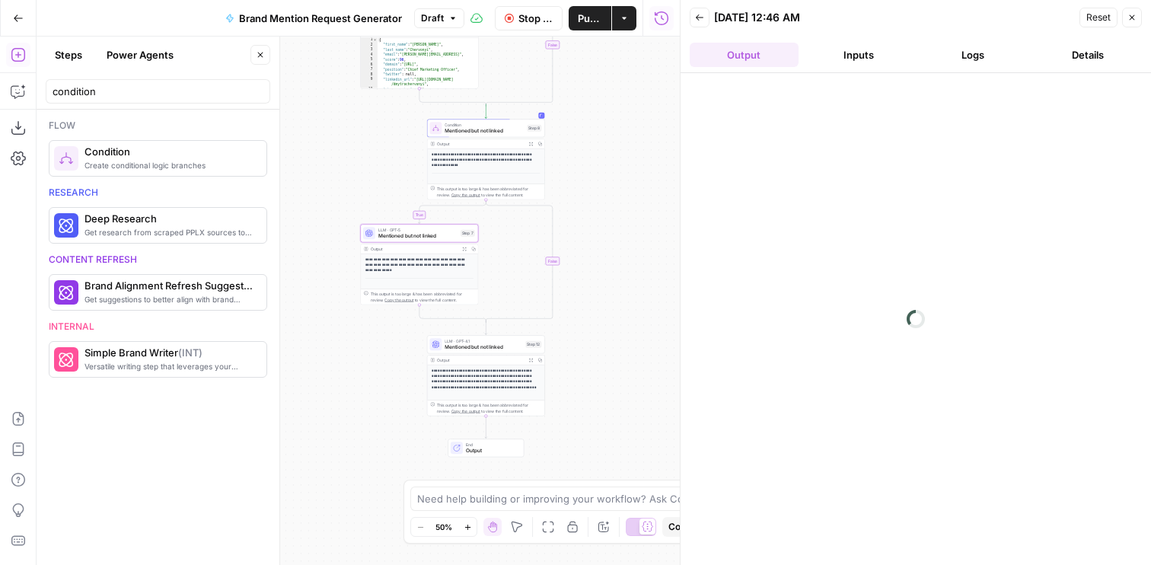
click at [843, 67] on header "Back 08/12/25 at 12:46 AM Reset Close Output Inputs Logs Details" at bounding box center [916, 36] width 470 height 73
click at [842, 46] on button "Inputs" at bounding box center [859, 55] width 109 height 24
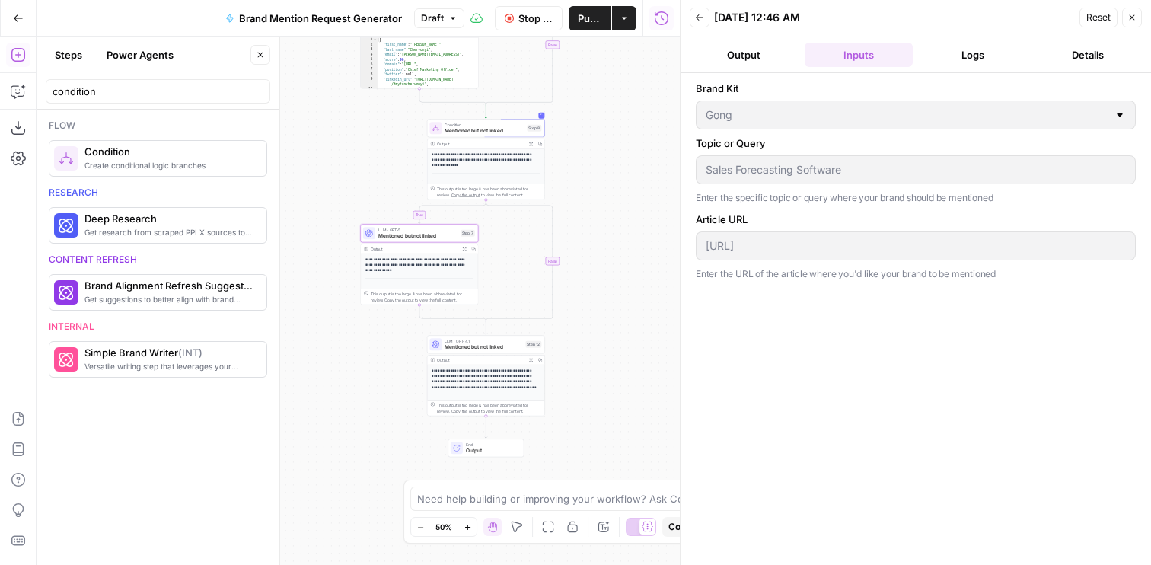
click at [767, 56] on button "Output" at bounding box center [744, 55] width 109 height 24
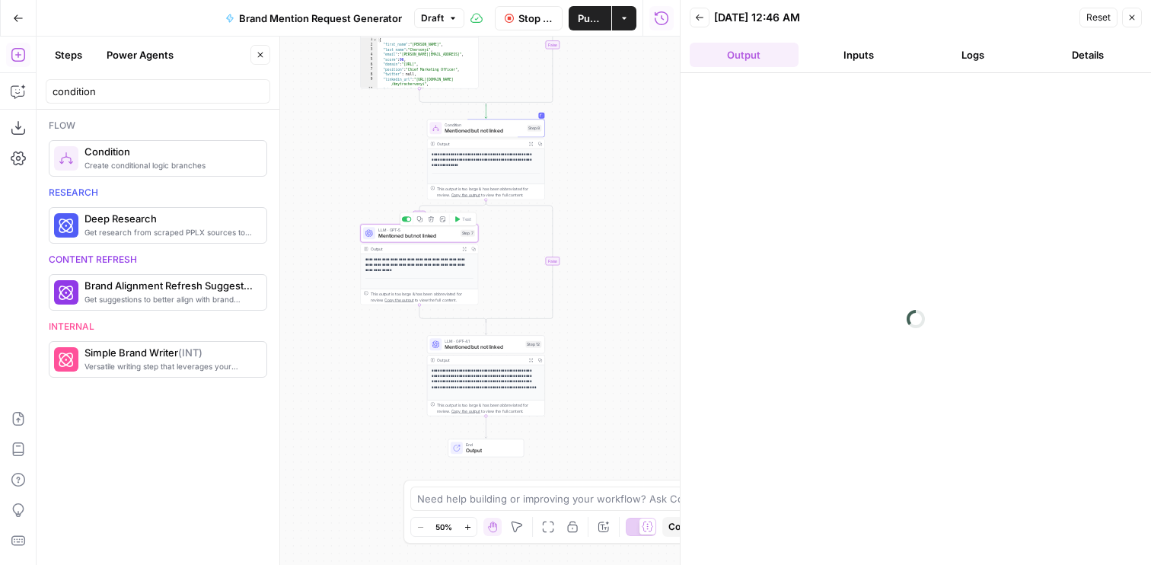
click at [426, 234] on span "Mentioned but not linked" at bounding box center [417, 236] width 79 height 8
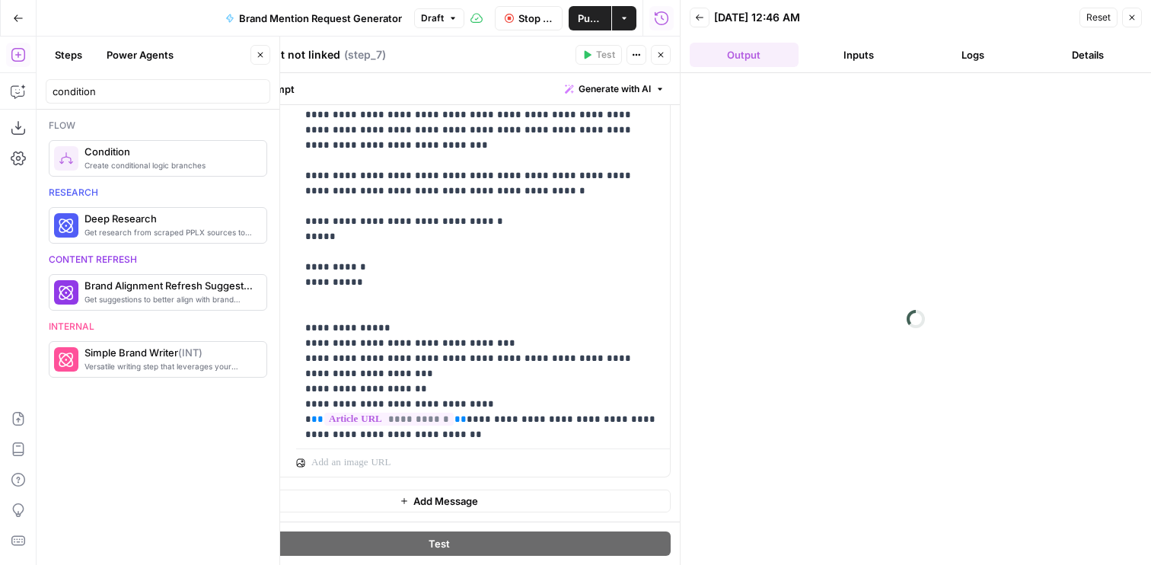
scroll to position [884, 0]
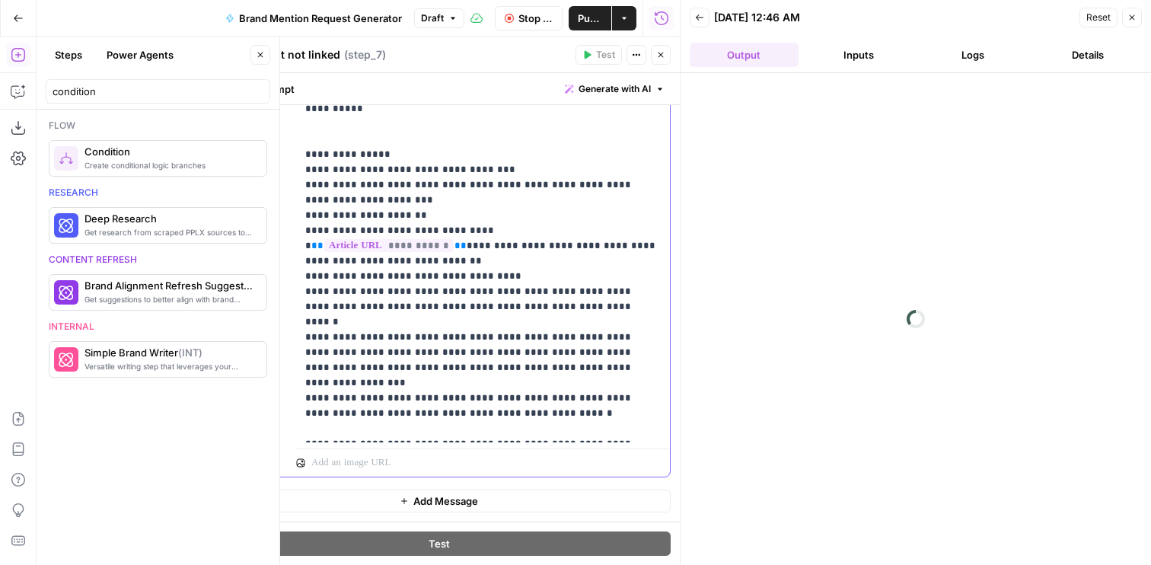
click at [757, 56] on button "Output" at bounding box center [744, 55] width 109 height 24
click at [837, 48] on button "Inputs" at bounding box center [859, 55] width 109 height 24
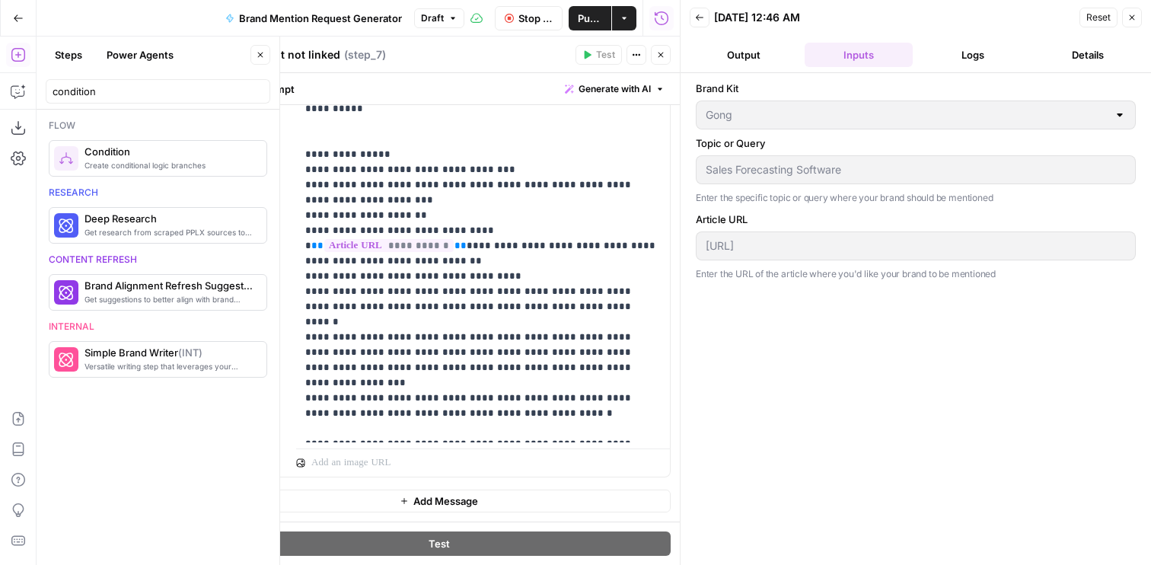
click at [764, 56] on button "Output" at bounding box center [744, 55] width 109 height 24
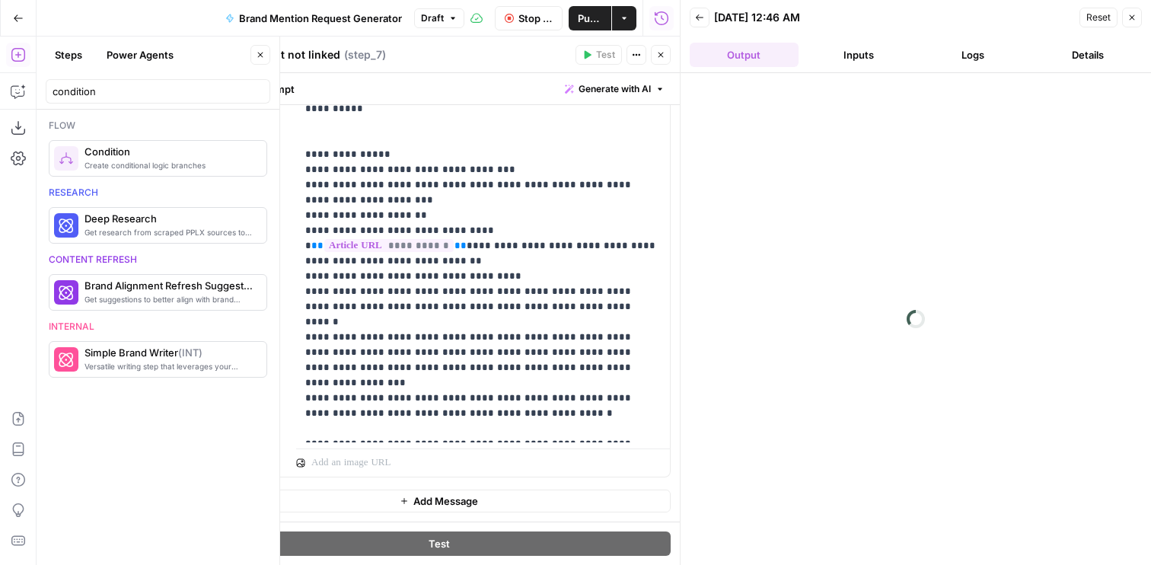
click at [764, 56] on button "Output" at bounding box center [744, 55] width 109 height 24
click at [855, 57] on button "Inputs" at bounding box center [859, 55] width 109 height 24
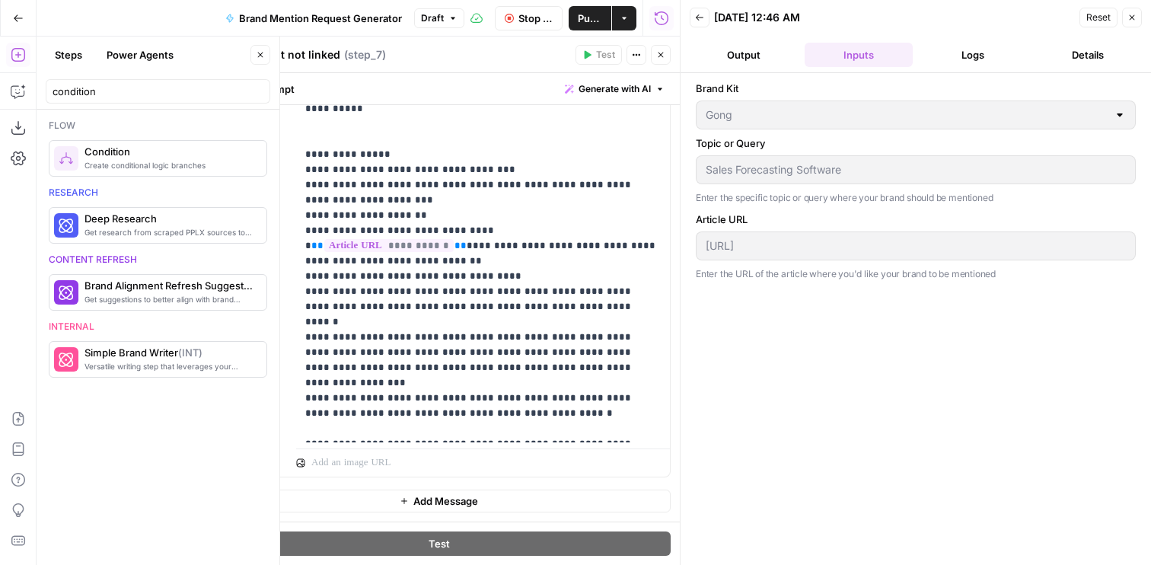
click at [942, 56] on button "Logs" at bounding box center [973, 55] width 109 height 24
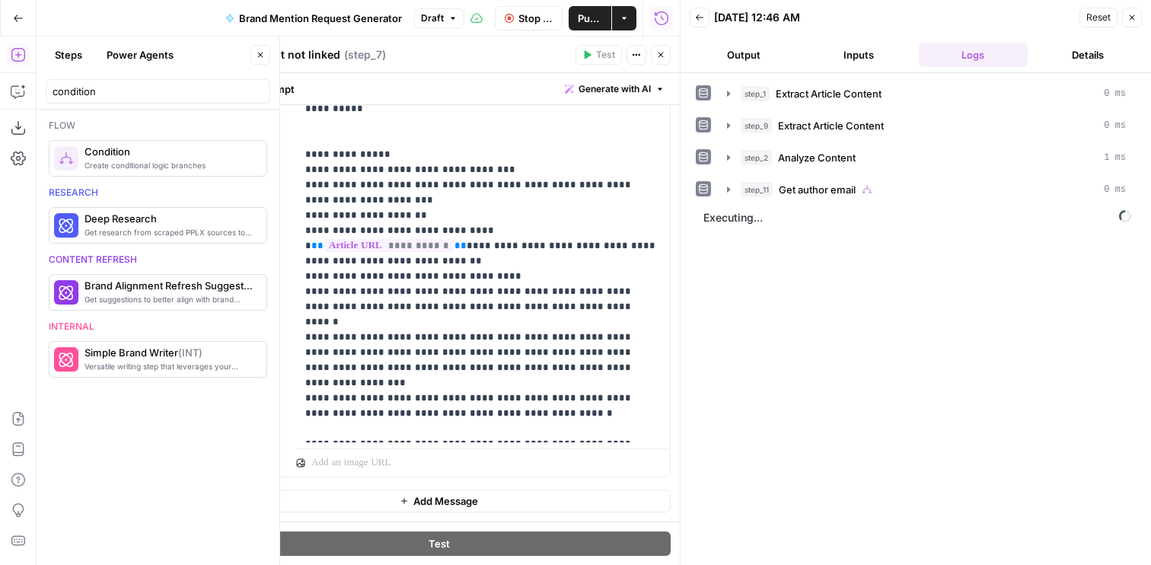
click at [764, 55] on button "Output" at bounding box center [744, 55] width 109 height 24
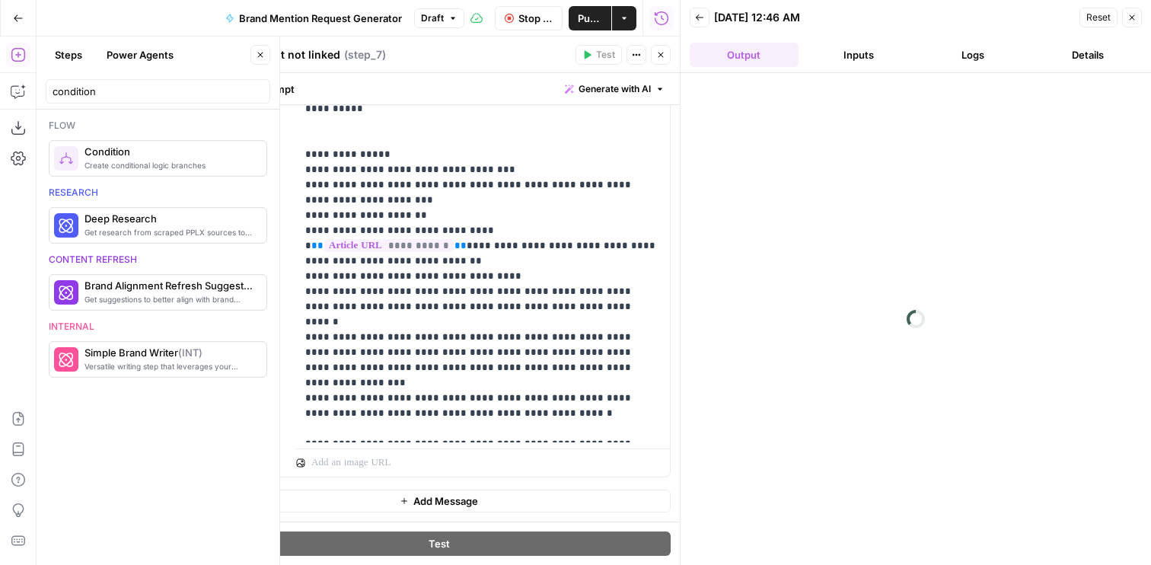
click at [903, 47] on button "Inputs" at bounding box center [859, 55] width 109 height 24
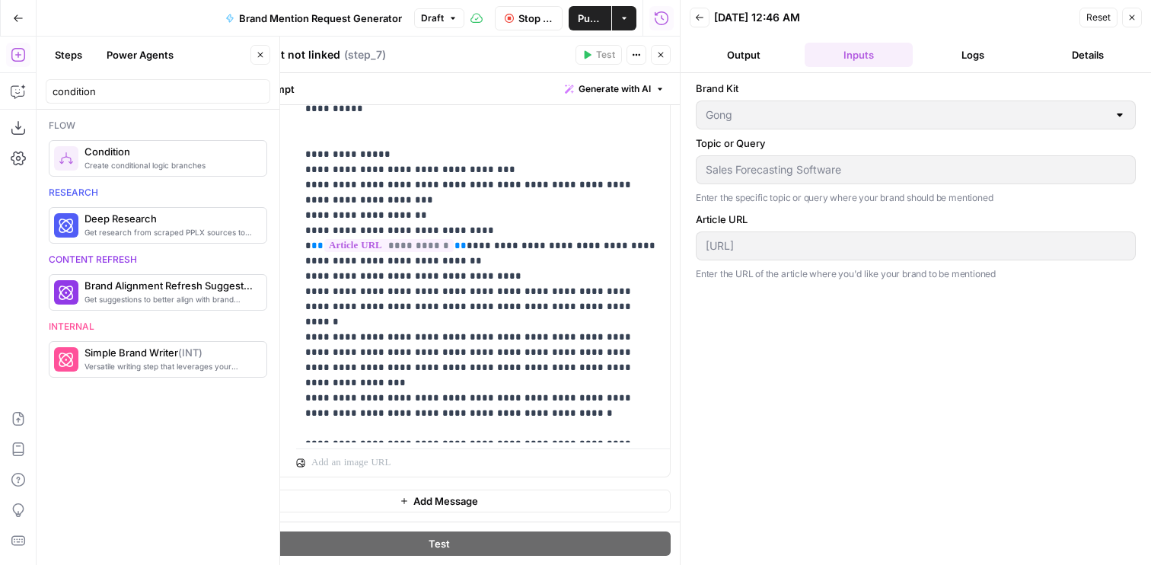
click at [977, 46] on button "Logs" at bounding box center [973, 55] width 109 height 24
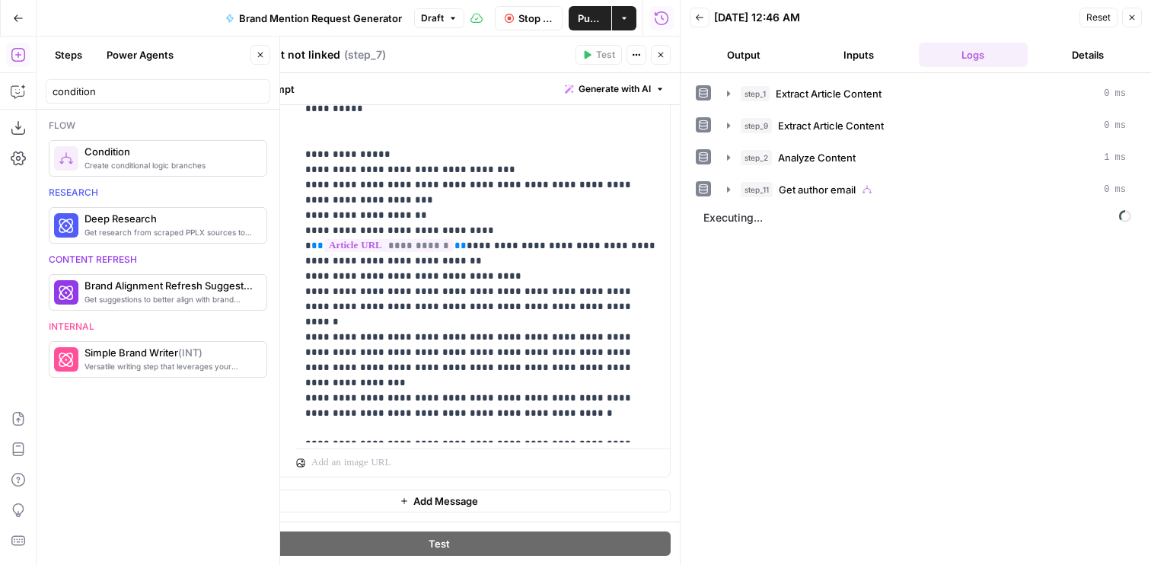
click at [1078, 56] on button "Details" at bounding box center [1088, 55] width 109 height 24
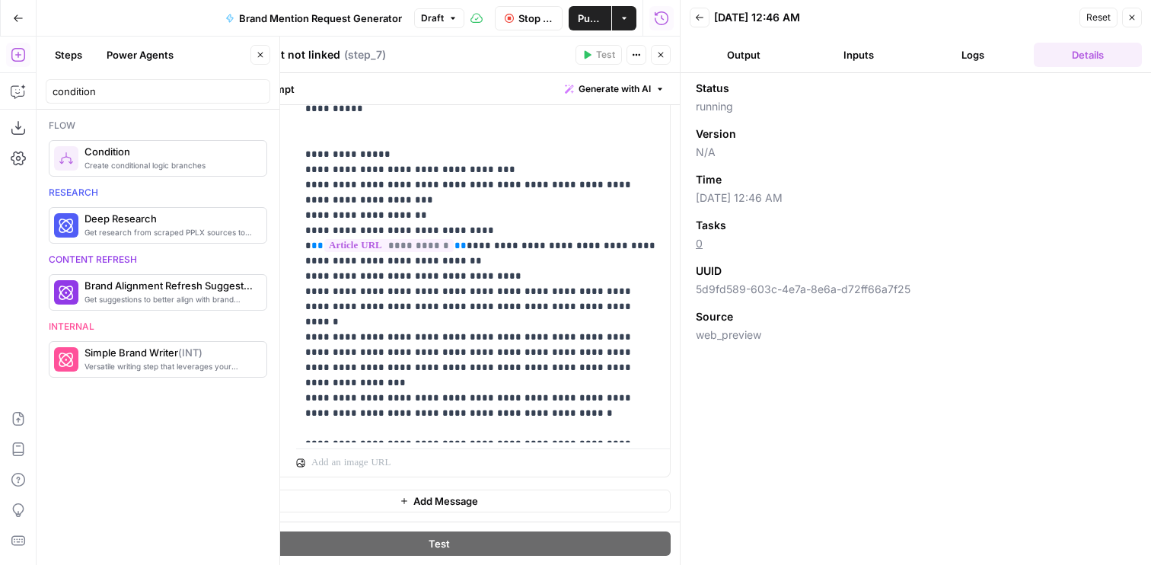
click at [738, 49] on button "Output" at bounding box center [744, 55] width 109 height 24
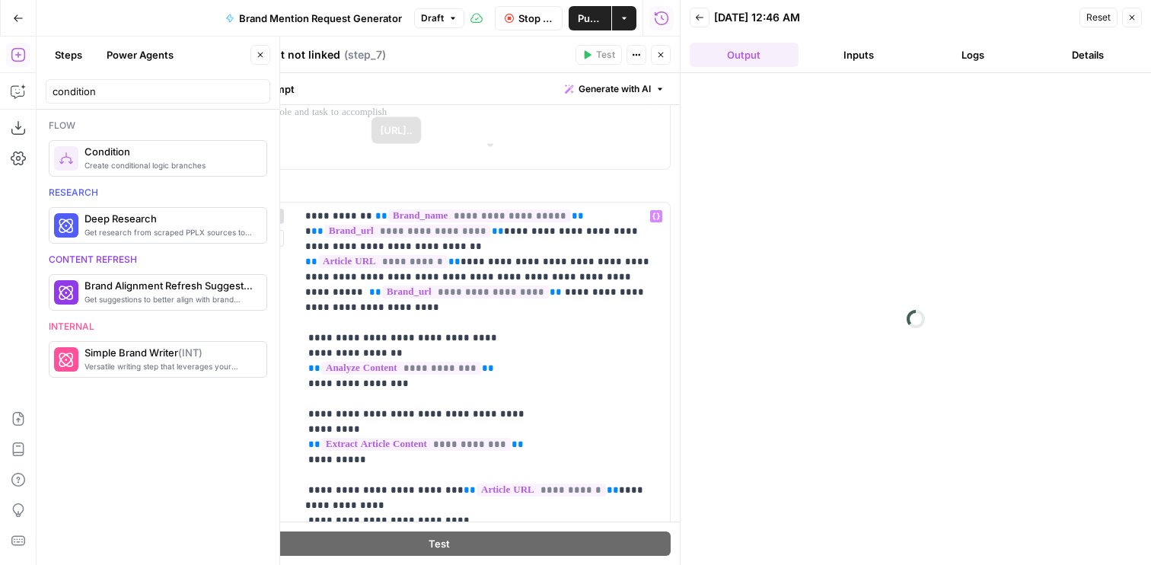
scroll to position [0, 0]
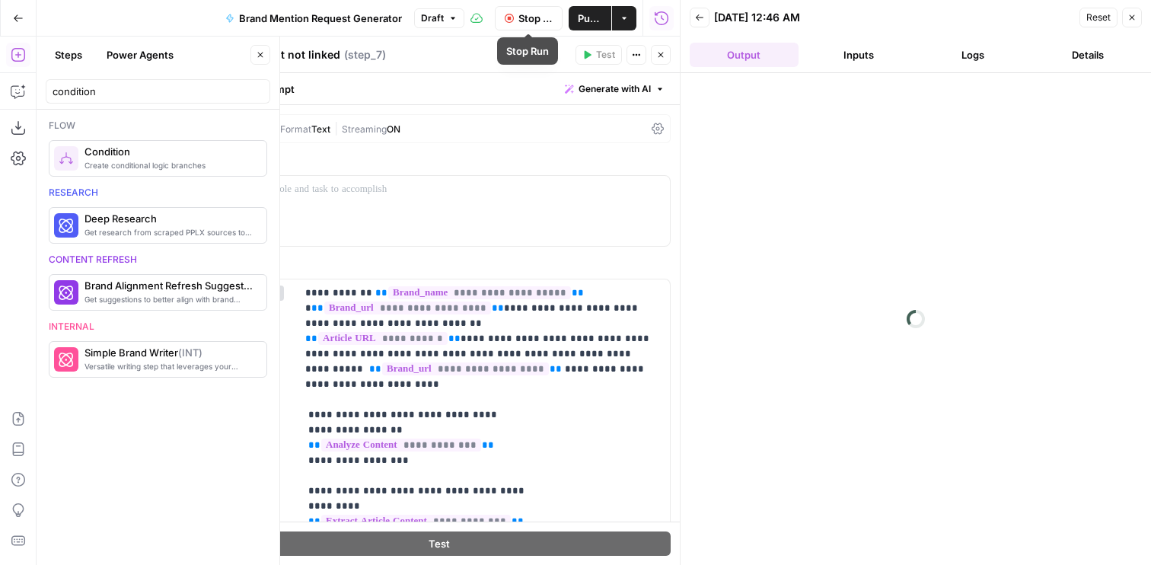
click at [387, 126] on span "Streaming" at bounding box center [364, 128] width 45 height 11
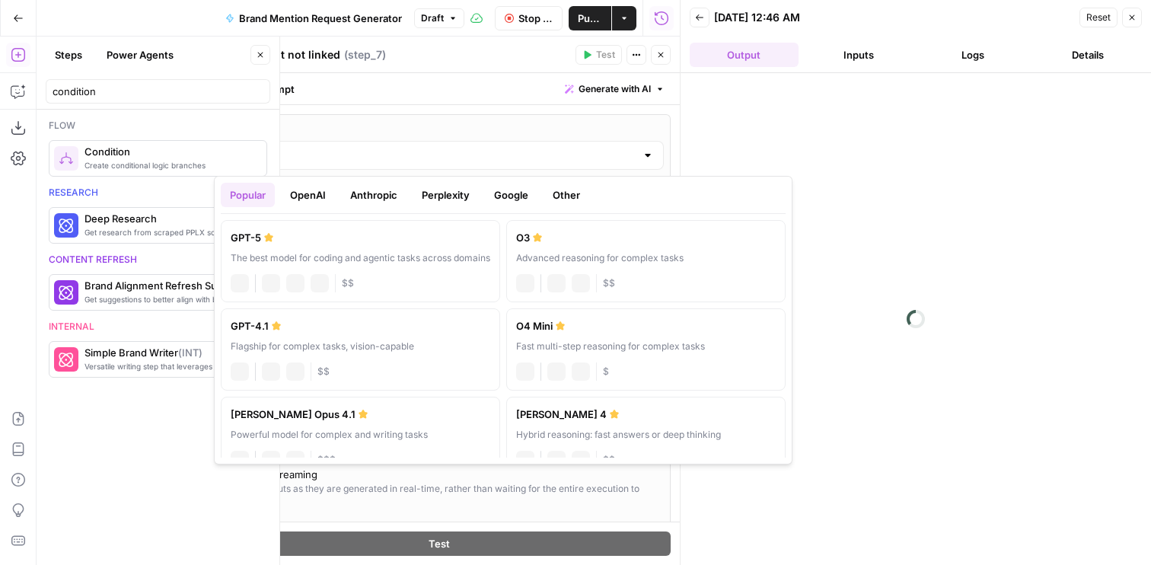
click at [466, 151] on input "GPT-5" at bounding box center [439, 155] width 394 height 15
click at [368, 193] on button "Anthropic" at bounding box center [373, 195] width 65 height 24
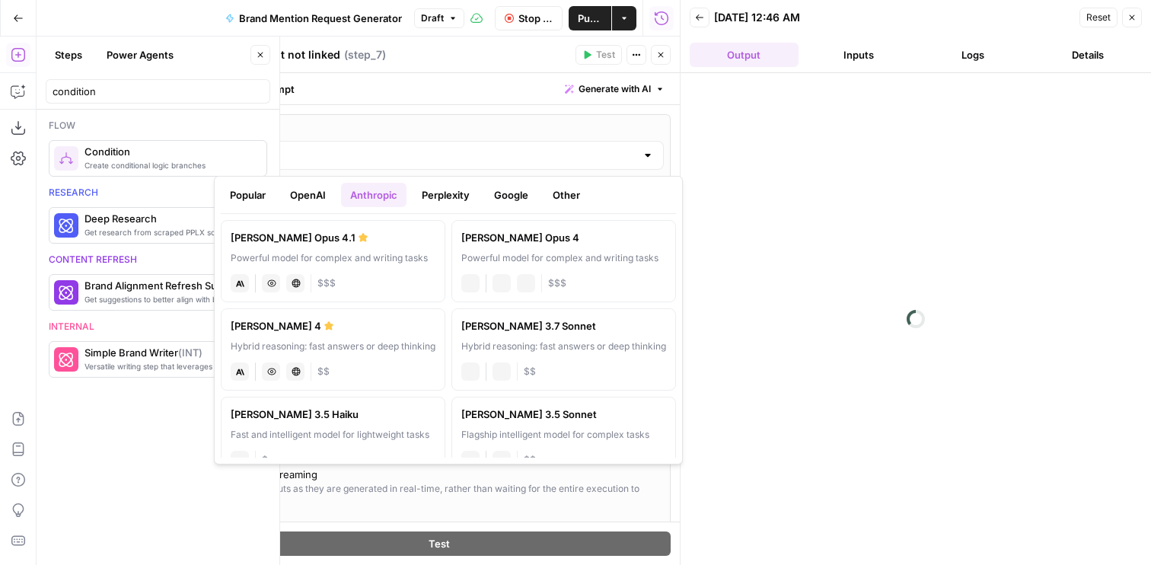
click at [346, 238] on div "Claude Opus 4.1" at bounding box center [333, 237] width 205 height 15
type input "Claude Opus 4.1"
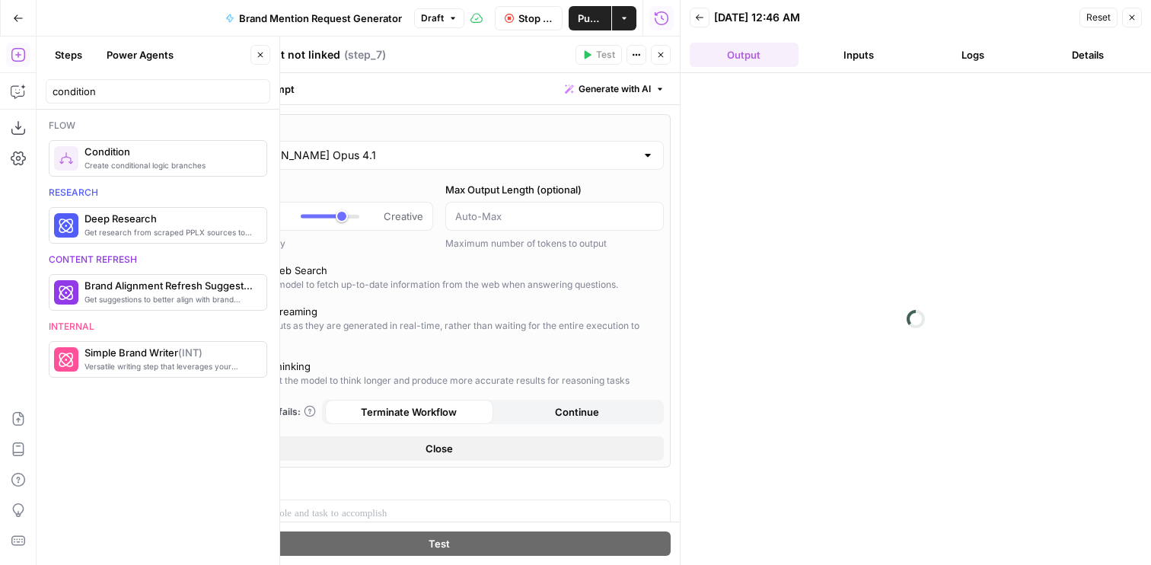
click at [534, 14] on span "Stop Run" at bounding box center [535, 18] width 35 height 15
click at [657, 53] on icon "button" at bounding box center [660, 54] width 9 height 9
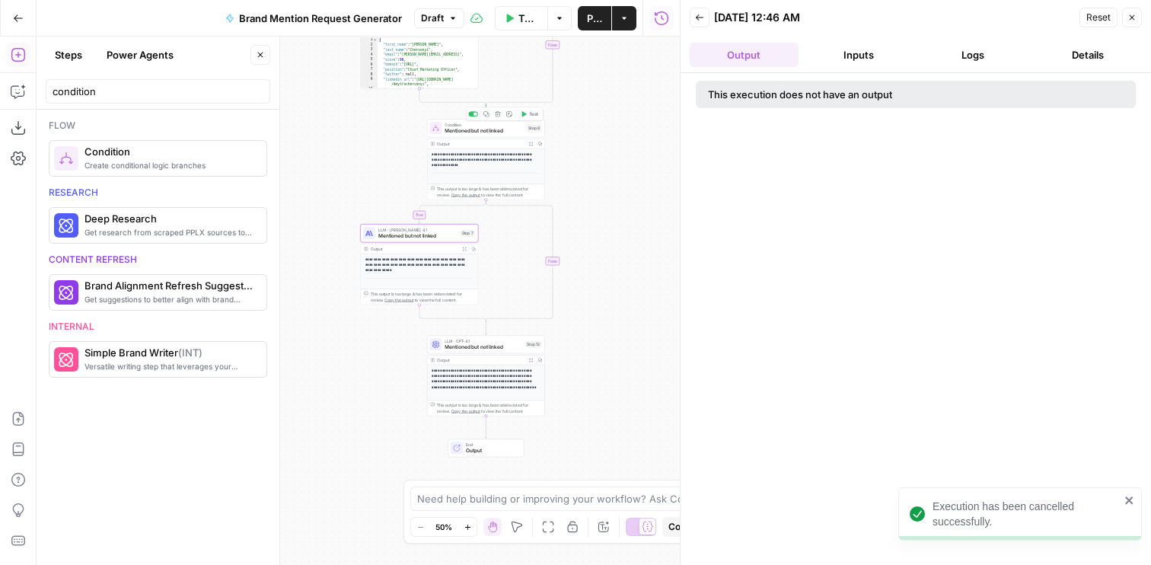
click at [530, 111] on span "Test" at bounding box center [533, 113] width 9 height 7
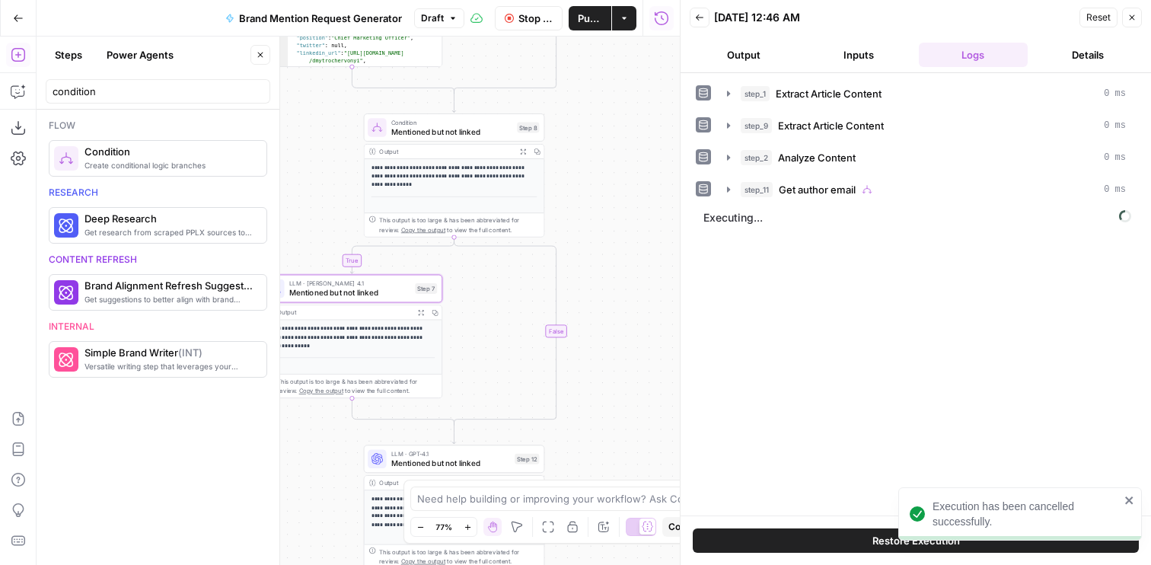
drag, startPoint x: 597, startPoint y: 138, endPoint x: 631, endPoint y: 138, distance: 34.3
click at [632, 138] on div "**********" at bounding box center [358, 301] width 643 height 528
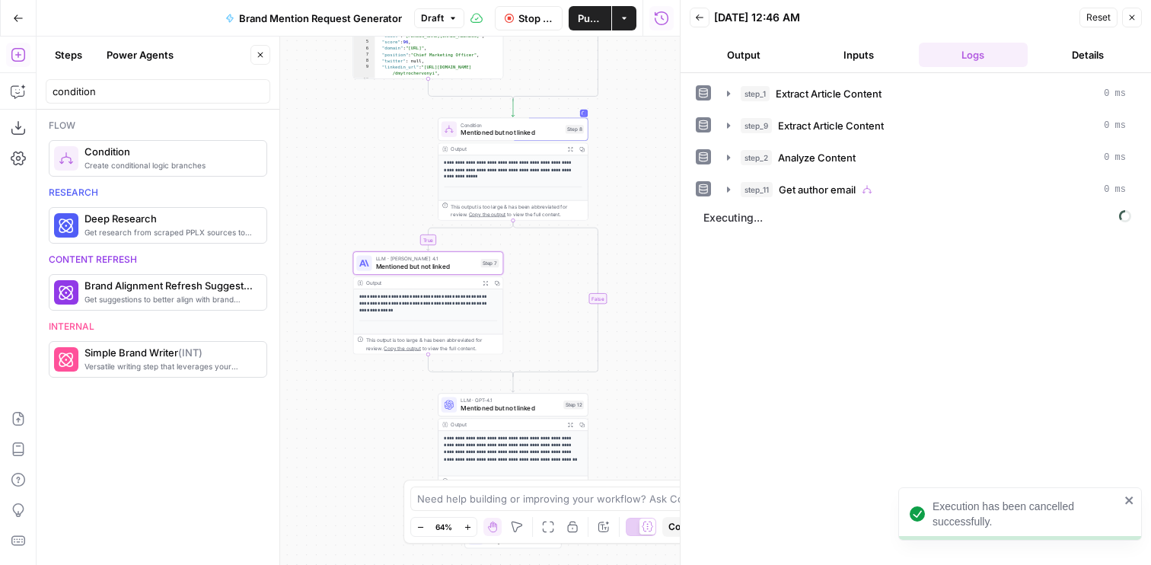
click at [789, 49] on button "Output" at bounding box center [744, 55] width 109 height 24
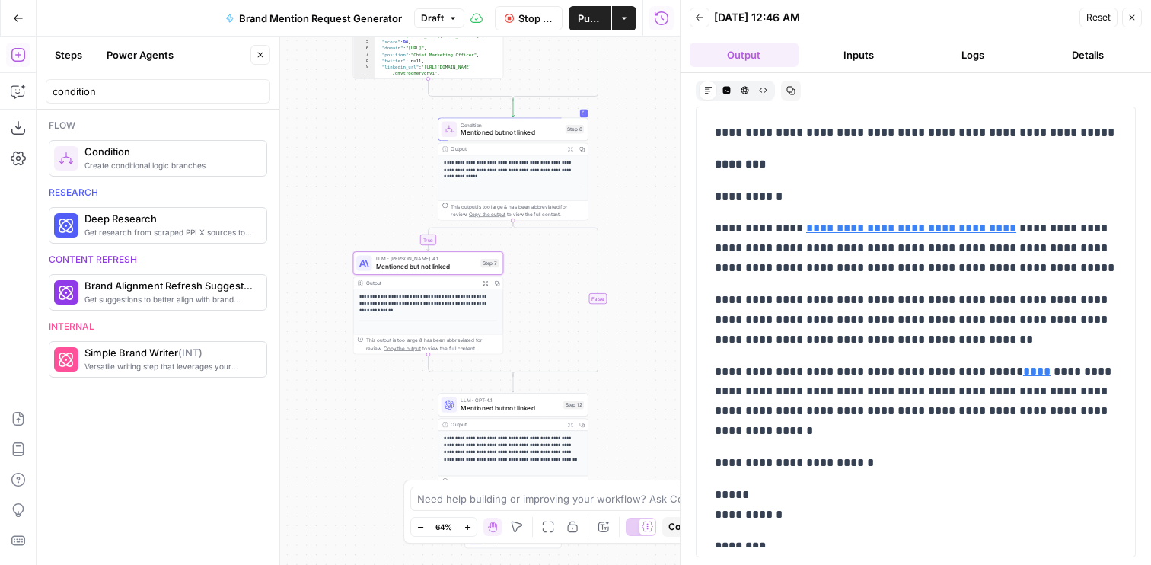
click at [483, 131] on span "Mentioned but not linked" at bounding box center [511, 133] width 101 height 10
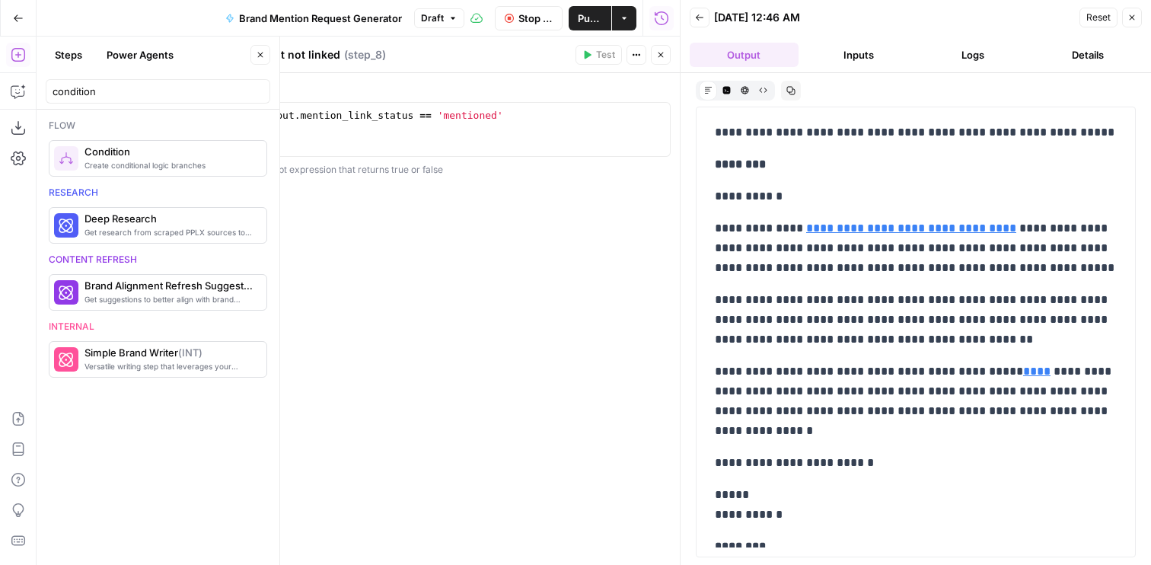
click at [657, 55] on icon "button" at bounding box center [660, 54] width 9 height 9
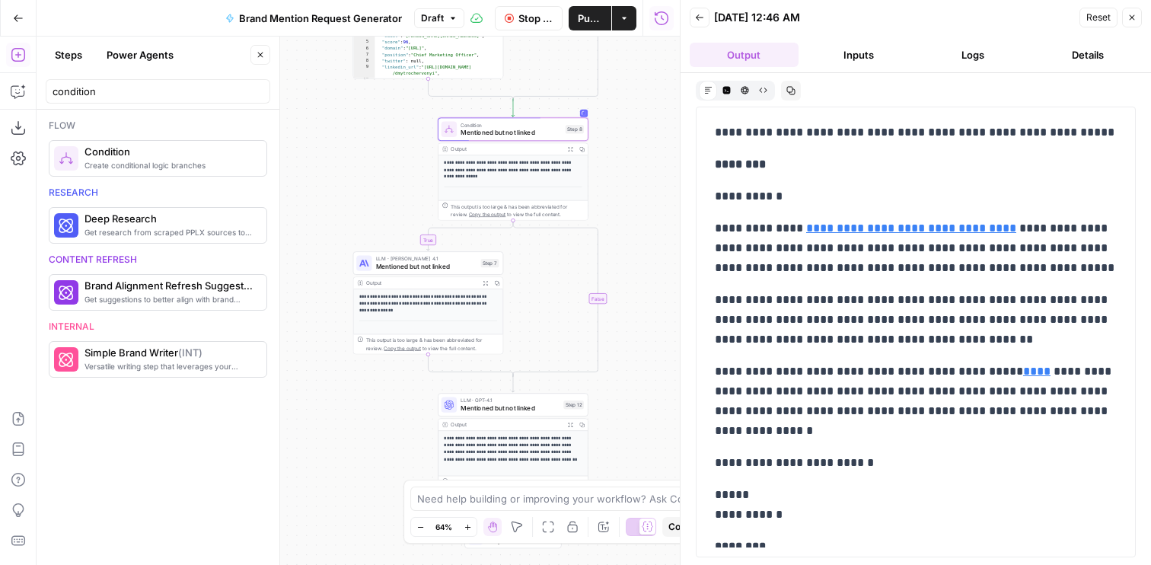
click at [393, 258] on span "LLM · Claude Opus 4.1" at bounding box center [426, 259] width 101 height 8
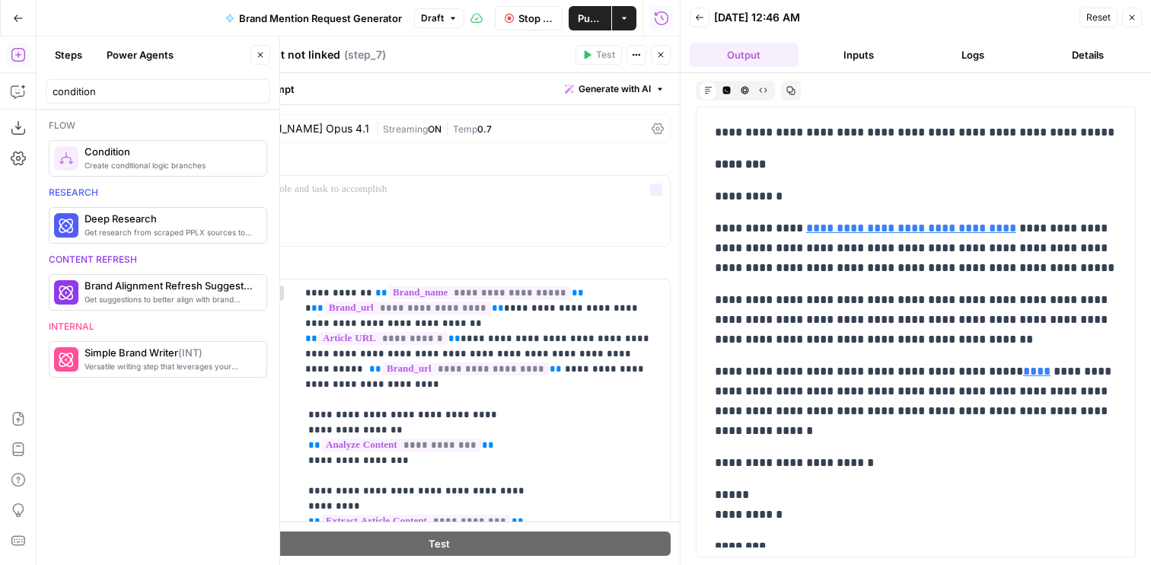
click at [383, 131] on span "Streaming" at bounding box center [405, 128] width 45 height 11
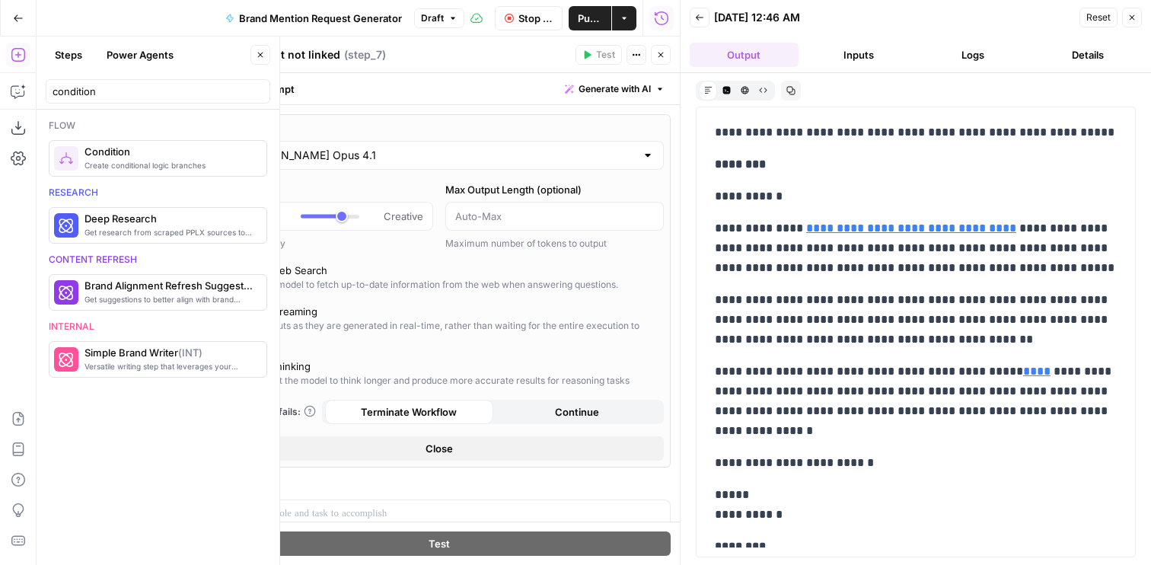
click at [388, 148] on input "Claude Opus 4.1" at bounding box center [439, 155] width 394 height 15
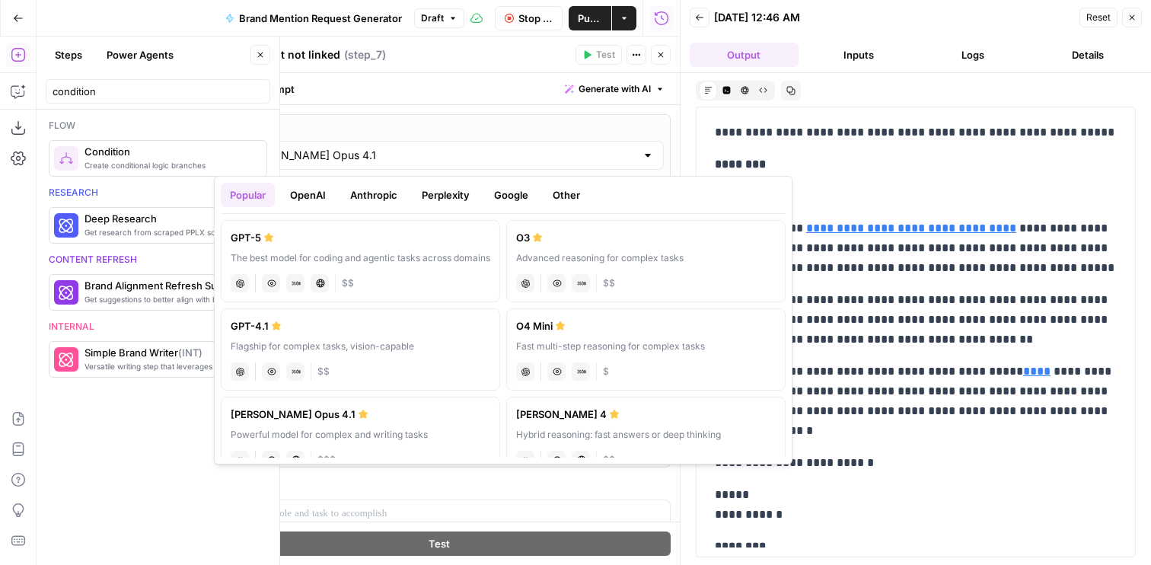
click at [575, 414] on div "[PERSON_NAME] 4" at bounding box center [646, 414] width 260 height 15
type input "[PERSON_NAME] 4"
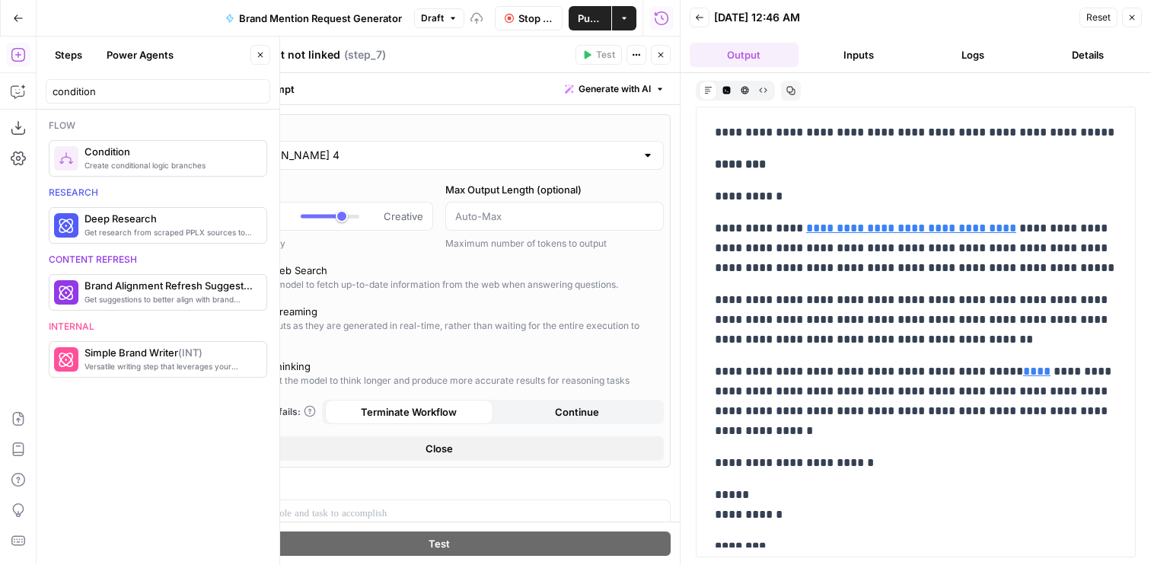
click at [664, 62] on button "Close" at bounding box center [661, 55] width 20 height 20
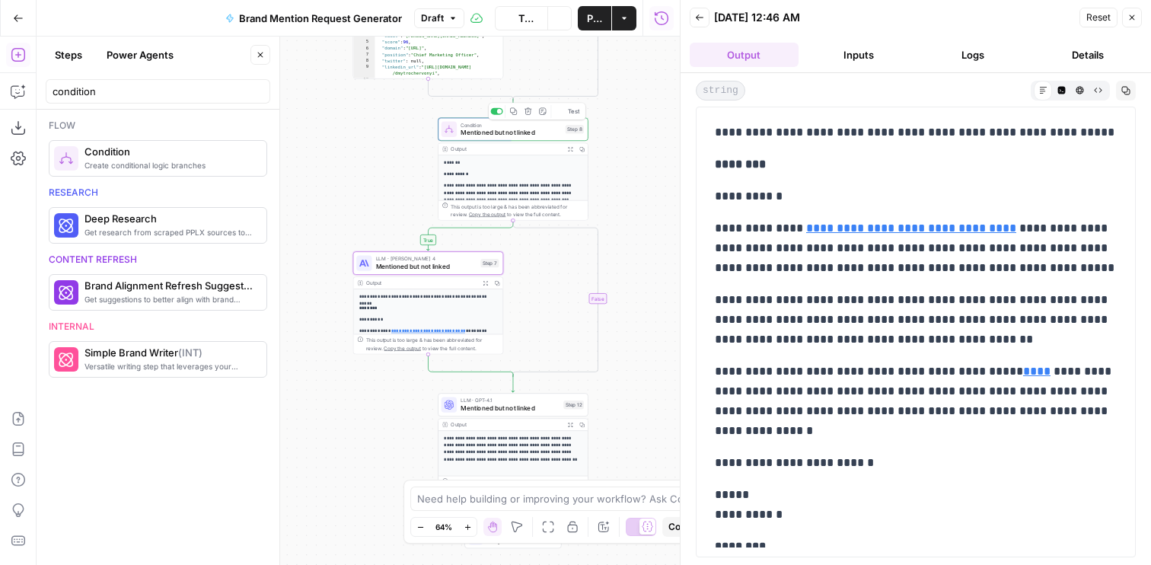
click at [527, 13] on span "Test Workflow" at bounding box center [528, 18] width 21 height 15
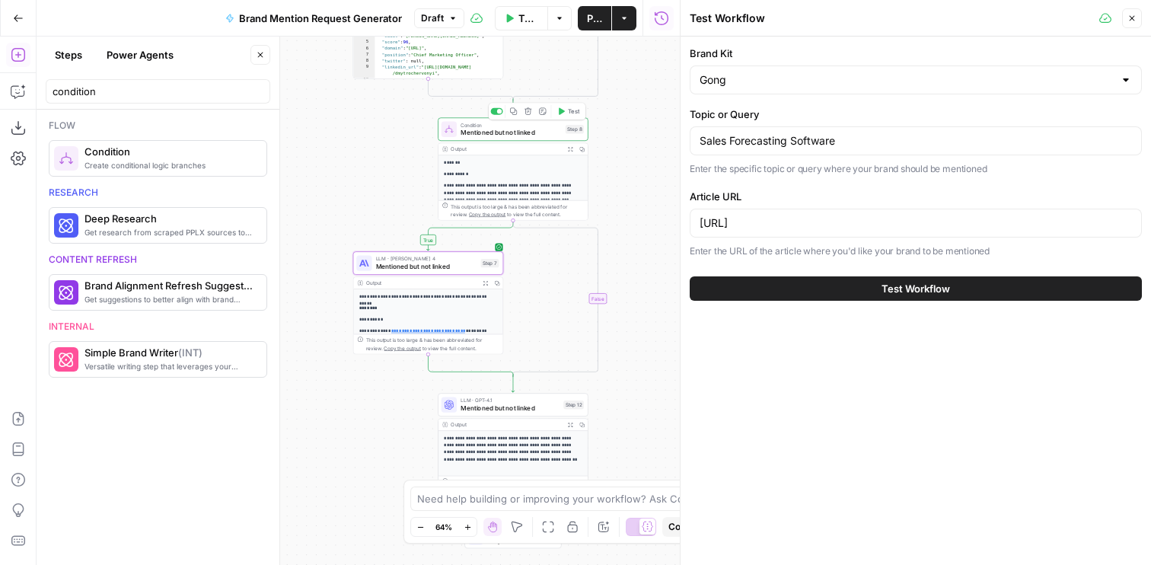
click at [566, 103] on div "Copy step Delete step Add Note Test" at bounding box center [536, 112] width 97 height 18
click at [566, 110] on button "Test" at bounding box center [568, 111] width 30 height 13
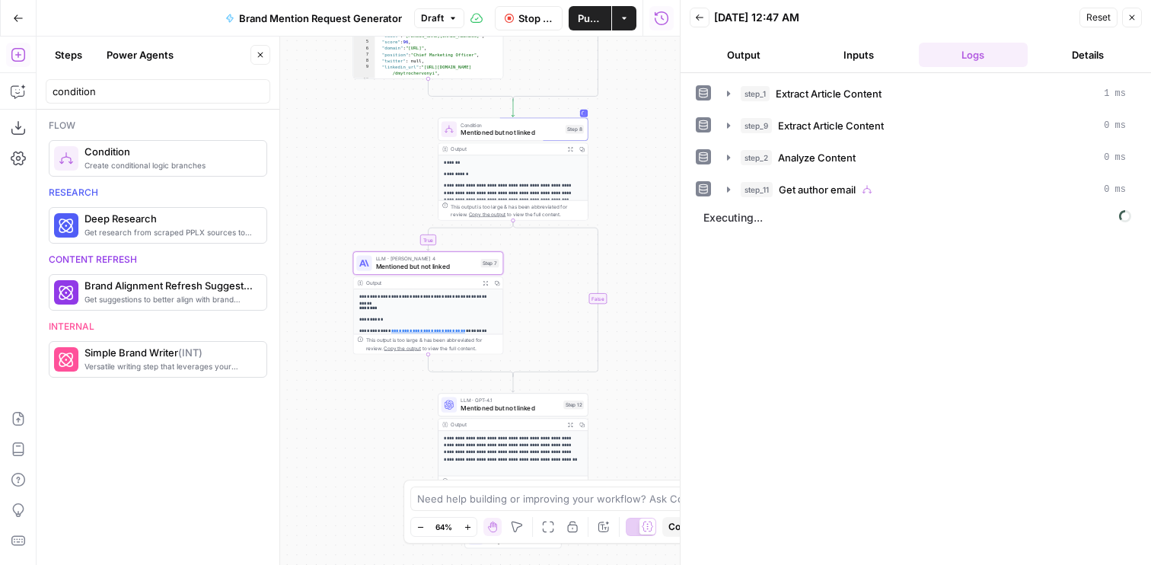
click at [788, 51] on button "Output" at bounding box center [744, 55] width 109 height 24
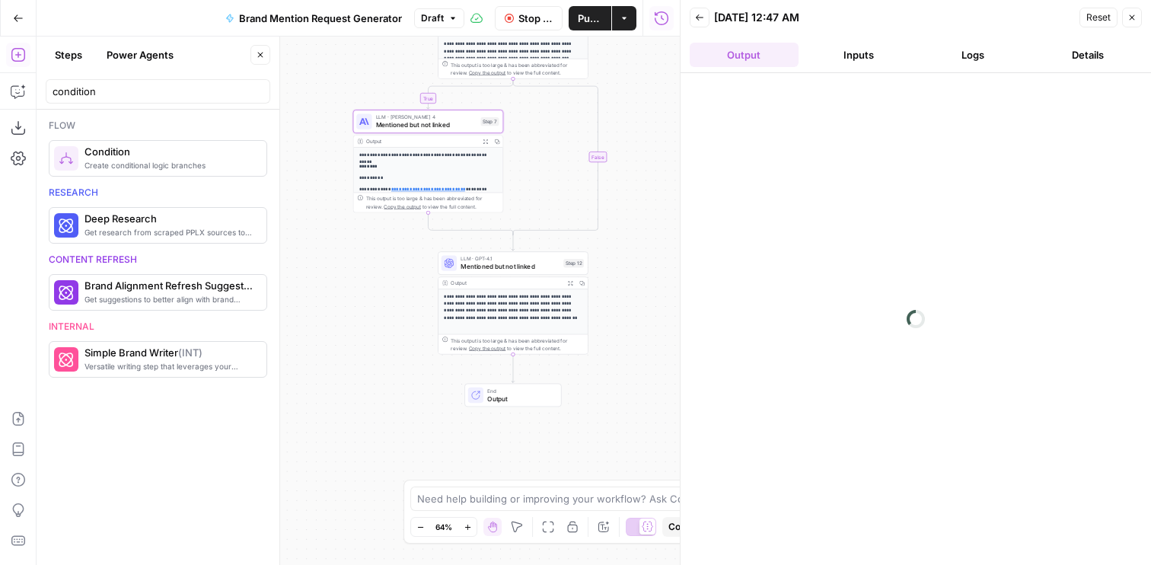
drag, startPoint x: 622, startPoint y: 319, endPoint x: 620, endPoint y: 229, distance: 89.8
click at [621, 230] on div "**********" at bounding box center [358, 301] width 643 height 528
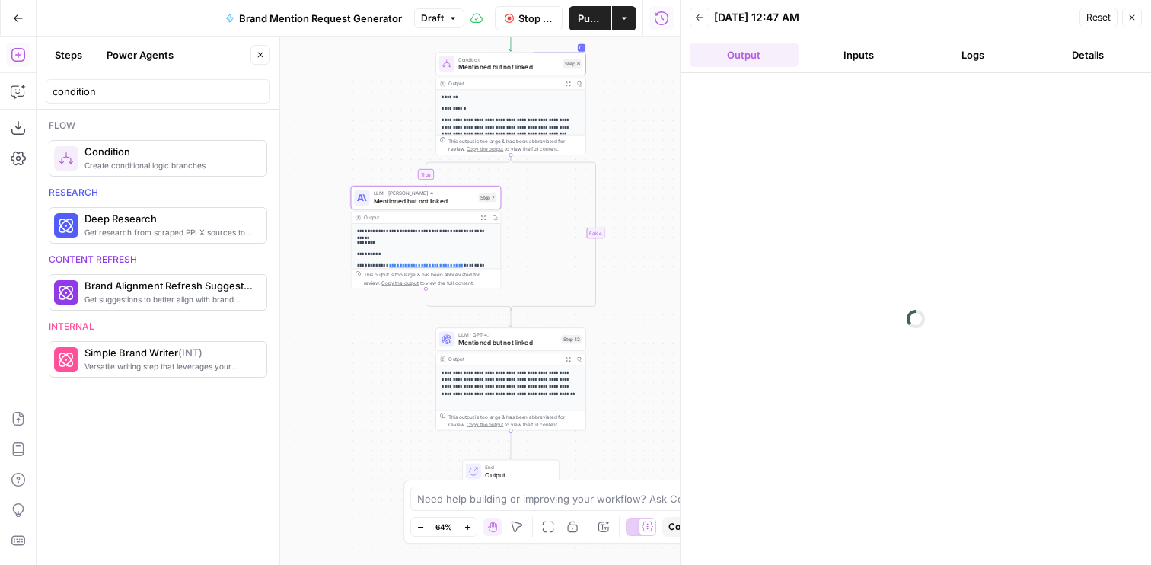
drag, startPoint x: 621, startPoint y: 123, endPoint x: 618, endPoint y: 225, distance: 102.1
click at [618, 225] on div "**********" at bounding box center [358, 301] width 643 height 528
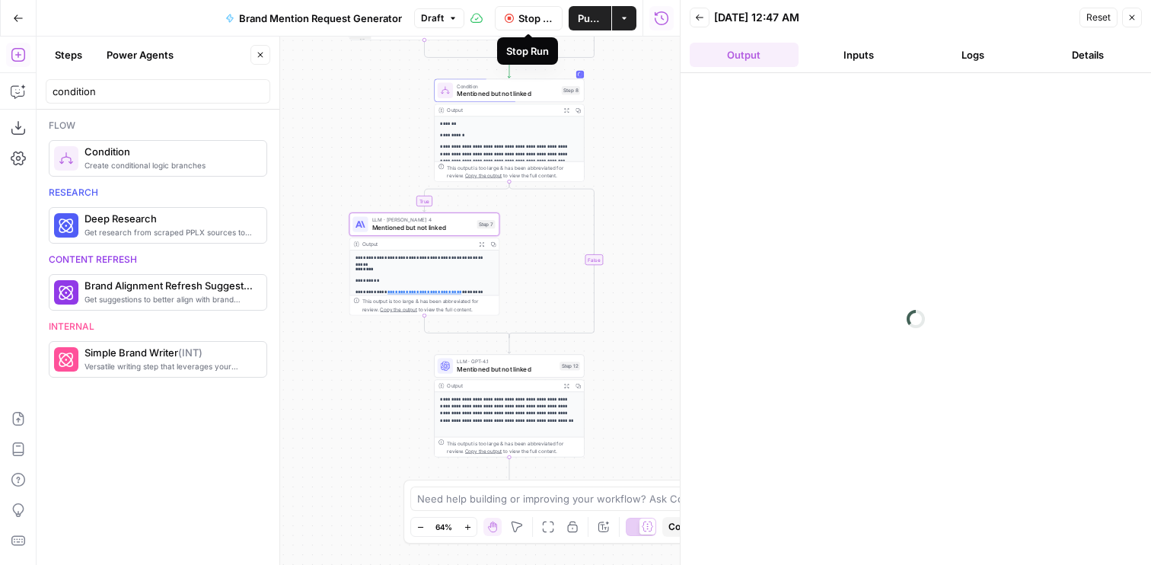
click at [532, 18] on span "Stop Run" at bounding box center [535, 18] width 35 height 15
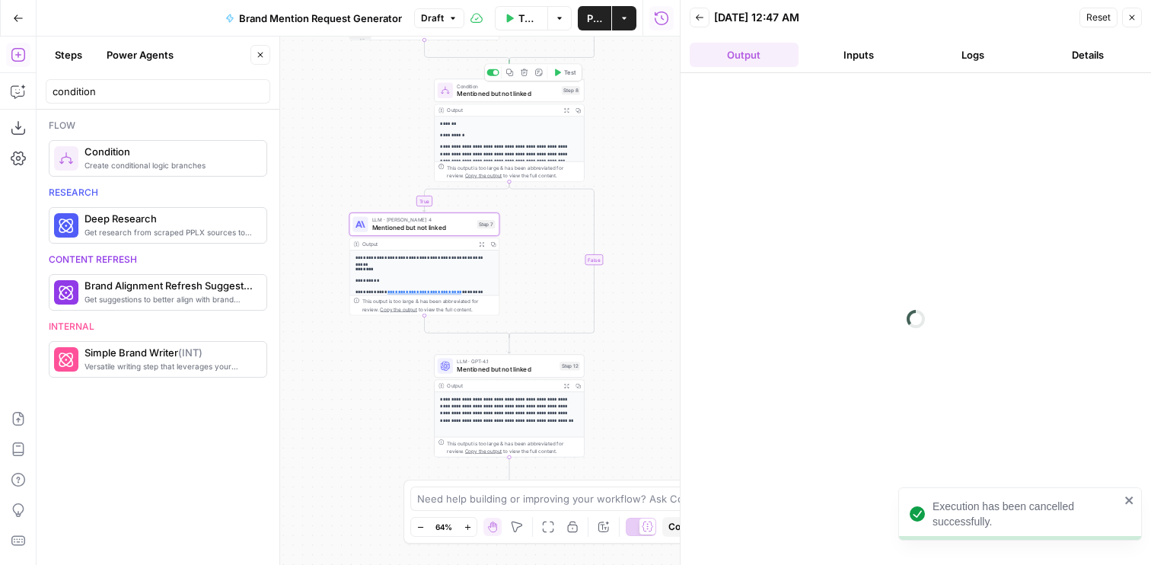
click at [564, 72] on span "Test" at bounding box center [569, 72] width 11 height 8
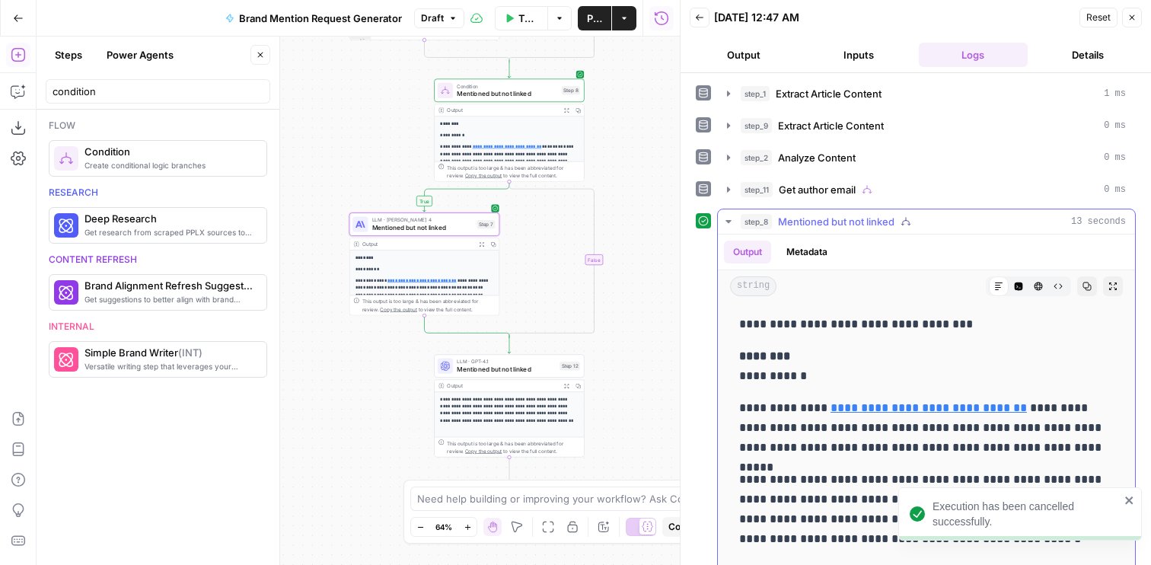
scroll to position [18, 0]
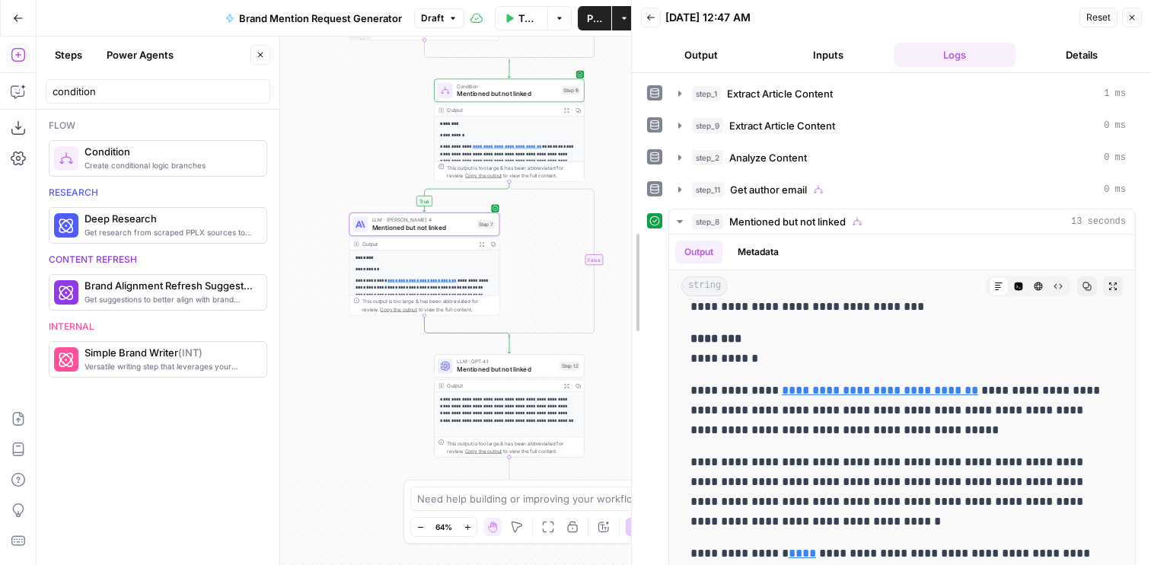
drag, startPoint x: 684, startPoint y: 303, endPoint x: 633, endPoint y: 303, distance: 51.0
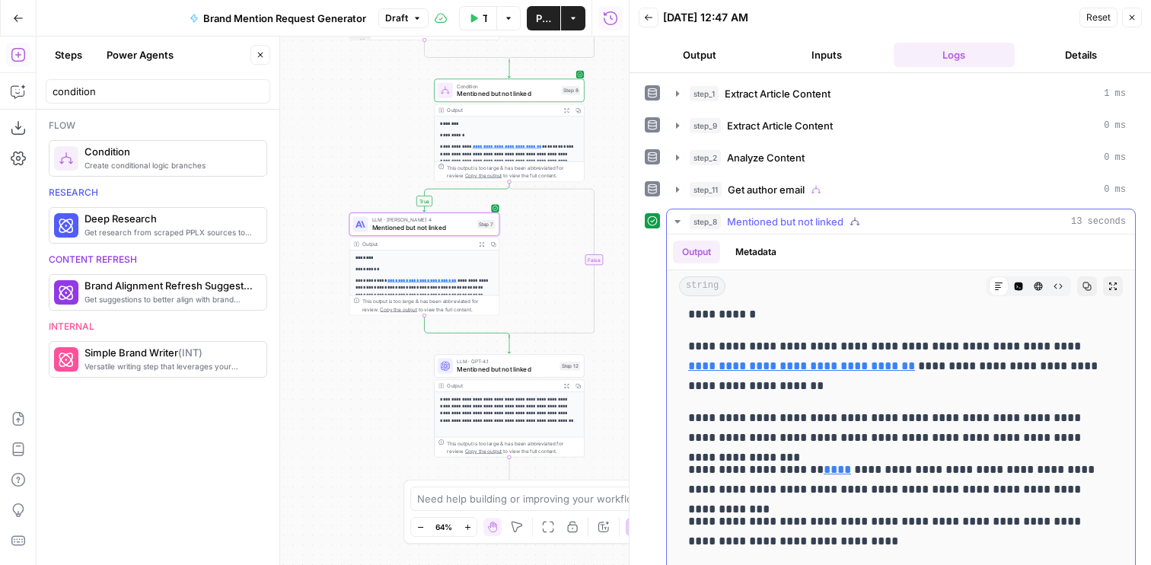
scroll to position [97, 0]
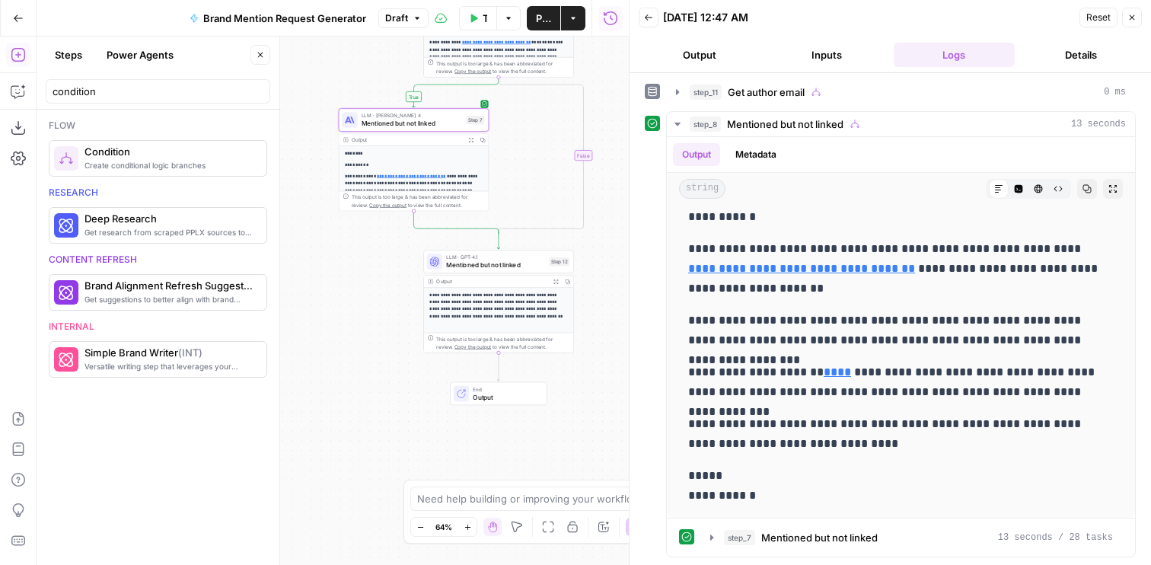
drag, startPoint x: 320, startPoint y: 450, endPoint x: 309, endPoint y: 346, distance: 104.8
click at [309, 346] on div "**********" at bounding box center [333, 301] width 592 height 528
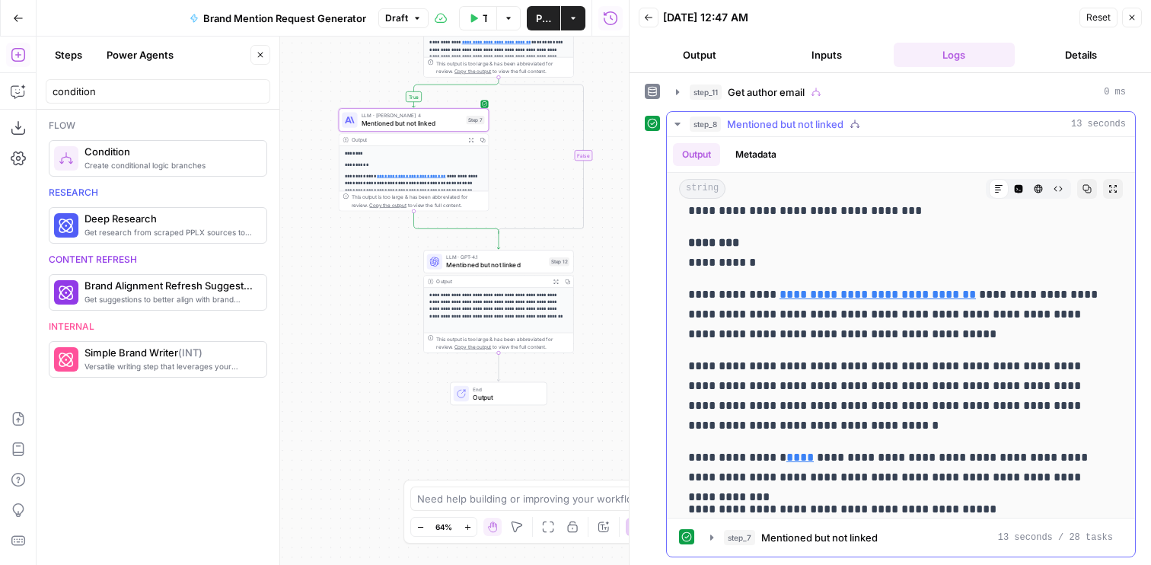
scroll to position [0, 0]
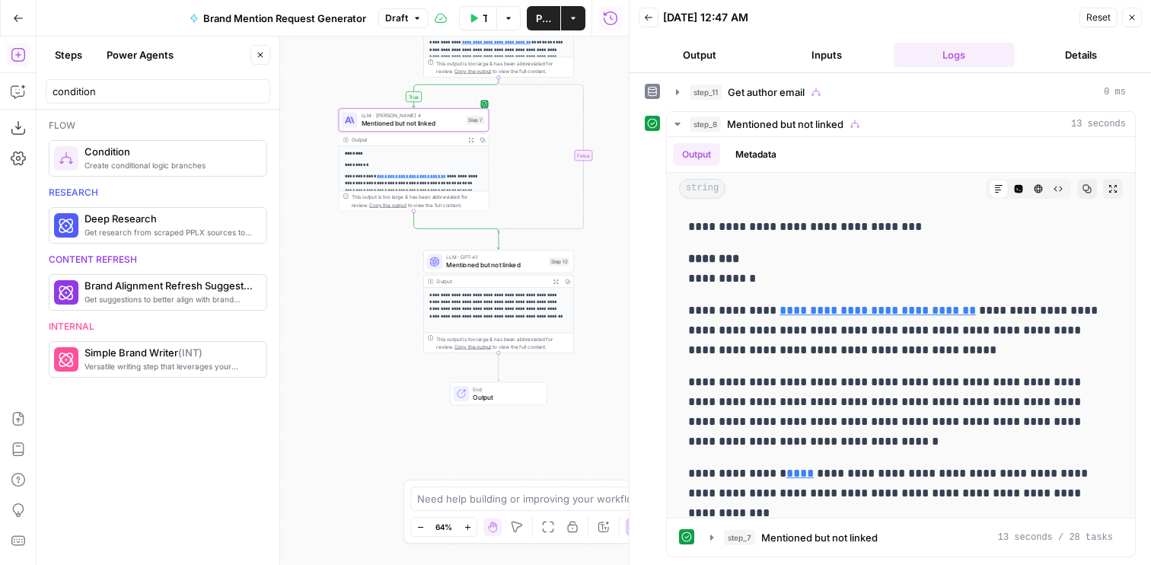
click at [495, 261] on span "Mentioned but not linked" at bounding box center [495, 265] width 99 height 10
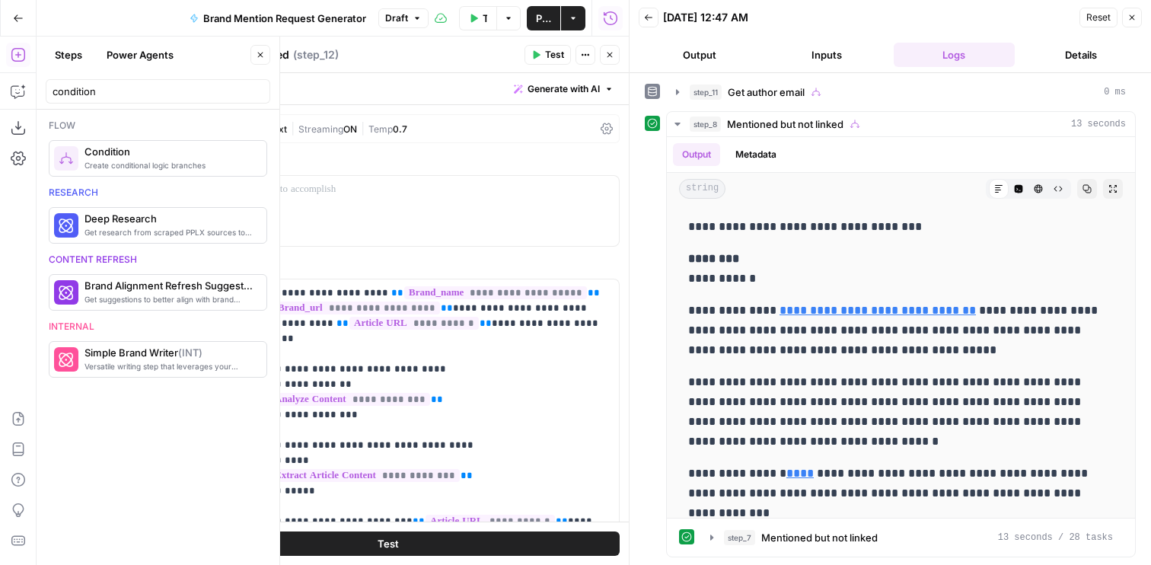
click at [353, 132] on span "ON" at bounding box center [350, 128] width 14 height 11
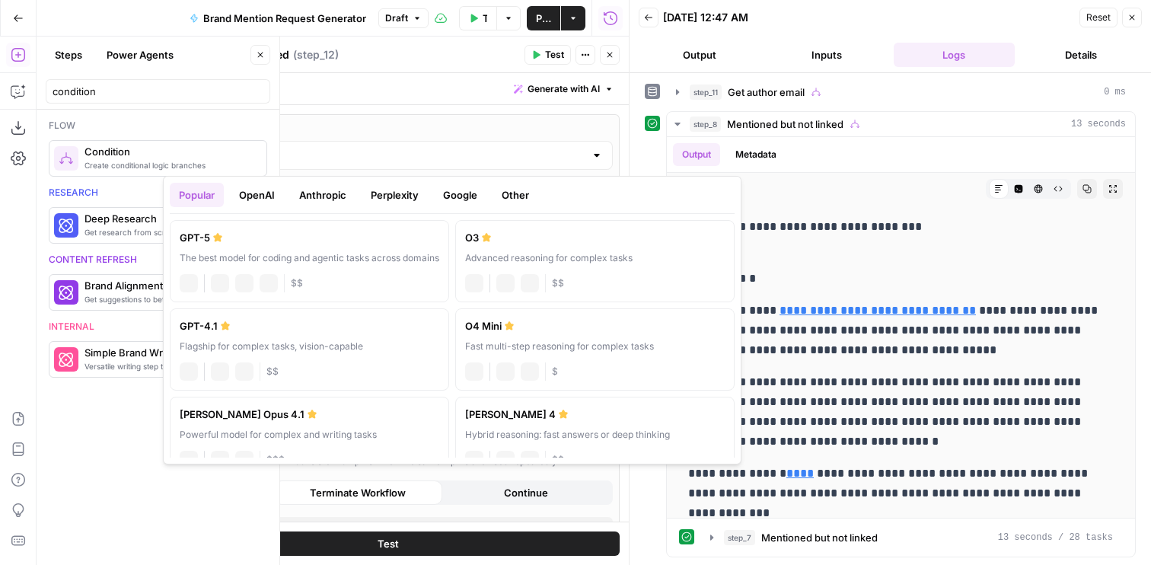
click at [279, 151] on input "GPT-4.1" at bounding box center [388, 155] width 394 height 15
click at [322, 199] on button "Anthropic" at bounding box center [322, 195] width 65 height 24
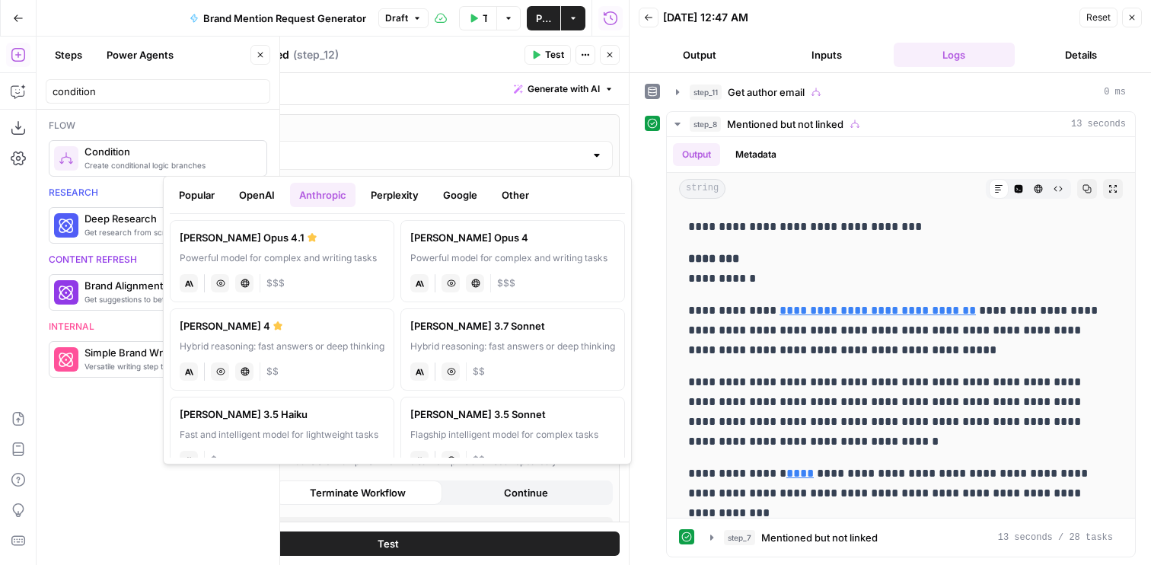
click at [266, 340] on div "Hybrid reasoning: fast answers or deep thinking" at bounding box center [282, 347] width 205 height 14
type input "[PERSON_NAME] 4"
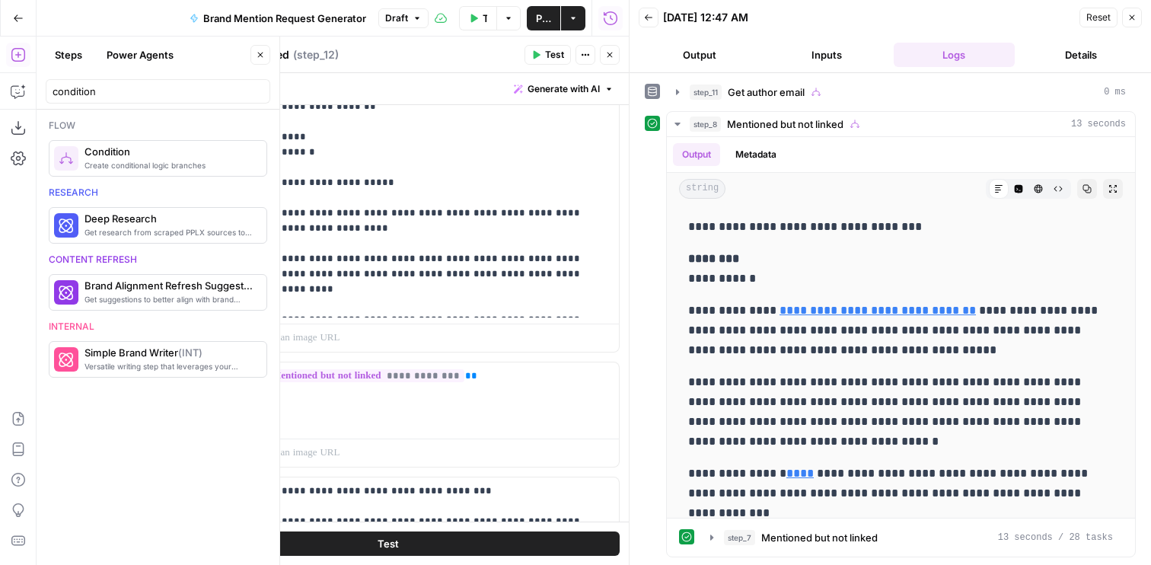
scroll to position [1060, 0]
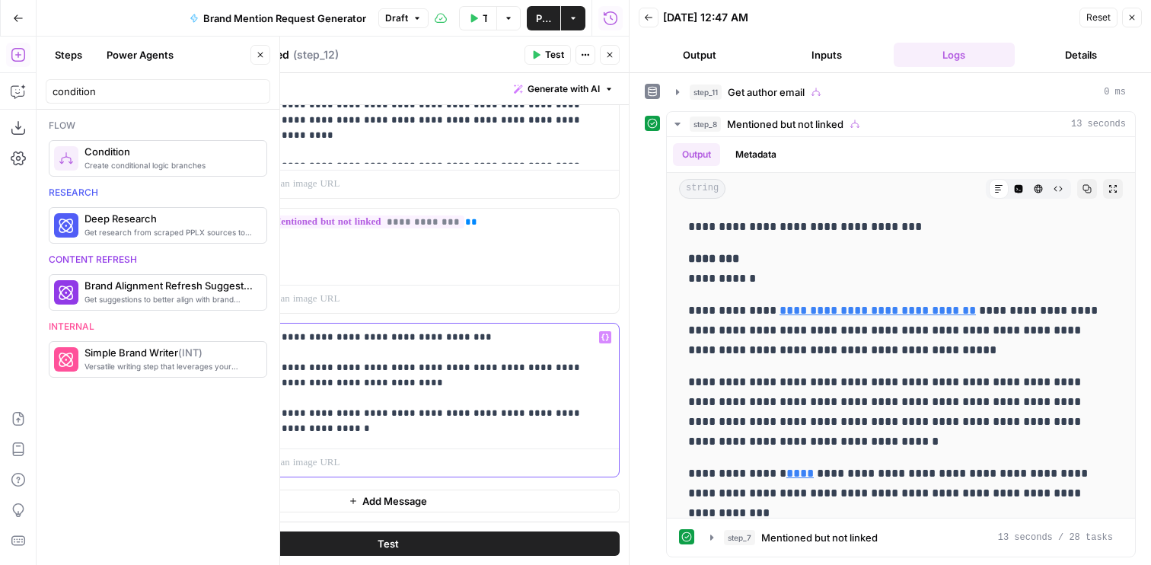
click at [336, 425] on p "**********" at bounding box center [432, 383] width 356 height 107
click at [604, 58] on button "Close" at bounding box center [610, 55] width 20 height 20
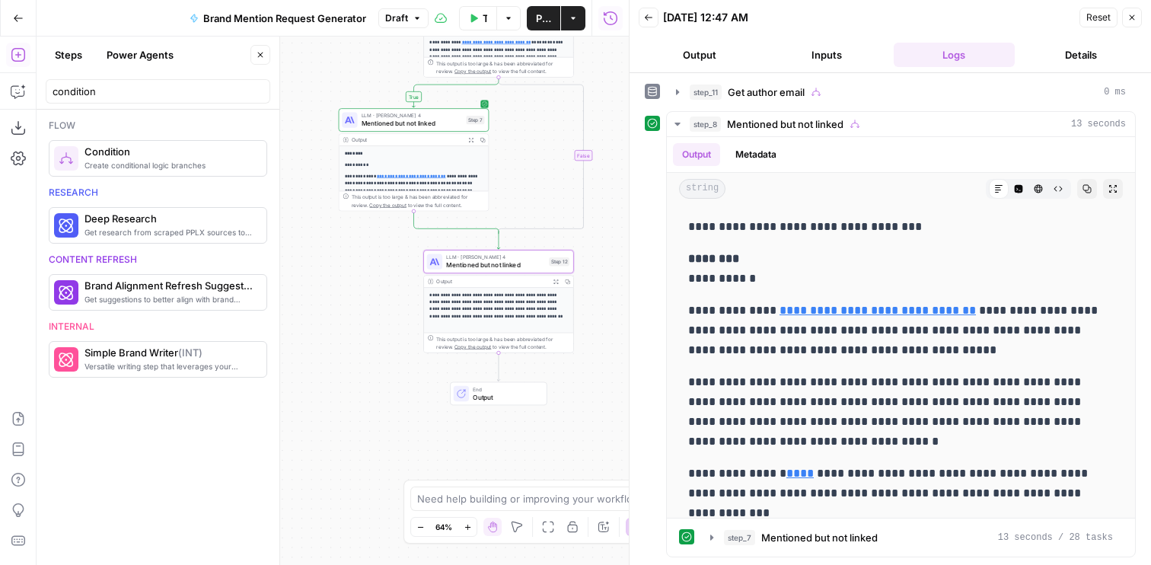
click at [379, 124] on span "Mentioned but not linked" at bounding box center [412, 124] width 101 height 10
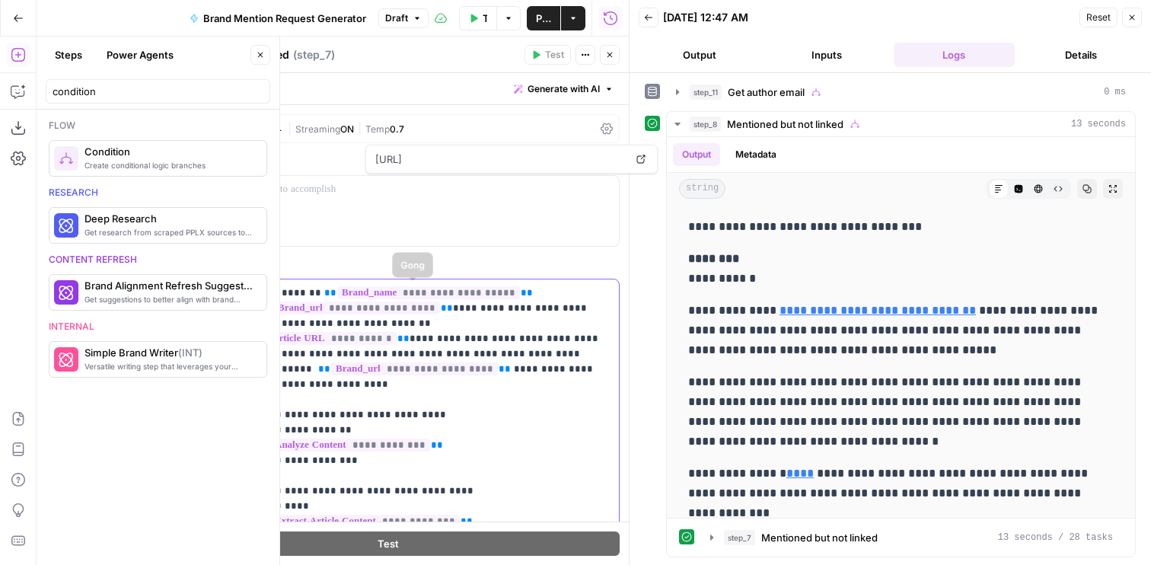
click at [604, 60] on button "Close" at bounding box center [610, 55] width 20 height 20
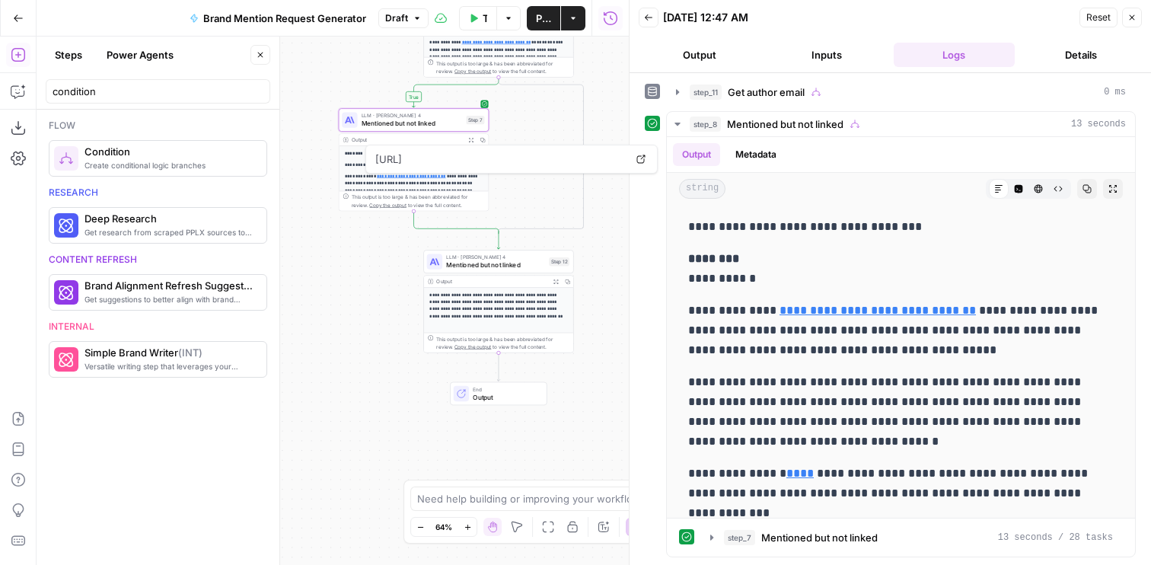
click at [461, 268] on span "Mentioned but not linked" at bounding box center [495, 265] width 99 height 10
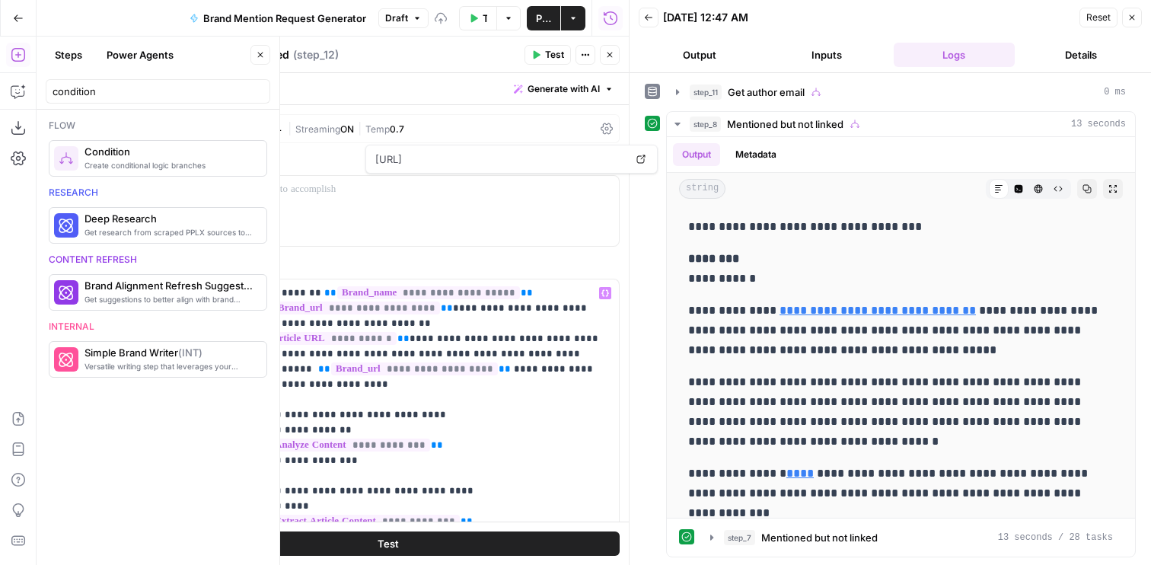
click at [610, 49] on button "Close" at bounding box center [610, 55] width 20 height 20
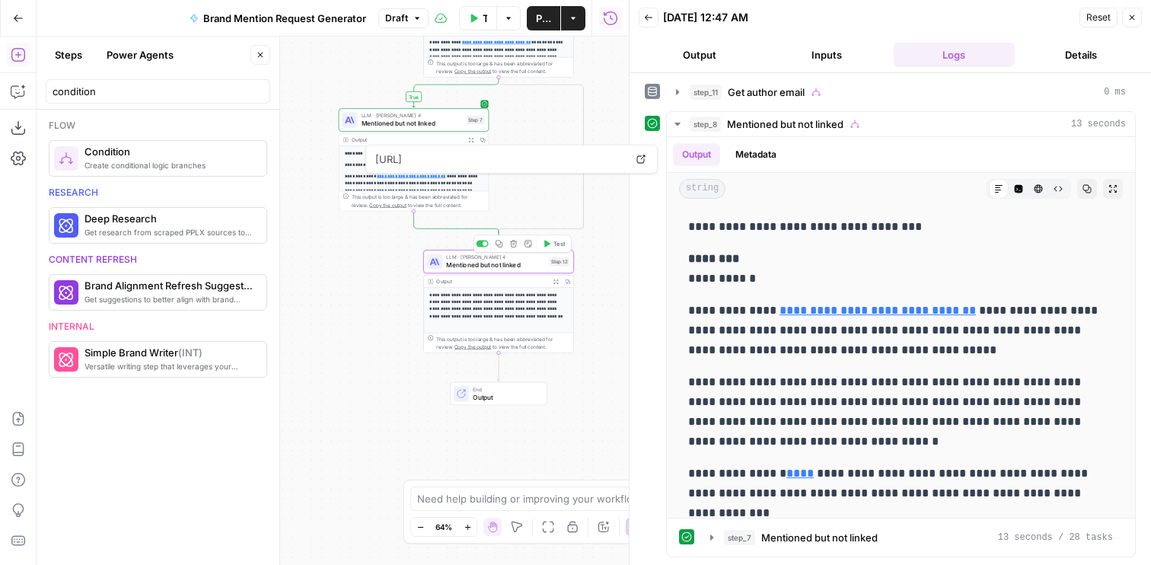
click at [553, 243] on span "Test" at bounding box center [558, 243] width 11 height 8
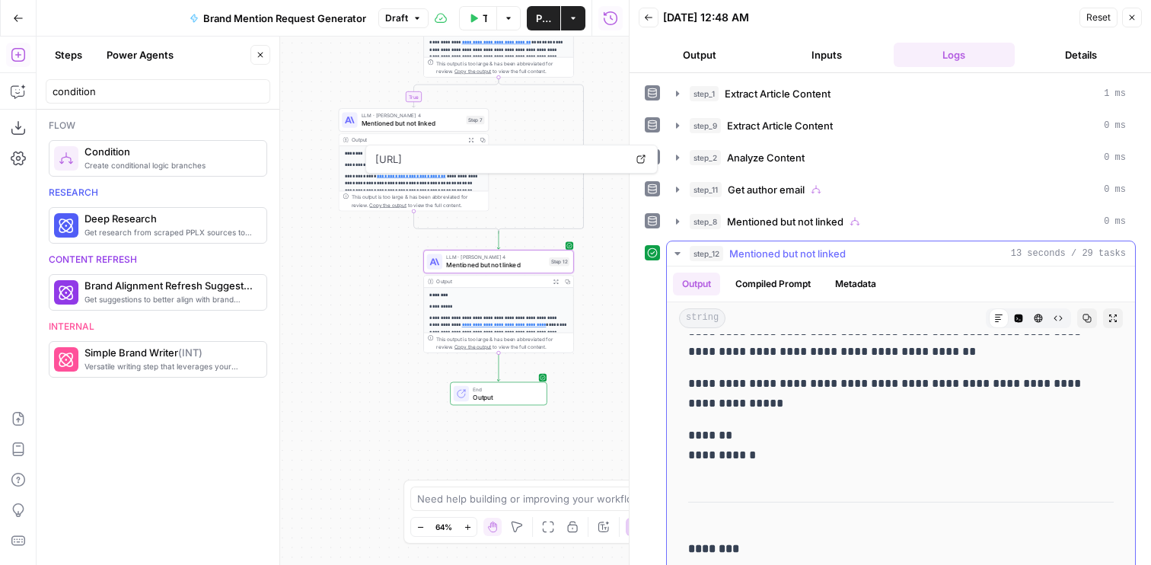
scroll to position [945, 0]
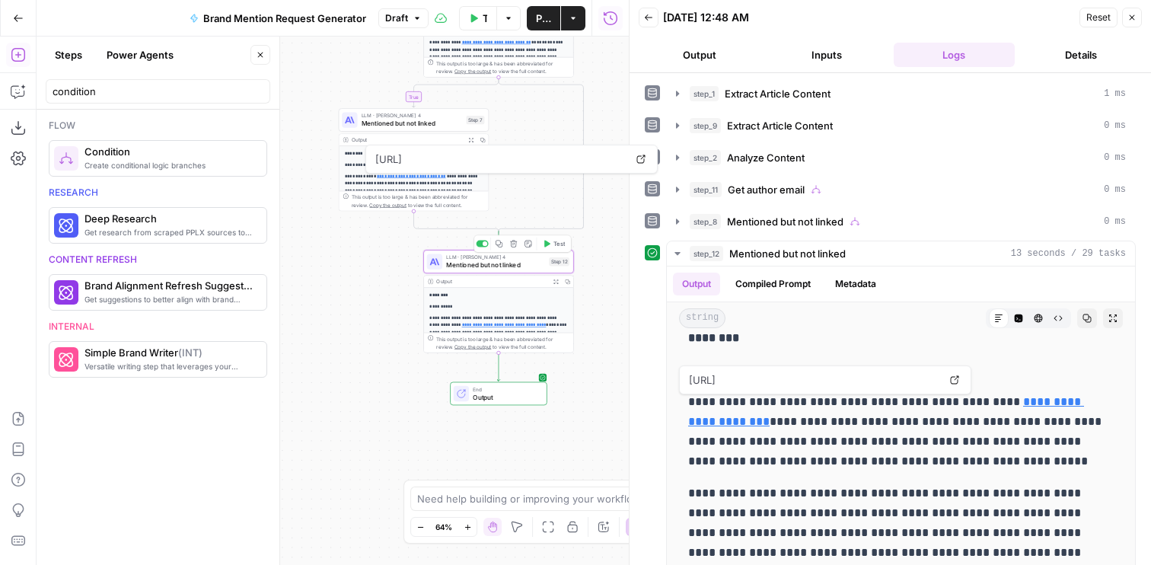
click at [461, 263] on span "Mentioned but not linked" at bounding box center [495, 265] width 99 height 10
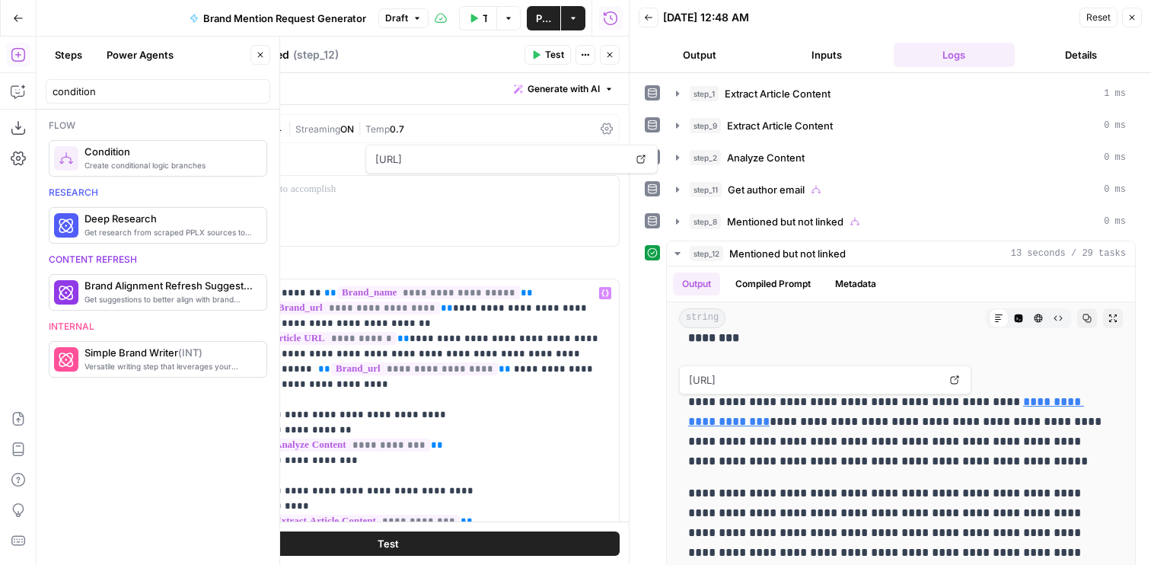
scroll to position [736, 0]
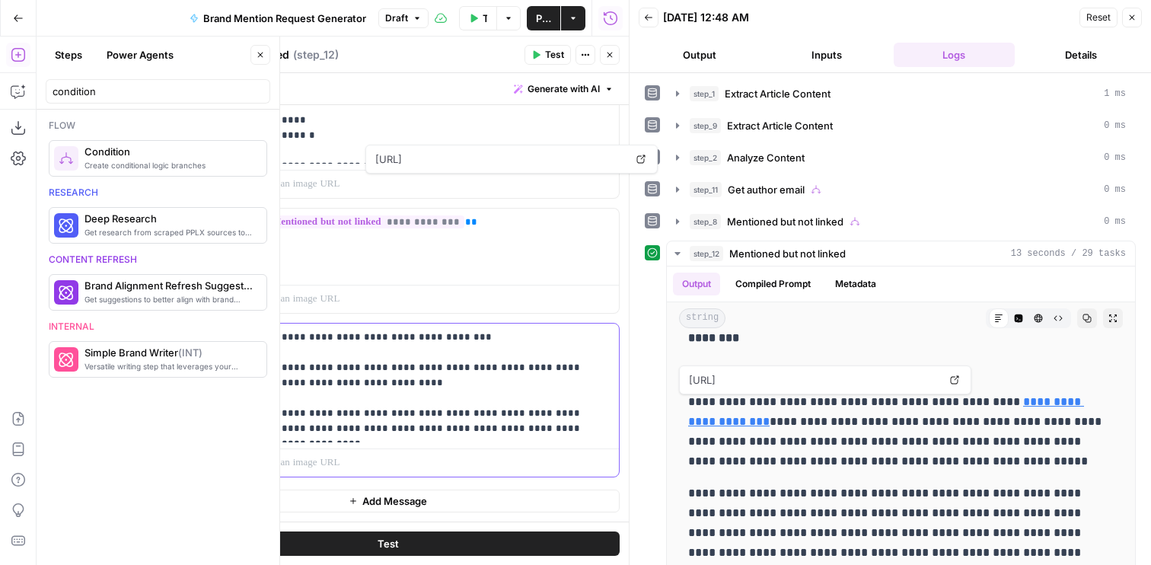
click at [346, 395] on p "**********" at bounding box center [432, 383] width 356 height 107
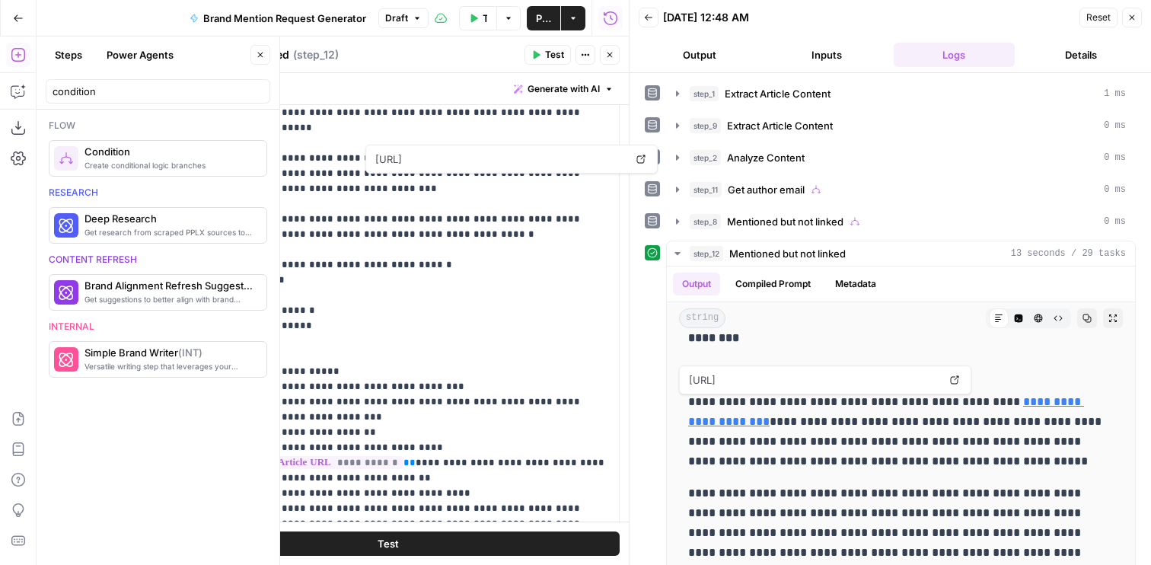
scroll to position [770, 0]
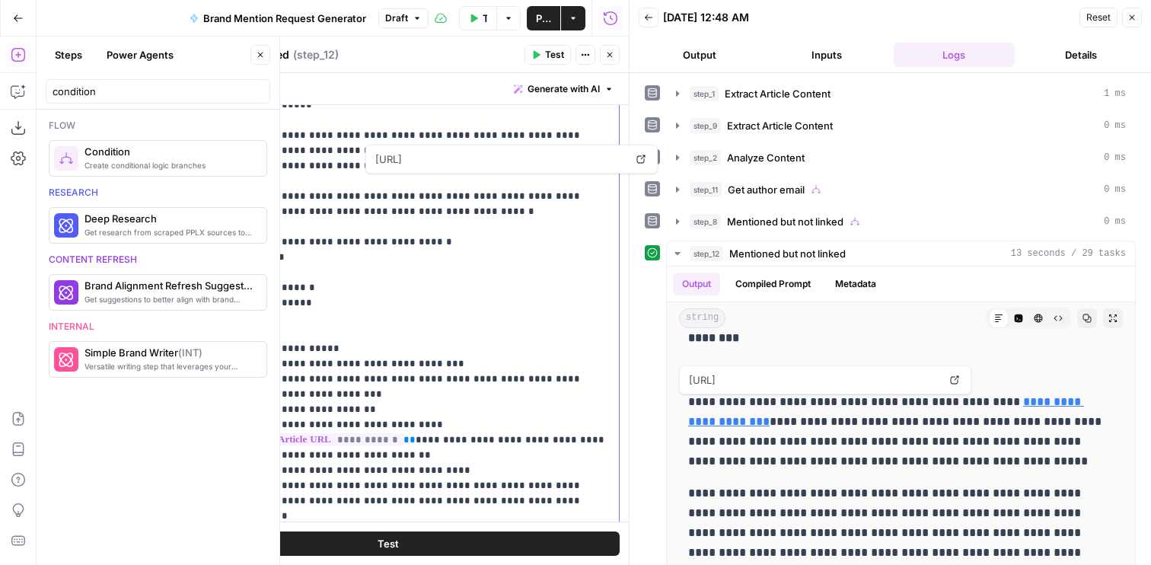
drag, startPoint x: 269, startPoint y: 223, endPoint x: 518, endPoint y: 465, distance: 347.8
copy p "**********"
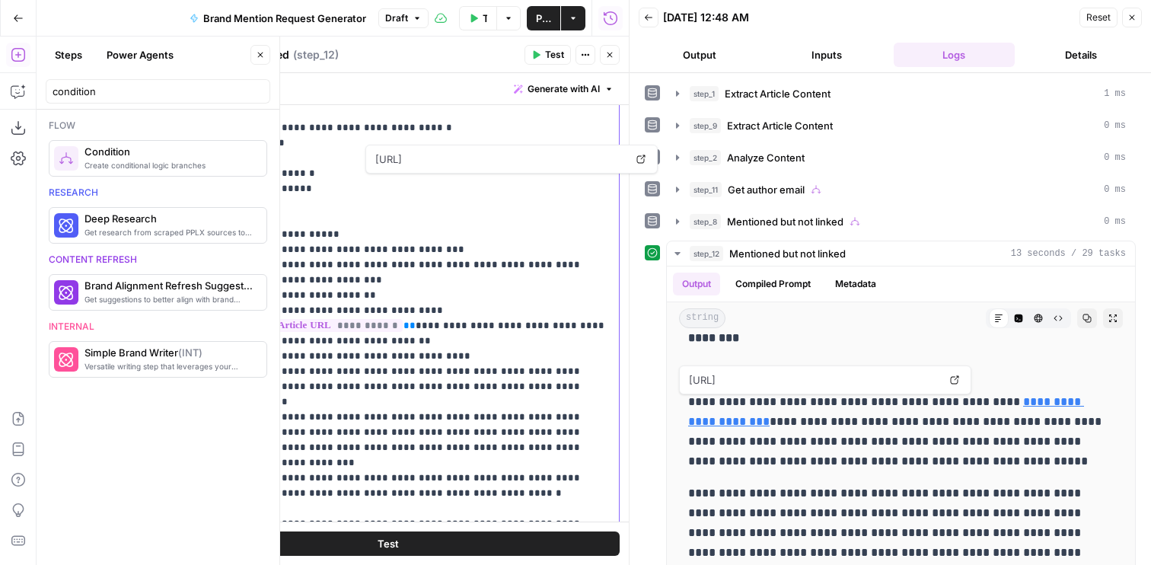
scroll to position [736, 0]
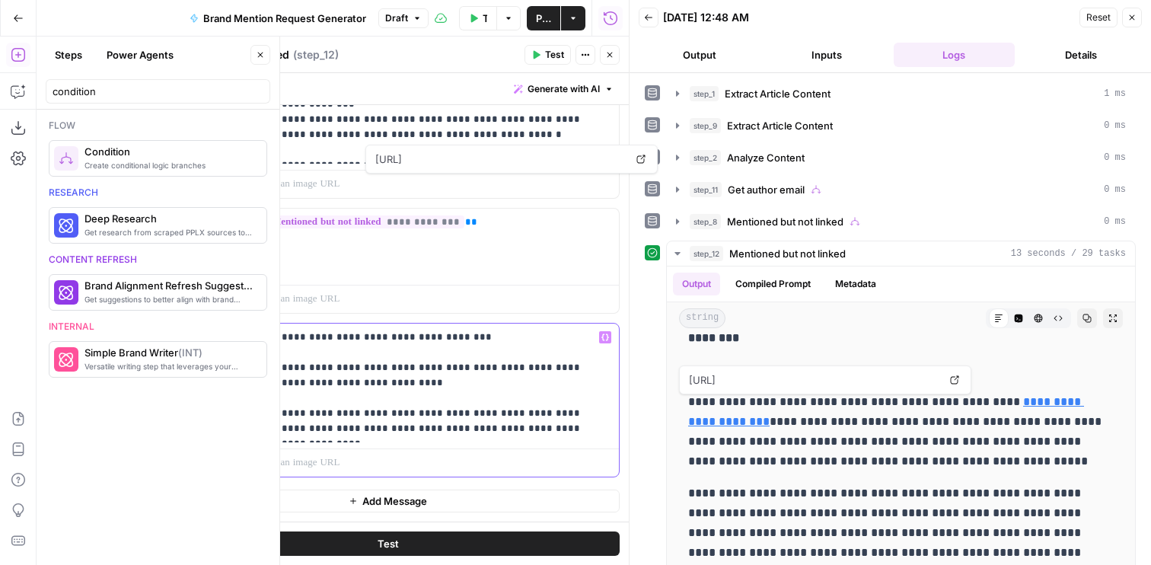
click at [448, 342] on p "**********" at bounding box center [432, 383] width 356 height 107
click at [481, 342] on p "**********" at bounding box center [432, 383] width 356 height 107
click at [413, 374] on p "**********" at bounding box center [432, 383] width 356 height 107
click at [413, 382] on p "**********" at bounding box center [432, 383] width 356 height 107
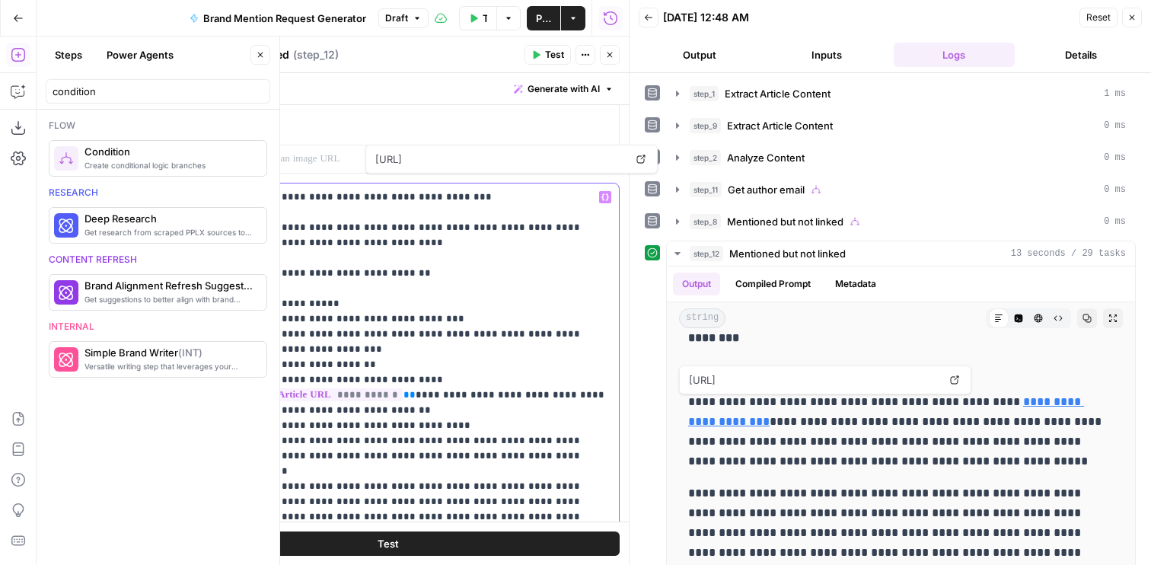
scroll to position [1025, 0]
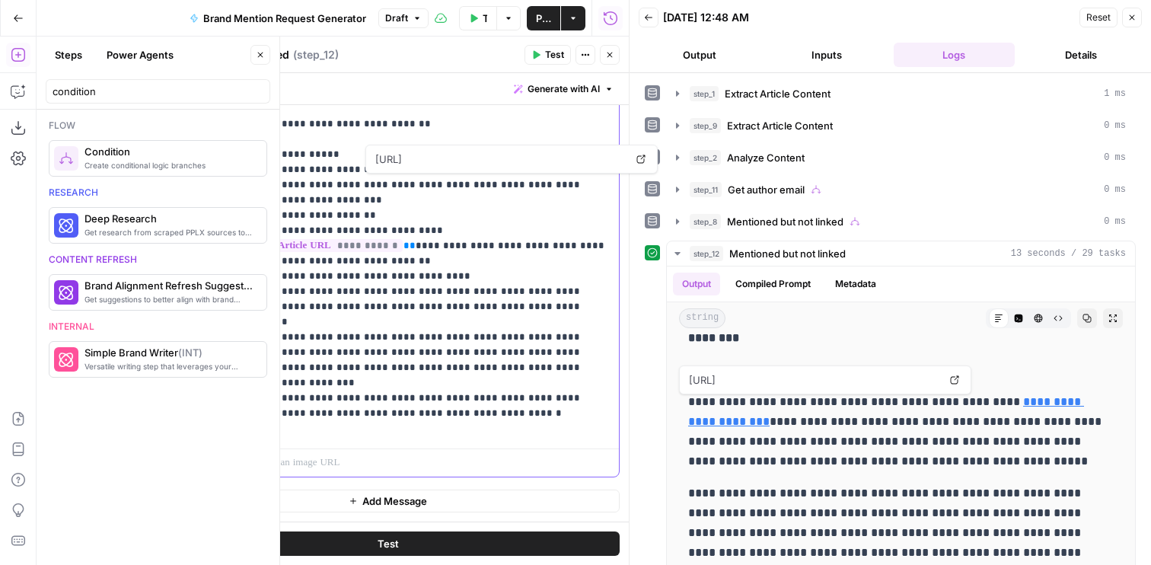
drag, startPoint x: 320, startPoint y: 157, endPoint x: 215, endPoint y: 152, distance: 104.4
click at [215, 152] on div "**********" at bounding box center [388, 255] width 462 height 442
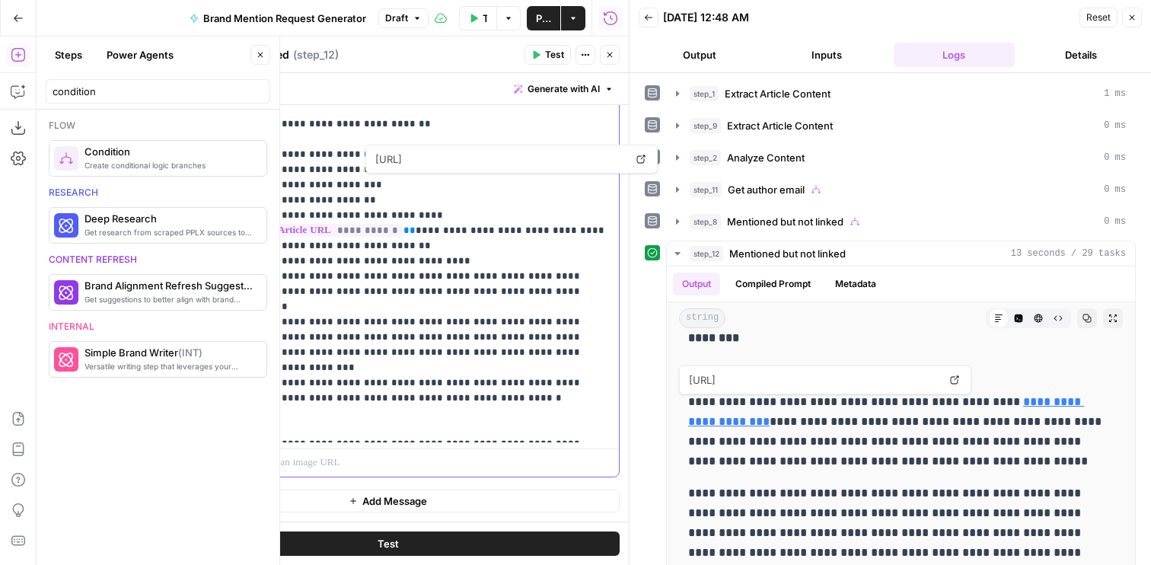
scroll to position [1010, 0]
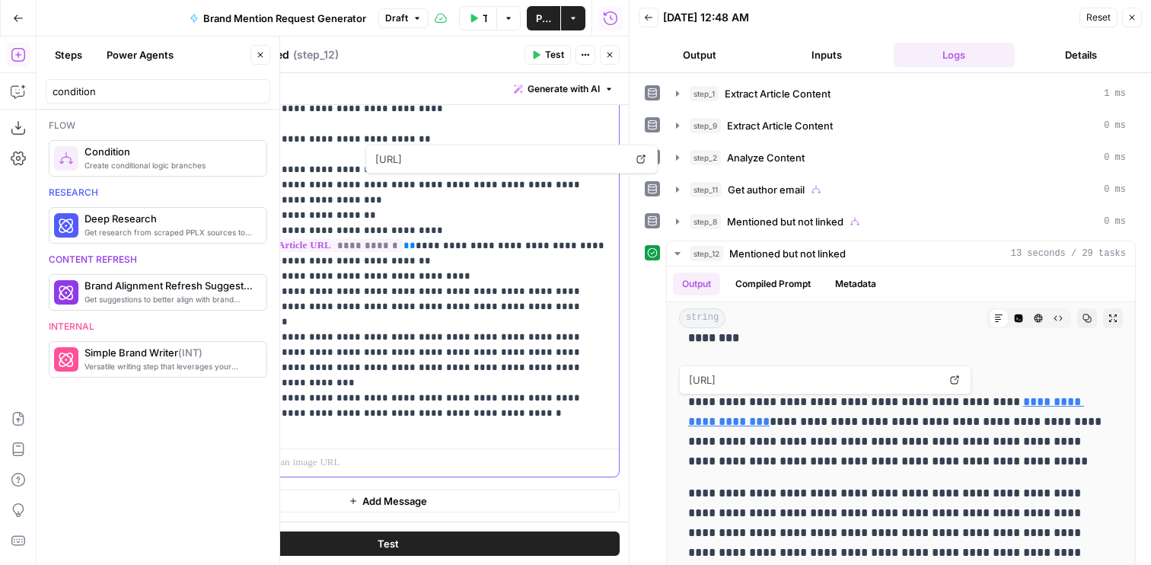
click at [591, 441] on div "**********" at bounding box center [432, 245] width 374 height 393
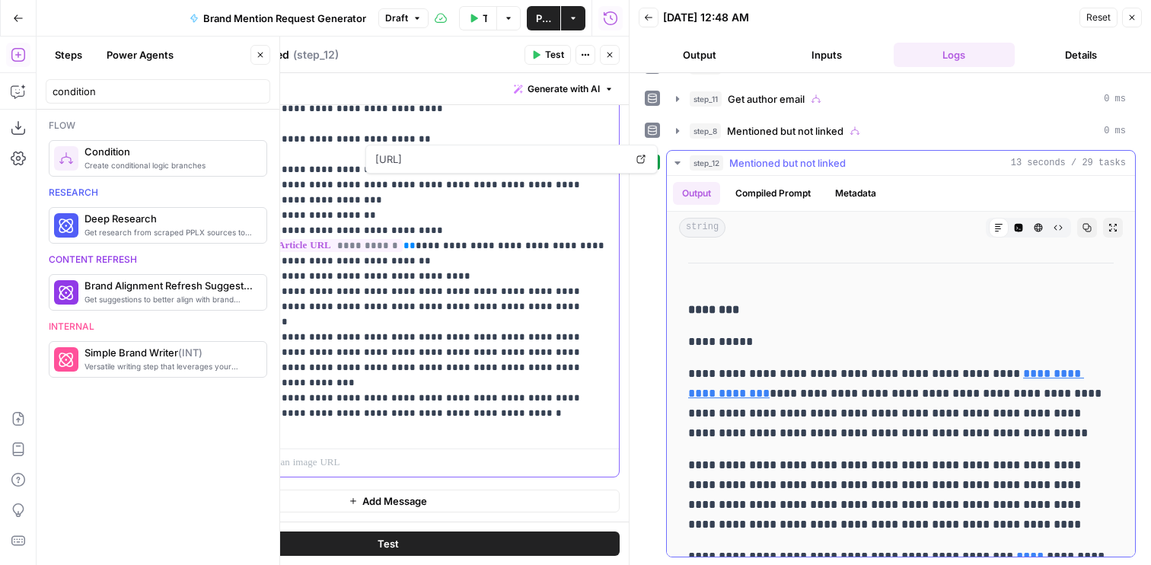
scroll to position [857, 0]
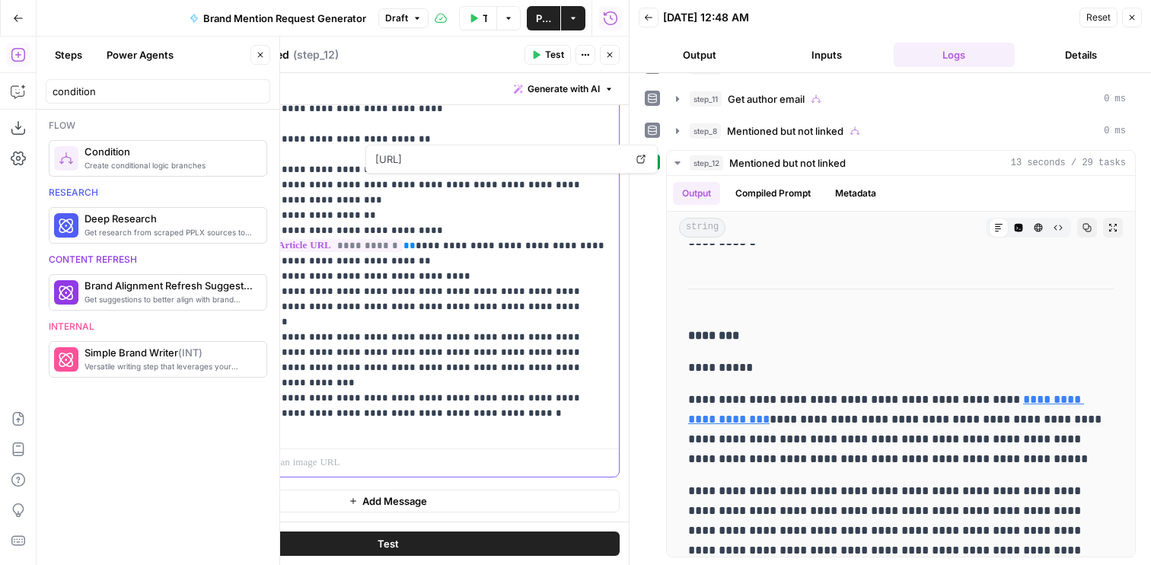
click at [387, 431] on p "**********" at bounding box center [432, 246] width 356 height 381
click at [407, 426] on p "**********" at bounding box center [432, 246] width 356 height 381
click at [403, 426] on p "**********" at bounding box center [432, 246] width 356 height 381
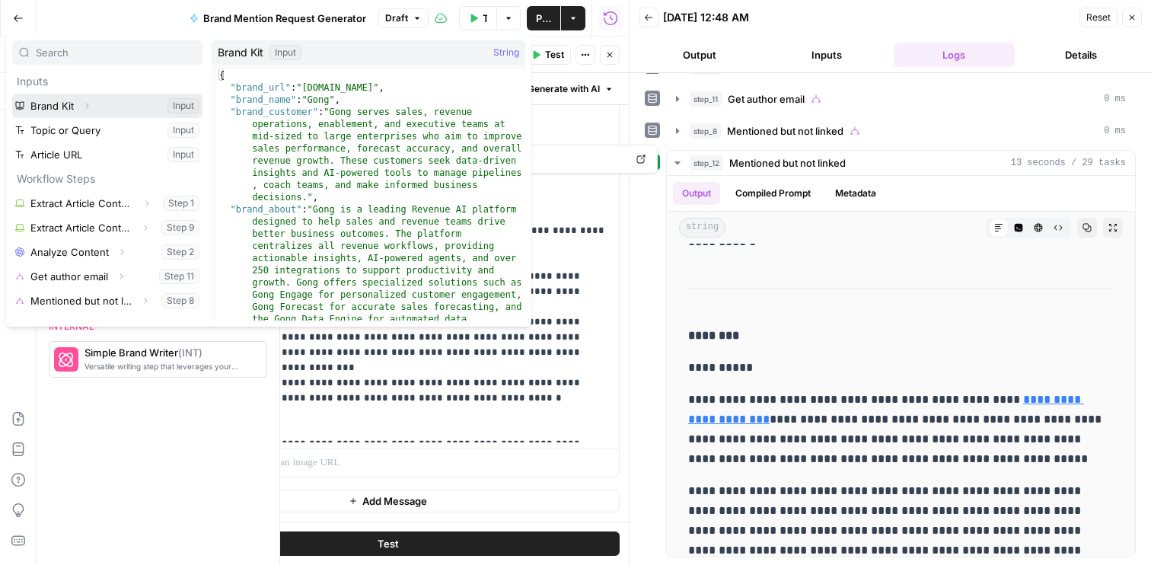
click at [88, 106] on icon "button" at bounding box center [87, 106] width 3 height 5
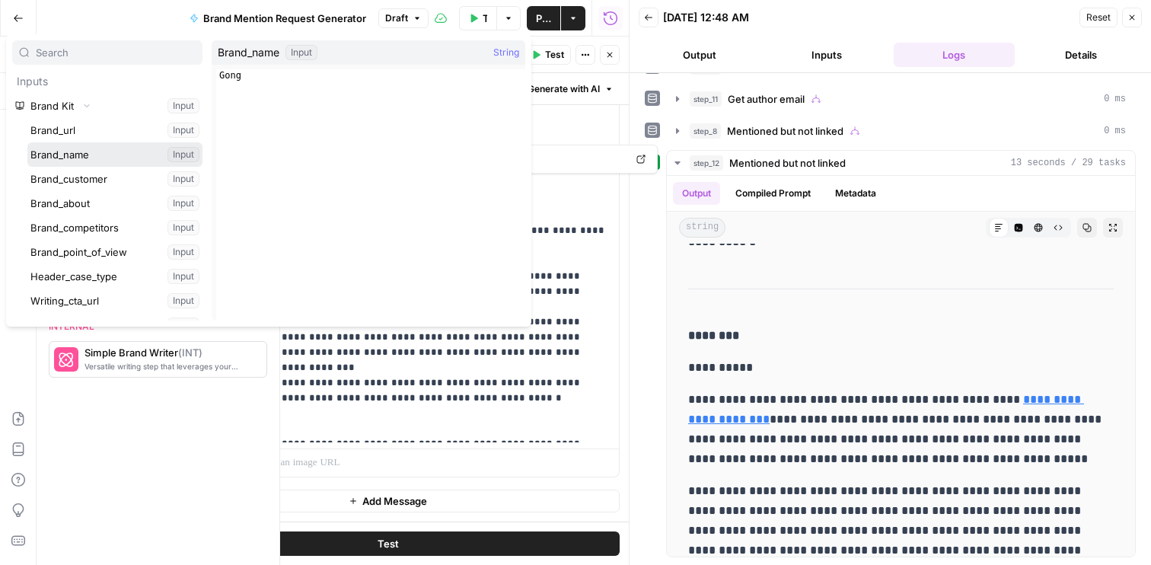
click at [78, 156] on button "Select variable Brand_name" at bounding box center [114, 154] width 175 height 24
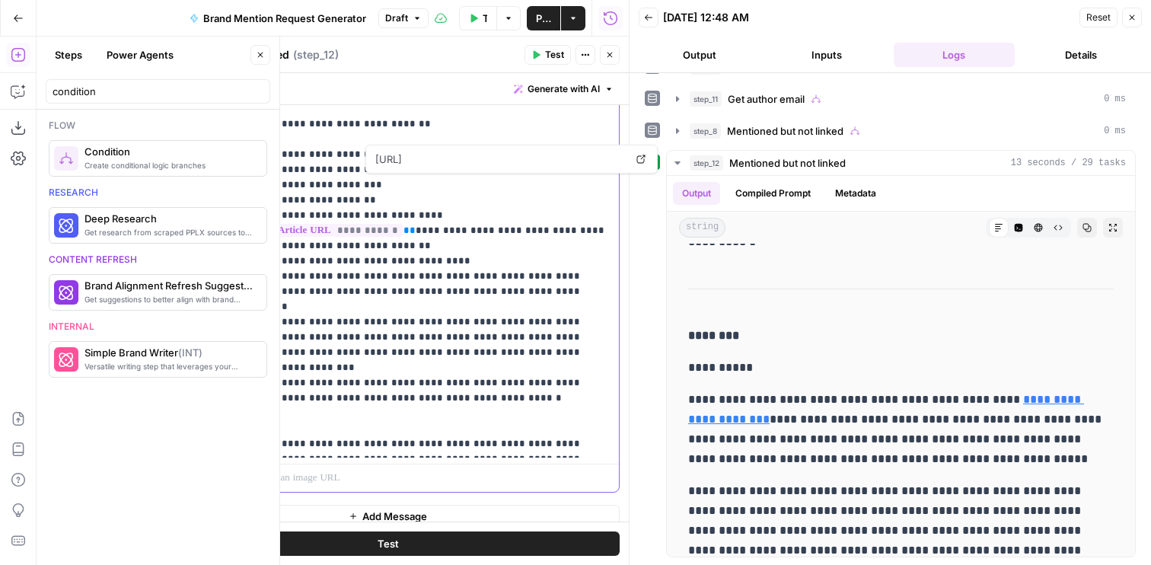
click at [571, 432] on p "**********" at bounding box center [432, 245] width 356 height 411
click at [349, 442] on p "**********" at bounding box center [432, 245] width 356 height 411
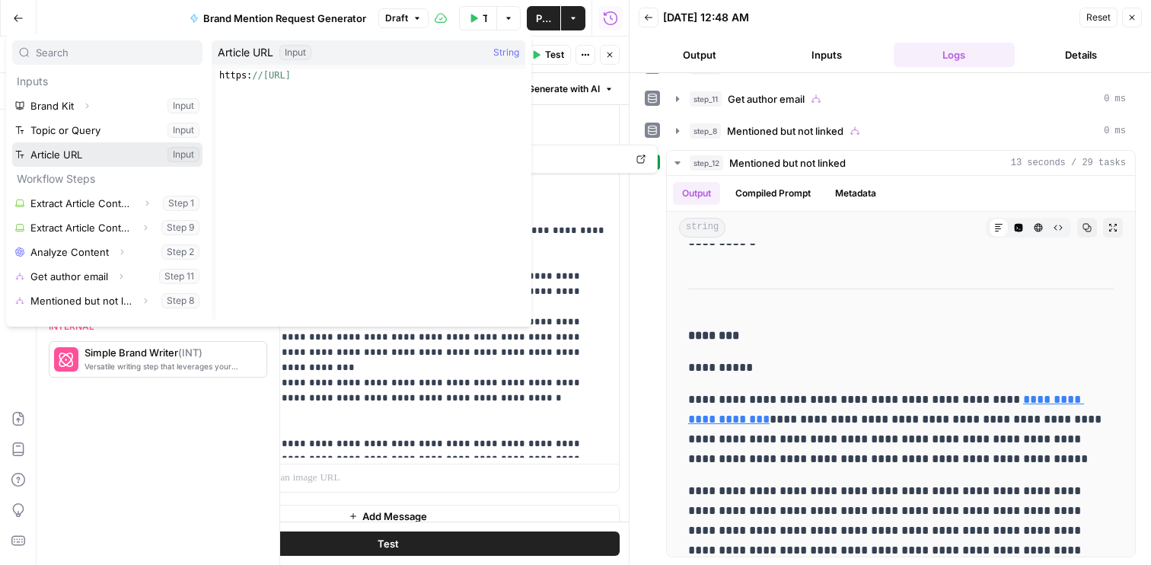
click at [76, 153] on button "Select variable Article URL" at bounding box center [107, 154] width 190 height 24
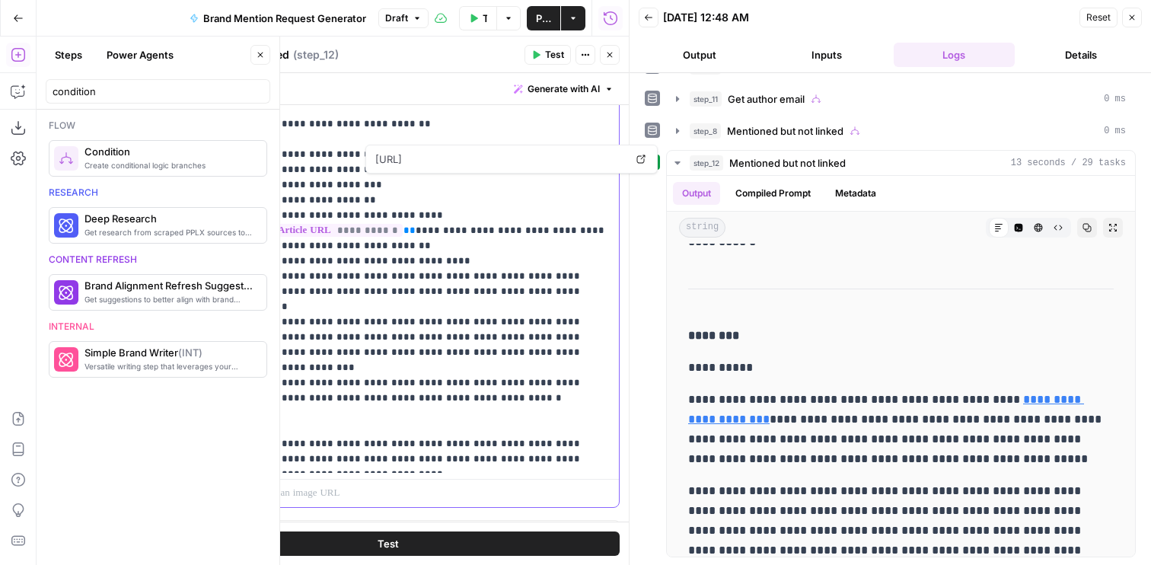
click at [321, 408] on p "**********" at bounding box center [432, 253] width 356 height 426
click at [550, 75] on div "Write your prompt Generate with AI" at bounding box center [388, 88] width 482 height 31
click at [548, 63] on button "Test" at bounding box center [548, 55] width 46 height 20
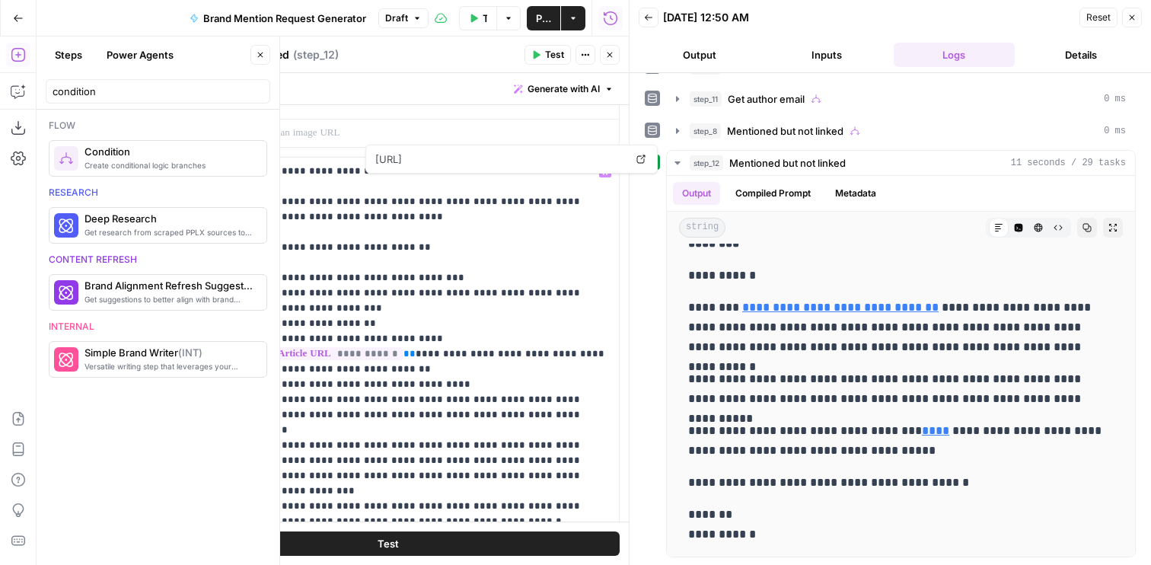
scroll to position [847, 0]
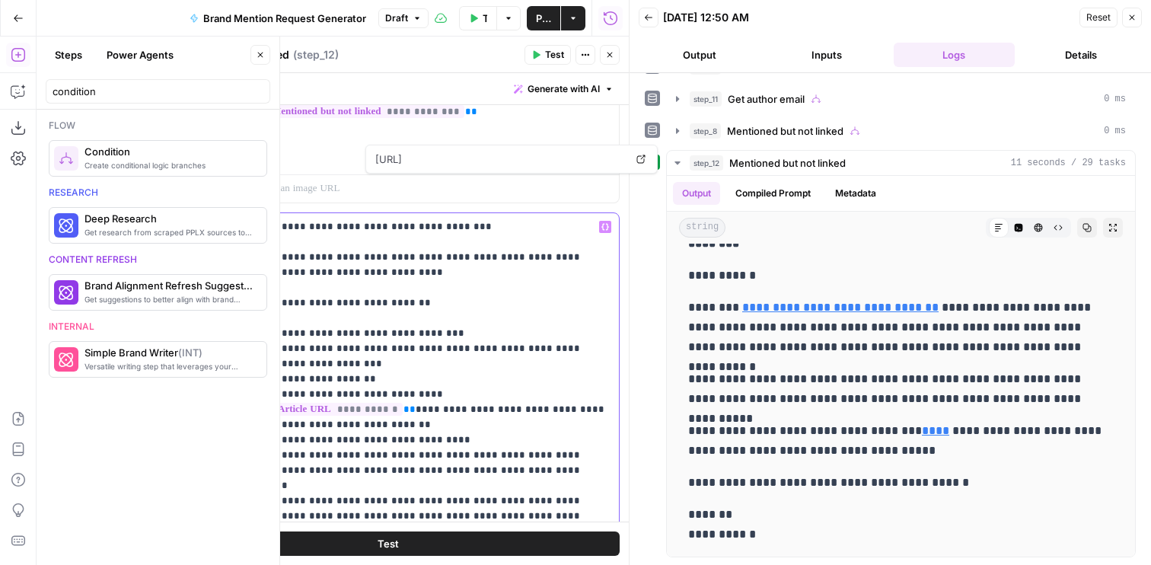
click at [489, 257] on p "**********" at bounding box center [432, 432] width 356 height 426
click at [285, 273] on p "**********" at bounding box center [432, 432] width 356 height 426
click at [356, 272] on p "**********" at bounding box center [432, 432] width 356 height 426
click at [356, 544] on button "Test" at bounding box center [388, 543] width 464 height 24
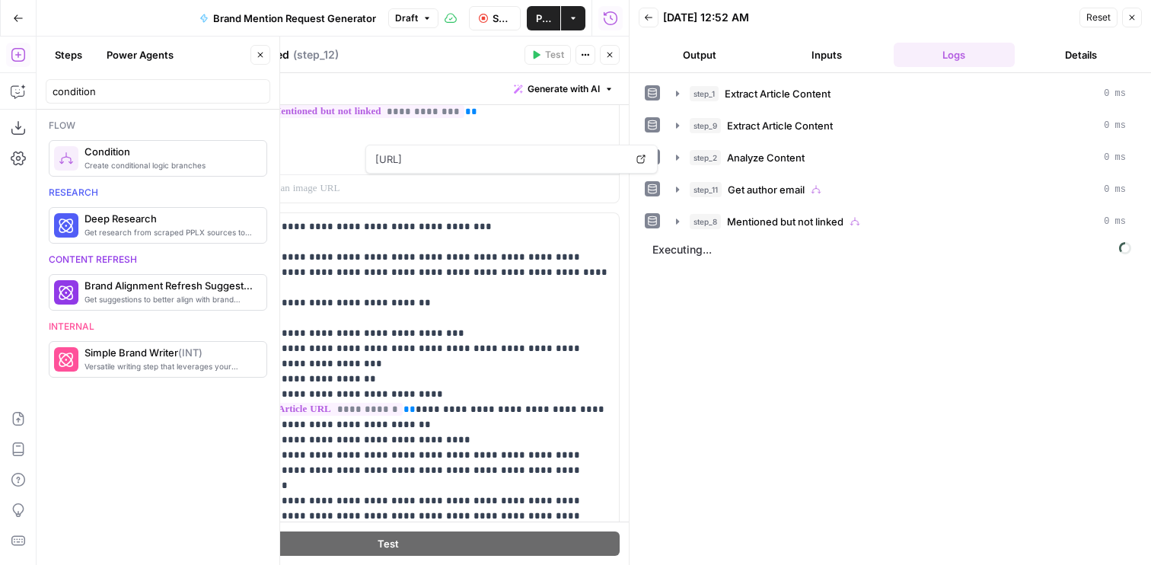
click at [708, 71] on header "Back 08/12/25 at 12:52 AM Reset Close Output Inputs Logs Details" at bounding box center [890, 36] width 521 height 73
click at [706, 60] on button "Output" at bounding box center [699, 55] width 121 height 24
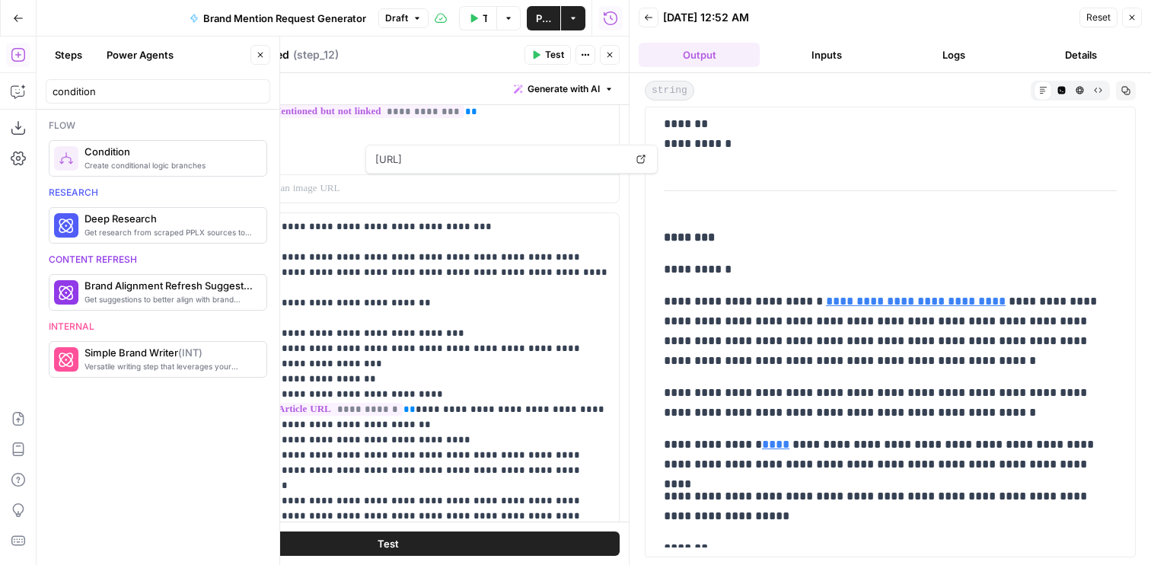
scroll to position [760, 0]
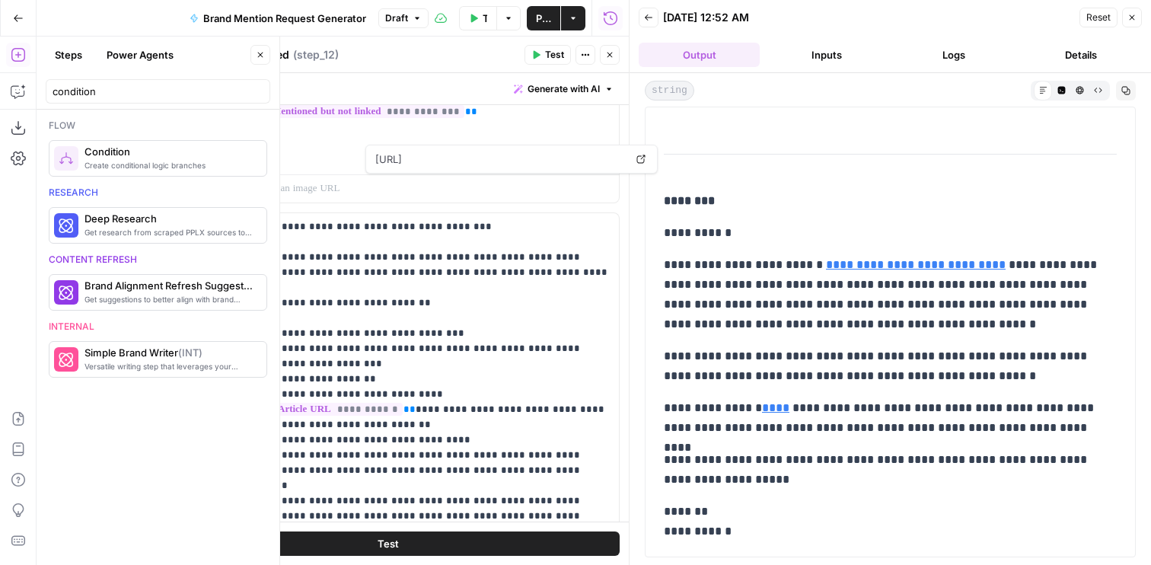
click at [605, 49] on button "Close" at bounding box center [610, 55] width 20 height 20
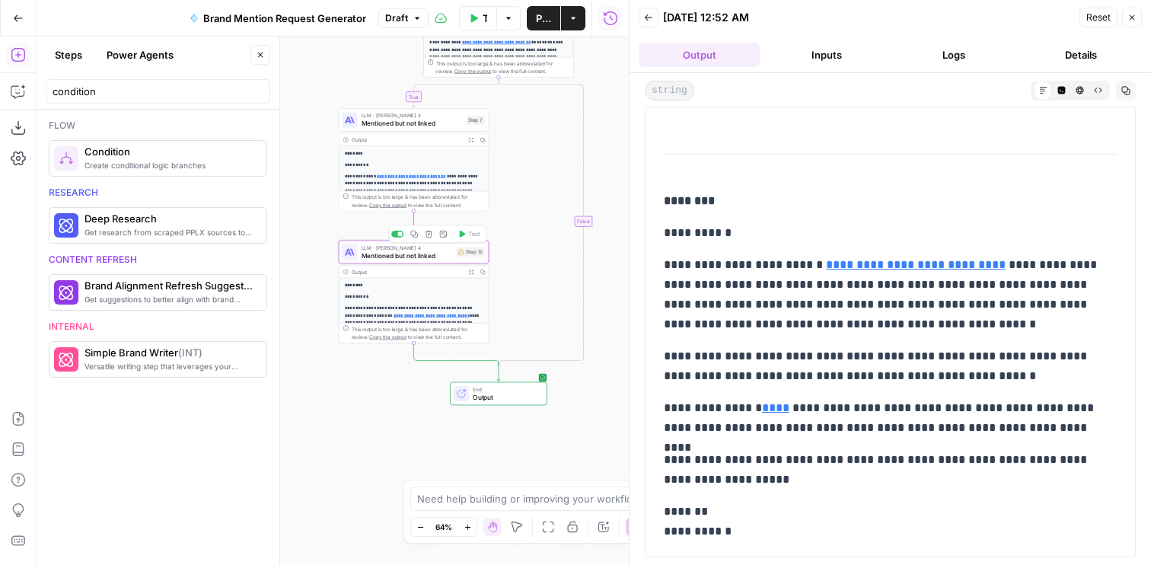
click at [435, 260] on span "Mentioned but not linked" at bounding box center [407, 255] width 91 height 10
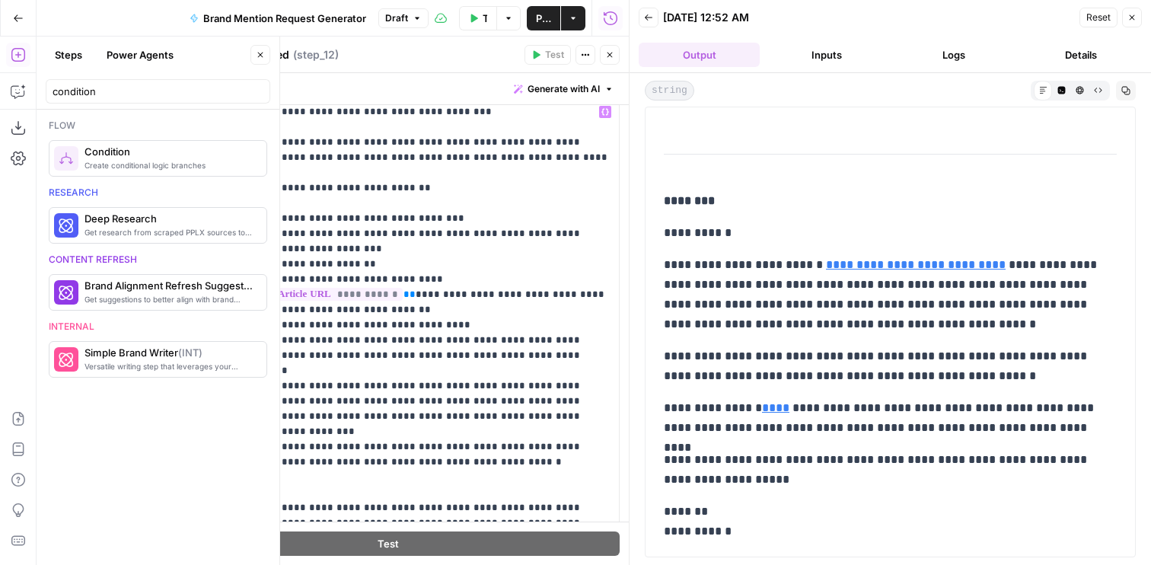
scroll to position [745, 0]
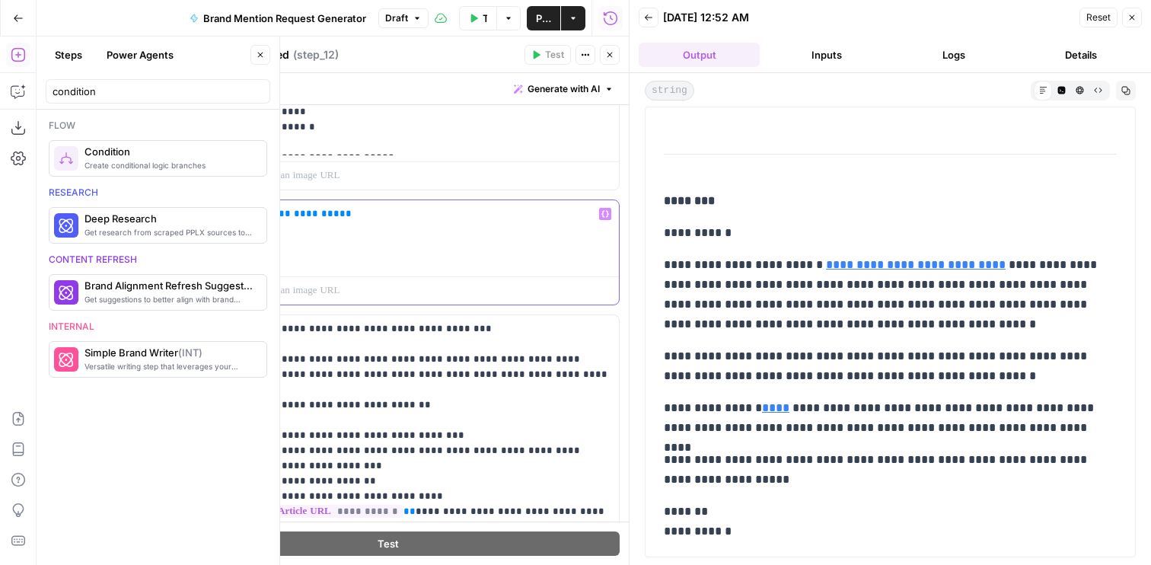
click at [293, 213] on span "**********" at bounding box center [302, 214] width 73 height 10
click at [534, 14] on button "Publish" at bounding box center [543, 18] width 33 height 24
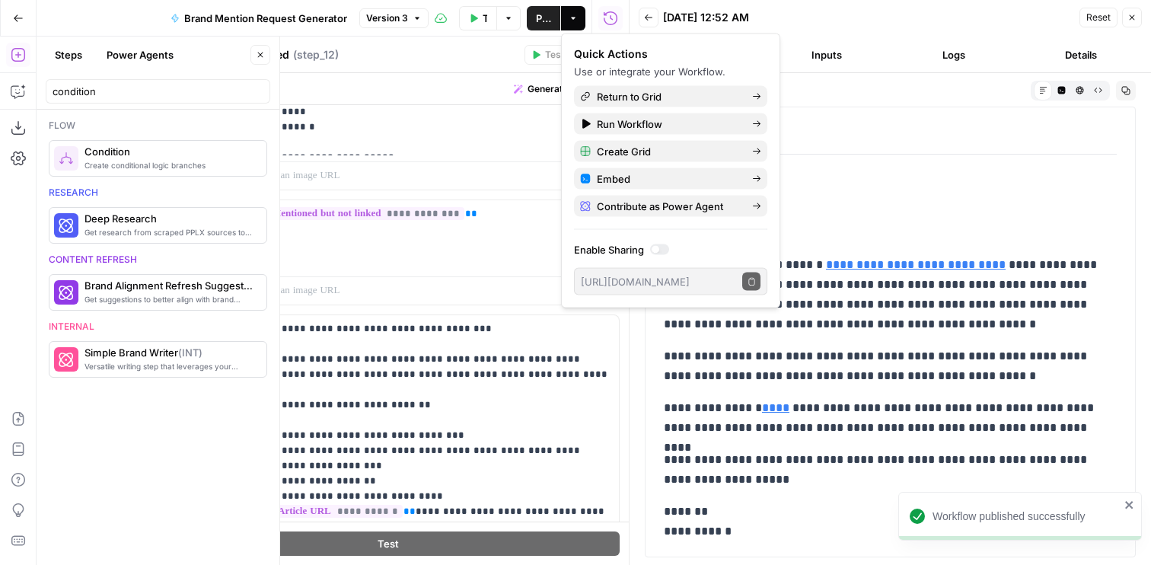
click at [476, 60] on div "Mentioned but not linked Mentioned but not linked ( step_12 )" at bounding box center [338, 54] width 364 height 17
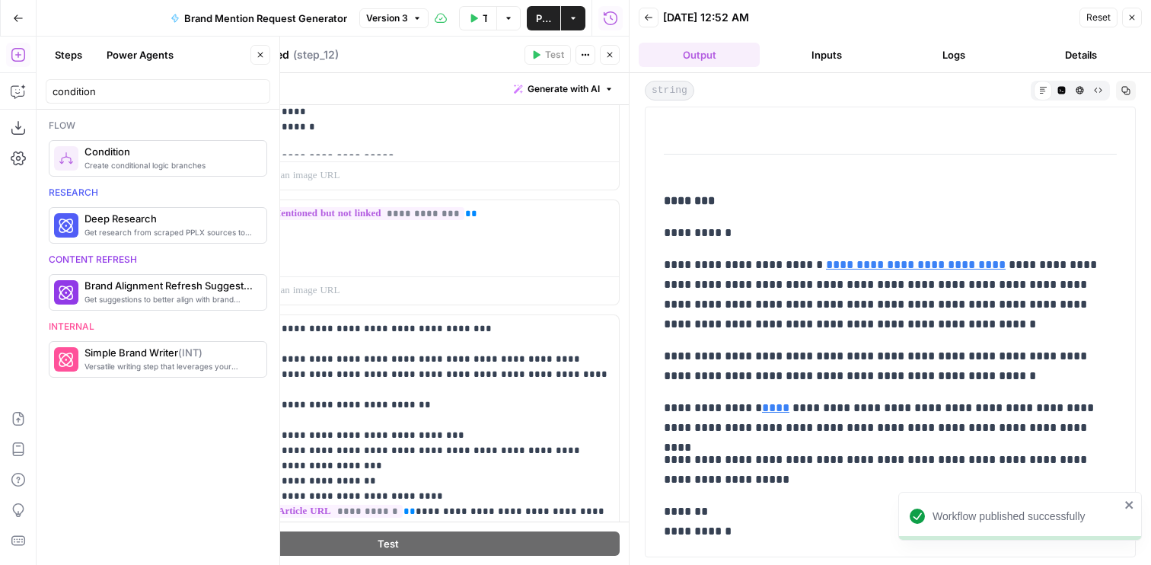
click at [610, 55] on icon "button" at bounding box center [609, 55] width 5 height 5
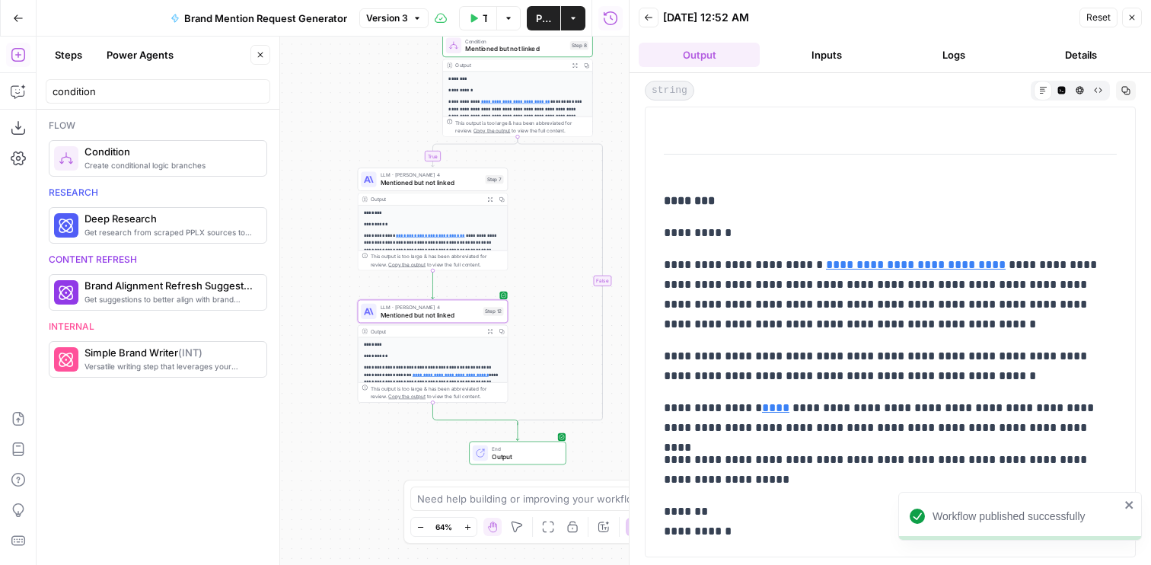
drag, startPoint x: 330, startPoint y: 103, endPoint x: 364, endPoint y: 67, distance: 49.0
click at [364, 67] on div "**********" at bounding box center [333, 301] width 592 height 528
